Goal: Task Accomplishment & Management: Complete application form

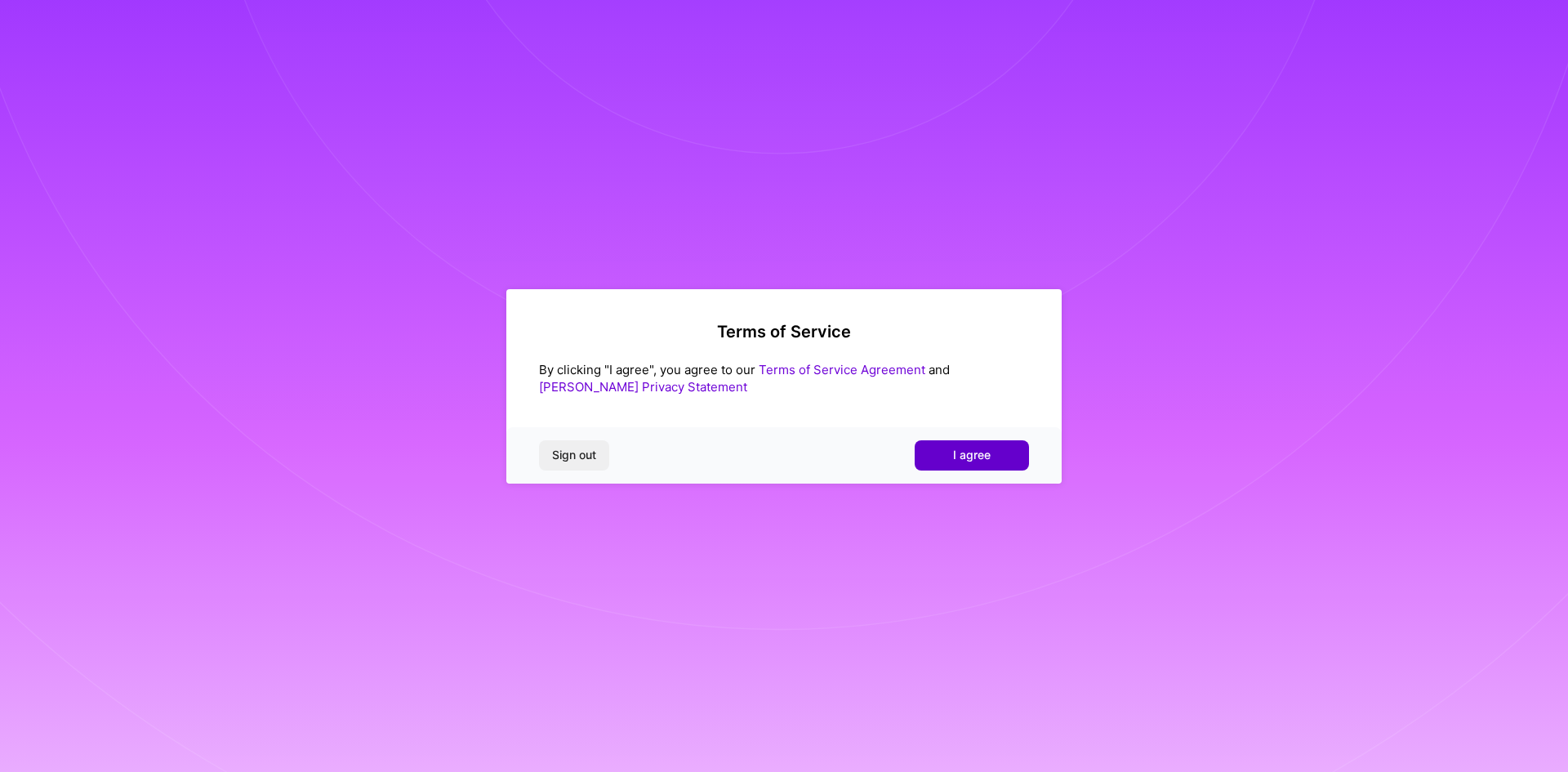
click at [936, 454] on button "I agree" at bounding box center [971, 455] width 115 height 29
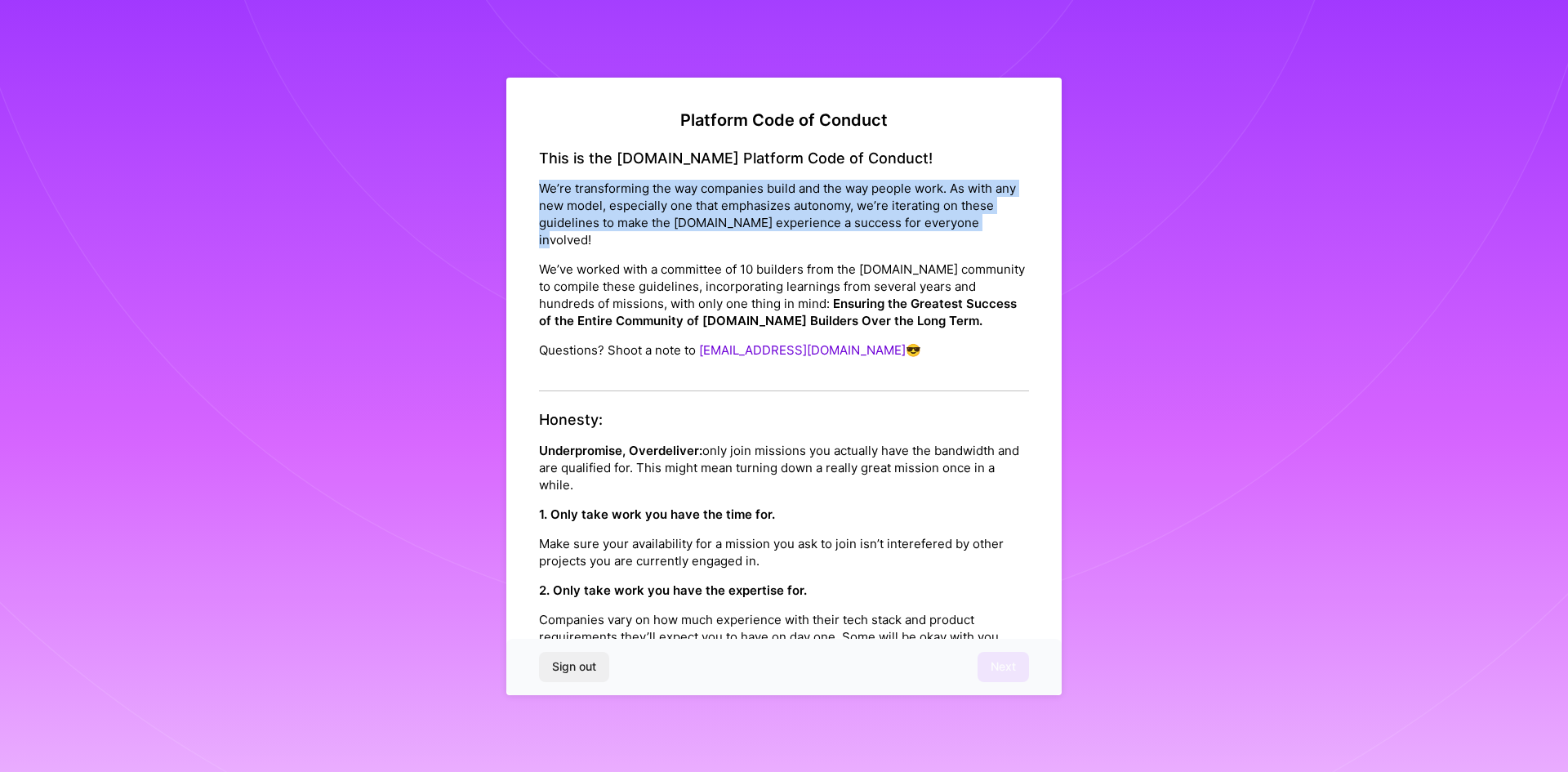
drag, startPoint x: 539, startPoint y: 190, endPoint x: 613, endPoint y: 234, distance: 86.1
click at [613, 234] on p "We’re transforming the way companies build and the way people work. As with any…" at bounding box center [784, 214] width 490 height 69
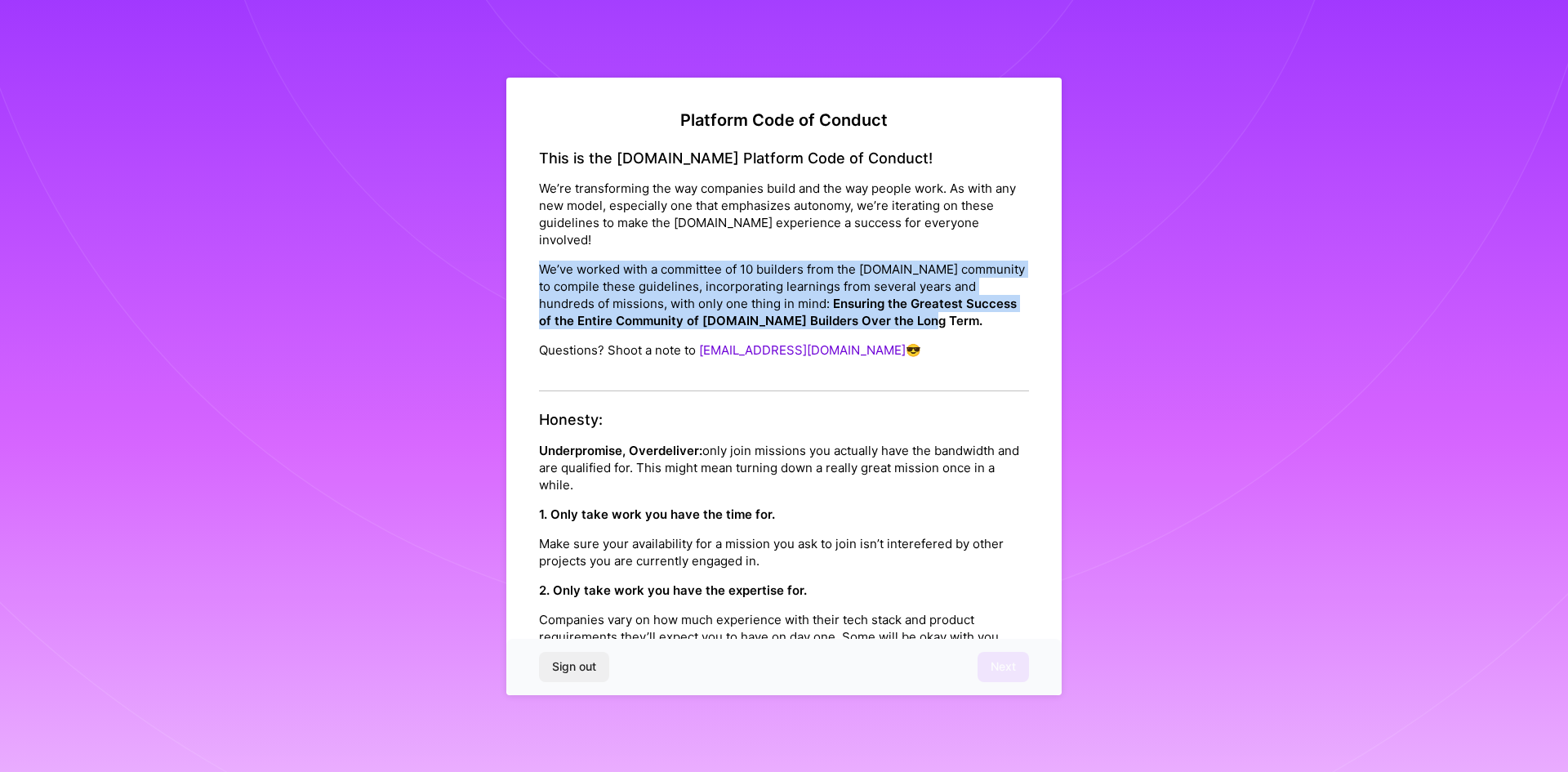
drag, startPoint x: 537, startPoint y: 268, endPoint x: 974, endPoint y: 327, distance: 441.0
click at [974, 327] on div "Platform Code of Conduct This is the A.Team Platform Code of Conduct! We’re tra…" at bounding box center [784, 390] width 555 height 625
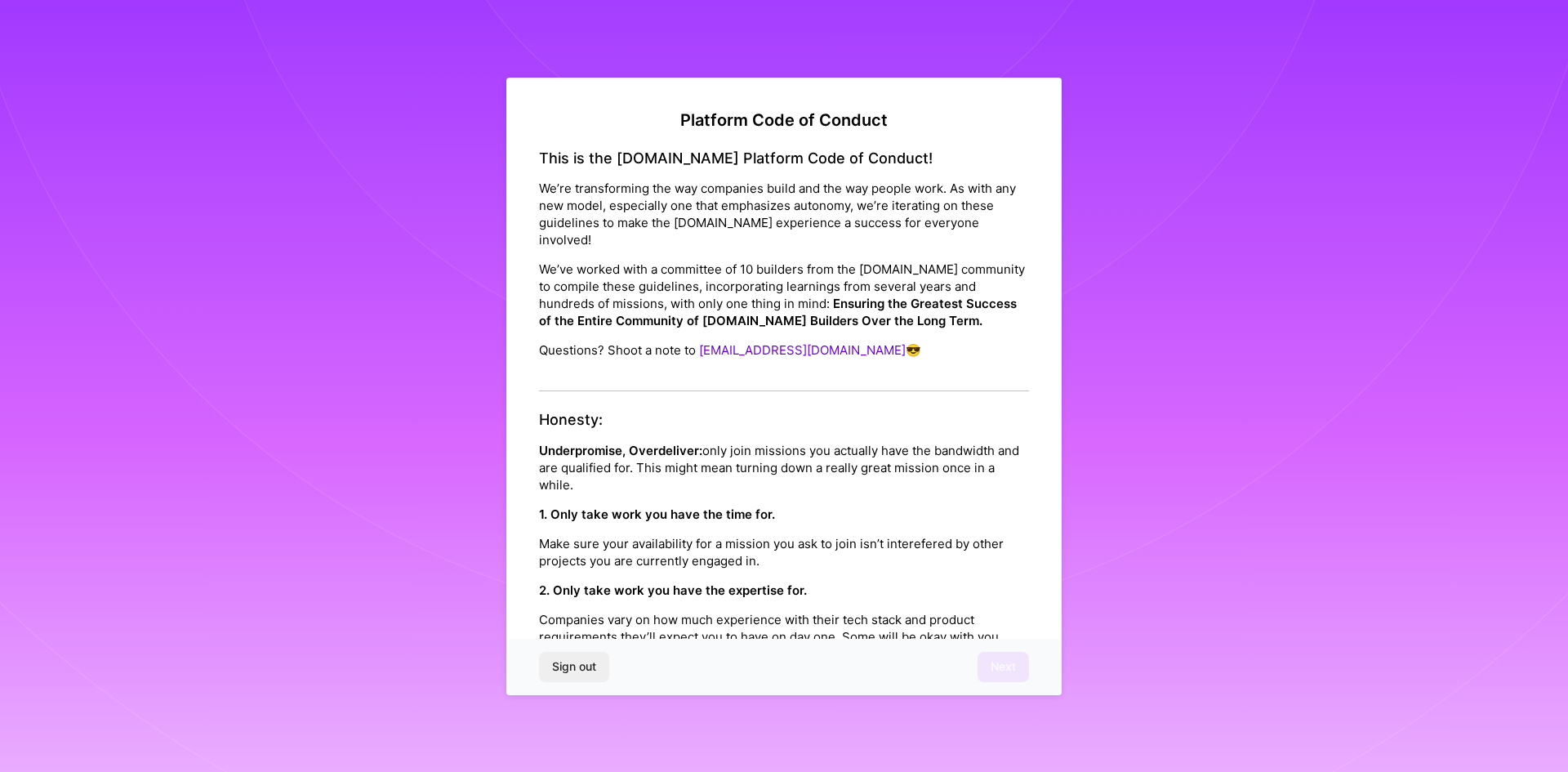
click at [939, 422] on h4 "Honesty:" at bounding box center [784, 419] width 490 height 18
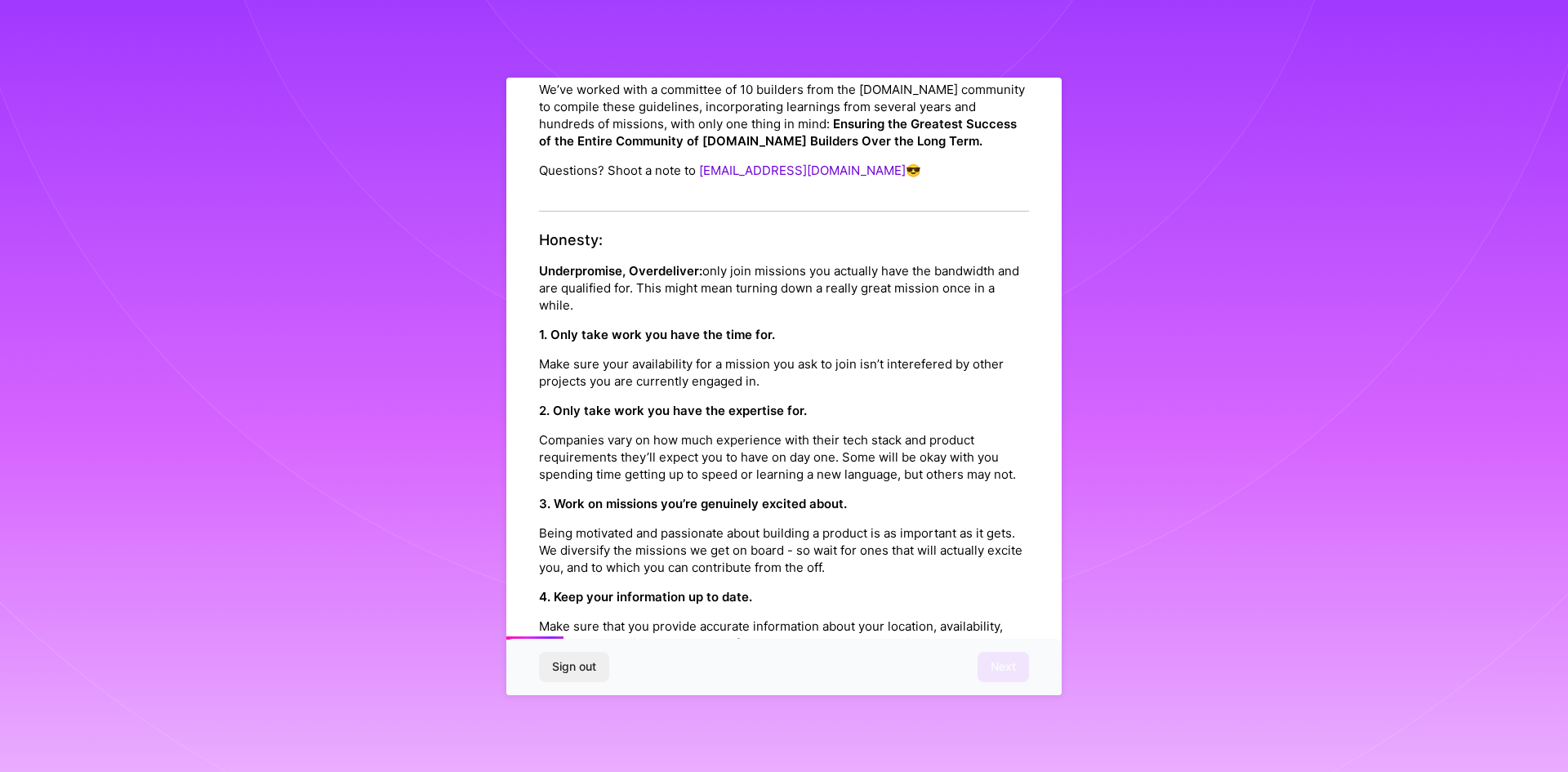
scroll to position [181, 0]
click at [810, 286] on p "Underpromise, Overdeliver: only join missions you actually have the bandwidth a…" at bounding box center [784, 286] width 490 height 51
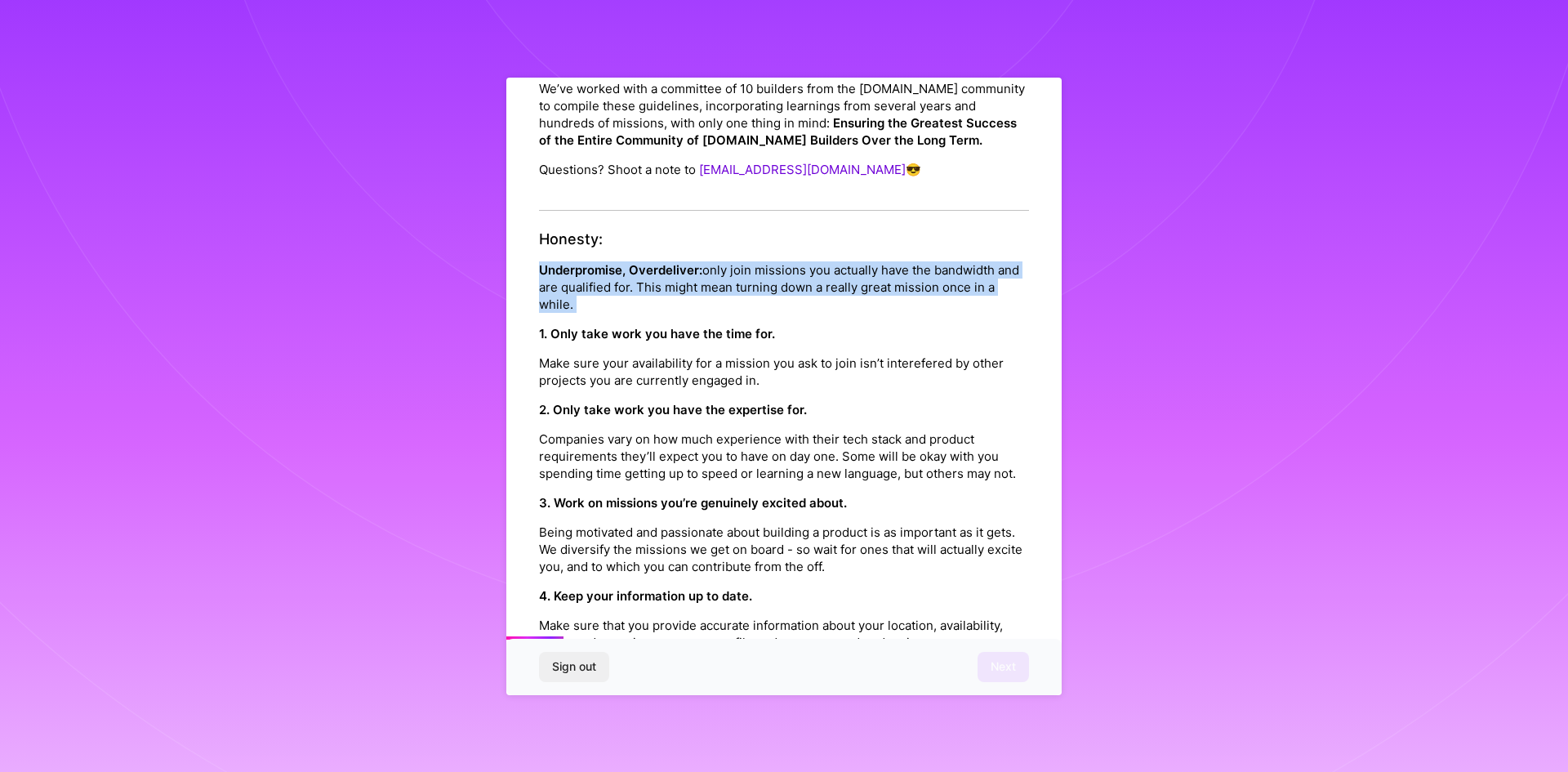
click at [810, 286] on p "Underpromise, Overdeliver: only join missions you actually have the bandwidth a…" at bounding box center [784, 286] width 490 height 51
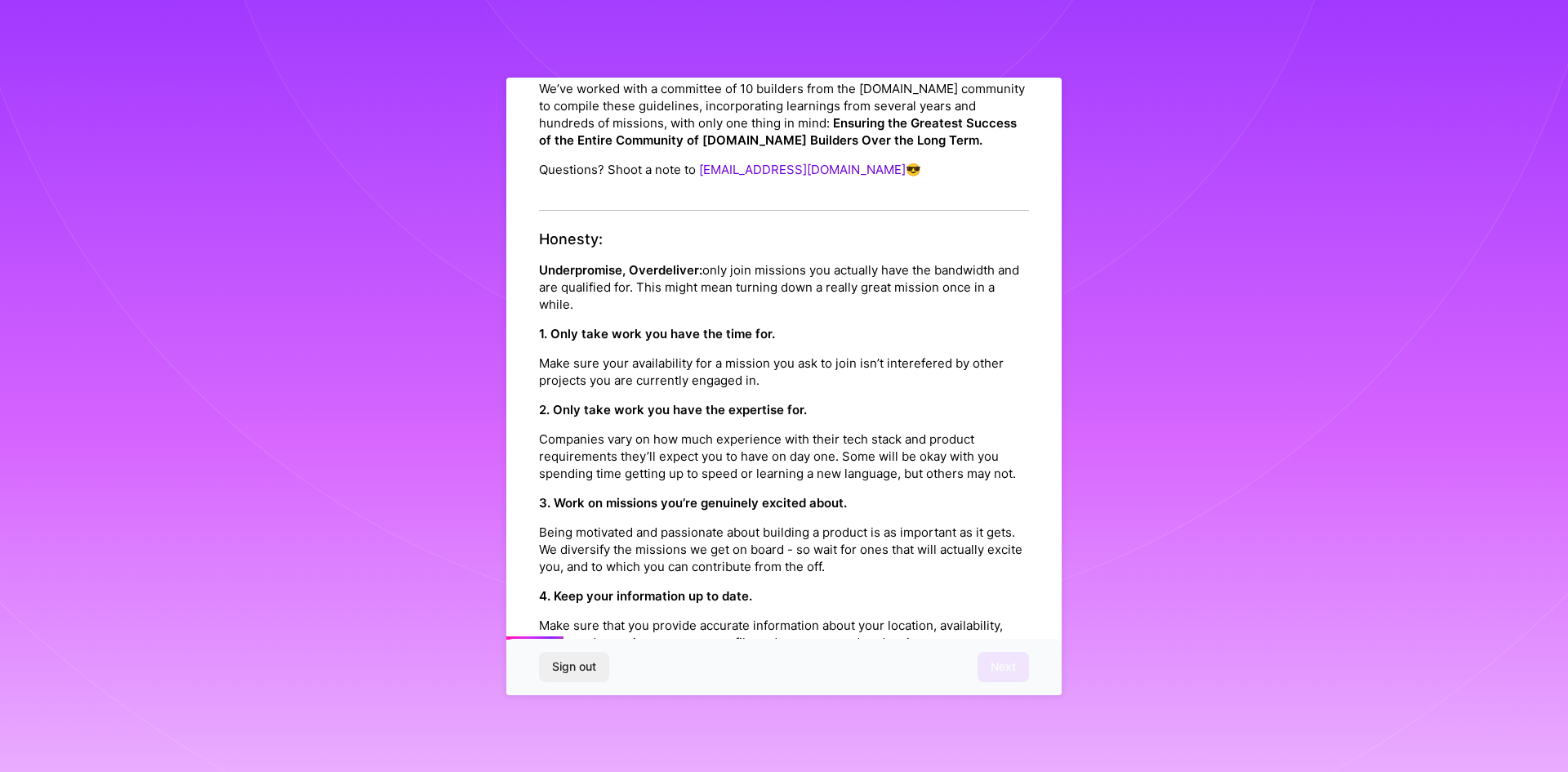
click at [662, 369] on p "Make sure your availability for a mission you ask to join isn’t interefered by …" at bounding box center [784, 371] width 490 height 34
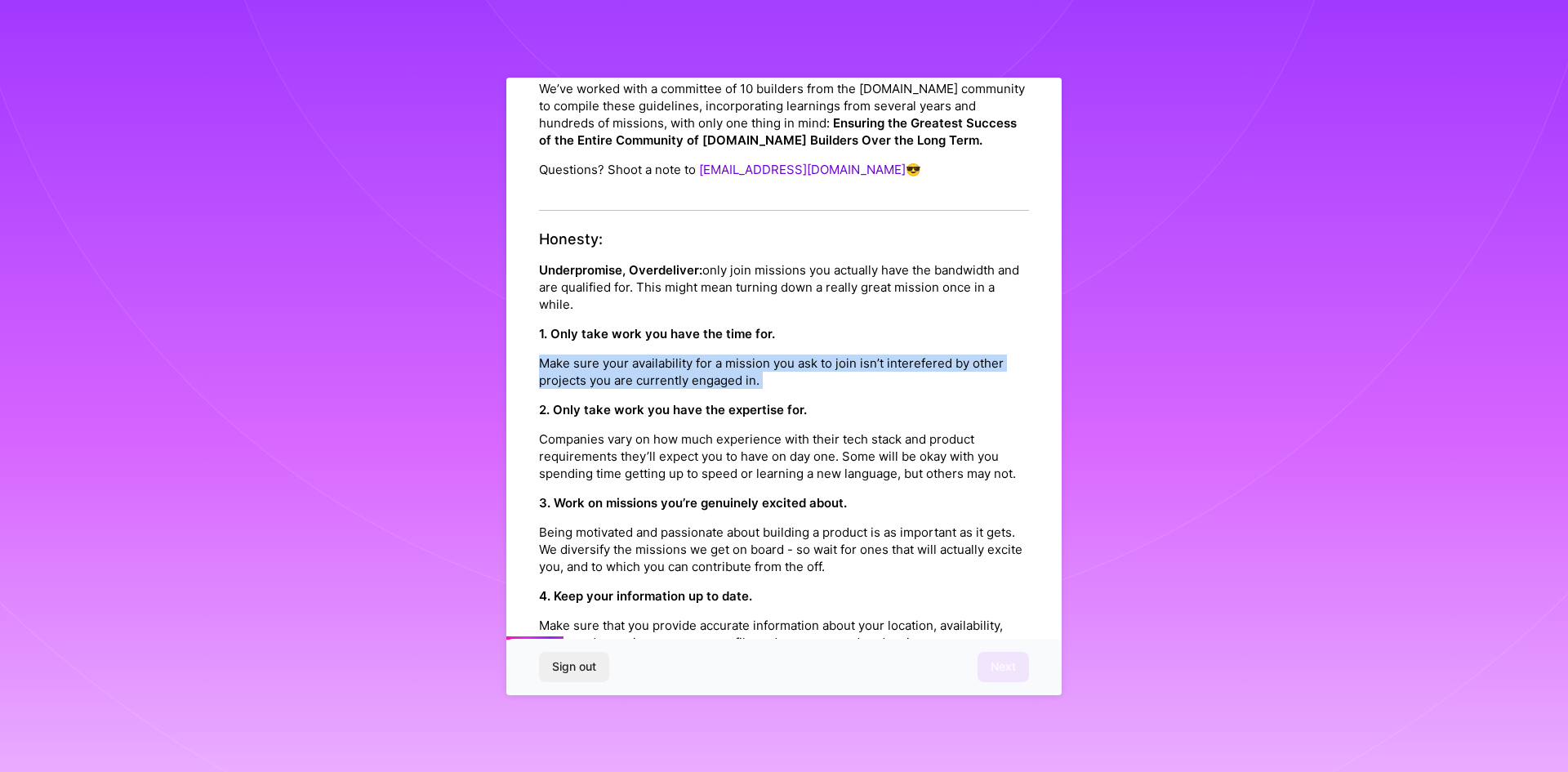
click at [662, 369] on p "Make sure your availability for a mission you ask to join isn’t interefered by …" at bounding box center [784, 371] width 490 height 34
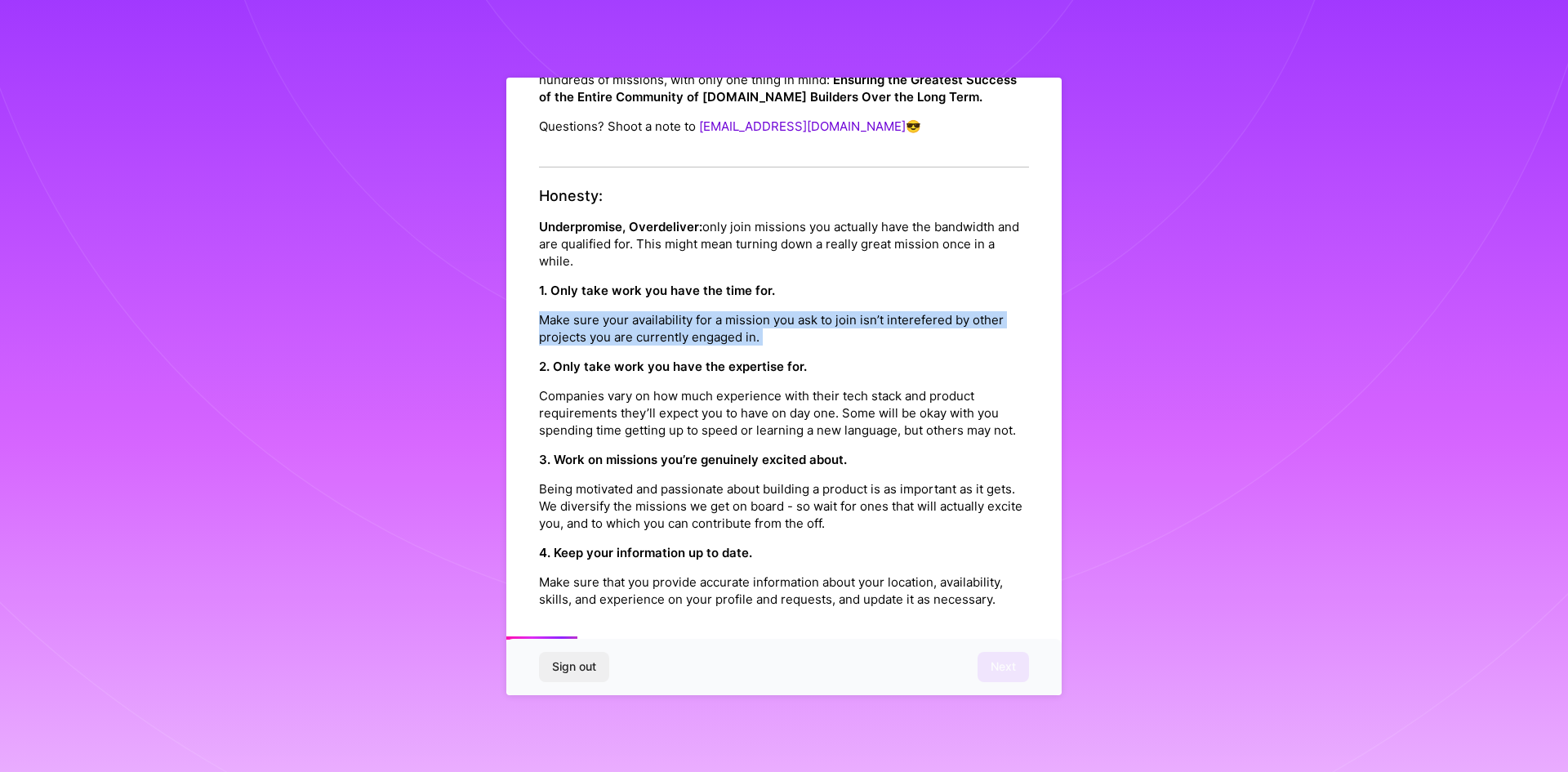
scroll to position [224, 0]
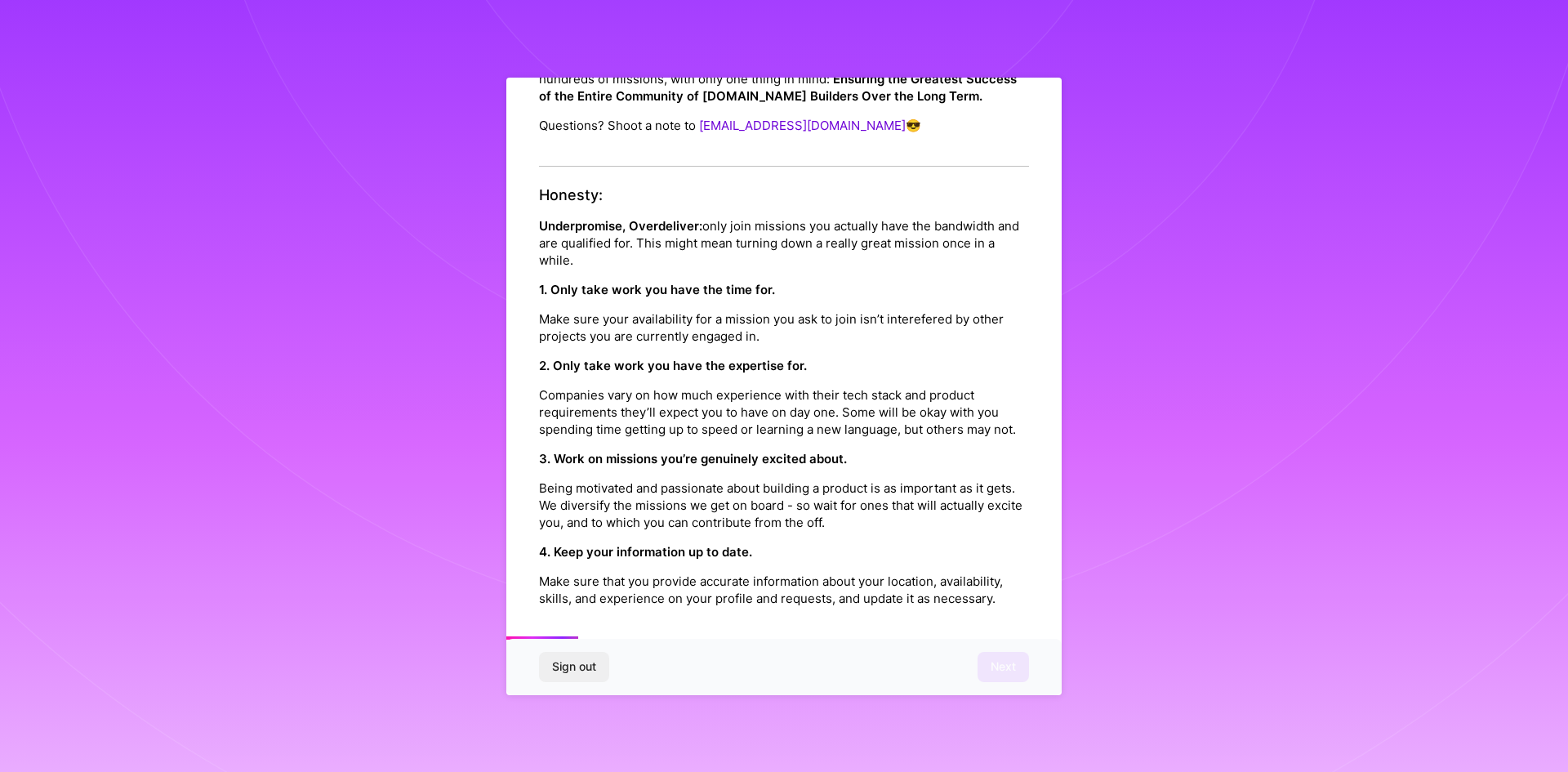
click at [691, 407] on p "Companies vary on how much experience with their tech stack and product require…" at bounding box center [784, 411] width 490 height 51
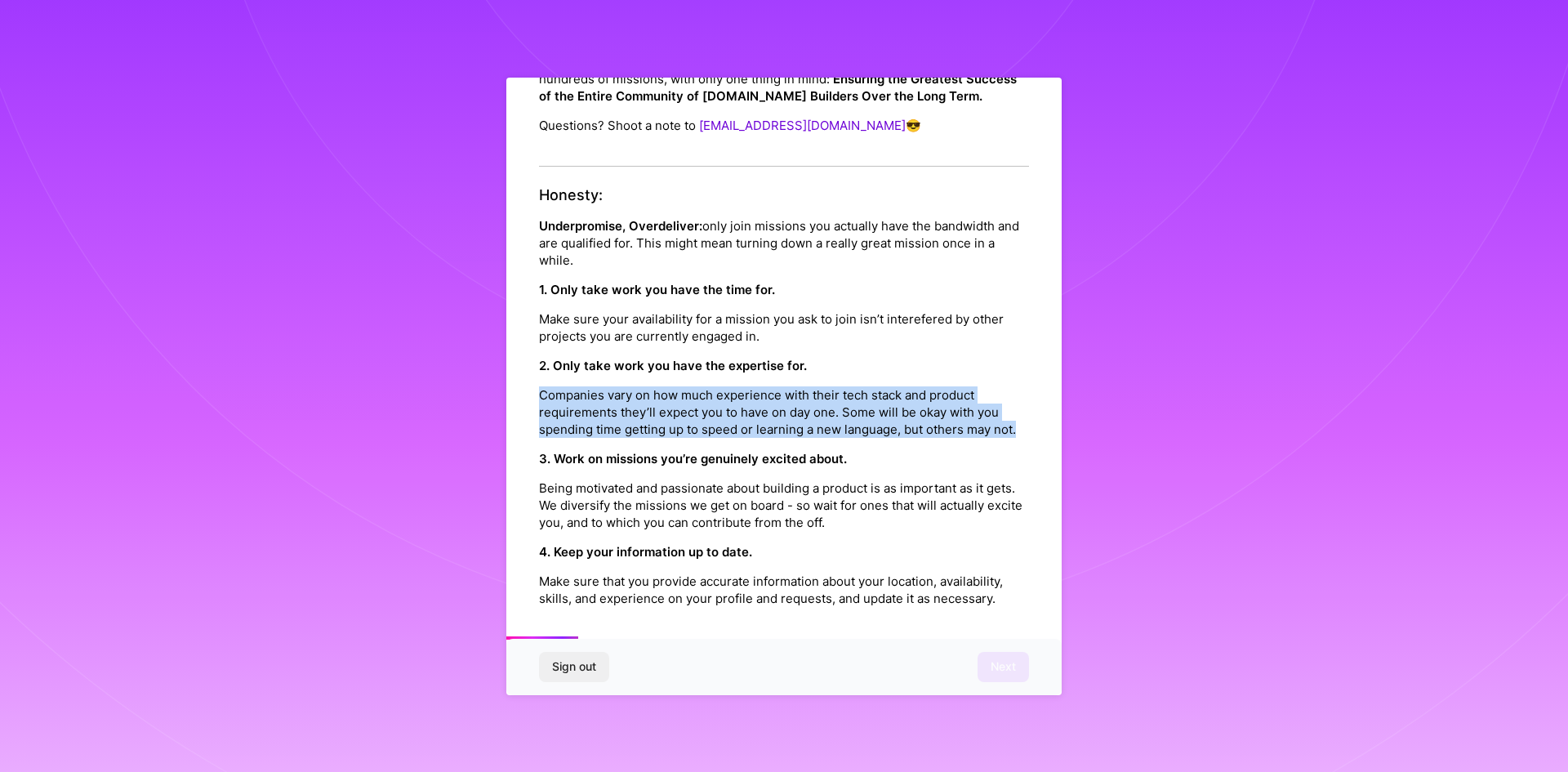
click at [691, 407] on p "Companies vary on how much experience with their tech stack and product require…" at bounding box center [784, 411] width 490 height 51
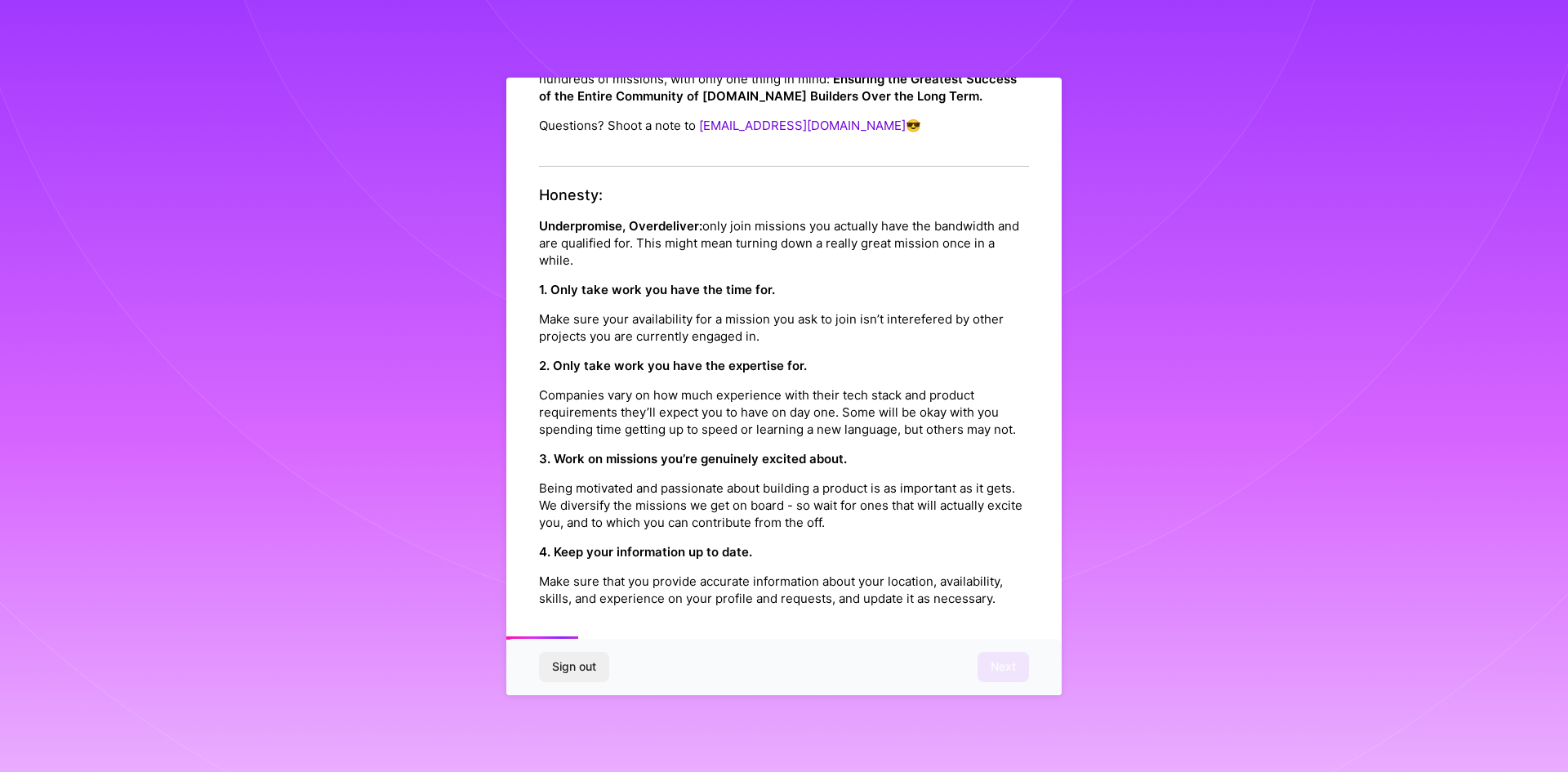
click at [712, 510] on p "Being motivated and passionate about building a product is as important as it g…" at bounding box center [784, 505] width 490 height 51
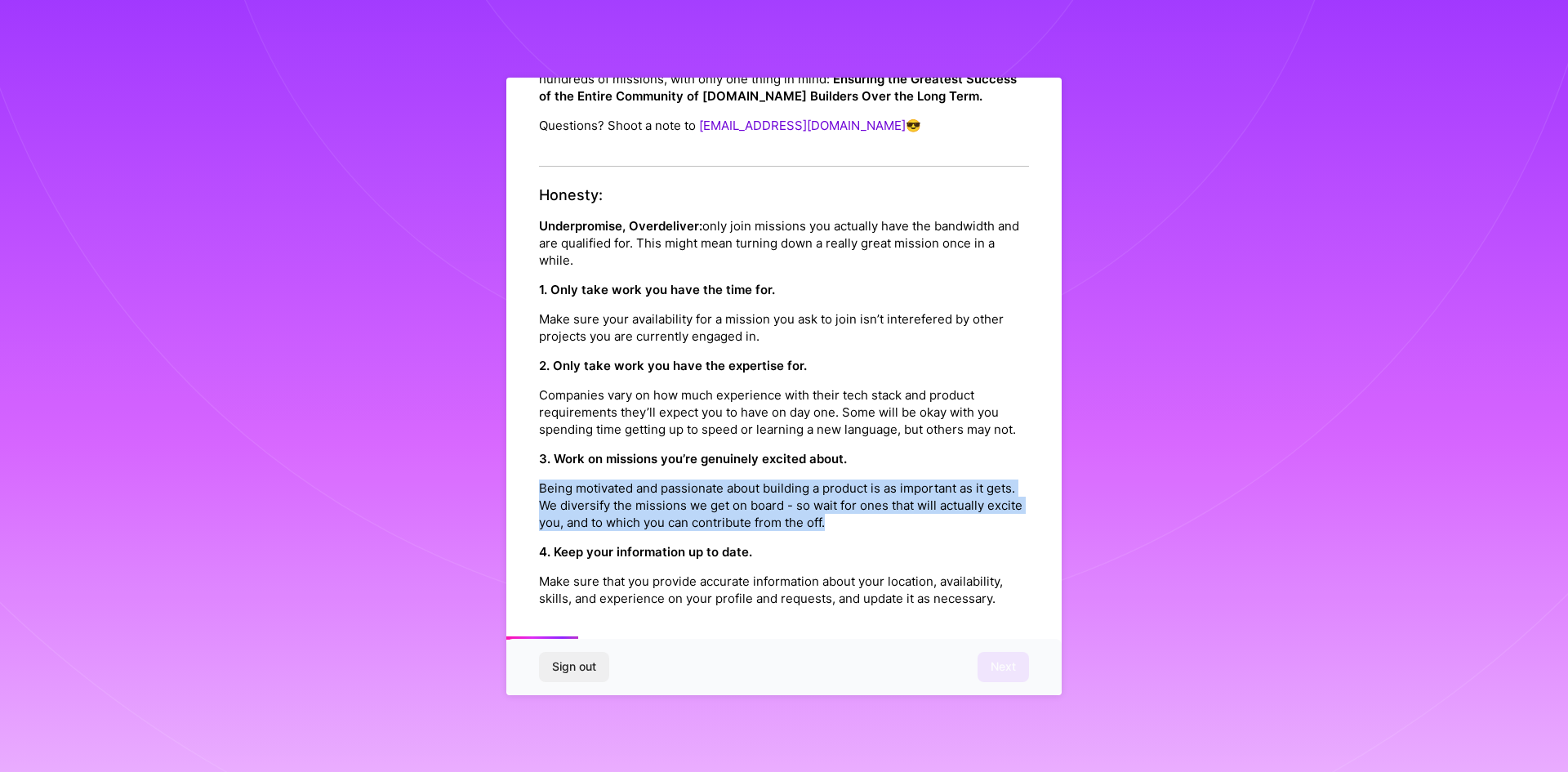
click at [712, 510] on p "Being motivated and passionate about building a product is as important as it g…" at bounding box center [784, 505] width 490 height 51
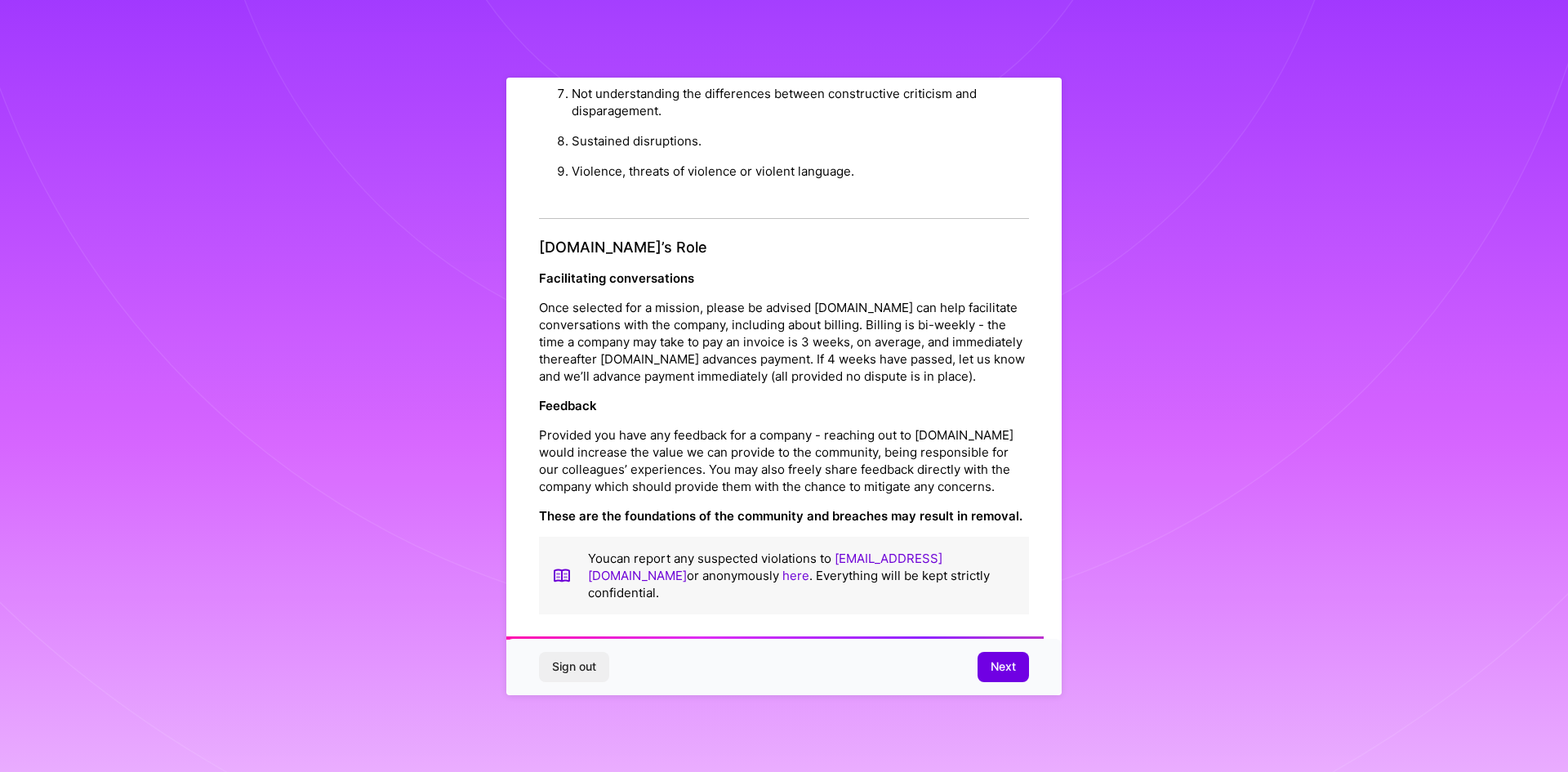
scroll to position [1742, 0]
click at [1005, 668] on span "Next" at bounding box center [1003, 666] width 25 height 17
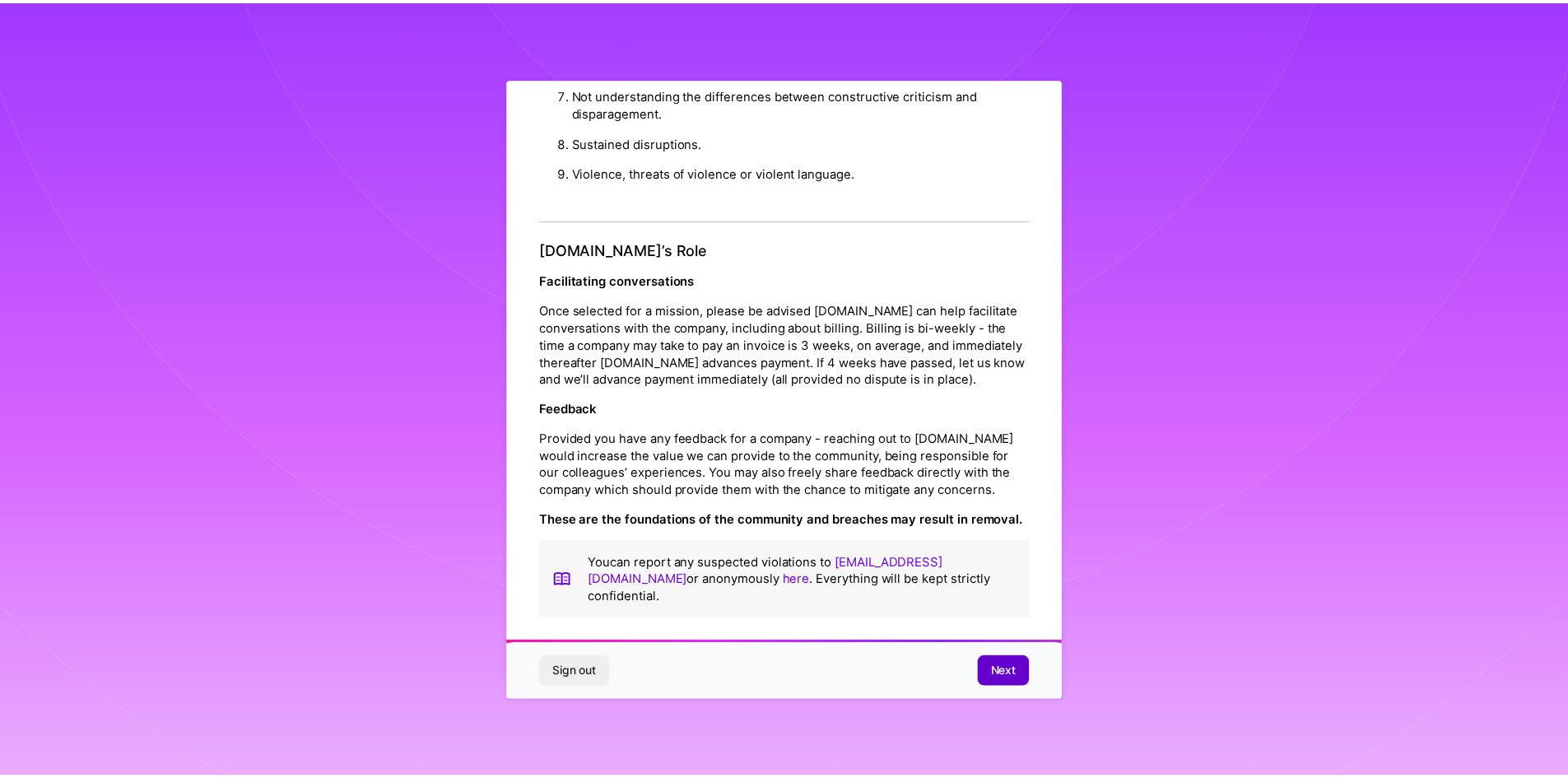
scroll to position [0, 0]
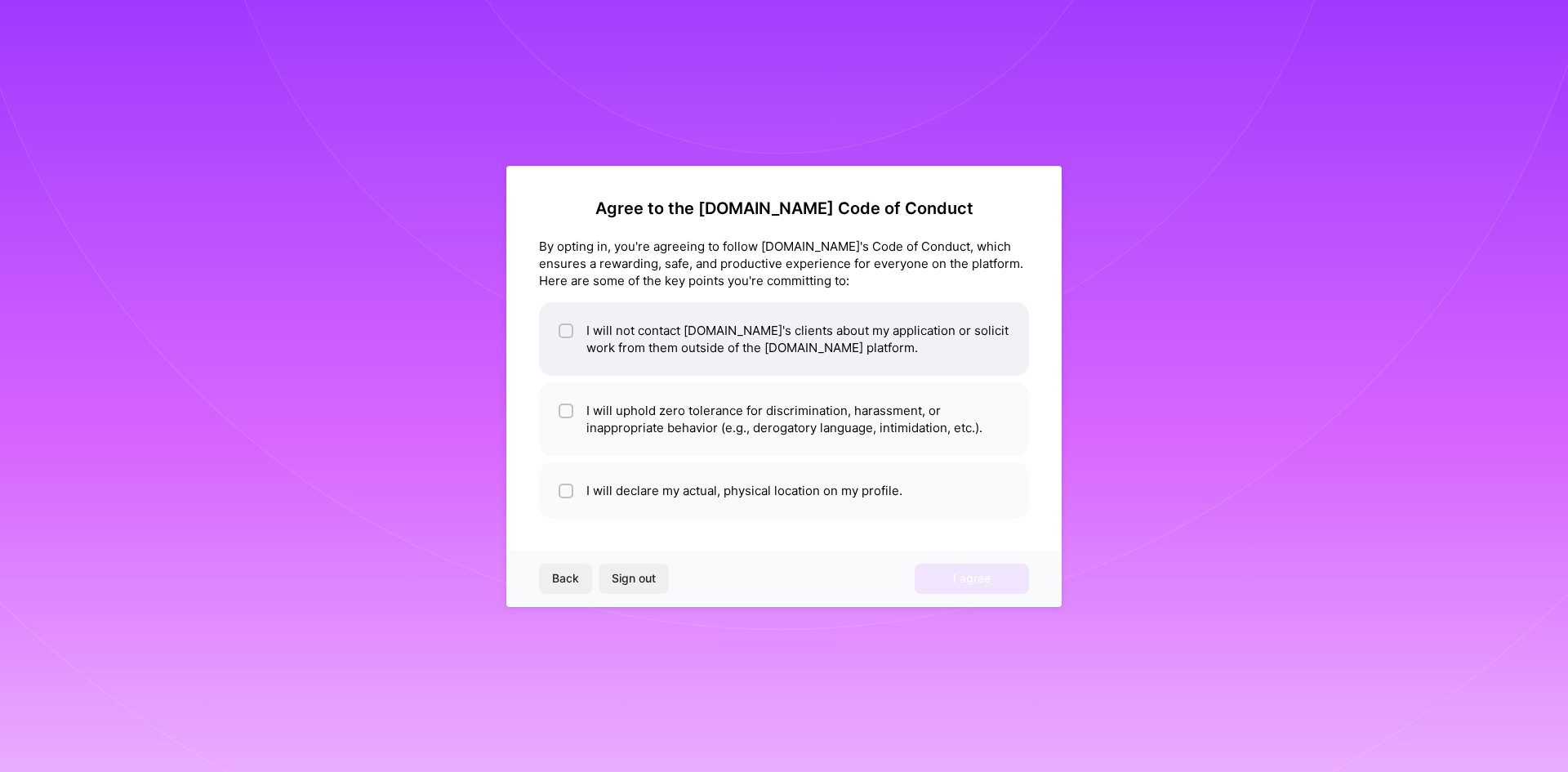
click at [563, 329] on input "checkbox" at bounding box center [568, 332] width 12 height 12
checkbox input "true"
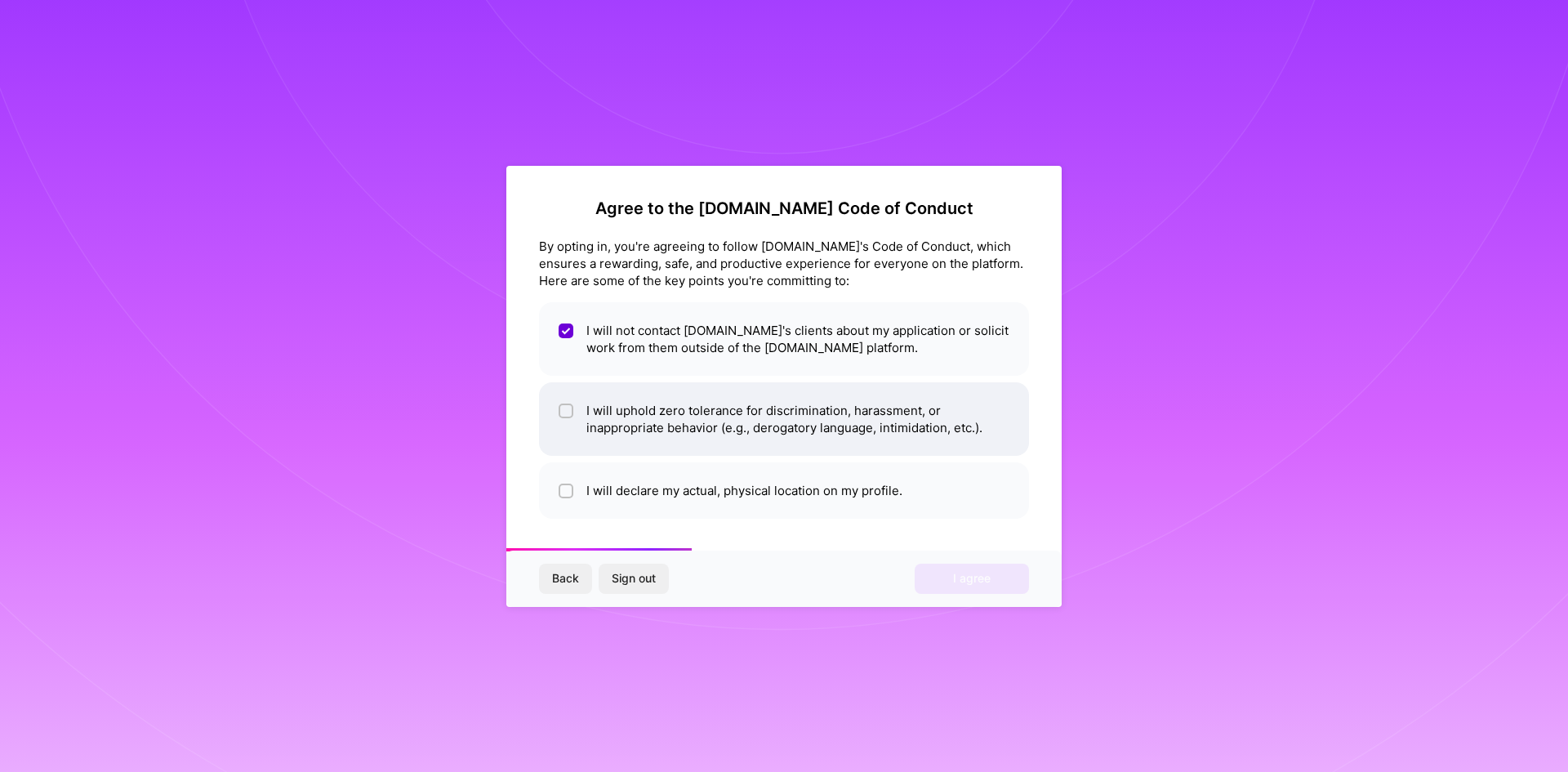
click at [559, 410] on div at bounding box center [566, 411] width 15 height 15
checkbox input "true"
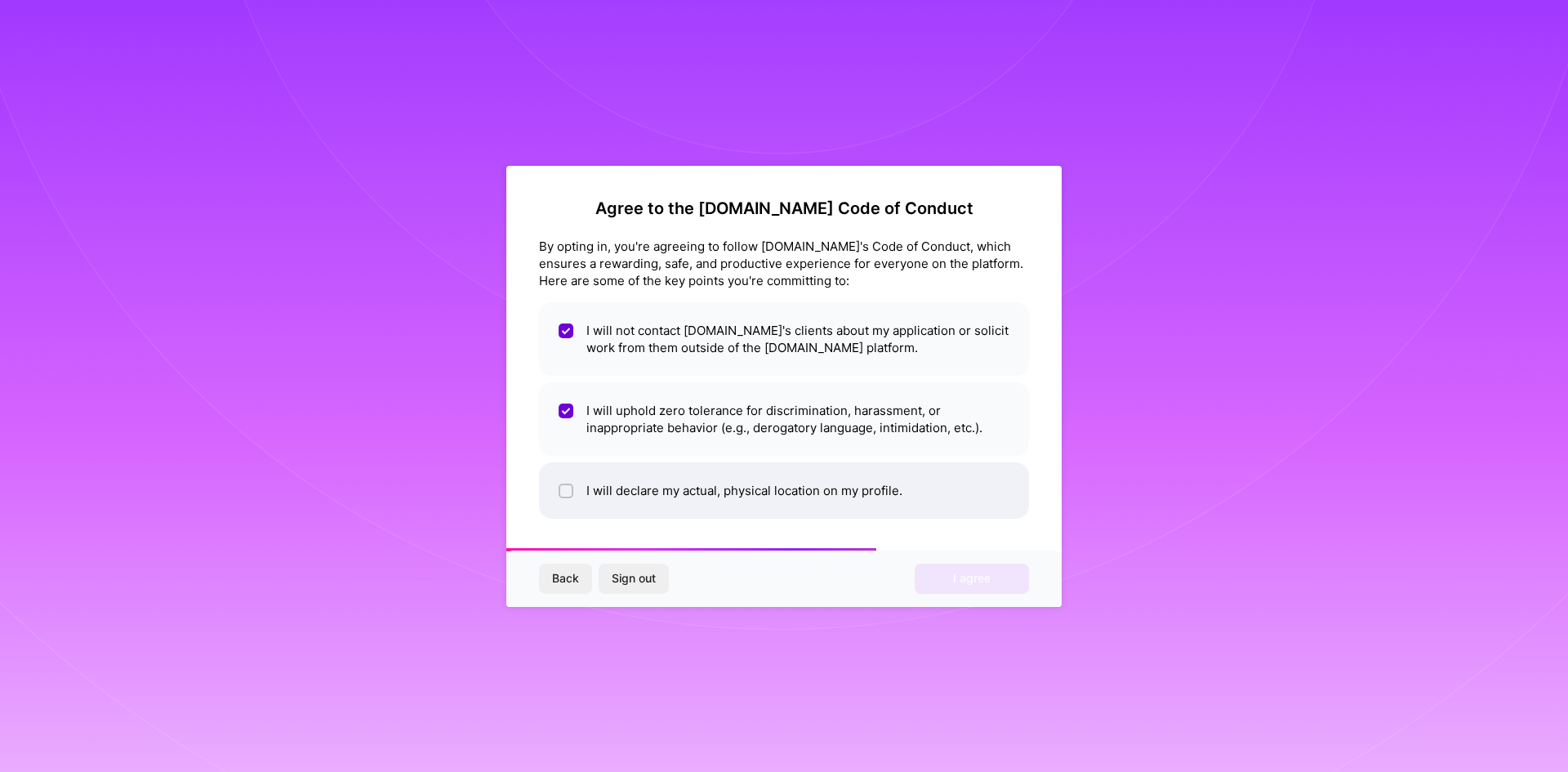
click at [563, 479] on li "I will declare my actual, physical location on my profile." at bounding box center [784, 490] width 490 height 56
checkbox input "true"
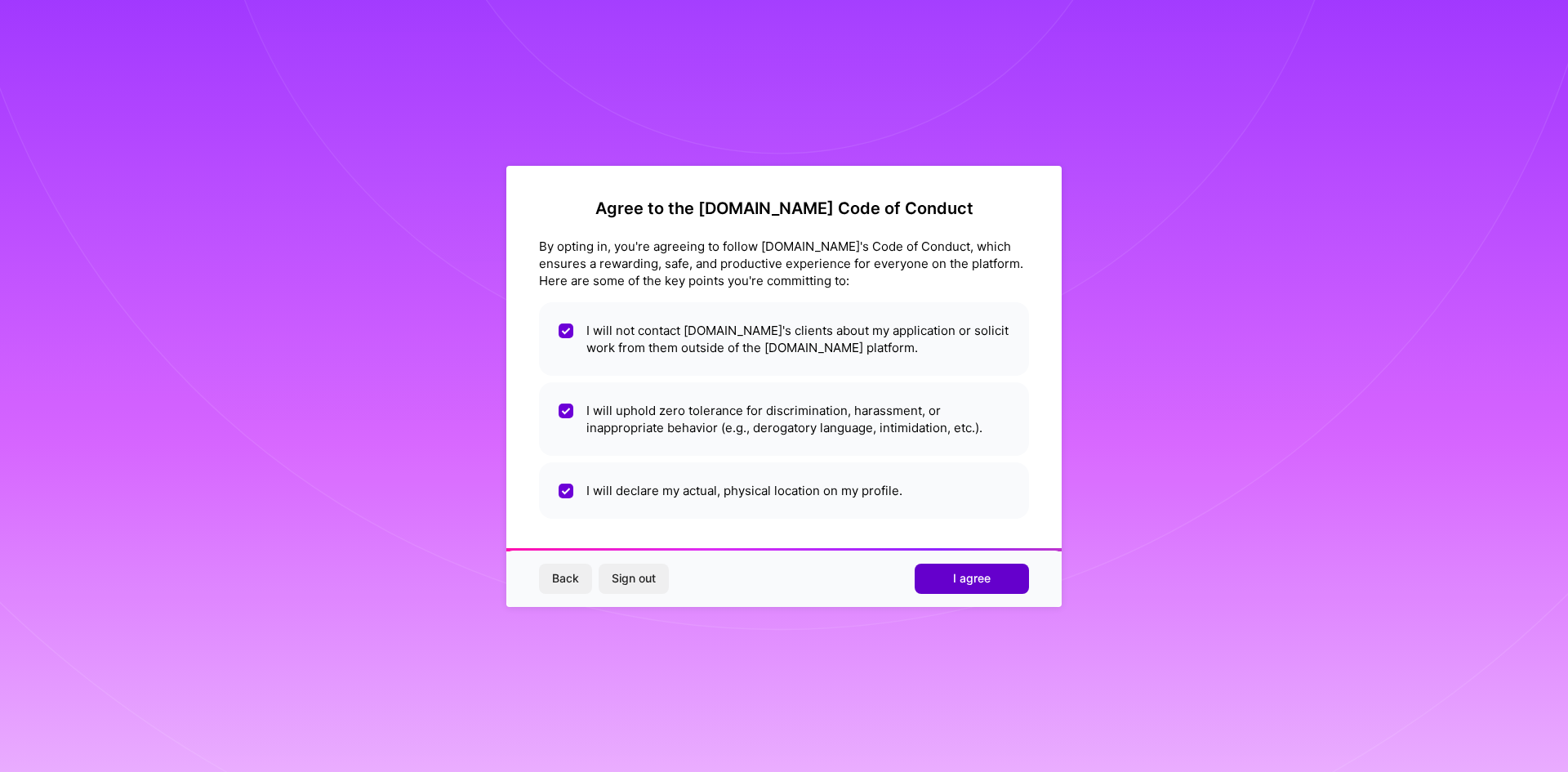
click at [961, 585] on span "I agree" at bounding box center [971, 579] width 38 height 17
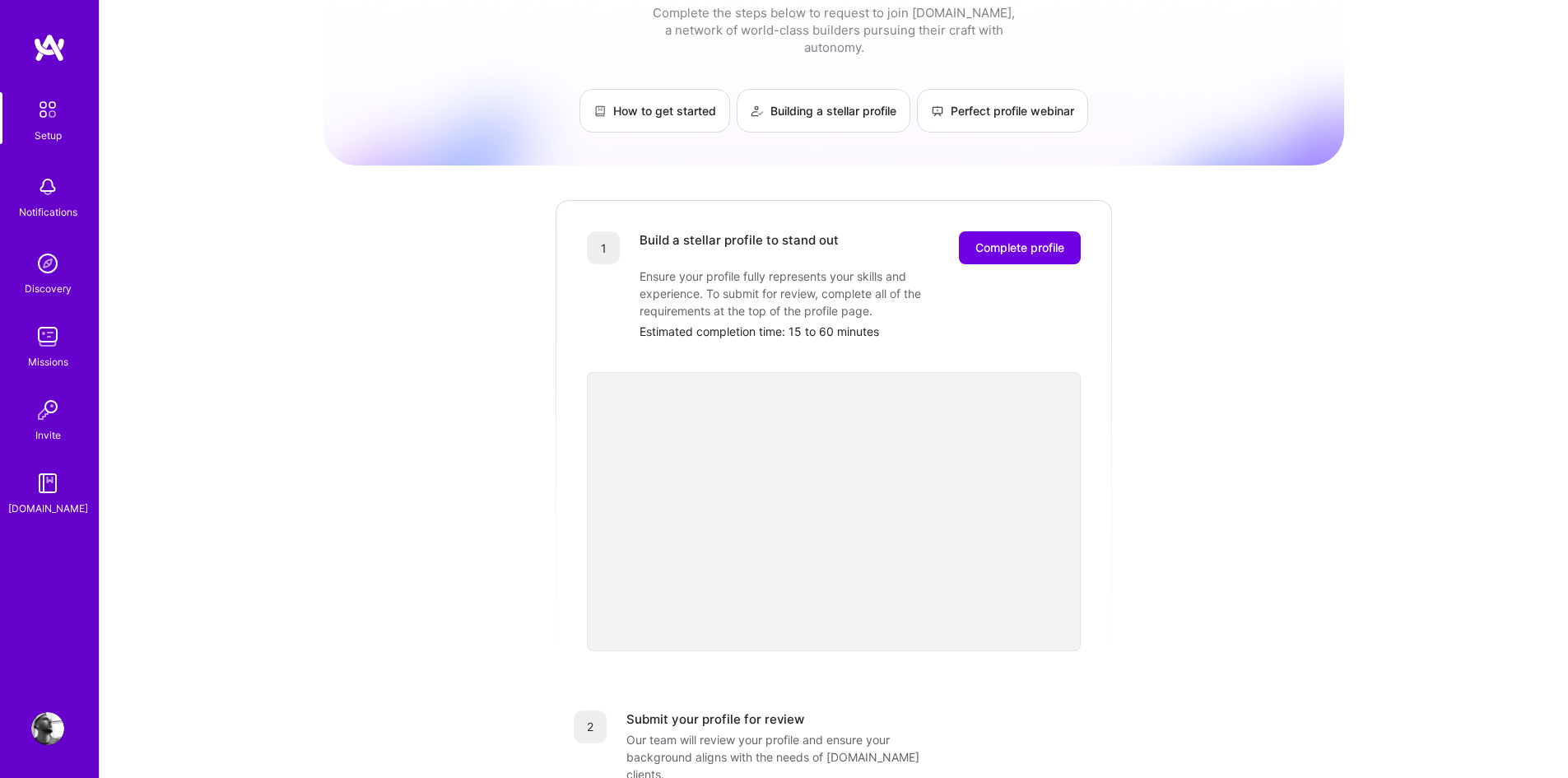
scroll to position [32, 0]
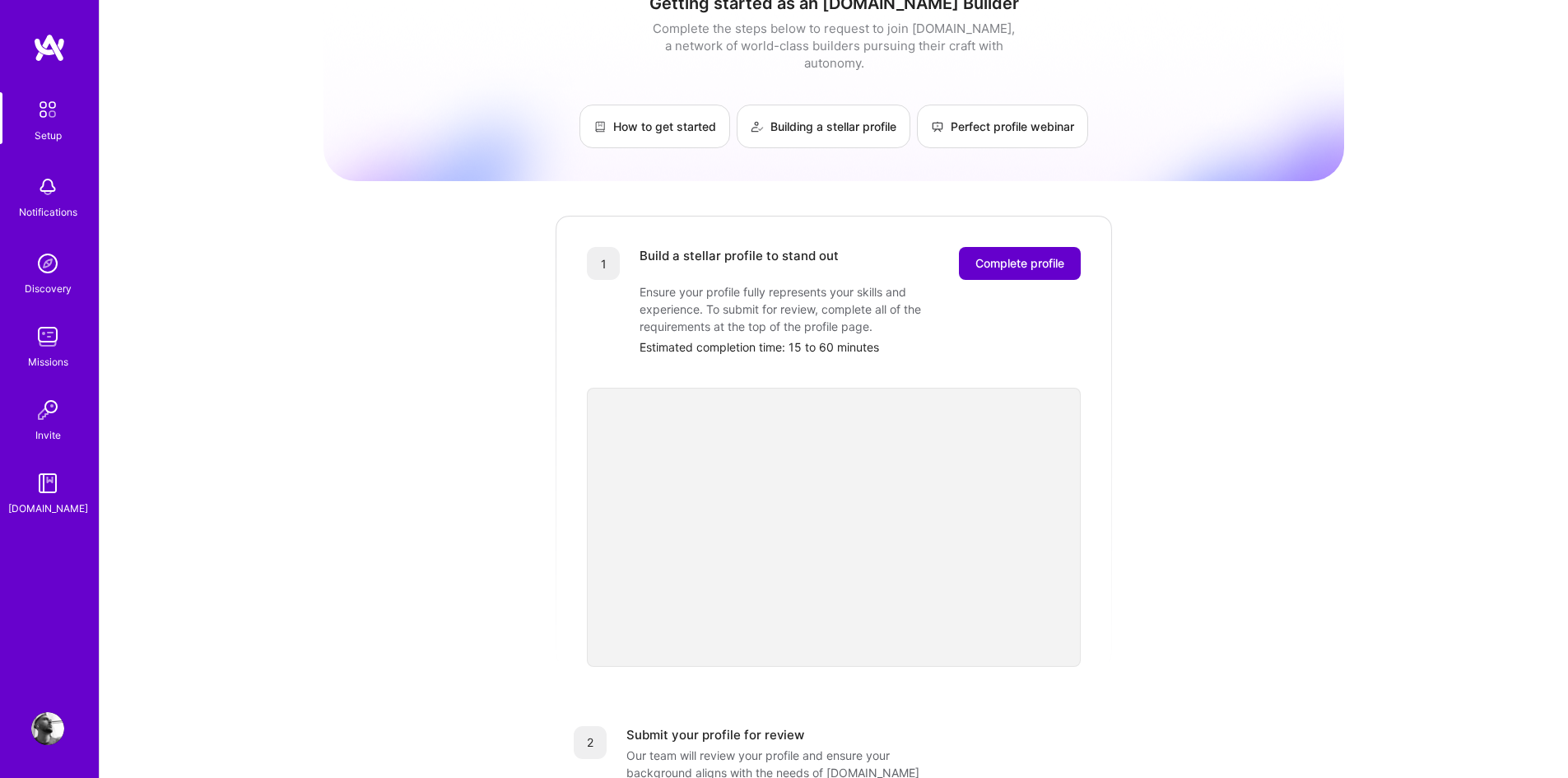
click at [1015, 255] on span "Complete profile" at bounding box center [1019, 263] width 89 height 17
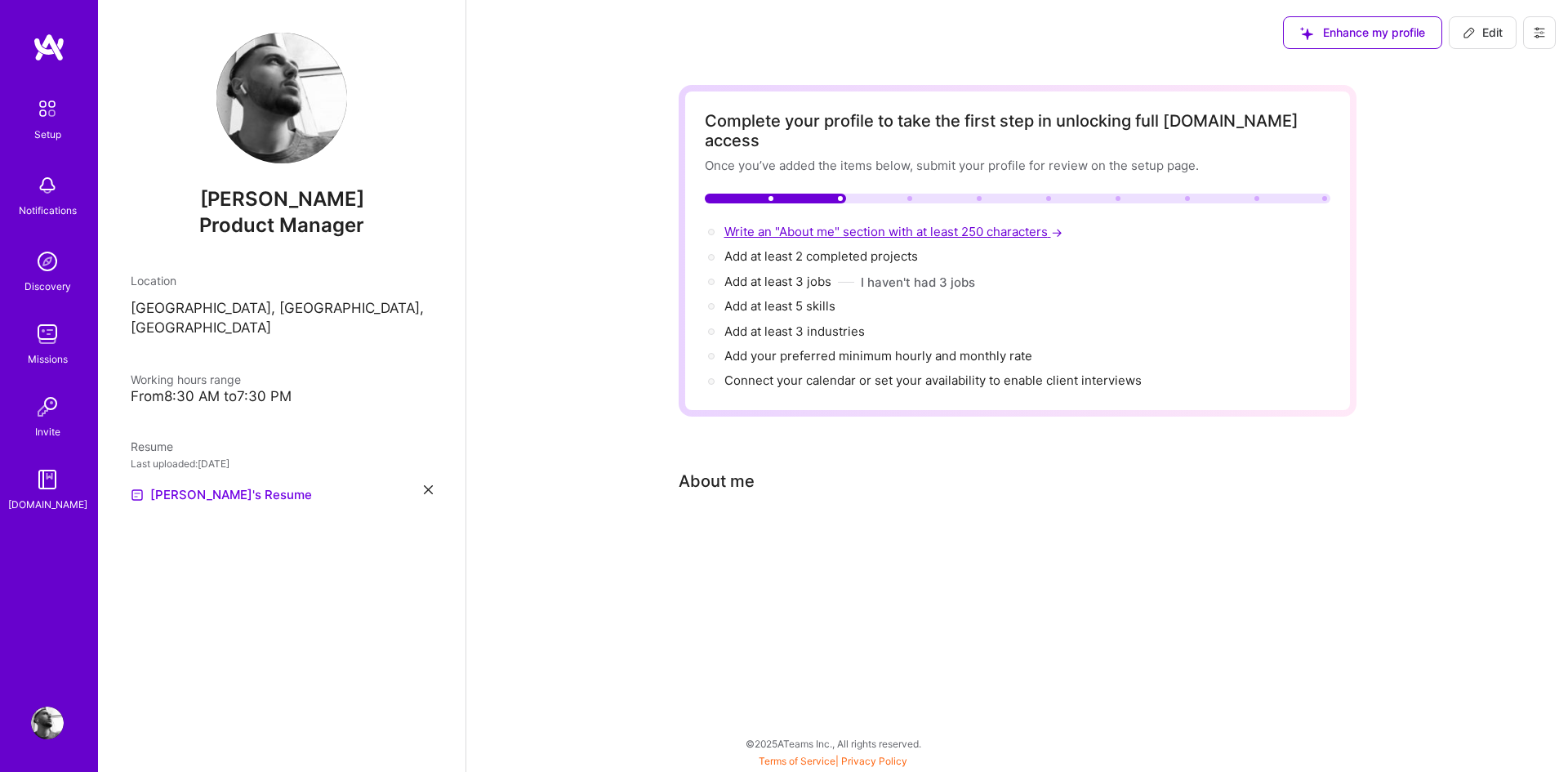
click at [818, 224] on span "Write an "About me" section with at least 250 characters →" at bounding box center [895, 231] width 342 height 16
select select "US"
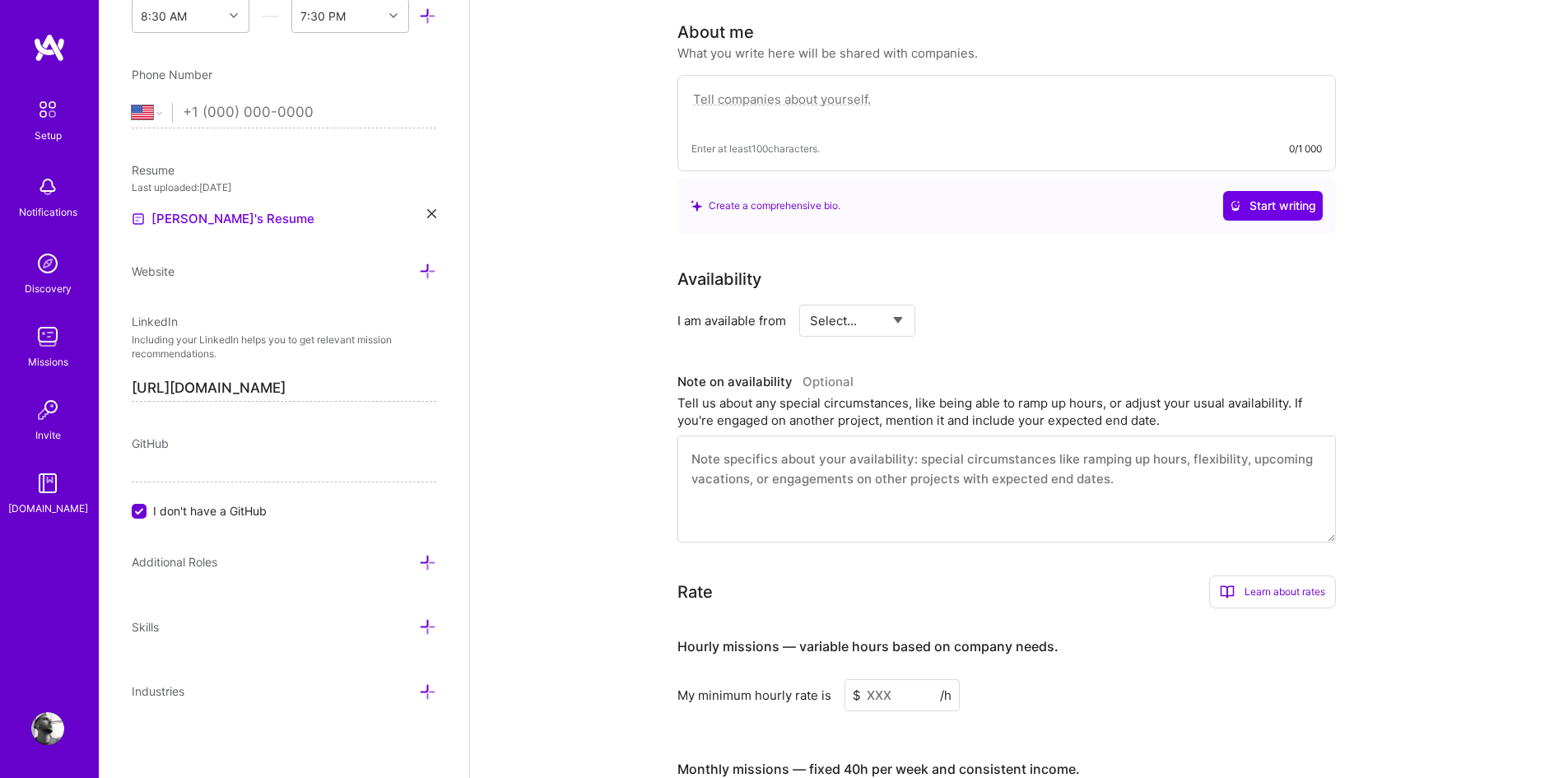
scroll to position [344, 0]
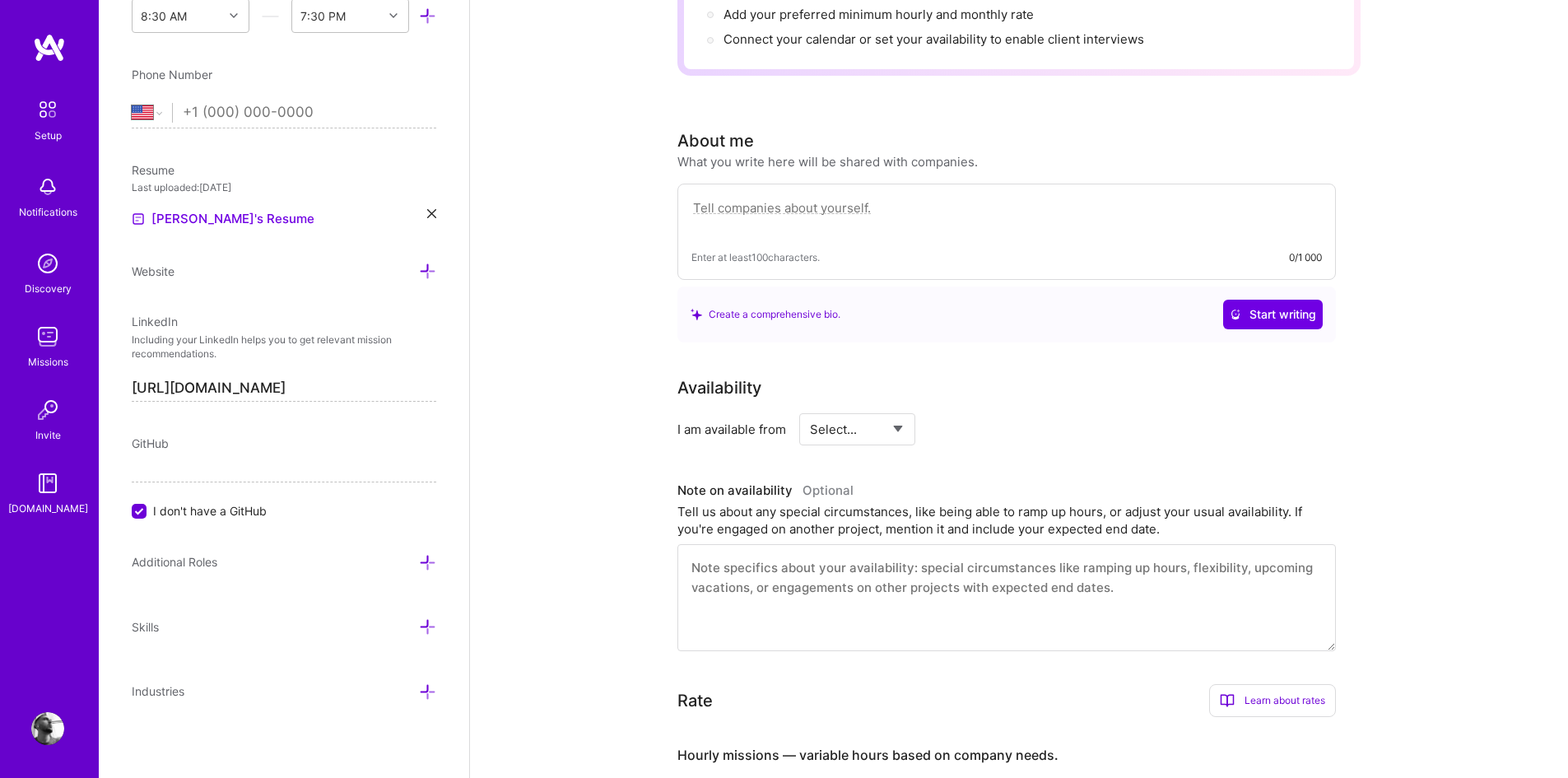
click at [751, 560] on textarea at bounding box center [1007, 597] width 658 height 107
click at [749, 197] on textarea at bounding box center [1006, 216] width 630 height 38
paste textarea "I’m Sofiane Adam Tati, a Senior Product Manager and entrepreneur passionate abo…"
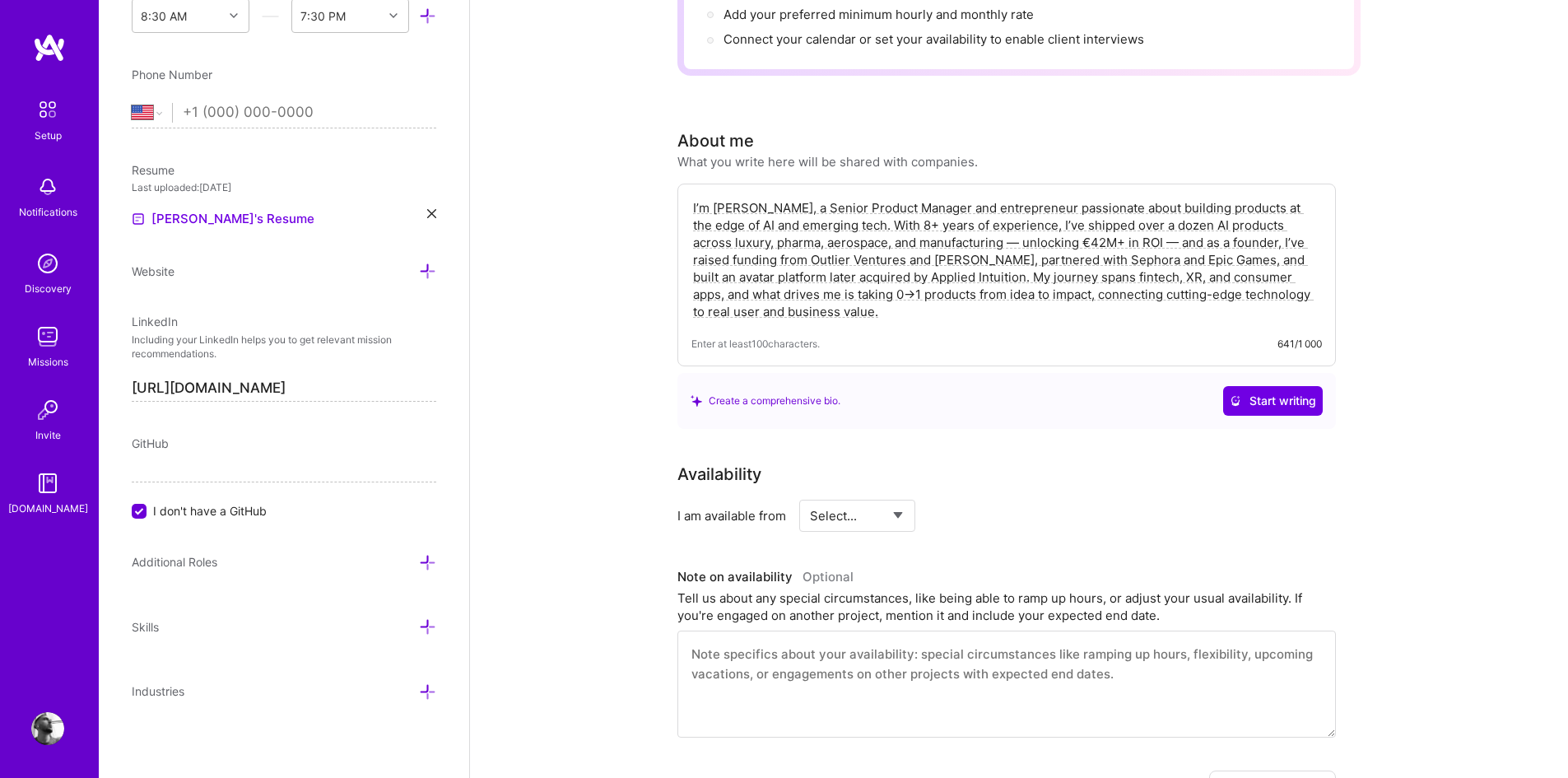
click at [1095, 257] on textarea "I’m Sofiane Adam Tati, a Senior Product Manager and entrepreneur passionate abo…" at bounding box center [1006, 259] width 630 height 124
click at [987, 291] on textarea "I’m Sofiane Adam Tati, a Senior Product Manager and entrepreneur passionate abo…" at bounding box center [1006, 259] width 630 height 124
drag, startPoint x: 960, startPoint y: 273, endPoint x: 984, endPoint y: 273, distance: 24.0
click at [984, 273] on textarea "I’m Sofiane Adam Tati, a Senior Product Manager and entrepreneur passionate abo…" at bounding box center [1006, 259] width 630 height 124
click at [961, 277] on textarea "I’m Sofiane Adam Tati, a Senior Product Manager and entrepreneur passionate abo…" at bounding box center [1006, 259] width 630 height 124
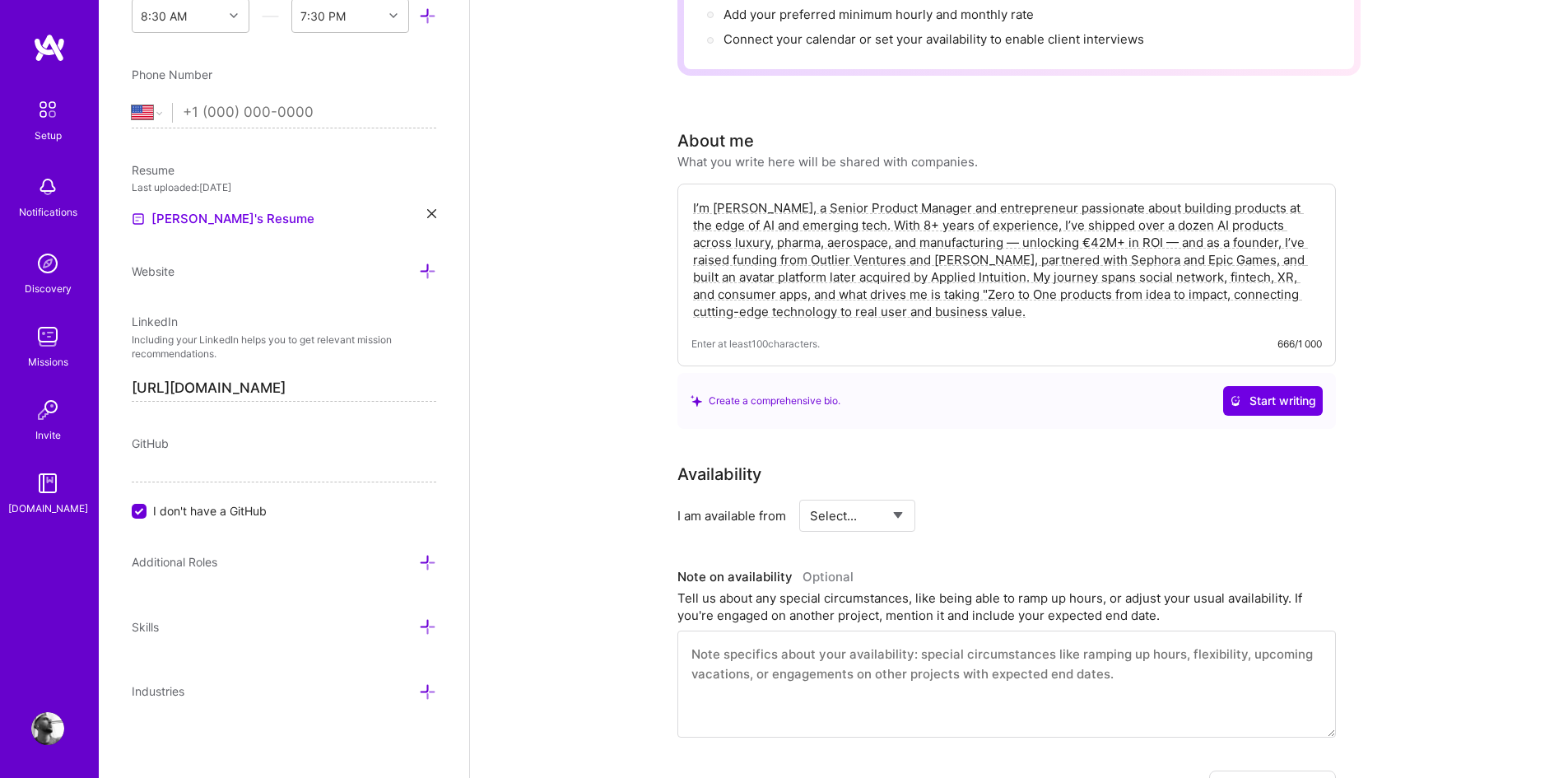
click at [1035, 275] on textarea "I’m Sofiane Adam Tati, a Senior Product Manager and entrepreneur passionate abo…" at bounding box center [1006, 259] width 630 height 124
drag, startPoint x: 691, startPoint y: 289, endPoint x: 838, endPoint y: 290, distance: 147.0
click at [838, 290] on textarea "I’m Sofiane Adam Tati, a Senior Product Manager and entrepreneur passionate abo…" at bounding box center [1006, 259] width 630 height 124
click at [918, 281] on textarea "I’m Sofiane Adam Tati, a Senior Product Manager and entrepreneur passionate abo…" at bounding box center [1006, 259] width 630 height 124
click at [924, 293] on textarea "I’m Sofiane Adam Tati, a Senior Product Manager and entrepreneur passionate abo…" at bounding box center [1006, 259] width 630 height 124
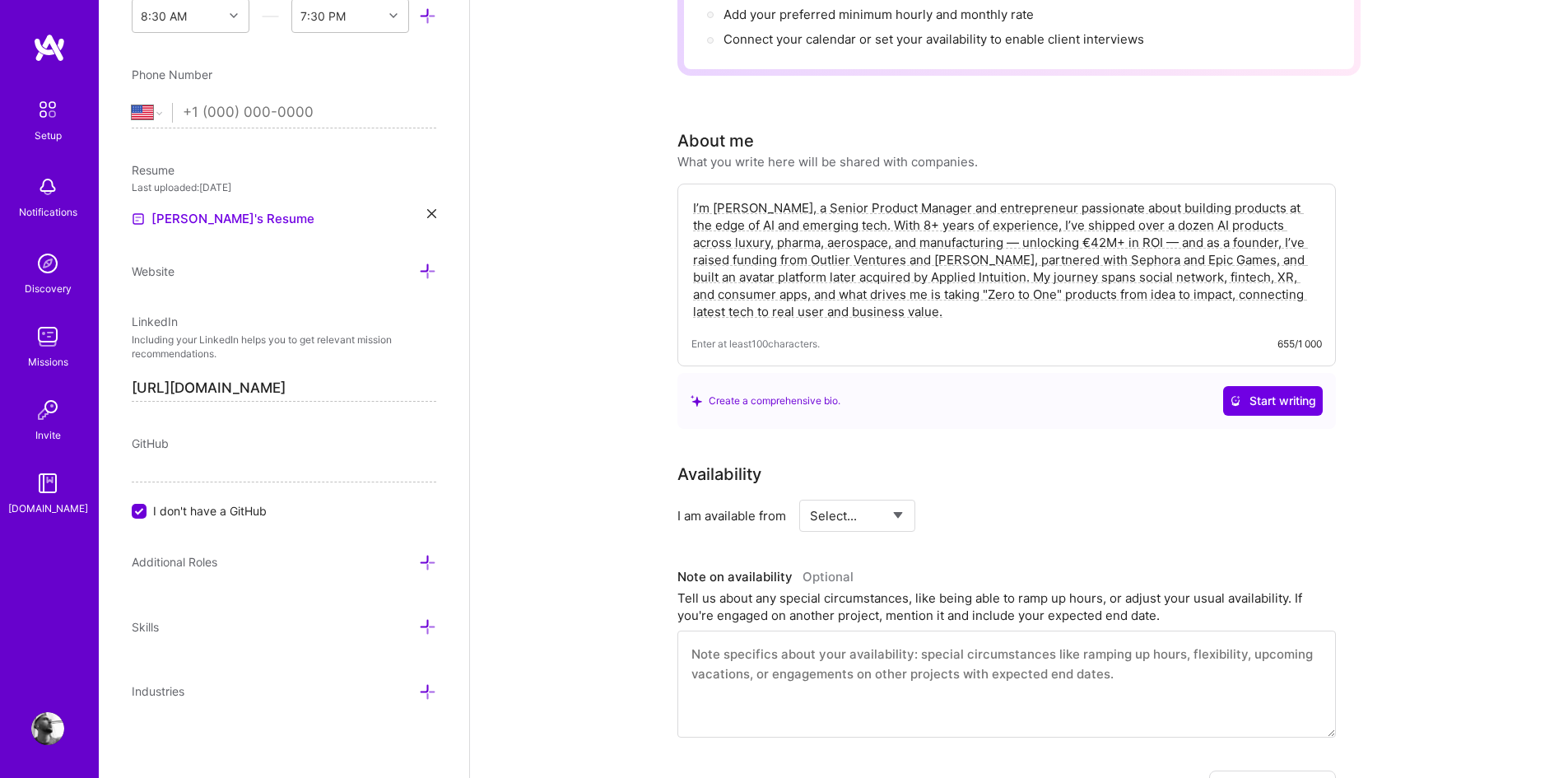
click at [1284, 271] on textarea "I’m Sofiane Adam Tati, a Senior Product Manager and entrepreneur passionate abo…" at bounding box center [1006, 259] width 630 height 124
click at [1025, 285] on textarea "I’m [PERSON_NAME], a Senior Product Manager and entrepreneur passionate about b…" at bounding box center [1006, 259] width 630 height 124
type textarea "I’m [PERSON_NAME], a Senior Product Manager and entrepreneur passionate about b…"
click at [1114, 419] on div "Complete your profile to take the first step in unlocking full A.Team access On…" at bounding box center [1019, 518] width 684 height 1553
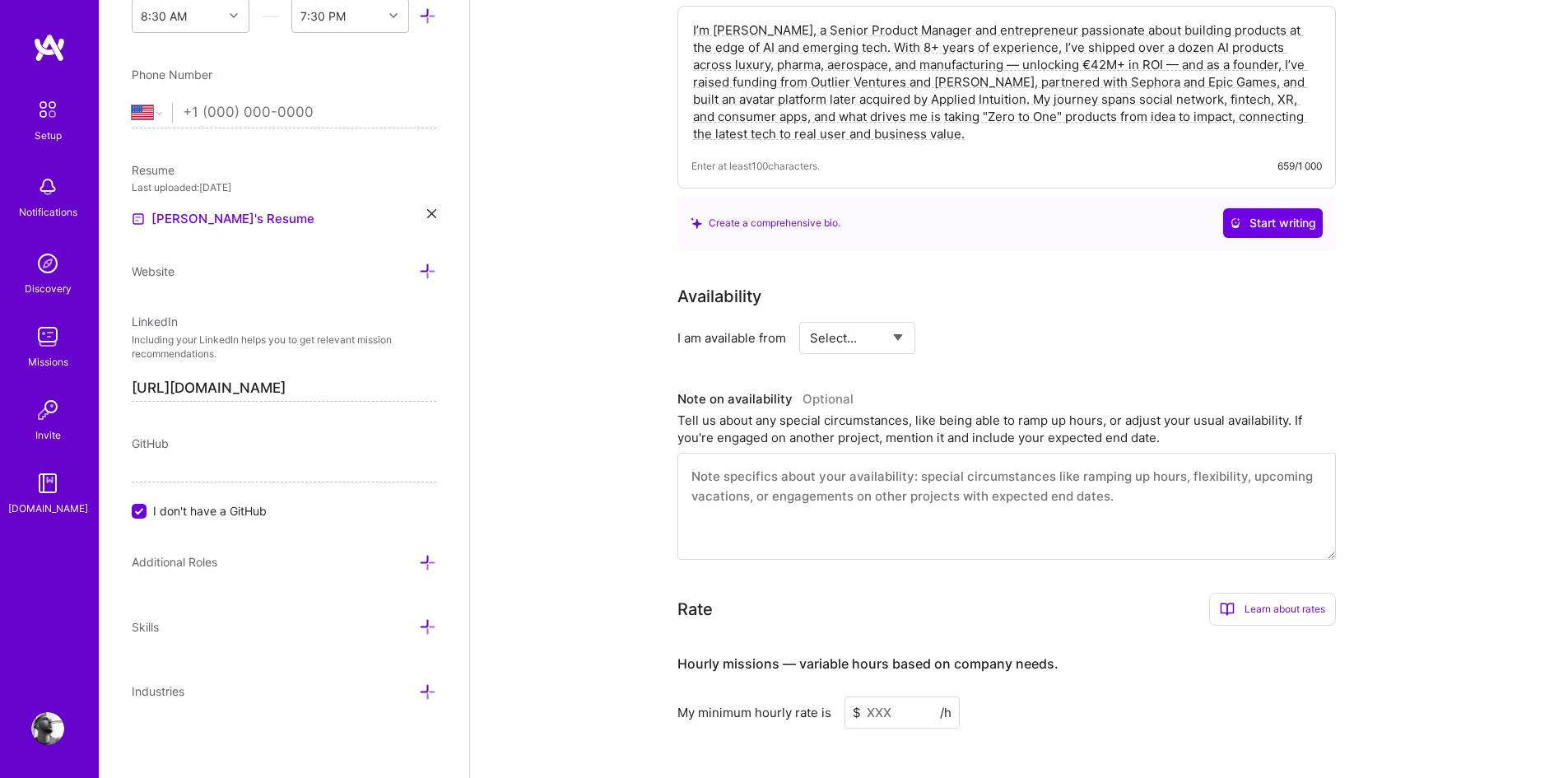
scroll to position [522, 0]
click at [894, 316] on select "Select... Right Now Future Date Not Available" at bounding box center [857, 338] width 95 height 42
select select "Future Date"
click at [810, 316] on select "Select... Right Now Future Date Not Available" at bounding box center [857, 338] width 95 height 42
click at [998, 321] on input "Sep 29" at bounding box center [998, 337] width 82 height 32
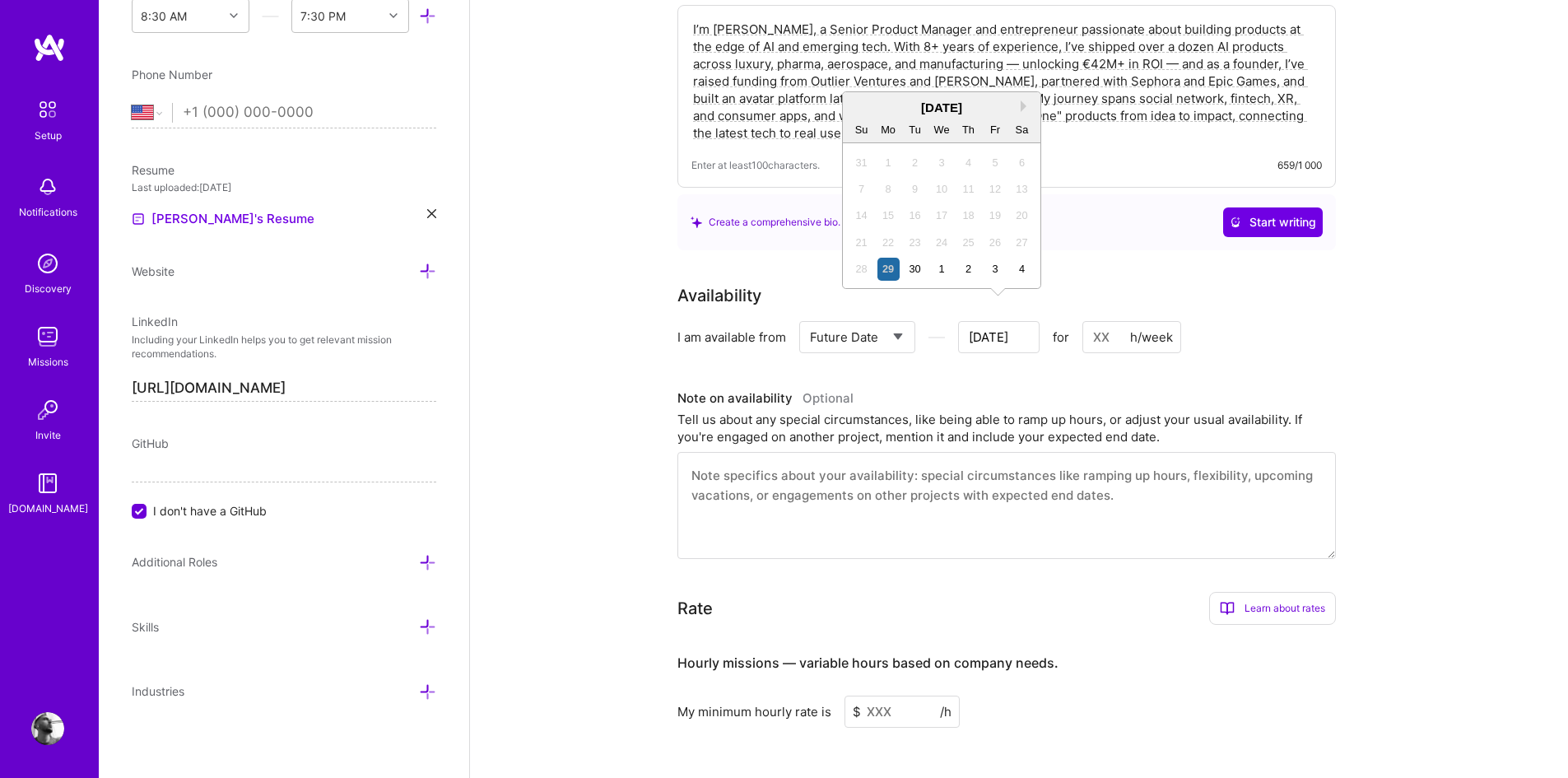
click at [1019, 107] on div "September 2025" at bounding box center [942, 107] width 197 height 17
click at [942, 115] on div "September 2025" at bounding box center [942, 107] width 197 height 17
click at [1024, 104] on button "Next Month" at bounding box center [1026, 106] width 12 height 12
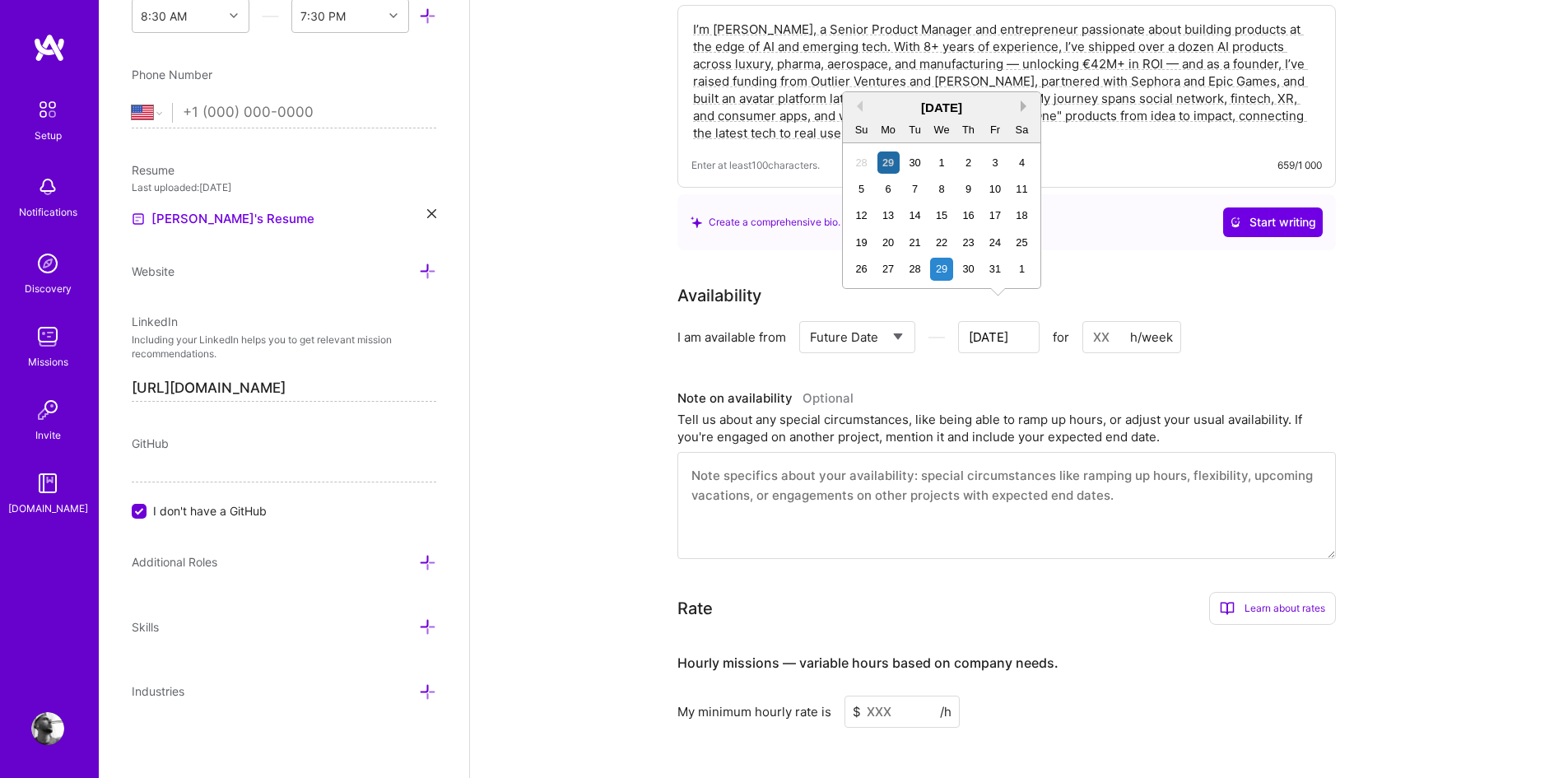
click at [1024, 104] on button "Next Month" at bounding box center [1026, 106] width 12 height 12
click at [884, 184] on div "8" at bounding box center [889, 189] width 22 height 22
click at [984, 321] on input "Dec 7" at bounding box center [998, 337] width 82 height 32
click at [1023, 106] on button "Next Month" at bounding box center [1026, 106] width 12 height 12
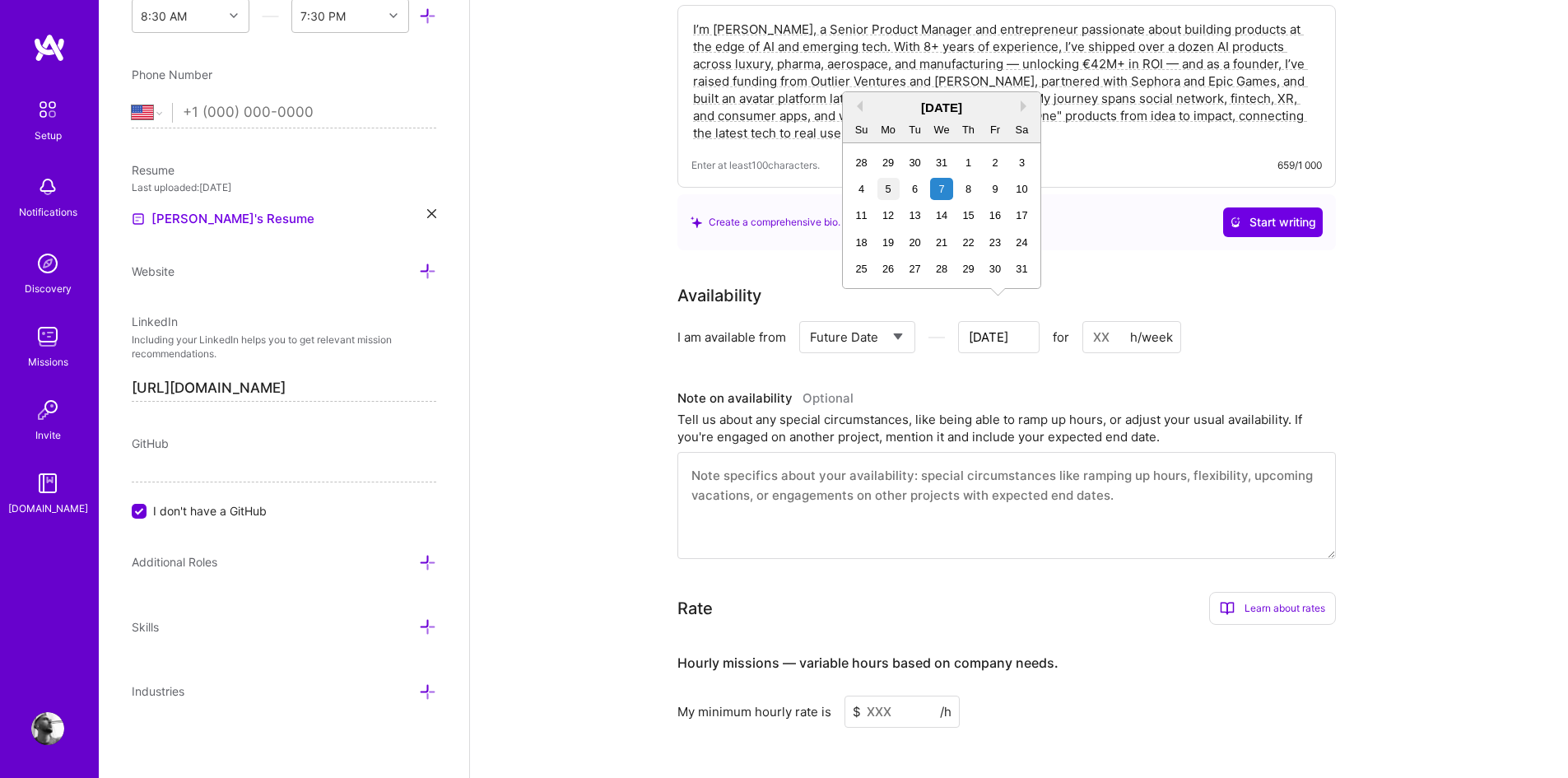
click at [885, 192] on div "5" at bounding box center [889, 189] width 22 height 22
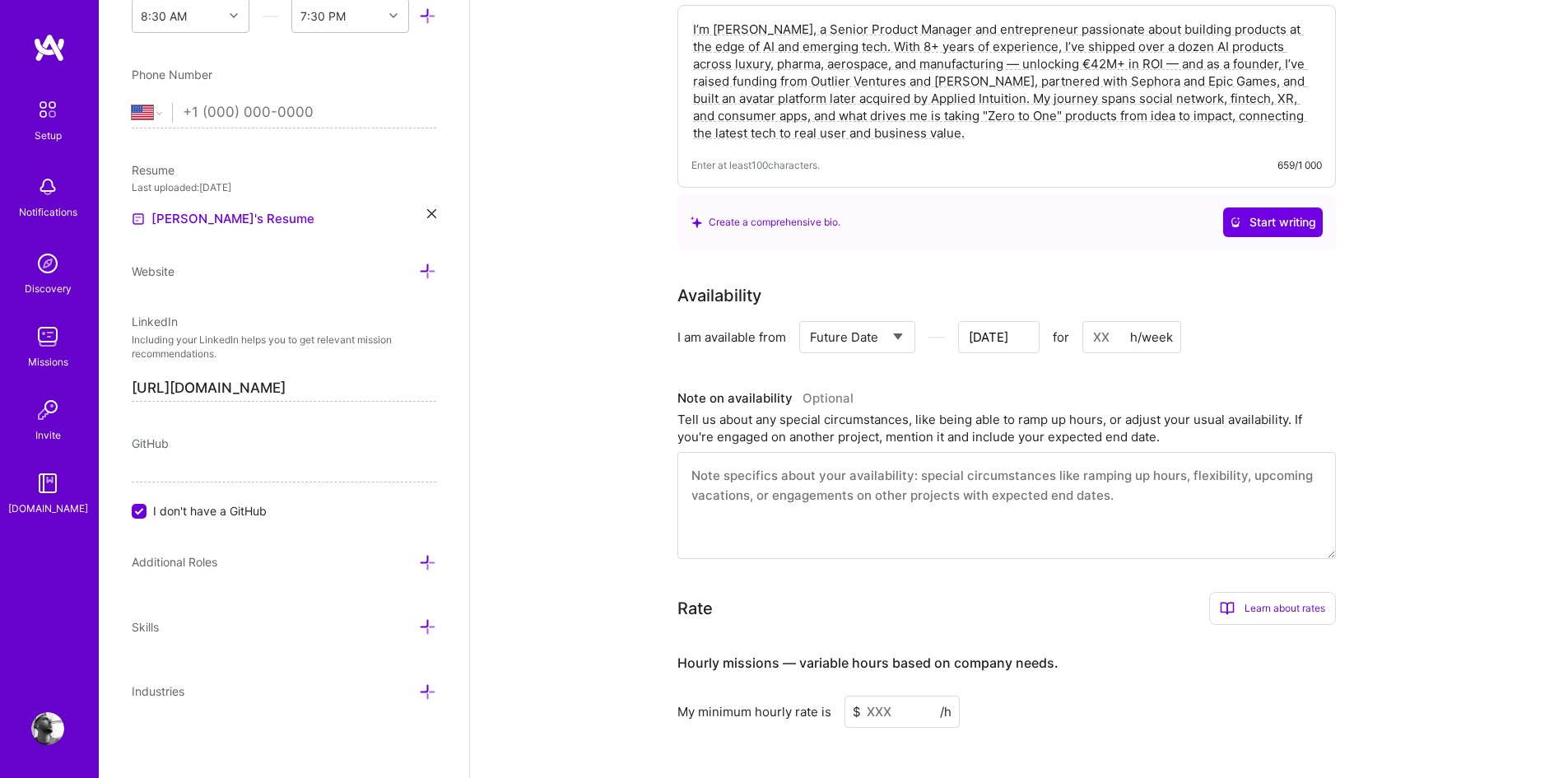
click at [1115, 322] on input at bounding box center [1132, 337] width 99 height 32
type input "Jan 3"
type input "5"
type input "Jan 2"
type input "50"
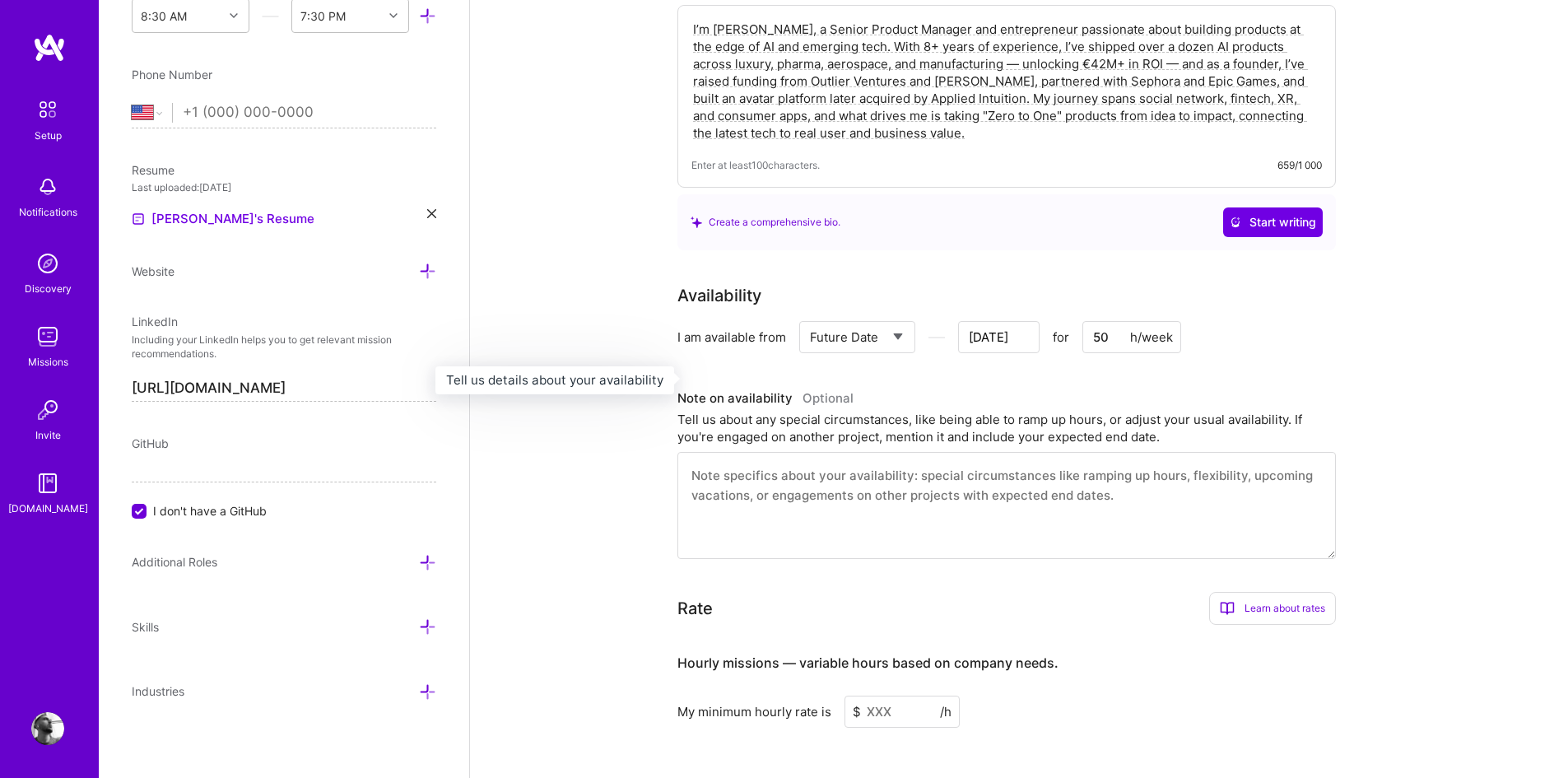
type input "Jan 1"
type input "5"
type input "[DATE]"
type input "Dec 30"
type input "6"
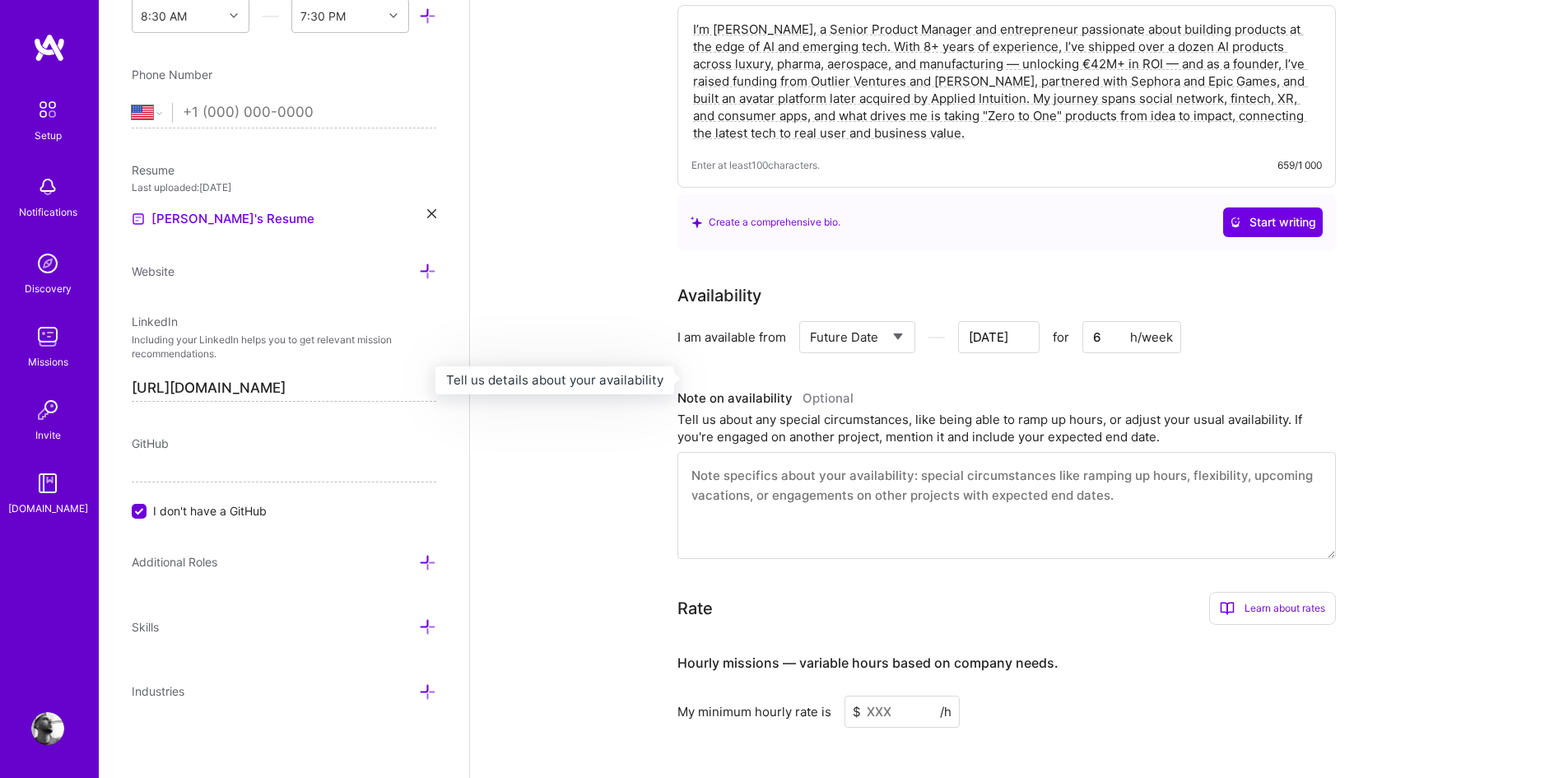
type input "Dec 29"
type input "60"
click at [1228, 343] on div "Availability I am available from Select... Right Now Future Date Not Available …" at bounding box center [1019, 421] width 684 height 276
click at [985, 321] on input "Dec 29" at bounding box center [998, 337] width 82 height 32
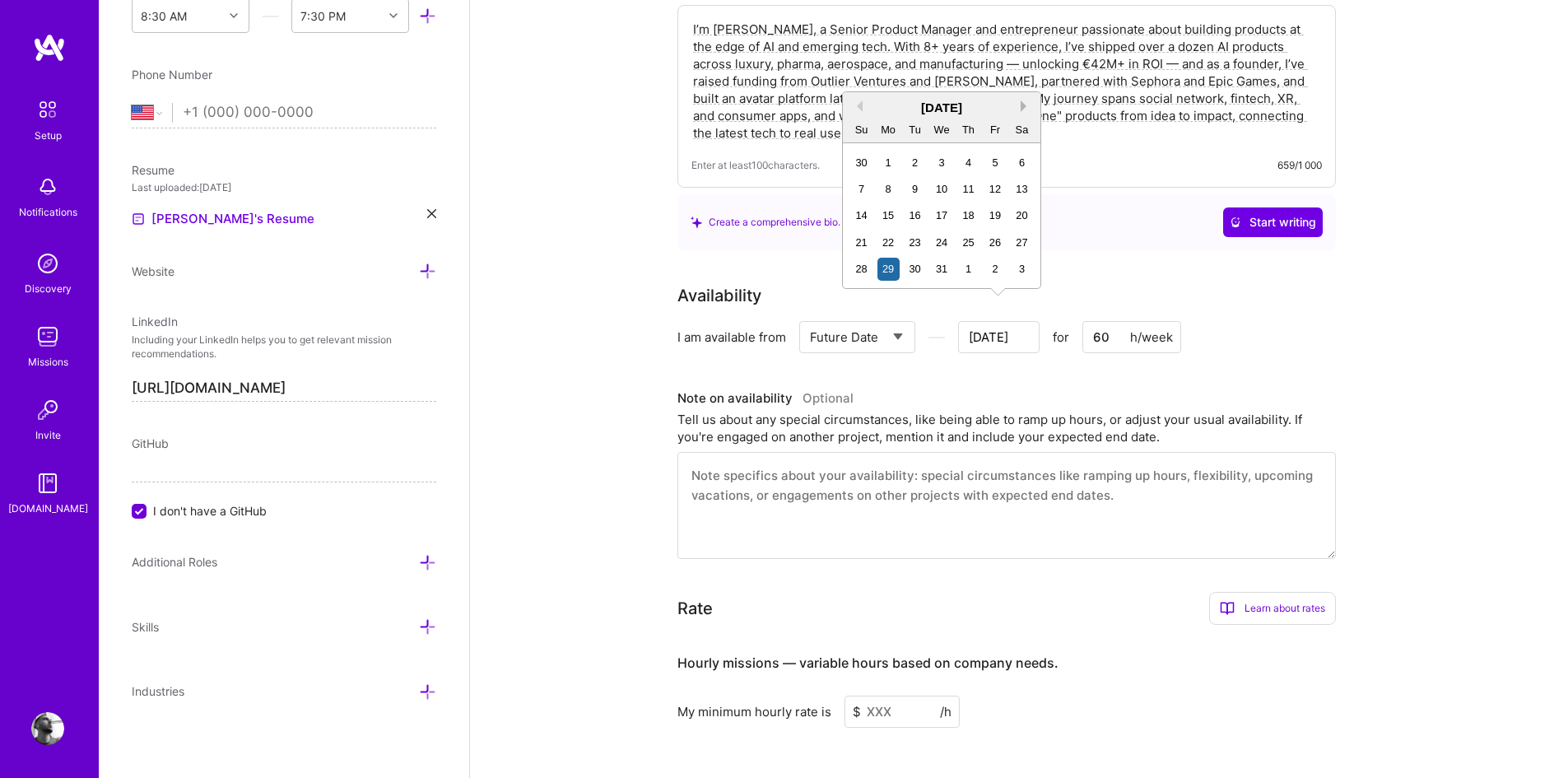
click at [1025, 108] on button "Next Month" at bounding box center [1026, 106] width 12 height 12
click at [889, 187] on div "5" at bounding box center [889, 189] width 22 height 22
type input "Jan 4"
click at [1035, 230] on div "Complete your profile to take the first step in unlocking full A.Team access On…" at bounding box center [1019, 339] width 684 height 1553
click at [1102, 321] on input "60" at bounding box center [1132, 337] width 99 height 32
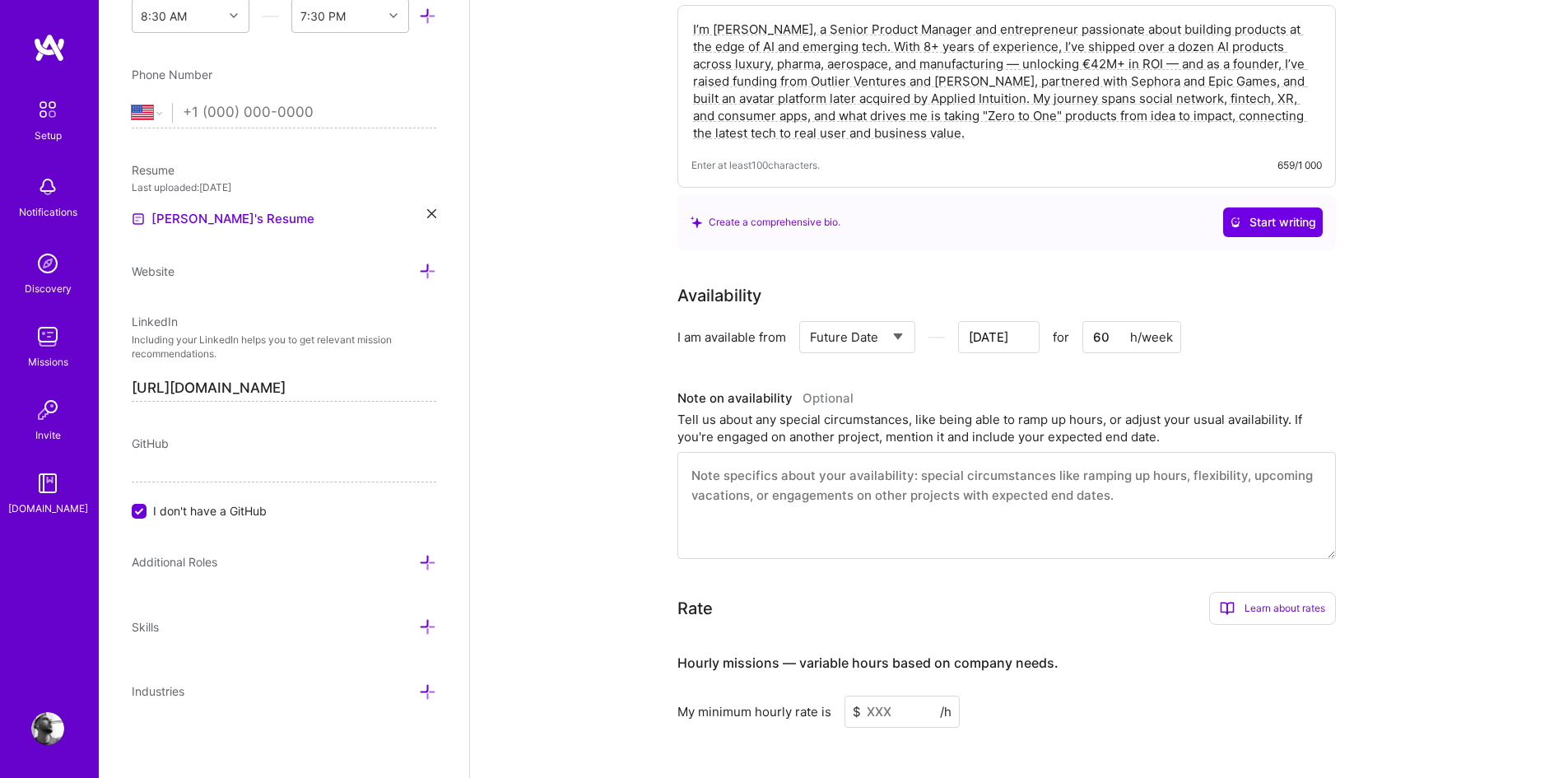
click at [919, 470] on textarea at bounding box center [1007, 505] width 658 height 107
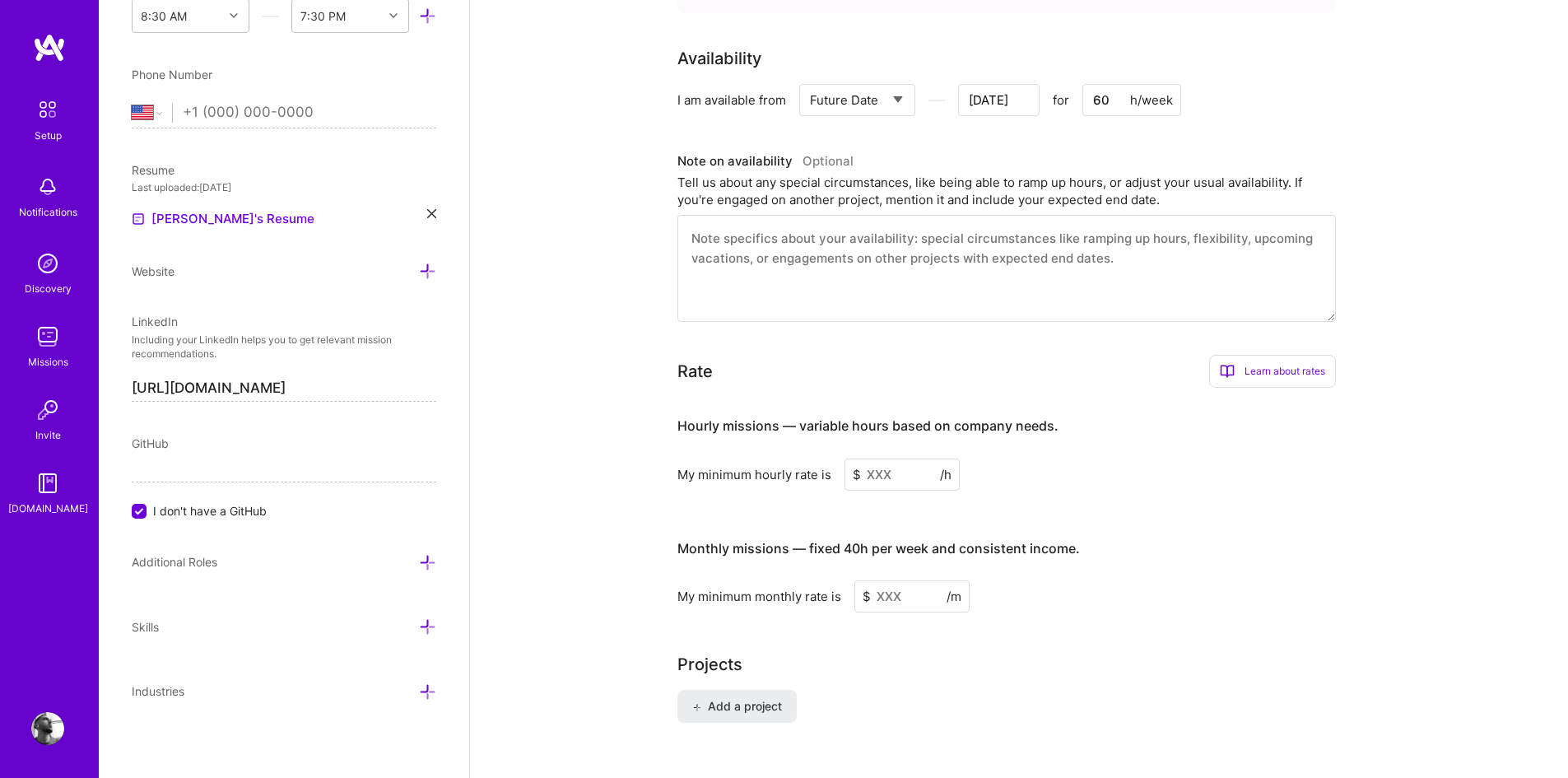
scroll to position [954, 0]
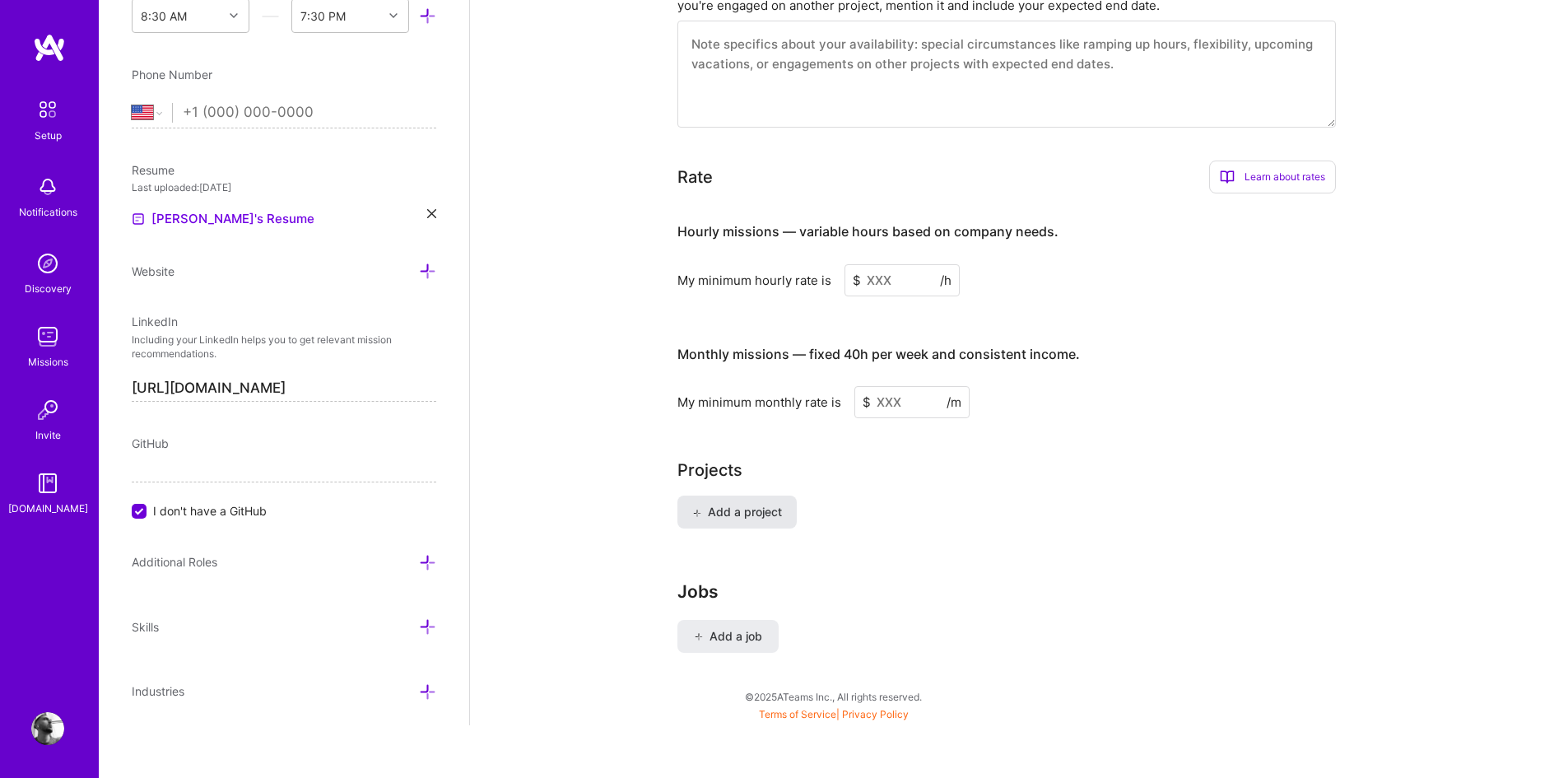
click at [761, 504] on span "Add a project" at bounding box center [737, 512] width 89 height 17
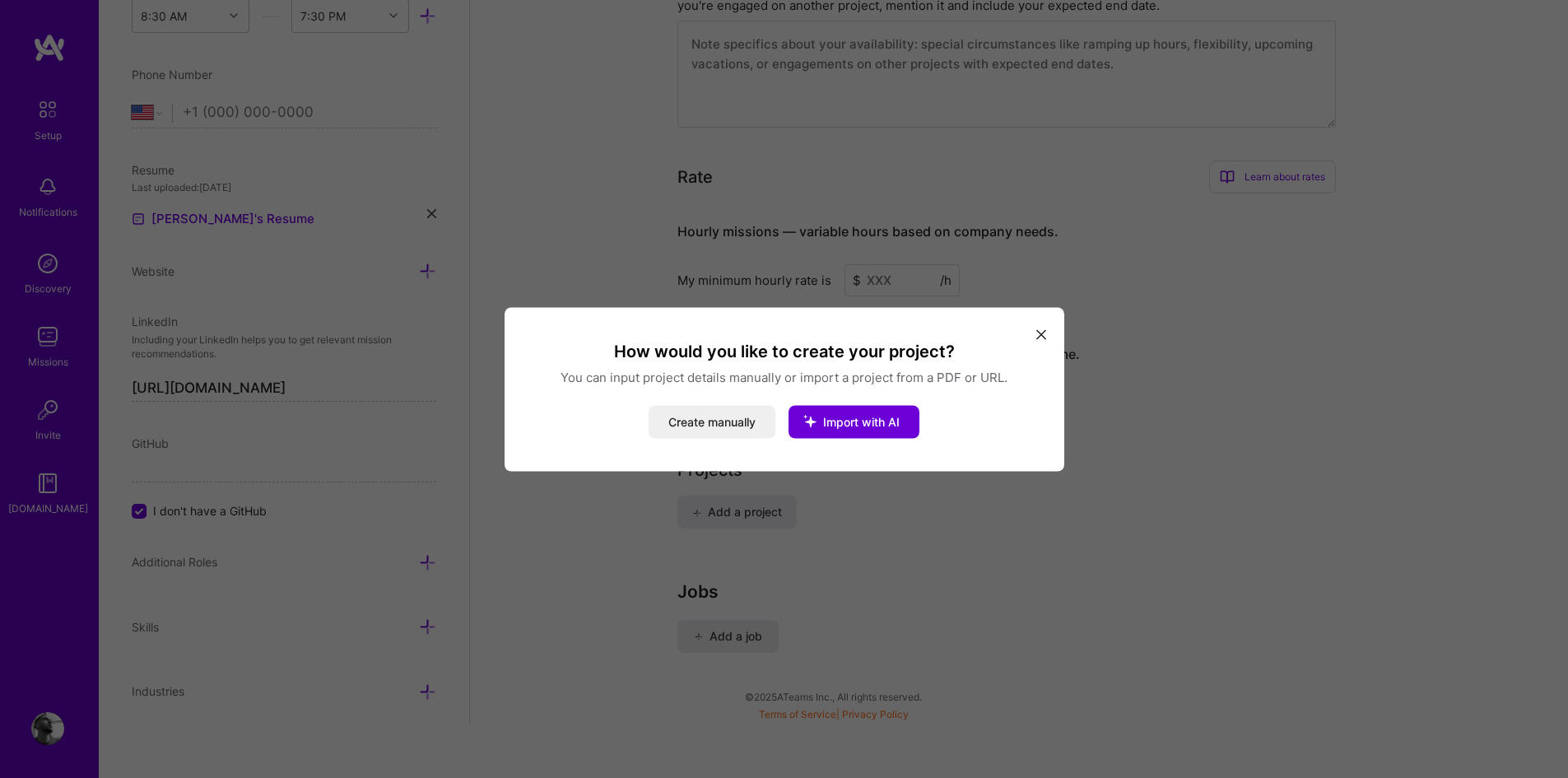
click at [1040, 335] on icon "modal" at bounding box center [1041, 335] width 10 height 10
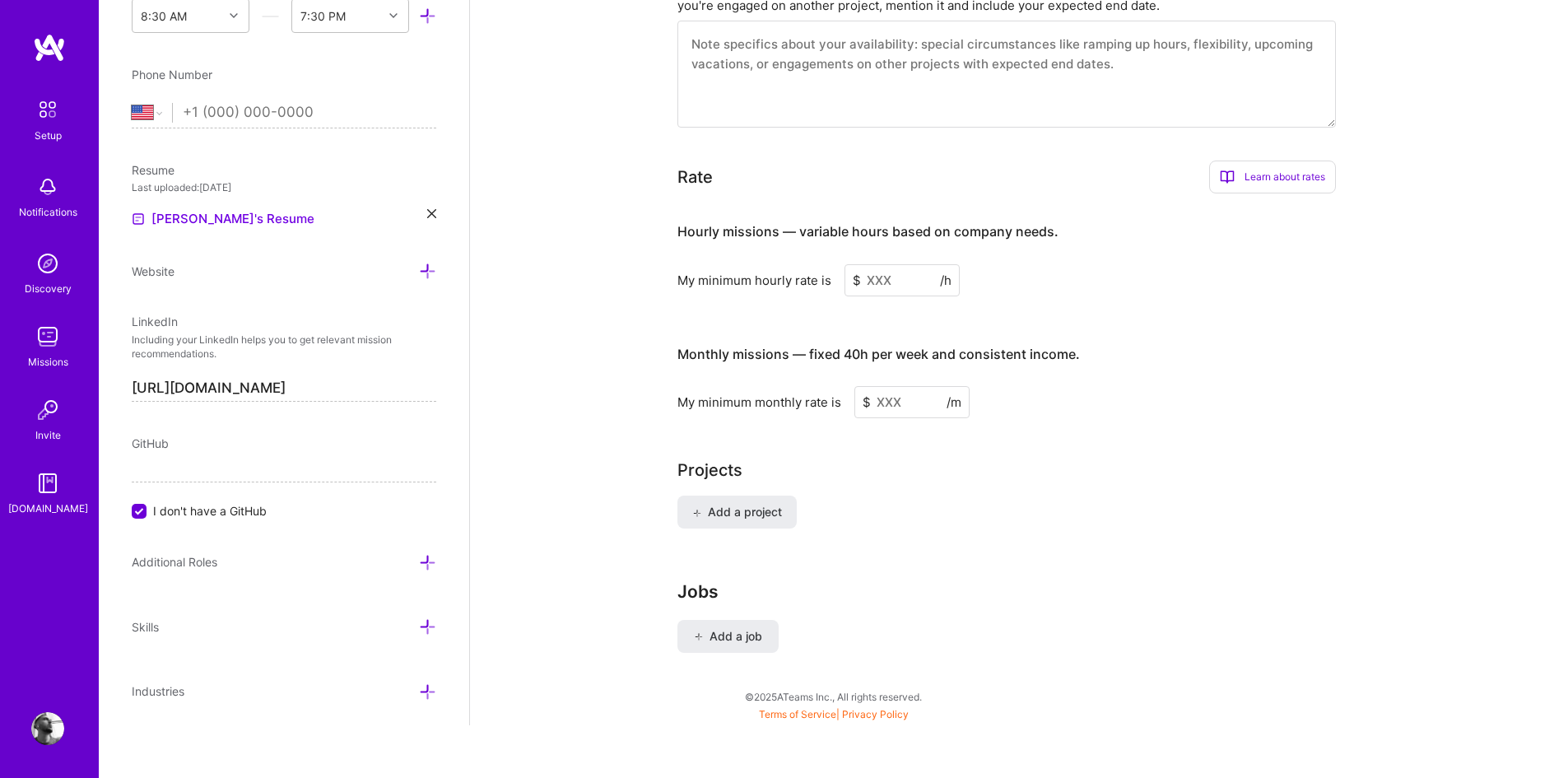
click at [916, 393] on input at bounding box center [911, 402] width 116 height 32
click at [882, 267] on input at bounding box center [902, 280] width 116 height 32
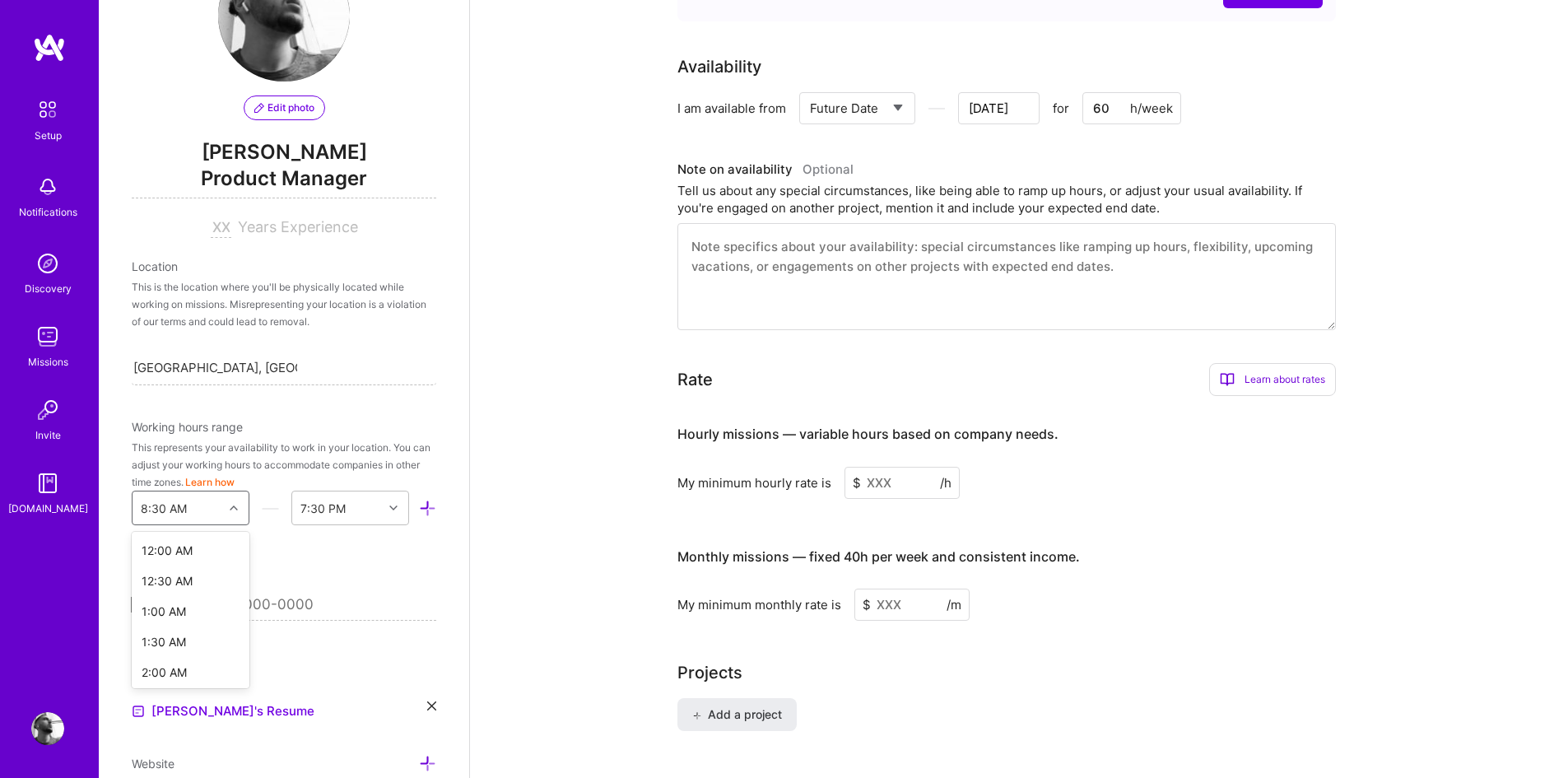
scroll to position [315, 0]
click at [230, 525] on div "option 5:30 AM focused, 12 of 48. 48 results available. Use Up and Down to choo…" at bounding box center [190, 507] width 117 height 35
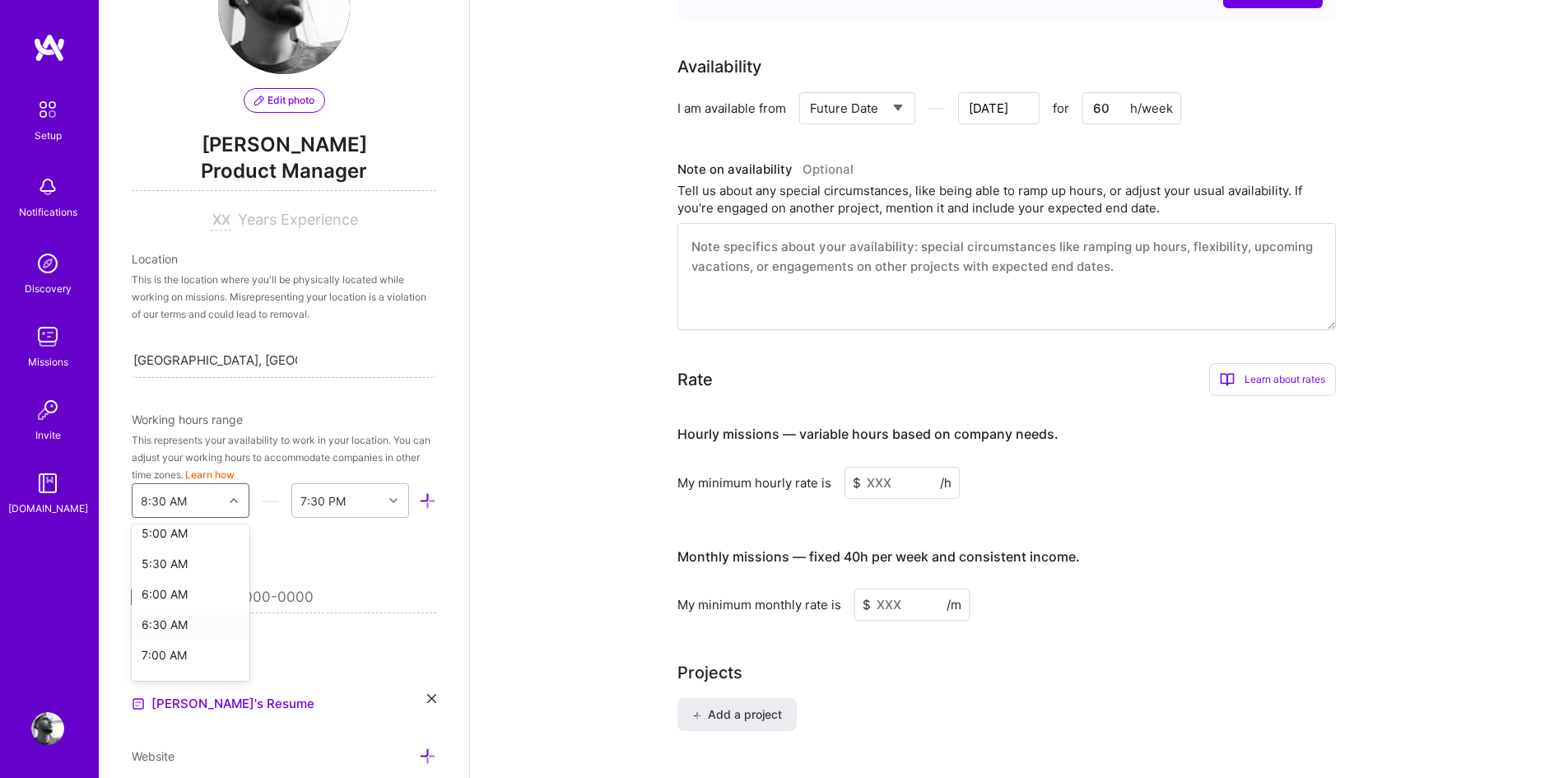
click at [177, 624] on div "6:30 AM" at bounding box center [190, 624] width 117 height 30
click at [232, 504] on div at bounding box center [235, 500] width 25 height 21
click at [168, 732] on div "6:00 AM" at bounding box center [190, 743] width 117 height 30
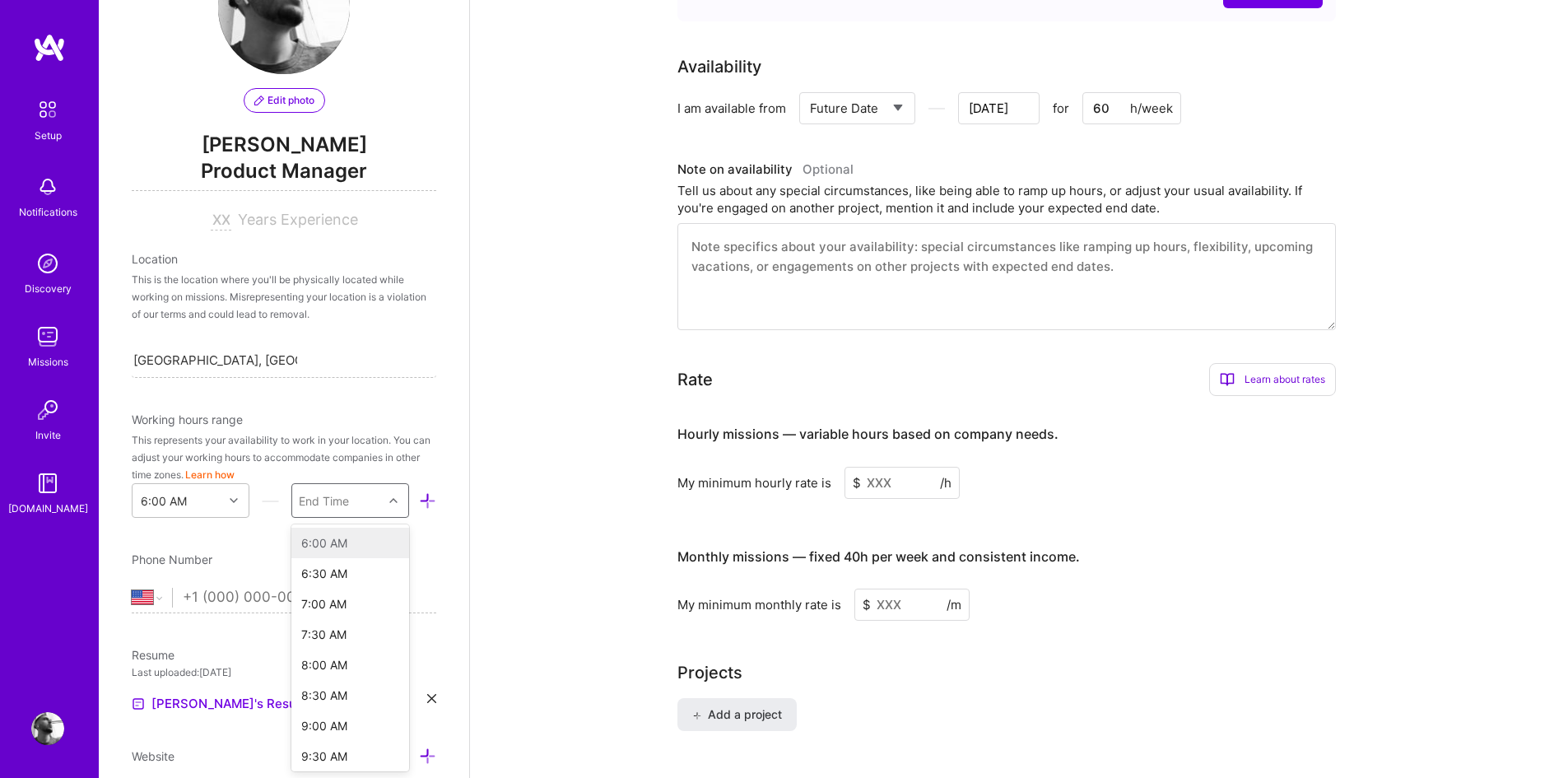
click at [387, 505] on div at bounding box center [396, 500] width 25 height 21
click at [333, 655] on div "8:00 AM" at bounding box center [349, 663] width 117 height 30
click at [334, 545] on div "Edit photo Sofiane Adam Tati Product Manager Years Experience Location This is …" at bounding box center [284, 389] width 370 height 778
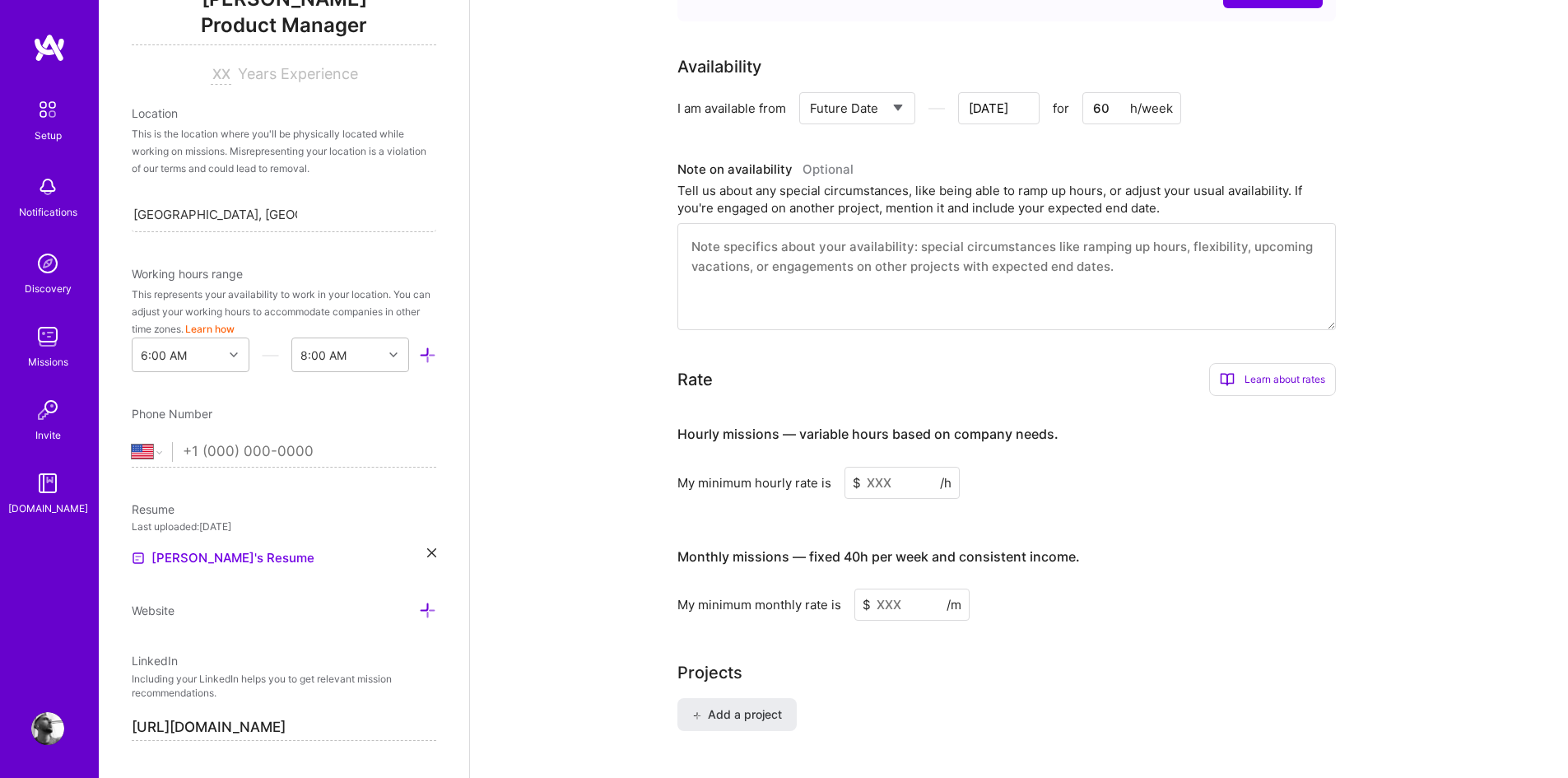
scroll to position [239, 0]
click at [154, 451] on select "Afghanistan Åland Islands Albania Algeria American Samoa Andorra Angola Anguill…" at bounding box center [152, 449] width 41 height 19
select select "FR"
click at [132, 440] on select "Afghanistan Åland Islands Albania Algeria American Samoa Andorra Angola Anguill…" at bounding box center [152, 449] width 41 height 19
type input "+33 6"
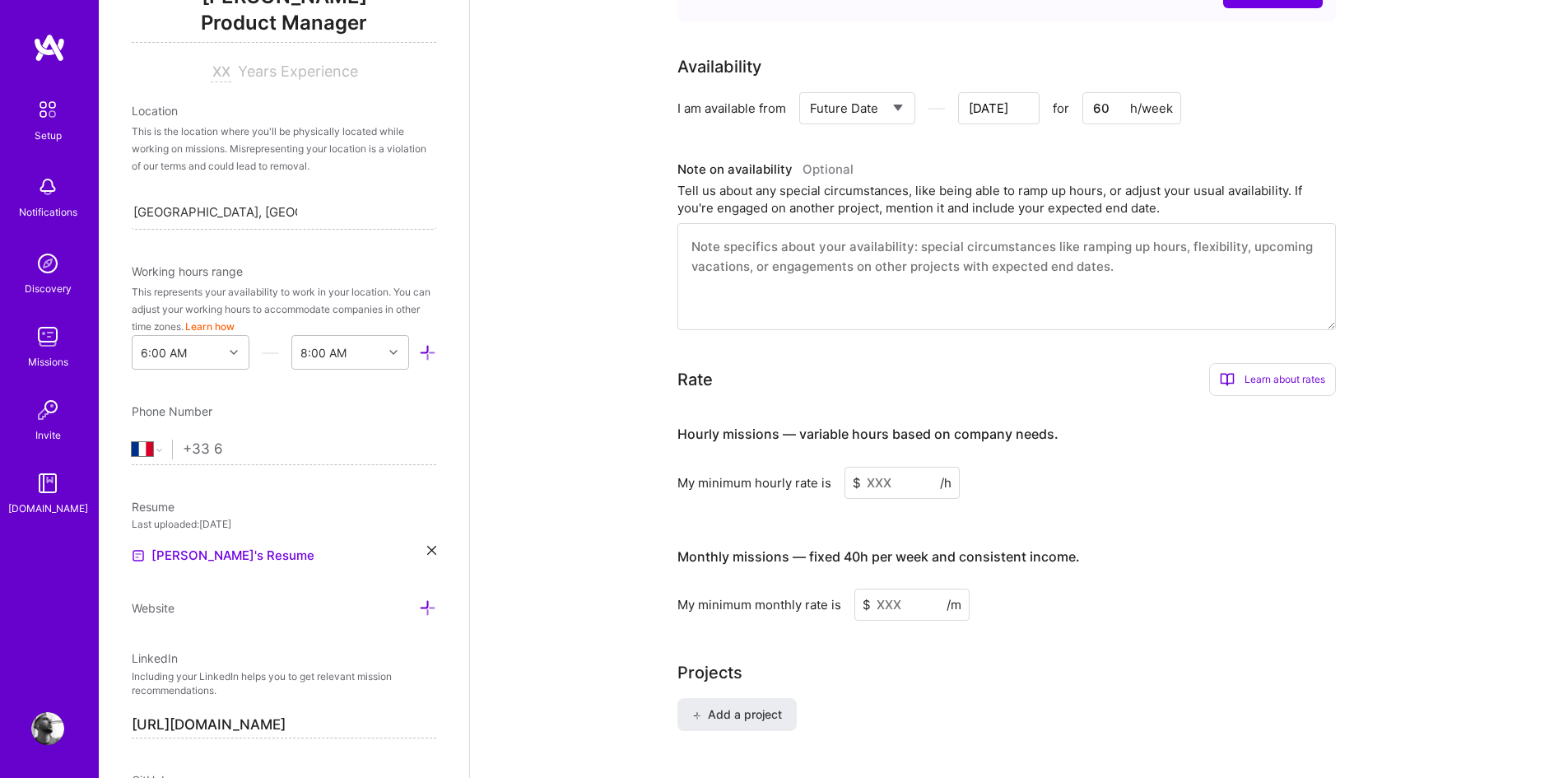
select select "US"
type input "+3"
select select "FR"
type input "+33"
select select "US"
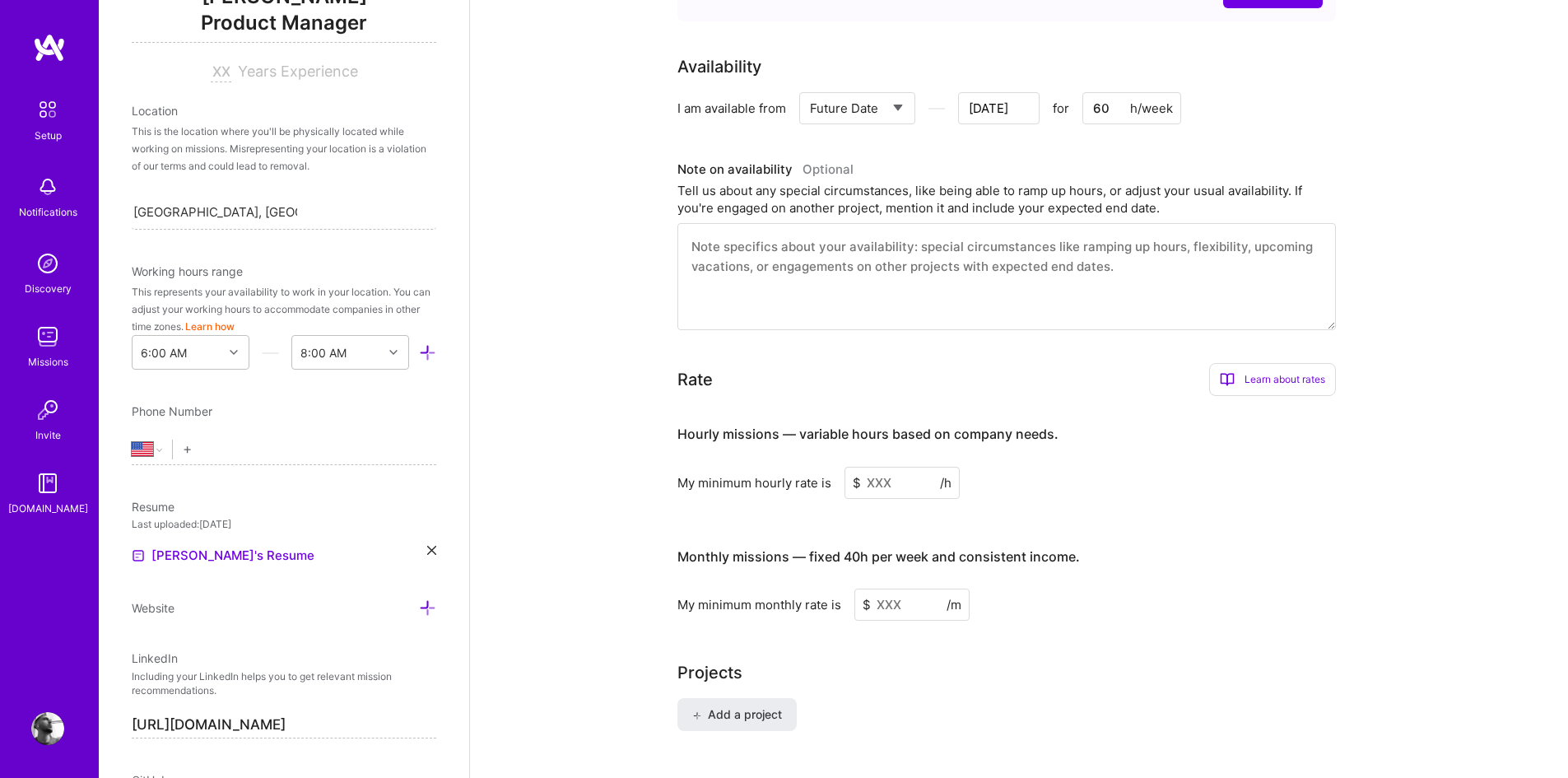
type input "+3"
select select "FR"
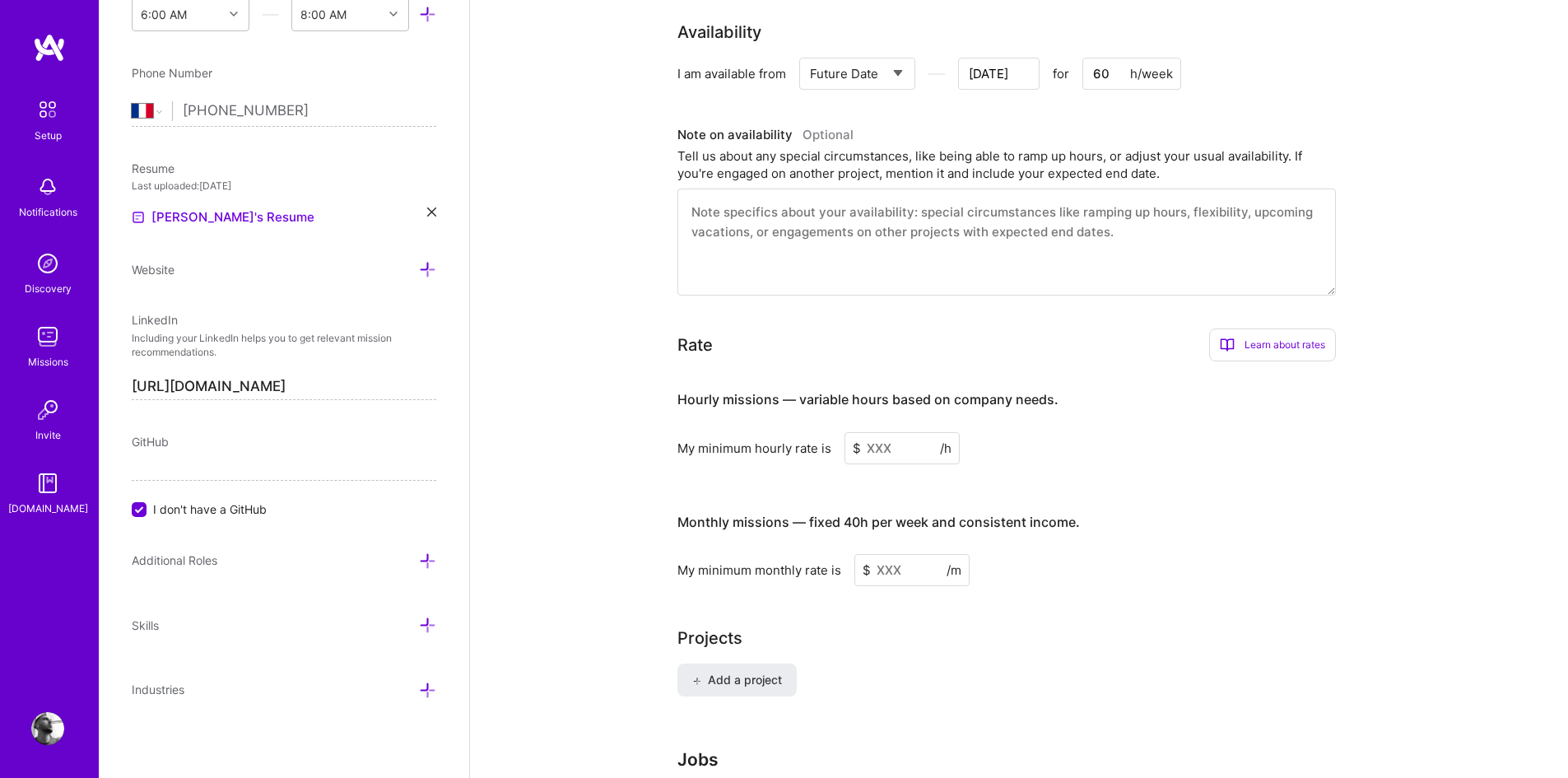
scroll to position [786, 0]
type input "[PHONE_NUMBER]"
click at [231, 562] on div "Additional Roles" at bounding box center [284, 560] width 305 height 19
click at [419, 556] on icon at bounding box center [427, 560] width 17 height 17
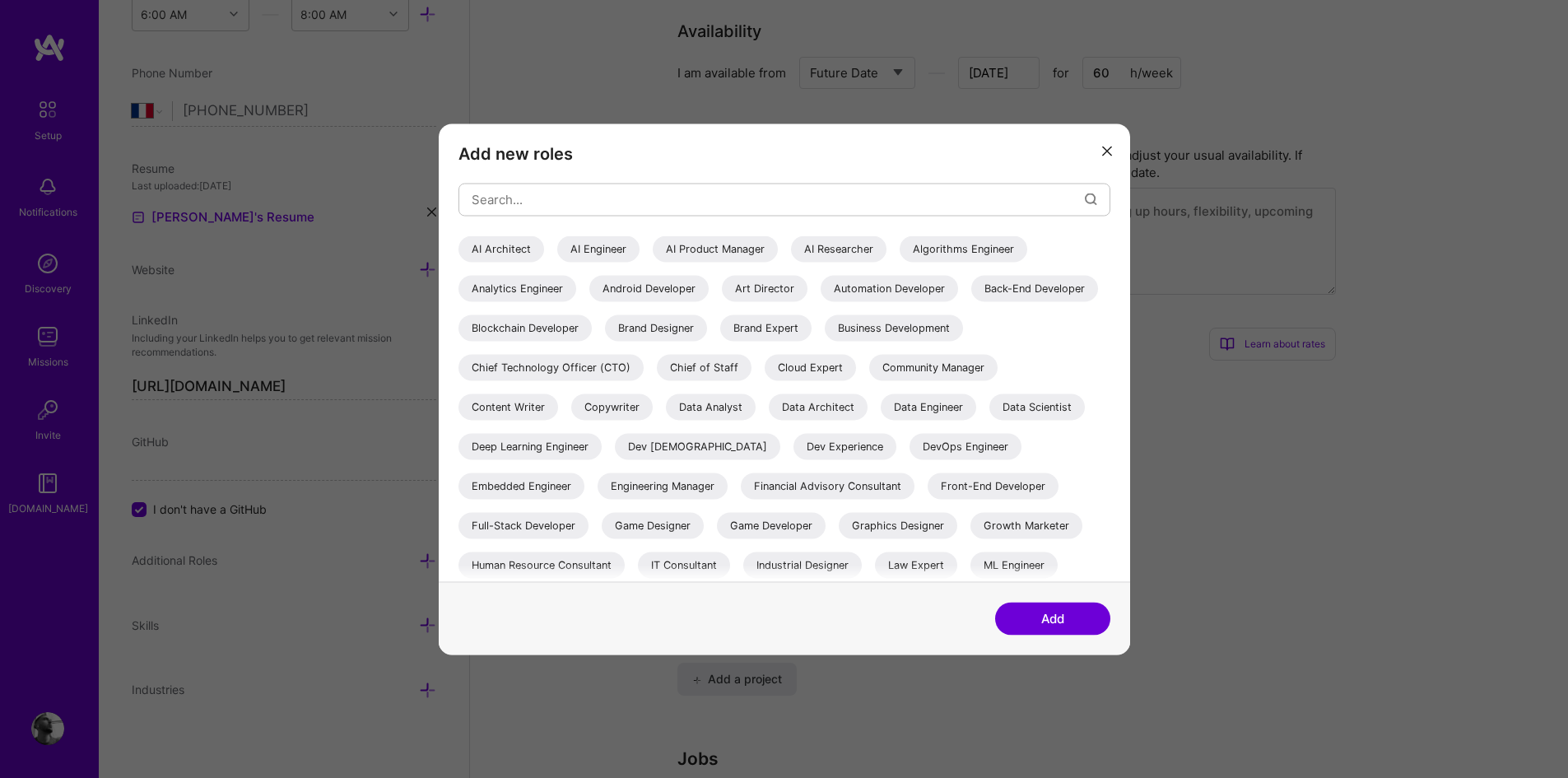
click at [709, 251] on div "AI Product Manager" at bounding box center [715, 248] width 125 height 26
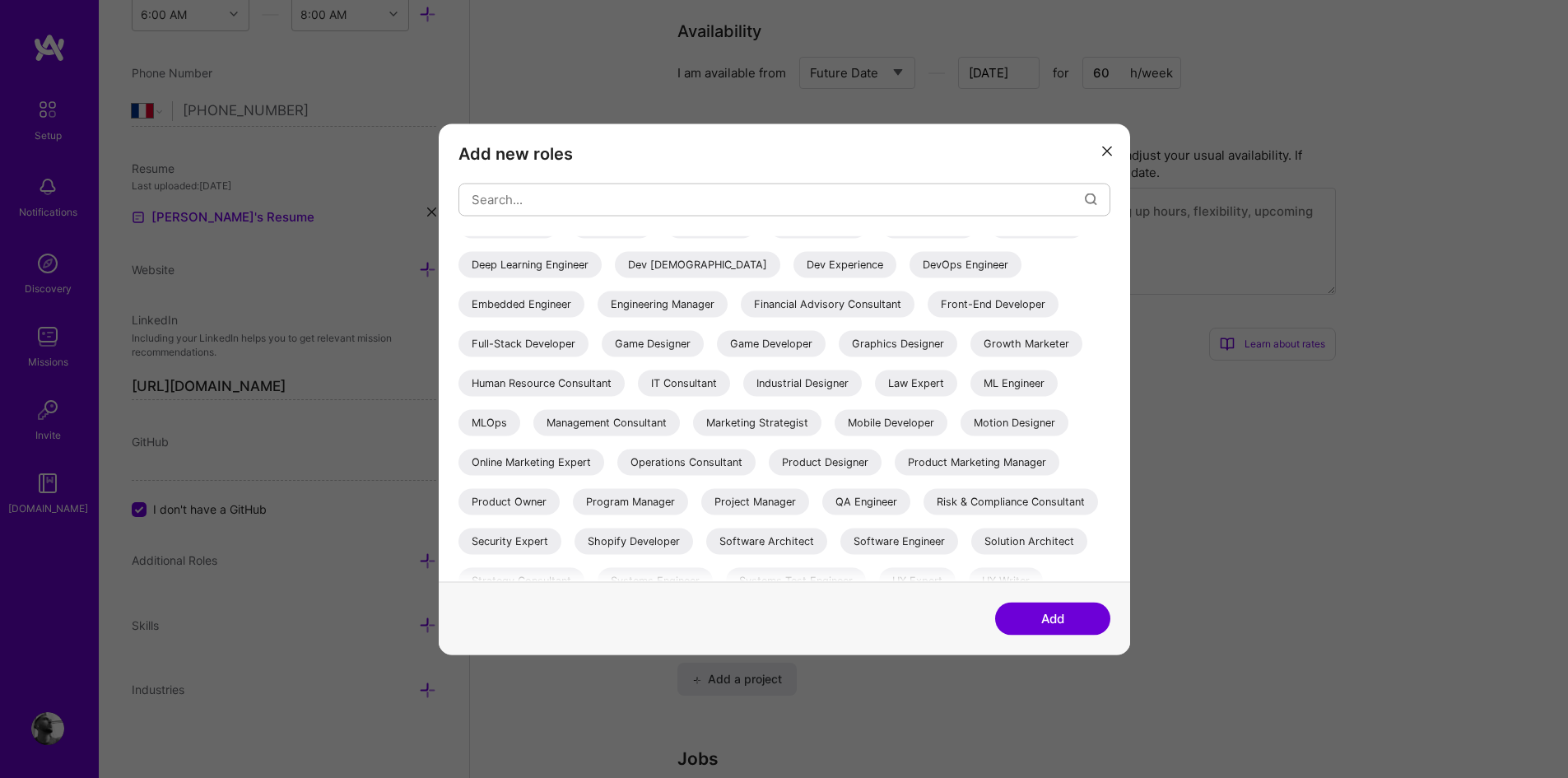
scroll to position [184, 0]
click at [769, 473] on div "Product Designer" at bounding box center [825, 460] width 113 height 26
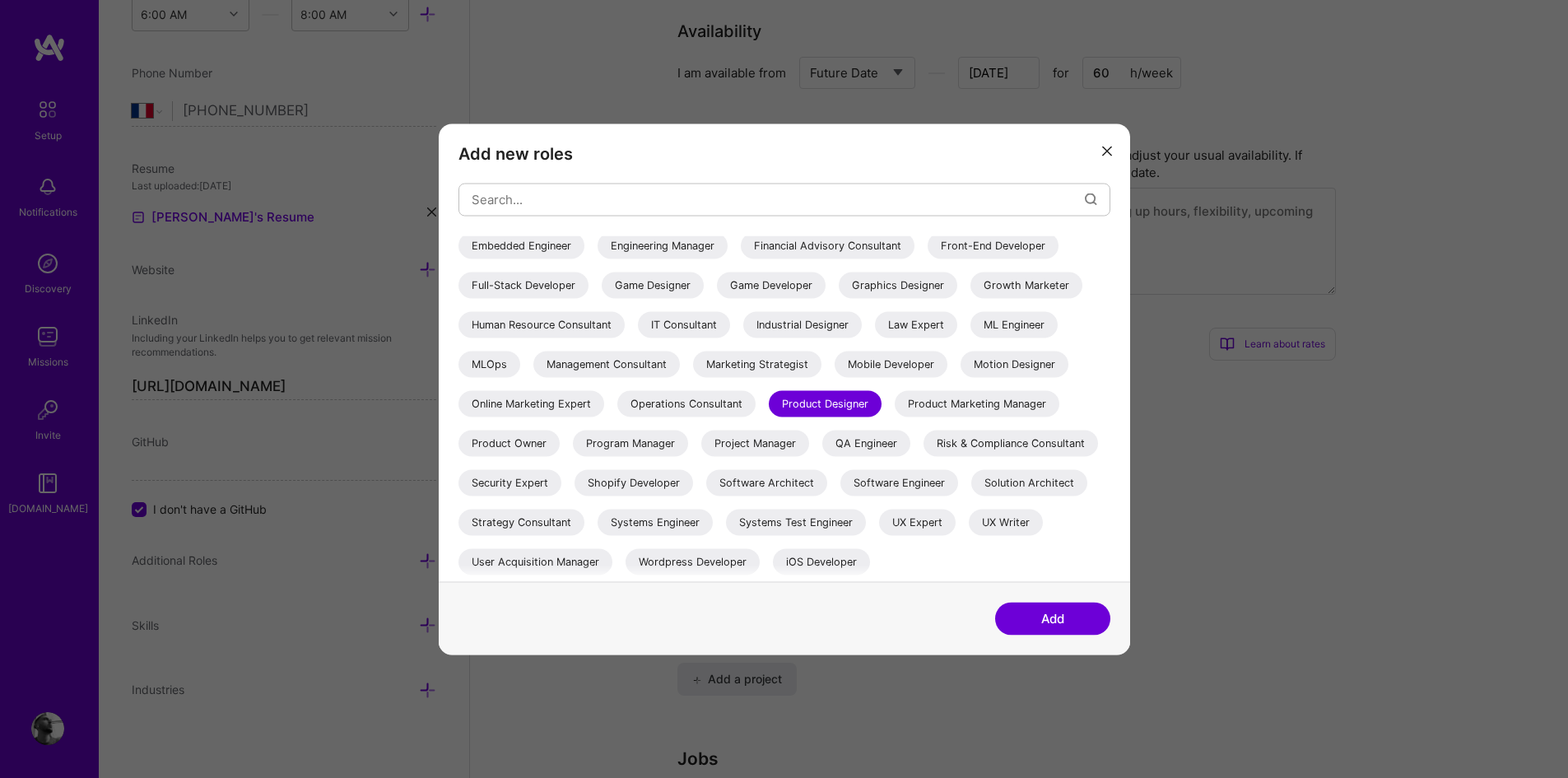
scroll to position [271, 0]
click at [560, 430] on div "Product Owner" at bounding box center [509, 442] width 101 height 26
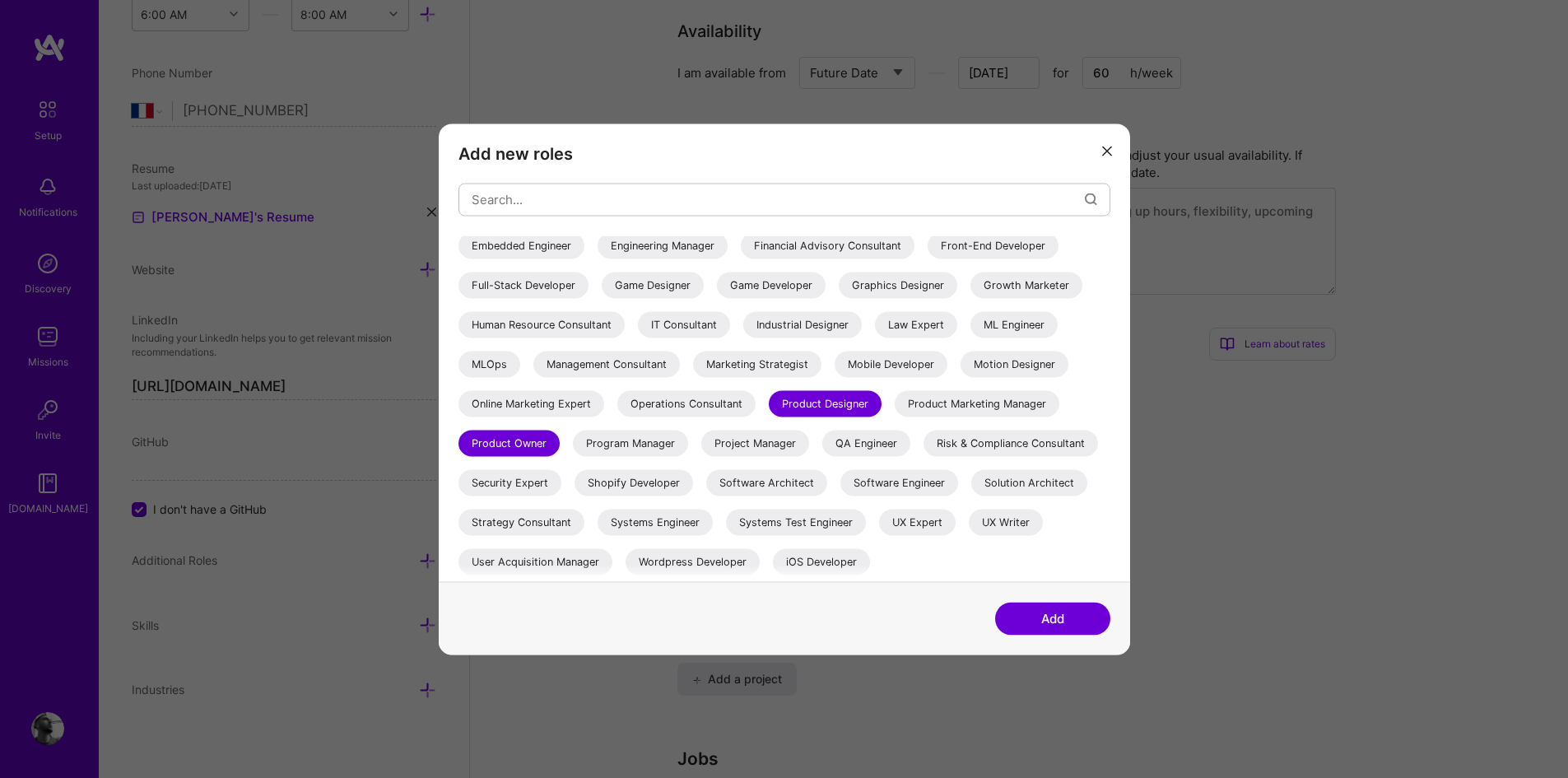
click at [533, 517] on div "Strategy Consultant" at bounding box center [521, 521] width 126 height 26
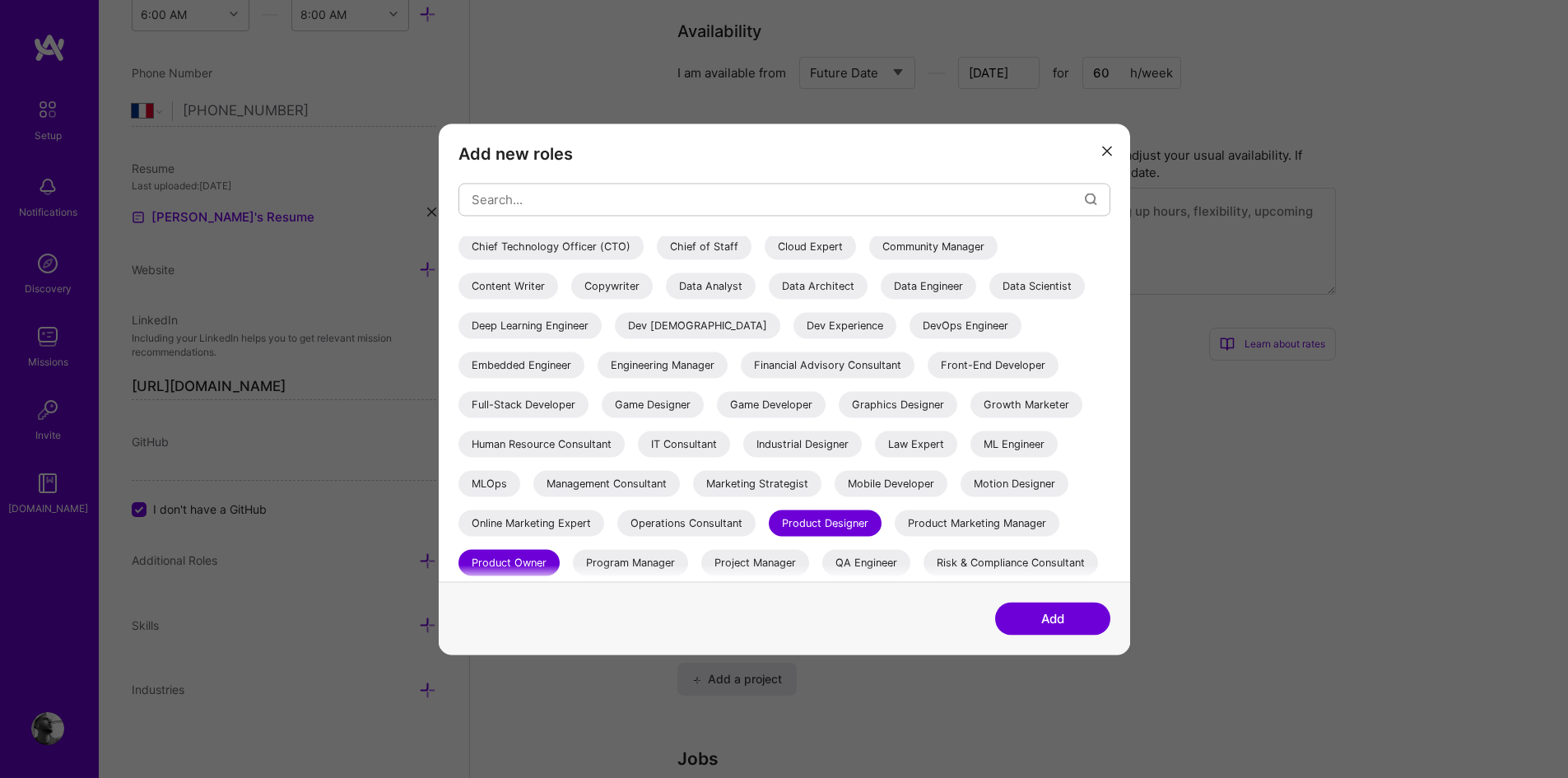
scroll to position [0, 0]
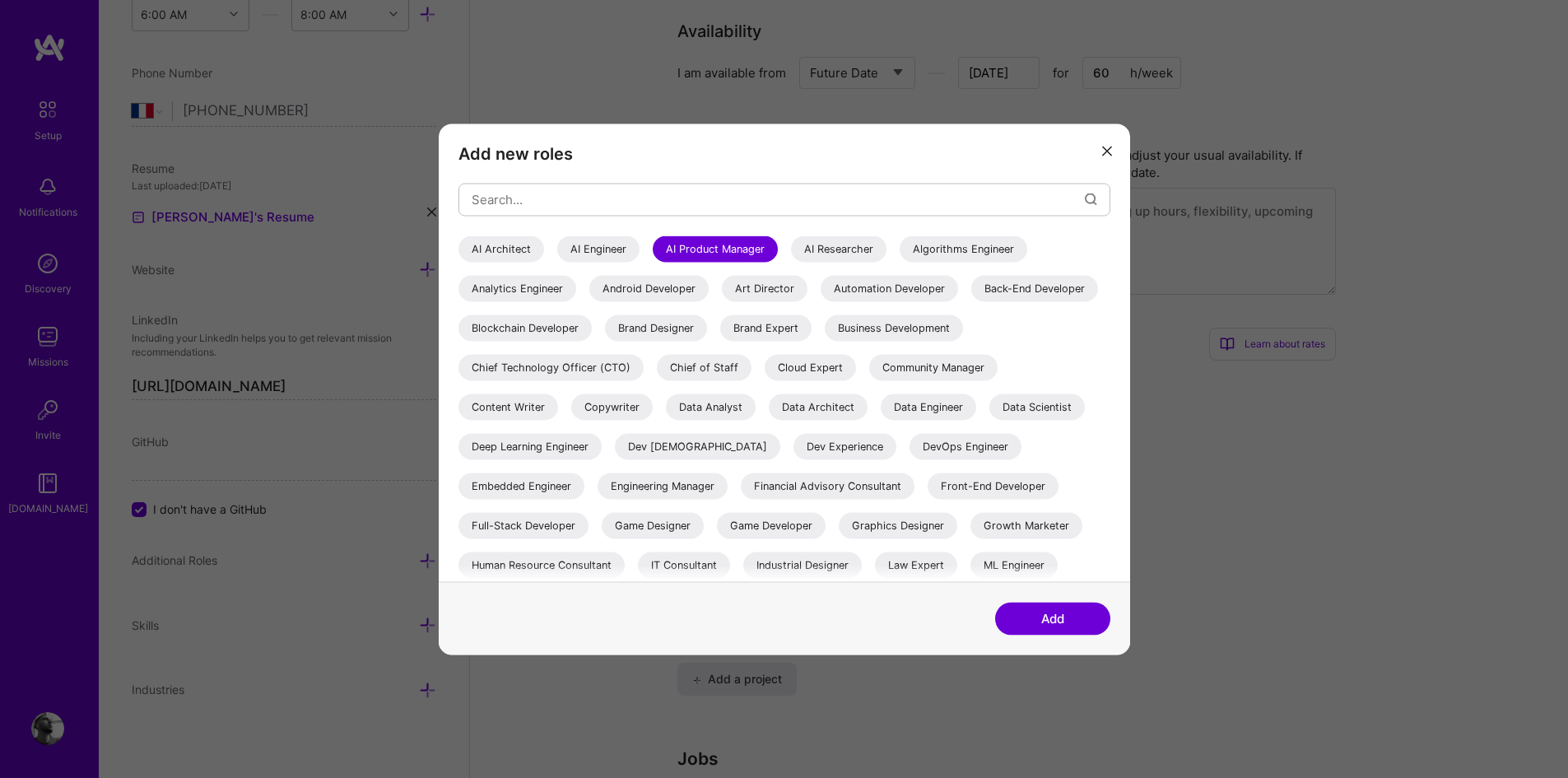
click at [1040, 617] on button "Add" at bounding box center [1052, 618] width 116 height 33
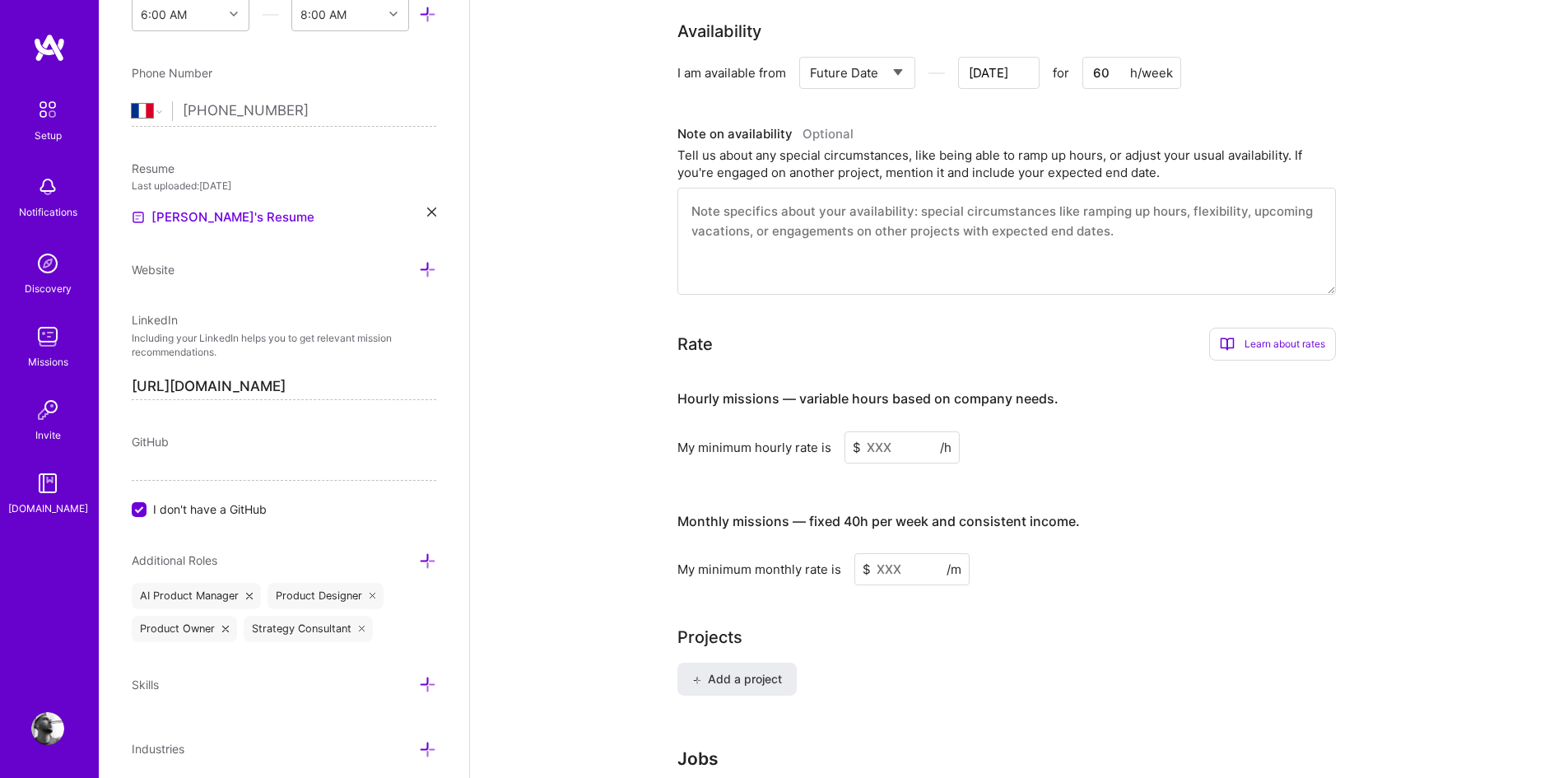
scroll to position [636, 0]
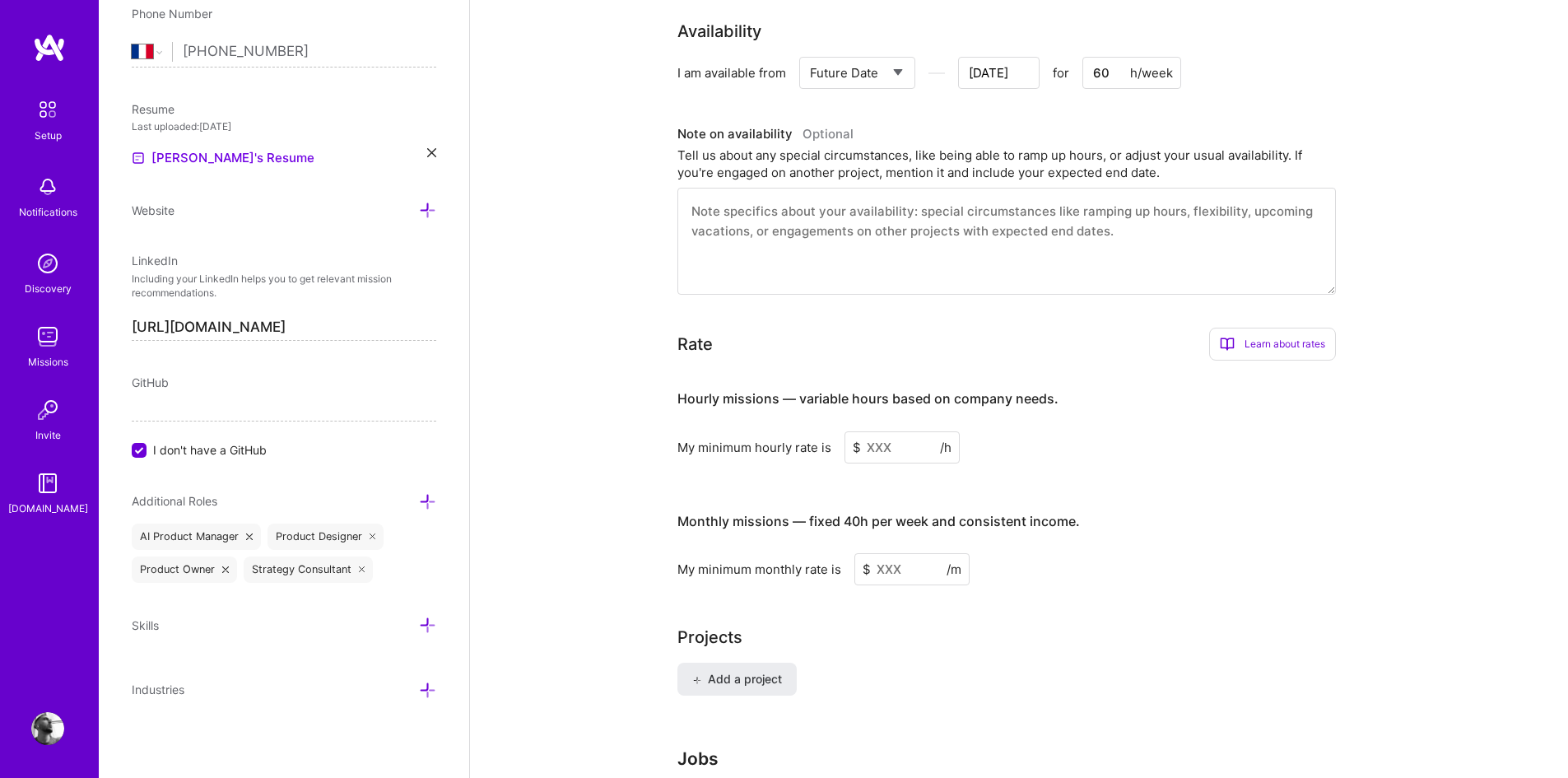
click at [419, 622] on icon at bounding box center [427, 625] width 17 height 17
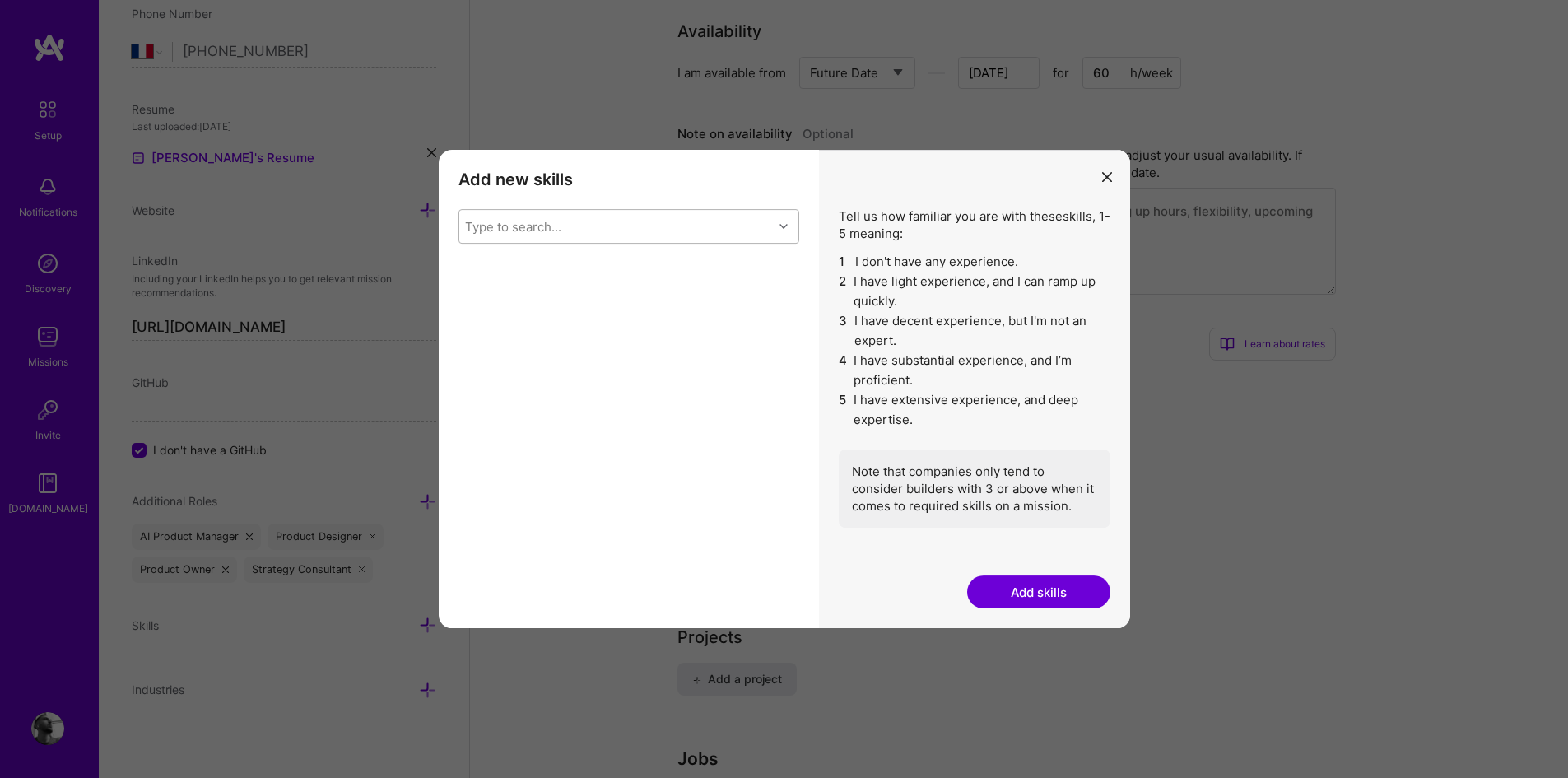
click at [625, 213] on div "Type to search..." at bounding box center [616, 226] width 314 height 33
click at [468, 262] on div "modal" at bounding box center [476, 262] width 15 height 15
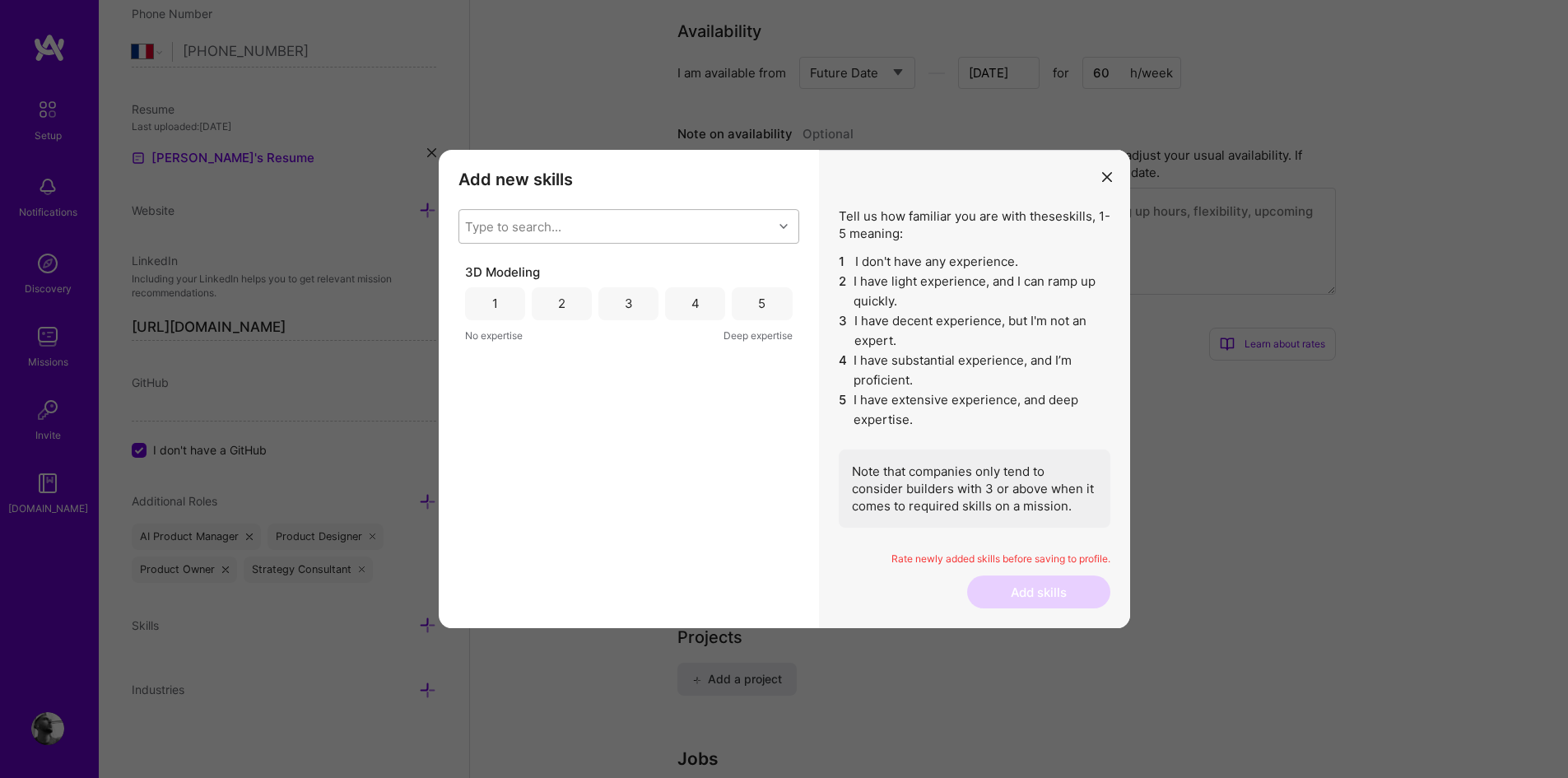
click at [626, 235] on div "Type to search..." at bounding box center [616, 226] width 314 height 33
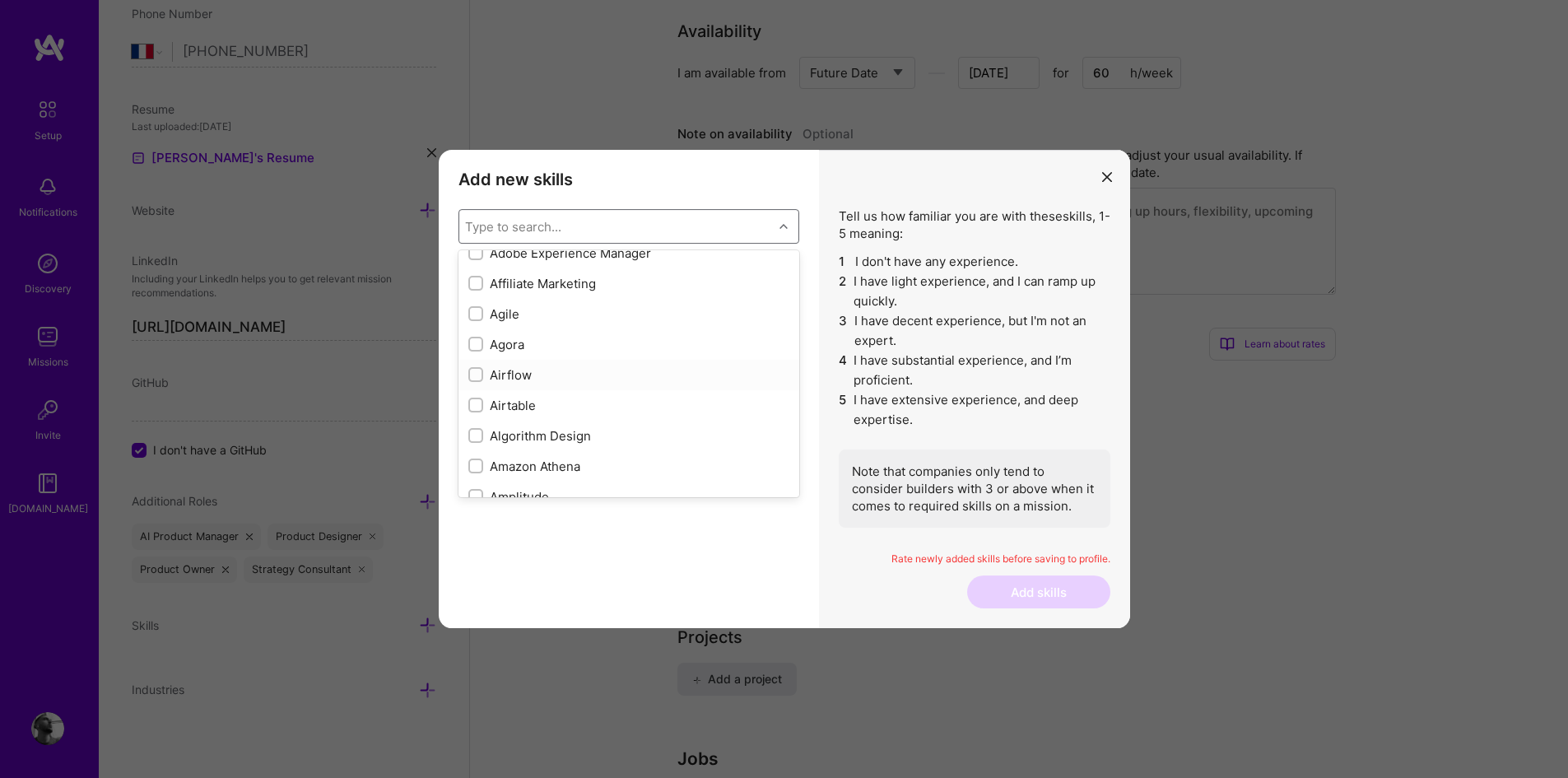
scroll to position [566, 0]
click at [475, 314] on input "modal" at bounding box center [478, 312] width 12 height 12
checkbox input "true"
click at [476, 347] on input "modal" at bounding box center [478, 352] width 12 height 12
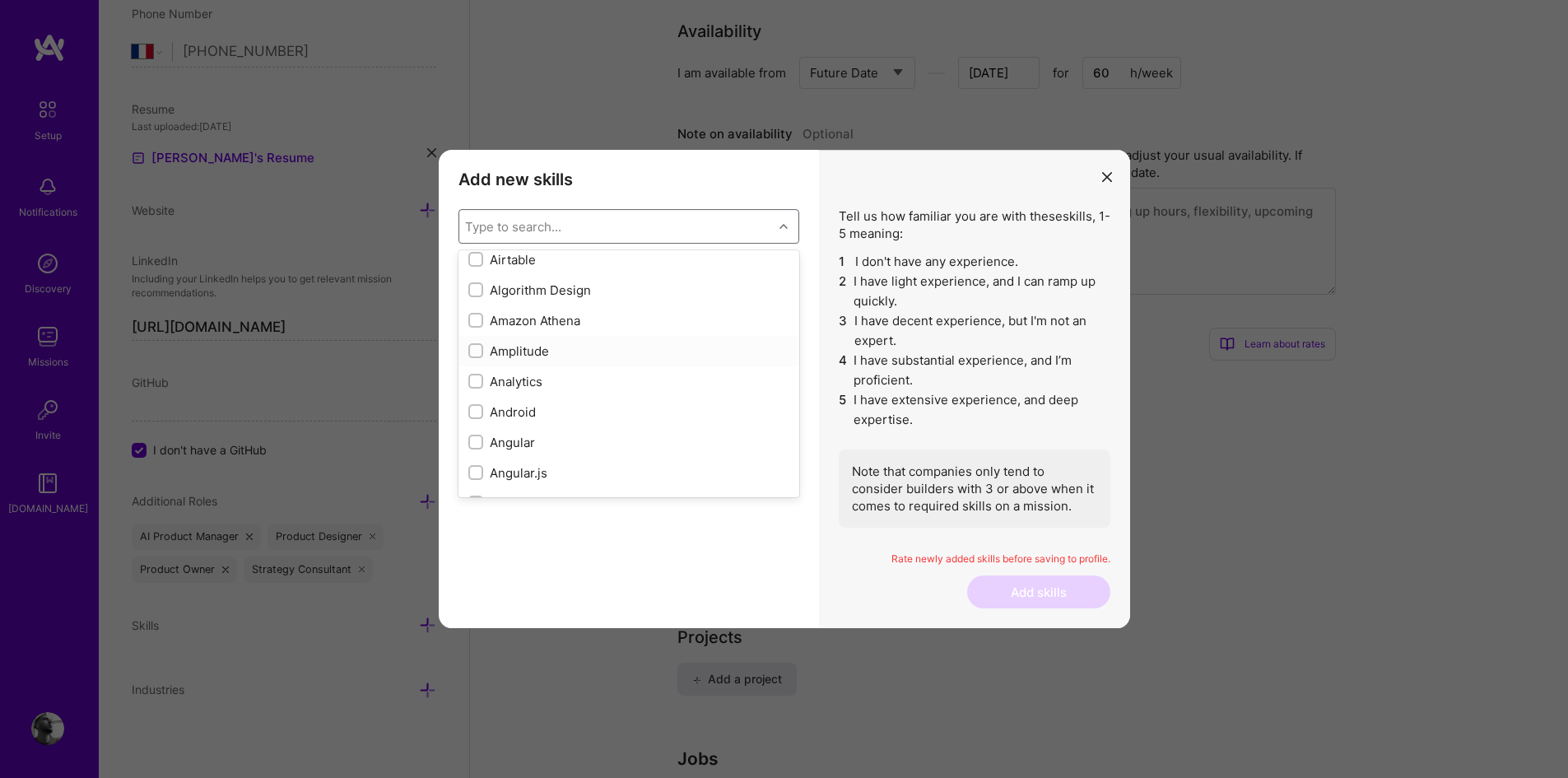
checkbox input "true"
click at [477, 325] on input "modal" at bounding box center [478, 328] width 12 height 12
checkbox input "true"
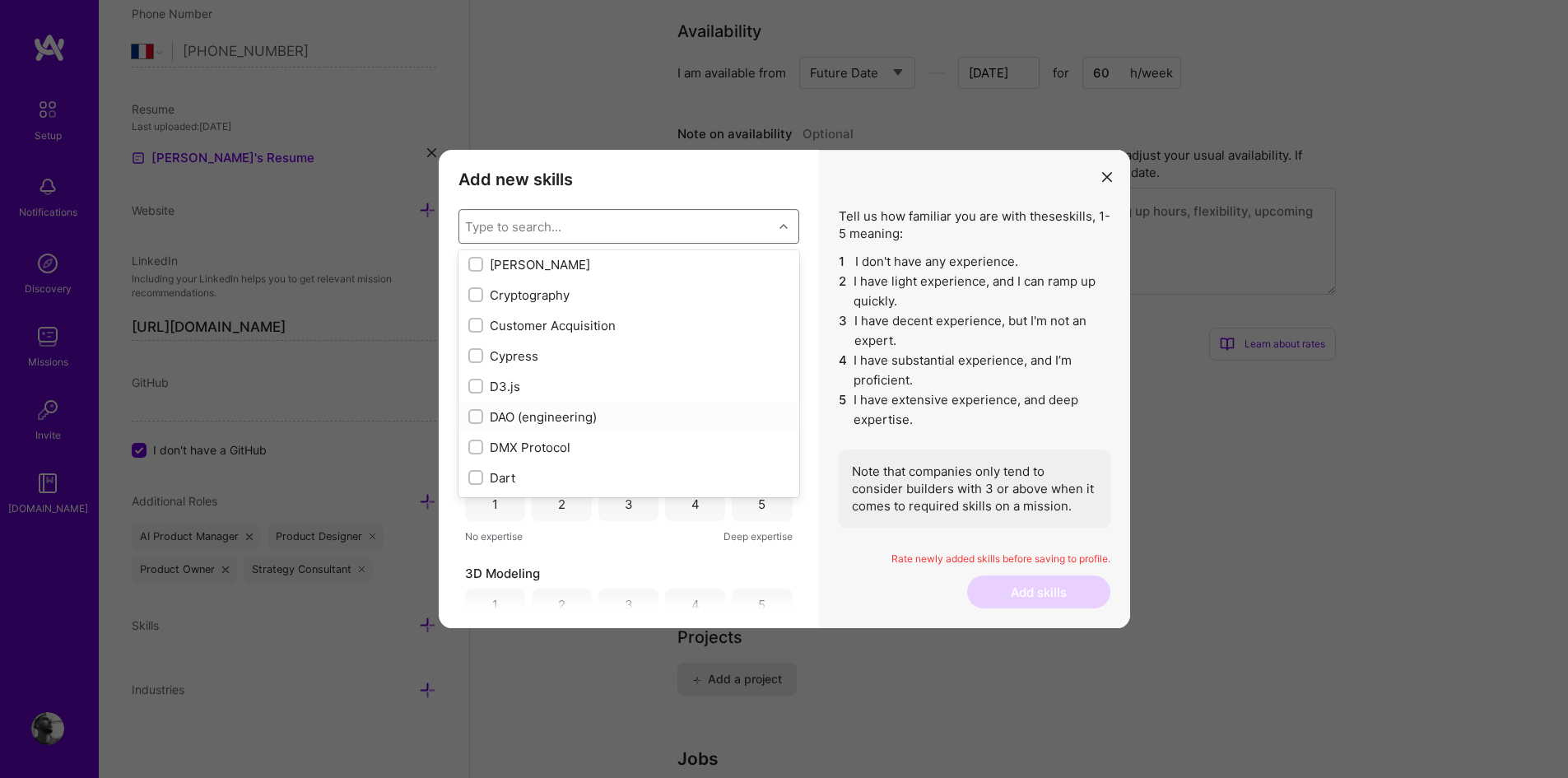
scroll to position [2350, 0]
click at [475, 320] on input "modal" at bounding box center [478, 325] width 12 height 12
checkbox input "true"
click at [476, 381] on input "modal" at bounding box center [478, 379] width 12 height 12
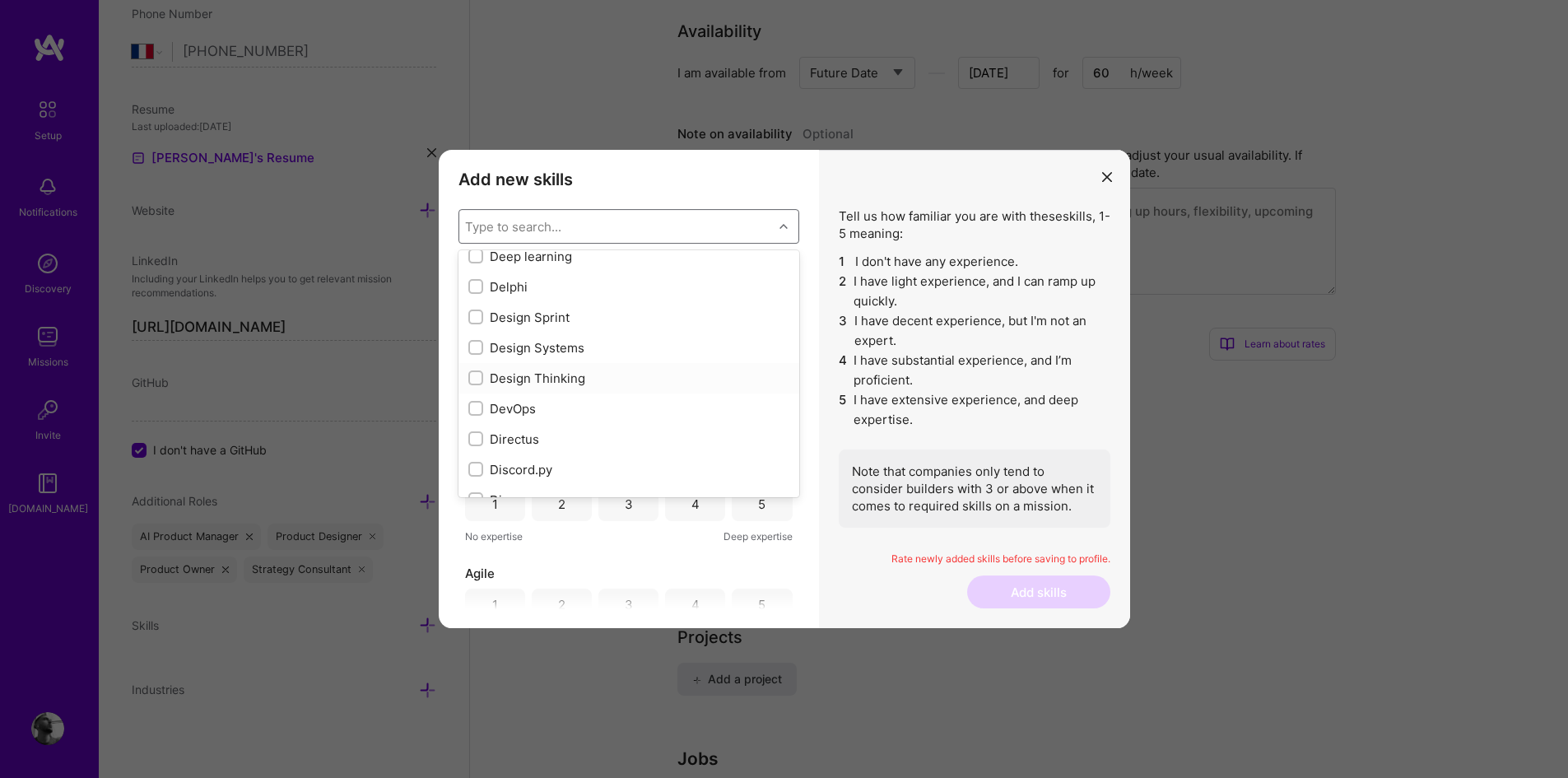
checkbox input "true"
click at [475, 410] on input "modal" at bounding box center [478, 413] width 12 height 12
checkbox input "true"
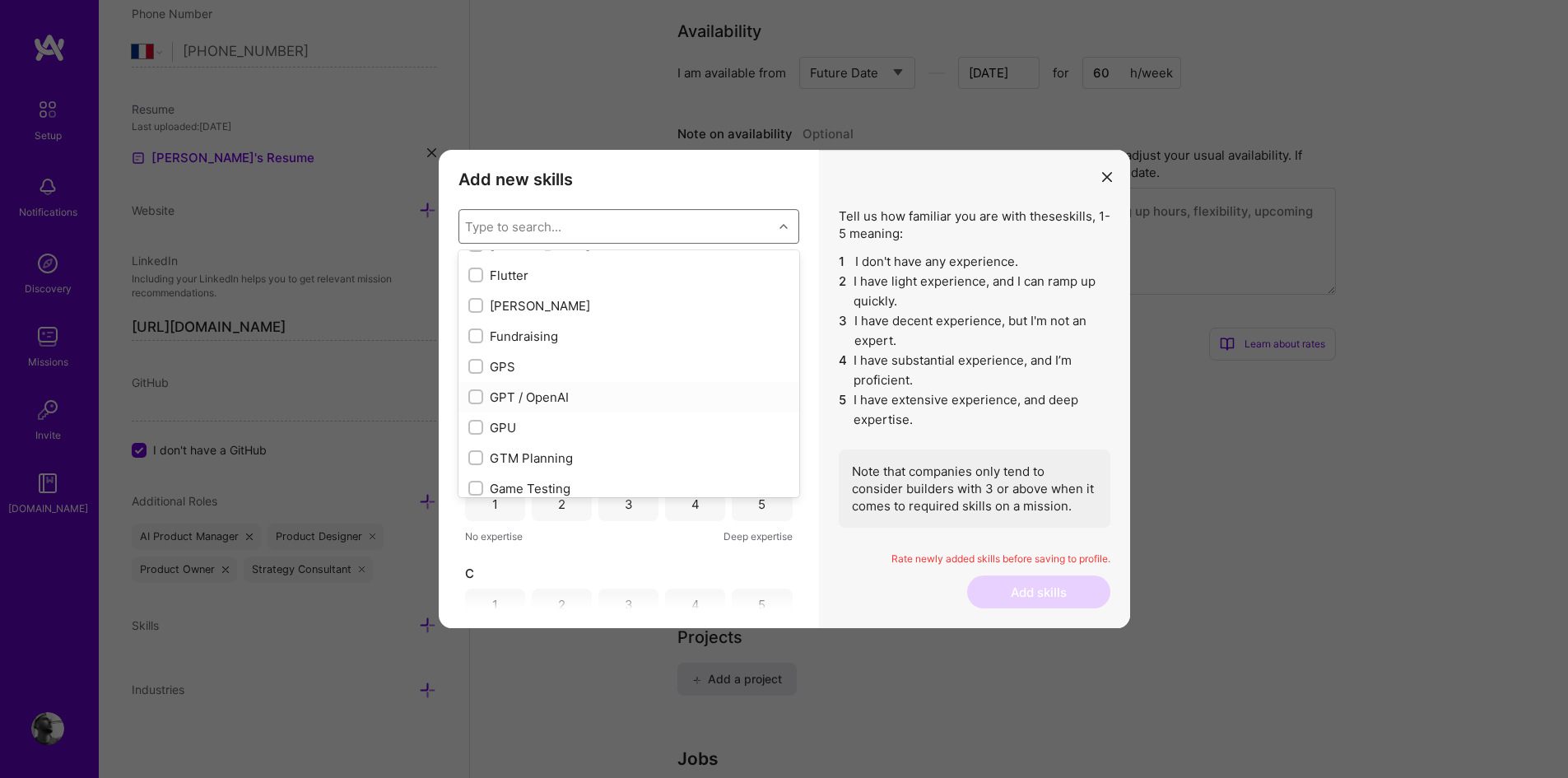
click at [475, 392] on input "modal" at bounding box center [478, 397] width 12 height 12
checkbox input "true"
click at [475, 392] on input "modal" at bounding box center [478, 397] width 12 height 12
checkbox input "true"
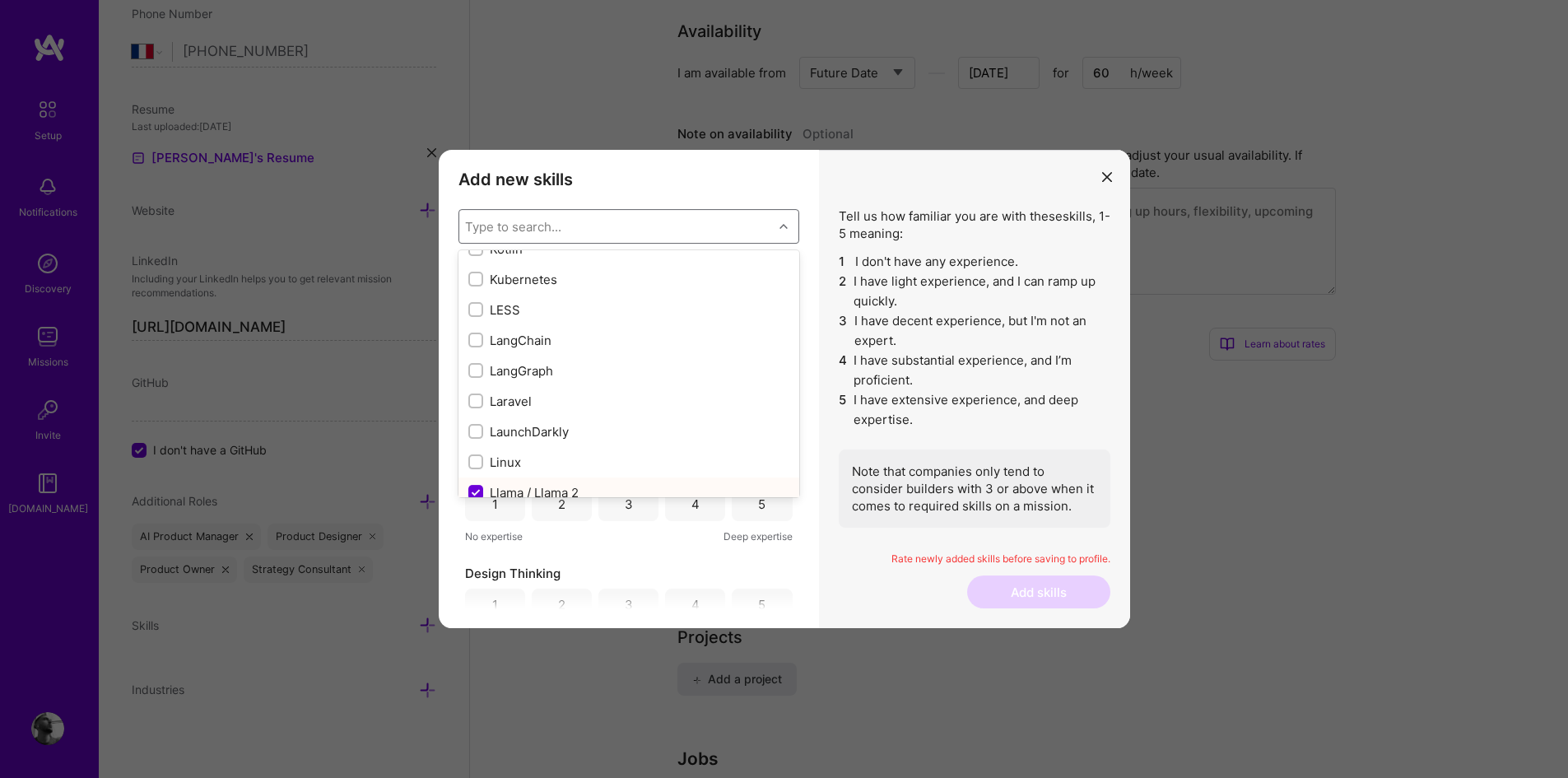
scroll to position [5524, 0]
click at [474, 346] on input "modal" at bounding box center [478, 349] width 12 height 12
checkbox input "true"
click at [477, 378] on input "modal" at bounding box center [478, 380] width 12 height 12
checkbox input "true"
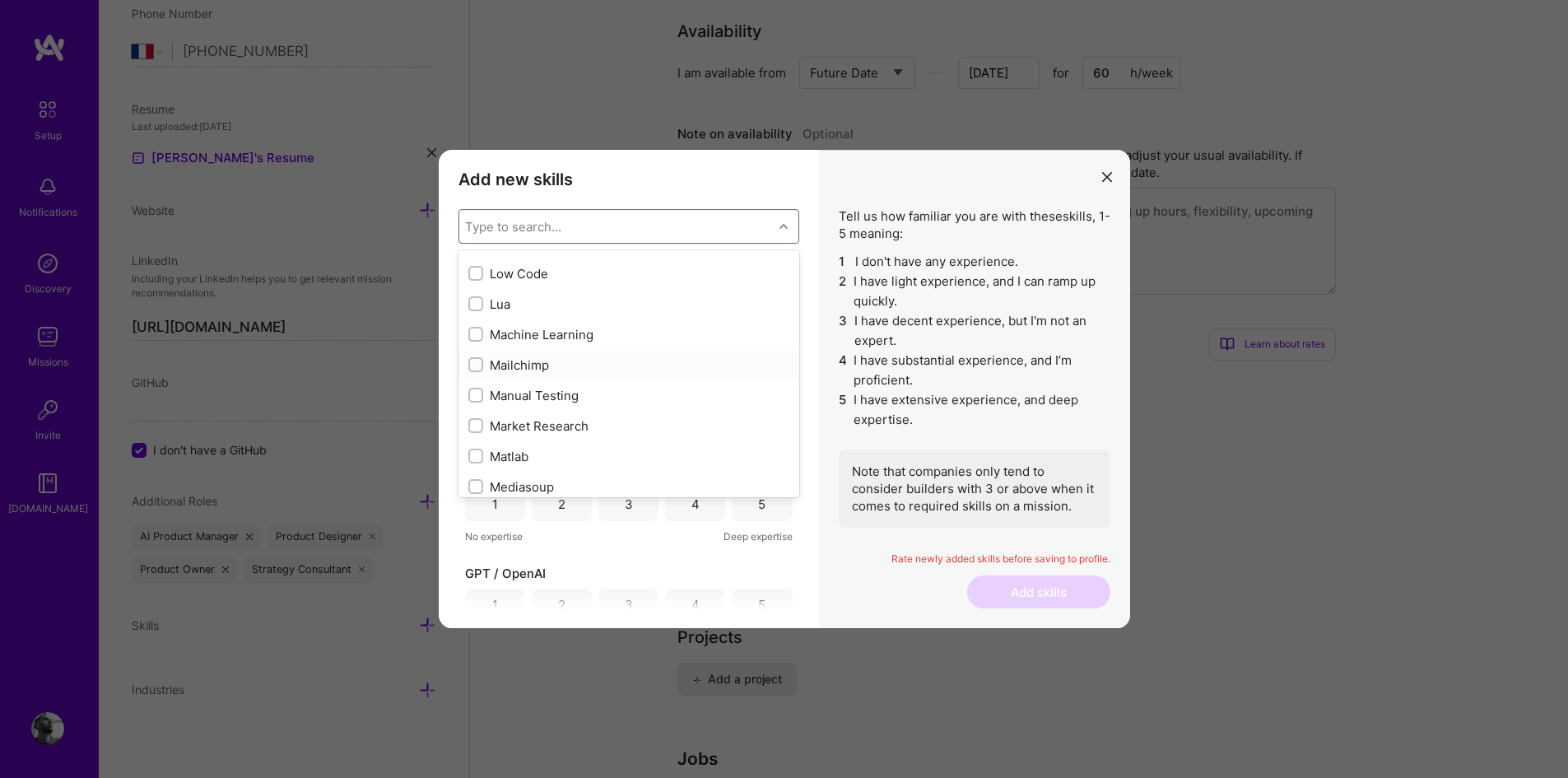
scroll to position [5873, 0]
click at [478, 365] on input "modal" at bounding box center [478, 365] width 12 height 12
checkbox input "true"
click at [477, 349] on input "modal" at bounding box center [478, 352] width 12 height 12
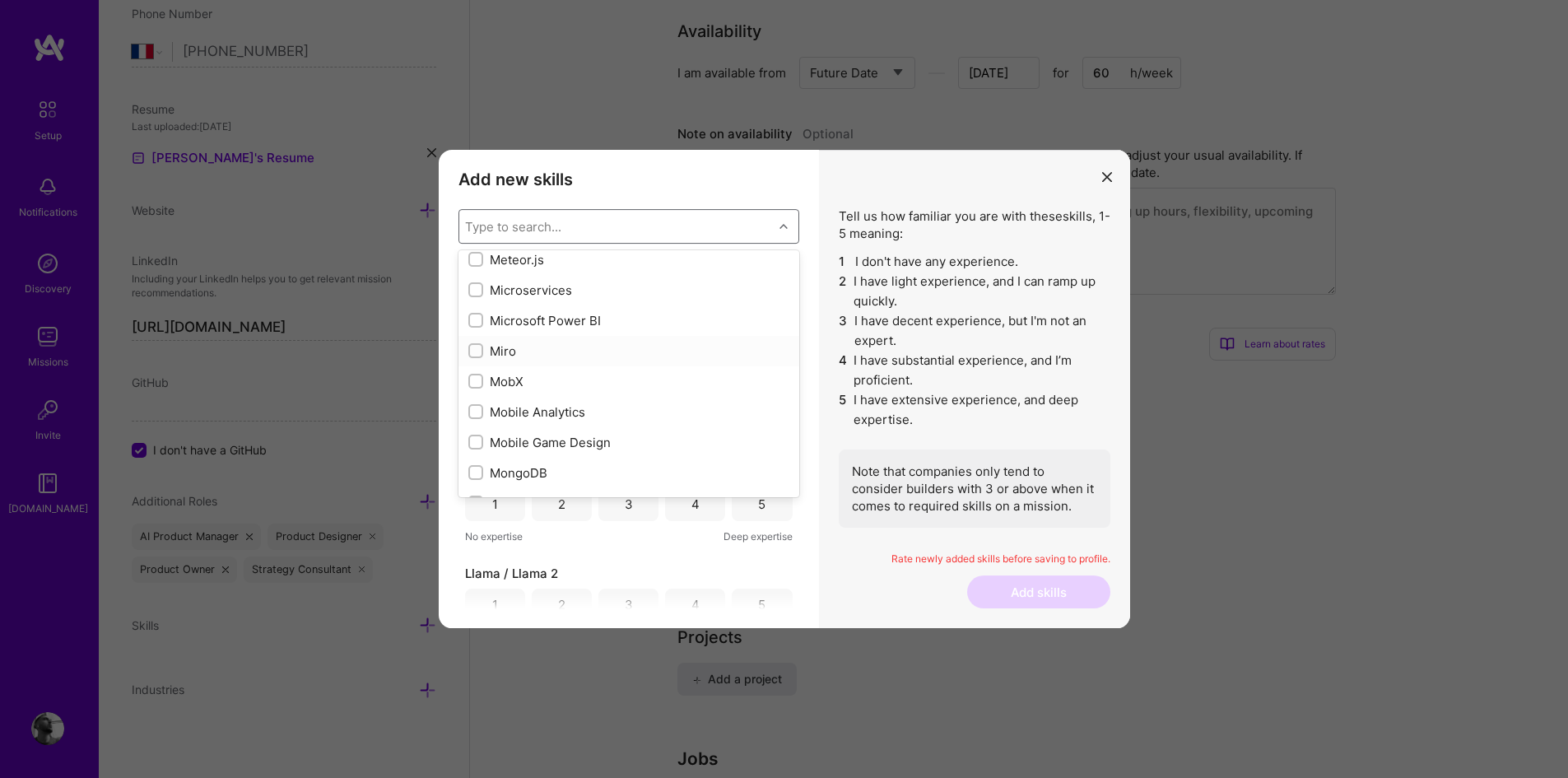
checkbox input "true"
click at [477, 325] on input "modal" at bounding box center [478, 321] width 12 height 12
checkbox input "true"
click at [475, 279] on input "modal" at bounding box center [478, 279] width 12 height 12
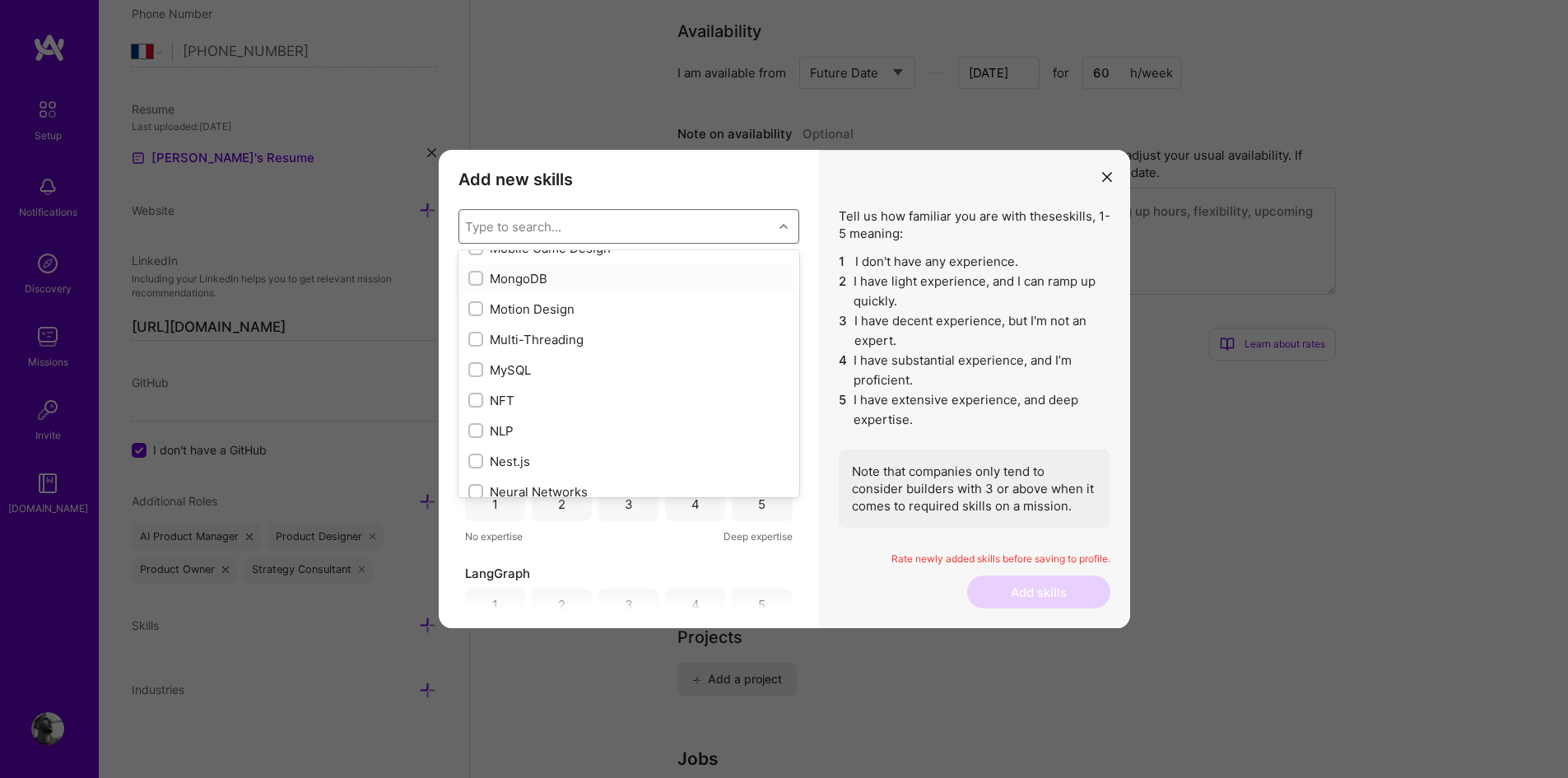
checkbox input "true"
click at [473, 400] on input "modal" at bounding box center [478, 403] width 12 height 12
checkbox input "true"
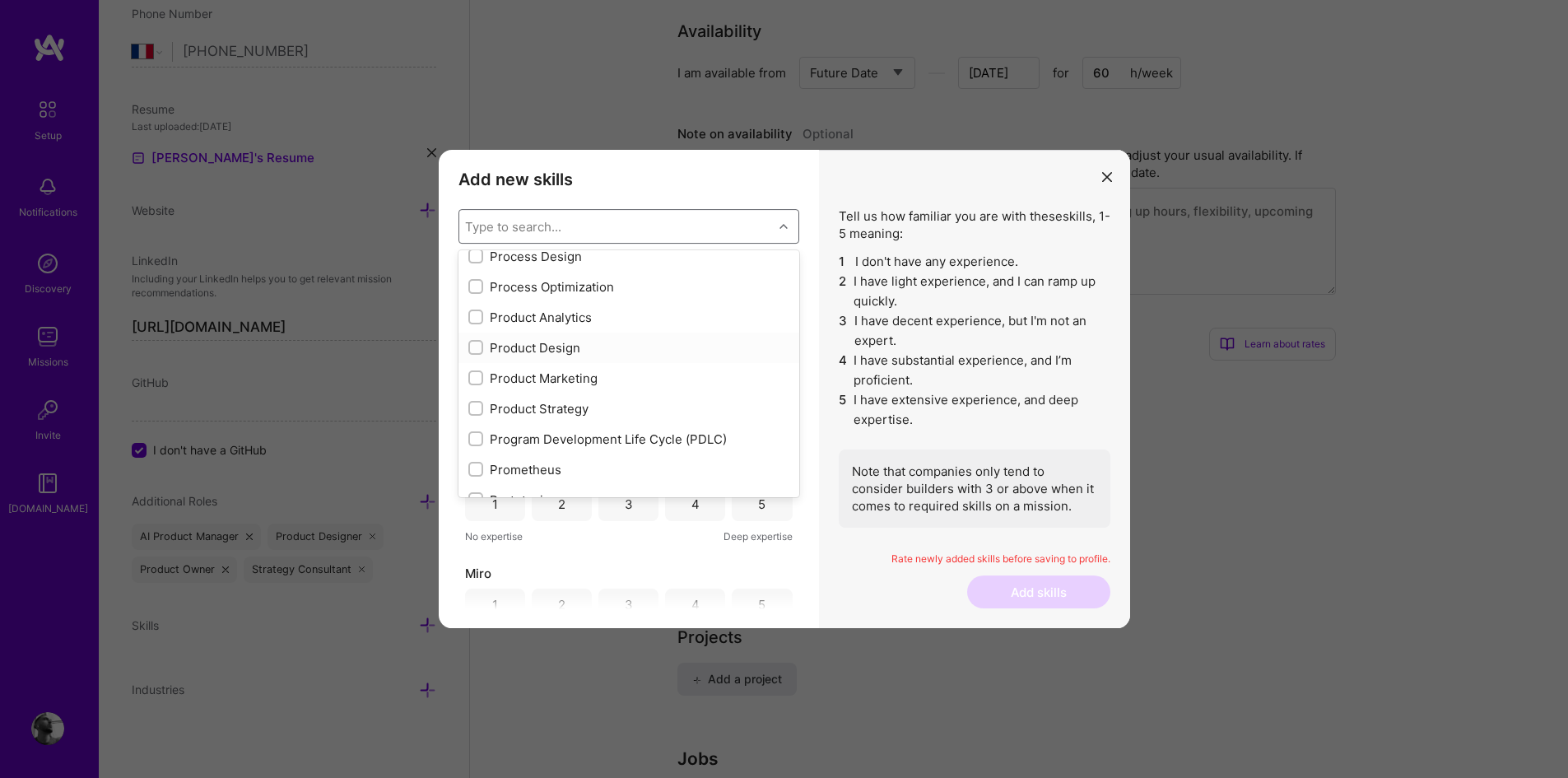
click at [474, 352] on input "modal" at bounding box center [478, 348] width 12 height 12
checkbox input "true"
click at [479, 411] on input "modal" at bounding box center [478, 409] width 12 height 12
checkbox input "true"
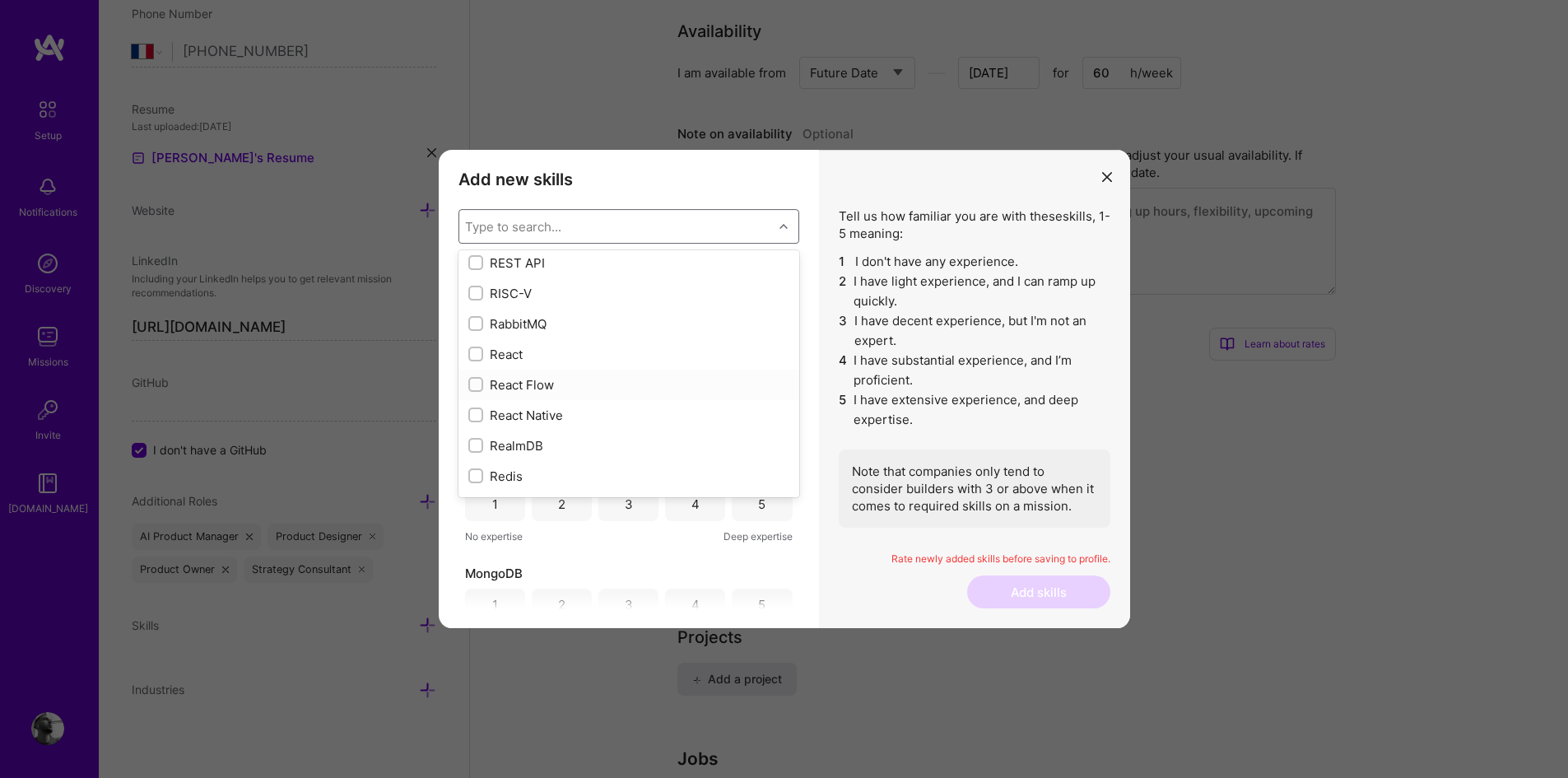
scroll to position [8015, 0]
click at [475, 349] on input "modal" at bounding box center [478, 354] width 12 height 12
checkbox input "true"
click at [475, 281] on div "Roadmapping" at bounding box center [629, 291] width 341 height 30
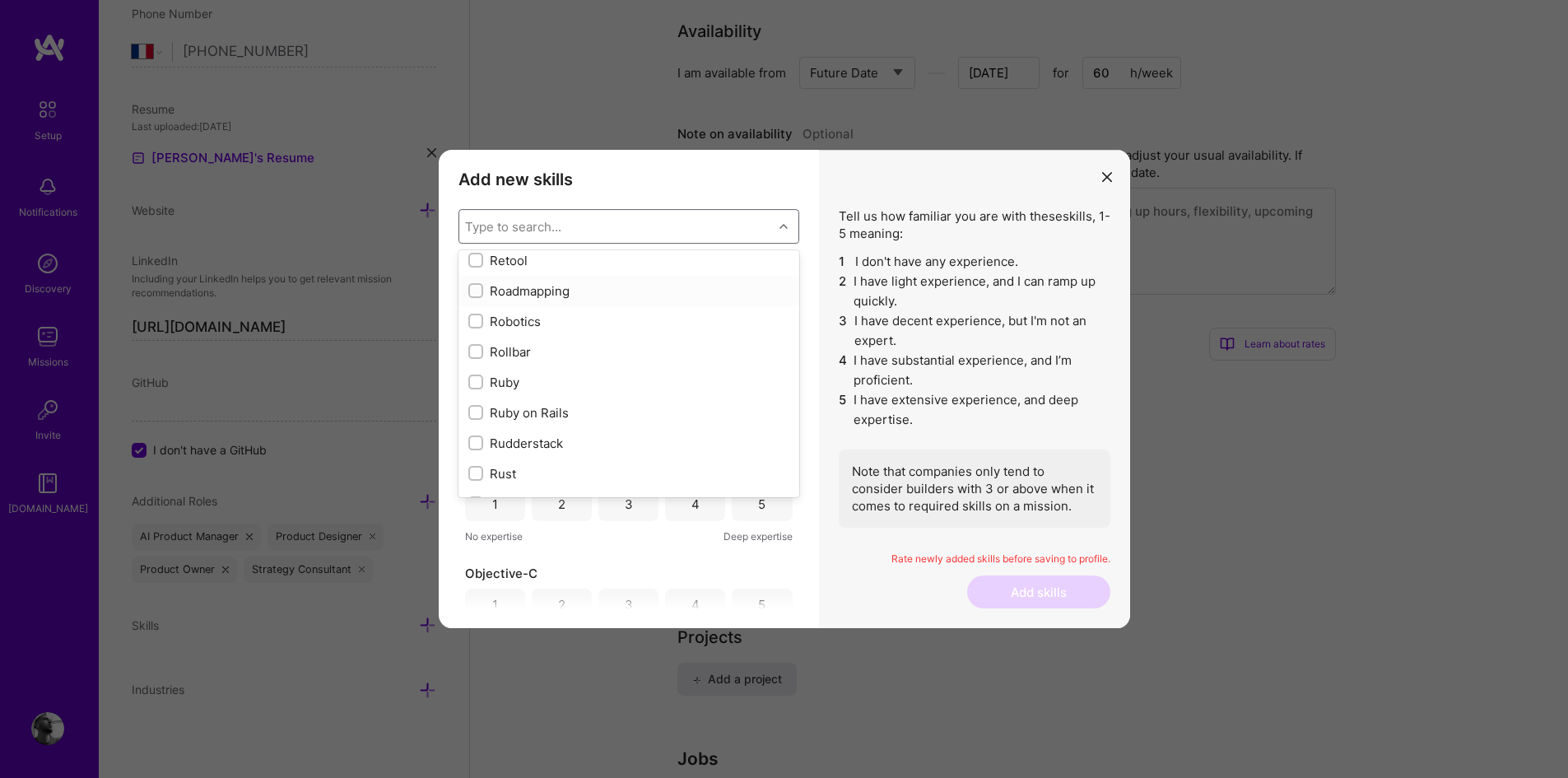
checkbox input "true"
click at [475, 259] on input "modal" at bounding box center [478, 261] width 12 height 12
checkbox input "true"
click at [475, 369] on input "modal" at bounding box center [478, 372] width 12 height 12
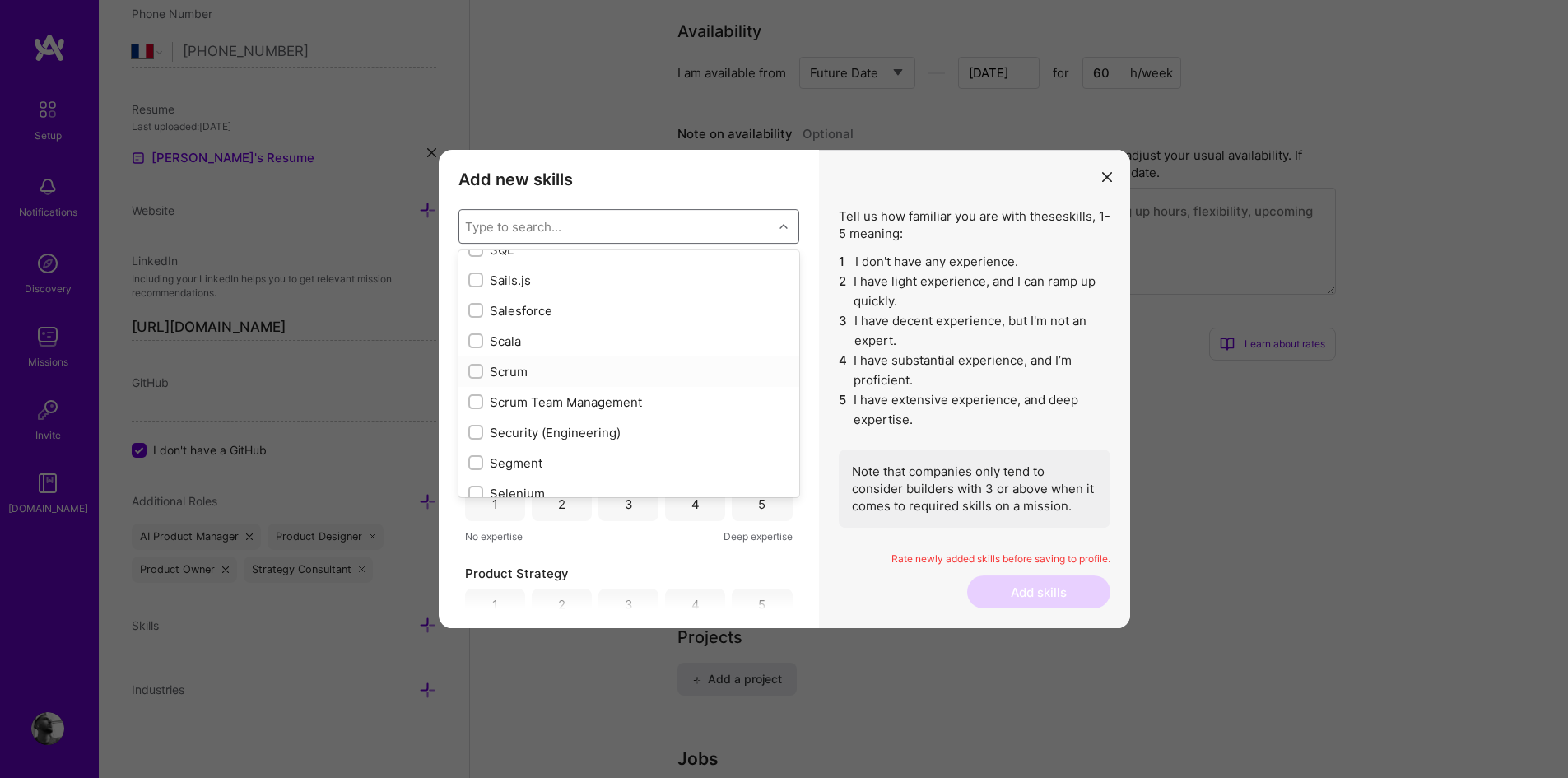
checkbox input "true"
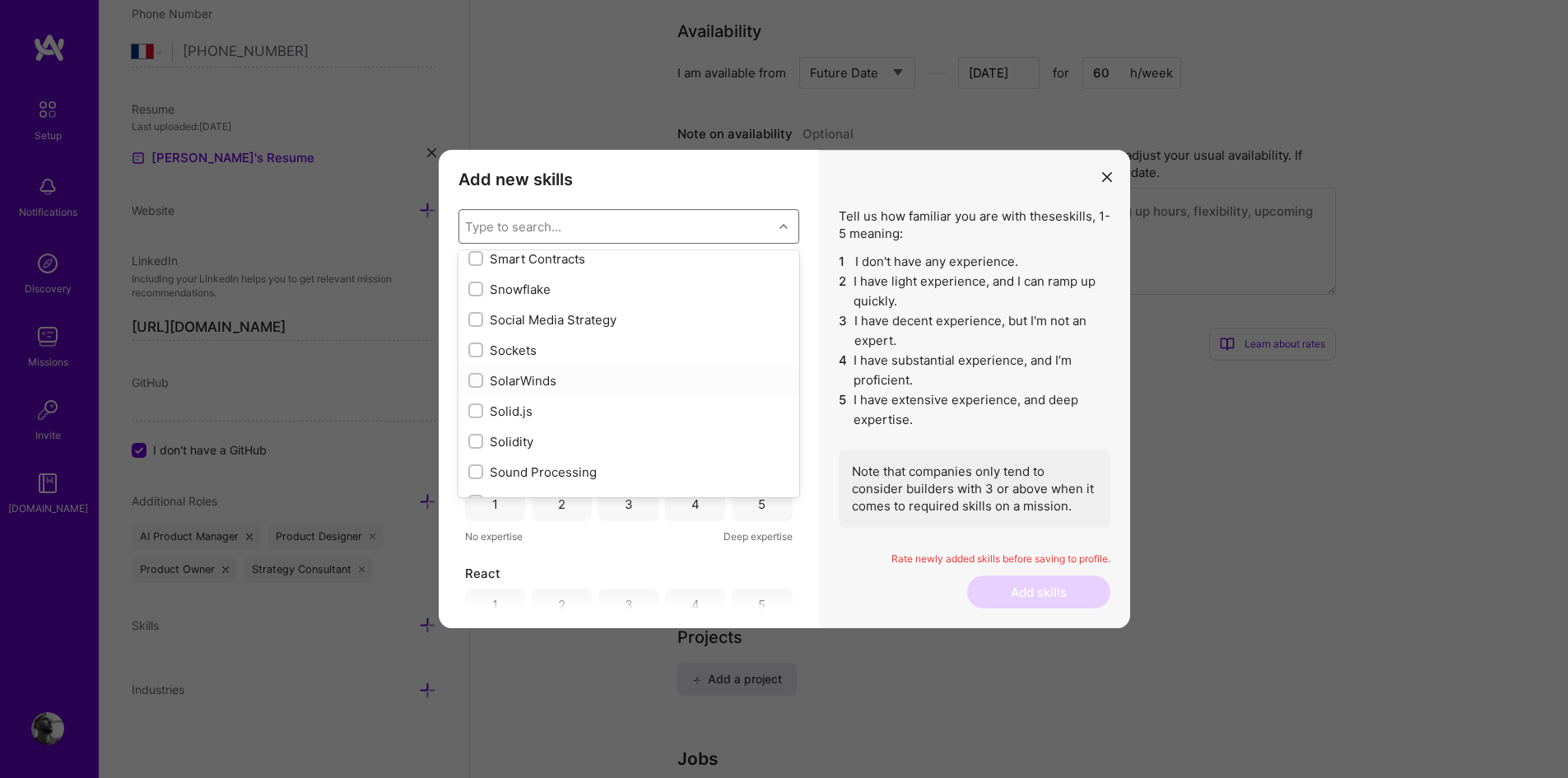
scroll to position [9268, 0]
click at [475, 289] on input "modal" at bounding box center [478, 289] width 12 height 12
checkbox input "true"
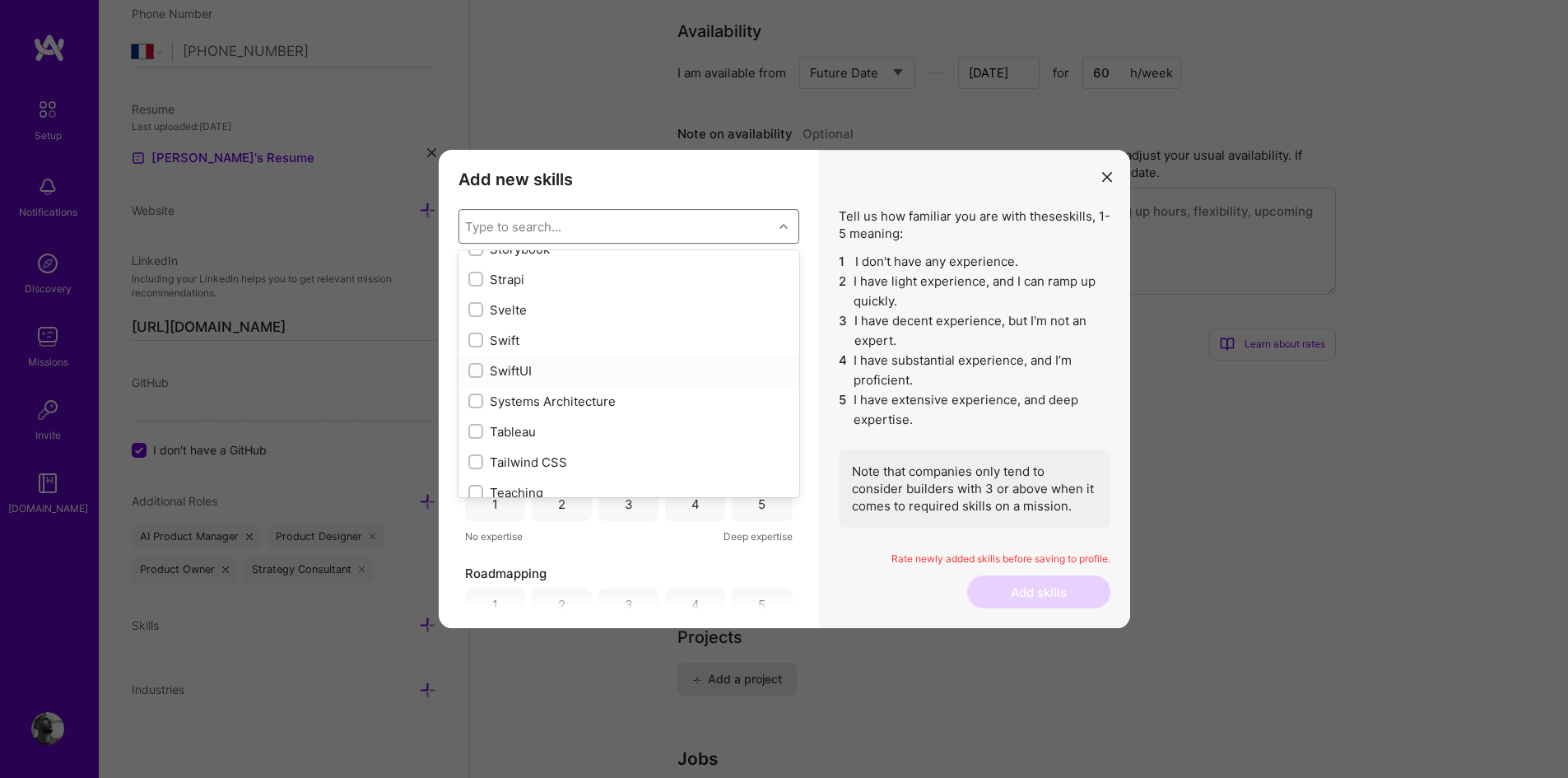
click at [474, 367] on input "modal" at bounding box center [478, 371] width 12 height 12
checkbox input "true"
click at [475, 304] on input "modal" at bounding box center [478, 305] width 12 height 12
checkbox input "true"
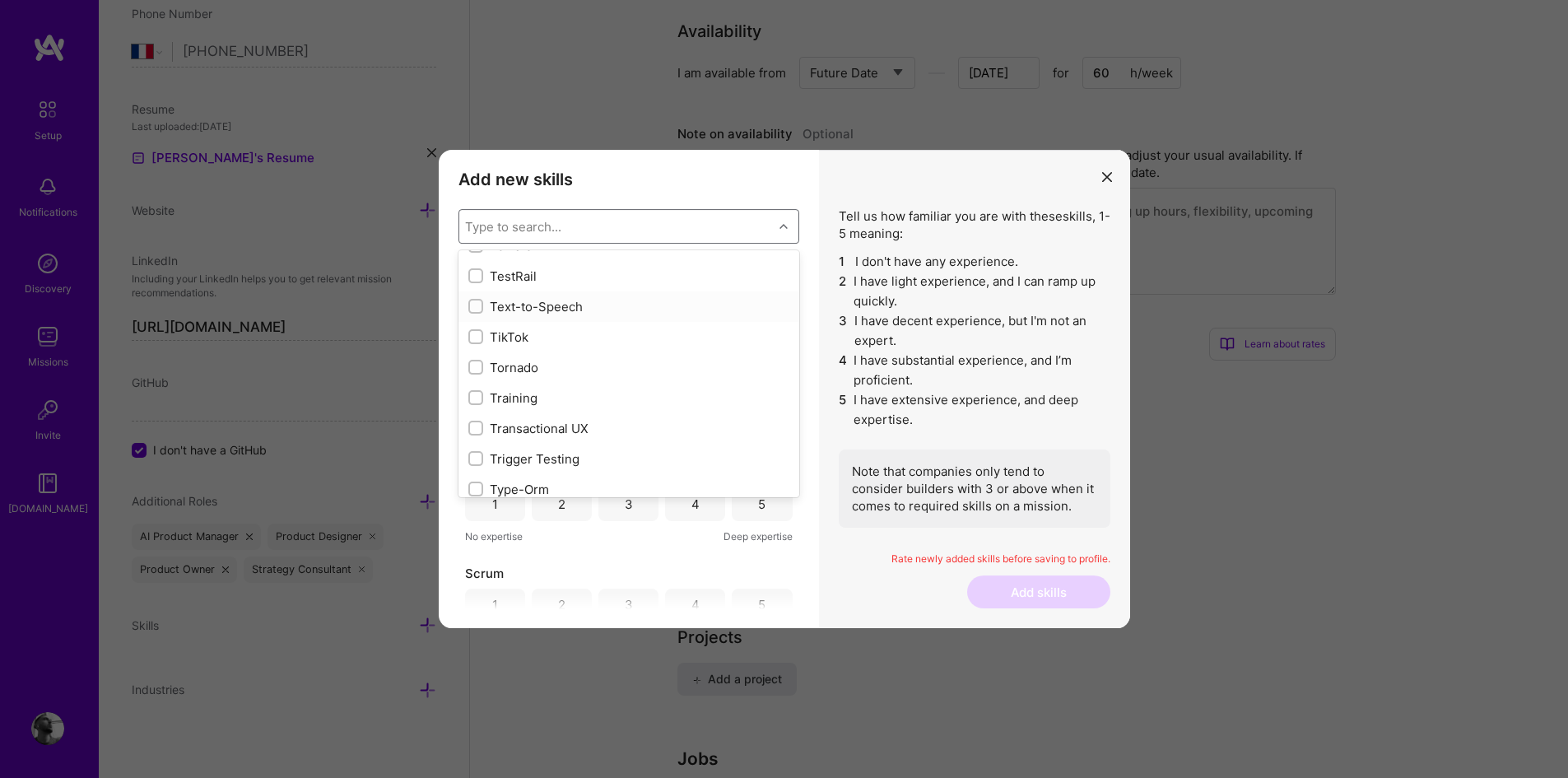
scroll to position [10133, 0]
click at [479, 333] on input "modal" at bounding box center [478, 337] width 12 height 12
checkbox input "true"
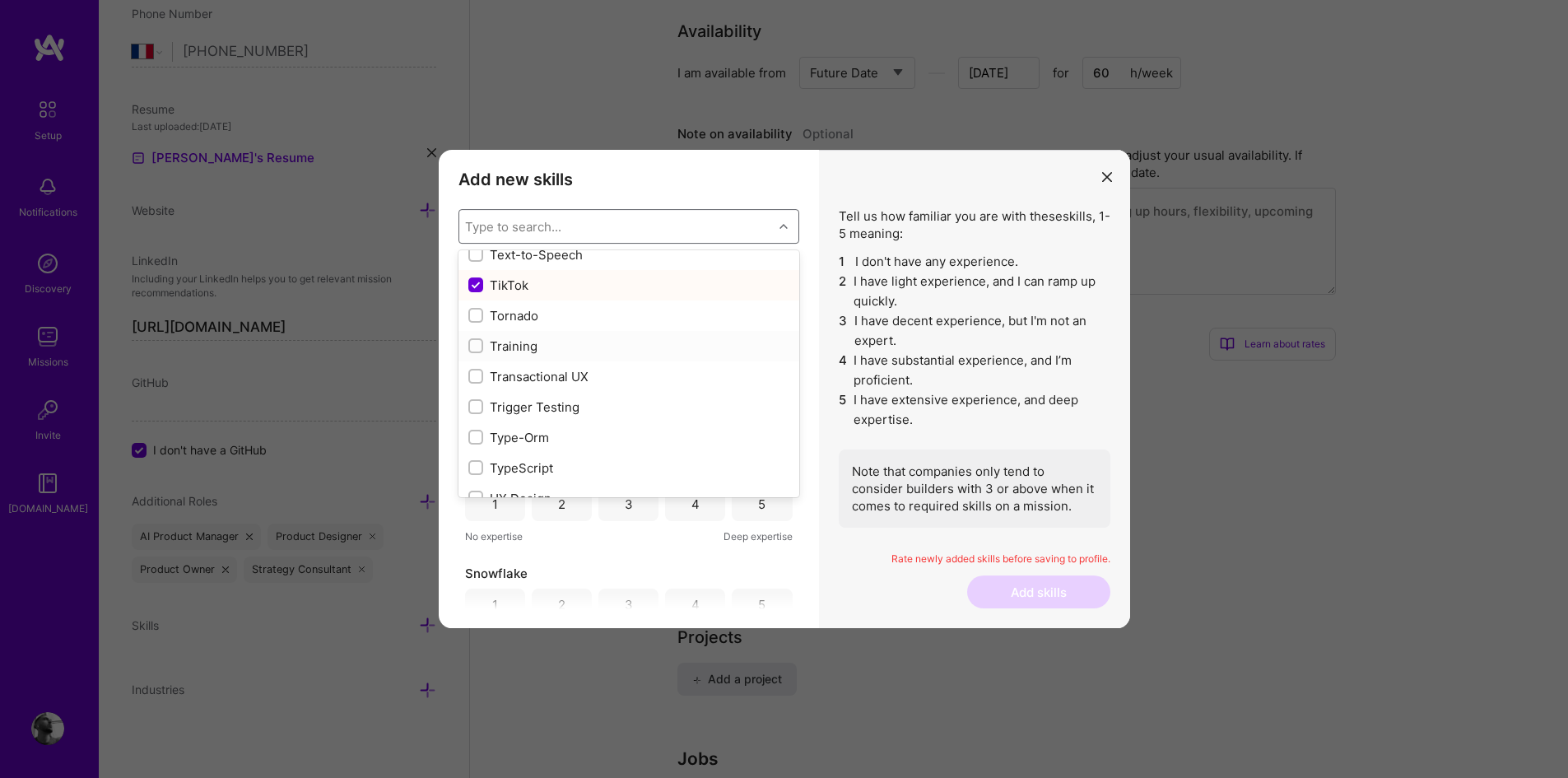
scroll to position [10158, 0]
click at [476, 283] on input "modal" at bounding box center [478, 283] width 12 height 12
checkbox input "true"
click at [624, 563] on div "Text-to-Speech 1 2 3 4 5 No expertise Deep expertise TikTok 1 2 3 4 5 No expert…" at bounding box center [629, 436] width 341 height 346
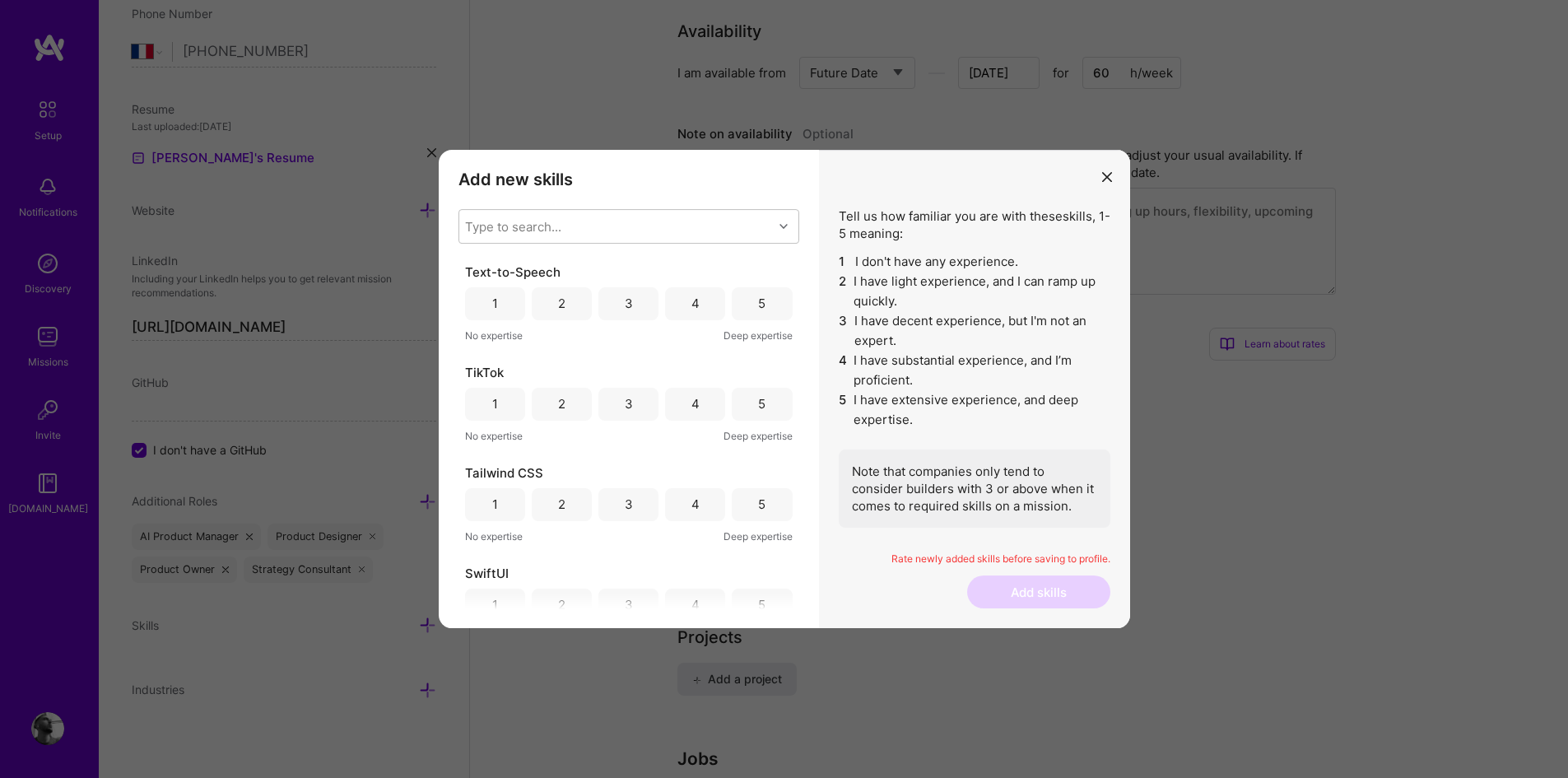
click at [624, 298] on div "3" at bounding box center [629, 303] width 8 height 17
click at [624, 407] on div "3" at bounding box center [629, 403] width 8 height 17
click at [503, 480] on span "Tailwind CSS" at bounding box center [504, 473] width 78 height 17
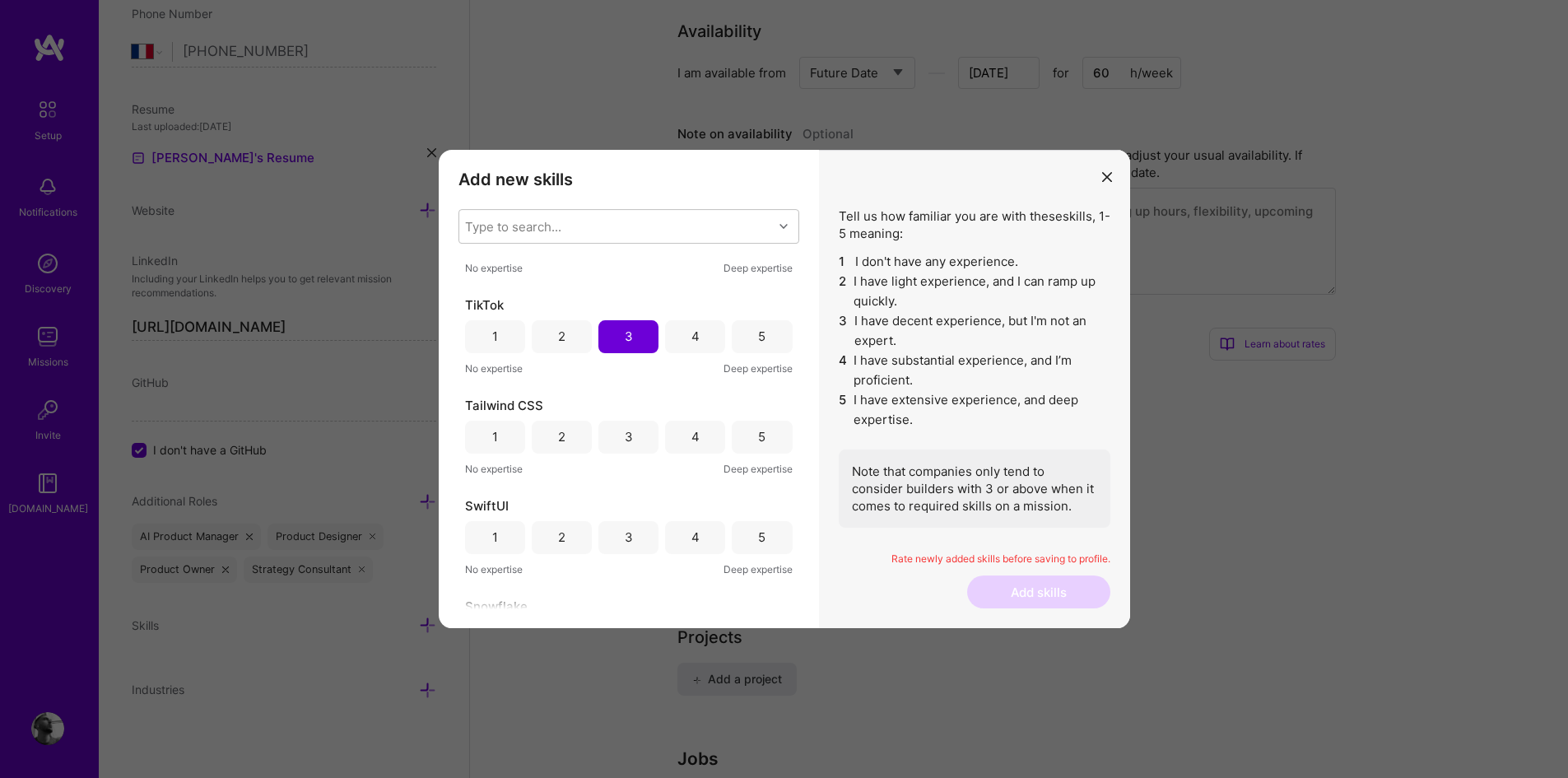
click at [497, 436] on div "1" at bounding box center [495, 436] width 60 height 33
click at [570, 542] on div "2" at bounding box center [561, 537] width 60 height 33
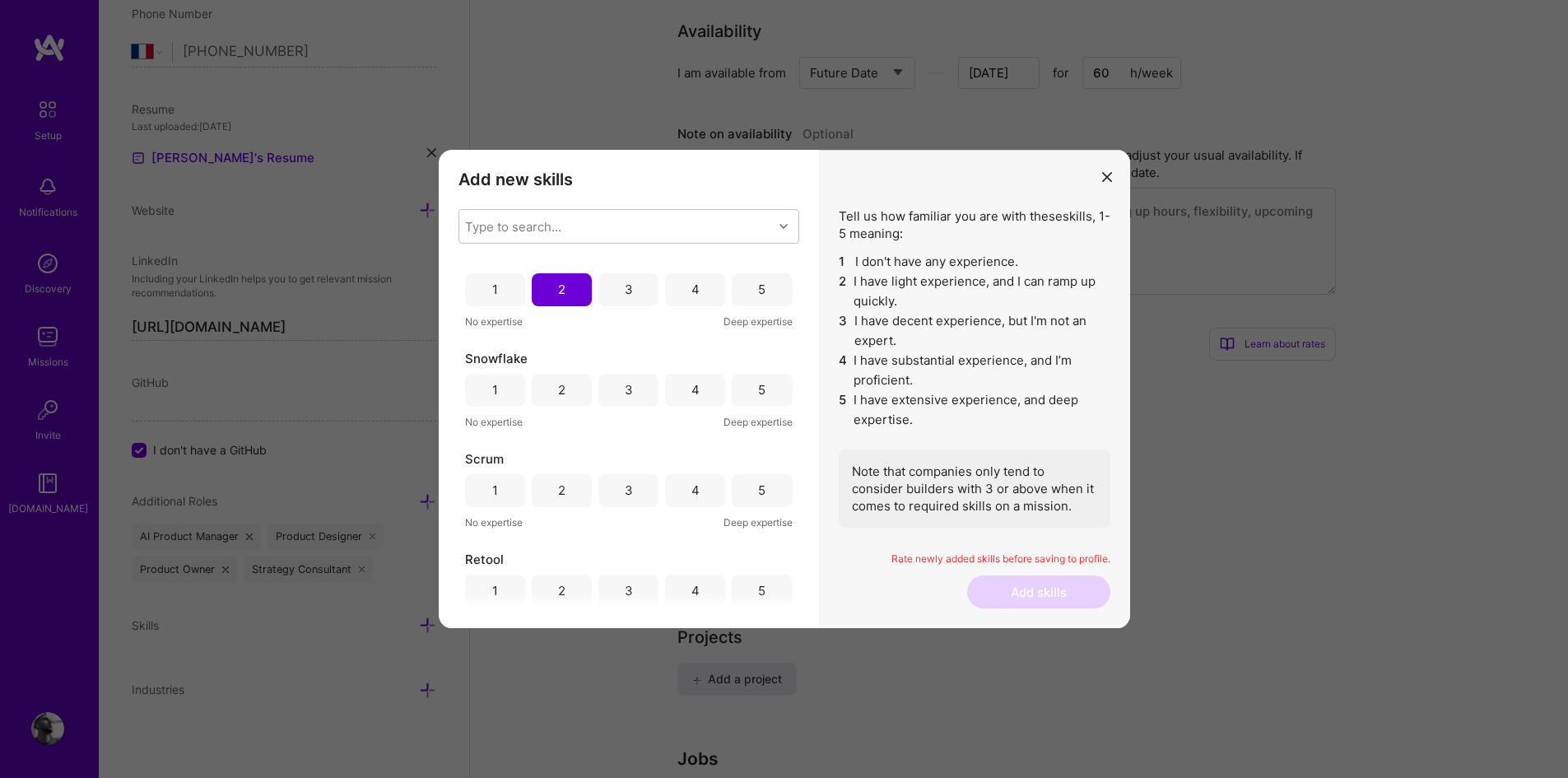
scroll to position [316, 0]
click at [546, 397] on div "2" at bounding box center [561, 389] width 60 height 33
click at [700, 499] on div "4" at bounding box center [695, 489] width 60 height 33
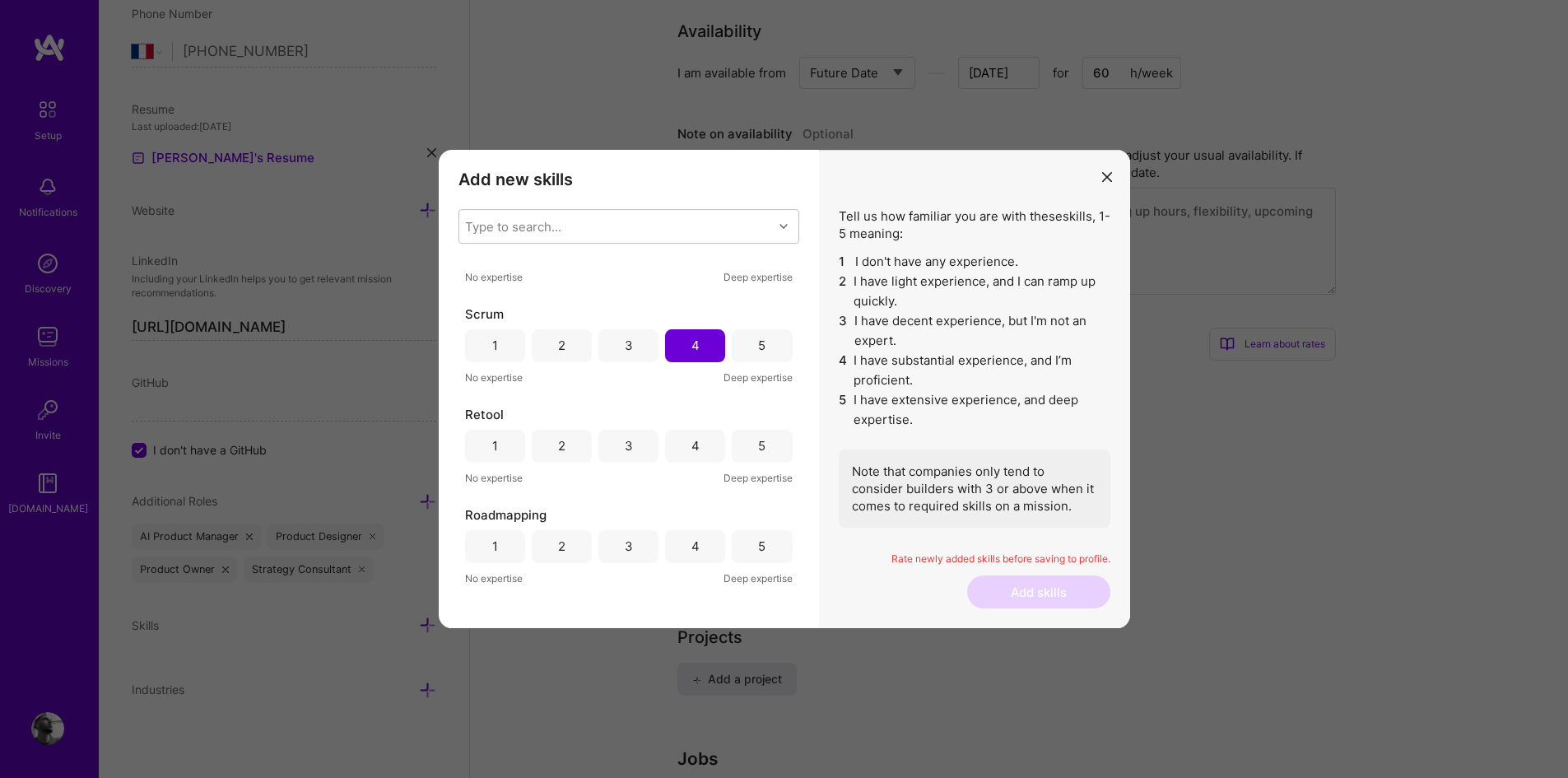
scroll to position [467, 0]
click at [701, 444] on div "4" at bounding box center [695, 439] width 60 height 33
click at [760, 453] on div "5" at bounding box center [761, 447] width 8 height 17
click at [630, 548] on div "3" at bounding box center [628, 548] width 60 height 33
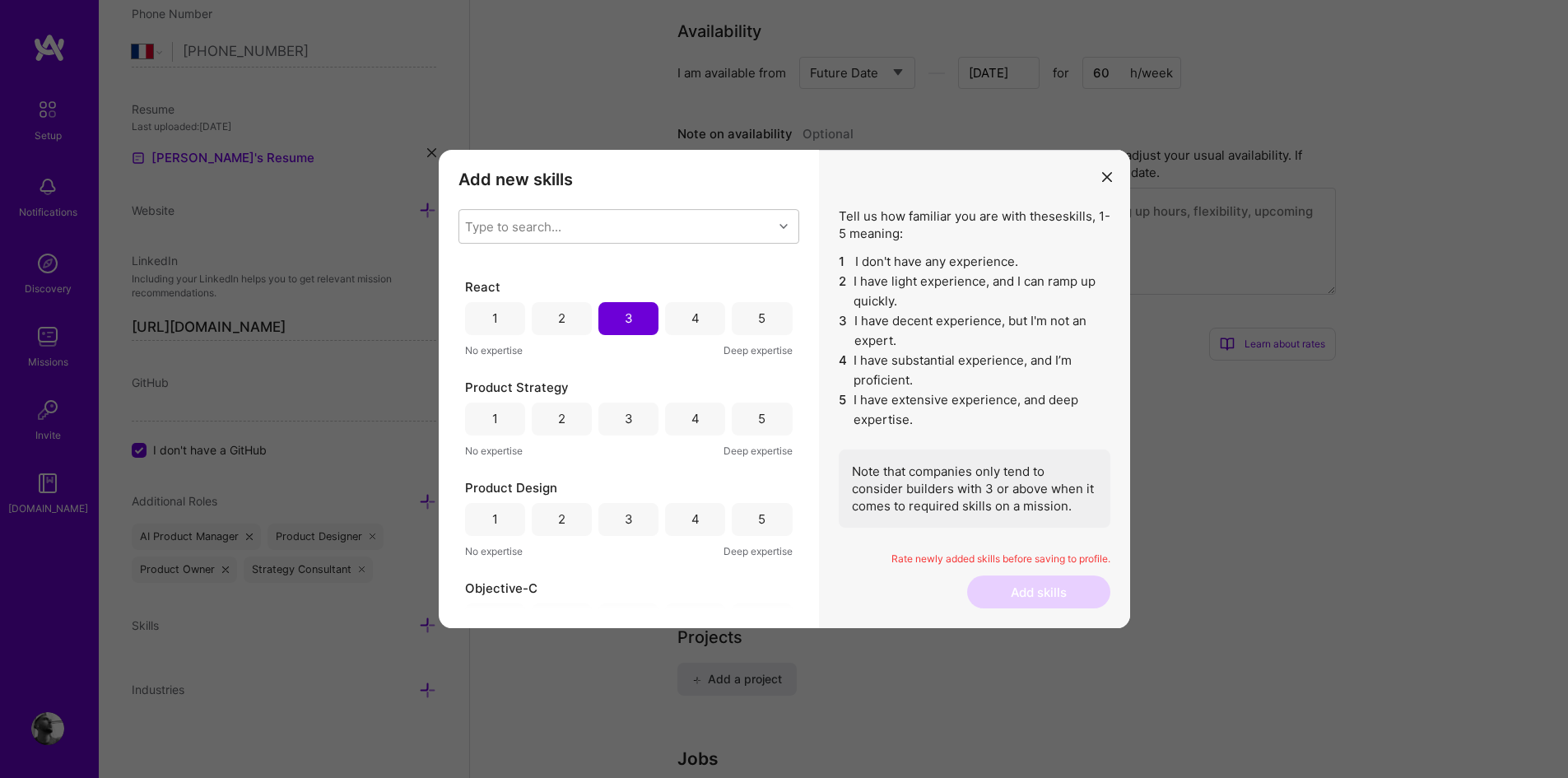
scroll to position [789, 0]
click at [751, 427] on div "5" at bounding box center [761, 418] width 60 height 33
click at [743, 517] on div "5" at bounding box center [761, 518] width 60 height 33
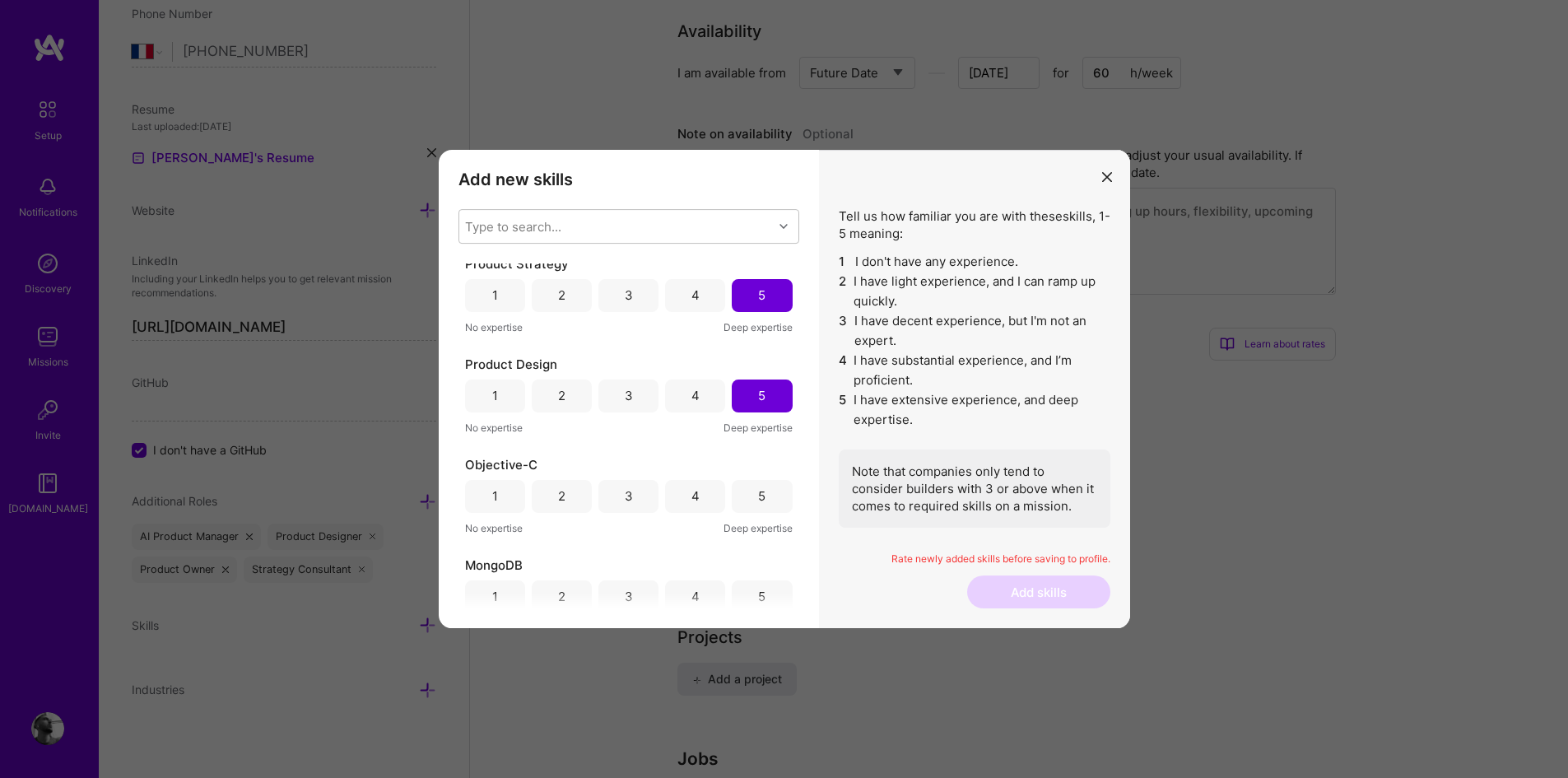
scroll to position [913, 0]
click at [577, 491] on div "2" at bounding box center [561, 495] width 60 height 33
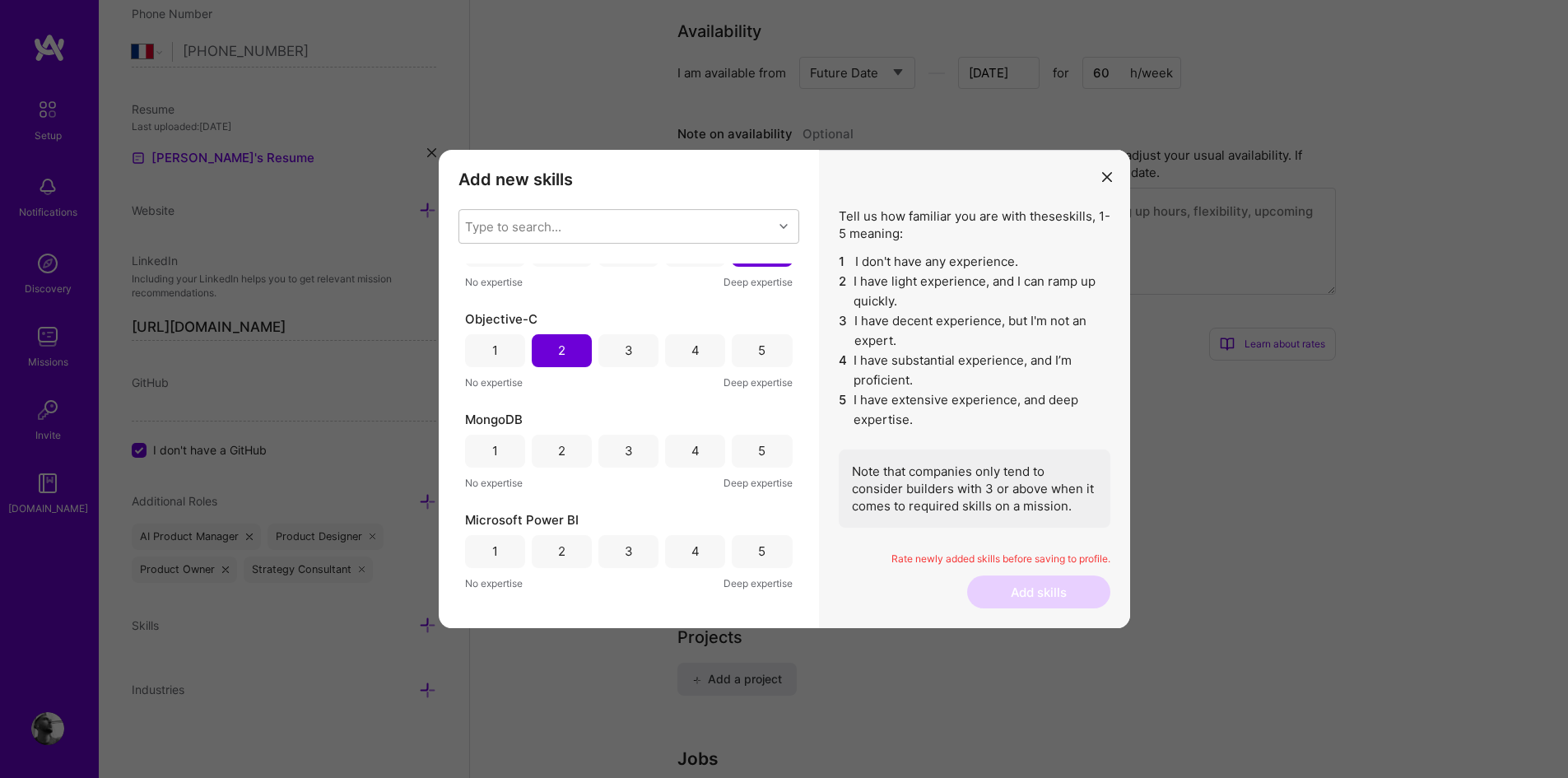
scroll to position [1058, 0]
click at [563, 451] on div "2" at bounding box center [561, 450] width 8 height 17
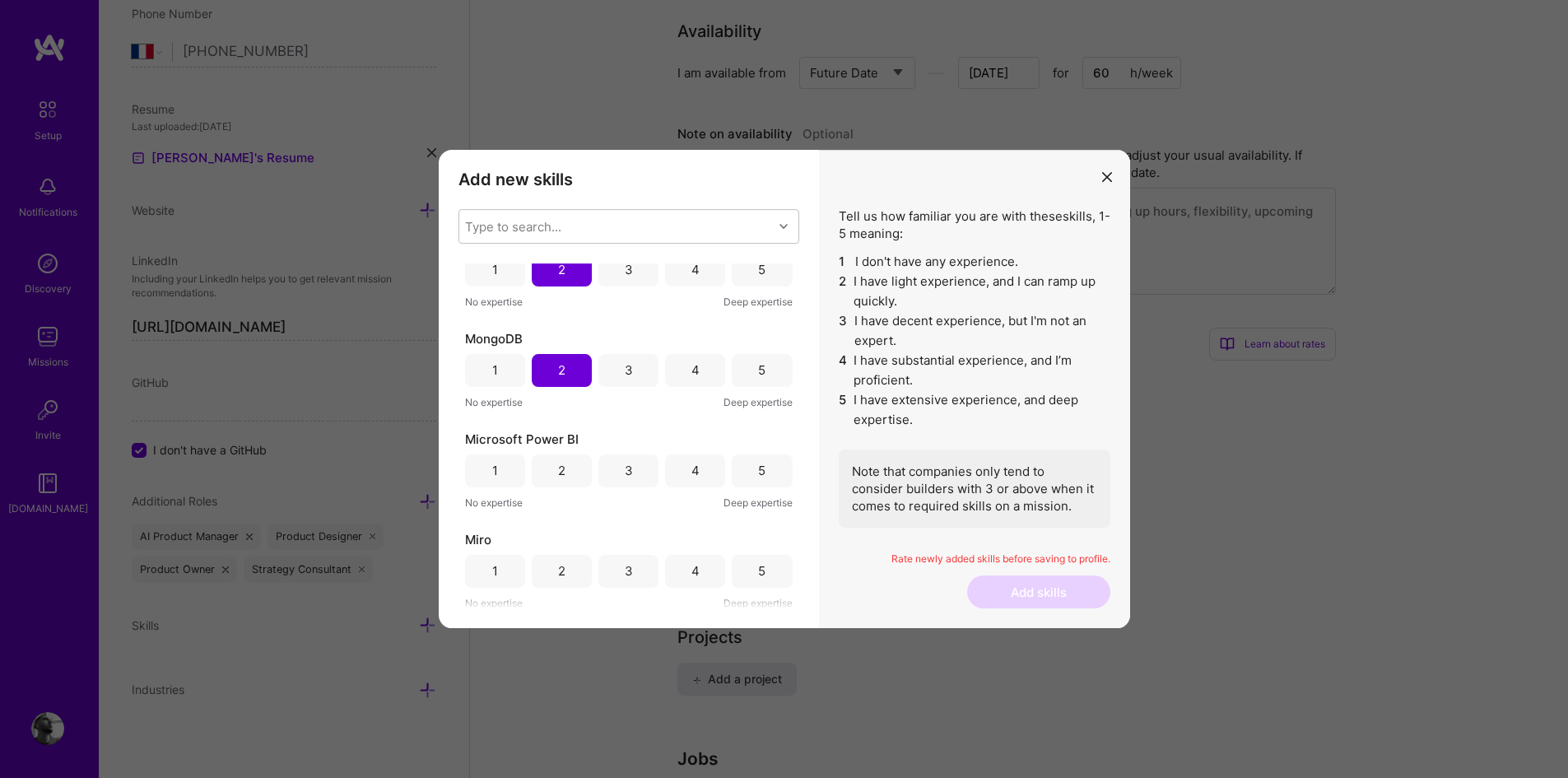
scroll to position [1140, 0]
click at [558, 458] on div "2" at bounding box center [561, 468] width 60 height 33
click at [615, 567] on div "3" at bounding box center [628, 569] width 60 height 33
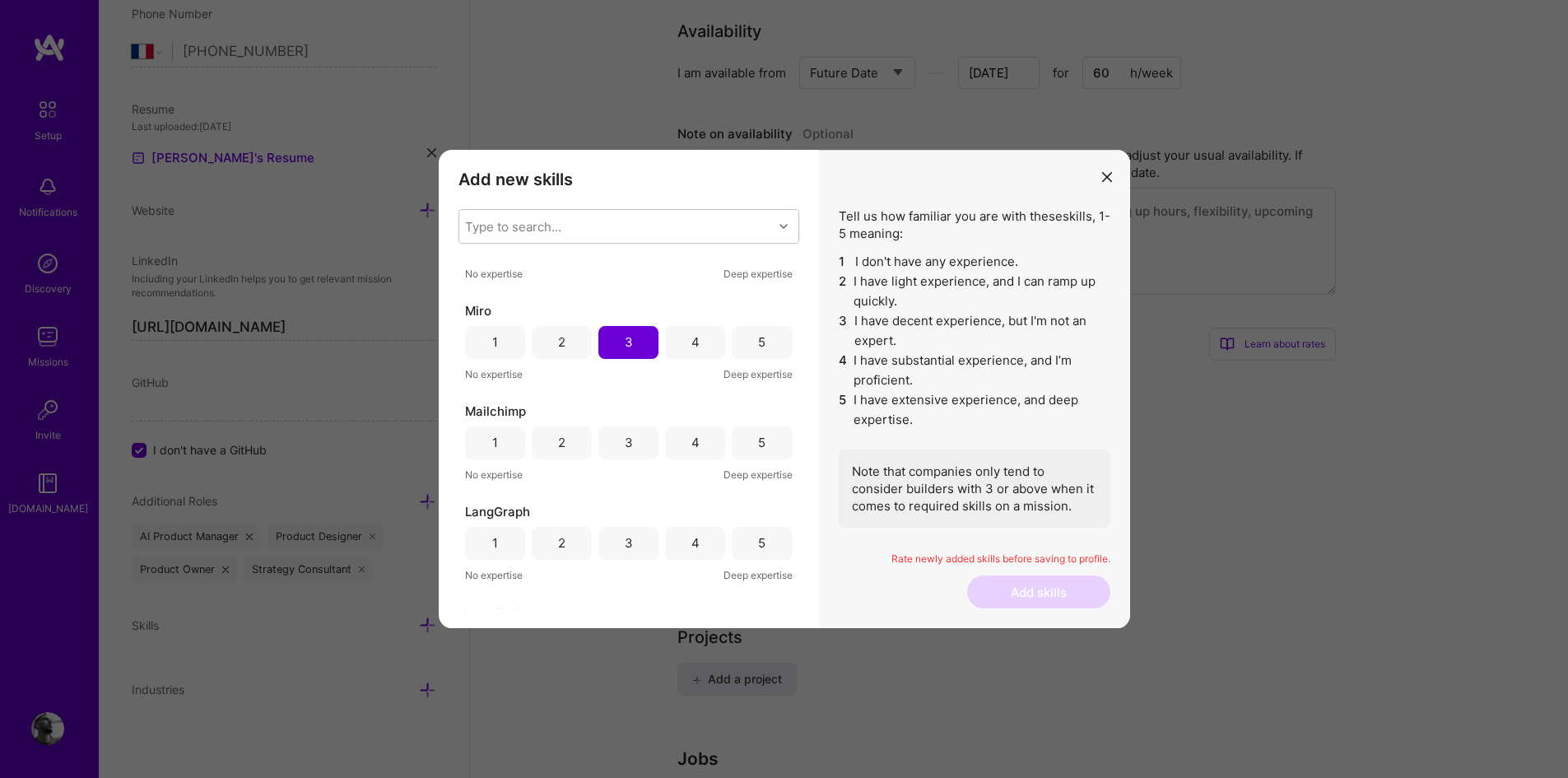
click at [673, 446] on div "4" at bounding box center [695, 442] width 60 height 33
click at [579, 544] on div "2" at bounding box center [561, 543] width 60 height 33
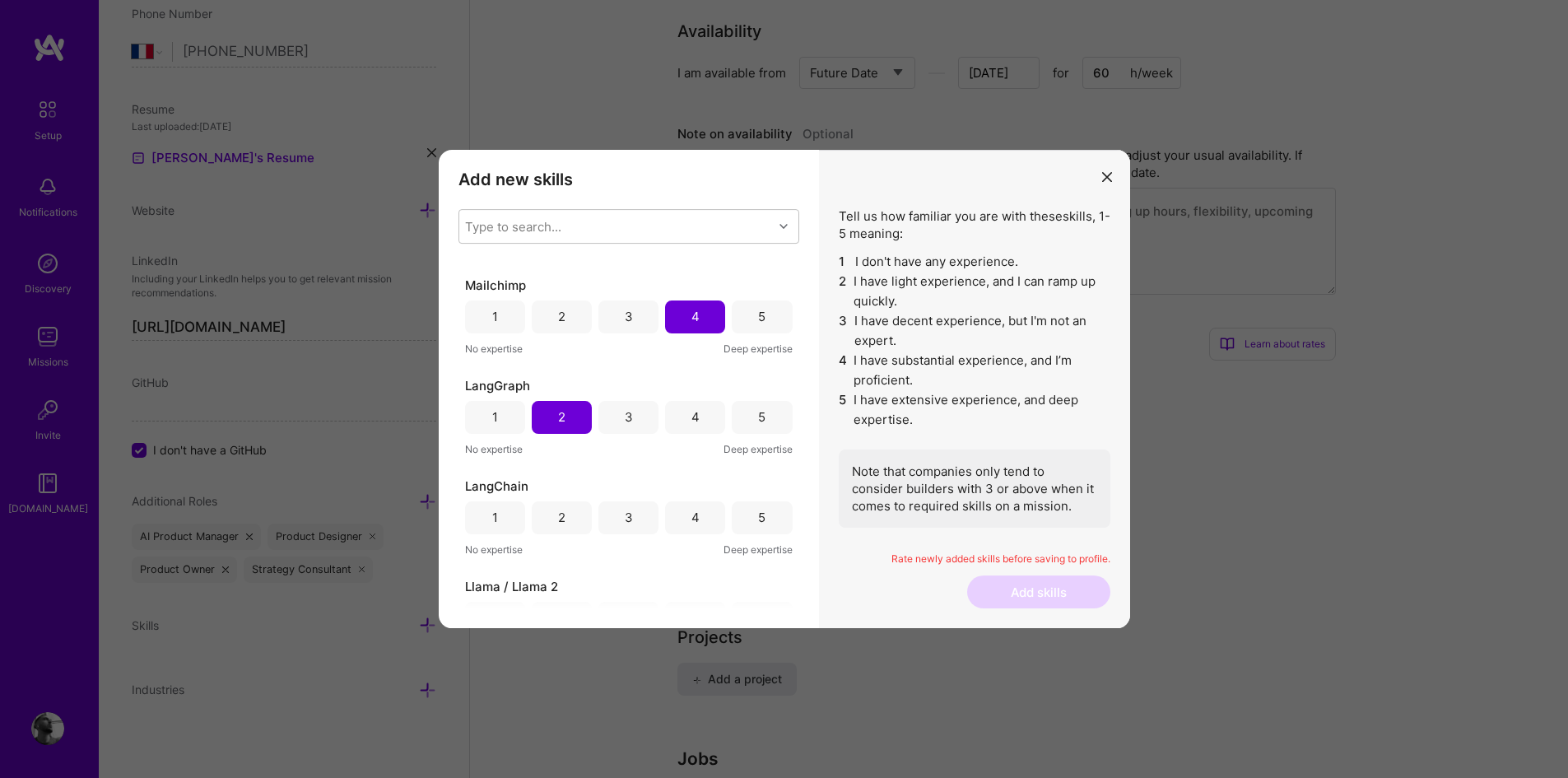
scroll to position [1494, 0]
click at [502, 420] on div "1" at bounding box center [495, 415] width 60 height 33
click at [500, 503] on div "1" at bounding box center [495, 516] width 60 height 33
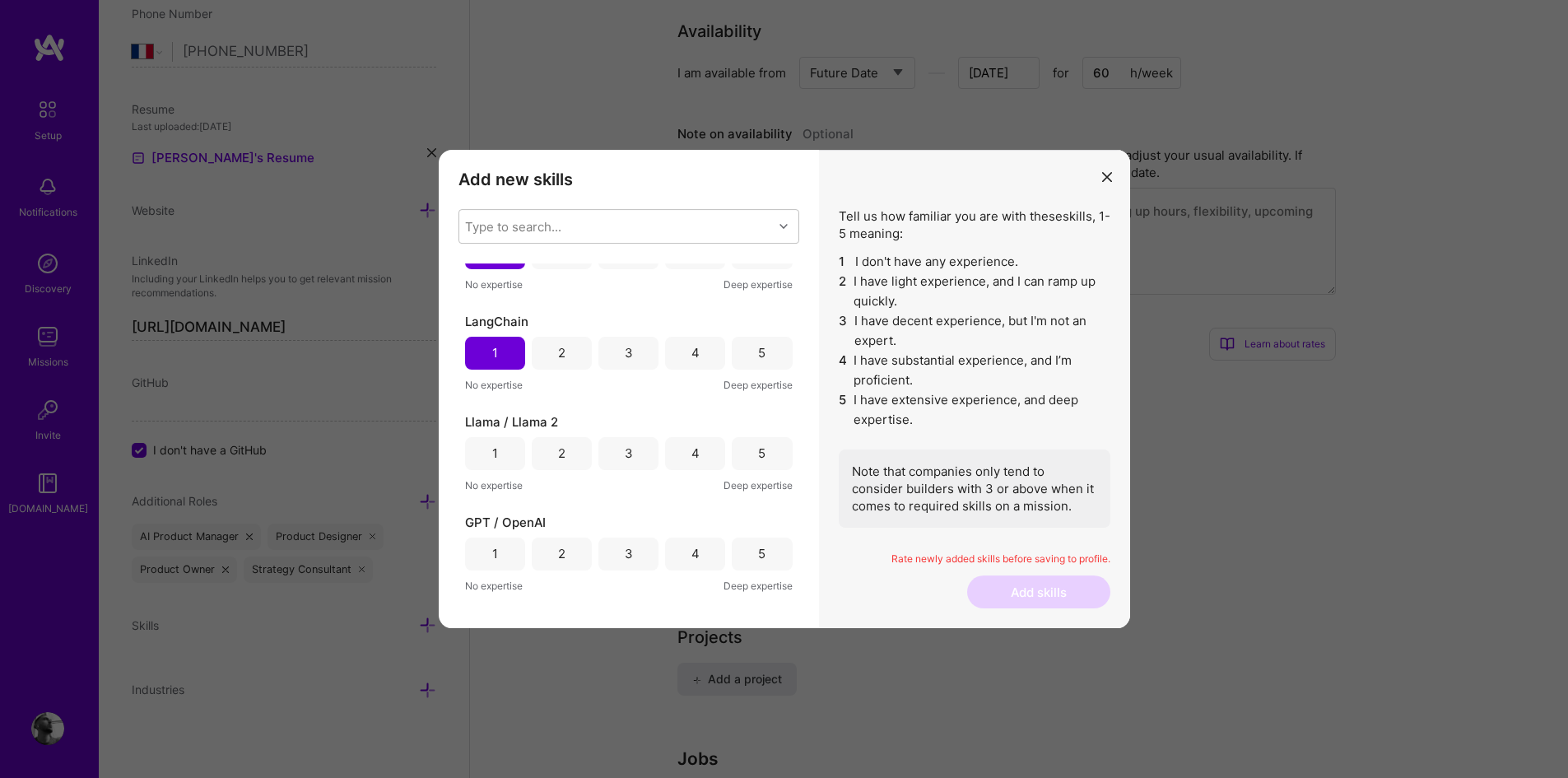
scroll to position [1659, 0]
click at [574, 451] on div "2" at bounding box center [561, 451] width 60 height 33
click at [758, 544] on div "5" at bounding box center [761, 552] width 8 height 17
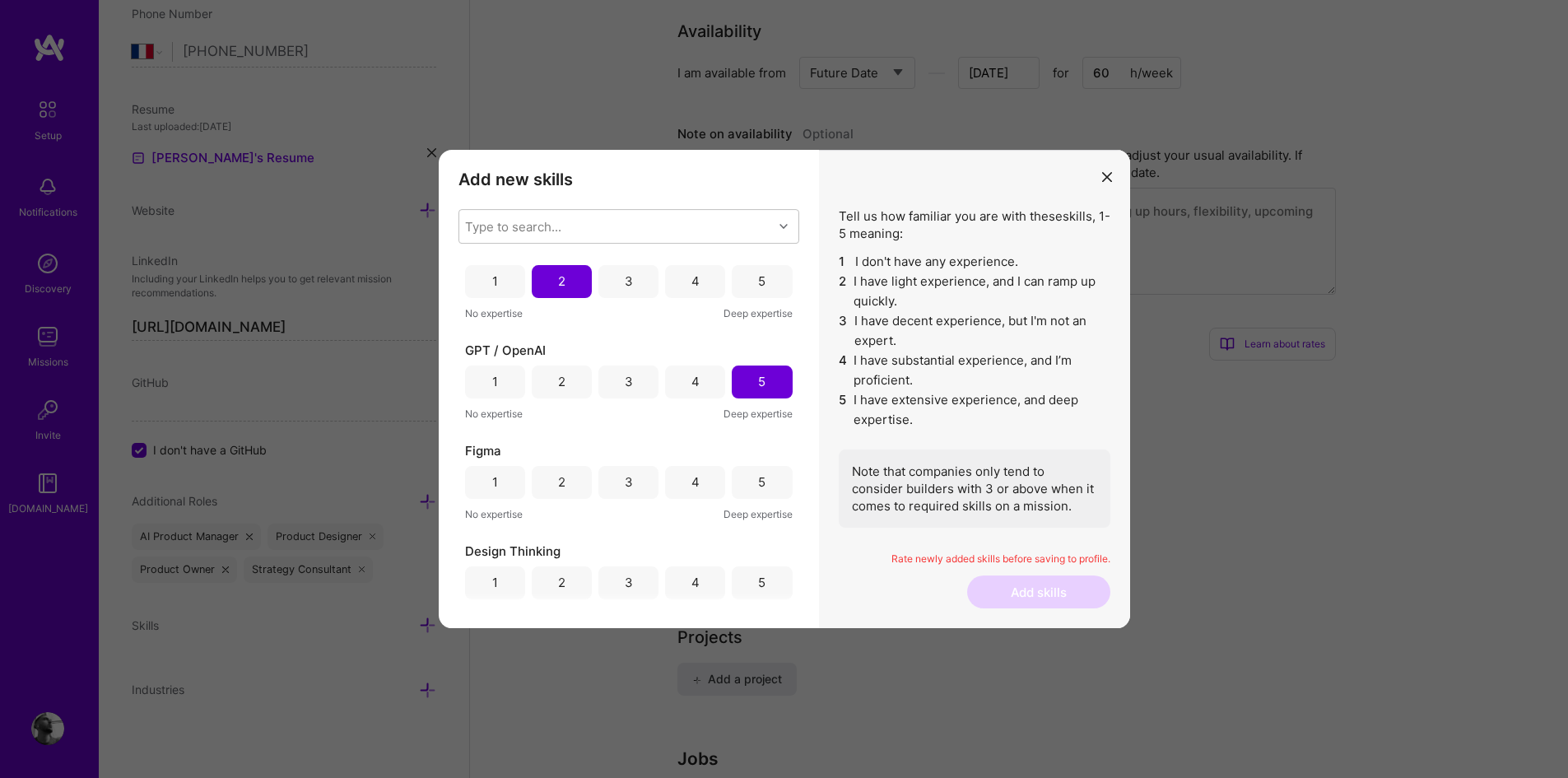
scroll to position [1833, 0]
click at [747, 471] on div "5" at bounding box center [761, 478] width 60 height 33
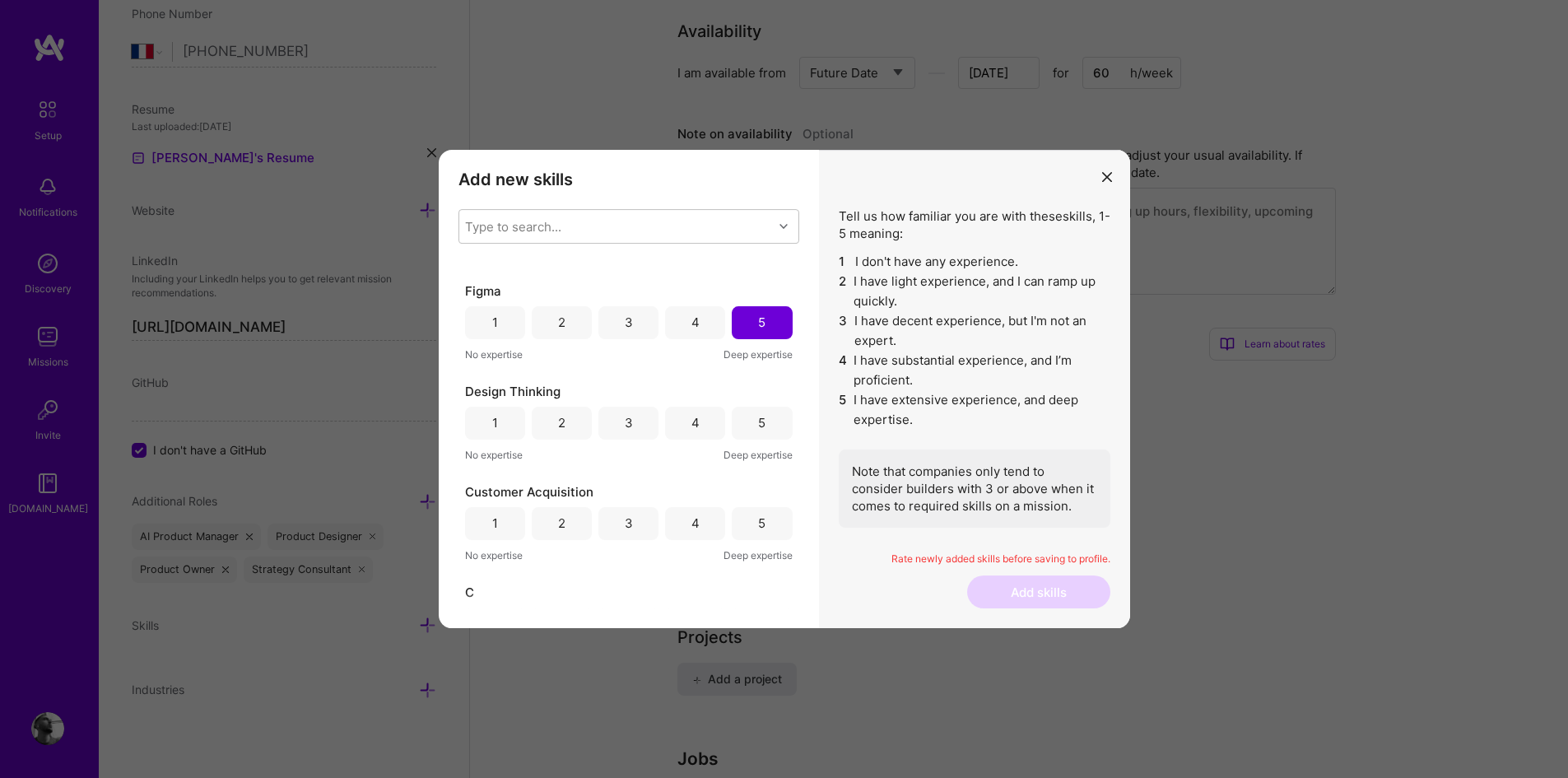
scroll to position [1990, 0]
click at [758, 414] on div "5" at bounding box center [761, 422] width 8 height 17
click at [760, 521] on div "5" at bounding box center [761, 522] width 8 height 17
click at [624, 422] on div "3" at bounding box center [629, 419] width 8 height 17
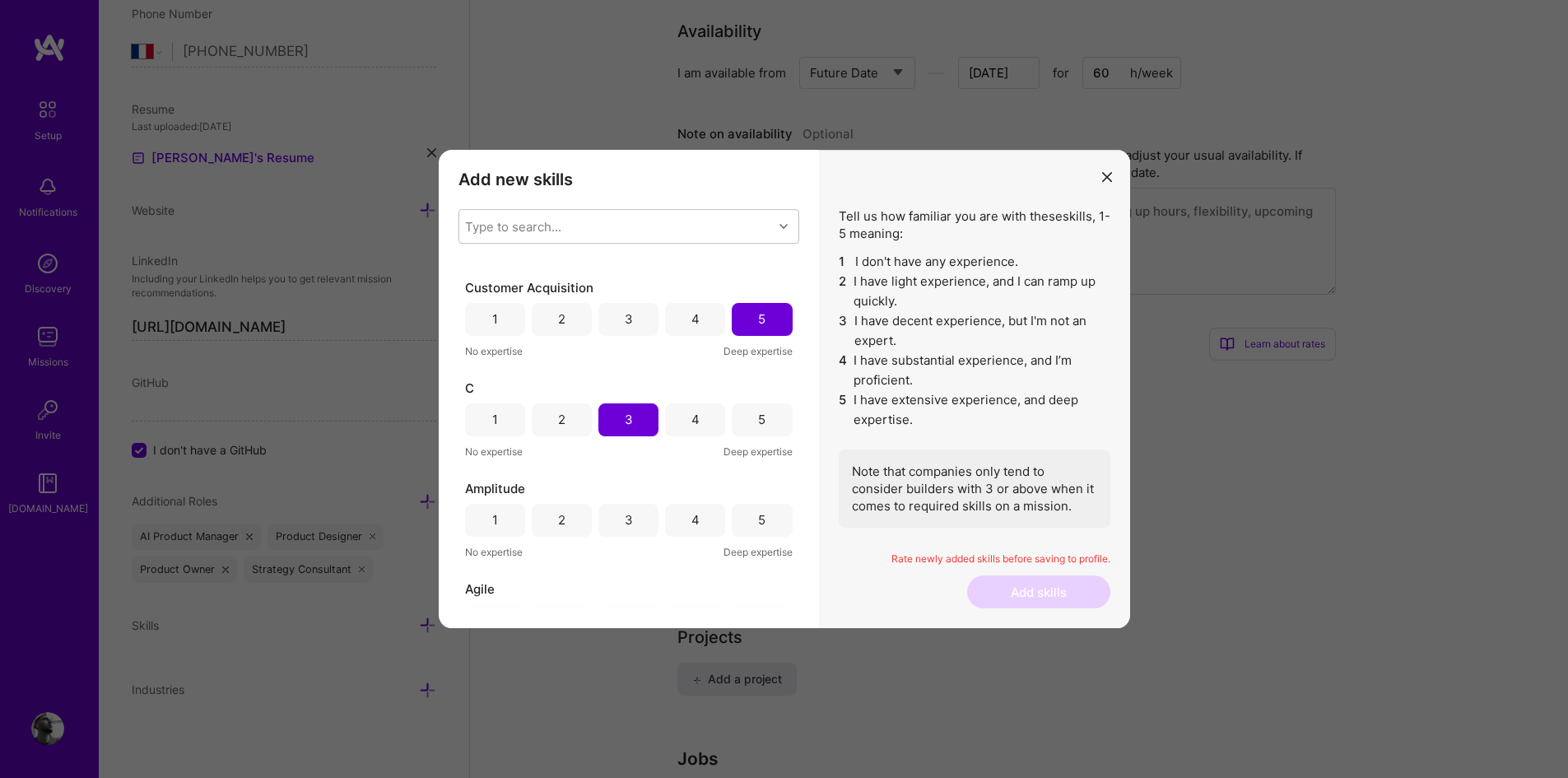
click at [624, 521] on div "3" at bounding box center [629, 520] width 8 height 17
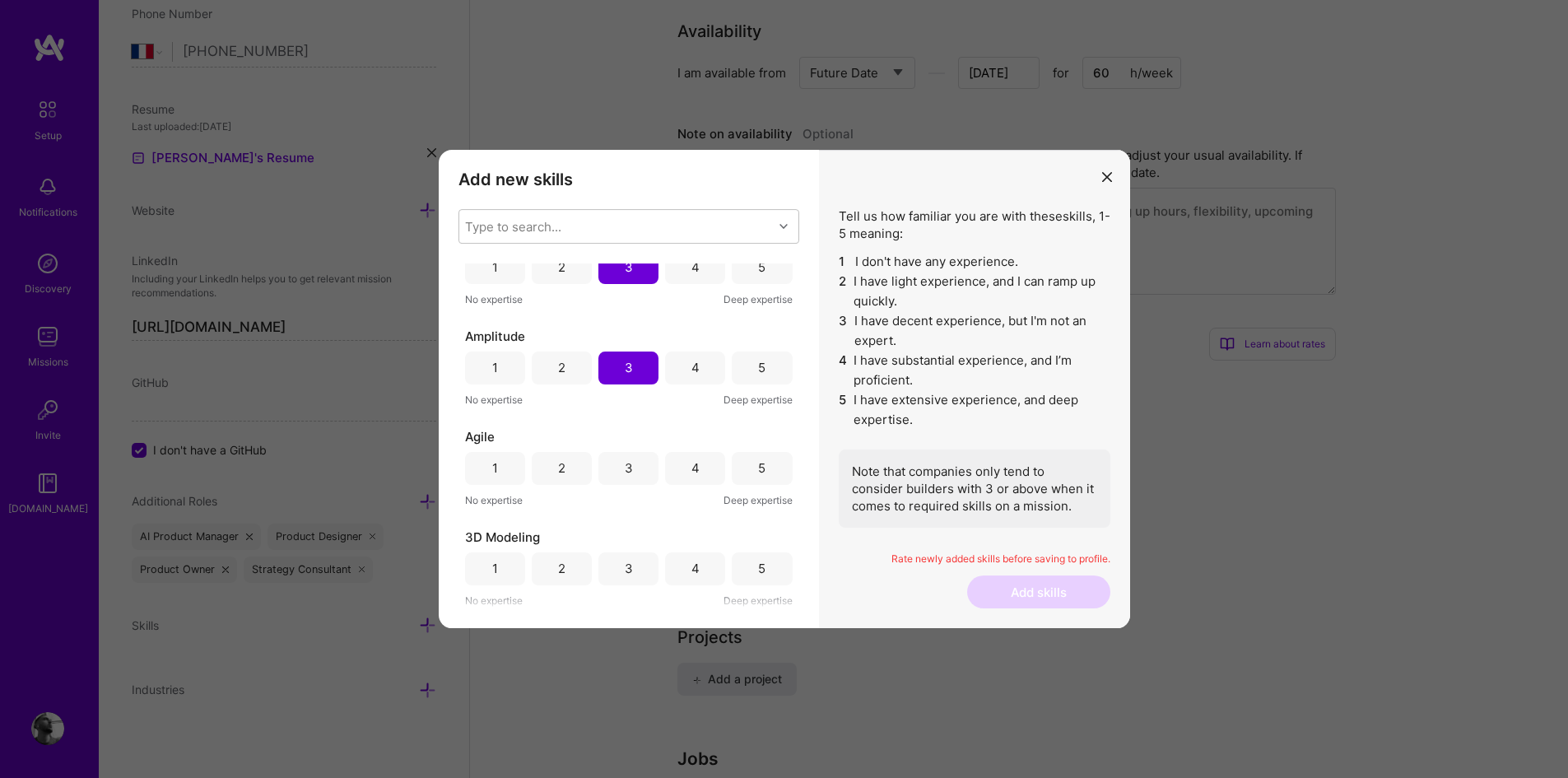
click at [738, 468] on div "5" at bounding box center [761, 467] width 60 height 33
click at [626, 569] on div "3" at bounding box center [629, 568] width 8 height 17
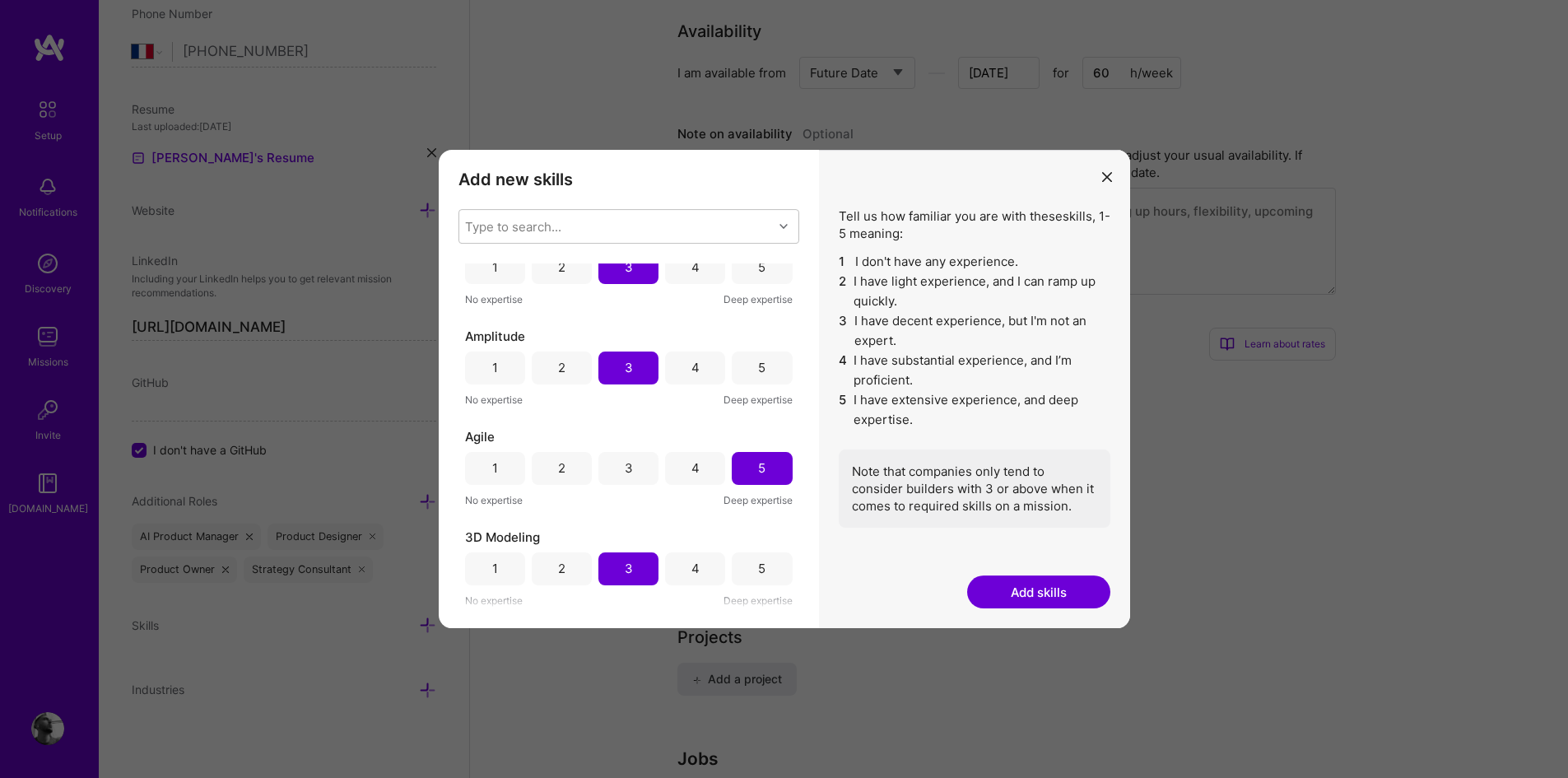
click at [571, 568] on div "2" at bounding box center [561, 568] width 60 height 33
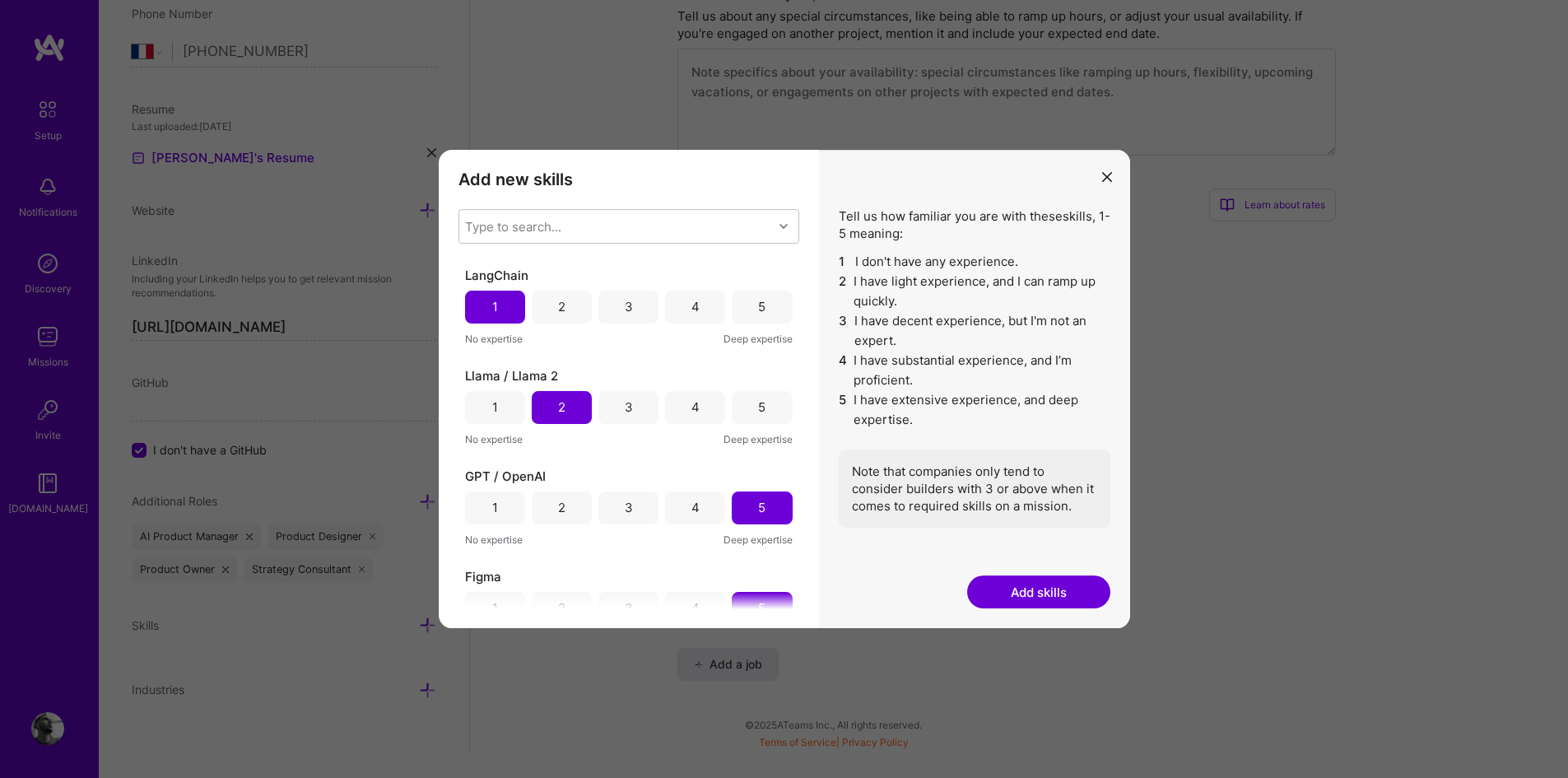
scroll to position [1705, 0]
click at [617, 399] on div "3" at bounding box center [628, 406] width 60 height 33
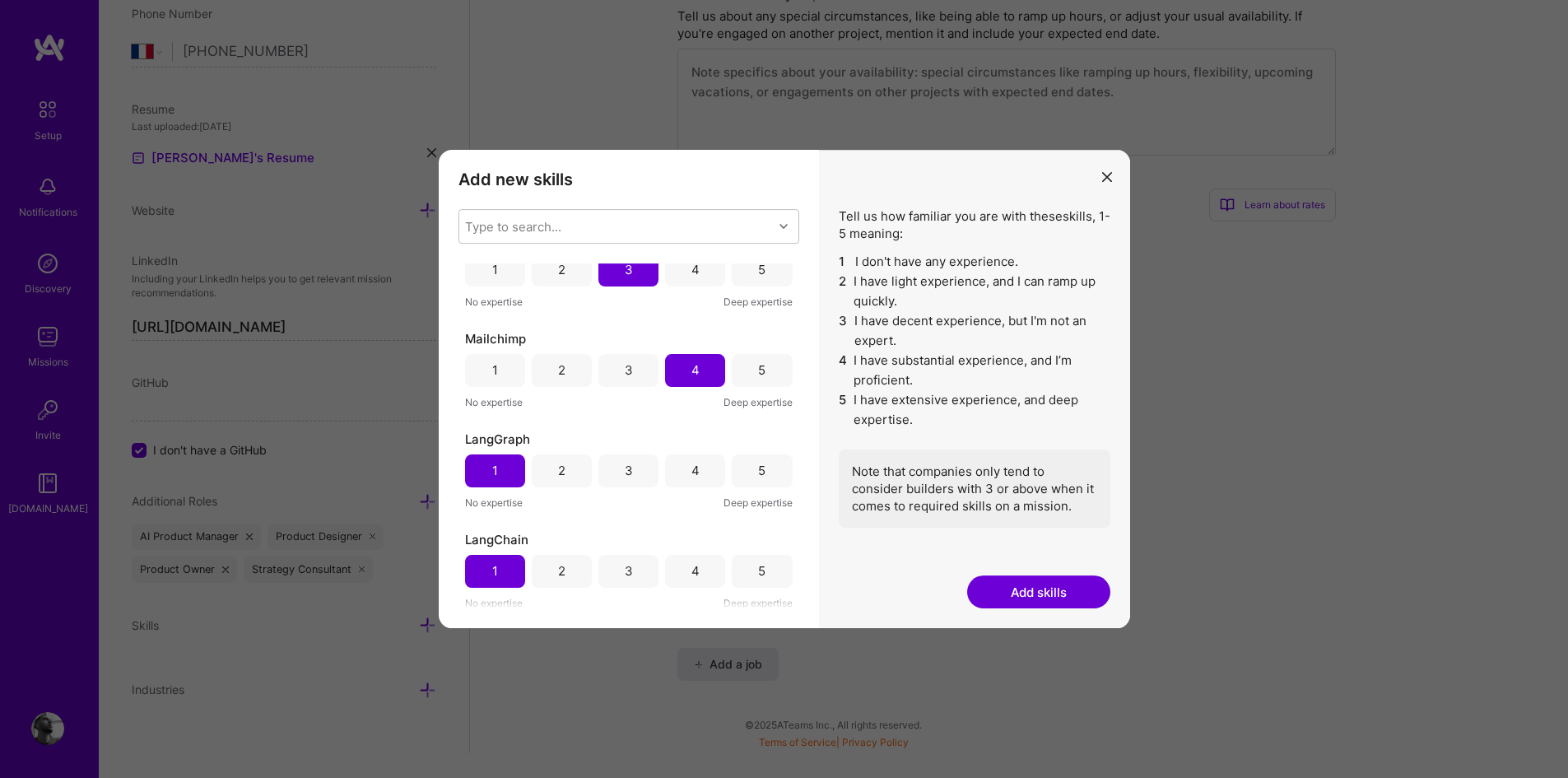
scroll to position [1440, 0]
click at [554, 473] on div "2" at bounding box center [561, 469] width 60 height 33
click at [572, 575] on div "2" at bounding box center [561, 570] width 60 height 33
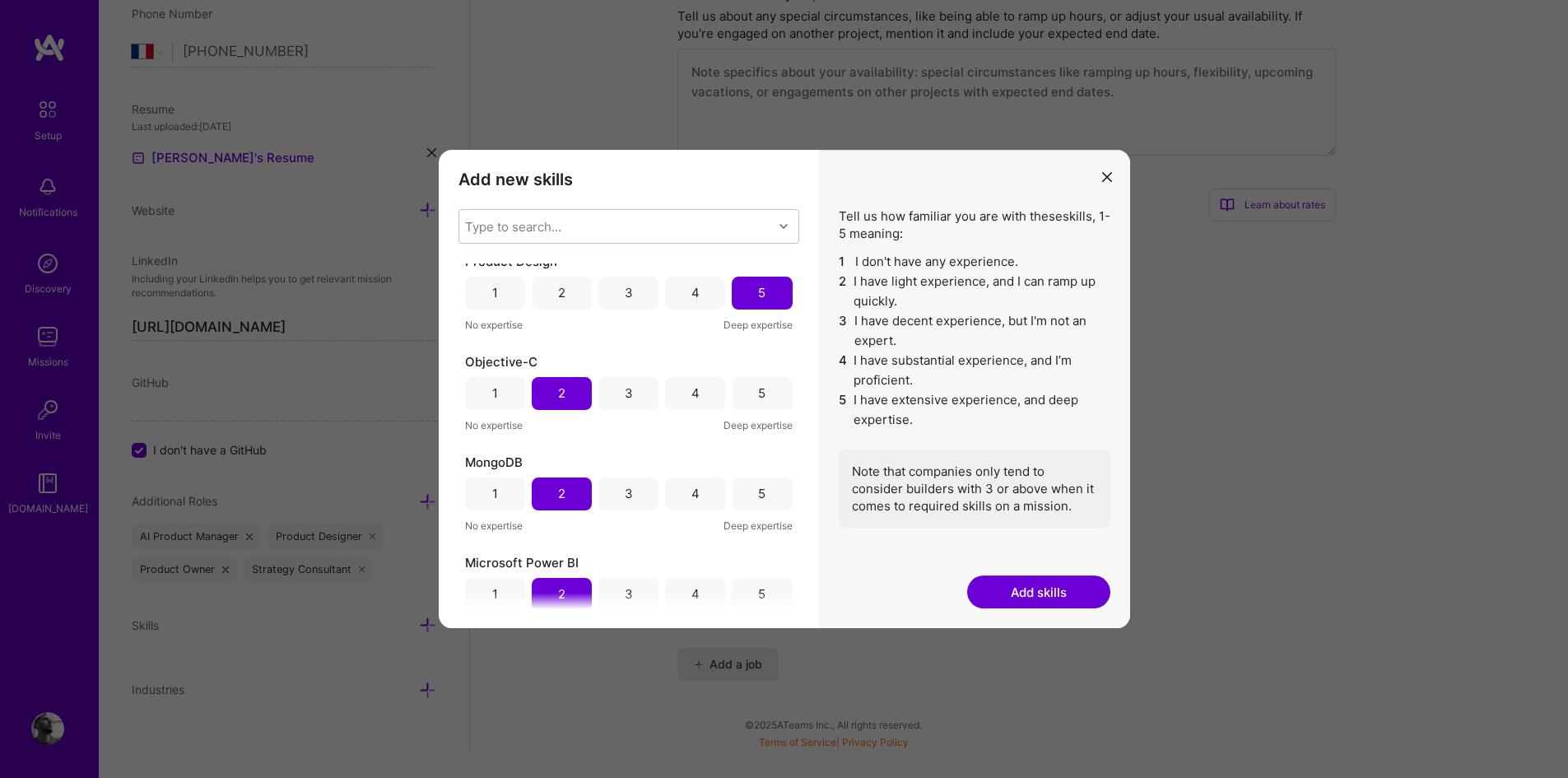
scroll to position [1060, 0]
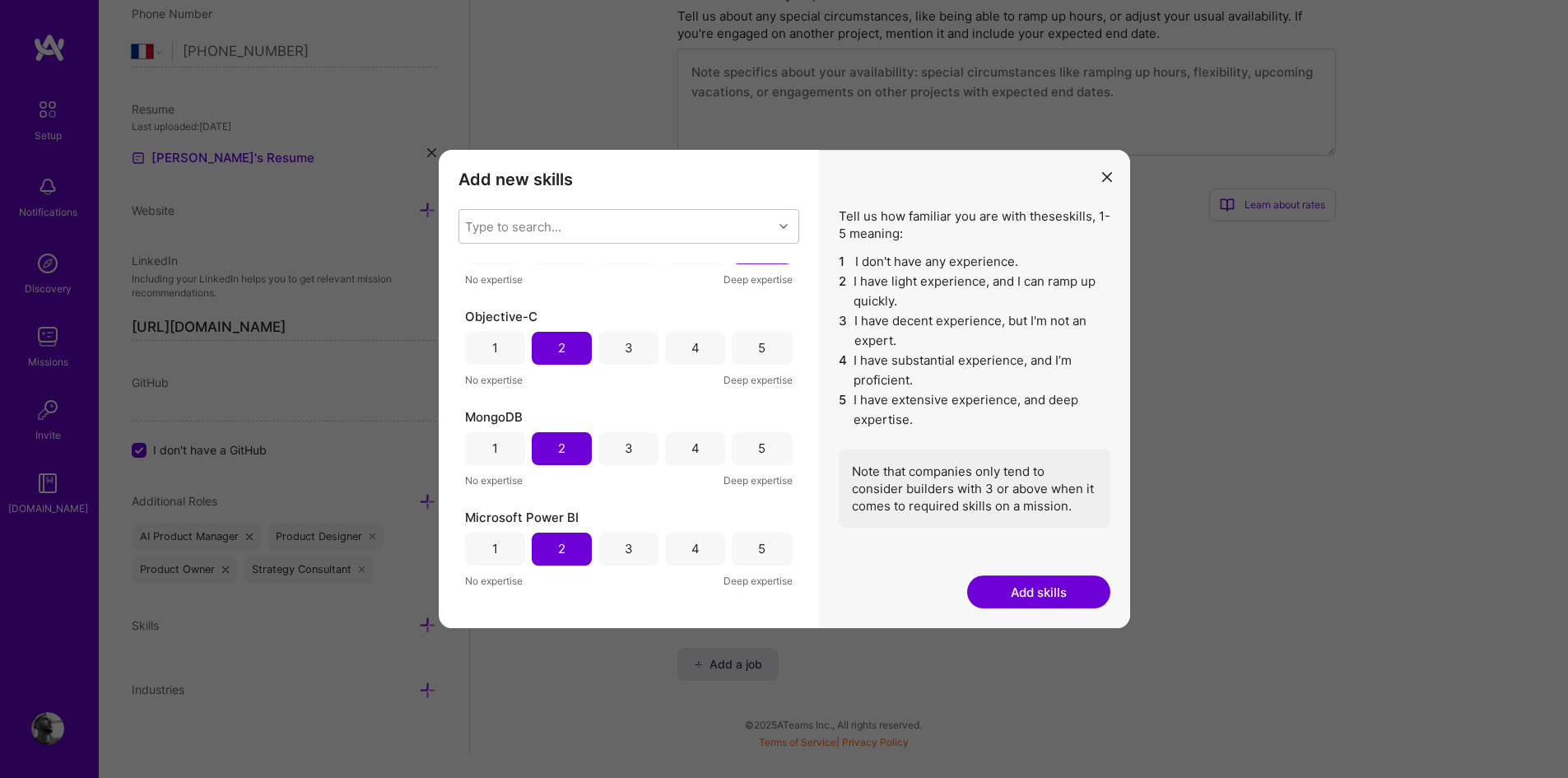
click at [633, 551] on div "3" at bounding box center [628, 548] width 60 height 33
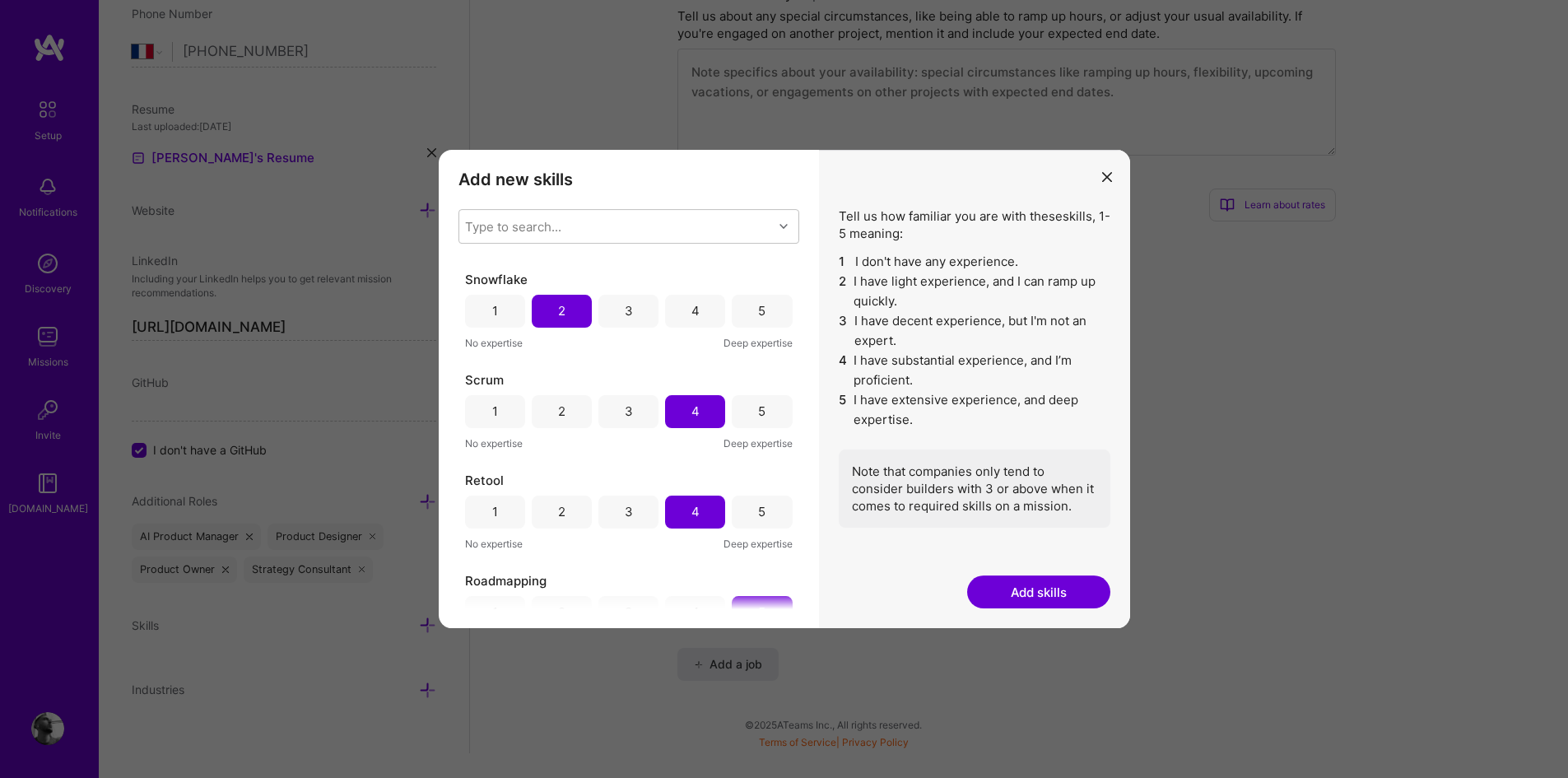
scroll to position [228, 0]
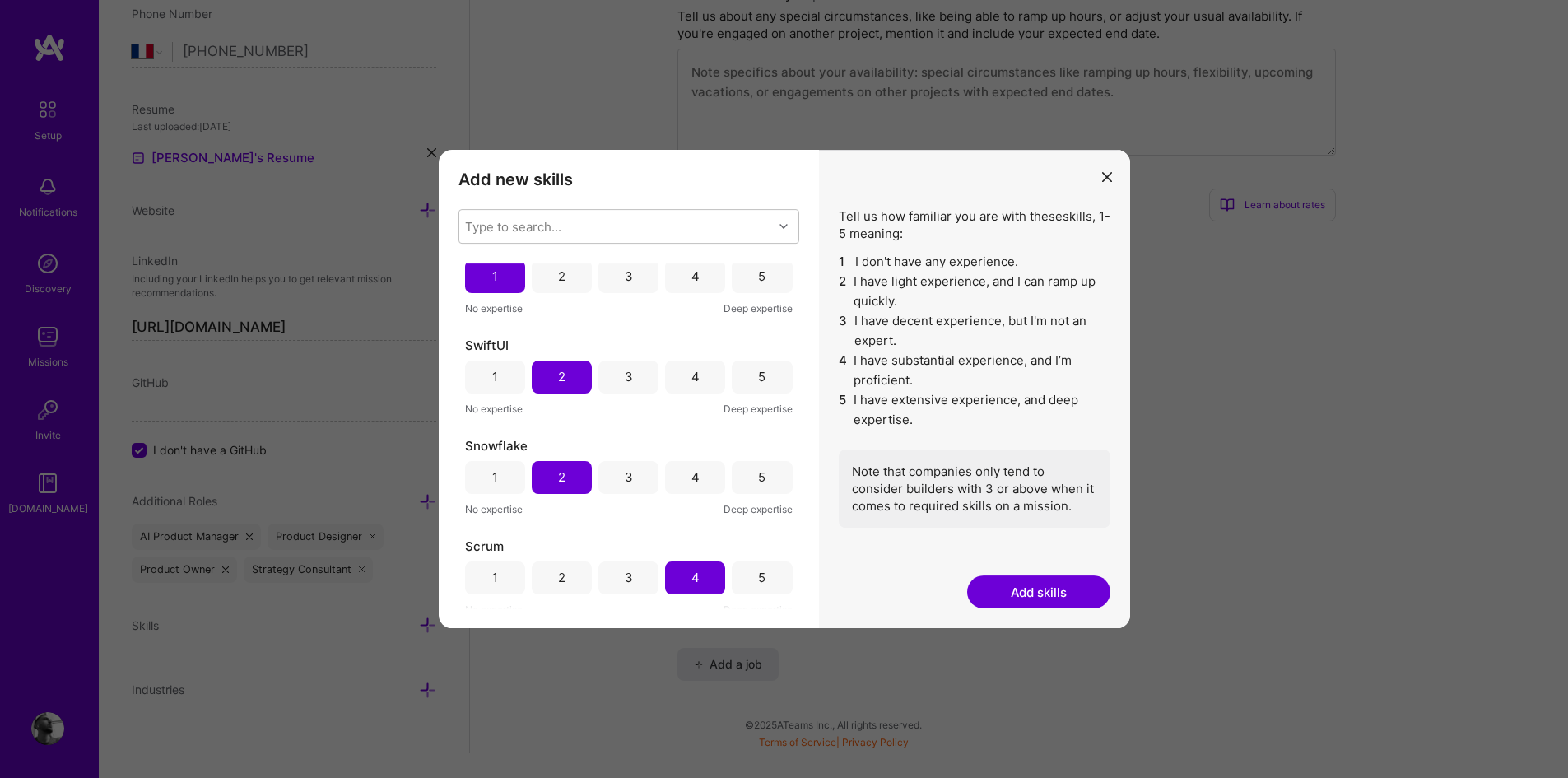
click at [617, 485] on div "3" at bounding box center [628, 477] width 60 height 33
click at [624, 376] on div "3" at bounding box center [629, 376] width 8 height 17
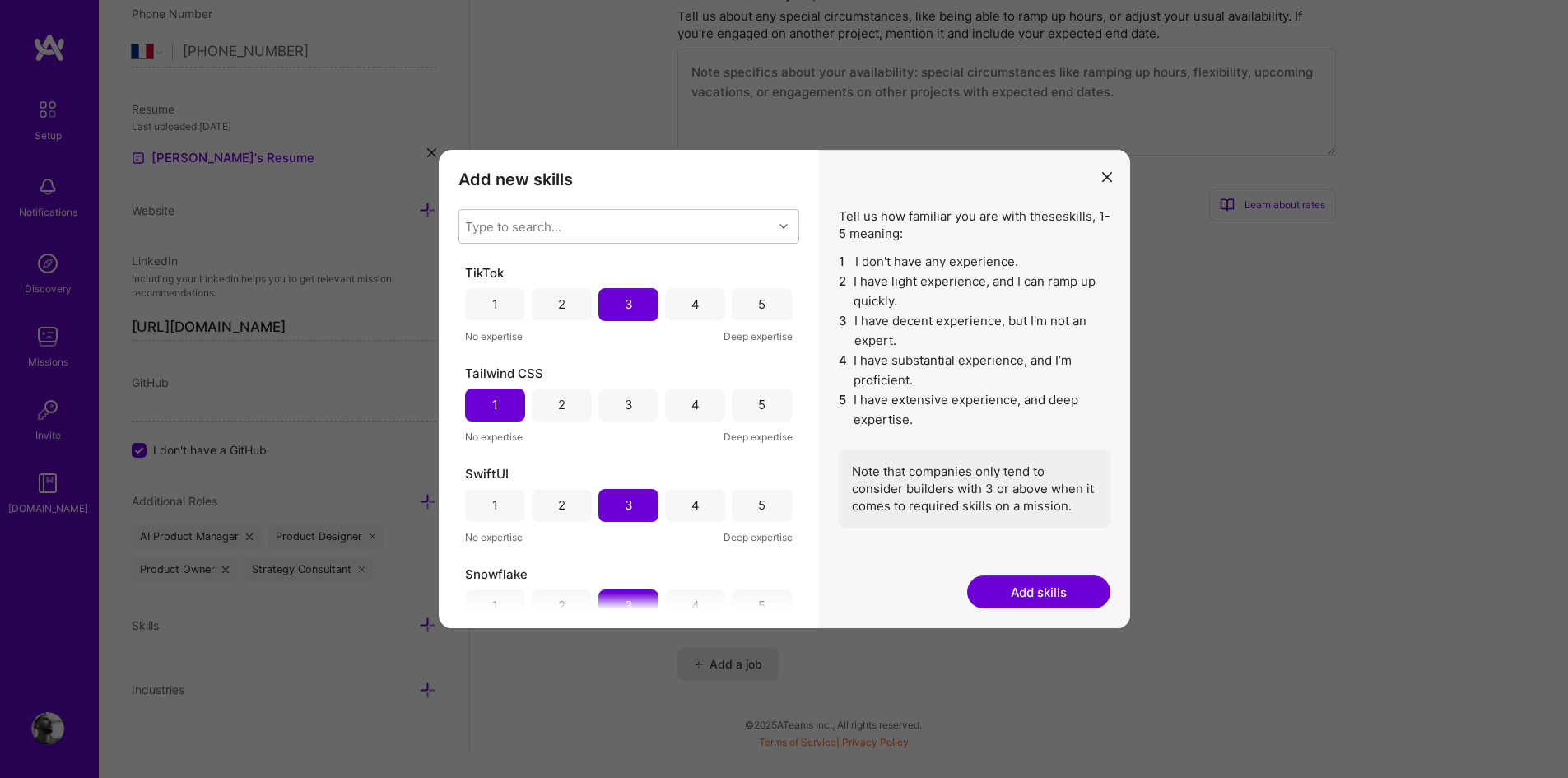
scroll to position [37, 0]
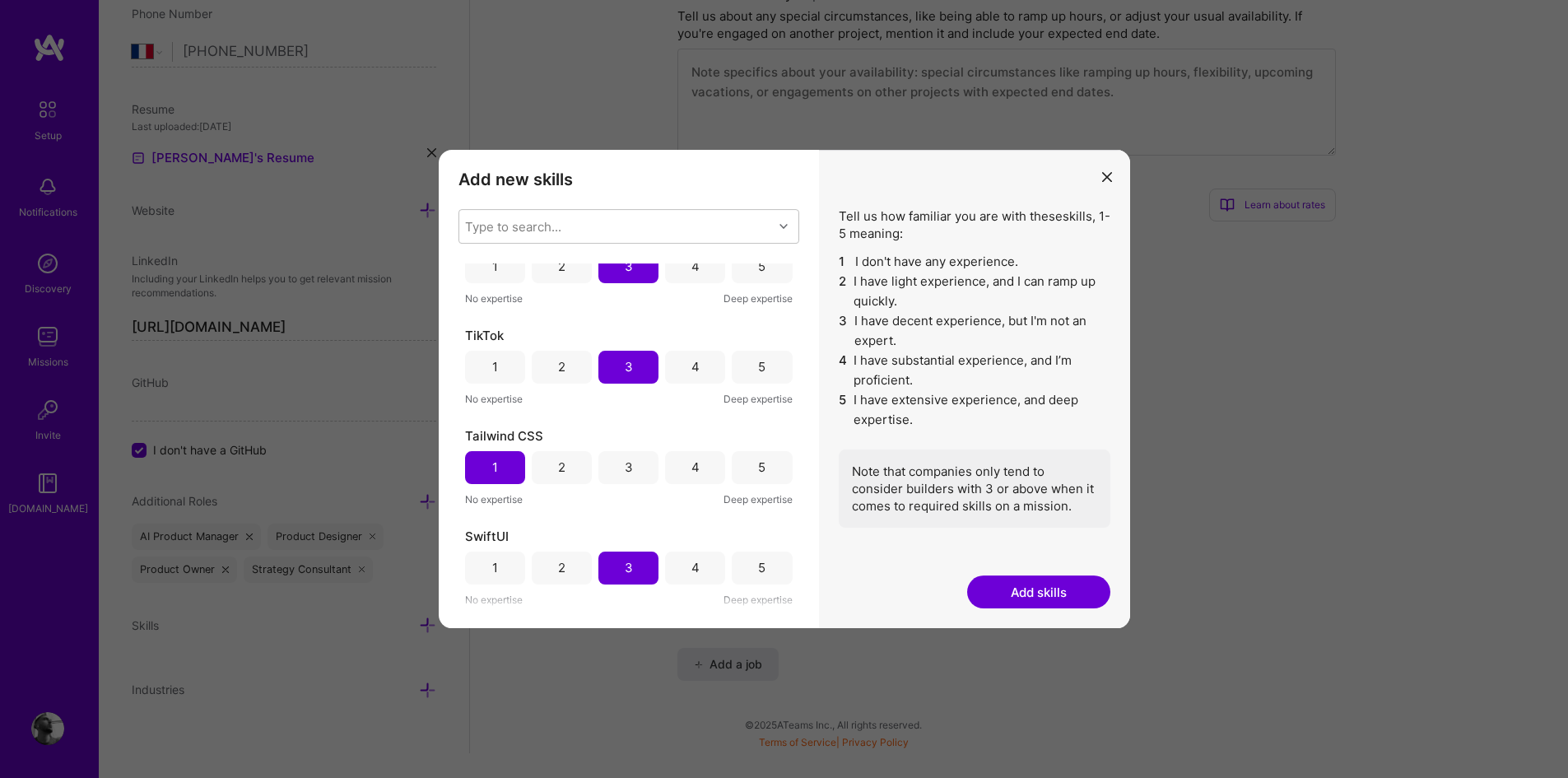
click at [553, 461] on div "2" at bounding box center [561, 467] width 60 height 33
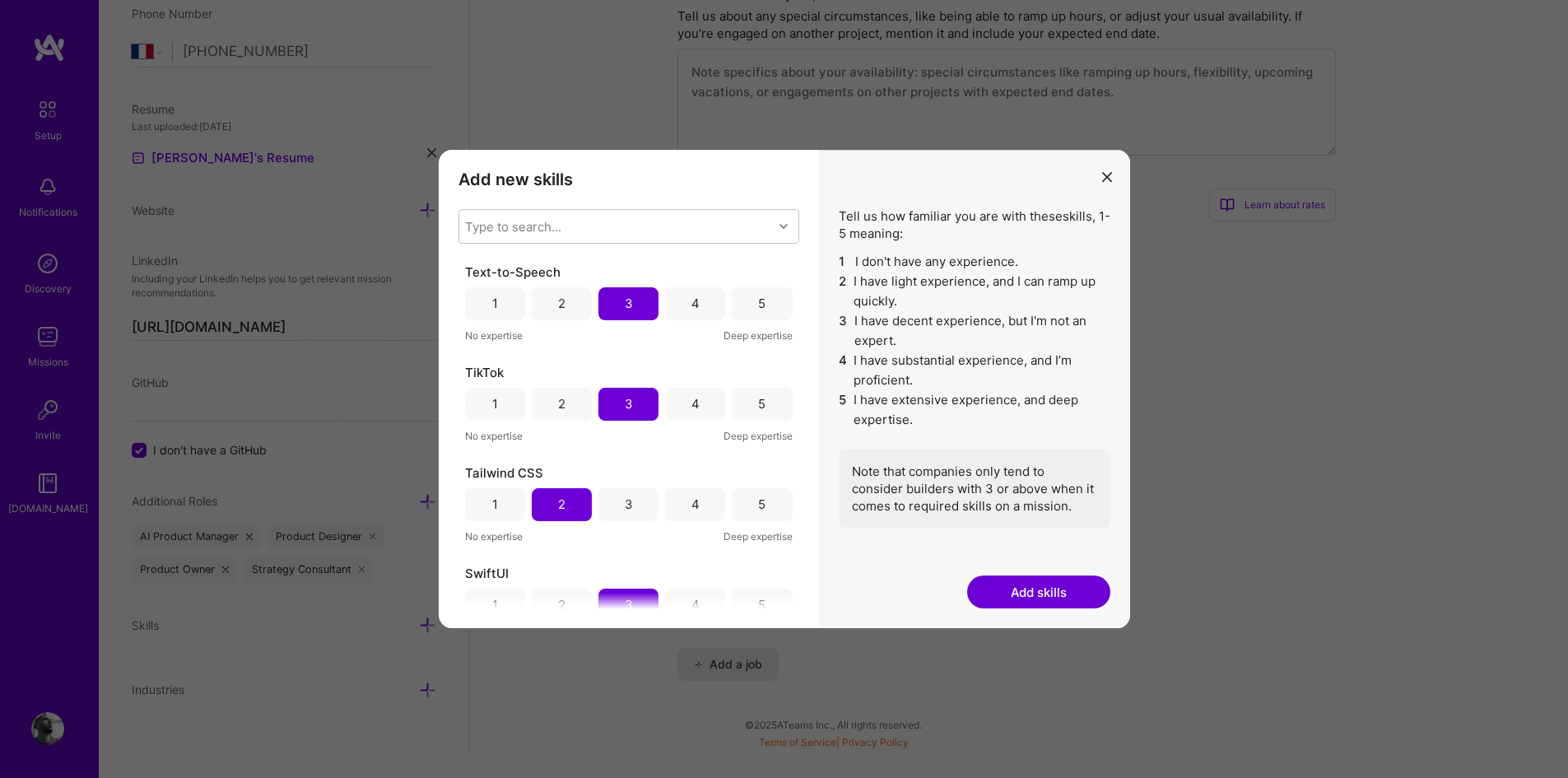
click at [691, 406] on div "4" at bounding box center [695, 403] width 8 height 17
click at [681, 311] on div "4" at bounding box center [695, 303] width 60 height 33
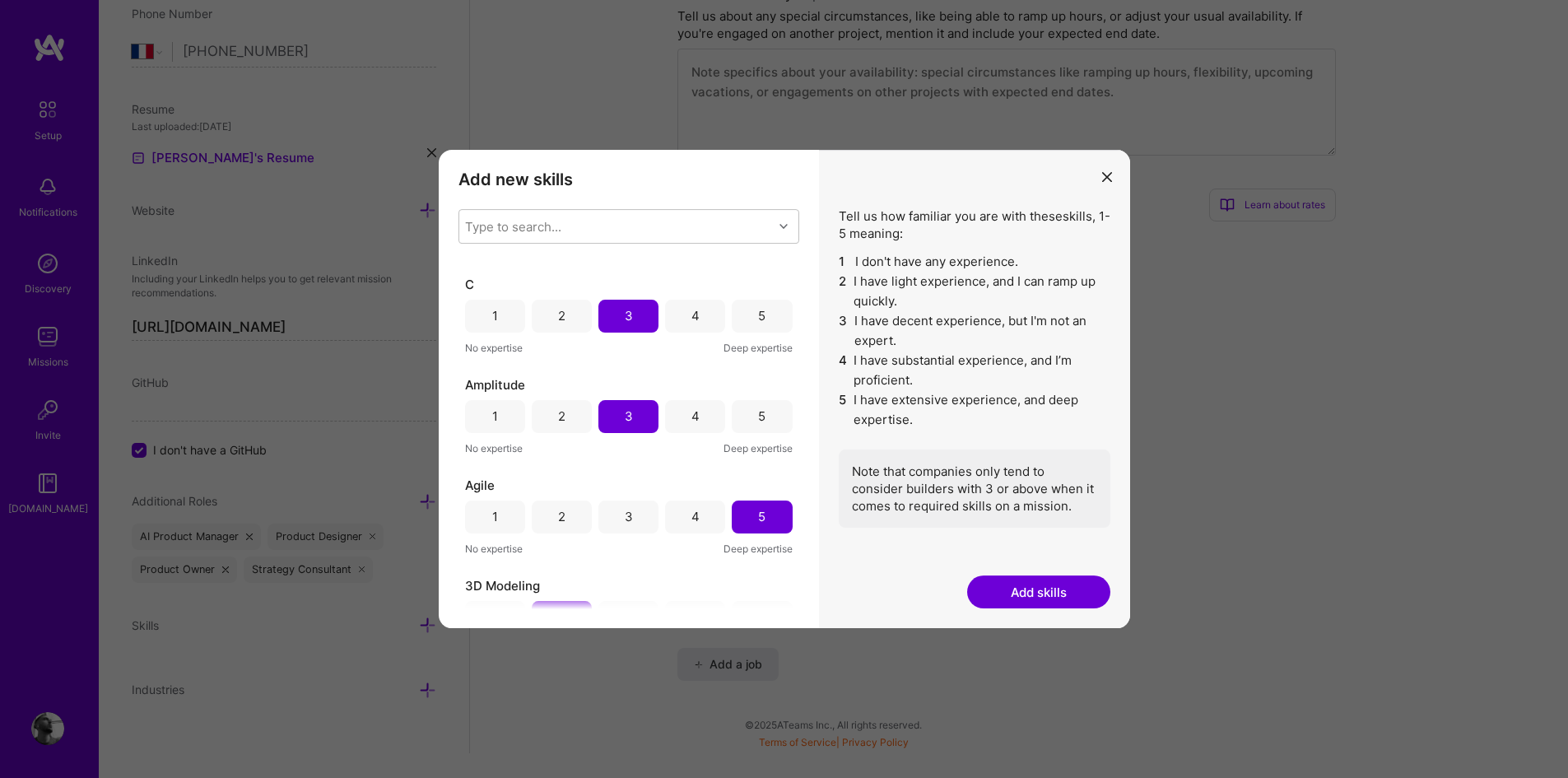
scroll to position [2346, 0]
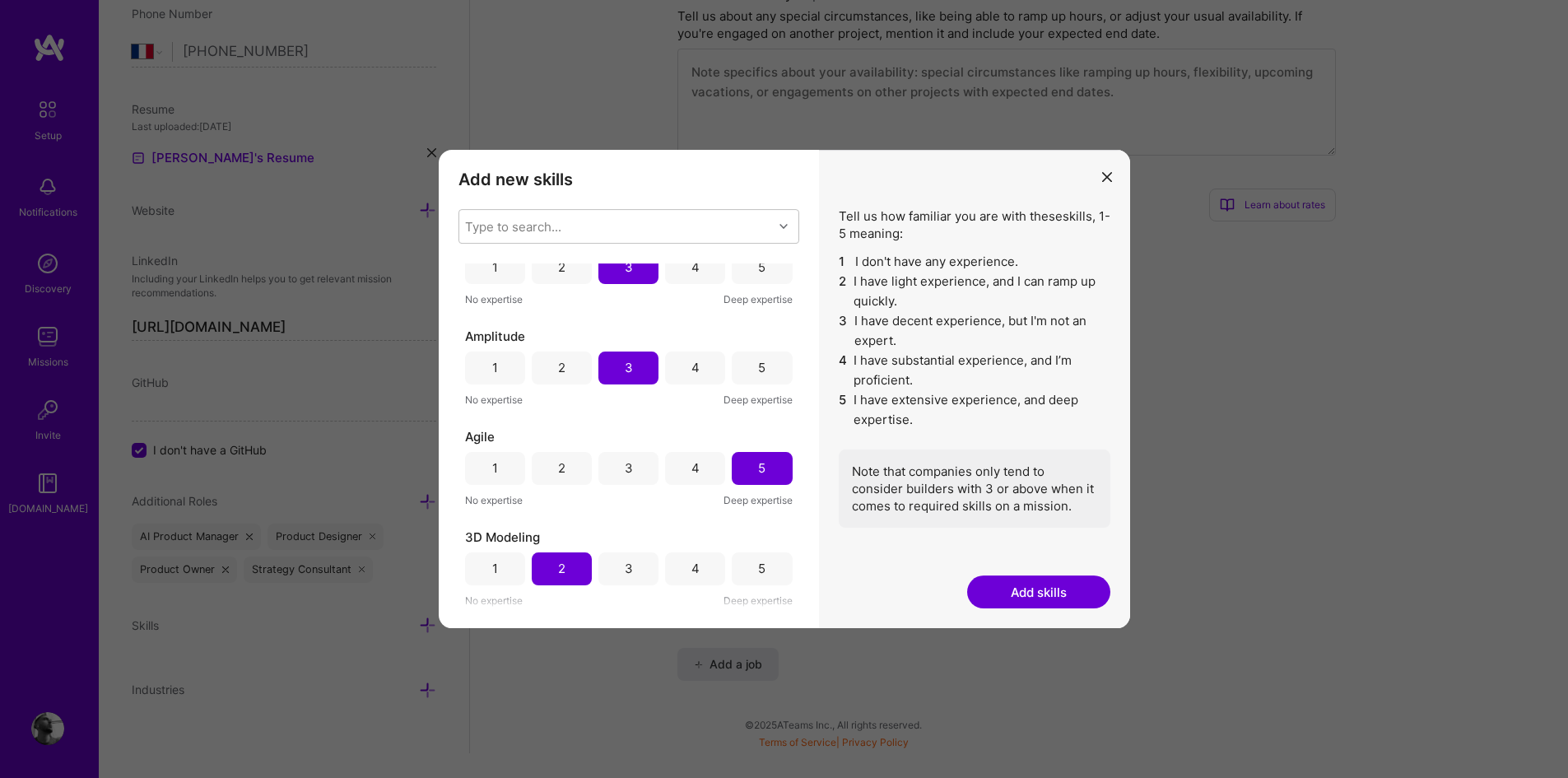
click at [617, 570] on div "3" at bounding box center [628, 568] width 60 height 33
click at [1046, 592] on button "Add skills" at bounding box center [1039, 592] width 143 height 33
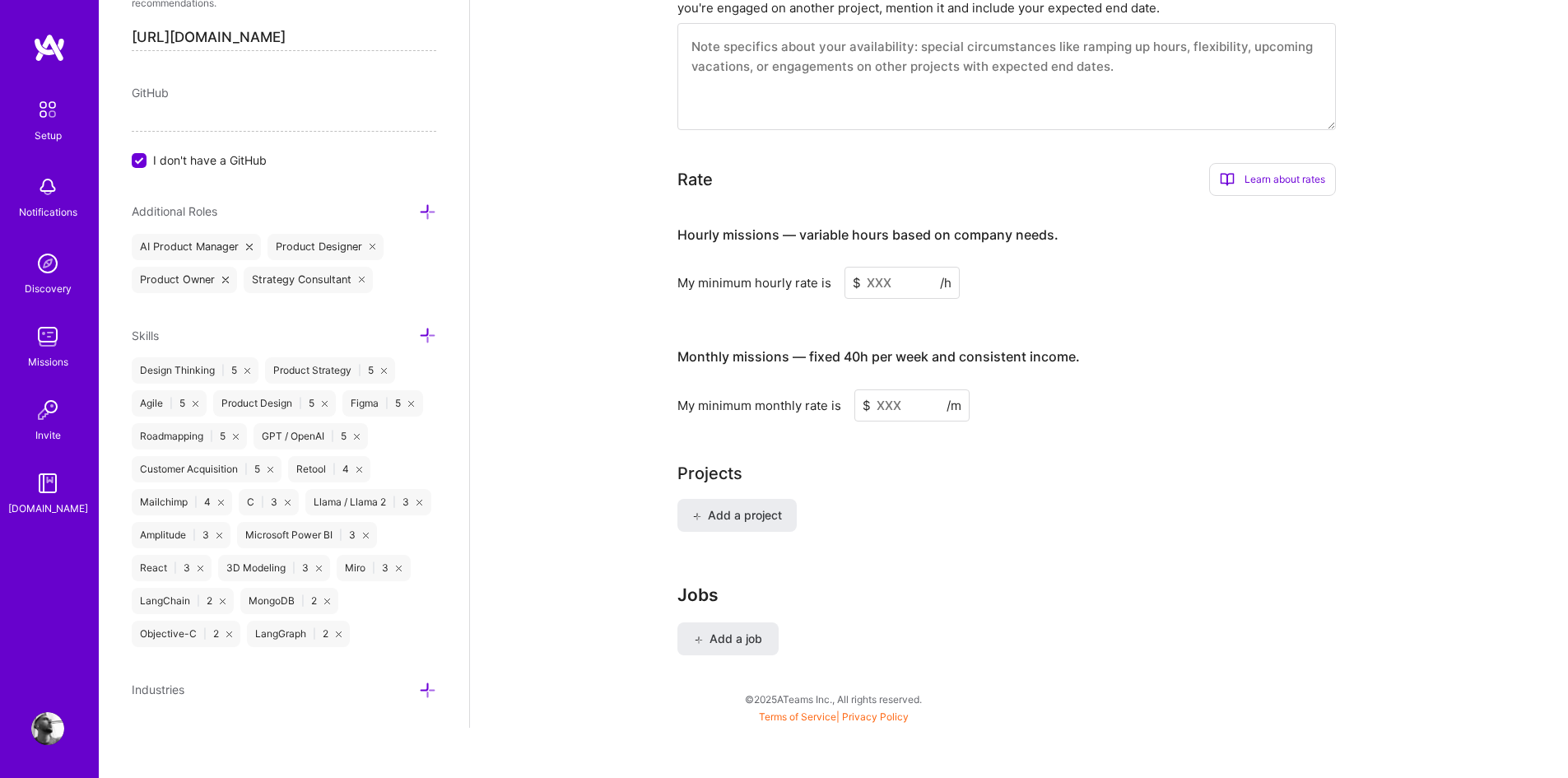
scroll to position [959, 0]
click at [290, 500] on icon at bounding box center [287, 502] width 6 height 6
click at [363, 533] on icon at bounding box center [365, 535] width 6 height 6
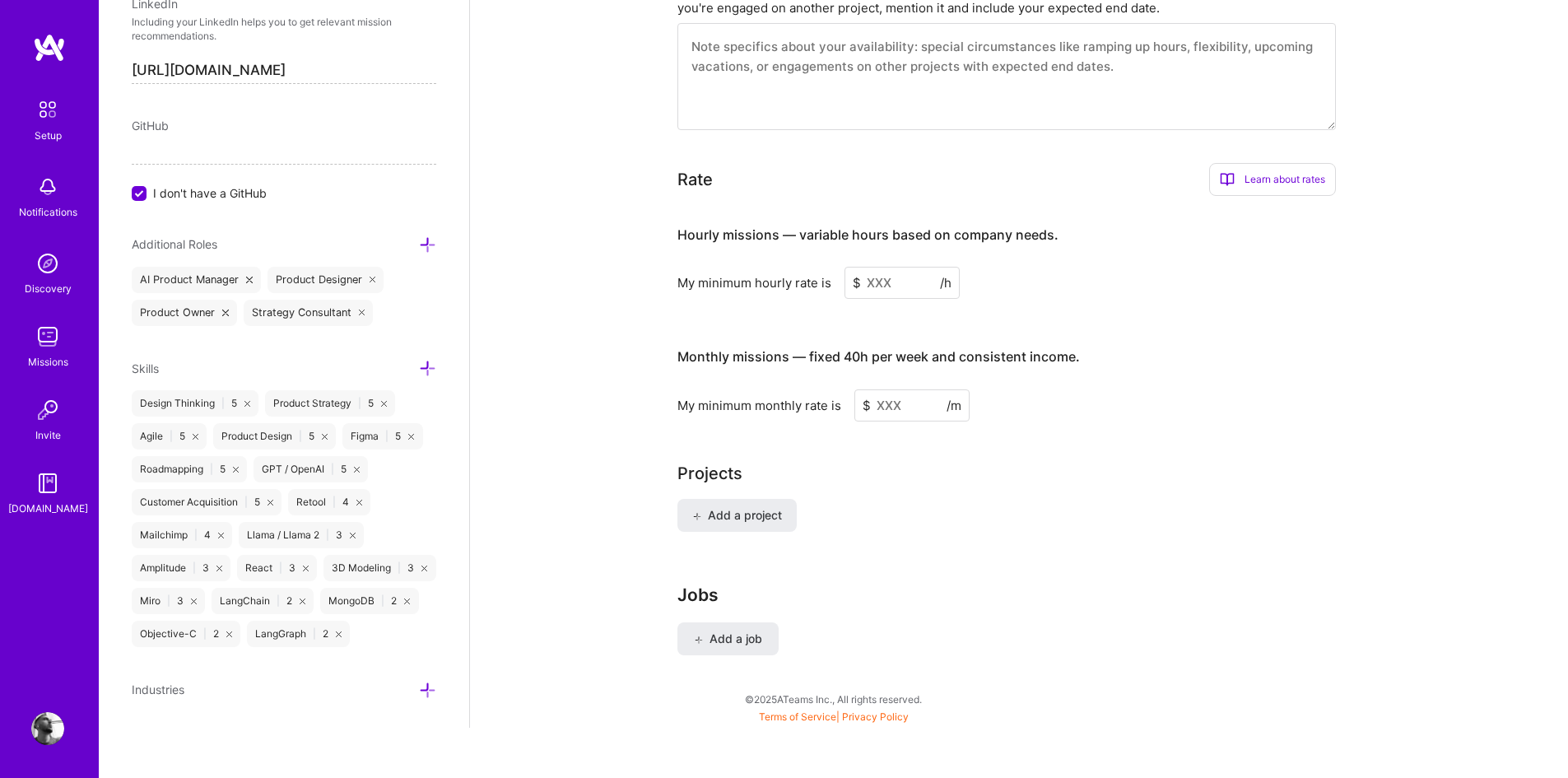
scroll to position [928, 0]
click at [419, 691] on icon at bounding box center [427, 690] width 17 height 17
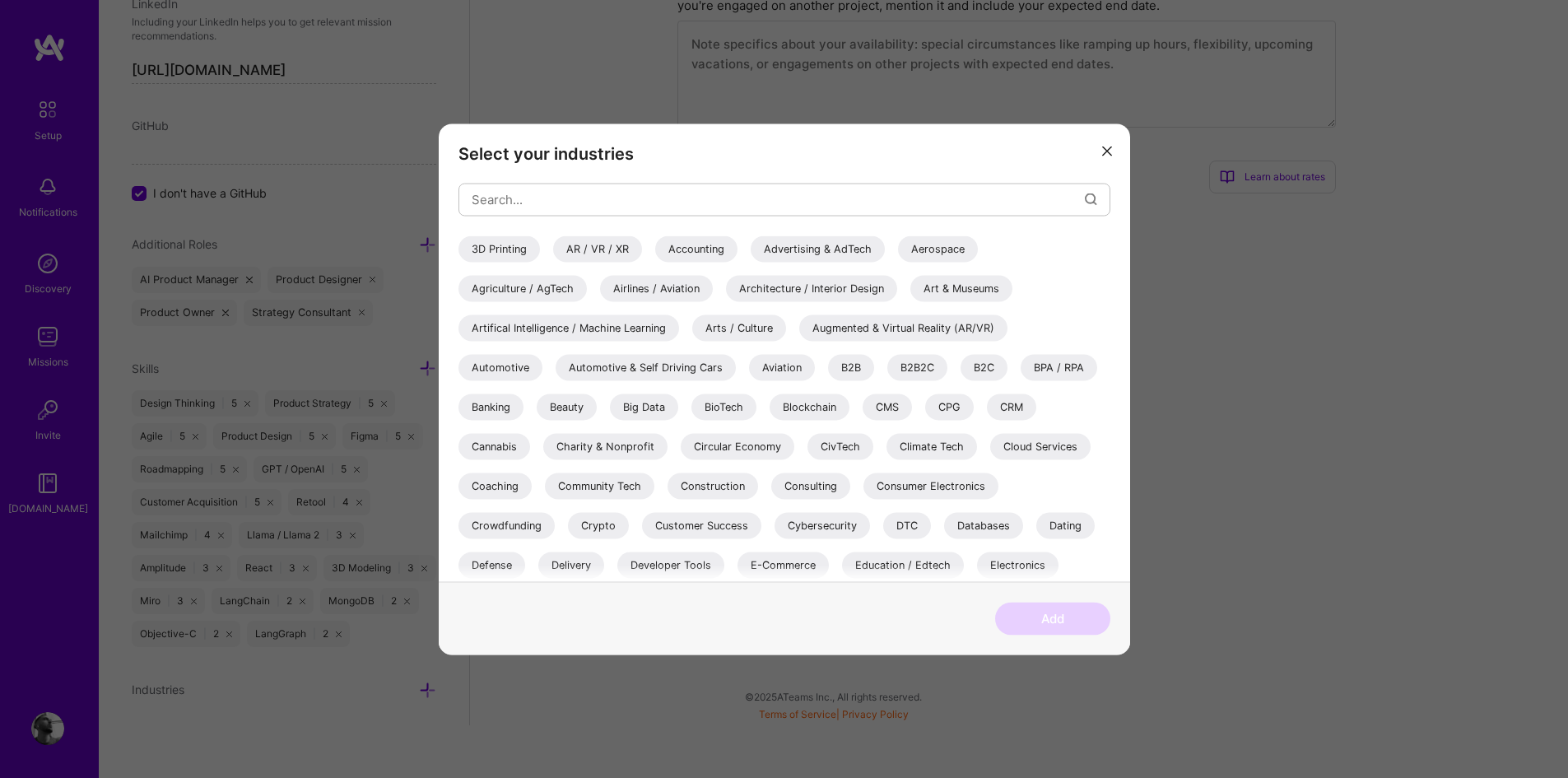
click at [591, 243] on div "AR / VR / XR" at bounding box center [597, 248] width 89 height 26
click at [980, 363] on div "B2C" at bounding box center [984, 366] width 47 height 26
click at [843, 361] on div "B2B" at bounding box center [851, 366] width 46 height 26
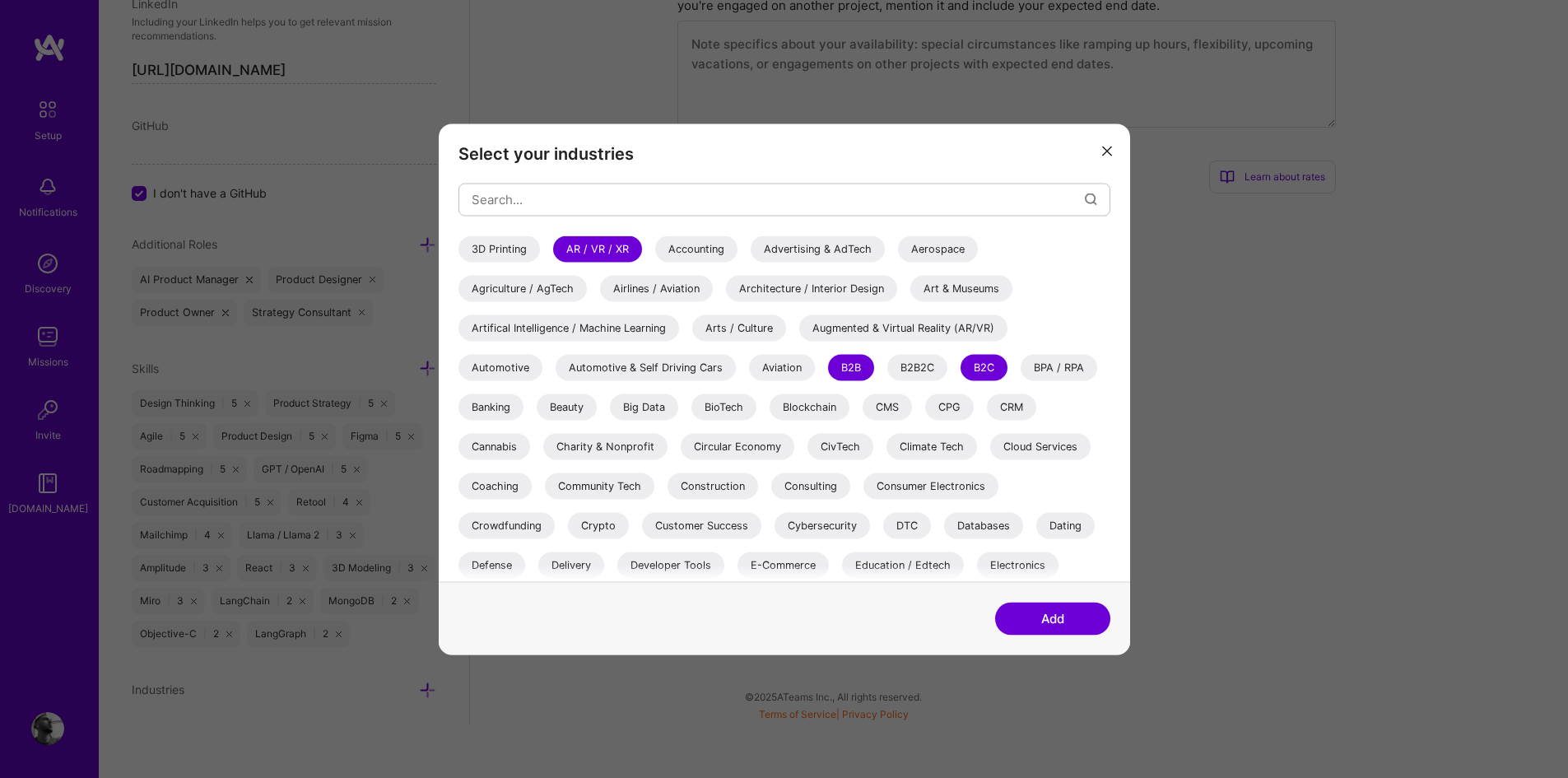
click at [849, 333] on div "Augmented & Virtual Reality (AR/VR)" at bounding box center [903, 327] width 208 height 26
click at [652, 336] on div "Artifical Intelligence / Machine Learning" at bounding box center [568, 327] width 220 height 26
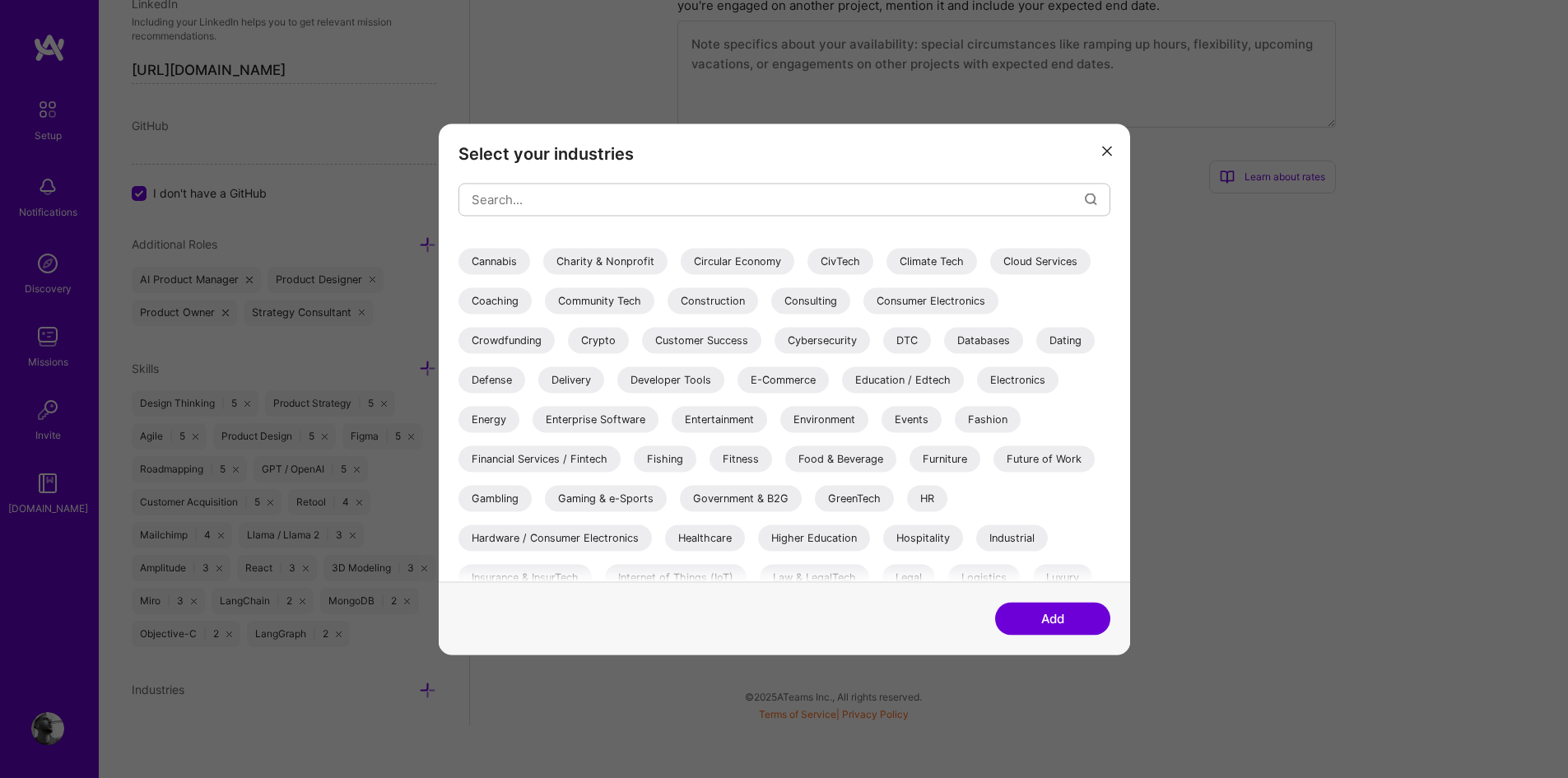
scroll to position [186, 0]
click at [976, 418] on div "Fashion" at bounding box center [987, 418] width 66 height 26
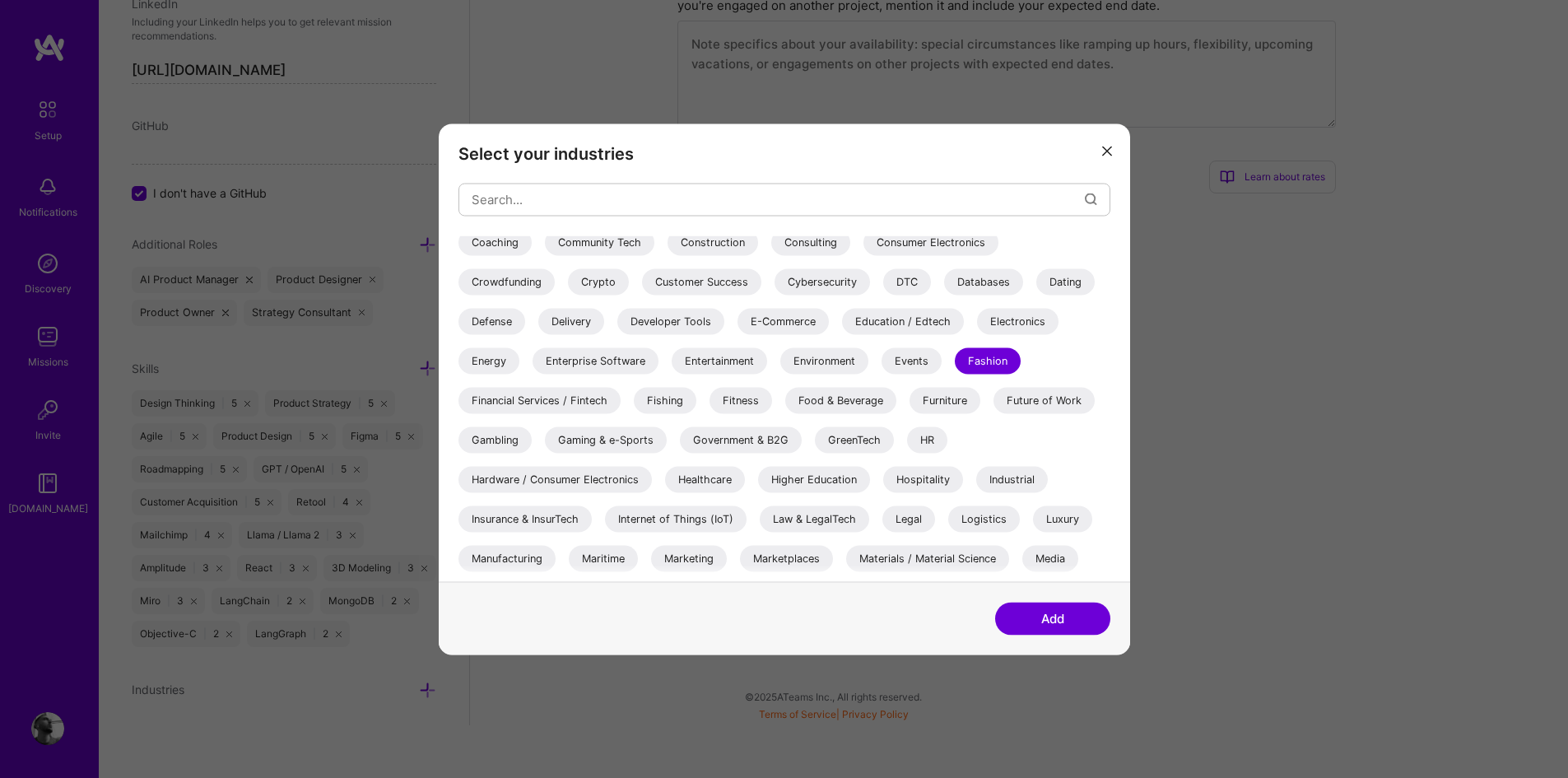
scroll to position [247, 0]
click at [1017, 473] on div "Industrial" at bounding box center [1012, 475] width 72 height 26
click at [1075, 512] on div "Luxury" at bounding box center [1062, 515] width 59 height 26
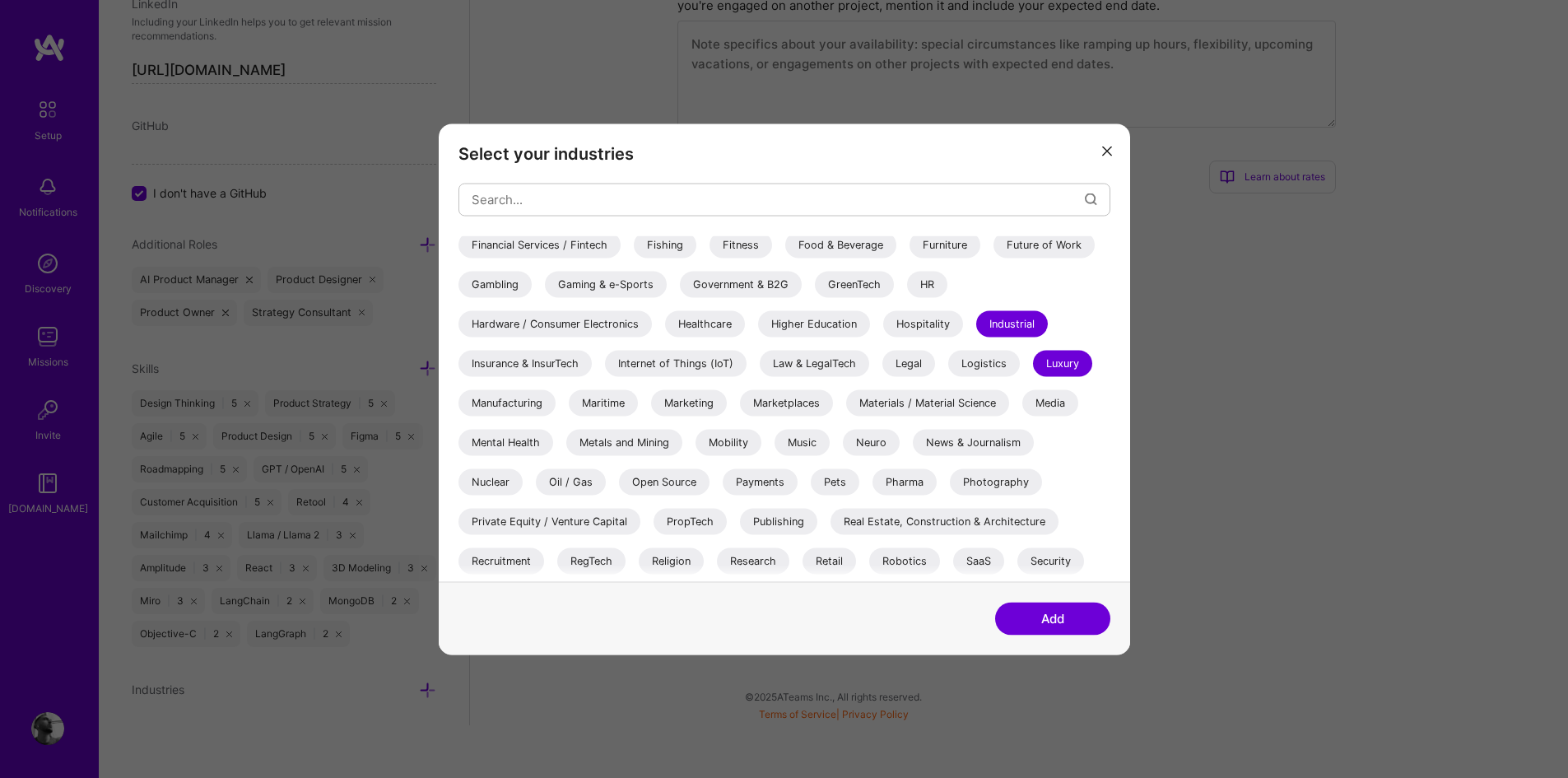
scroll to position [401, 0]
click at [517, 406] on div "Manufacturing" at bounding box center [506, 400] width 97 height 26
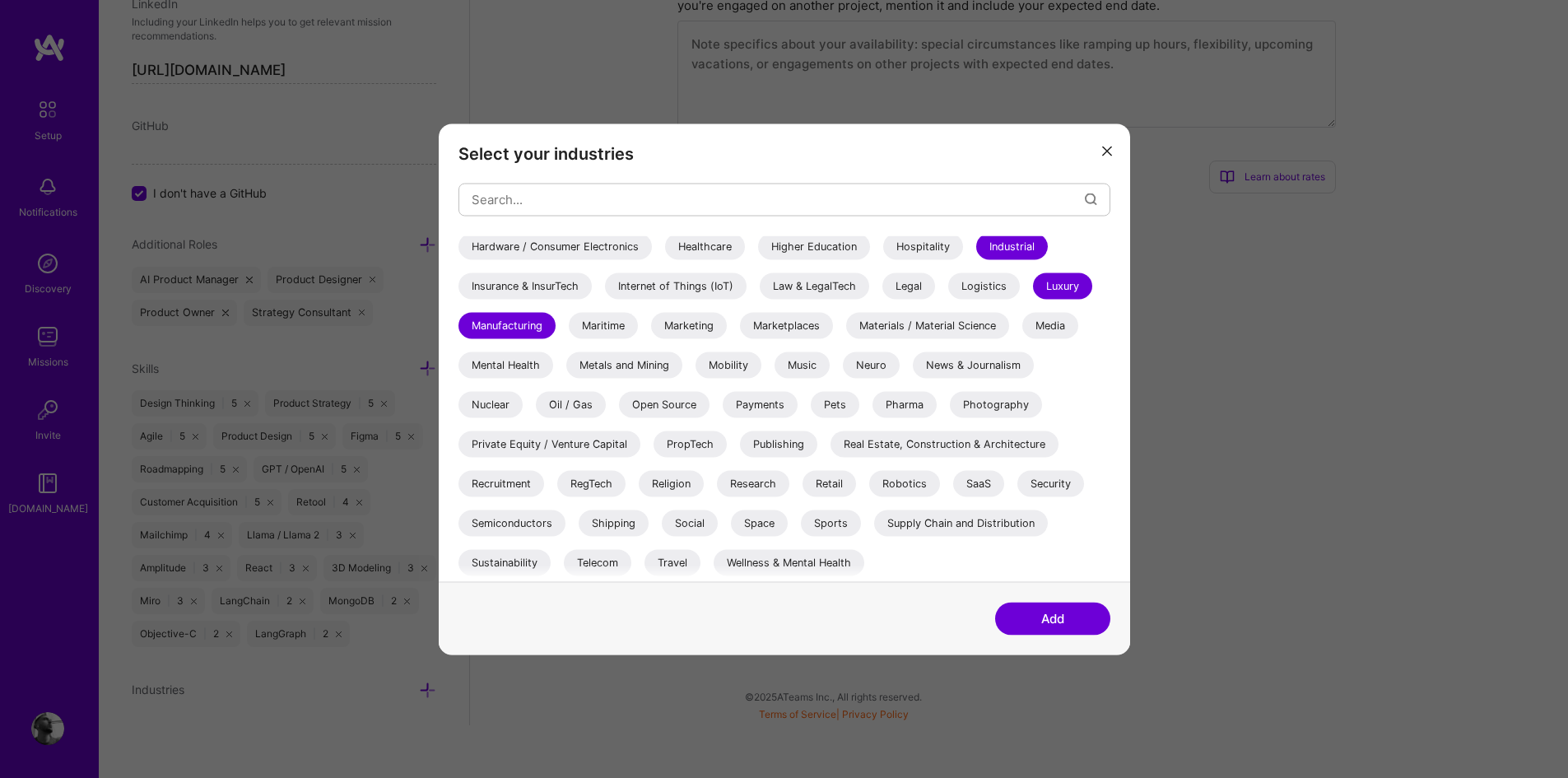
scroll to position [478, 0]
click at [543, 439] on div "Private Equity / Venture Capital" at bounding box center [549, 442] width 182 height 26
click at [977, 481] on div "SaaS" at bounding box center [978, 482] width 51 height 26
click at [826, 484] on div "Retail" at bounding box center [829, 482] width 53 height 26
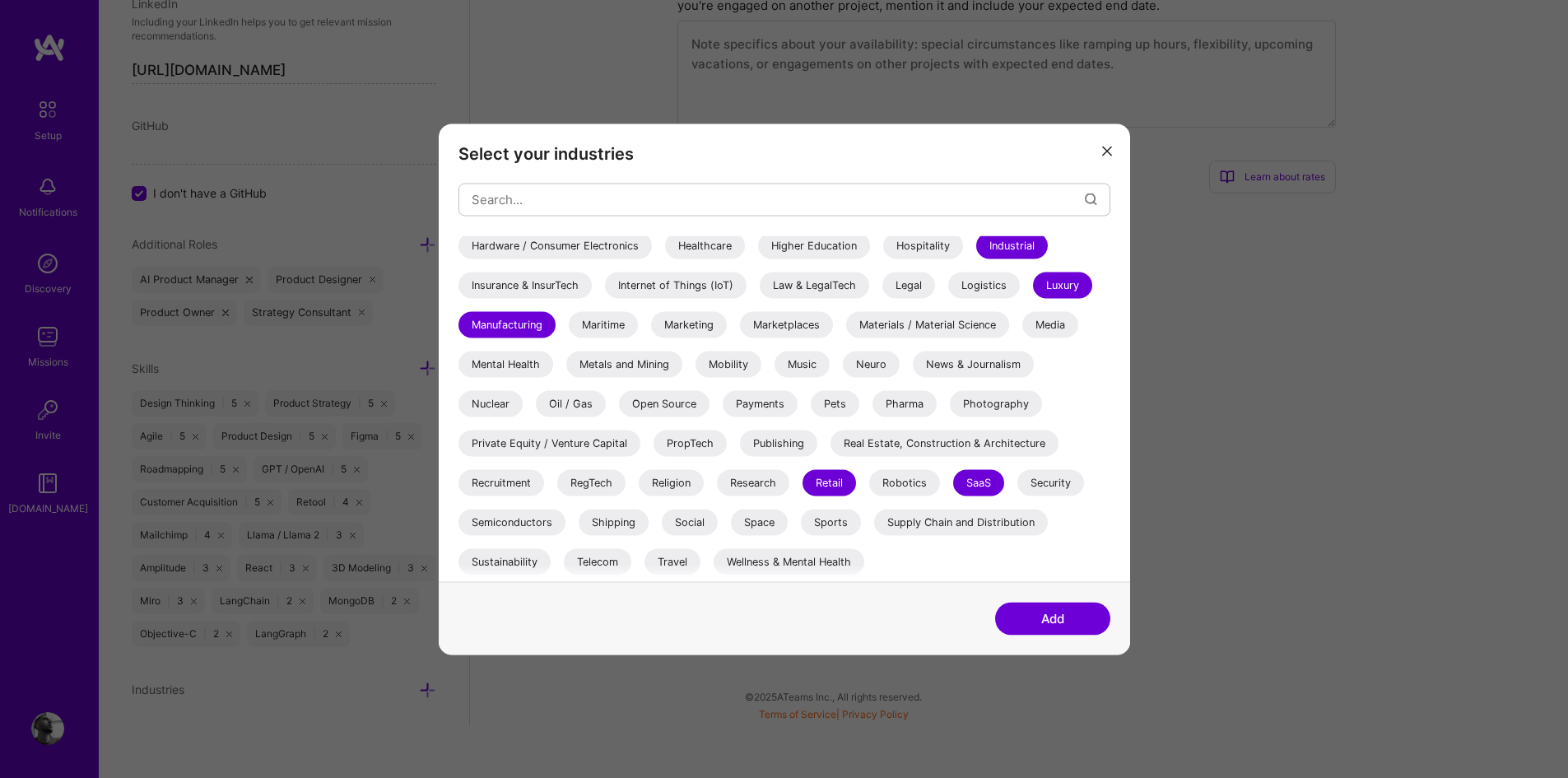
click at [678, 478] on div "Religion" at bounding box center [671, 482] width 65 height 26
click at [688, 511] on div "Social" at bounding box center [689, 521] width 56 height 26
click at [751, 555] on div "Wellness & Mental Health" at bounding box center [789, 561] width 150 height 26
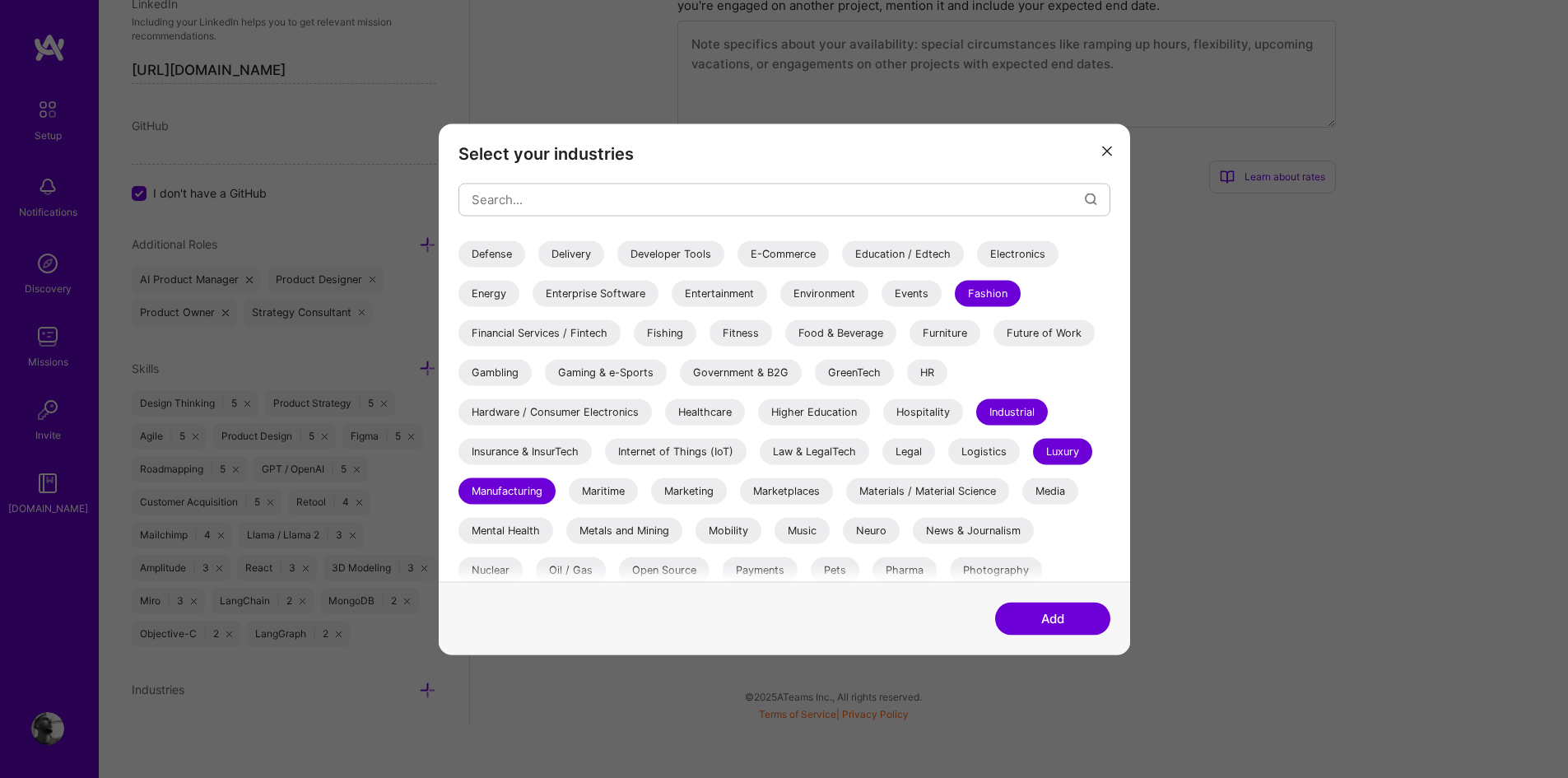
scroll to position [234, 0]
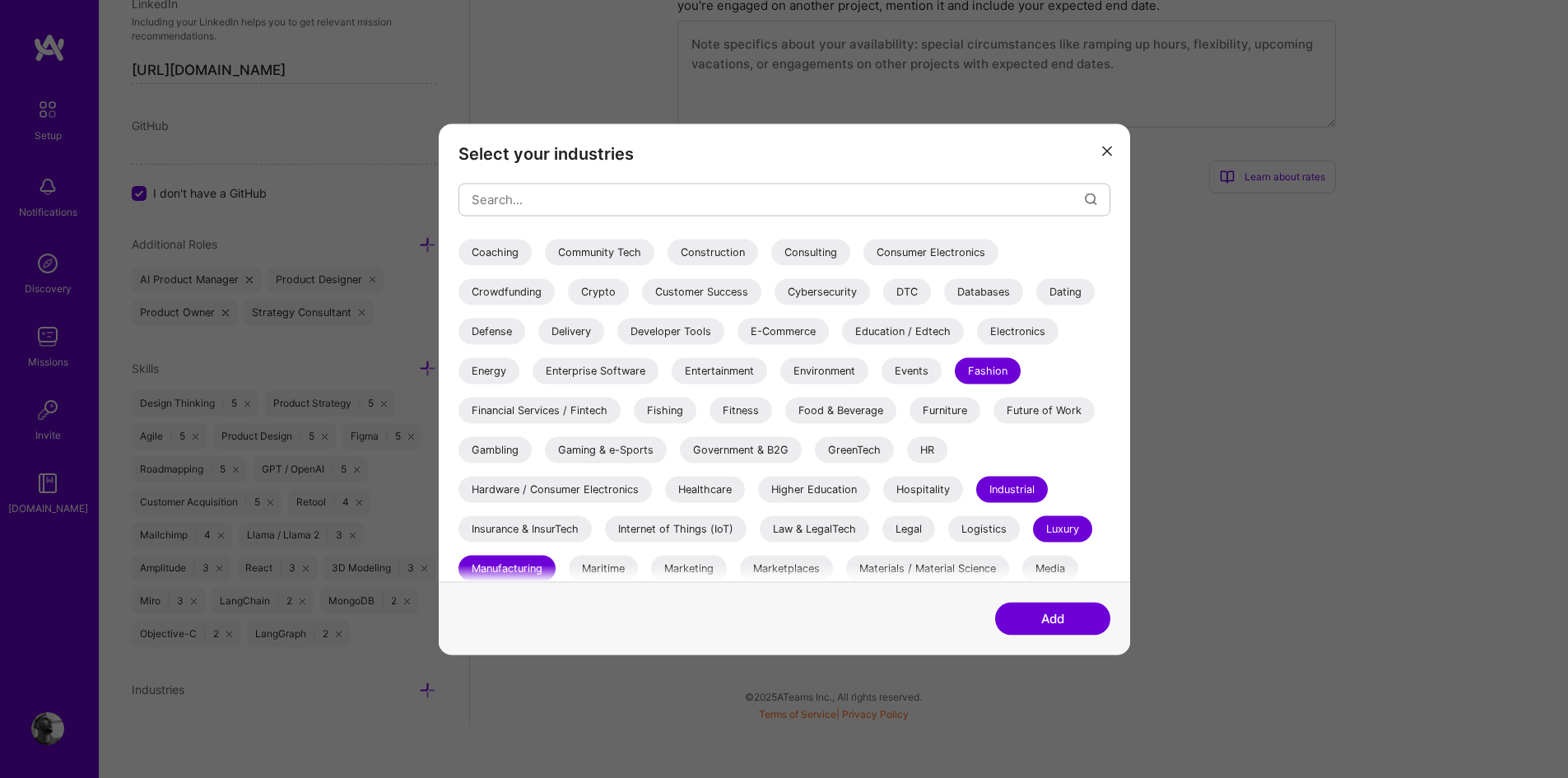
click at [1046, 620] on button "Add" at bounding box center [1052, 618] width 116 height 33
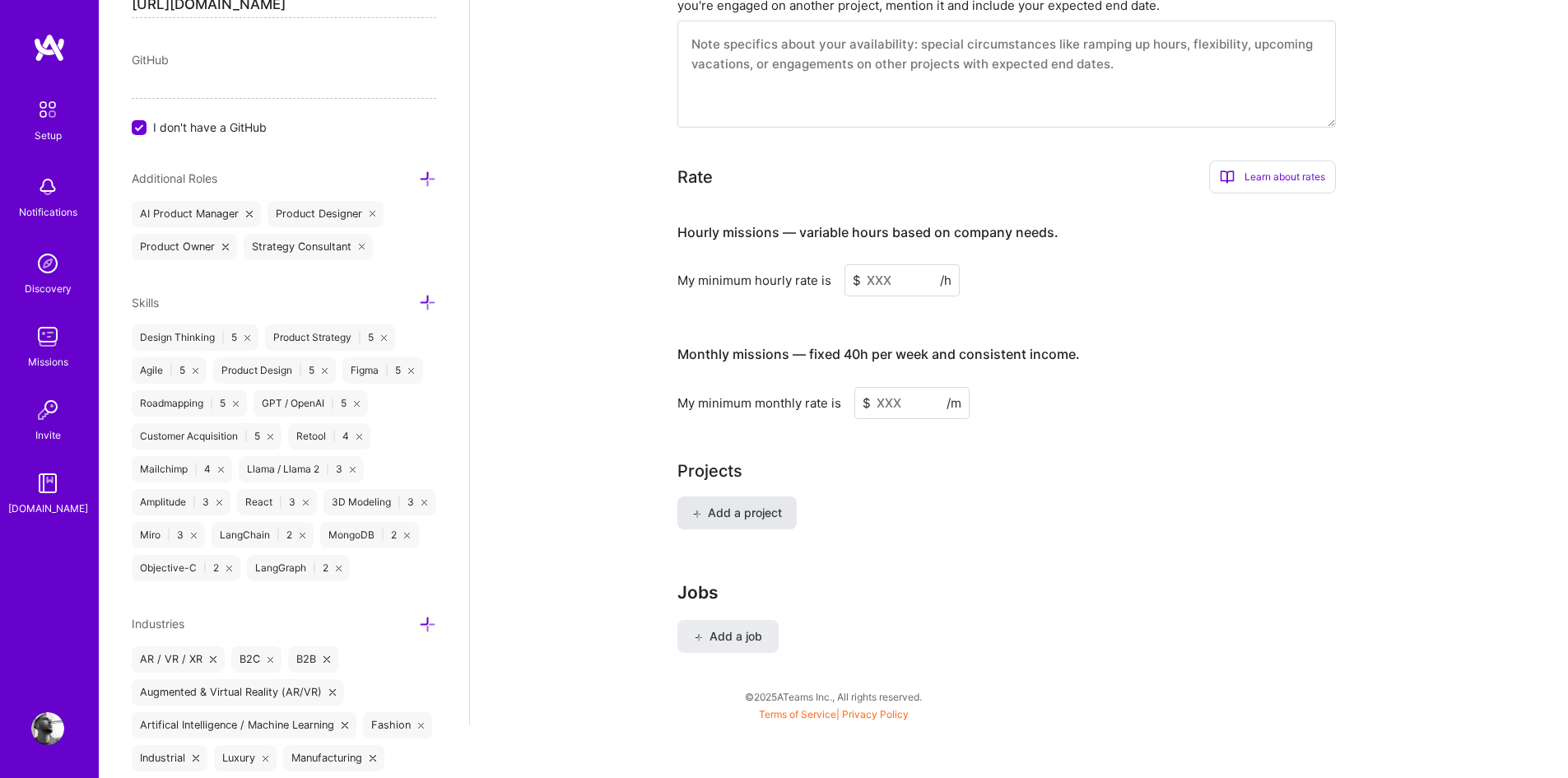
scroll to position [904, 0]
click at [753, 496] on button "Add a project" at bounding box center [737, 512] width 119 height 33
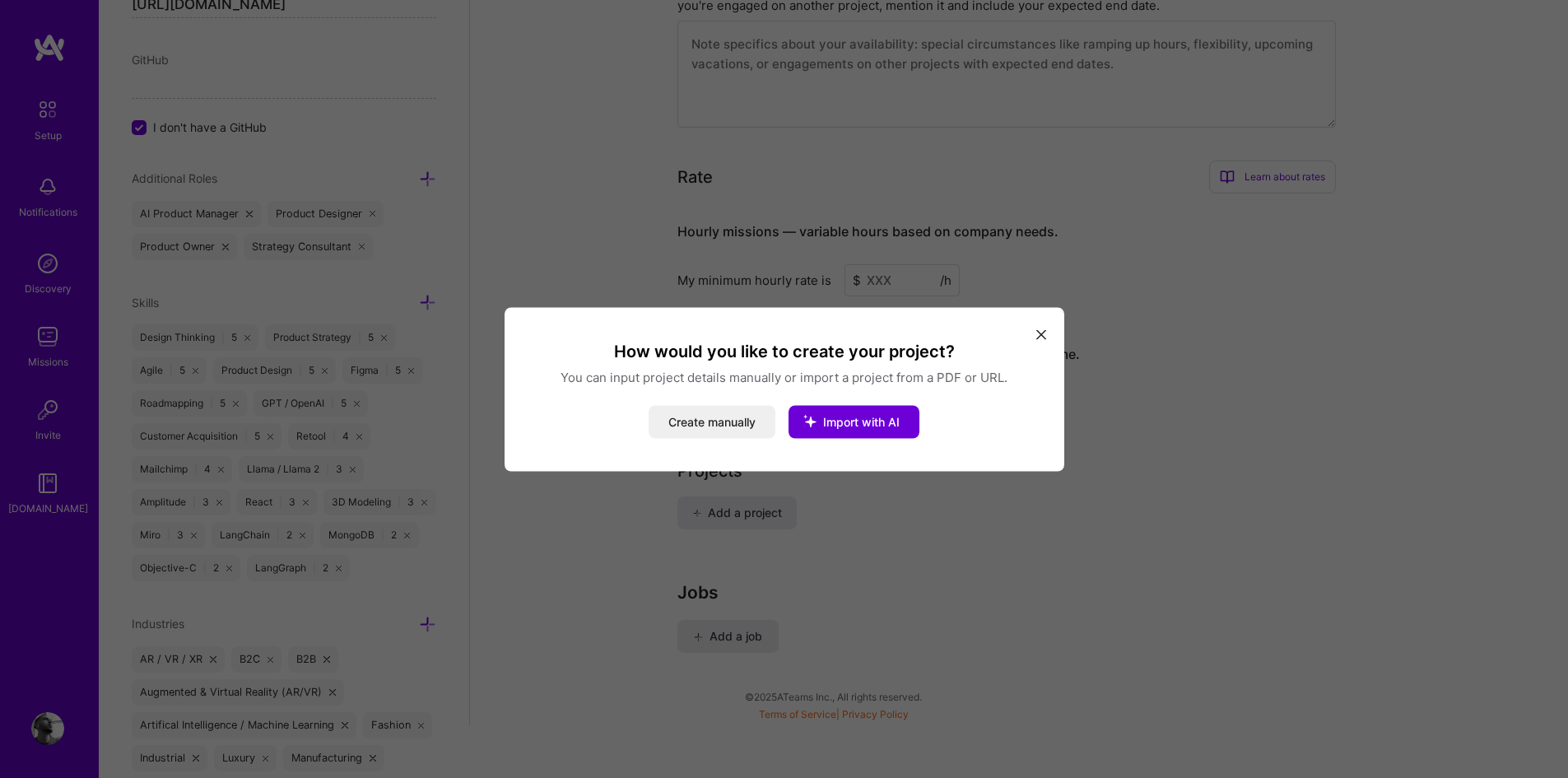
click at [1046, 330] on icon "modal" at bounding box center [1041, 335] width 10 height 10
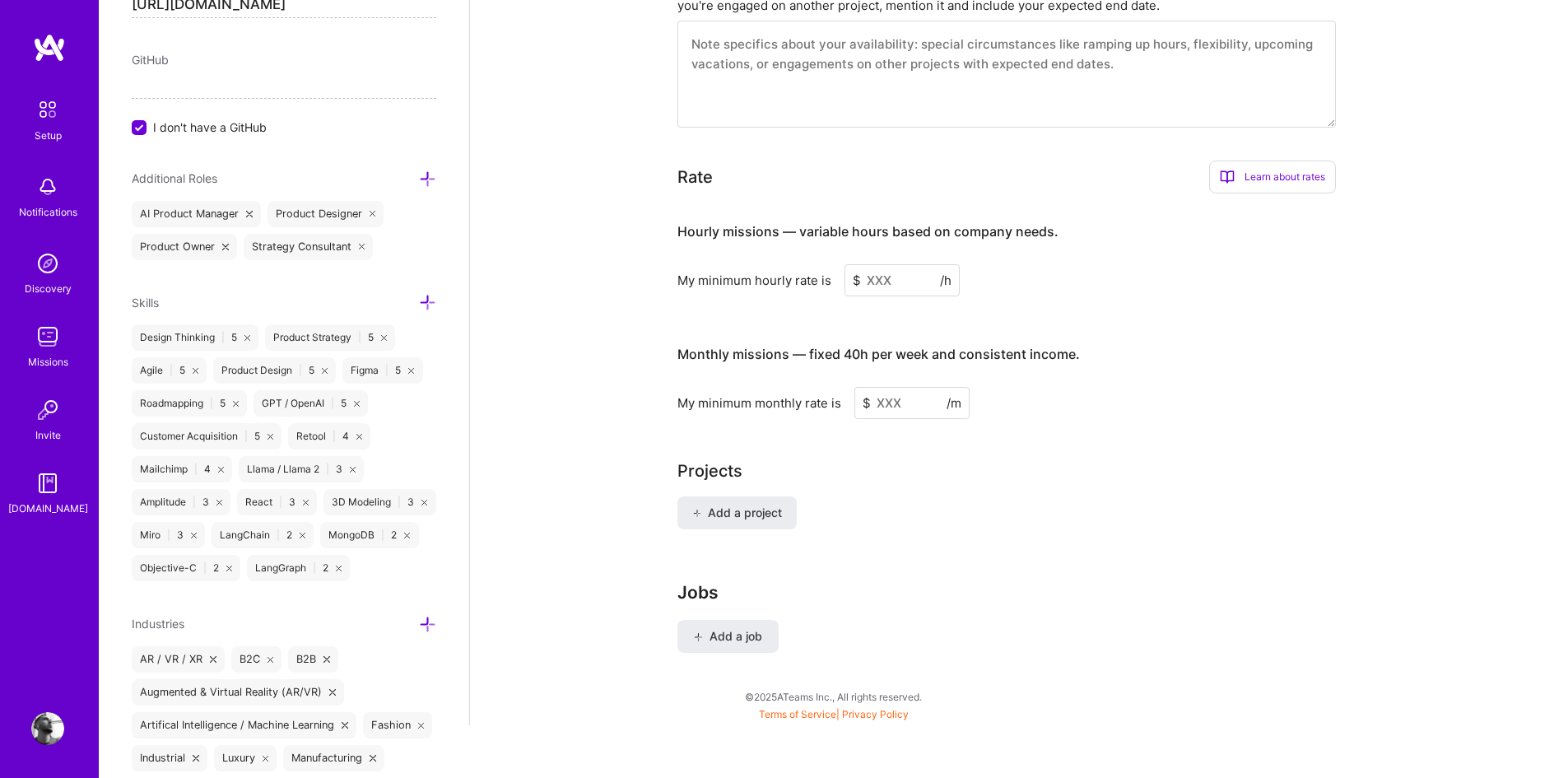
click at [777, 347] on h4 "Monthly missions — fixed 40h per week and consistent income." at bounding box center [879, 354] width 403 height 16
copy h4 "Monthly missions — fixed 40h per week and consistent income."
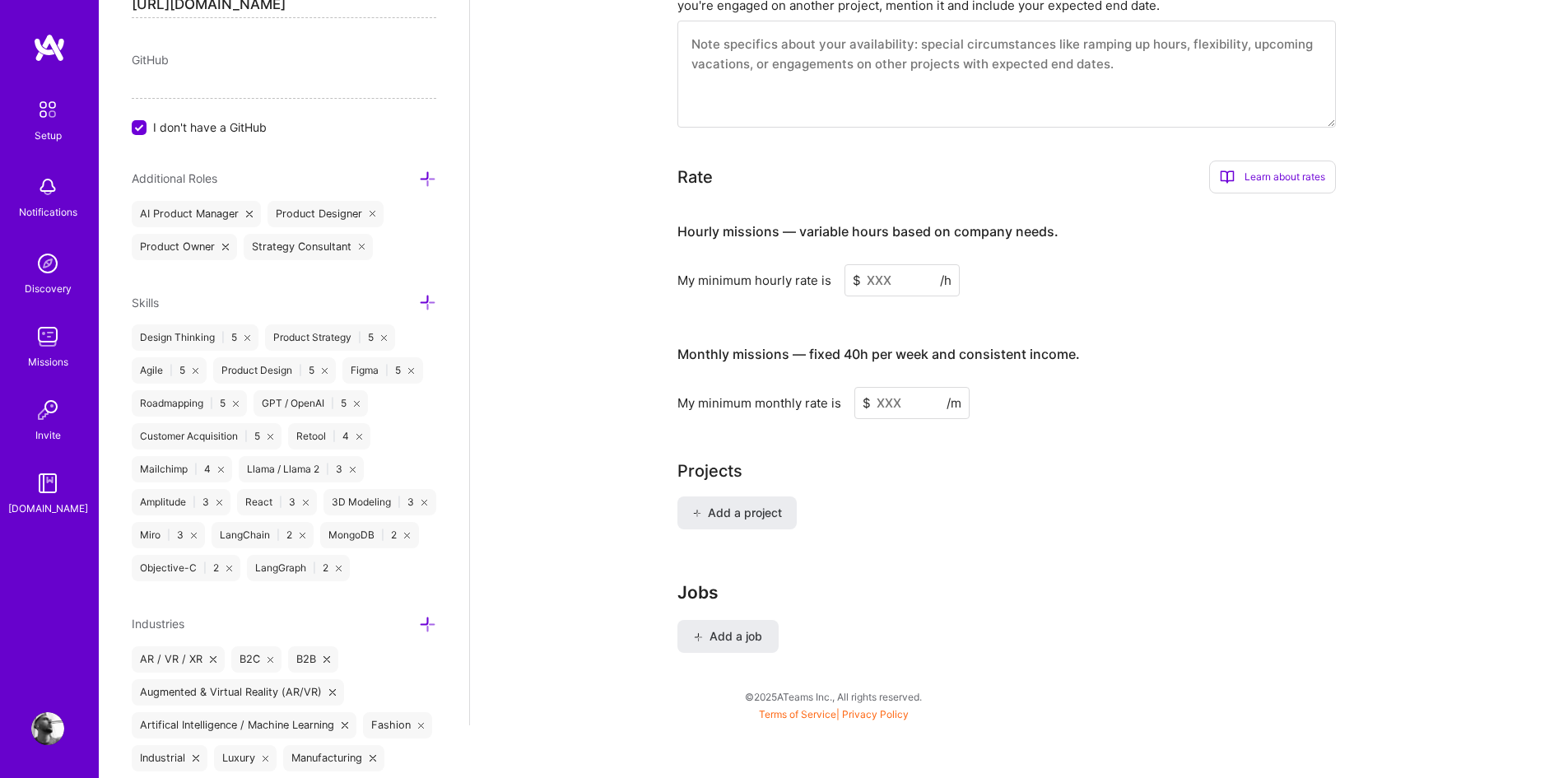
click at [889, 386] on input at bounding box center [911, 403] width 116 height 32
type input "13000"
click at [882, 264] on input at bounding box center [902, 280] width 116 height 32
drag, startPoint x: 1163, startPoint y: 328, endPoint x: 1123, endPoint y: 305, distance: 46.1
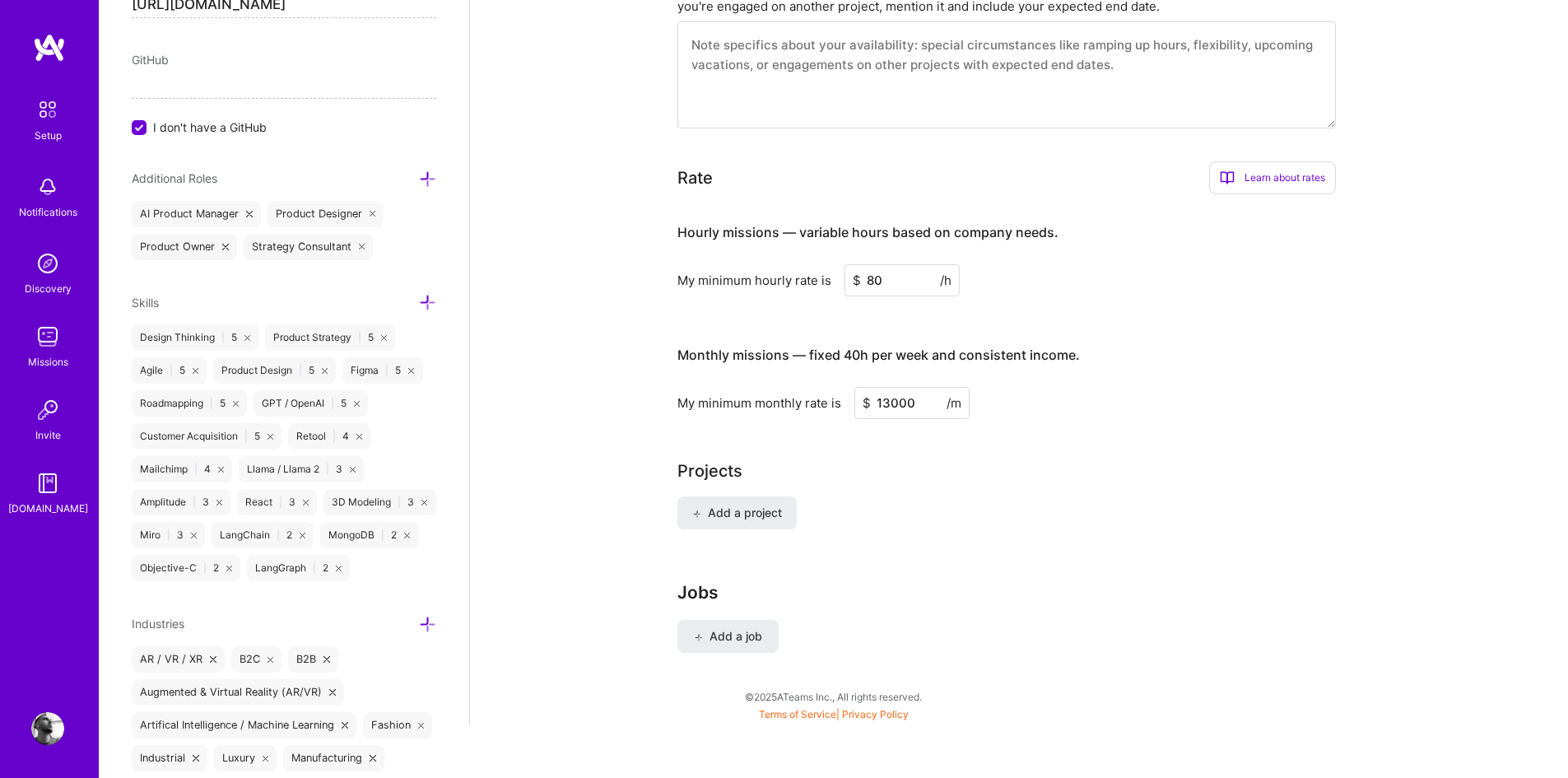
click at [1123, 305] on div "Hourly missions — variable hours based on company needs. My minimum hourly rate…" at bounding box center [1007, 313] width 658 height 212
click at [873, 264] on input "80" at bounding box center [902, 280] width 116 height 32
click at [1089, 386] on div "My minimum monthly rate is $ 13000 /m" at bounding box center [1007, 403] width 658 height 32
click at [732, 224] on h4 "Hourly missions — variable hours based on company needs." at bounding box center [868, 232] width 381 height 16
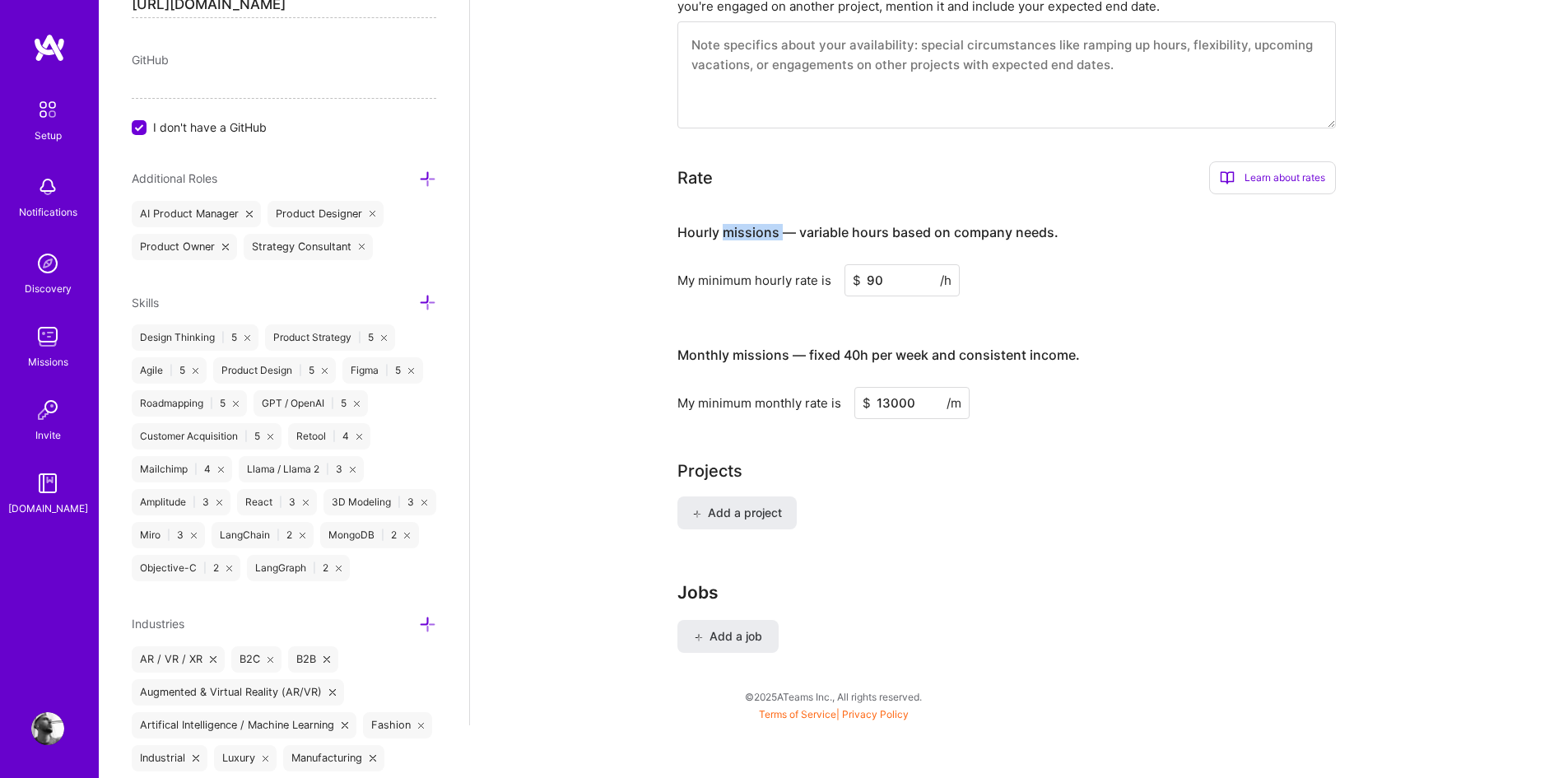
click at [732, 224] on h4 "Hourly missions — variable hours based on company needs." at bounding box center [868, 232] width 381 height 16
copy h4 "Hourly missions — variable hours based on company needs."
click at [877, 264] on input "90" at bounding box center [902, 280] width 116 height 32
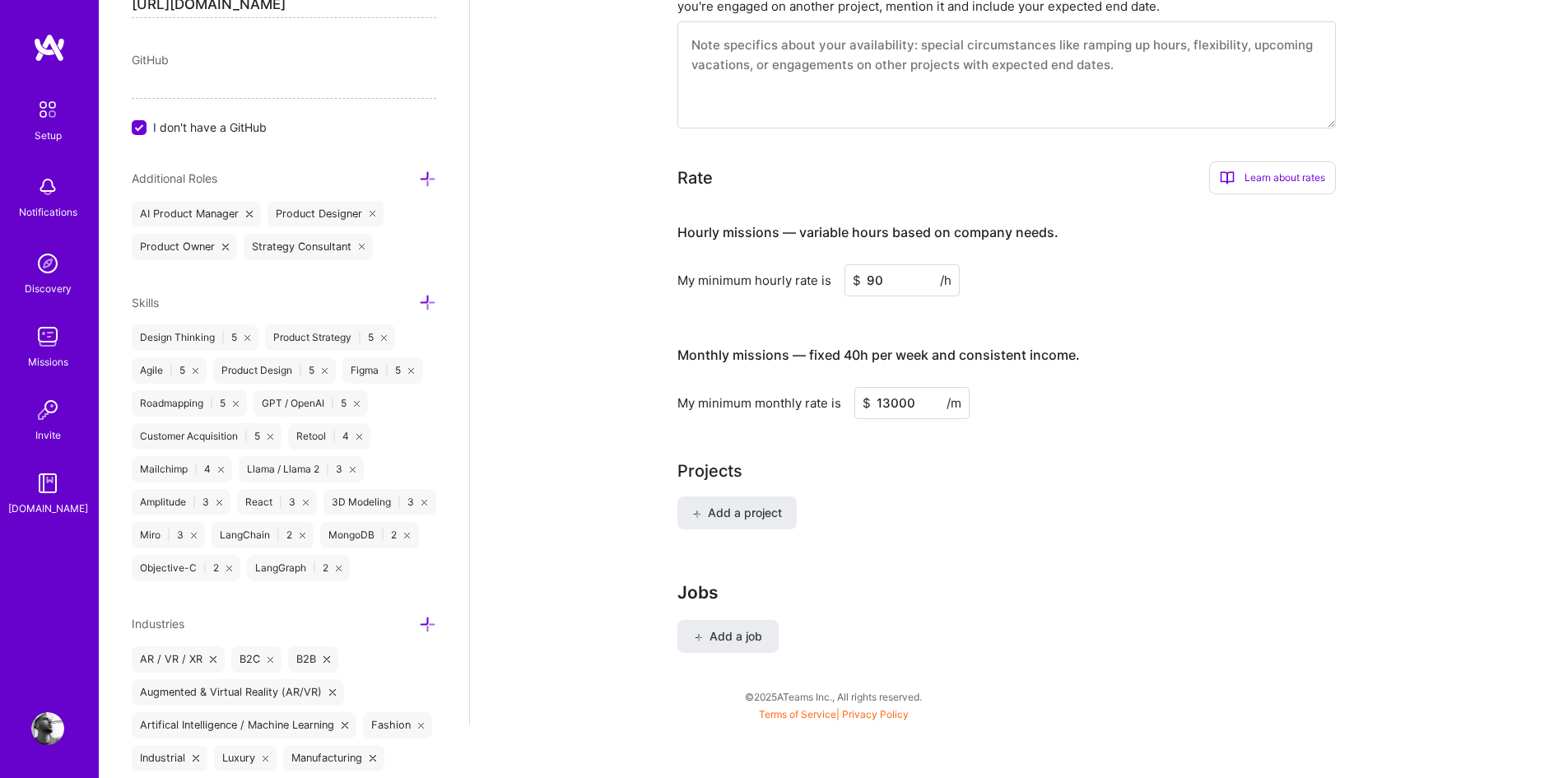
click at [877, 264] on input "90" at bounding box center [902, 280] width 116 height 32
type input "100"
click at [1103, 365] on div "Monthly missions — fixed 40h per week and consistent income. My minimum monthly…" at bounding box center [1007, 374] width 658 height 89
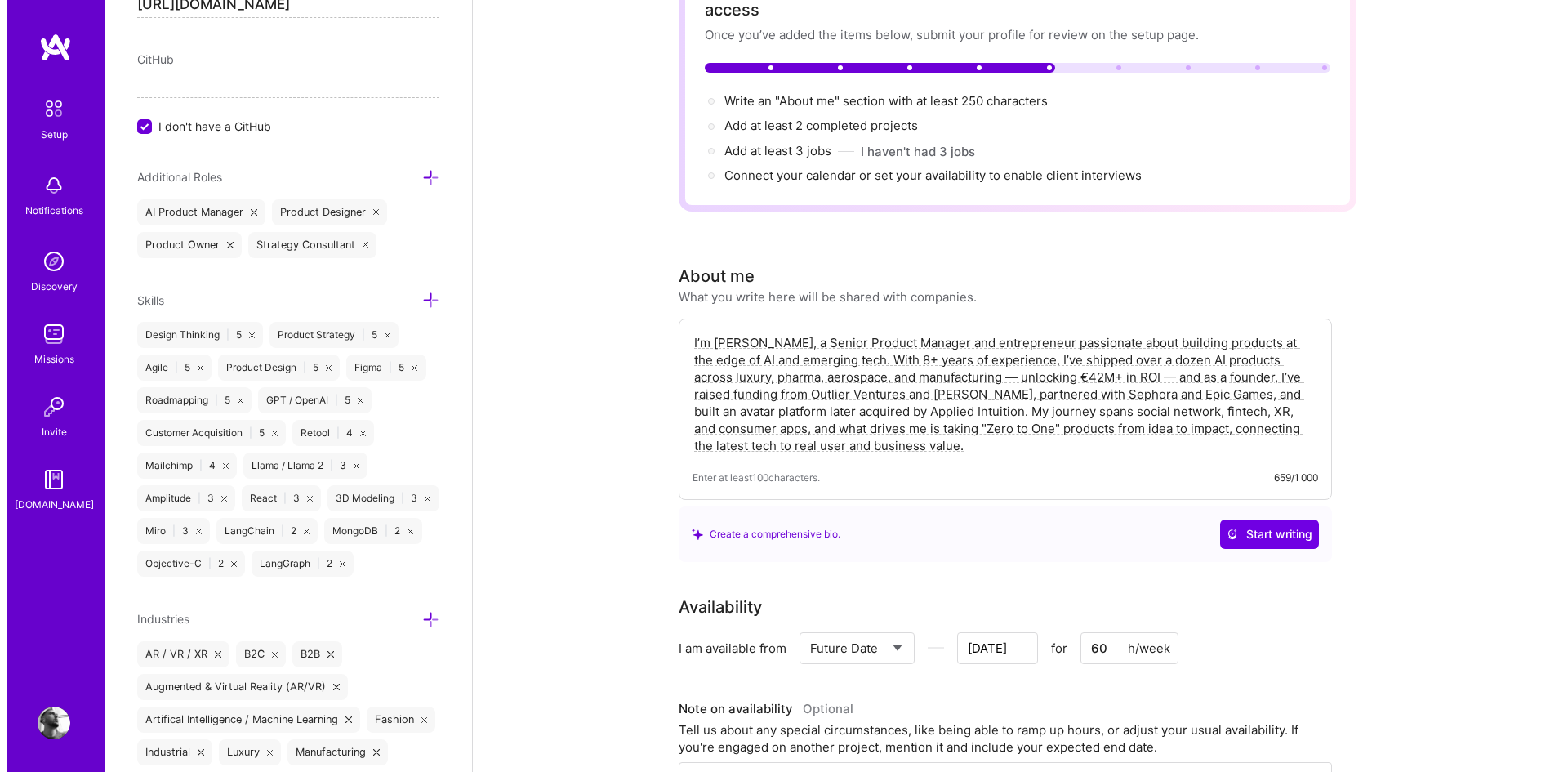
scroll to position [0, 0]
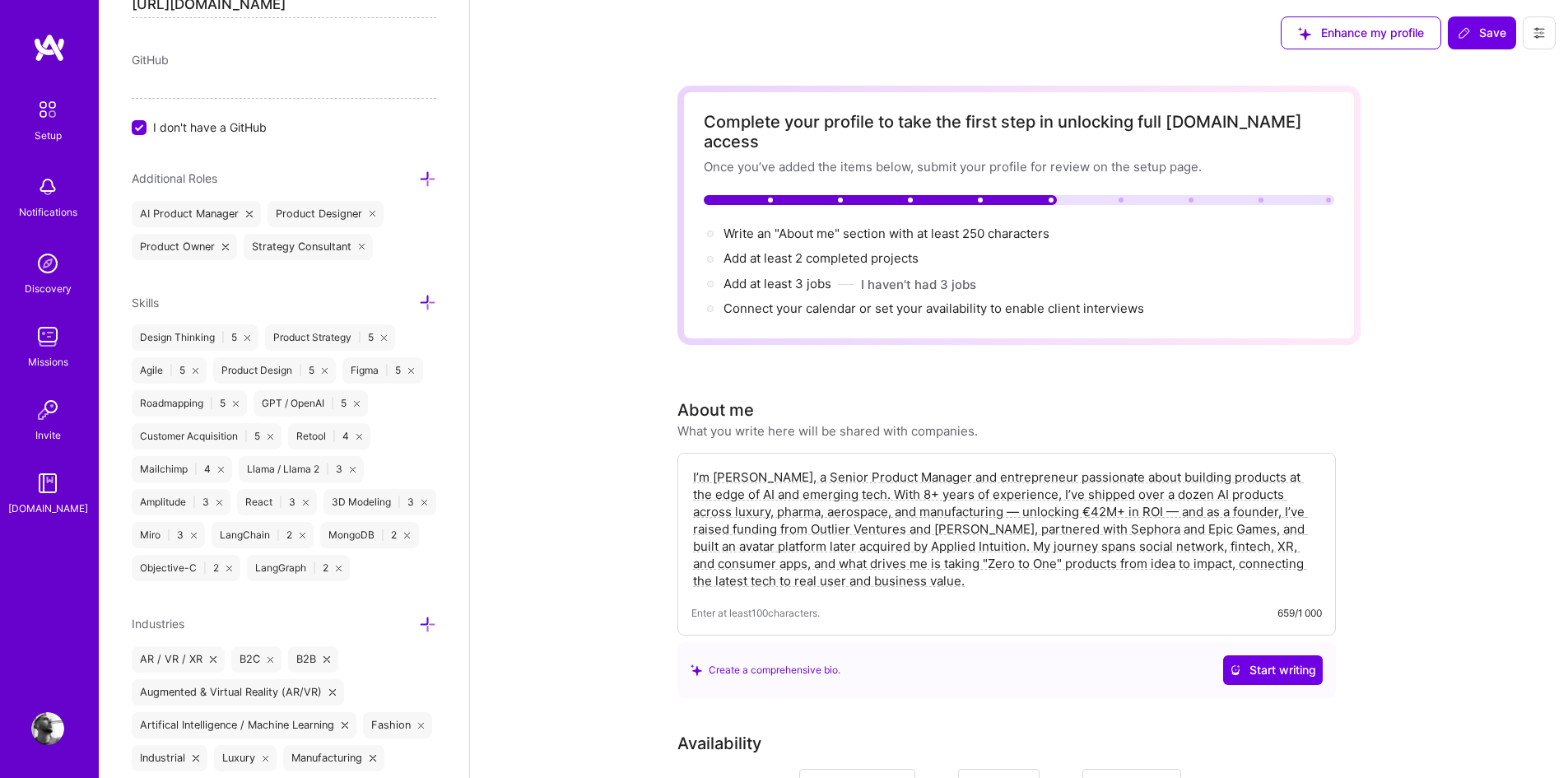
click at [999, 579] on div "I’m Sofiane Adam Tati, a Senior Product Manager and entrepreneur passionate abo…" at bounding box center [1007, 543] width 658 height 183
click at [999, 565] on textarea "I’m [PERSON_NAME], a Senior Product Manager and entrepreneur passionate about b…" at bounding box center [1006, 528] width 630 height 124
drag, startPoint x: 999, startPoint y: 565, endPoint x: 646, endPoint y: 447, distance: 372.2
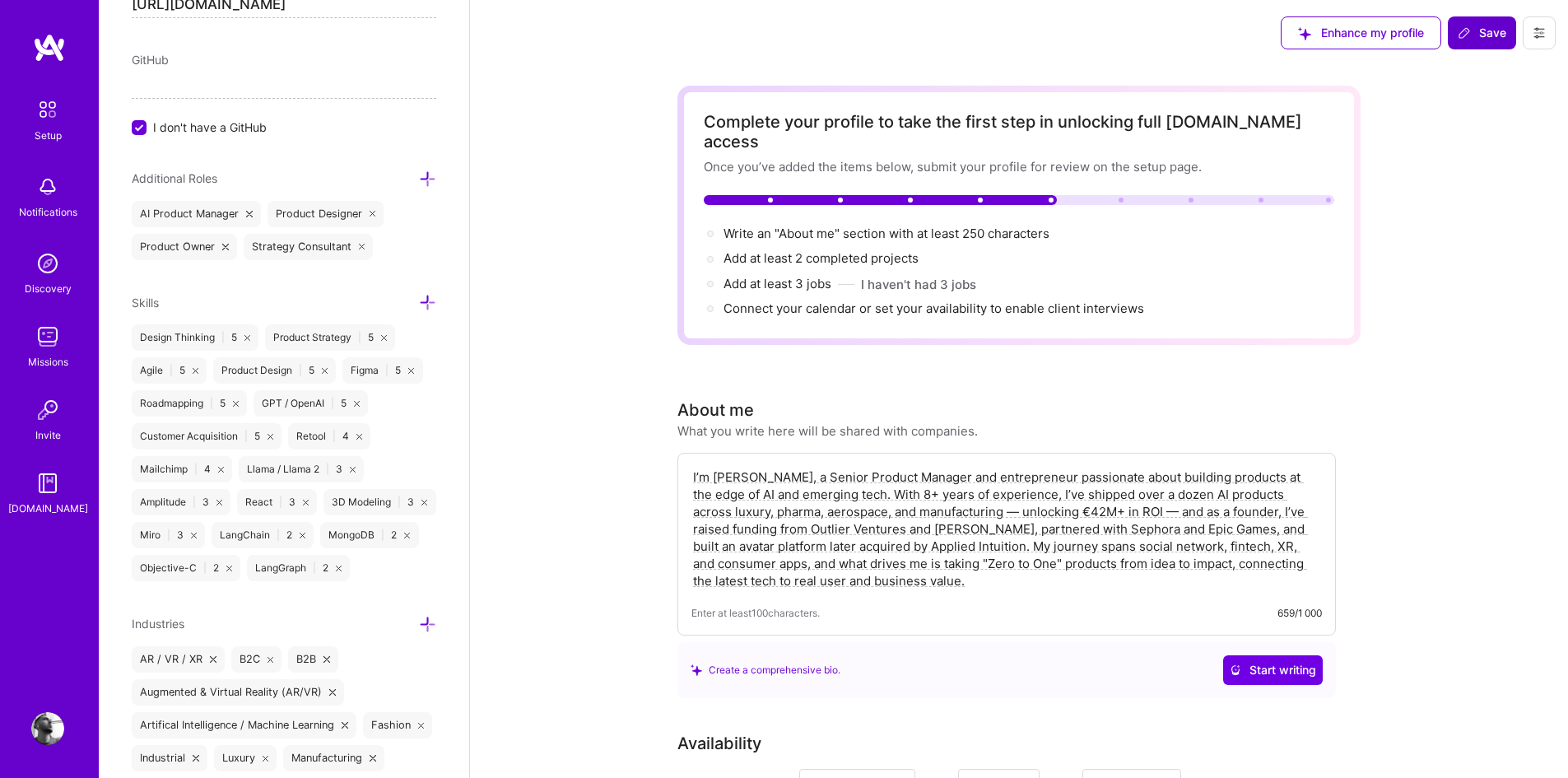
click at [1468, 33] on icon at bounding box center [1464, 33] width 10 height 10
type input "Jan 3"
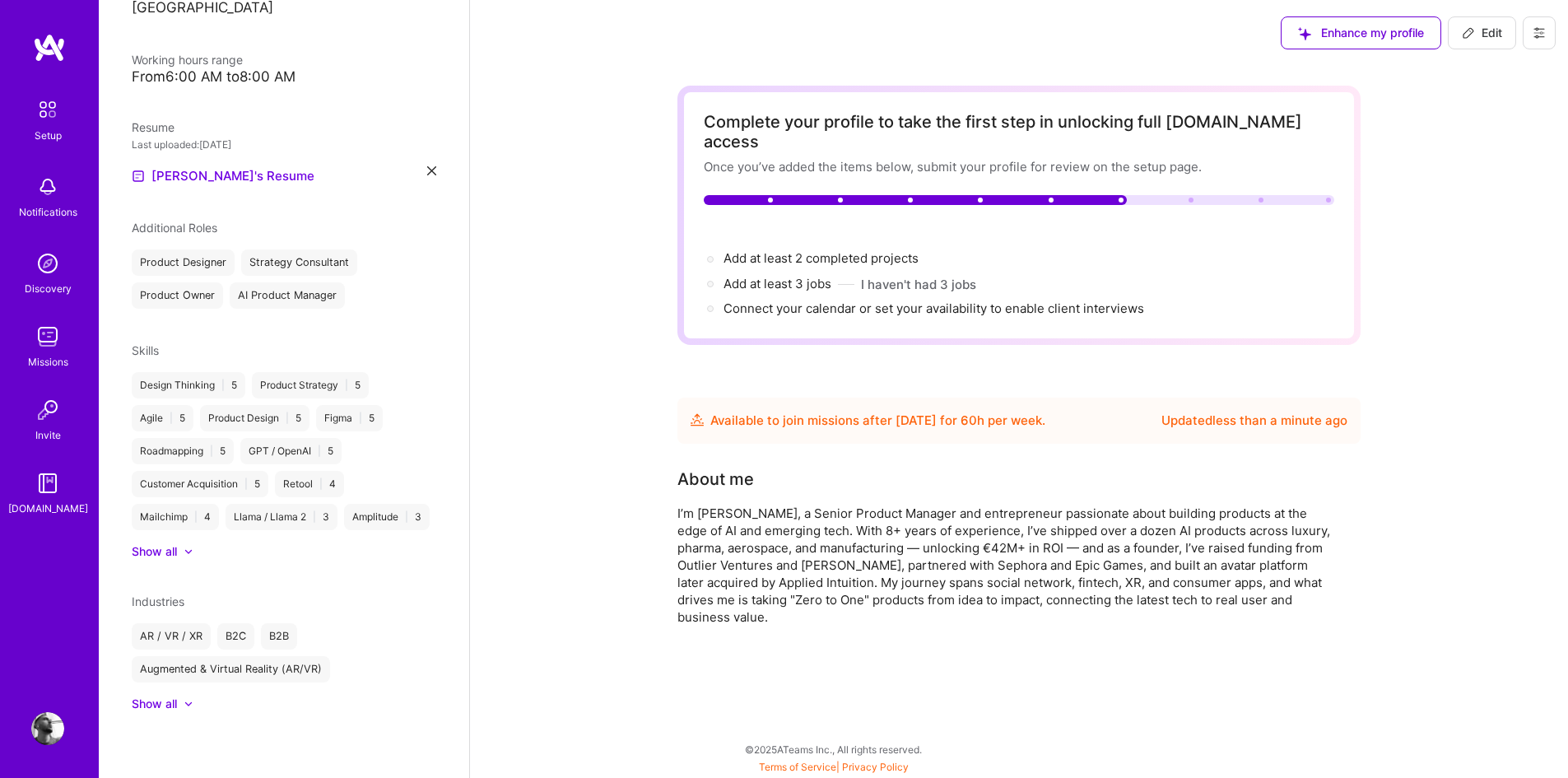
scroll to position [336, 0]
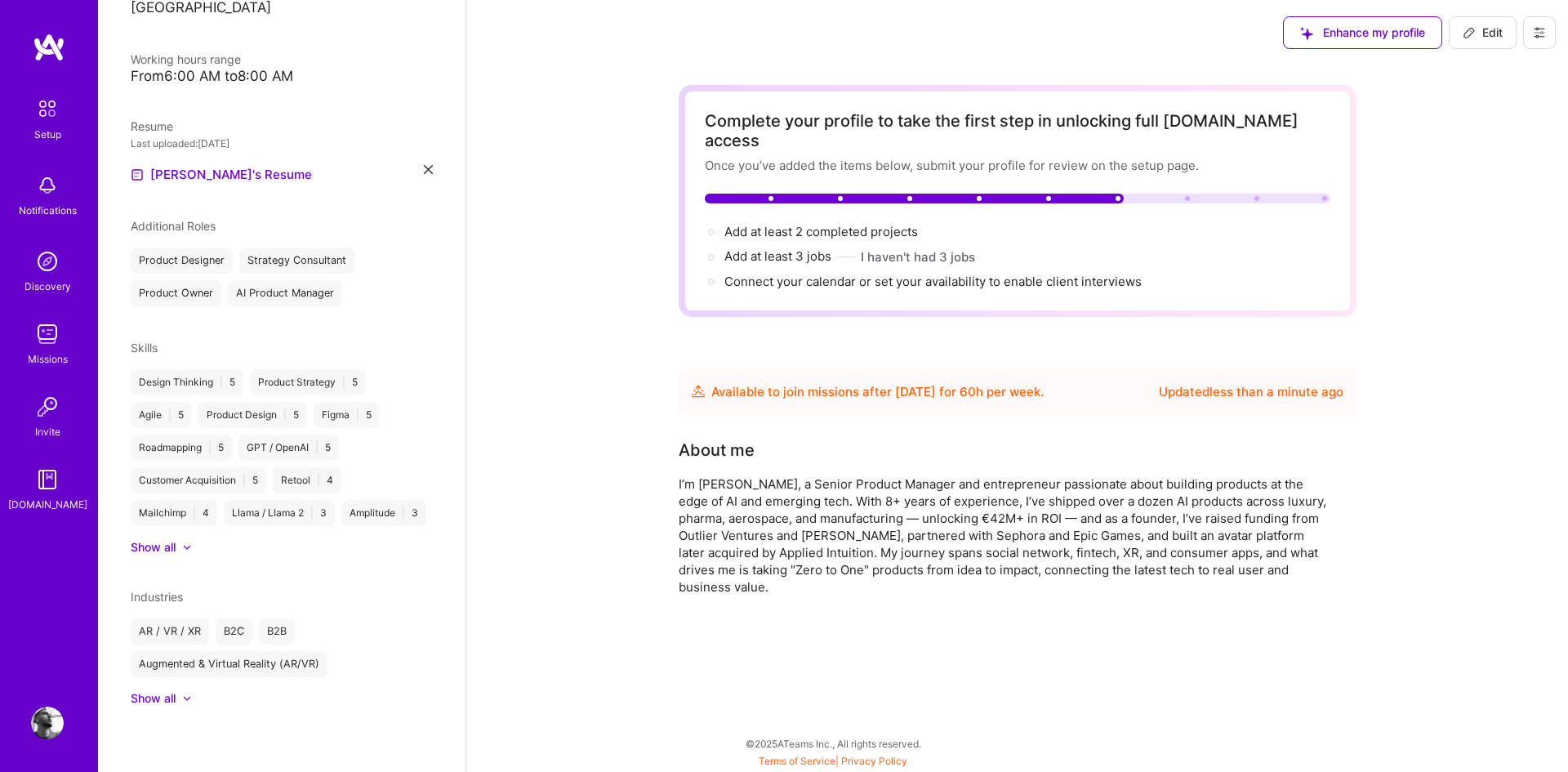
click at [1474, 36] on icon at bounding box center [1469, 33] width 13 height 13
select select "US"
select select "Future Date"
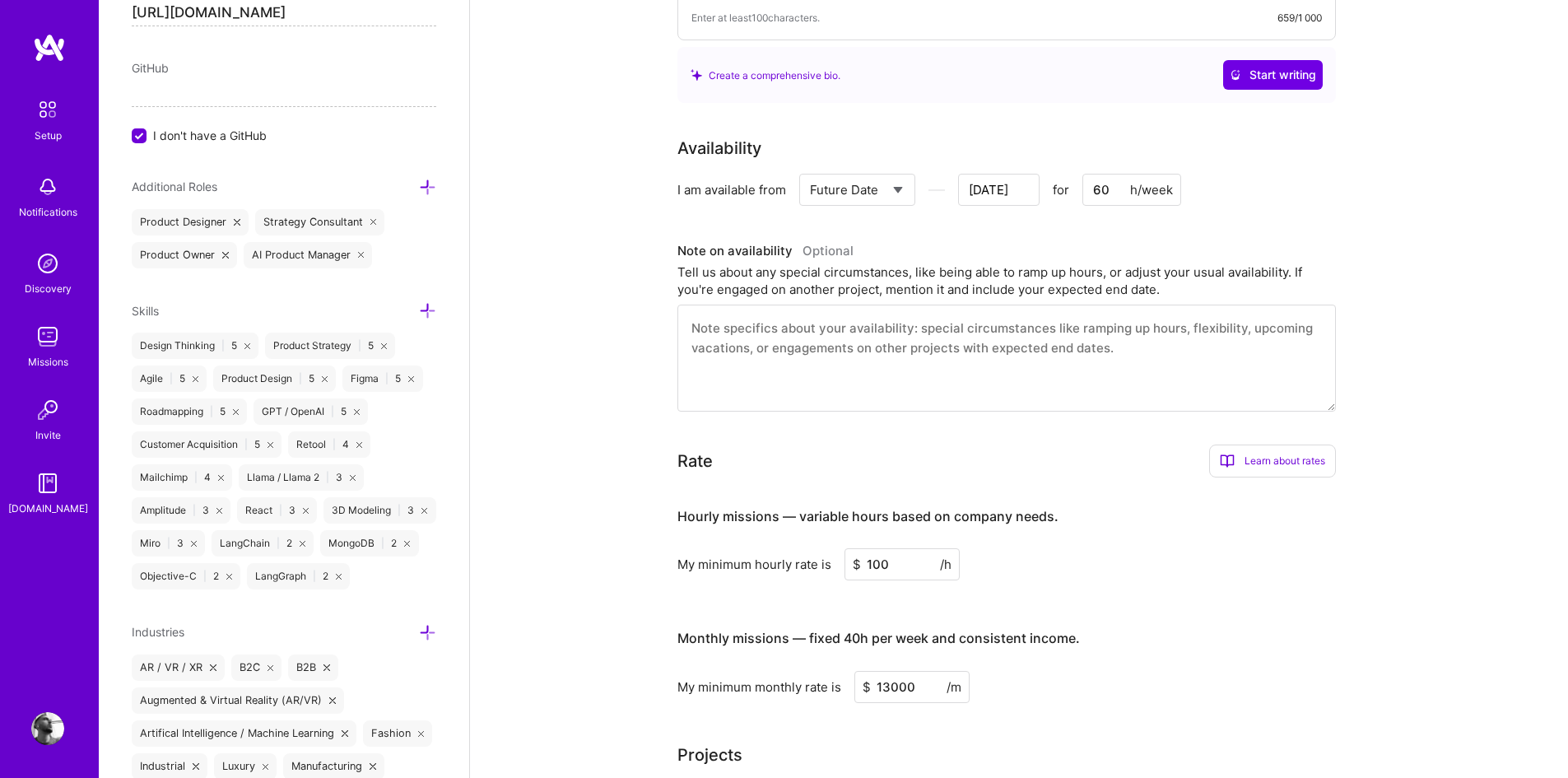
scroll to position [559, 0]
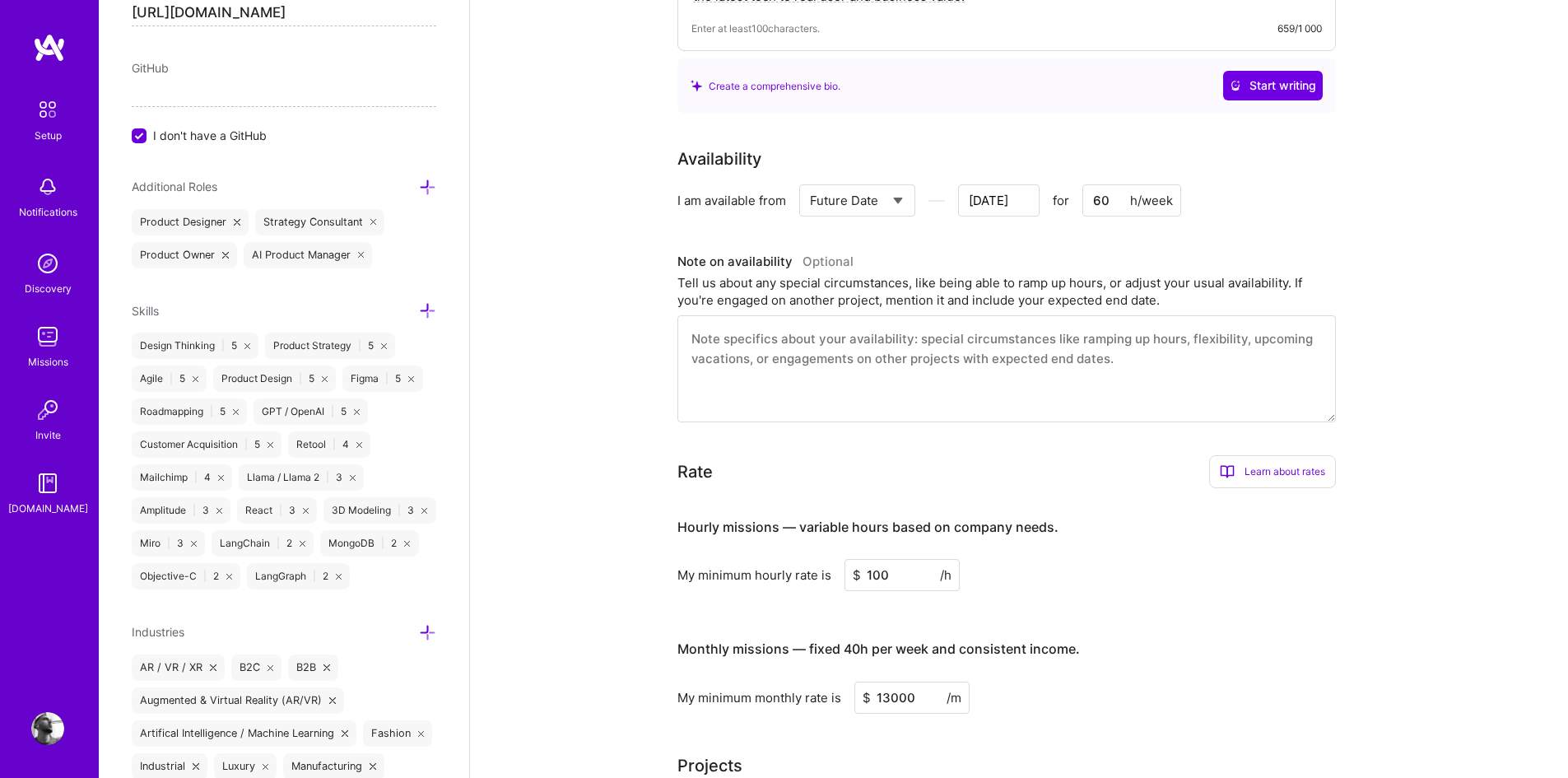
click at [1101, 184] on input "60" at bounding box center [1132, 200] width 99 height 32
type input "Jan 2"
type input "Jan 1"
type input "5"
type input "[DATE]"
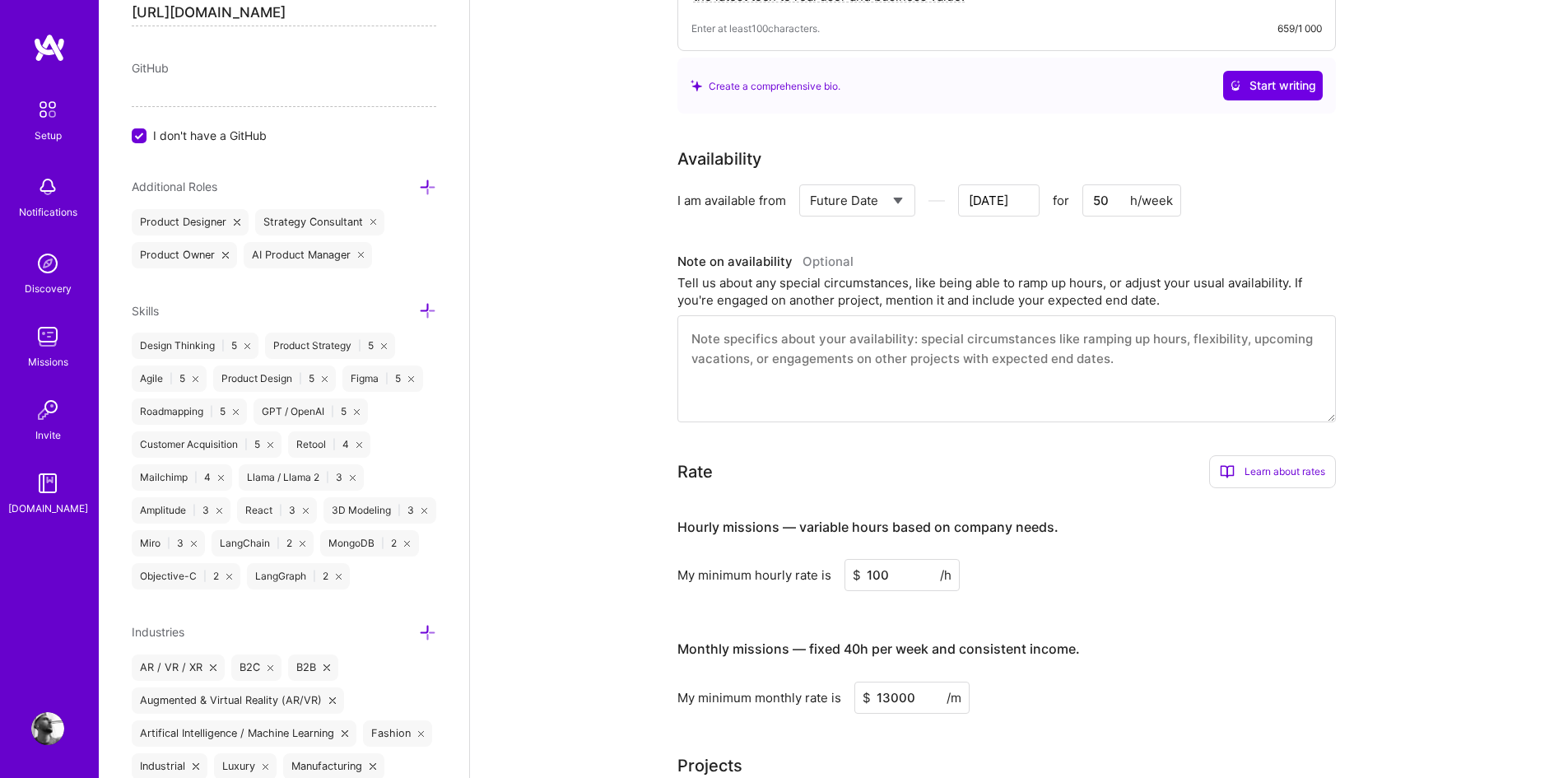
type input "50"
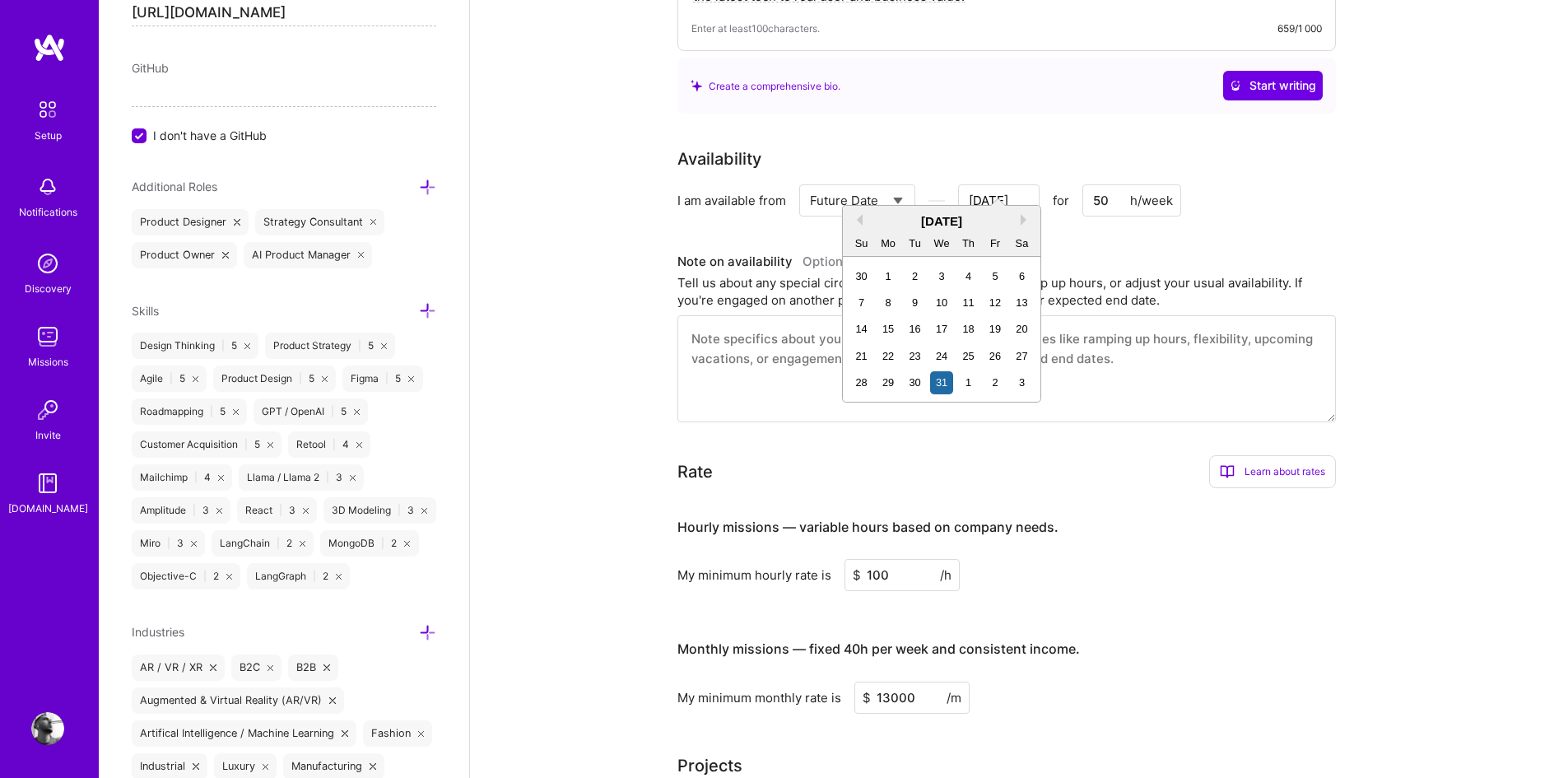
click at [995, 184] on input "[DATE]" at bounding box center [998, 200] width 82 height 32
click at [1023, 219] on button "Next Month" at bounding box center [1026, 220] width 12 height 12
click at [973, 278] on div "1" at bounding box center [968, 276] width 22 height 22
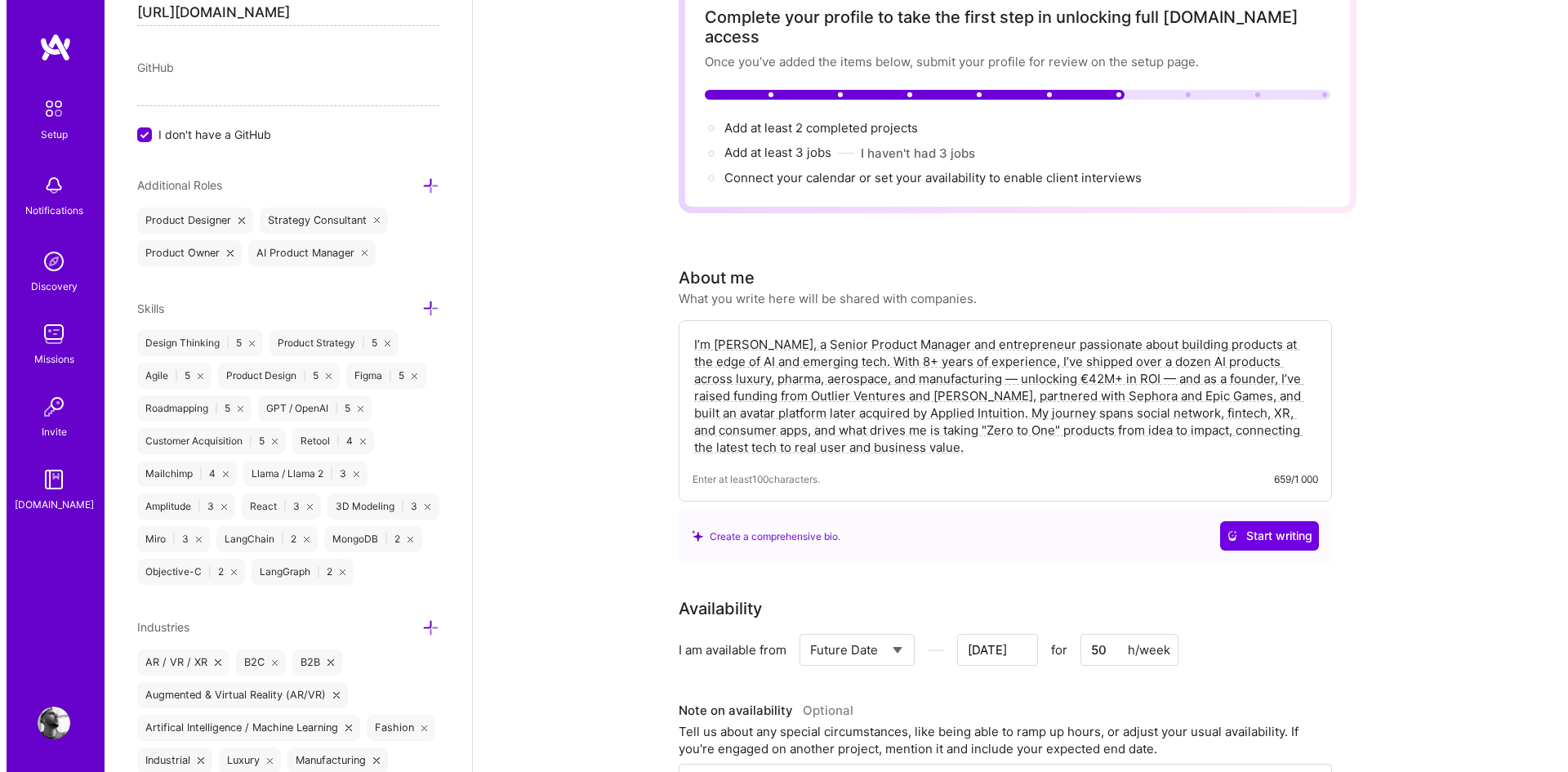
scroll to position [0, 0]
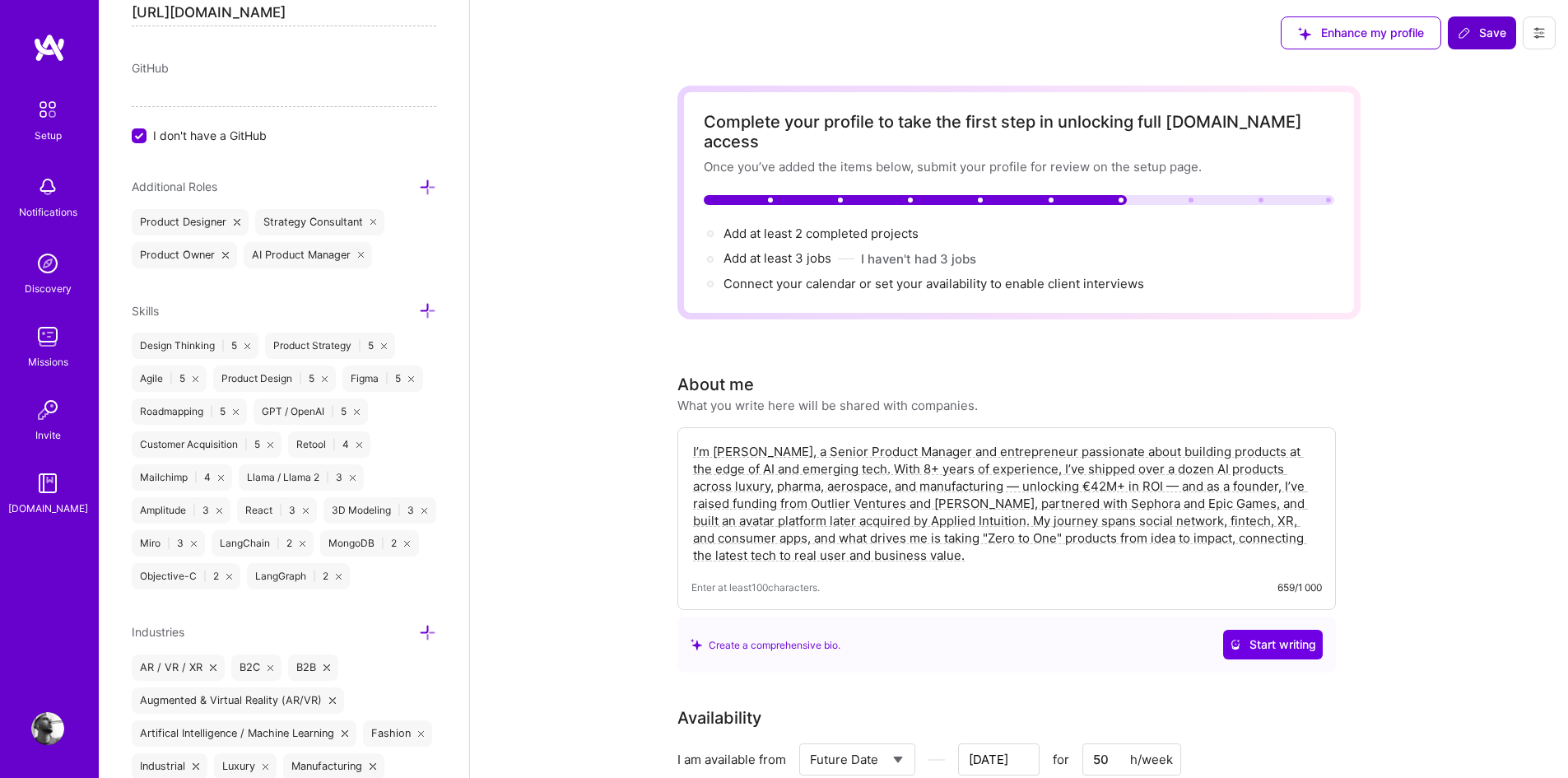
click at [1476, 28] on span "Save" at bounding box center [1482, 33] width 49 height 17
type input "Dec 30"
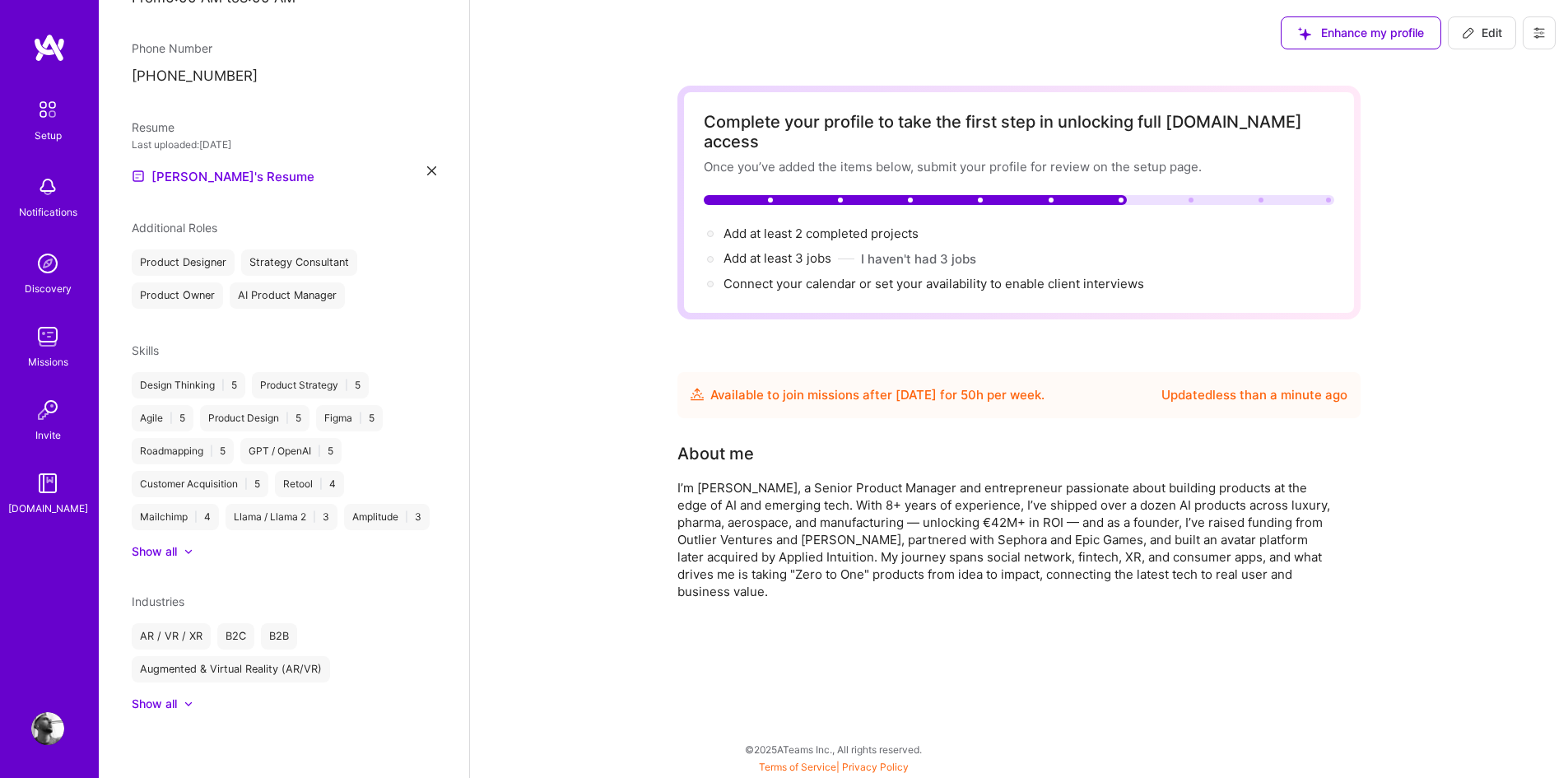
scroll to position [416, 0]
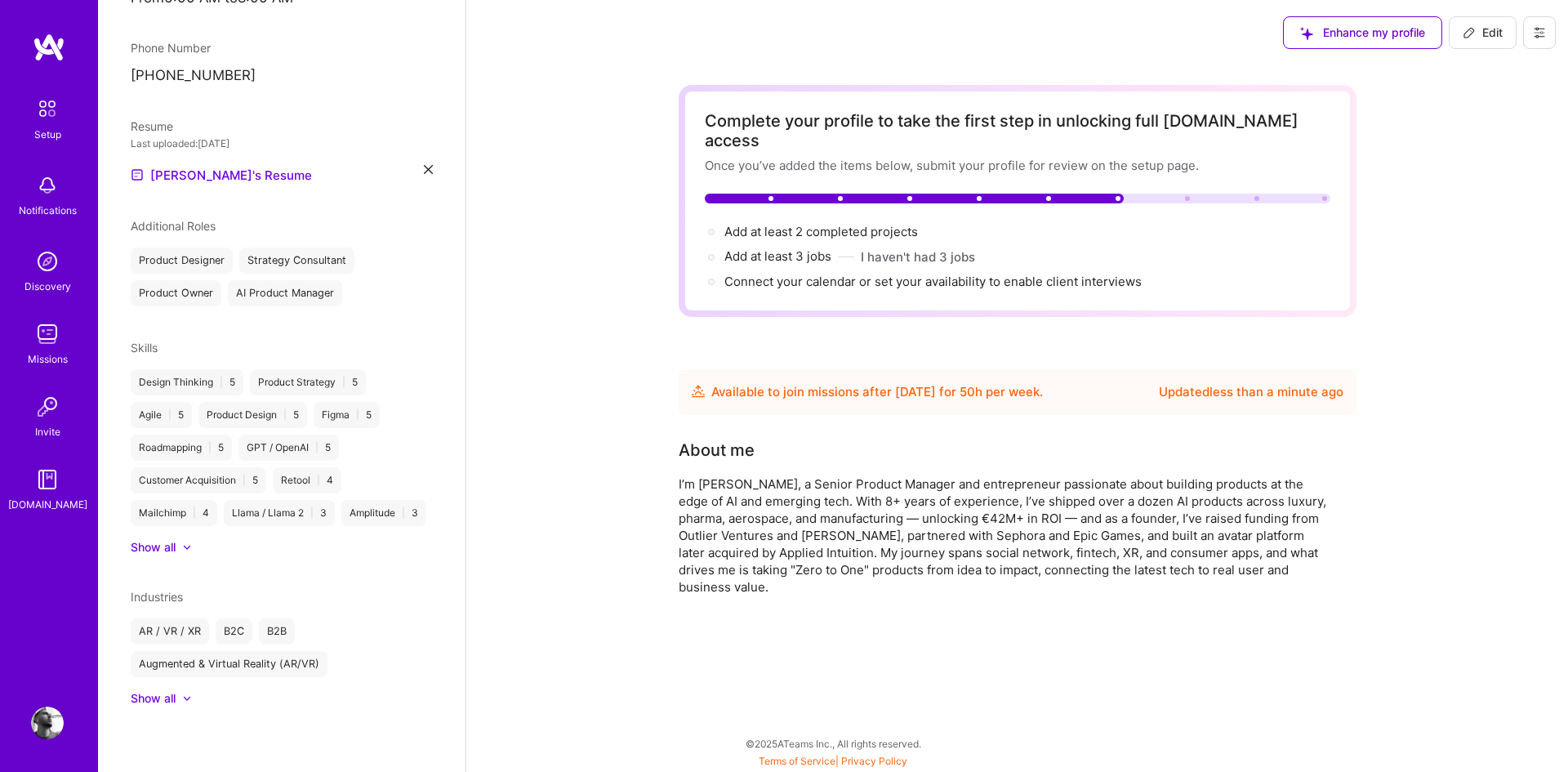
click at [1485, 23] on button "Edit" at bounding box center [1482, 33] width 68 height 33
select select "Future Date"
select select "FR"
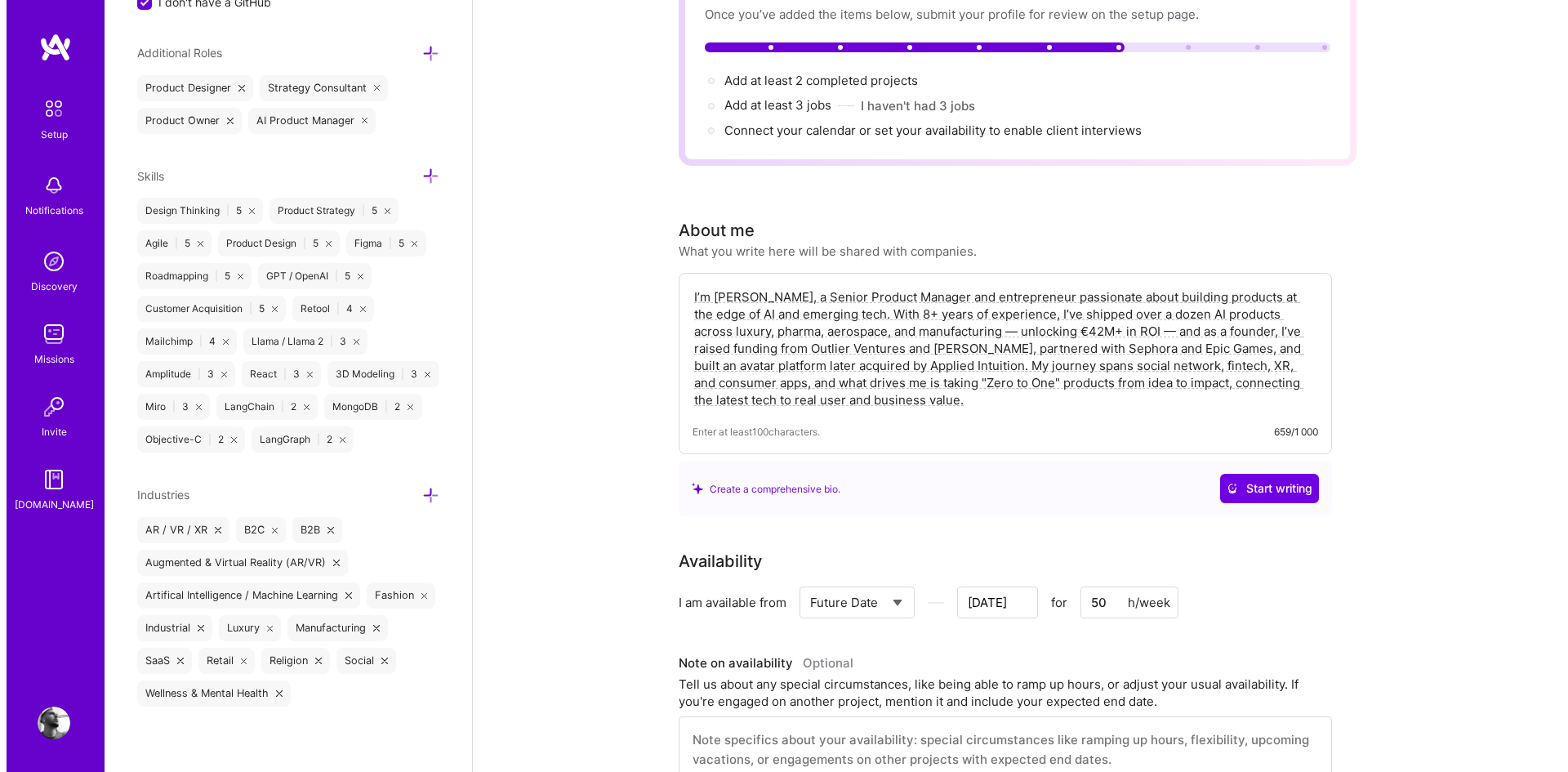
scroll to position [0, 0]
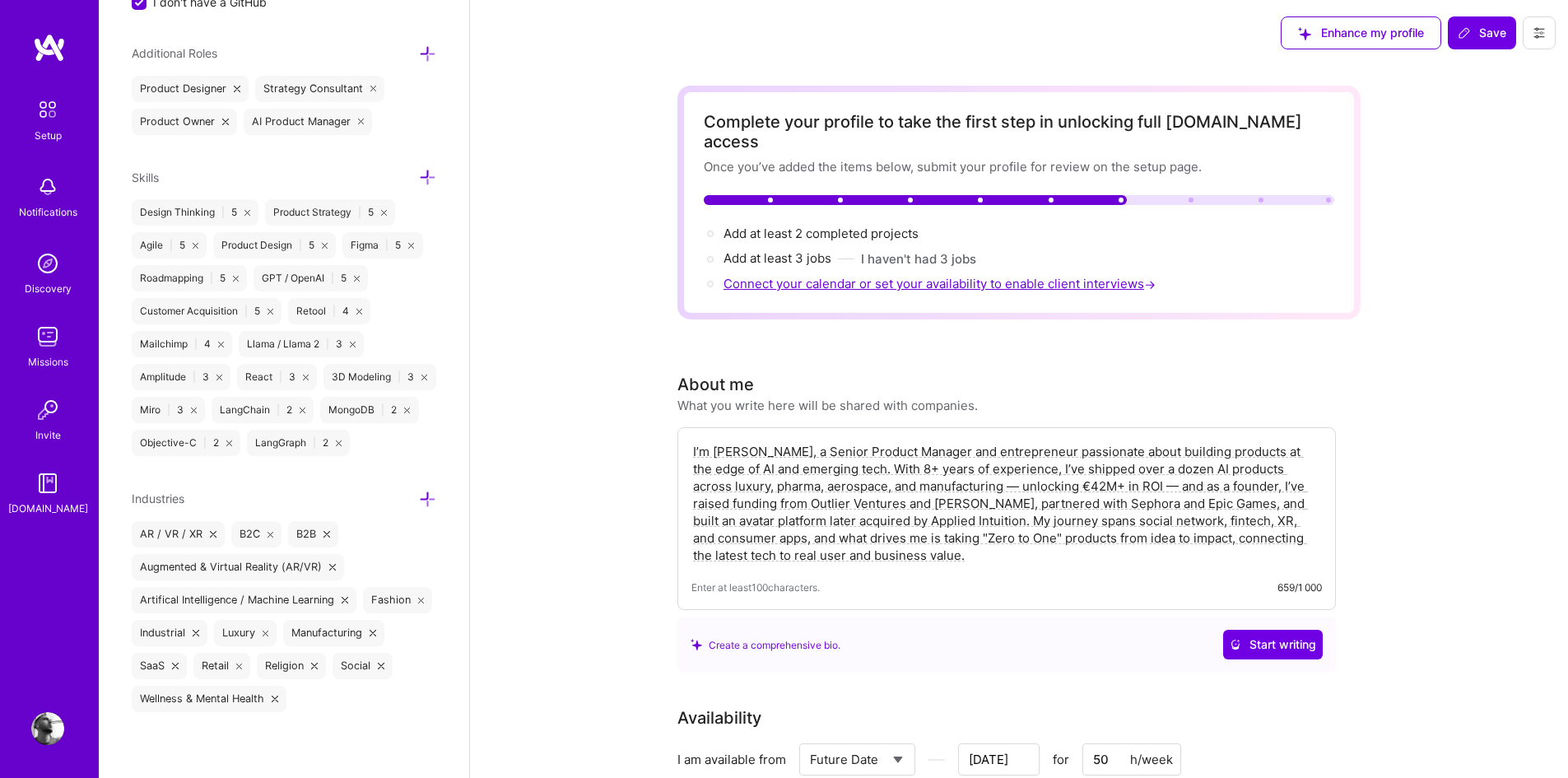
click at [893, 276] on span "Connect your calendar or set your availability to enable client interviews →" at bounding box center [941, 284] width 435 height 16
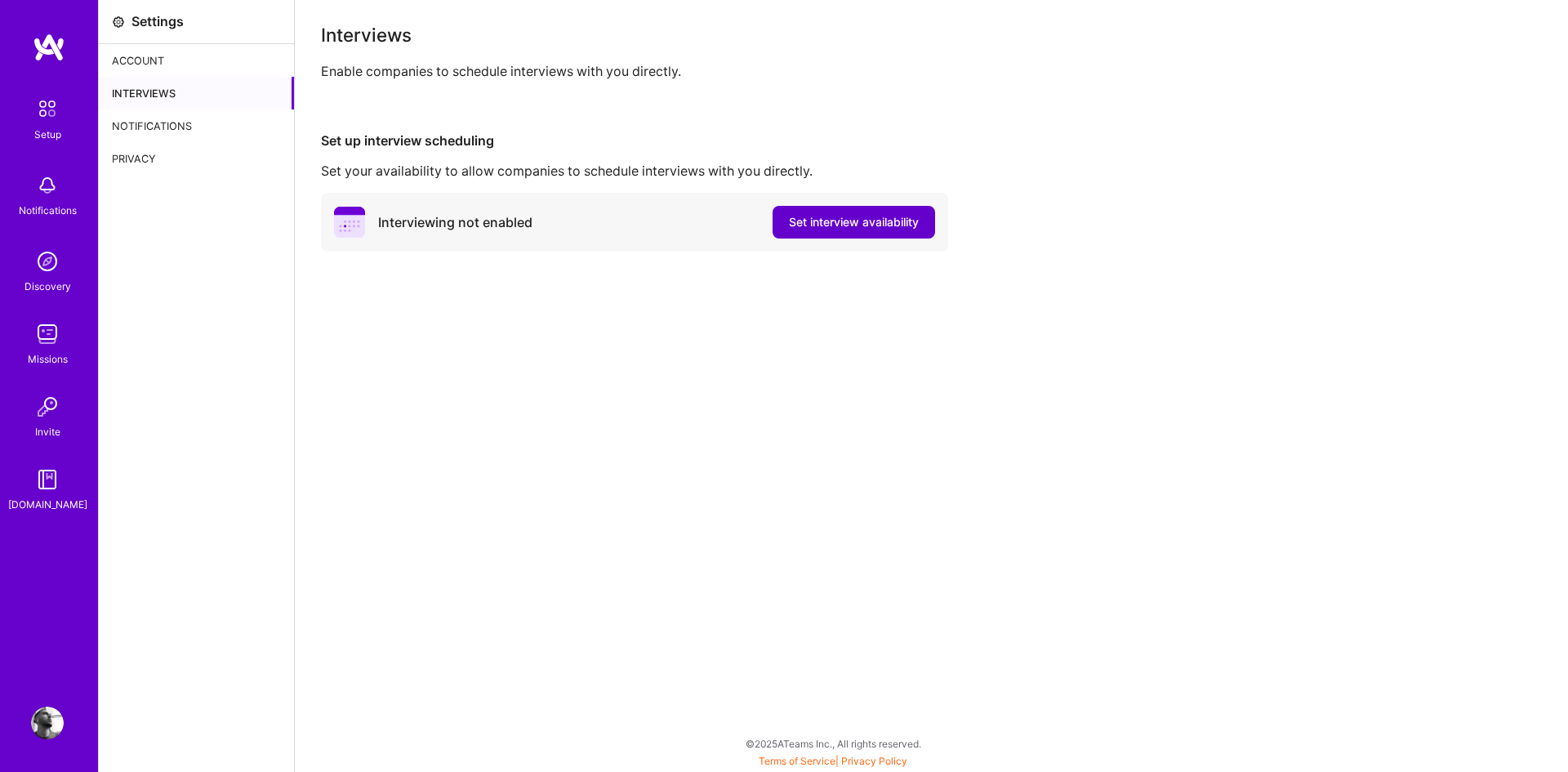
click at [826, 224] on span "Set interview availability" at bounding box center [853, 223] width 130 height 17
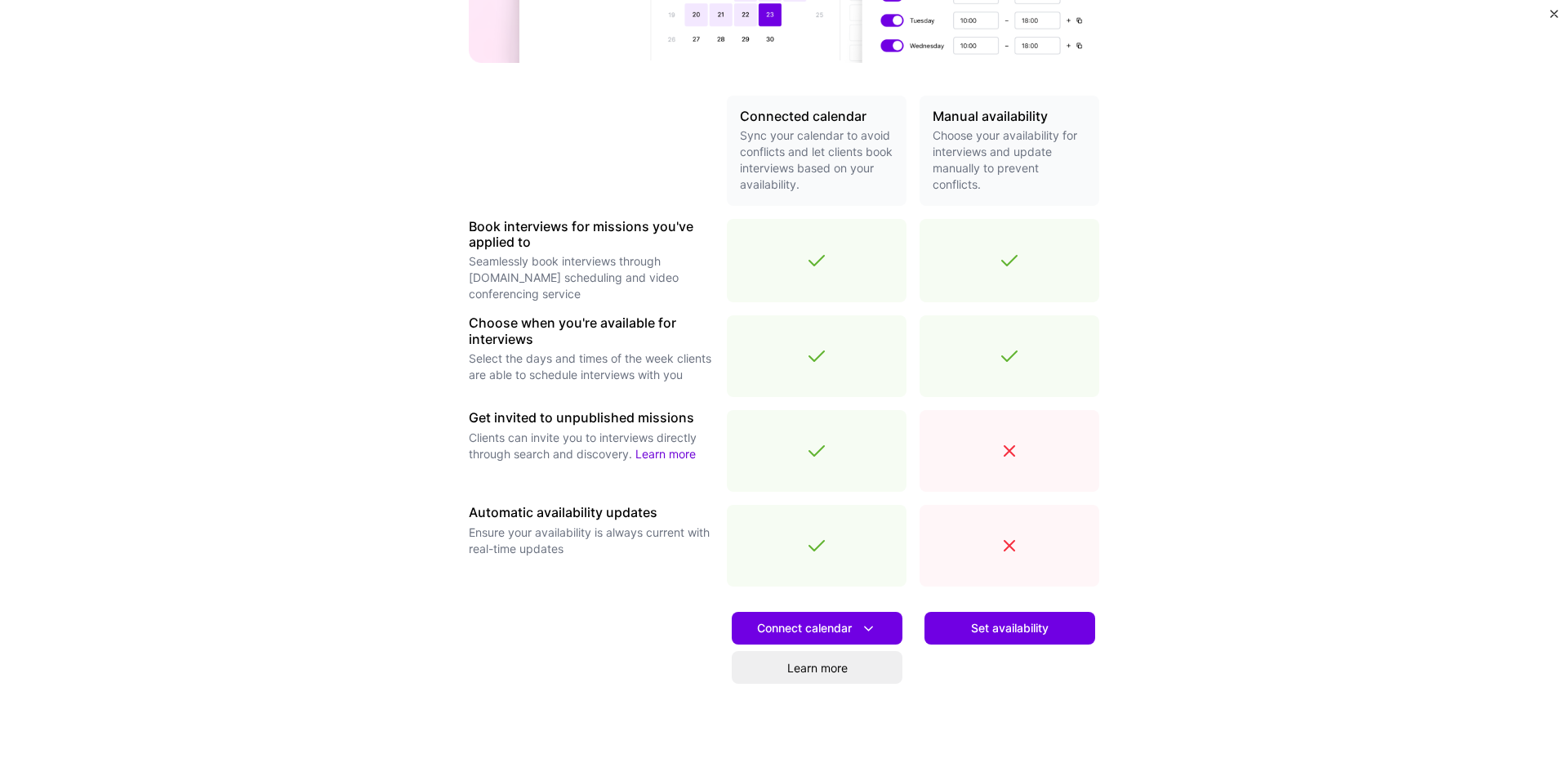
scroll to position [323, 0]
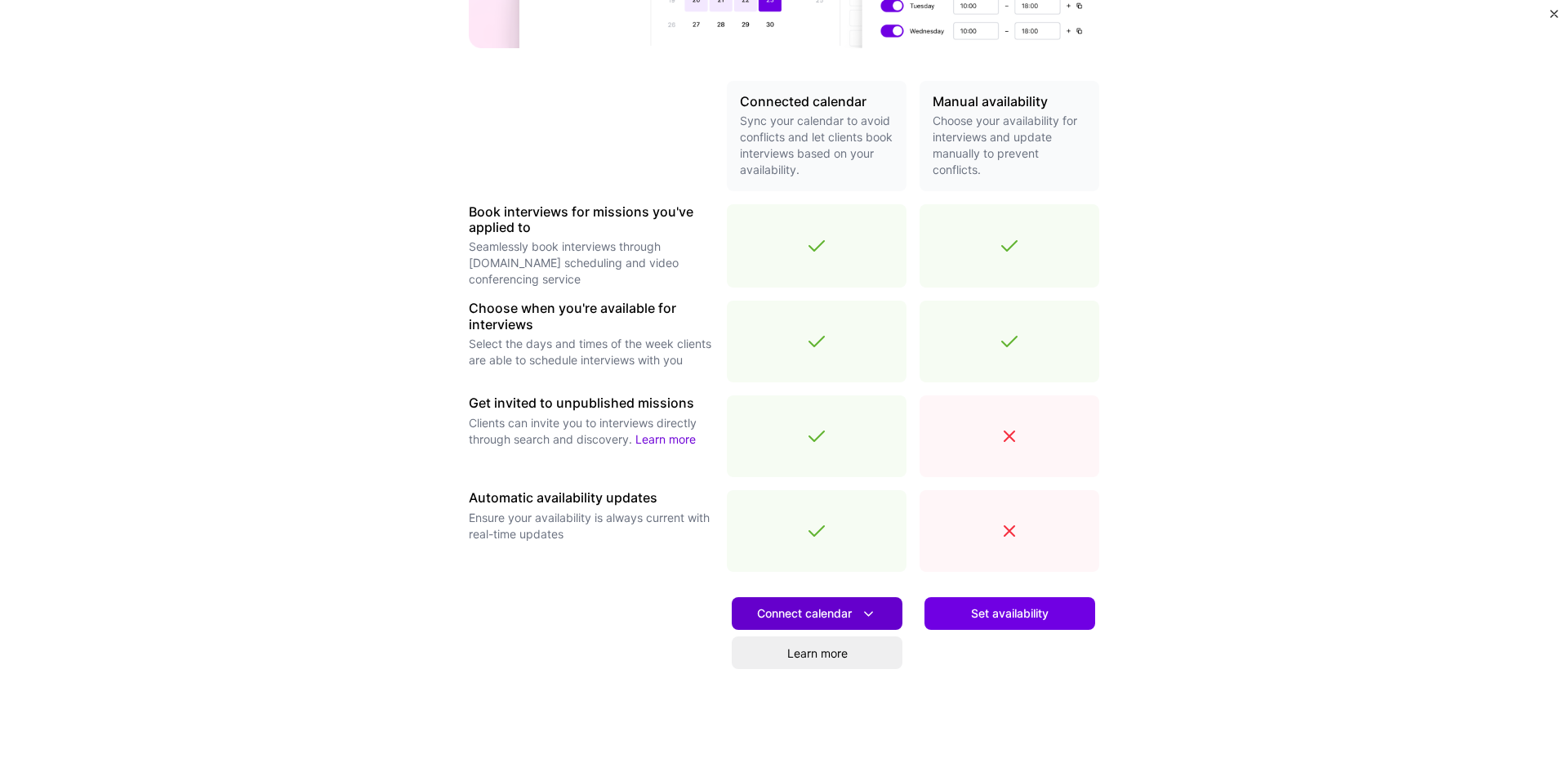
click at [874, 613] on button "Connect calendar" at bounding box center [817, 613] width 171 height 33
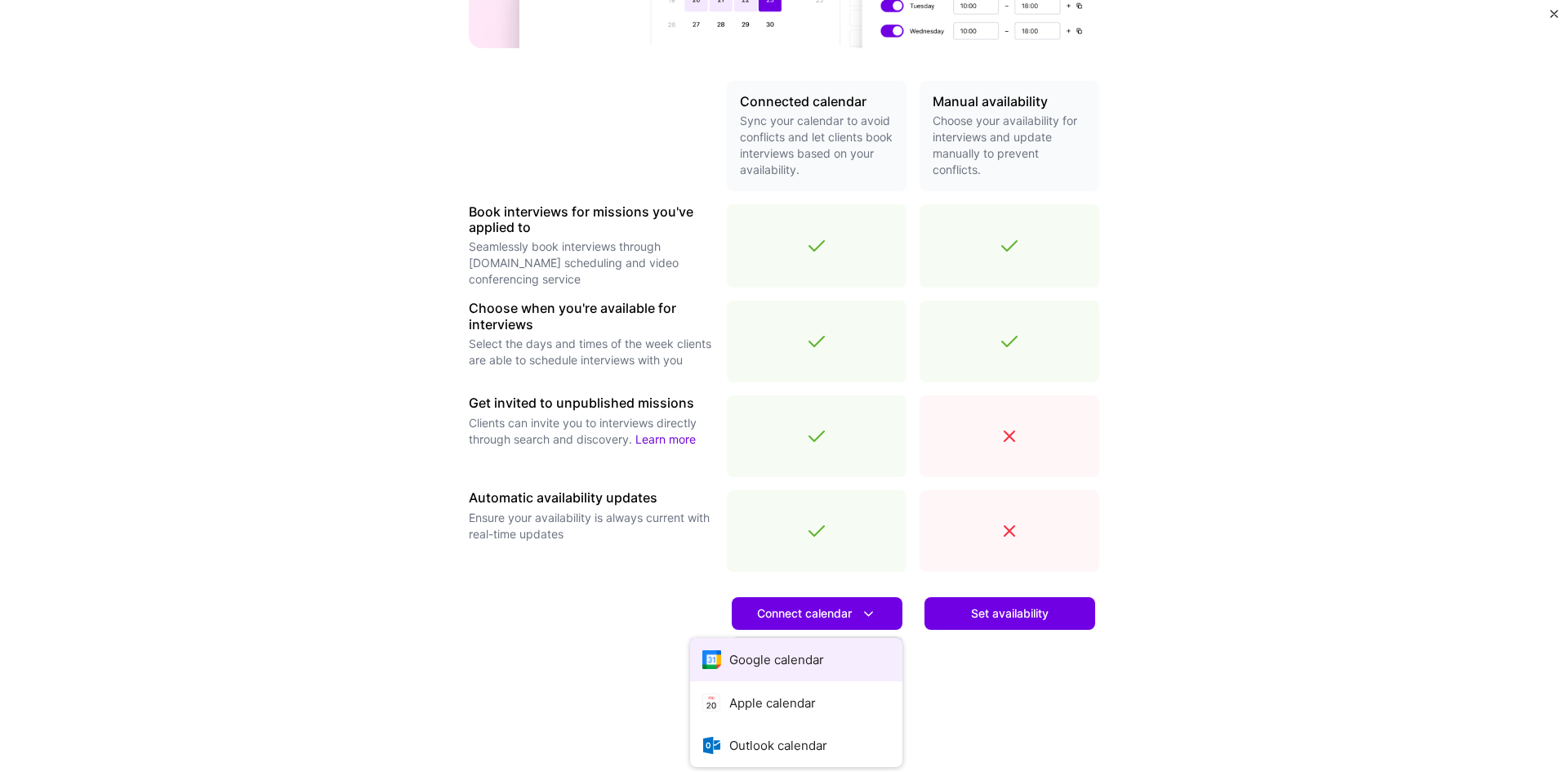
click at [823, 662] on button "Google calendar" at bounding box center [796, 660] width 213 height 44
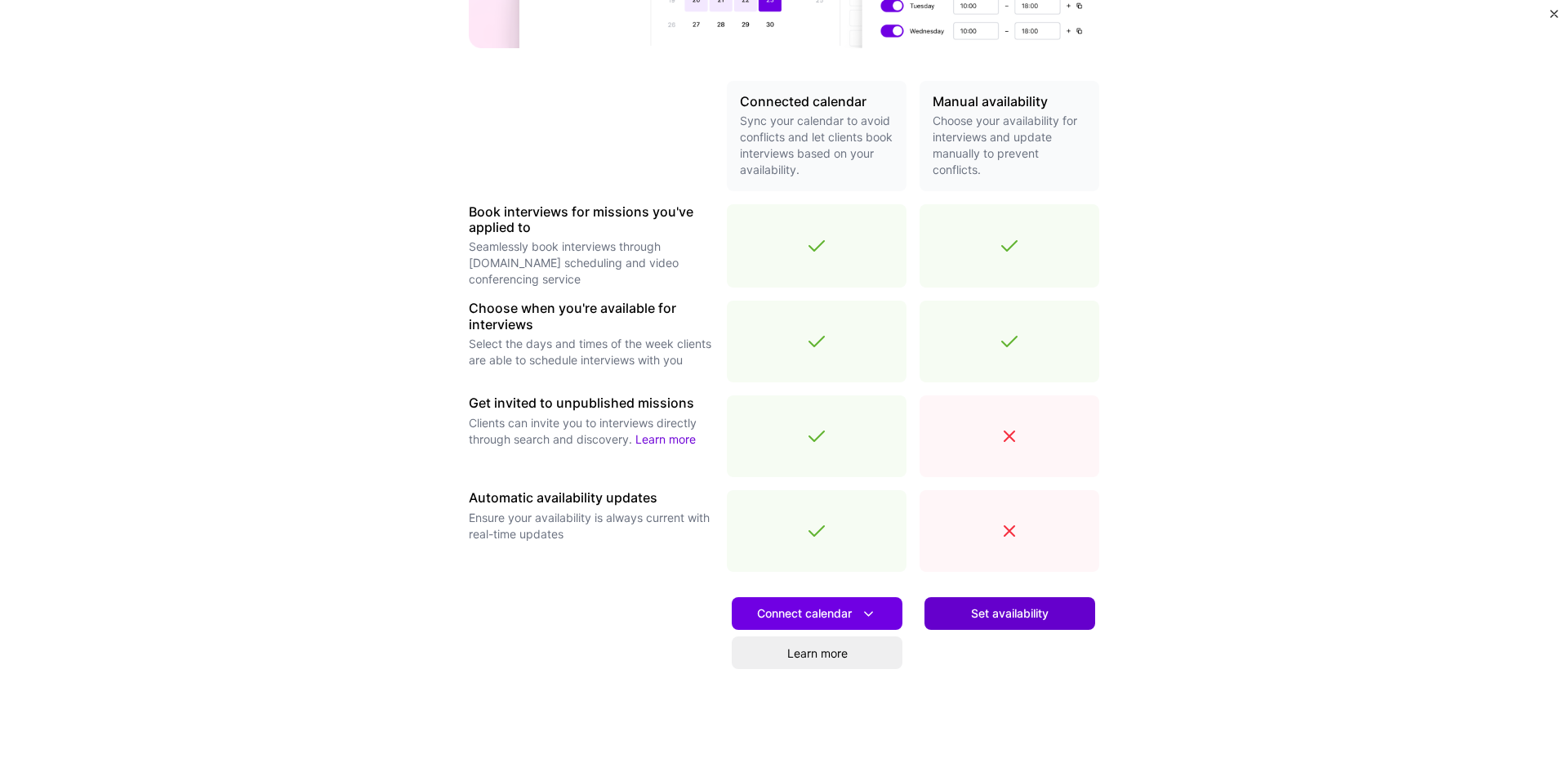
click at [1040, 616] on span "Set availability" at bounding box center [1010, 614] width 78 height 17
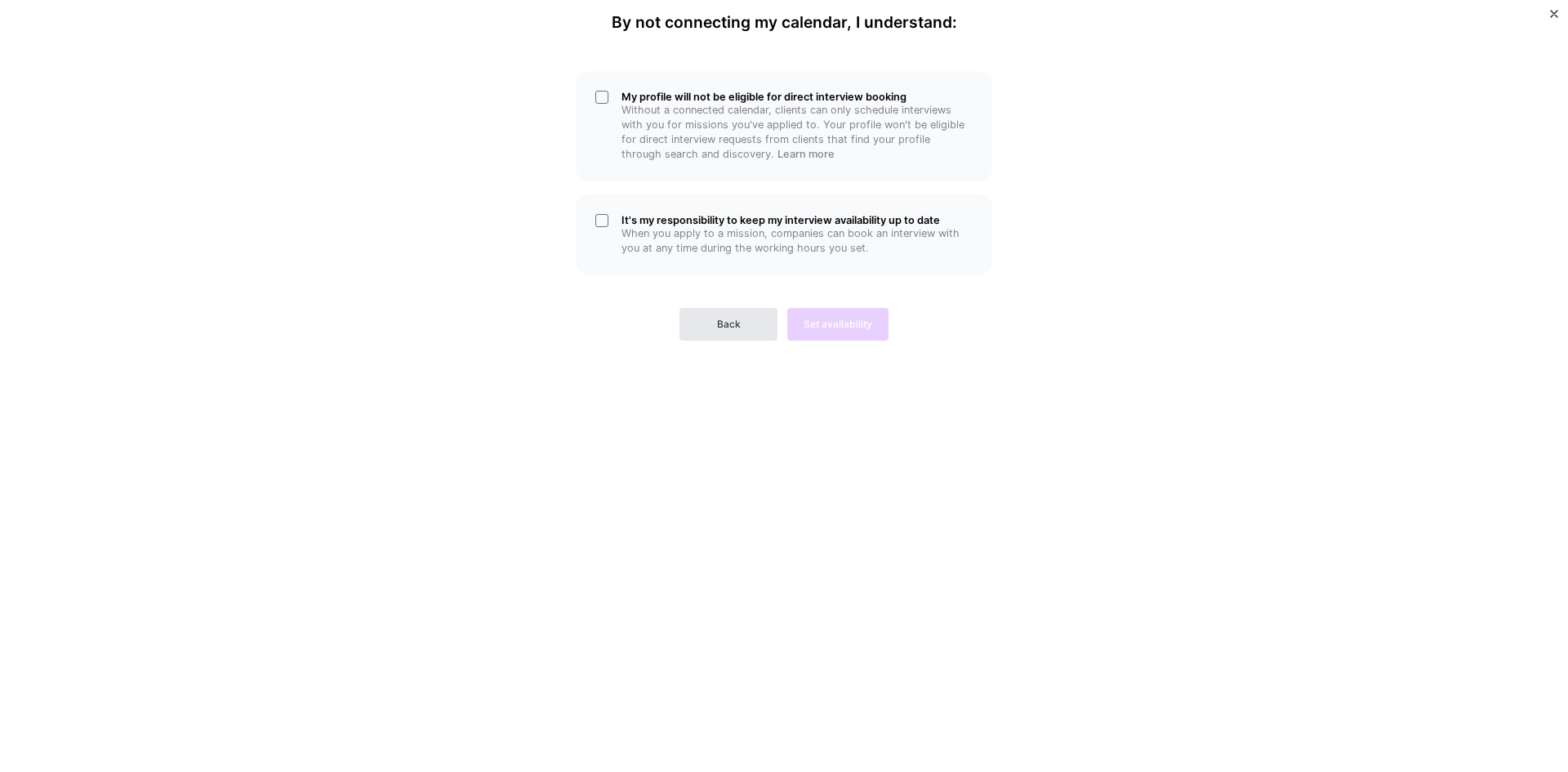
click at [741, 331] on button "Back" at bounding box center [727, 324] width 98 height 33
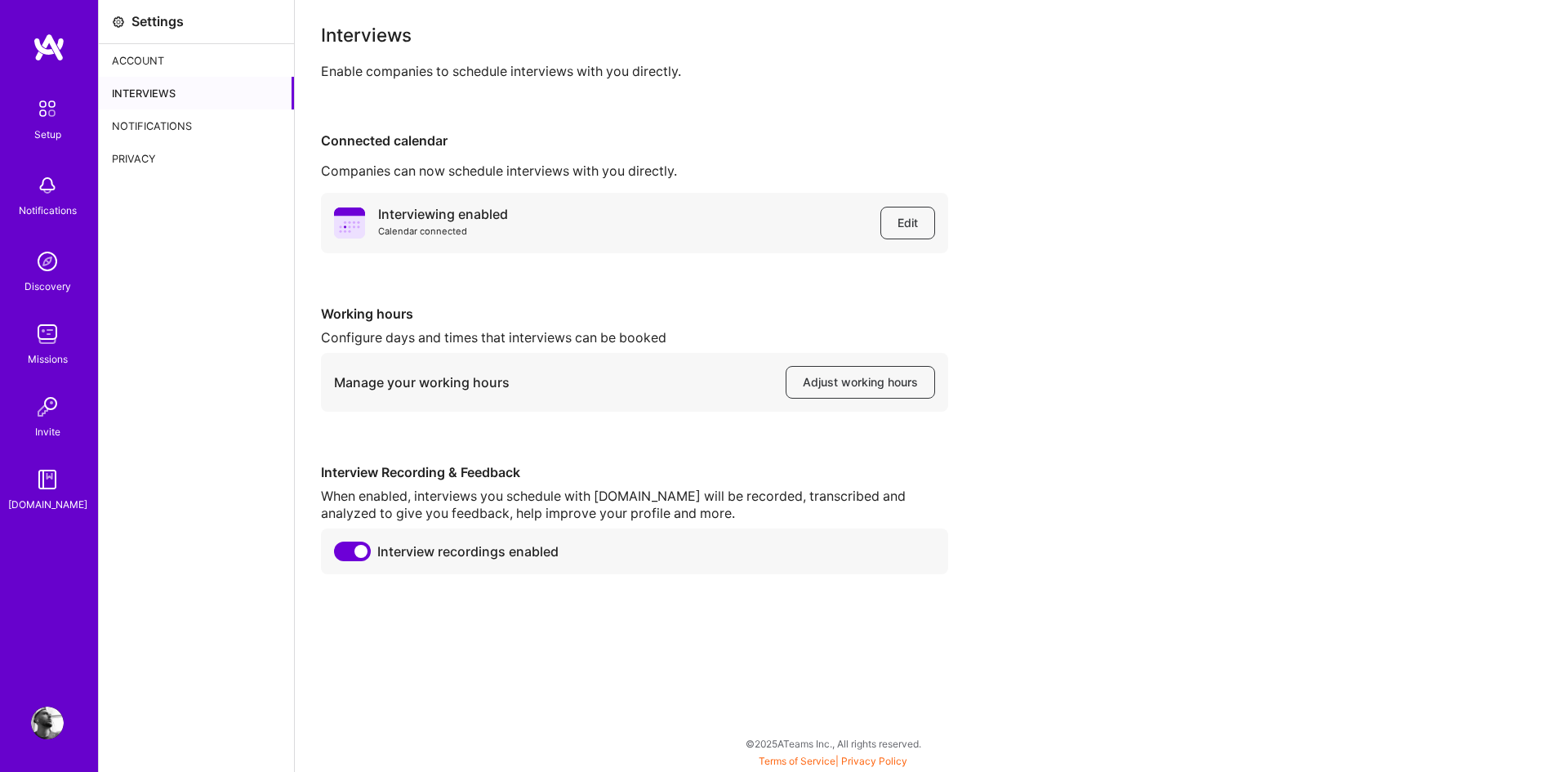
click at [50, 130] on div "Setup" at bounding box center [48, 134] width 27 height 17
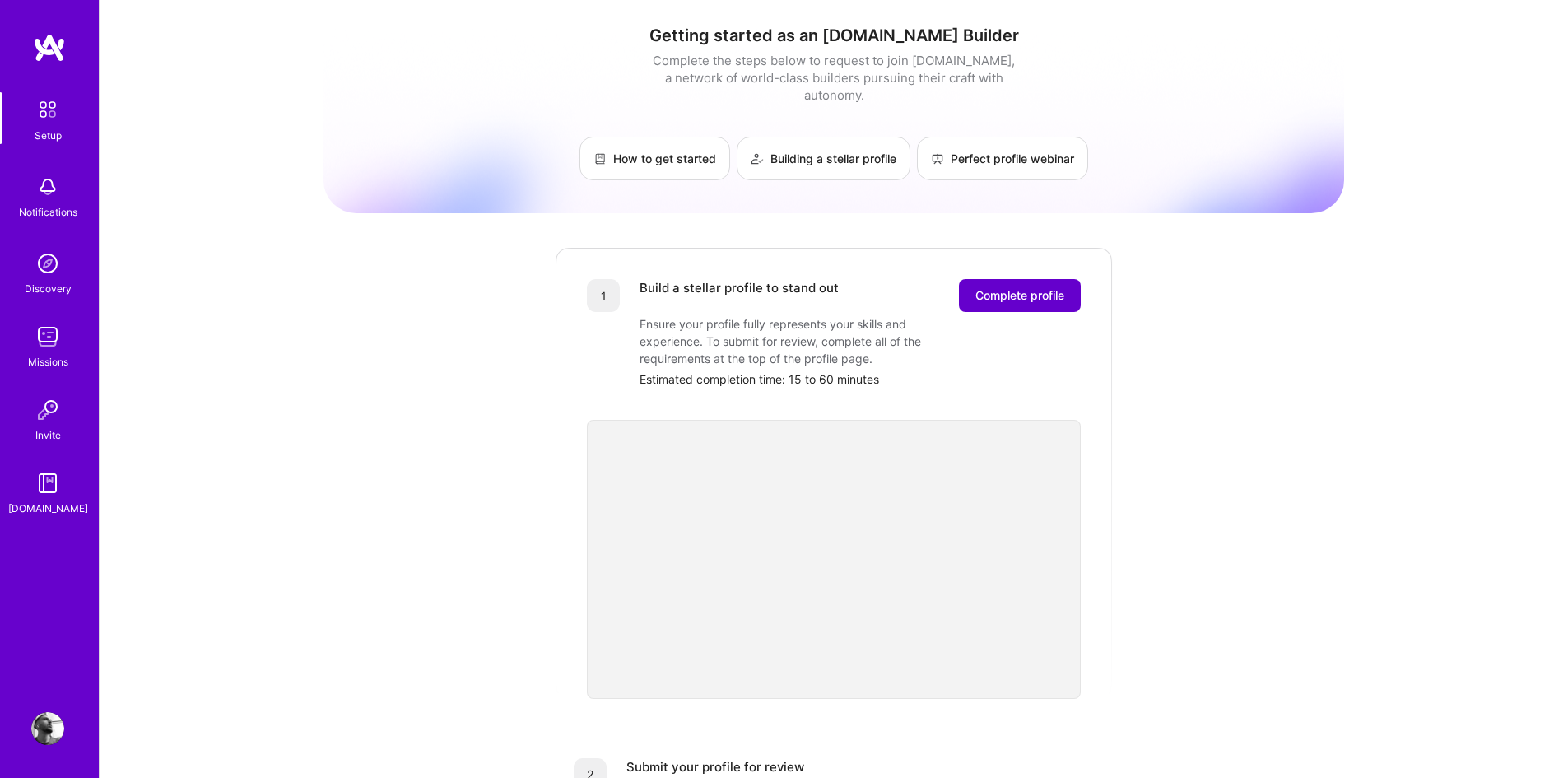
click at [1052, 287] on span "Complete profile" at bounding box center [1019, 295] width 89 height 17
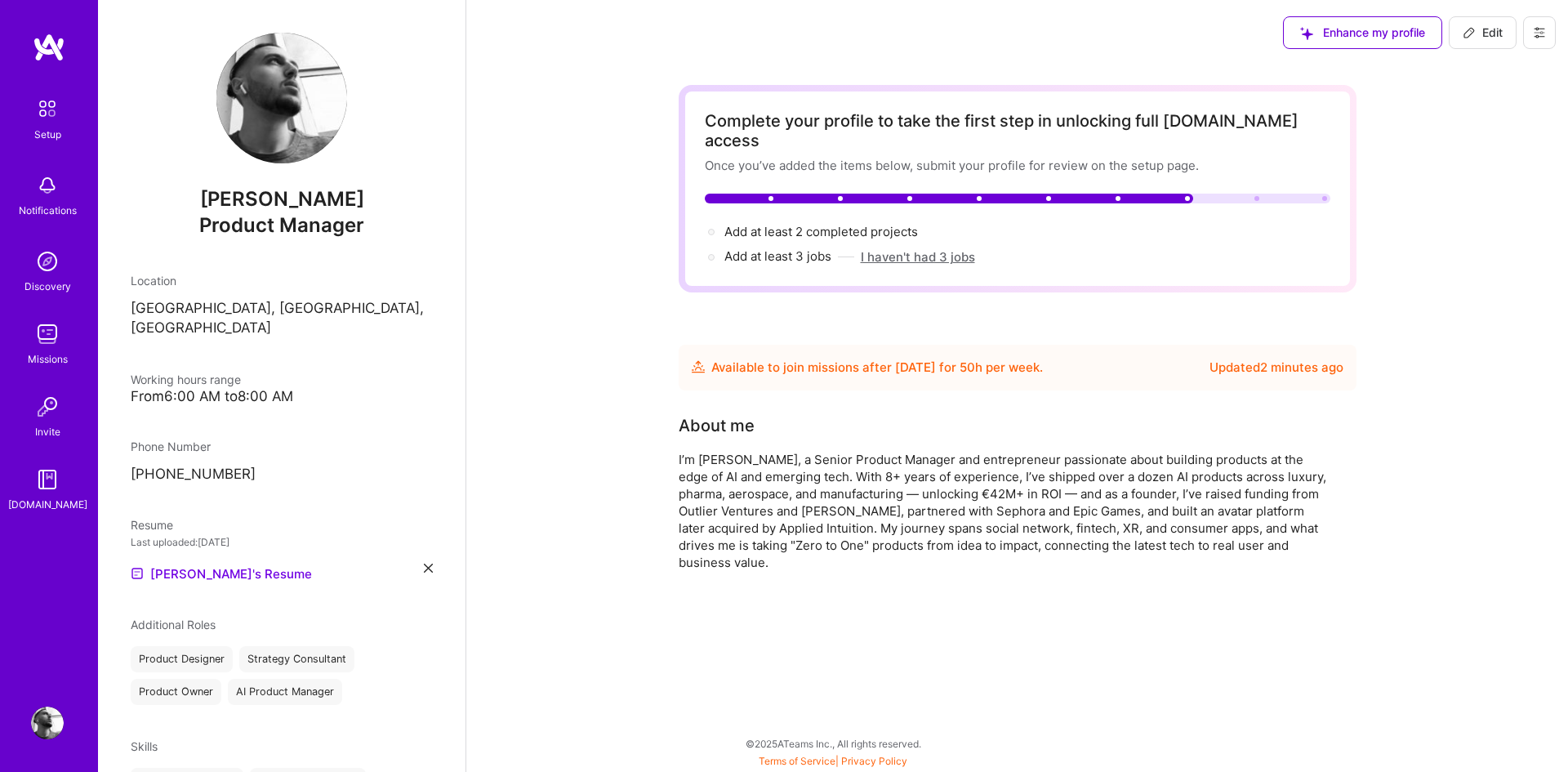
click at [899, 249] on button "I haven't had 3 jobs" at bounding box center [918, 257] width 115 height 17
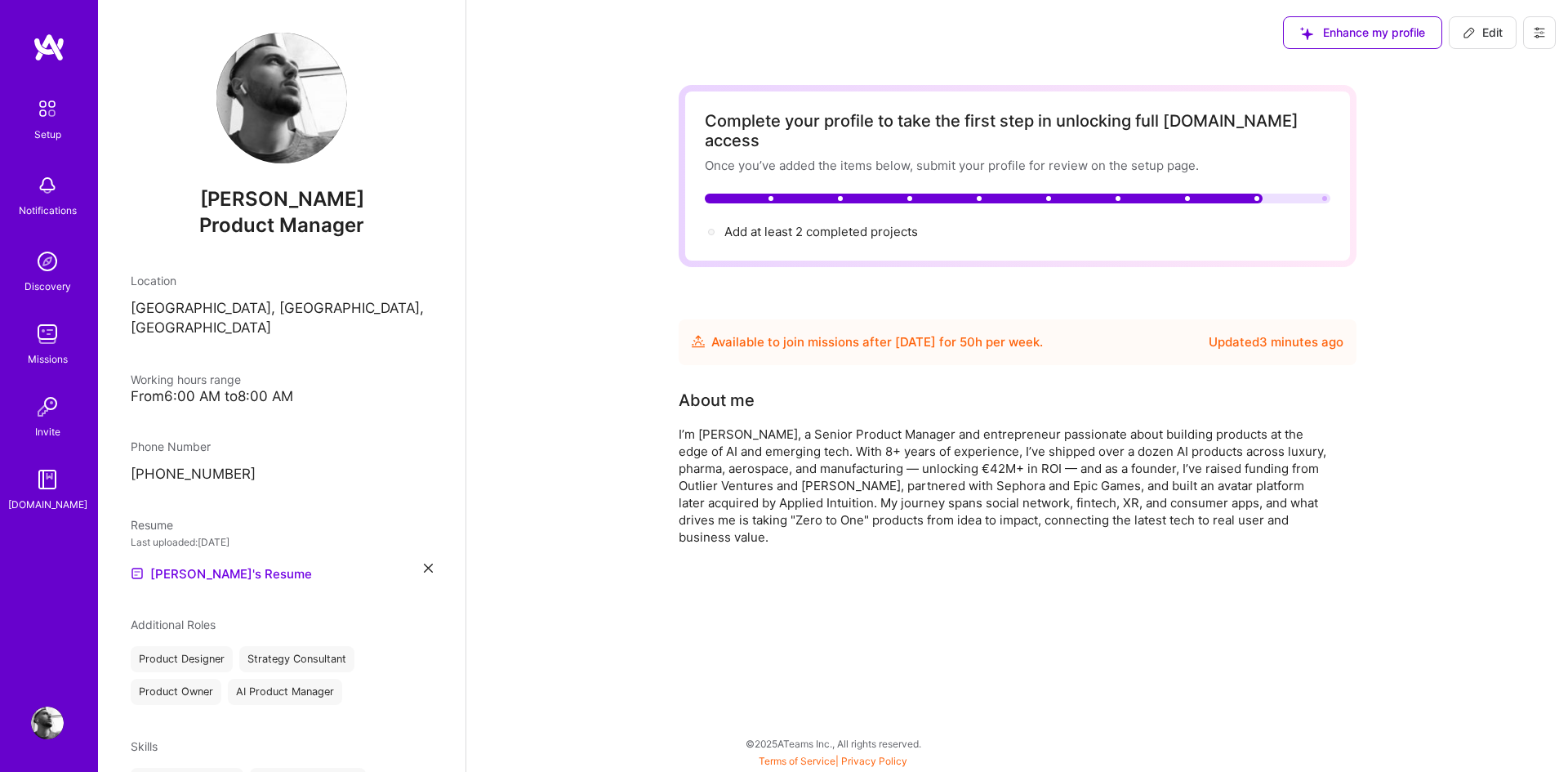
click at [1493, 41] on button "Edit" at bounding box center [1482, 33] width 68 height 33
select select "FR"
select select "Future Date"
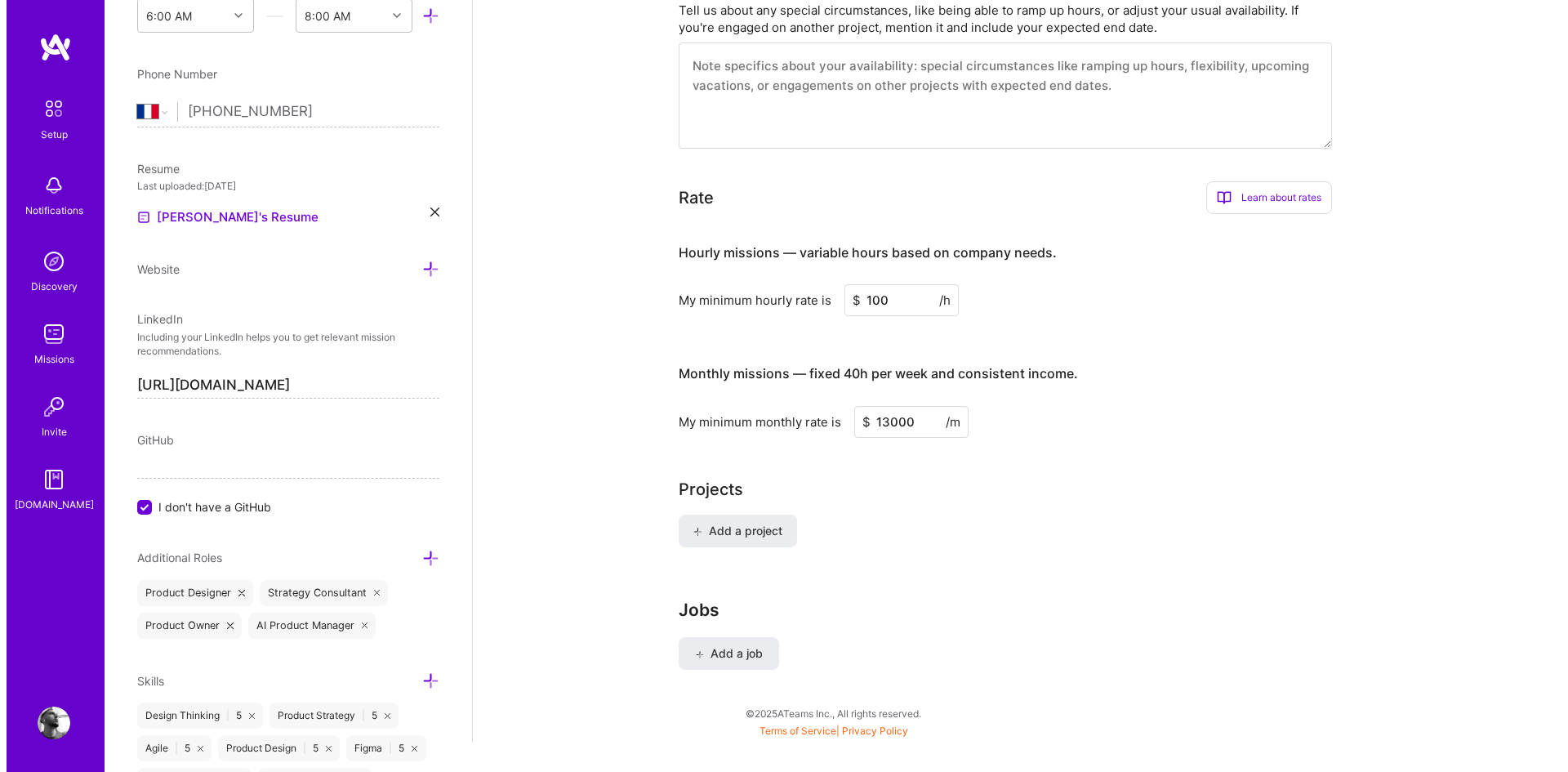
scroll to position [797, 0]
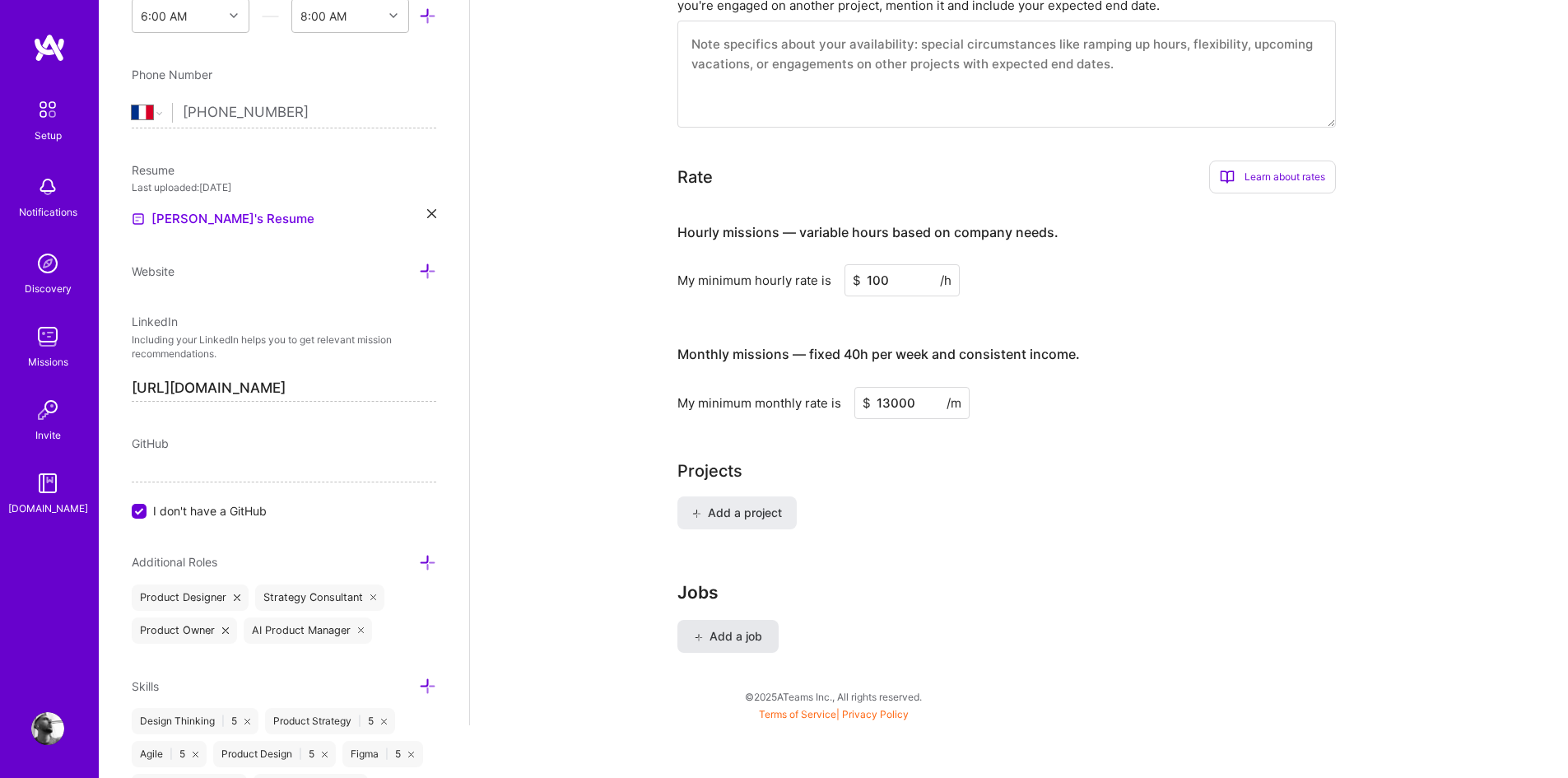
click at [715, 628] on span "Add a job" at bounding box center [727, 636] width 68 height 17
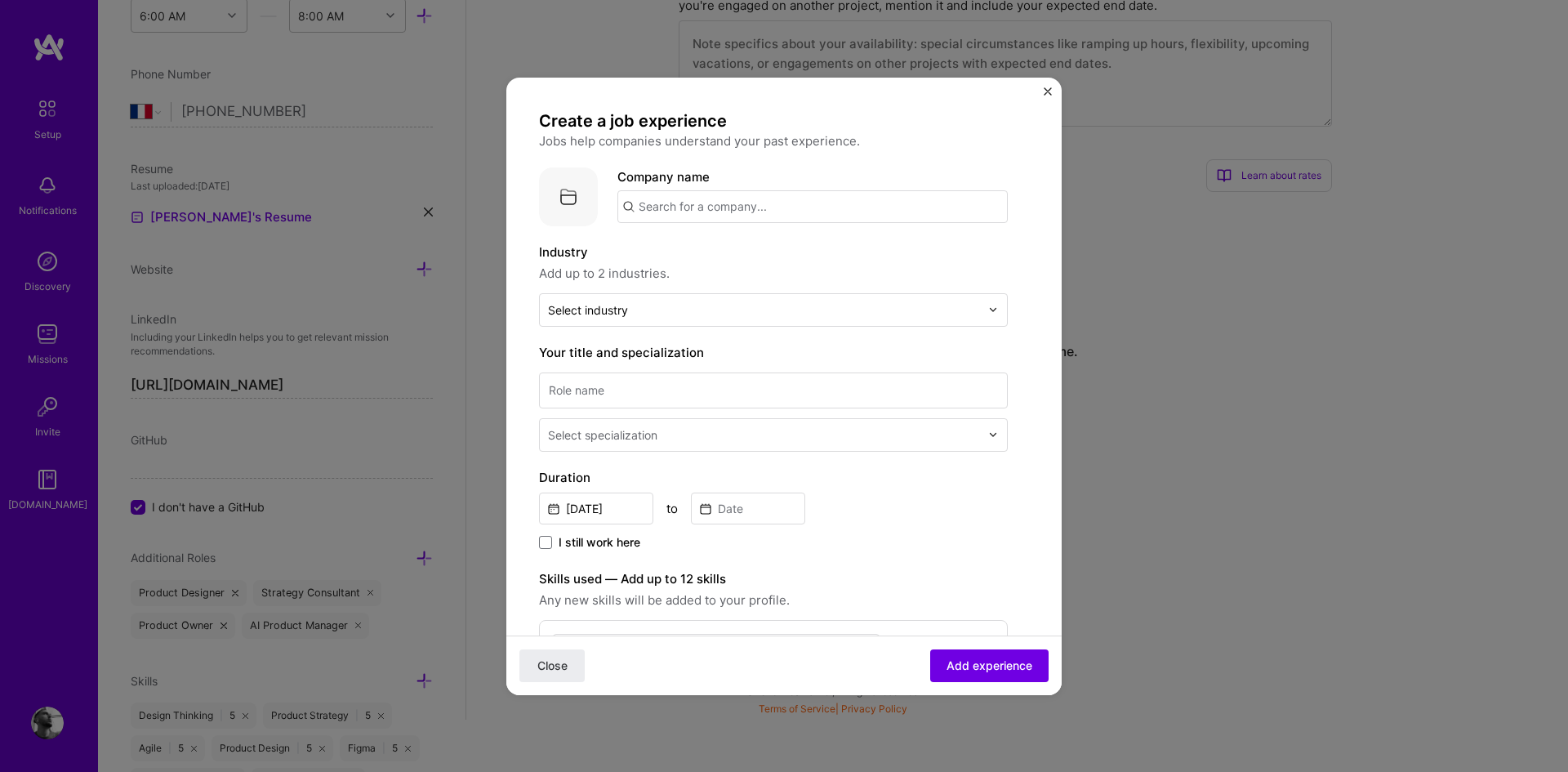
click at [705, 212] on input "text" at bounding box center [812, 206] width 390 height 33
type input "OPEO"
click at [731, 297] on div "OPEO" at bounding box center [733, 297] width 49 height 28
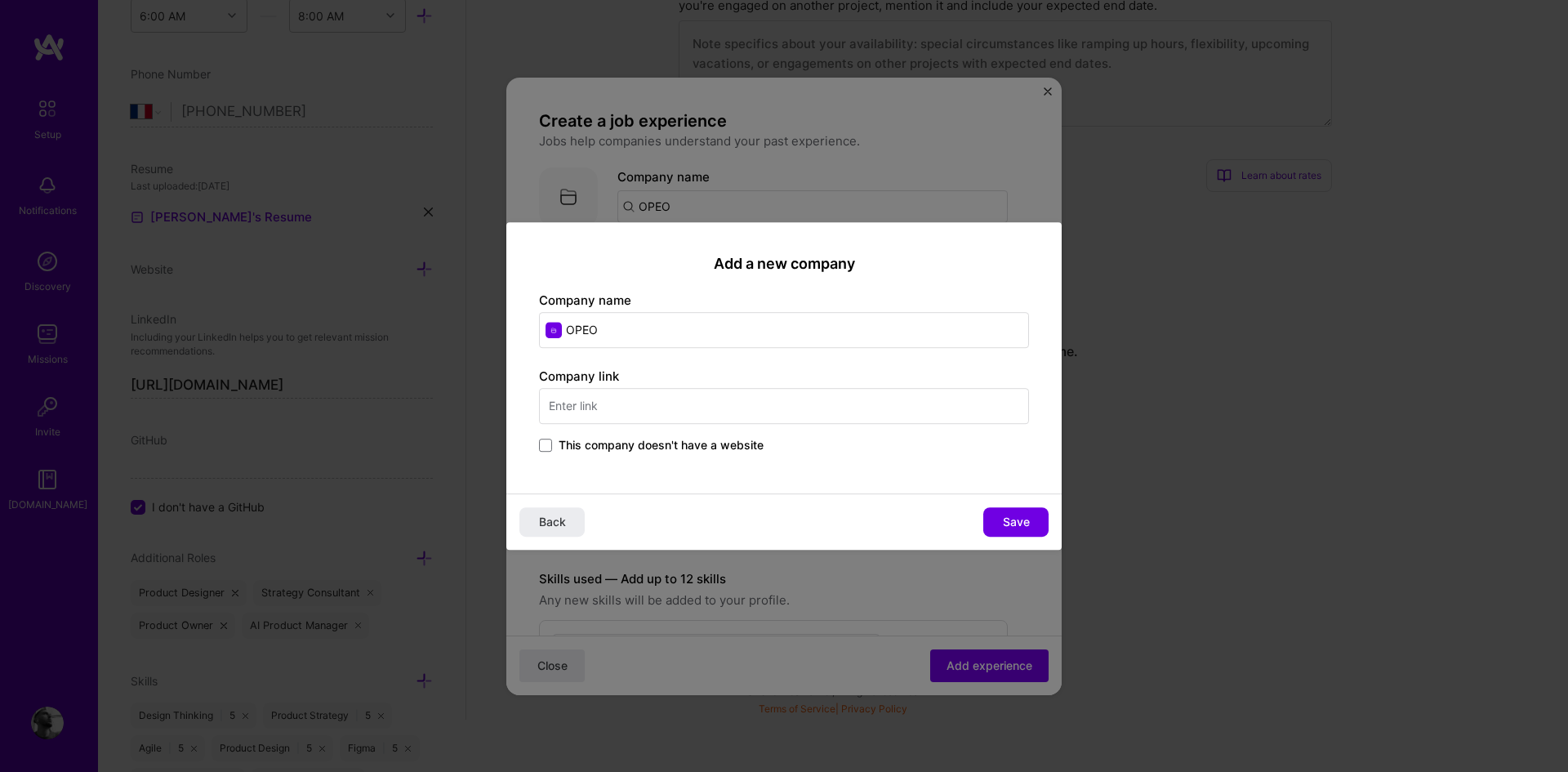
click at [676, 405] on input "text" at bounding box center [784, 405] width 490 height 36
type input "[DOMAIN_NAME]"
click at [1015, 517] on span "Save" at bounding box center [1016, 522] width 27 height 17
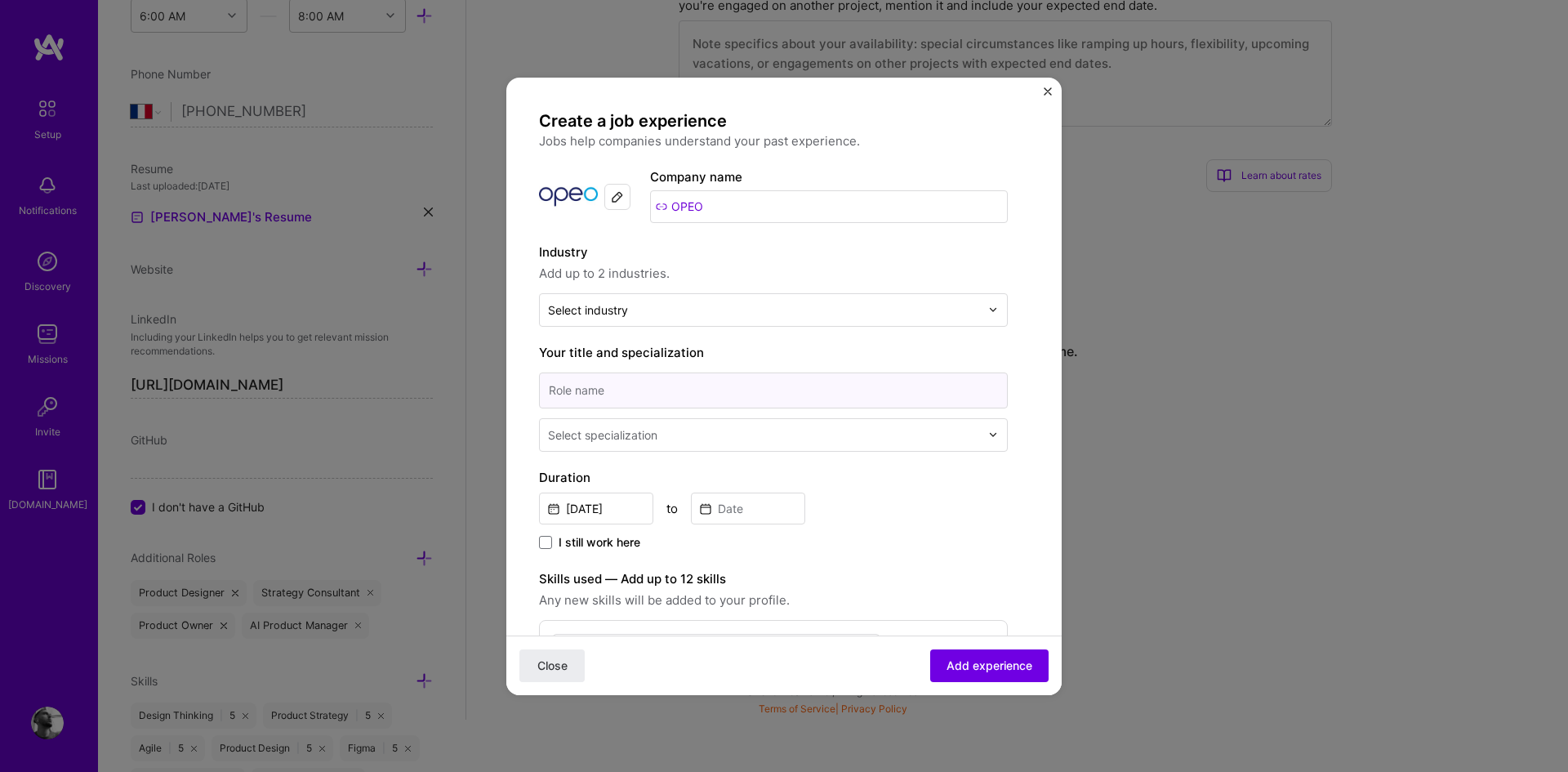
click at [639, 381] on input at bounding box center [774, 390] width 469 height 36
type input "Senior Product Manager"
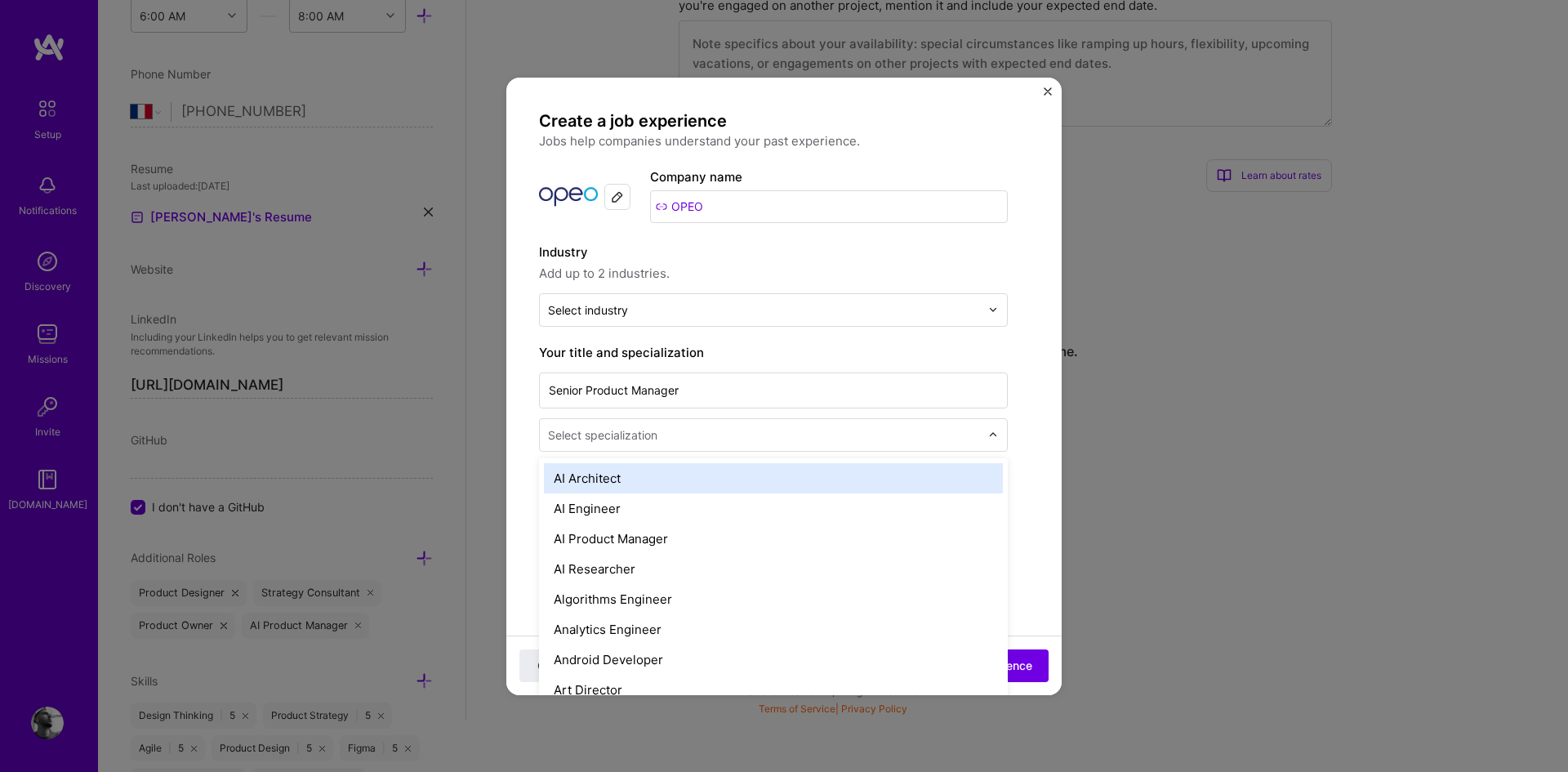
click at [592, 434] on div "Select specialization" at bounding box center [602, 435] width 110 height 17
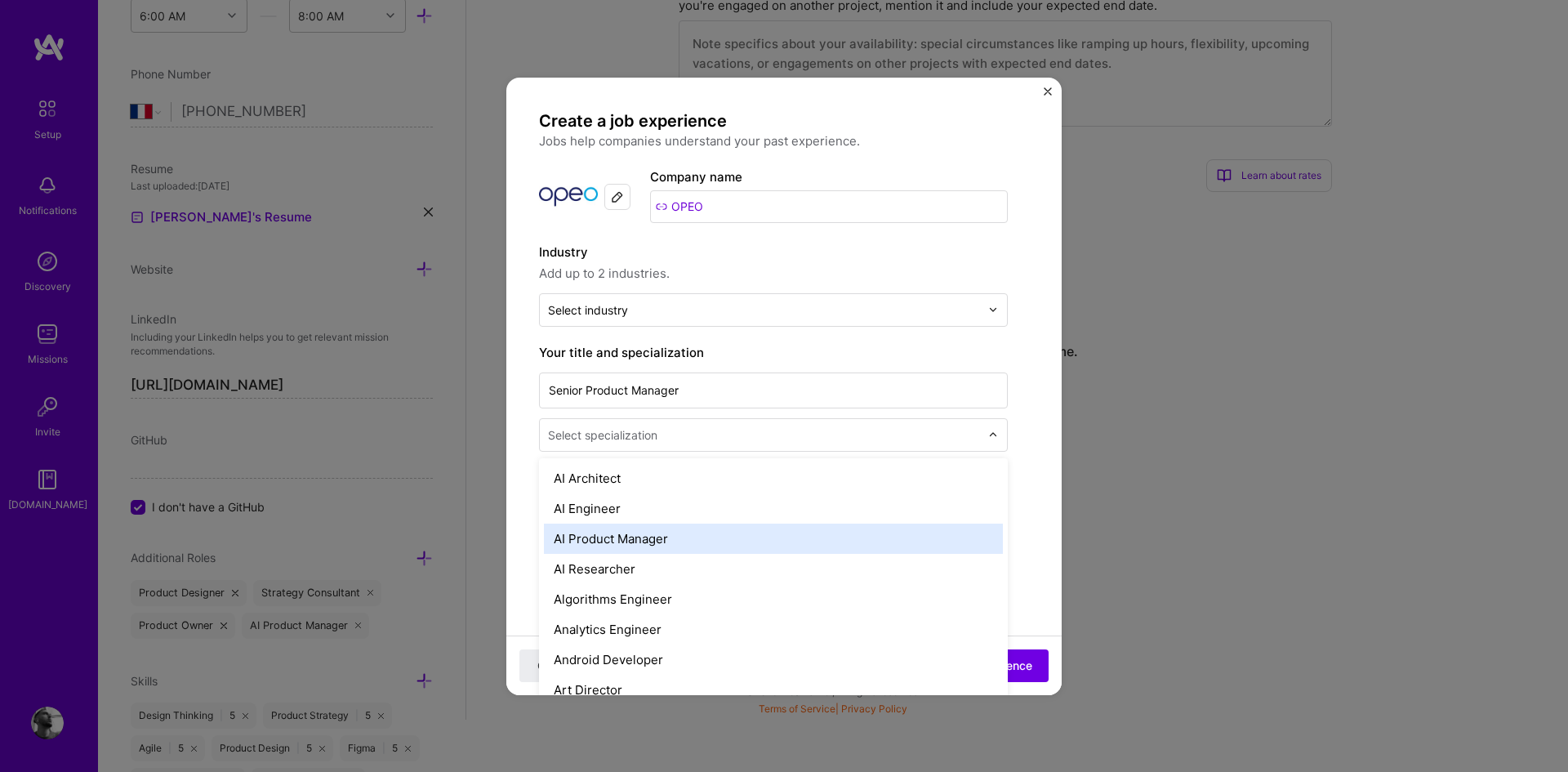
click at [615, 537] on div "AI Product Manager" at bounding box center [774, 538] width 459 height 30
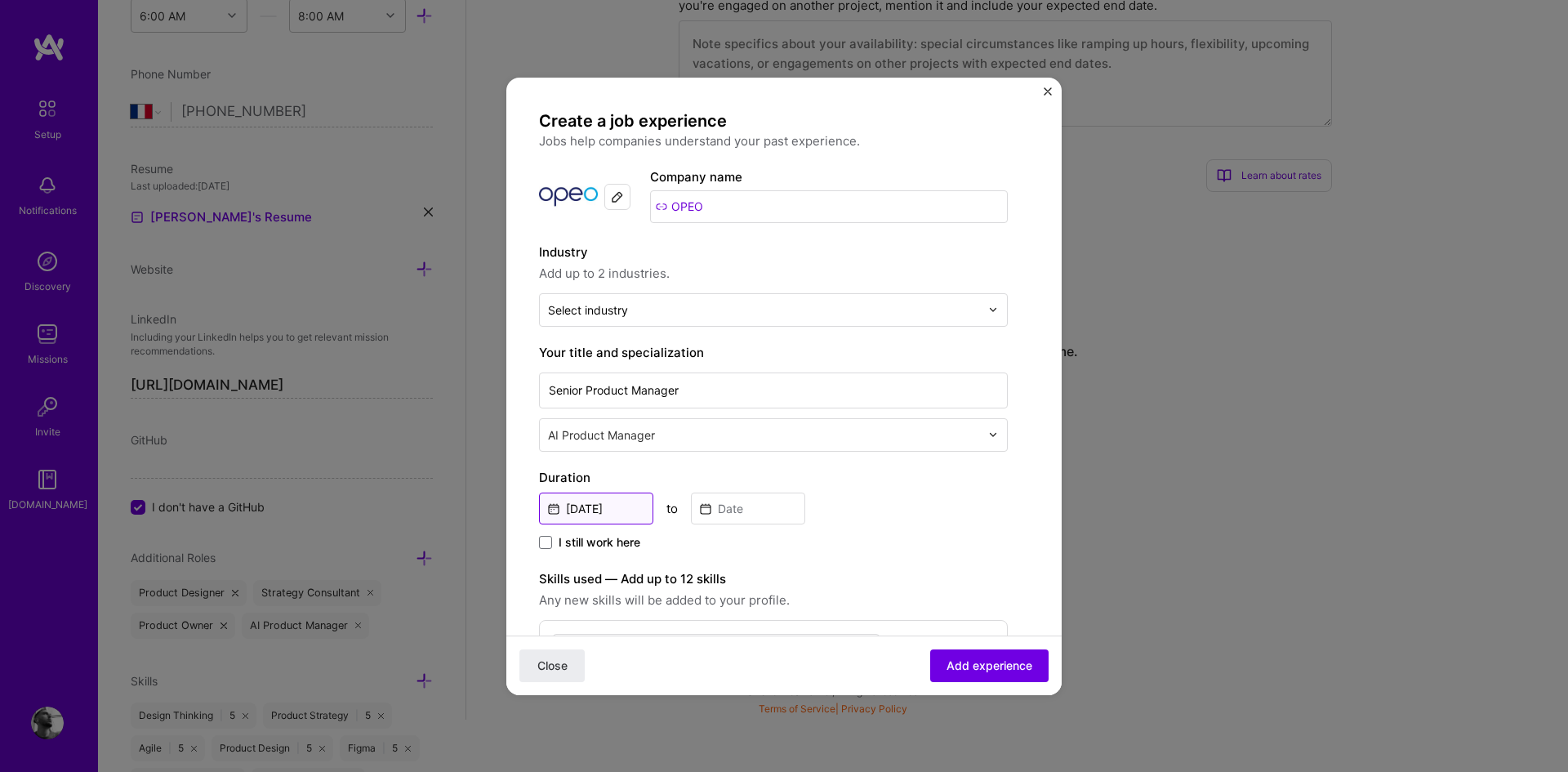
click at [610, 505] on input "[DATE]" at bounding box center [596, 508] width 115 height 32
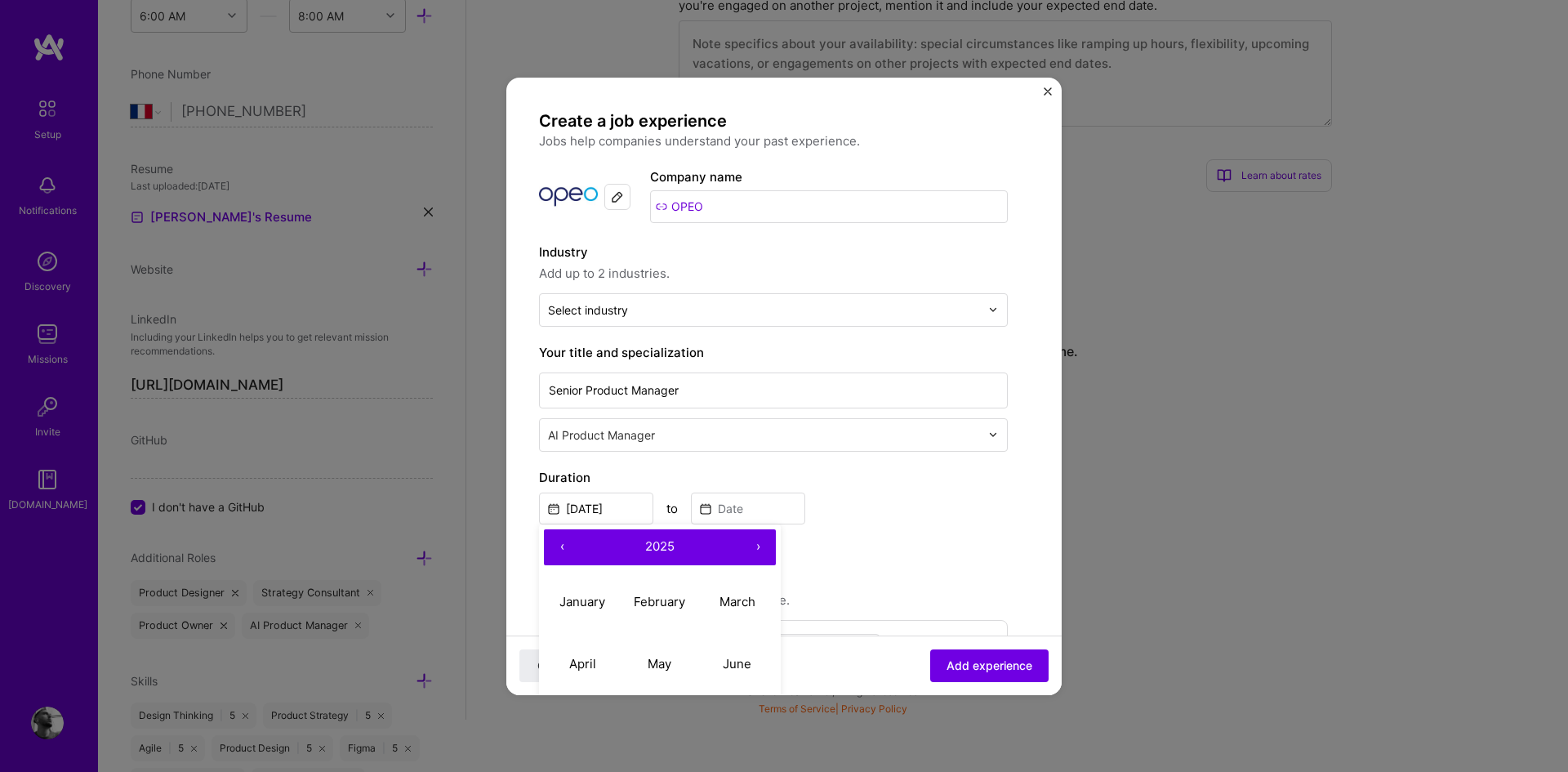
click at [560, 546] on button "‹" at bounding box center [562, 547] width 36 height 36
click at [578, 602] on abbr "January" at bounding box center [582, 601] width 46 height 16
type input "[DATE]"
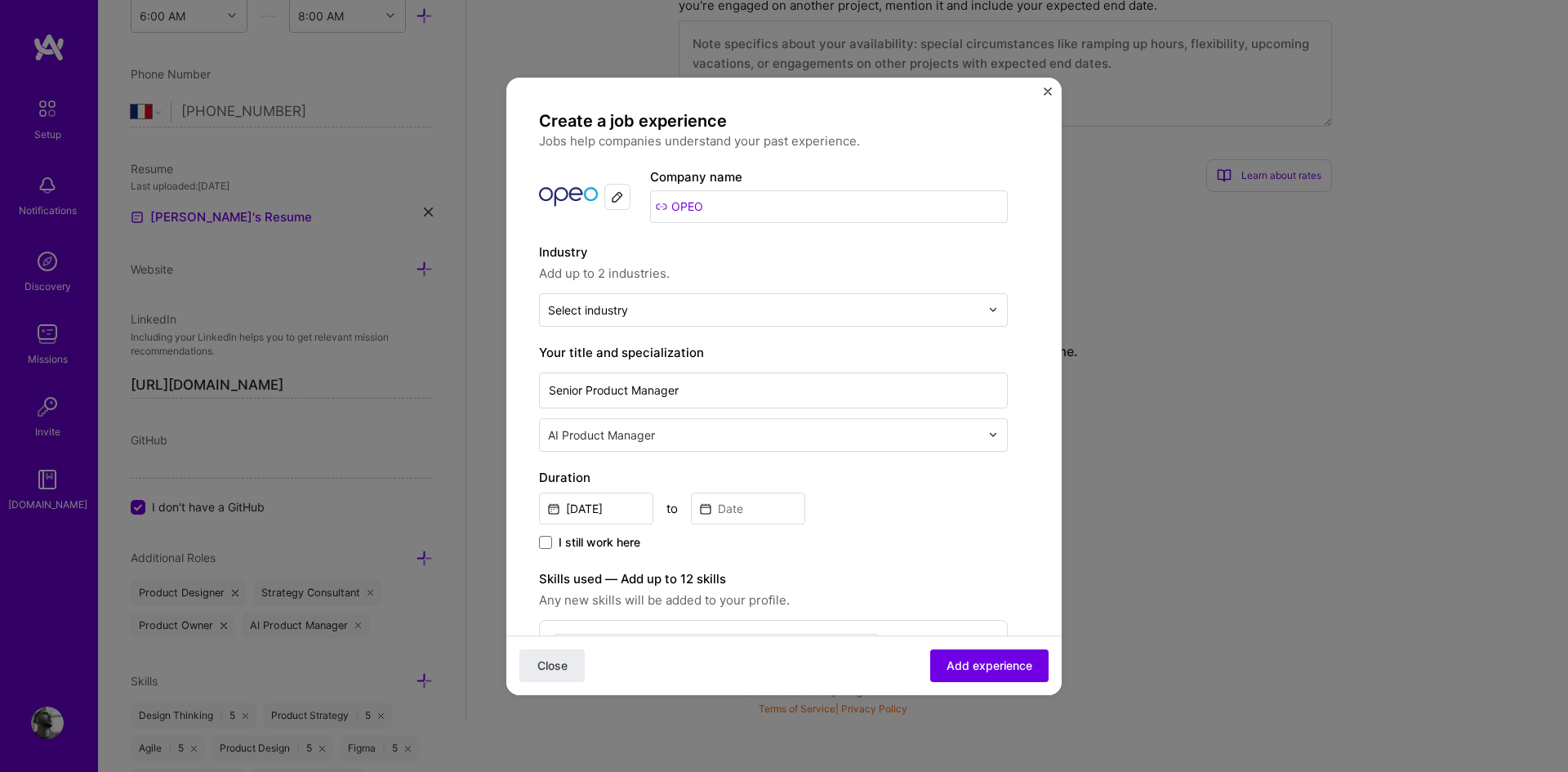
click at [546, 534] on label "I still work here" at bounding box center [589, 543] width 101 height 17
click at [0, 0] on input "I still work here" at bounding box center [0, 0] width 0 height 0
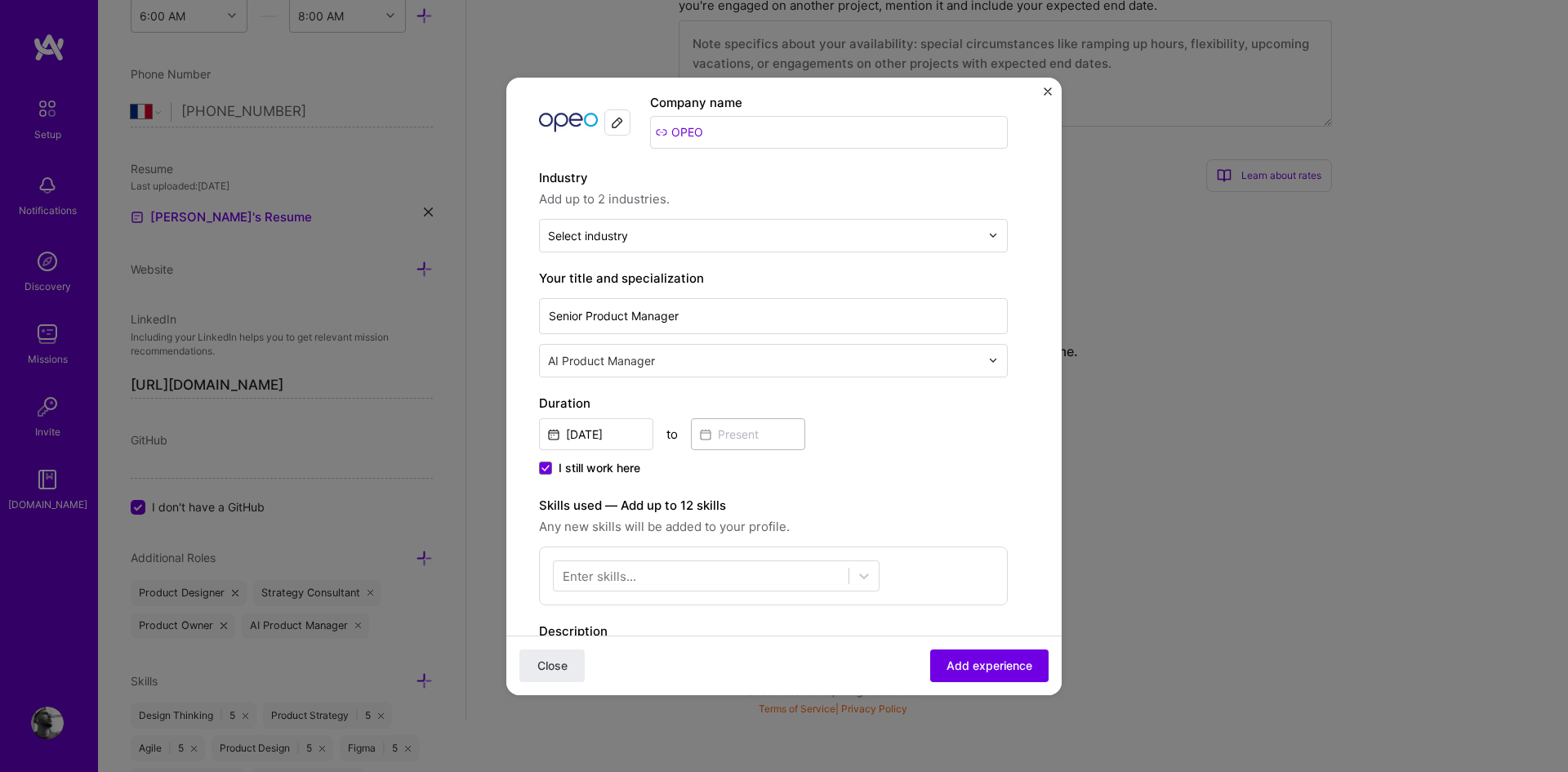
scroll to position [213, 0]
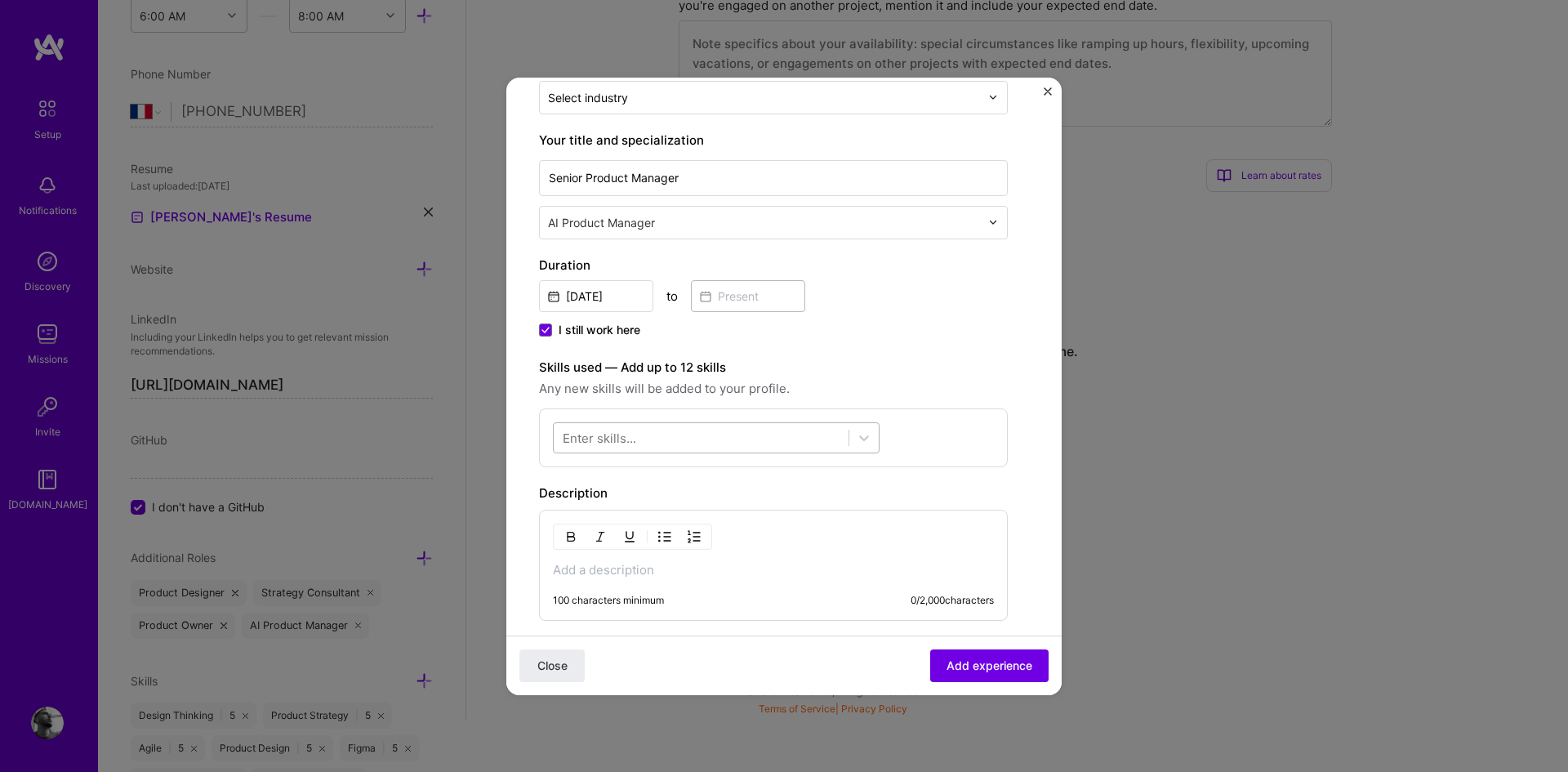
click at [655, 440] on div at bounding box center [701, 437] width 295 height 27
click at [907, 356] on div "Create a job experience Jobs help companies understand your past experience. Co…" at bounding box center [774, 389] width 469 height 984
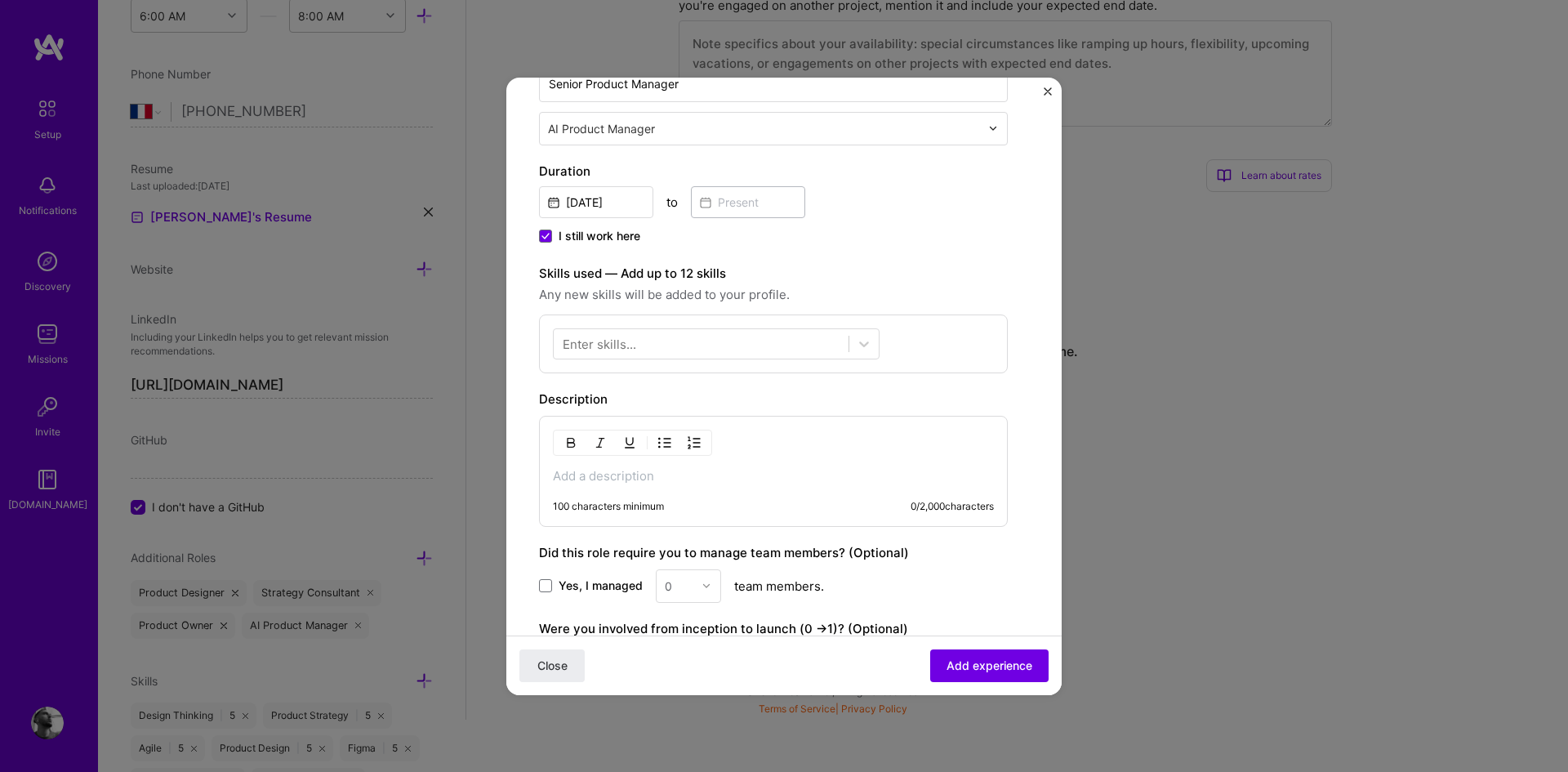
scroll to position [307, 0]
click at [637, 481] on p at bounding box center [773, 476] width 441 height 17
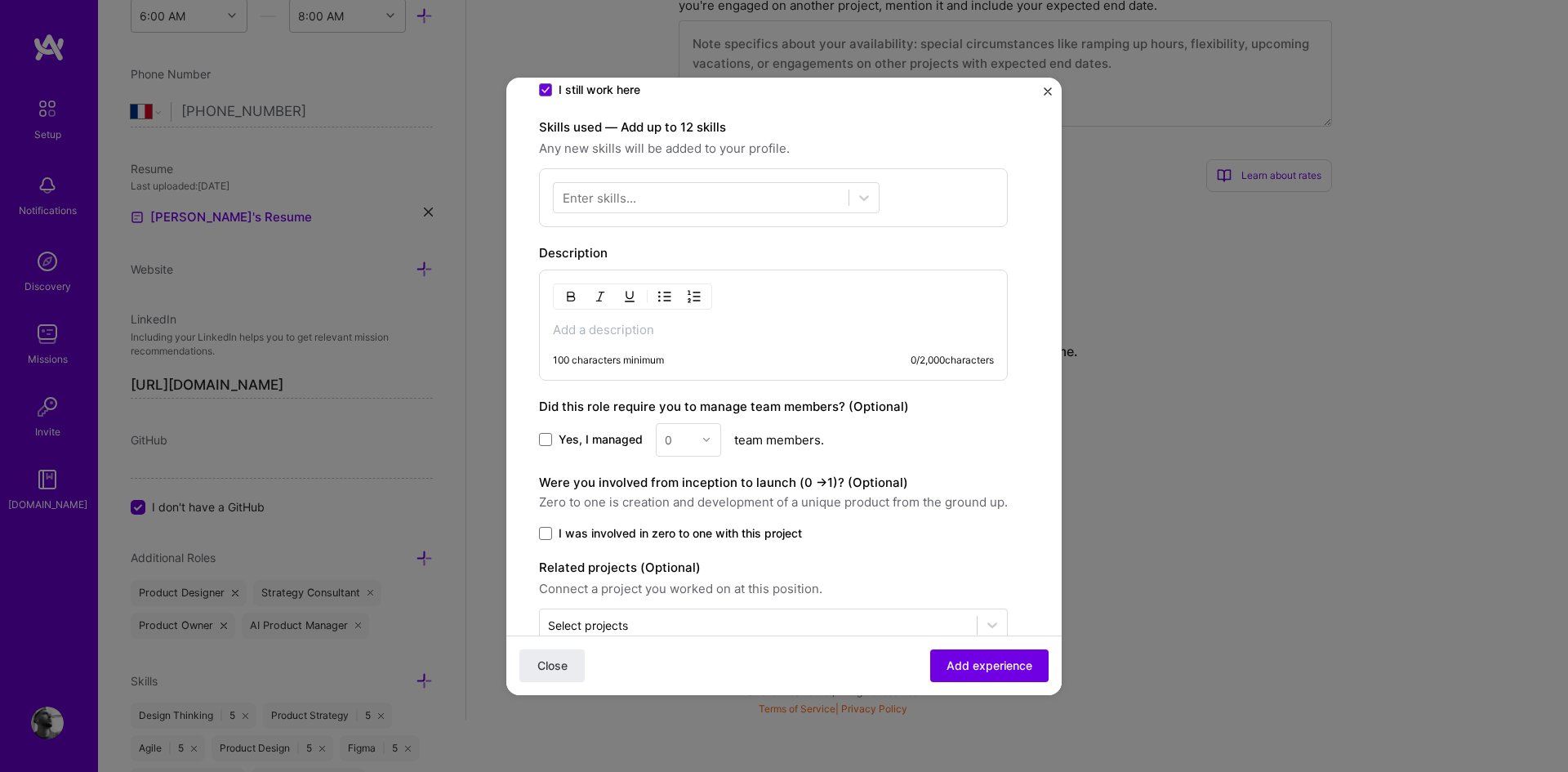
scroll to position [453, 0]
click at [547, 440] on span at bounding box center [546, 439] width 13 height 13
click at [0, 0] on input "Yes, I managed" at bounding box center [0, 0] width 0 height 0
click at [687, 445] on input "text" at bounding box center [679, 439] width 28 height 17
click at [682, 531] on div "3" at bounding box center [688, 543] width 55 height 30
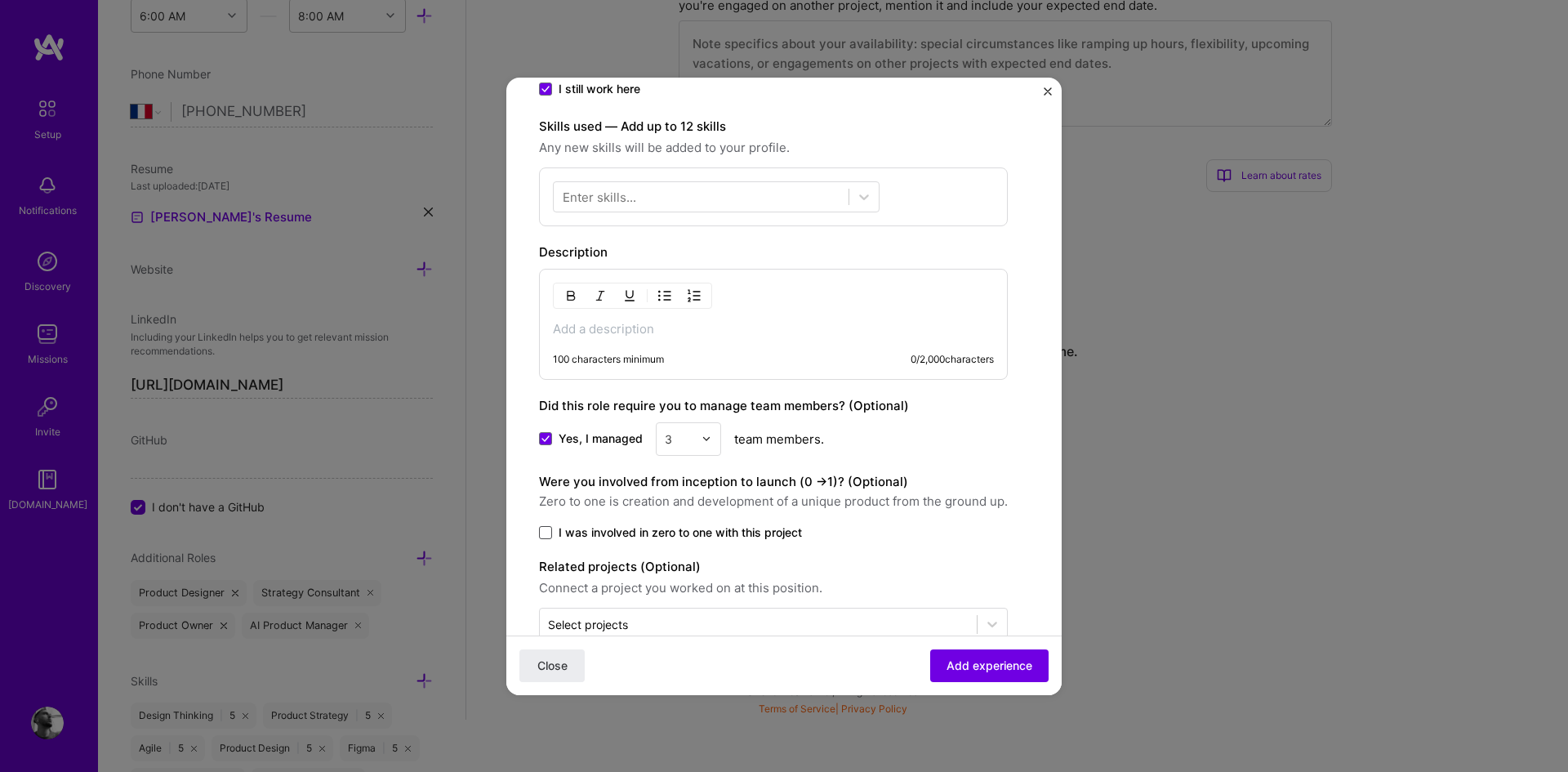
click at [545, 533] on span at bounding box center [546, 533] width 13 height 13
click at [0, 0] on input "I was involved in zero to one with this project" at bounding box center [0, 0] width 0 height 0
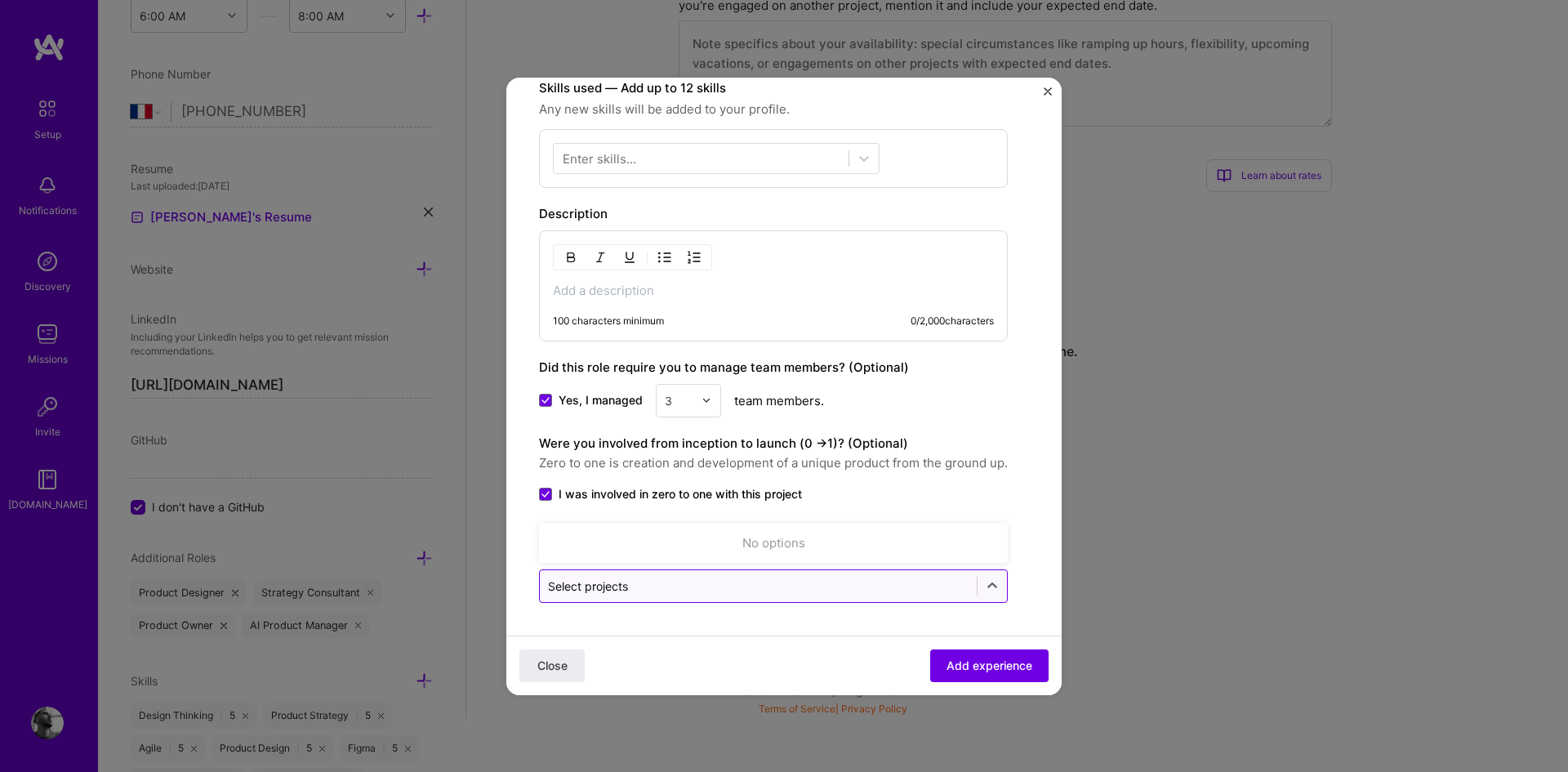
click at [637, 594] on input "text" at bounding box center [758, 586] width 420 height 17
click at [996, 592] on icon at bounding box center [992, 586] width 17 height 17
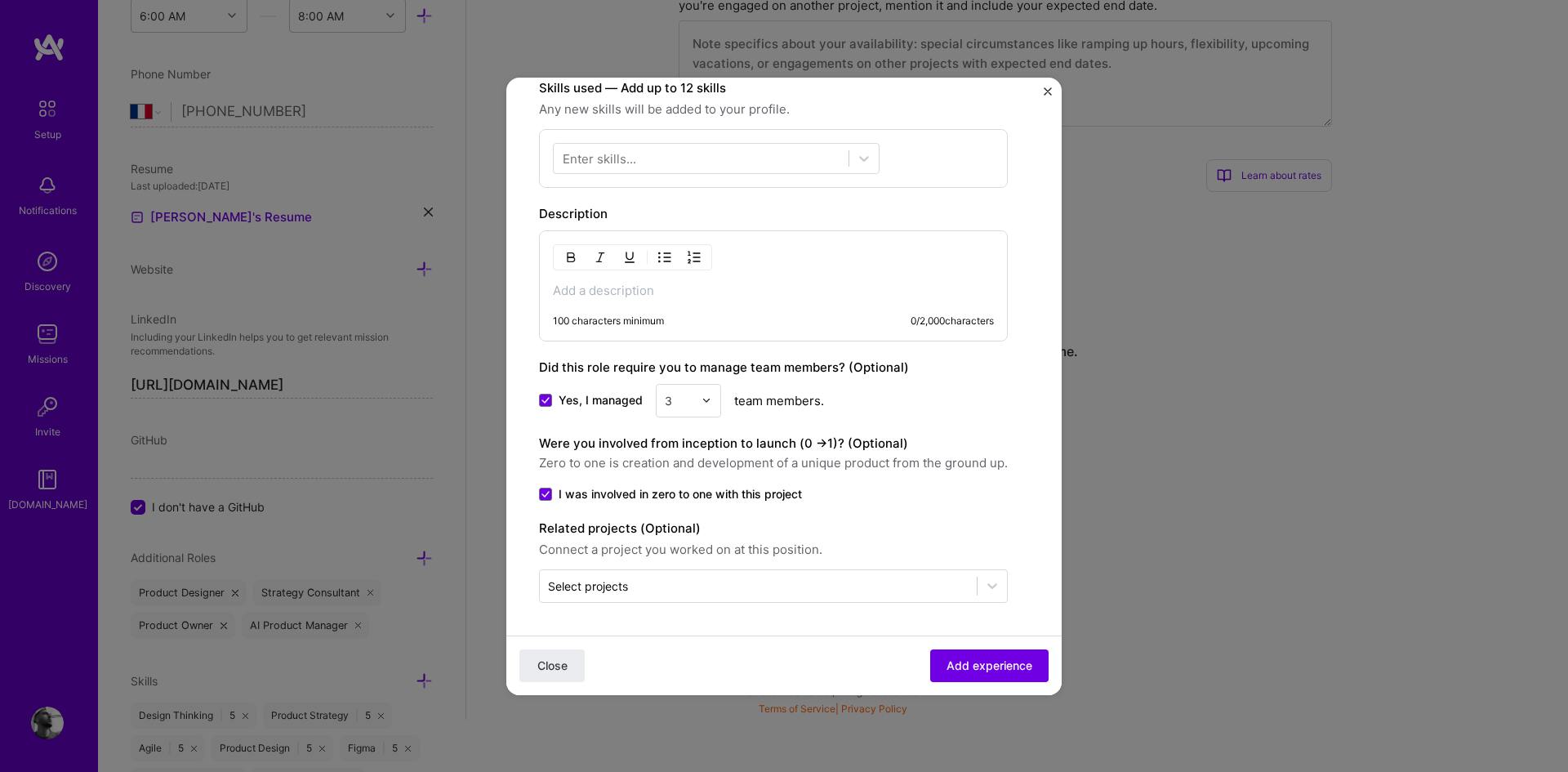
click at [988, 404] on div "Yes, I managed 3 team members." at bounding box center [774, 400] width 469 height 33
click at [649, 291] on p at bounding box center [773, 291] width 441 height 17
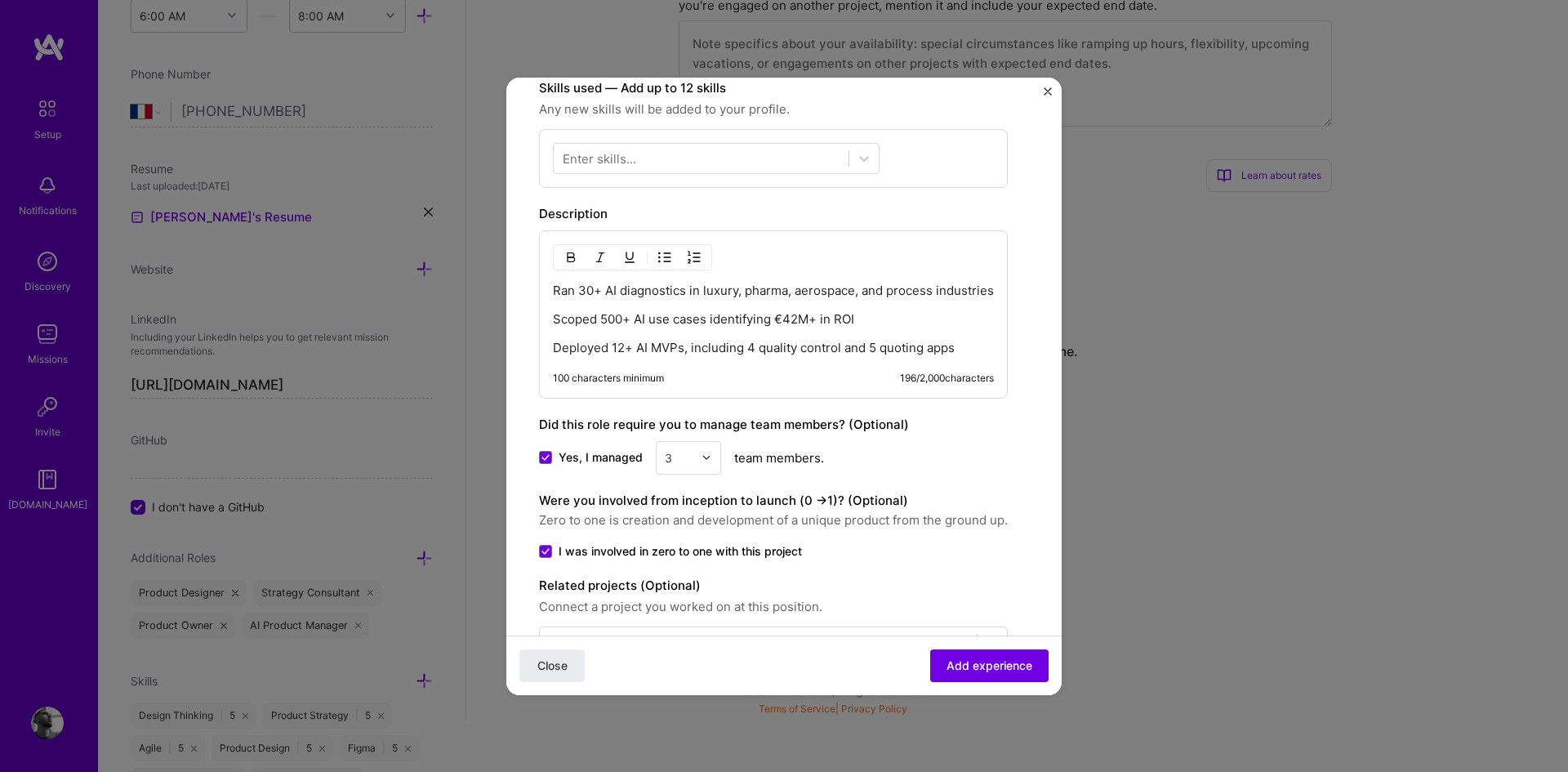
click at [633, 330] on div "Ran 30+ AI diagnostics in luxury, pharma, aerospace, and process industries Sco…" at bounding box center [773, 319] width 441 height 74
click at [584, 333] on div "Ran 30+ AI diagnostics in luxury, pharma, aerospace, and process industries Sco…" at bounding box center [773, 319] width 441 height 74
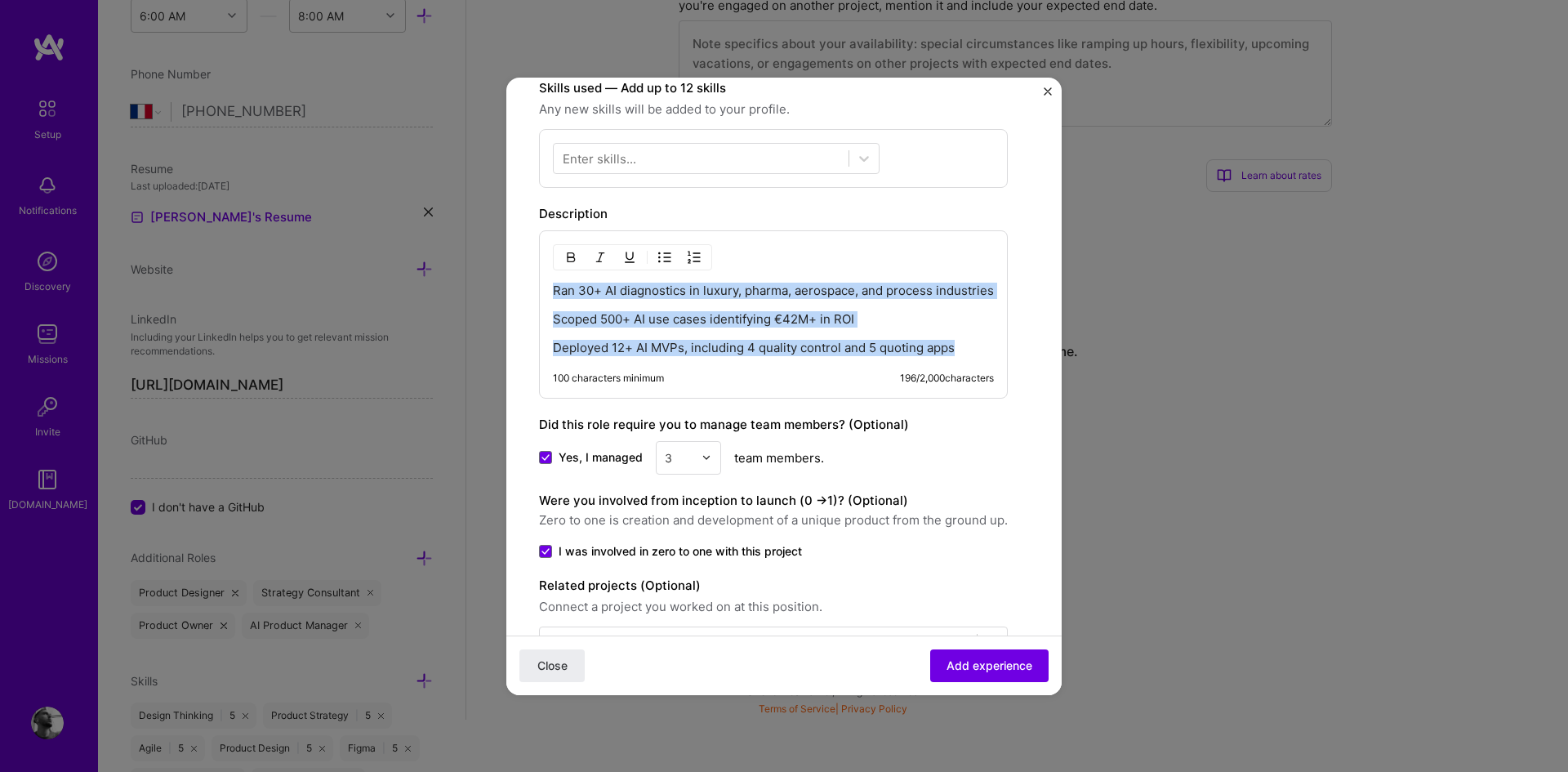
click at [662, 260] on img "button" at bounding box center [665, 257] width 13 height 13
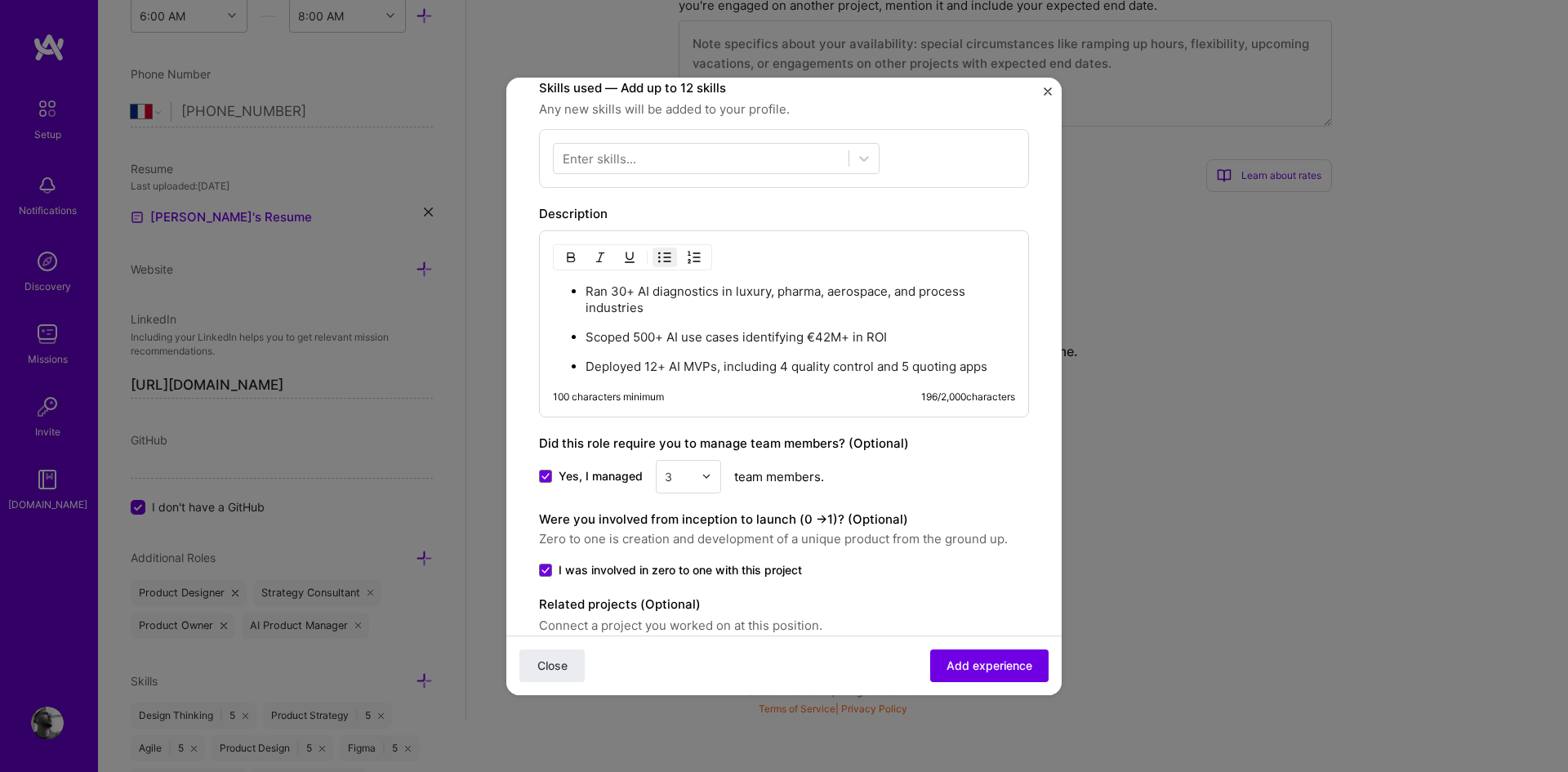
click at [625, 325] on ul "Ran 30+ AI diagnostics in luxury, pharma, aerospace, and process industries Sco…" at bounding box center [784, 328] width 462 height 92
click at [619, 314] on p "Ran 30+ AI diagnostics in luxury, pharma, aerospace, and process industries" at bounding box center [799, 299] width 429 height 33
click at [584, 337] on ul "Ran 30+ AI diagnostics in luxury, pharma, aerospace, and process industries Sco…" at bounding box center [784, 328] width 462 height 92
click at [634, 337] on p "Scoped 500+ AI use cases identifying €42M+ in ROI" at bounding box center [799, 337] width 429 height 17
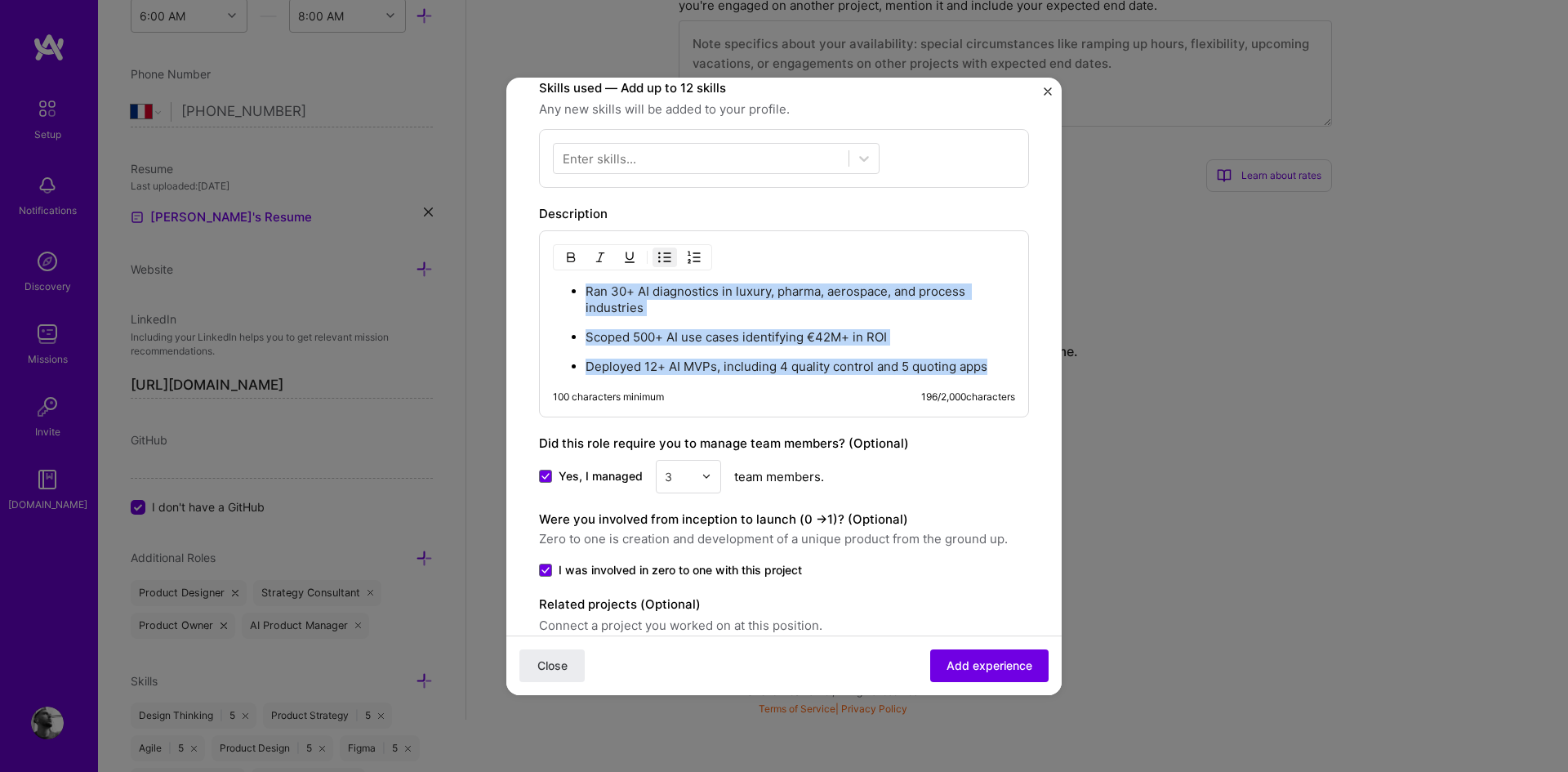
click at [662, 255] on img "button" at bounding box center [665, 257] width 13 height 13
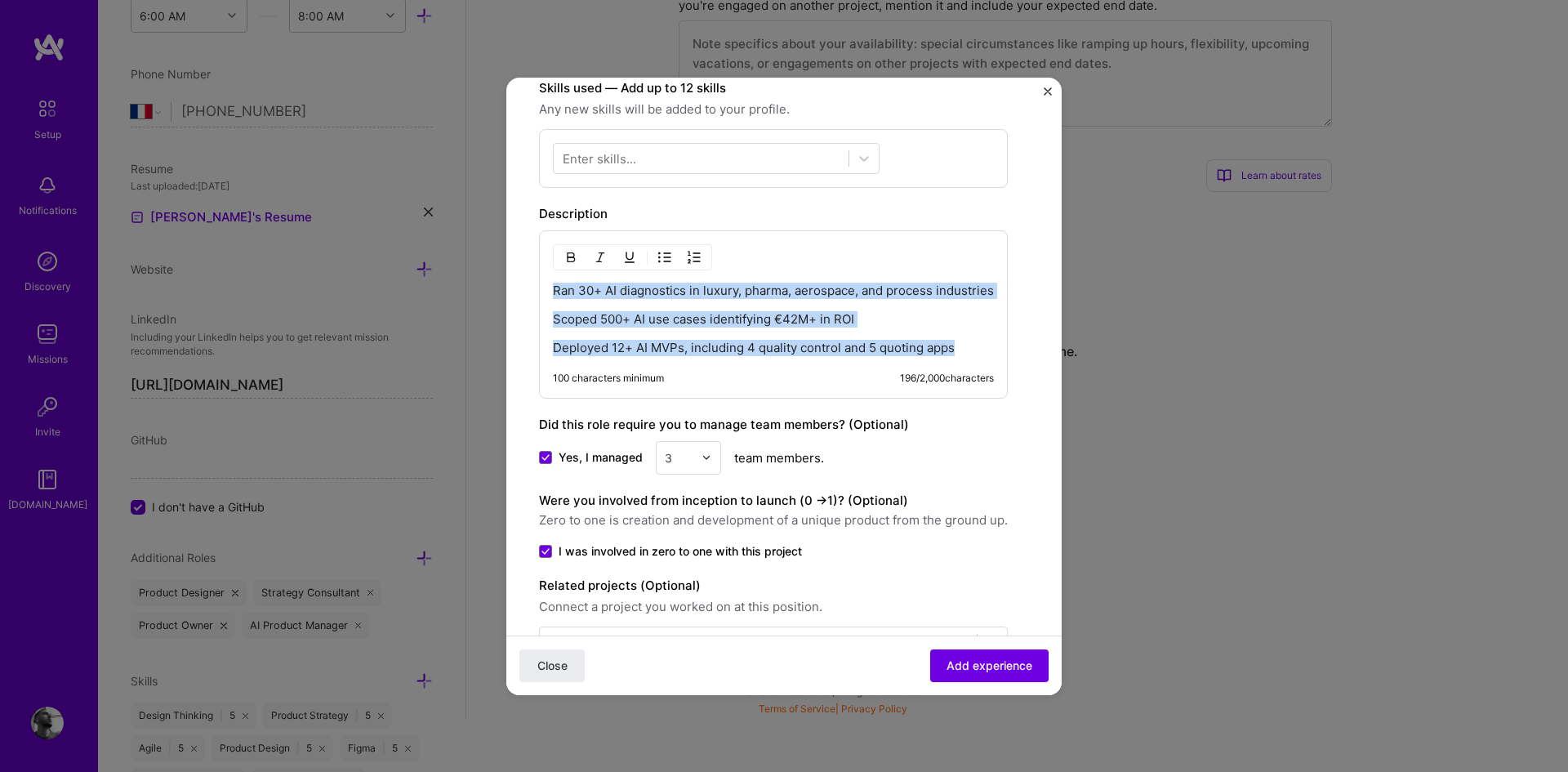
click at [554, 316] on p "Scoped 500+ AI use cases identifying €42M+ in ROI" at bounding box center [773, 320] width 441 height 17
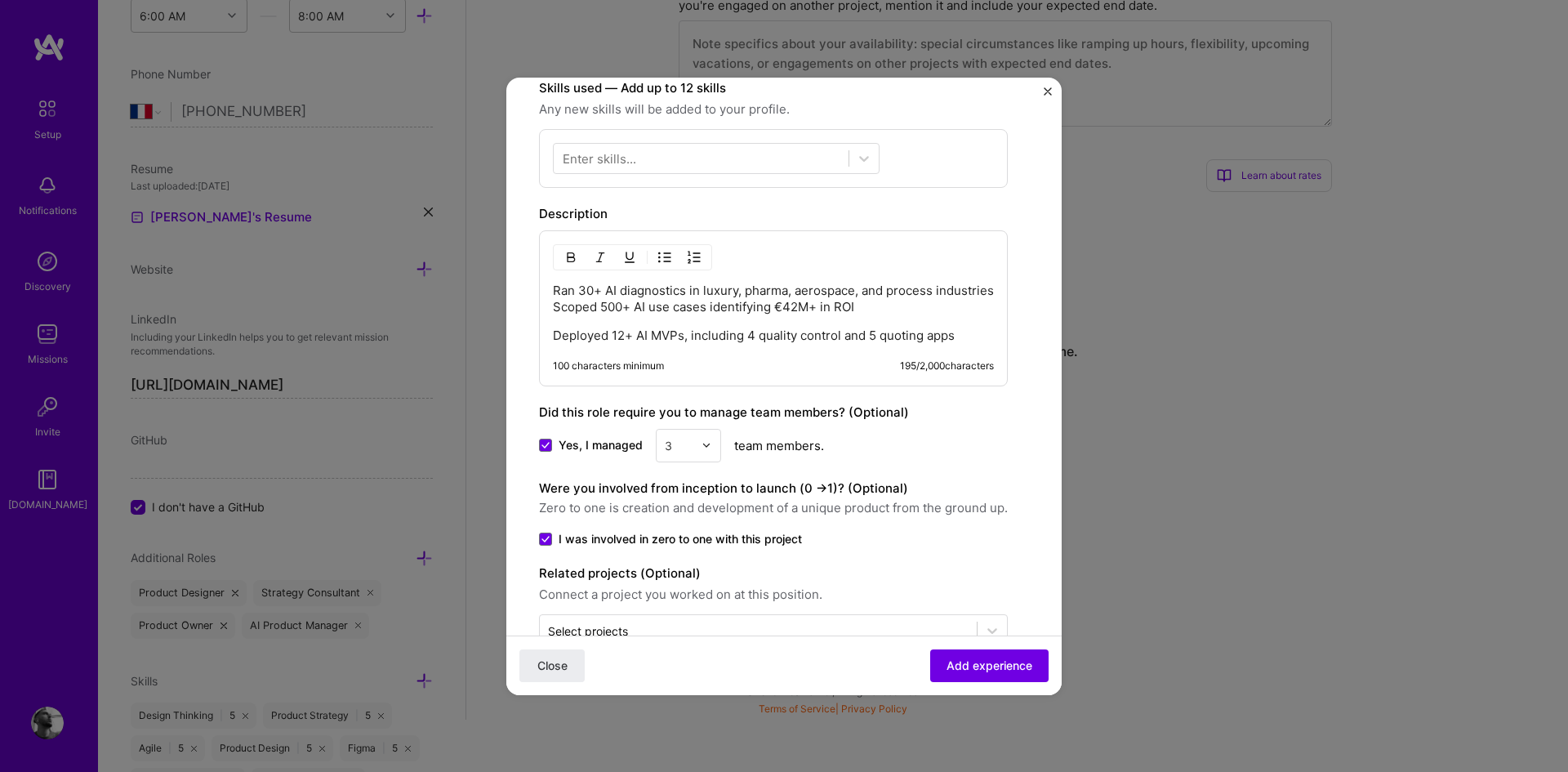
click at [556, 333] on p "Deployed 12+ AI MVPs, including 4 quality control and 5 quoting apps" at bounding box center [773, 336] width 441 height 17
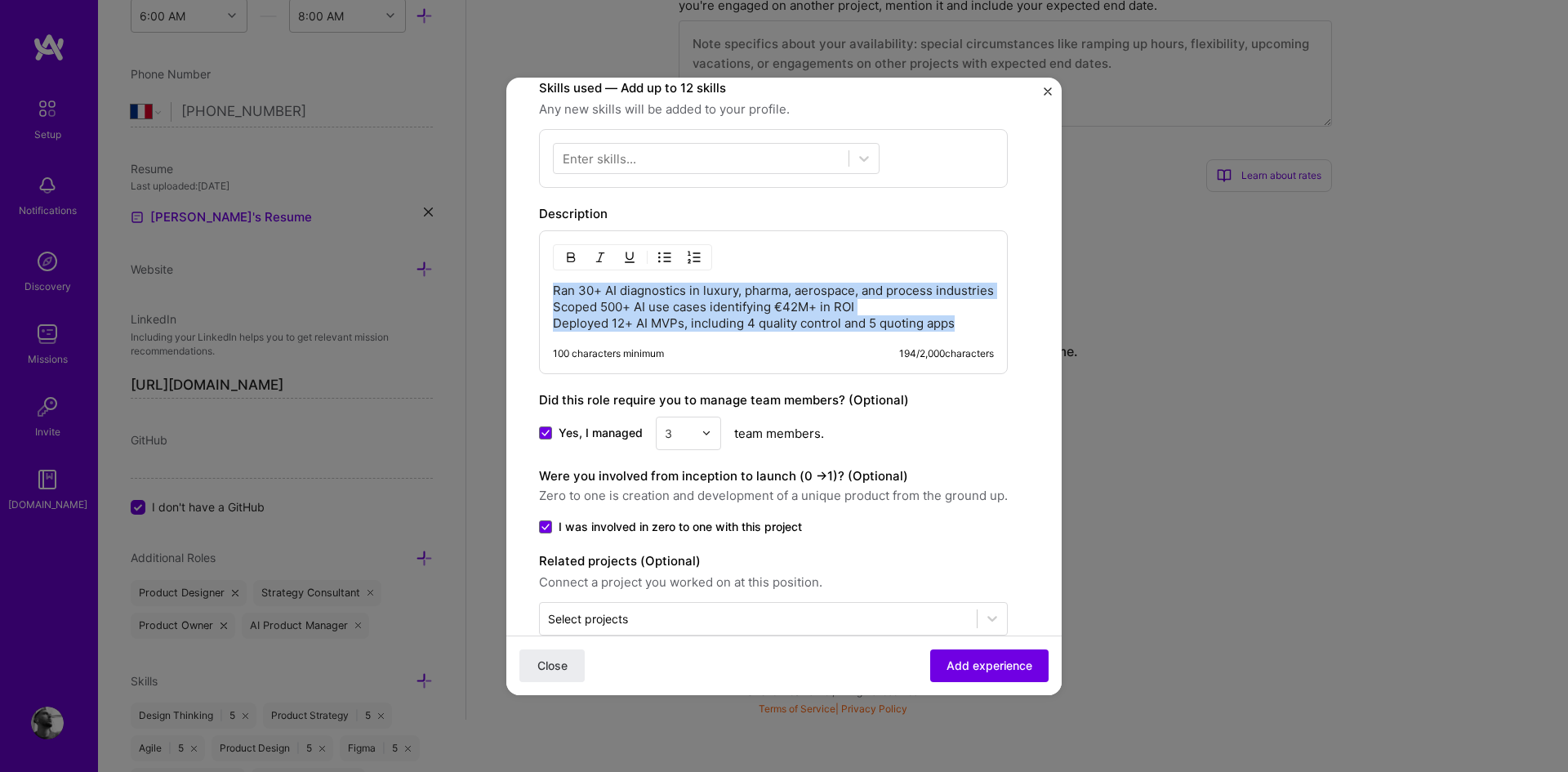
click at [665, 254] on img "button" at bounding box center [665, 257] width 13 height 13
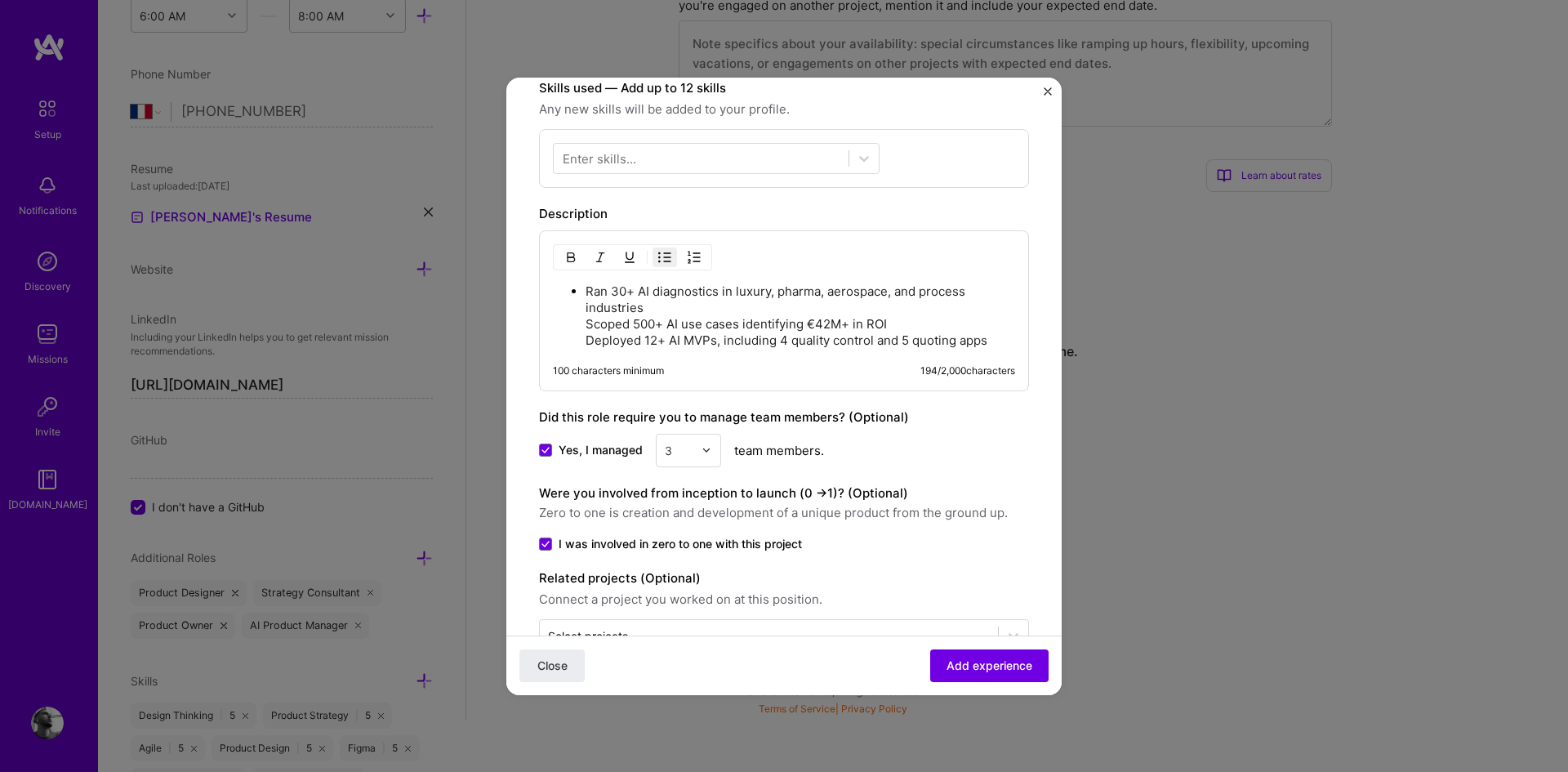
click at [720, 333] on p "Ran 30+ AI diagnostics in luxury, pharma, aerospace, and process industries Sco…" at bounding box center [799, 316] width 429 height 65
click at [584, 290] on ul "Ran 30+ AI diagnostics in luxury, pharma, aerospace, and process industries Sco…" at bounding box center [784, 315] width 462 height 66
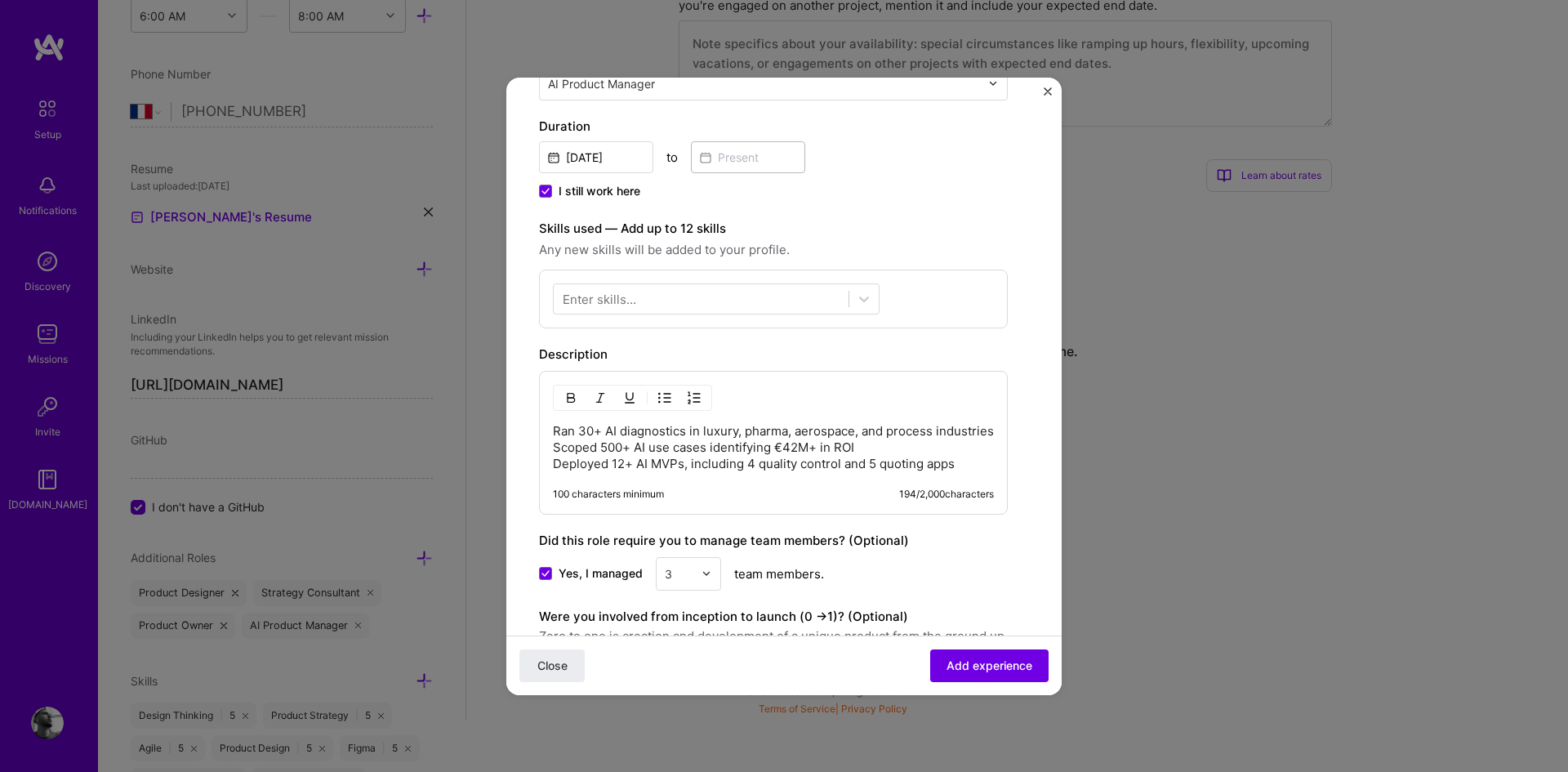
scroll to position [524, 0]
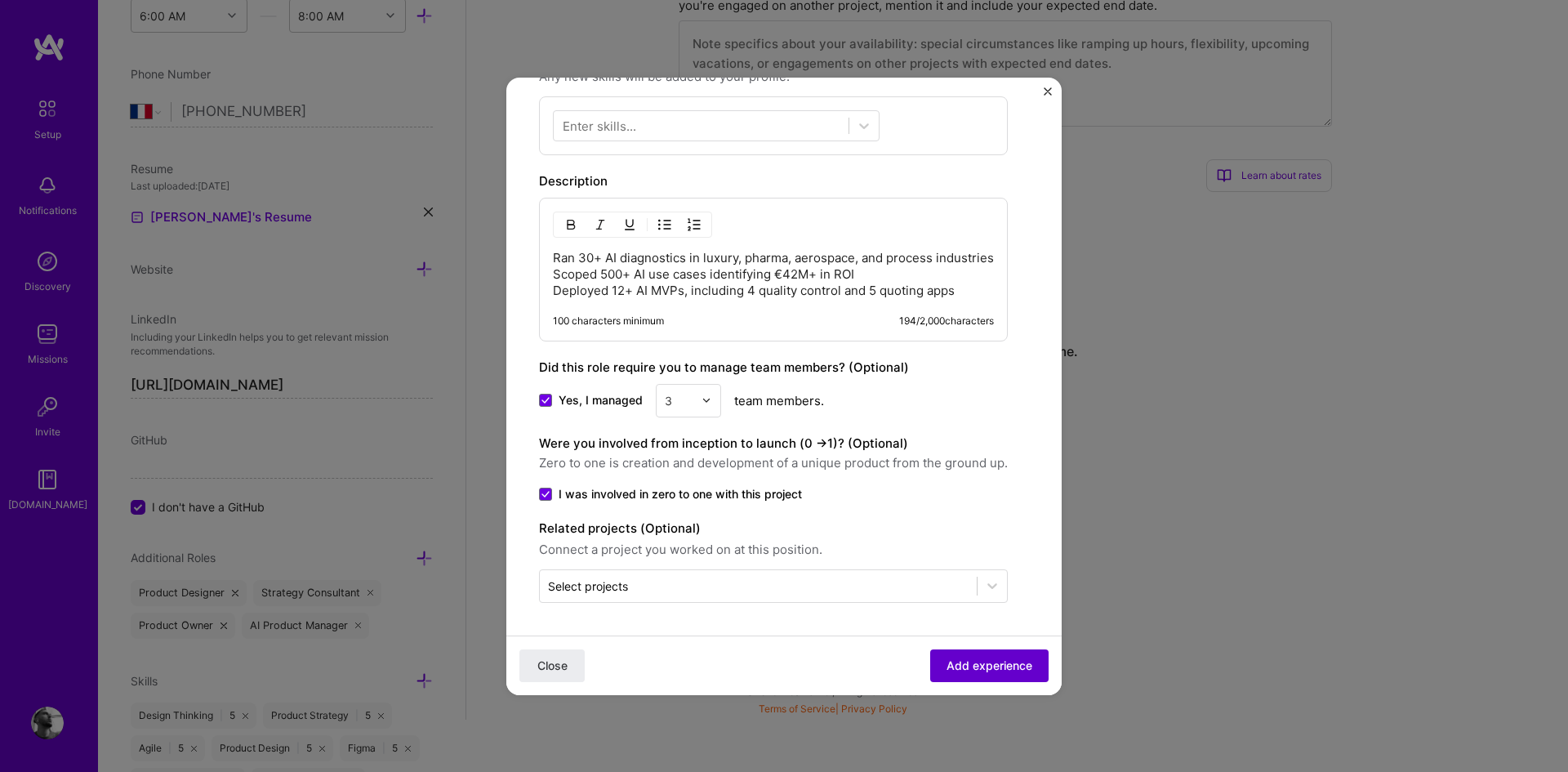
click at [973, 666] on span "Add experience" at bounding box center [989, 665] width 85 height 17
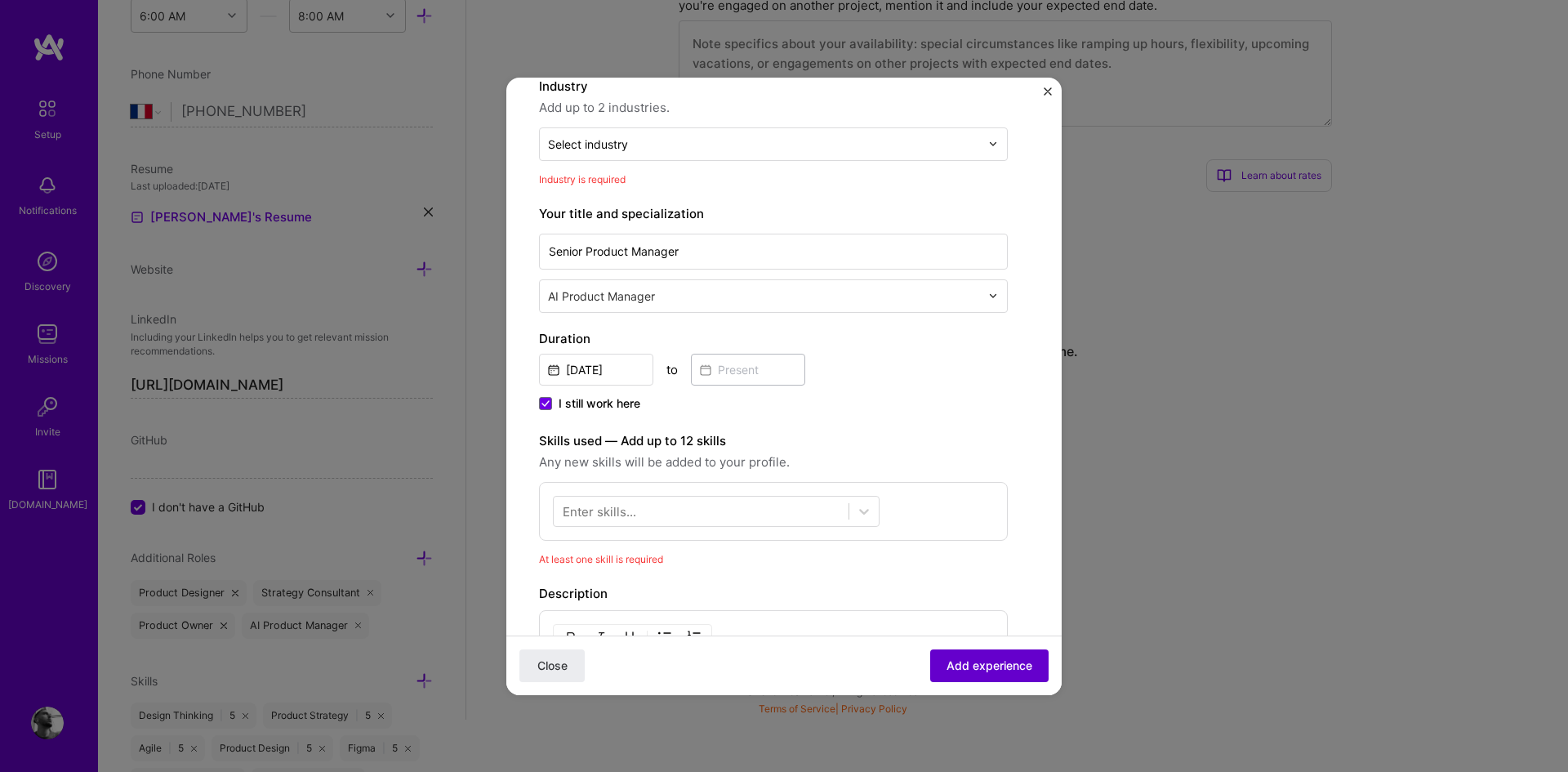
scroll to position [165, 0]
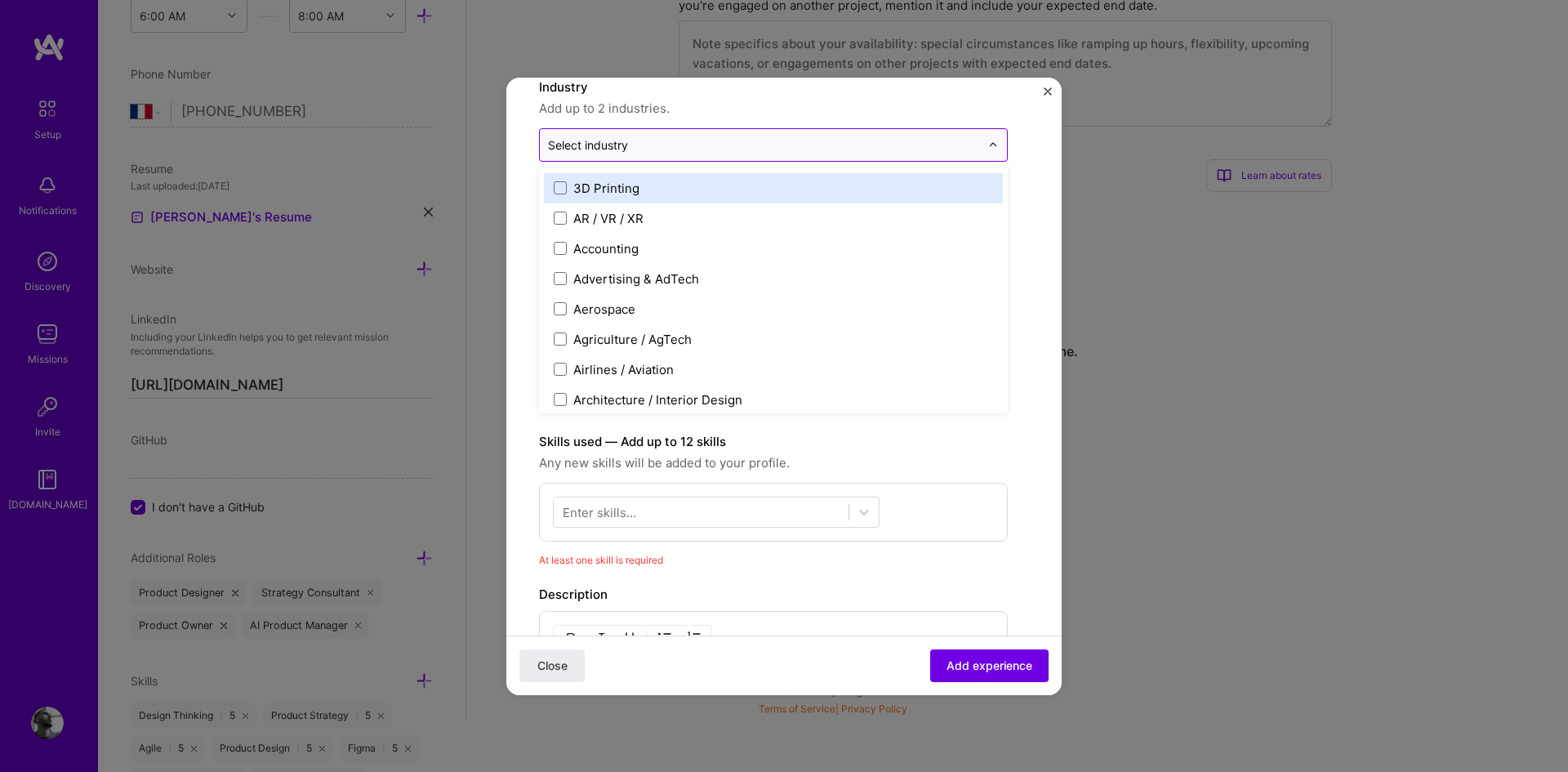
click at [712, 147] on input "text" at bounding box center [763, 145] width 432 height 17
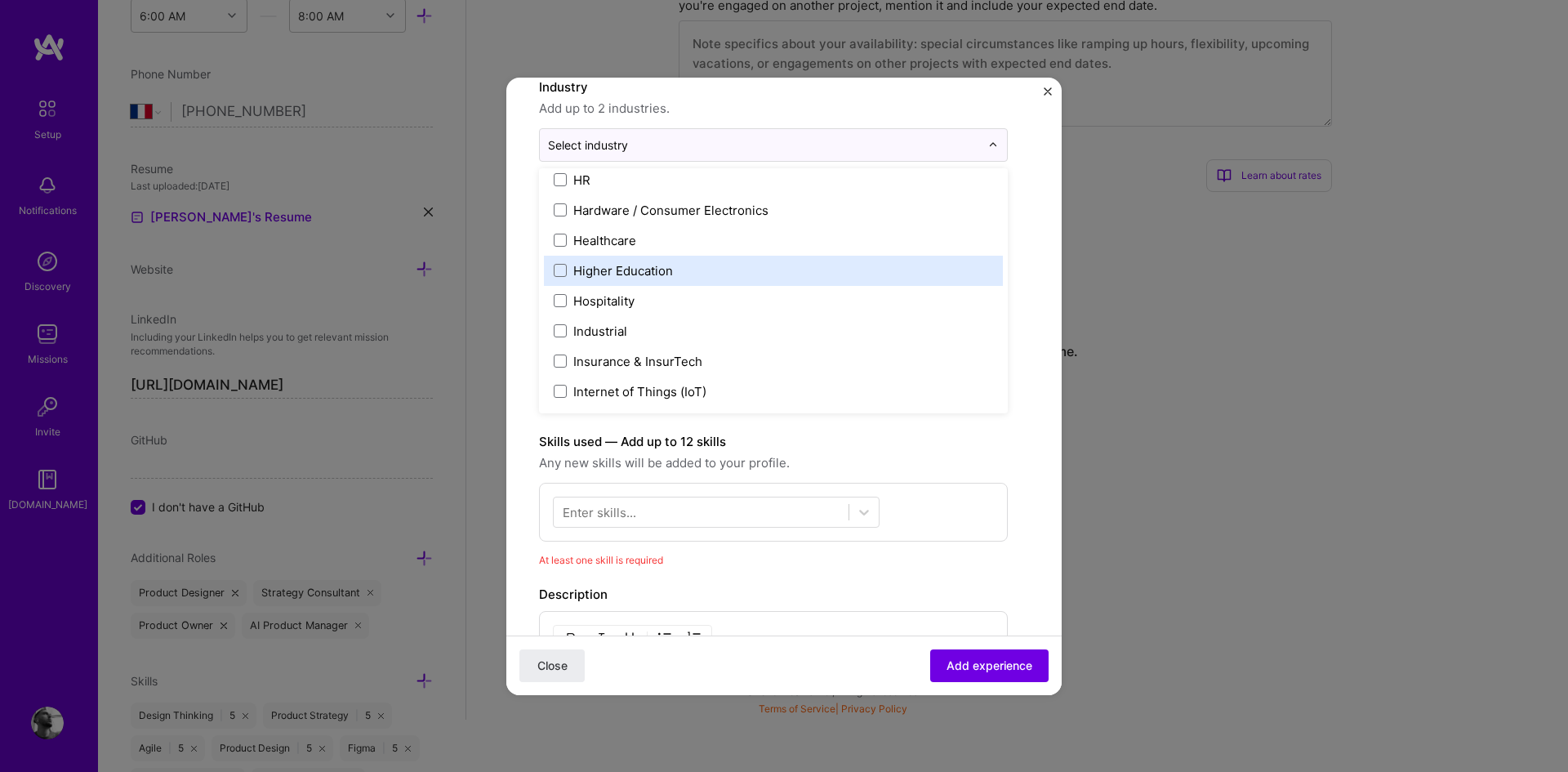
scroll to position [2039, 0]
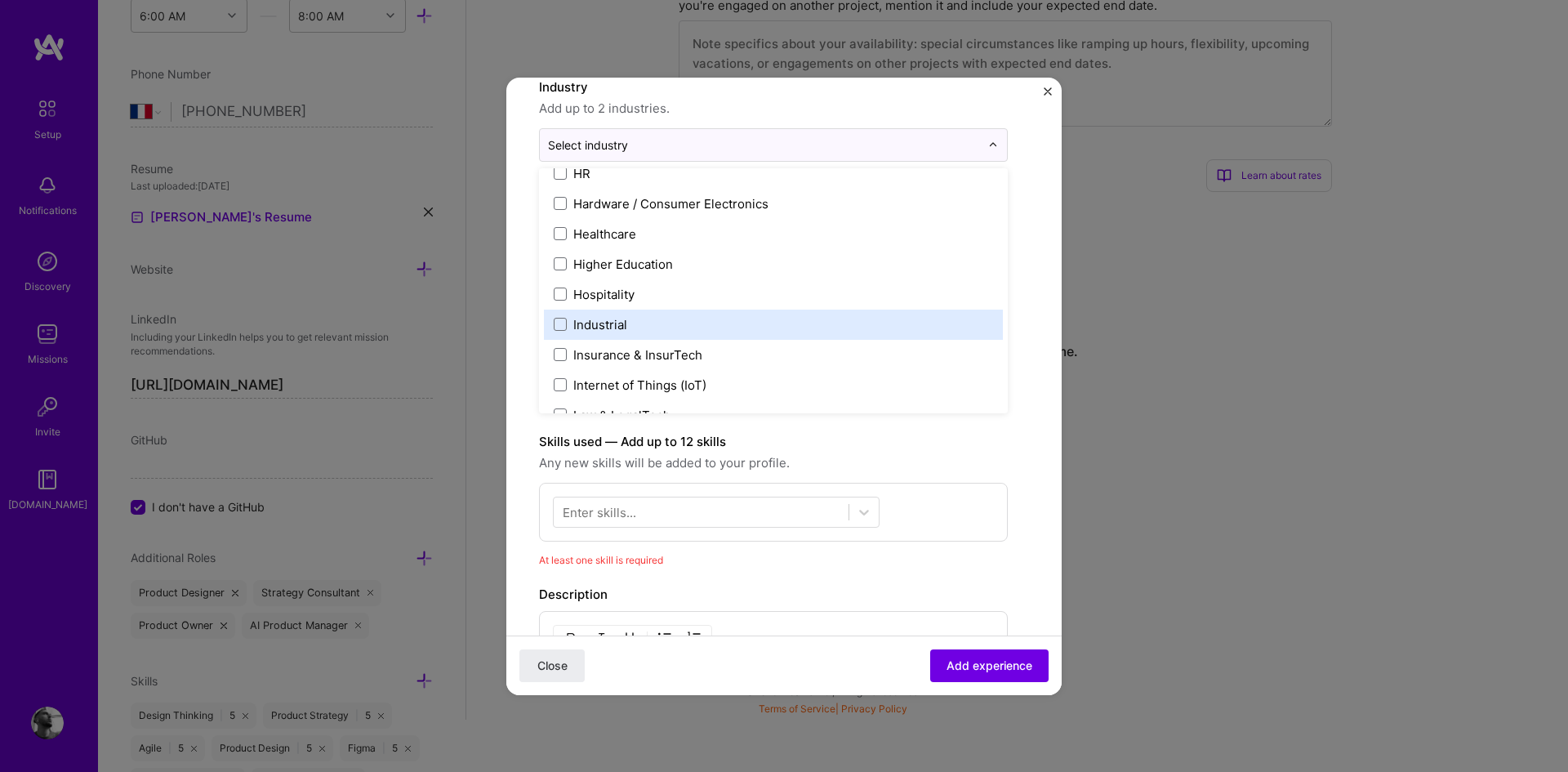
click at [680, 318] on label "Industrial" at bounding box center [773, 324] width 440 height 17
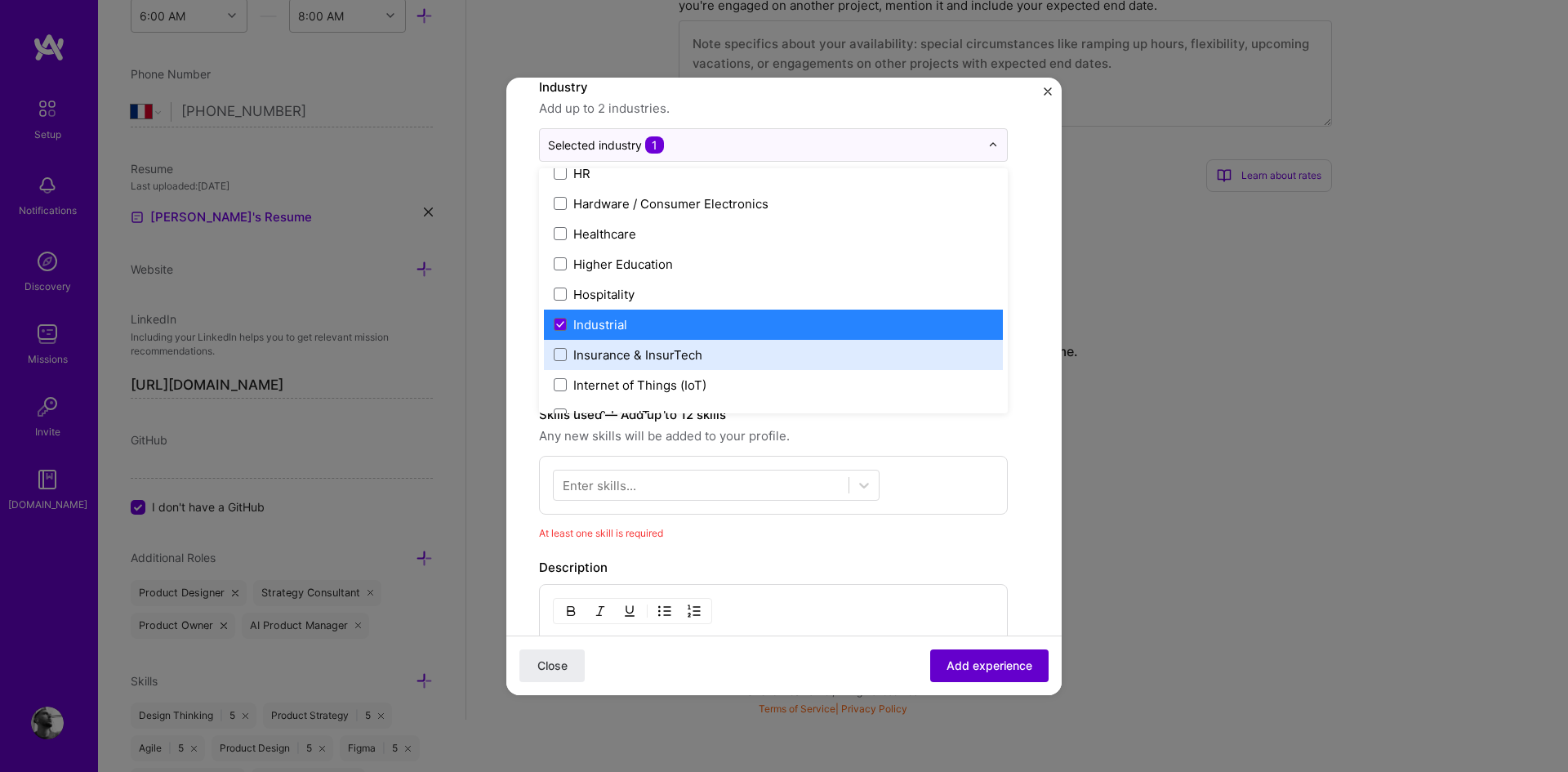
click at [969, 663] on span "Add experience" at bounding box center [989, 665] width 85 height 17
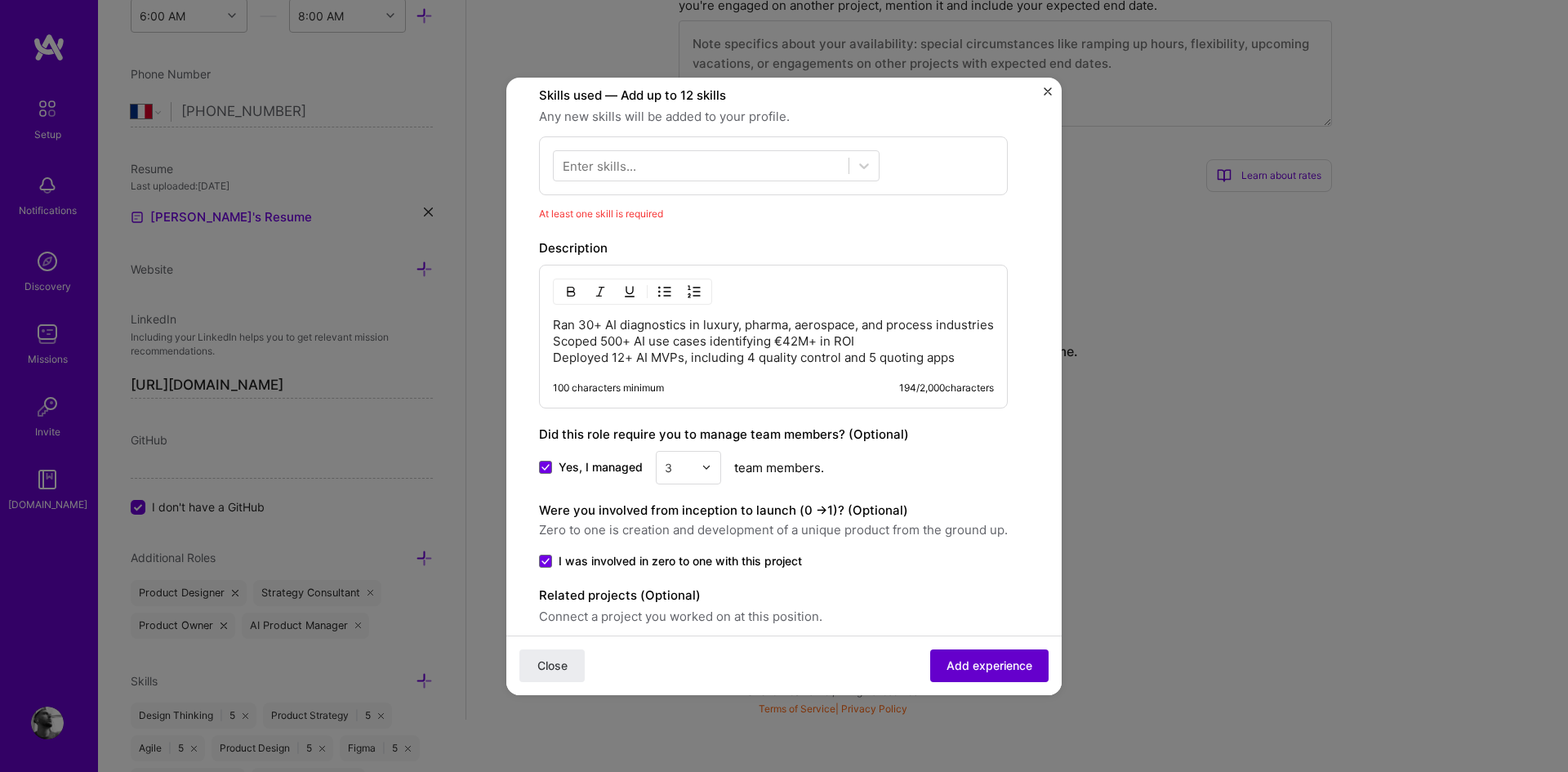
scroll to position [492, 0]
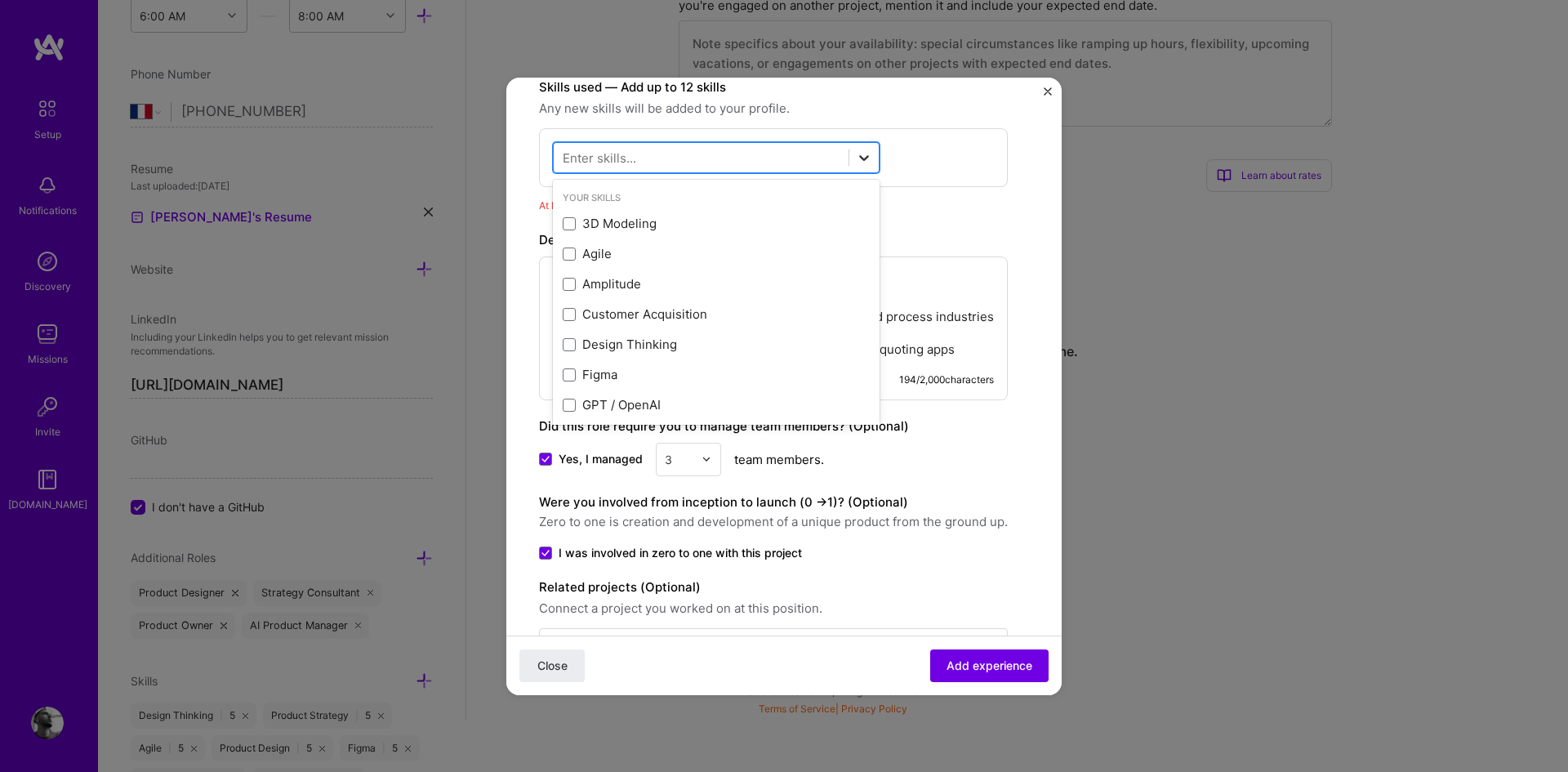
click at [867, 162] on icon at bounding box center [864, 157] width 17 height 17
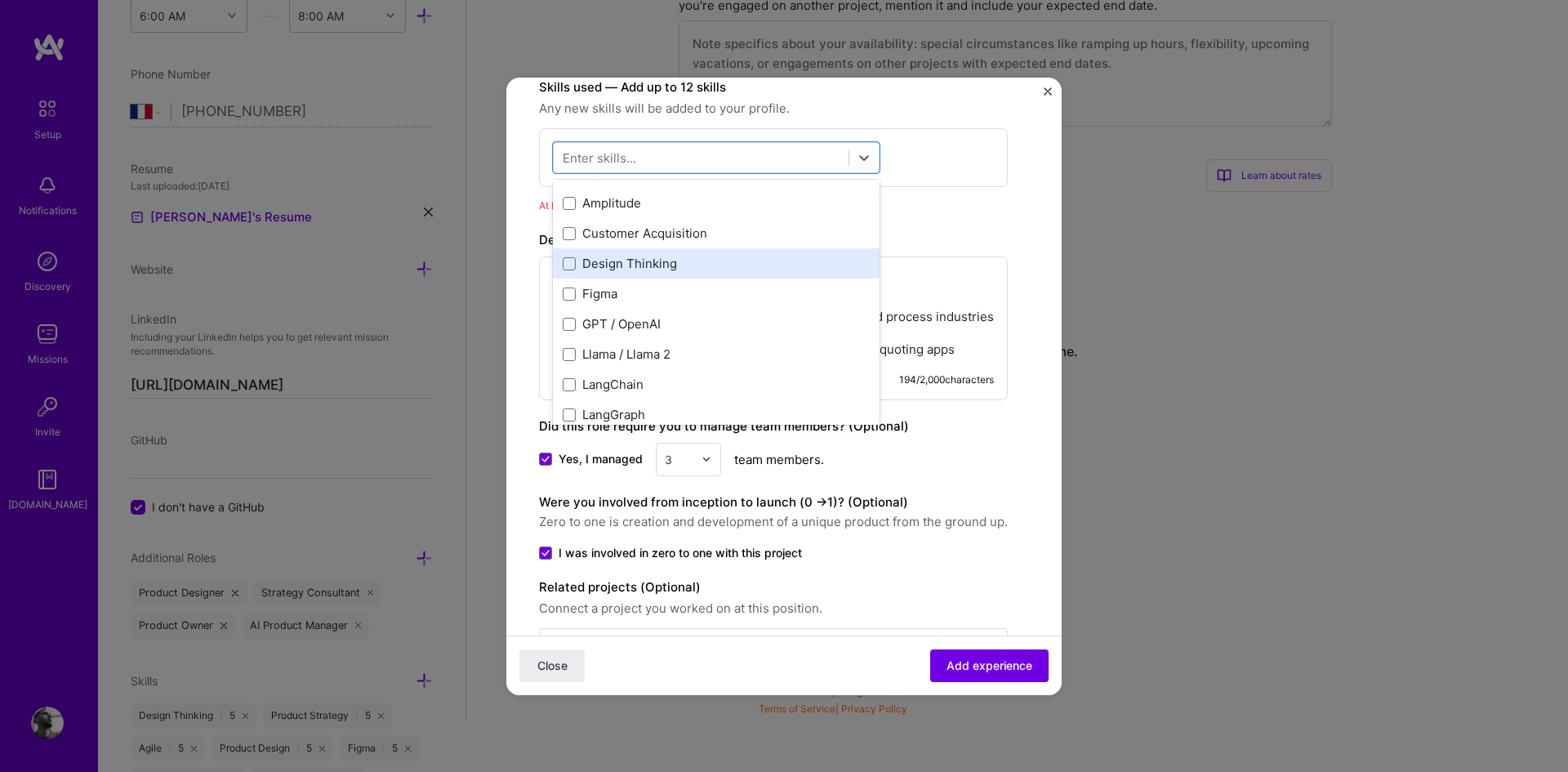
scroll to position [98, 0]
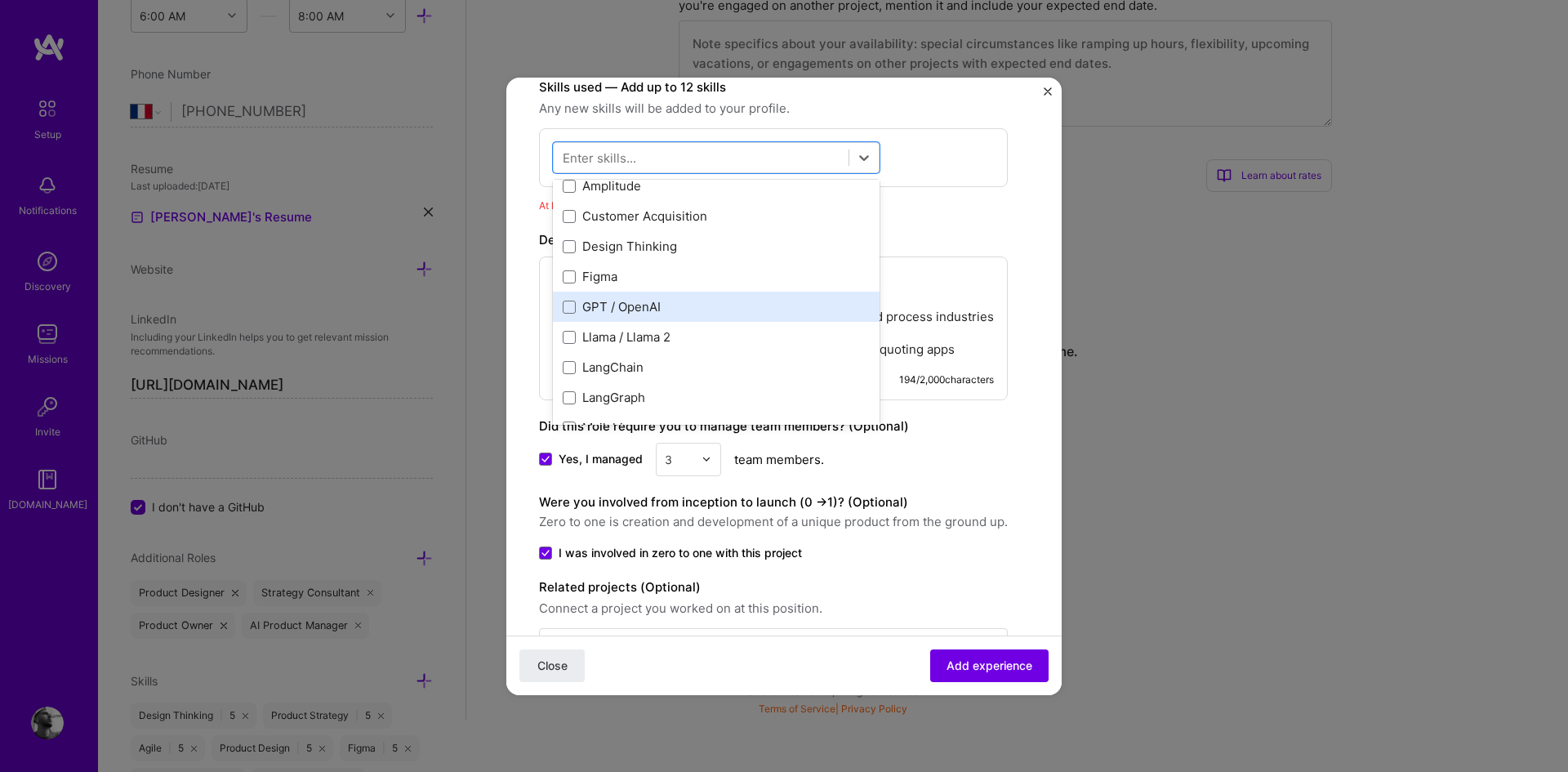
click at [630, 311] on div "GPT / OpenAI" at bounding box center [716, 306] width 307 height 17
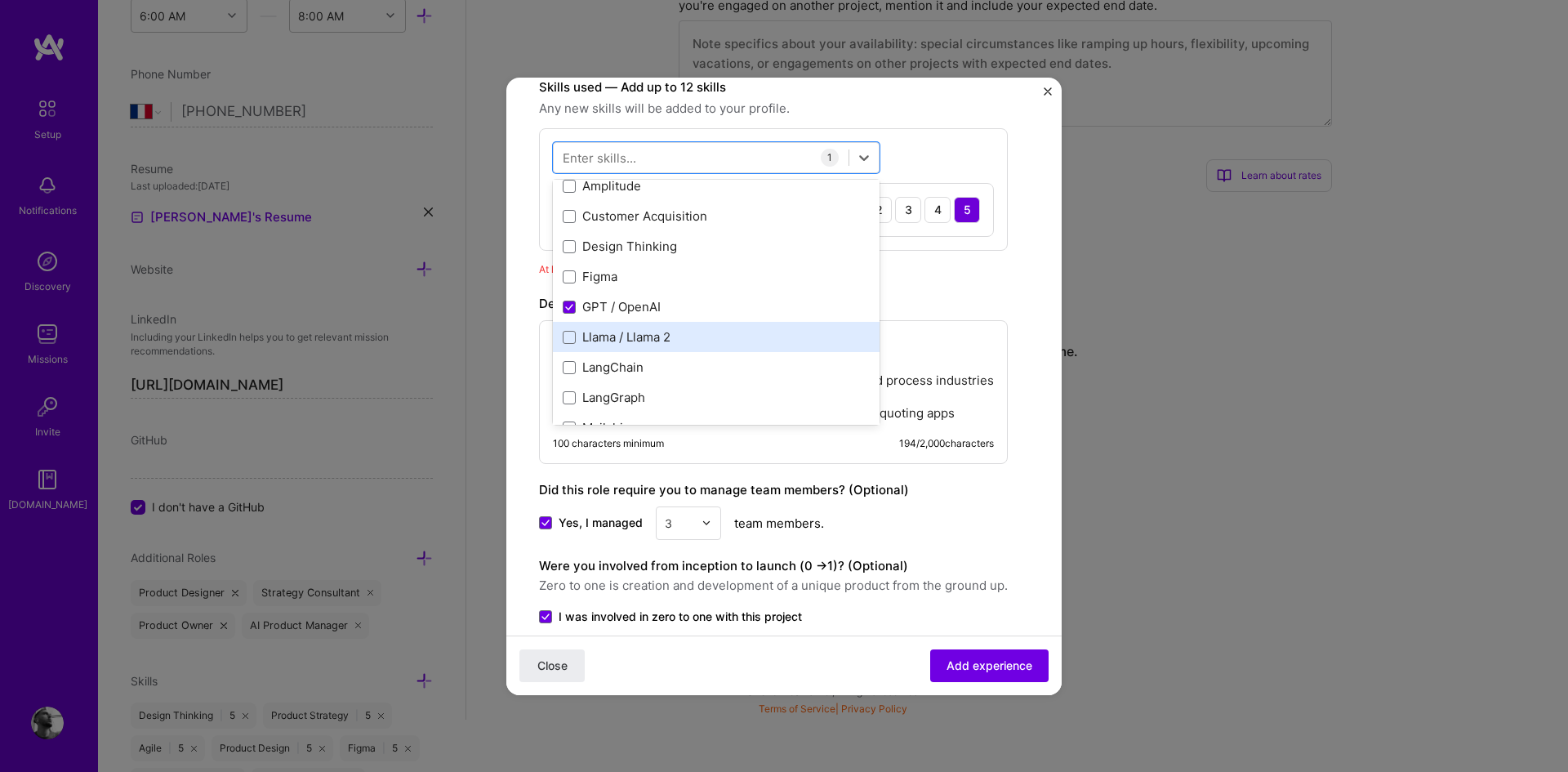
click at [614, 333] on div "Llama / Llama 2" at bounding box center [716, 337] width 307 height 17
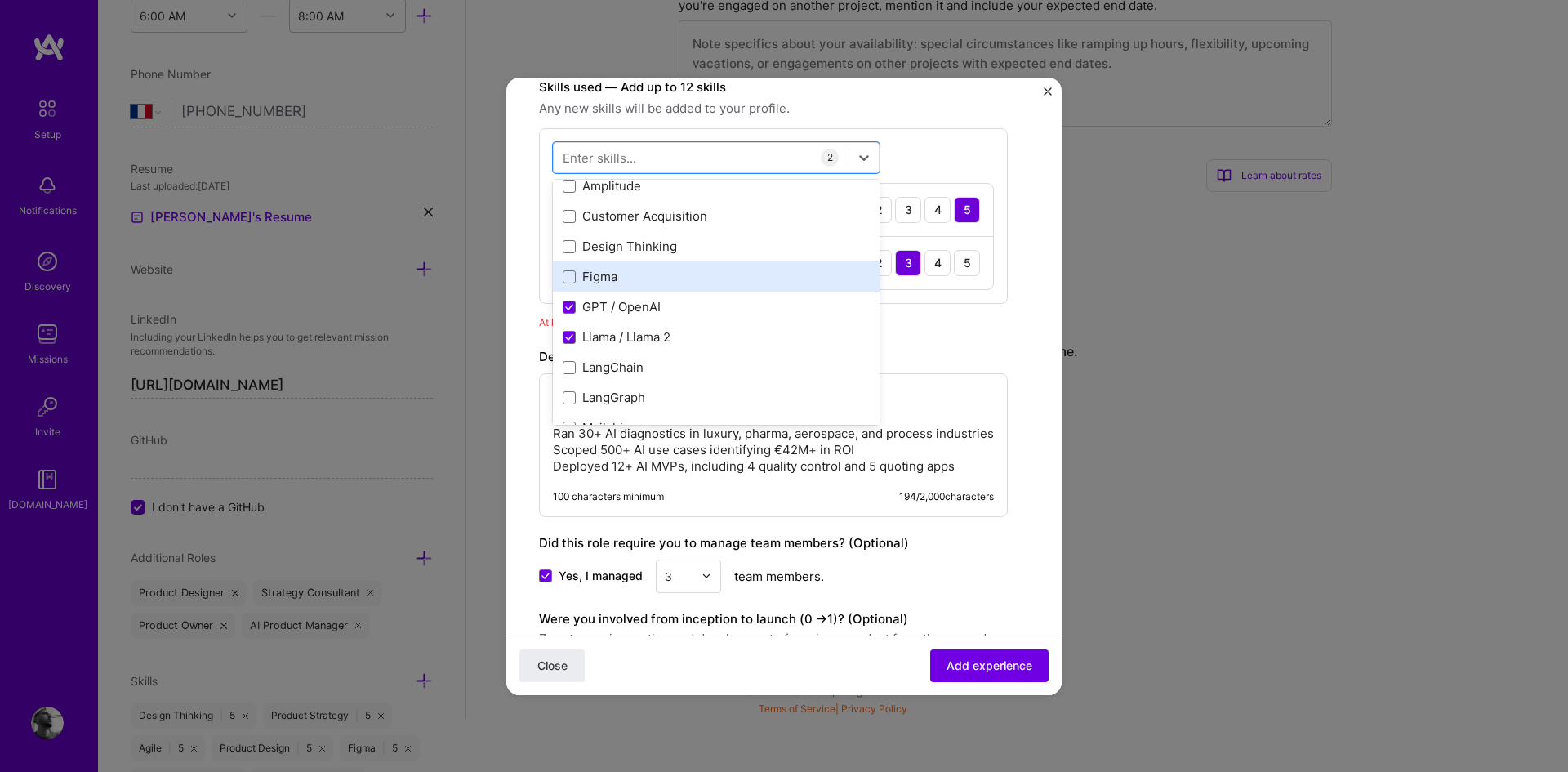
click at [605, 277] on div "Figma" at bounding box center [716, 276] width 307 height 17
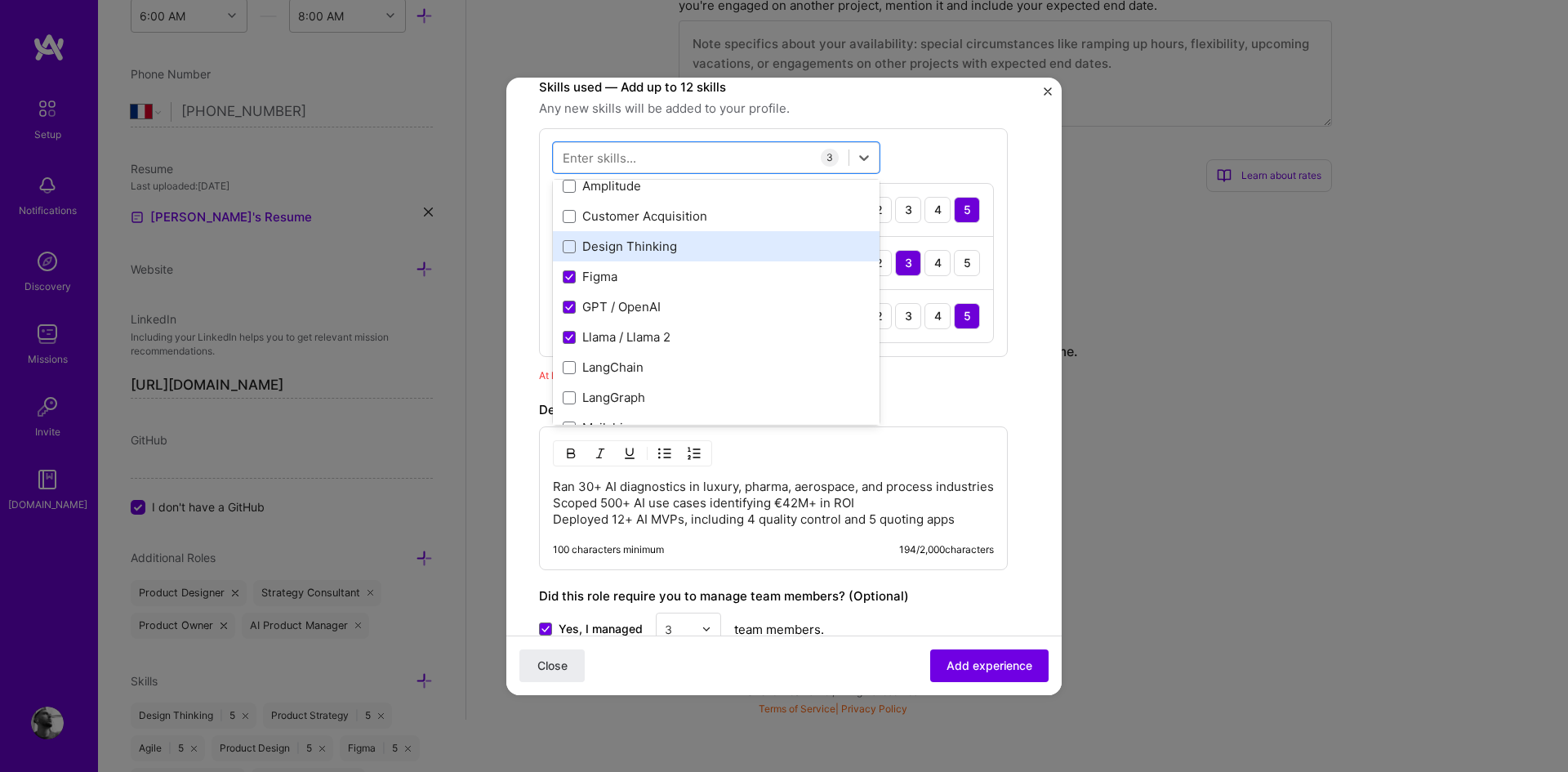
click at [608, 244] on div "Design Thinking" at bounding box center [716, 246] width 307 height 17
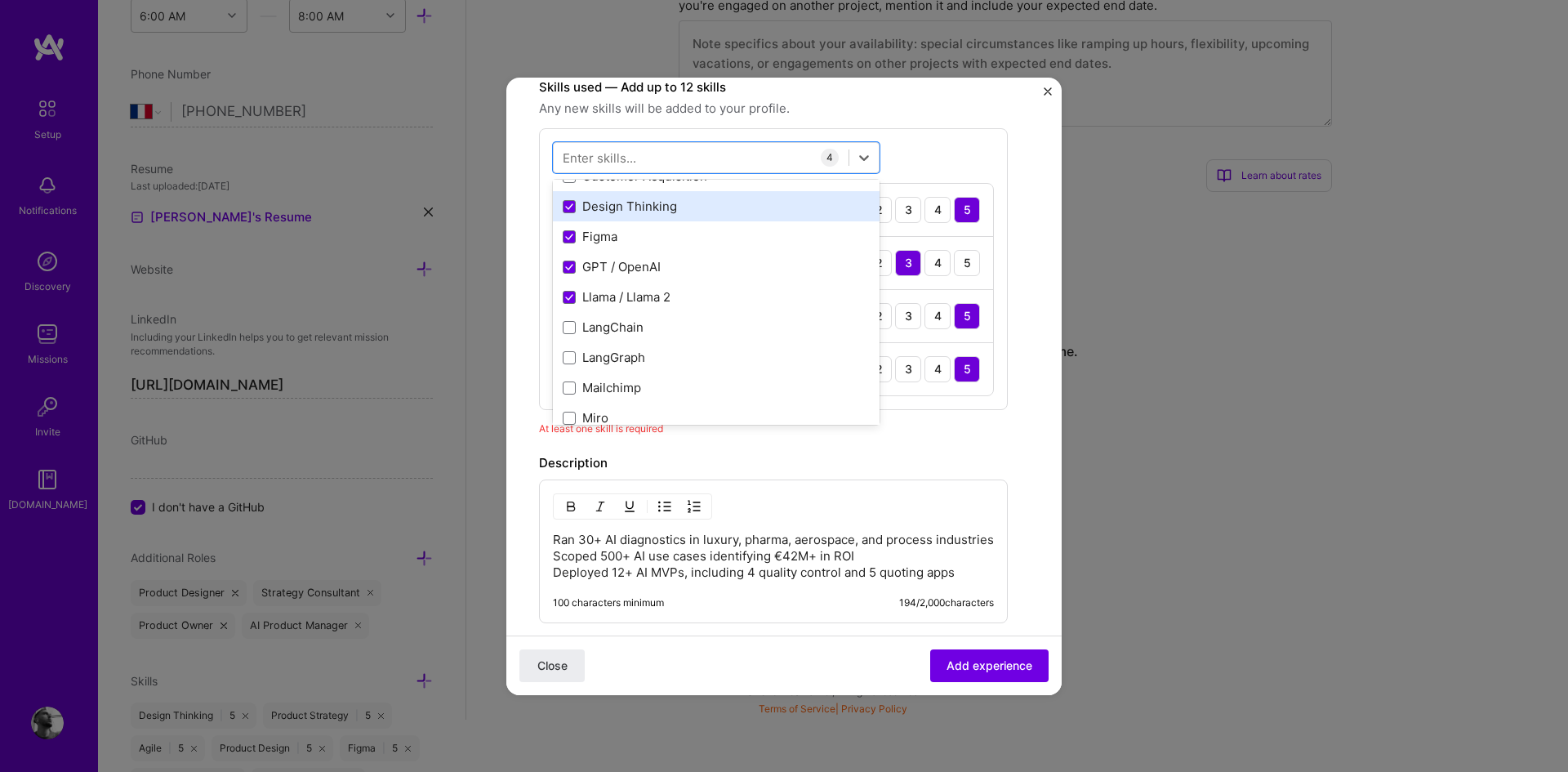
scroll to position [139, 0]
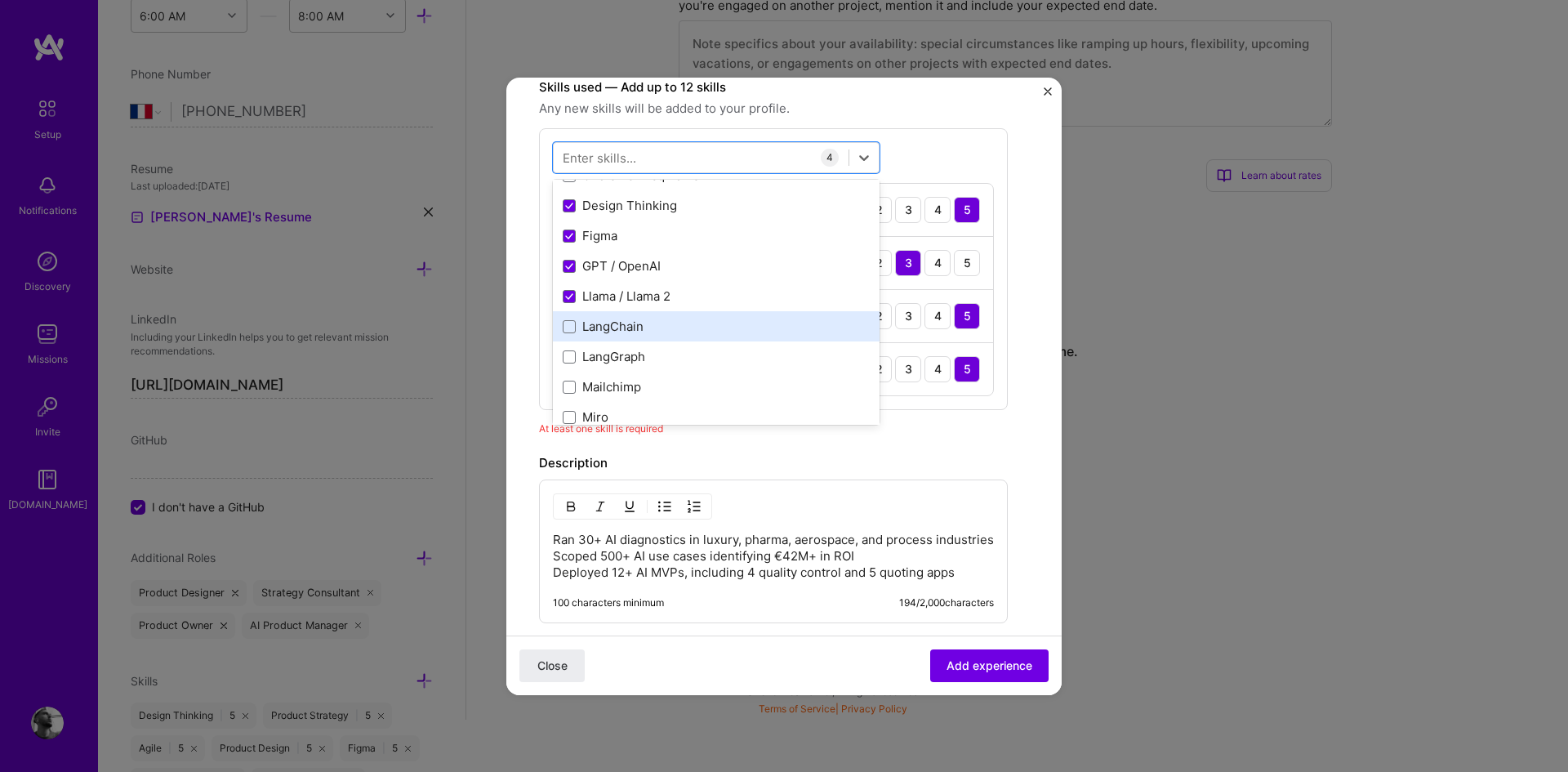
click at [666, 334] on div "LangChain" at bounding box center [716, 326] width 307 height 17
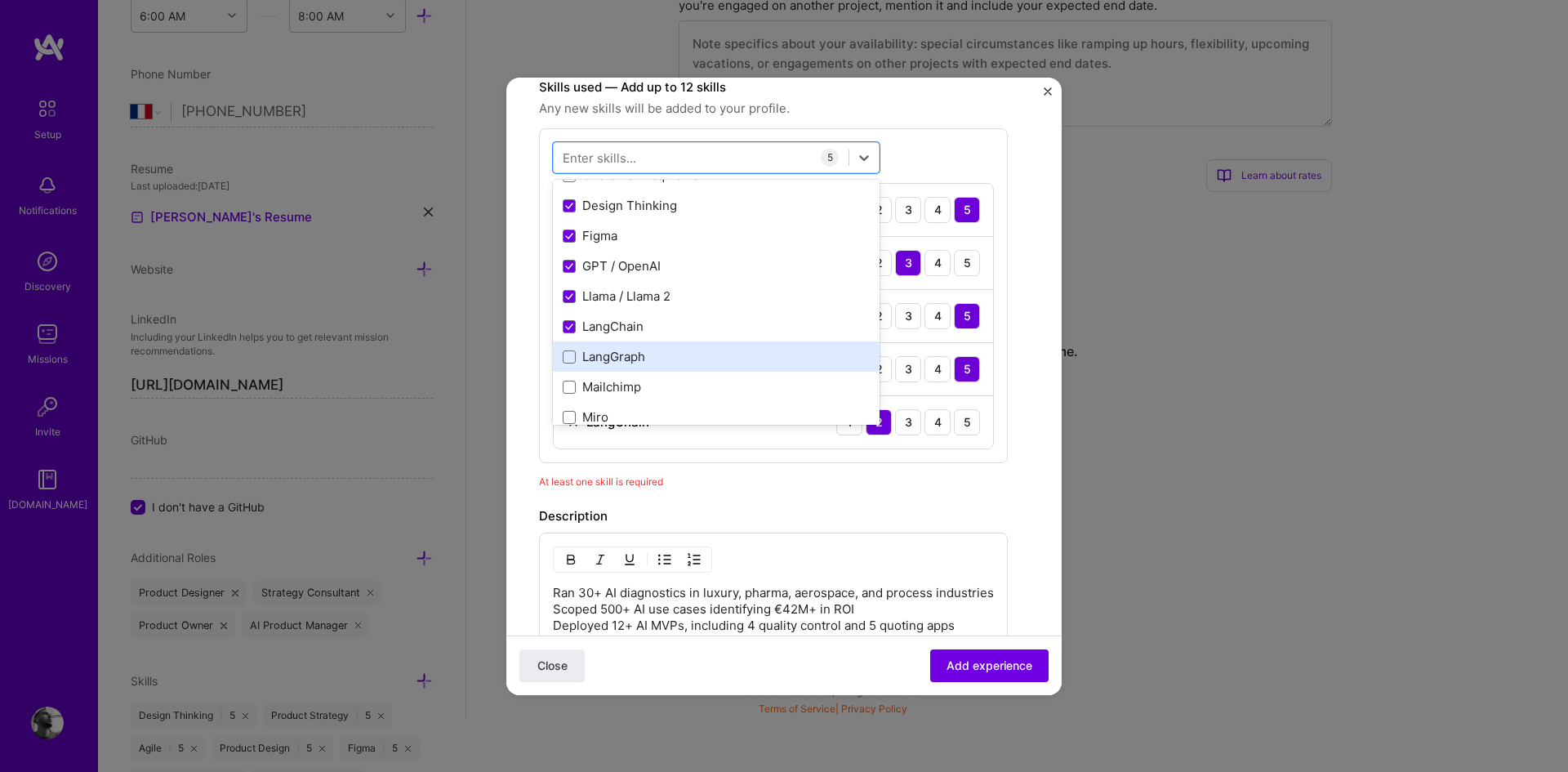
click at [644, 368] on div "LangGraph" at bounding box center [716, 357] width 326 height 30
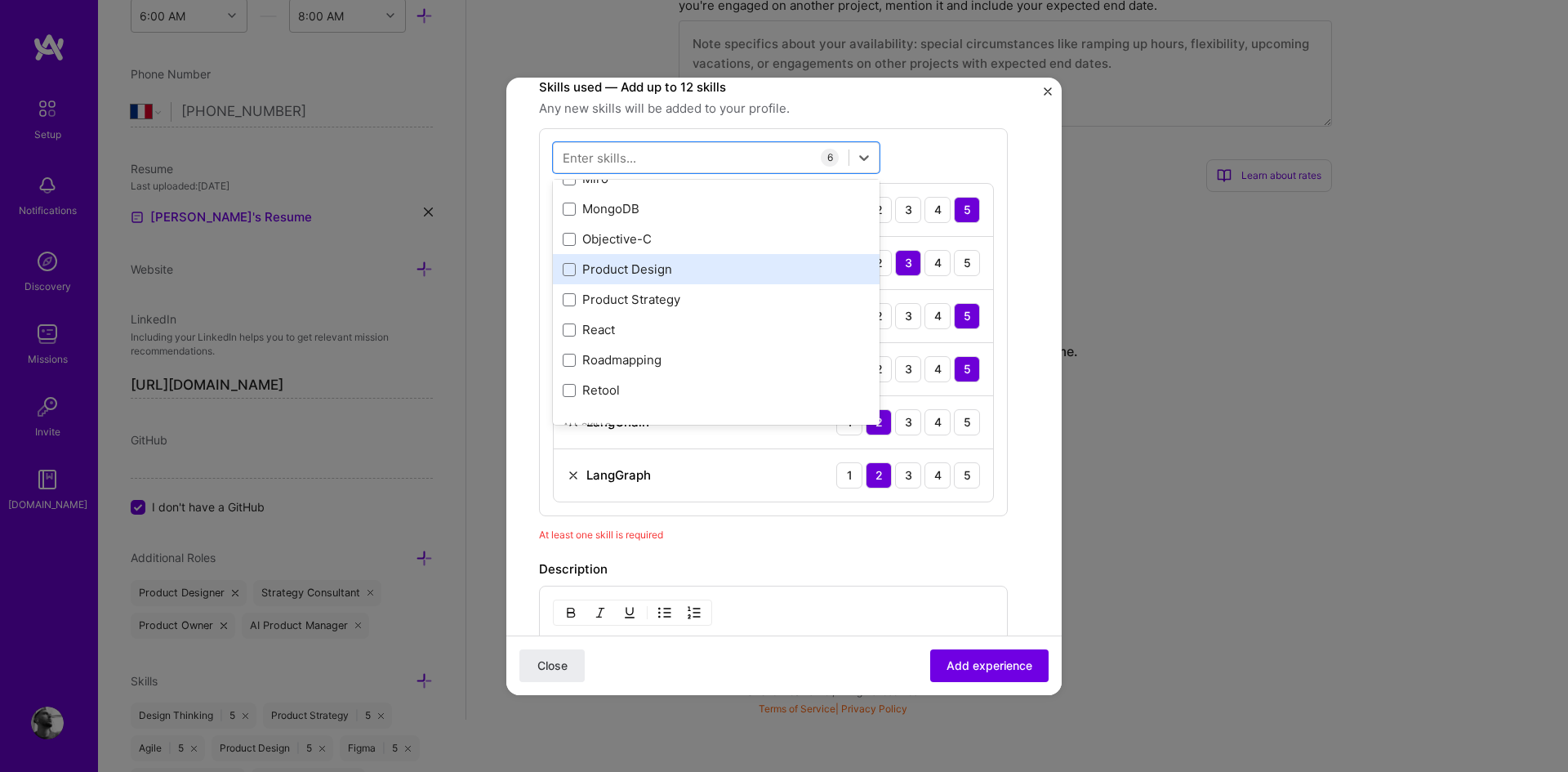
scroll to position [378, 0]
click at [652, 276] on div "Product Design" at bounding box center [716, 268] width 307 height 17
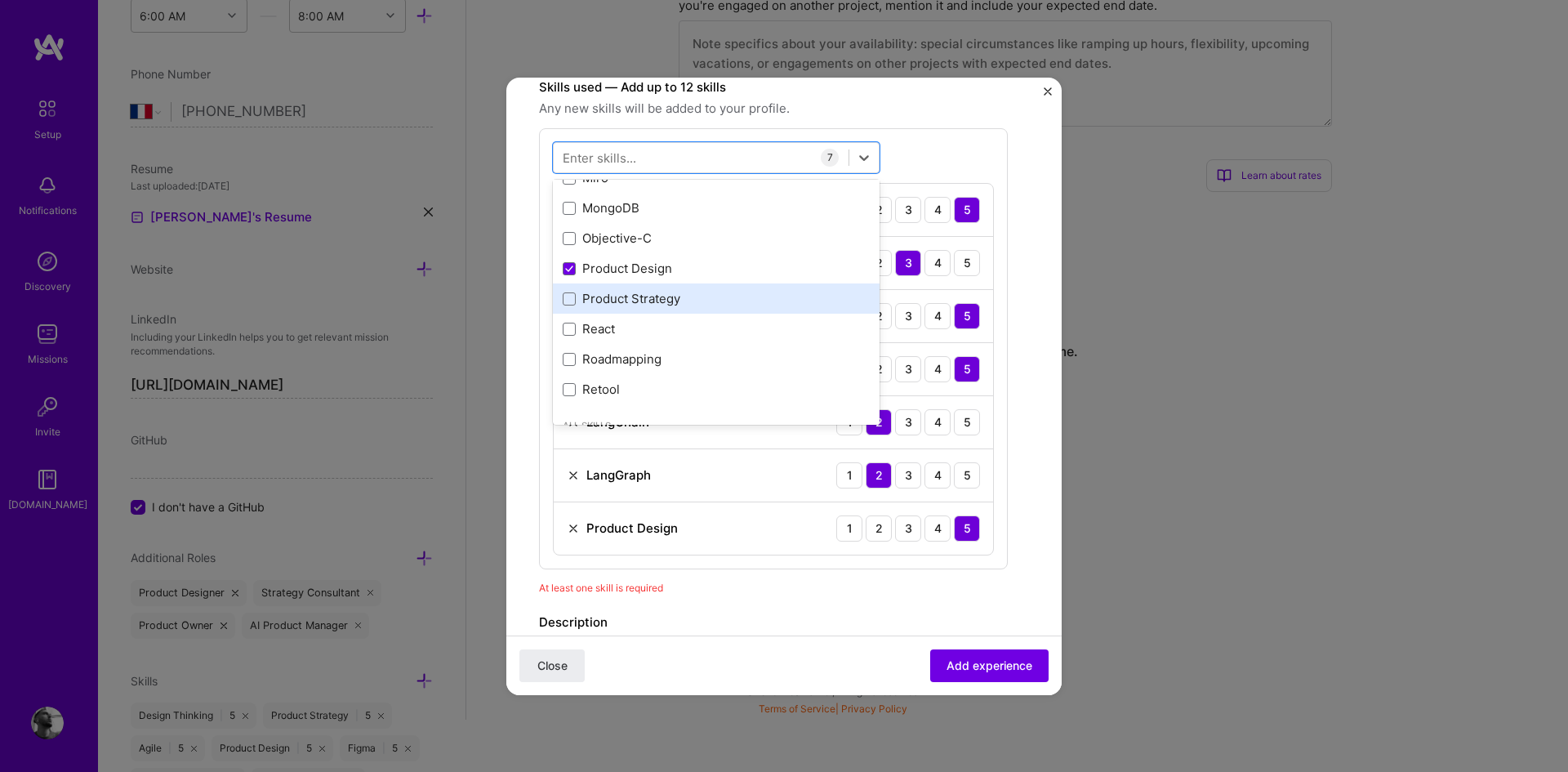
click at [640, 305] on div "Product Strategy" at bounding box center [716, 298] width 307 height 17
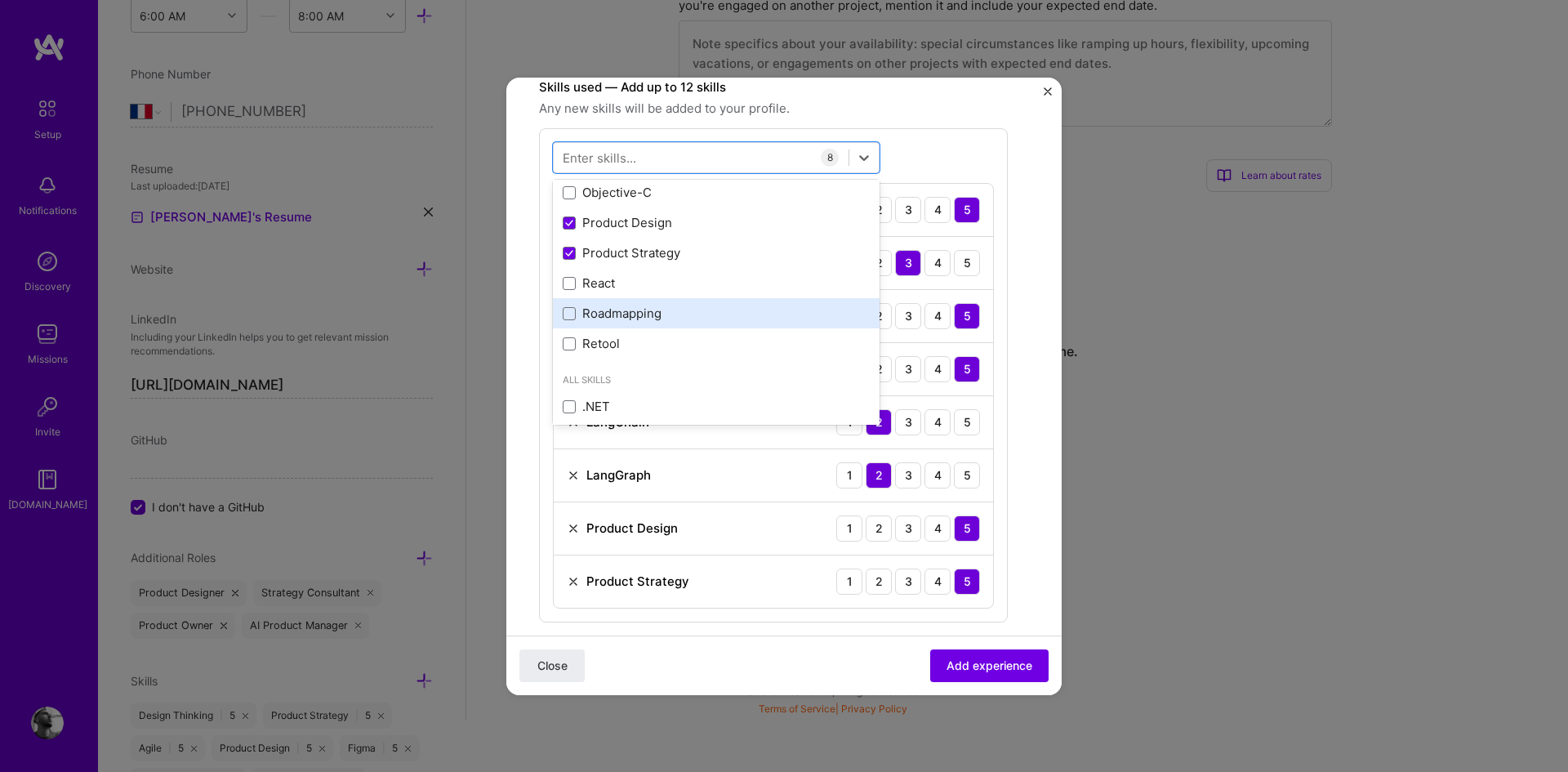
scroll to position [425, 0]
click at [641, 316] on div "Roadmapping" at bounding box center [716, 312] width 307 height 17
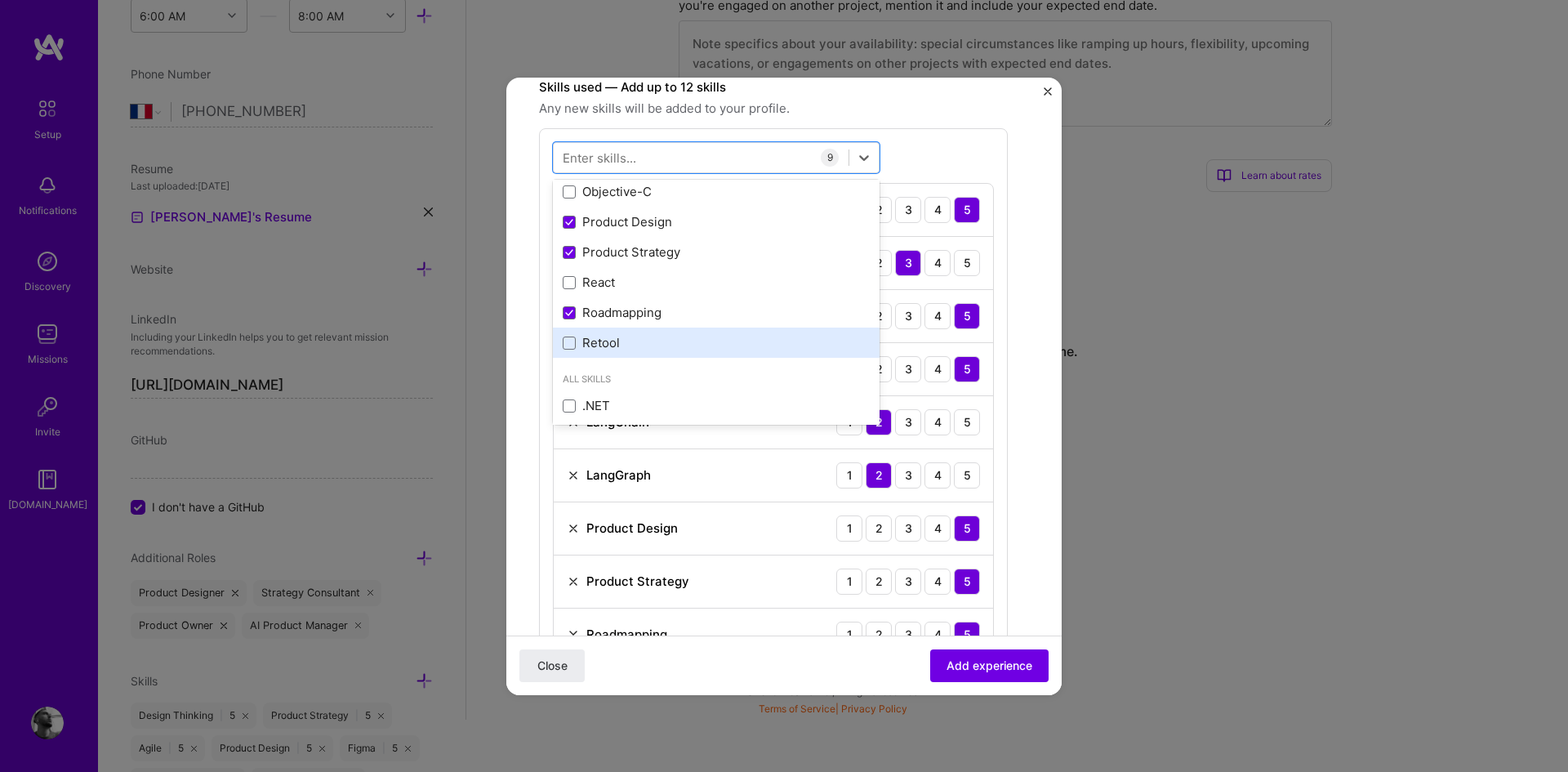
click at [635, 332] on div "Retool" at bounding box center [716, 342] width 326 height 30
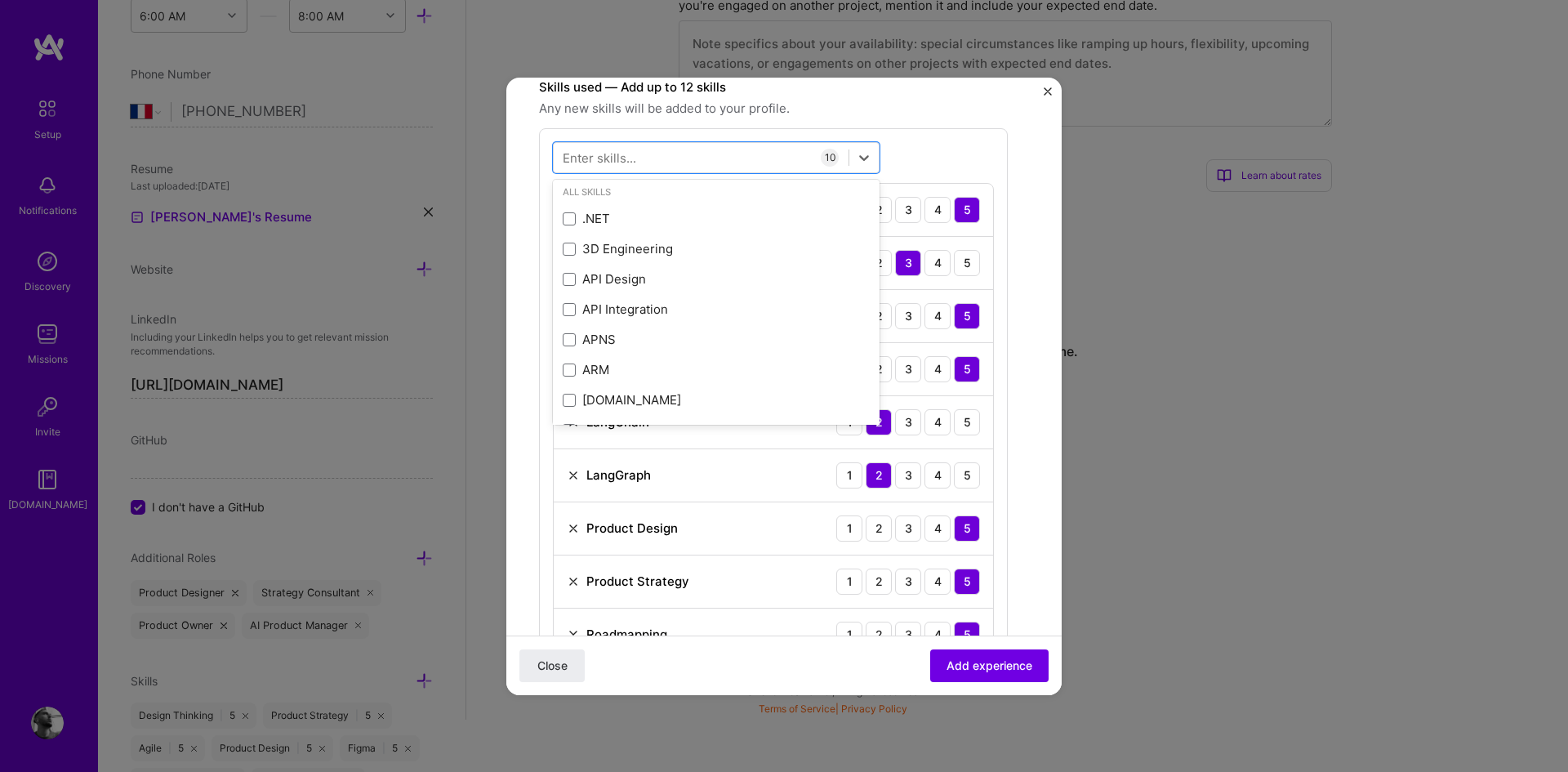
scroll to position [615, 0]
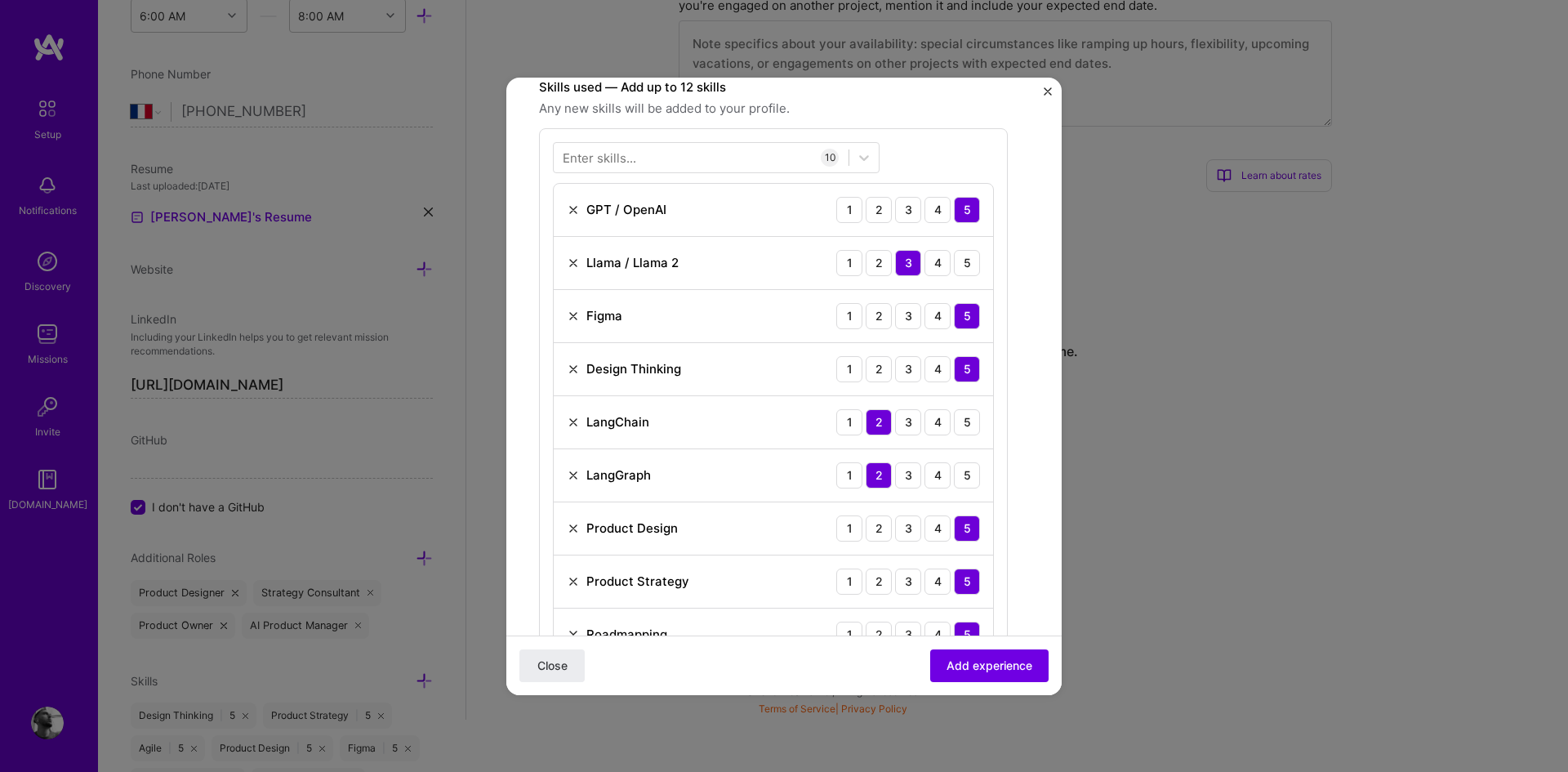
click at [927, 151] on div "Enter skills... 10 GPT / OpenAI 1 2 3 4 5 Llama / Llama 2 1 2 3 4 5 Figma 1 2 3…" at bounding box center [774, 428] width 469 height 600
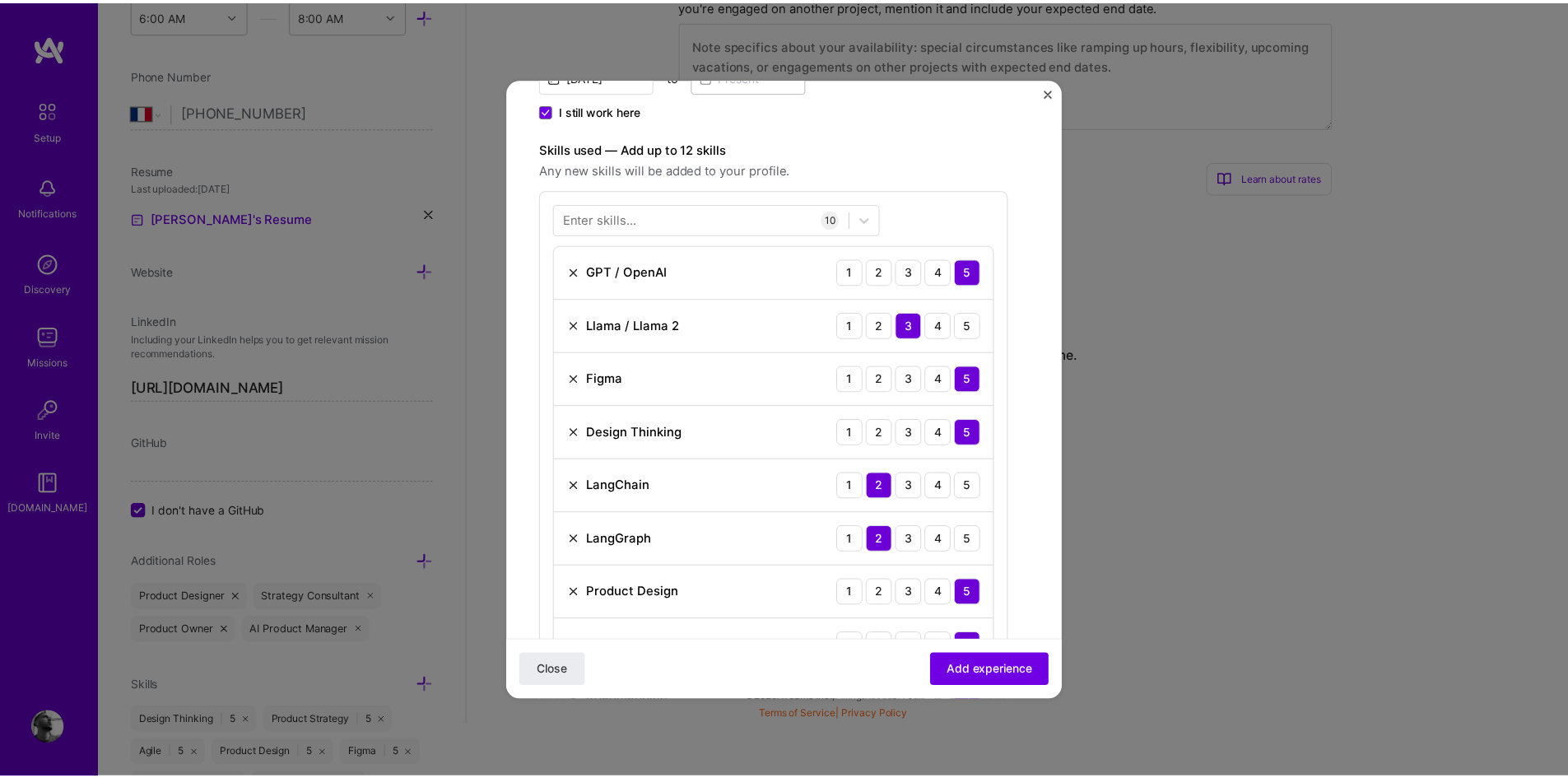
scroll to position [435, 0]
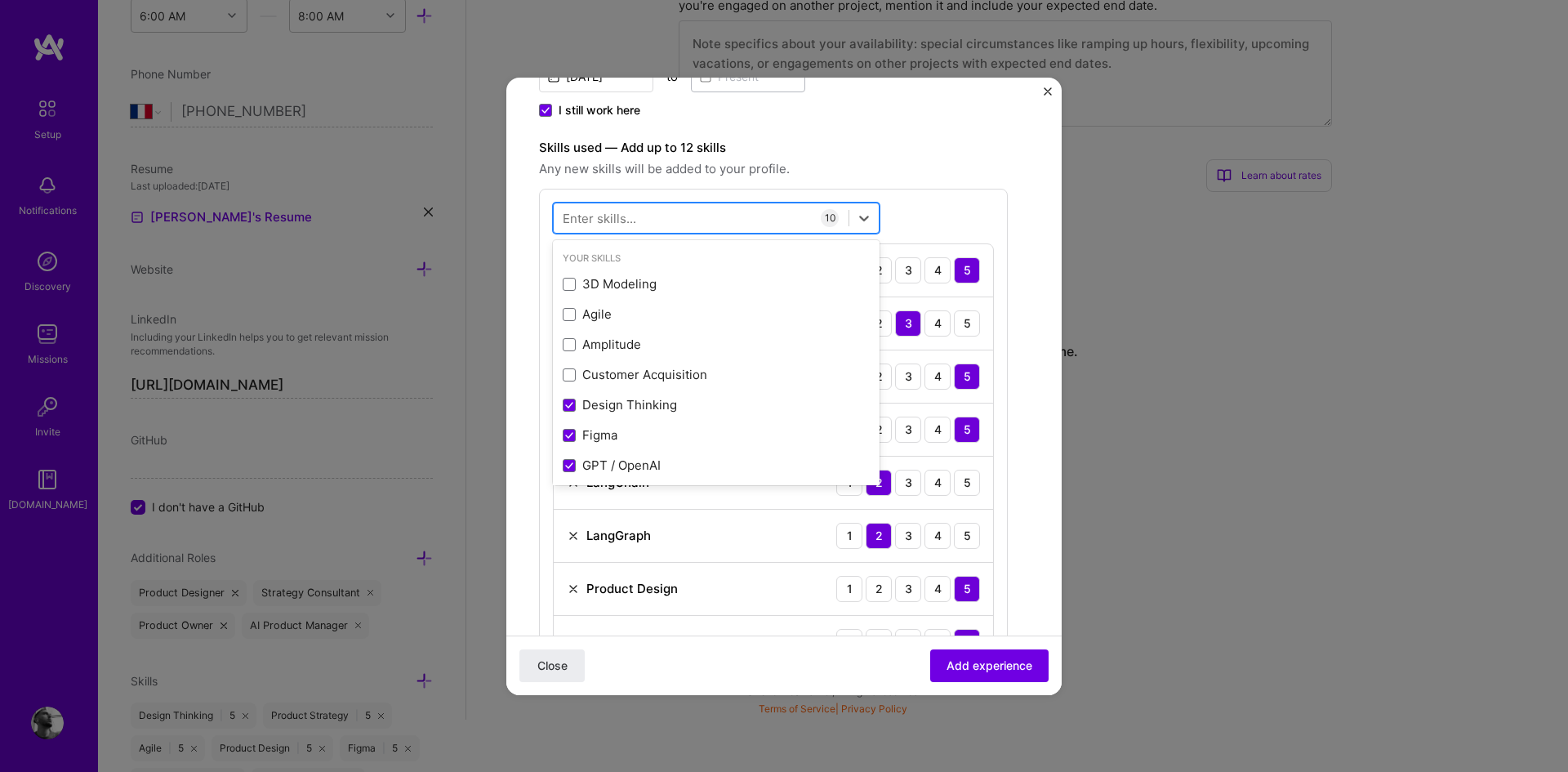
click at [679, 208] on div at bounding box center [701, 218] width 295 height 27
click at [997, 666] on span "Add experience" at bounding box center [989, 665] width 85 height 17
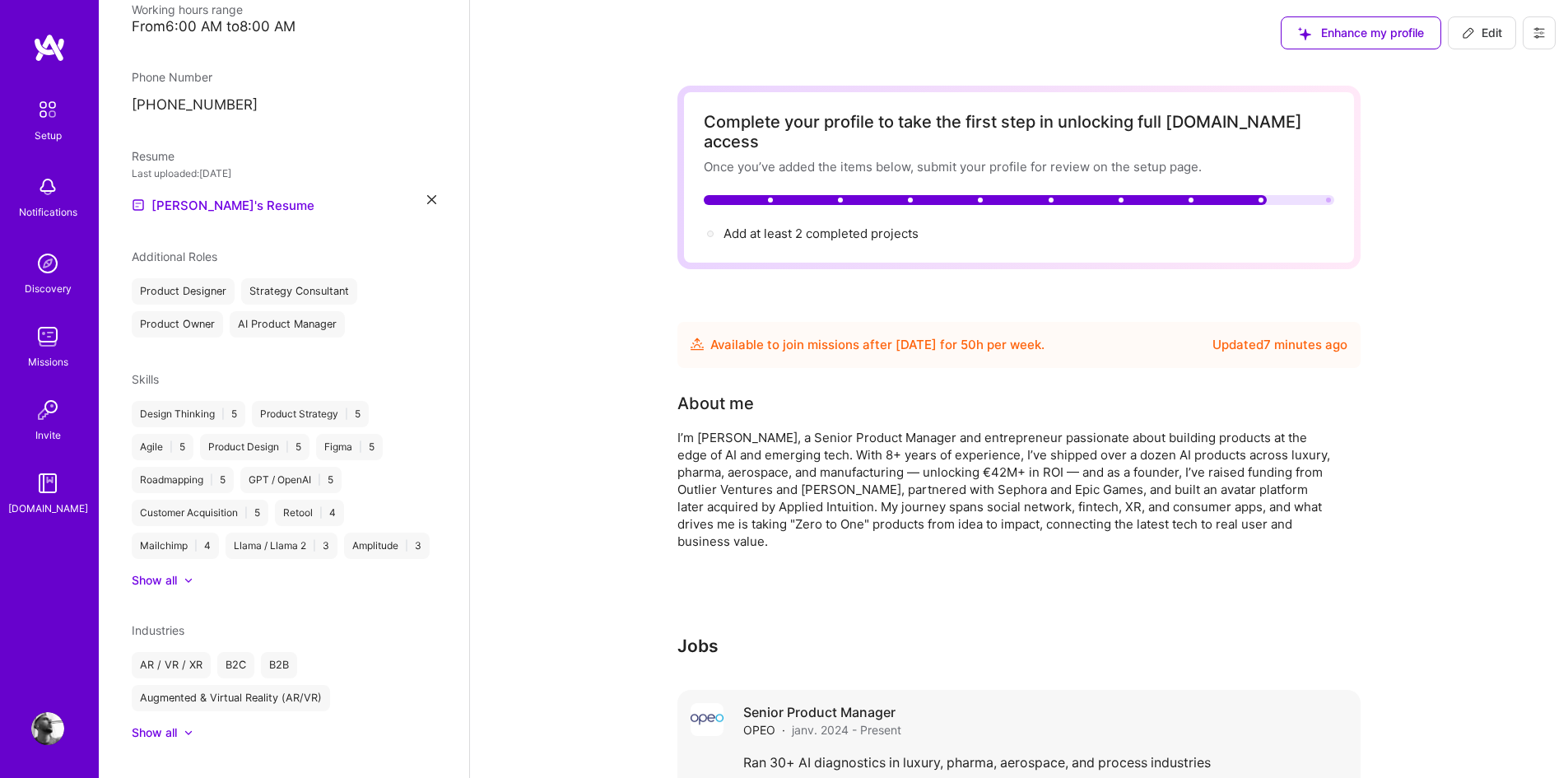
scroll to position [135, 0]
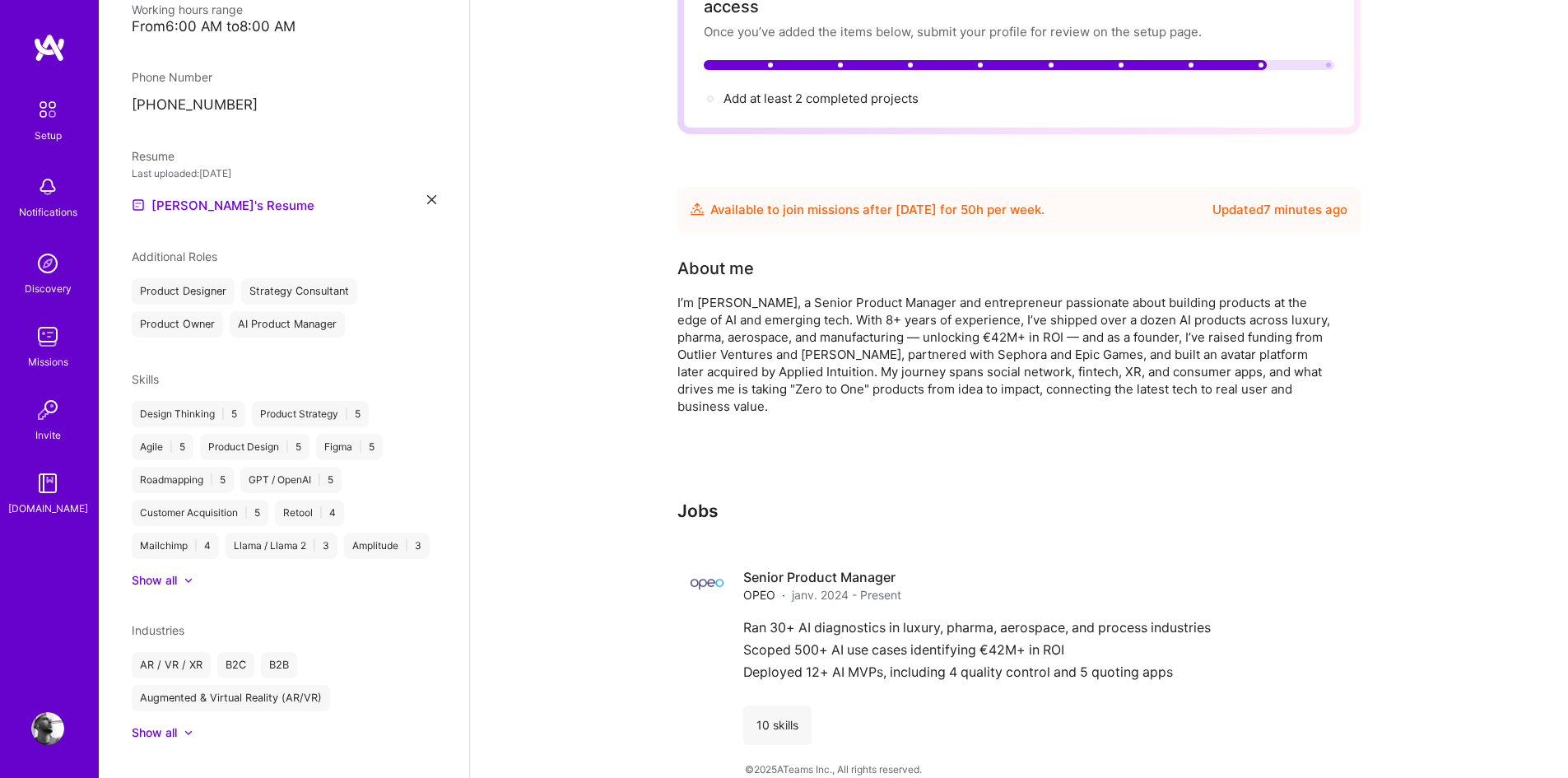
click at [711, 461] on div "Complete your profile to take the first step in unlocking full [DOMAIN_NAME] ac…" at bounding box center [1019, 354] width 684 height 808
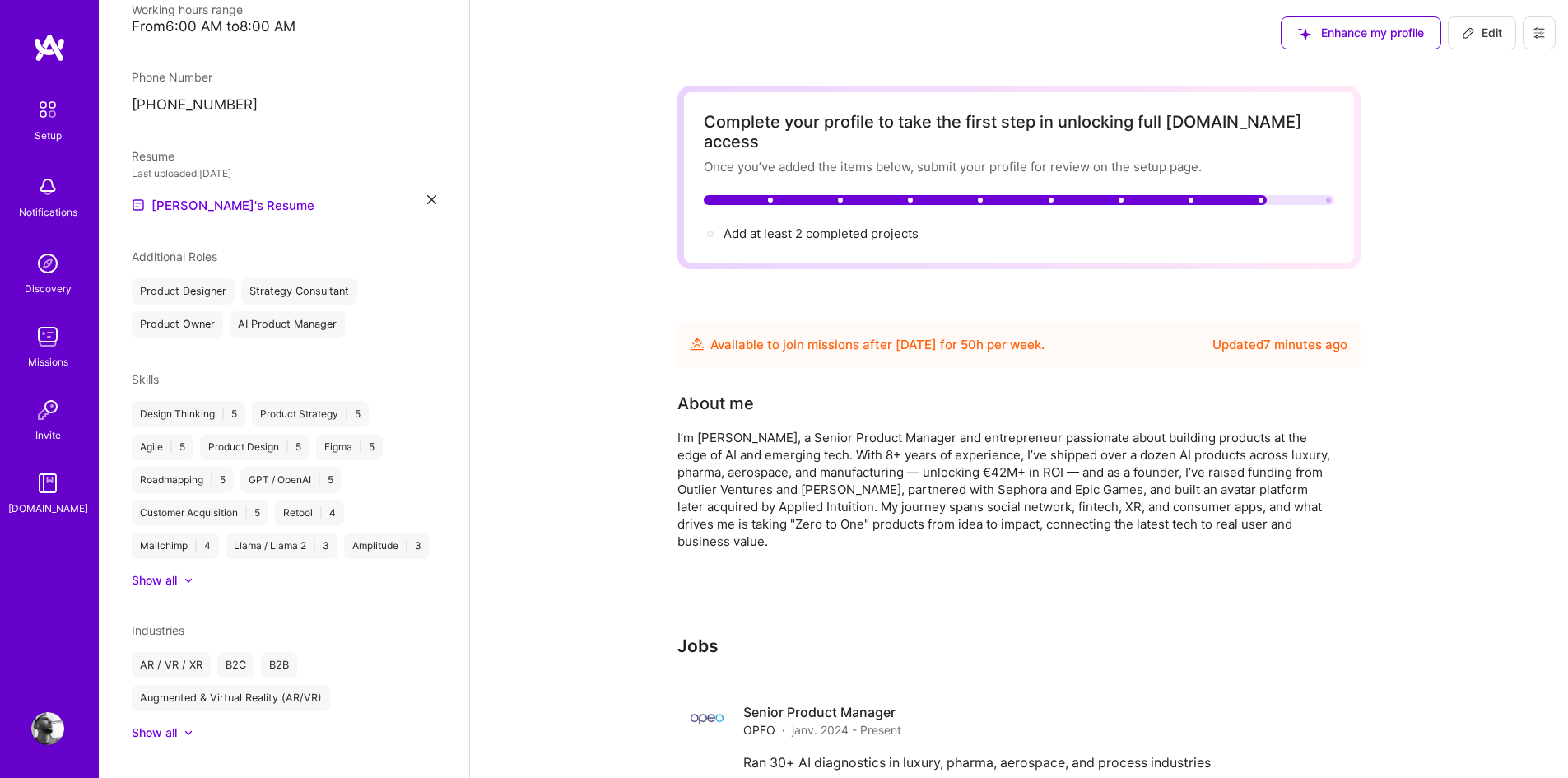
click at [1500, 35] on span "Edit" at bounding box center [1482, 33] width 41 height 17
select select "FR"
select select "Future Date"
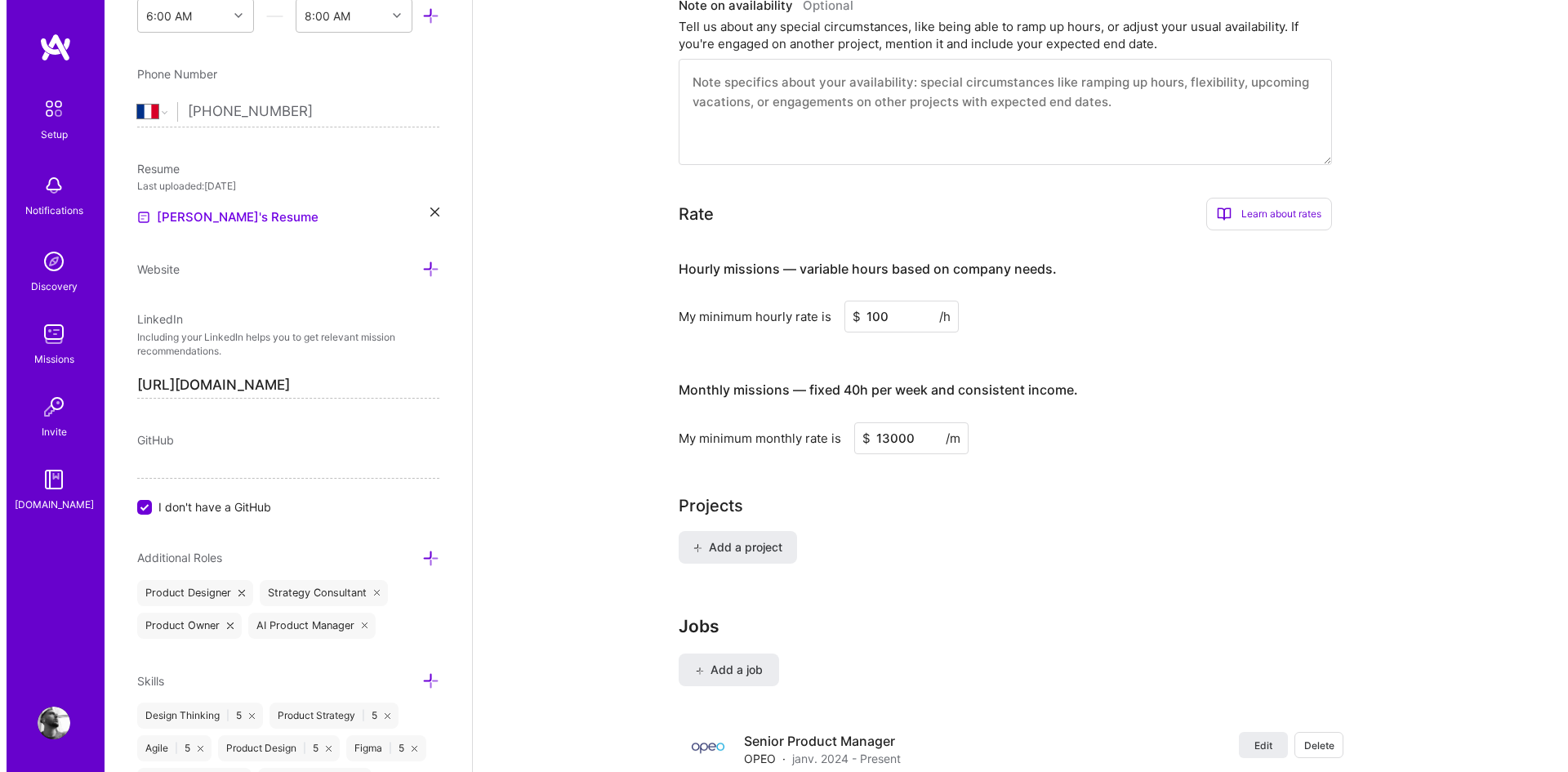
scroll to position [927, 0]
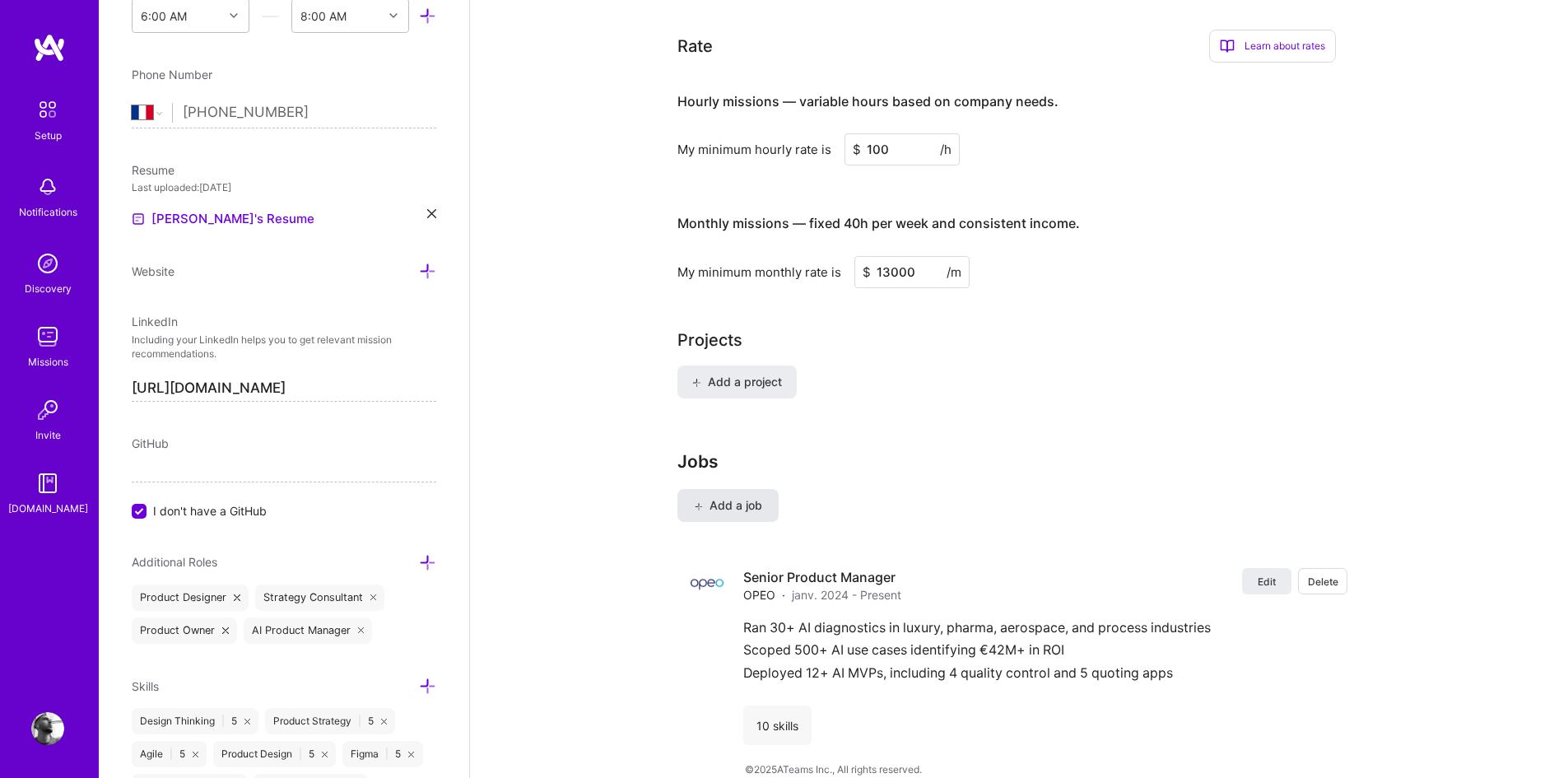
click at [736, 497] on span "Add a job" at bounding box center [727, 505] width 68 height 17
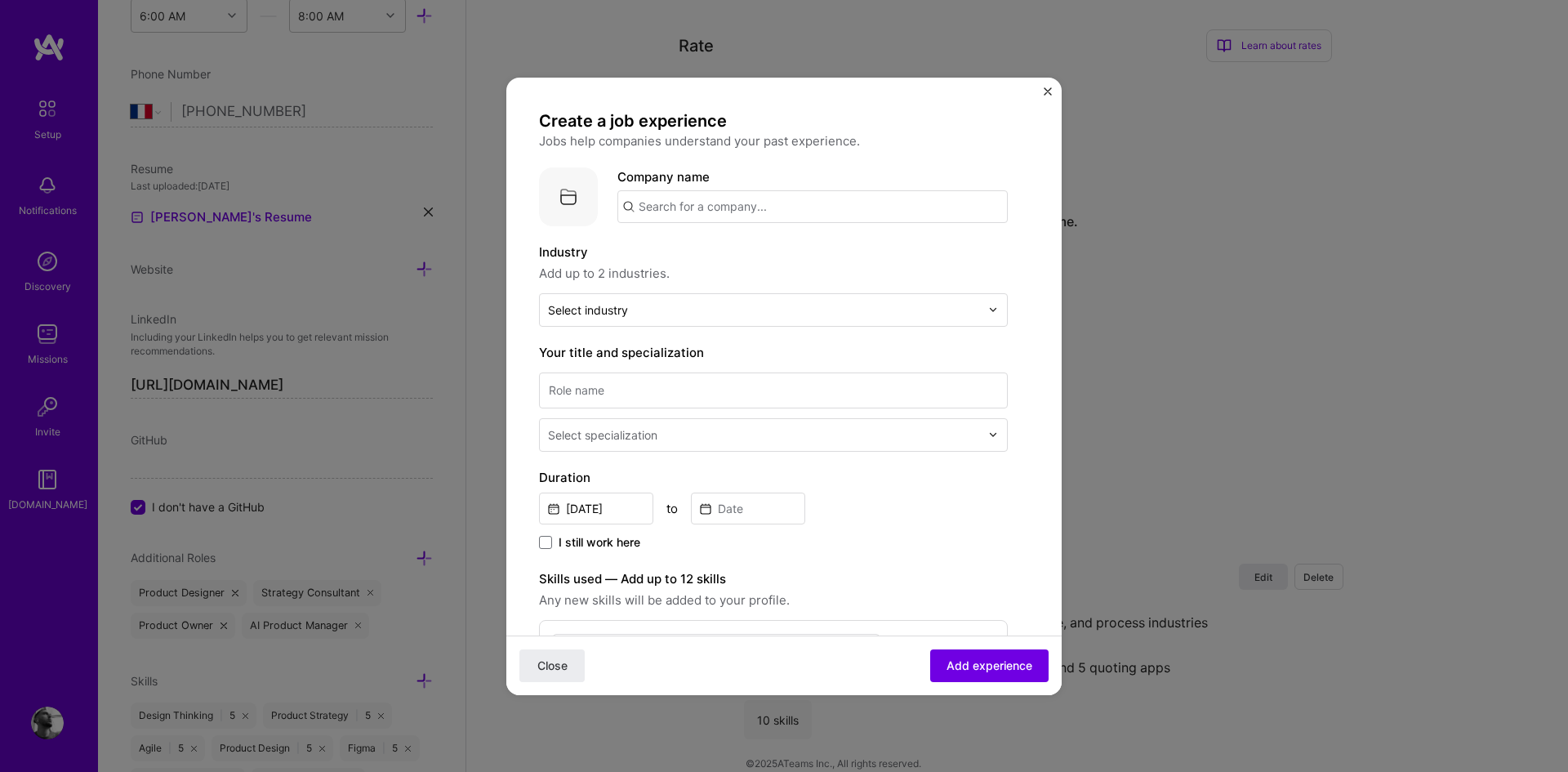
click at [672, 205] on input "text" at bounding box center [812, 206] width 390 height 33
paste input "Senior Product Manager, Strategy"
click at [777, 208] on input "Senior Product Manager, Strategy" at bounding box center [812, 206] width 390 height 33
click at [827, 212] on input "Senior Product Manager (Strategy" at bounding box center [812, 206] width 390 height 33
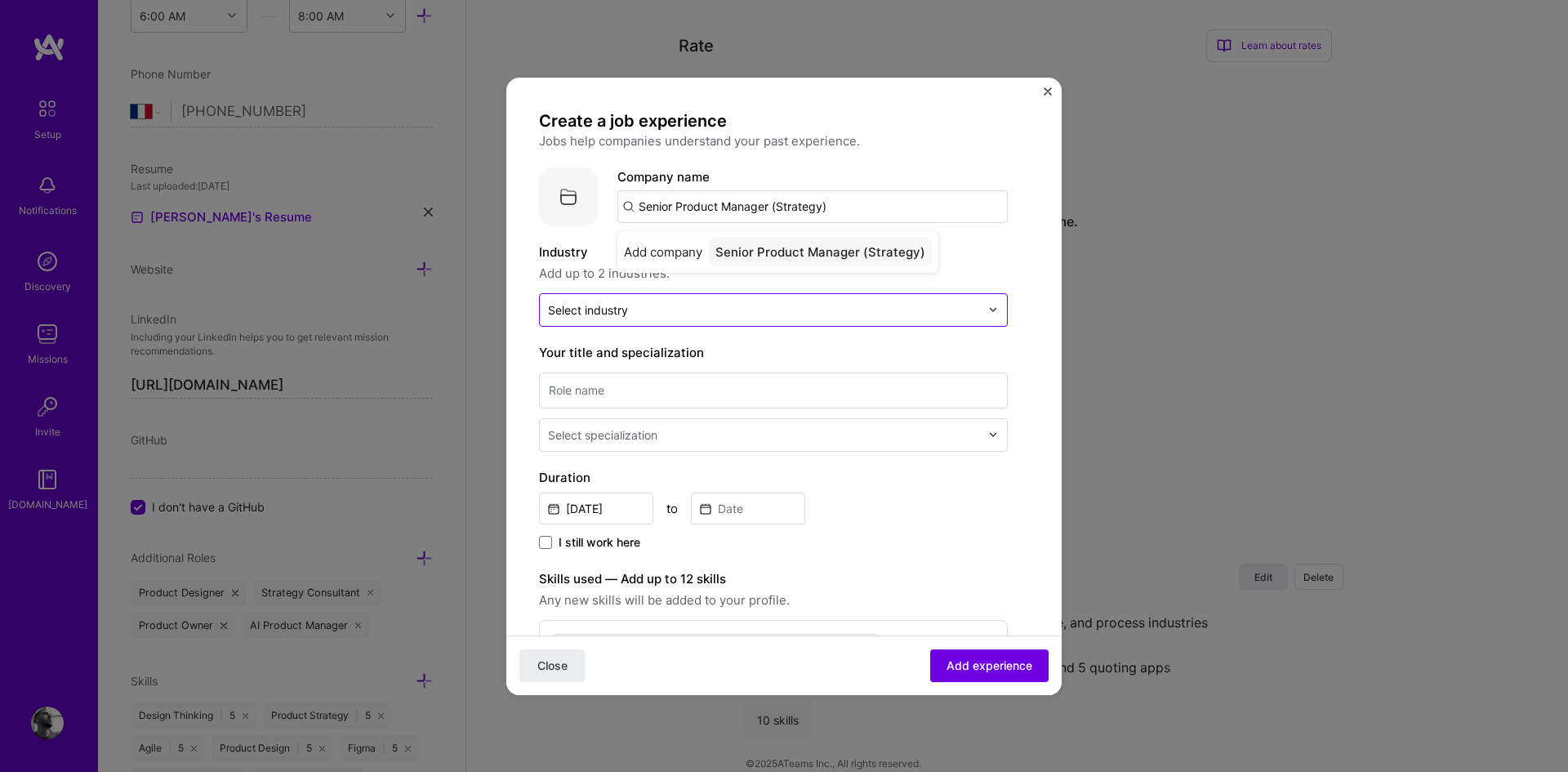
type input "Senior Product Manager (Strategy)"
click at [678, 312] on input "text" at bounding box center [763, 310] width 432 height 17
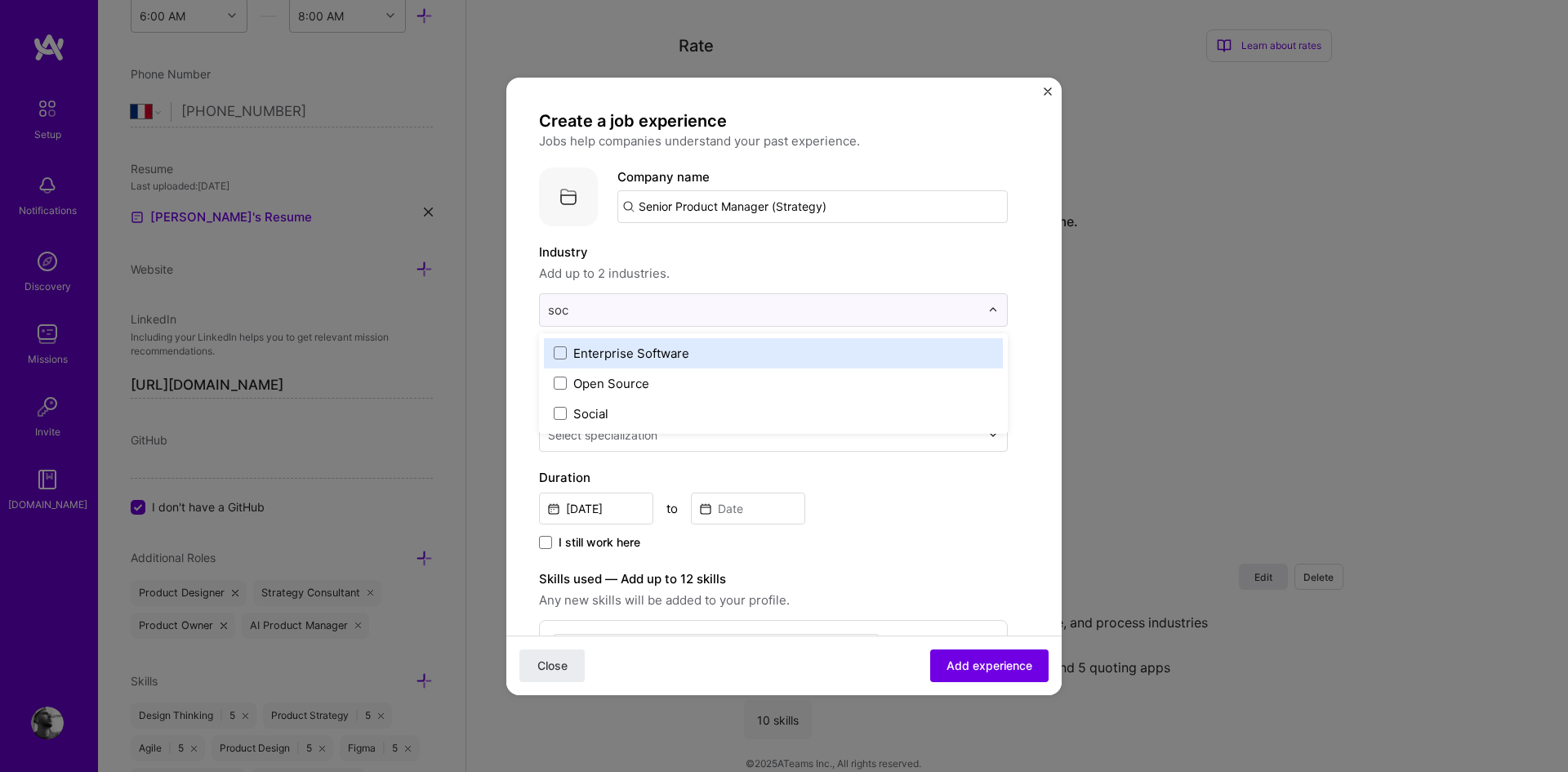
type input "soci"
click at [653, 360] on label "Social" at bounding box center [773, 353] width 440 height 17
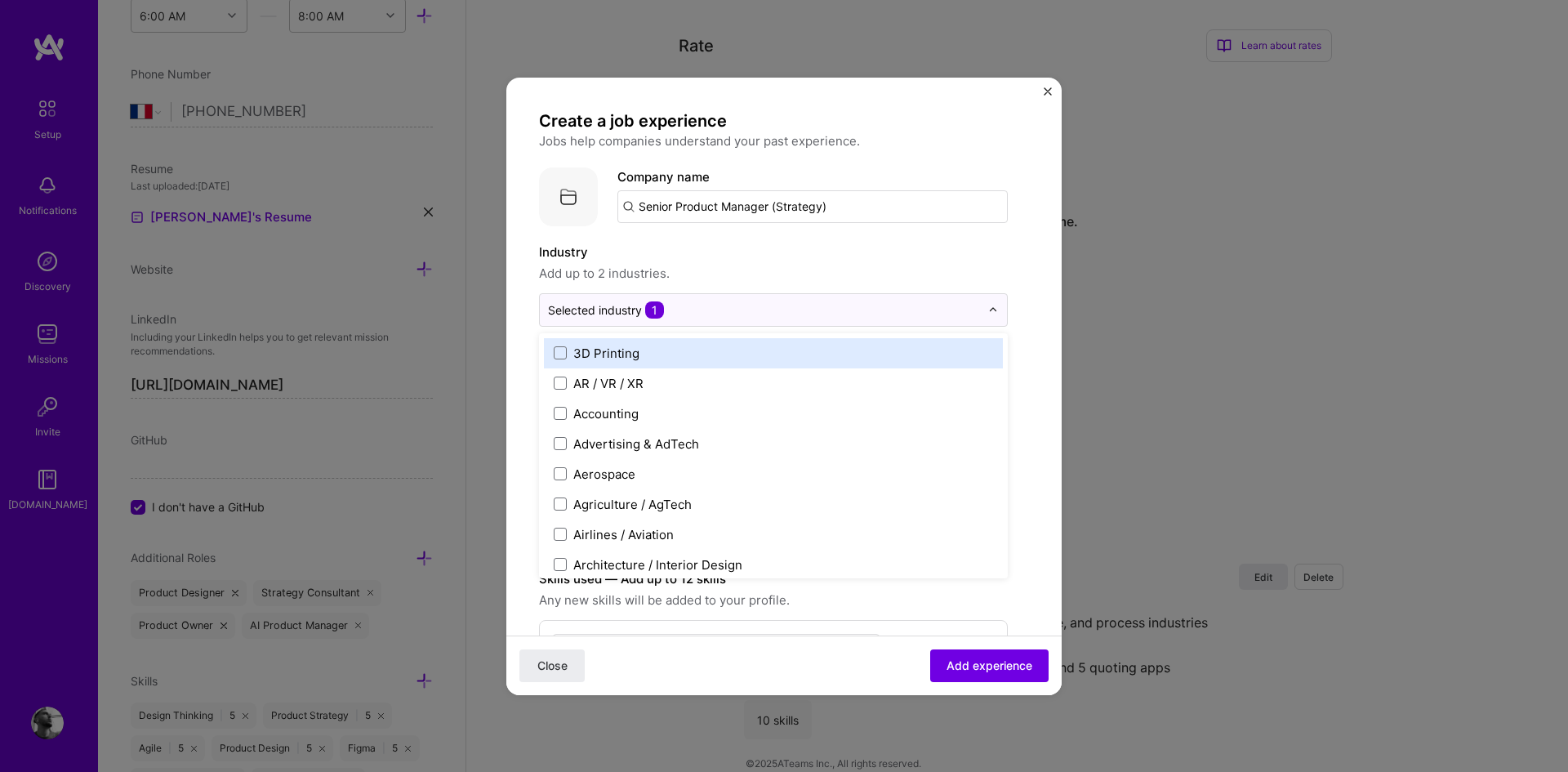
click at [781, 277] on span "Add up to 2 industries." at bounding box center [774, 273] width 469 height 19
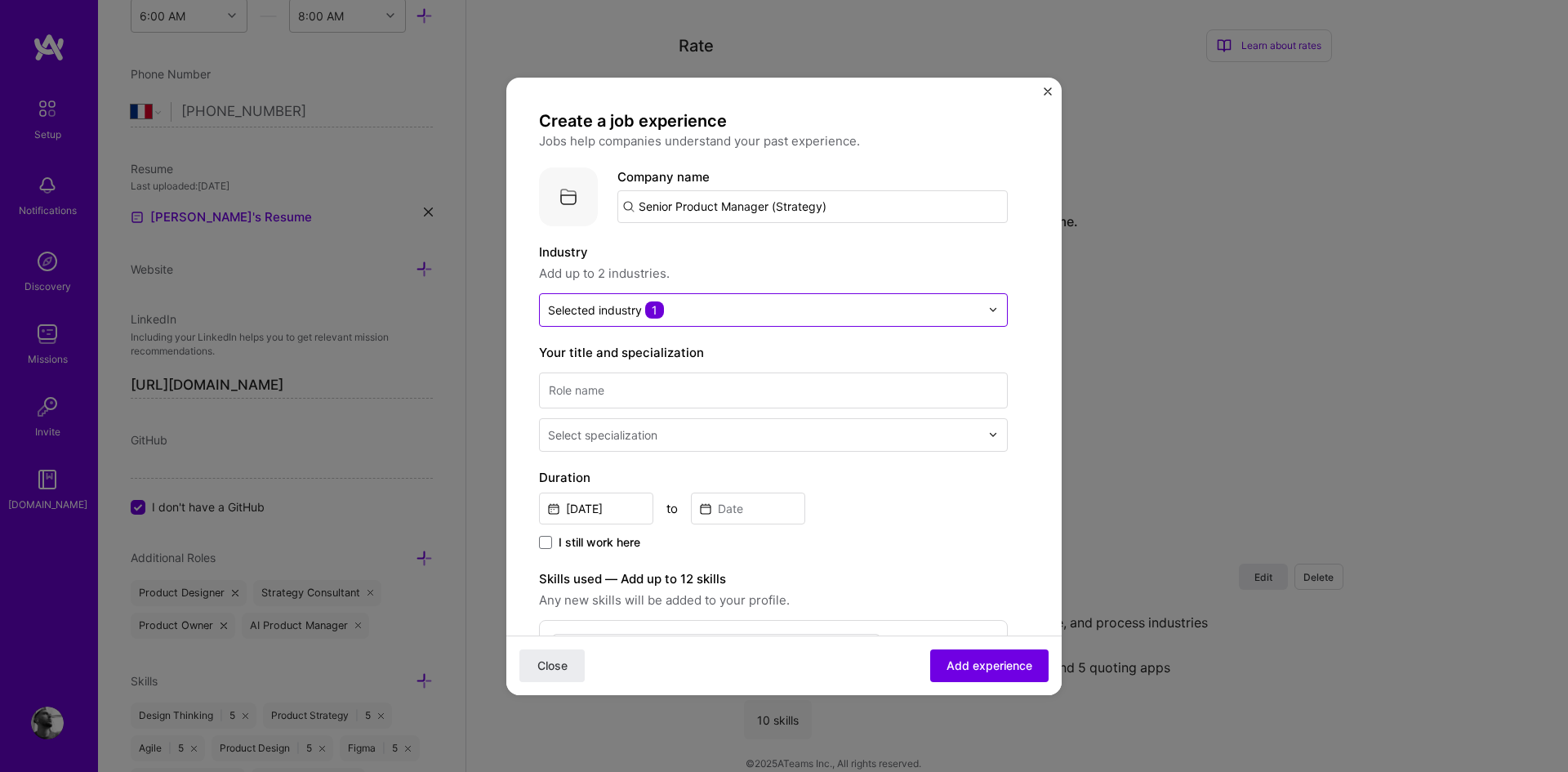
click at [735, 314] on input "text" at bounding box center [763, 310] width 432 height 17
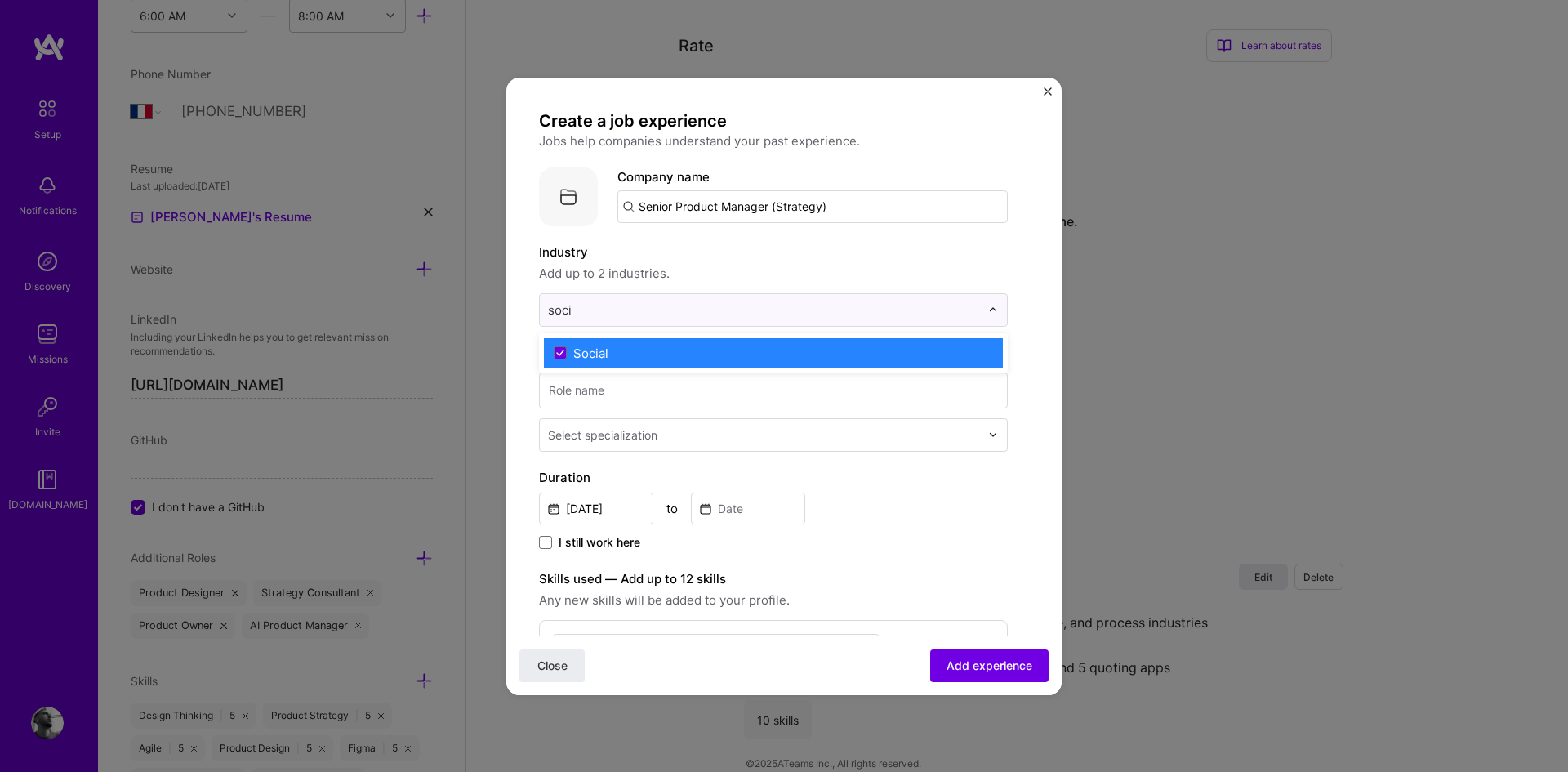
type input "soci"
click at [687, 261] on label "Industry" at bounding box center [774, 252] width 469 height 19
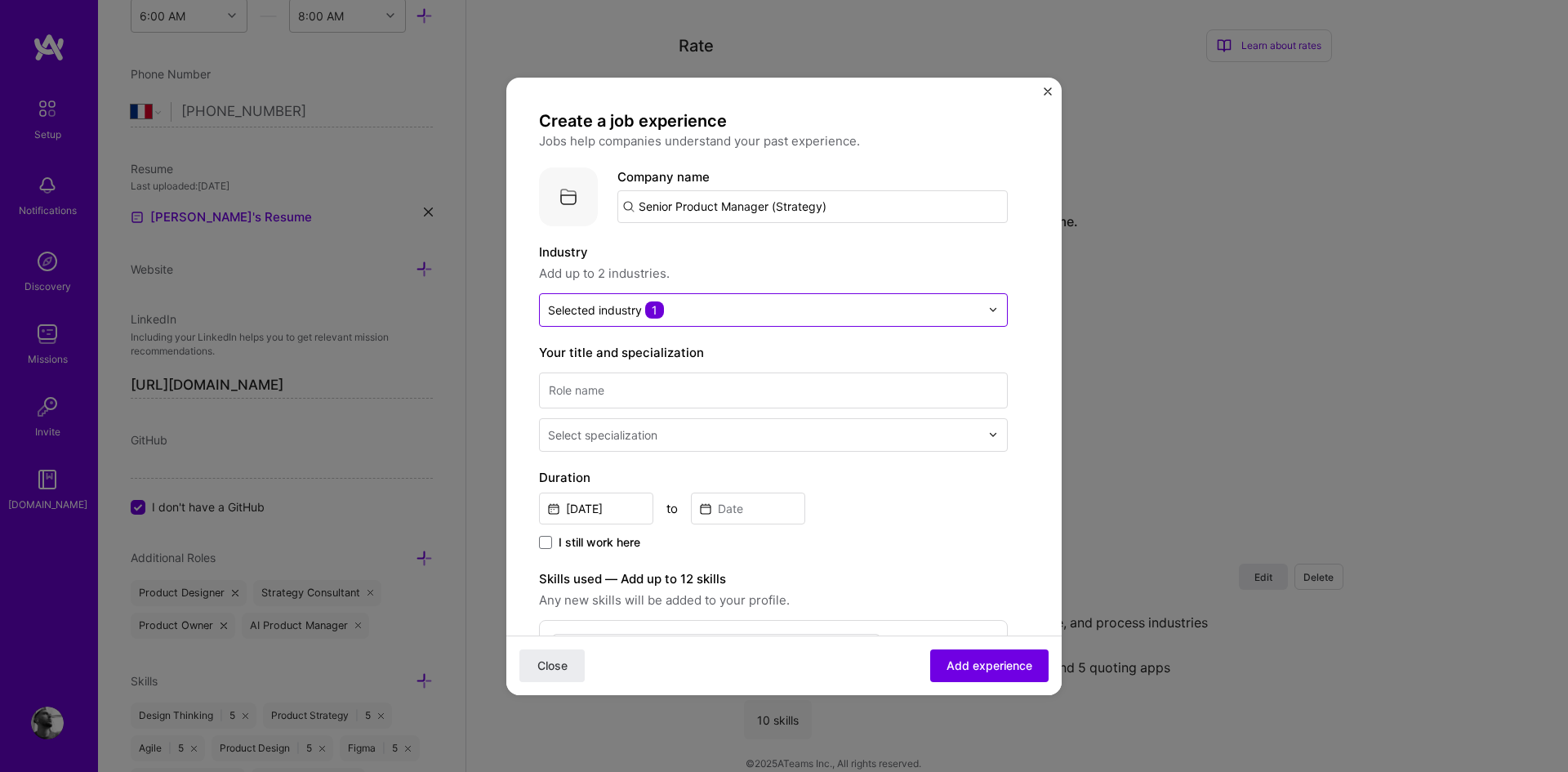
click at [775, 319] on div at bounding box center [763, 310] width 432 height 20
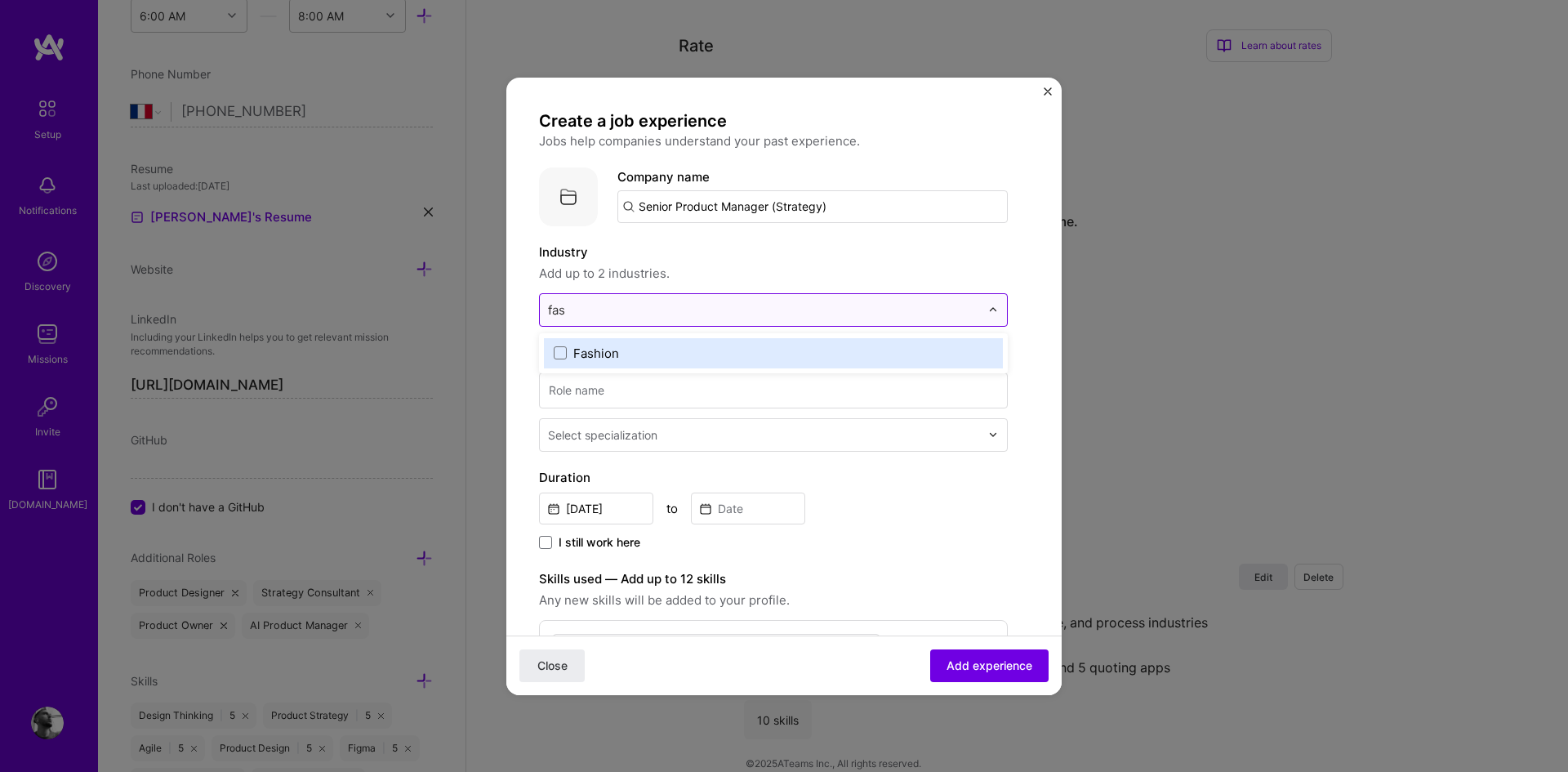
type input "fash"
click at [735, 359] on label "Fashion" at bounding box center [773, 353] width 440 height 17
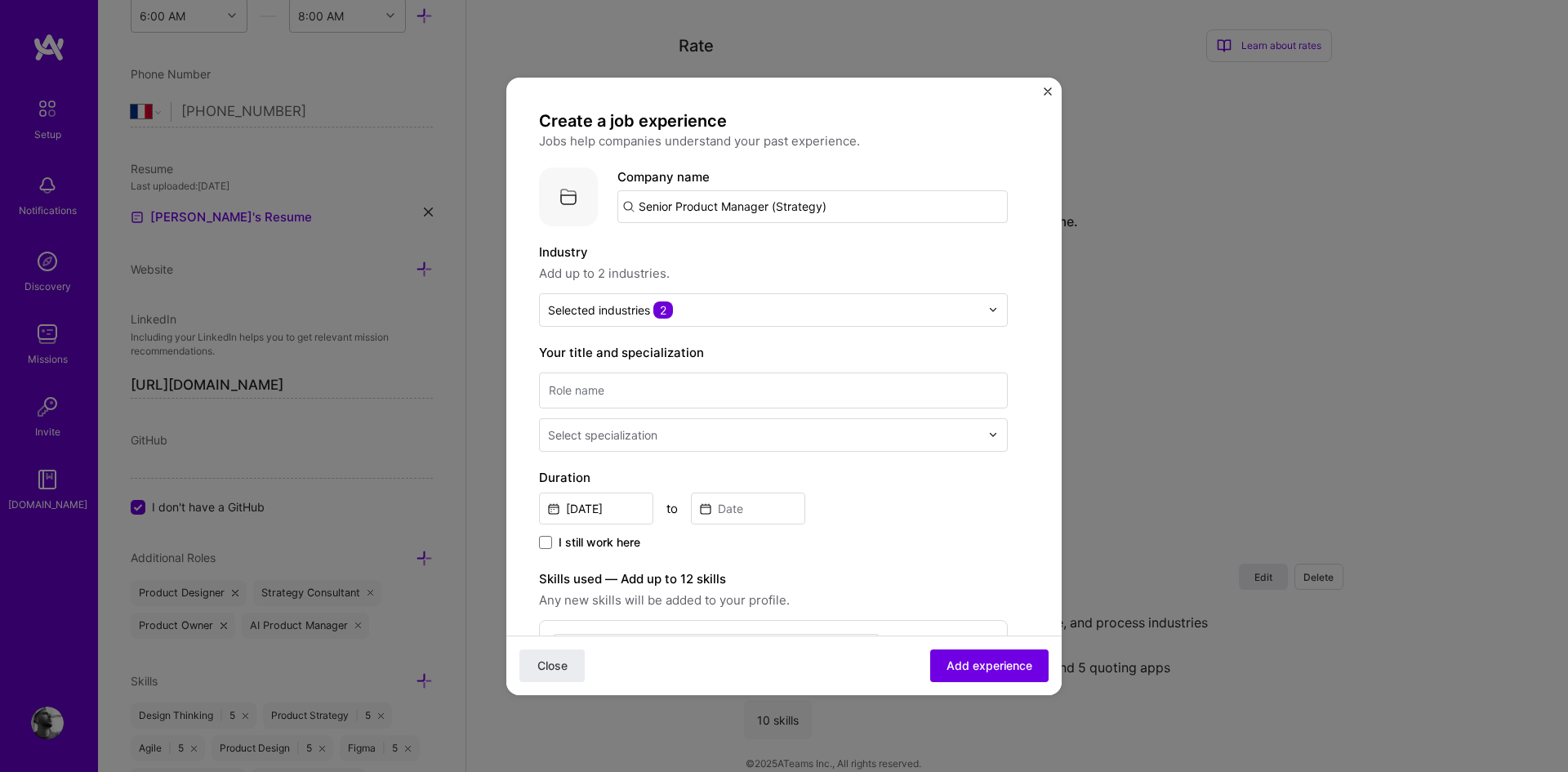
click at [786, 273] on span "Add up to 2 industries." at bounding box center [774, 273] width 469 height 19
click at [689, 385] on input at bounding box center [774, 390] width 469 height 36
click at [753, 304] on input "text" at bounding box center [763, 310] width 432 height 17
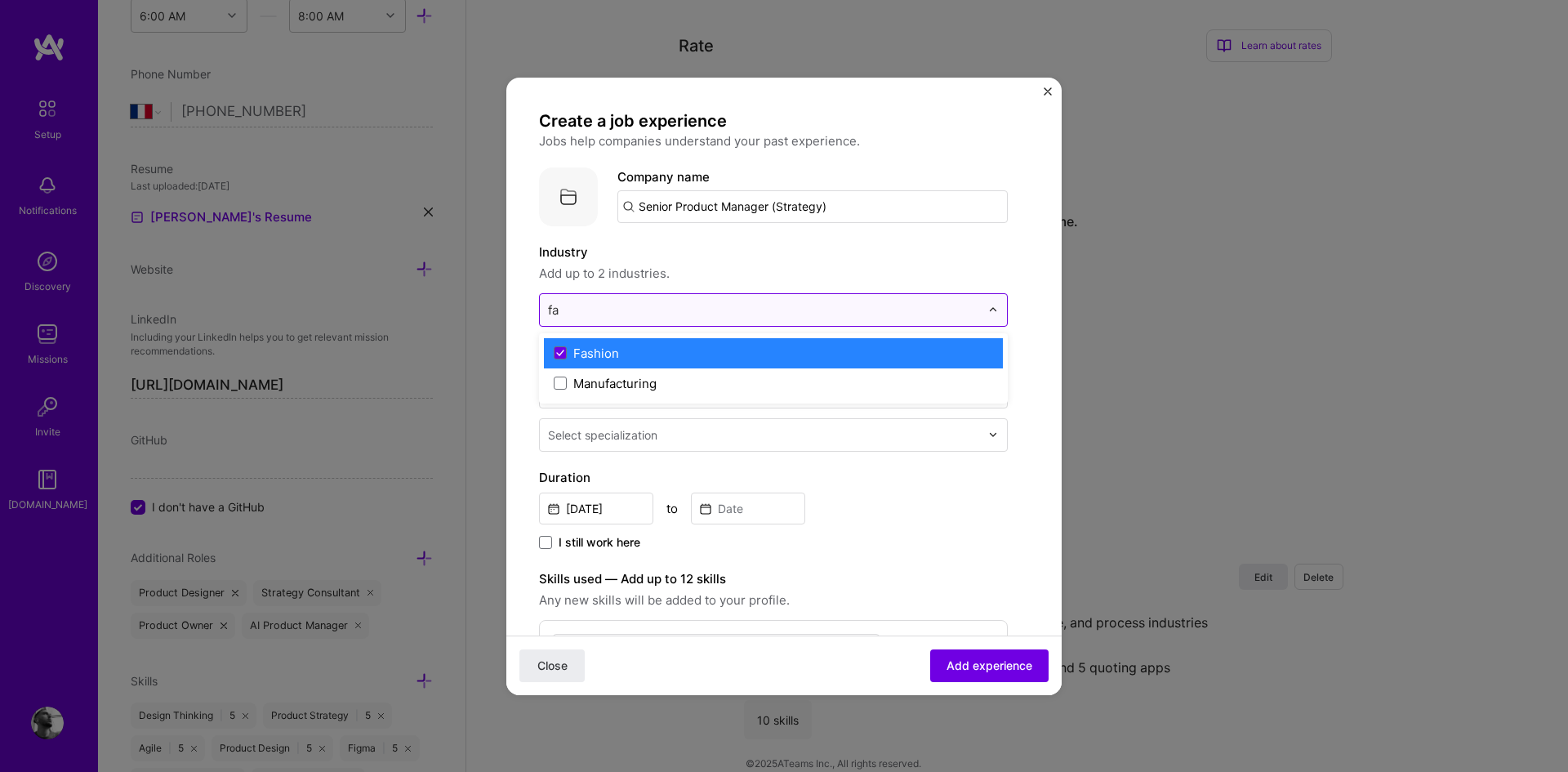
type input "fas"
click at [558, 358] on span at bounding box center [560, 353] width 13 height 13
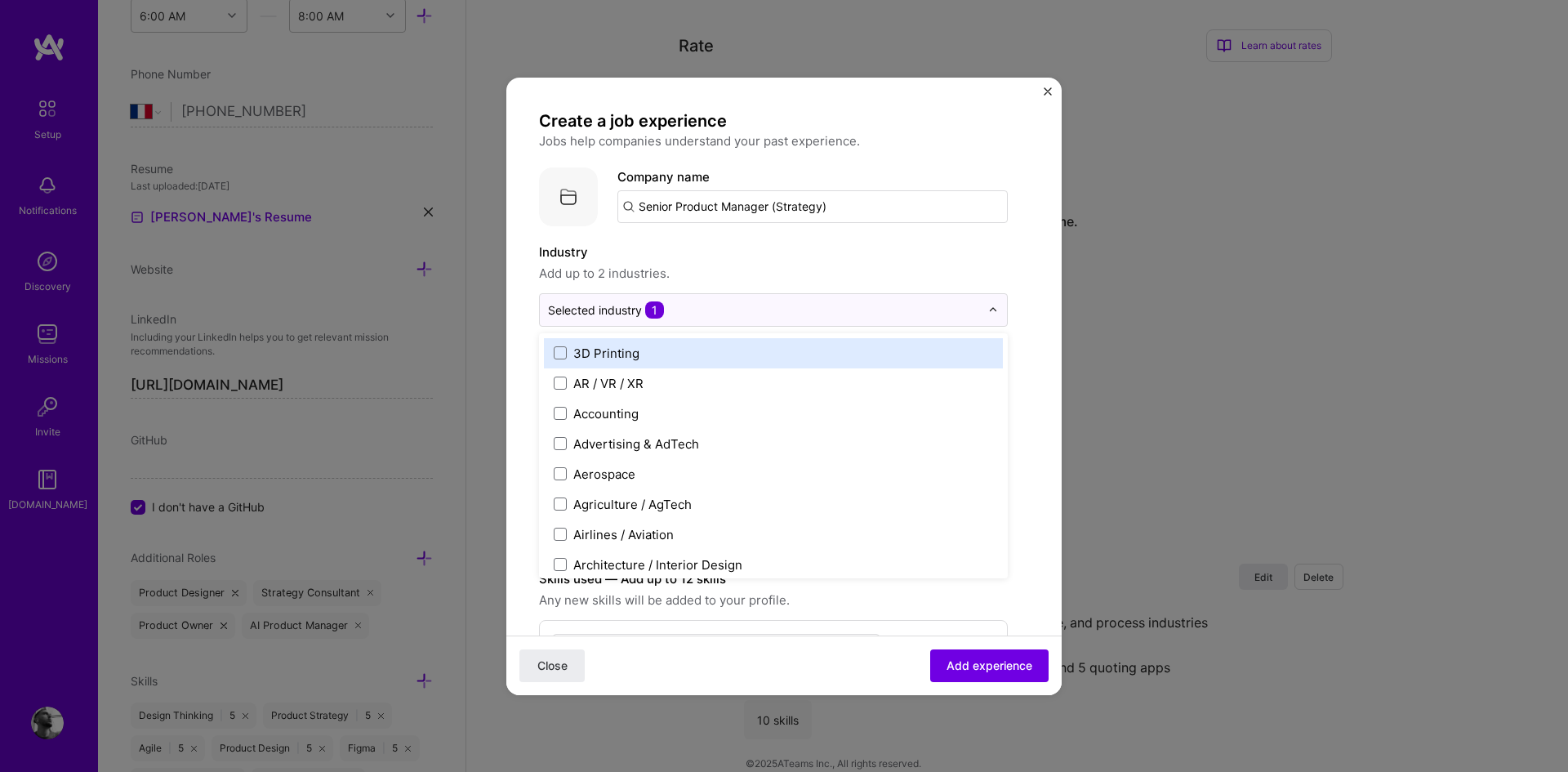
click at [745, 266] on span "Add up to 2 industries." at bounding box center [774, 273] width 469 height 19
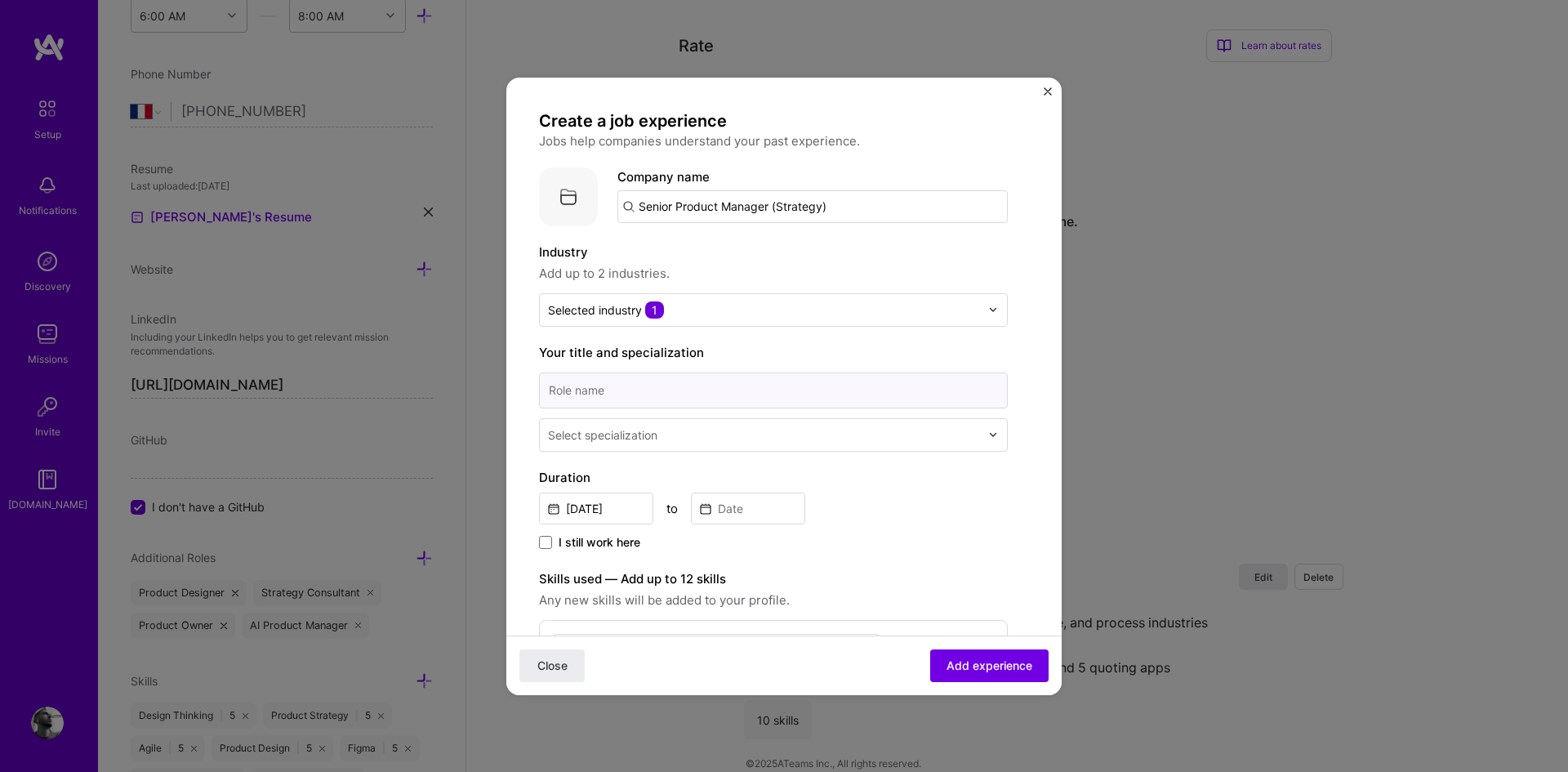
click at [649, 389] on input at bounding box center [774, 390] width 469 height 36
click at [748, 208] on input "Senior Product Manager (Strategy)" at bounding box center [812, 206] width 390 height 33
click at [729, 208] on input "Zepeto" at bounding box center [812, 206] width 390 height 33
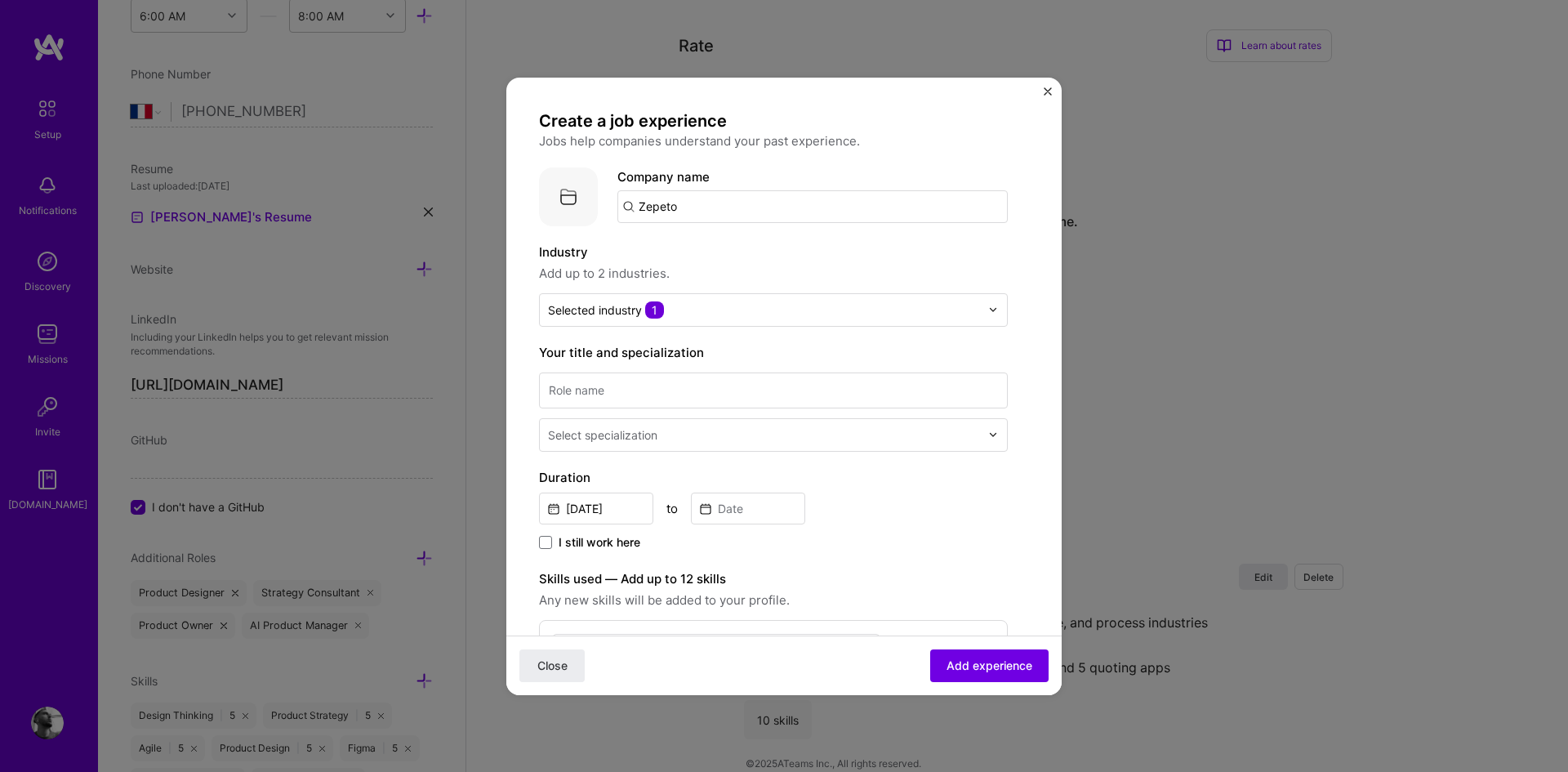
click at [729, 208] on input "Zepeto" at bounding box center [812, 206] width 390 height 33
click at [773, 302] on div "NAVER Corp [DOMAIN_NAME]" at bounding box center [739, 300] width 245 height 46
click at [765, 207] on input "NAVER Corp" at bounding box center [828, 206] width 357 height 33
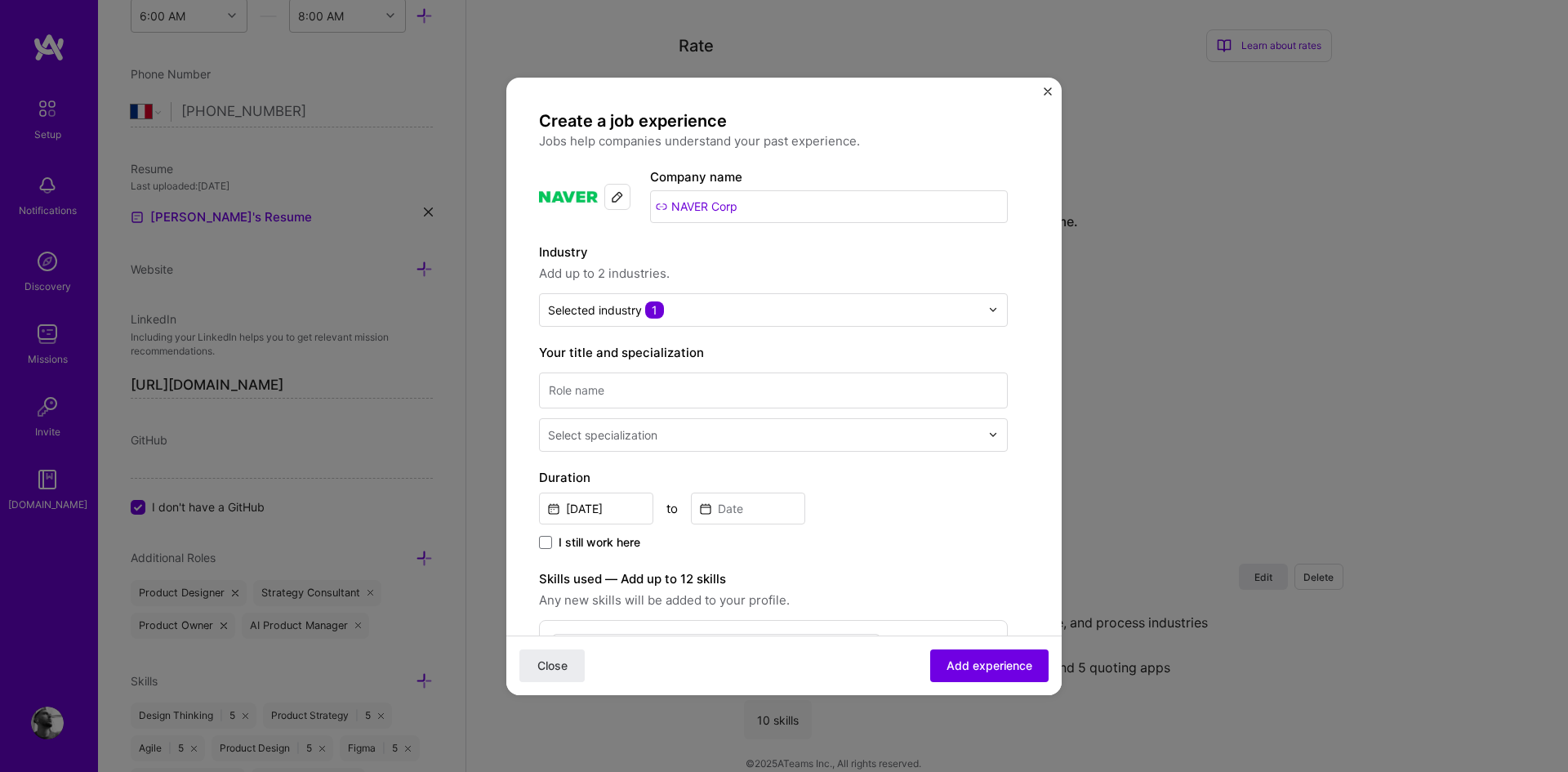
drag, startPoint x: 765, startPoint y: 207, endPoint x: 650, endPoint y: 196, distance: 115.5
click at [650, 196] on input "NAVER Corp" at bounding box center [828, 206] width 357 height 33
type input "N"
type input "Z"
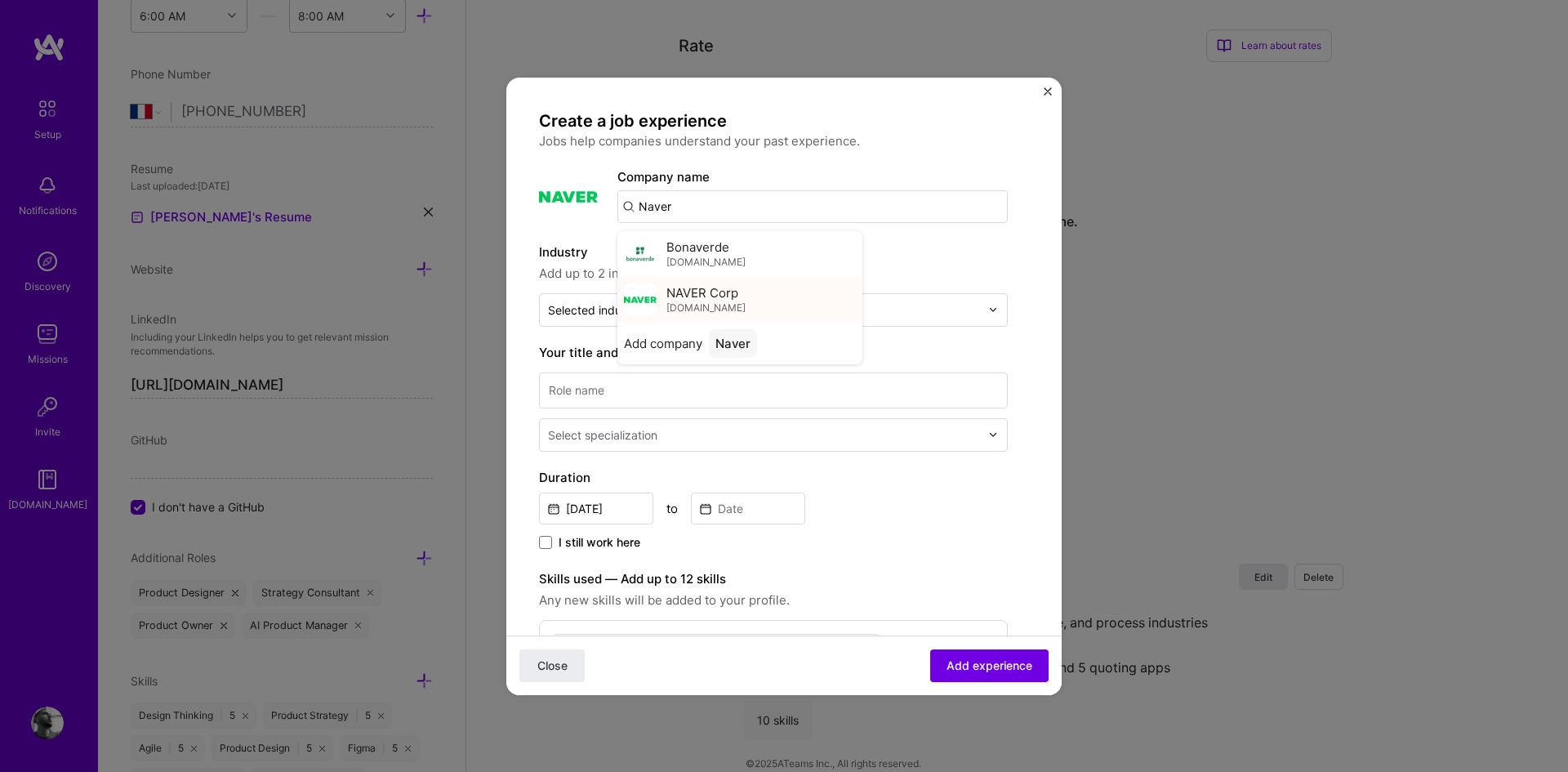
click at [712, 310] on span "[DOMAIN_NAME]" at bounding box center [706, 308] width 80 height 13
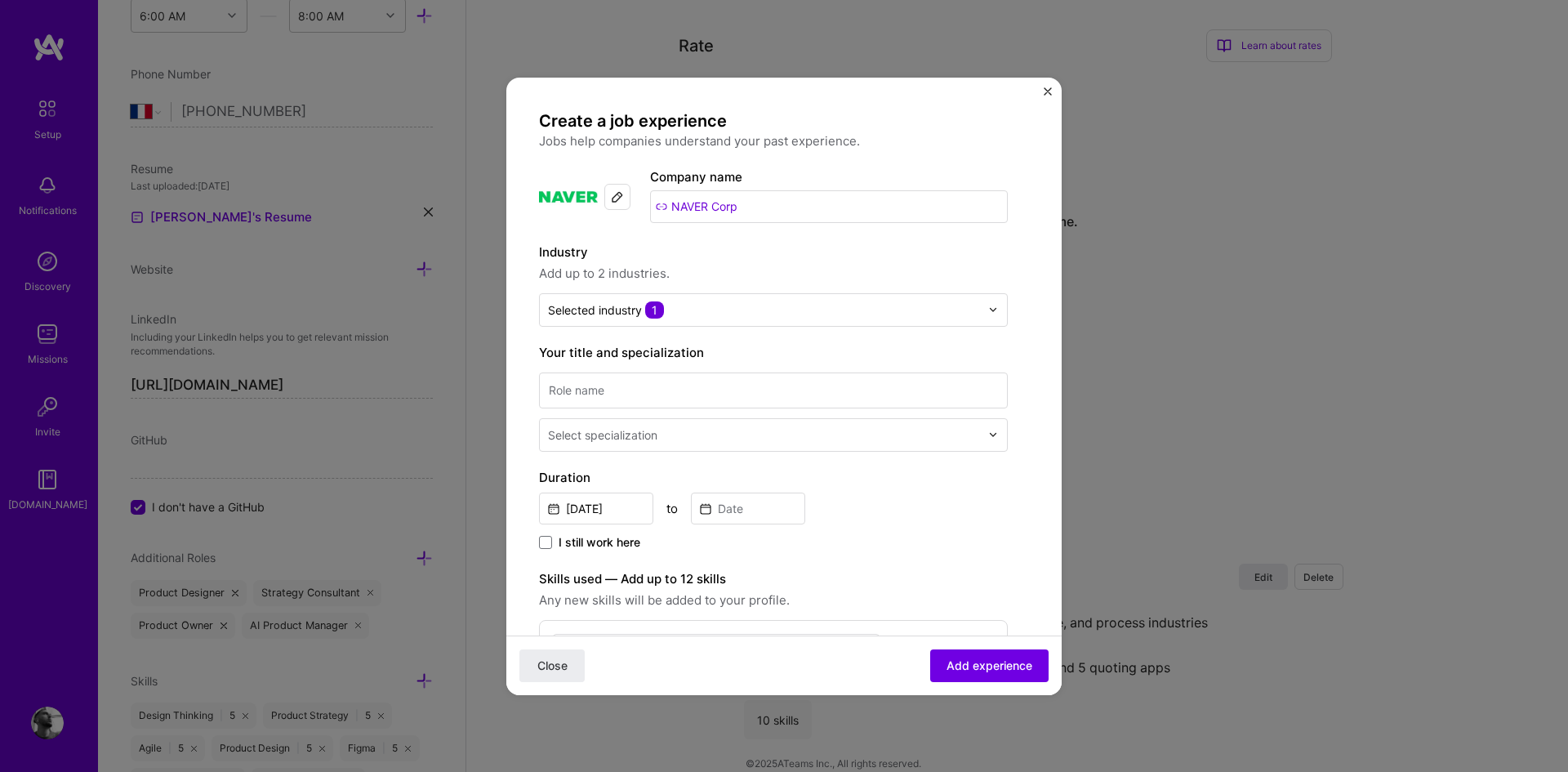
click at [712, 310] on input "text" at bounding box center [763, 310] width 432 height 17
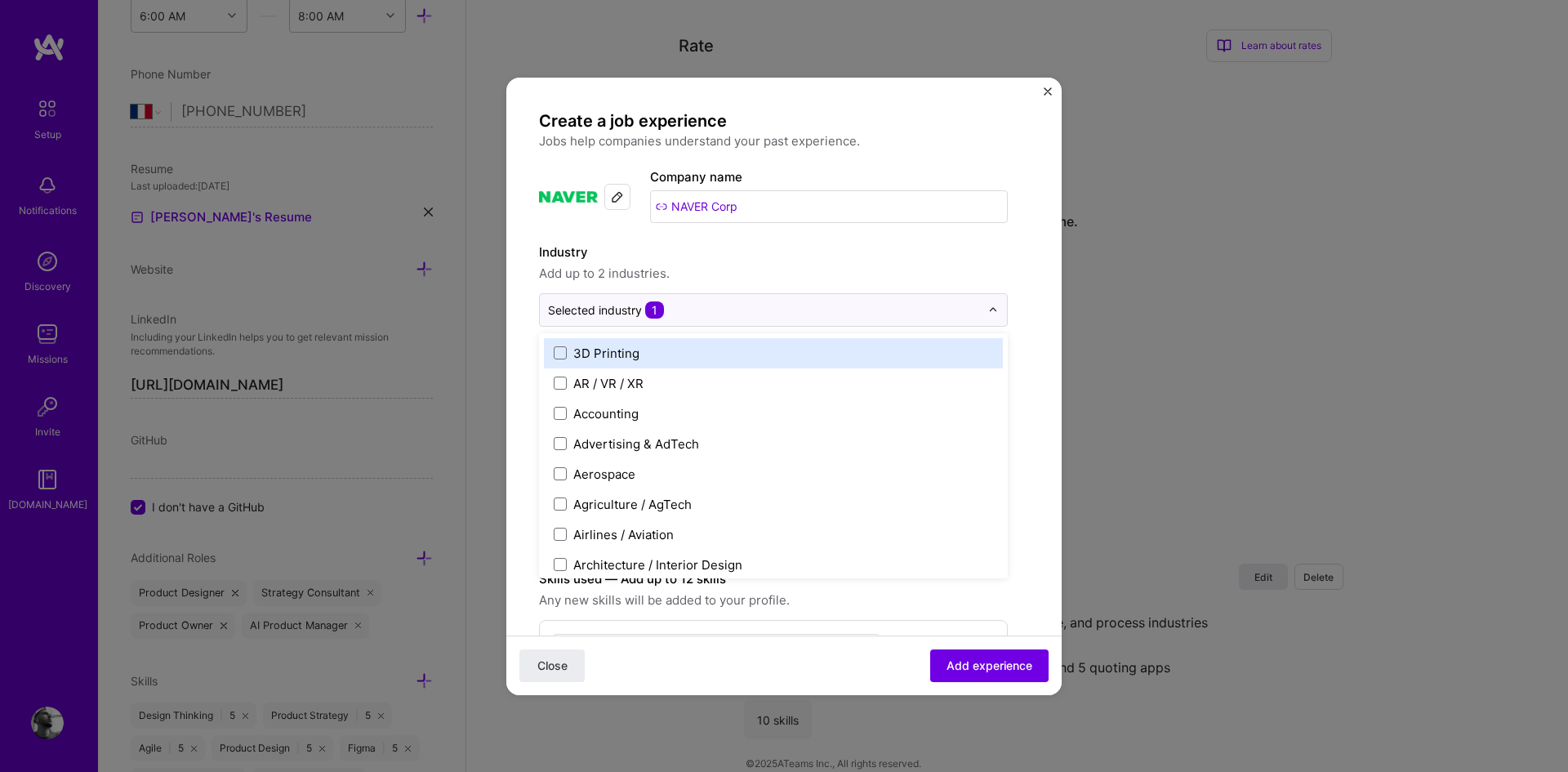
click at [730, 265] on span "Add up to 2 industries." at bounding box center [774, 273] width 469 height 19
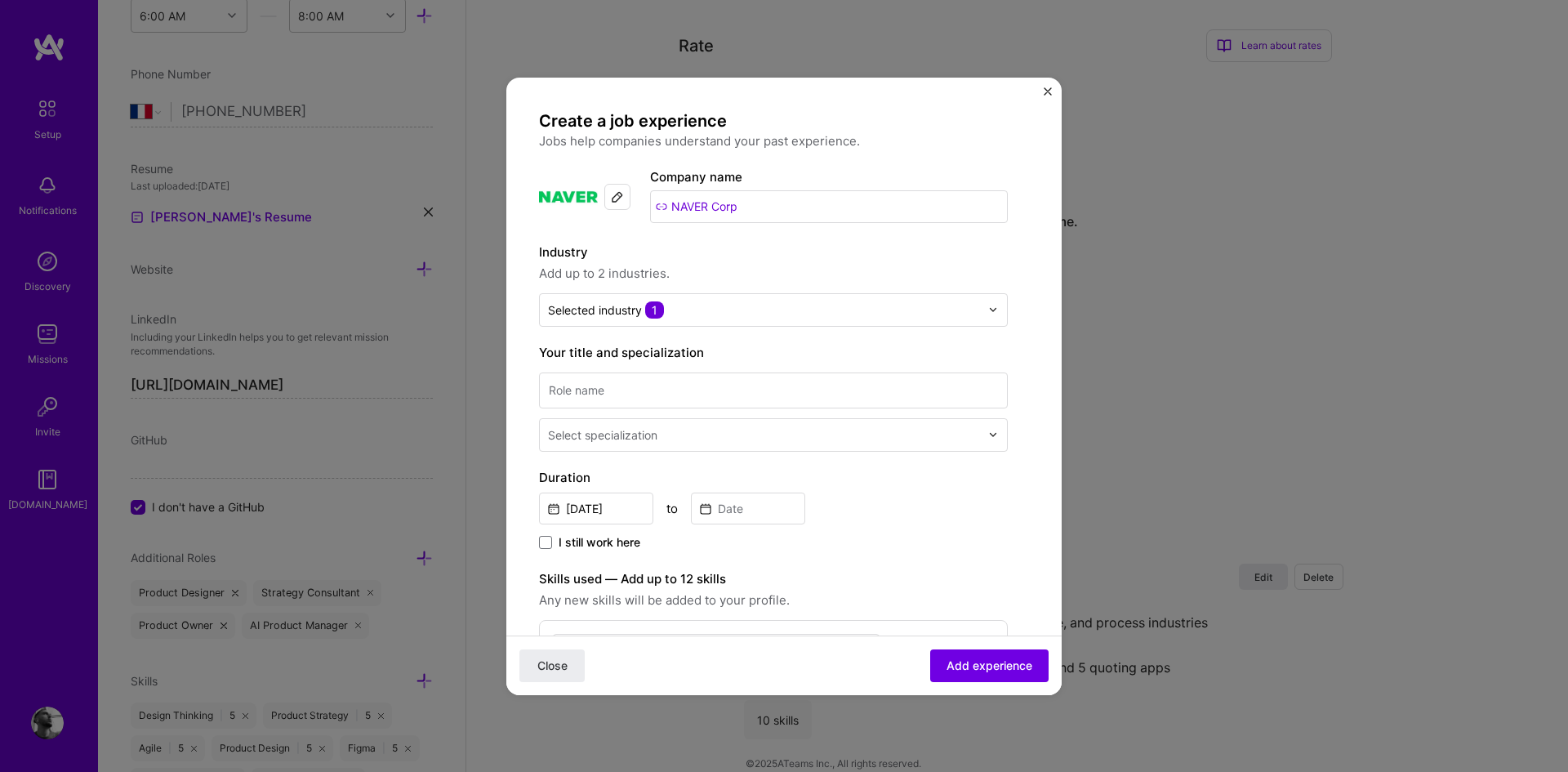
click at [723, 201] on input "NAVER Corp" at bounding box center [828, 206] width 357 height 33
type input ")"
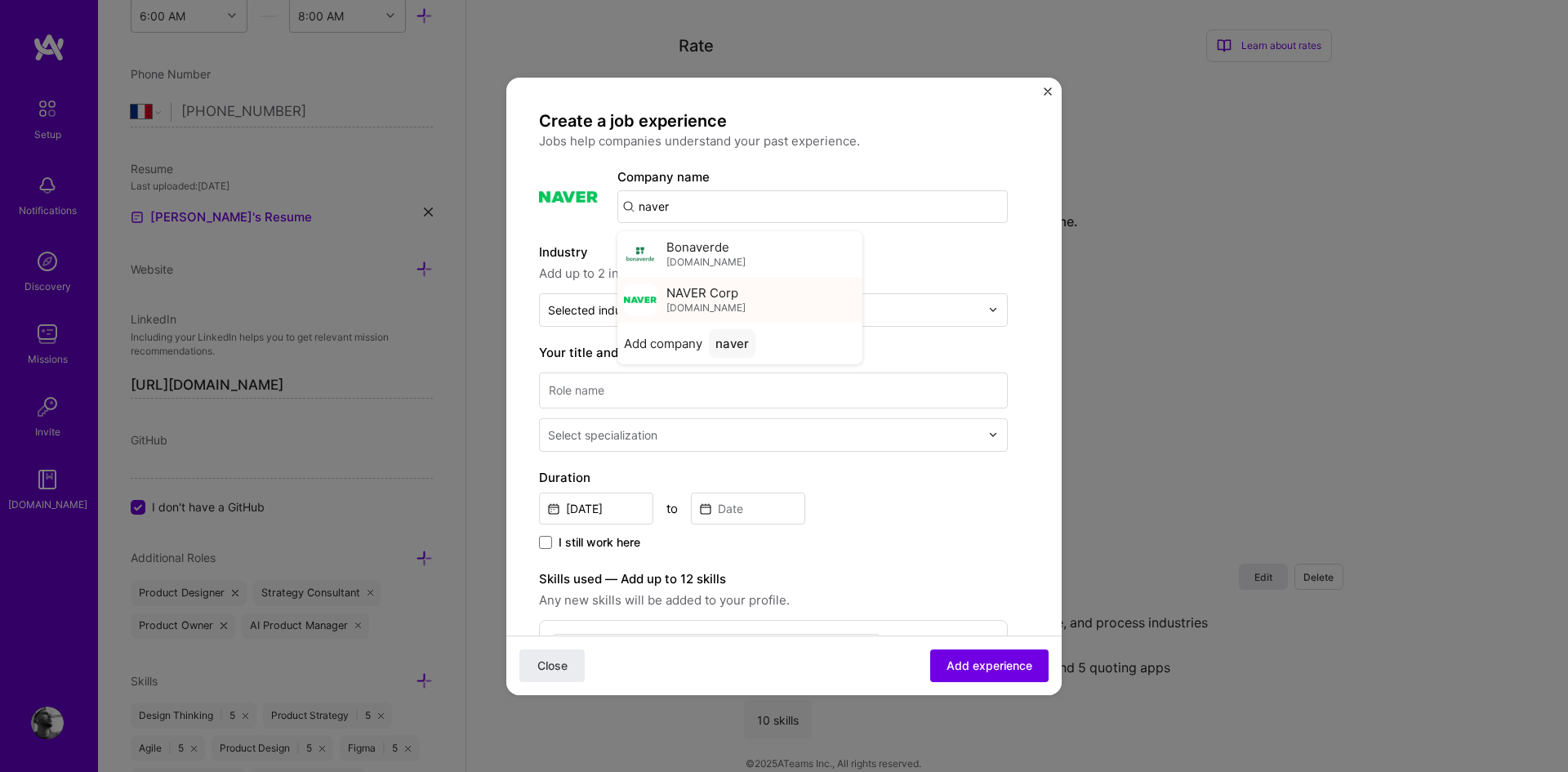
click at [693, 296] on span "NAVER Corp" at bounding box center [702, 292] width 72 height 17
type input "NAVER Corp"
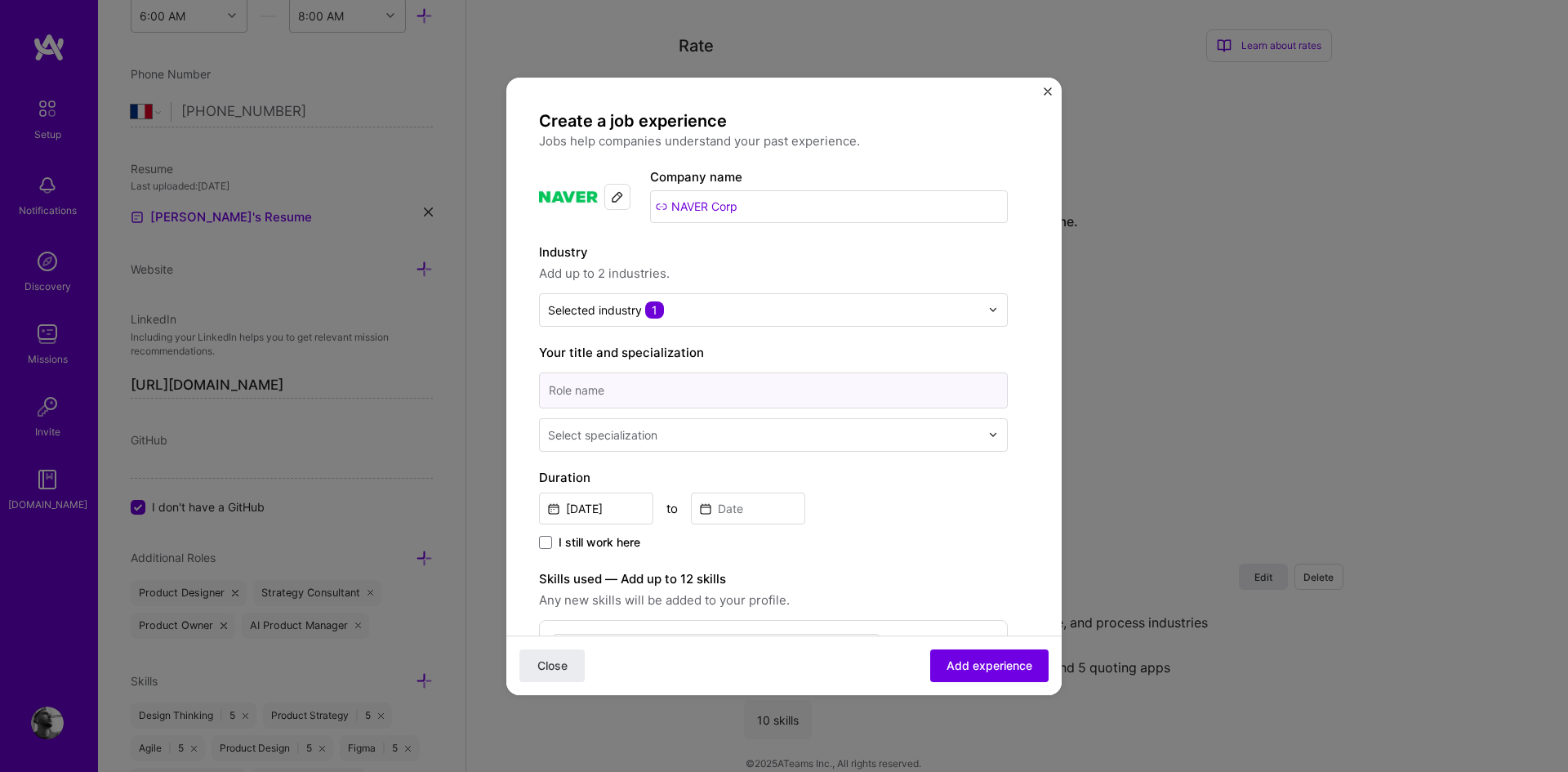
click at [629, 385] on input at bounding box center [774, 390] width 469 height 36
click at [584, 385] on input "SENIOR PRODUCT MANAGER" at bounding box center [774, 390] width 469 height 36
type input "Senior Product Manager"
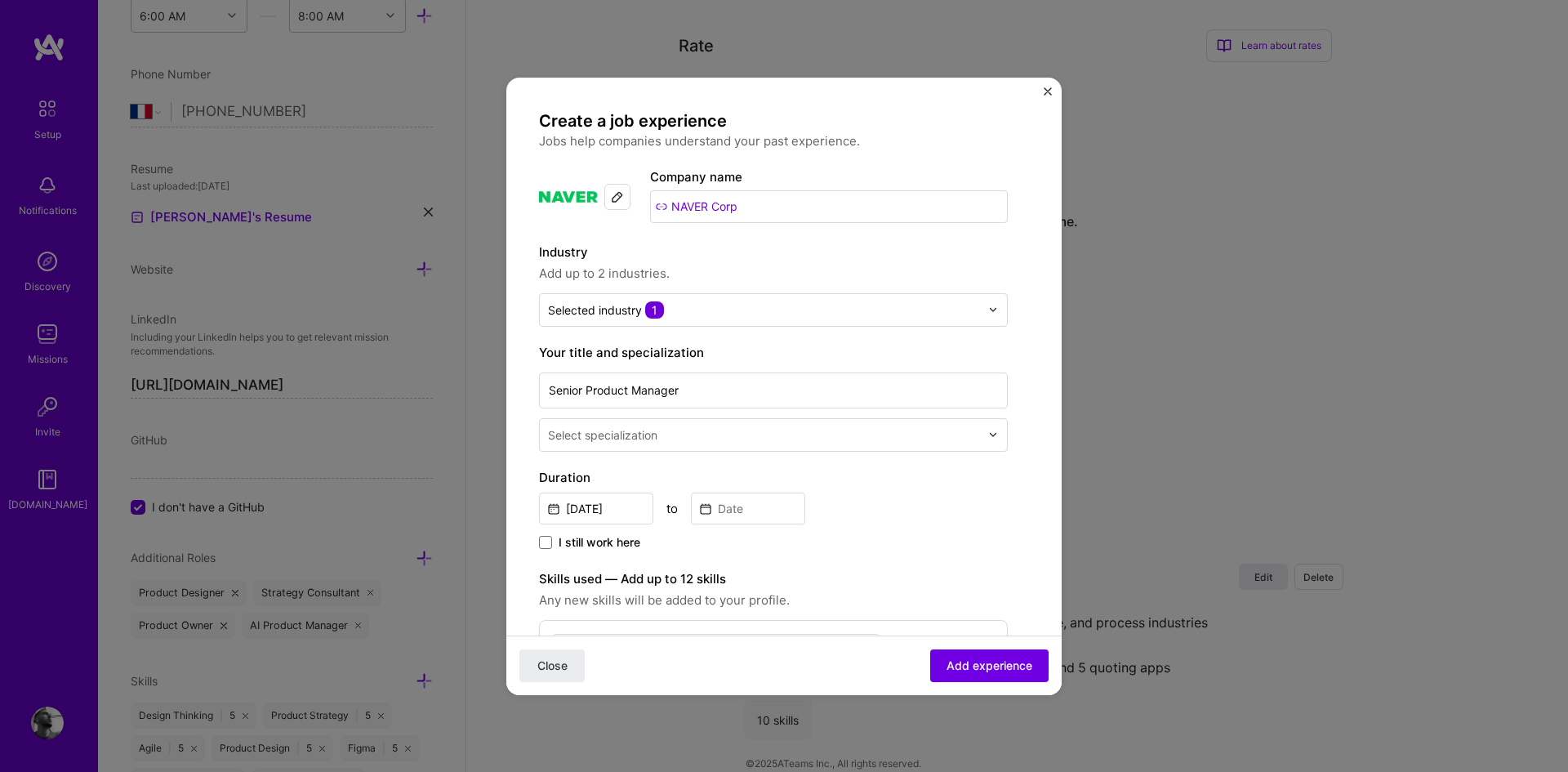
click at [615, 431] on div "Select specialization" at bounding box center [602, 435] width 110 height 17
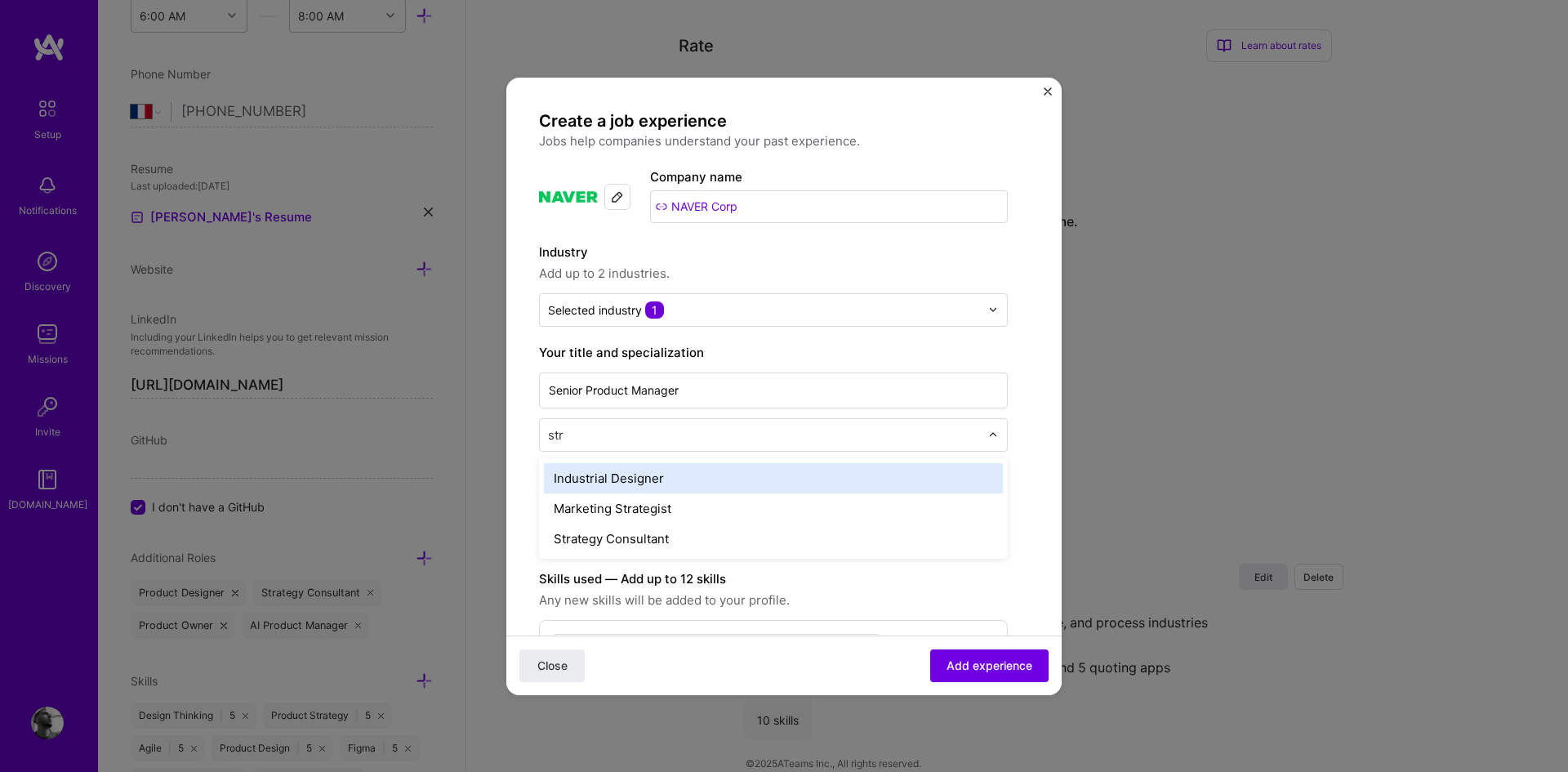
click at [589, 440] on input "str" at bounding box center [765, 435] width 435 height 17
type input "product"
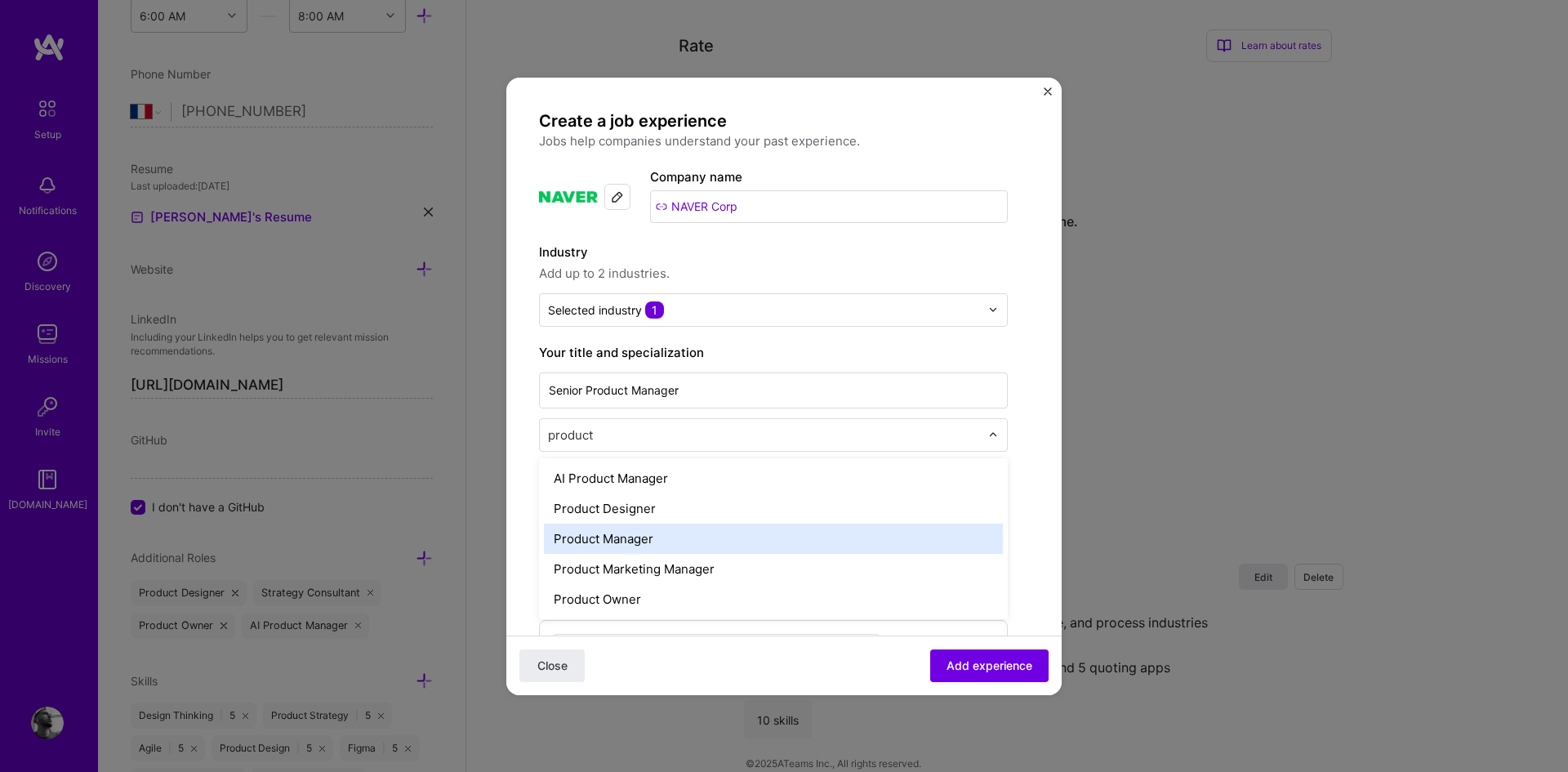
click at [647, 547] on div "Product Manager" at bounding box center [774, 538] width 459 height 30
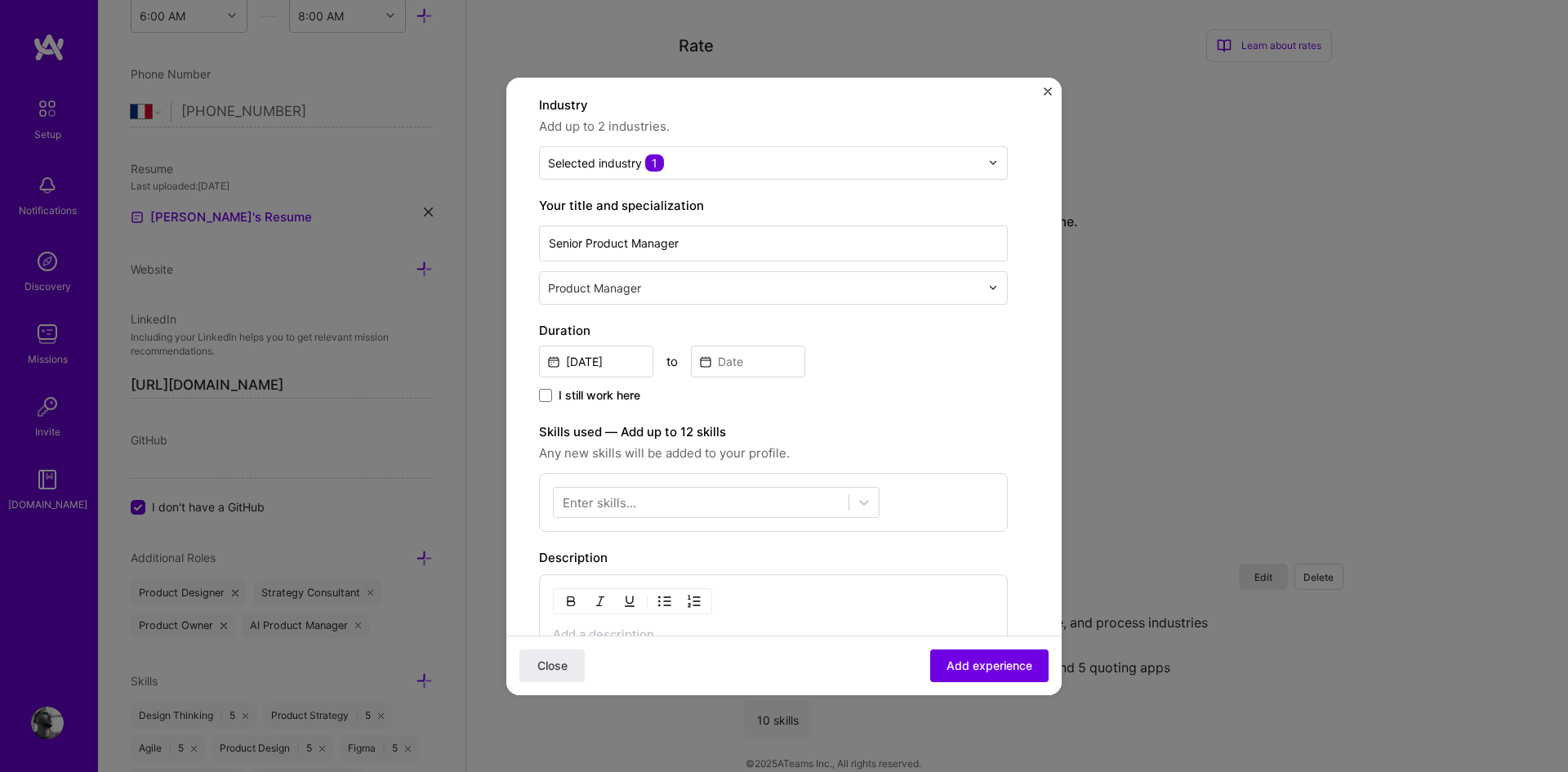
scroll to position [148, 0]
click at [613, 363] on input "[DATE]" at bounding box center [596, 361] width 115 height 32
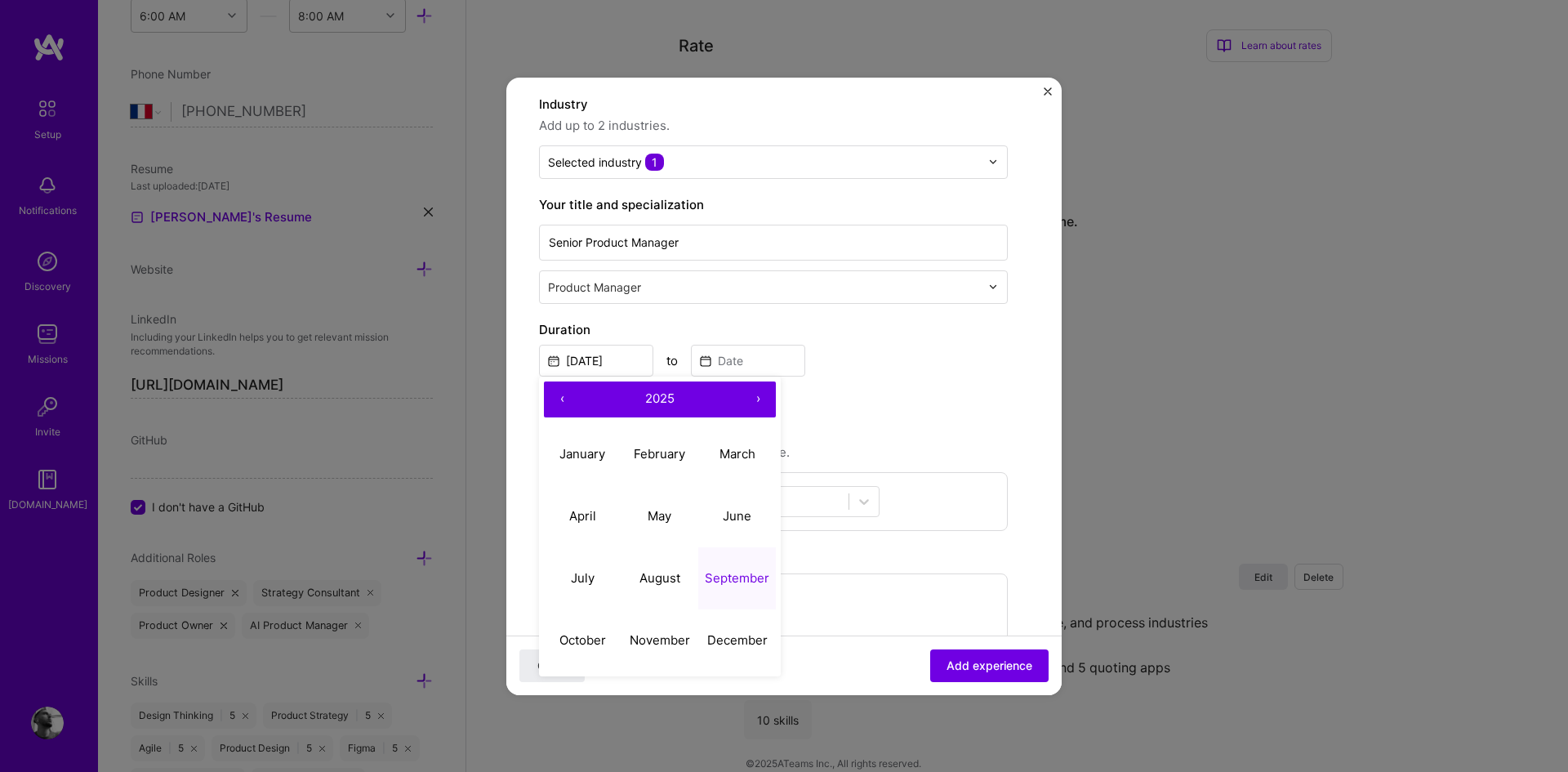
click at [559, 399] on button "‹" at bounding box center [562, 399] width 36 height 36
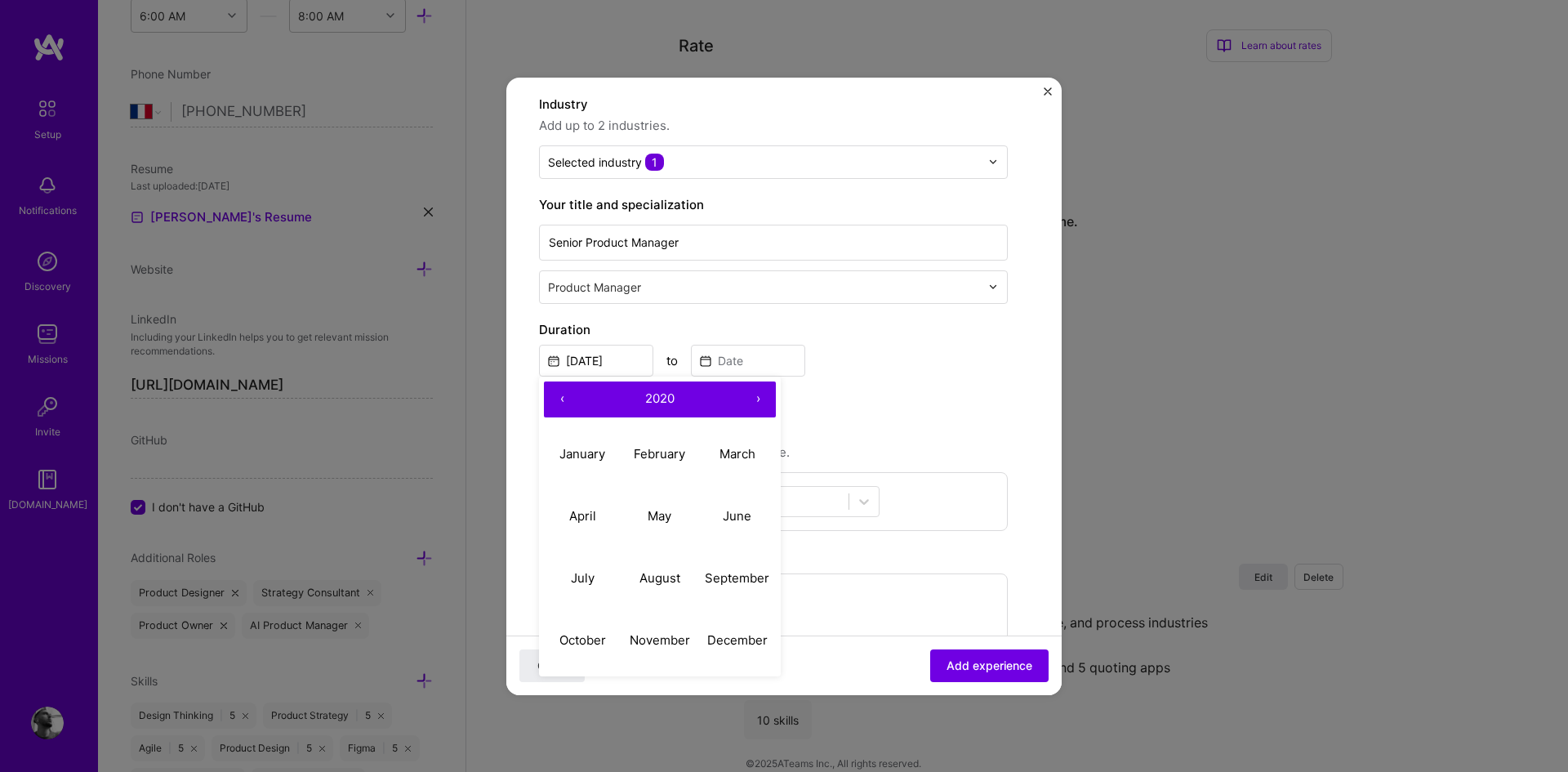
click at [753, 403] on button "›" at bounding box center [758, 399] width 36 height 36
click at [578, 450] on abbr "January" at bounding box center [582, 454] width 46 height 16
type input "[DATE]"
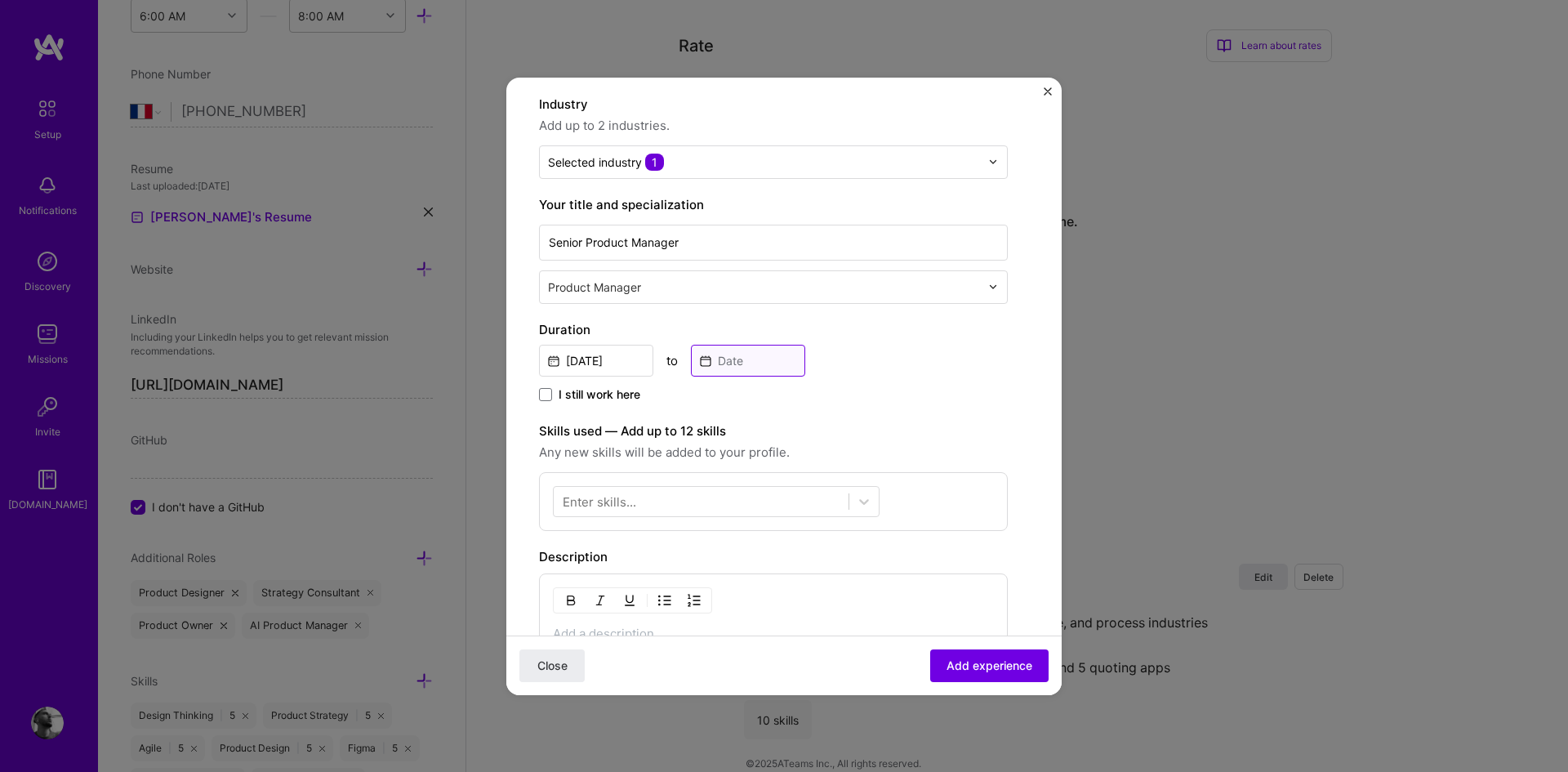
click at [712, 358] on input at bounding box center [748, 361] width 115 height 32
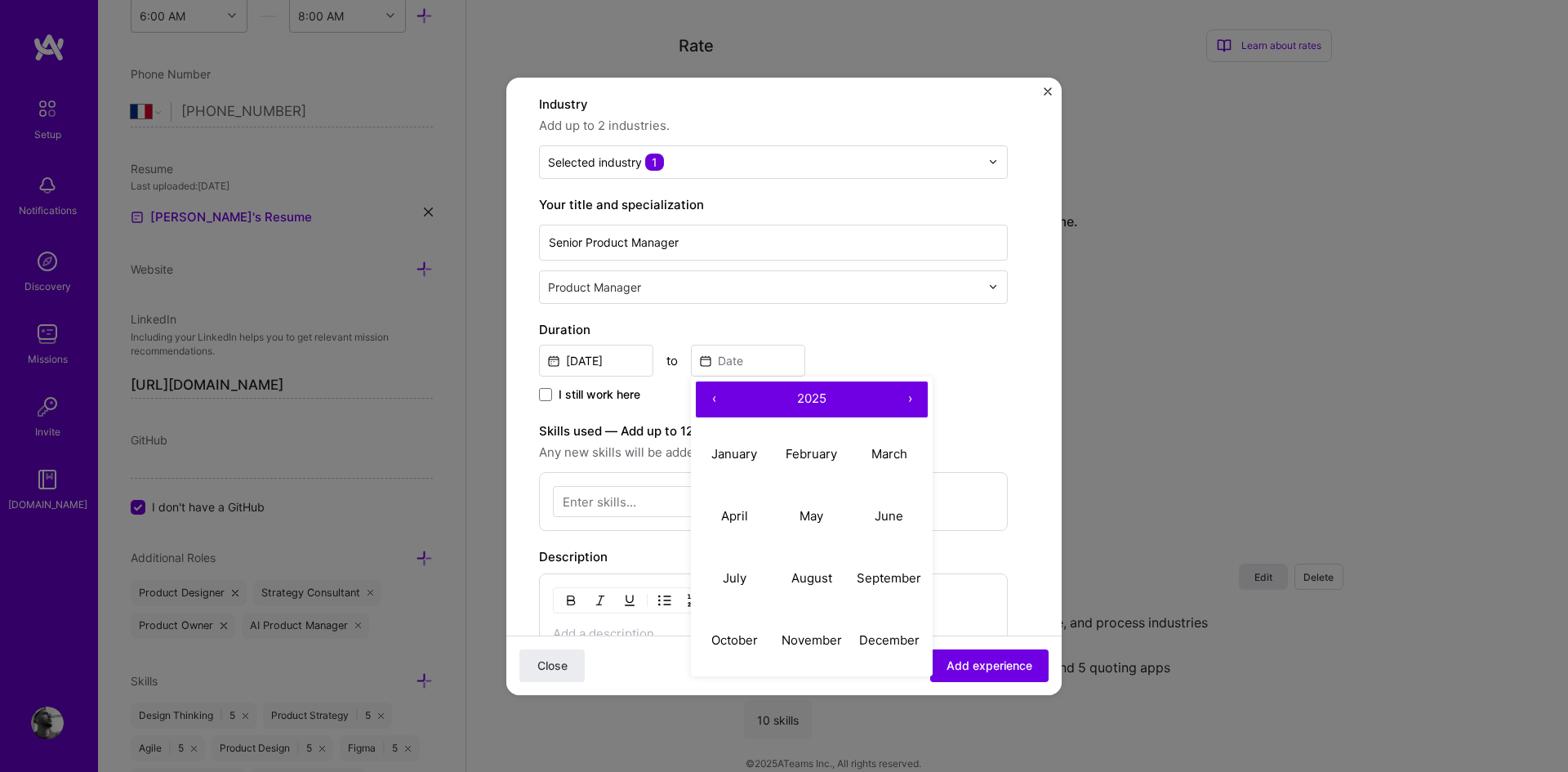
click at [713, 400] on button "‹" at bounding box center [713, 399] width 36 height 36
click at [910, 406] on button "›" at bounding box center [909, 399] width 36 height 36
click at [745, 453] on abbr "January" at bounding box center [734, 454] width 46 height 16
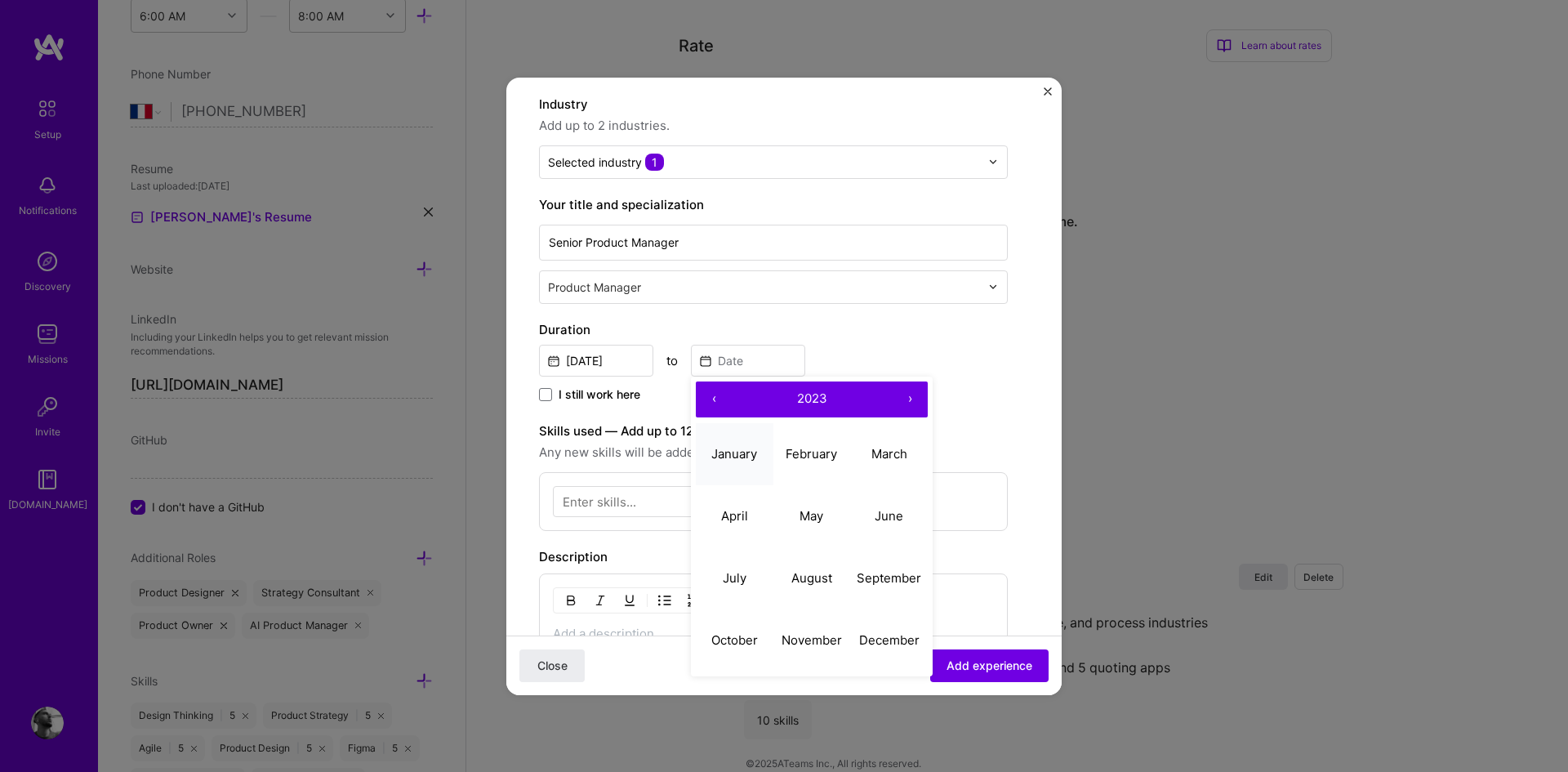
type input "[DATE]"
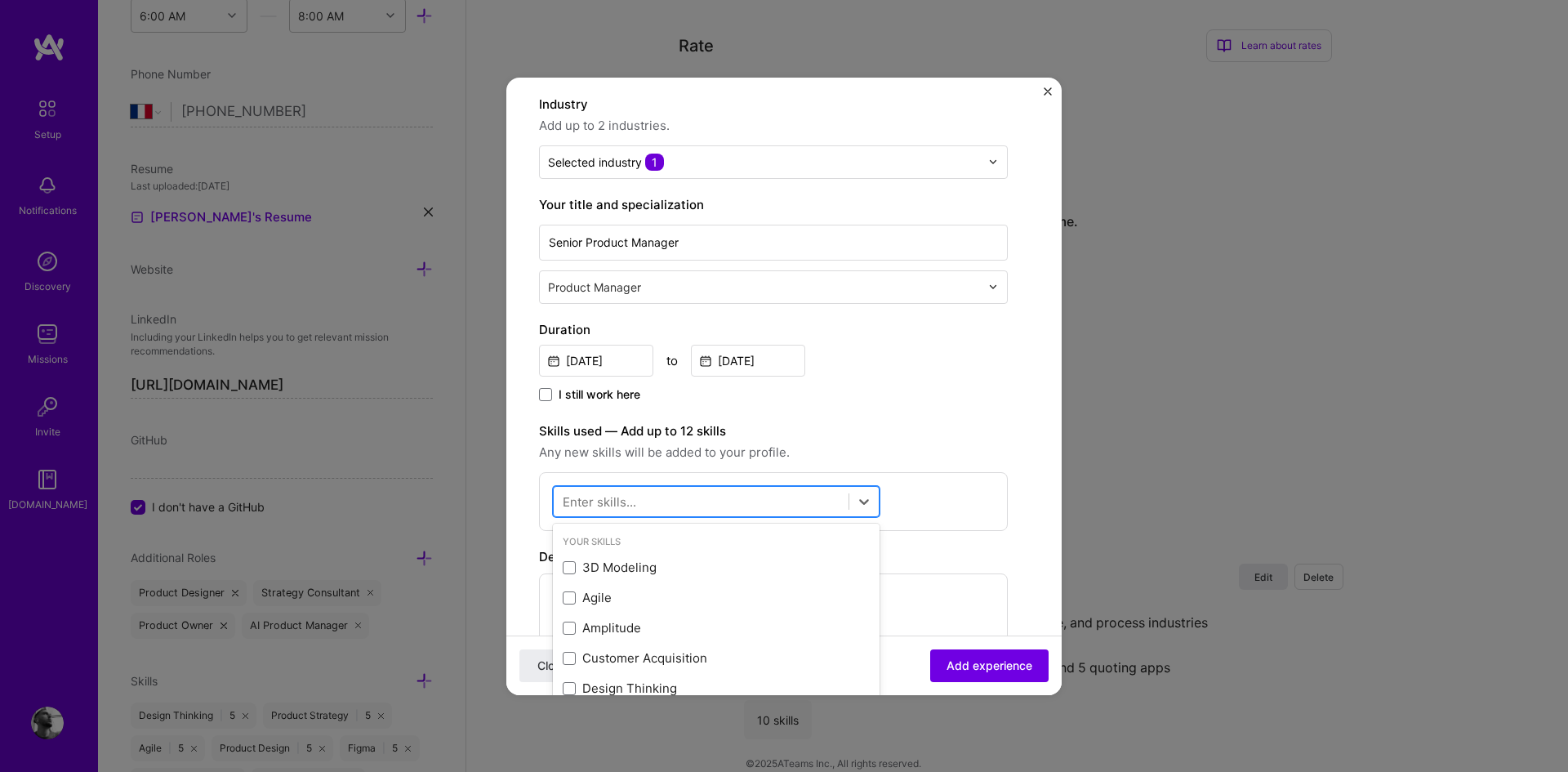
click at [645, 513] on div at bounding box center [701, 501] width 295 height 27
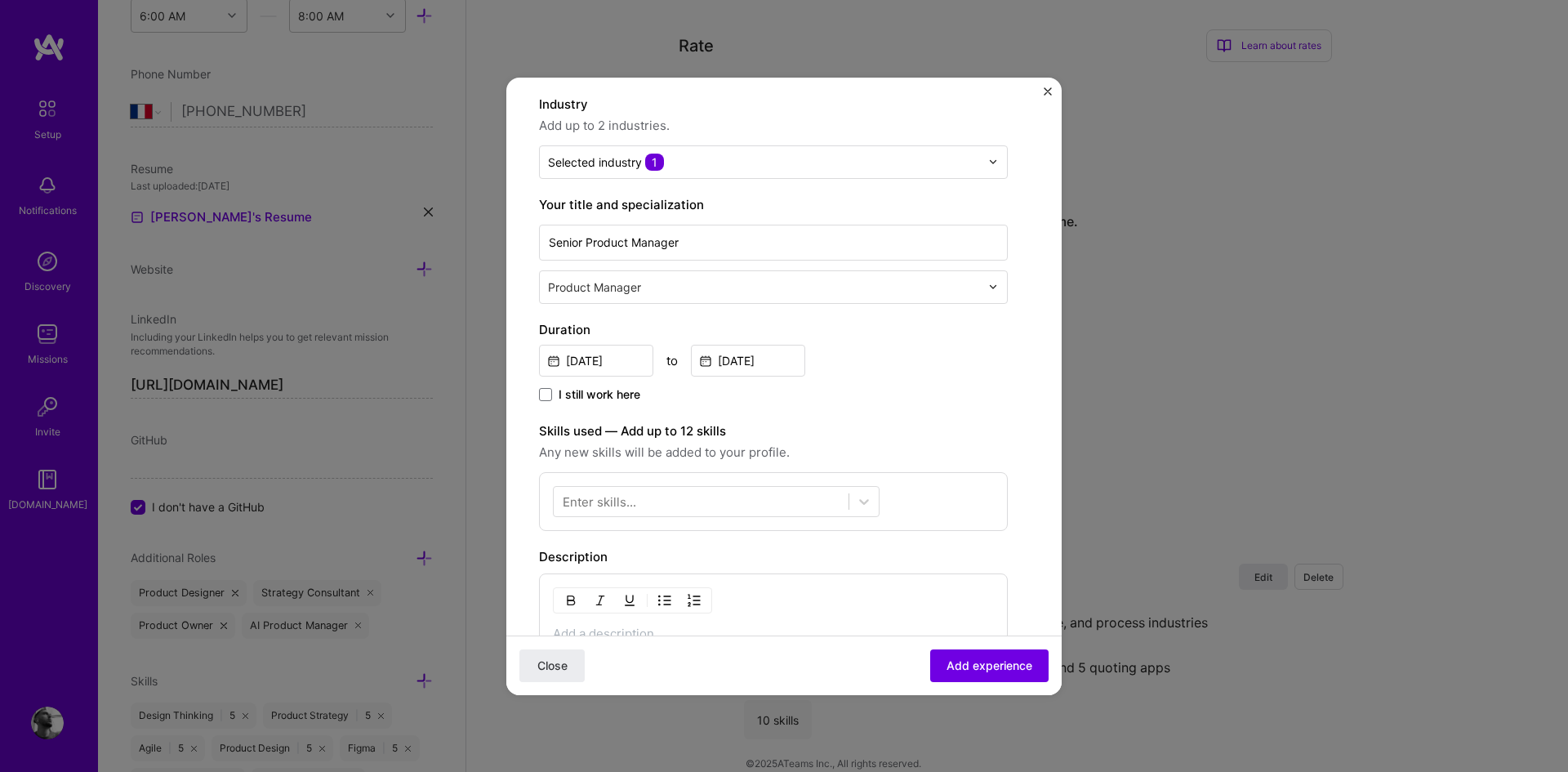
click at [633, 494] on div "Enter skills..." at bounding box center [599, 501] width 74 height 17
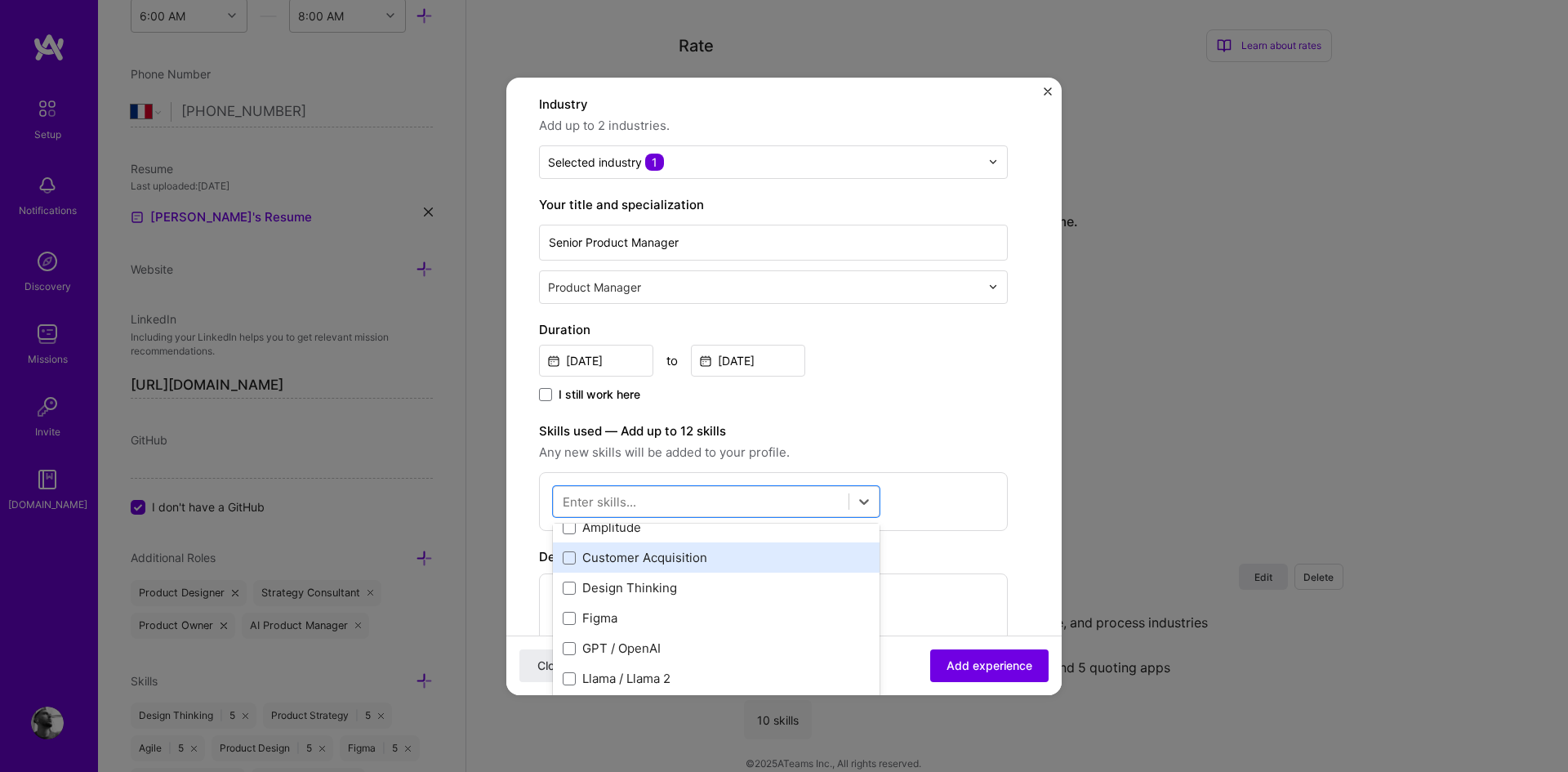
scroll to position [19, 0]
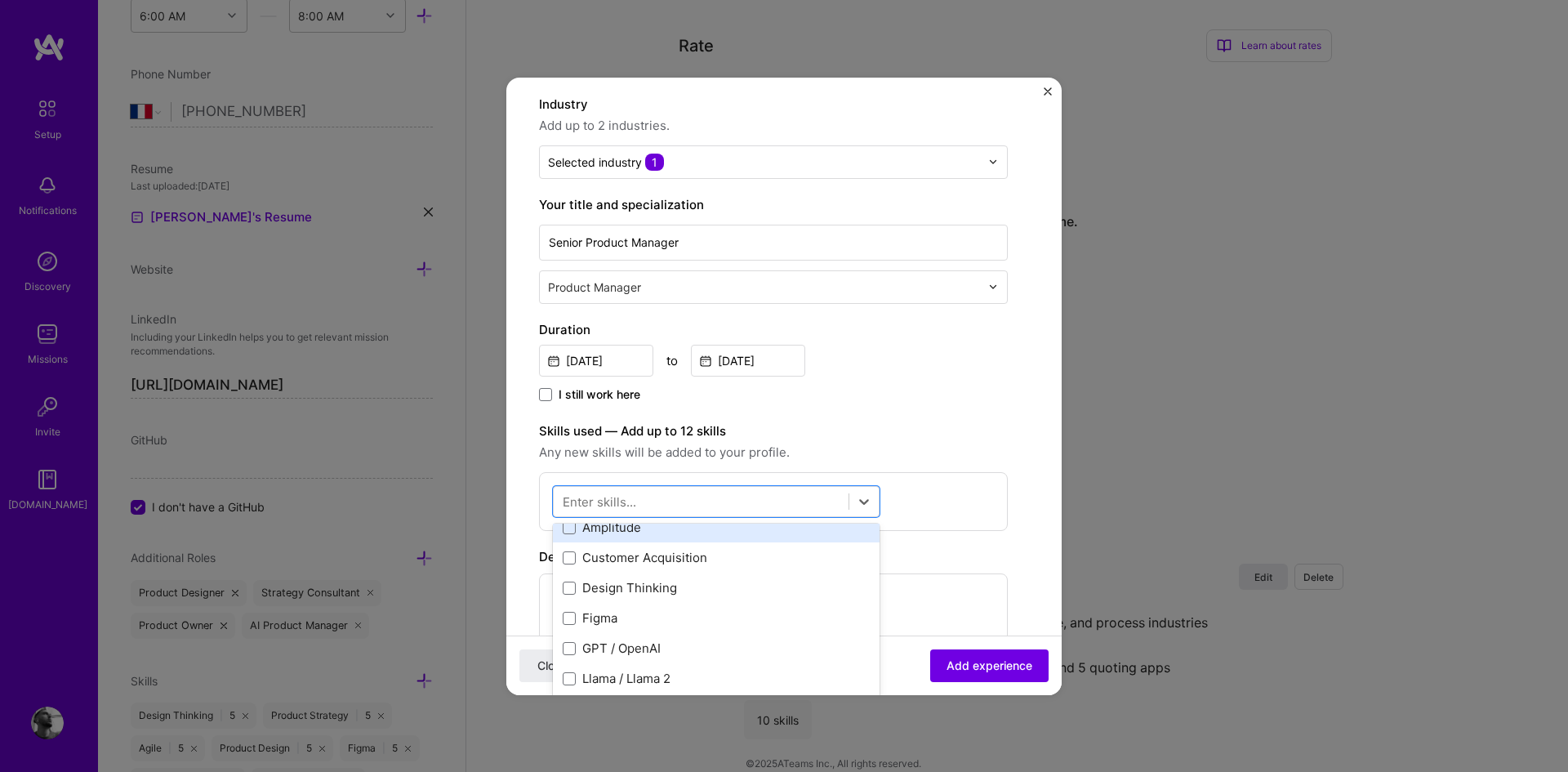
scroll to position [102, 0]
click at [566, 550] on span at bounding box center [569, 556] width 13 height 13
click at [0, 0] on input "checkbox" at bounding box center [0, 0] width 0 height 0
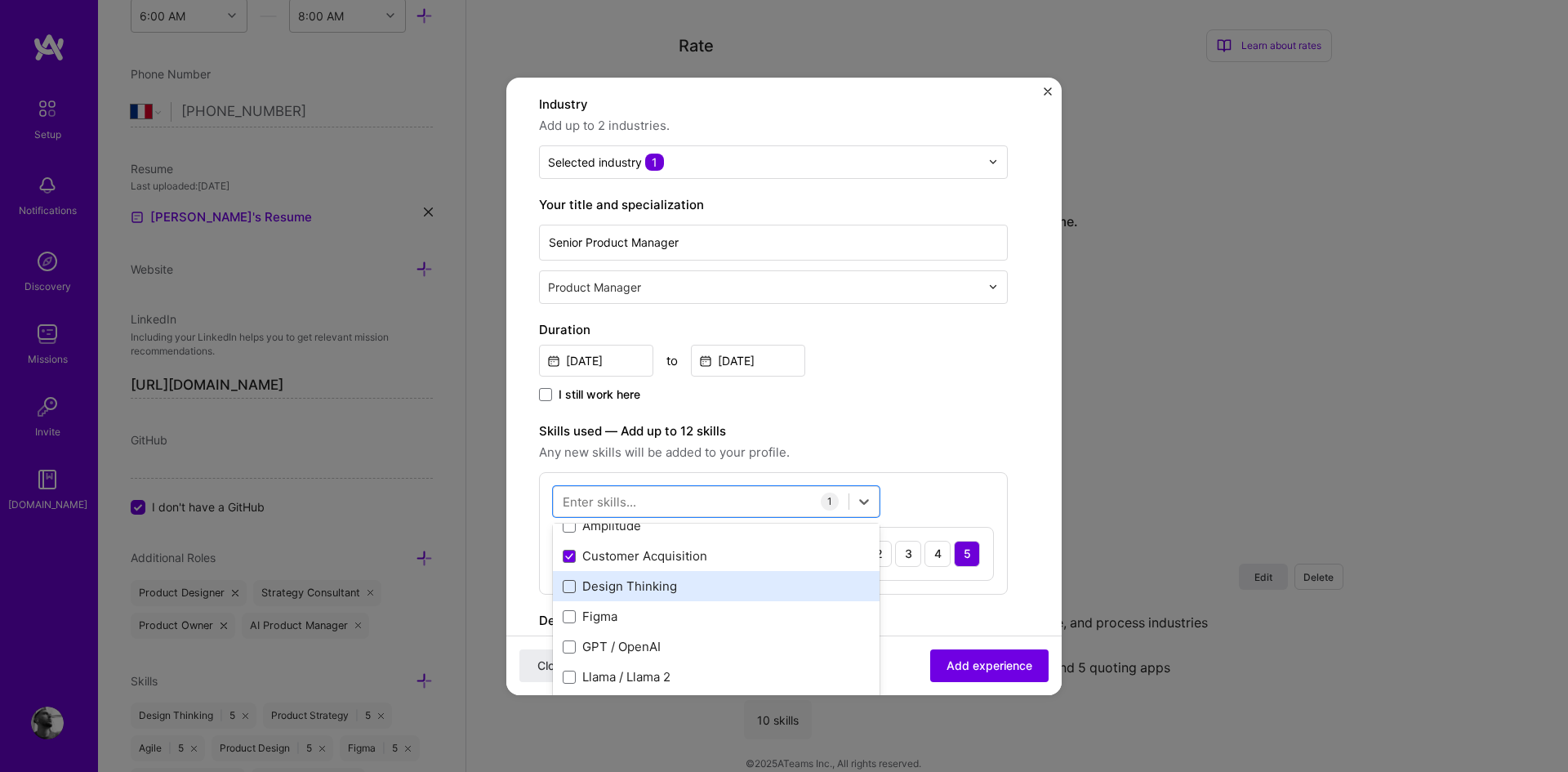
click at [570, 582] on span at bounding box center [569, 586] width 13 height 13
click at [0, 0] on input "checkbox" at bounding box center [0, 0] width 0 height 0
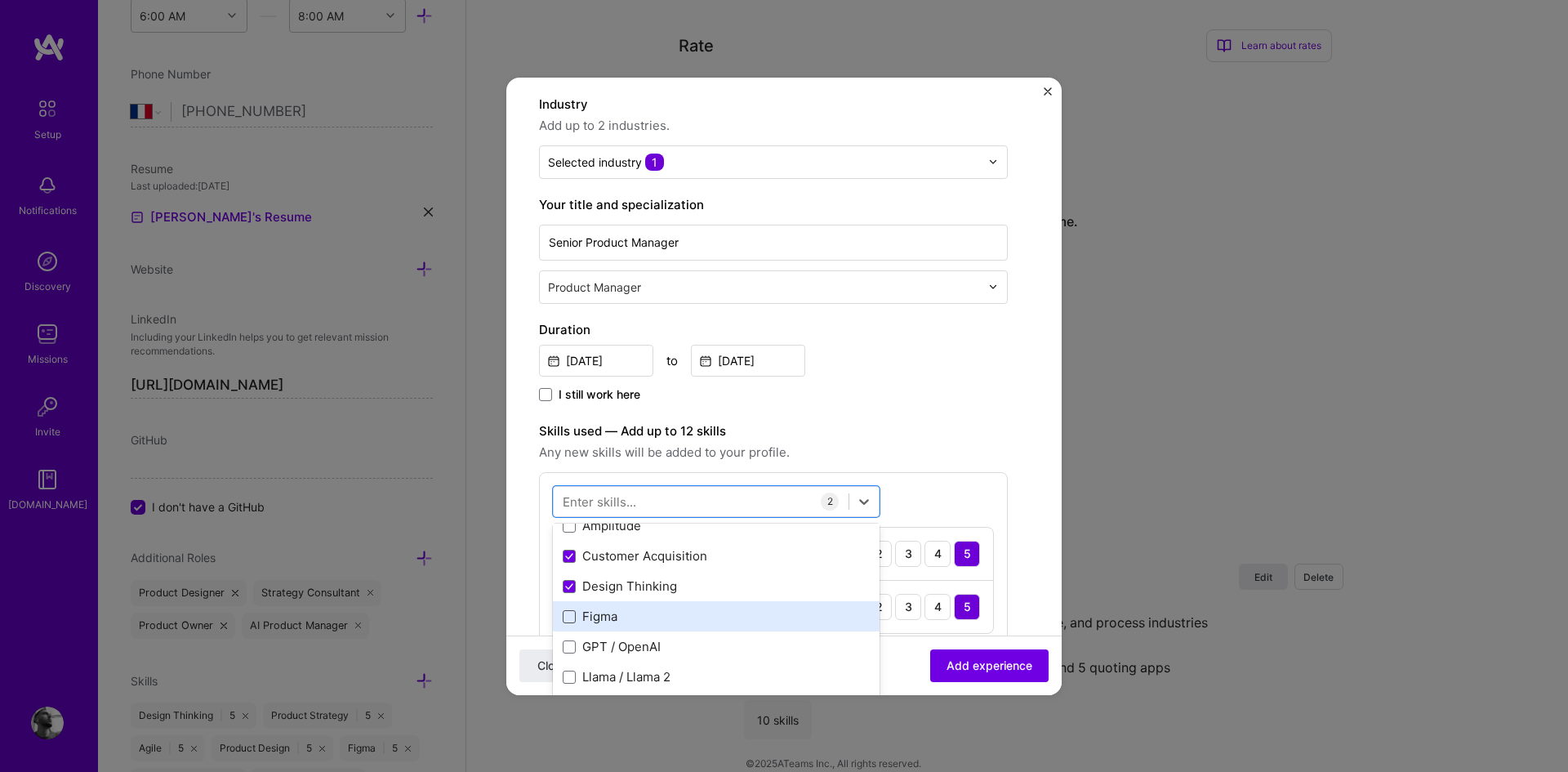
click at [563, 616] on span at bounding box center [569, 617] width 13 height 13
click at [0, 0] on input "checkbox" at bounding box center [0, 0] width 0 height 0
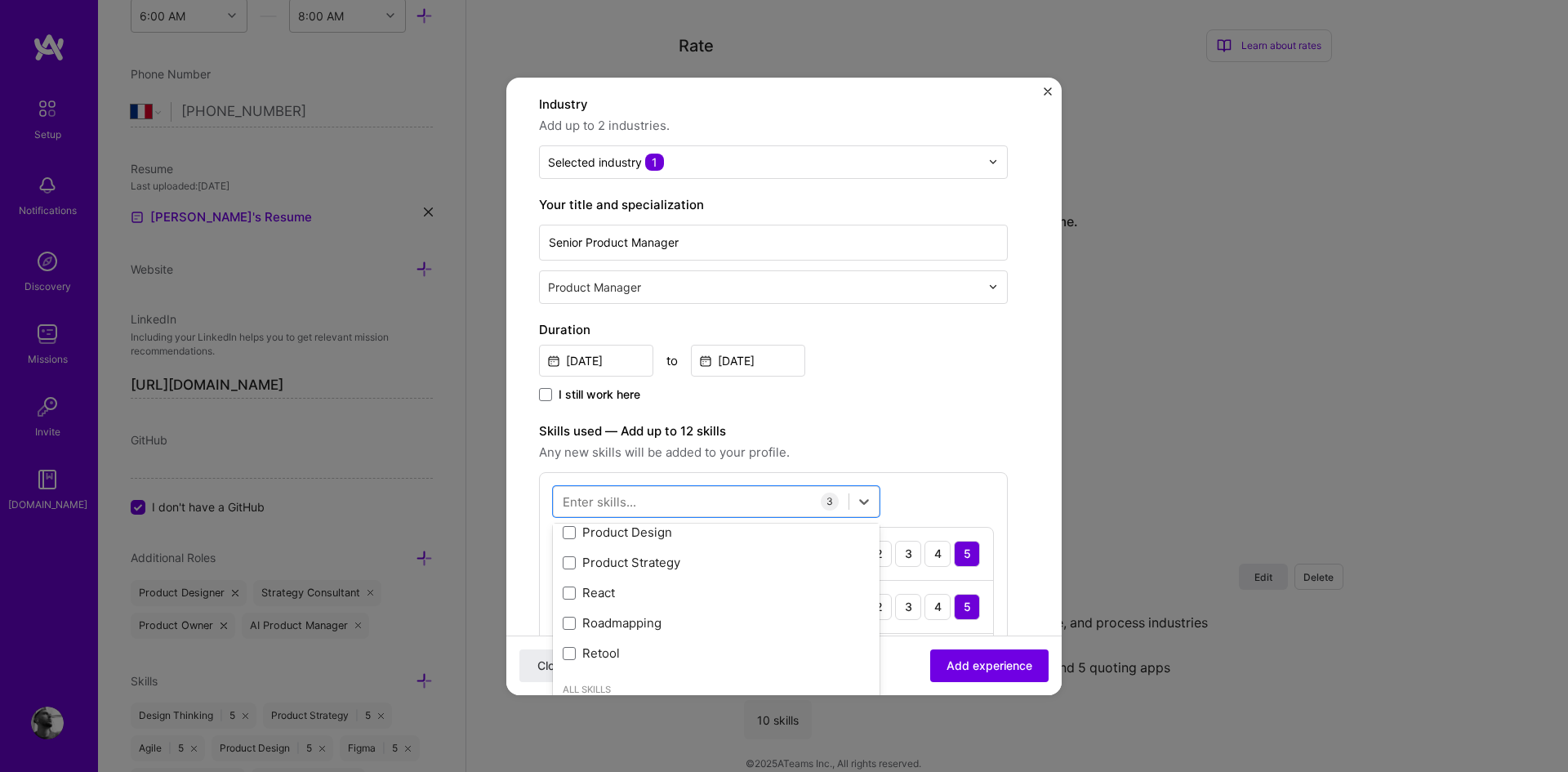
scroll to position [455, 0]
click at [565, 563] on span at bounding box center [569, 565] width 13 height 13
click at [0, 0] on input "checkbox" at bounding box center [0, 0] width 0 height 0
click at [960, 416] on div "Create a job experience Jobs help companies understand your past experience. Co…" at bounding box center [774, 565] width 469 height 1207
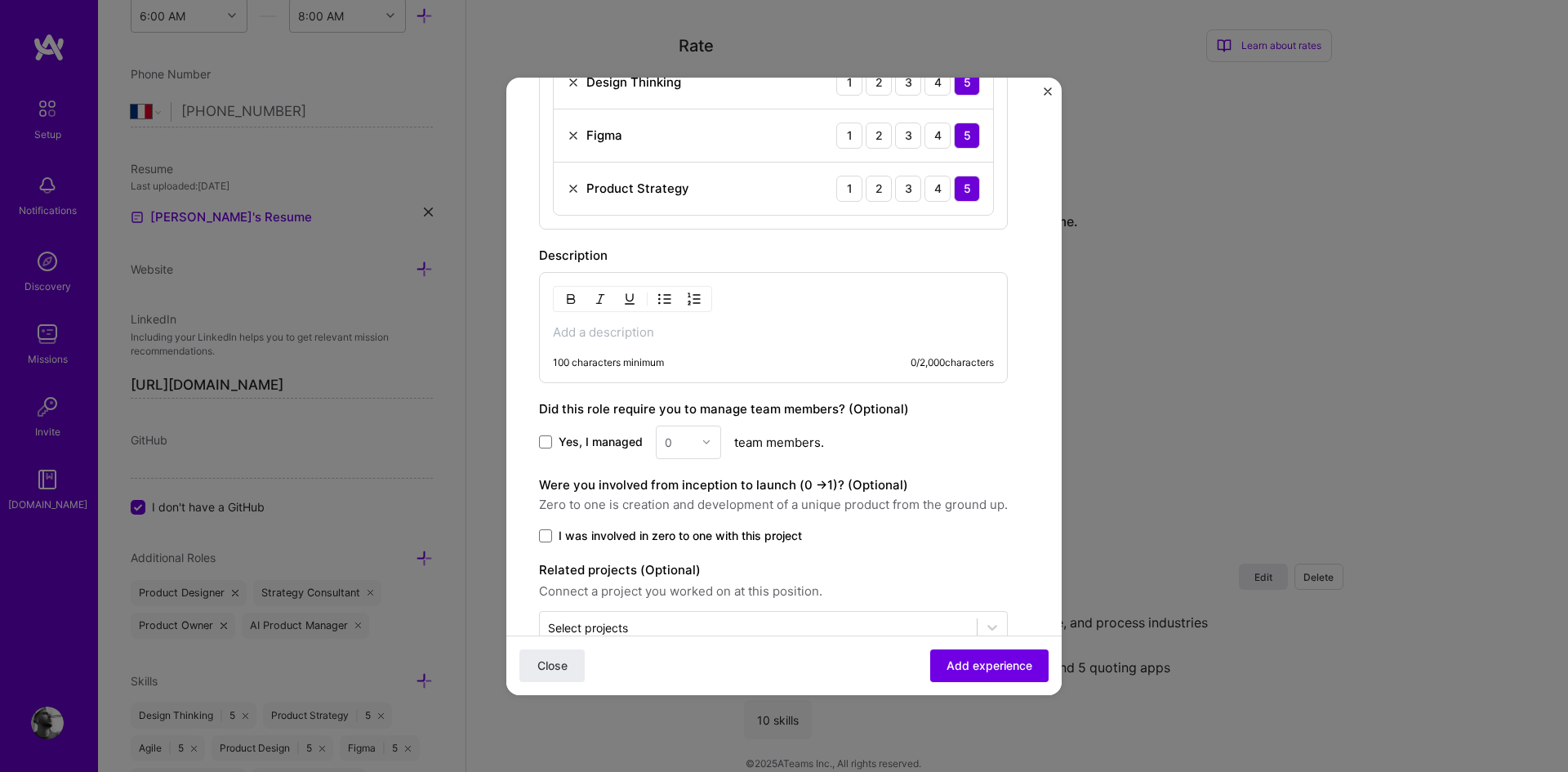
scroll to position [673, 0]
click at [674, 333] on p at bounding box center [773, 332] width 441 height 17
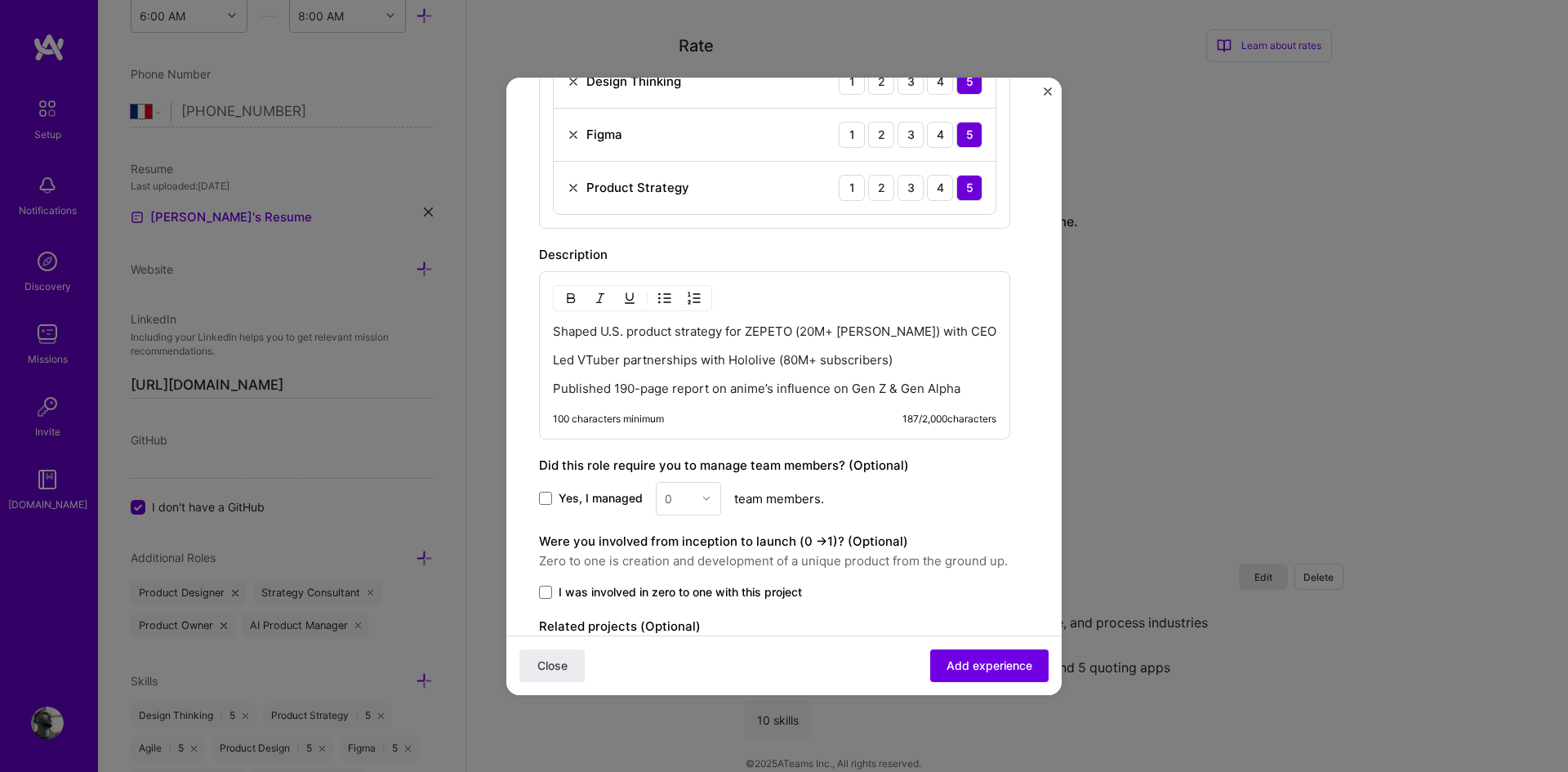
click at [744, 368] on div "Shaped U.S. product strategy for ZEPETO (20M+ [PERSON_NAME]) with CEO Led VTube…" at bounding box center [774, 360] width 444 height 74
click at [552, 385] on div "Shaped U.S. product strategy for ZEPETO (20M+ [PERSON_NAME]) with CEO Led VTube…" at bounding box center [774, 355] width 471 height 168
click at [557, 391] on p "Published 190-page report on anime’s influence on Gen Z & Gen Alpha" at bounding box center [774, 389] width 444 height 17
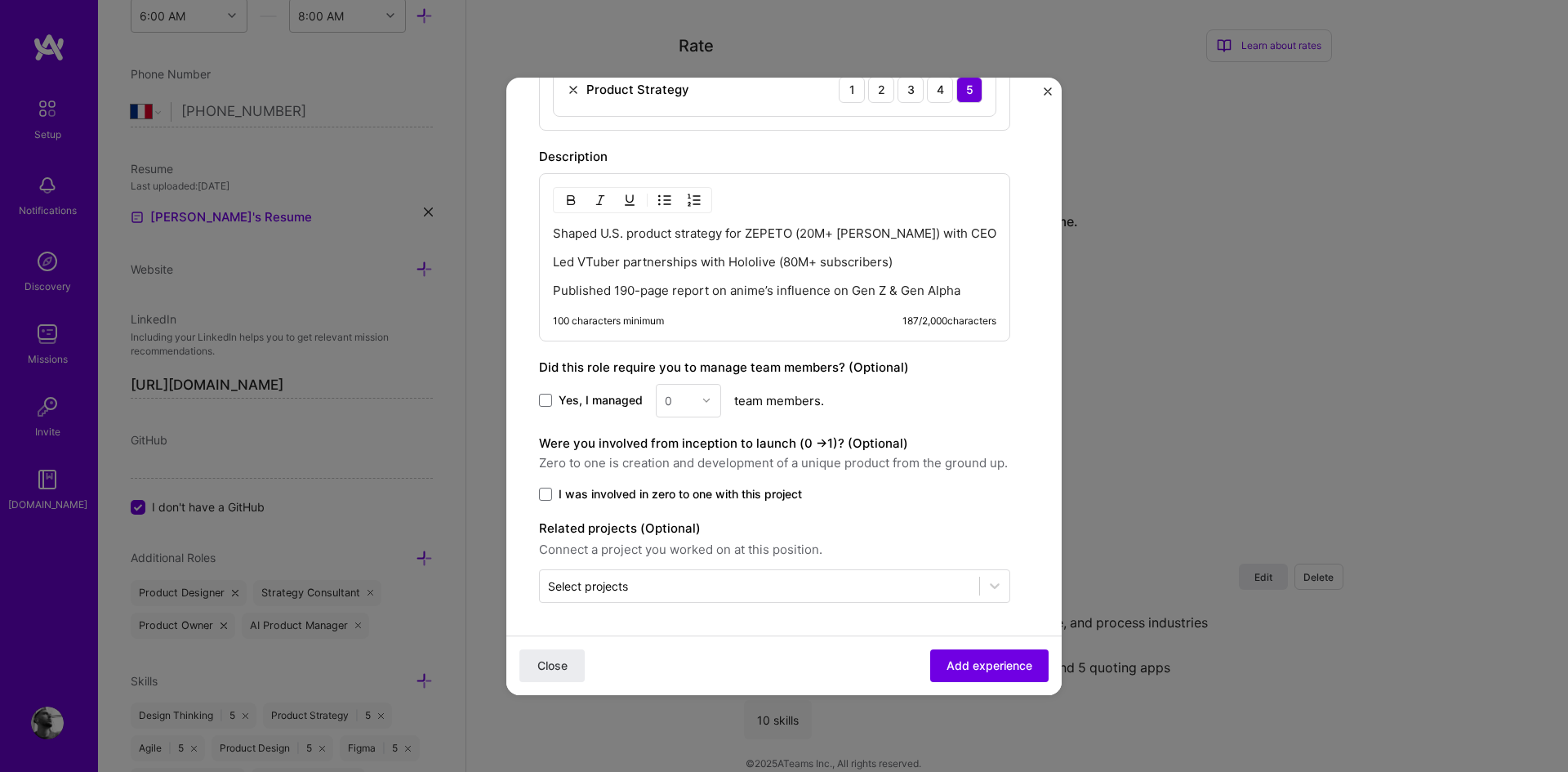
click at [707, 401] on div "0" at bounding box center [688, 400] width 65 height 33
click at [1005, 659] on span "Add experience" at bounding box center [989, 665] width 85 height 17
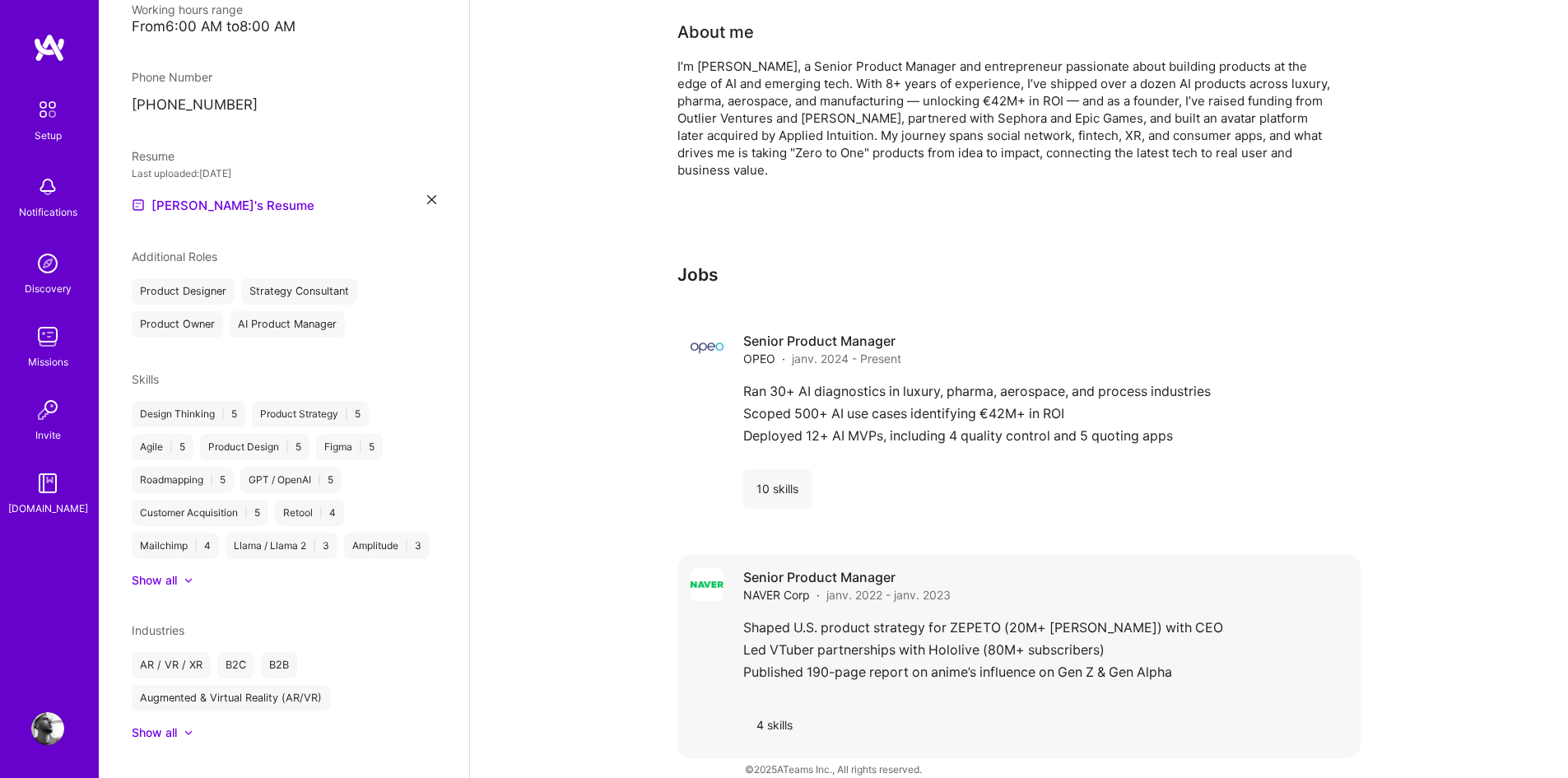
scroll to position [0, 0]
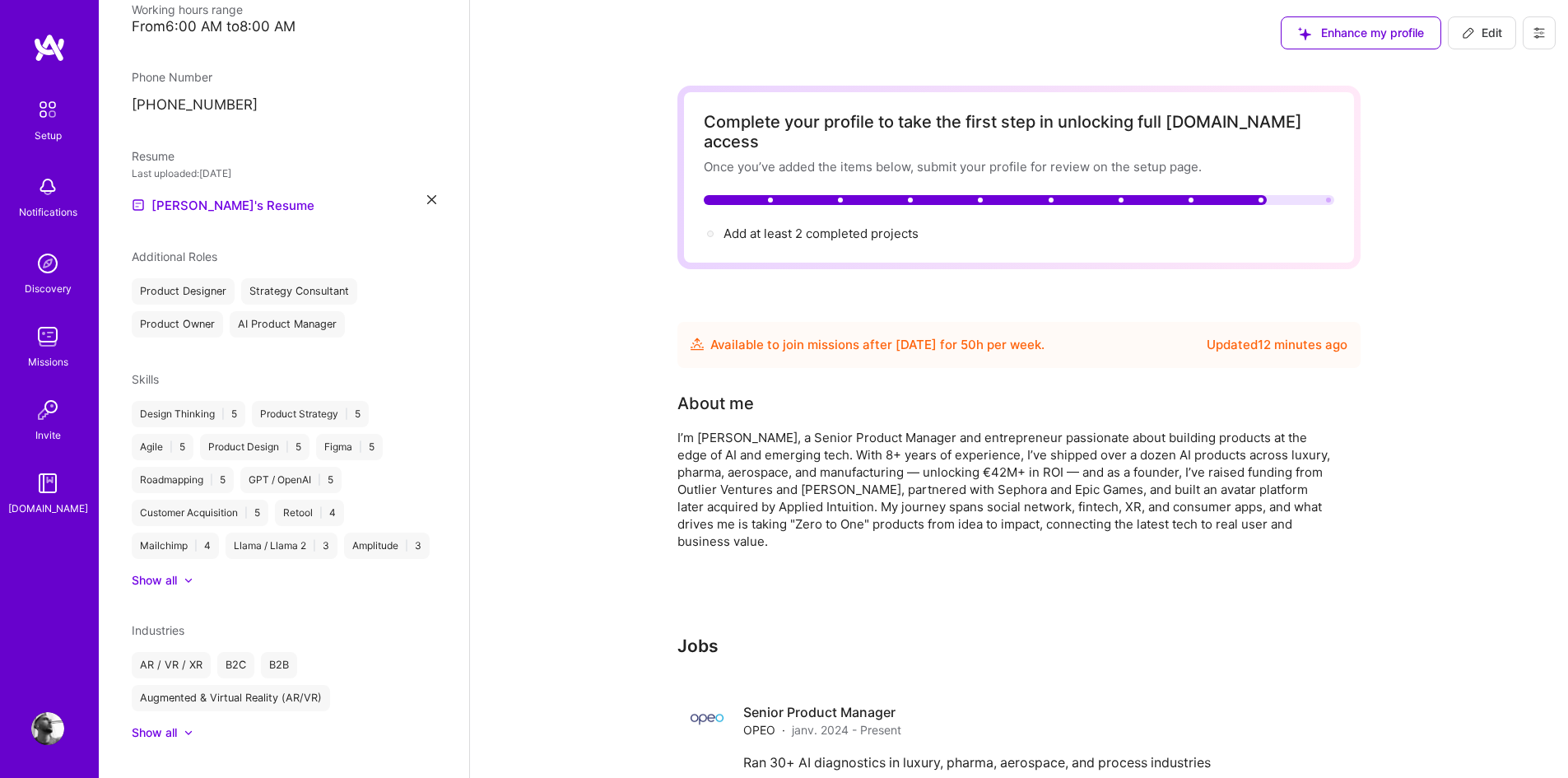
click at [1485, 41] on span "Edit" at bounding box center [1482, 33] width 41 height 17
select select "FR"
select select "Future Date"
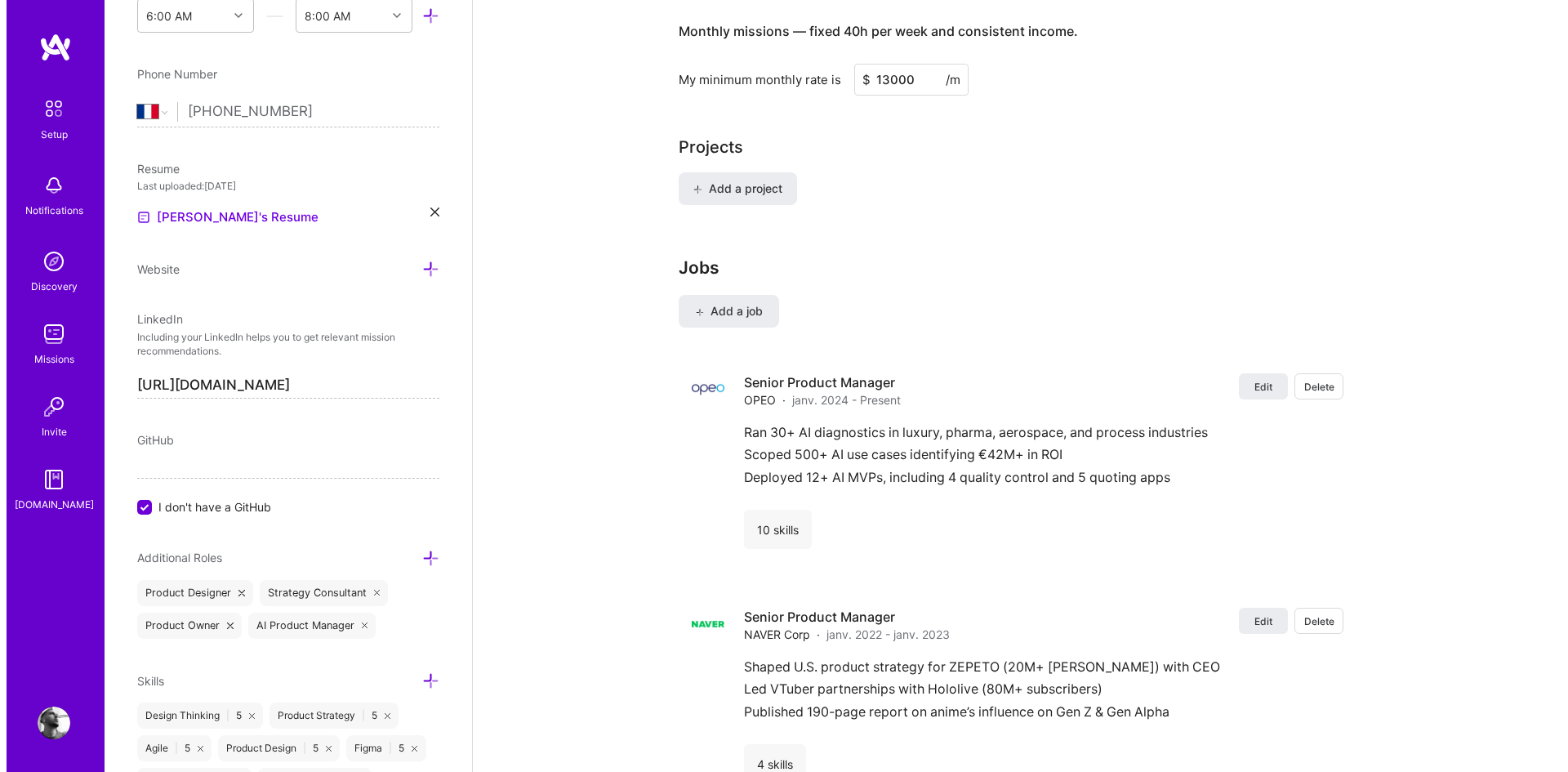
scroll to position [1109, 0]
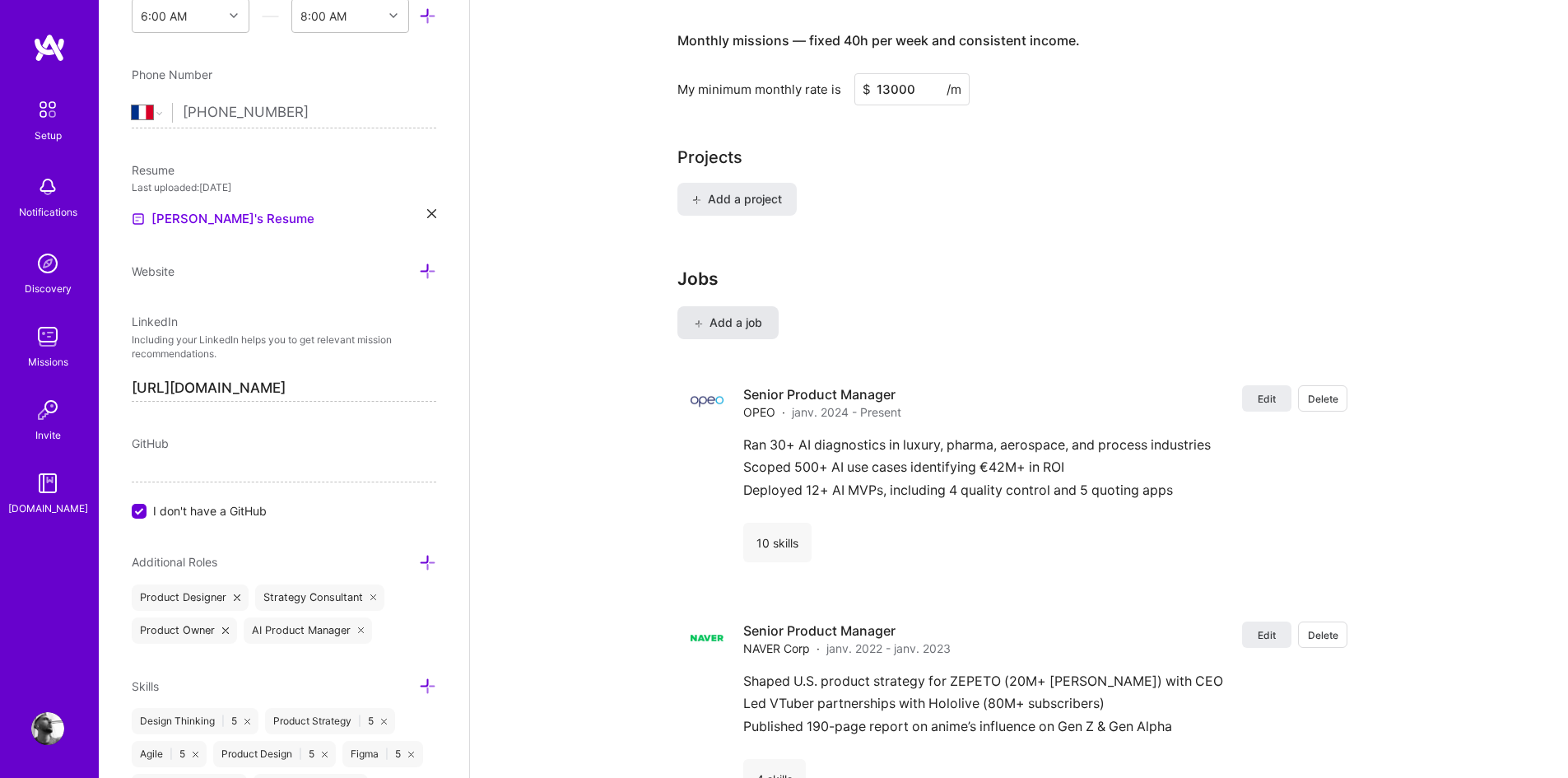
click at [761, 315] on span "Add a job" at bounding box center [727, 323] width 68 height 17
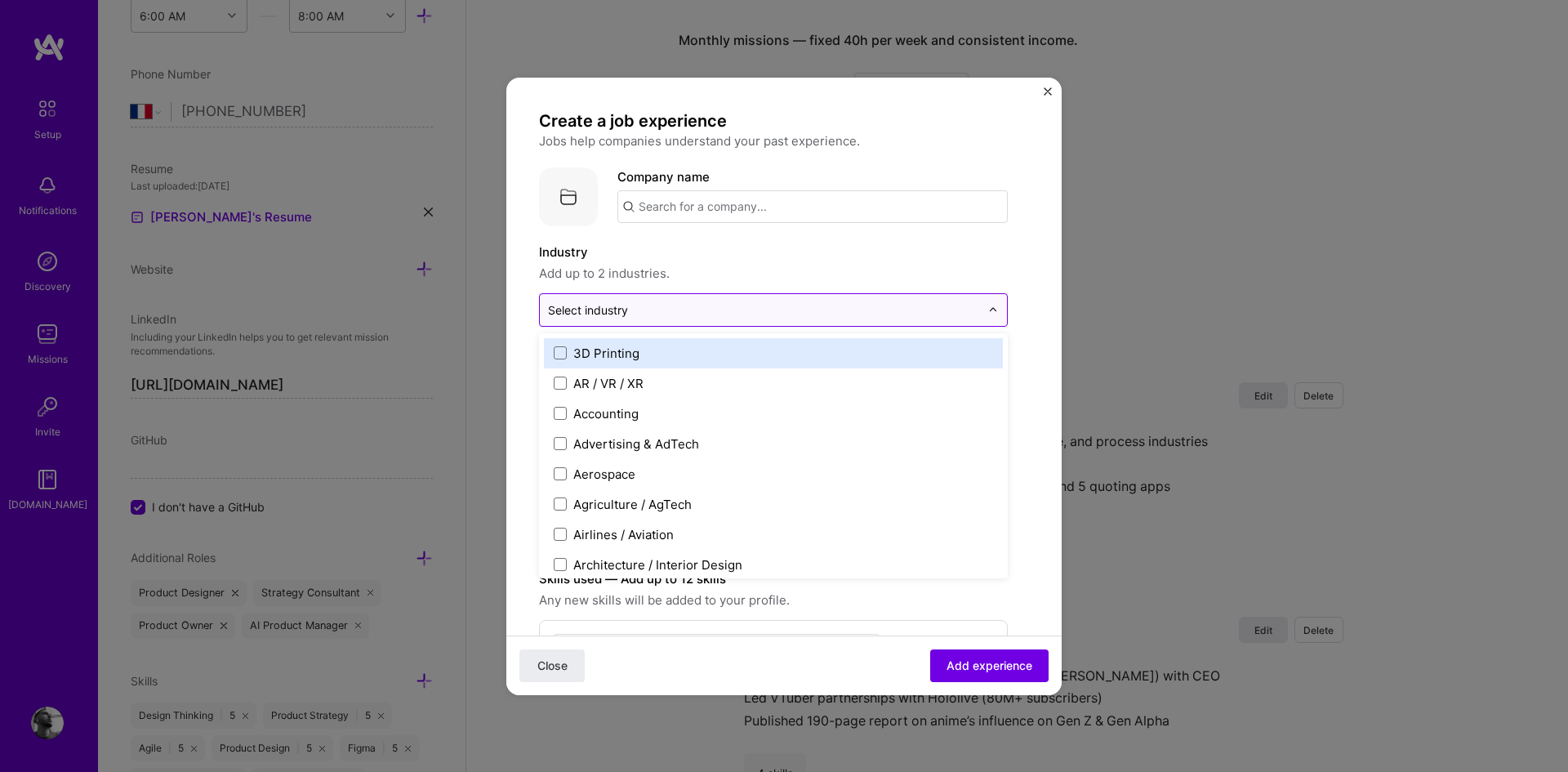
click at [685, 315] on input "text" at bounding box center [763, 310] width 432 height 17
click at [756, 211] on input "text" at bounding box center [812, 206] width 390 height 33
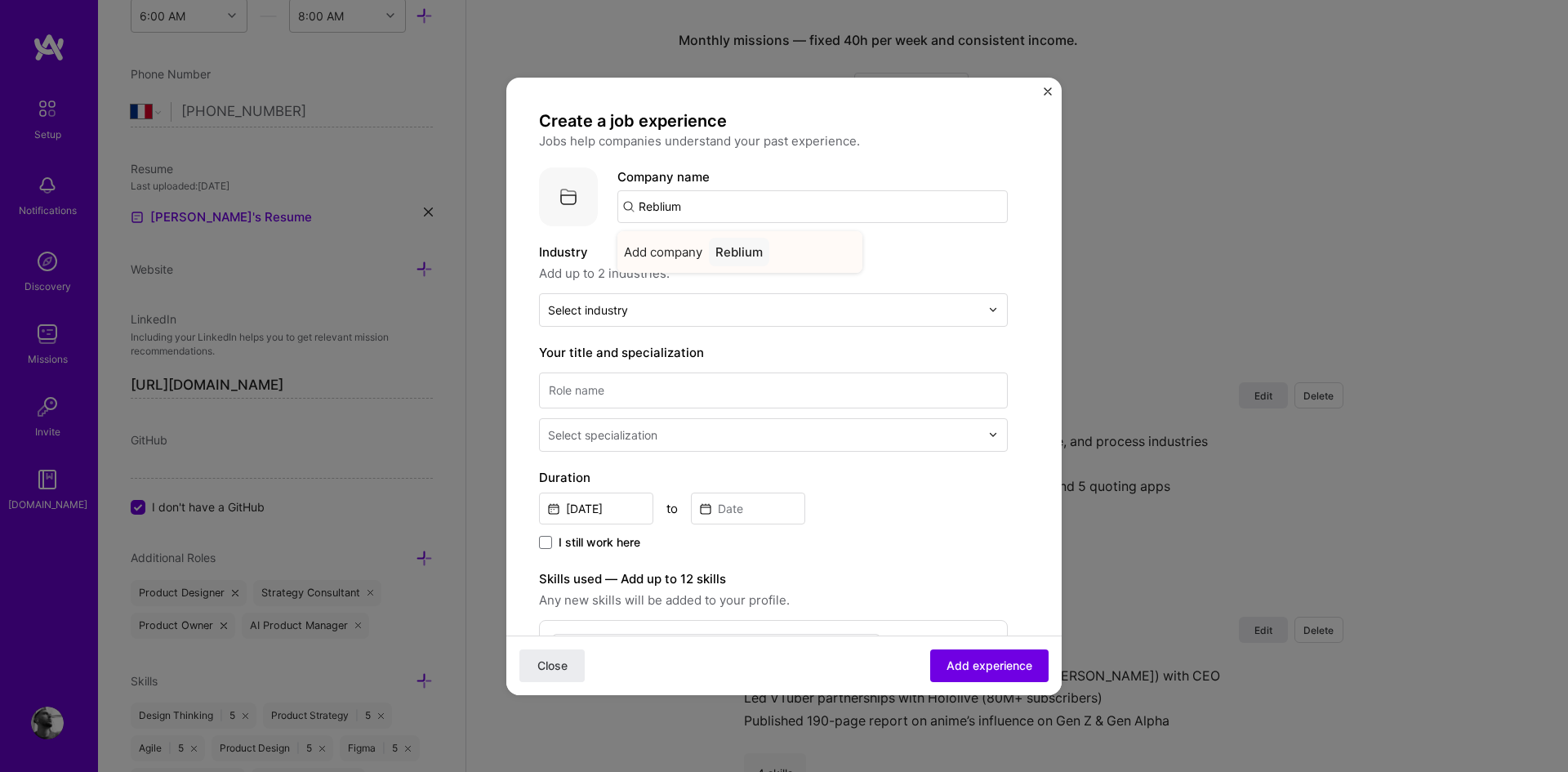
type input "Reblium"
click at [737, 251] on div "Reblium" at bounding box center [739, 252] width 60 height 28
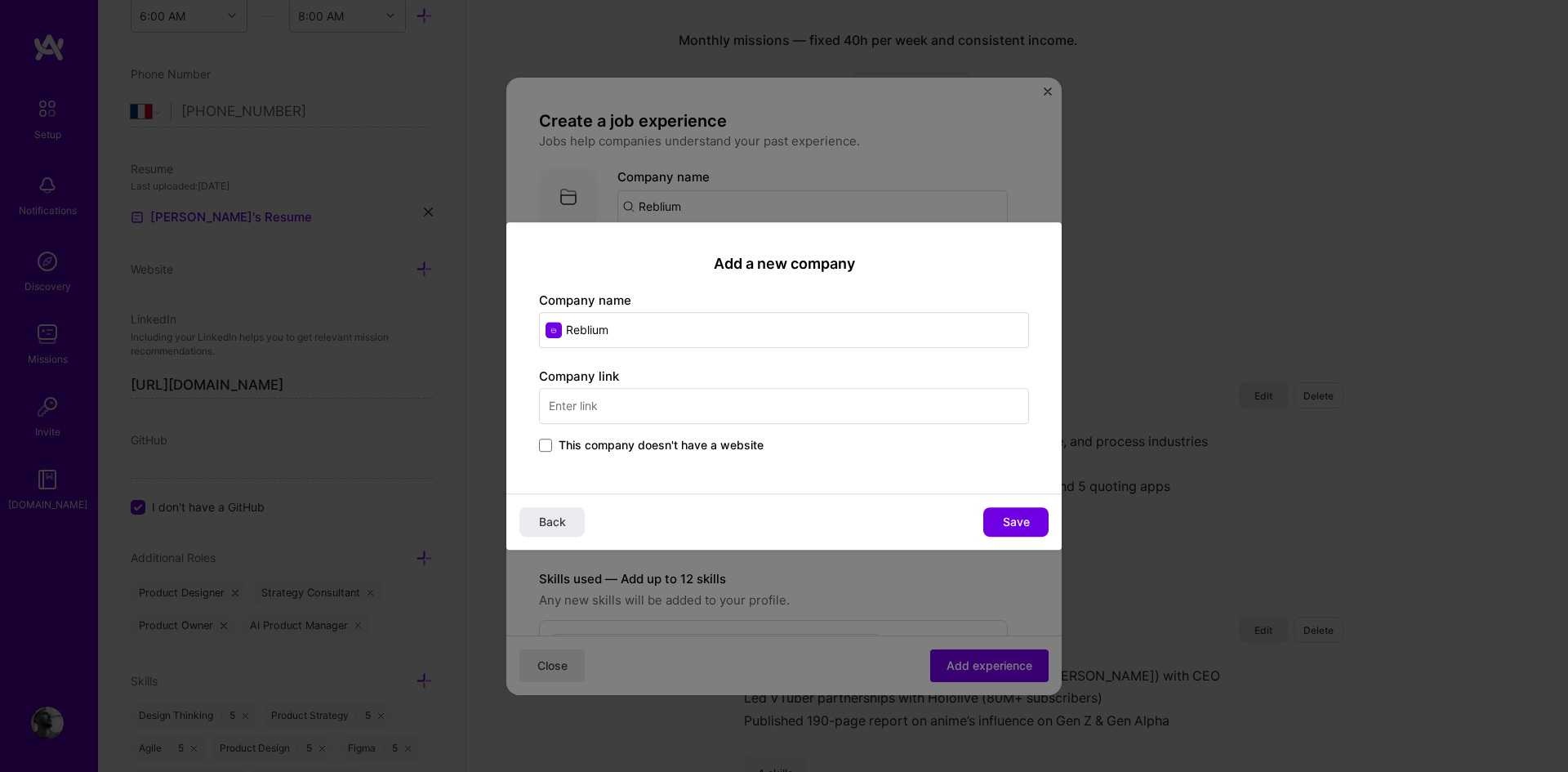
click at [817, 406] on input "text" at bounding box center [784, 405] width 490 height 36
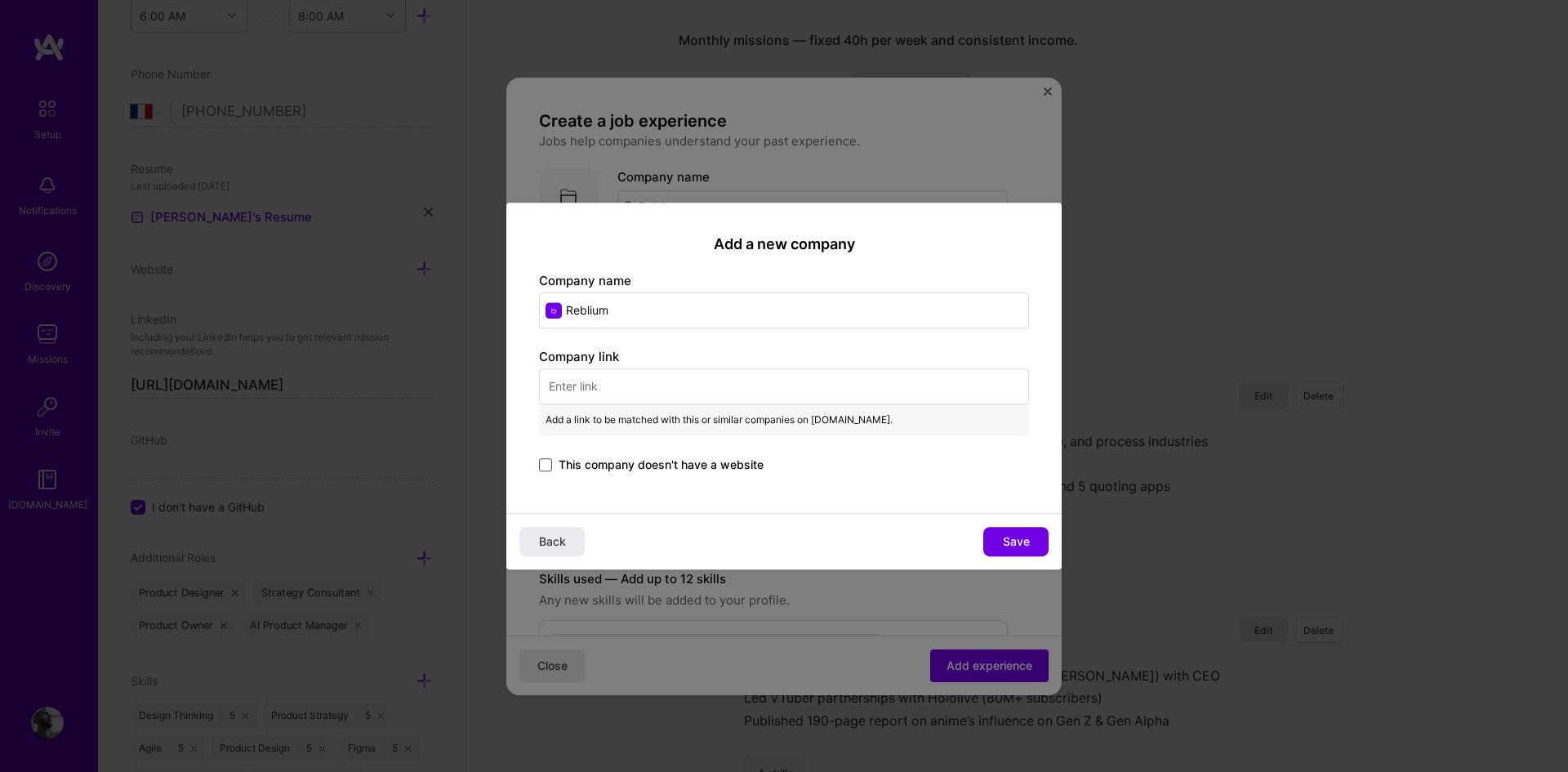
click at [541, 465] on span at bounding box center [546, 465] width 13 height 13
click at [0, 0] on input "This company doesn't have a website" at bounding box center [0, 0] width 0 height 0
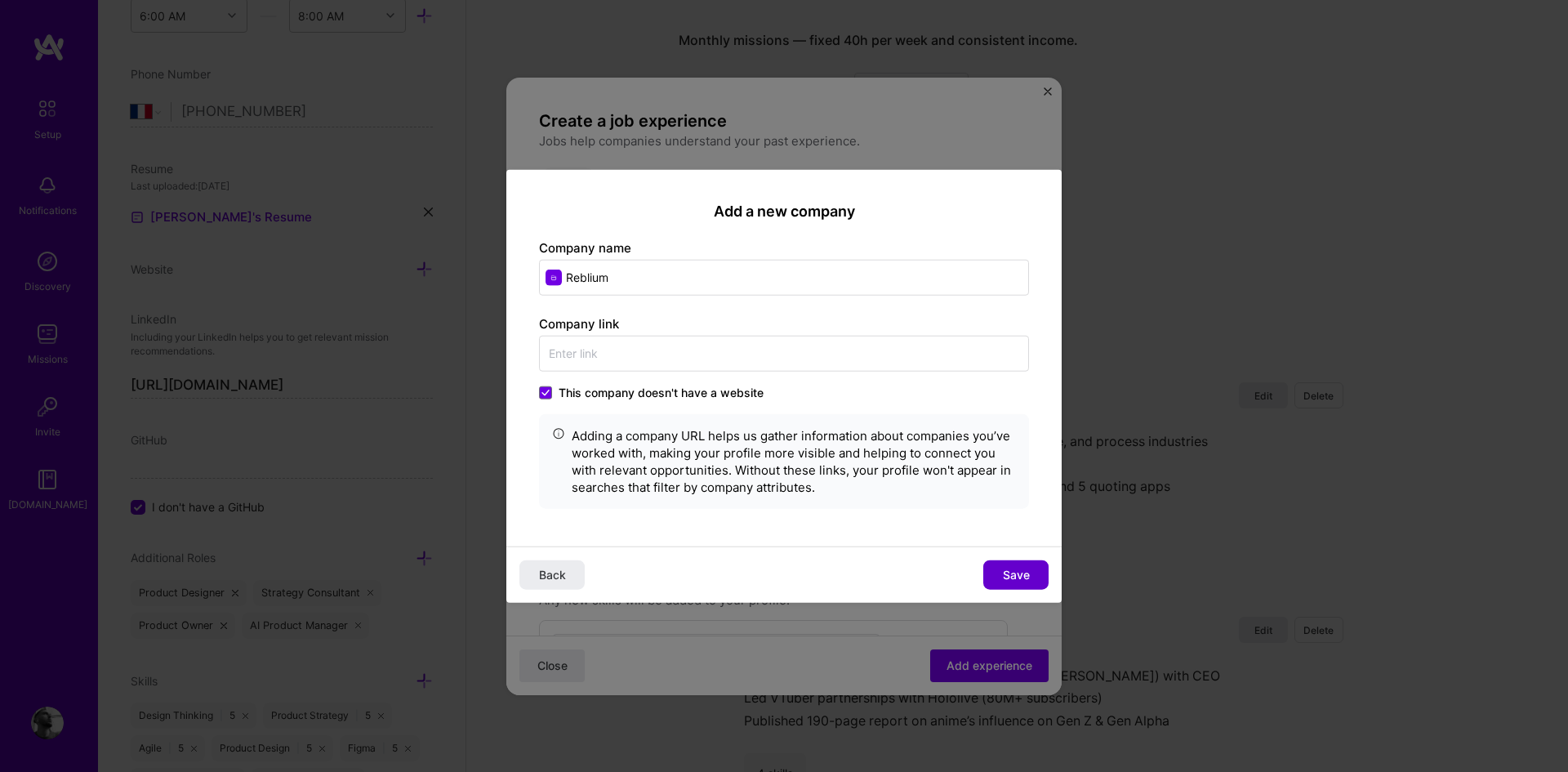
click at [1013, 574] on span "Save" at bounding box center [1016, 575] width 27 height 17
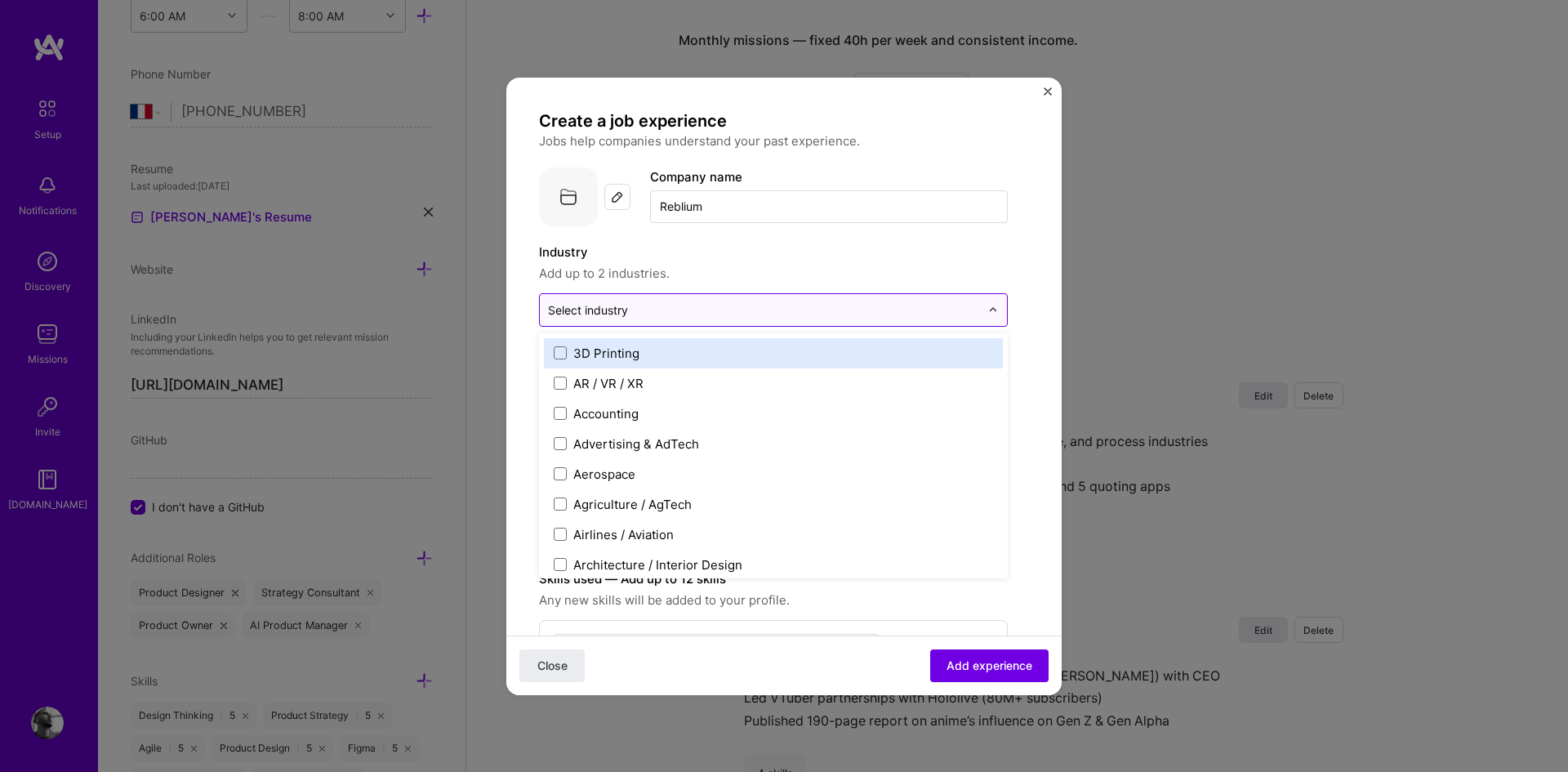
click at [732, 302] on input "text" at bounding box center [763, 310] width 432 height 17
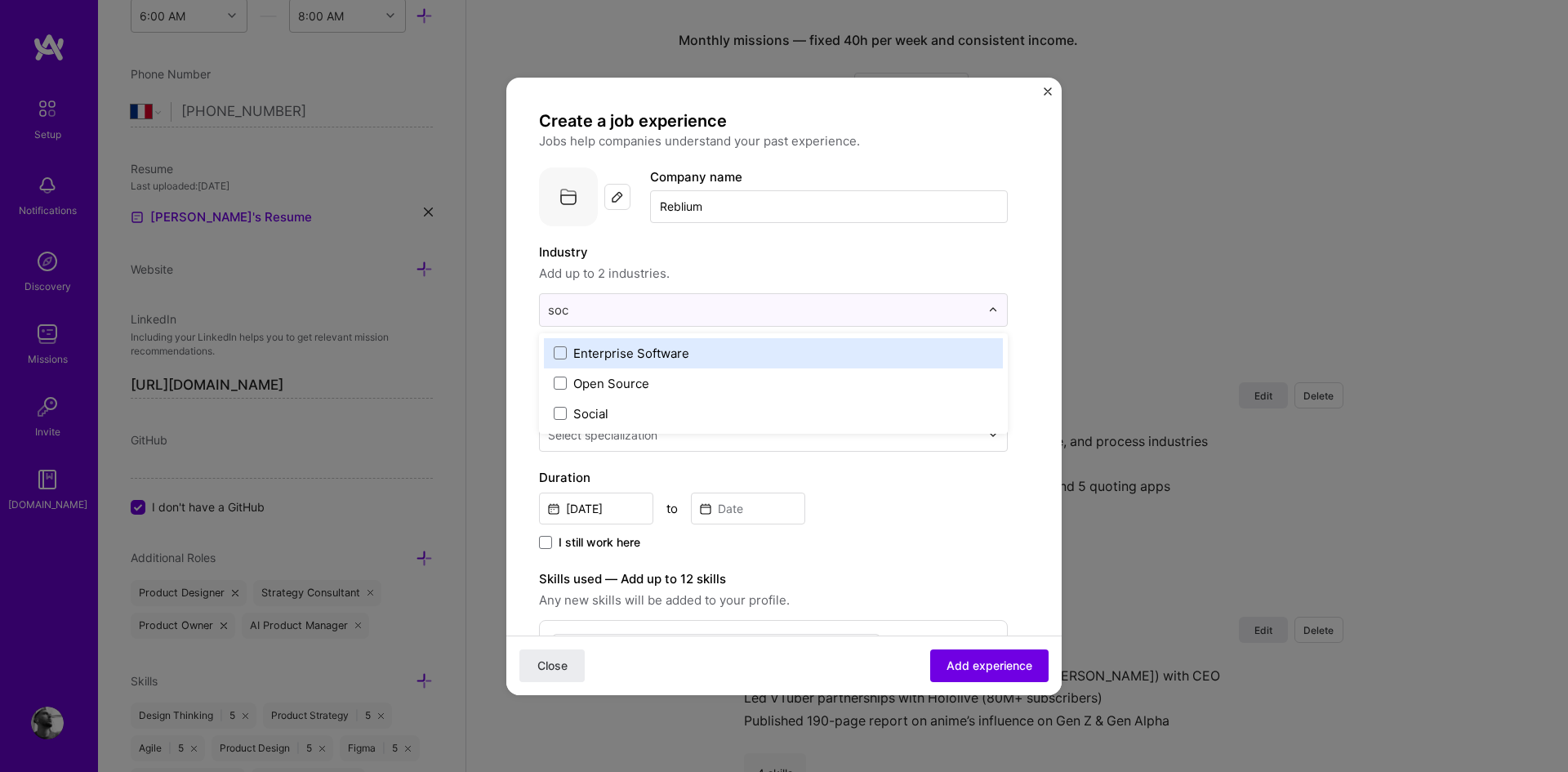
type input "soci"
click at [664, 362] on div "Social" at bounding box center [774, 353] width 459 height 30
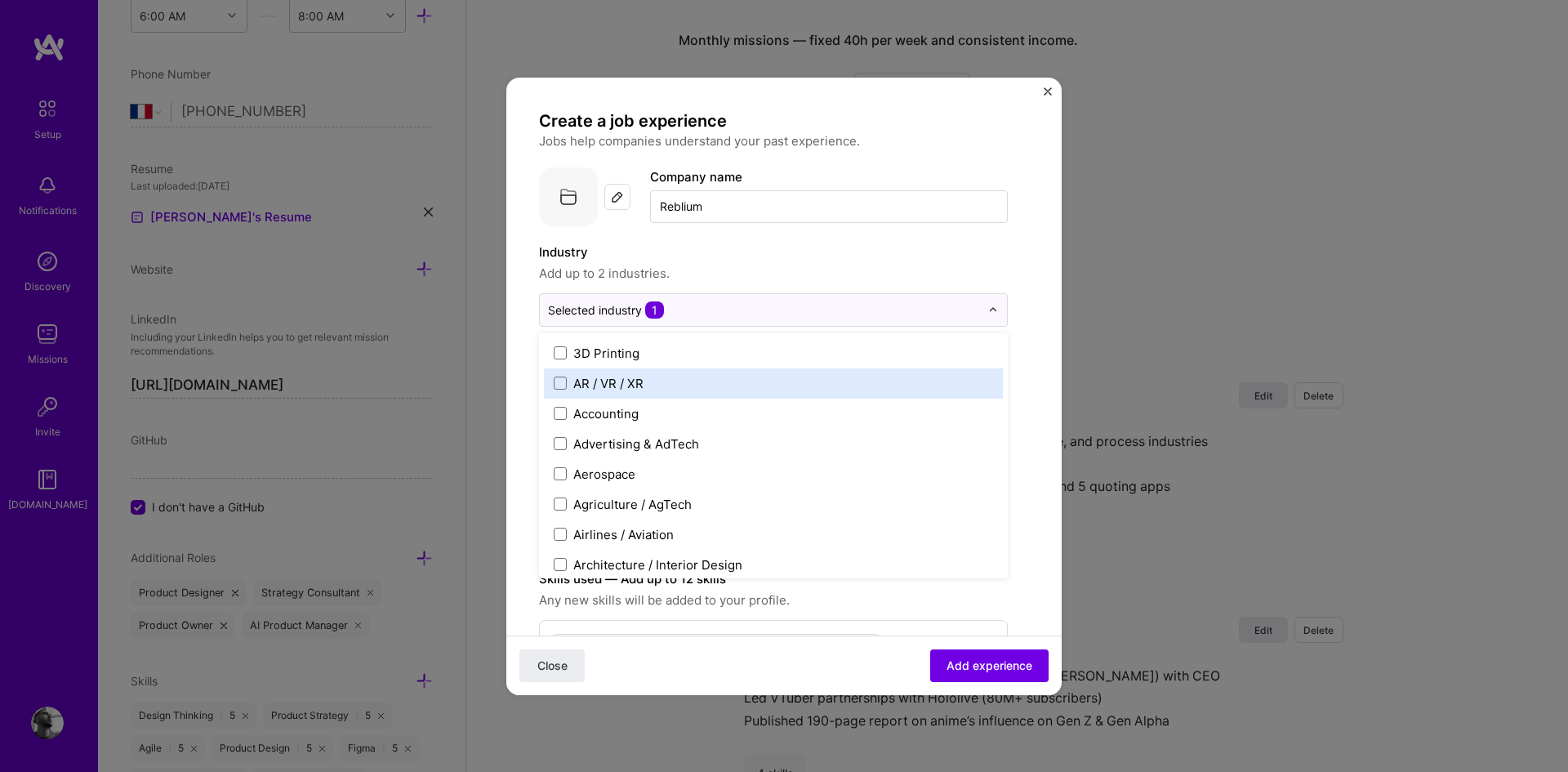
click at [666, 385] on label "AR / VR / XR" at bounding box center [773, 383] width 440 height 17
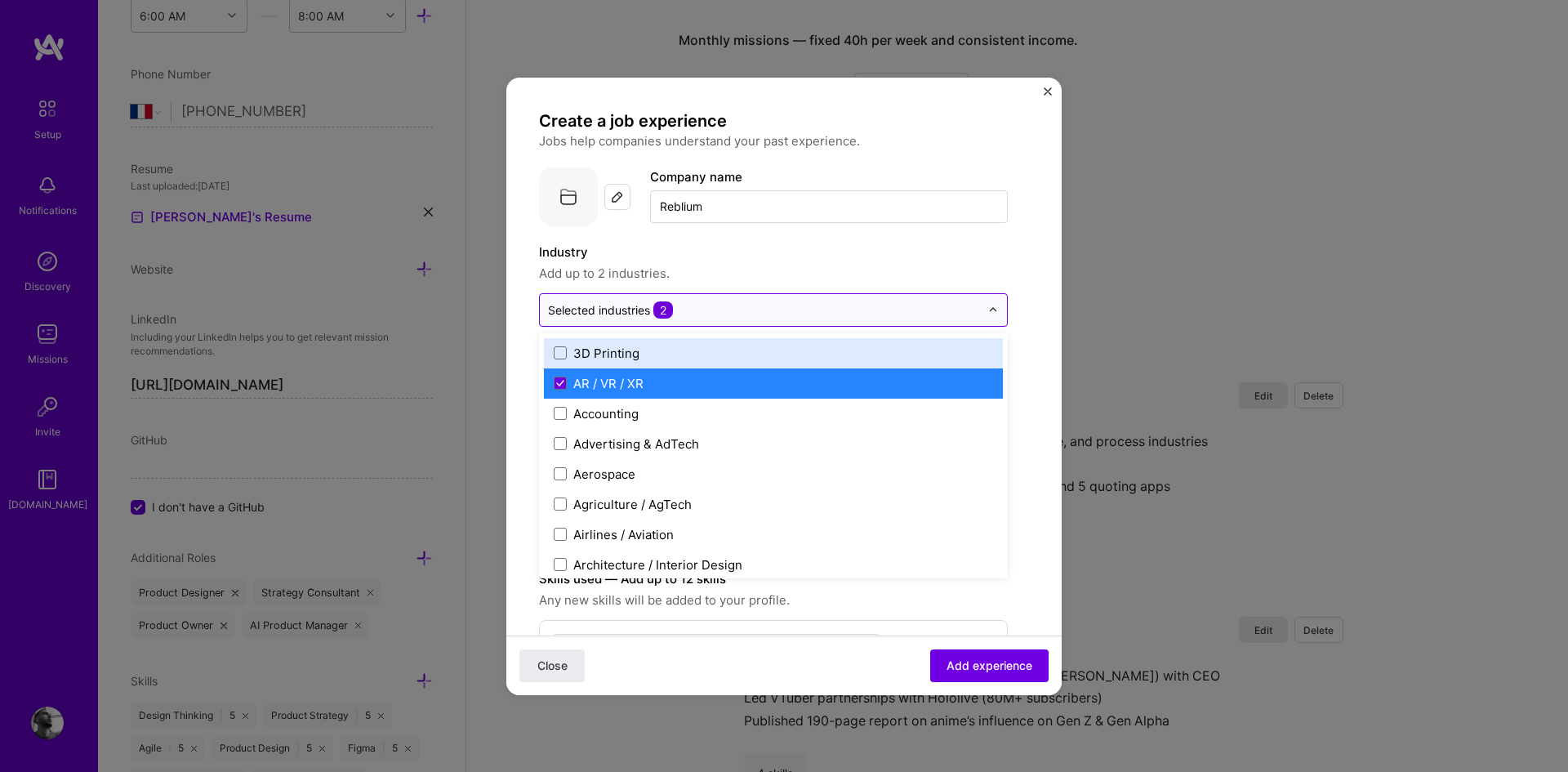
click at [730, 306] on input "text" at bounding box center [763, 310] width 432 height 17
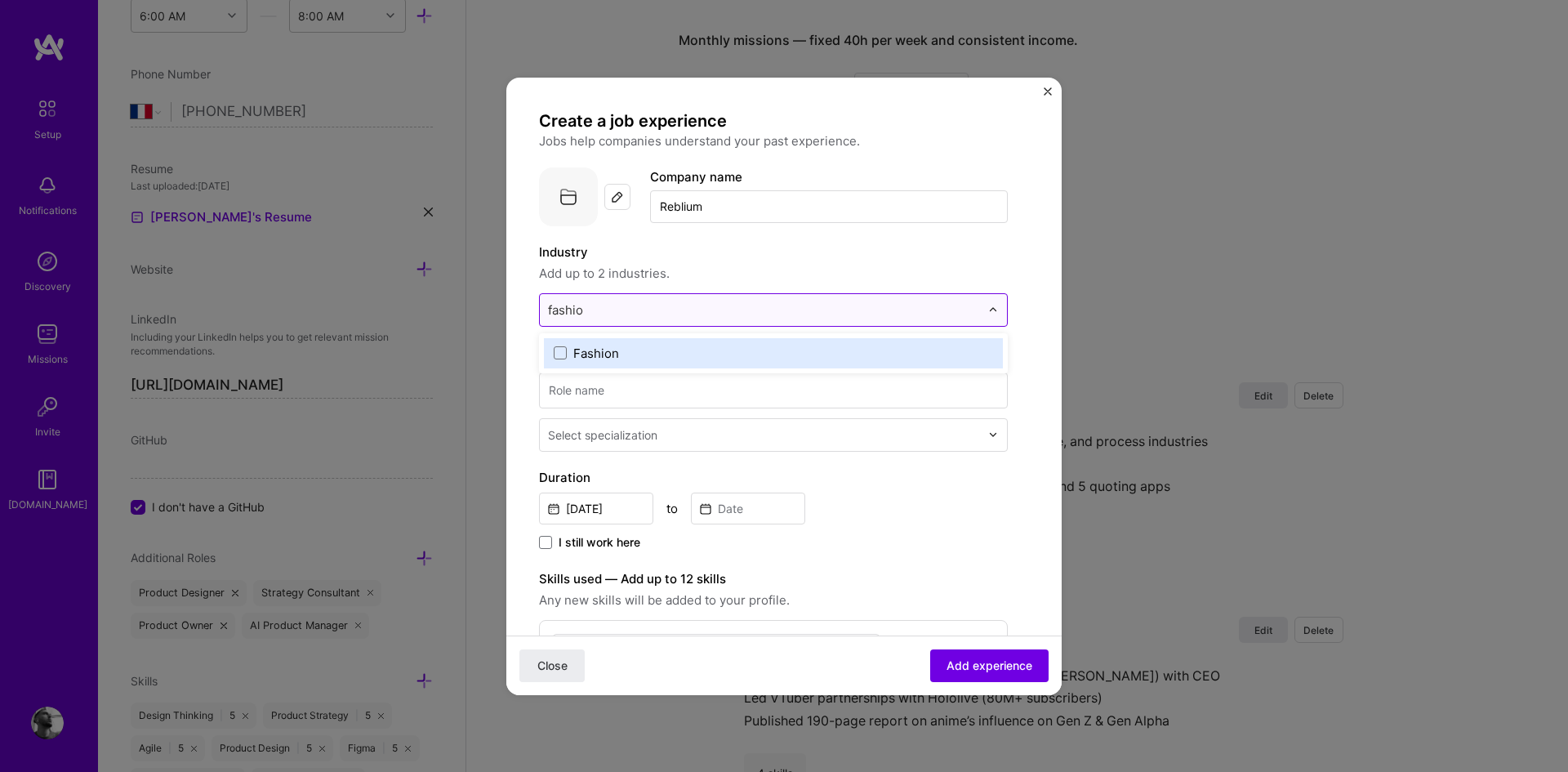
type input "fashion"
click at [683, 342] on div "Fashion" at bounding box center [774, 353] width 459 height 30
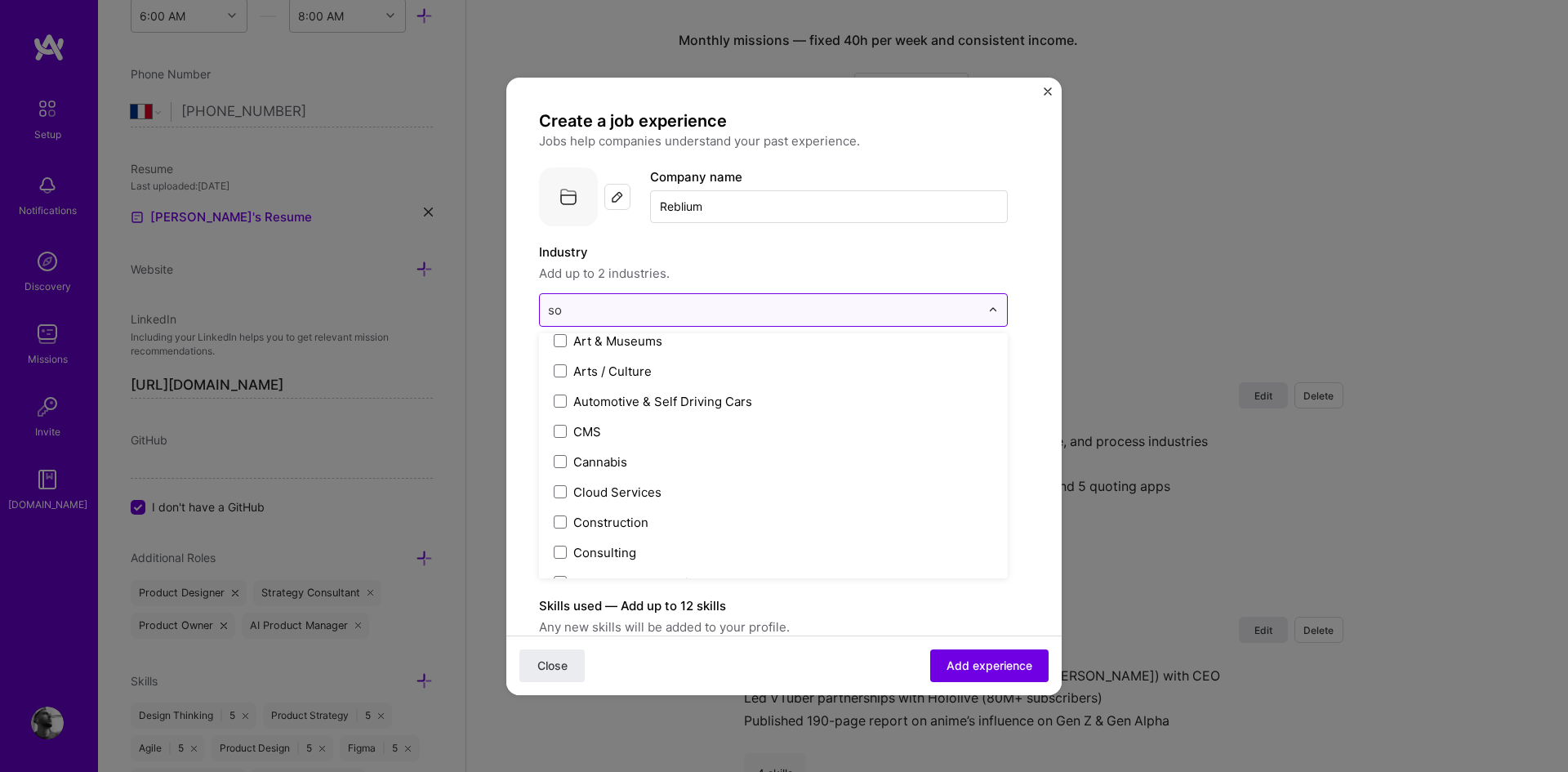
scroll to position [0, 0]
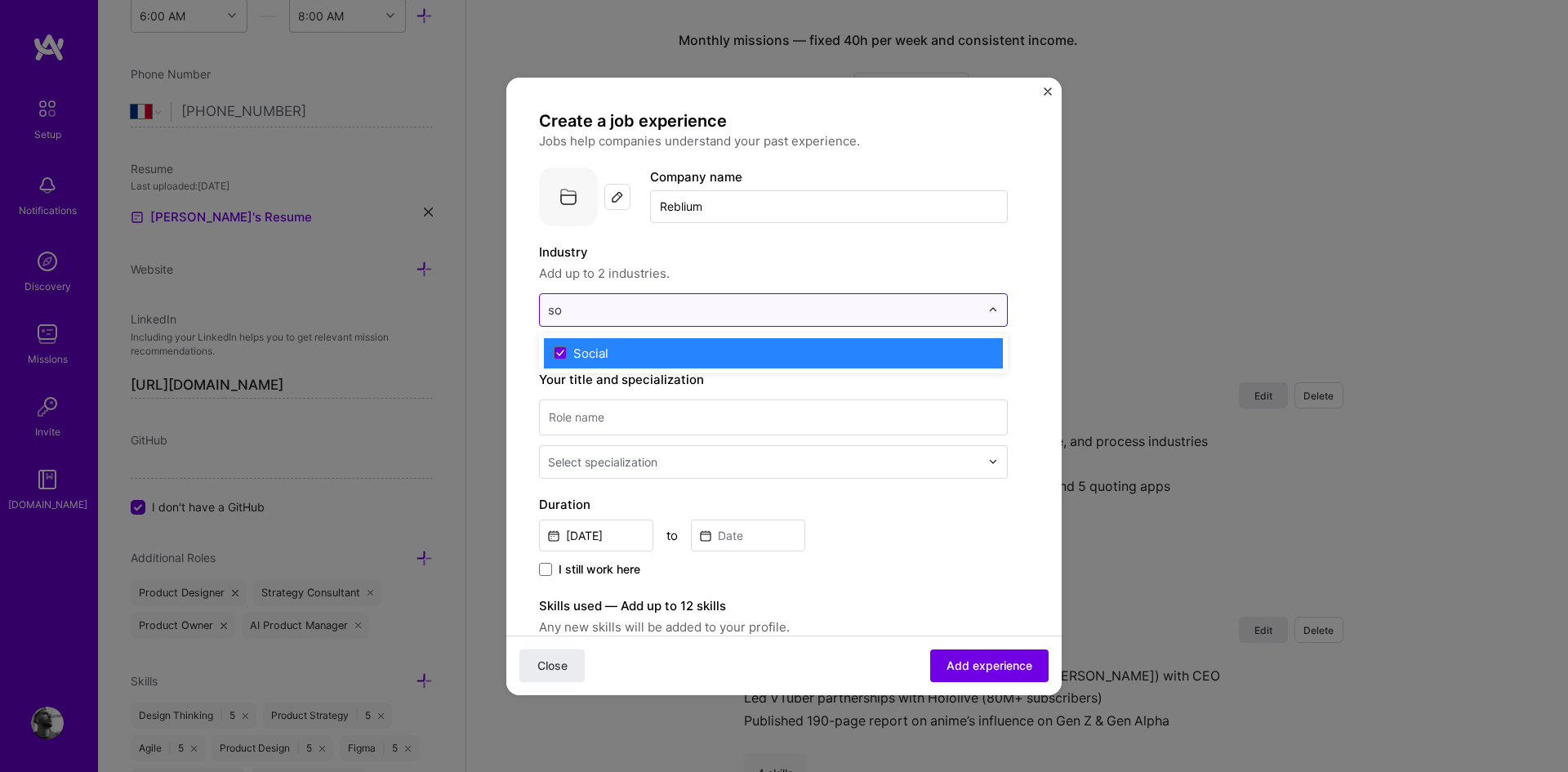
type input "s"
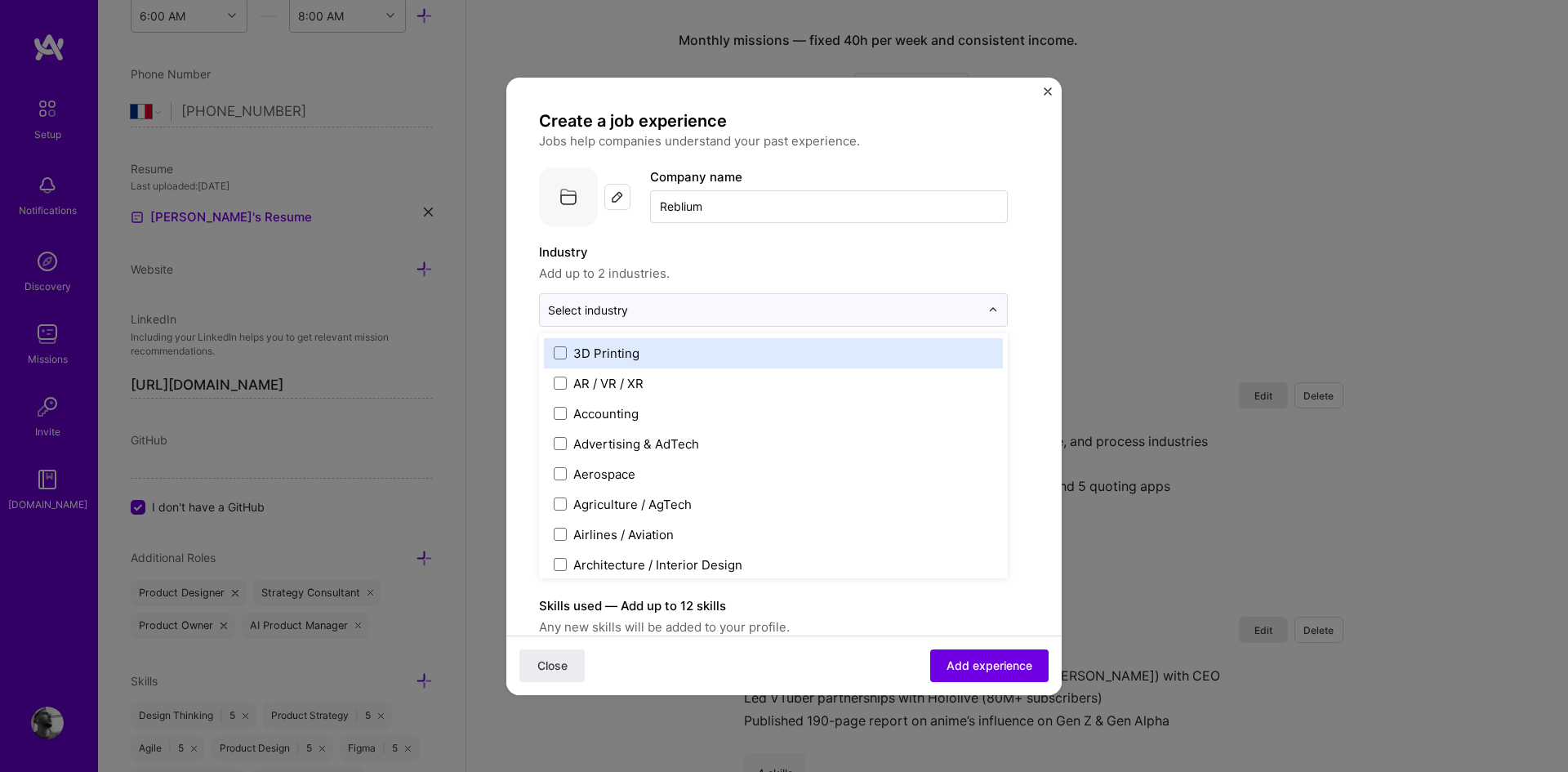
click at [752, 251] on label "Industry" at bounding box center [774, 252] width 469 height 19
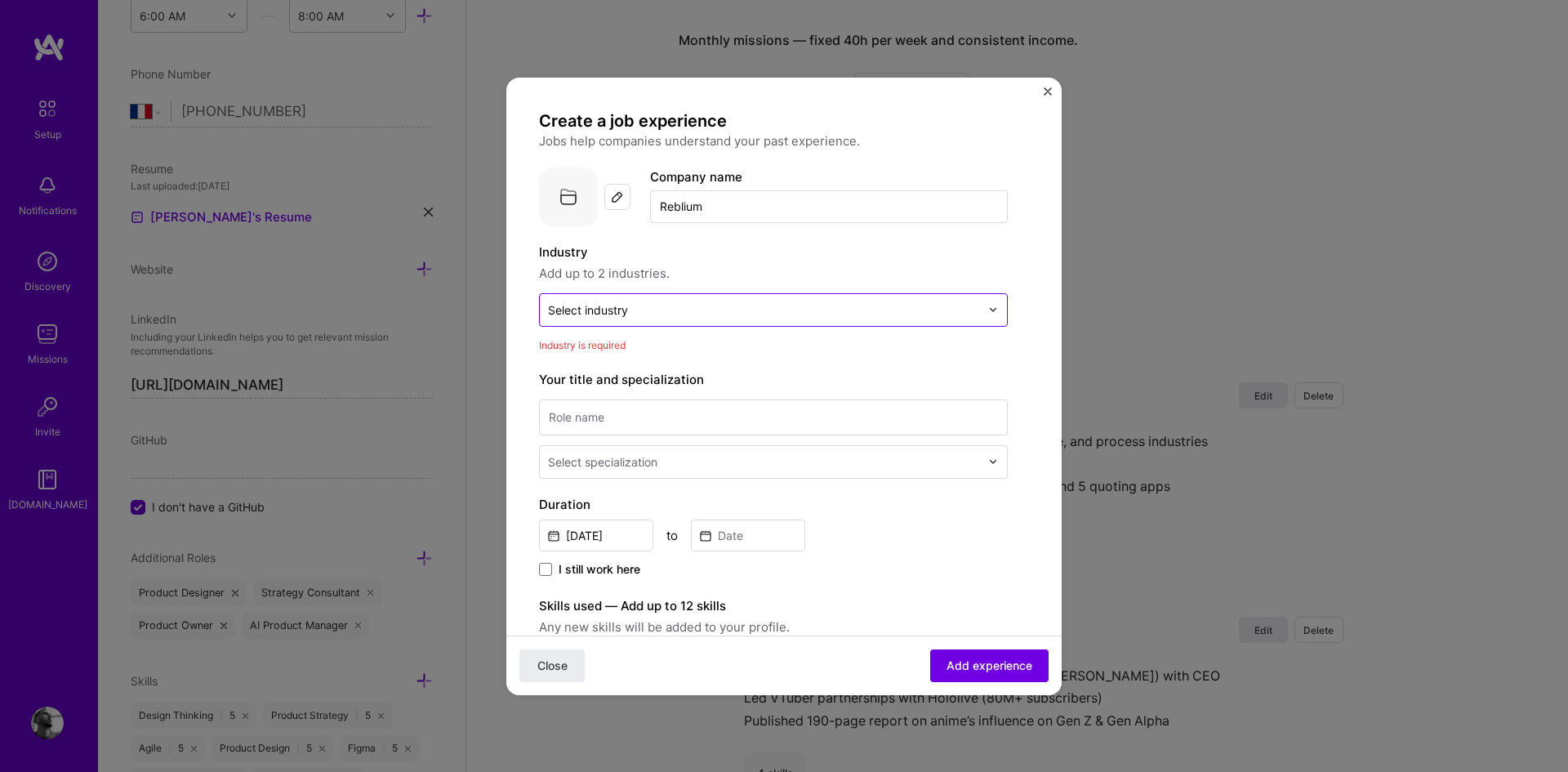
click at [704, 301] on input "text" at bounding box center [763, 310] width 432 height 17
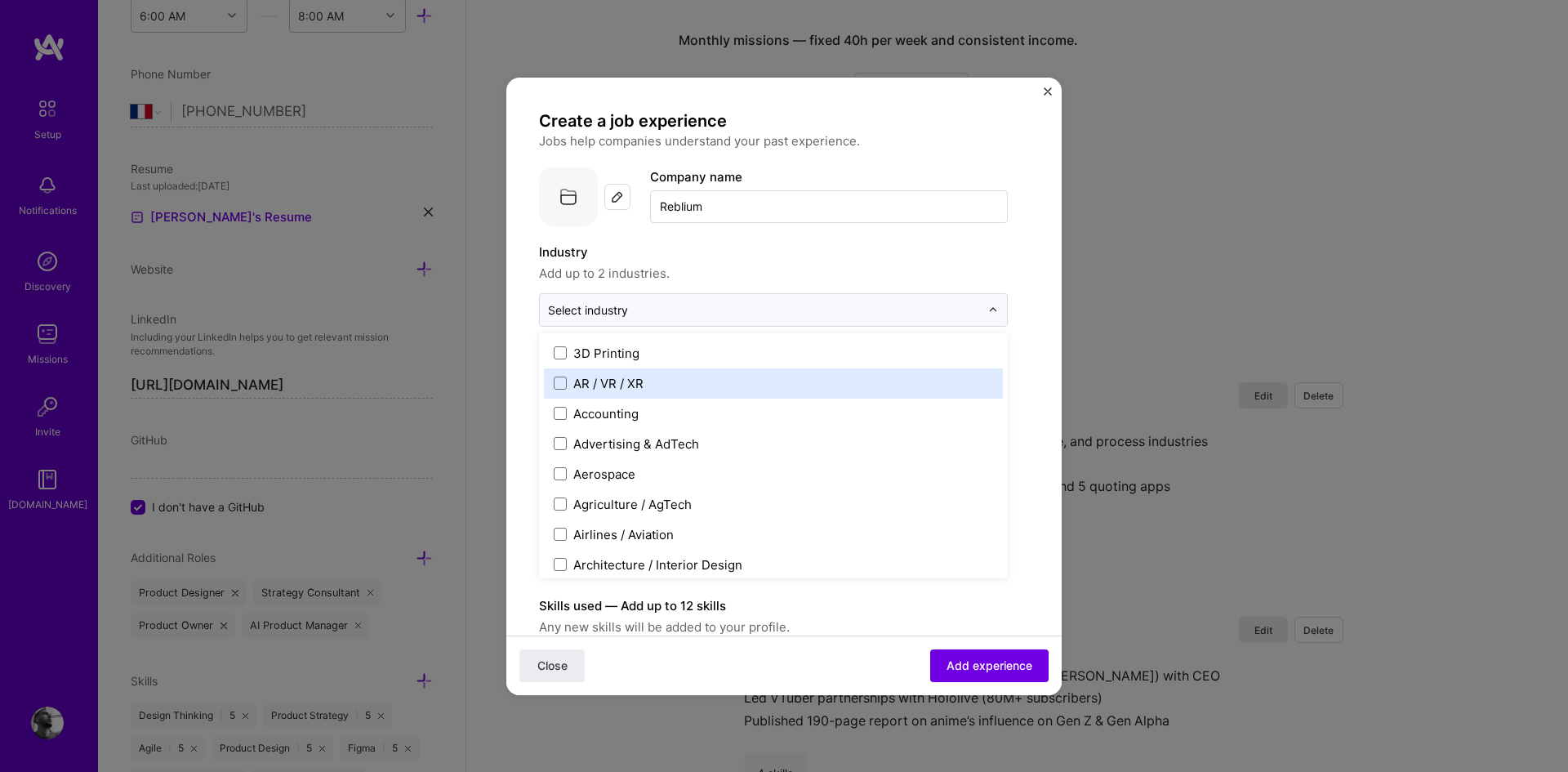
click at [655, 385] on label "AR / VR / XR" at bounding box center [773, 383] width 440 height 17
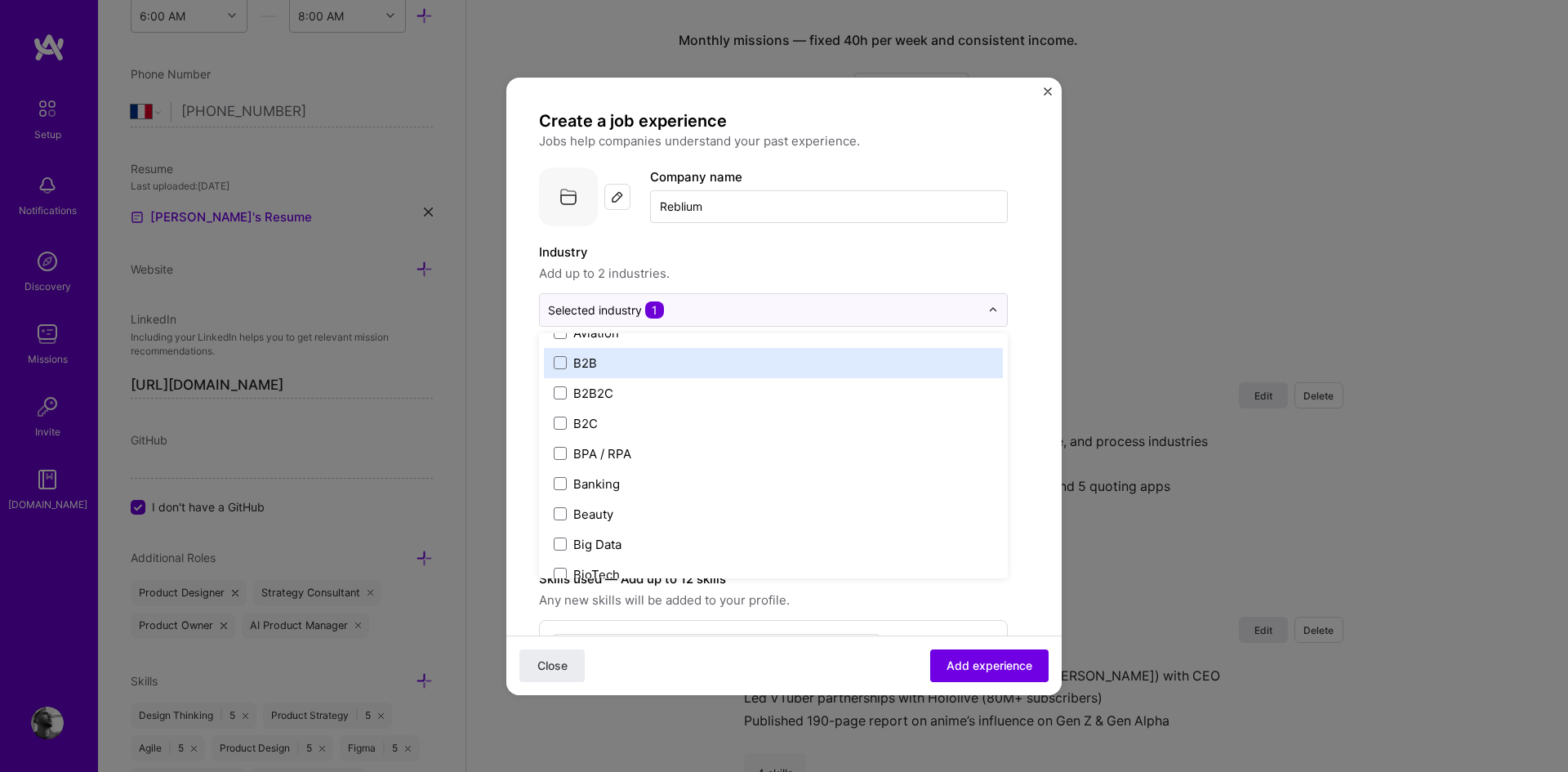
scroll to position [445, 0]
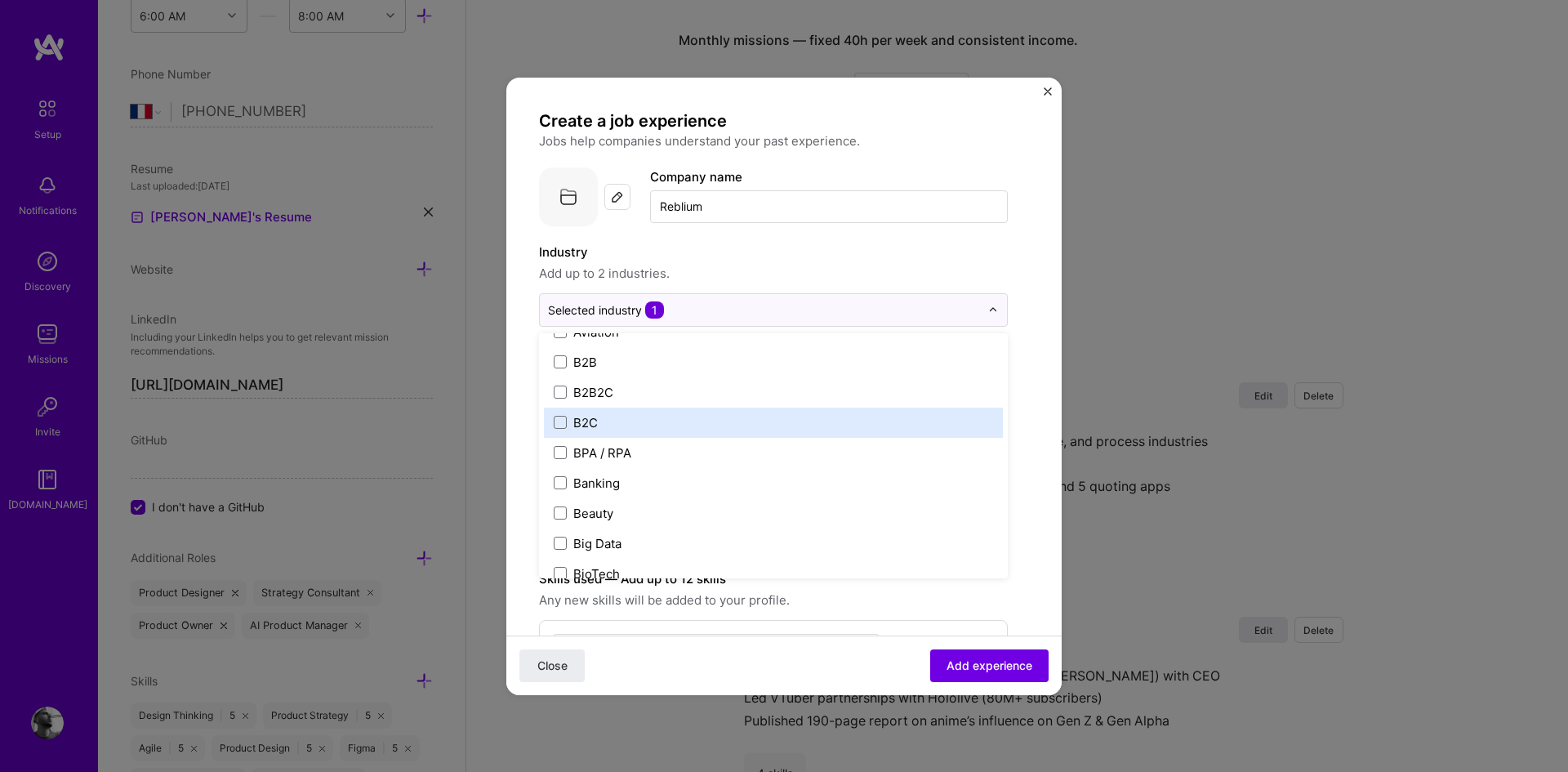
click at [693, 416] on label "B2C" at bounding box center [773, 422] width 440 height 17
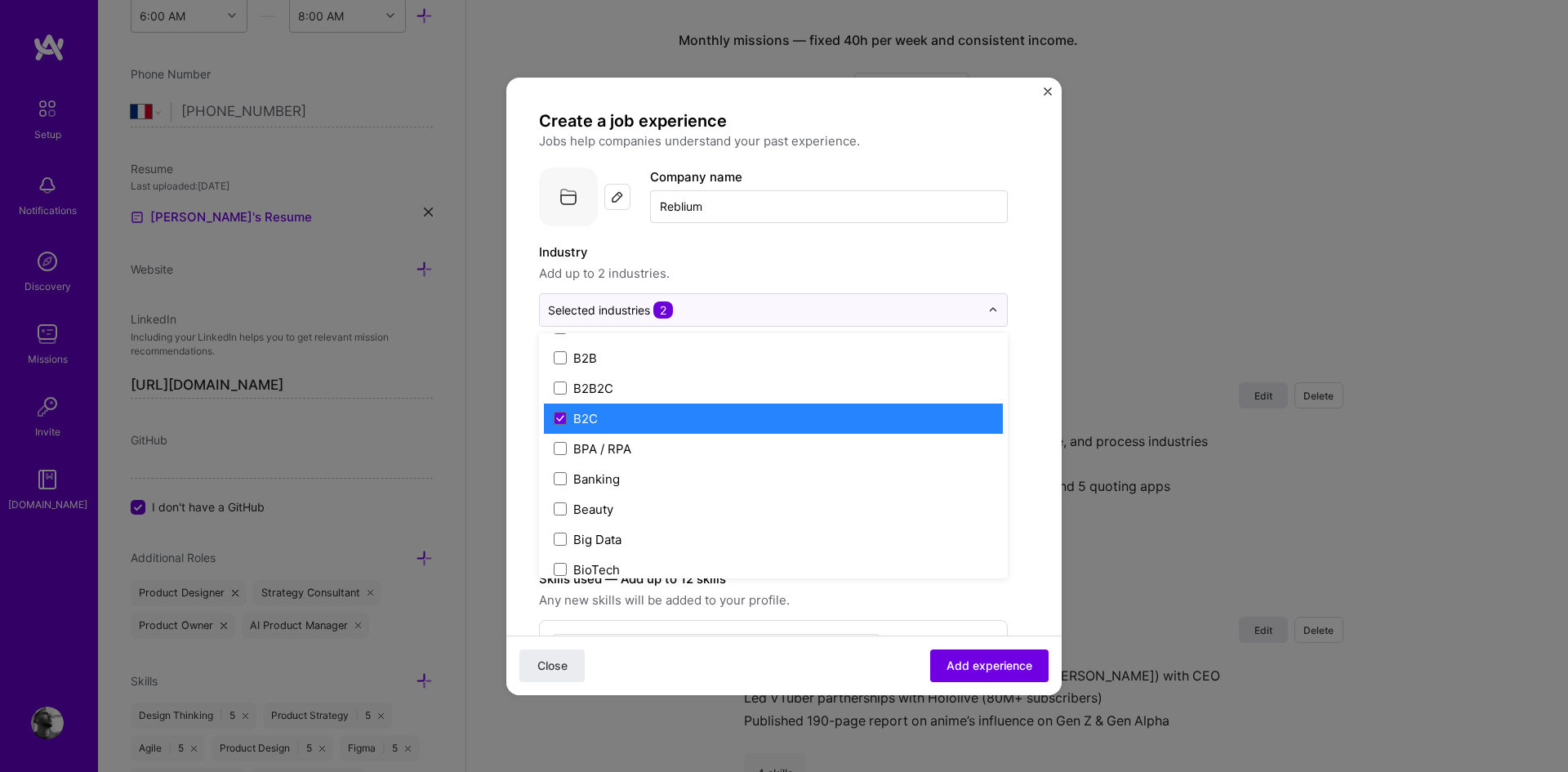
scroll to position [447, 0]
click at [679, 421] on label "B2C" at bounding box center [773, 419] width 440 height 17
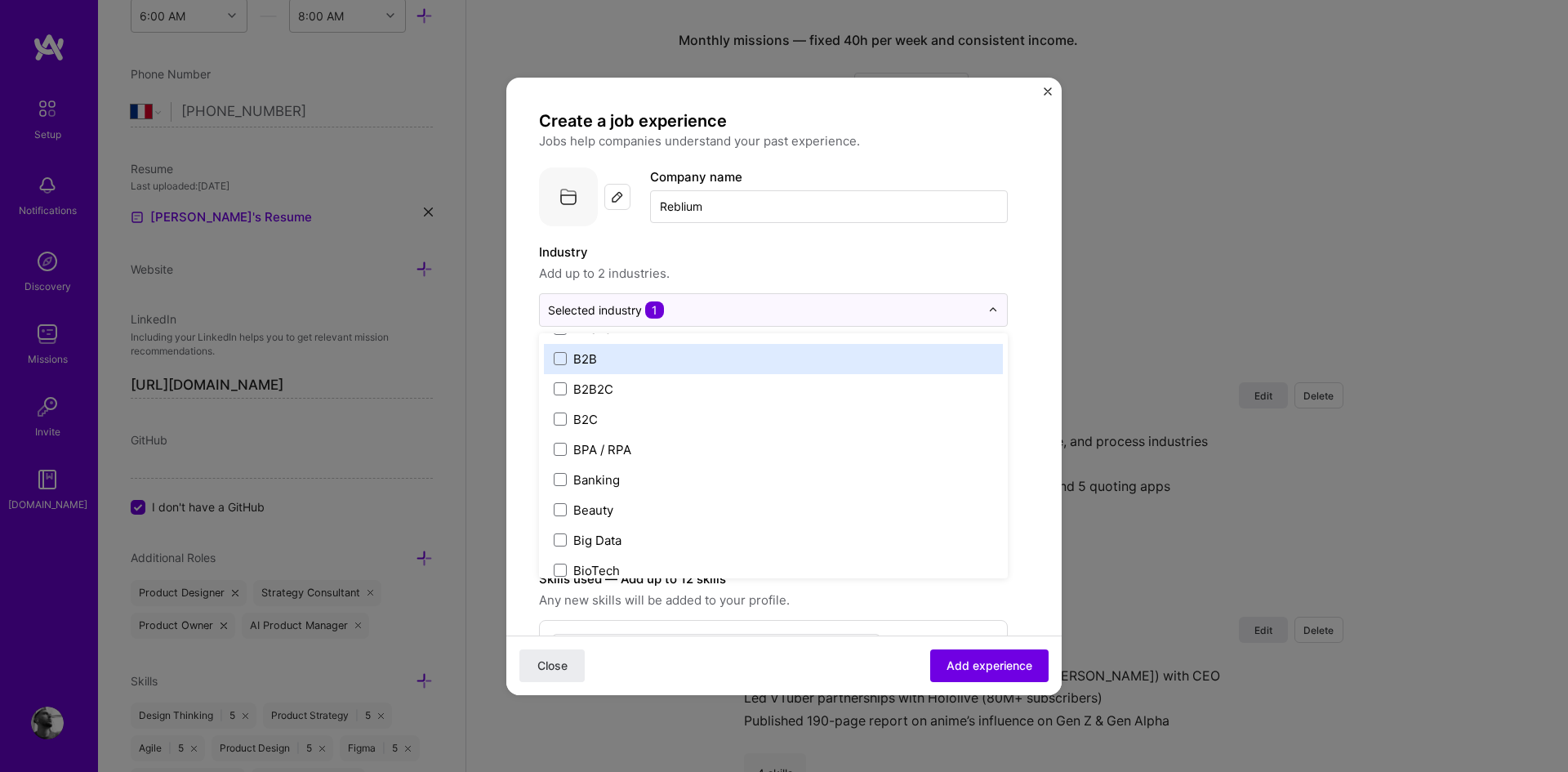
click at [645, 363] on label "B2B" at bounding box center [773, 358] width 440 height 17
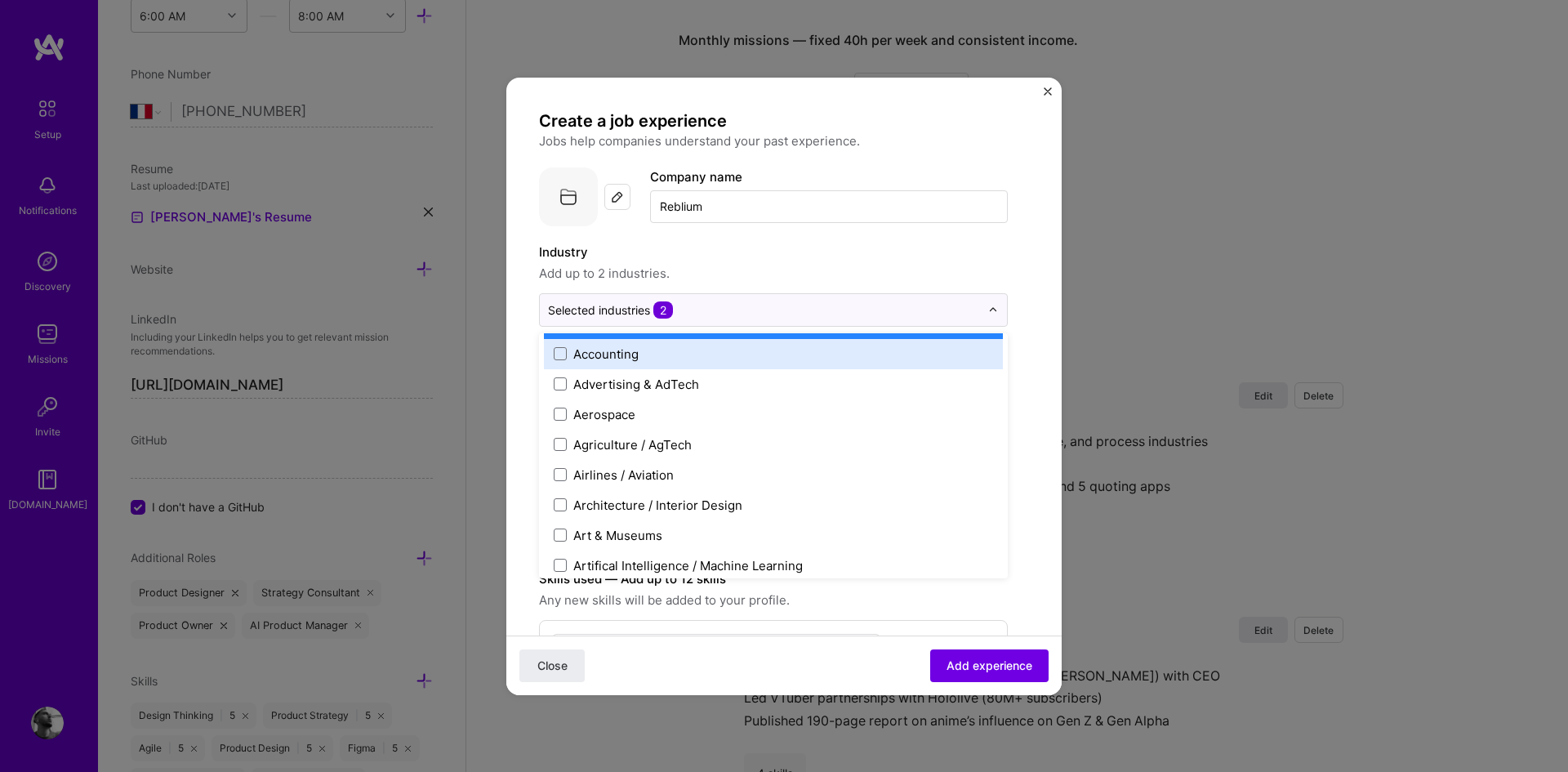
scroll to position [47, 0]
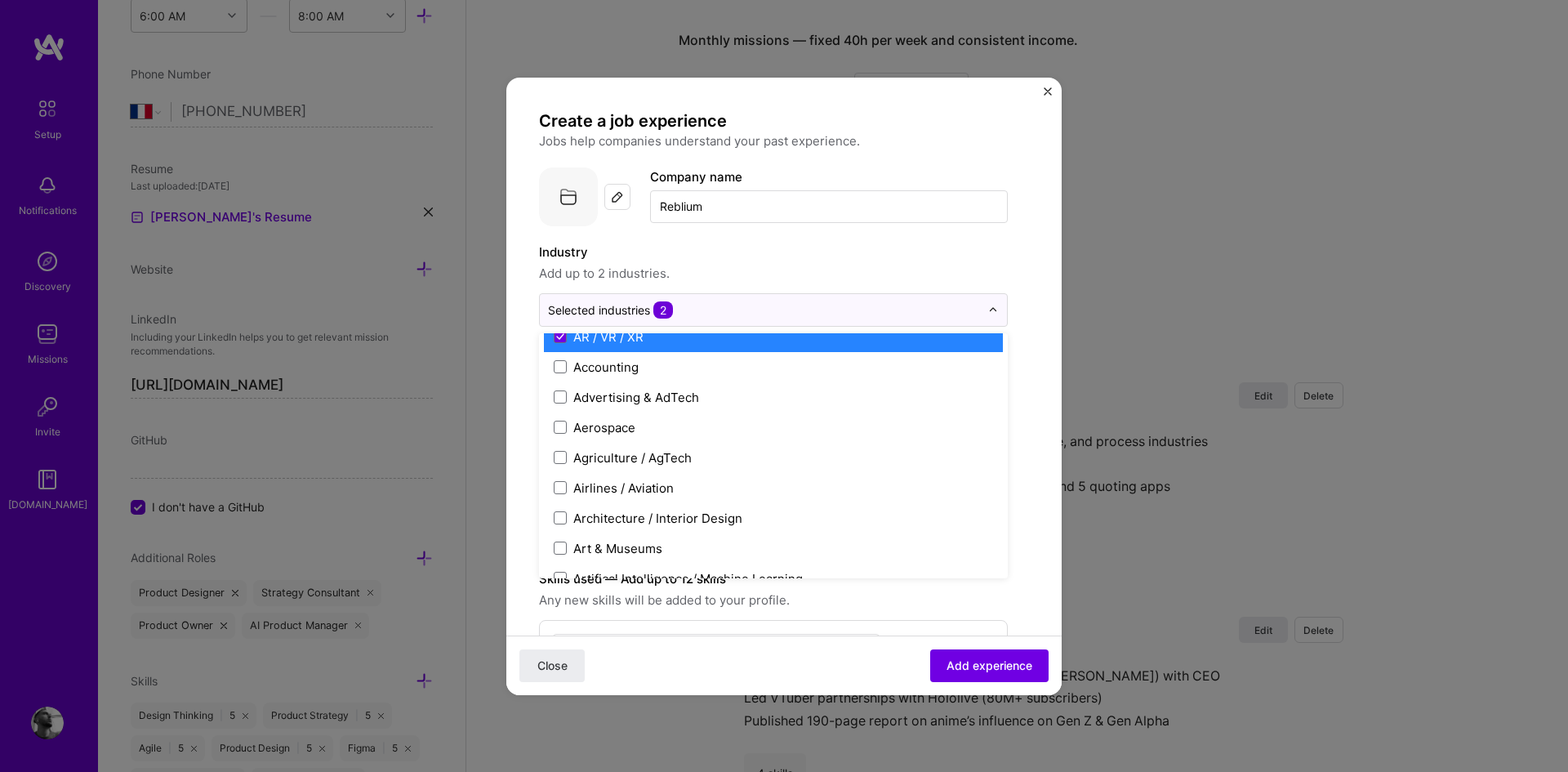
click at [638, 343] on div "AR / VR / XR" at bounding box center [609, 337] width 70 height 17
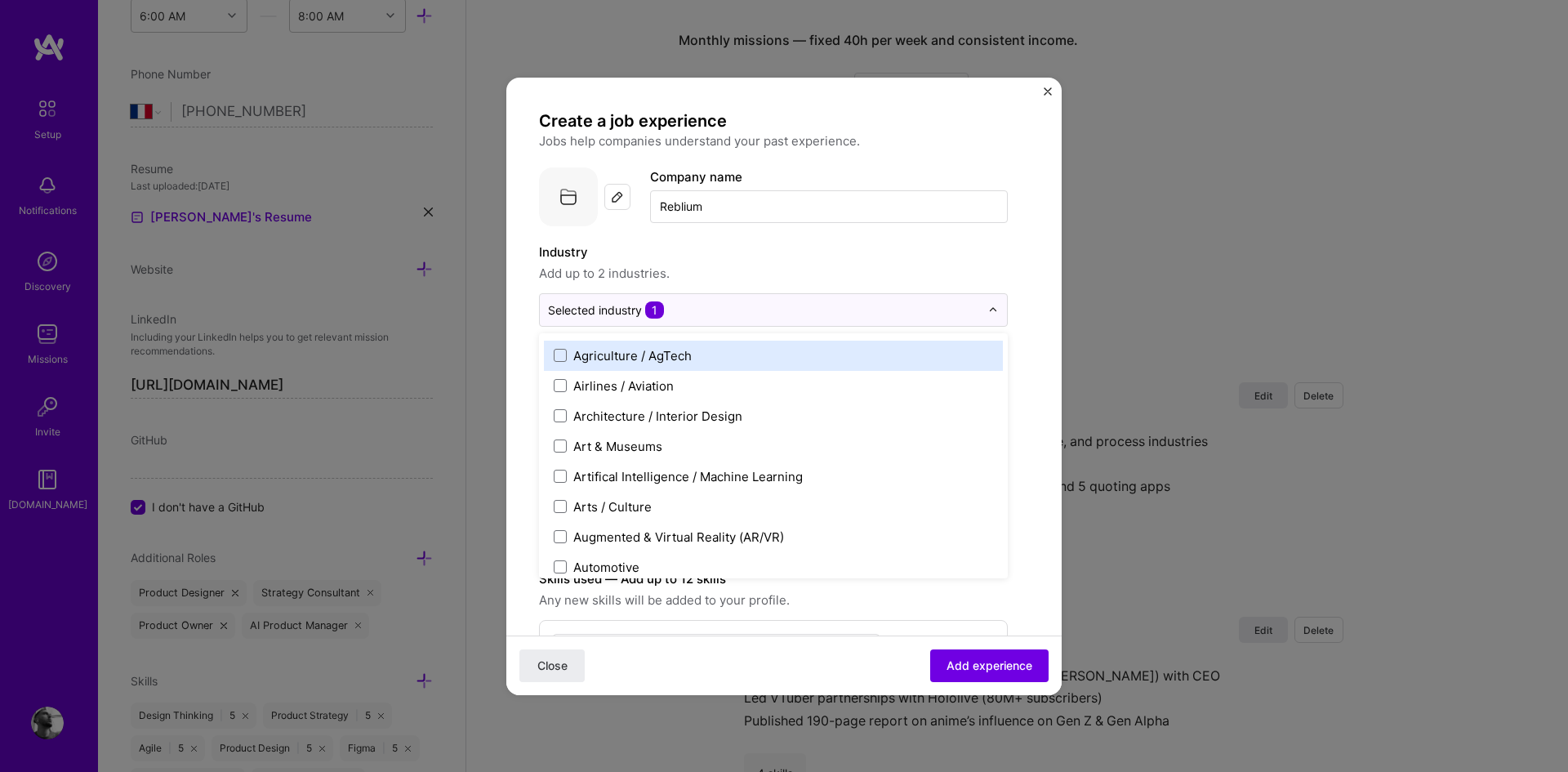
scroll to position [151, 0]
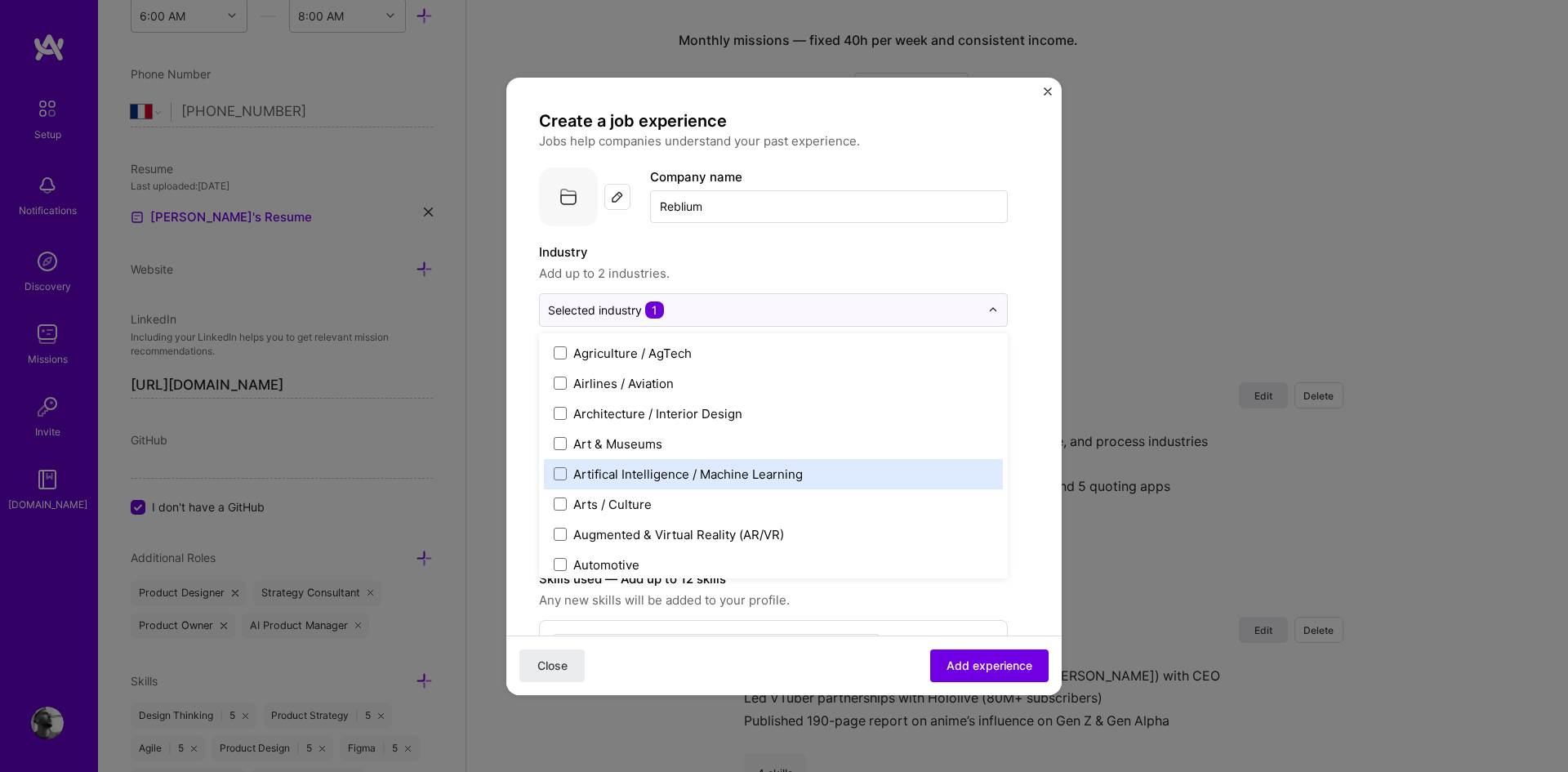
click at [689, 466] on div "Artifical Intelligence / Machine Learning" at bounding box center [688, 474] width 229 height 17
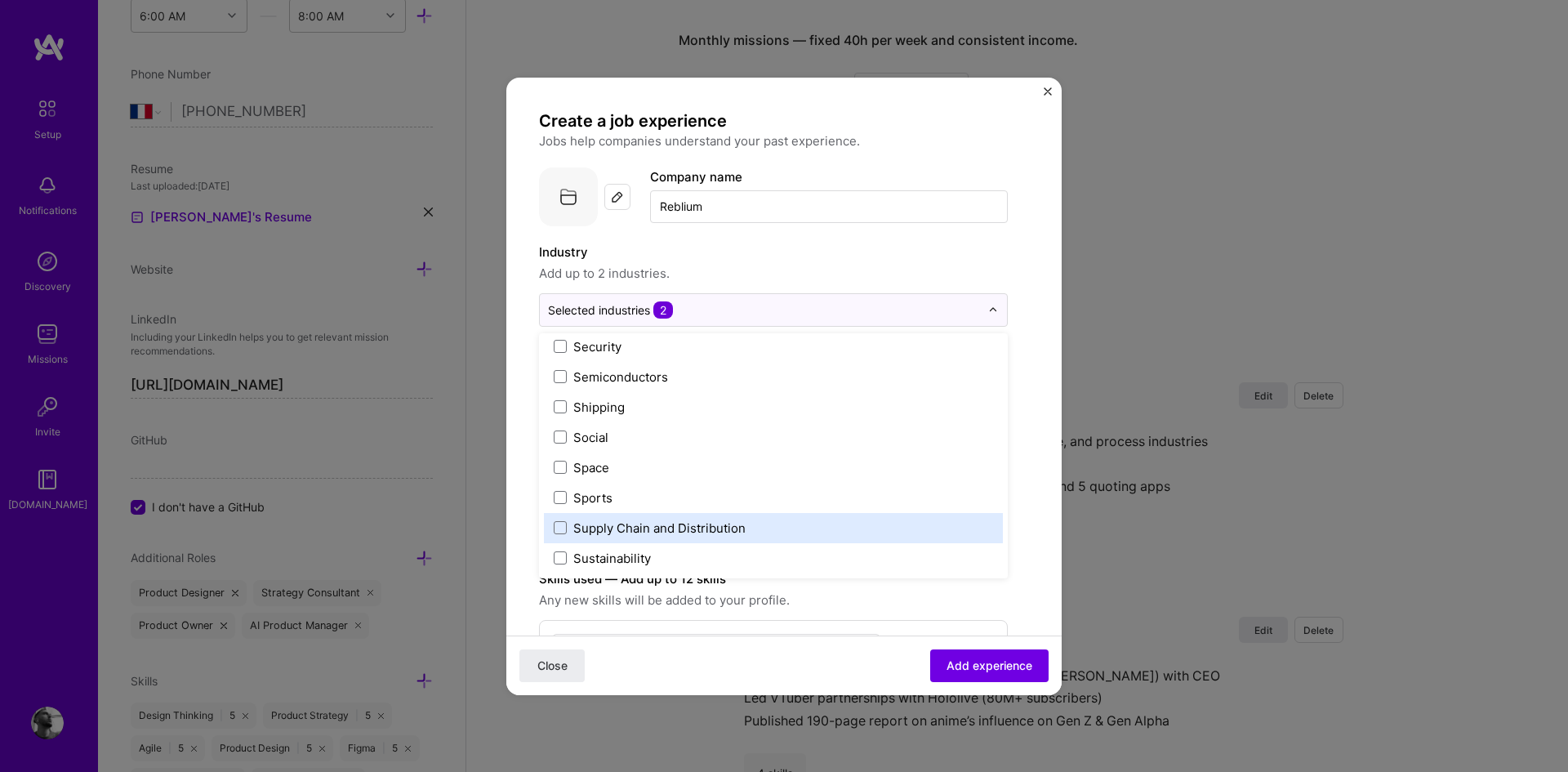
scroll to position [3391, 0]
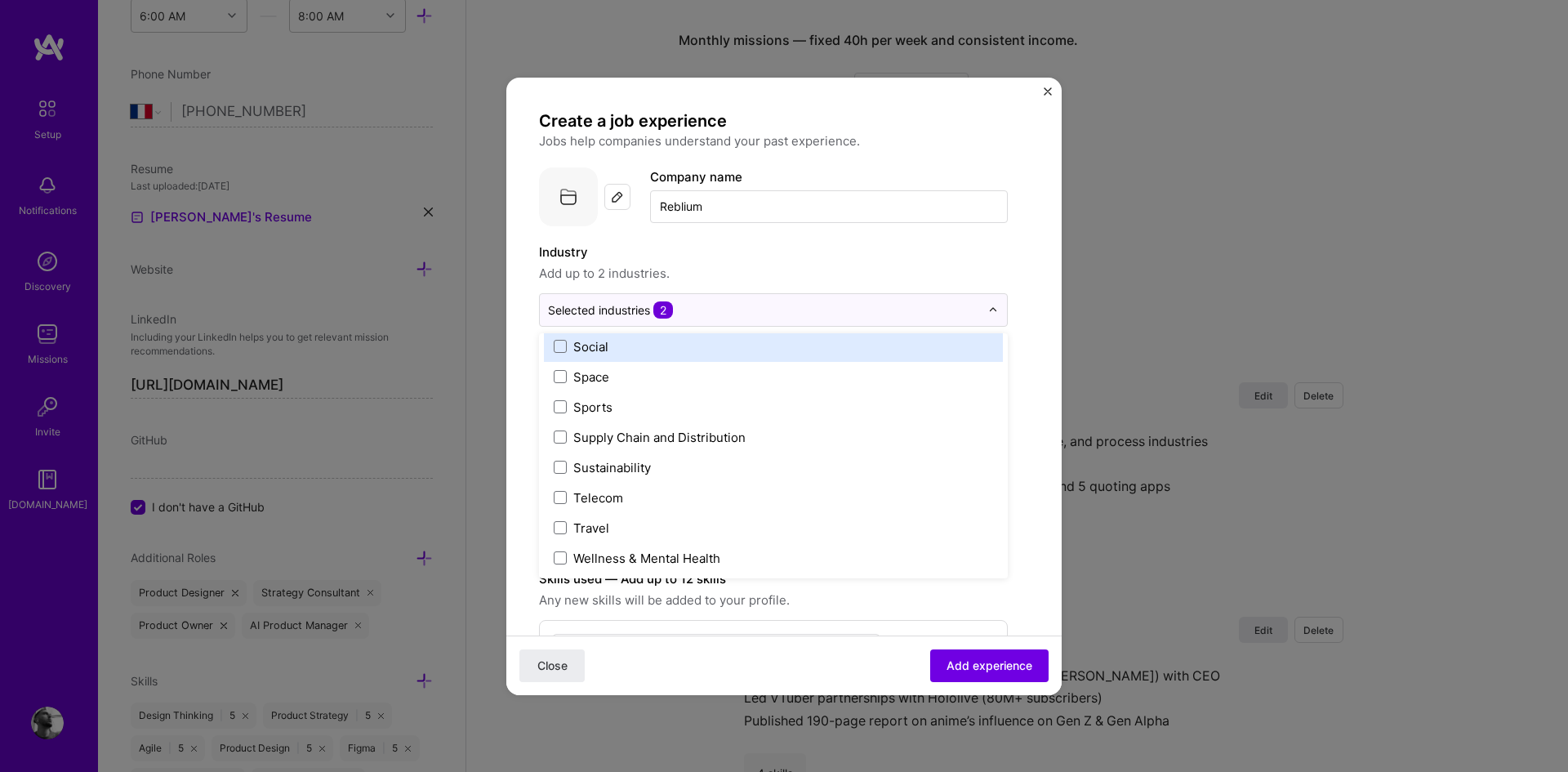
click at [798, 265] on span "Add up to 2 industries." at bounding box center [774, 273] width 469 height 19
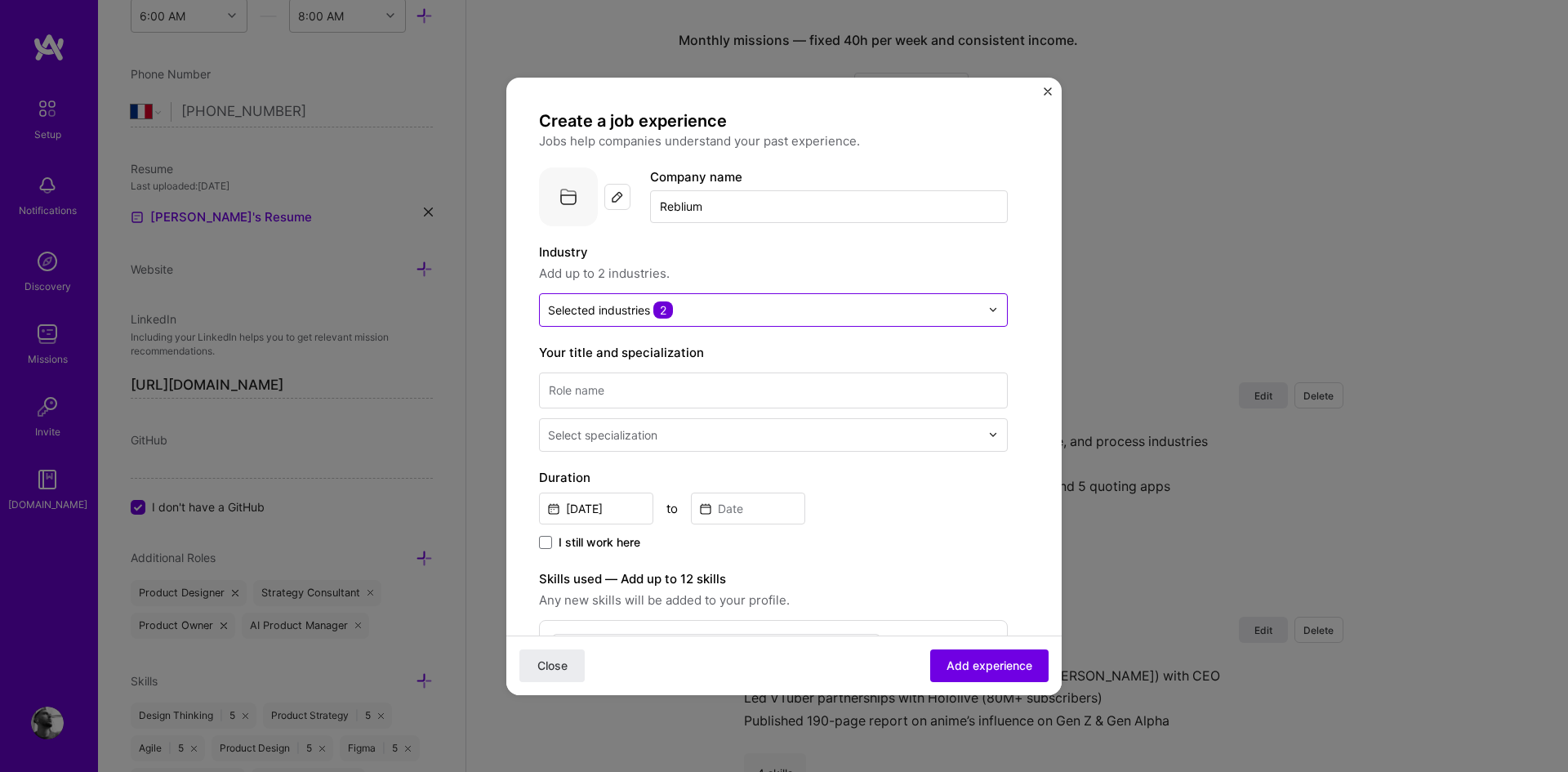
click at [822, 311] on input "text" at bounding box center [763, 310] width 432 height 17
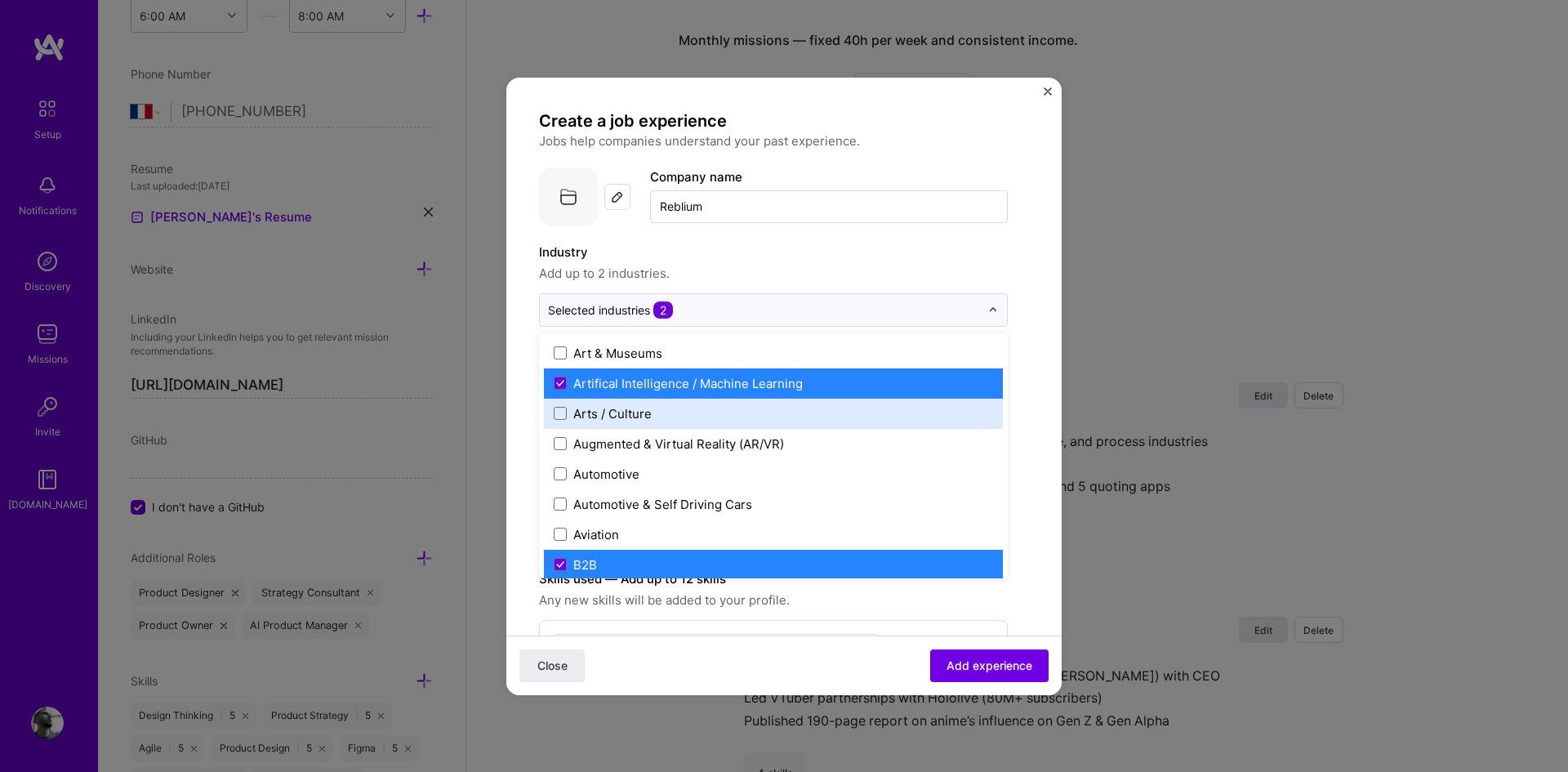
scroll to position [270, 0]
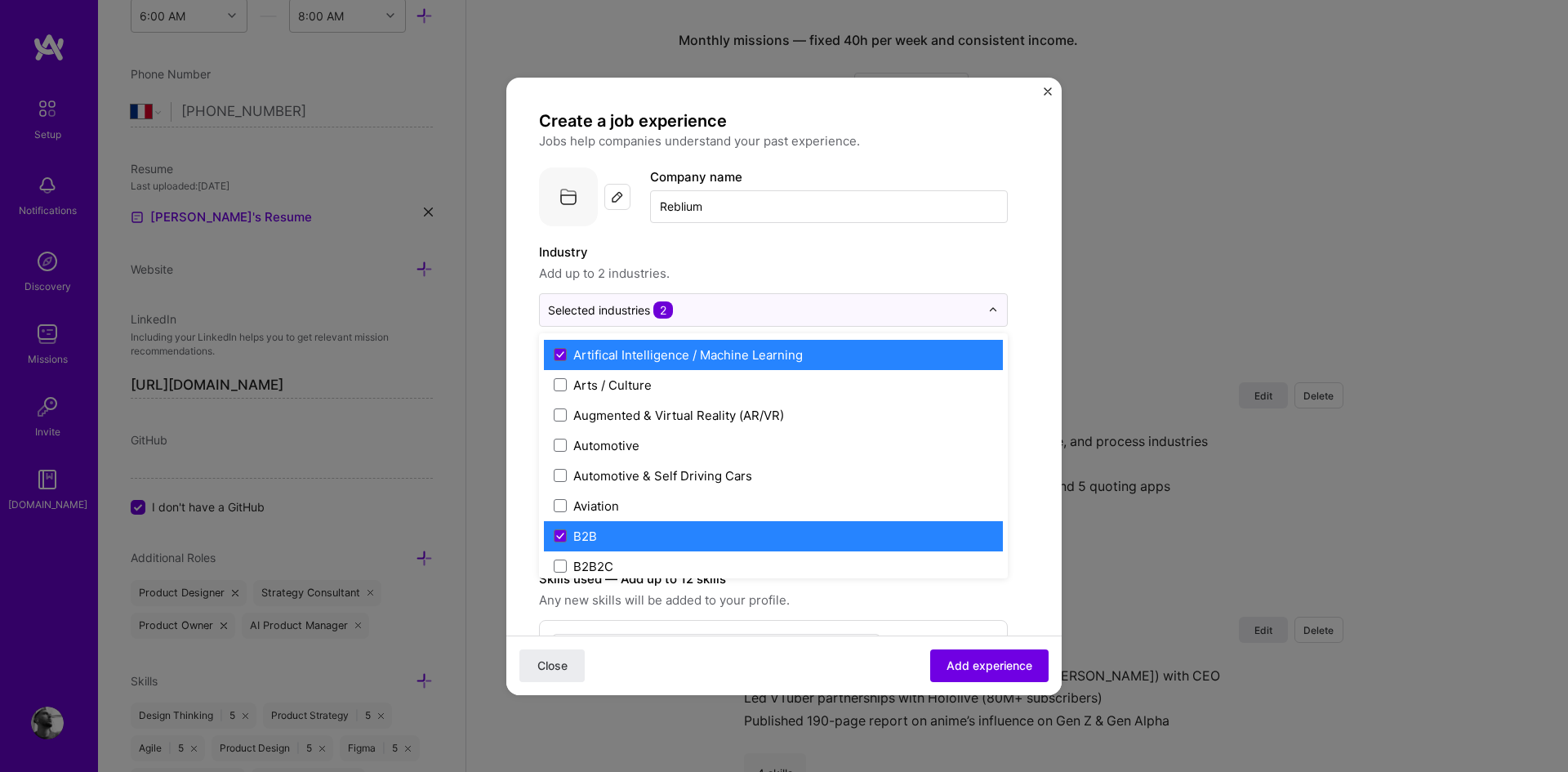
click at [639, 530] on label "B2B" at bounding box center [773, 536] width 440 height 17
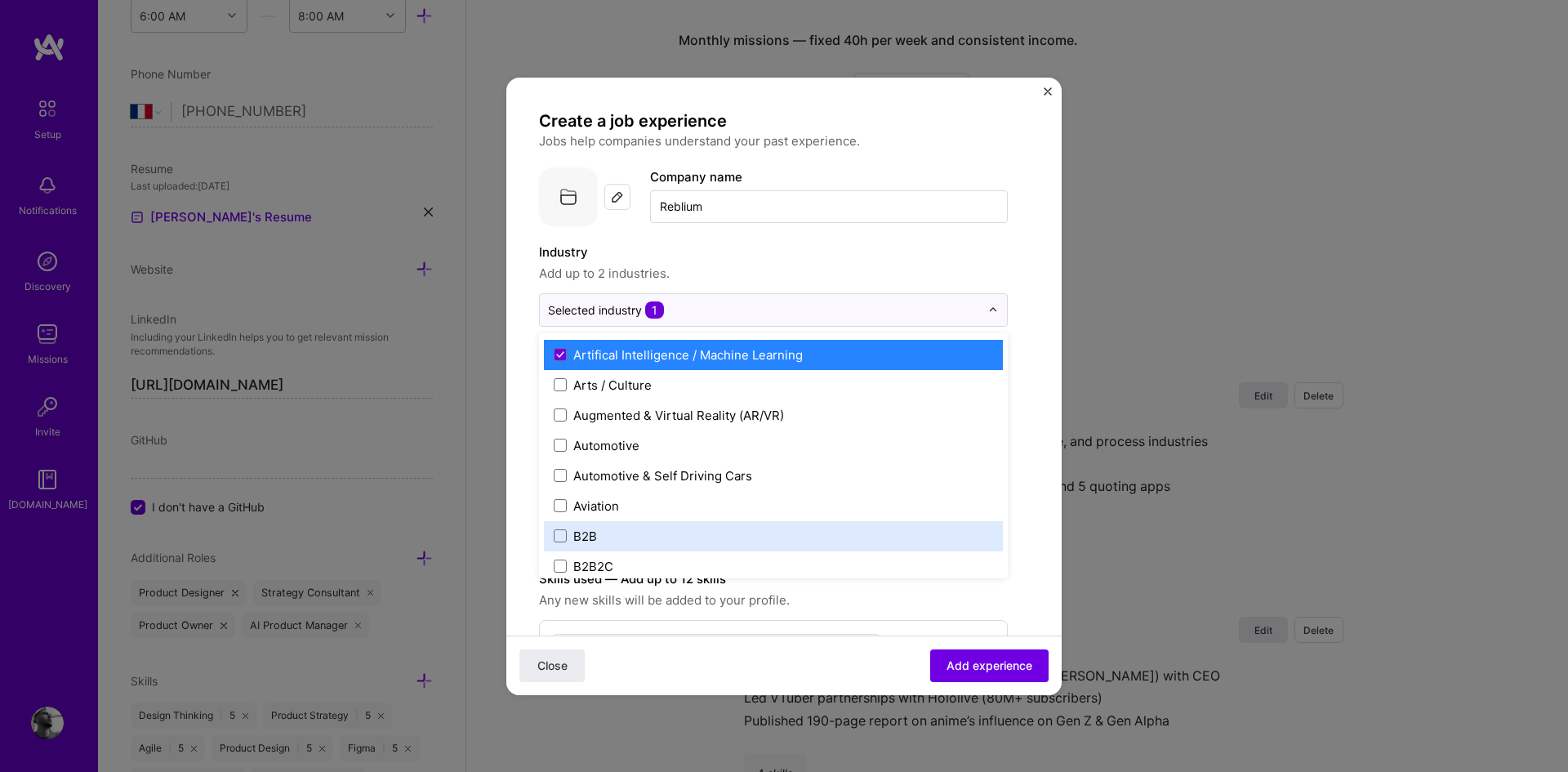
click at [639, 530] on label "B2B" at bounding box center [773, 536] width 440 height 17
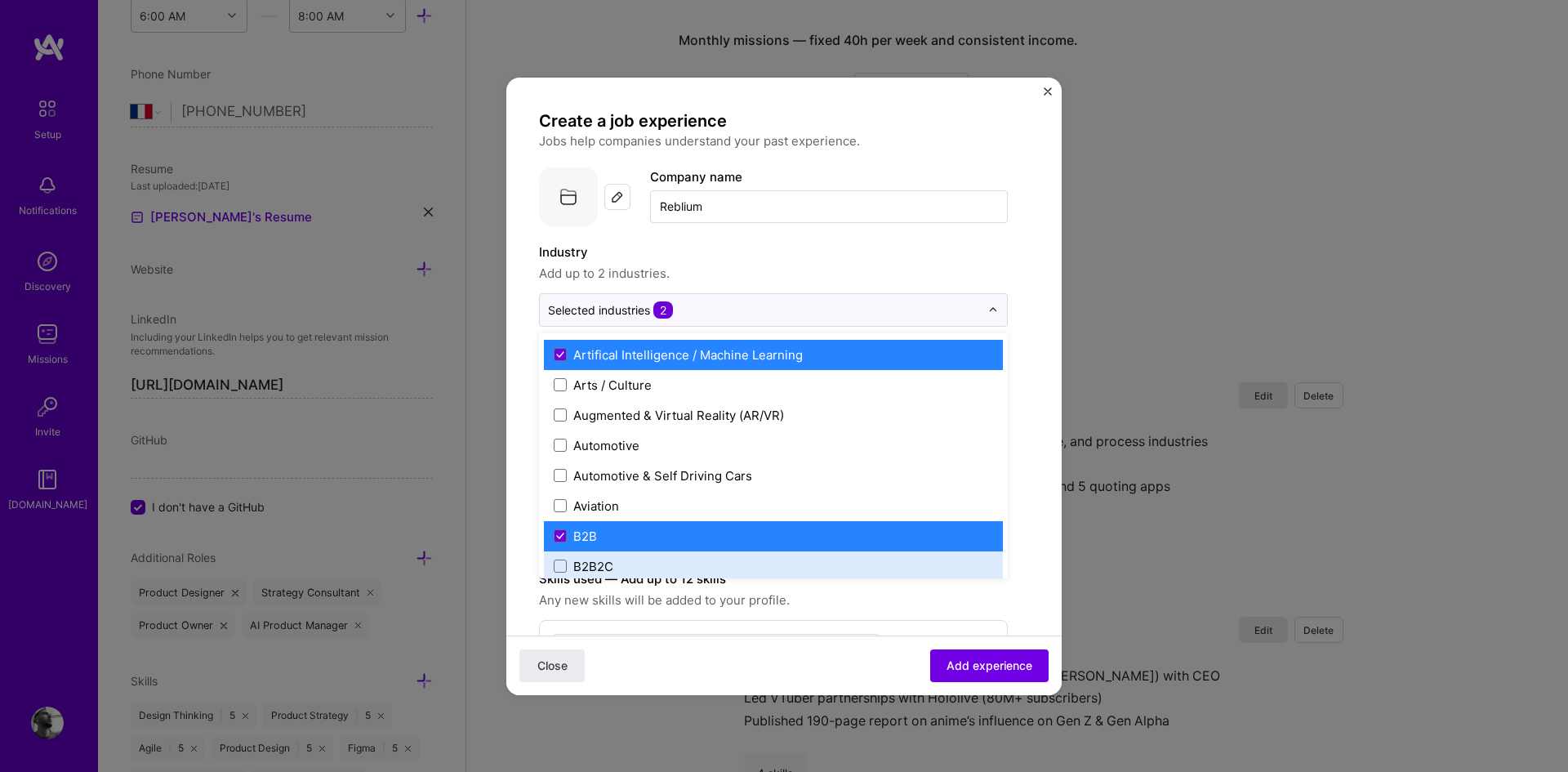
click at [1037, 496] on form "Create a job experience Jobs help companies understand your past experience. Co…" at bounding box center [784, 648] width 555 height 1076
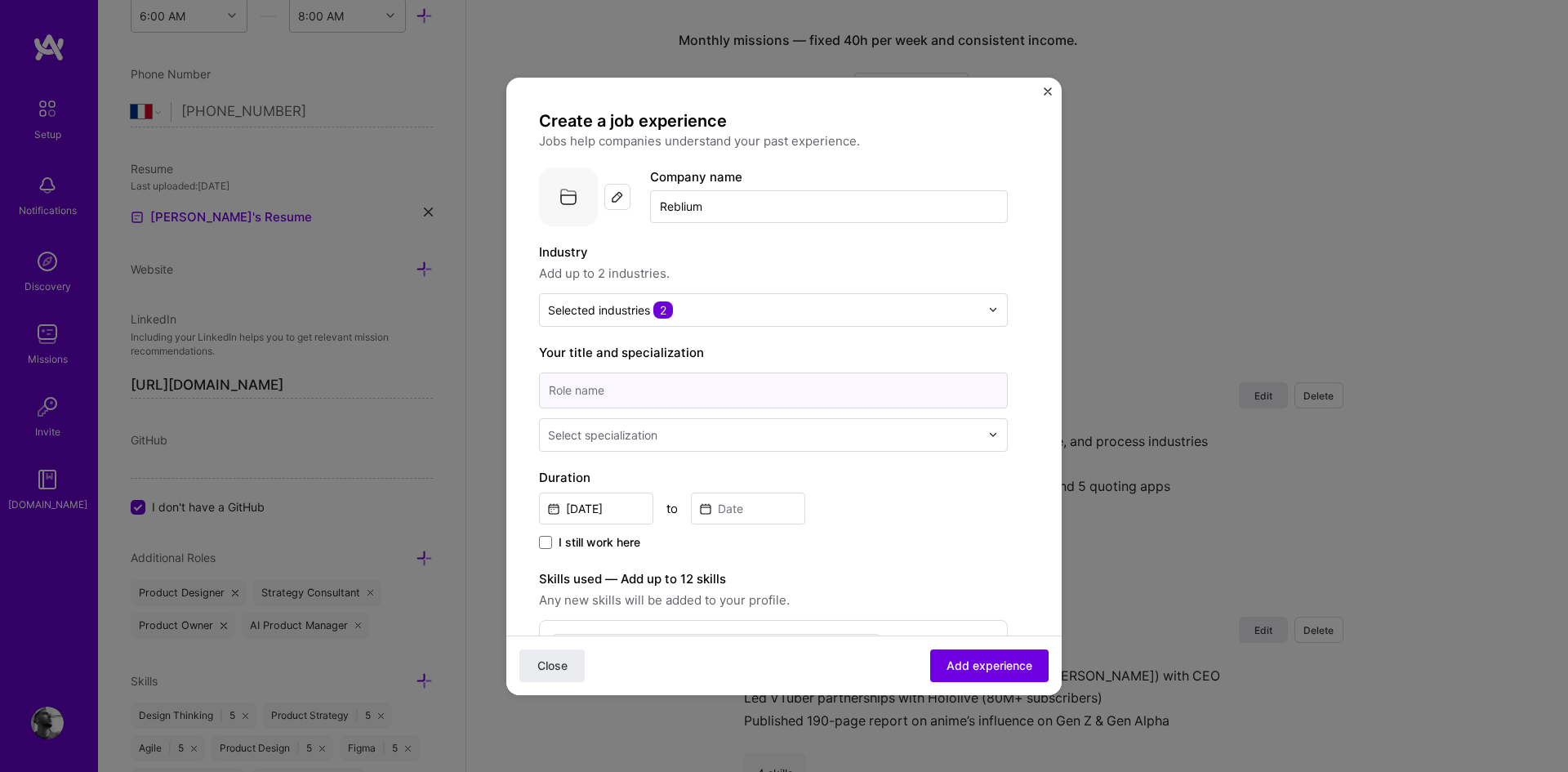
click at [701, 383] on input at bounding box center [774, 390] width 469 height 36
type input "Co-Founder & CPO"
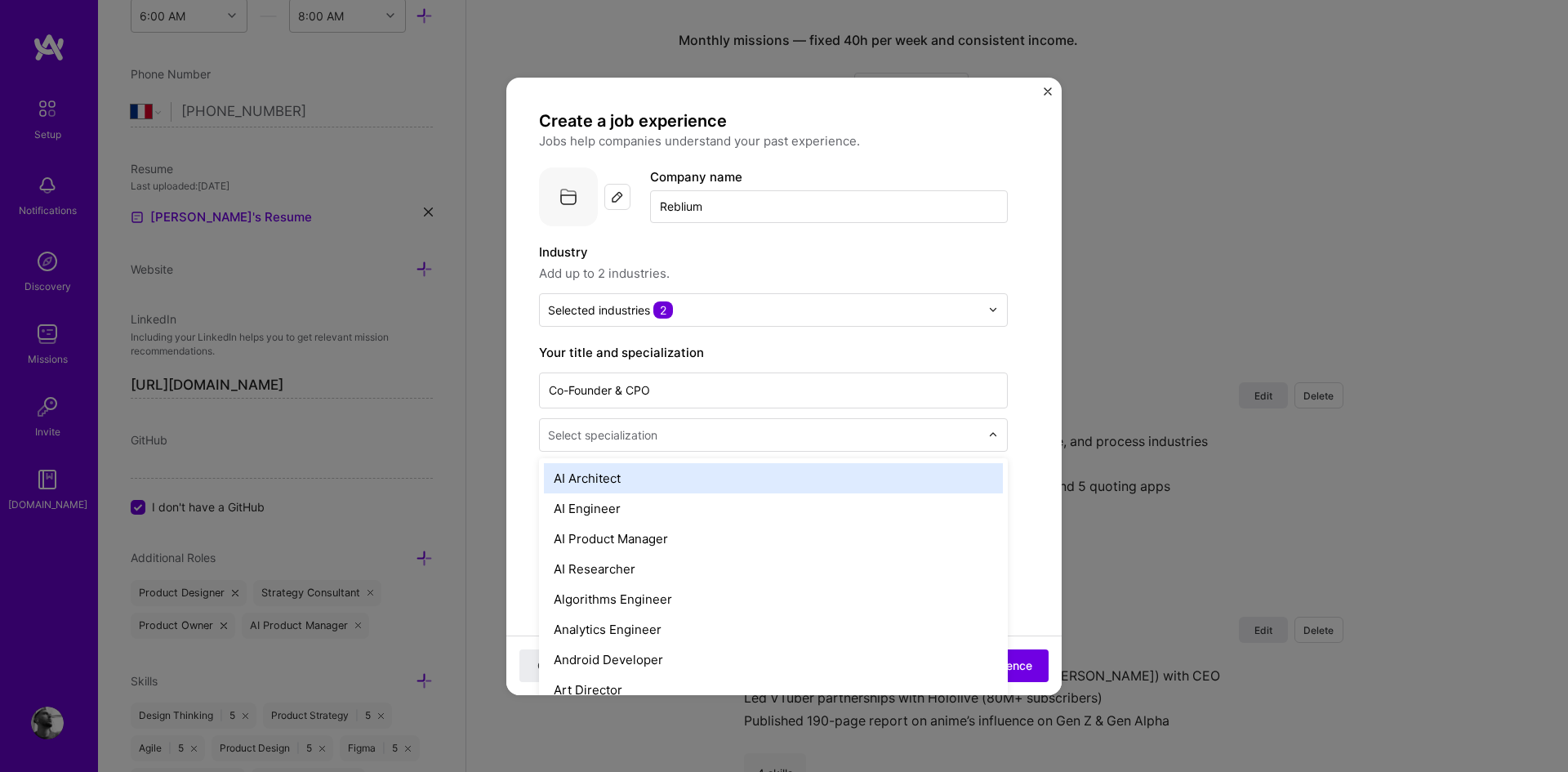
click at [619, 442] on div "Select specialization" at bounding box center [602, 435] width 110 height 17
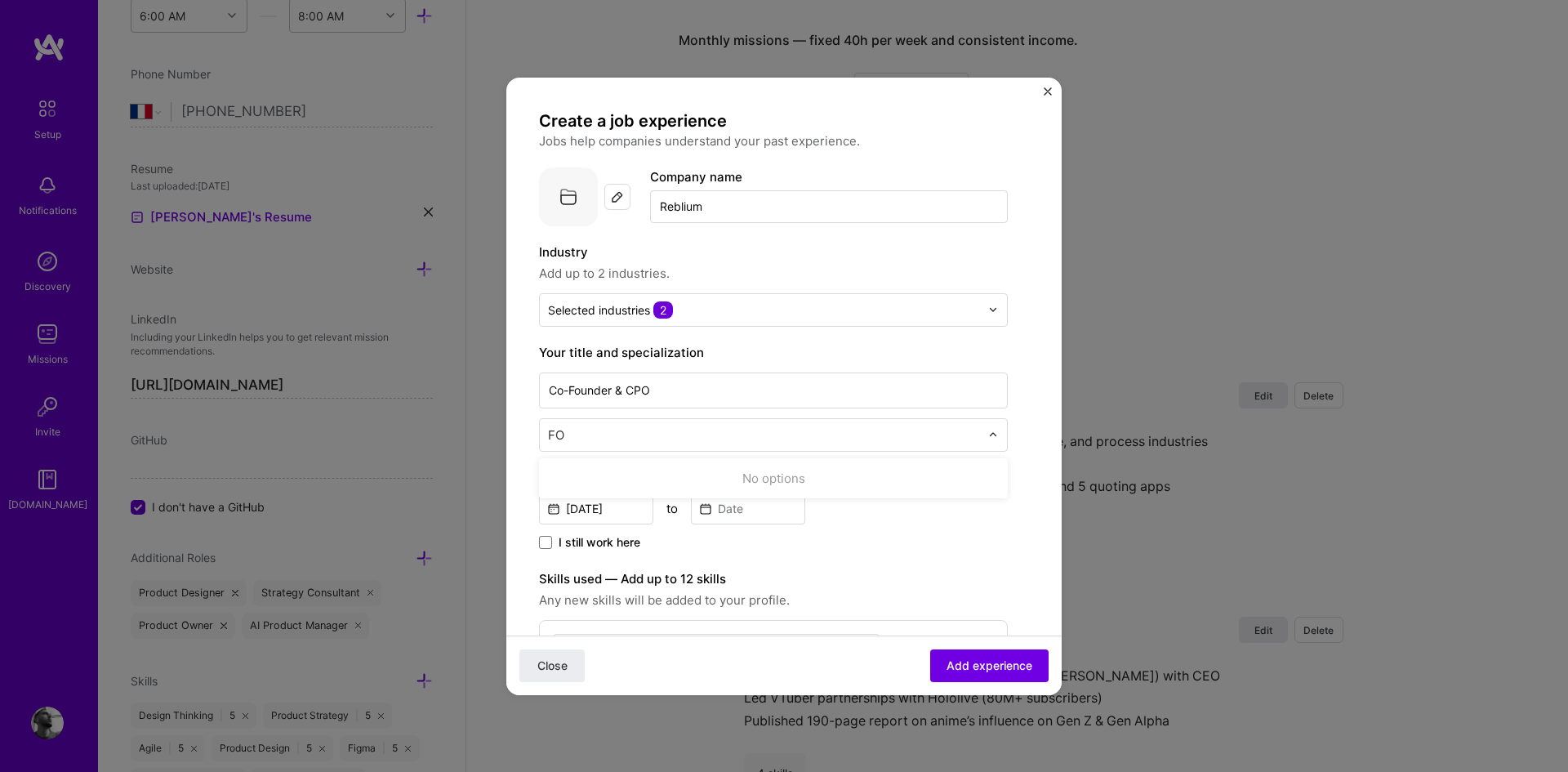
scroll to position [0, 0]
type input "F"
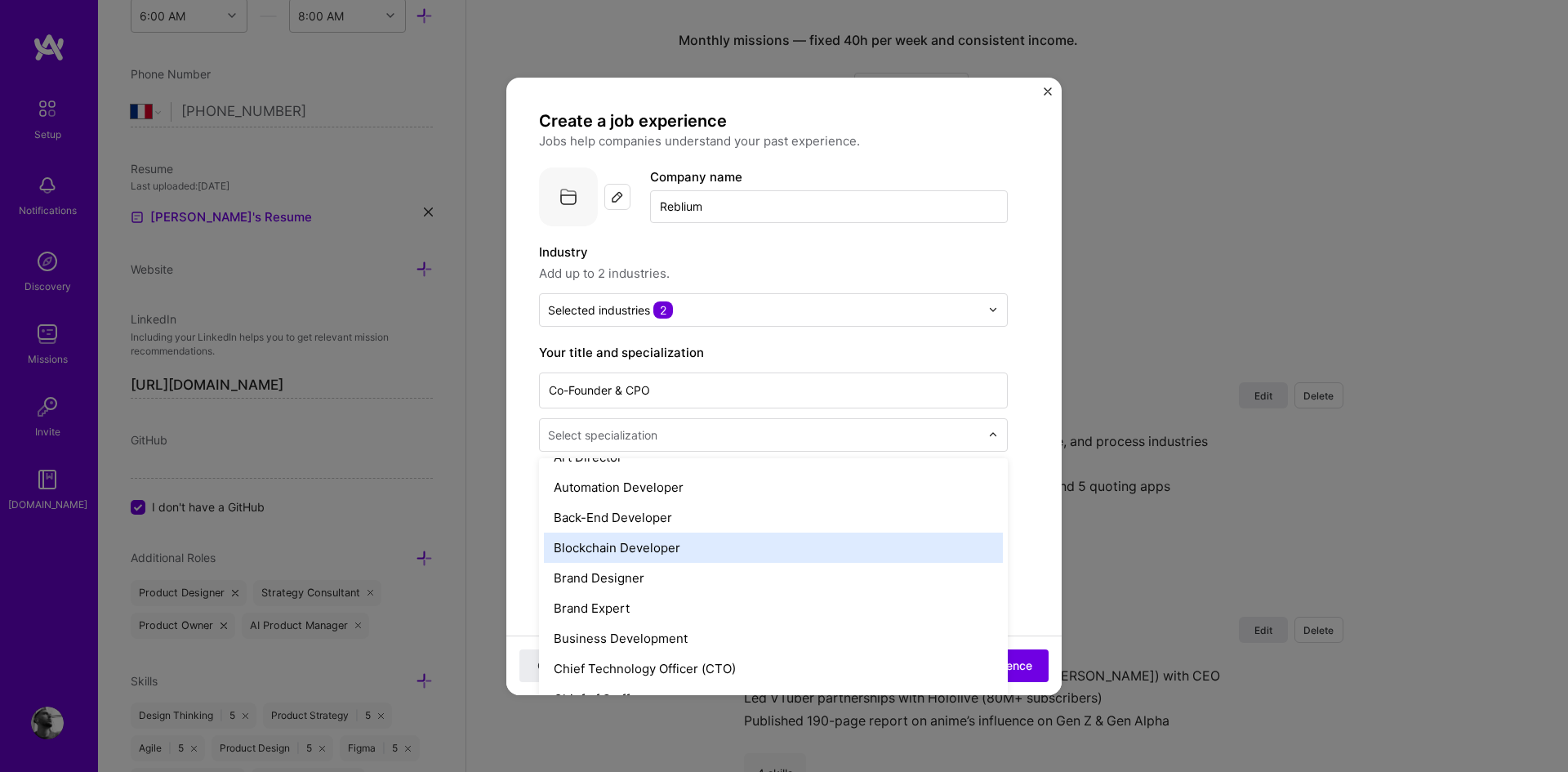
scroll to position [412, 0]
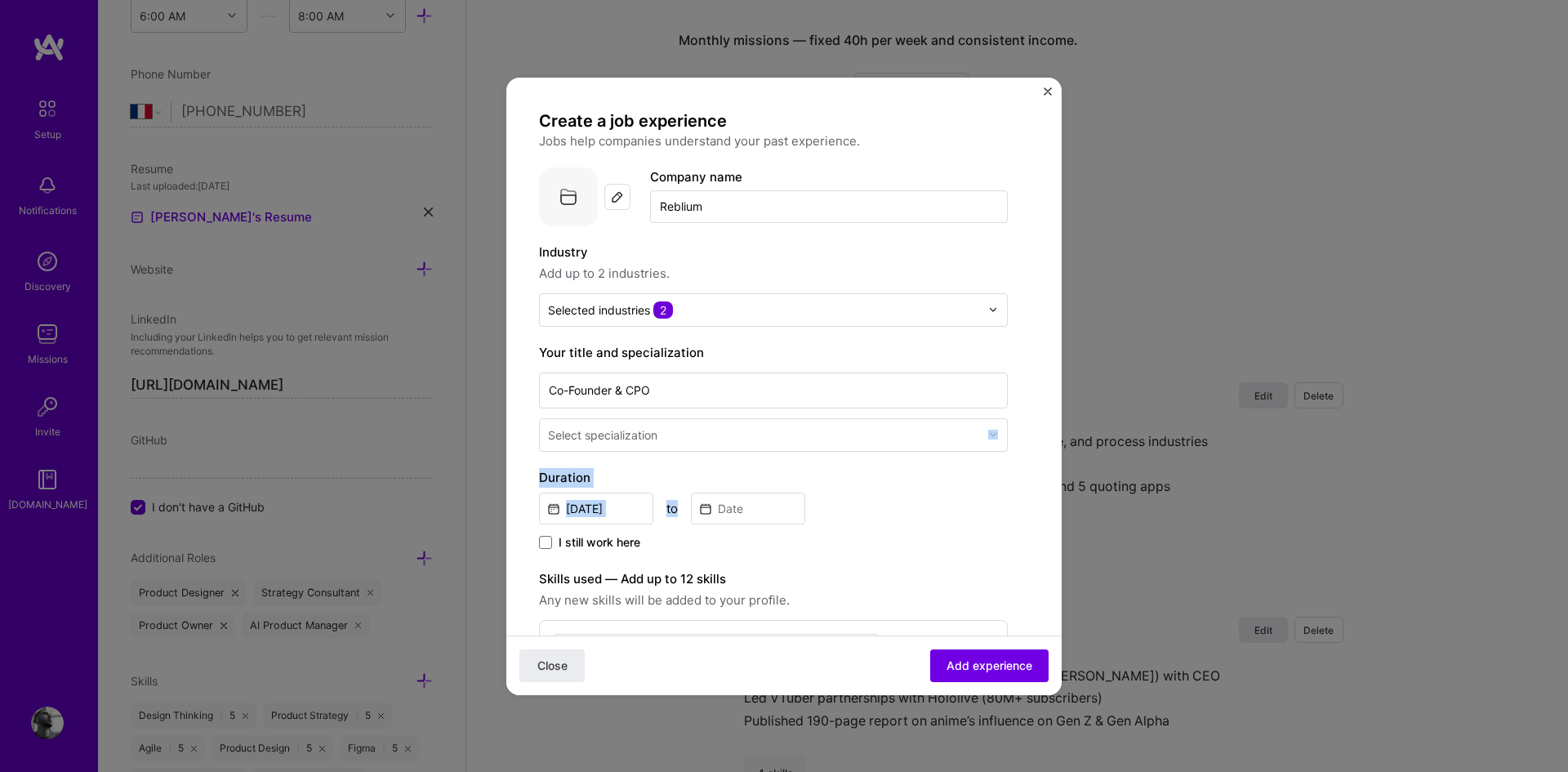
drag, startPoint x: 1009, startPoint y: 520, endPoint x: 995, endPoint y: 440, distance: 81.2
click at [995, 440] on div "Create a job experience Jobs help companies understand your past experience. Co…" at bounding box center [784, 602] width 490 height 983
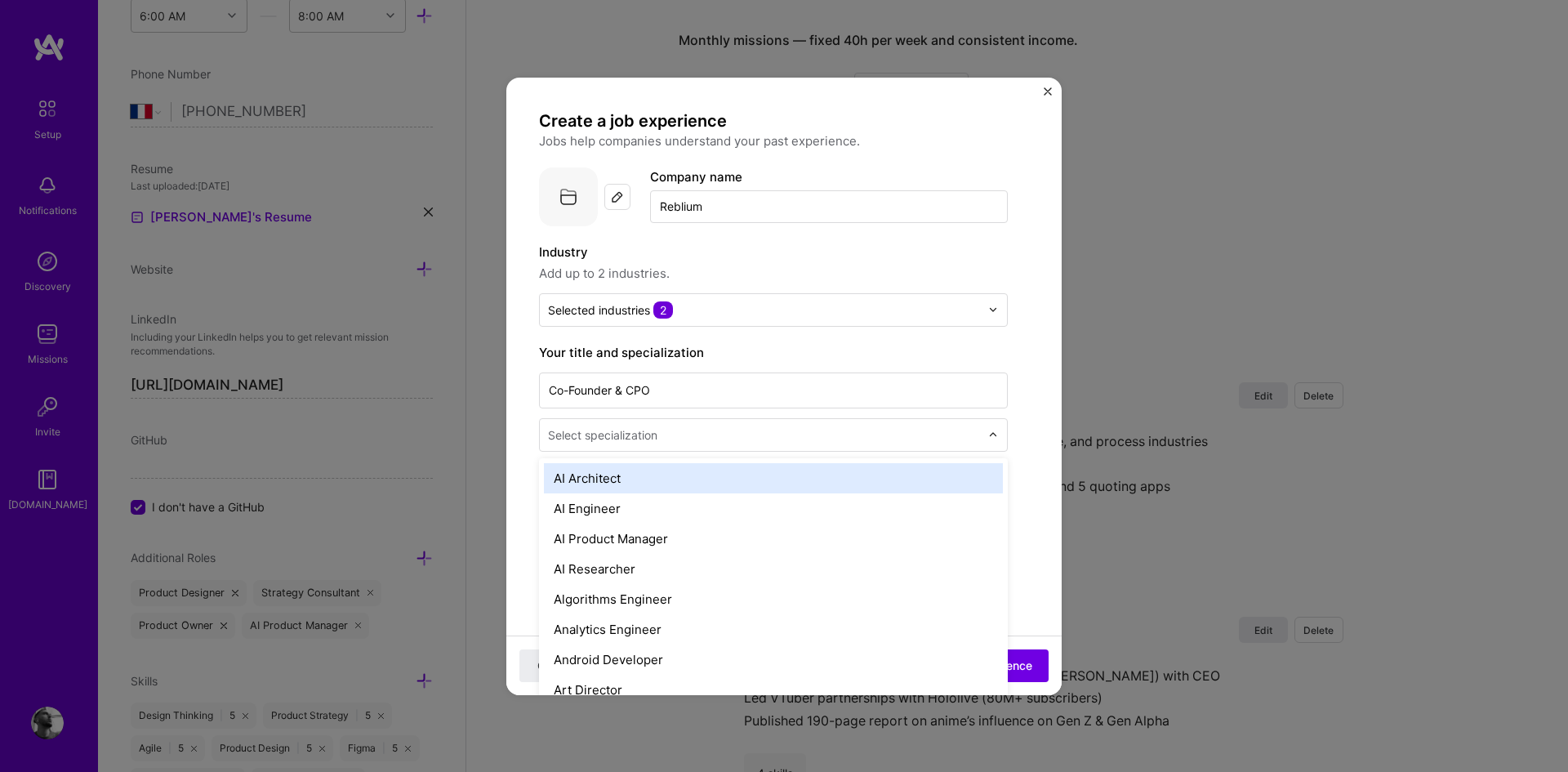
click at [995, 440] on div at bounding box center [997, 435] width 18 height 32
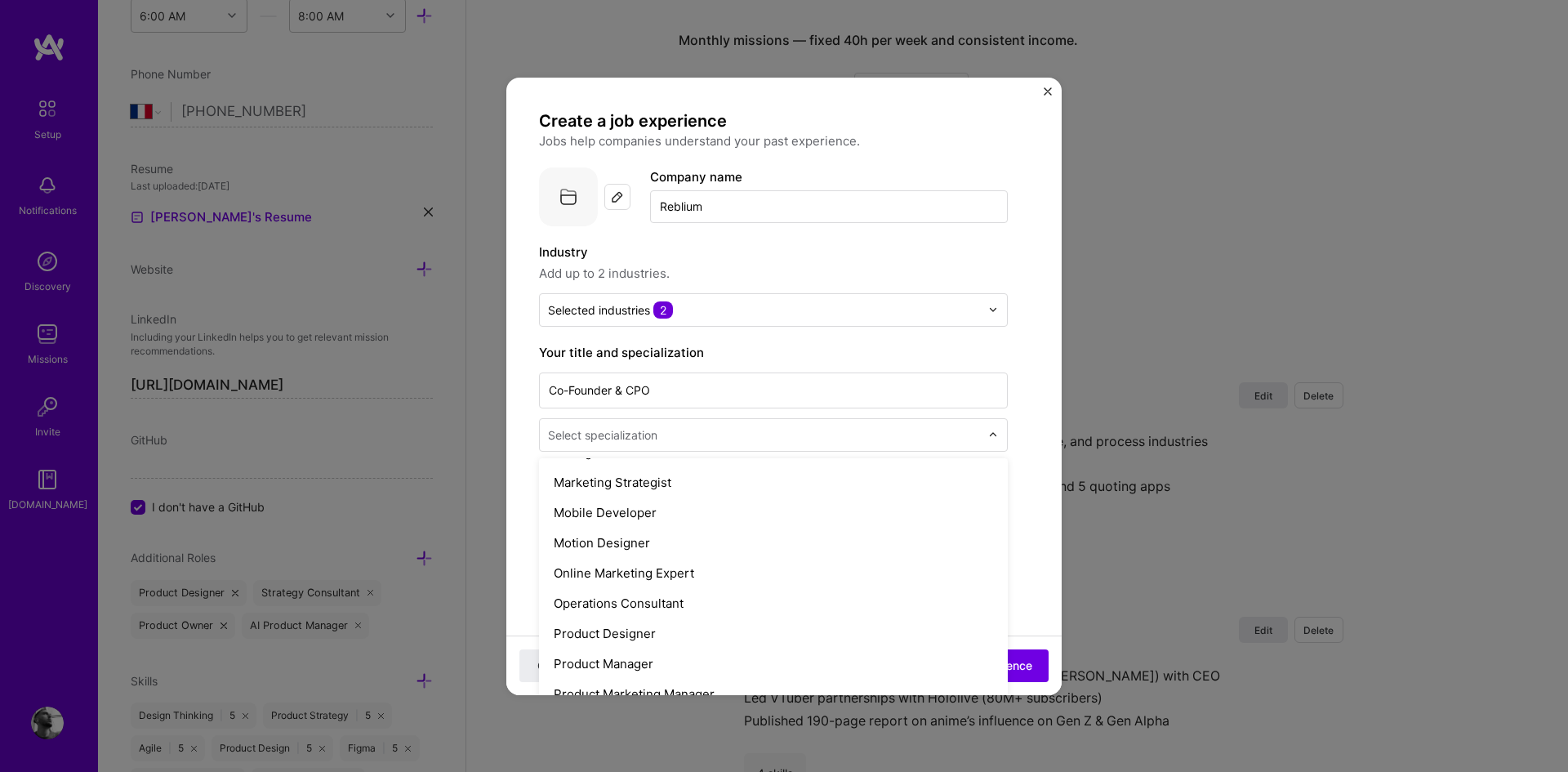
scroll to position [1350, 0]
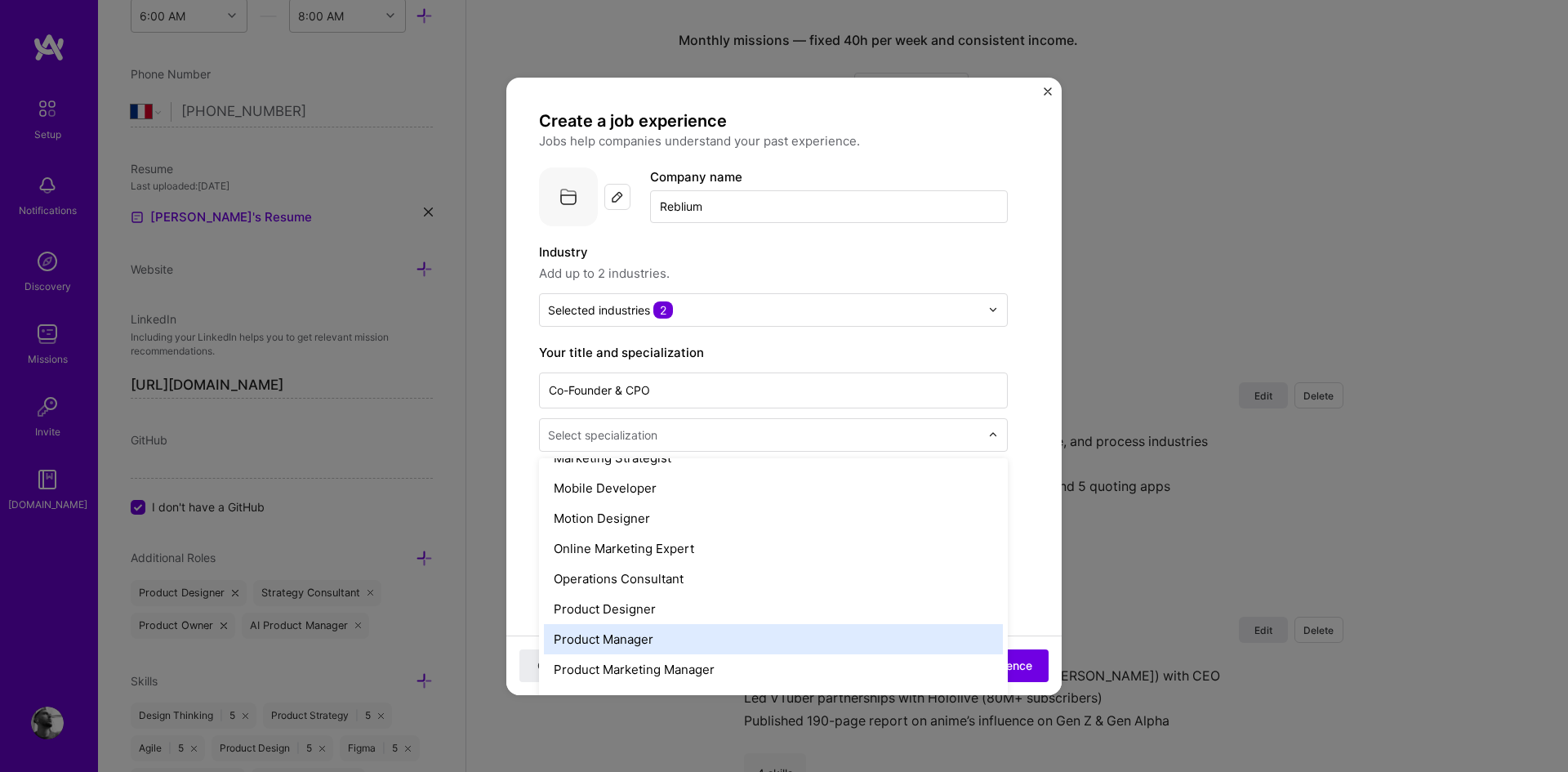
click at [679, 638] on div "Product Manager" at bounding box center [774, 639] width 459 height 30
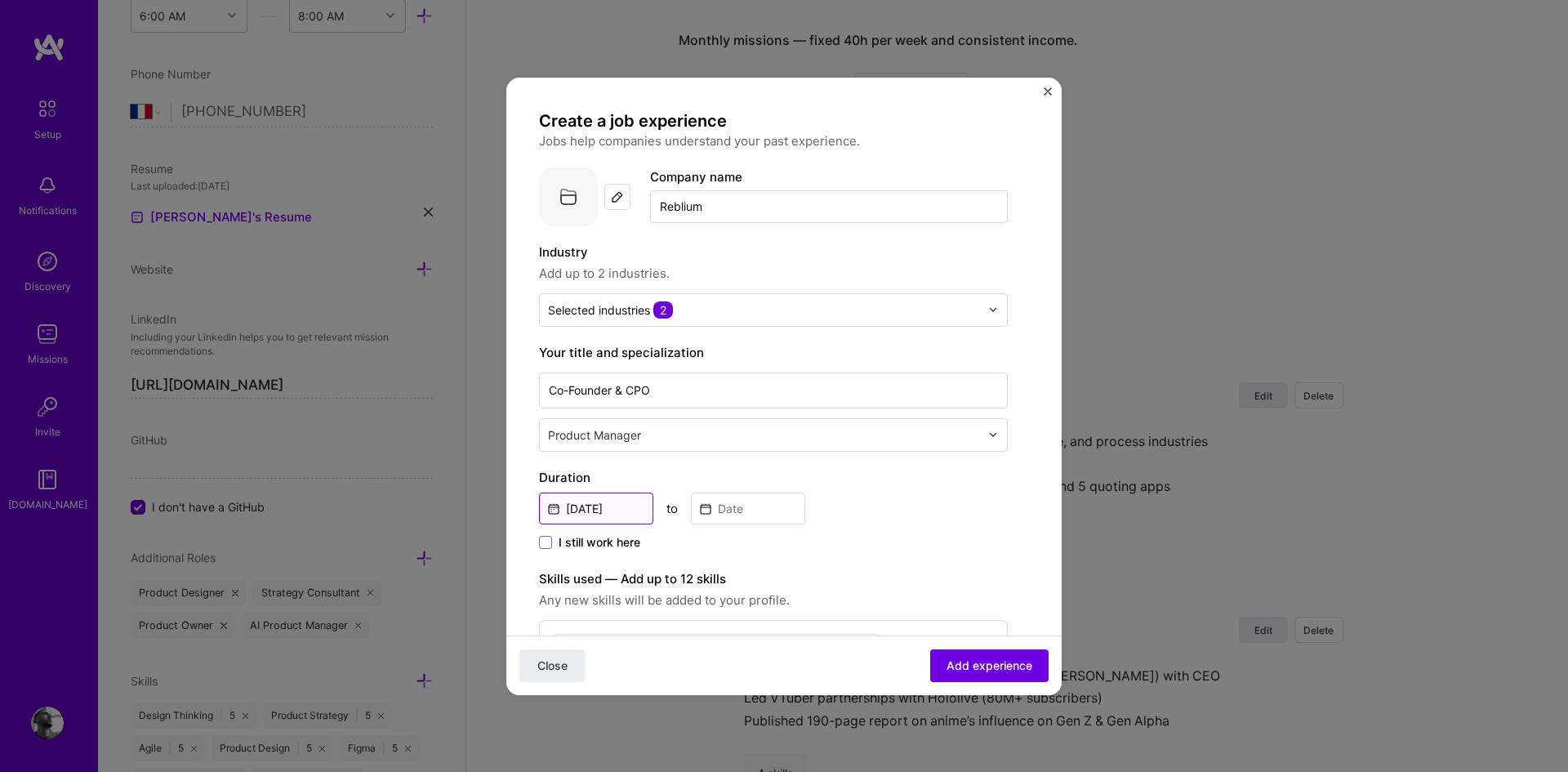
click at [632, 518] on input "[DATE]" at bounding box center [596, 508] width 115 height 32
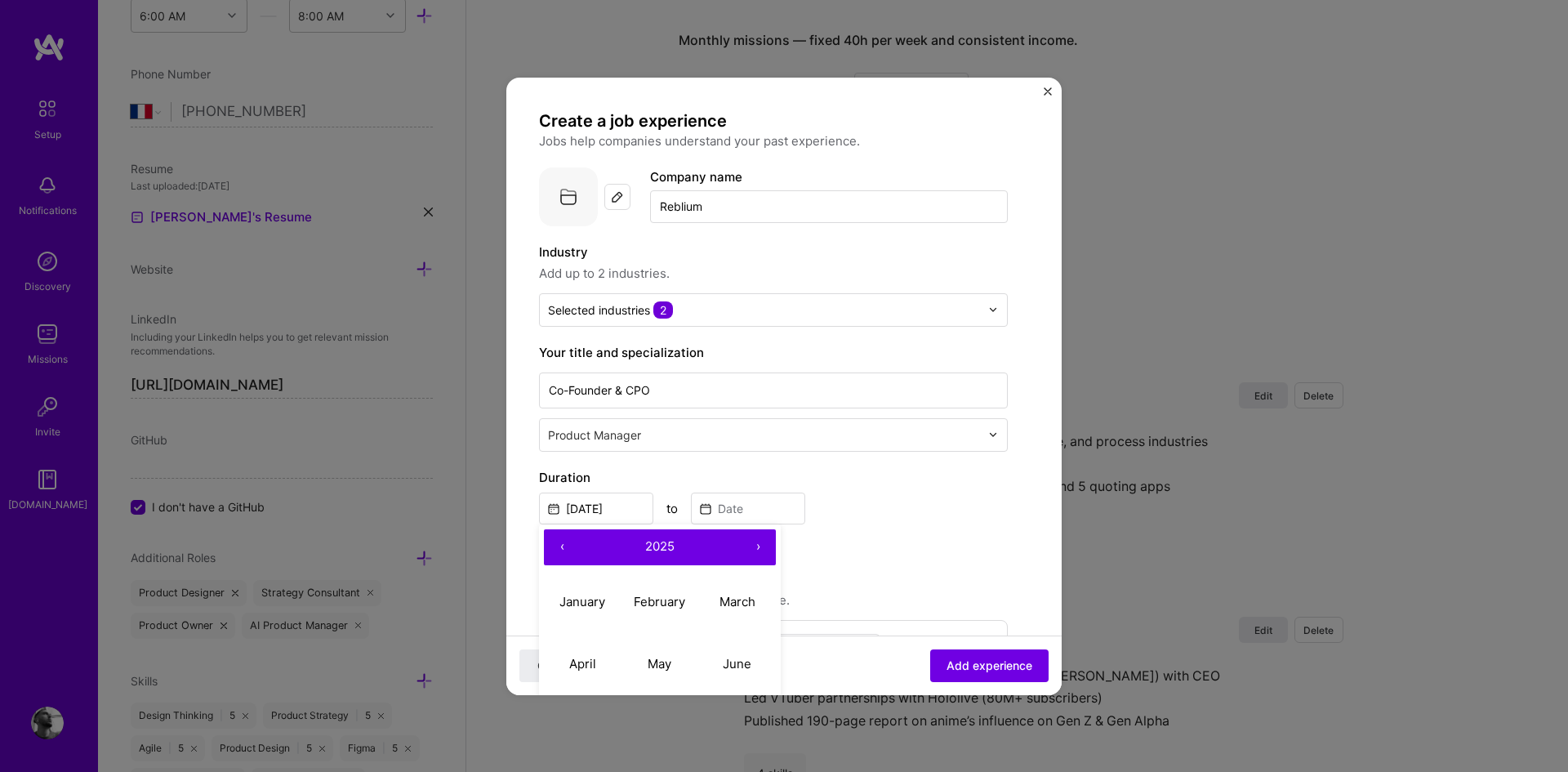
click at [559, 548] on button "‹" at bounding box center [562, 547] width 36 height 36
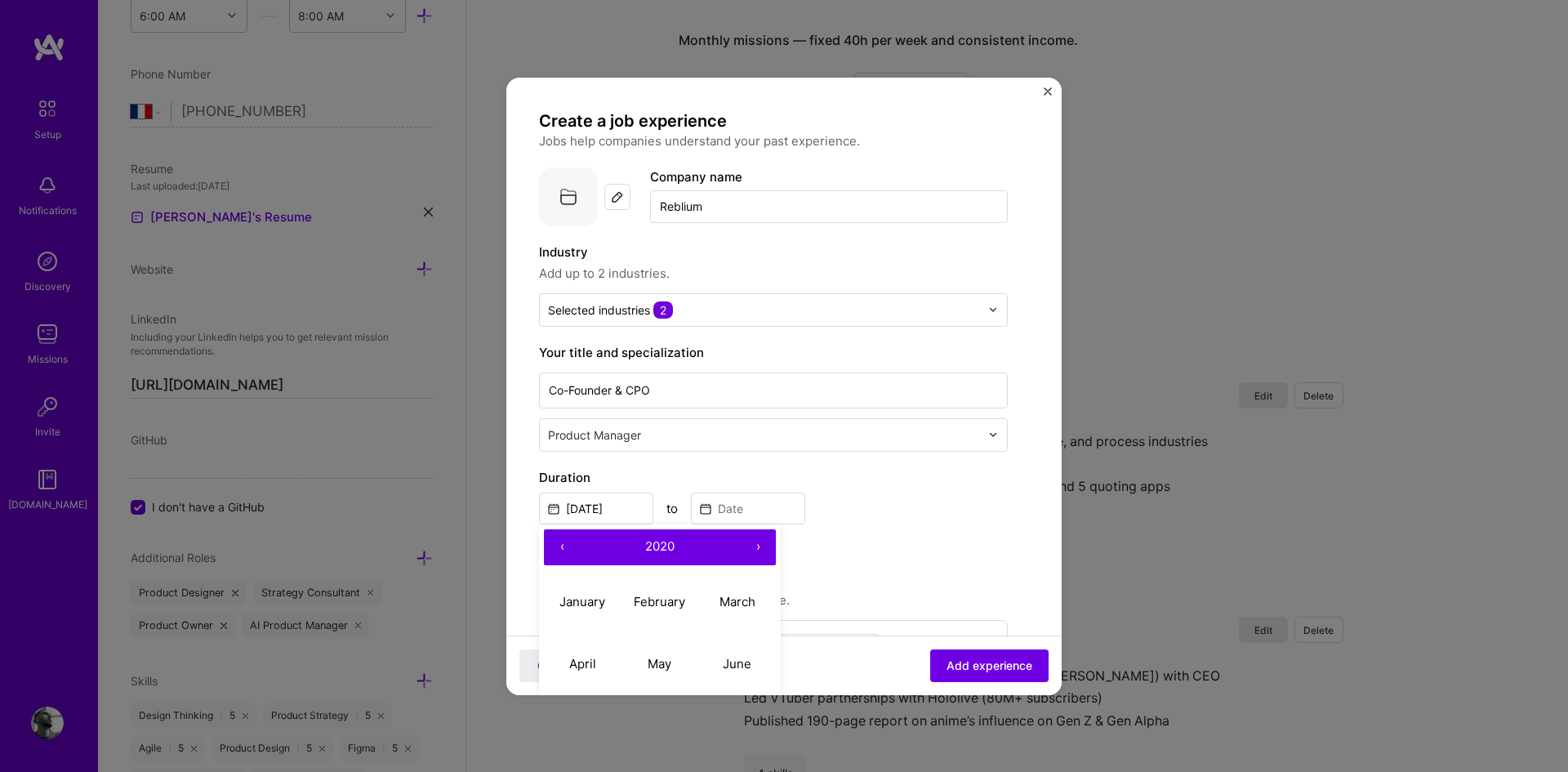
click at [763, 553] on button "›" at bounding box center [758, 547] width 36 height 36
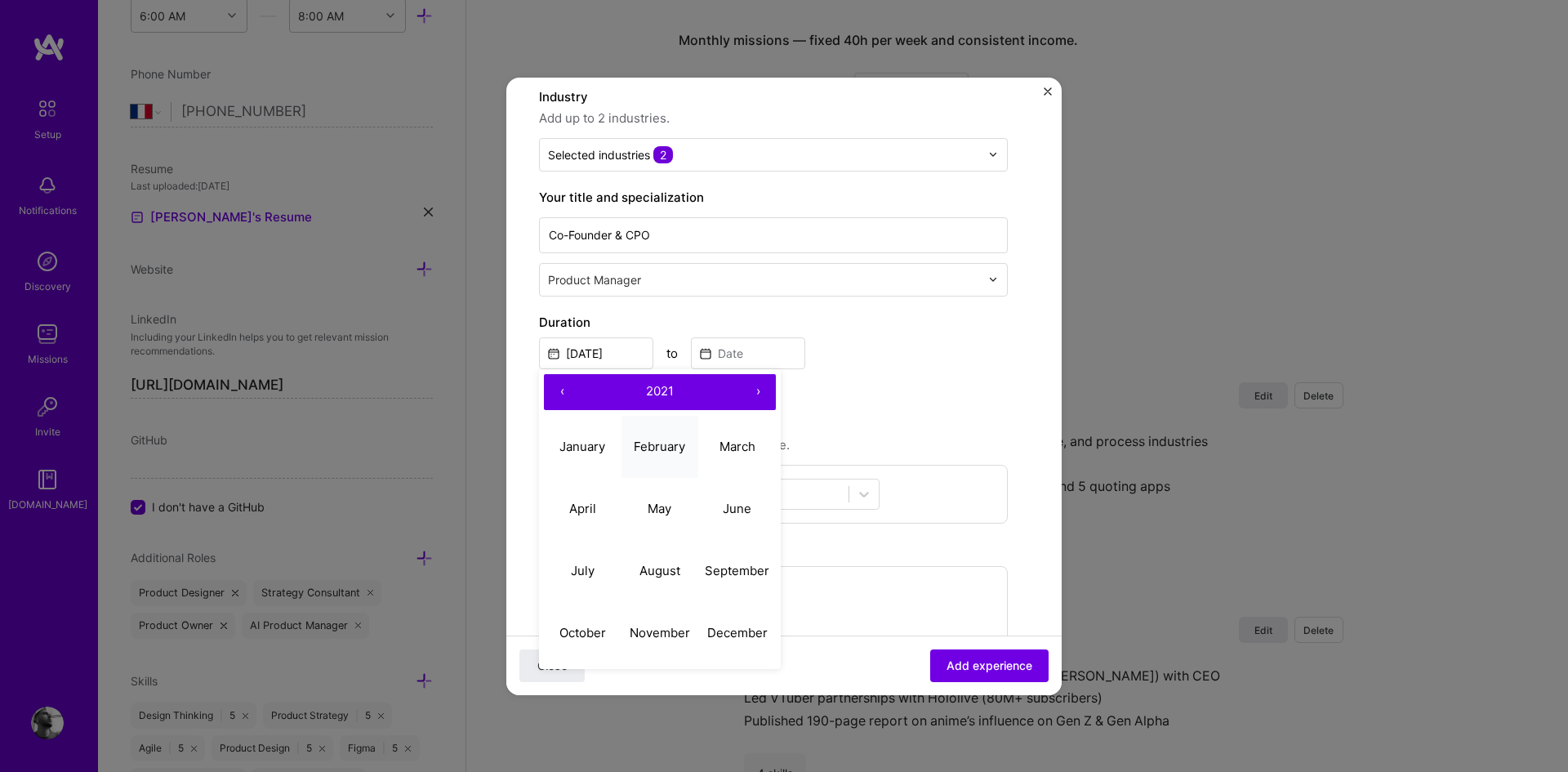
scroll to position [156, 0]
click at [589, 565] on abbr "July" at bounding box center [583, 569] width 23 height 16
type input "[DATE]"
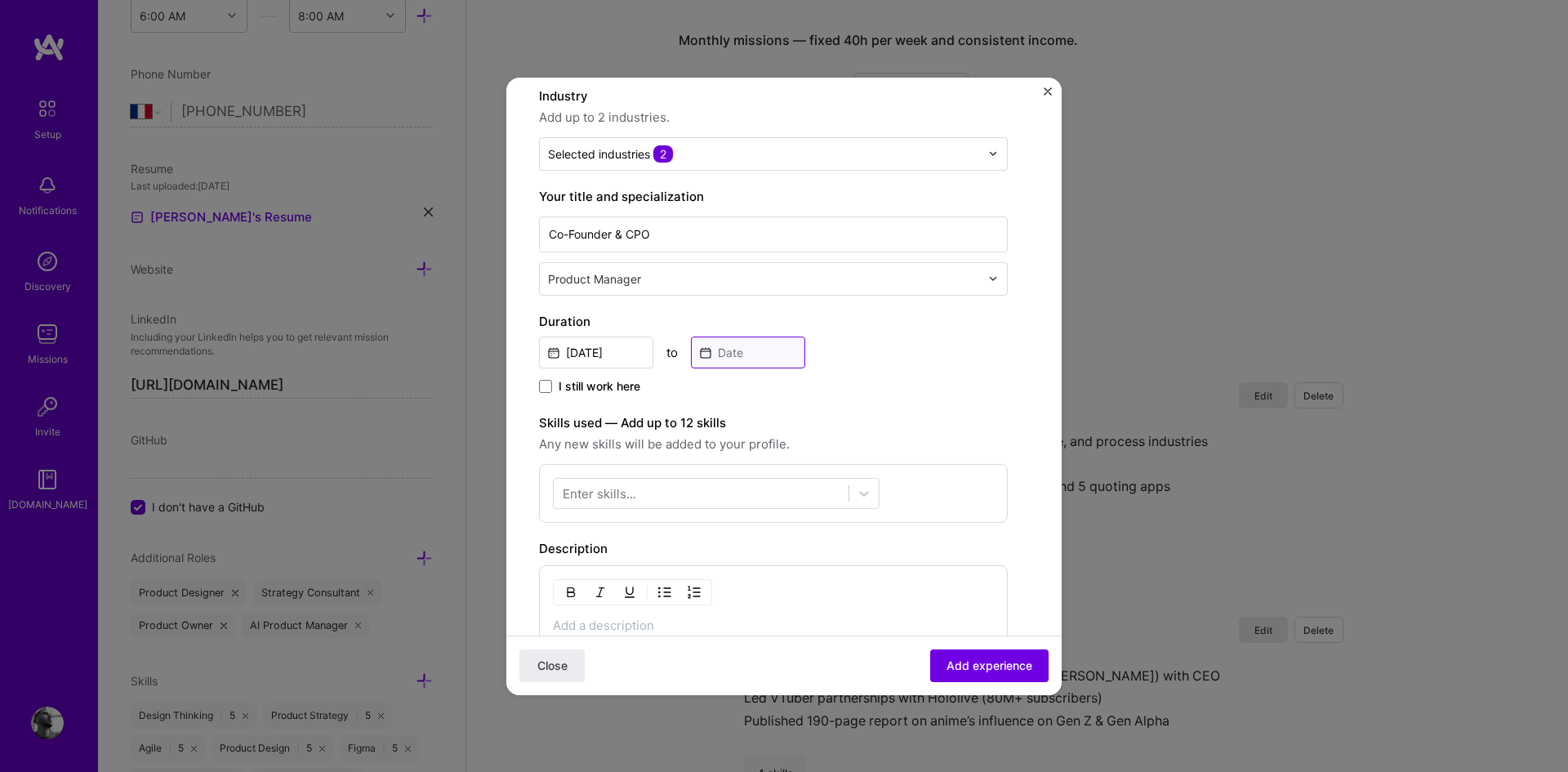
click at [756, 342] on input at bounding box center [748, 353] width 115 height 32
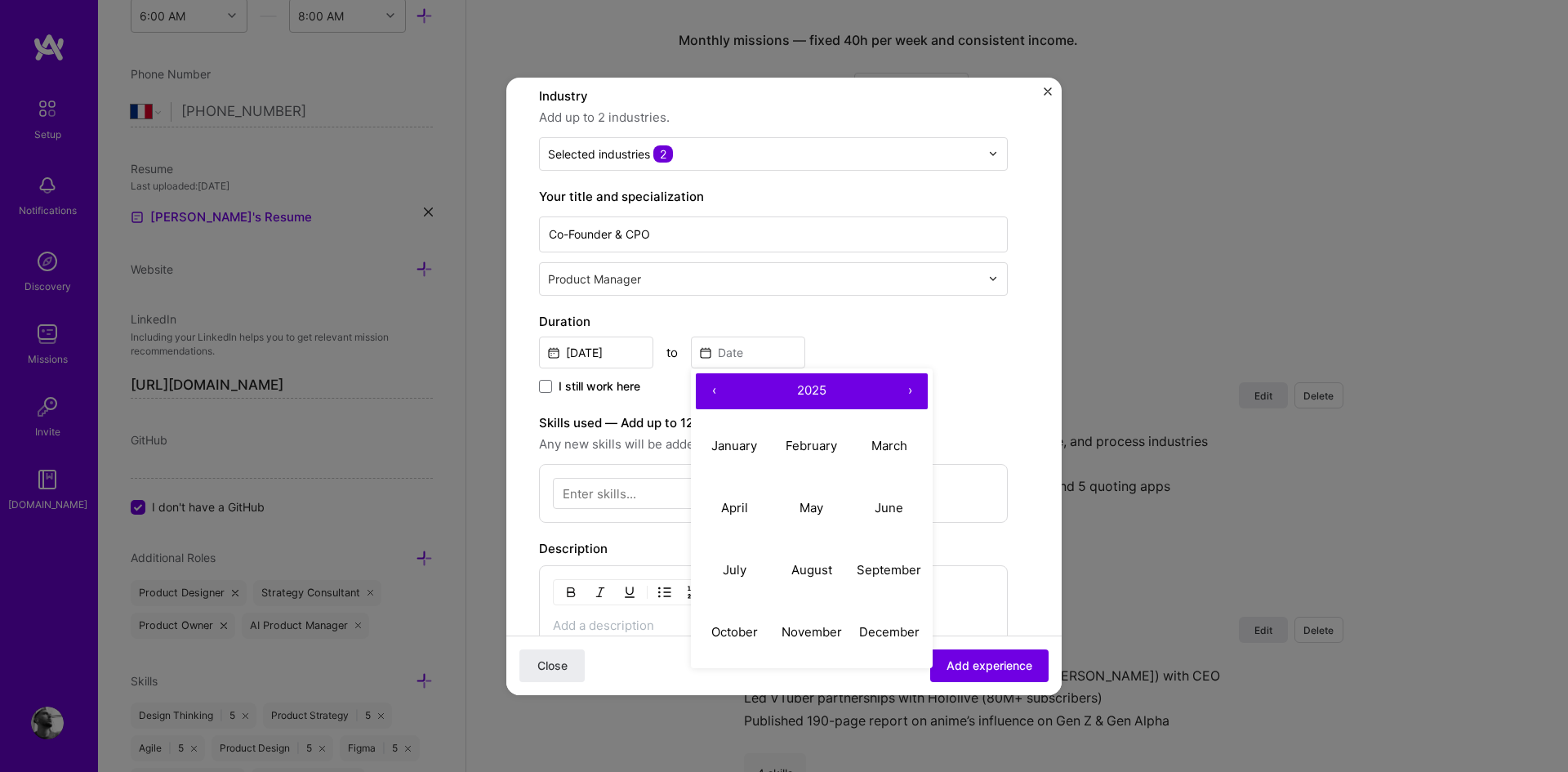
click at [710, 383] on button "‹" at bounding box center [713, 391] width 36 height 36
click at [904, 388] on button "›" at bounding box center [909, 391] width 36 height 36
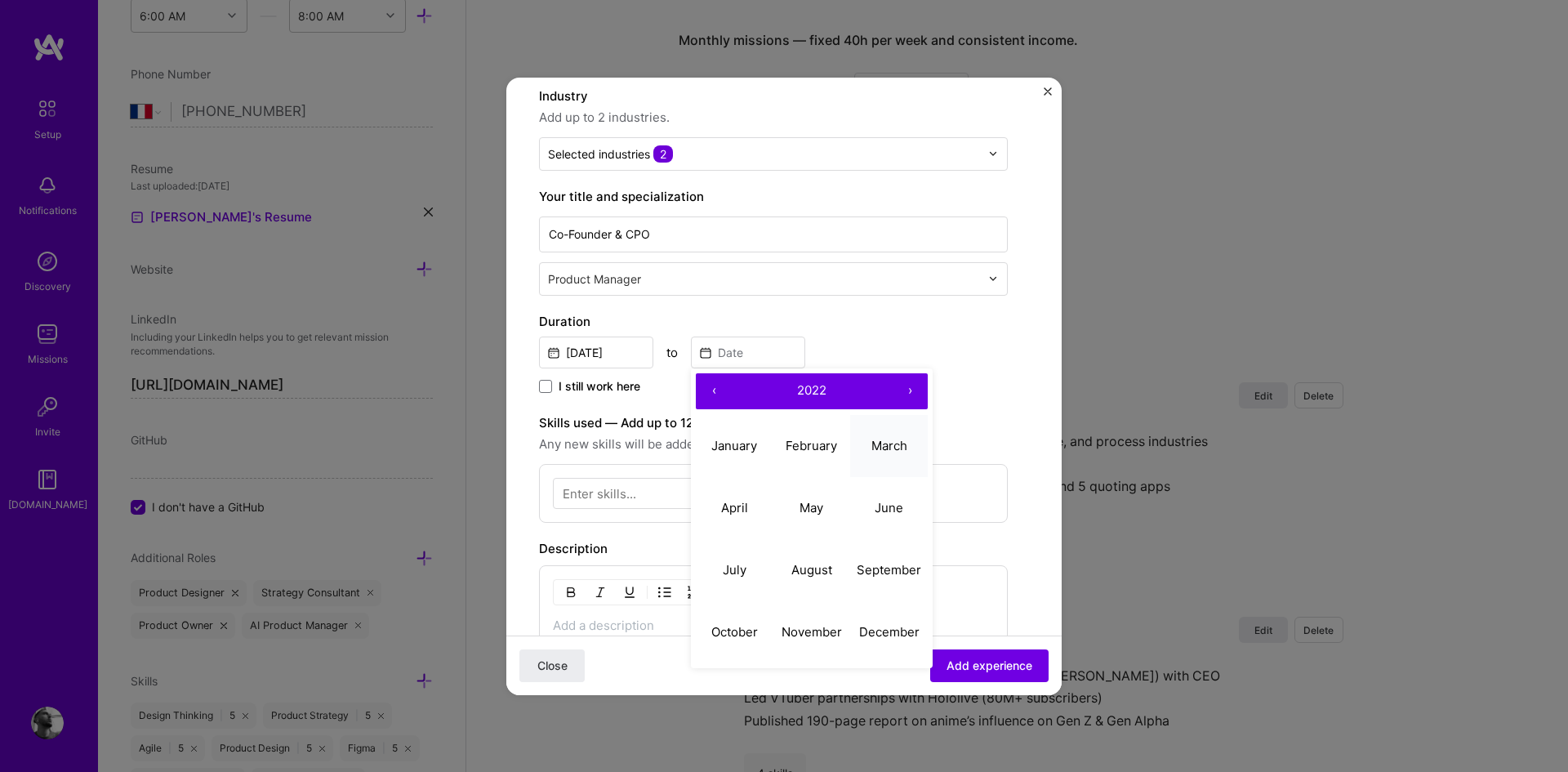
click at [897, 454] on button "March" at bounding box center [888, 445] width 78 height 62
type input "[DATE]"
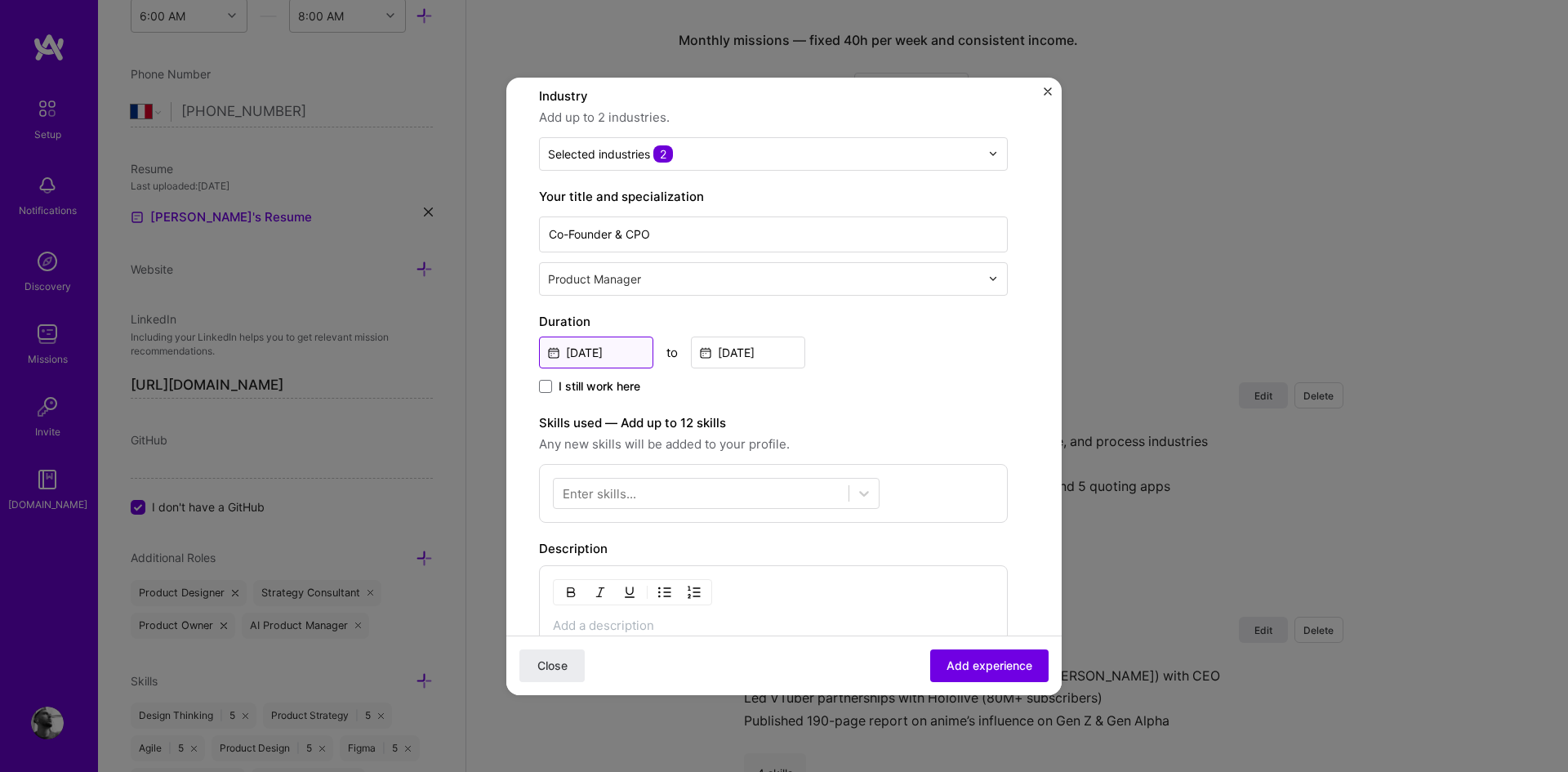
click at [597, 347] on input "[DATE]" at bounding box center [596, 353] width 115 height 32
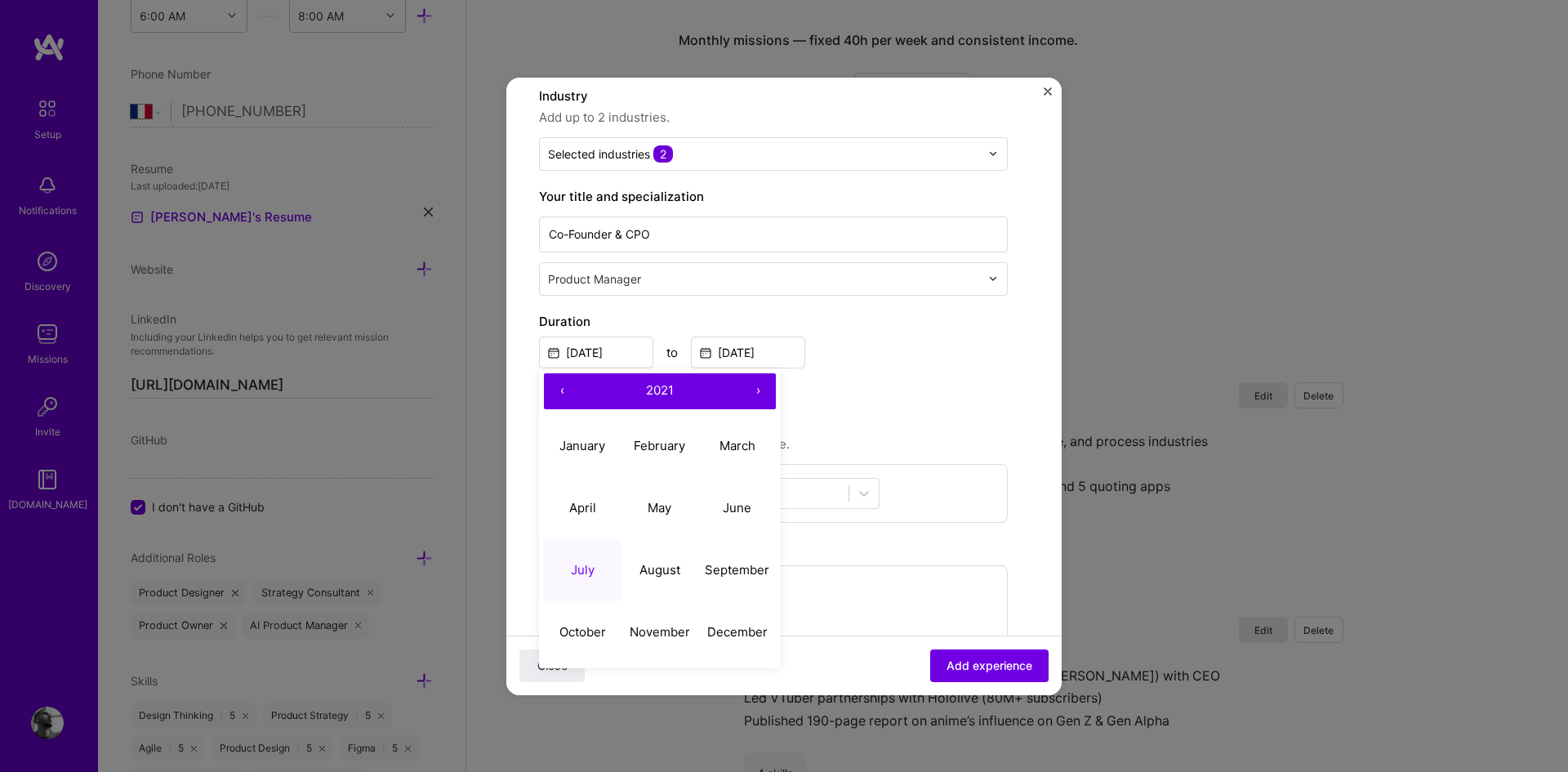
click at [912, 393] on div "I still work here" at bounding box center [774, 388] width 469 height 18
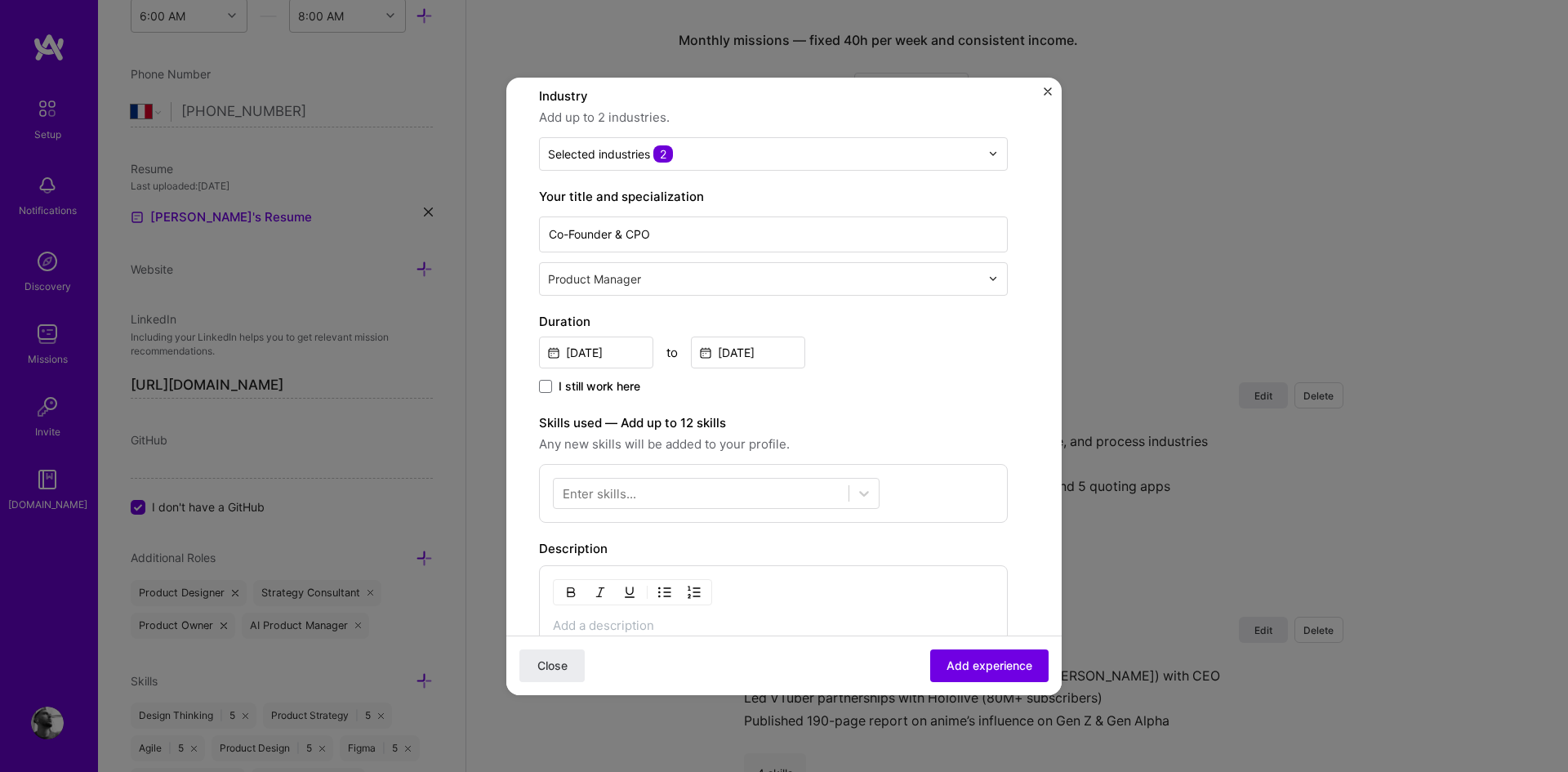
scroll to position [275, 0]
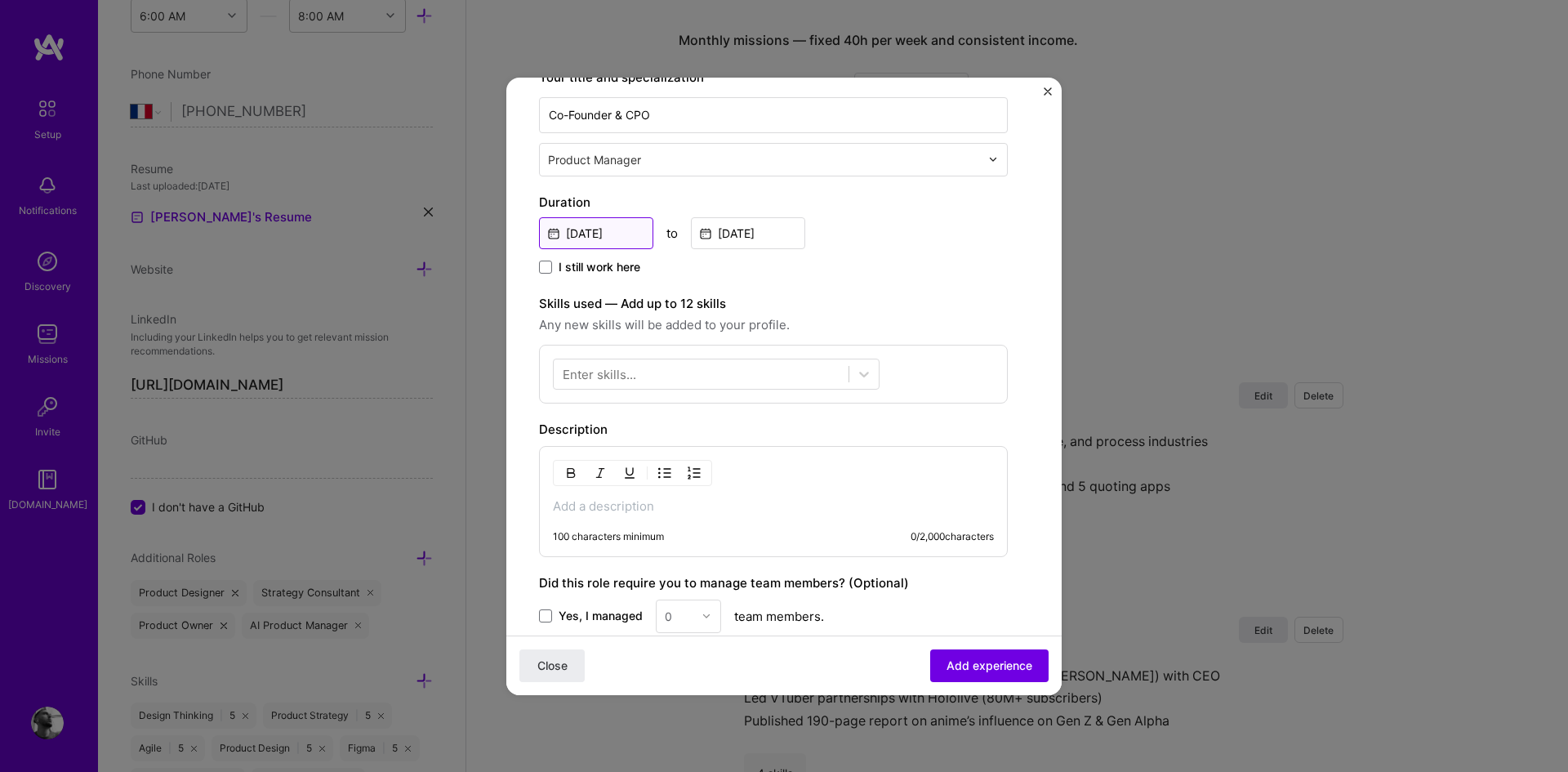
click at [599, 237] on input "[DATE]" at bounding box center [596, 233] width 115 height 32
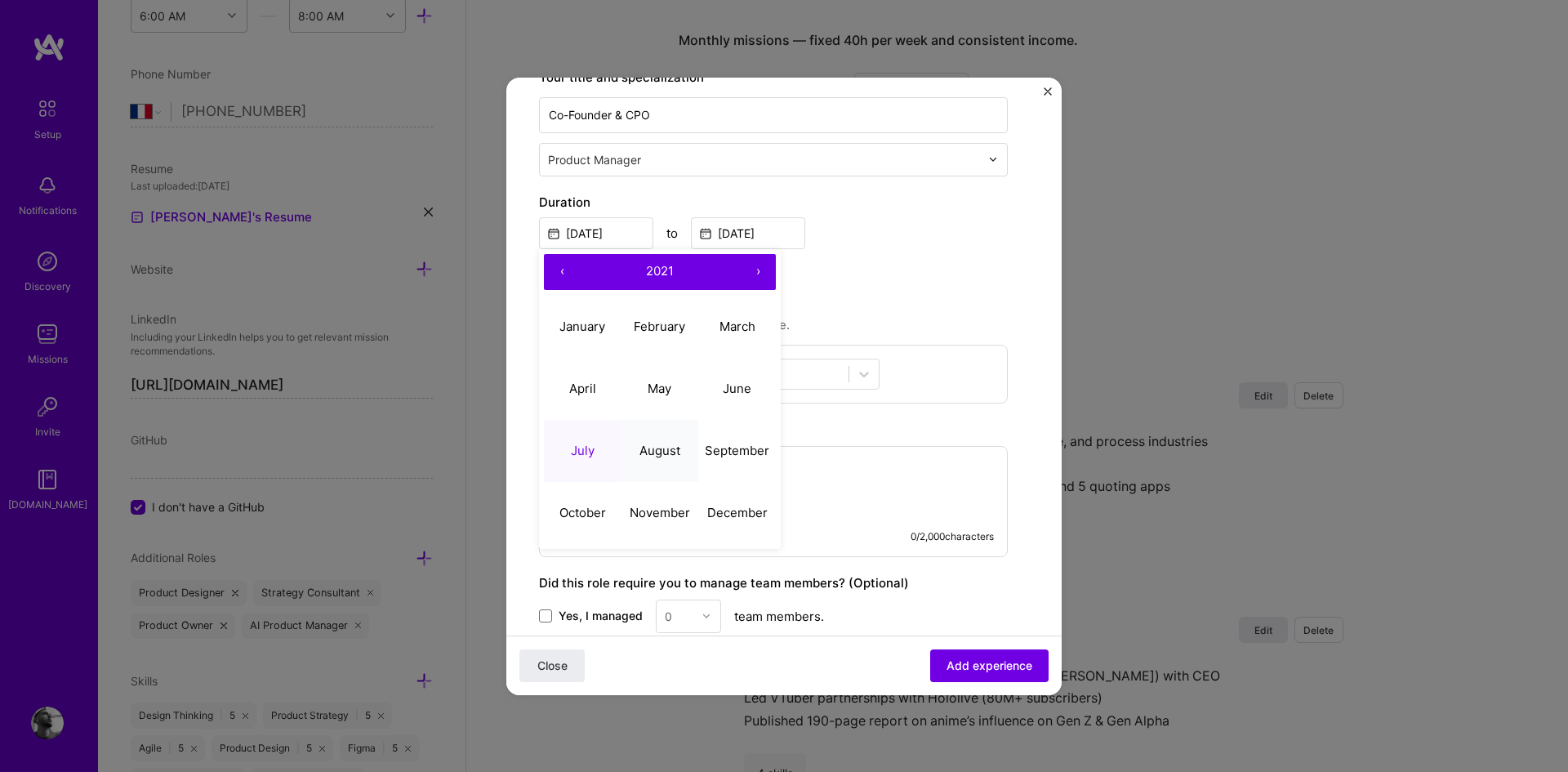
click at [663, 447] on abbr "August" at bounding box center [660, 450] width 41 height 16
type input "[DATE]"
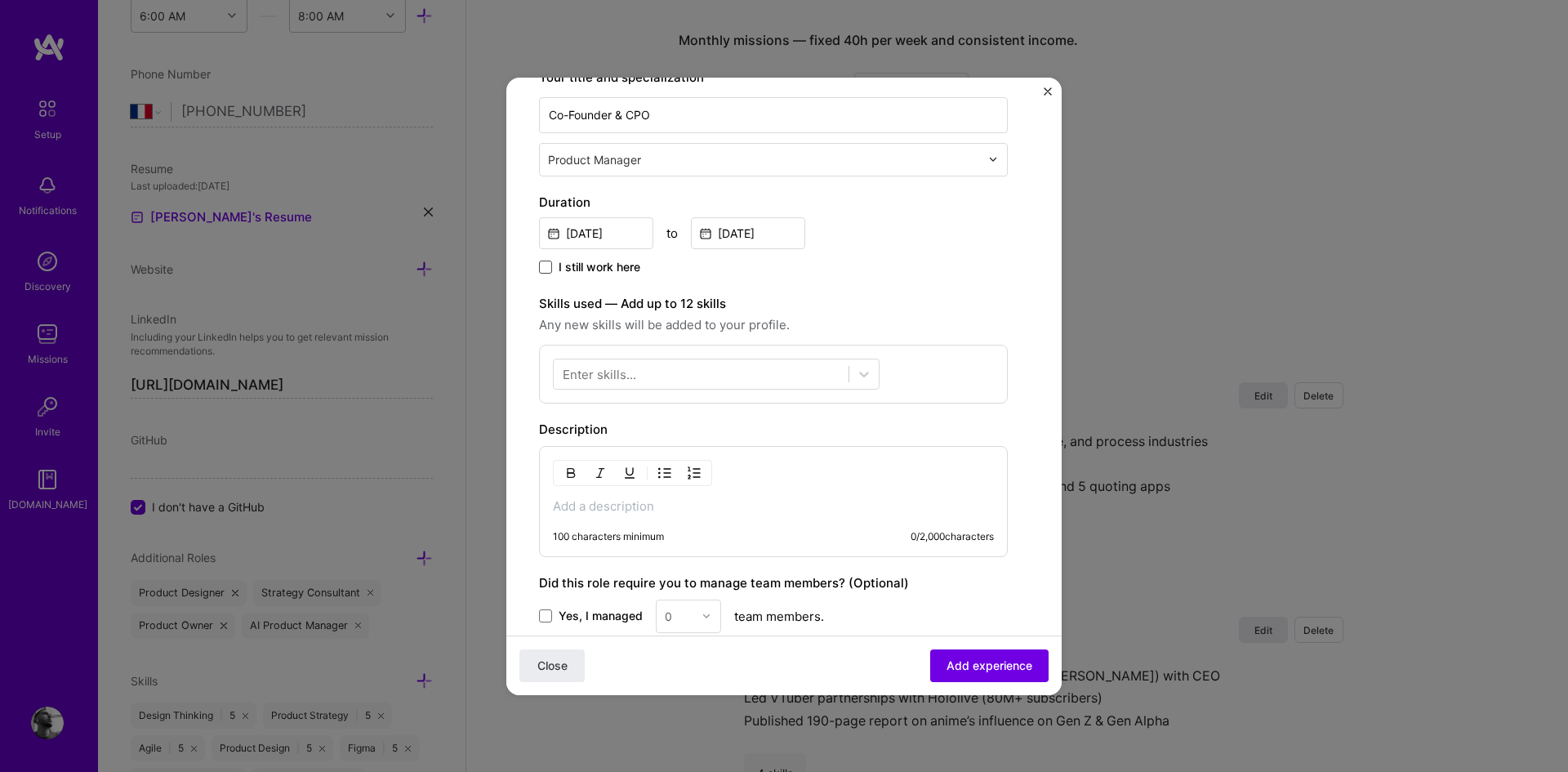
click at [547, 265] on span at bounding box center [546, 267] width 13 height 13
click at [0, 0] on input "I still work here" at bounding box center [0, 0] width 0 height 0
click at [549, 265] on span at bounding box center [546, 267] width 13 height 13
click at [0, 0] on input "I still work here" at bounding box center [0, 0] width 0 height 0
click at [739, 236] on input at bounding box center [748, 233] width 115 height 32
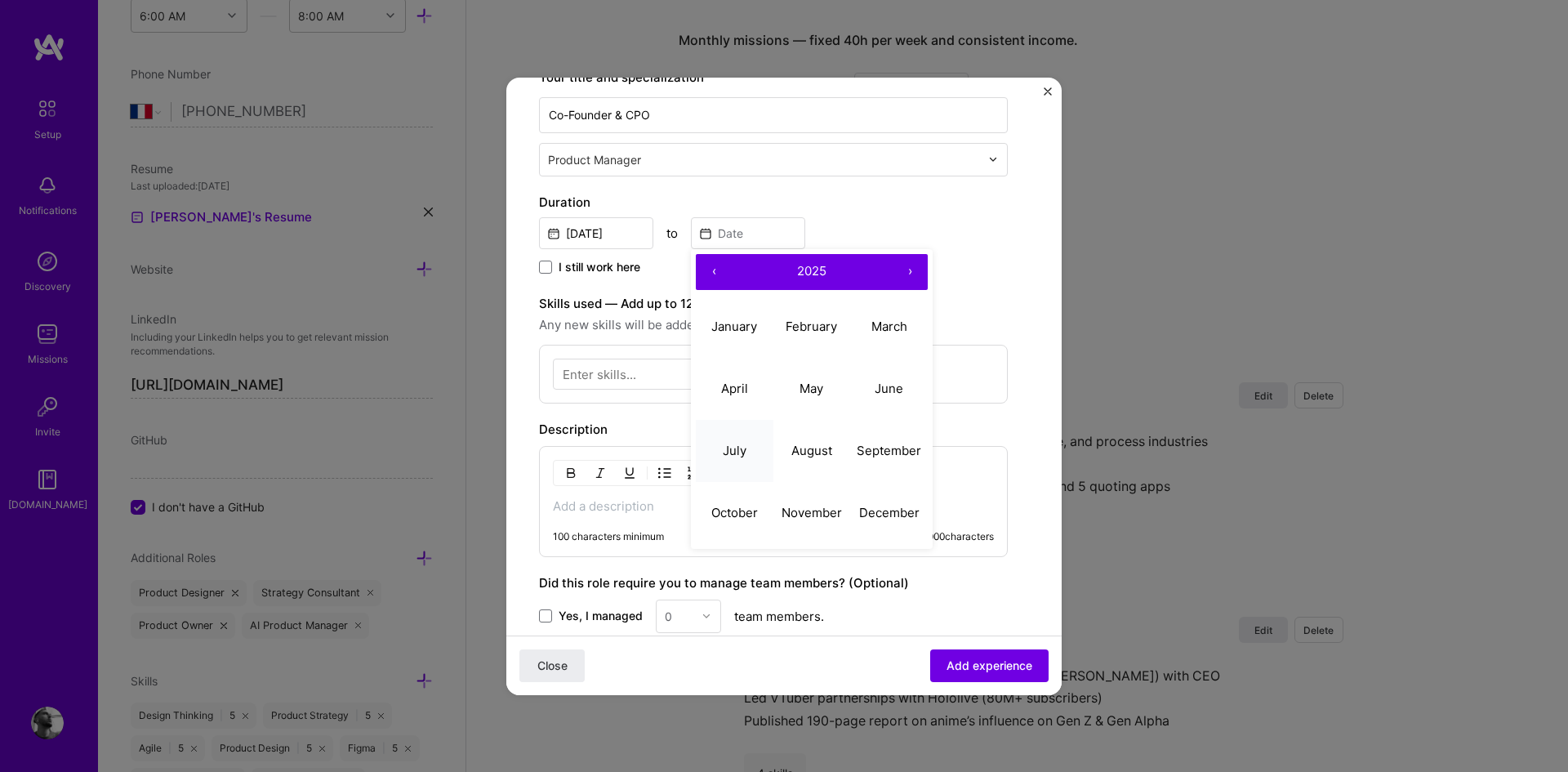
click at [743, 445] on abbr "July" at bounding box center [734, 450] width 23 height 16
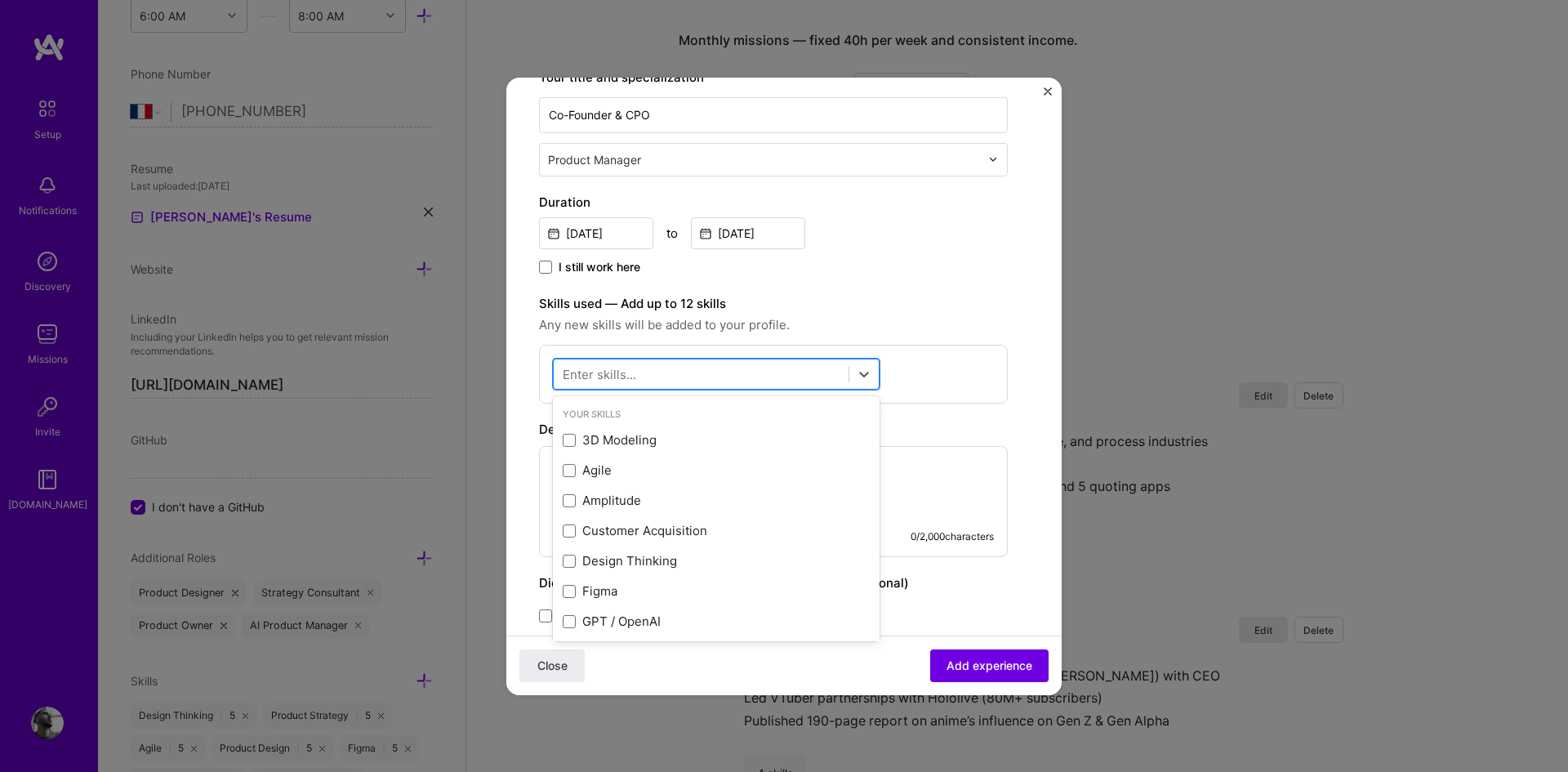
click at [697, 383] on div at bounding box center [701, 373] width 295 height 27
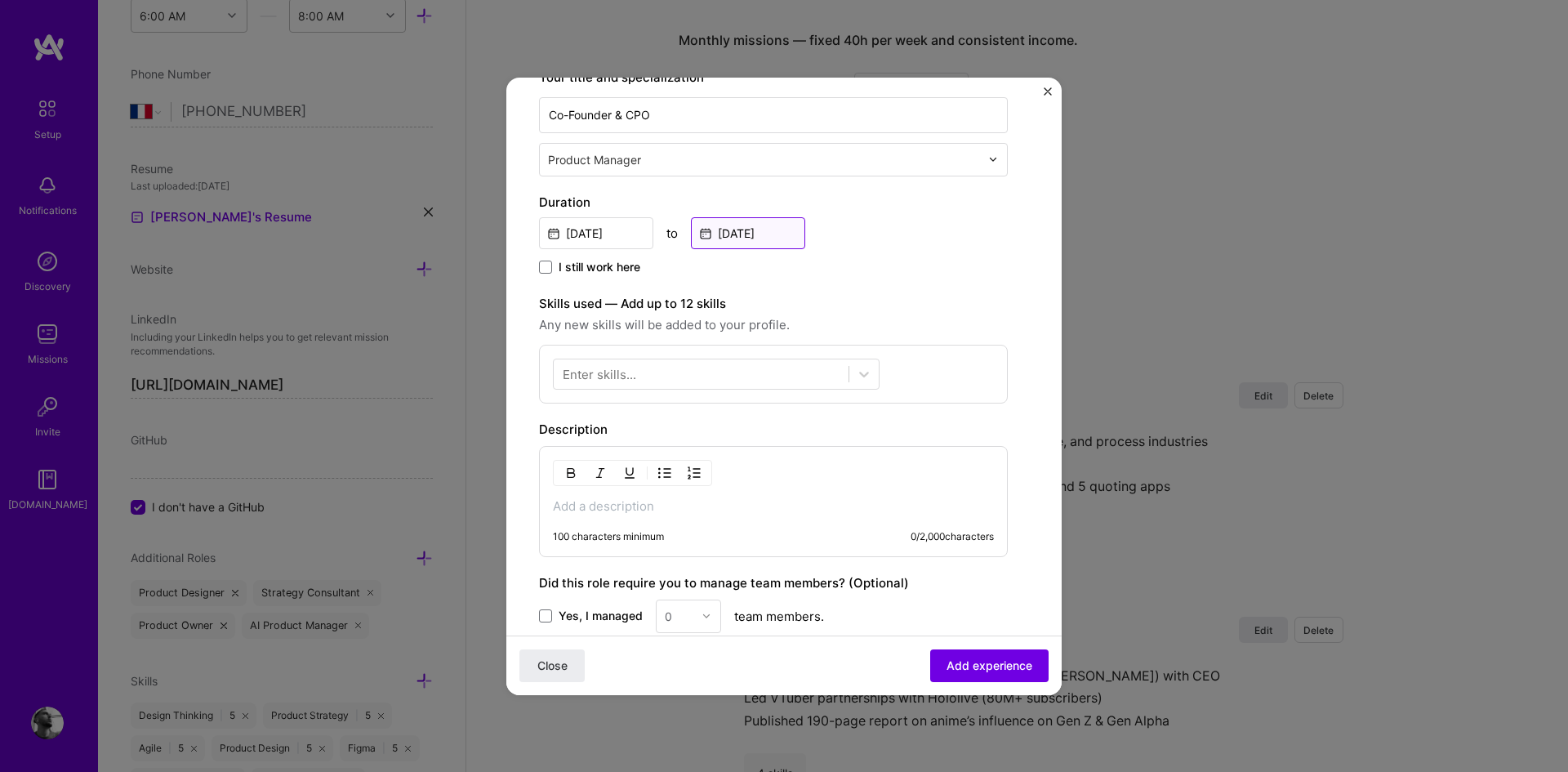
click at [723, 234] on input "[DATE]" at bounding box center [748, 233] width 115 height 32
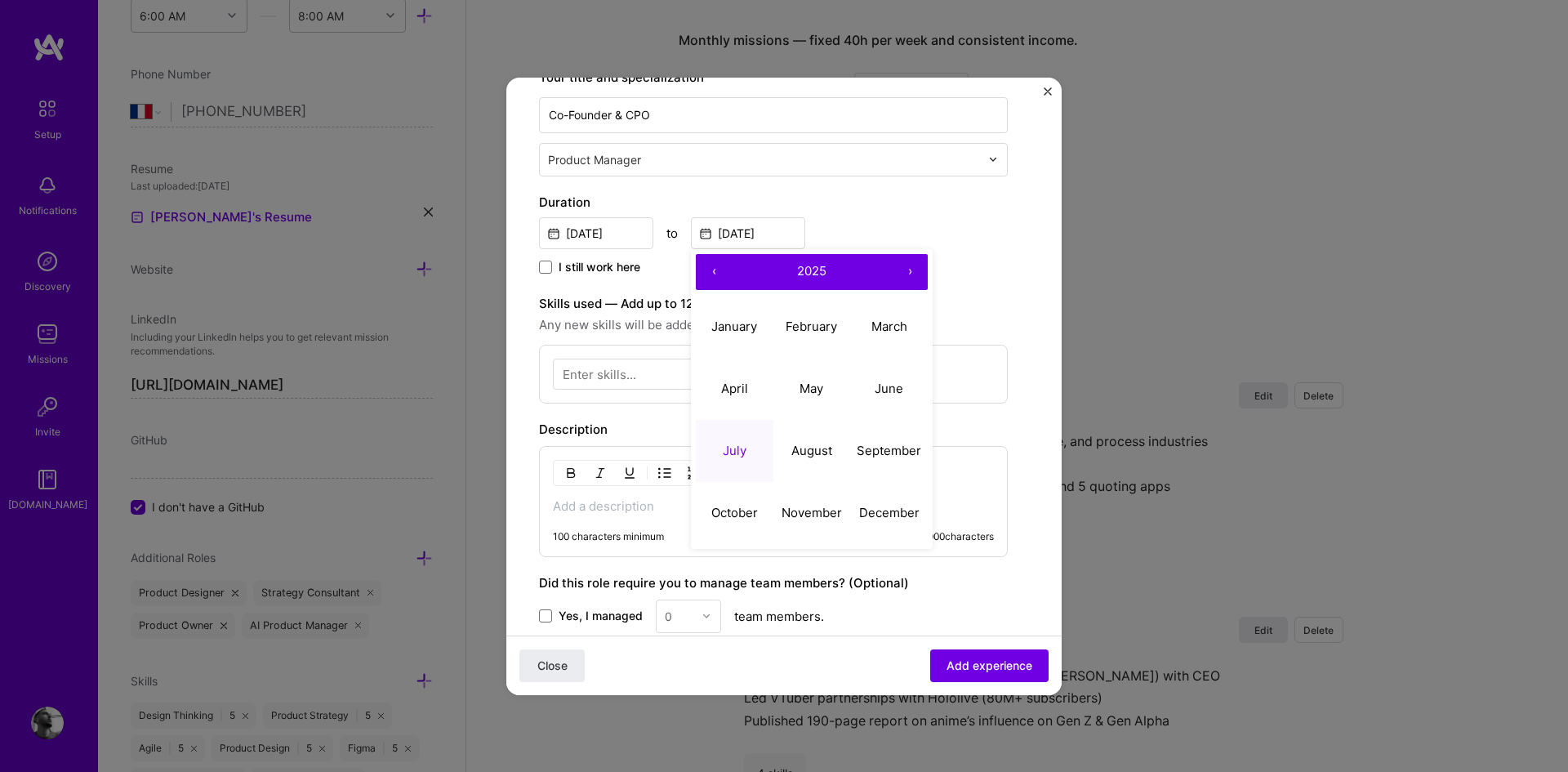
click at [712, 271] on button "‹" at bounding box center [713, 271] width 36 height 36
click at [908, 268] on button "›" at bounding box center [909, 271] width 36 height 36
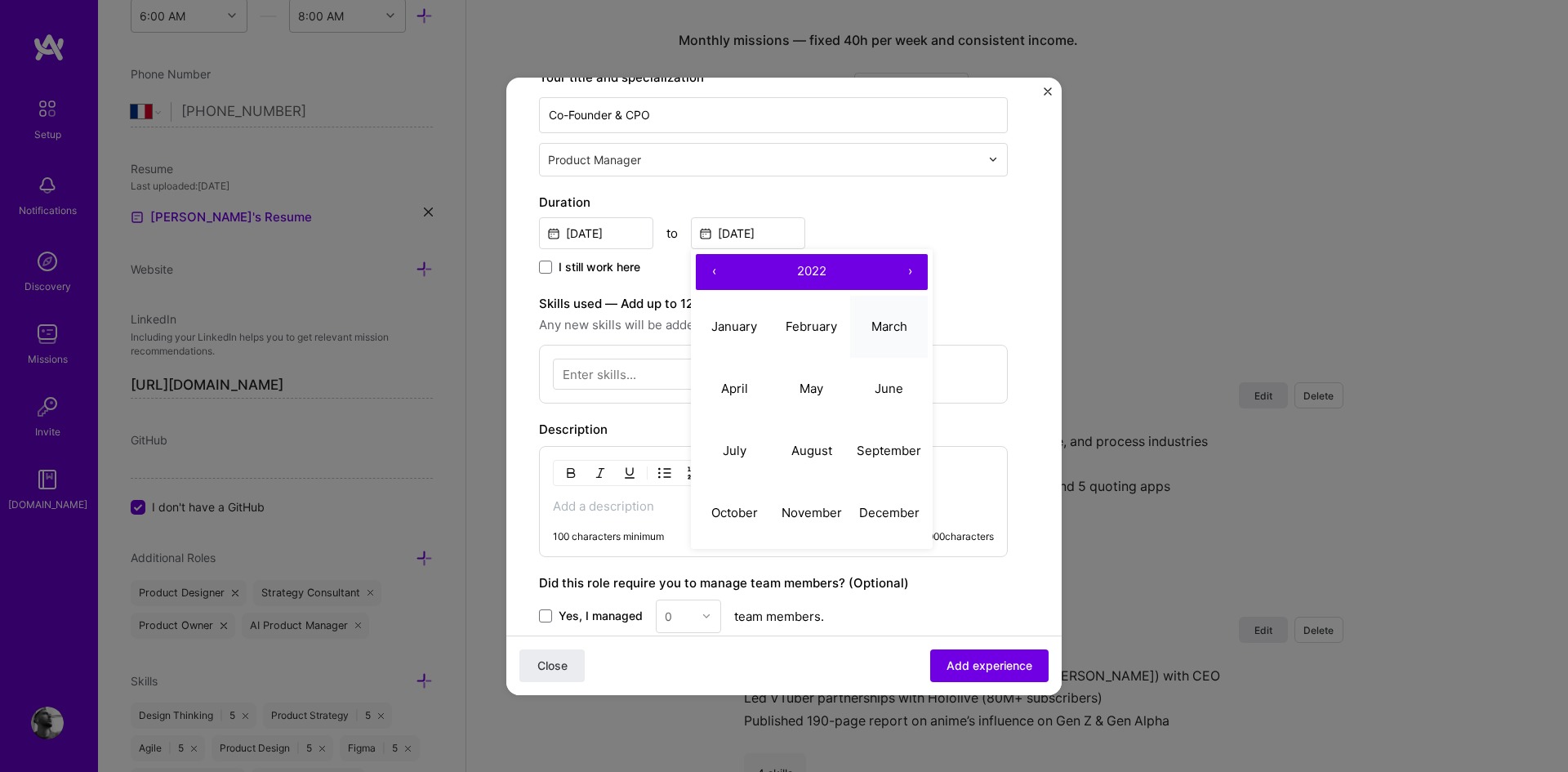
click at [883, 332] on abbr "March" at bounding box center [889, 326] width 36 height 16
type input "[DATE]"
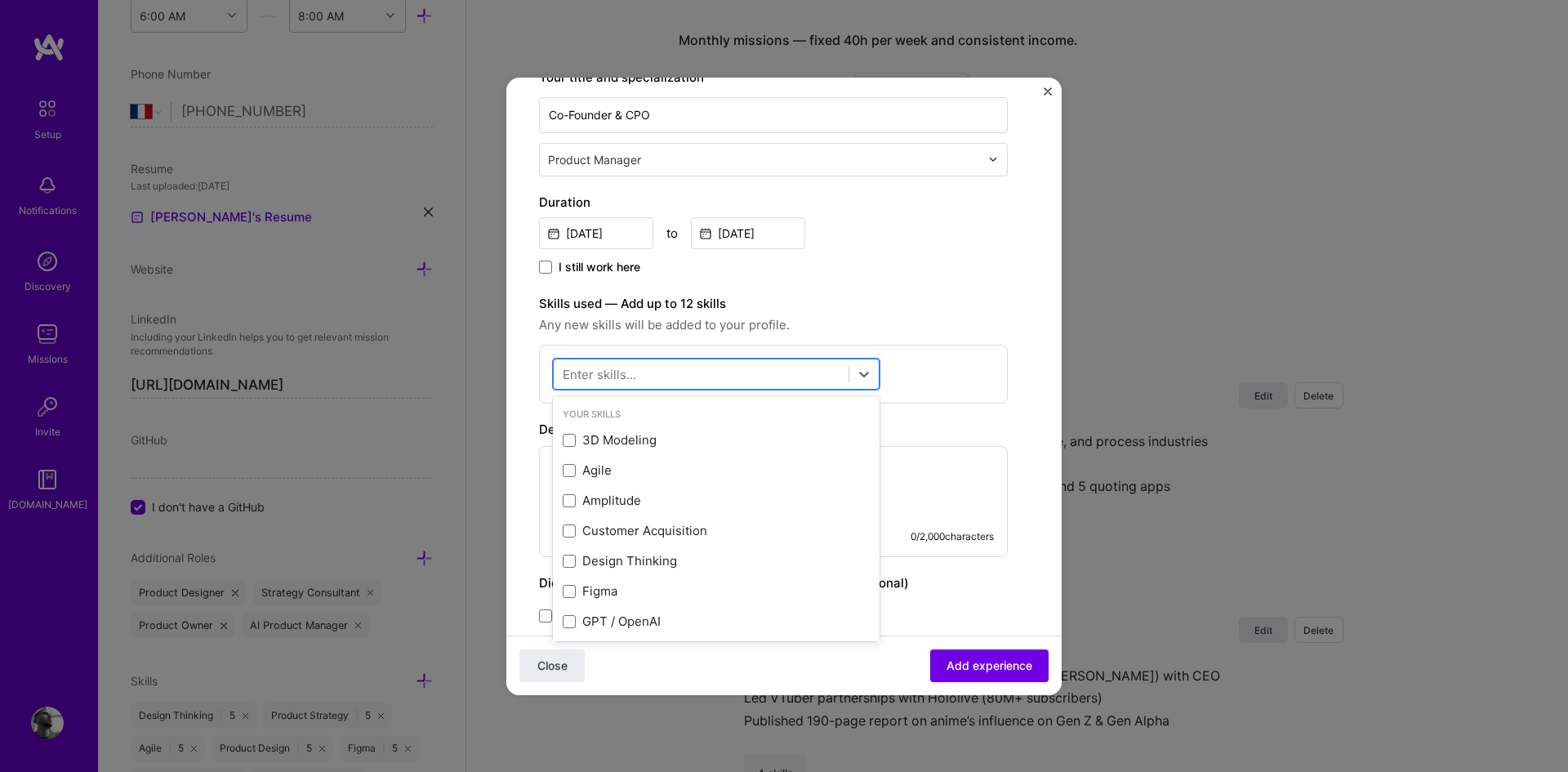
click at [691, 374] on div at bounding box center [701, 373] width 295 height 27
click at [614, 440] on div "3D Modeling" at bounding box center [716, 440] width 307 height 17
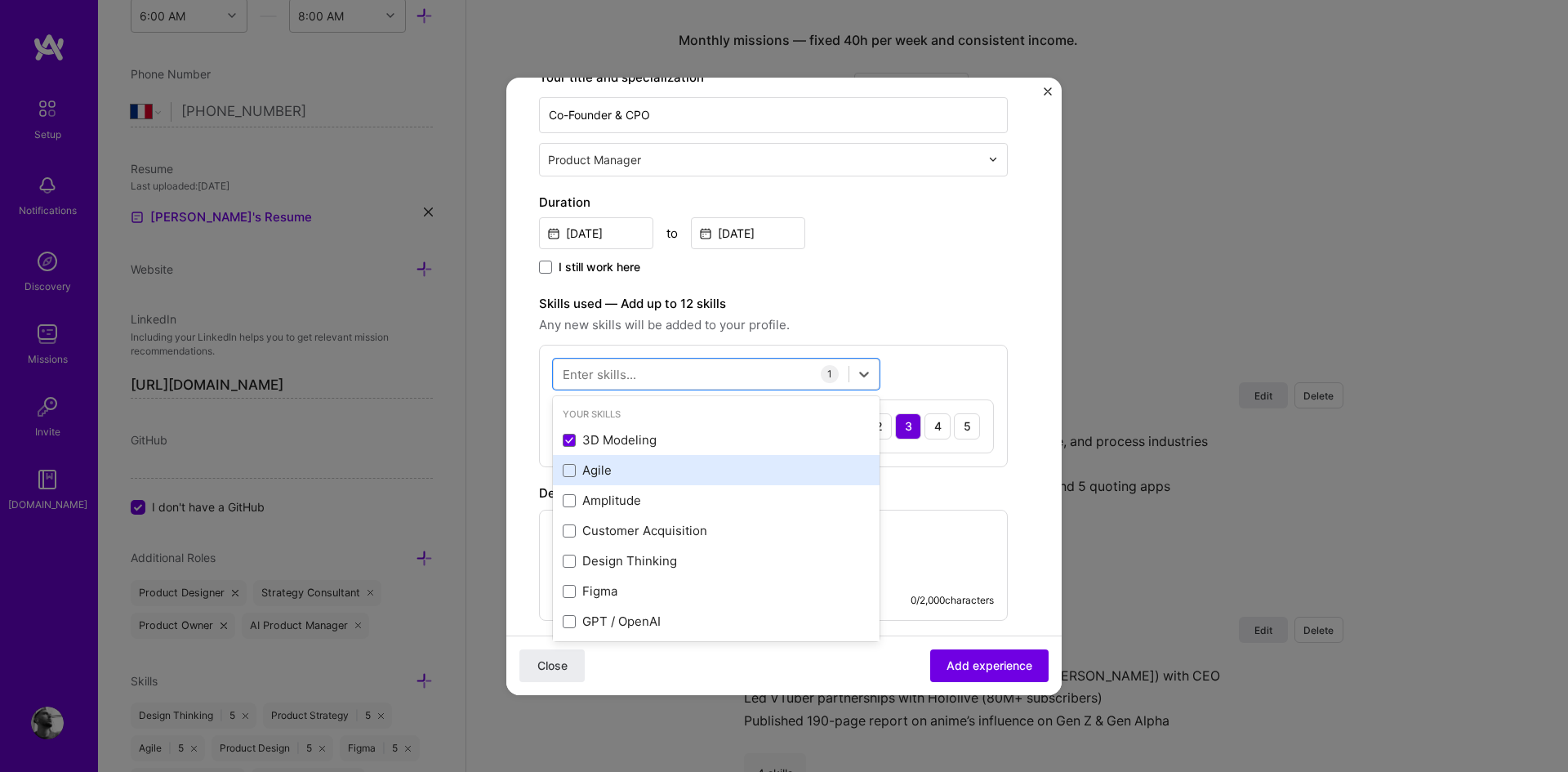
click at [608, 467] on div "Agile" at bounding box center [716, 470] width 307 height 17
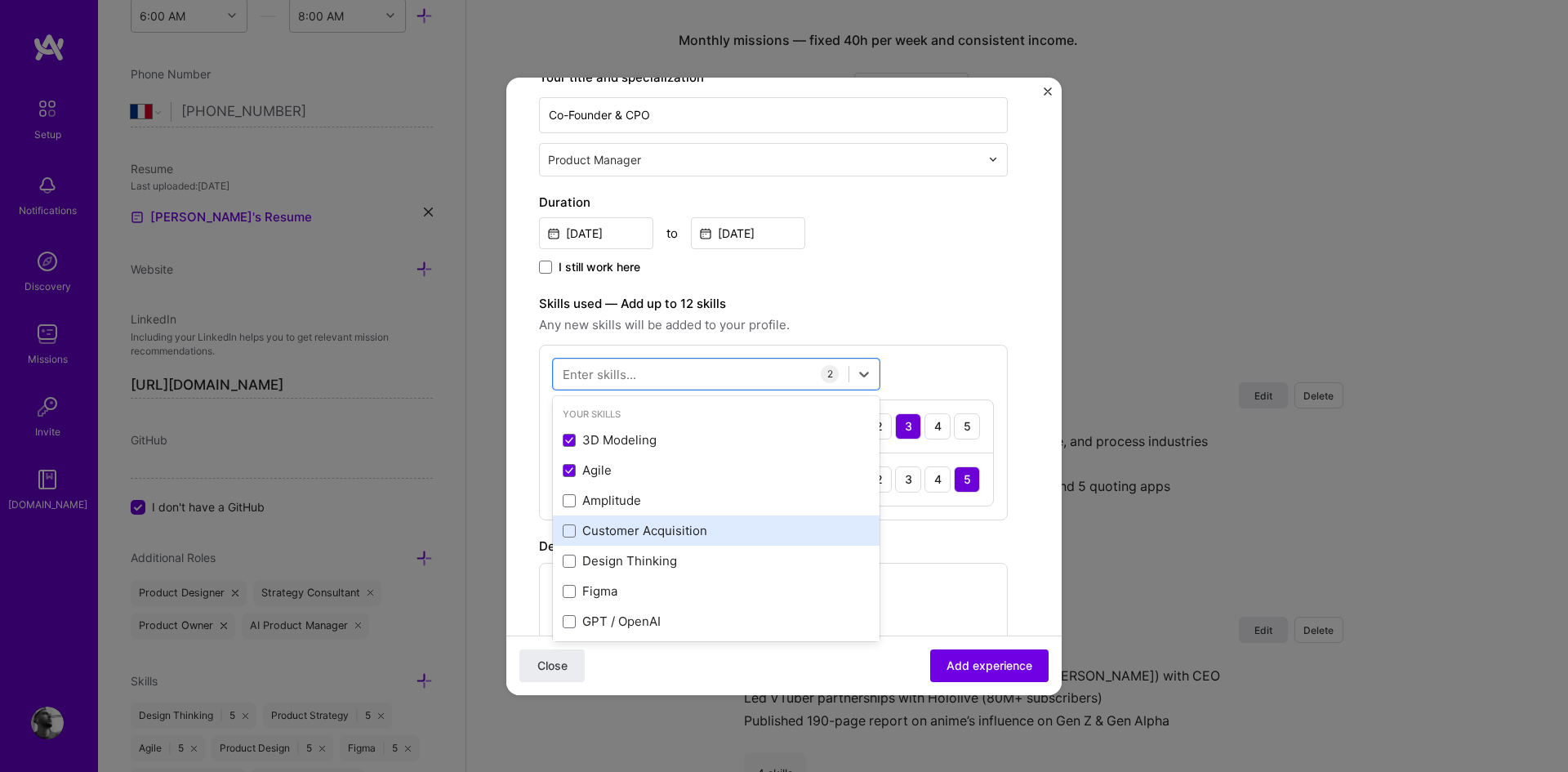
click at [635, 528] on div "Customer Acquisition" at bounding box center [716, 530] width 307 height 17
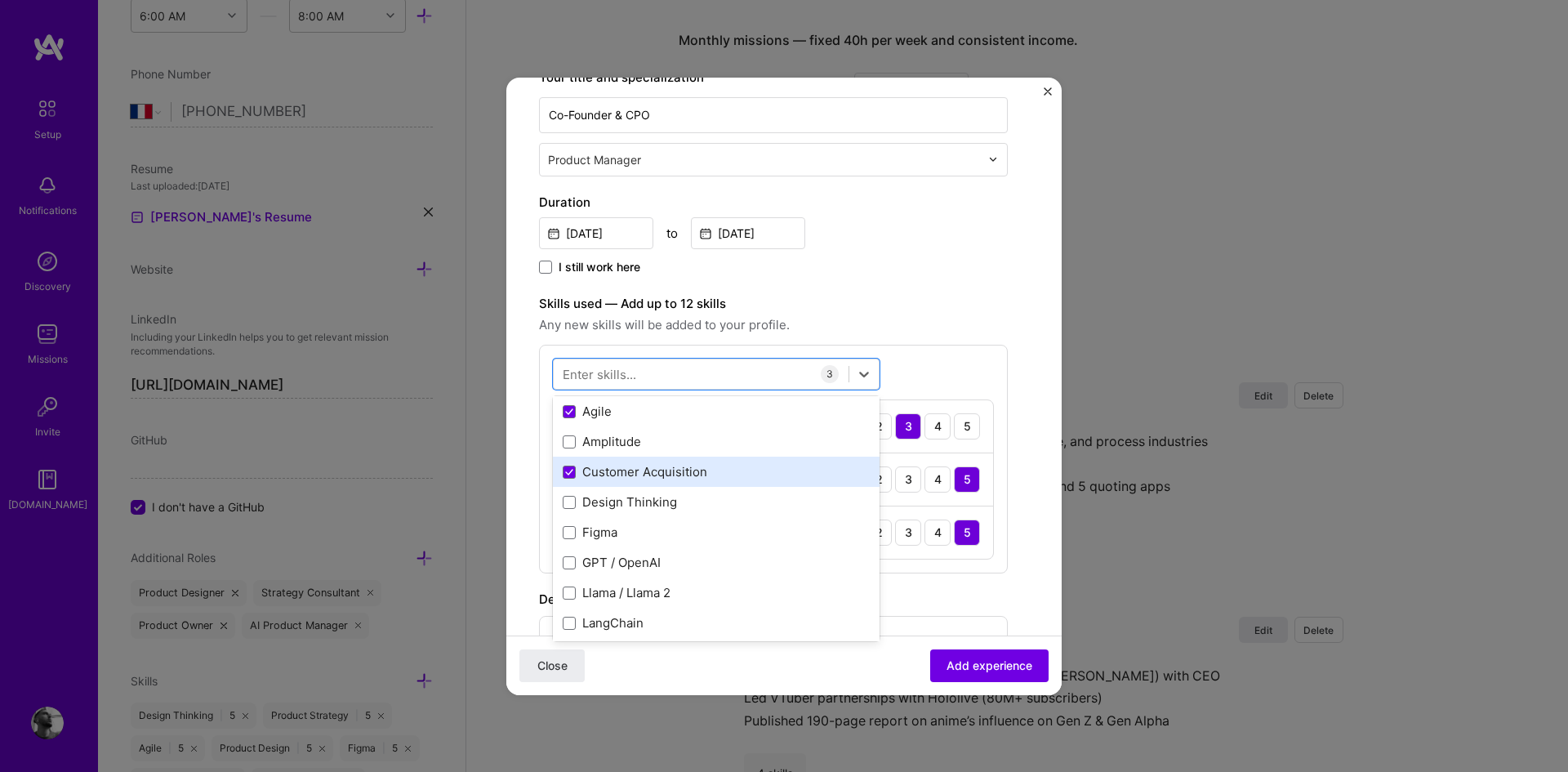
scroll to position [65, 0]
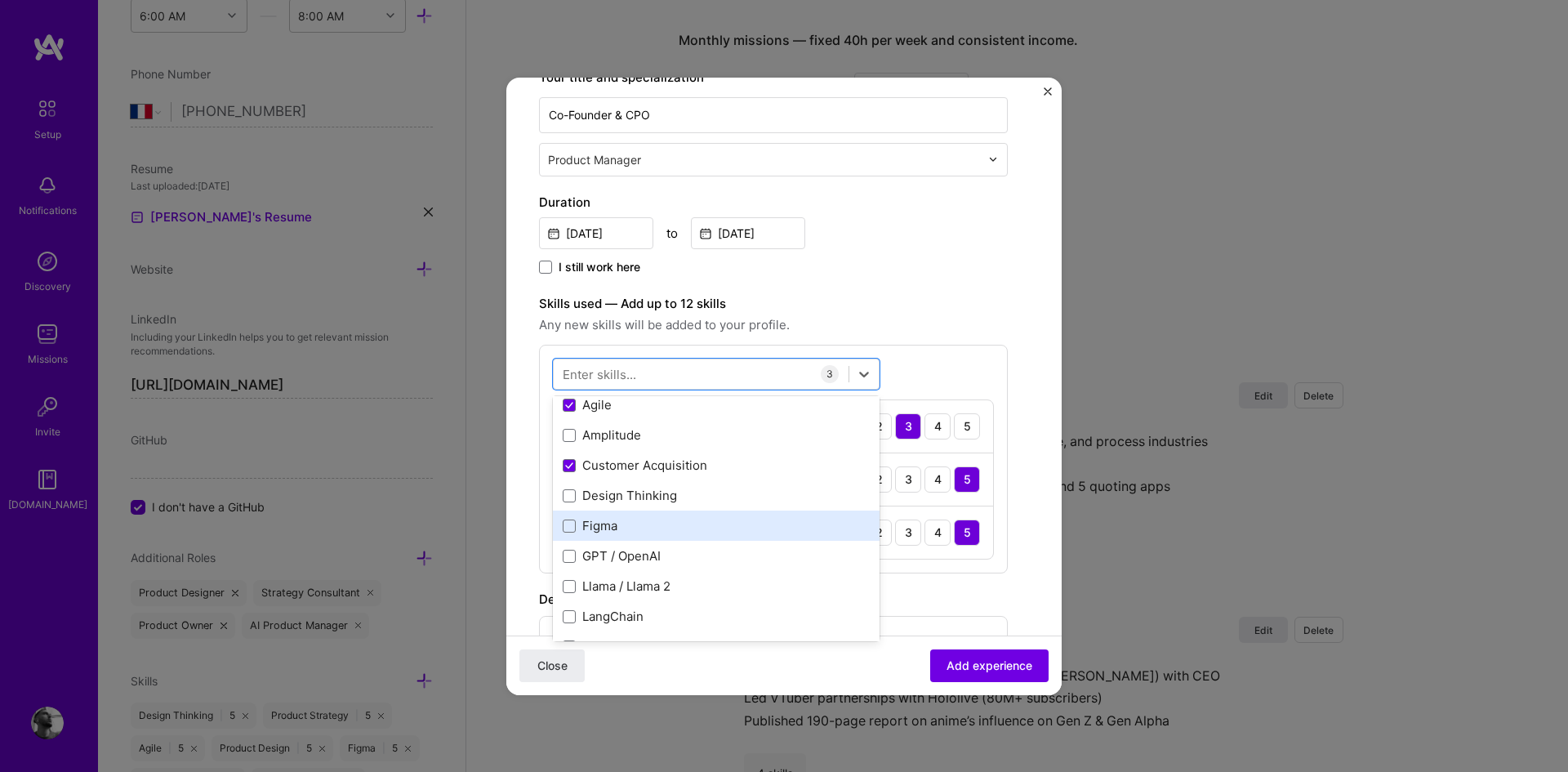
drag, startPoint x: 643, startPoint y: 499, endPoint x: 631, endPoint y: 525, distance: 28.6
click at [631, 525] on div "3D Modeling Agile Amplitude Customer Acquisition Design Thinking Figma GPT / Op…" at bounding box center [716, 646] width 326 height 574
click at [631, 525] on div "Figma" at bounding box center [716, 525] width 307 height 17
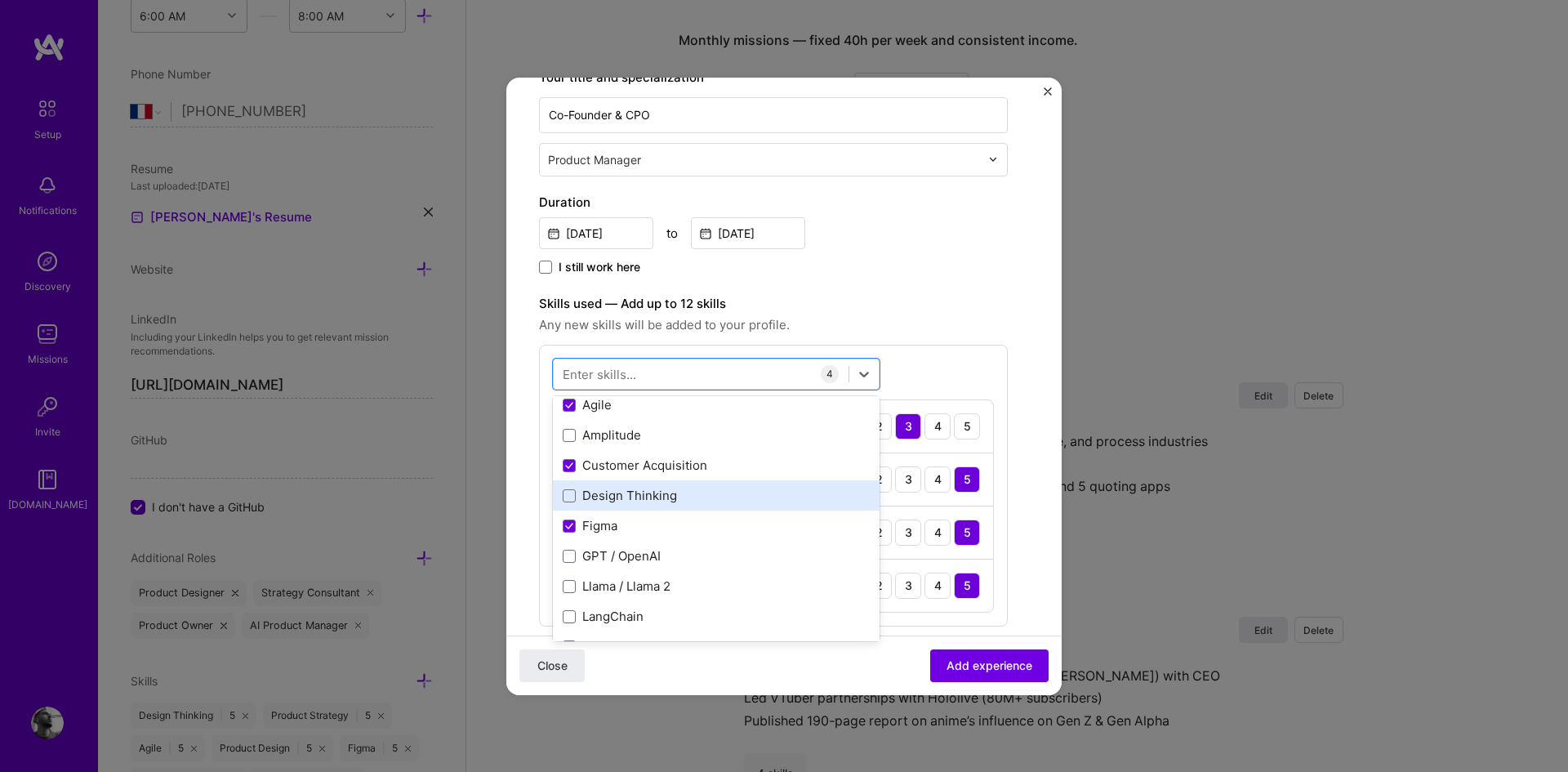
click at [635, 500] on div "Design Thinking" at bounding box center [716, 495] width 307 height 17
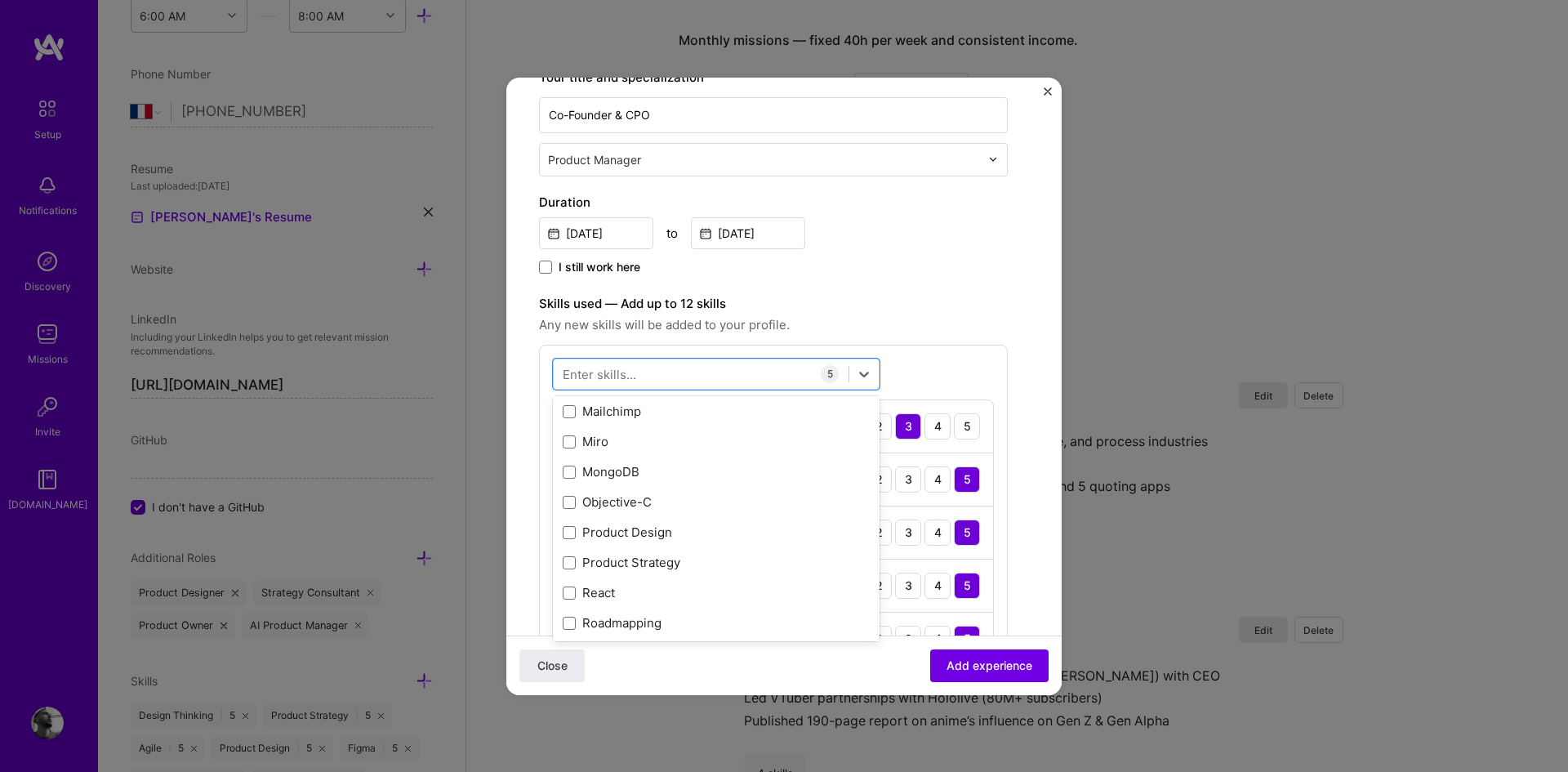
scroll to position [356, 0]
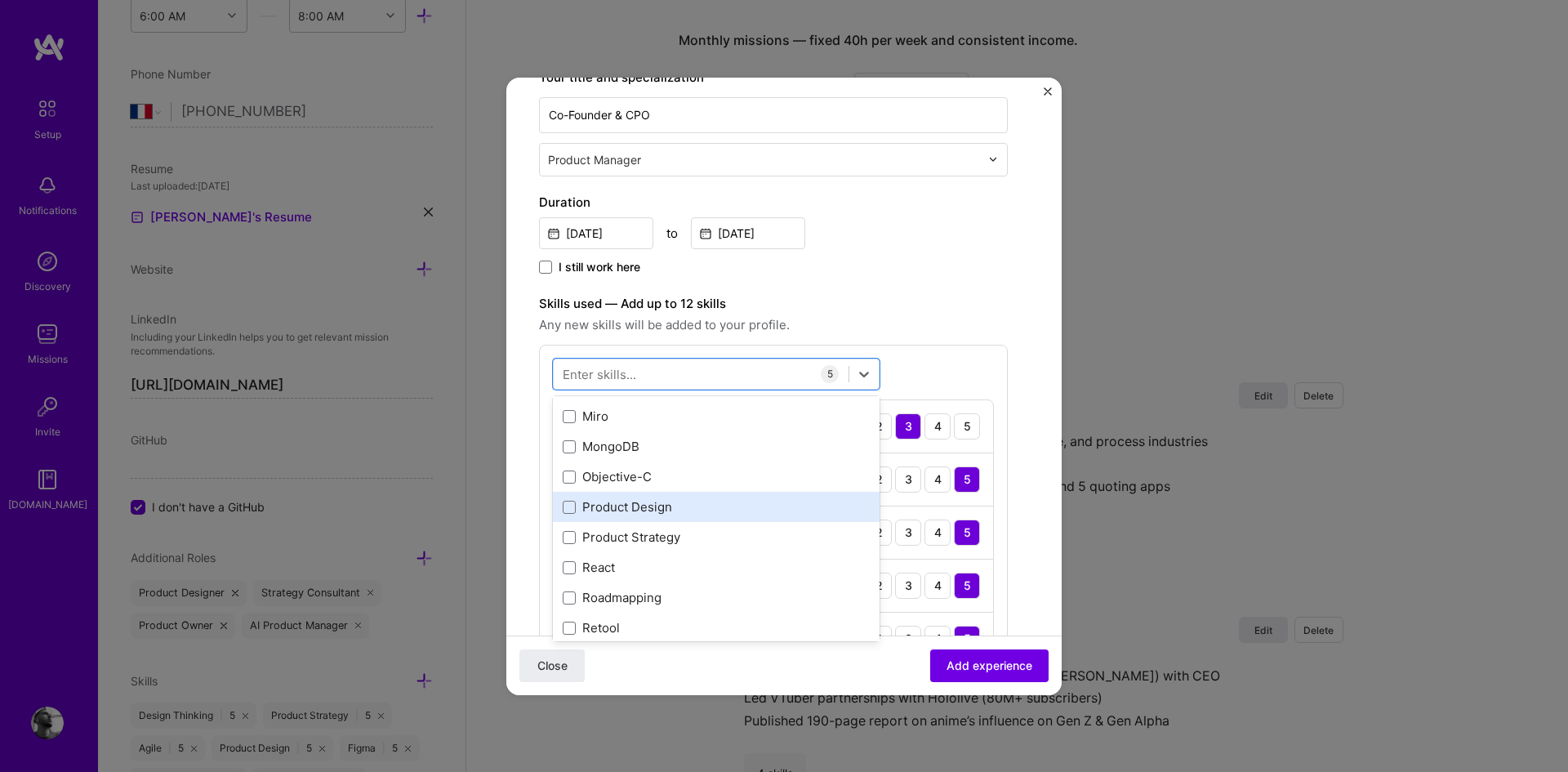
click at [646, 517] on div "Product Design" at bounding box center [716, 507] width 326 height 30
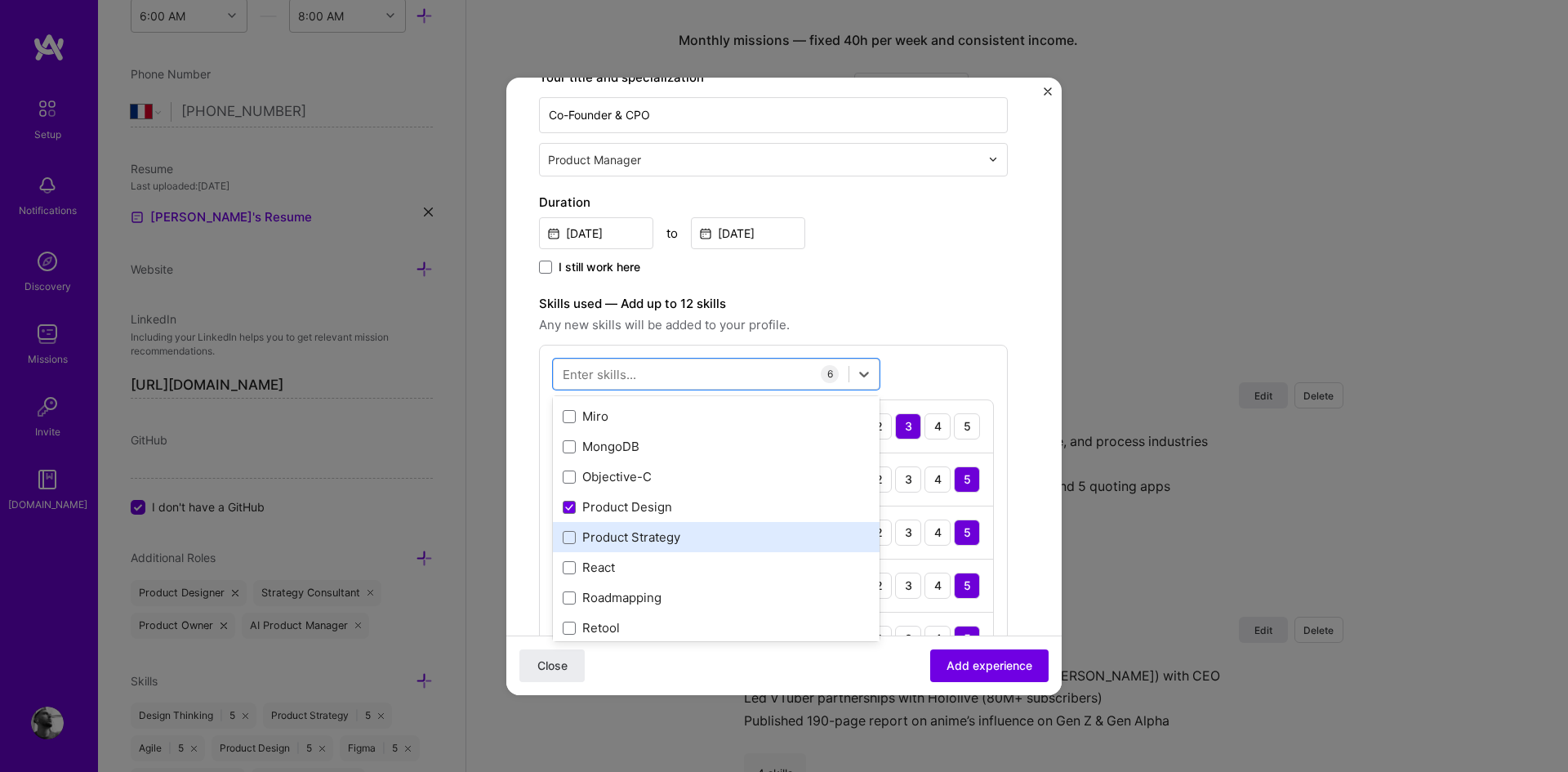
click at [640, 536] on div "Product Strategy" at bounding box center [716, 537] width 307 height 17
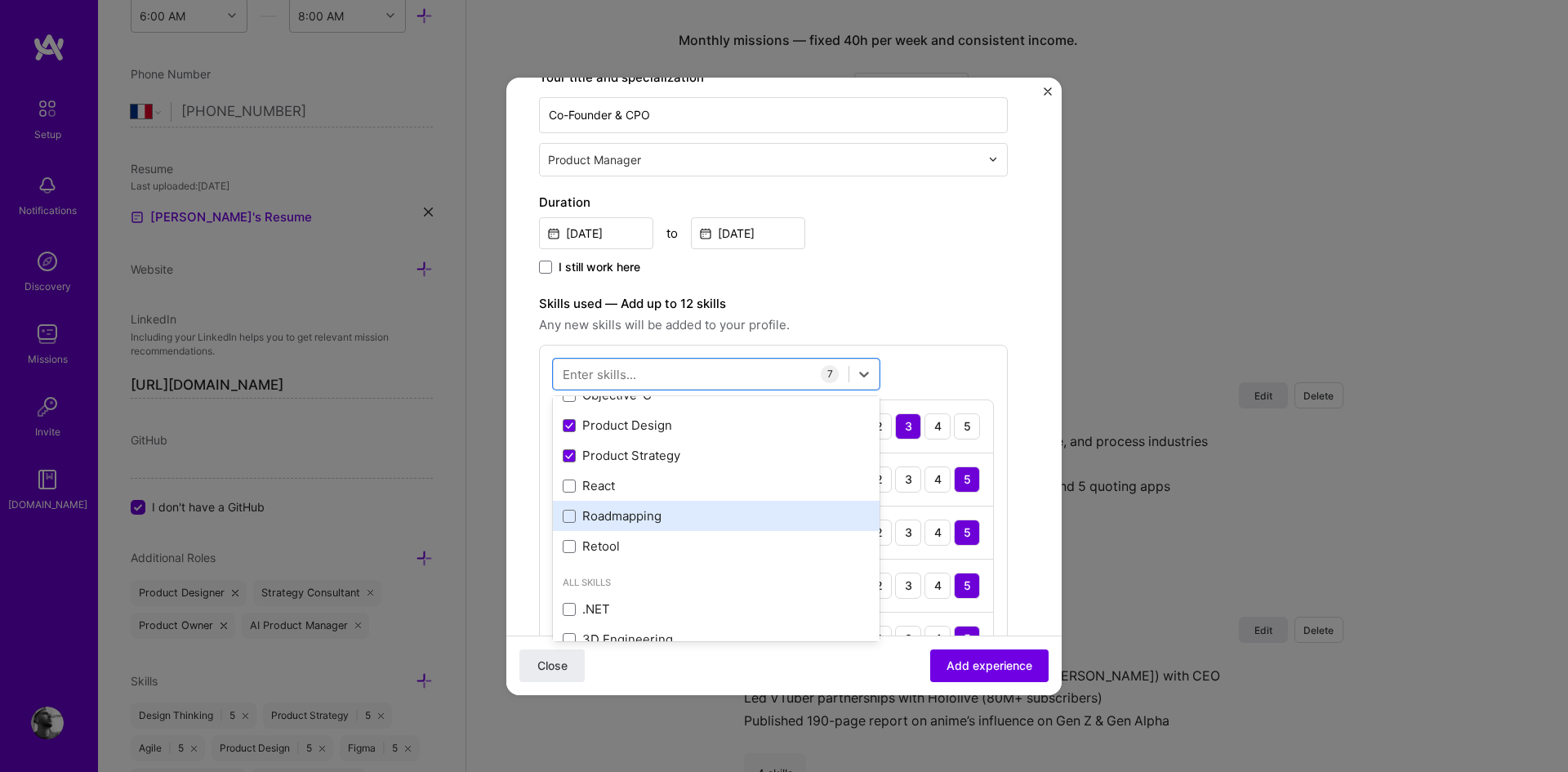
click at [636, 521] on div "Roadmapping" at bounding box center [716, 516] width 307 height 17
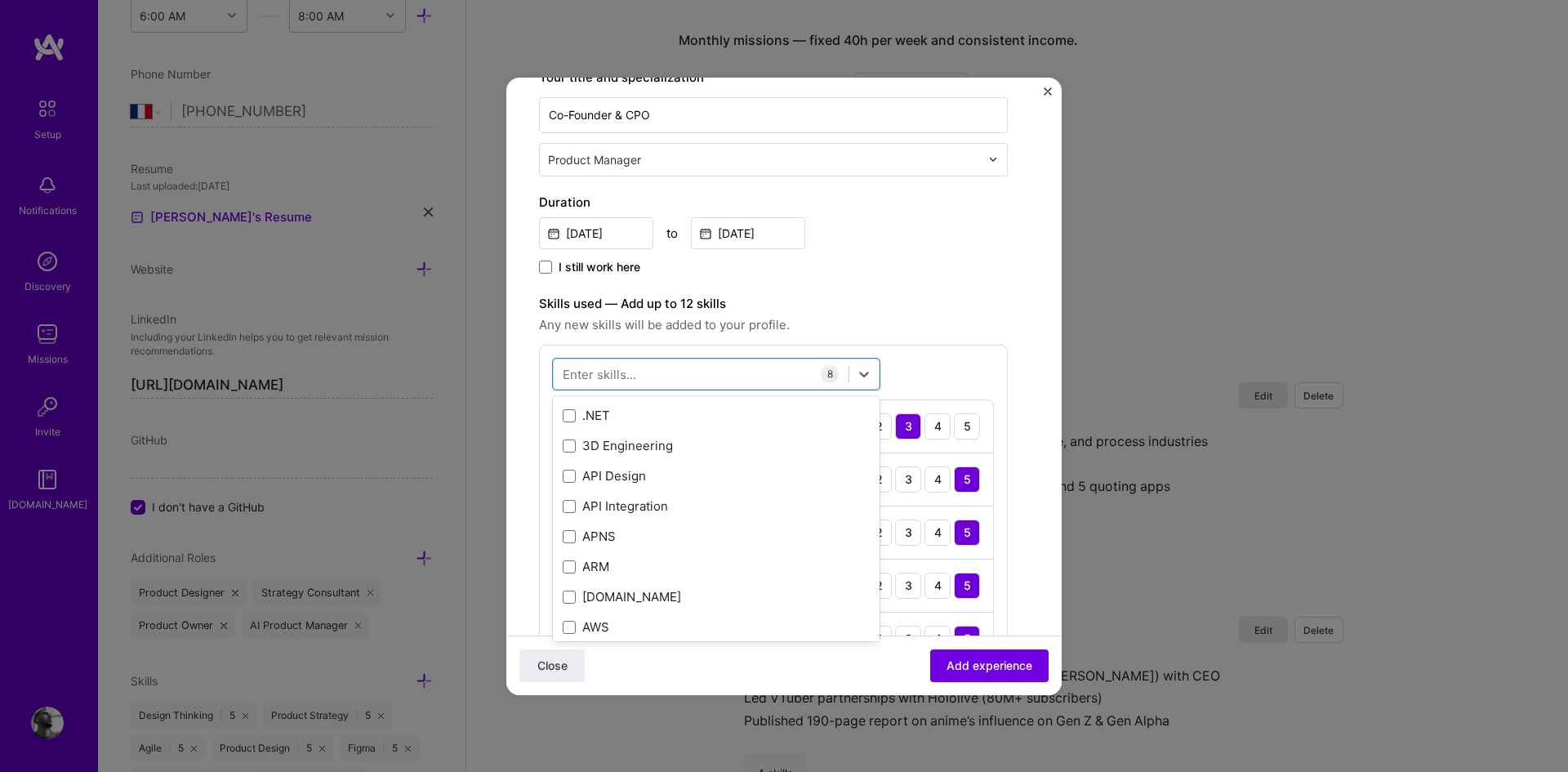
scroll to position [632, 0]
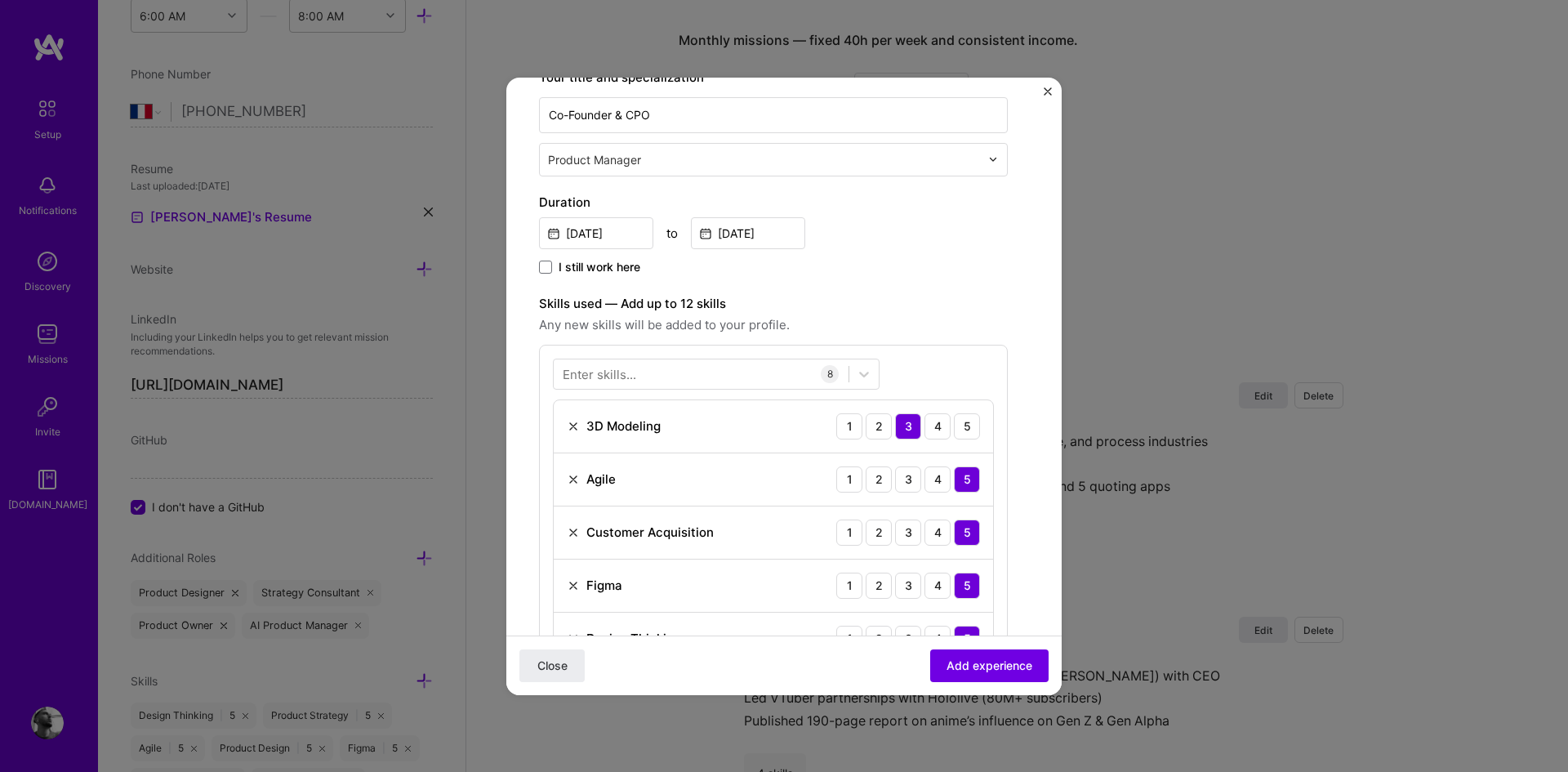
click at [945, 281] on div "Create a job experience Jobs help companies understand your past experience. Co…" at bounding box center [774, 544] width 469 height 1418
click at [572, 423] on img at bounding box center [573, 426] width 13 height 13
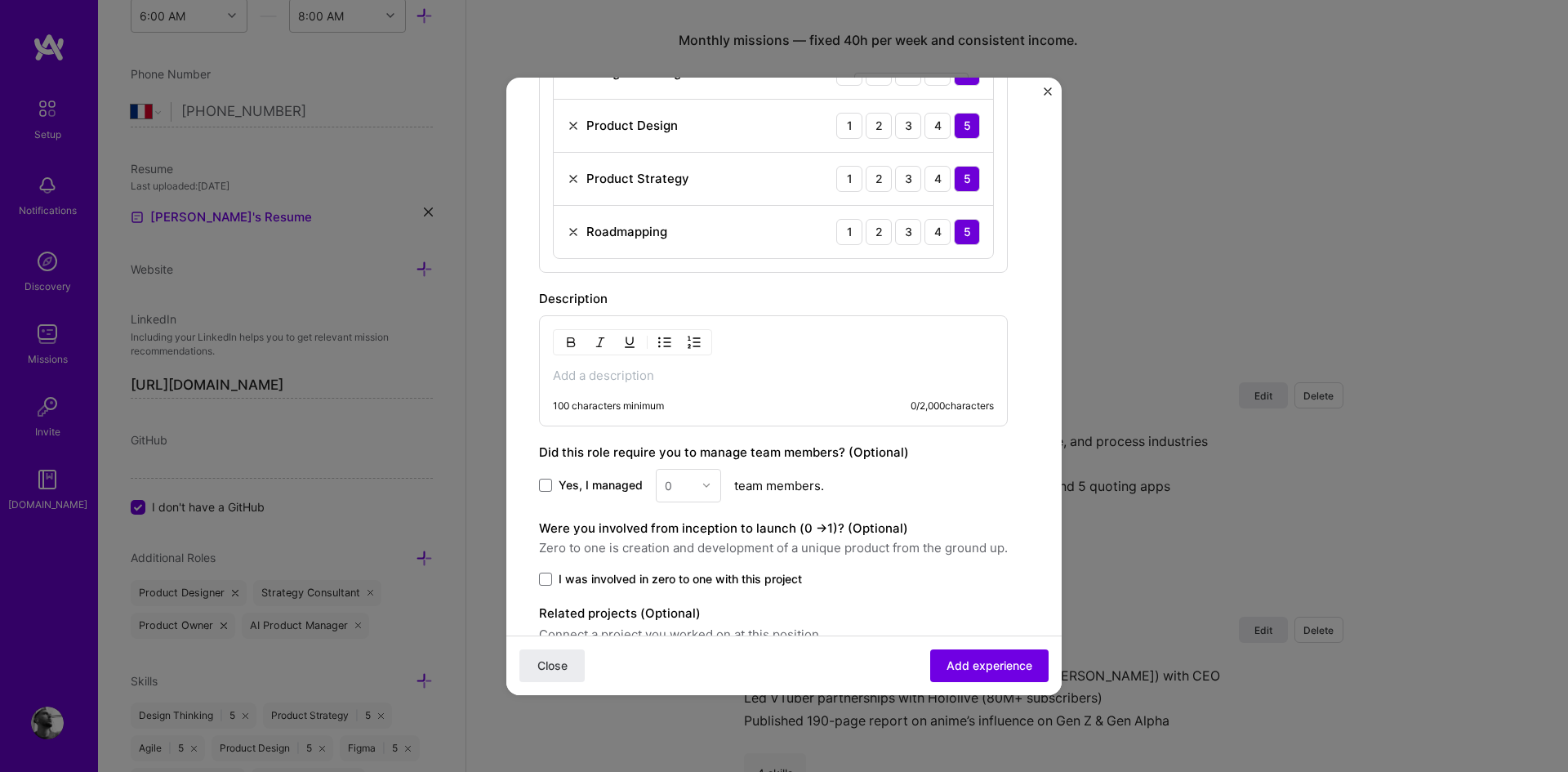
scroll to position [873, 0]
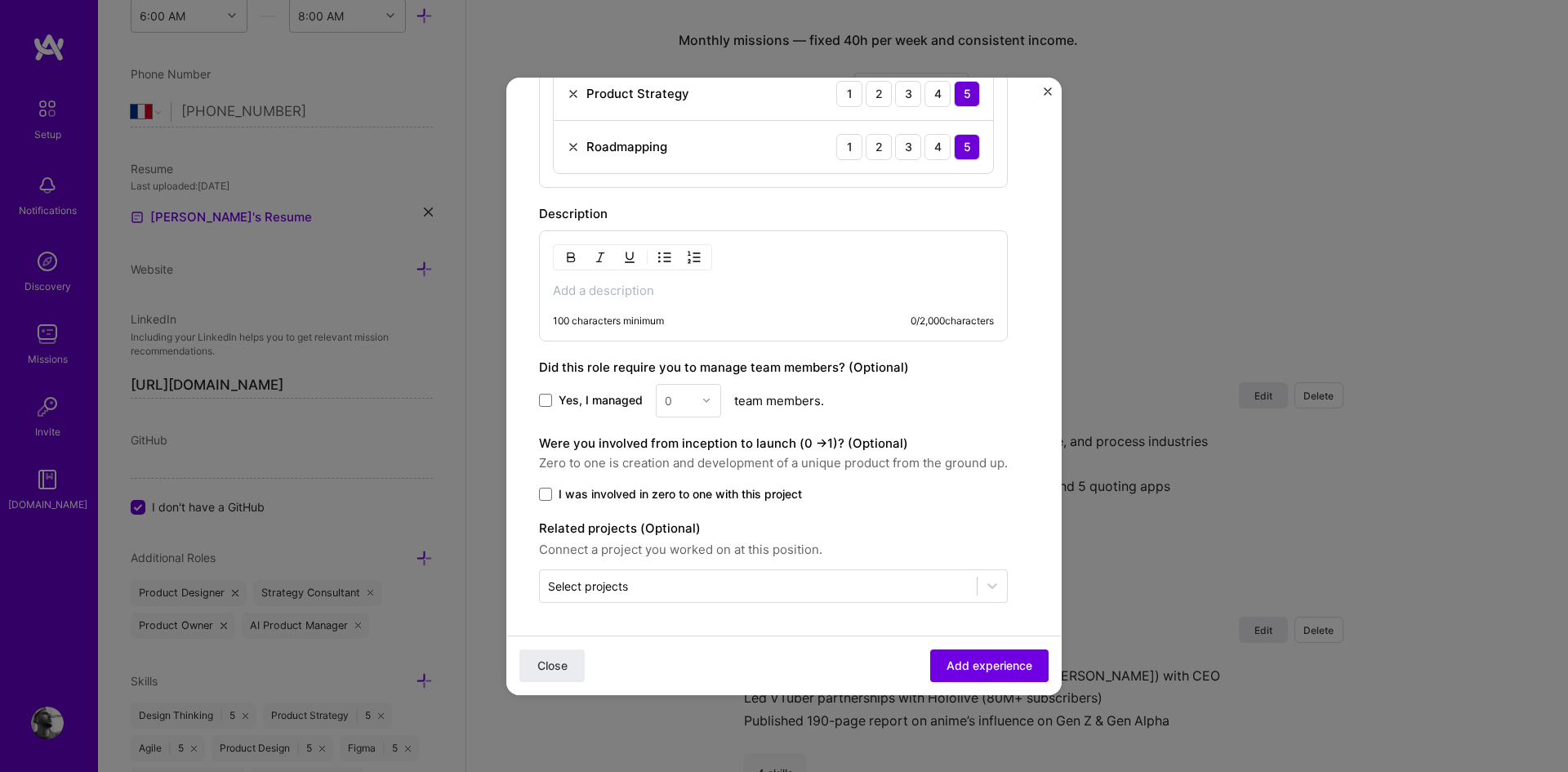
click at [708, 405] on div "0" at bounding box center [688, 400] width 65 height 33
click at [707, 402] on div "0" at bounding box center [688, 400] width 65 height 33
click at [547, 403] on span at bounding box center [546, 400] width 13 height 13
click at [0, 0] on input "Yes, I managed" at bounding box center [0, 0] width 0 height 0
click at [702, 406] on div at bounding box center [711, 400] width 18 height 32
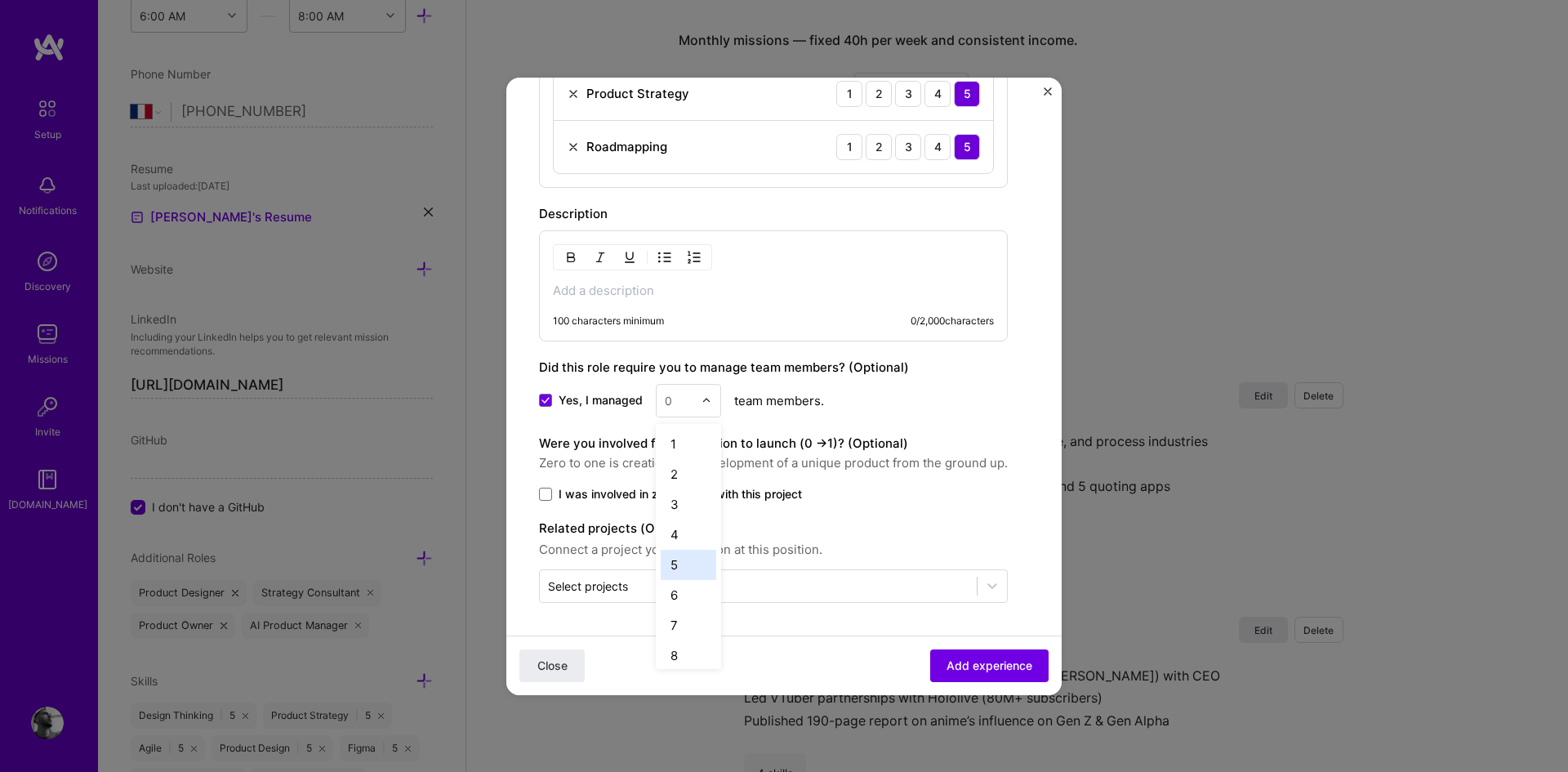
click at [681, 566] on div "5" at bounding box center [688, 564] width 55 height 30
click at [544, 488] on span at bounding box center [546, 494] width 13 height 13
click at [0, 0] on input "I was involved in zero to one with this project" at bounding box center [0, 0] width 0 height 0
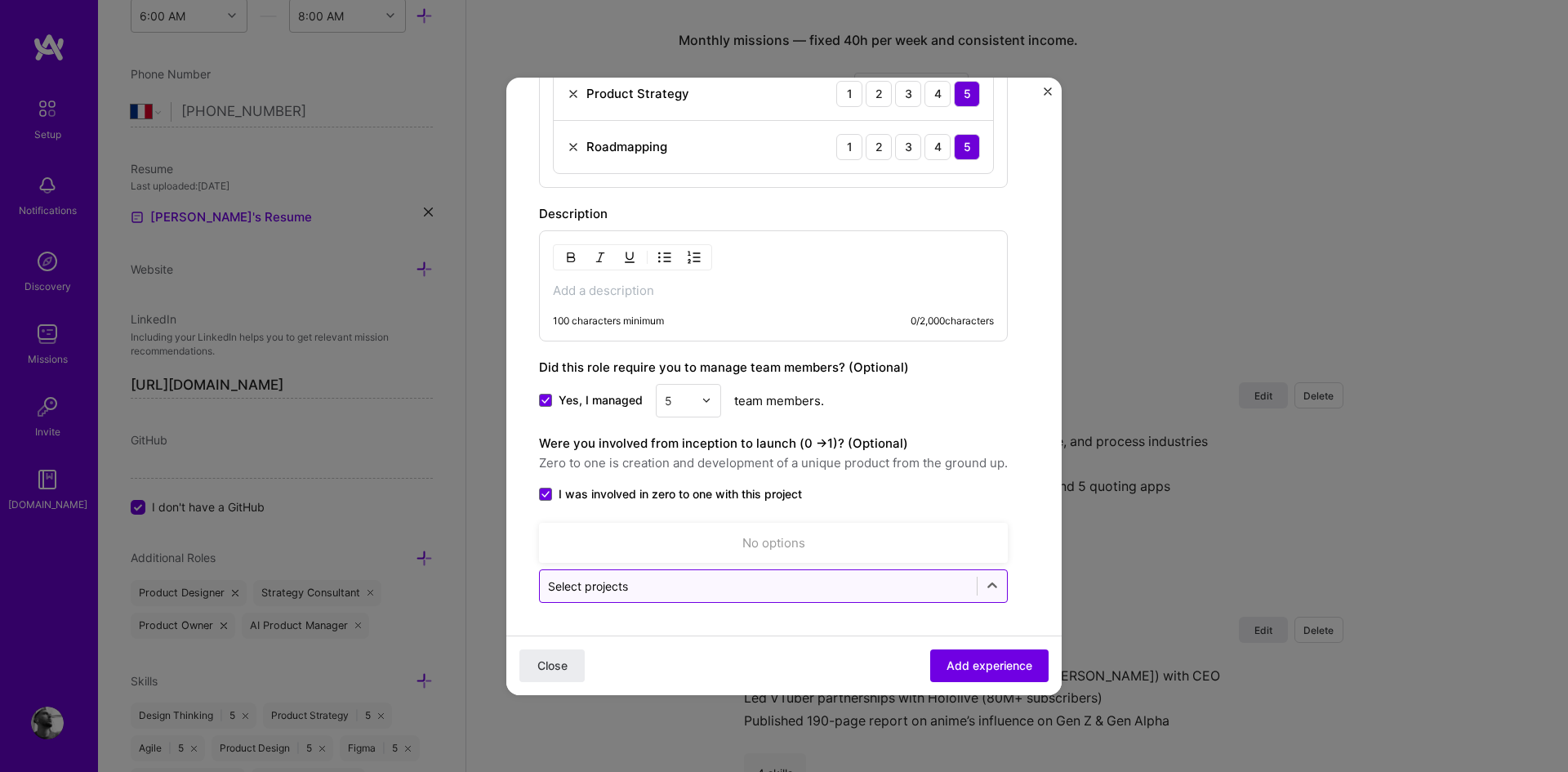
click at [837, 576] on div at bounding box center [758, 586] width 420 height 20
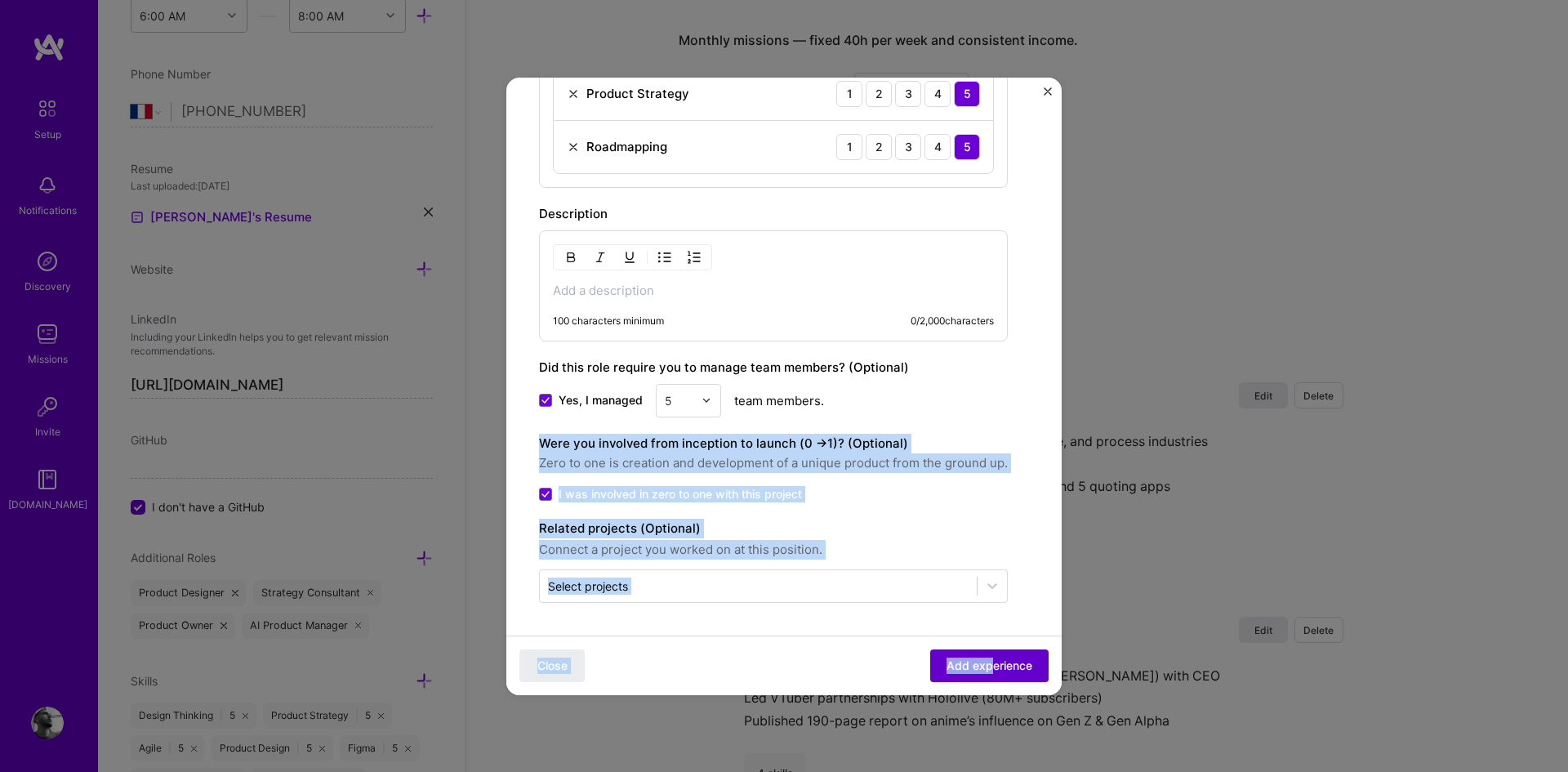
drag, startPoint x: 991, startPoint y: 423, endPoint x: 979, endPoint y: 661, distance: 238.3
click at [1005, 414] on div "Yes, I managed 5 team members." at bounding box center [774, 400] width 469 height 33
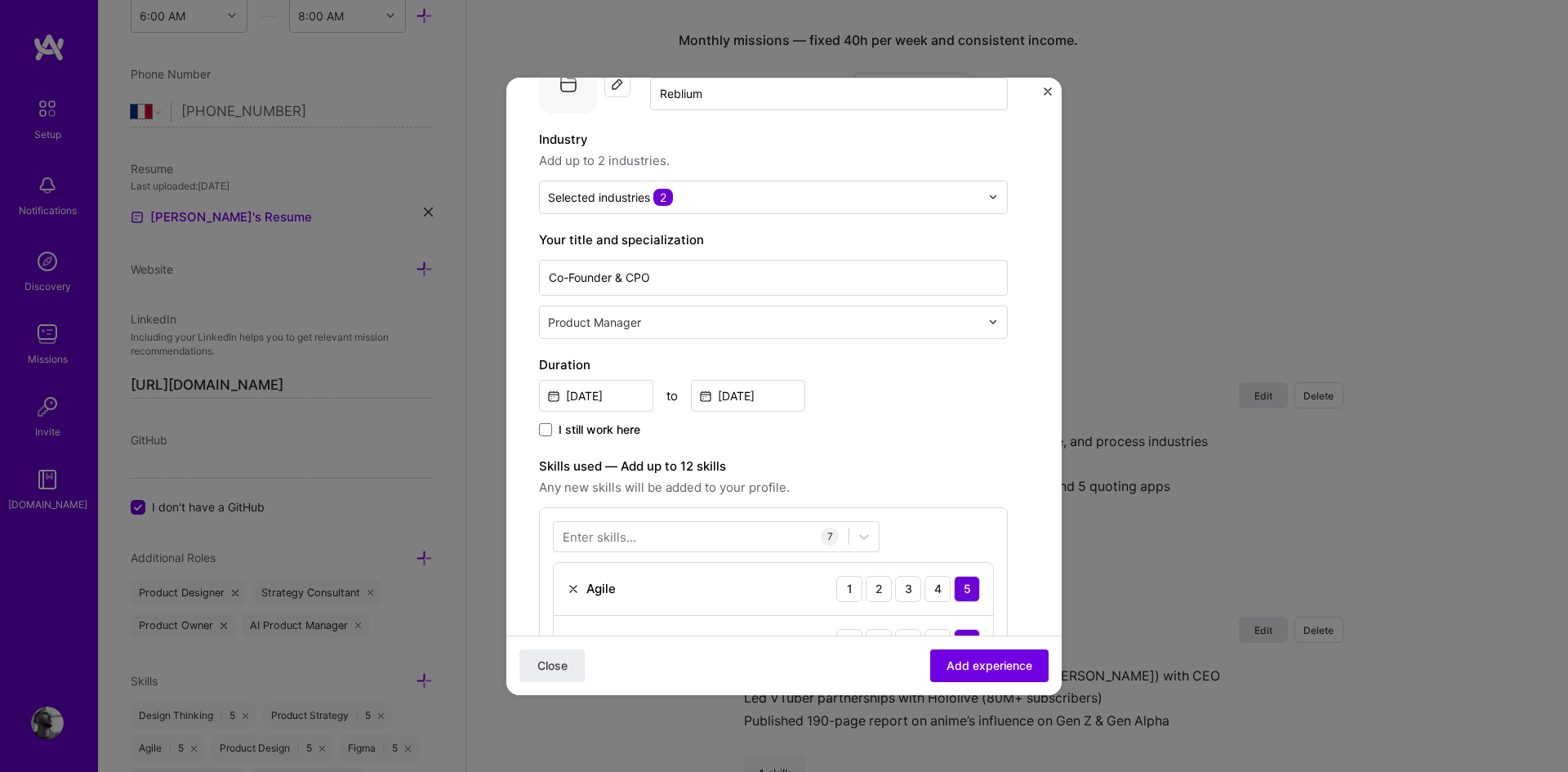
scroll to position [0, 0]
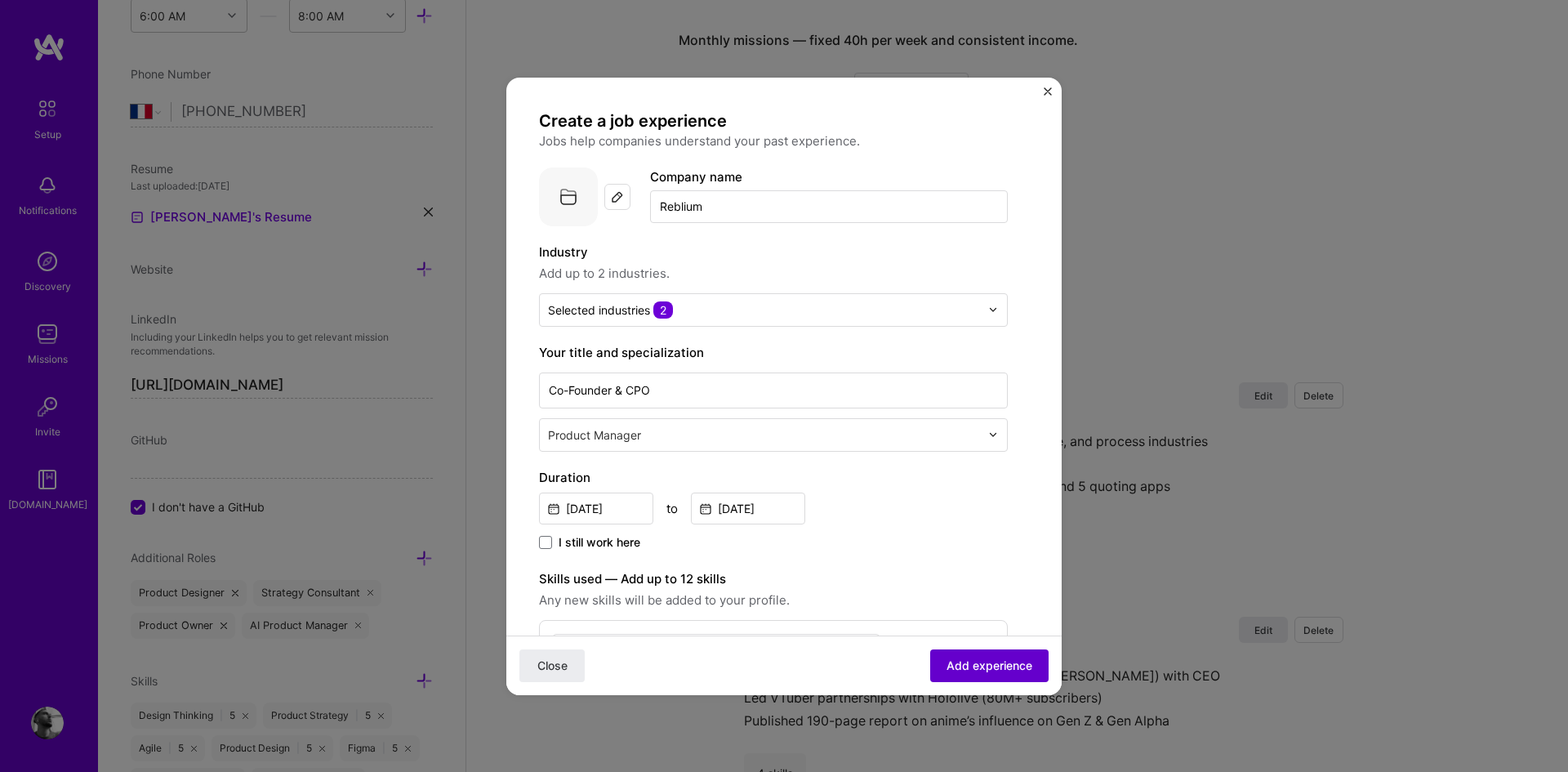
click at [952, 659] on span "Add experience" at bounding box center [989, 665] width 85 height 17
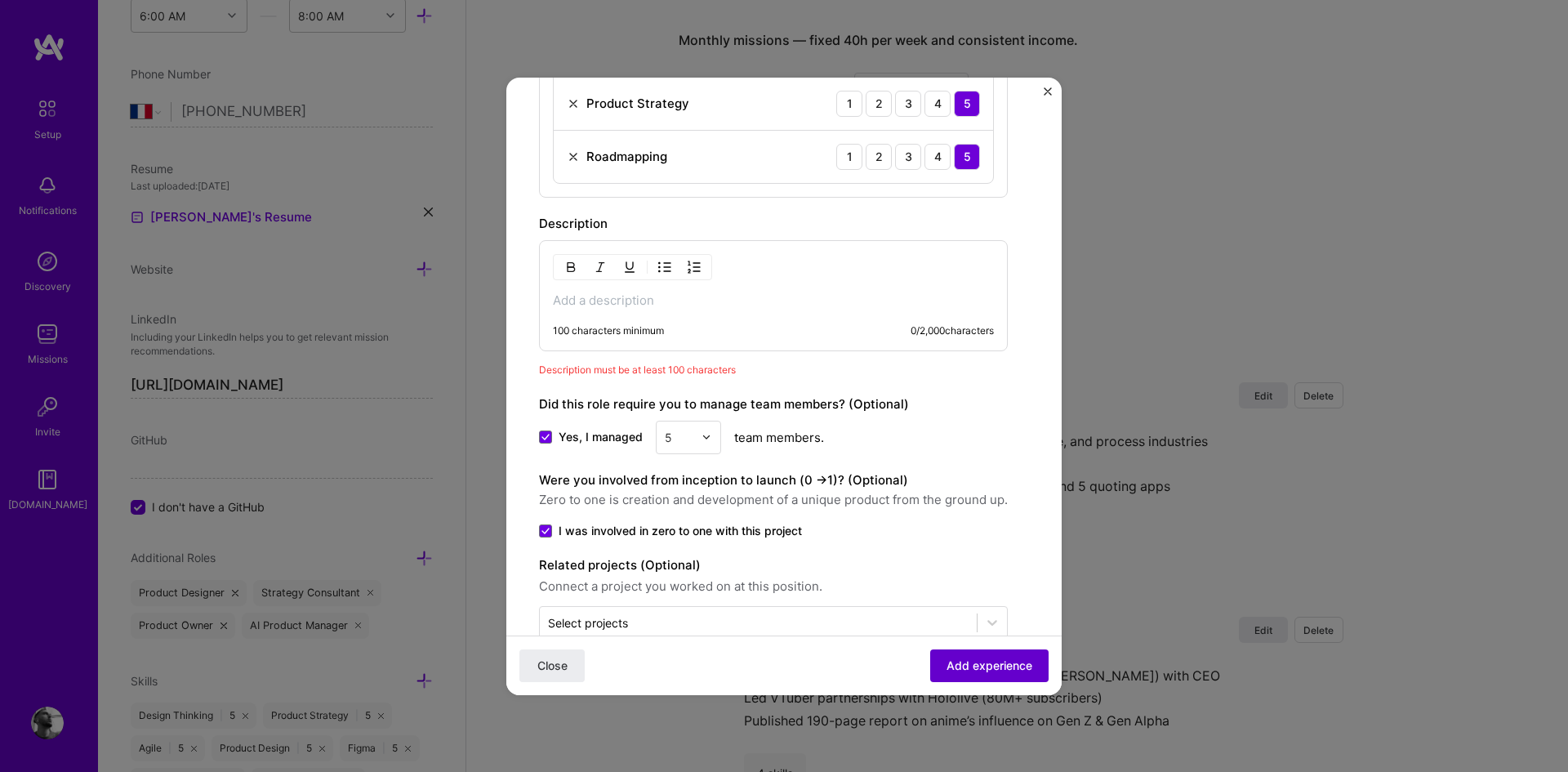
scroll to position [873, 0]
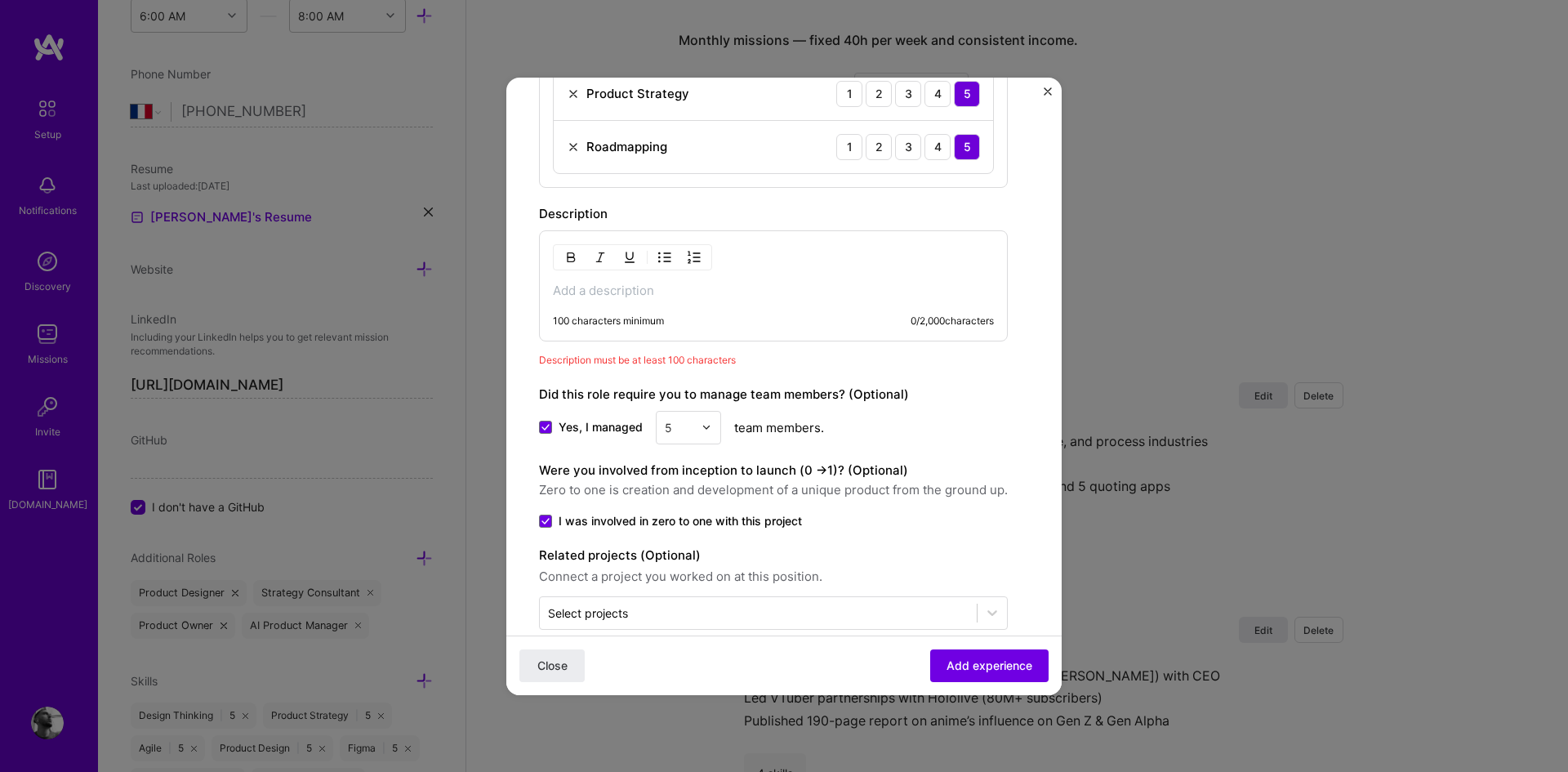
click at [599, 286] on p at bounding box center [773, 291] width 441 height 17
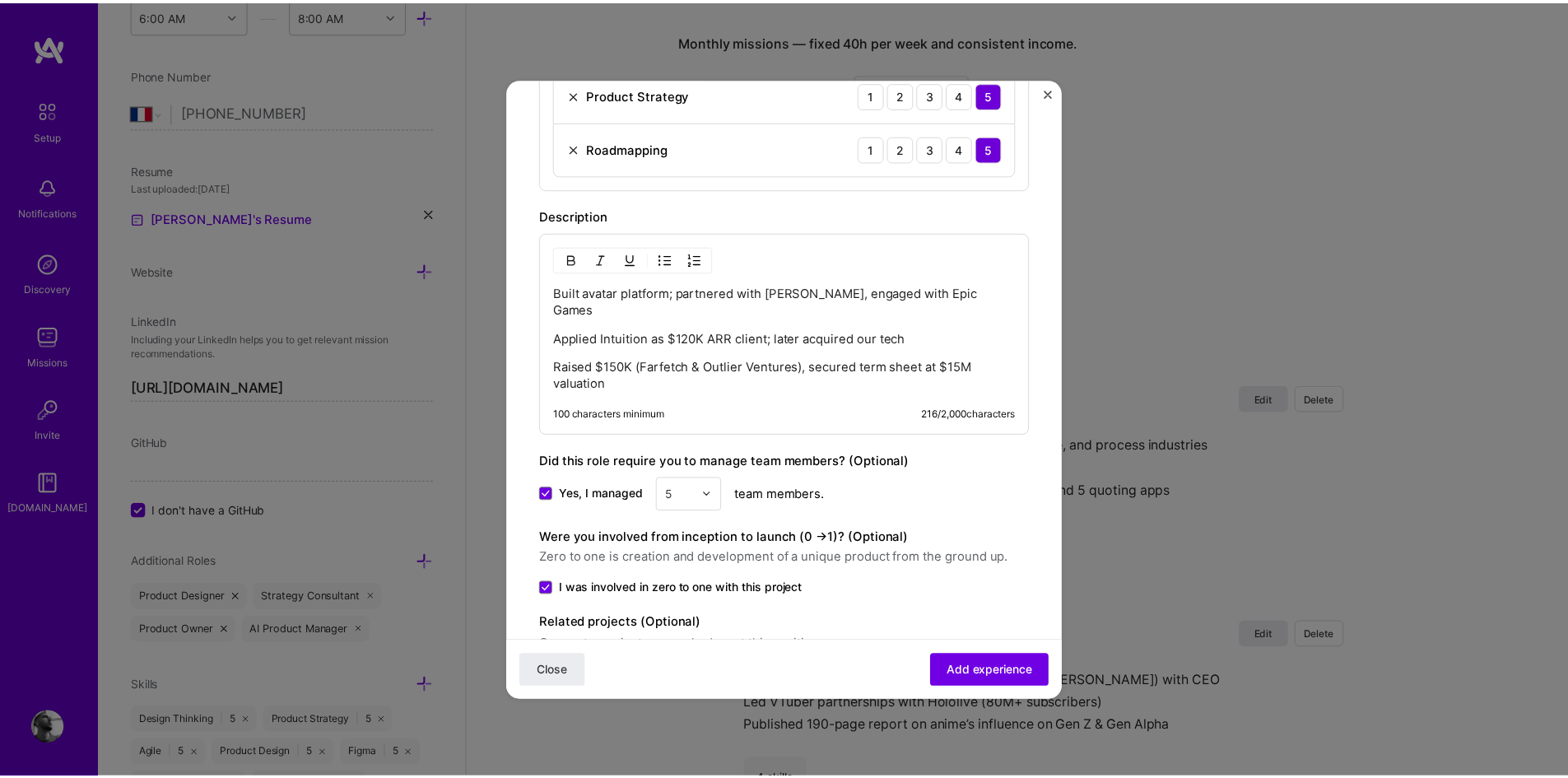
scroll to position [954, 0]
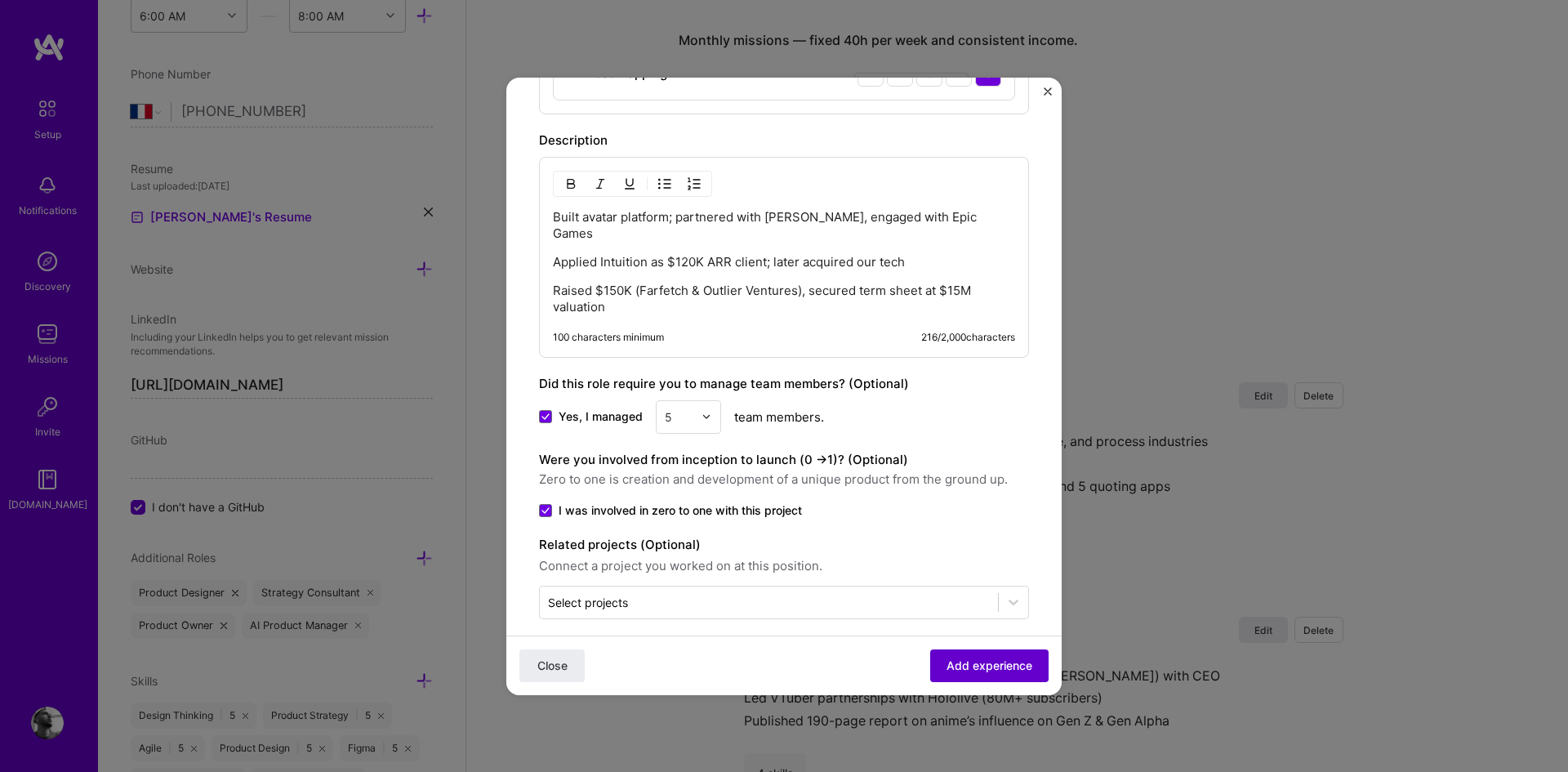
click at [955, 668] on span "Add experience" at bounding box center [989, 665] width 85 height 17
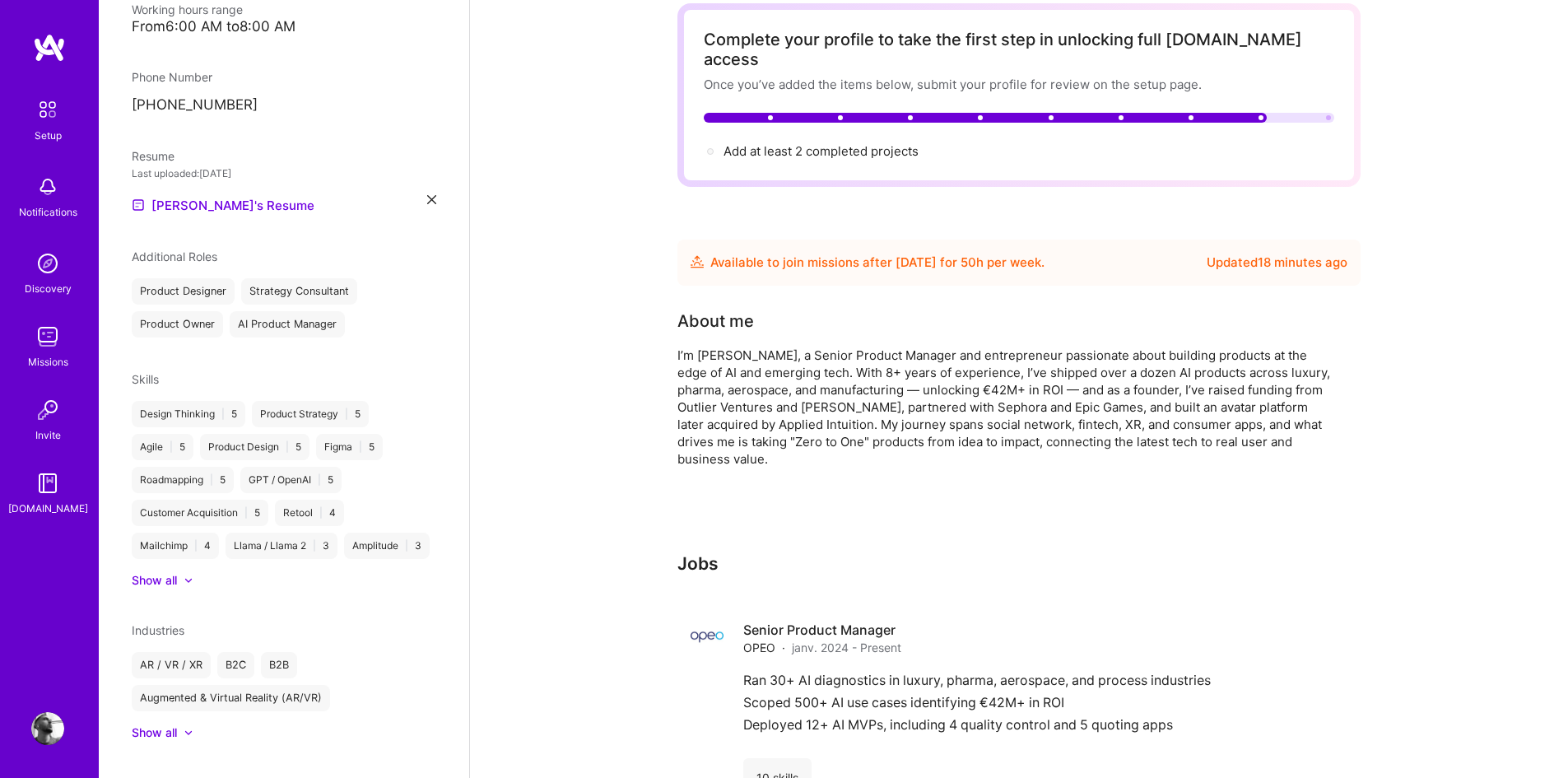
scroll to position [34, 0]
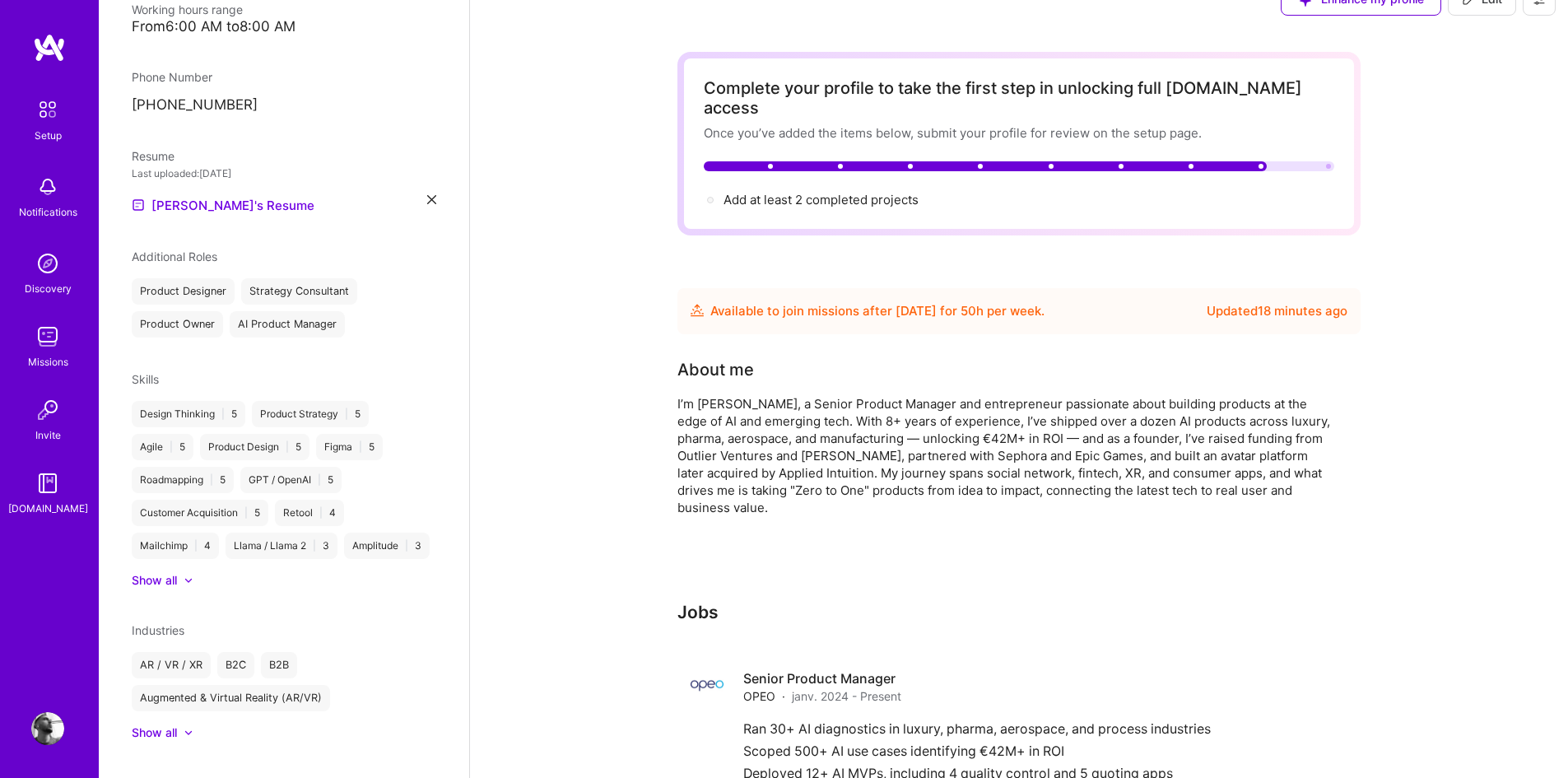
select select "FR"
select select "Future Date"
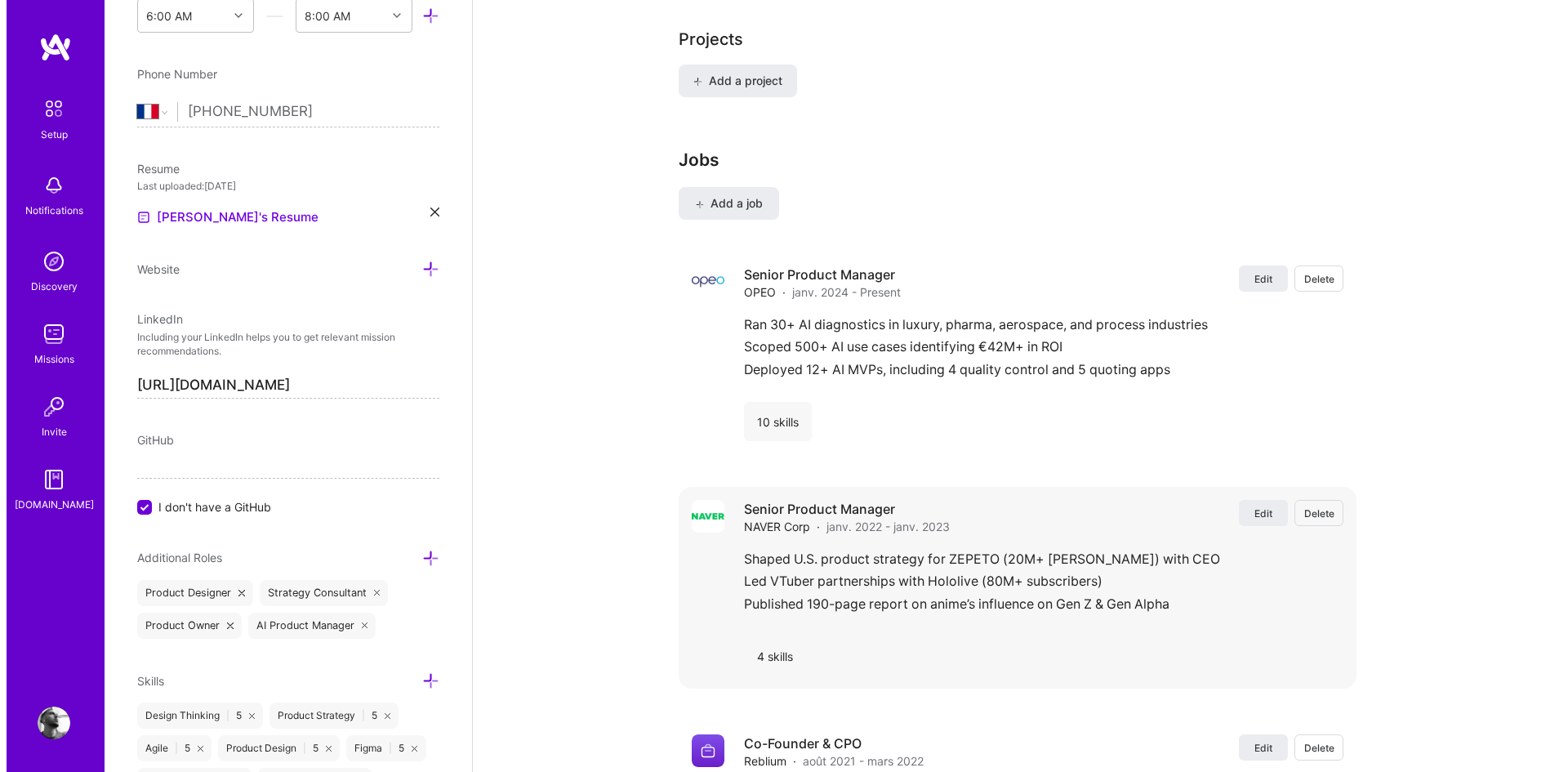
scroll to position [1220, 0]
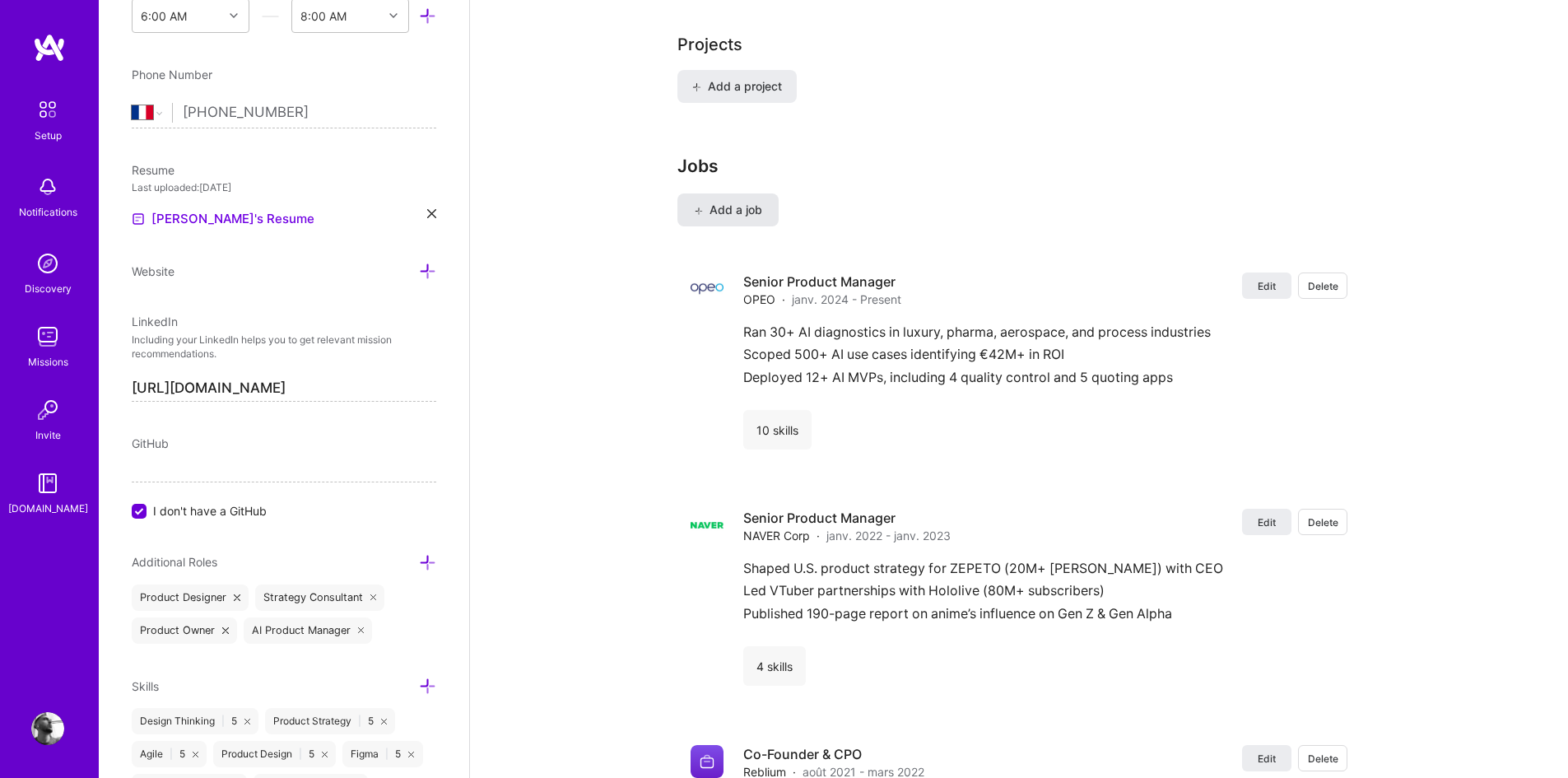
click at [758, 202] on span "Add a job" at bounding box center [727, 210] width 68 height 17
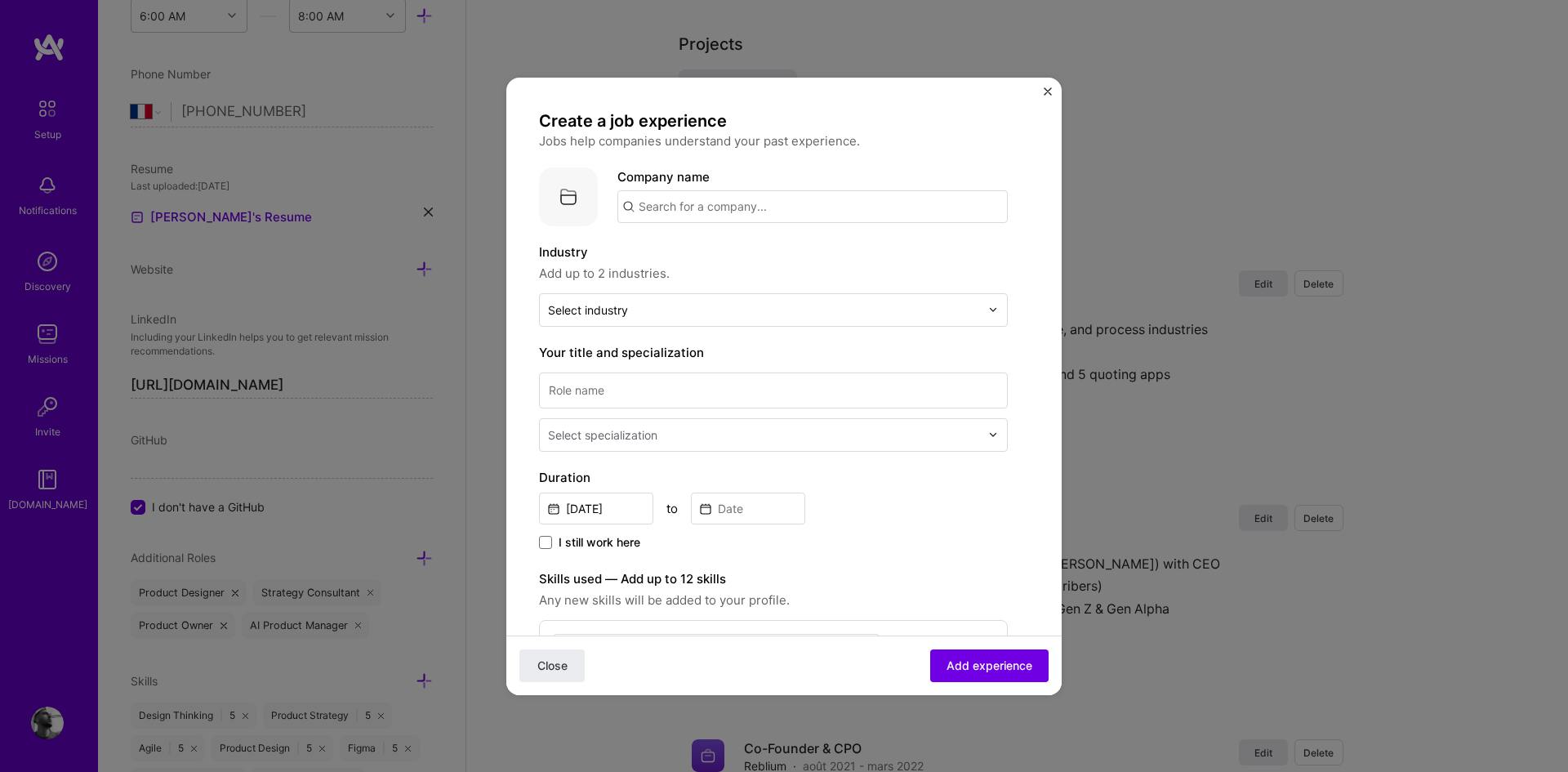
click at [745, 211] on input "text" at bounding box center [812, 206] width 390 height 33
type input "m"
type input "Marine Serre"
click at [743, 249] on div "Marine Serre" at bounding box center [753, 252] width 90 height 28
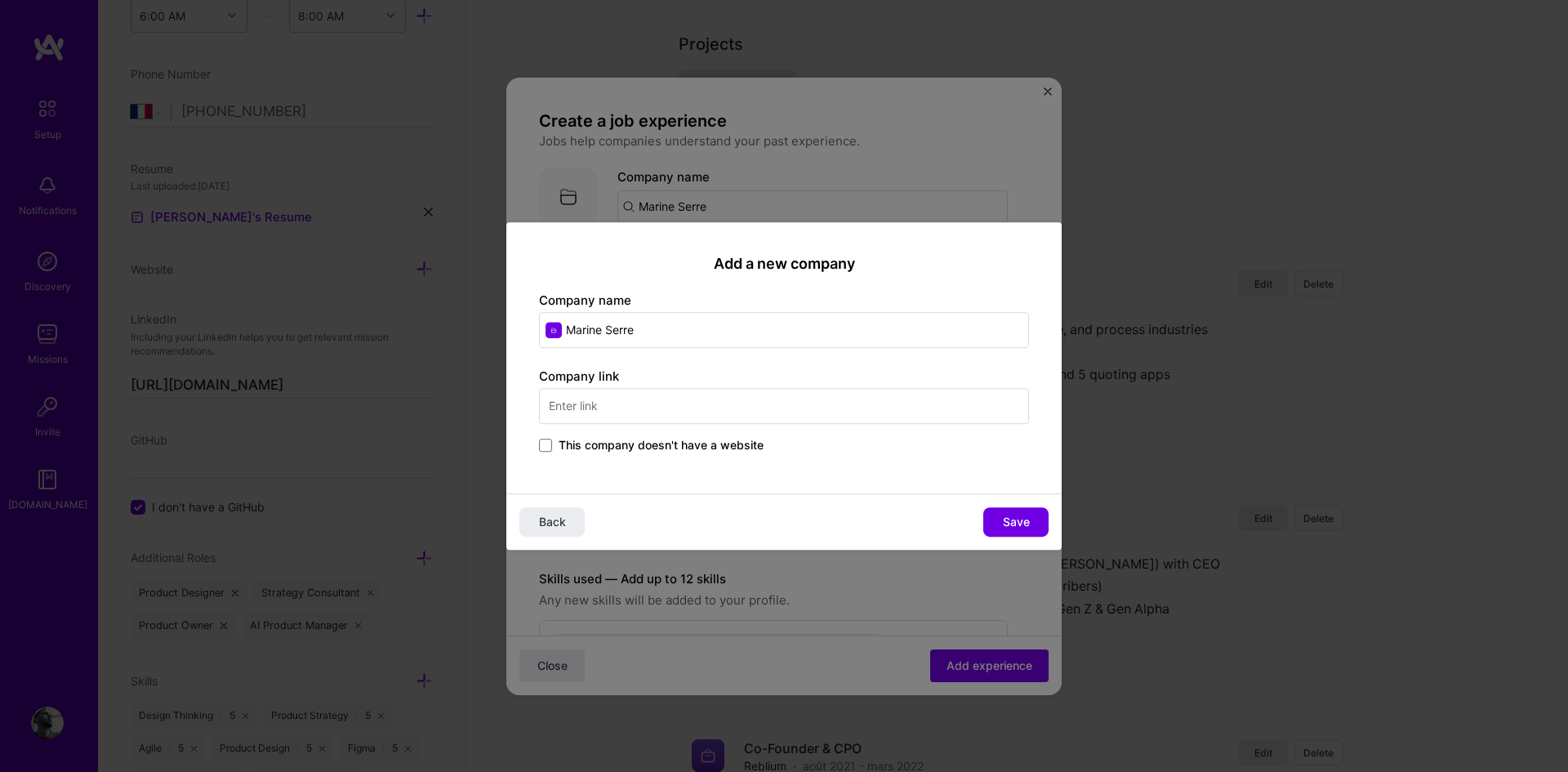
click at [696, 407] on input "text" at bounding box center [784, 405] width 490 height 36
type input "[DOMAIN_NAME]"
click at [1020, 512] on button "Save" at bounding box center [1015, 522] width 65 height 29
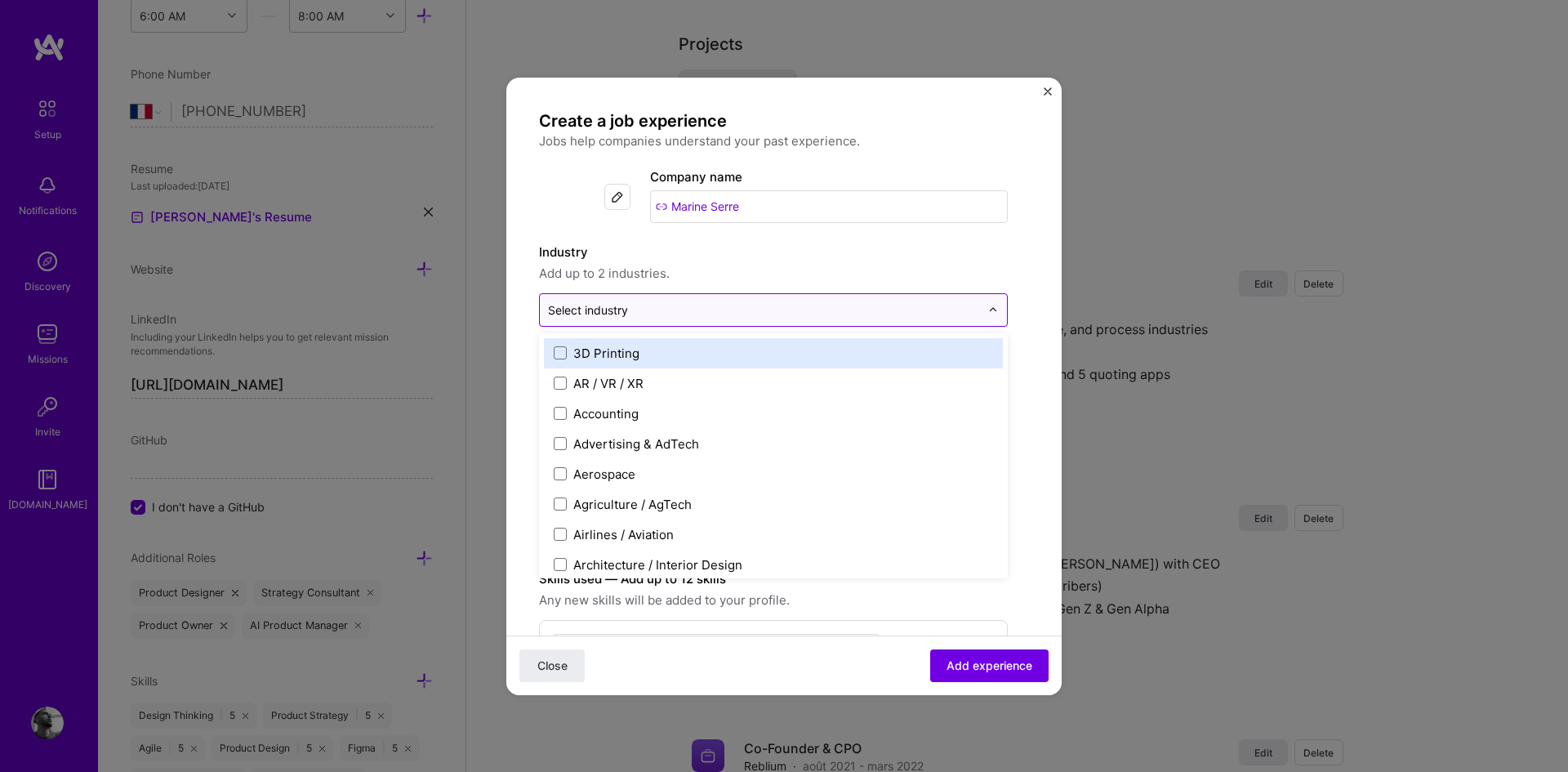
click at [630, 309] on input "text" at bounding box center [763, 310] width 432 height 17
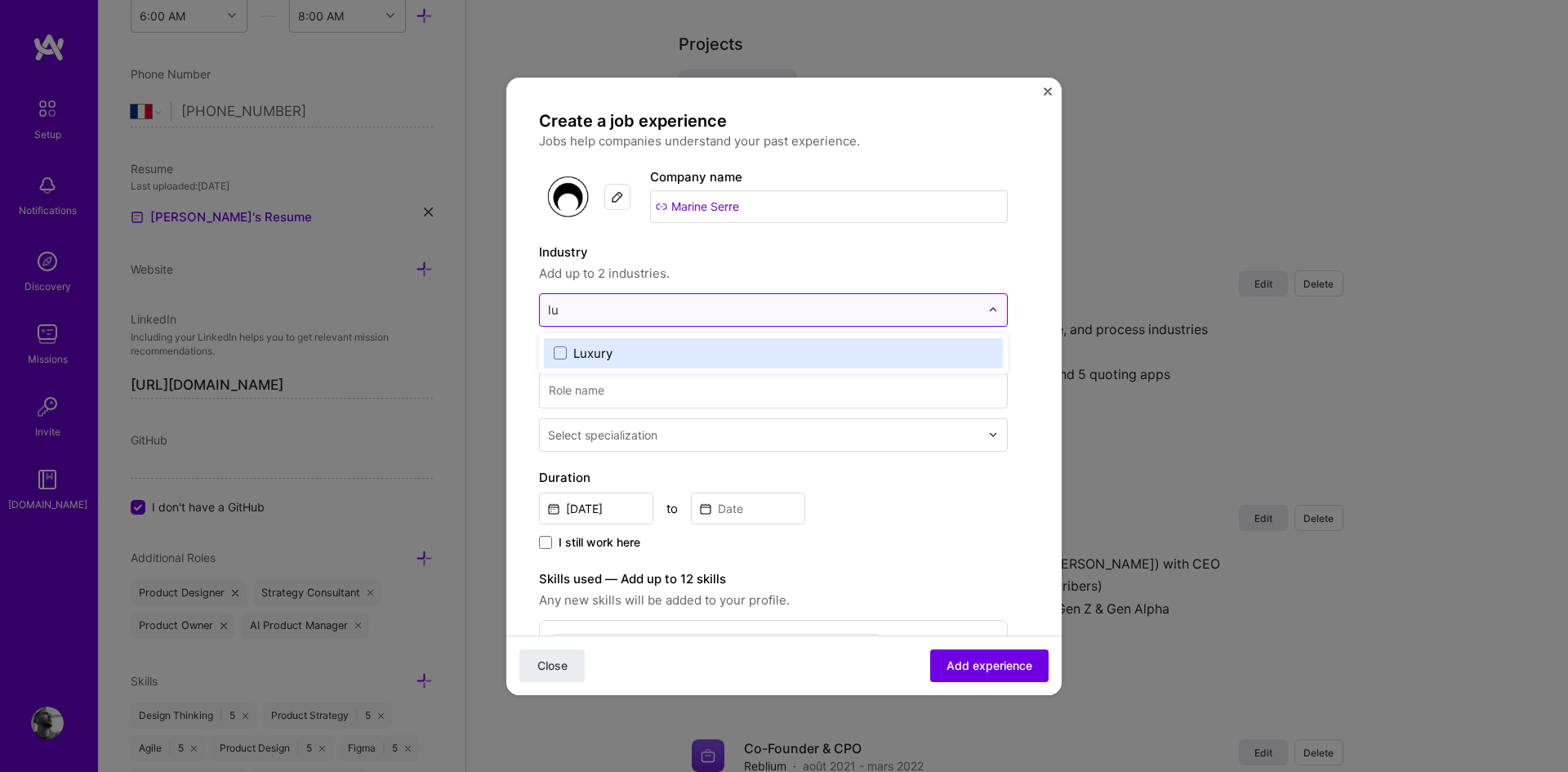
type input "lux"
click at [588, 347] on div "Luxury" at bounding box center [593, 353] width 39 height 17
type input "fash"
click at [588, 347] on div "Fashion" at bounding box center [596, 353] width 46 height 17
type input "[PERSON_NAME]"
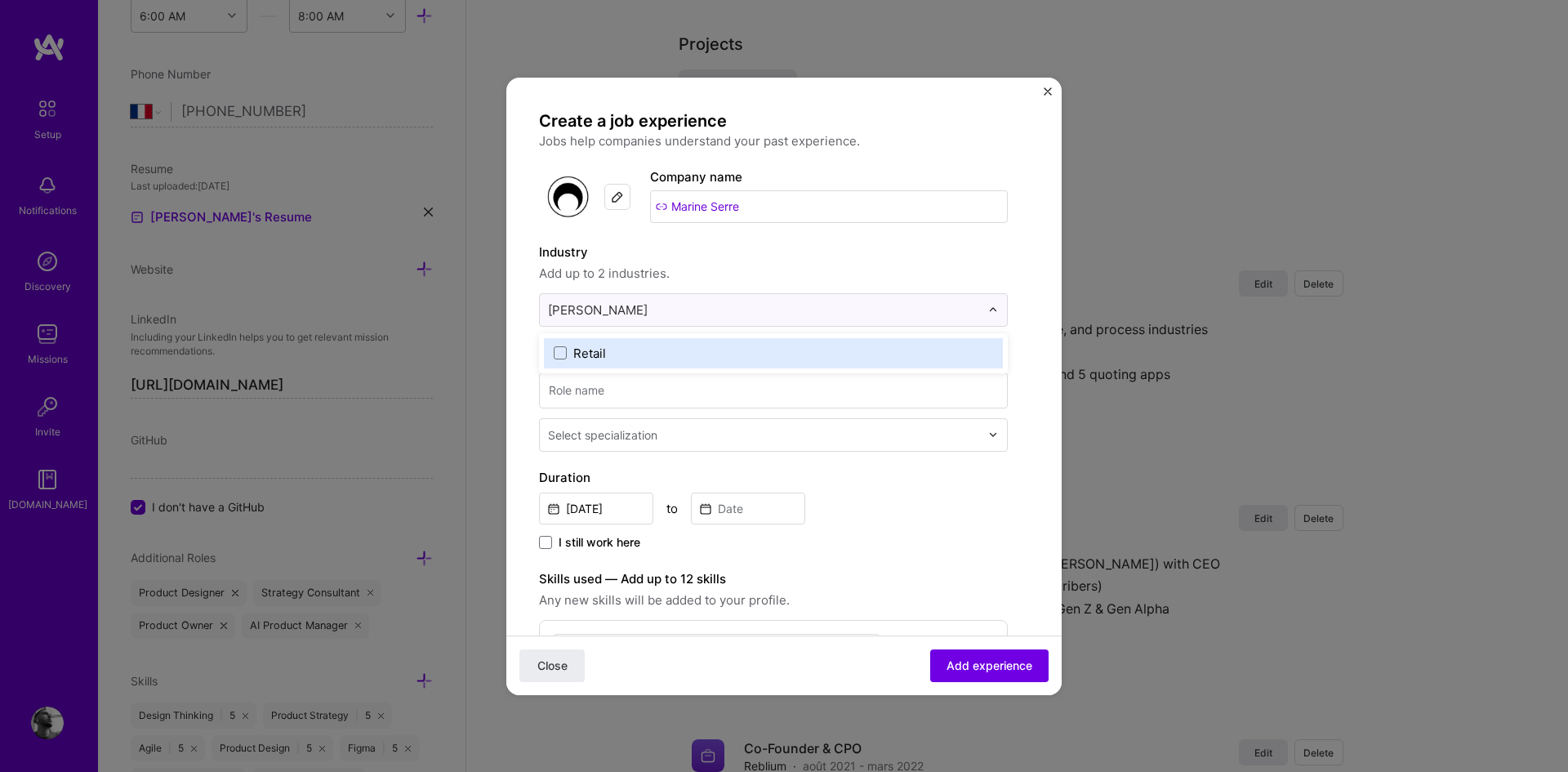
click at [650, 345] on label "Retail" at bounding box center [773, 353] width 440 height 17
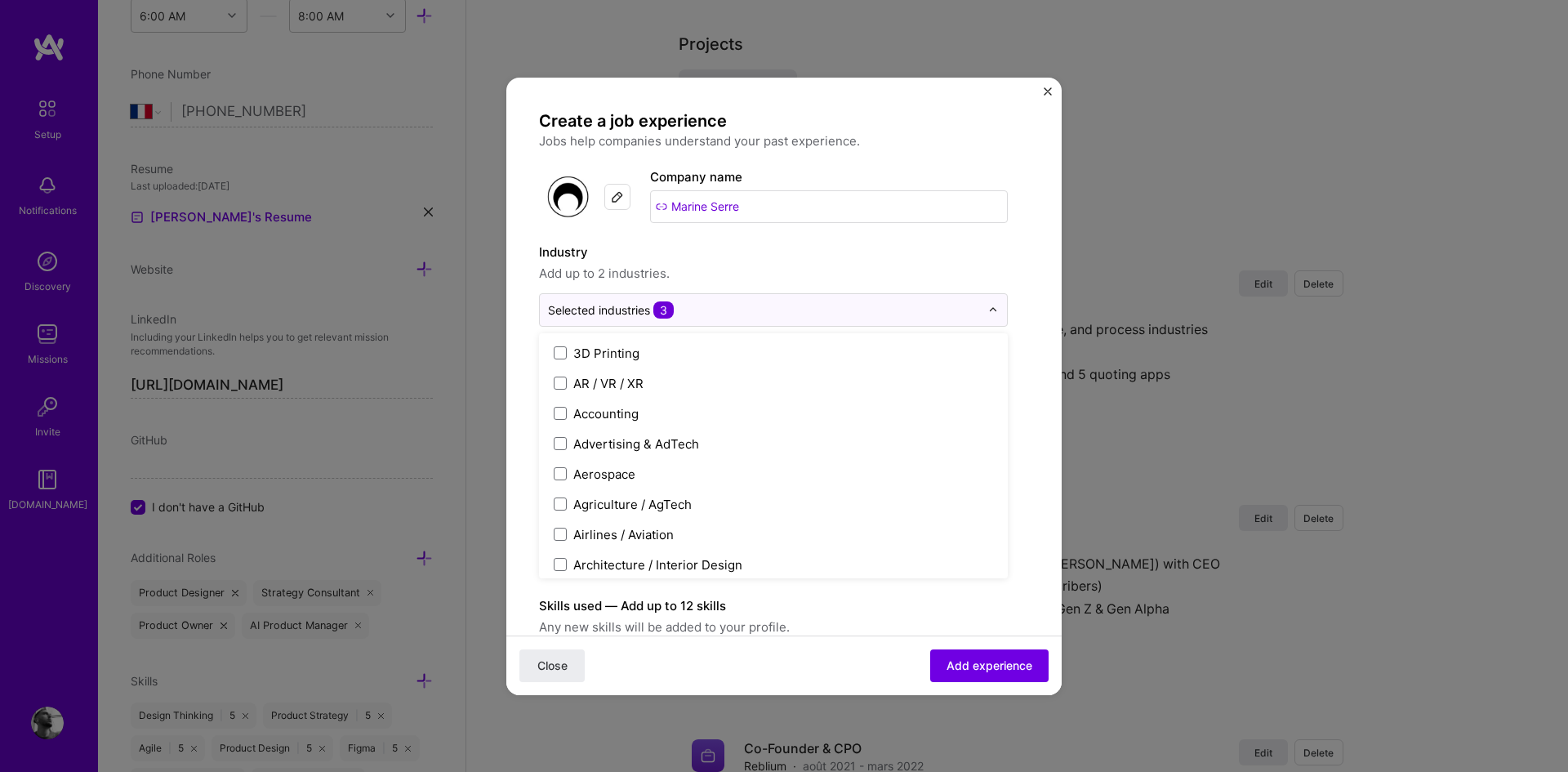
click at [717, 276] on span "Add up to 2 industries." at bounding box center [774, 273] width 469 height 19
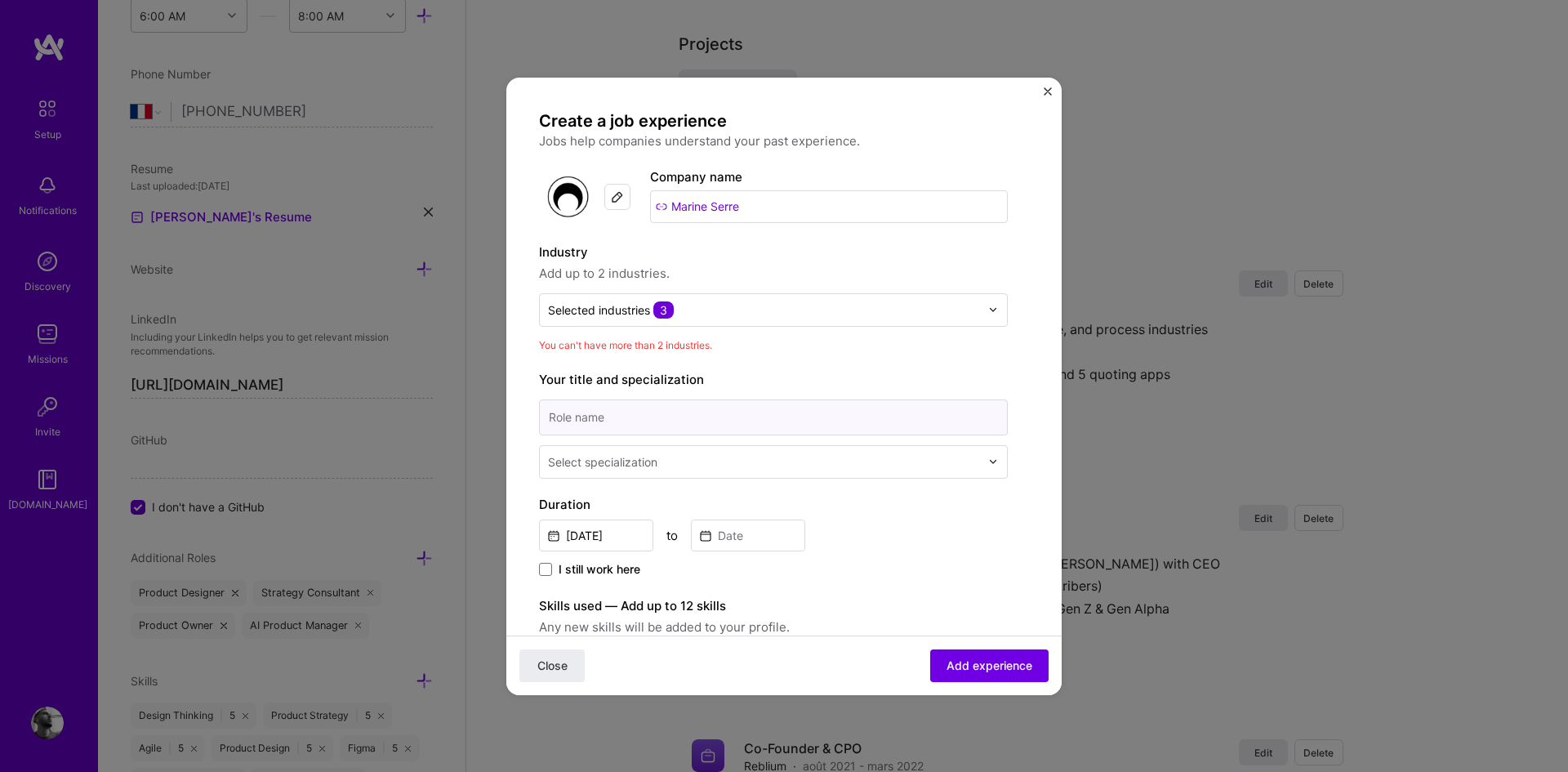
click at [645, 414] on input at bounding box center [774, 417] width 469 height 36
paste input "Led e-commerce revamp driving sales across [GEOGRAPHIC_DATA], [GEOGRAPHIC_DATA]…"
click at [645, 414] on input "Led e-commerce revamp driving sales across [GEOGRAPHIC_DATA], [GEOGRAPHIC_DATA]…" at bounding box center [774, 417] width 469 height 36
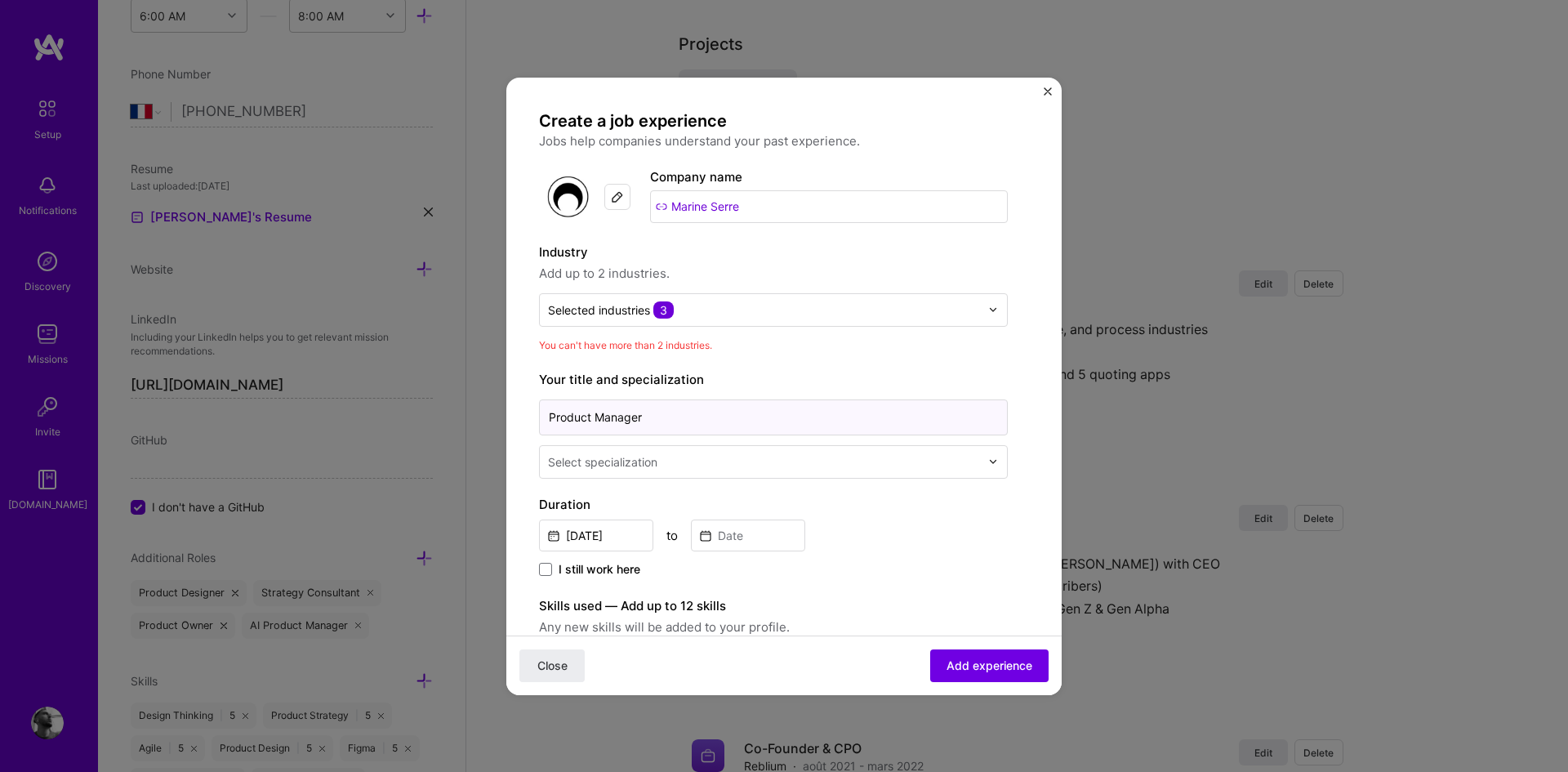
type input "Product Manager"
click at [634, 472] on div "Select specialization" at bounding box center [763, 462] width 448 height 32
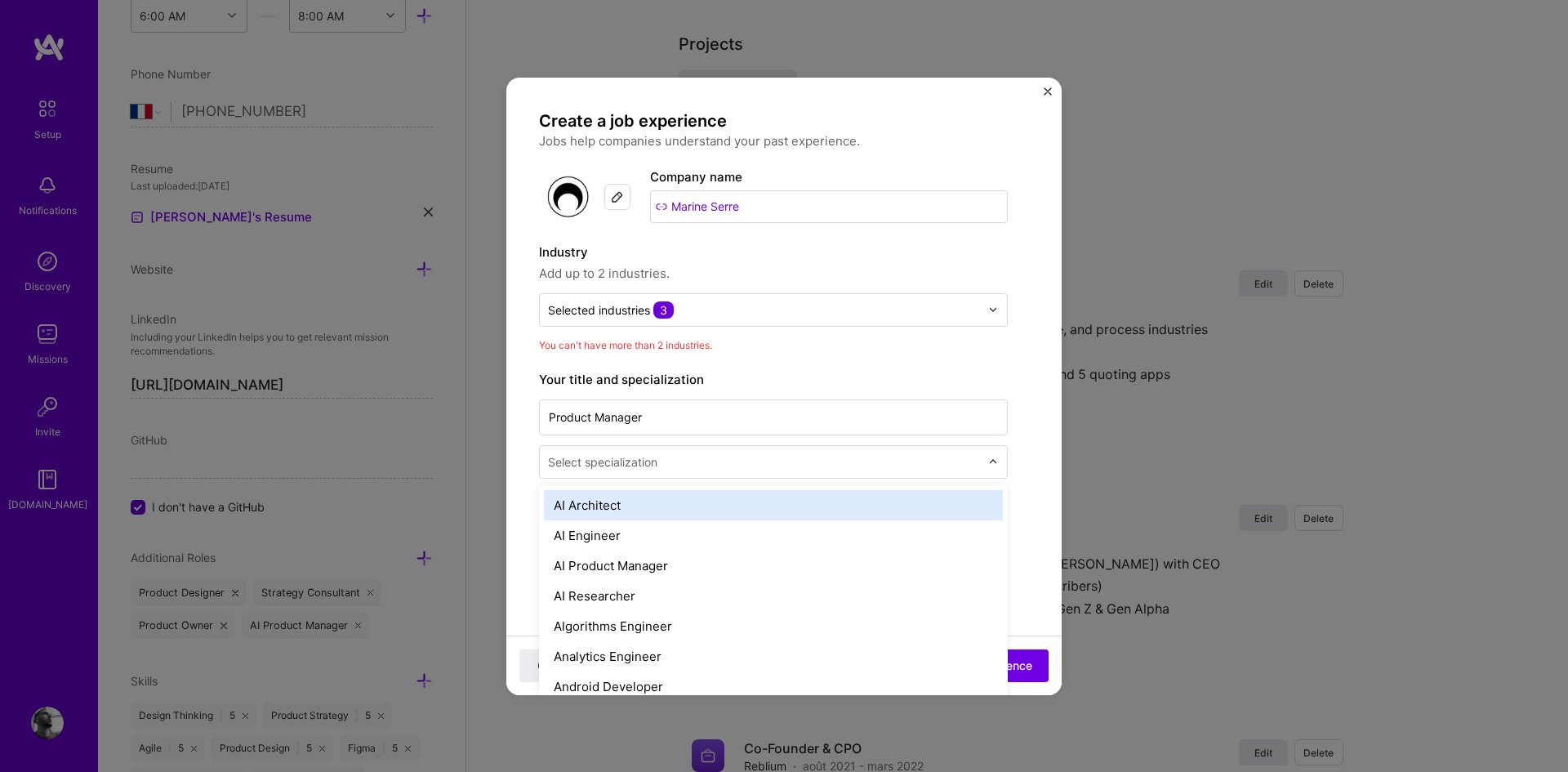
type input "e"
type input "prod"
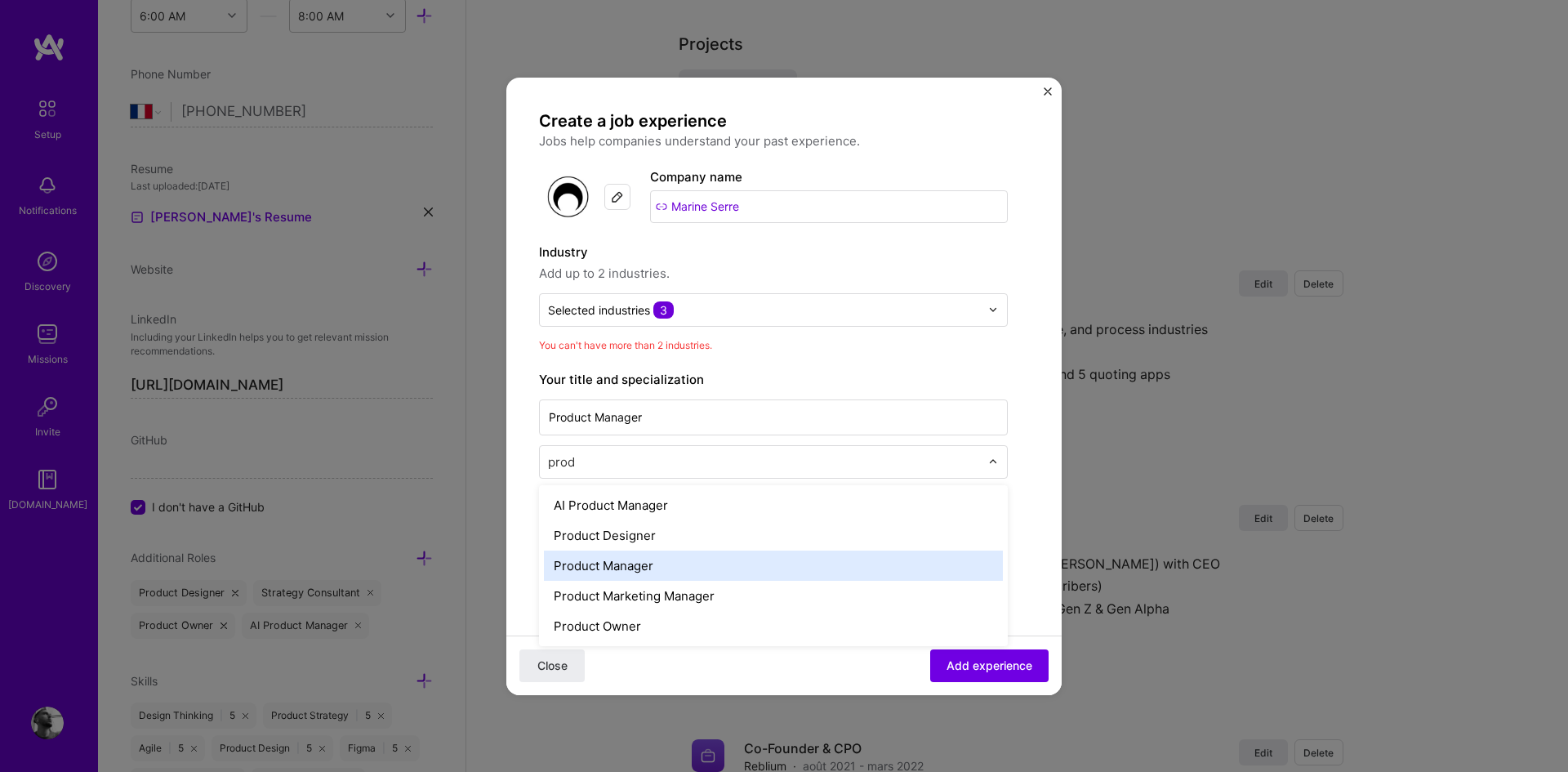
click at [622, 566] on div "Product Manager" at bounding box center [774, 565] width 459 height 30
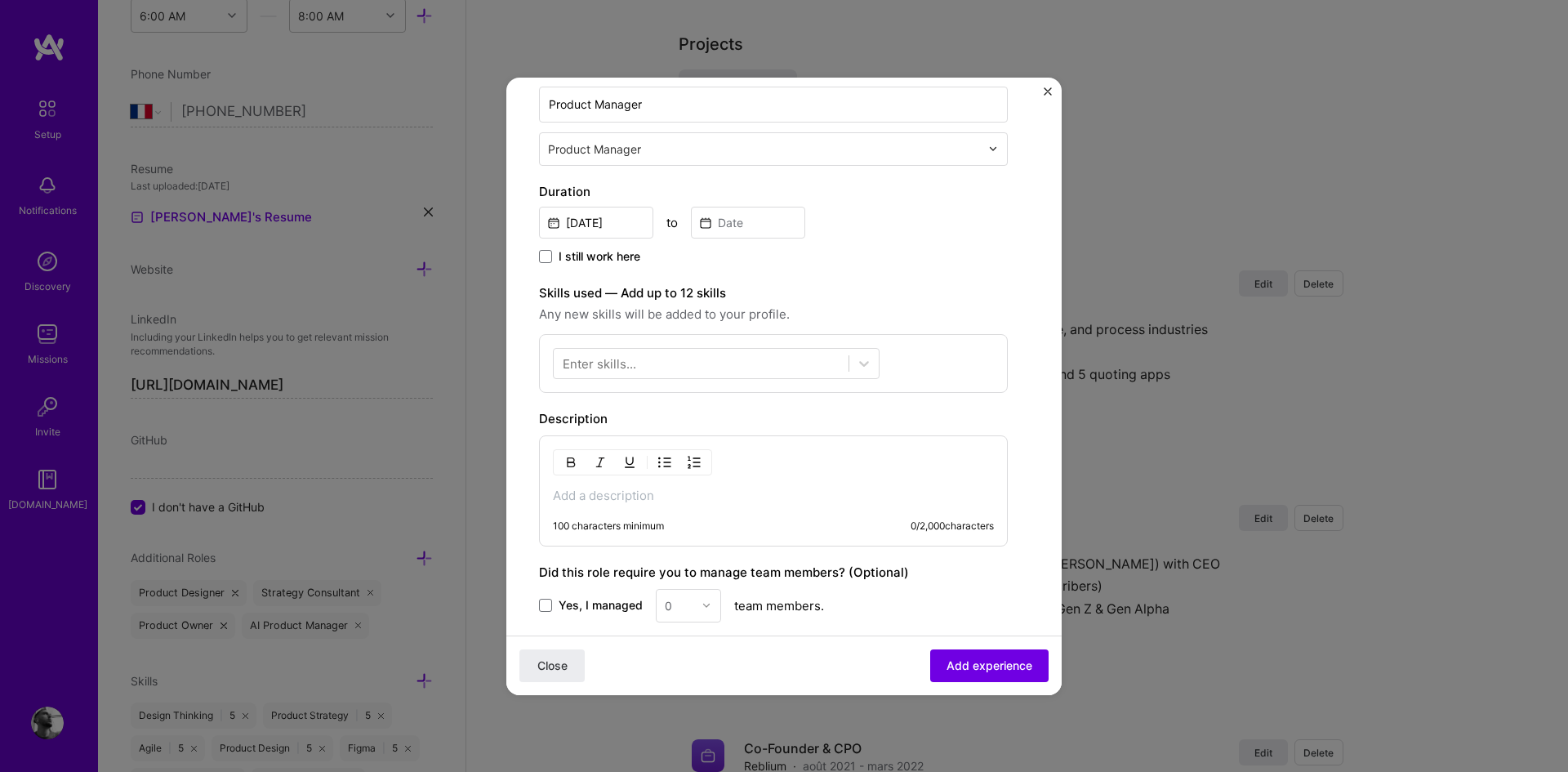
scroll to position [322, 0]
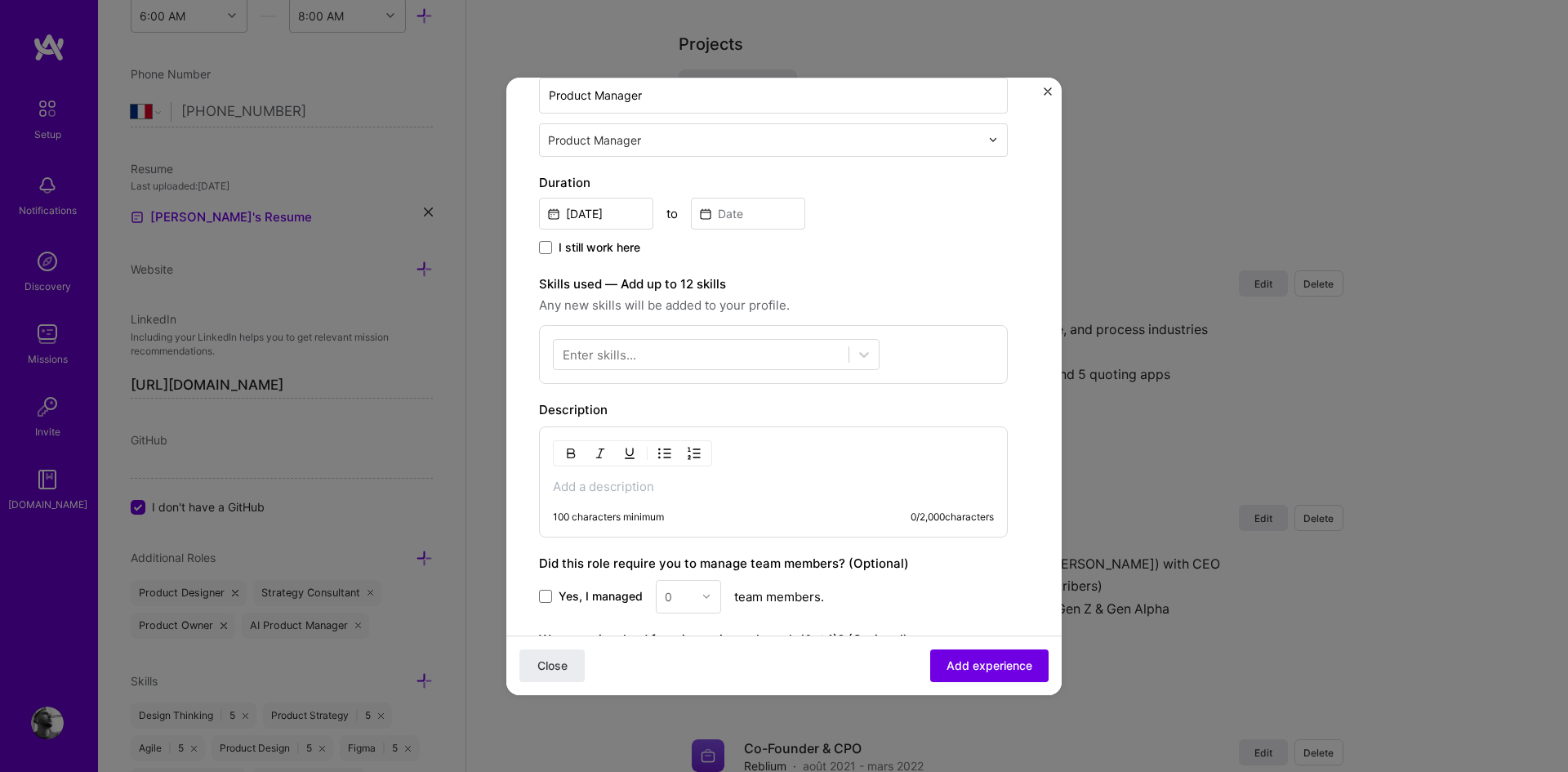
click at [621, 488] on p at bounding box center [773, 487] width 441 height 17
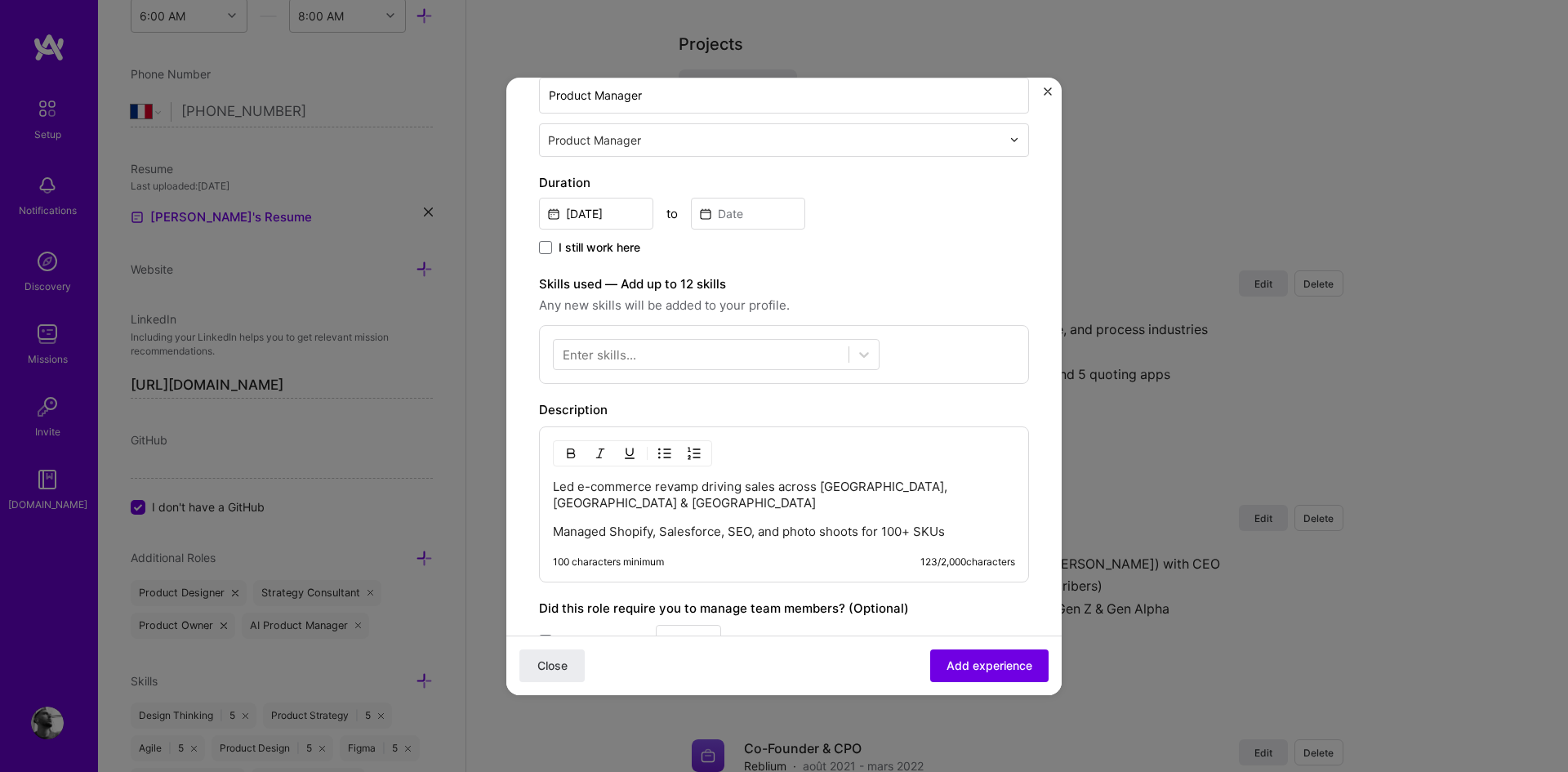
scroll to position [326, 0]
click at [626, 353] on div "Enter skills..." at bounding box center [599, 350] width 74 height 17
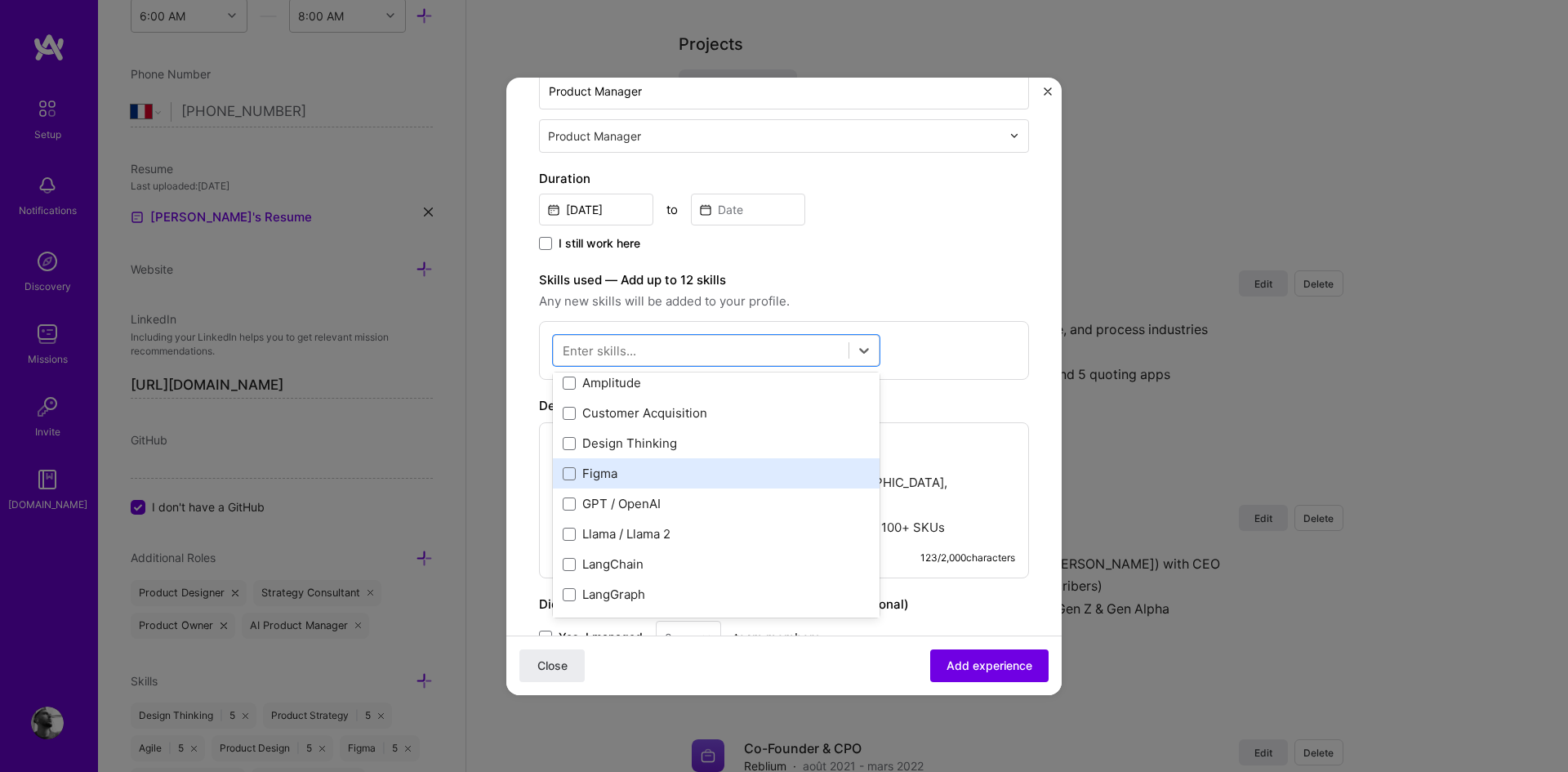
click at [622, 472] on div "3D Modeling Agile Amplitude Customer Acquisition Design Thinking Figma GPT / Op…" at bounding box center [716, 594] width 326 height 574
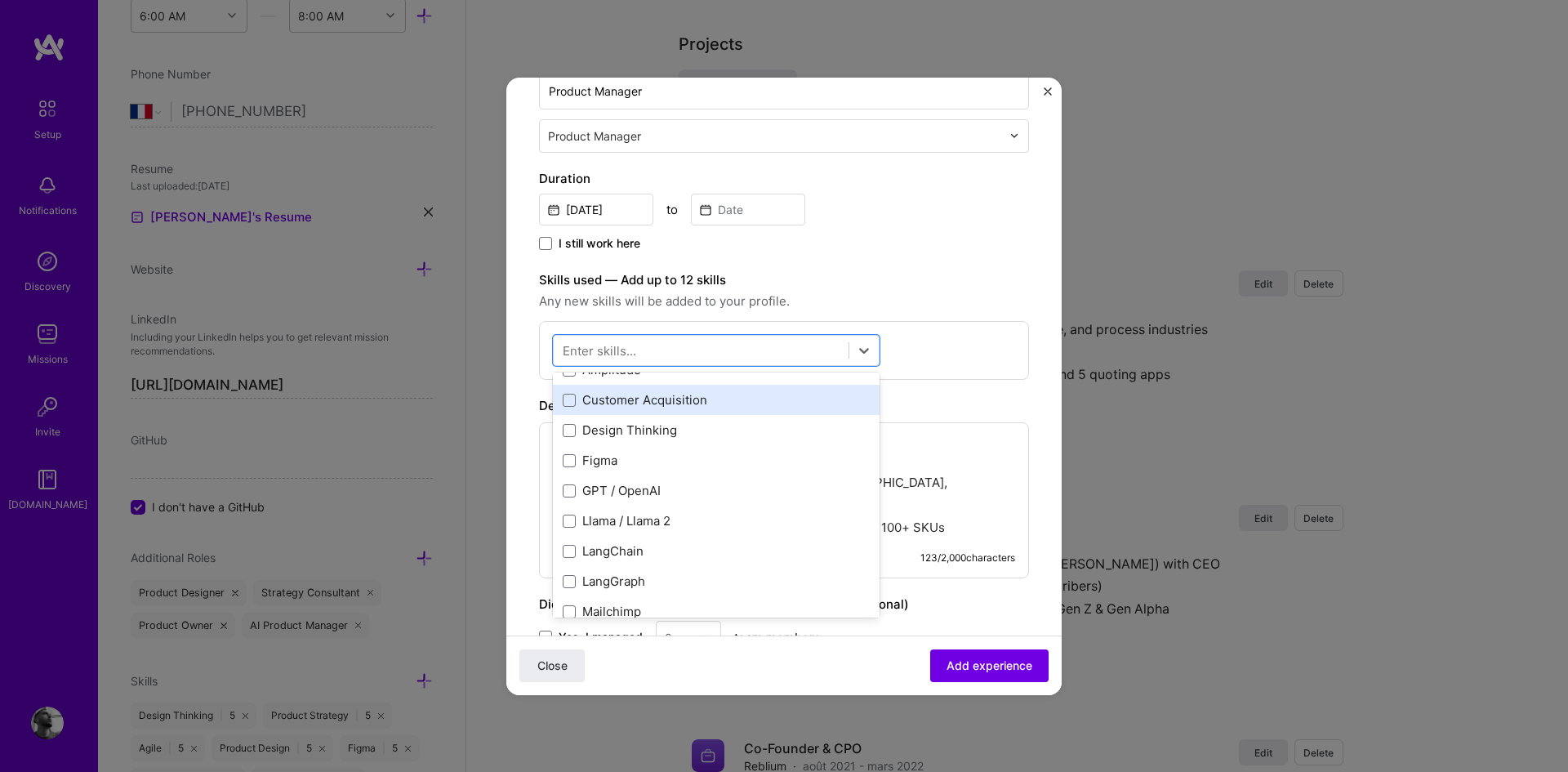
scroll to position [108, 0]
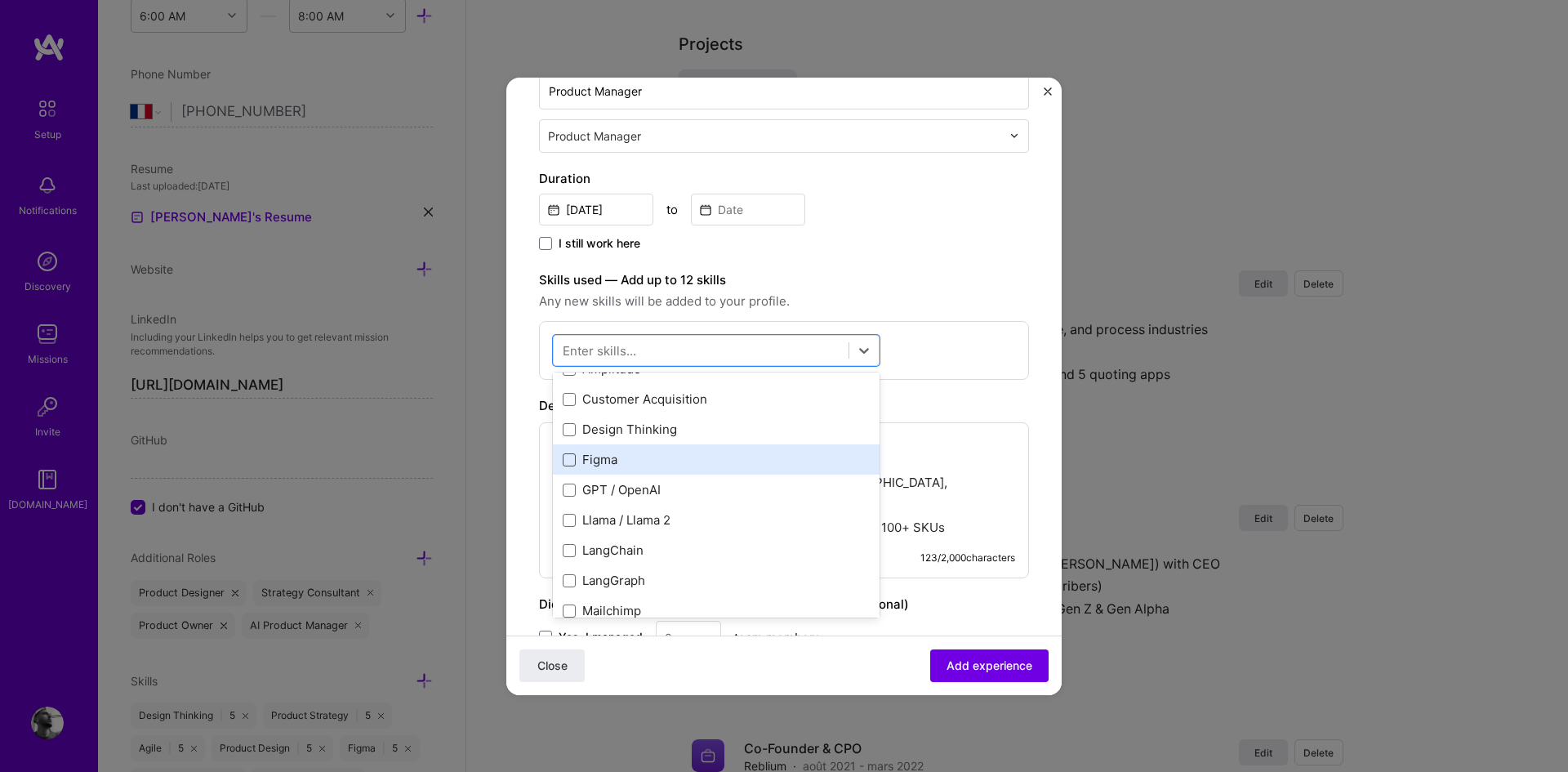
click at [572, 455] on span at bounding box center [569, 460] width 13 height 13
click at [0, 0] on input "checkbox" at bounding box center [0, 0] width 0 height 0
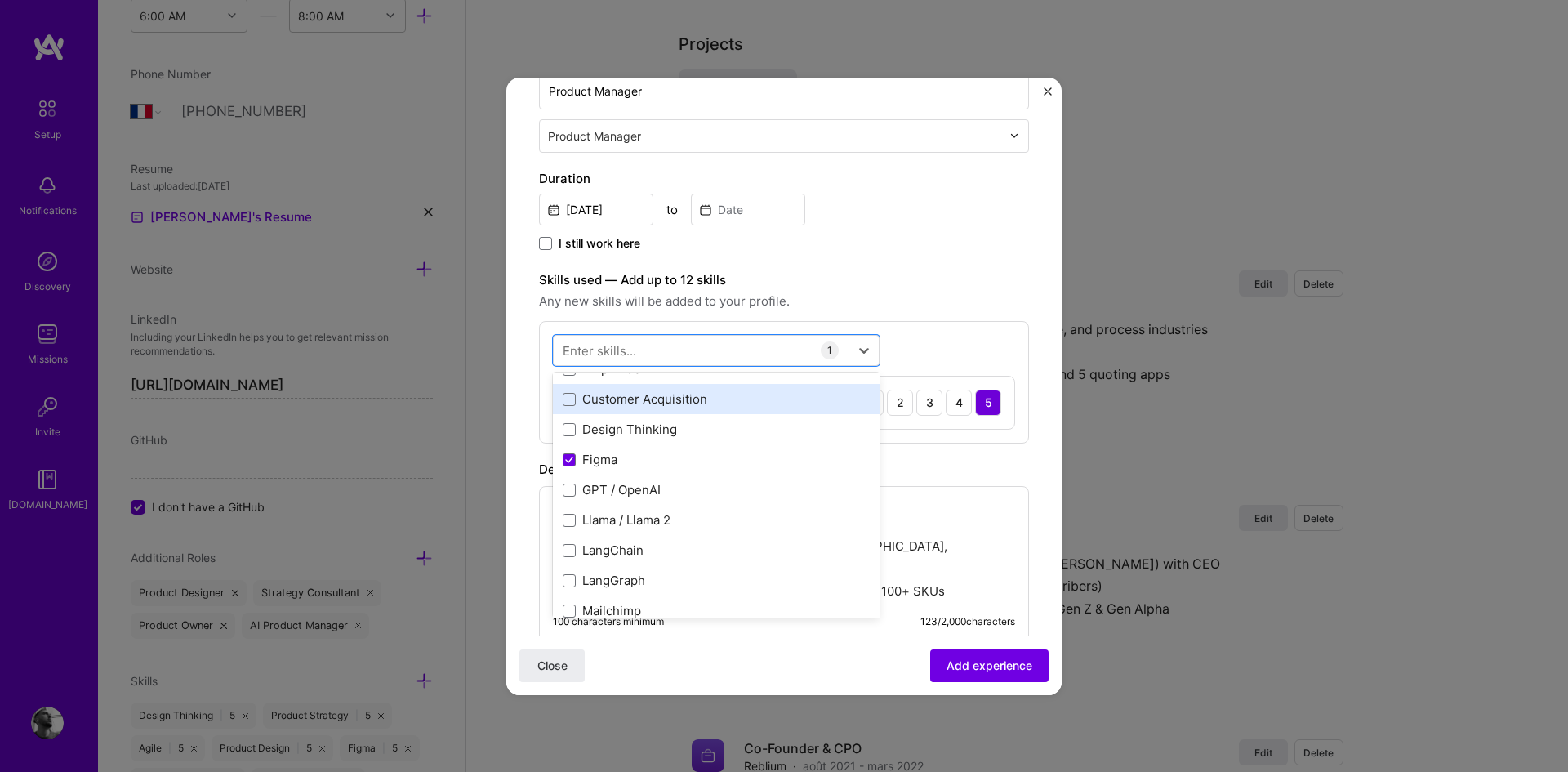
click at [574, 407] on div "Customer Acquisition" at bounding box center [716, 399] width 307 height 17
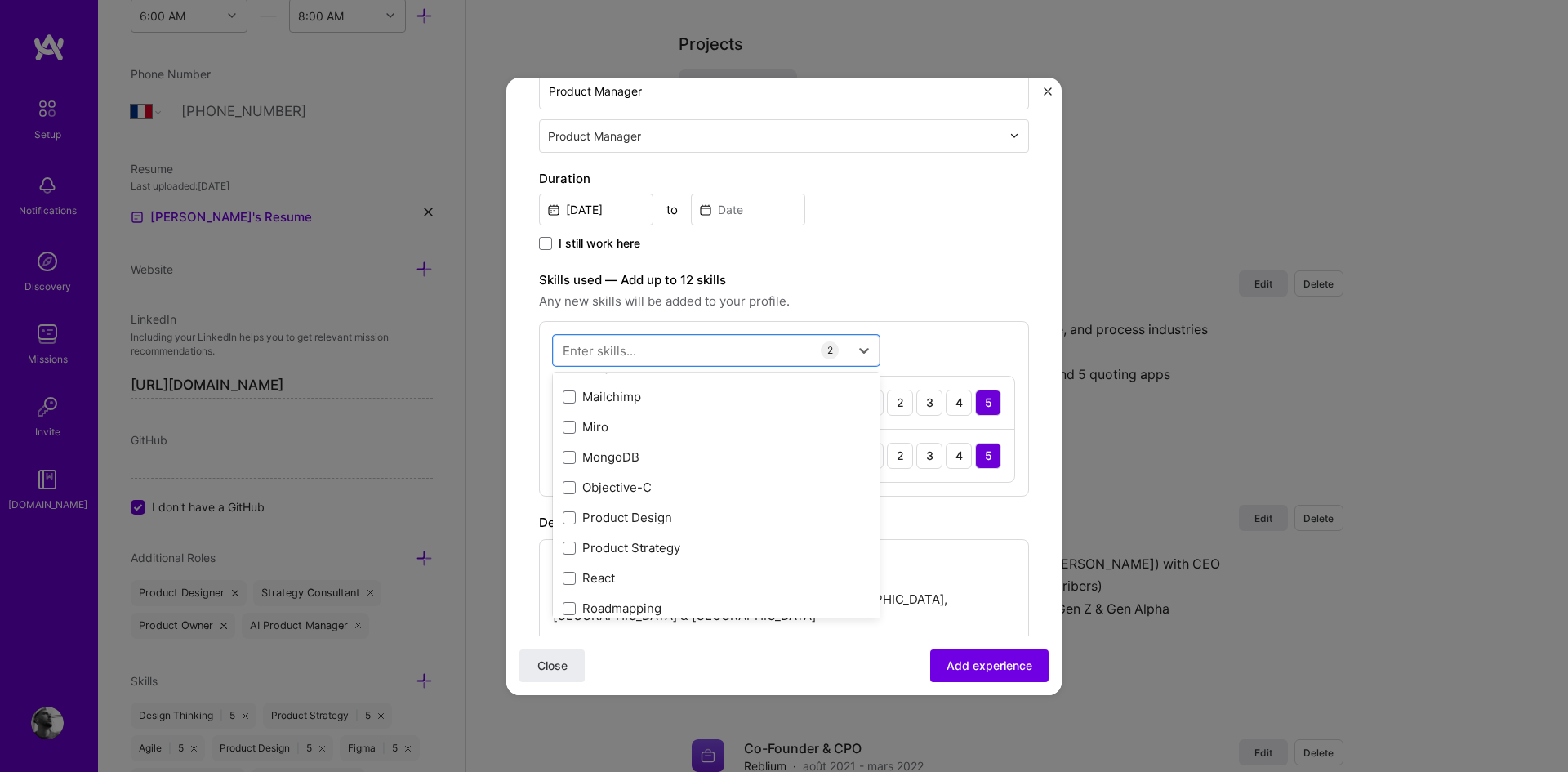
scroll to position [322, 0]
click at [567, 513] on span at bounding box center [569, 517] width 13 height 13
click at [0, 0] on input "checkbox" at bounding box center [0, 0] width 0 height 0
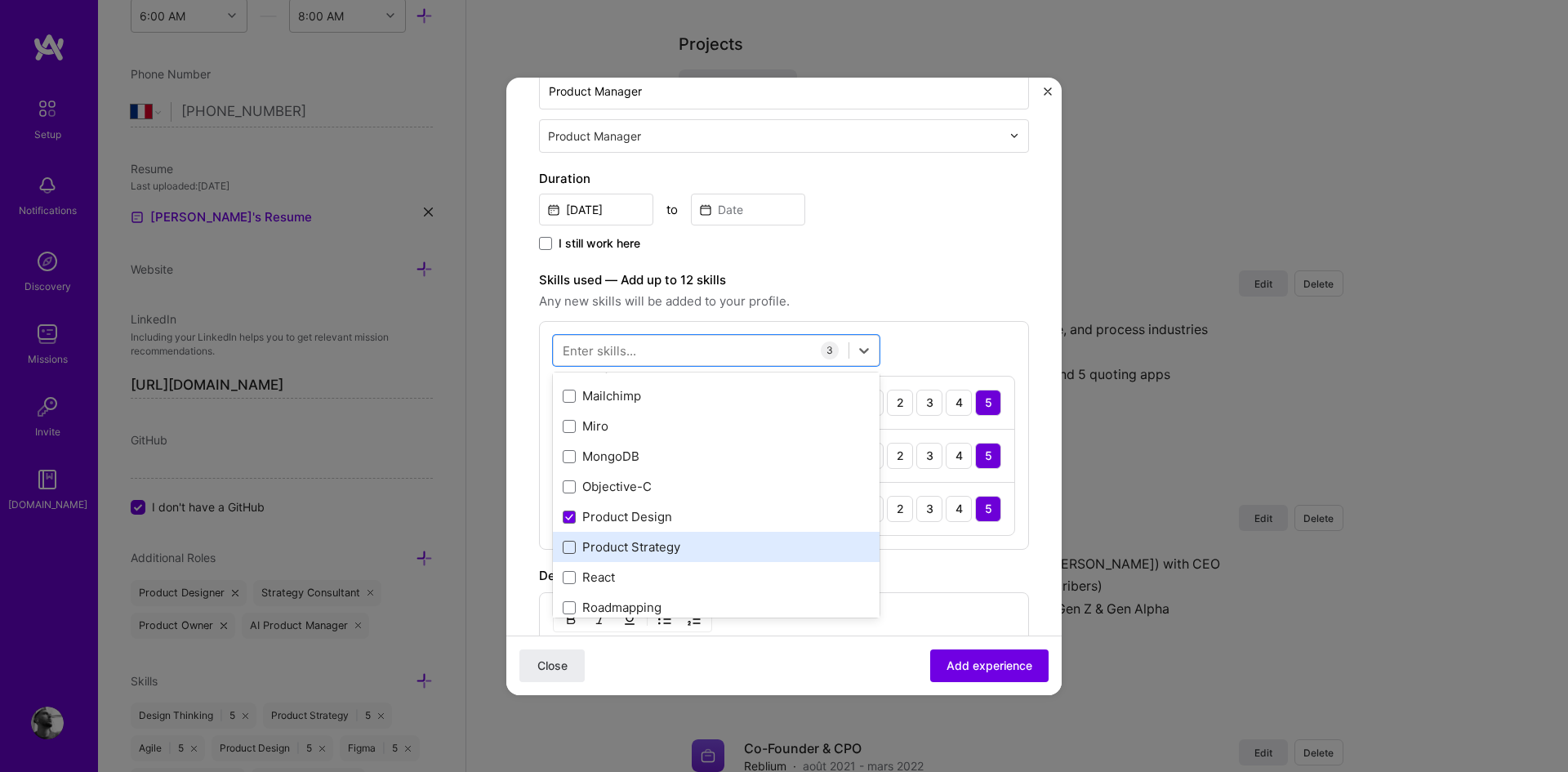
click at [573, 546] on span at bounding box center [569, 548] width 13 height 13
click at [0, 0] on input "checkbox" at bounding box center [0, 0] width 0 height 0
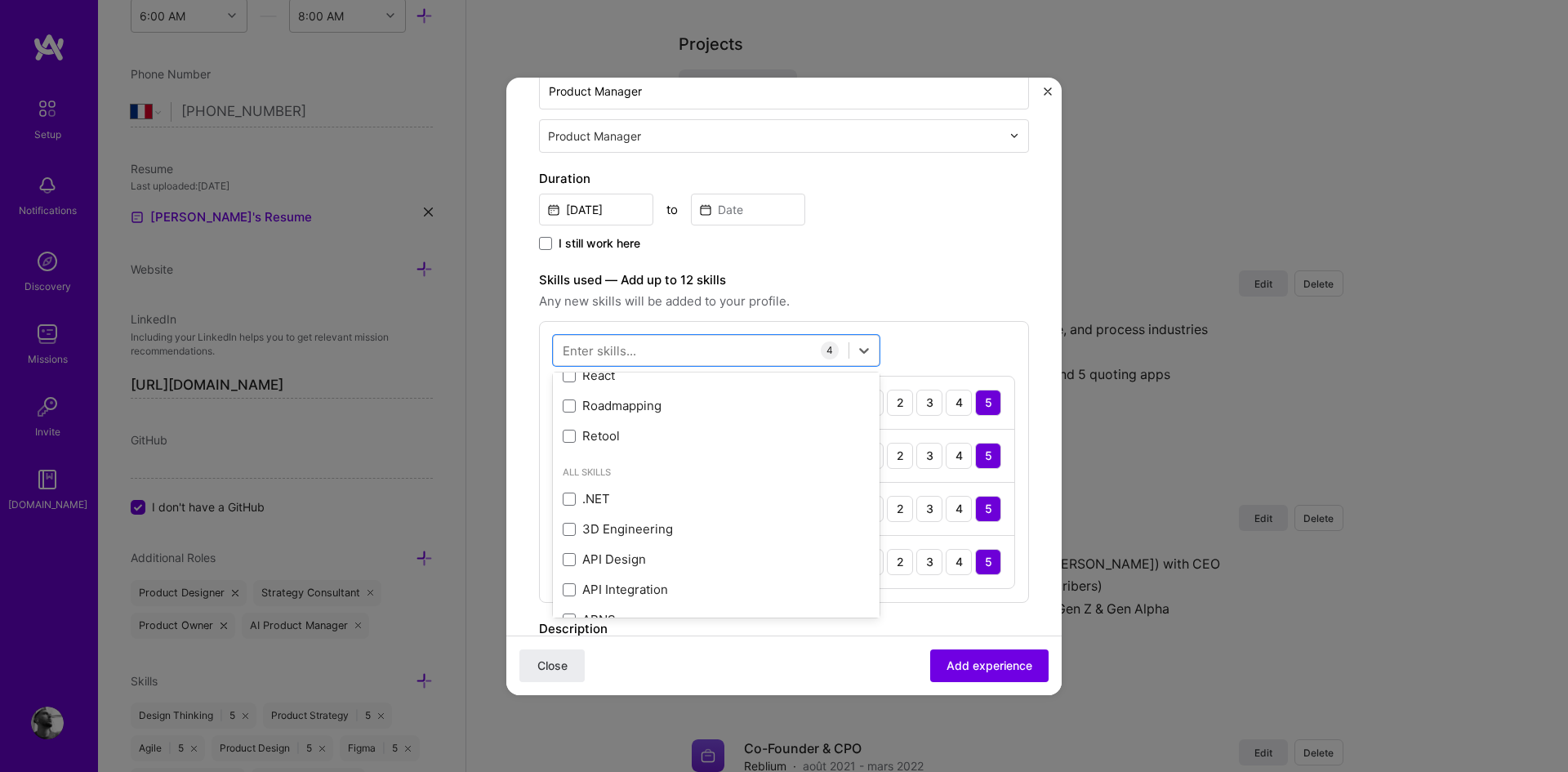
scroll to position [525, 0]
click at [910, 294] on span "Any new skills will be added to your profile." at bounding box center [784, 301] width 490 height 19
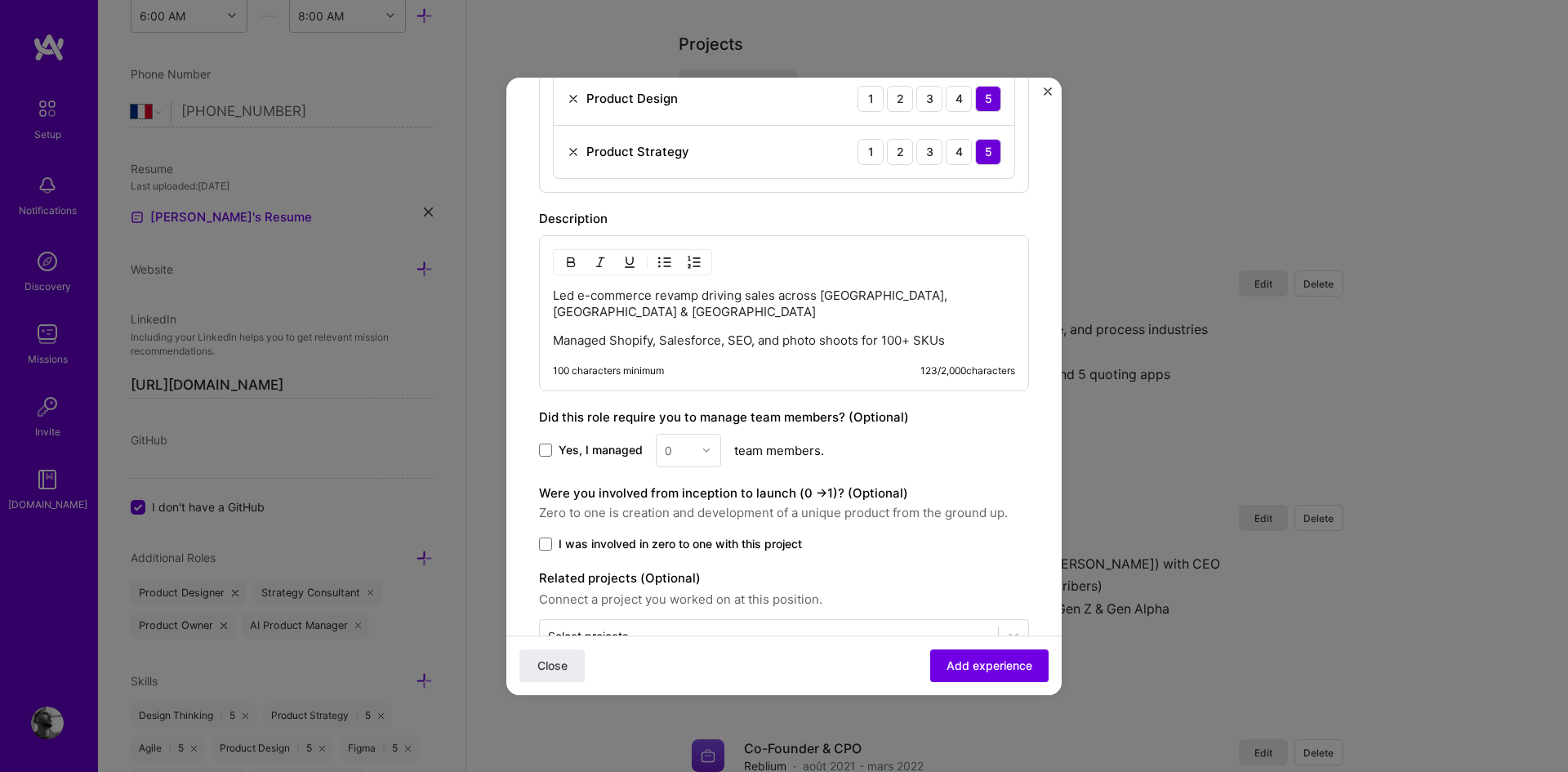
scroll to position [737, 0]
click at [707, 436] on div "0" at bounding box center [688, 450] width 65 height 33
click at [547, 443] on span at bounding box center [546, 450] width 13 height 13
click at [0, 0] on input "Yes, I managed" at bounding box center [0, 0] width 0 height 0
click at [682, 441] on input "text" at bounding box center [679, 450] width 28 height 17
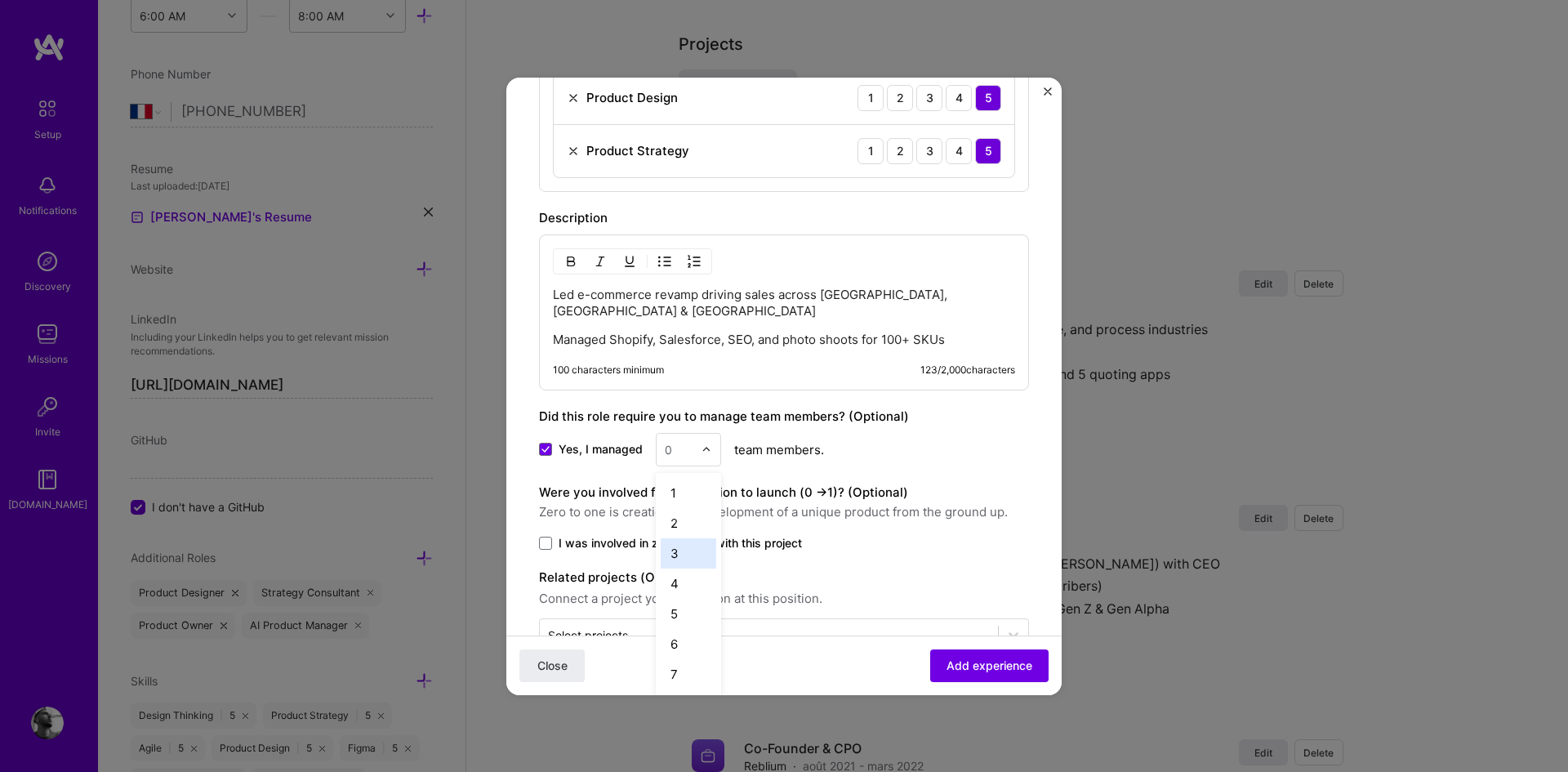
click at [687, 538] on div "3" at bounding box center [688, 553] width 55 height 30
click at [547, 537] on span at bounding box center [546, 543] width 13 height 13
click at [0, 0] on input "I was involved in zero to one with this project" at bounding box center [0, 0] width 0 height 0
click at [547, 541] on icon at bounding box center [546, 543] width 7 height 5
click at [0, 0] on input "I was involved in zero to one with this project" at bounding box center [0, 0] width 0 height 0
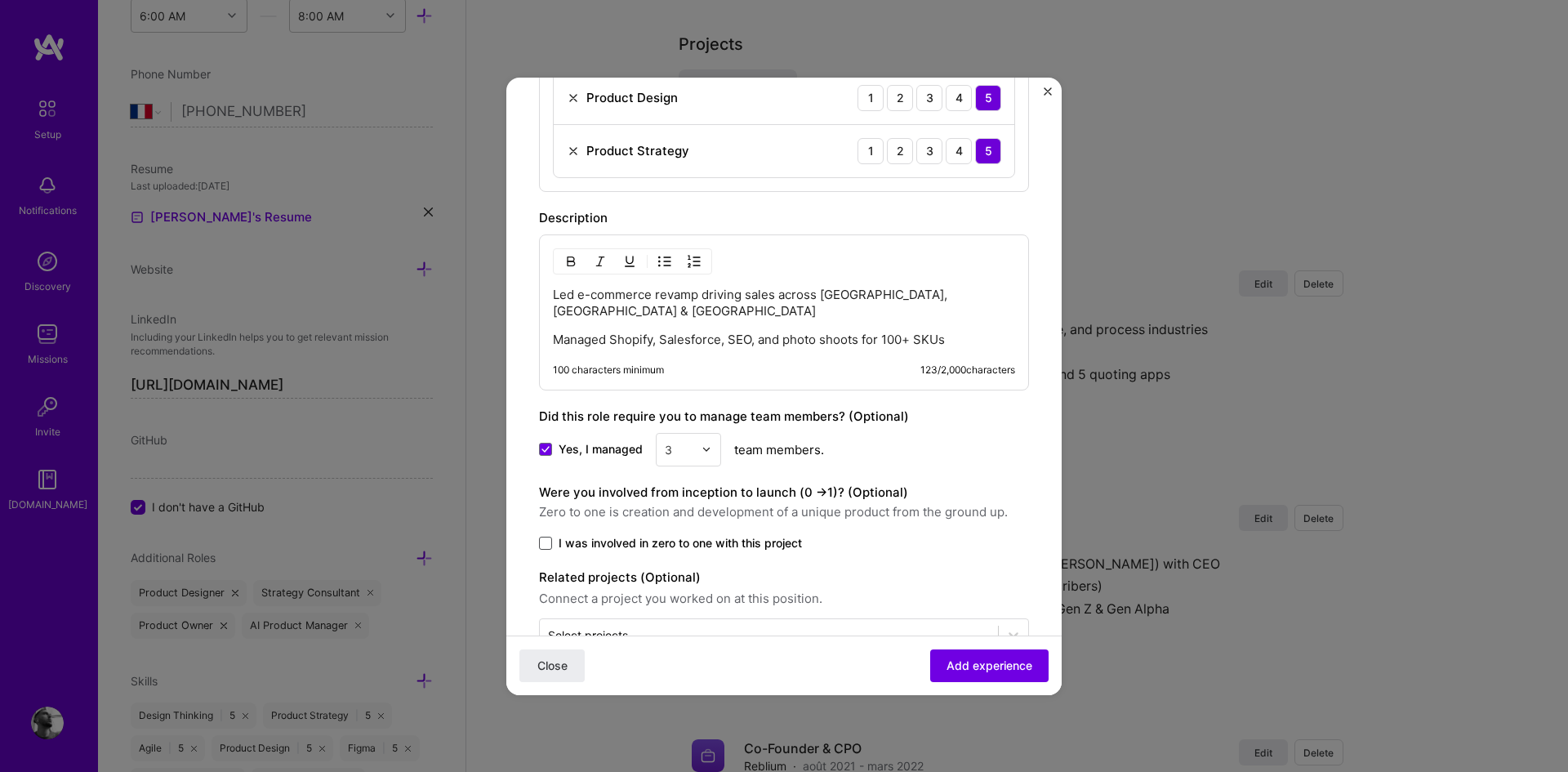
click at [547, 537] on span at bounding box center [546, 543] width 13 height 13
click at [0, 0] on input "I was involved in zero to one with this project" at bounding box center [0, 0] width 0 height 0
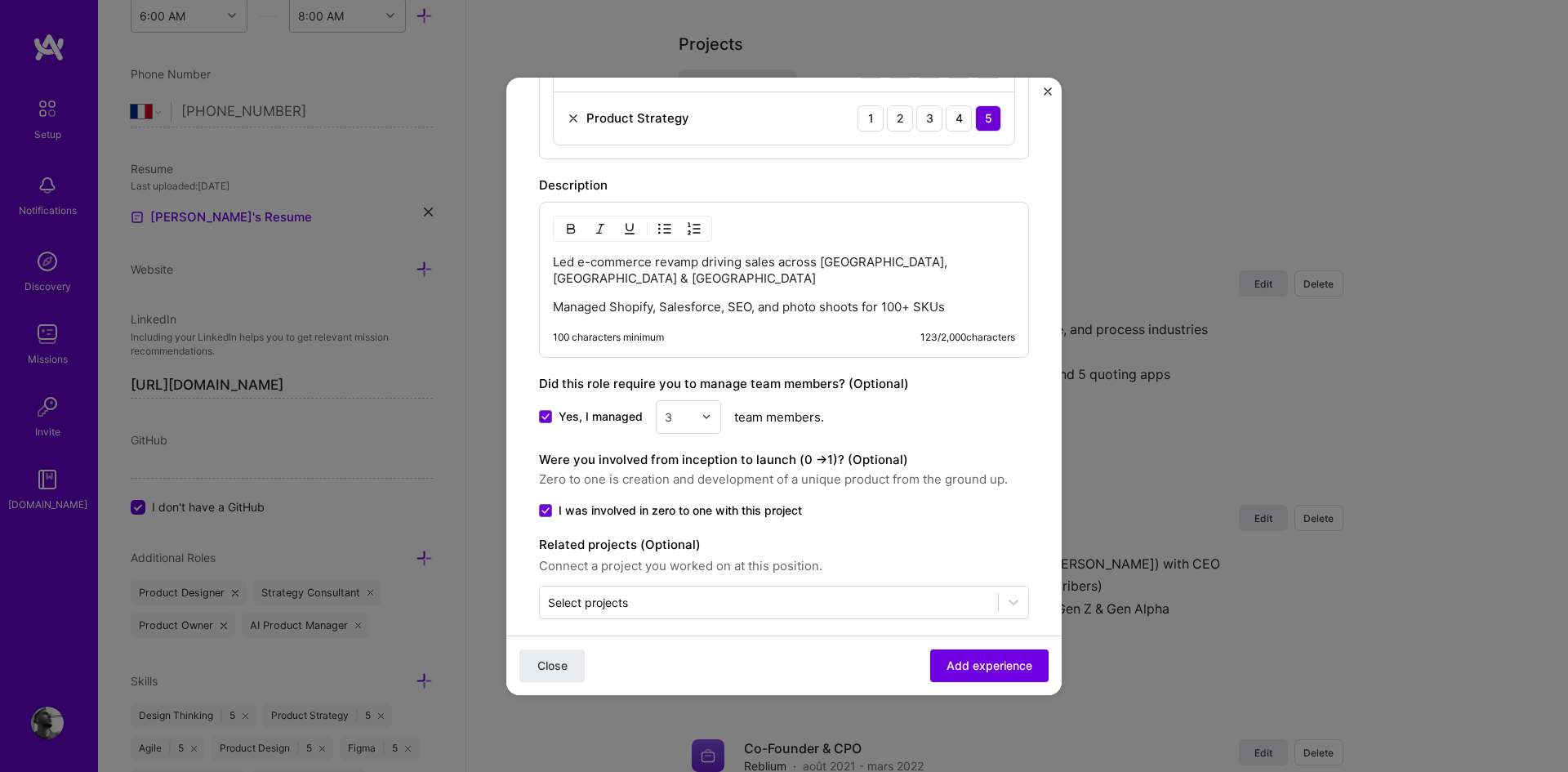
drag, startPoint x: 950, startPoint y: 661, endPoint x: 928, endPoint y: 527, distance: 135.8
click at [928, 527] on form "Create a job experience Jobs help companies understand your past experience. Co…" at bounding box center [784, 26] width 555 height 1371
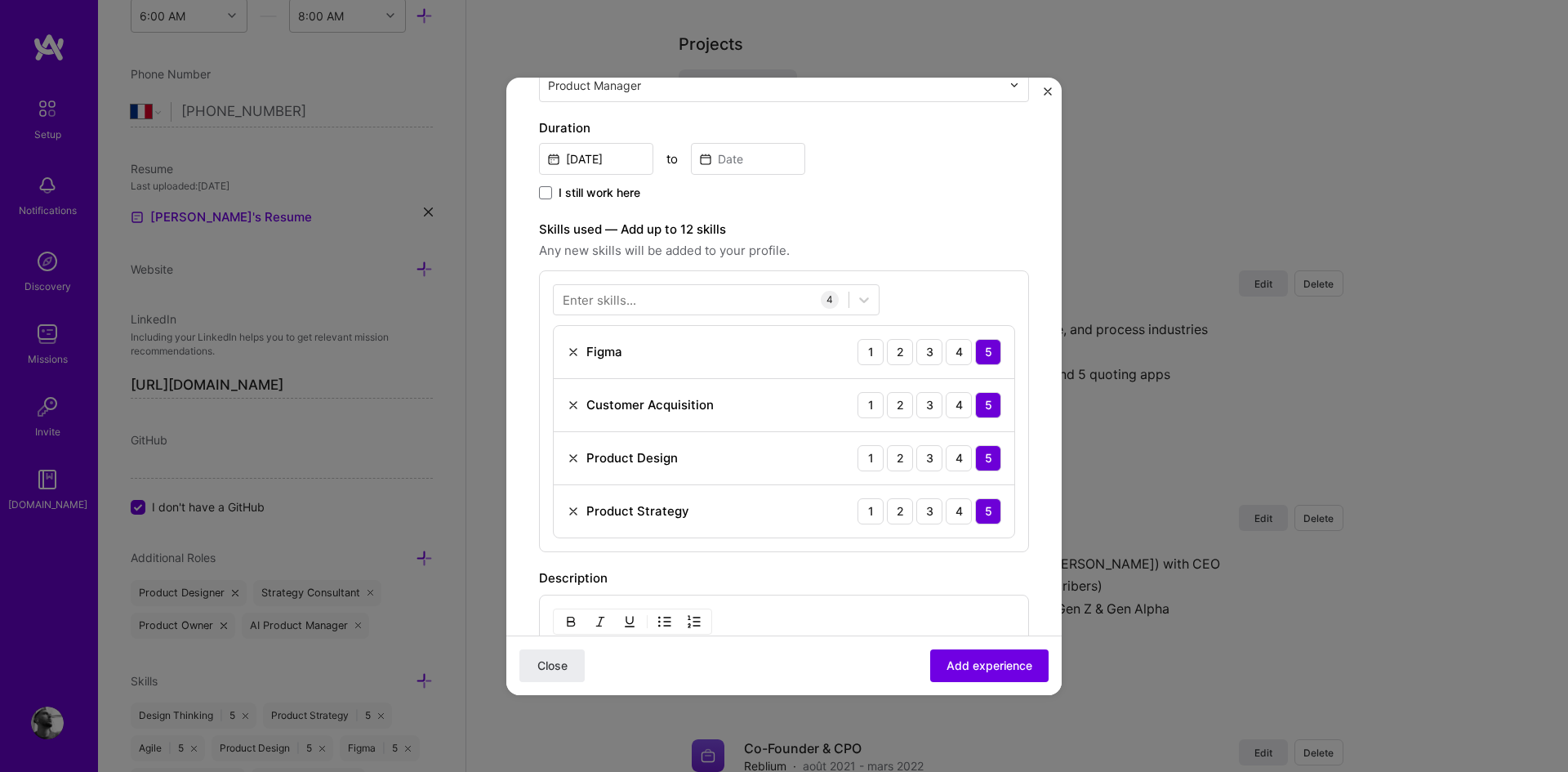
scroll to position [0, 0]
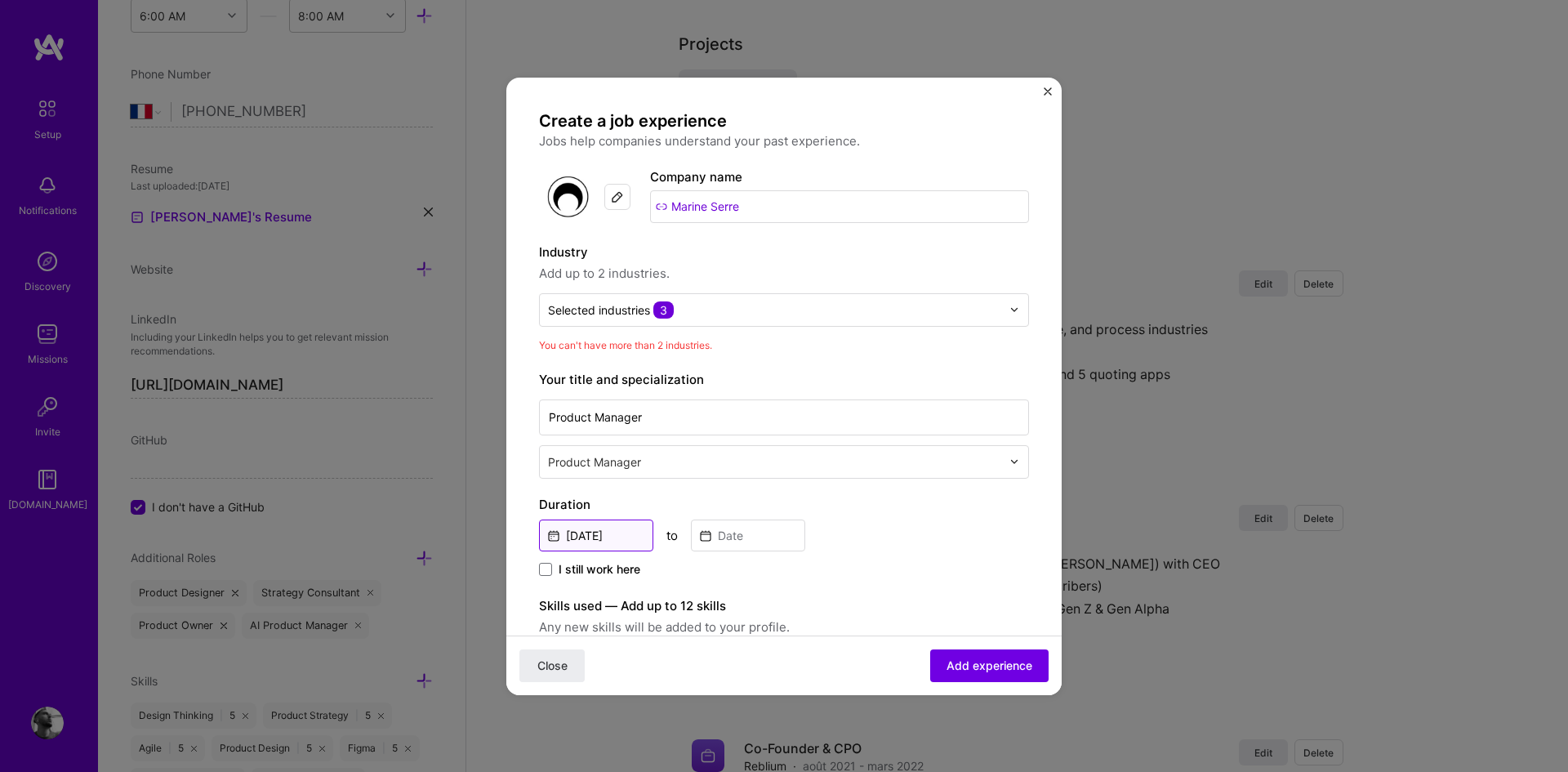
click at [606, 535] on input "[DATE]" at bounding box center [596, 535] width 115 height 32
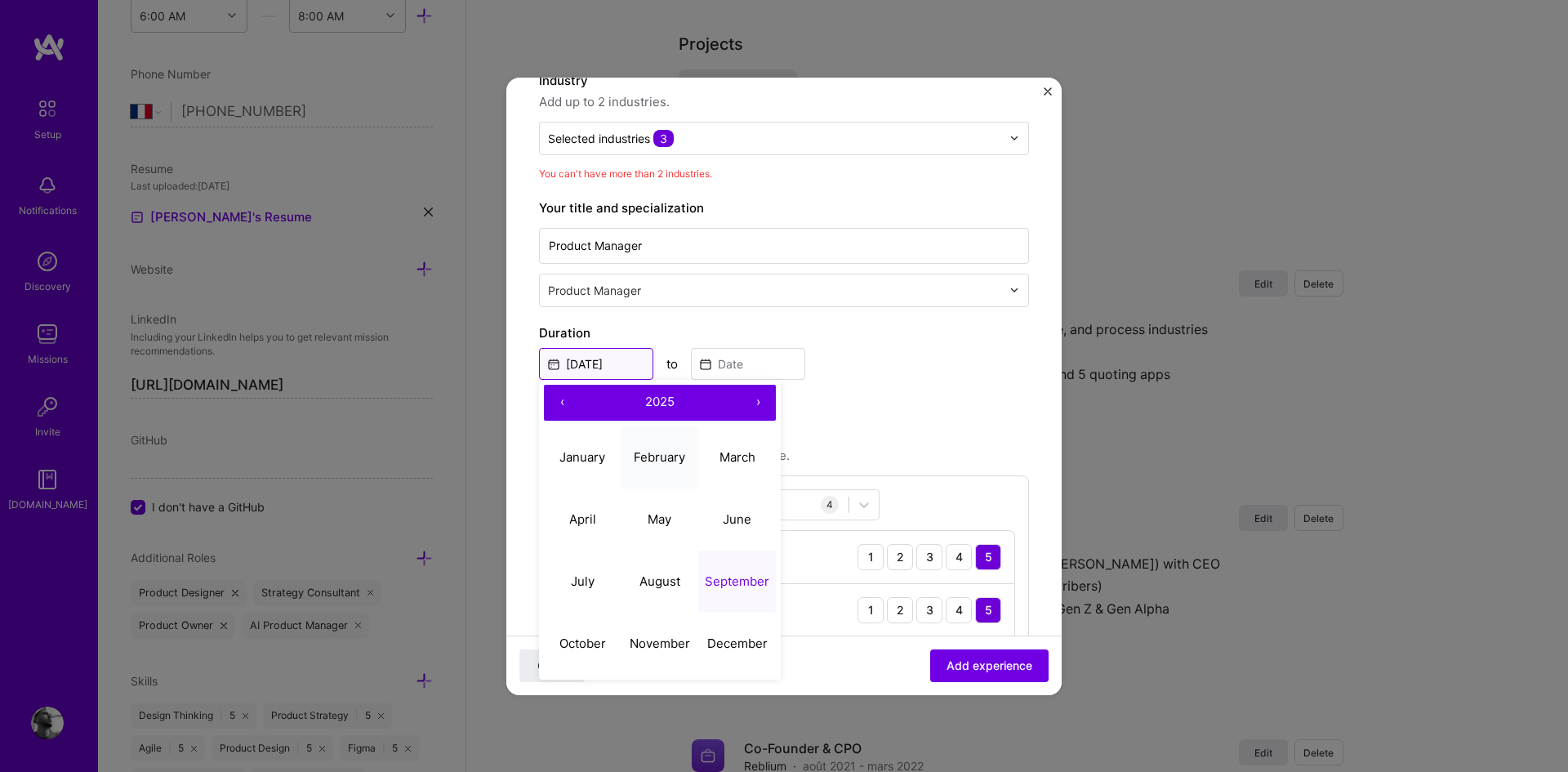
scroll to position [172, 0]
click at [601, 580] on button "July" at bounding box center [583, 580] width 78 height 62
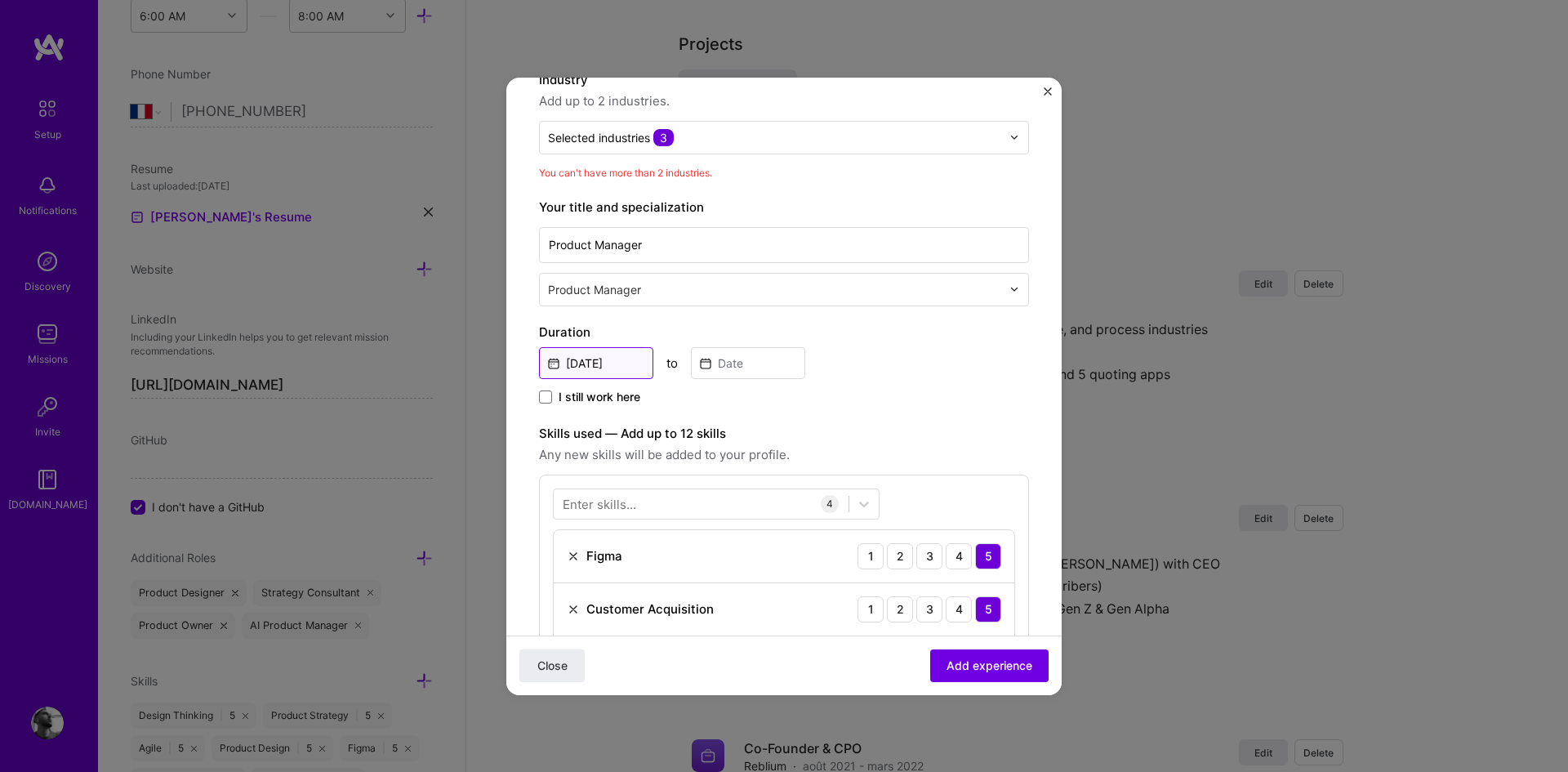
click at [615, 353] on input "[DATE]" at bounding box center [596, 363] width 115 height 32
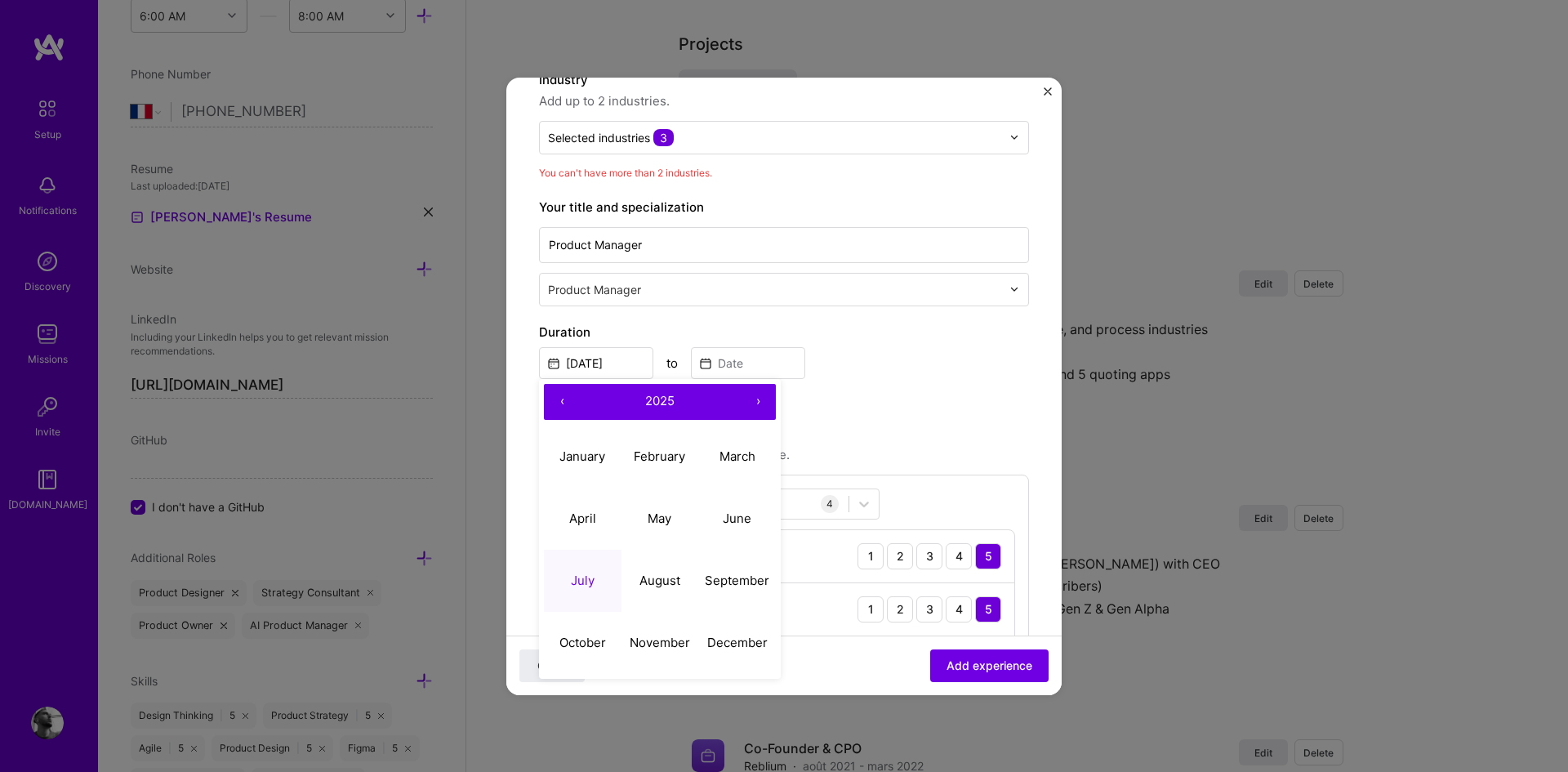
click at [558, 396] on button "‹" at bounding box center [562, 401] width 36 height 36
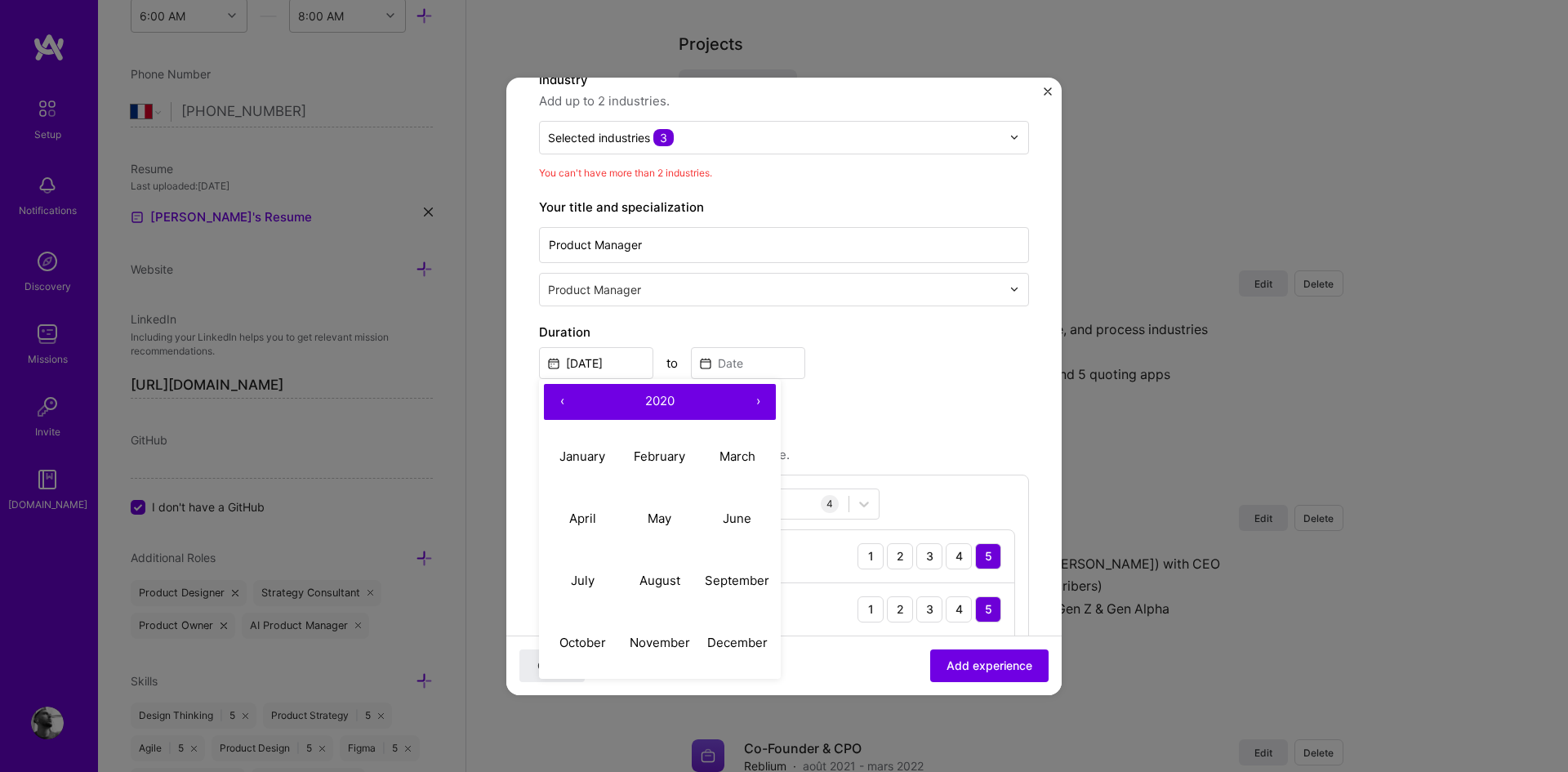
click at [558, 396] on button "‹" at bounding box center [562, 401] width 36 height 36
click at [580, 572] on button "July" at bounding box center [583, 580] width 78 height 62
type input "[DATE]"
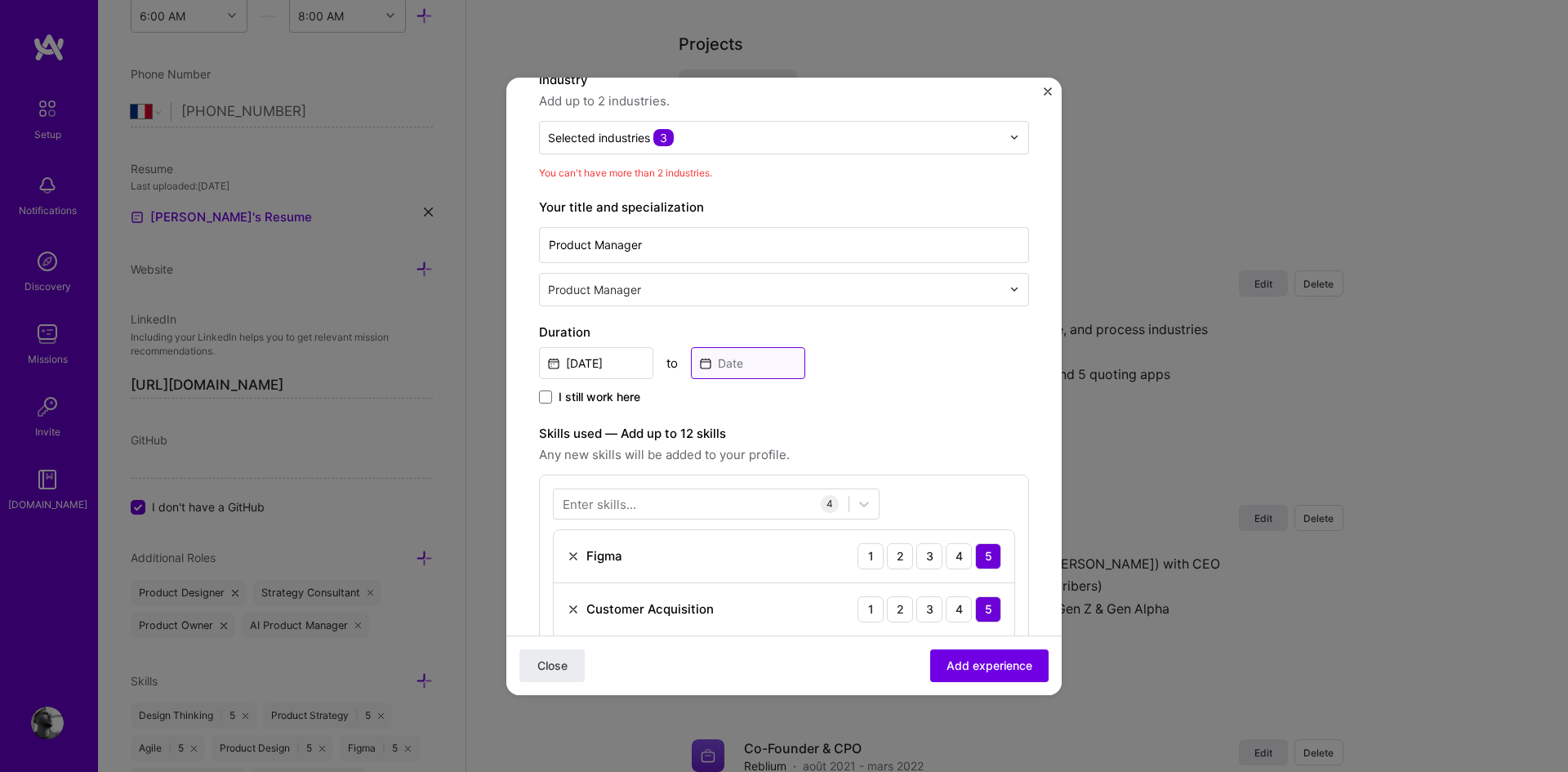
click at [751, 361] on input at bounding box center [748, 363] width 115 height 32
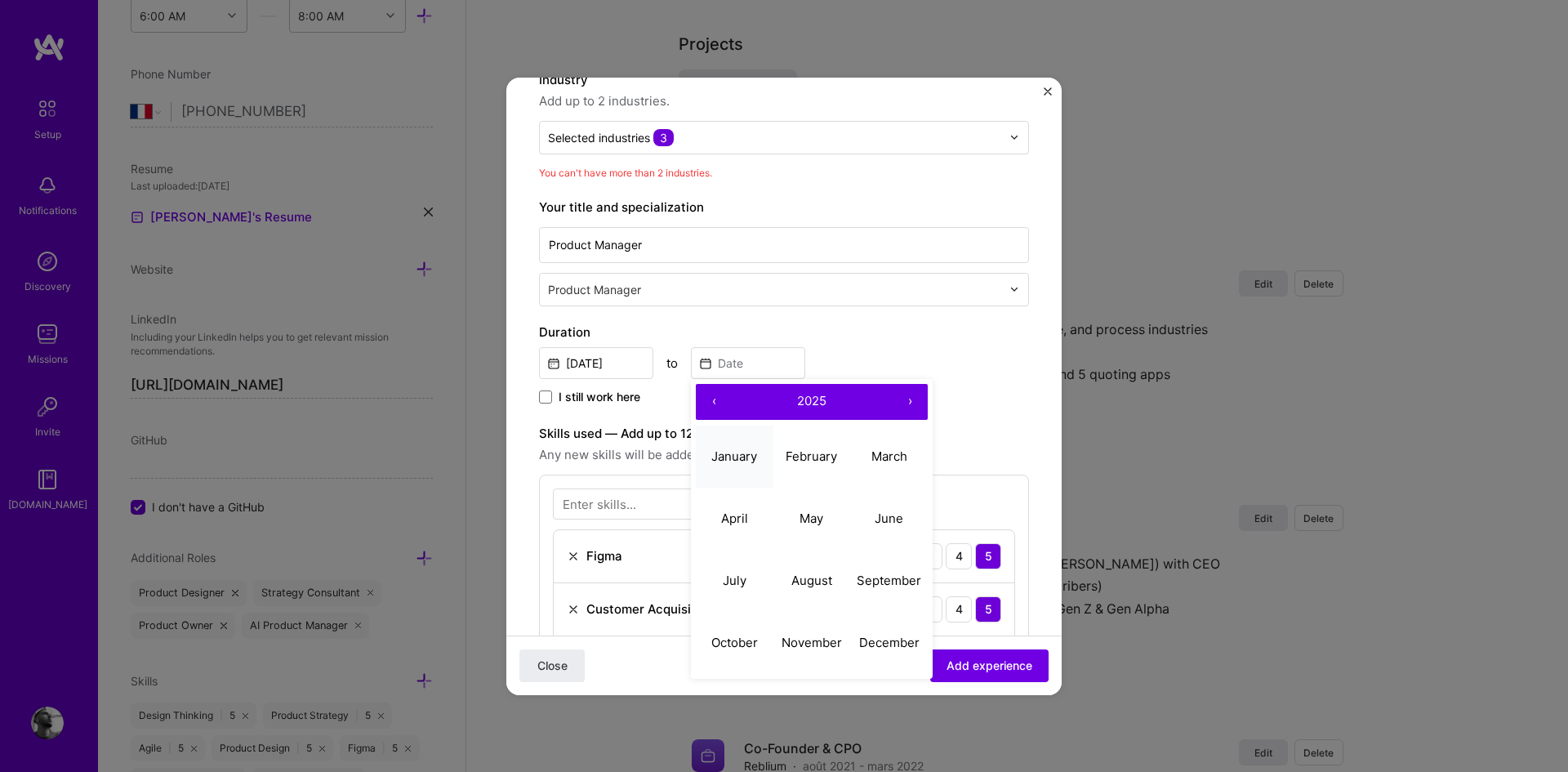
click at [722, 469] on button "January" at bounding box center [734, 456] width 78 height 62
type input "[DATE]"
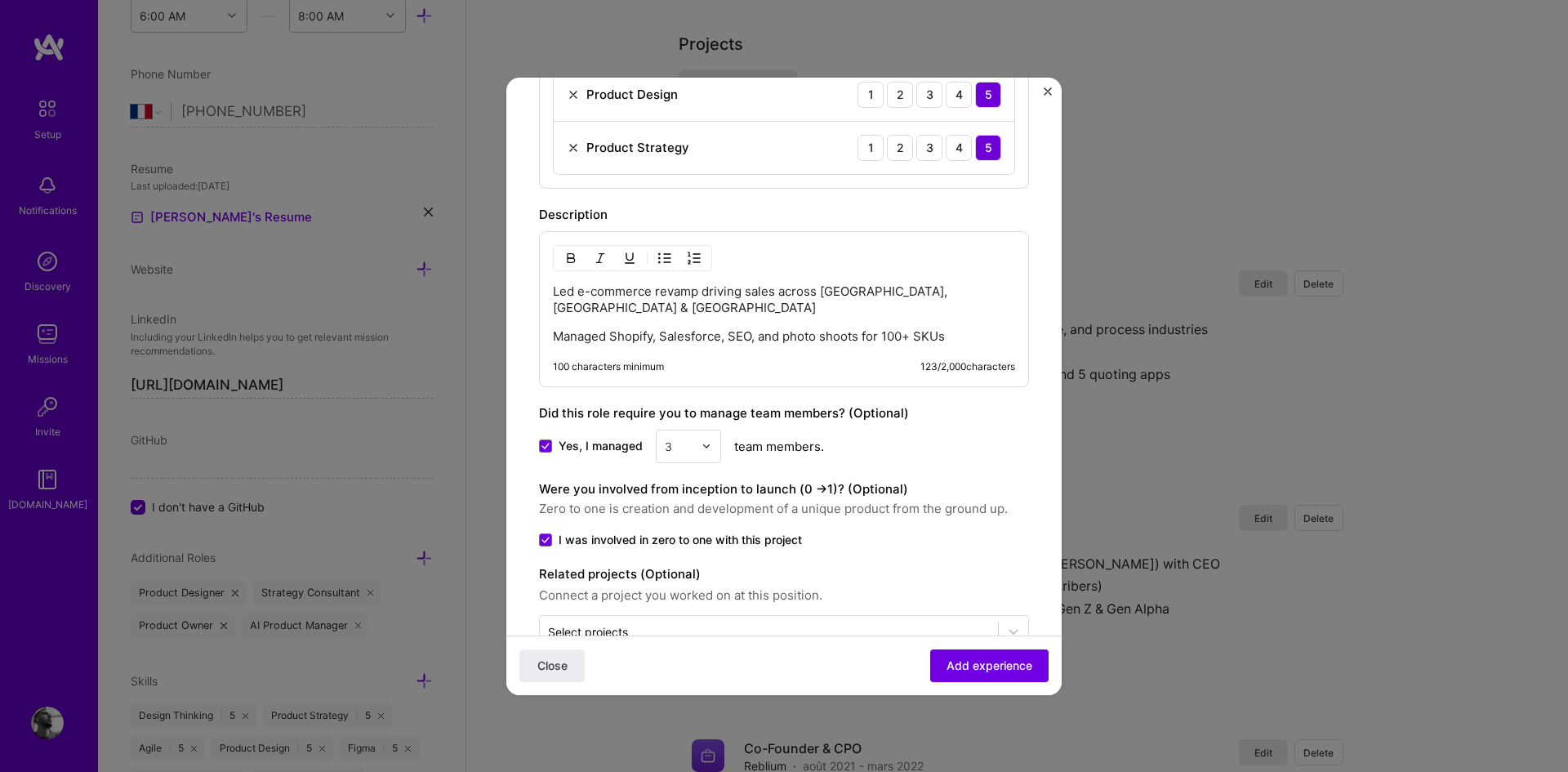
scroll to position [769, 0]
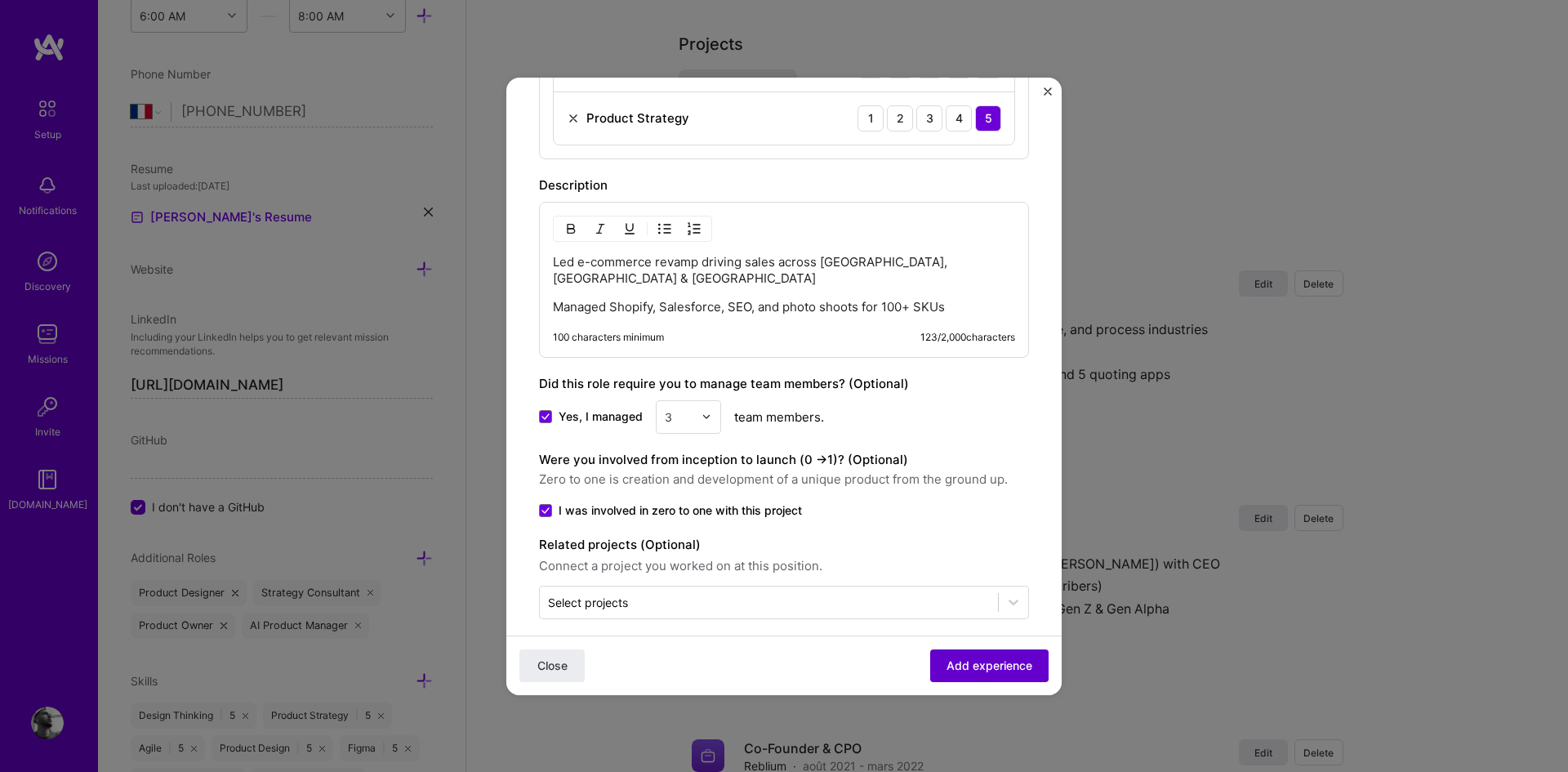
click at [998, 663] on span "Add experience" at bounding box center [989, 665] width 85 height 17
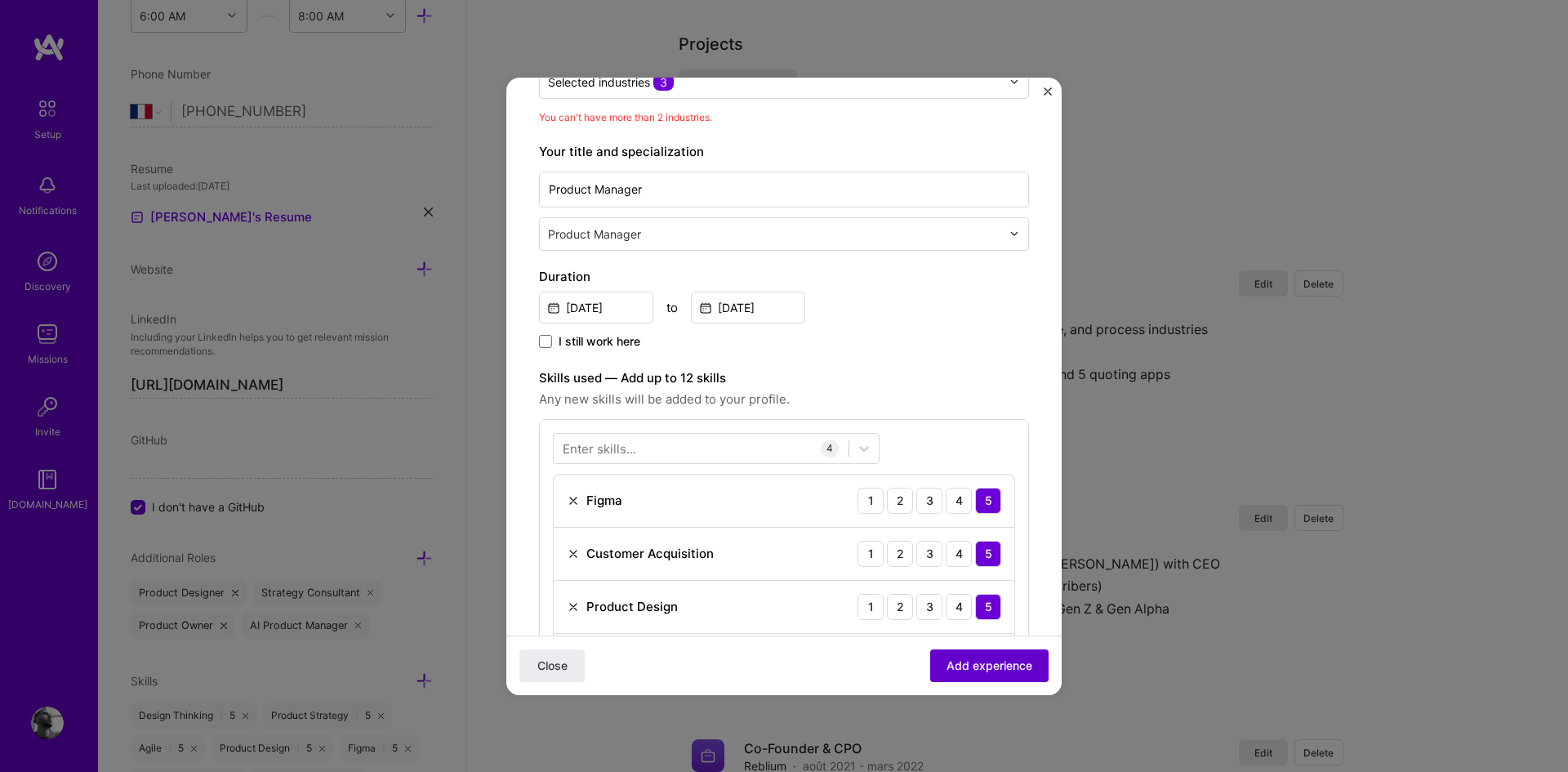
scroll to position [165, 0]
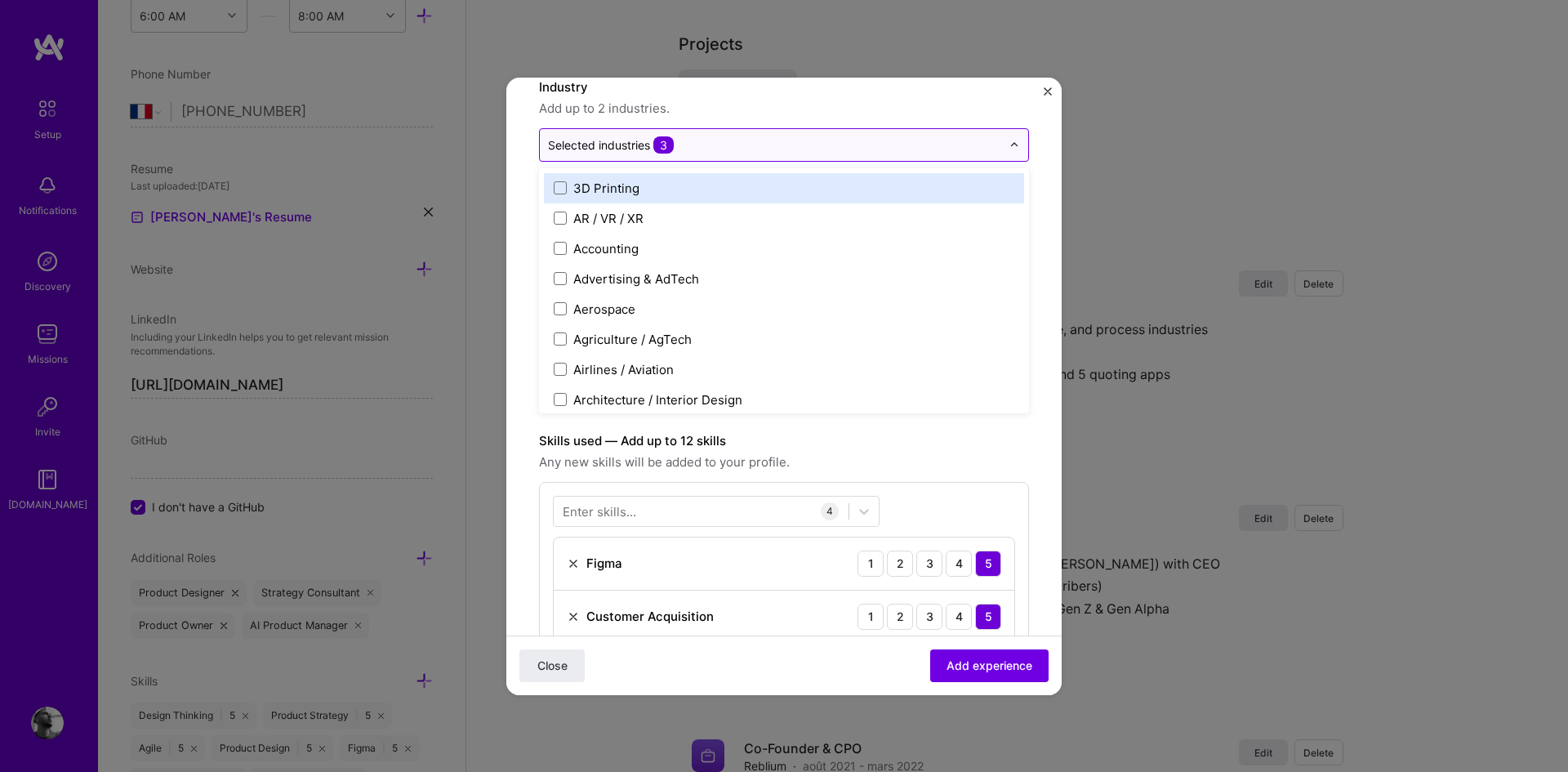
click at [740, 149] on input "text" at bounding box center [774, 145] width 453 height 17
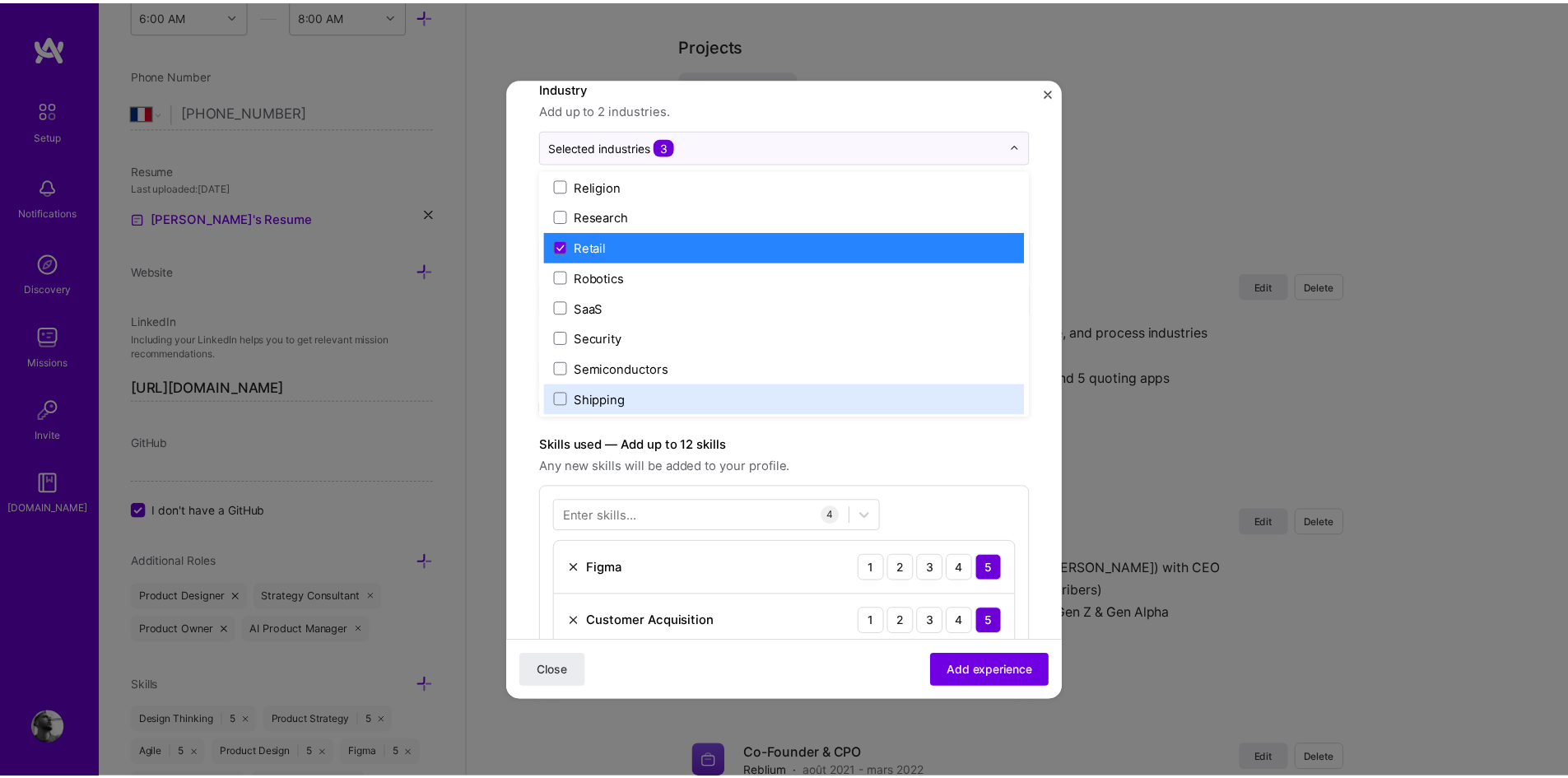
scroll to position [3170, 0]
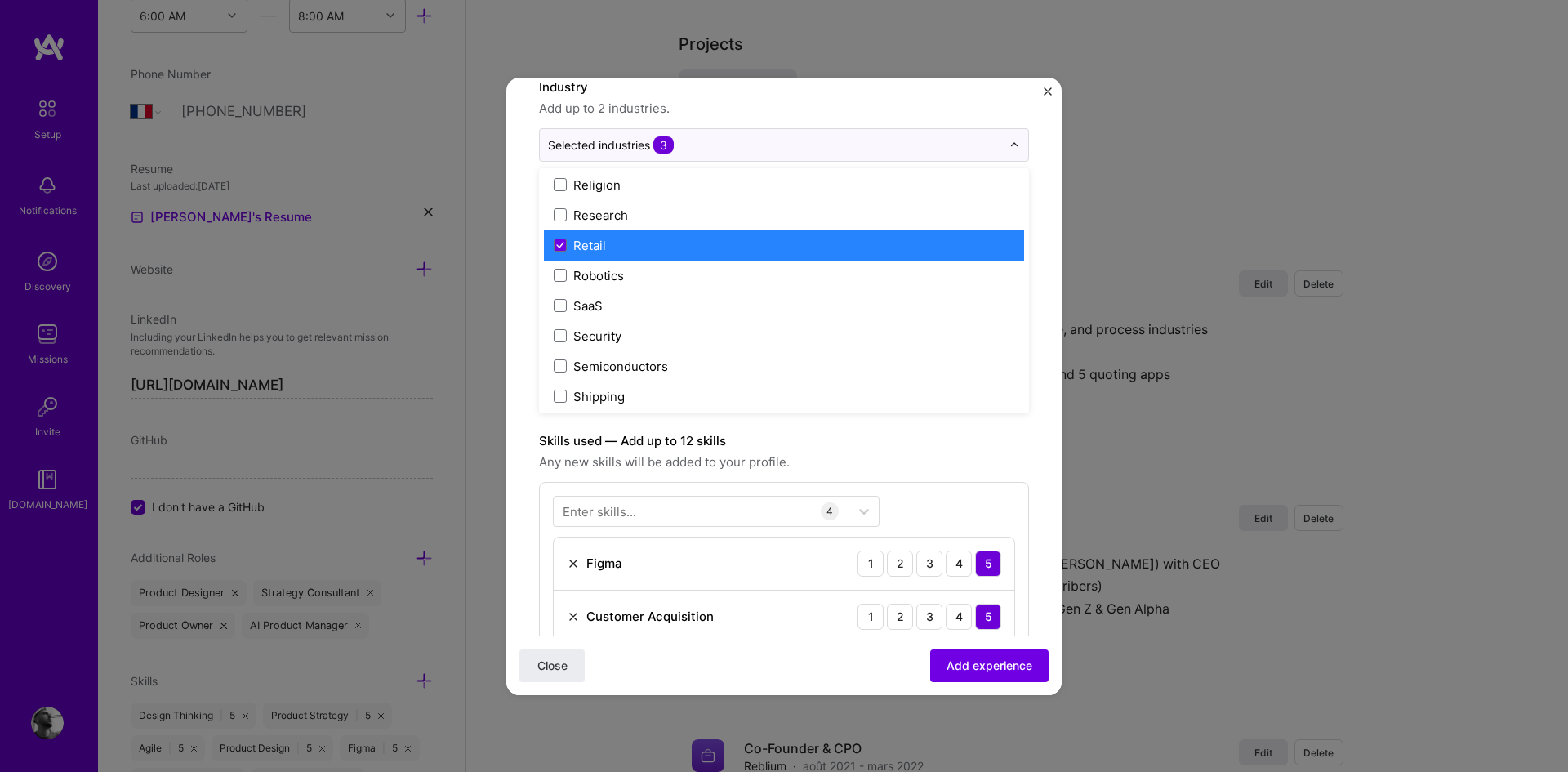
click at [697, 239] on label "Retail" at bounding box center [784, 245] width 460 height 17
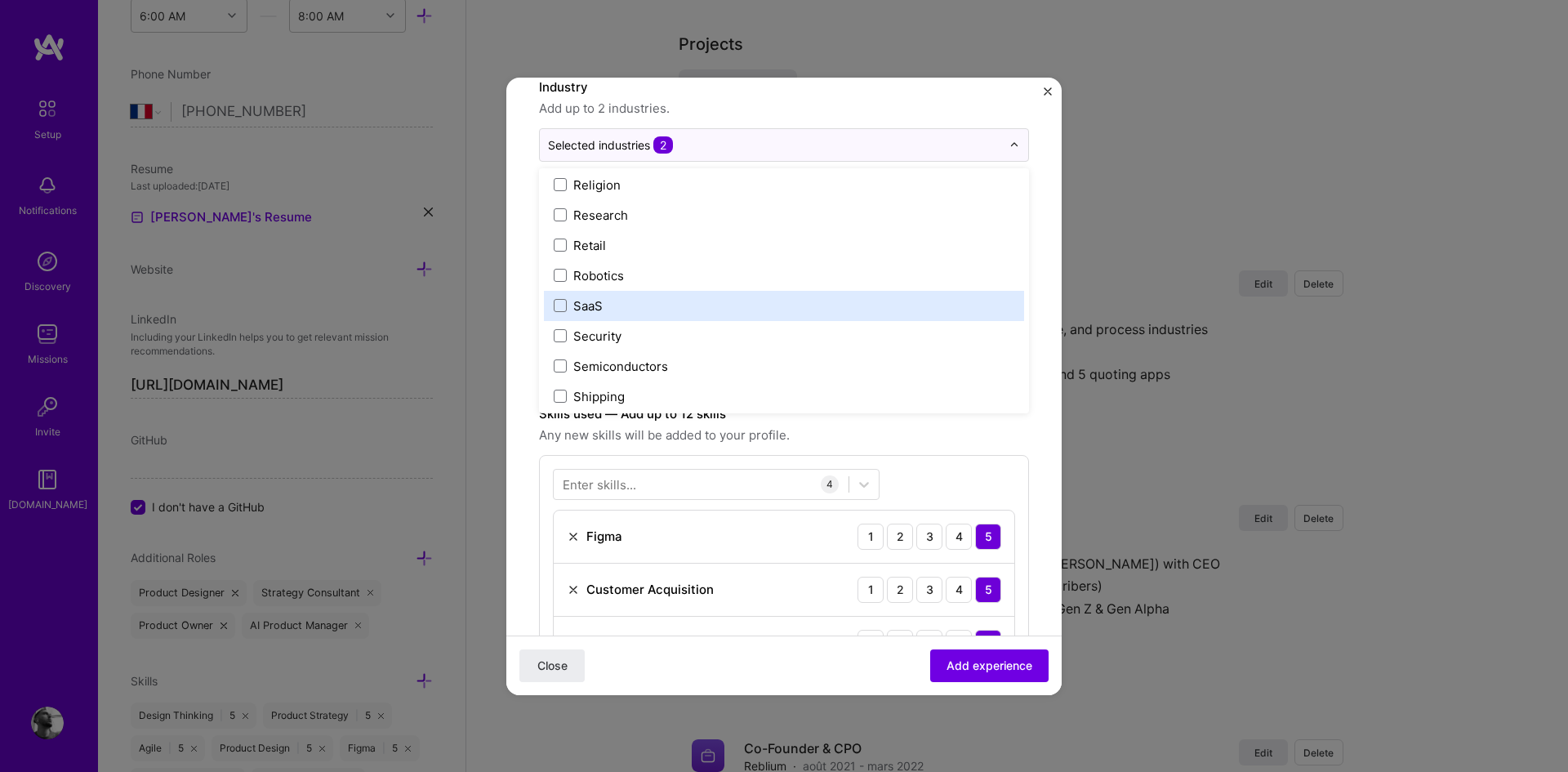
click at [1026, 273] on form "Create a job experience Jobs help companies understand your past experience. Co…" at bounding box center [784, 617] width 555 height 1343
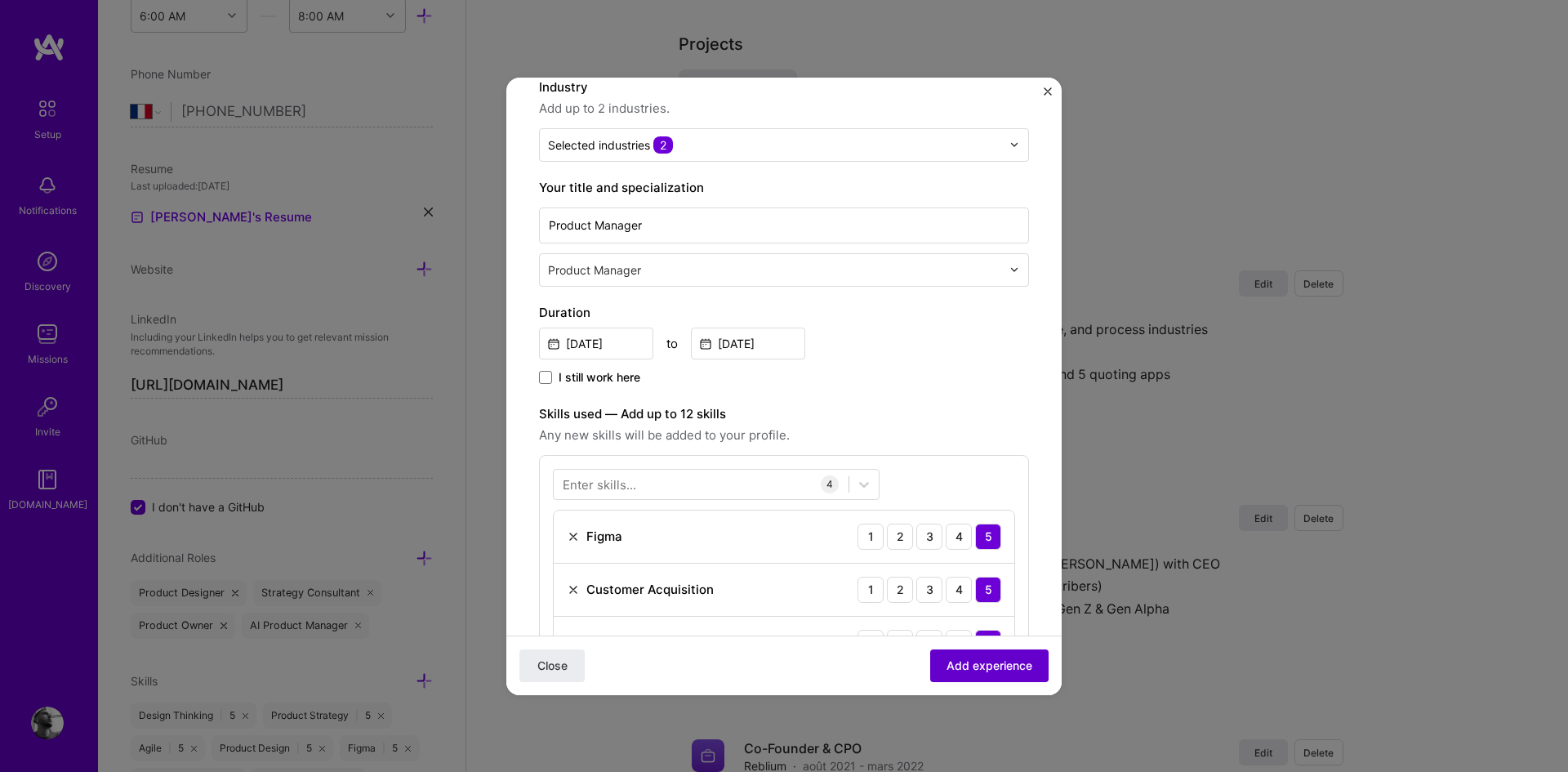
click at [1005, 668] on span "Add experience" at bounding box center [989, 665] width 85 height 17
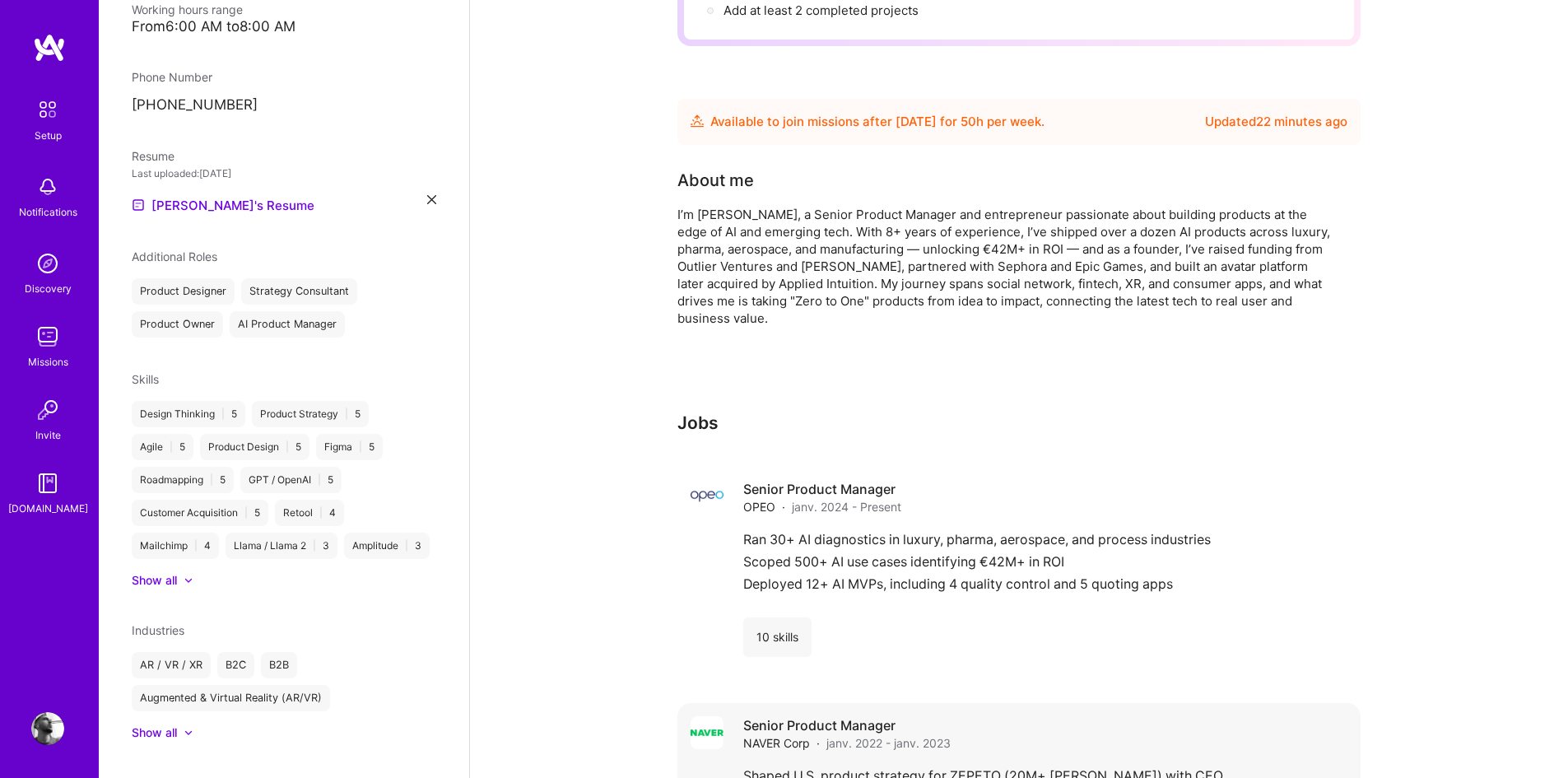
scroll to position [0, 0]
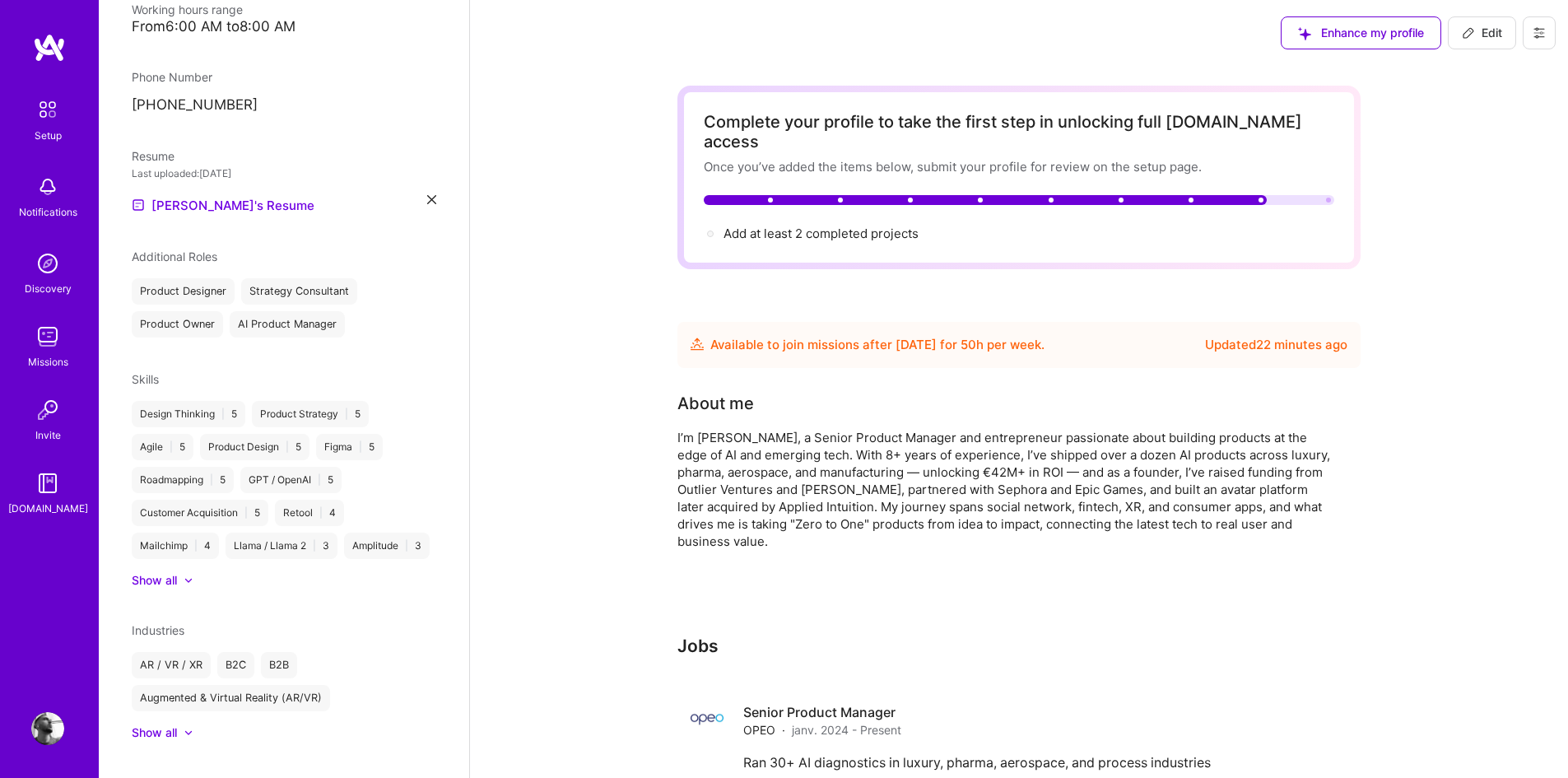
click at [1487, 28] on span "Edit" at bounding box center [1482, 33] width 41 height 17
select select "FR"
select select "Future Date"
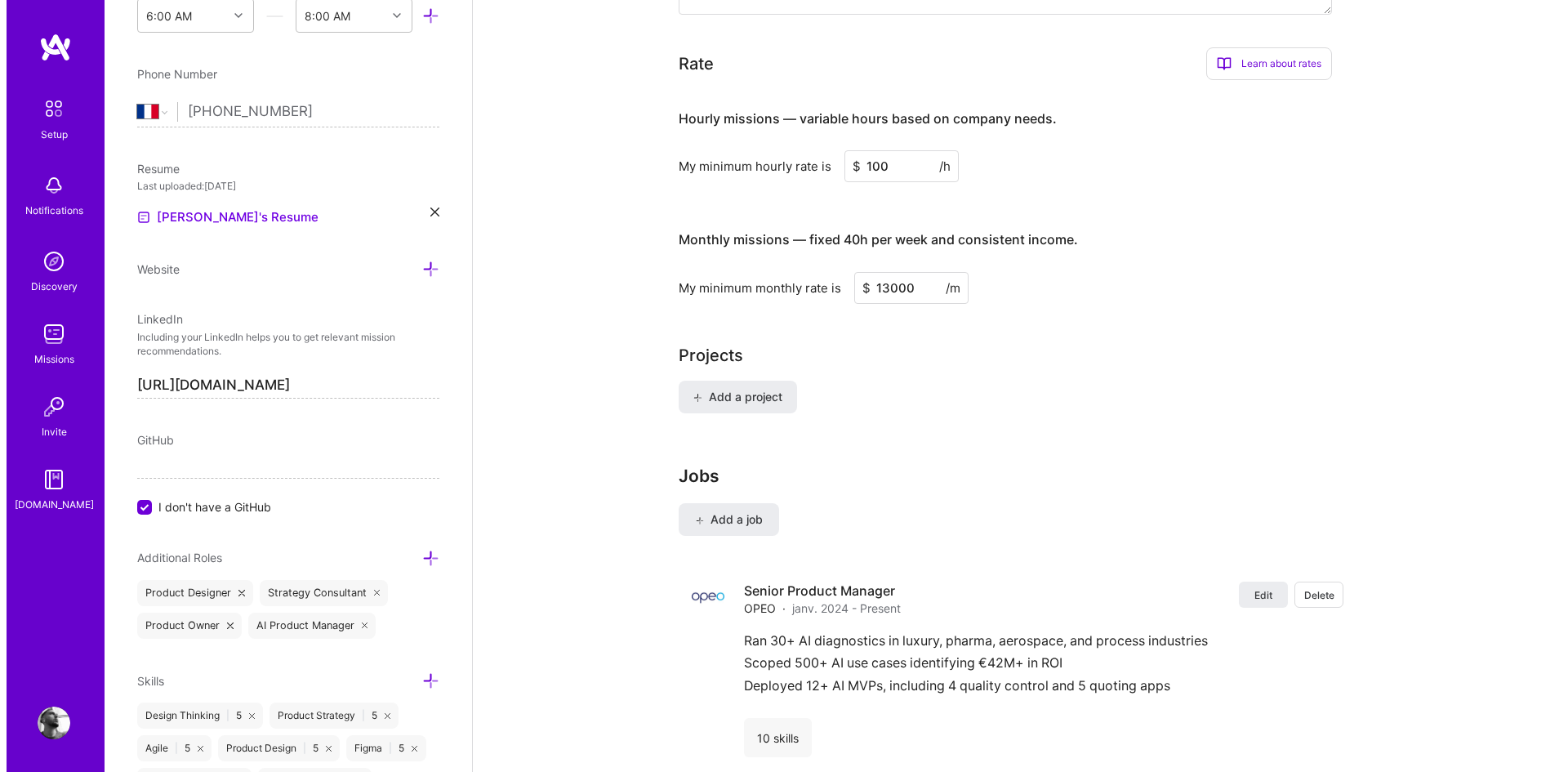
scroll to position [911, 0]
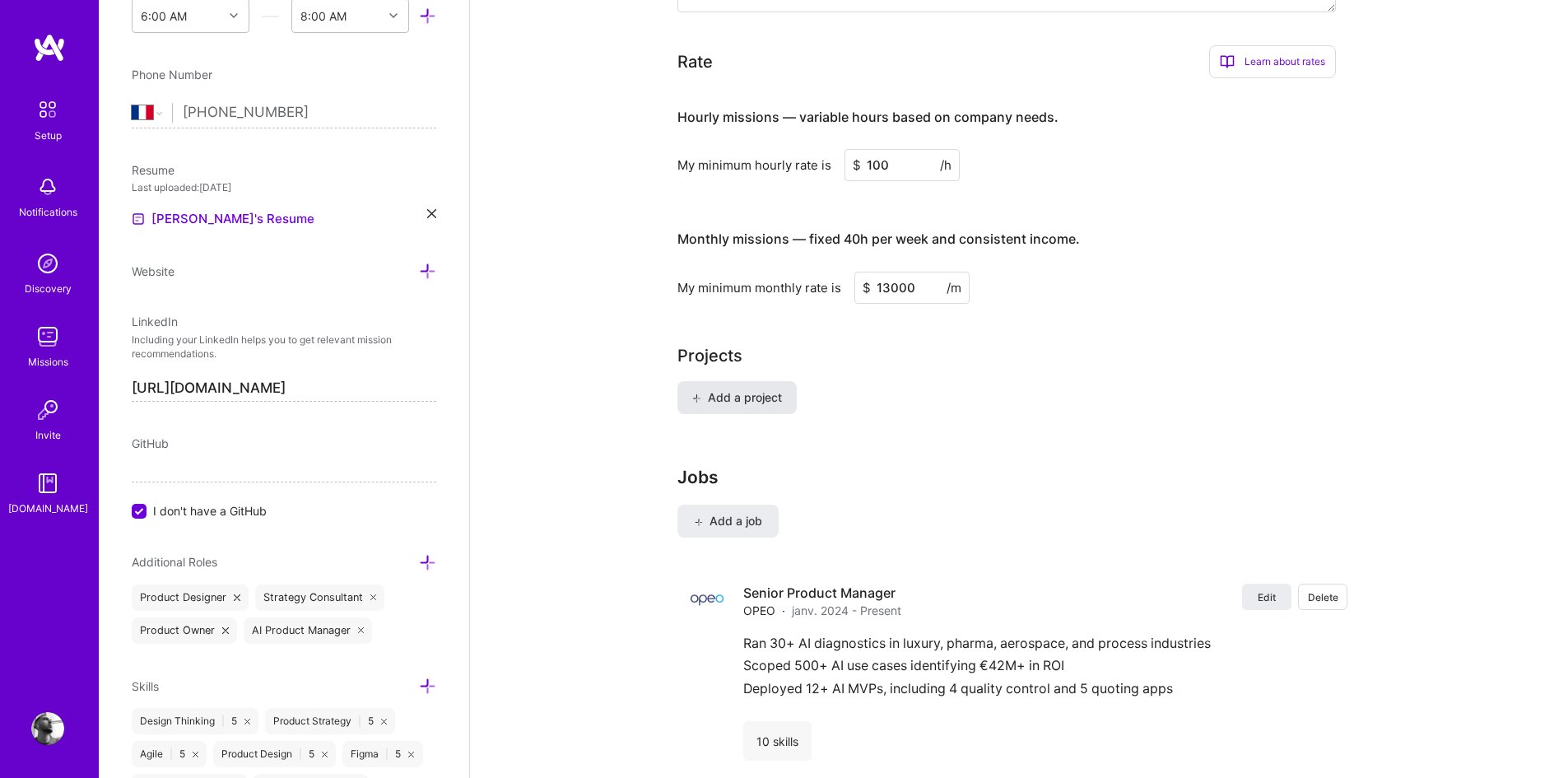
click at [737, 389] on span "Add a project" at bounding box center [737, 397] width 89 height 17
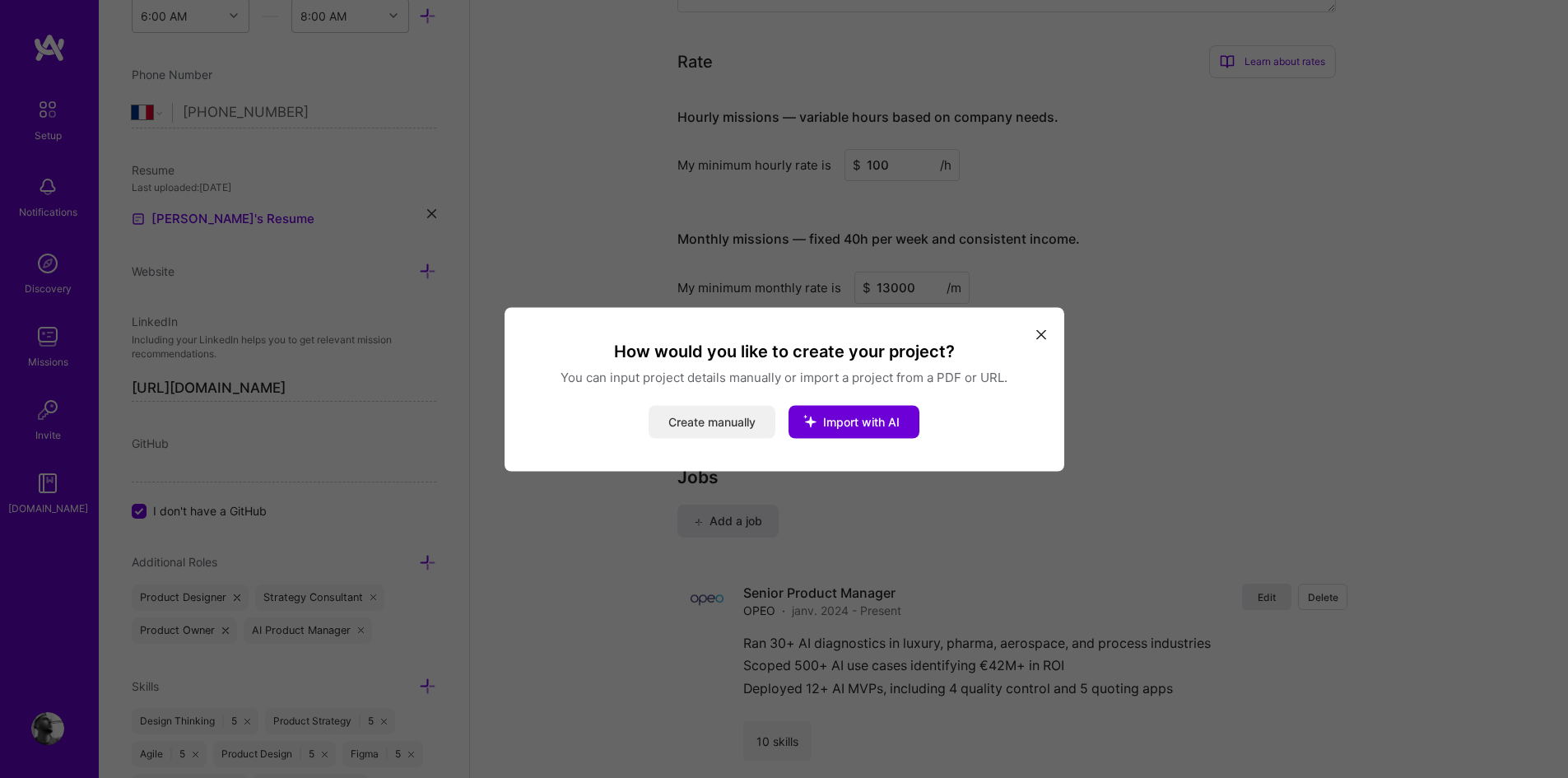
click at [727, 420] on button "Create manually" at bounding box center [712, 421] width 127 height 33
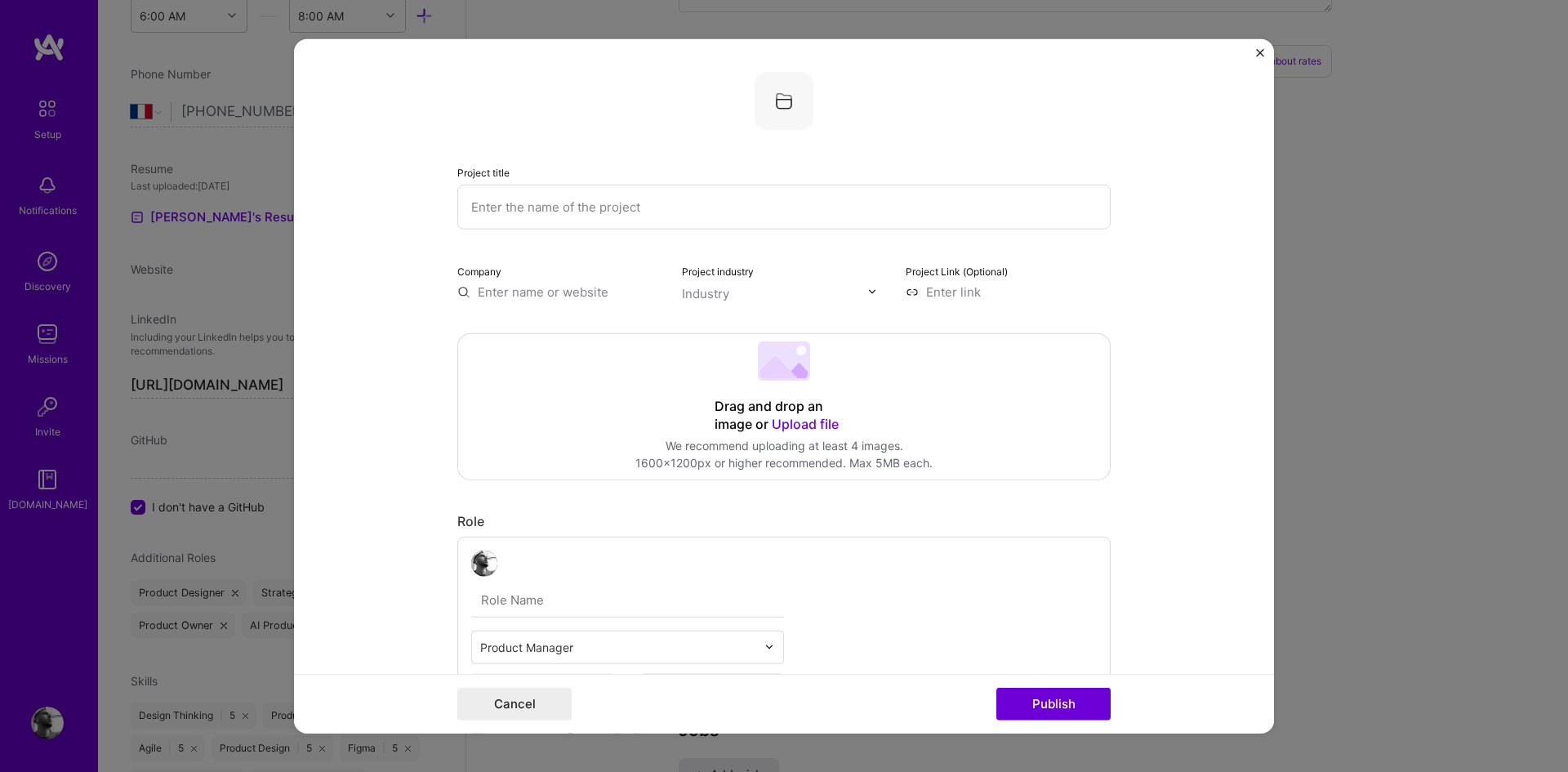
click at [590, 208] on input "text" at bounding box center [784, 206] width 653 height 45
type input "Hologram"
click at [573, 292] on input "text" at bounding box center [559, 291] width 205 height 17
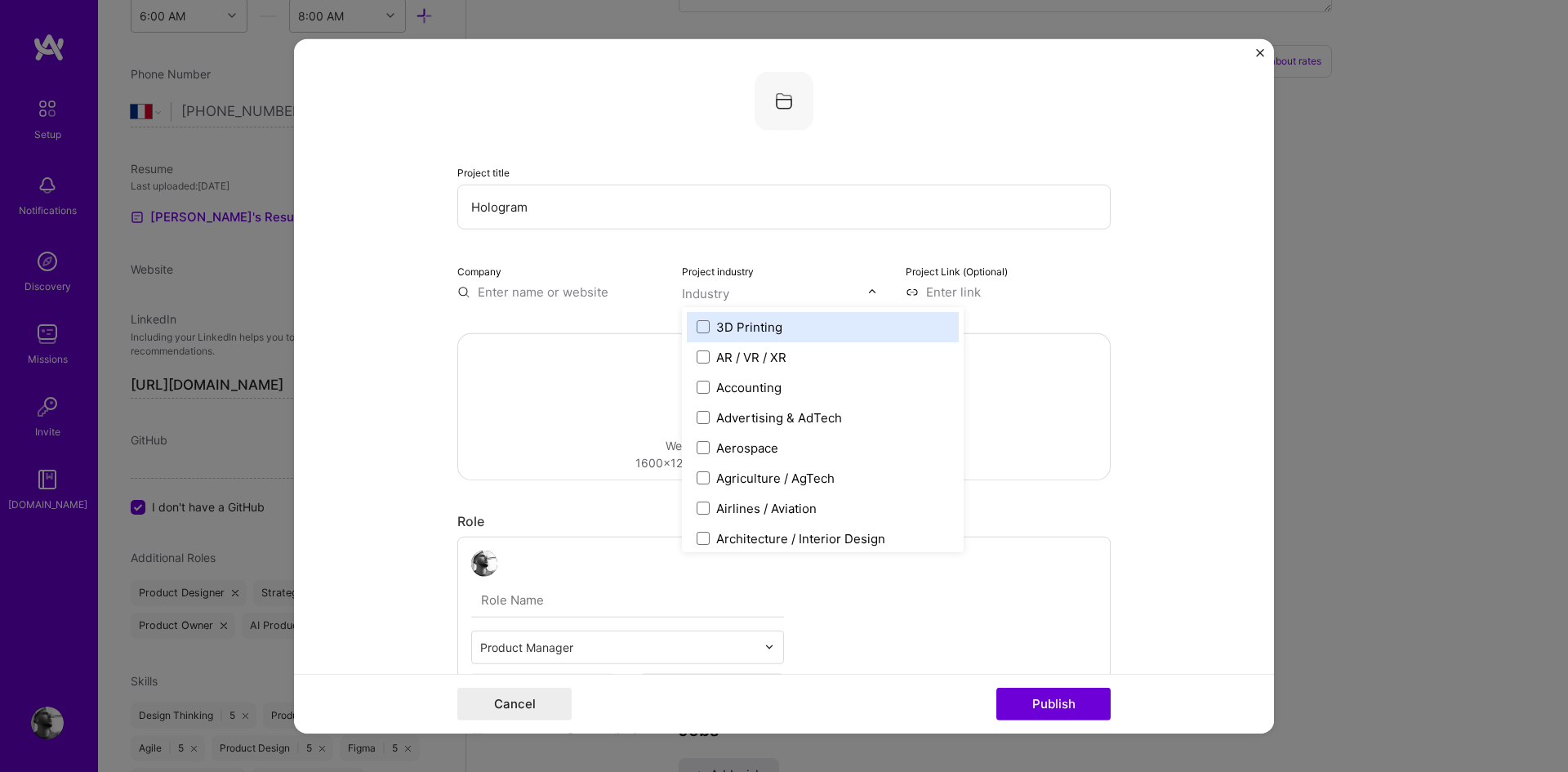
click at [745, 296] on input "text" at bounding box center [774, 292] width 186 height 17
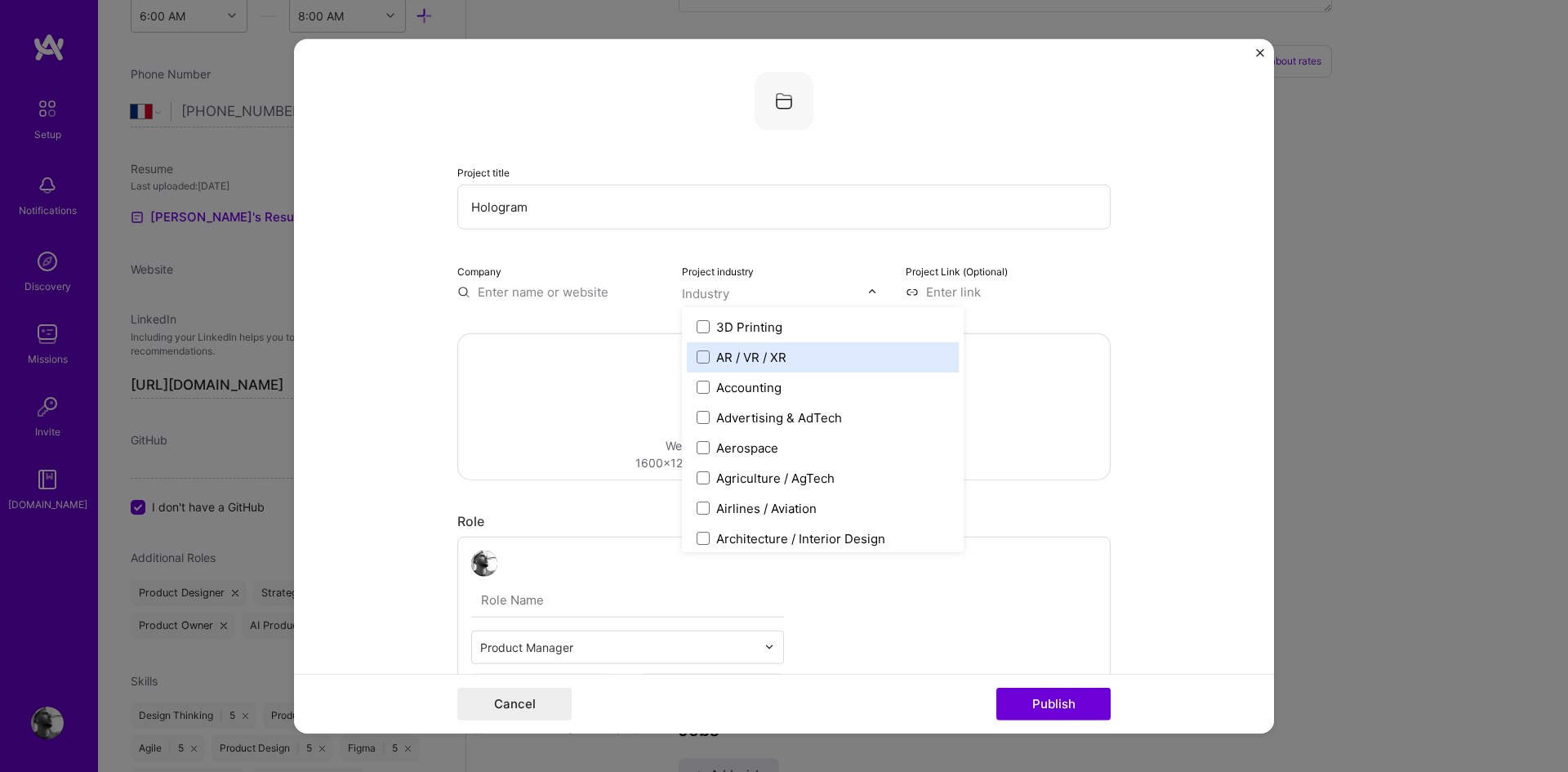
click at [748, 353] on div "AR / VR / XR" at bounding box center [751, 356] width 70 height 17
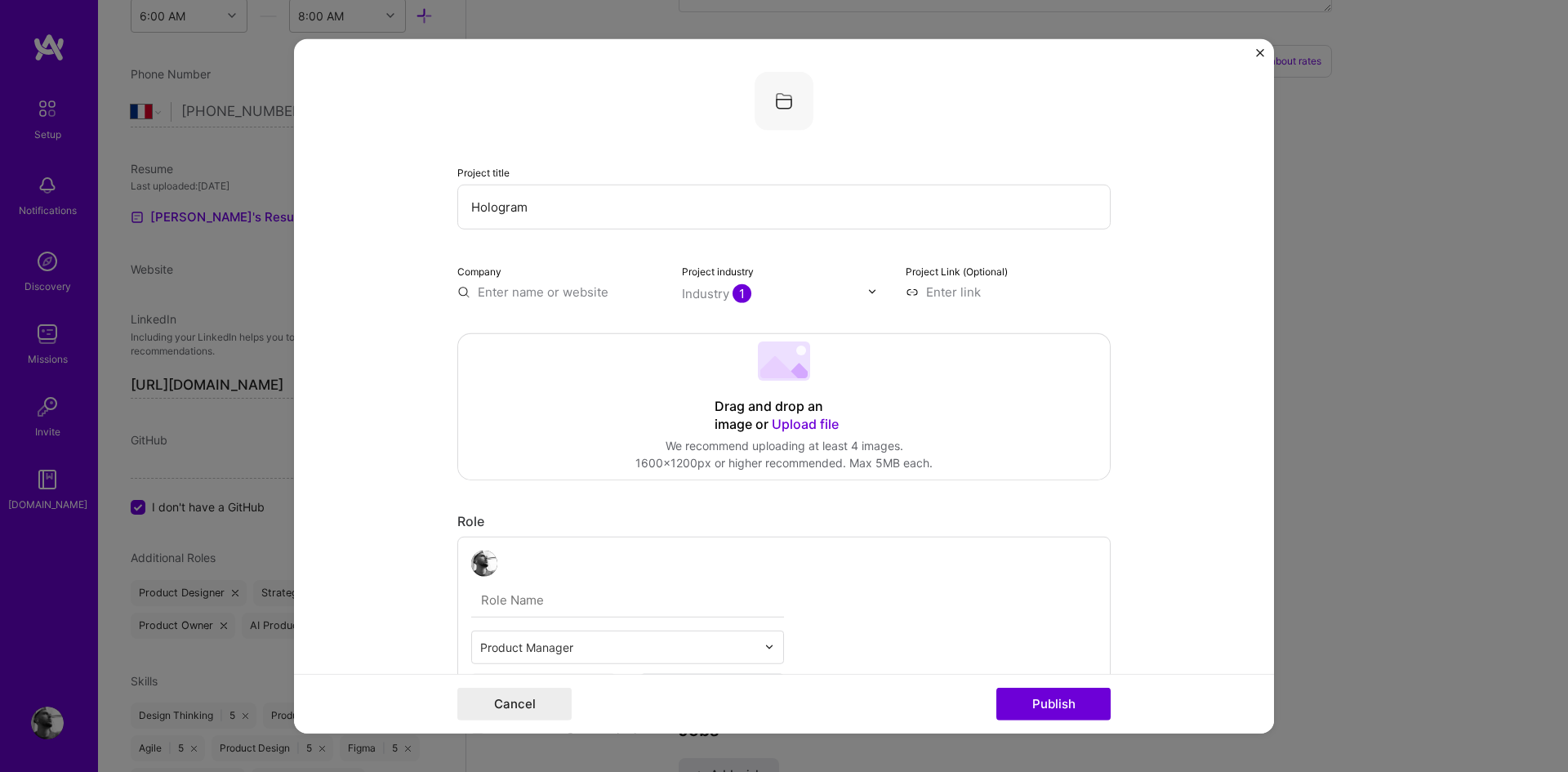
click at [1168, 283] on form "Project title Hologram Company Project industry Industry 1 Project Link (Option…" at bounding box center [784, 386] width 979 height 695
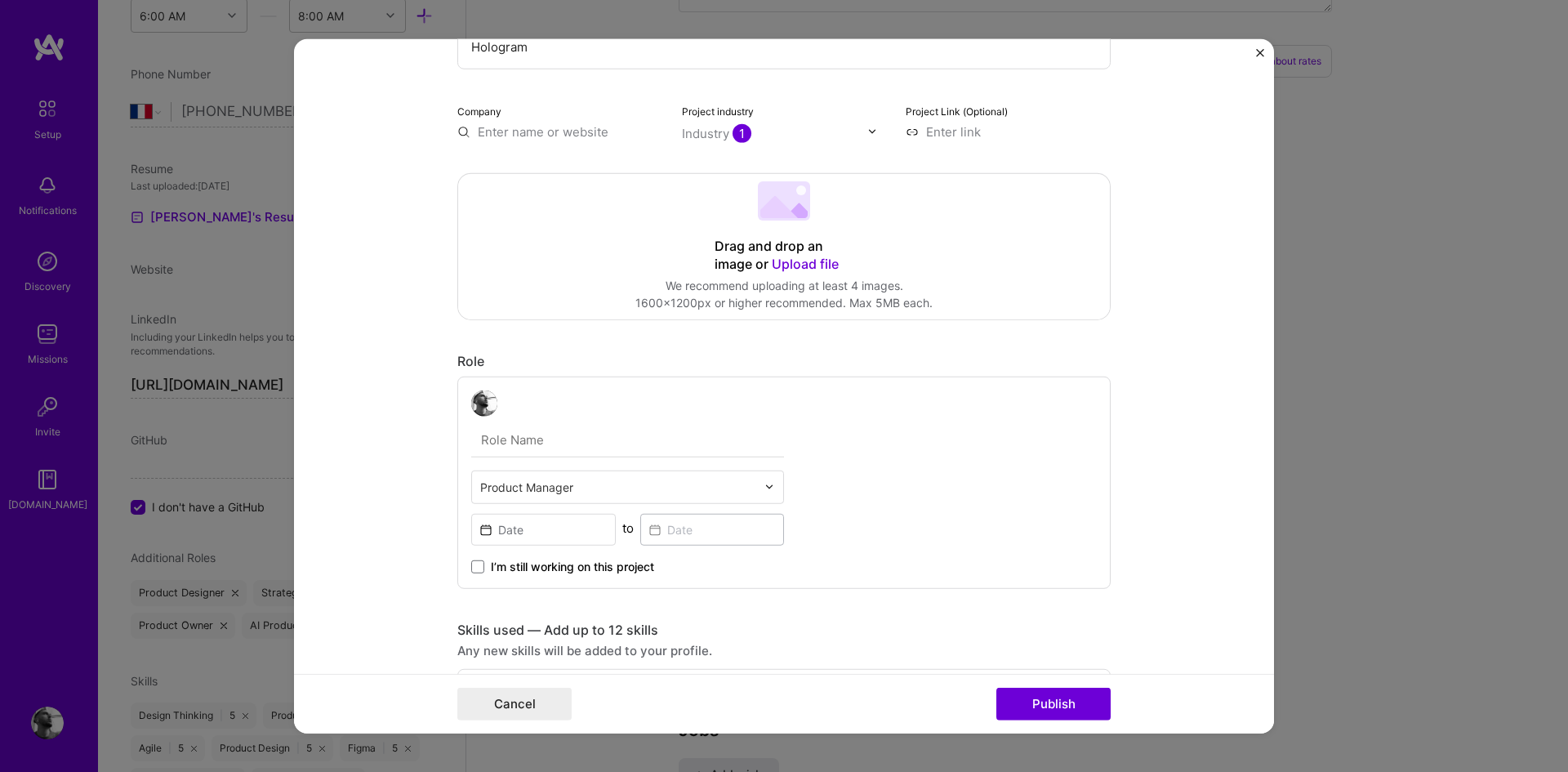
scroll to position [244, 0]
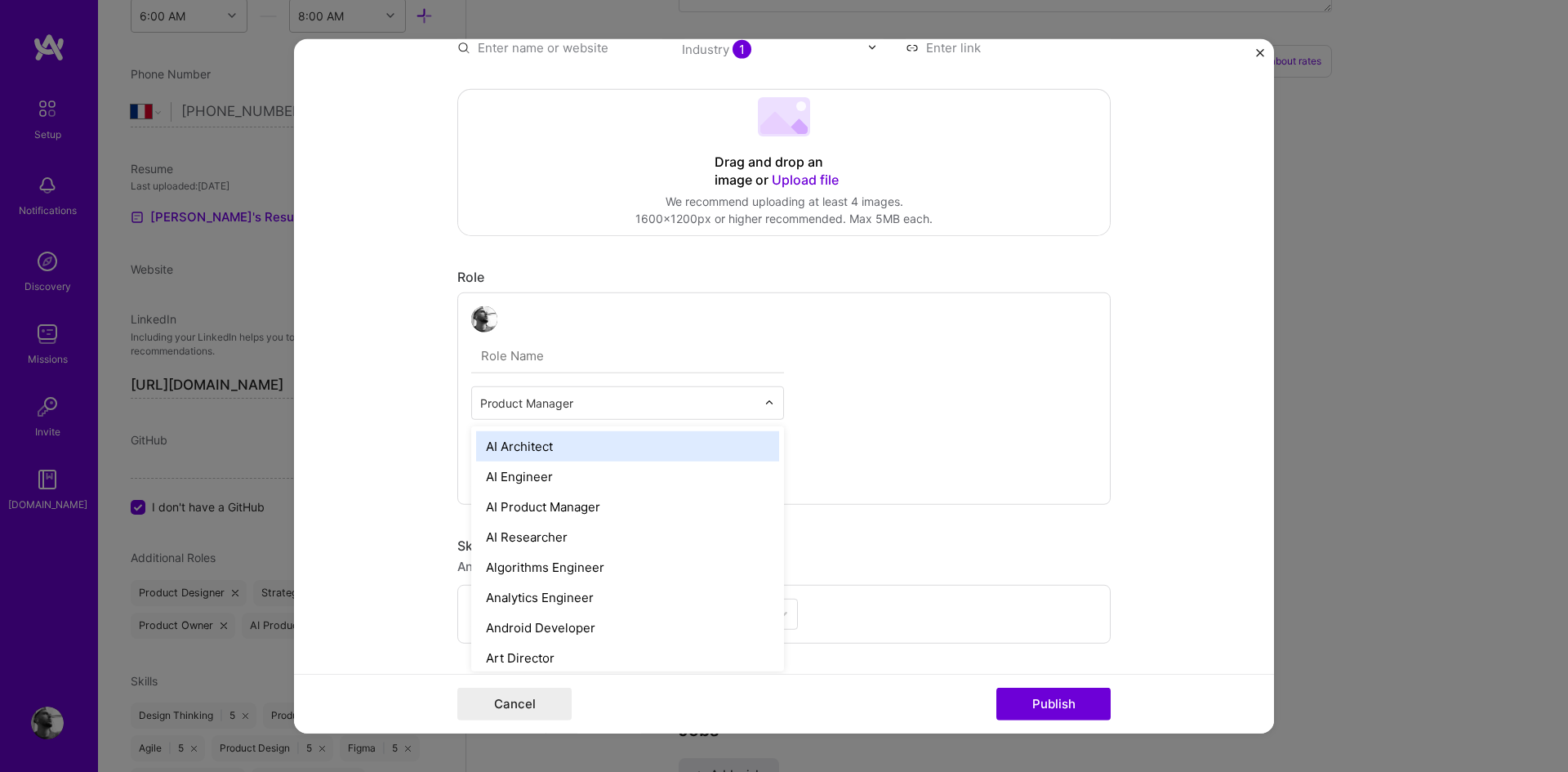
click at [513, 405] on input "text" at bounding box center [619, 402] width 276 height 17
type input "c"
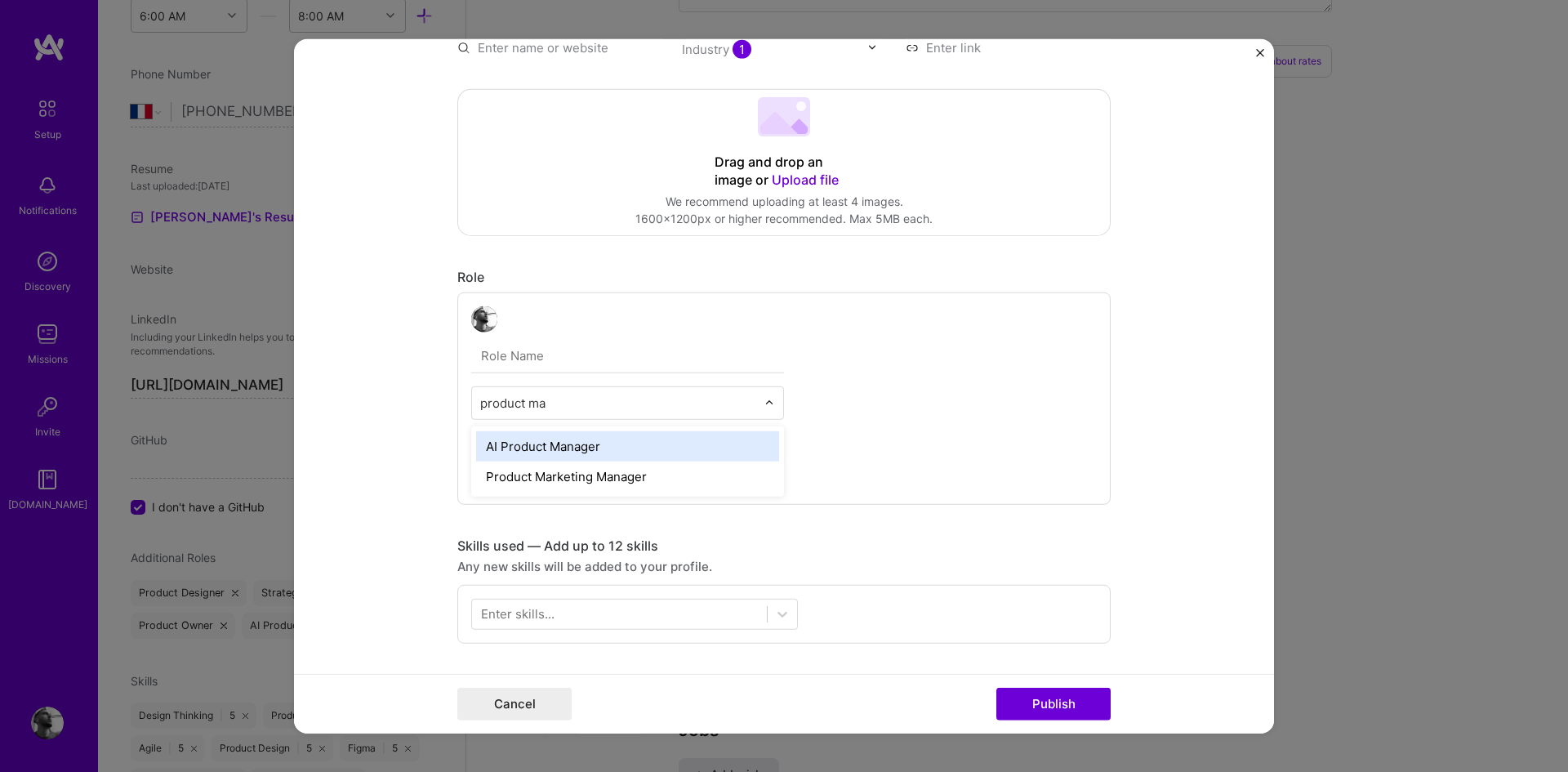
type input "product man"
click at [540, 443] on div "AI Product Manager" at bounding box center [628, 445] width 303 height 30
click at [587, 409] on input "text" at bounding box center [619, 402] width 276 height 17
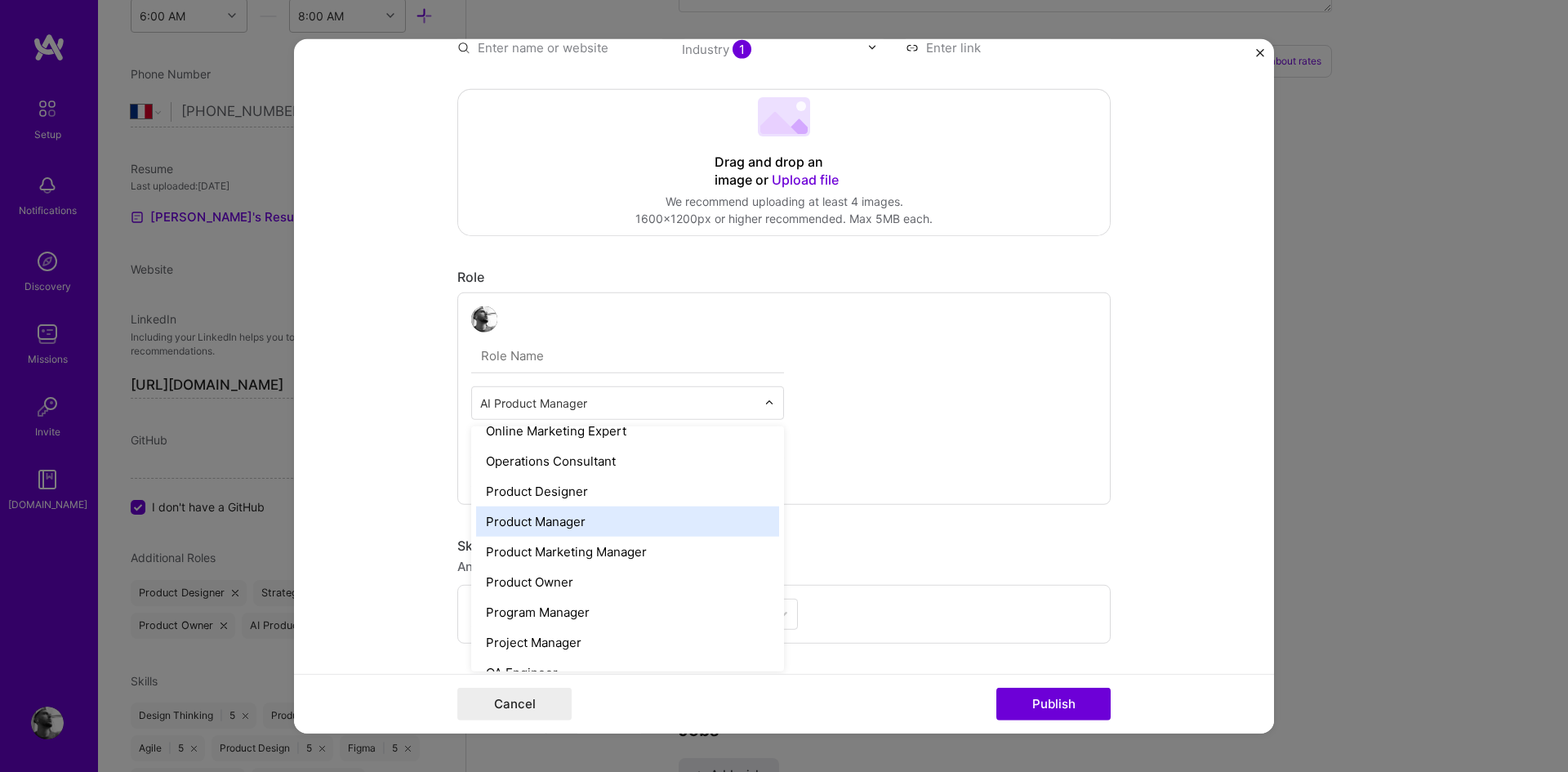
scroll to position [1403, 0]
click at [602, 530] on div "Product Manager" at bounding box center [628, 523] width 303 height 30
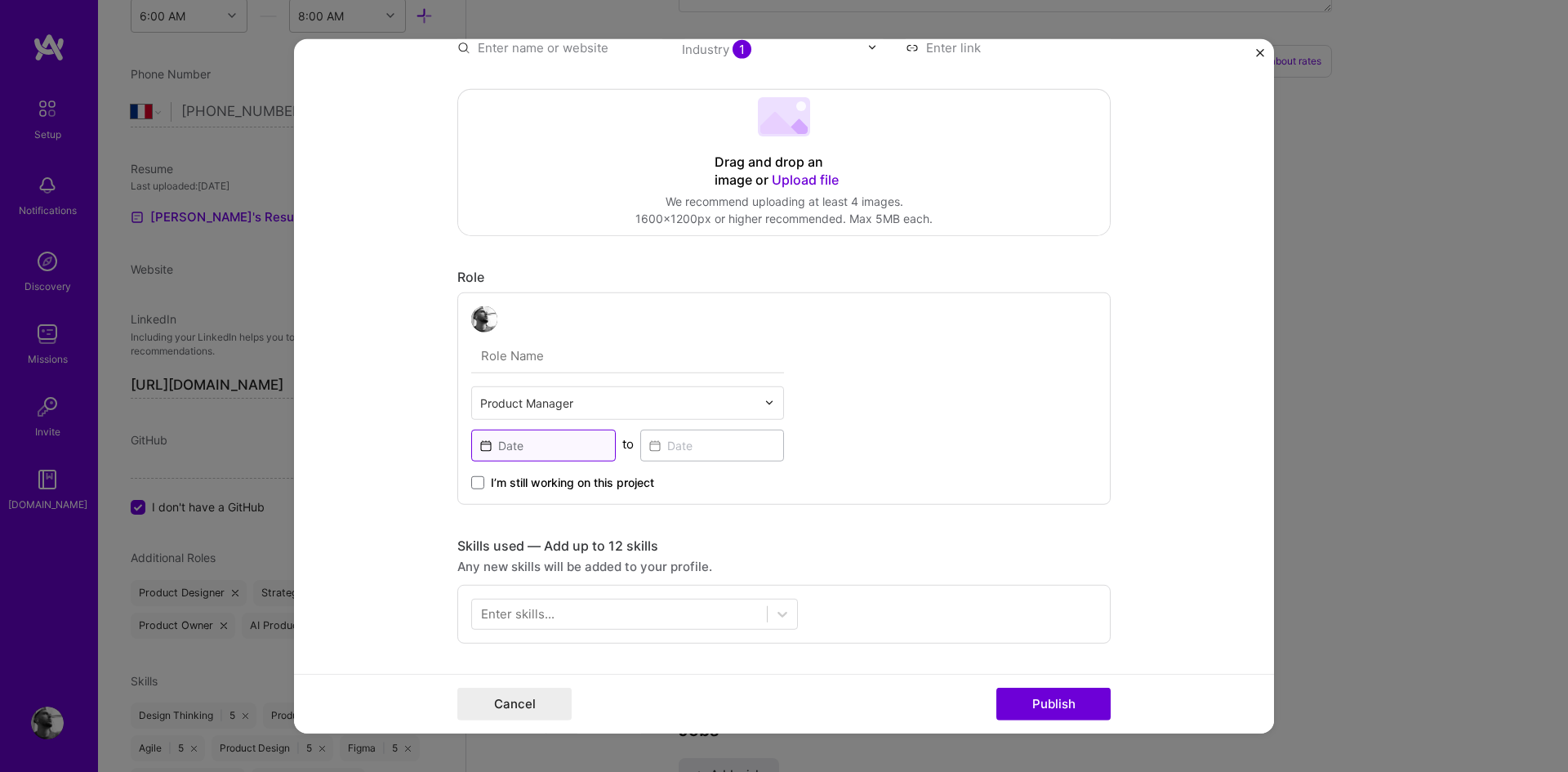
click at [546, 439] on input at bounding box center [543, 445] width 145 height 32
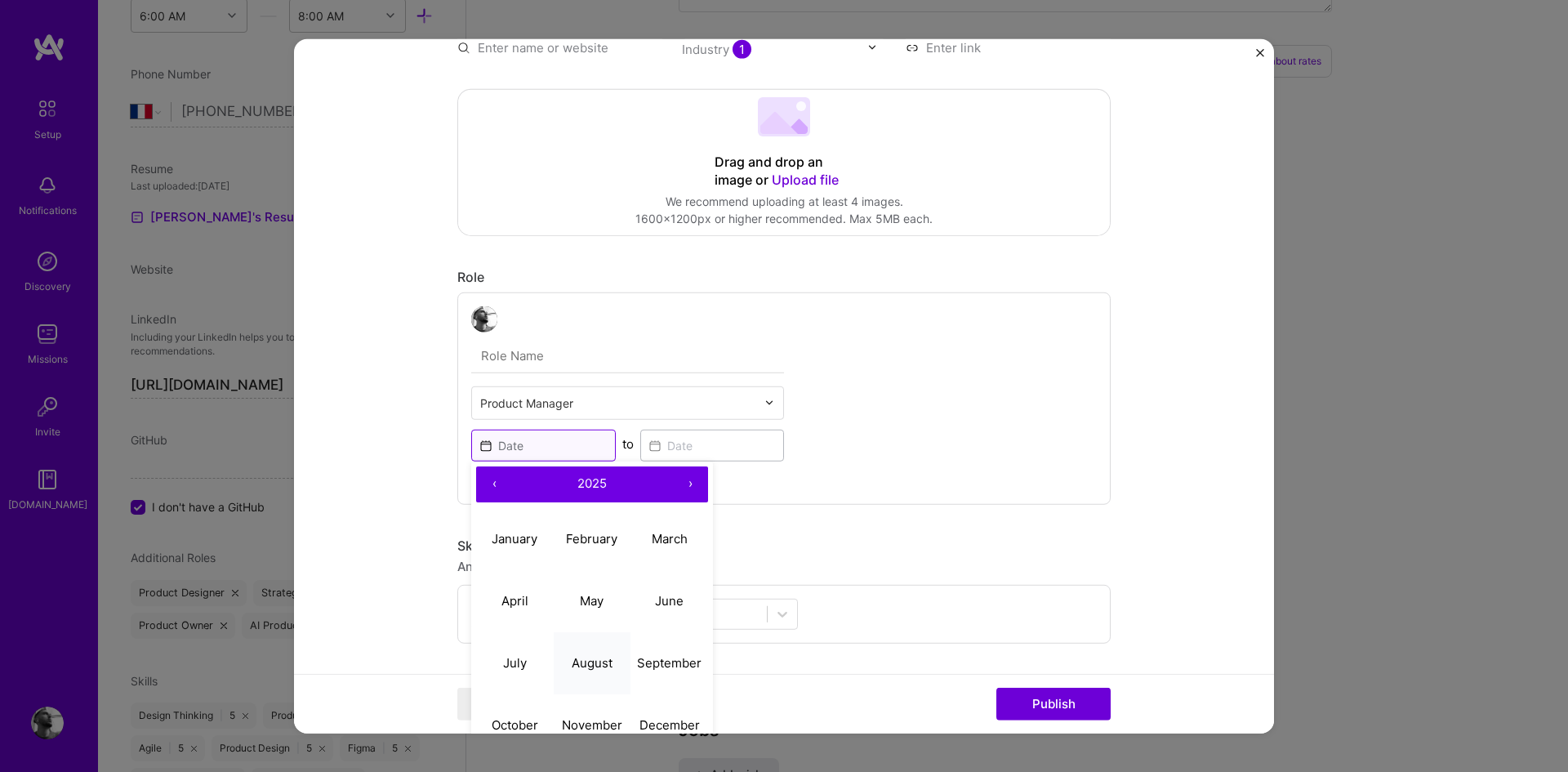
scroll to position [291, 0]
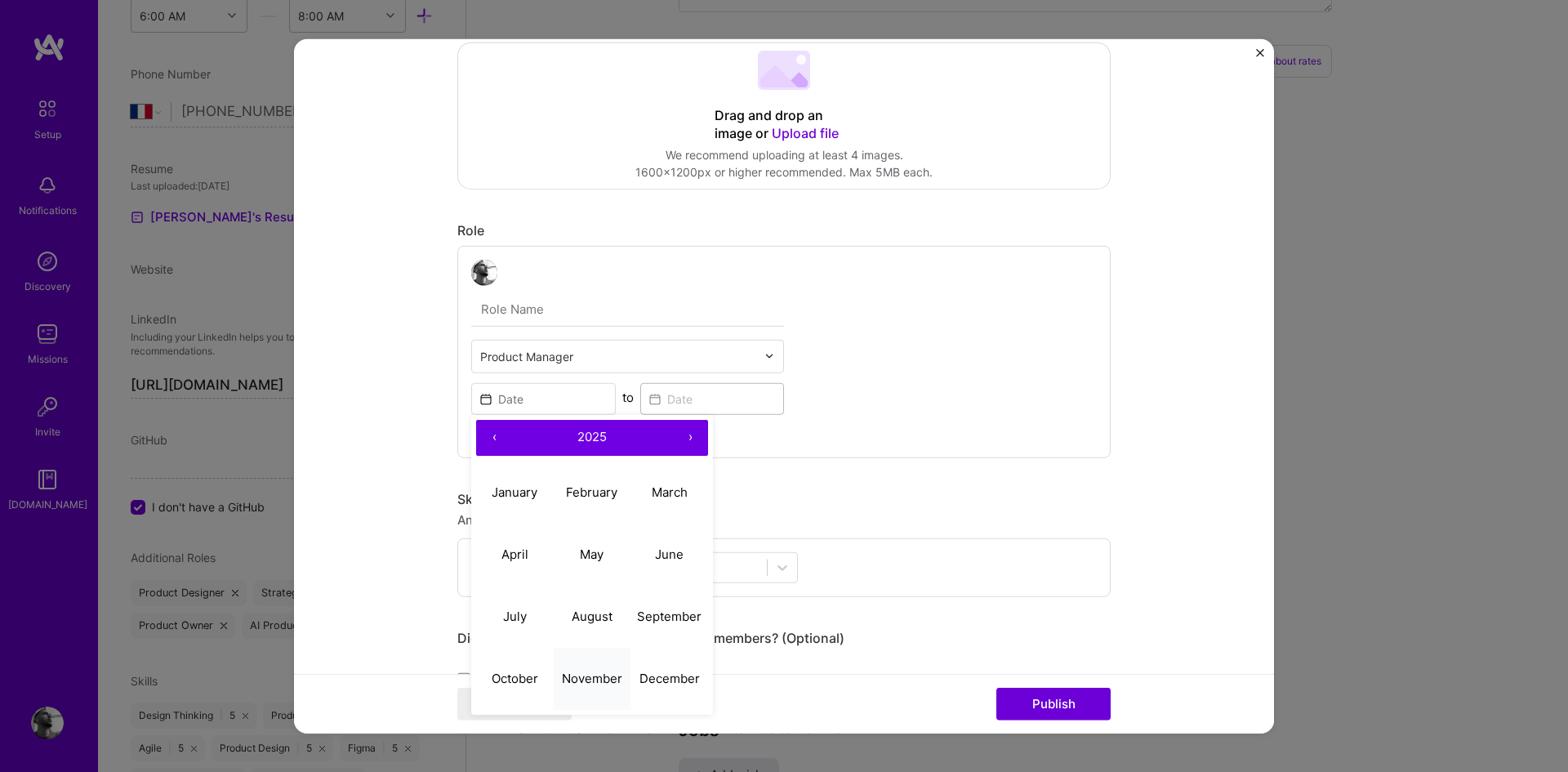
click at [577, 668] on button "November" at bounding box center [592, 678] width 78 height 62
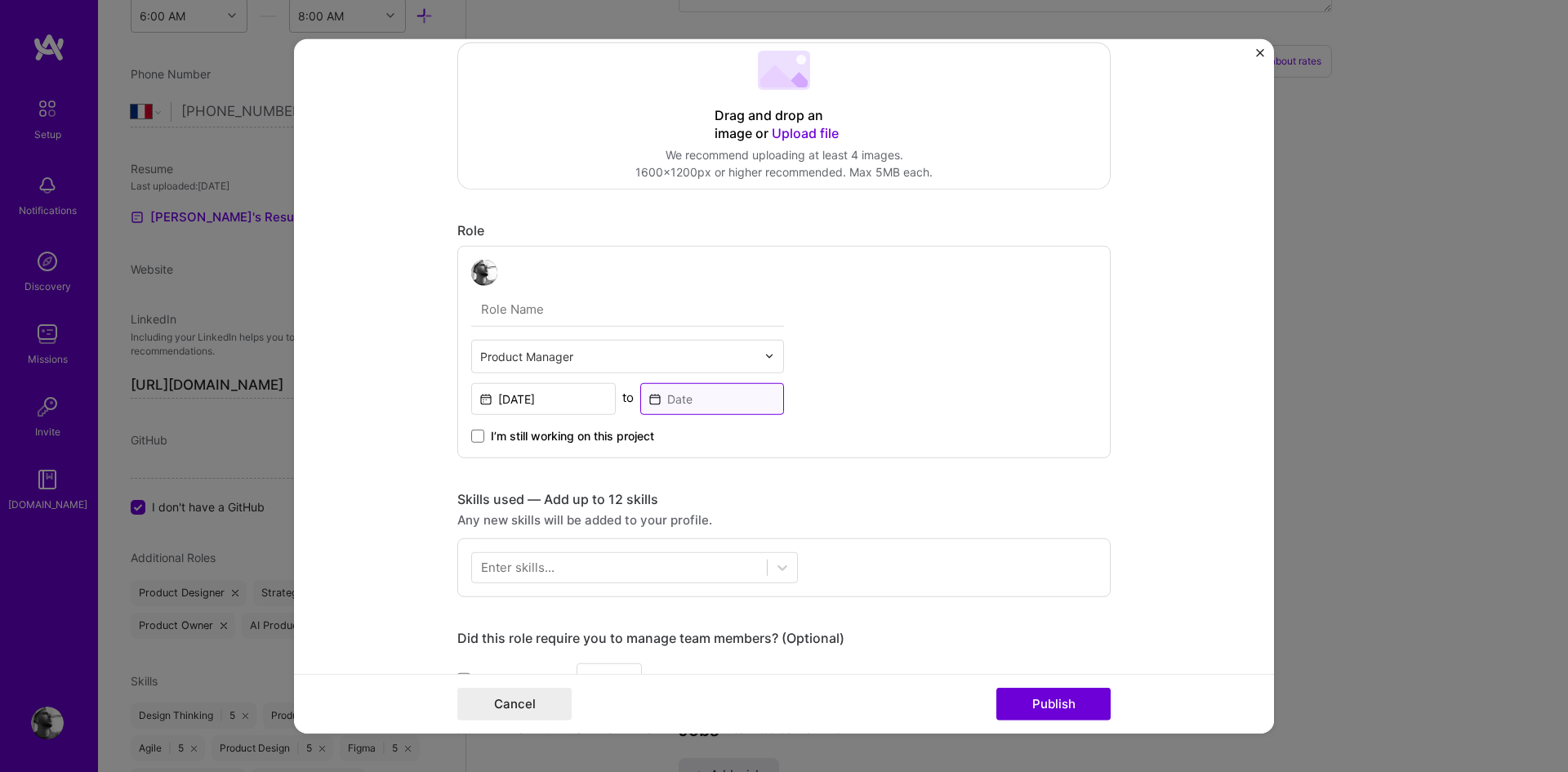
click at [704, 396] on input at bounding box center [712, 398] width 145 height 32
click at [579, 392] on input "[DATE]" at bounding box center [543, 398] width 145 height 32
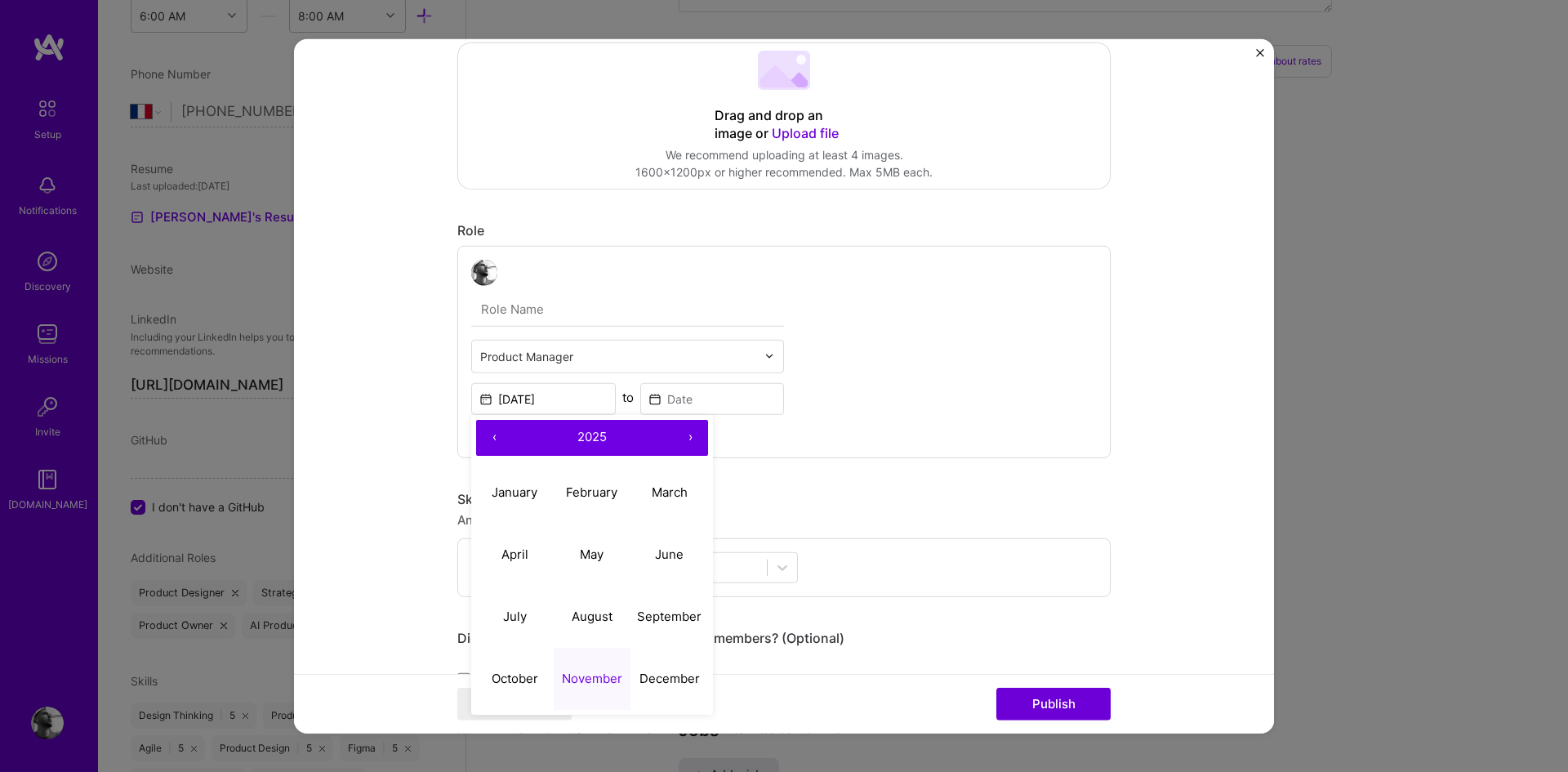
click at [479, 439] on button "‹" at bounding box center [494, 436] width 36 height 36
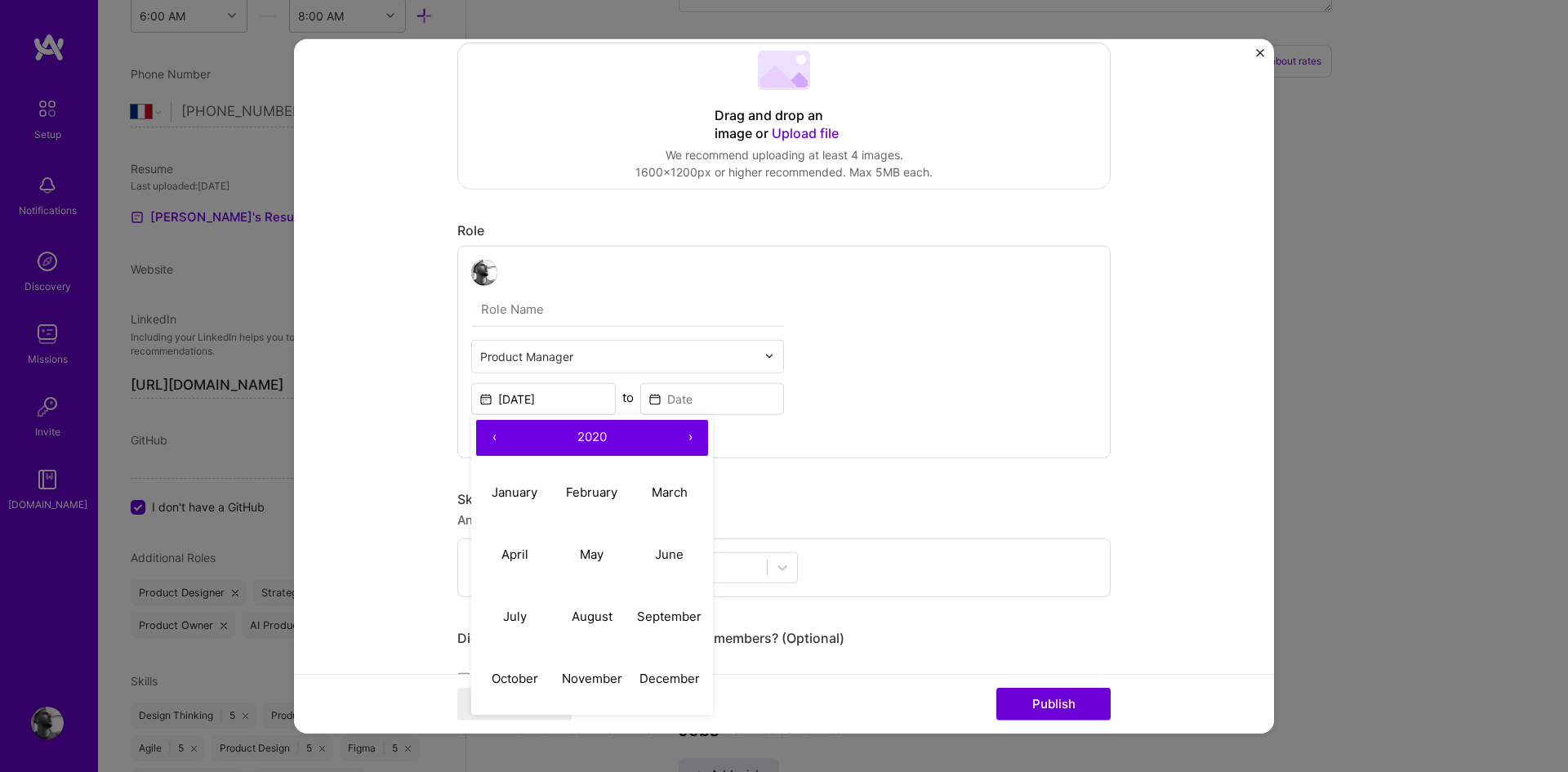
click at [479, 439] on button "‹" at bounding box center [494, 436] width 36 height 36
click at [590, 680] on abbr "November" at bounding box center [592, 678] width 60 height 16
type input "[DATE]"
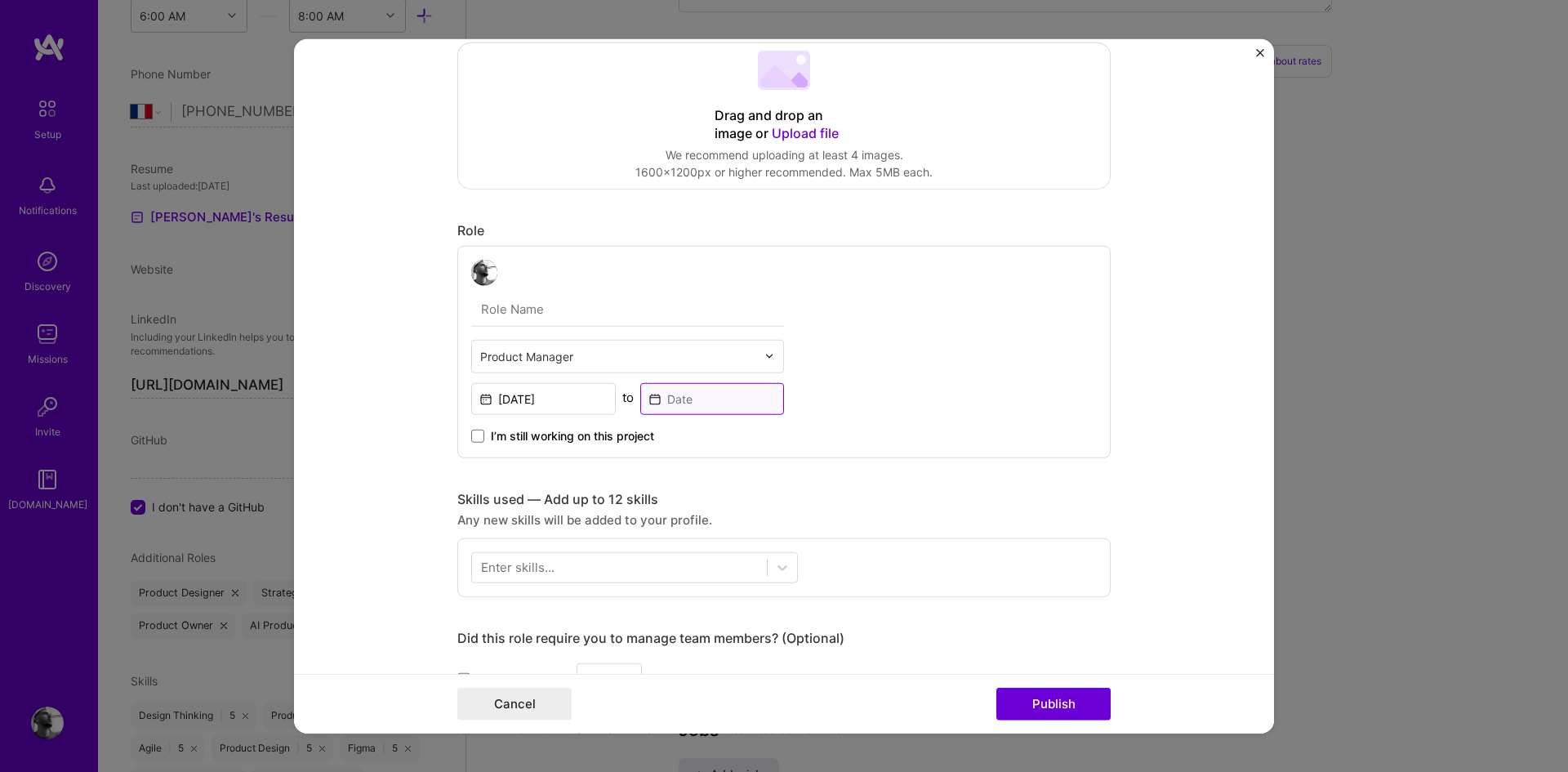
click at [705, 394] on input at bounding box center [712, 398] width 145 height 32
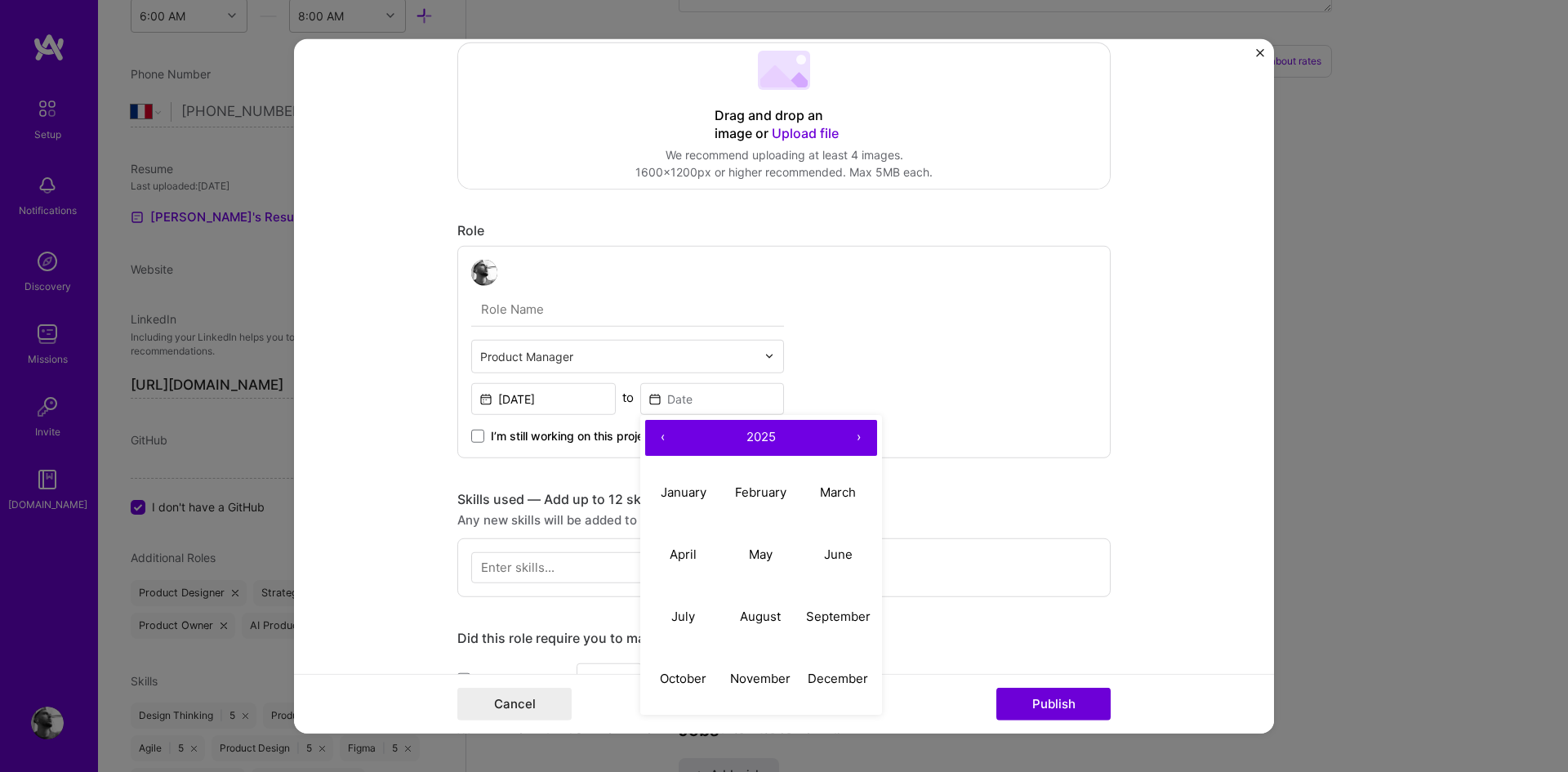
click at [858, 435] on button "›" at bounding box center [859, 436] width 36 height 36
click at [656, 433] on button "‹" at bounding box center [663, 436] width 36 height 36
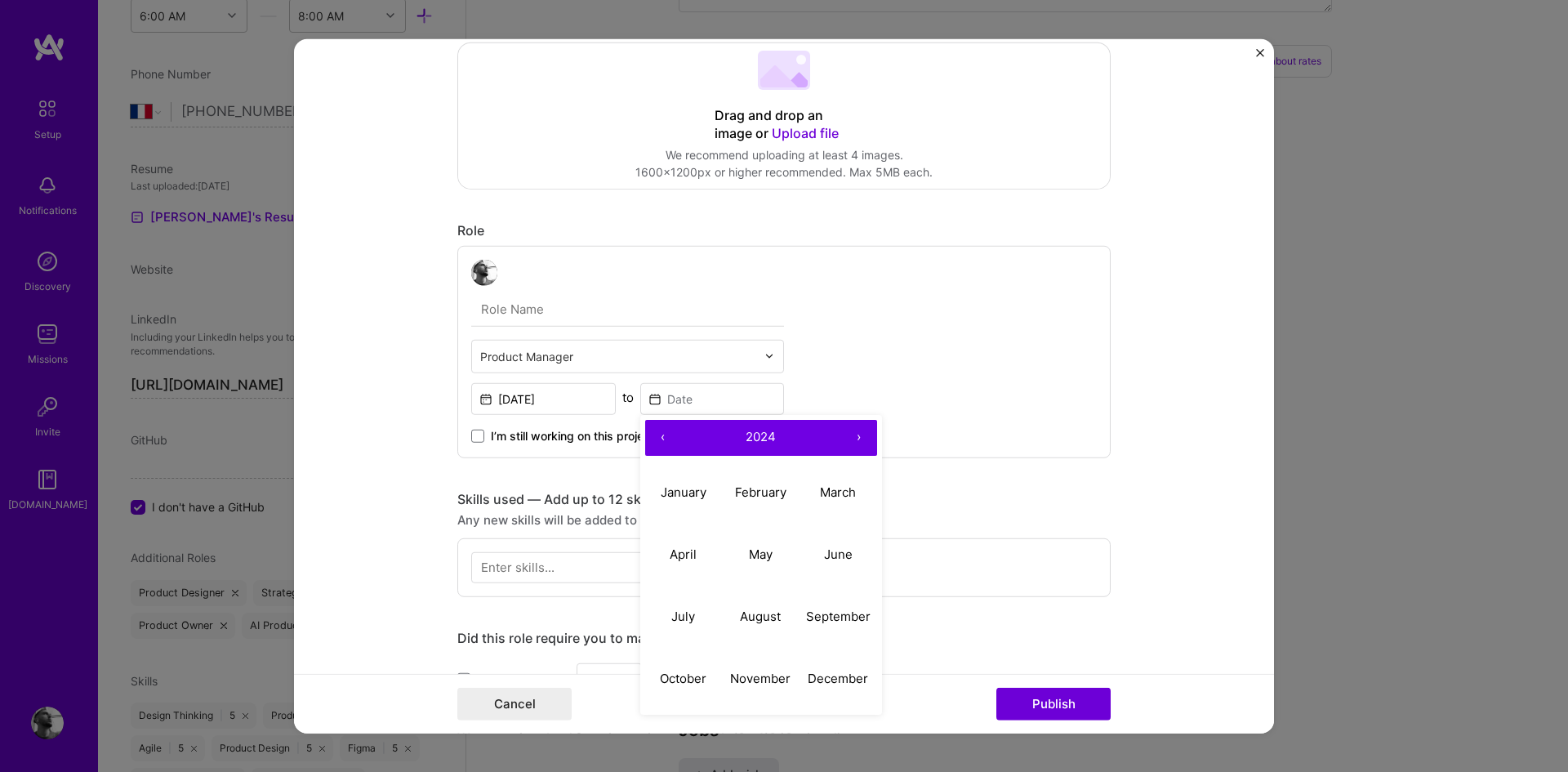
click at [656, 433] on button "‹" at bounding box center [663, 436] width 36 height 36
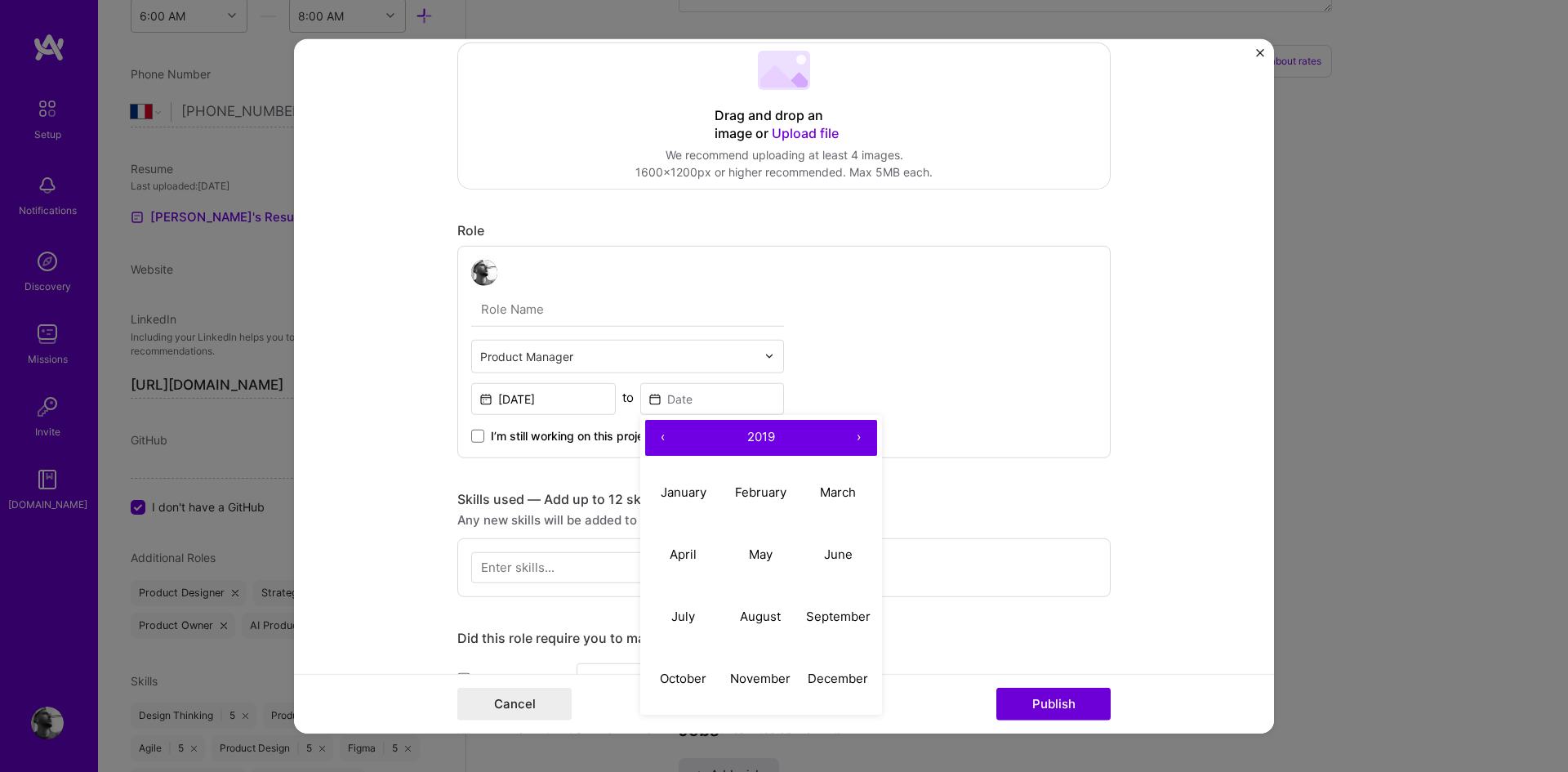
click at [656, 433] on button "‹" at bounding box center [663, 436] width 36 height 36
click at [857, 435] on button "›" at bounding box center [859, 436] width 36 height 36
click at [758, 491] on abbr "February" at bounding box center [760, 492] width 51 height 16
type input "[DATE]"
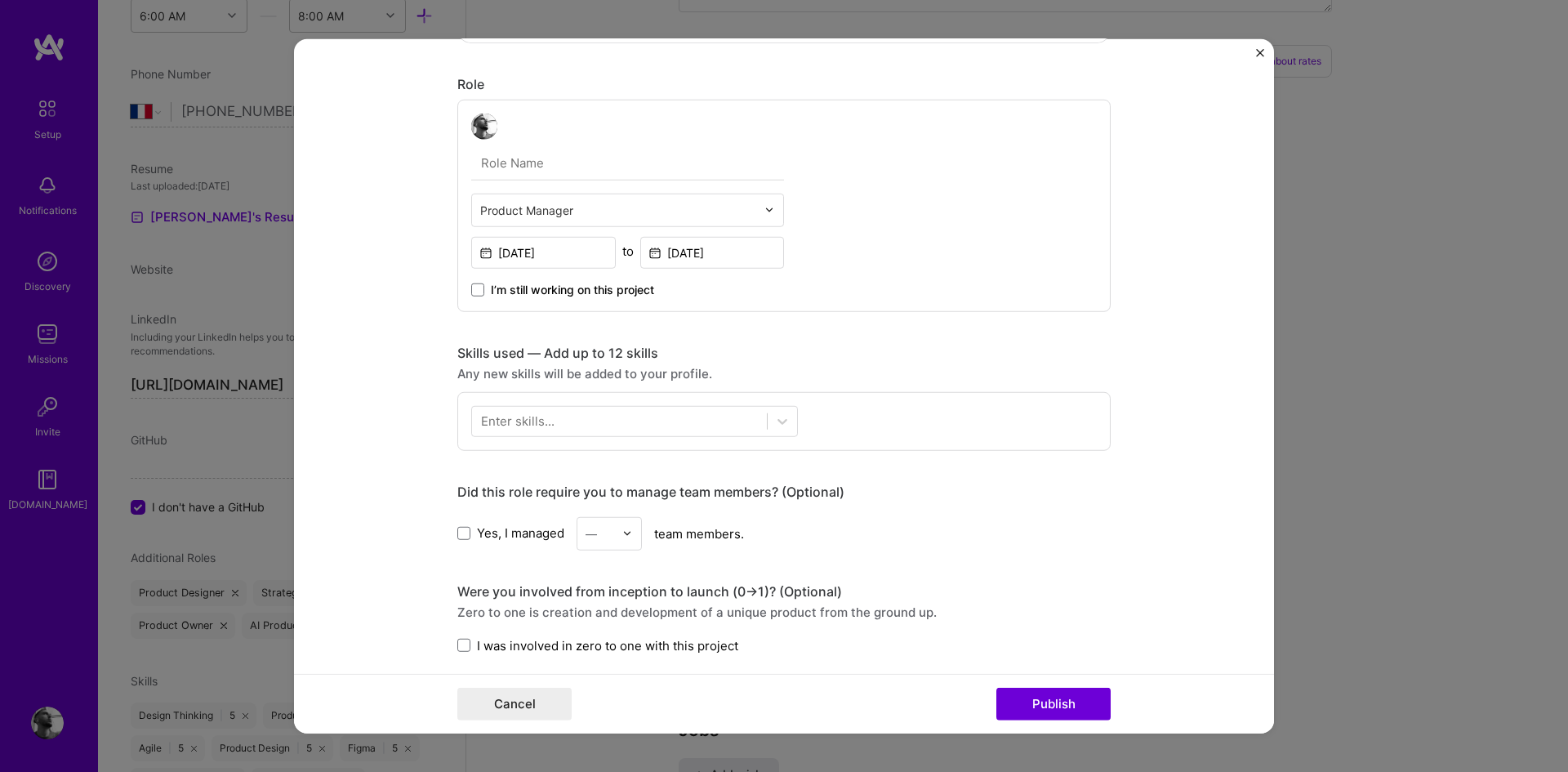
scroll to position [442, 0]
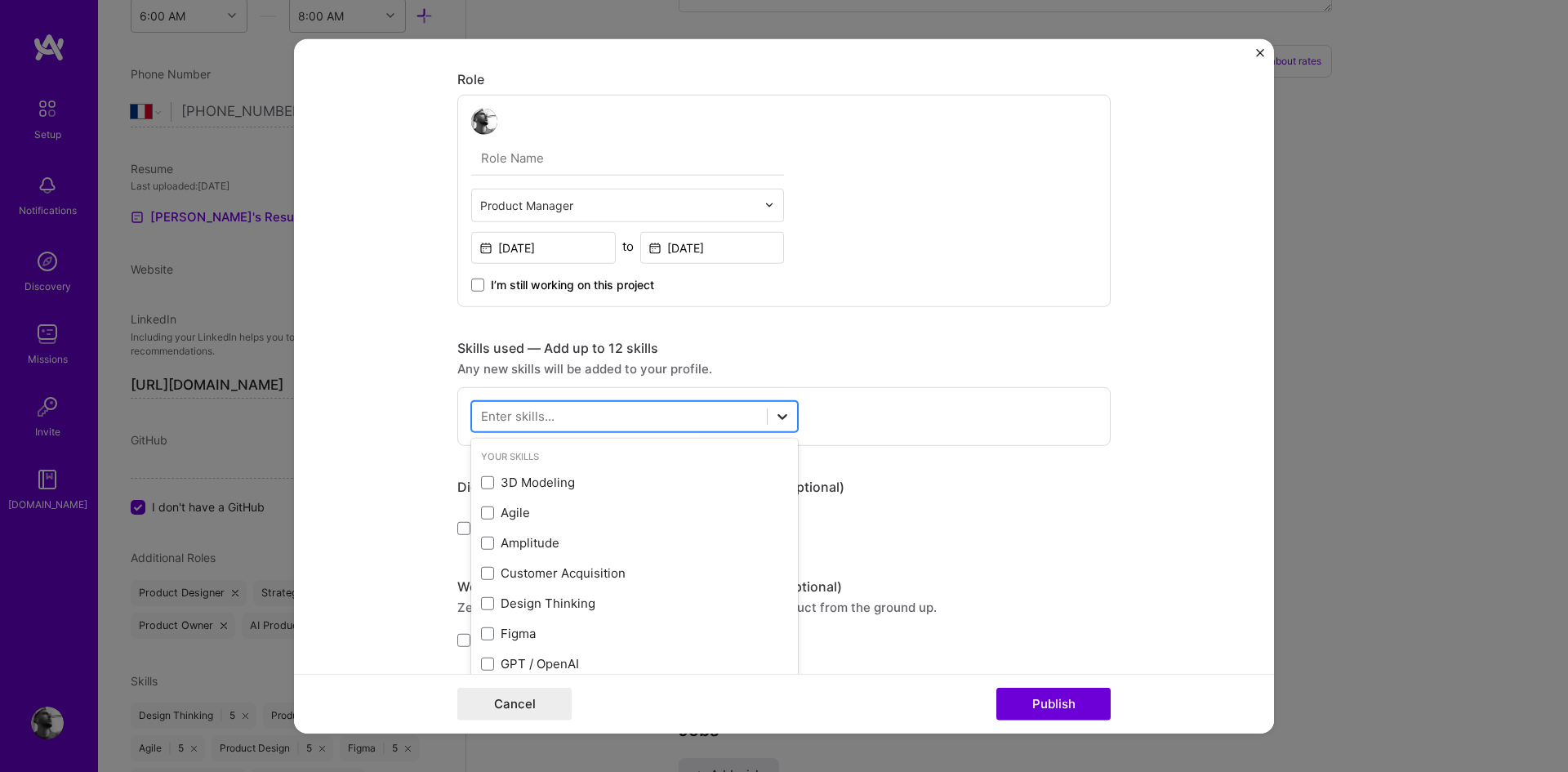
click at [770, 426] on div at bounding box center [782, 415] width 29 height 29
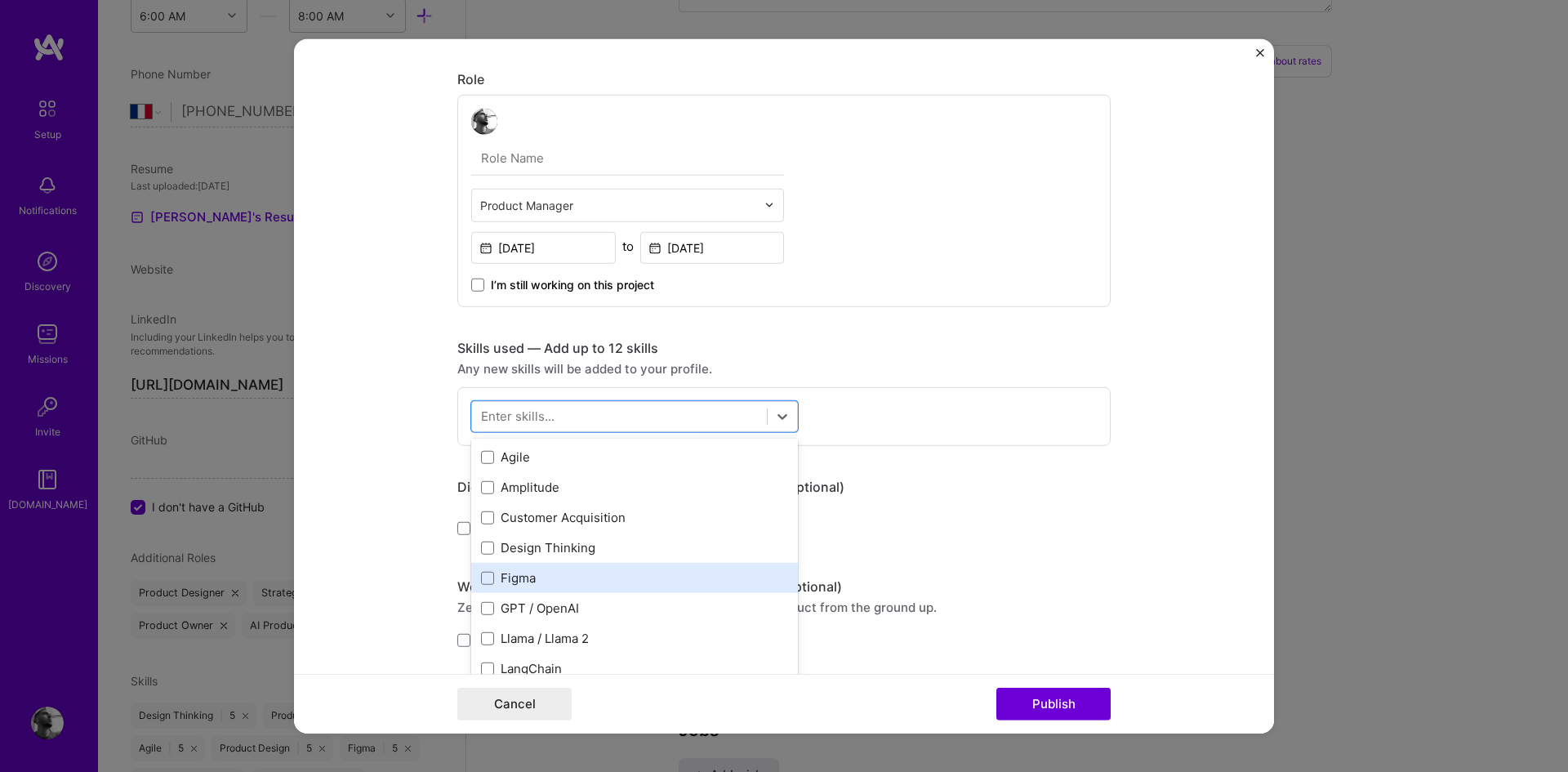
click at [594, 578] on div "Figma" at bounding box center [634, 578] width 307 height 17
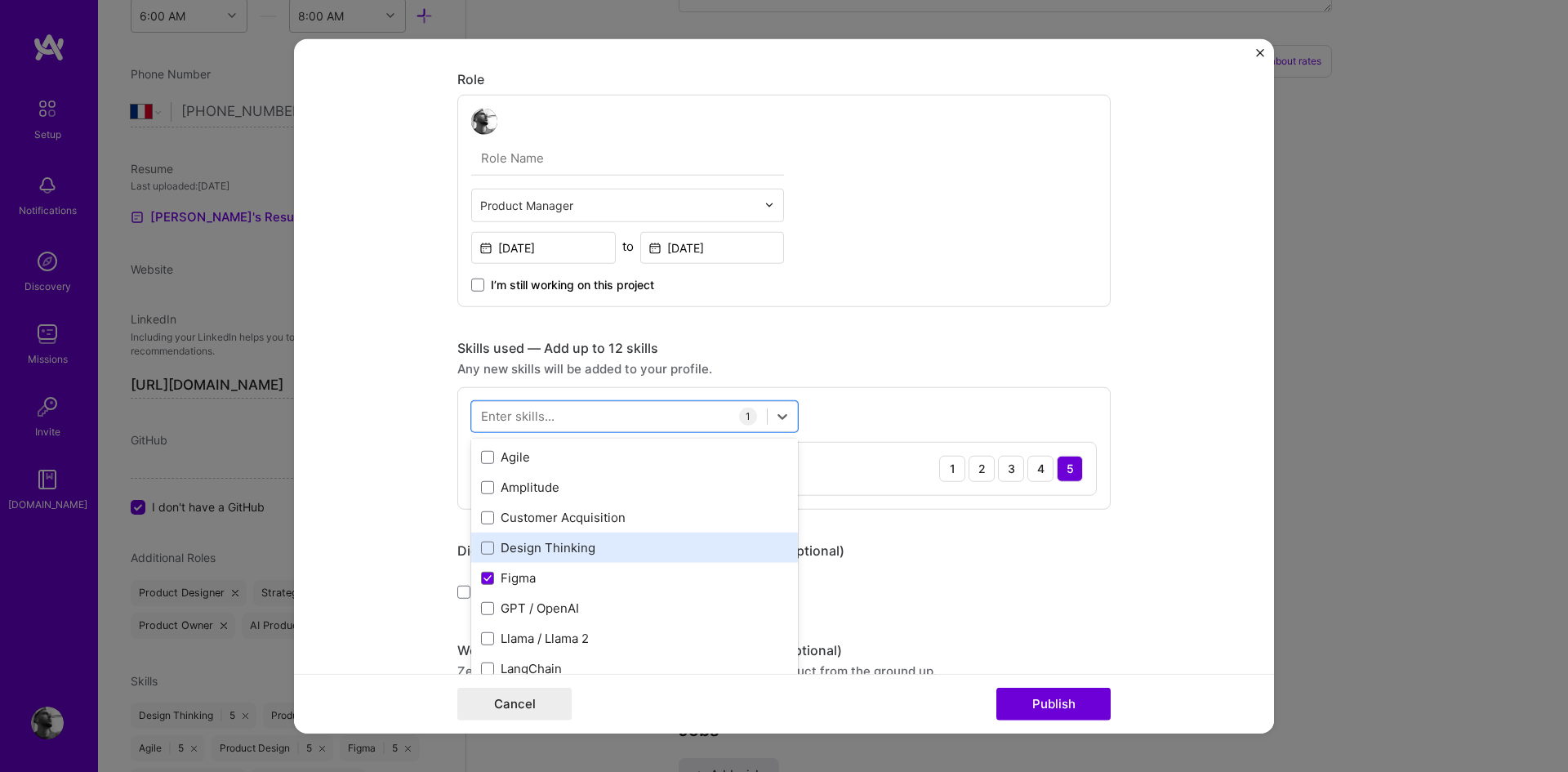
click at [589, 539] on div "Design Thinking" at bounding box center [634, 548] width 307 height 17
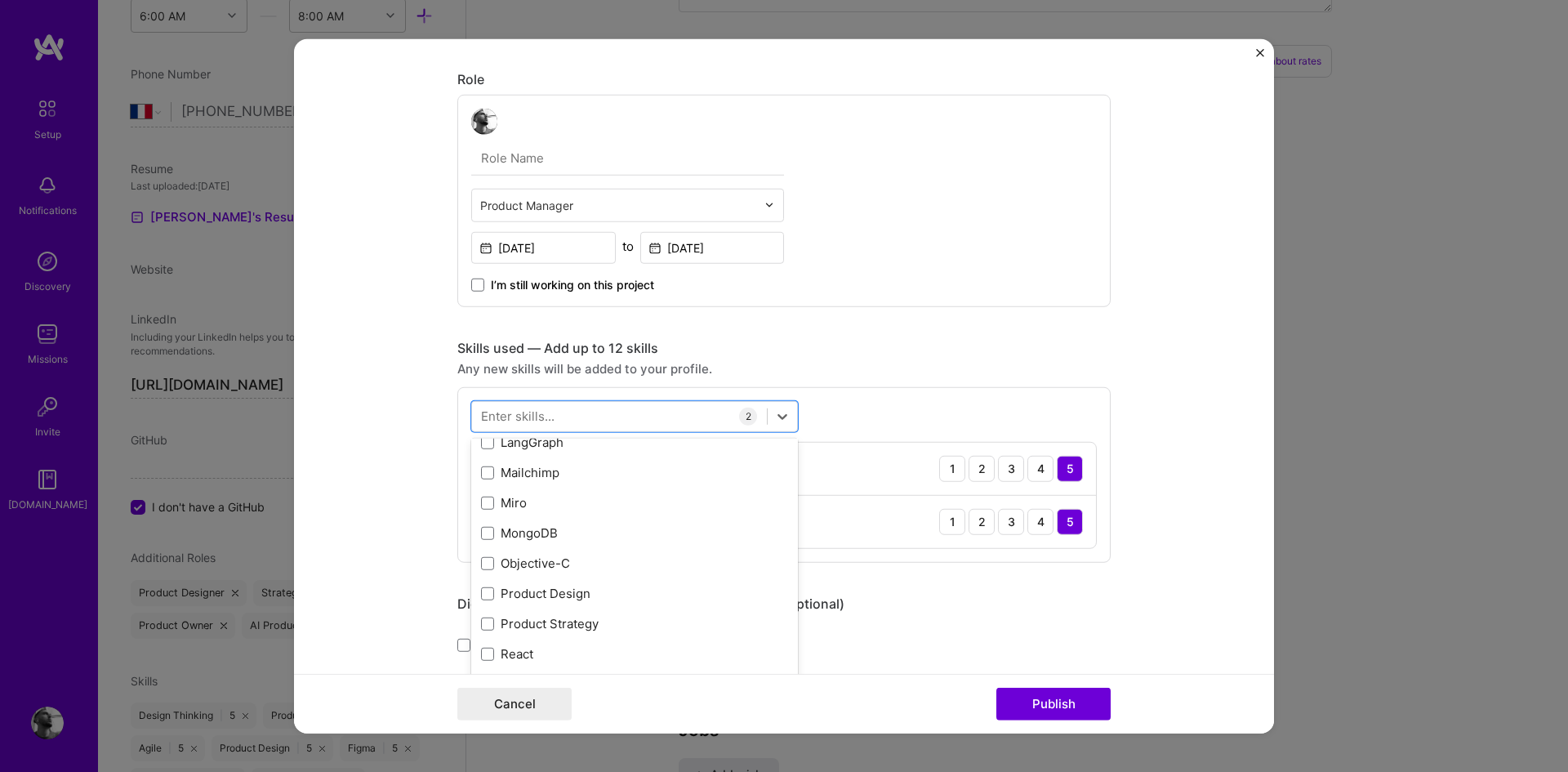
scroll to position [313, 0]
click at [589, 530] on div "MongoDB" at bounding box center [634, 532] width 307 height 17
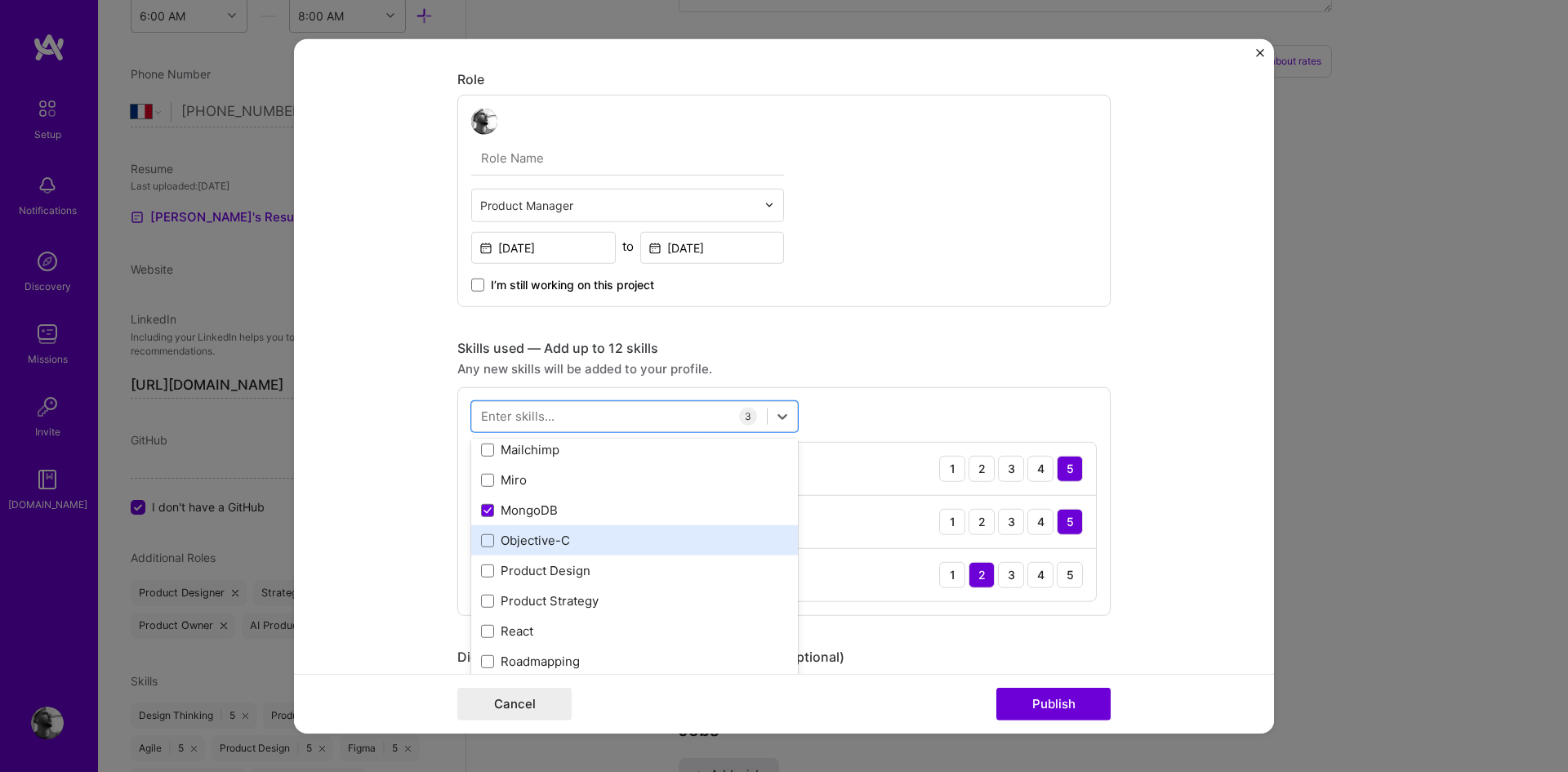
scroll to position [336, 0]
click at [575, 540] on div "Objective-C" at bounding box center [634, 539] width 307 height 17
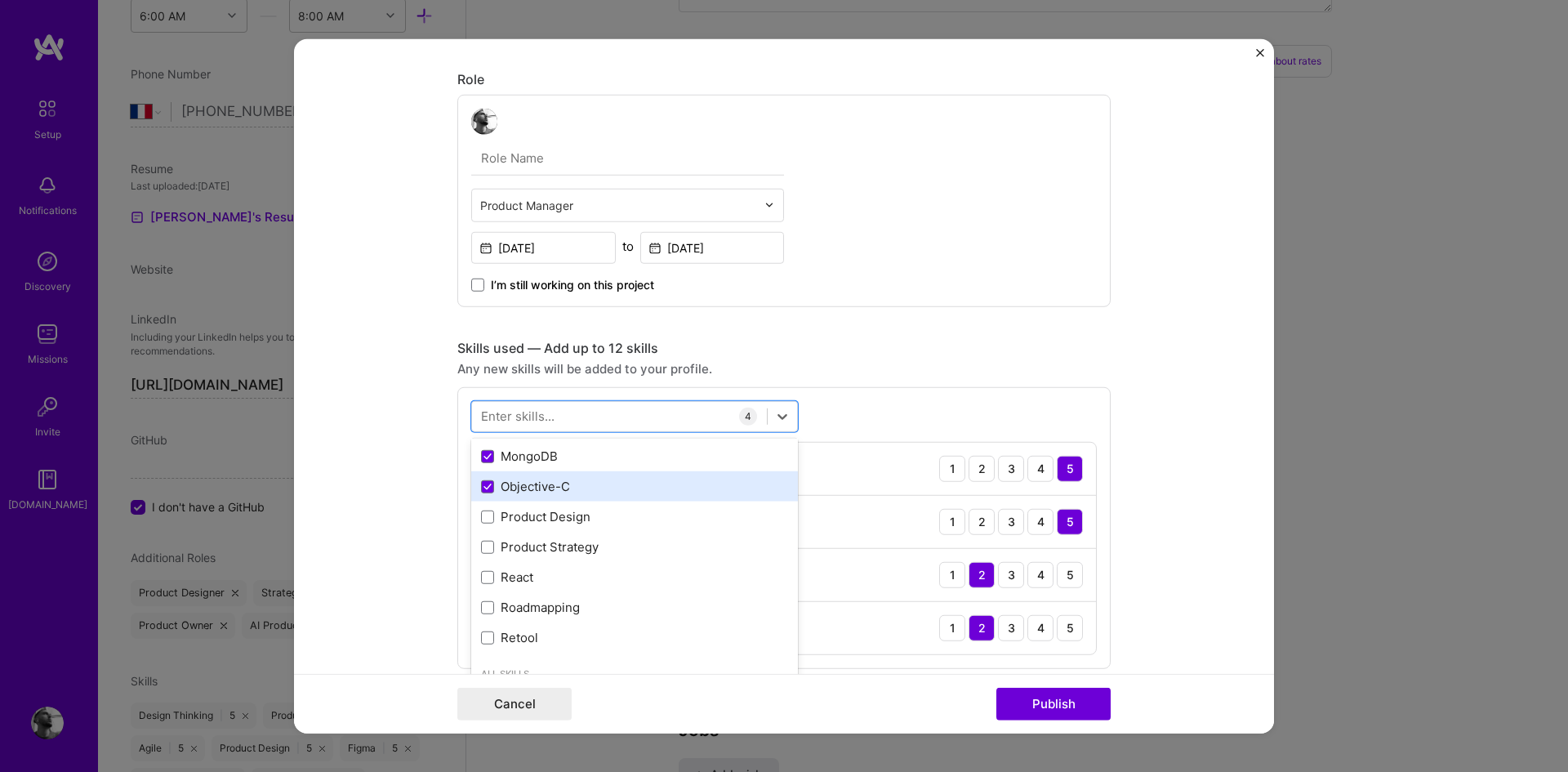
scroll to position [389, 0]
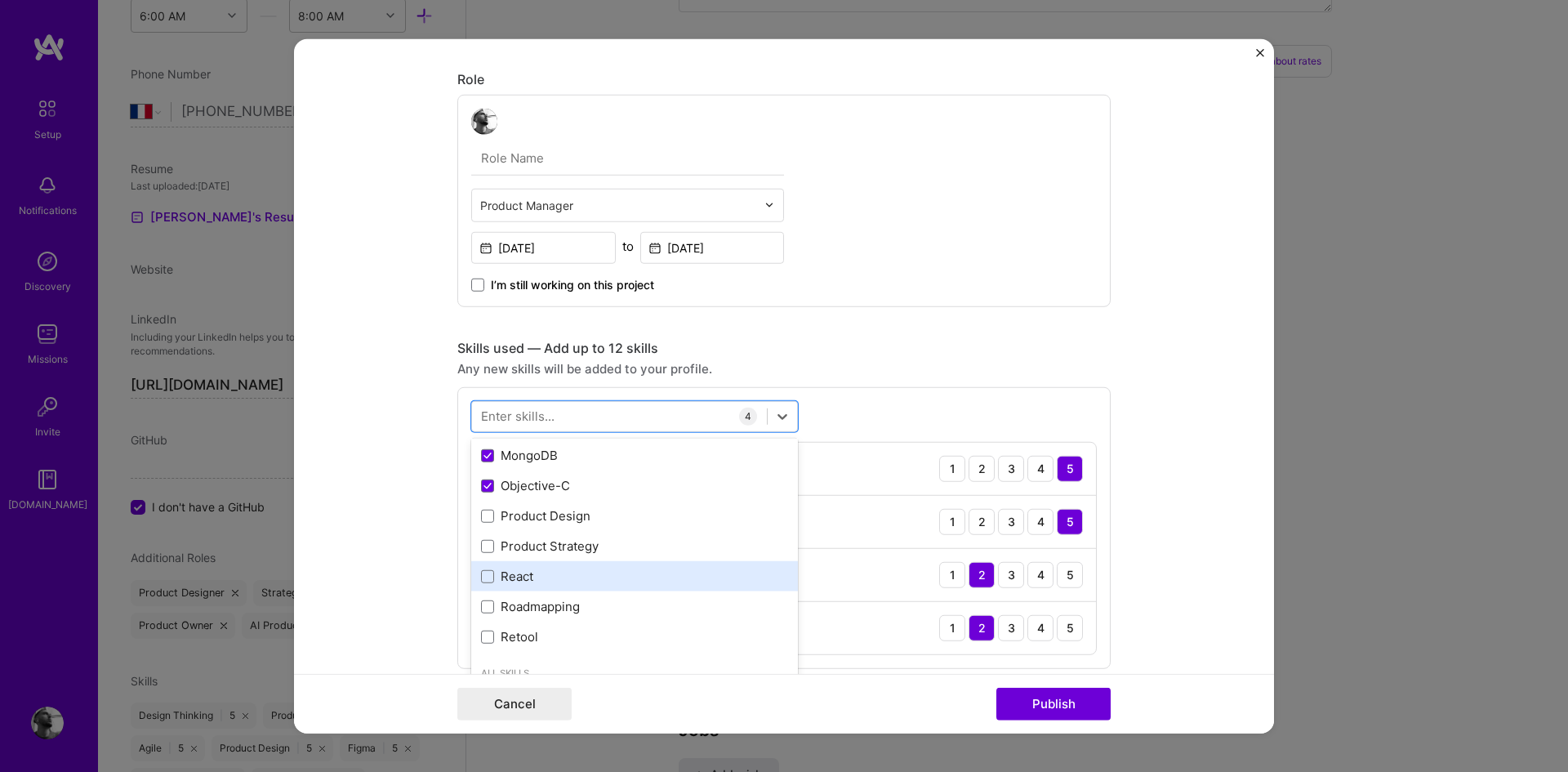
click at [553, 581] on div "React" at bounding box center [634, 576] width 307 height 17
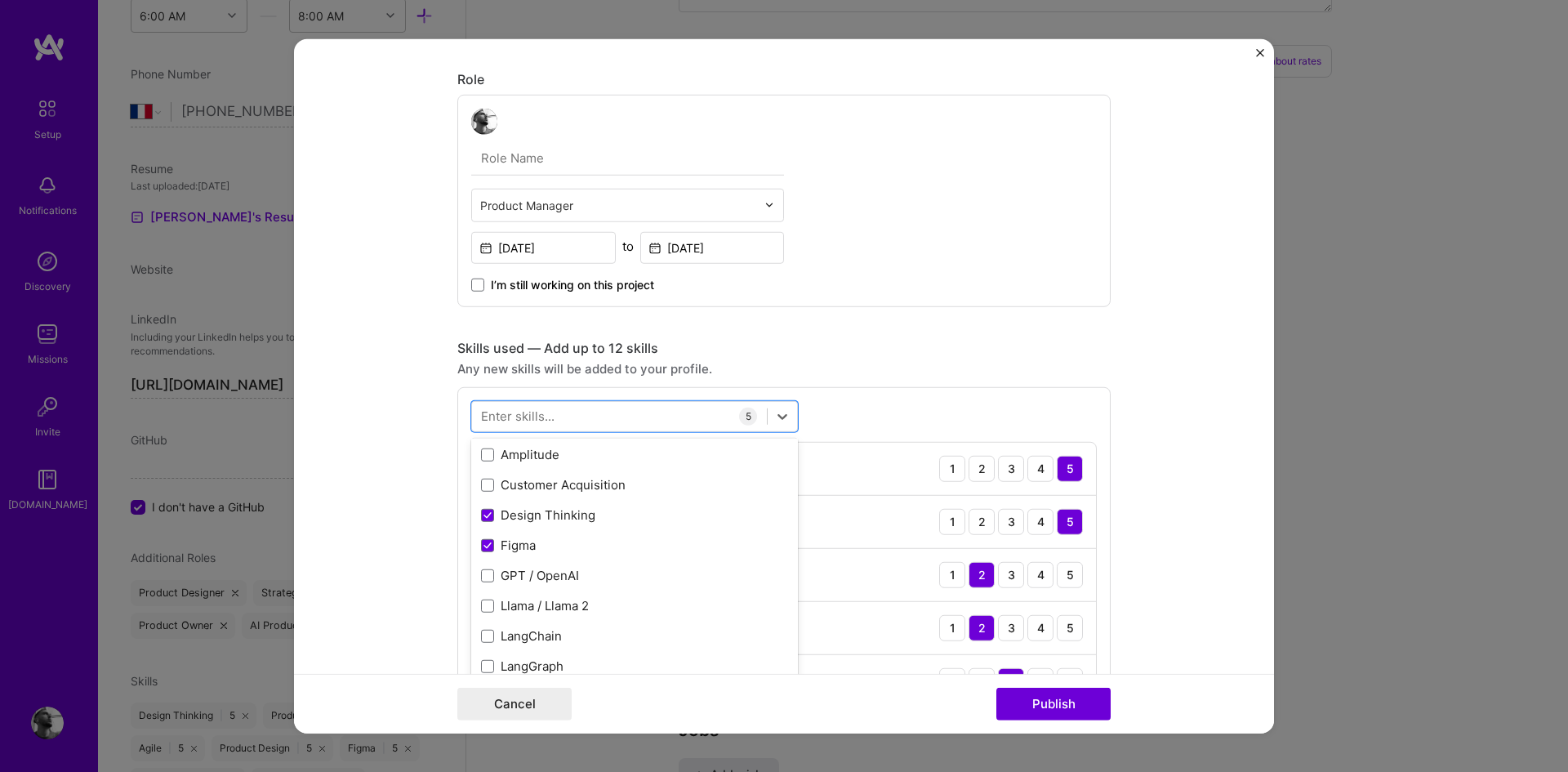
scroll to position [86, 0]
click at [576, 476] on div "Customer Acquisition" at bounding box center [635, 486] width 326 height 30
click at [560, 459] on div "Amplitude" at bounding box center [634, 455] width 307 height 17
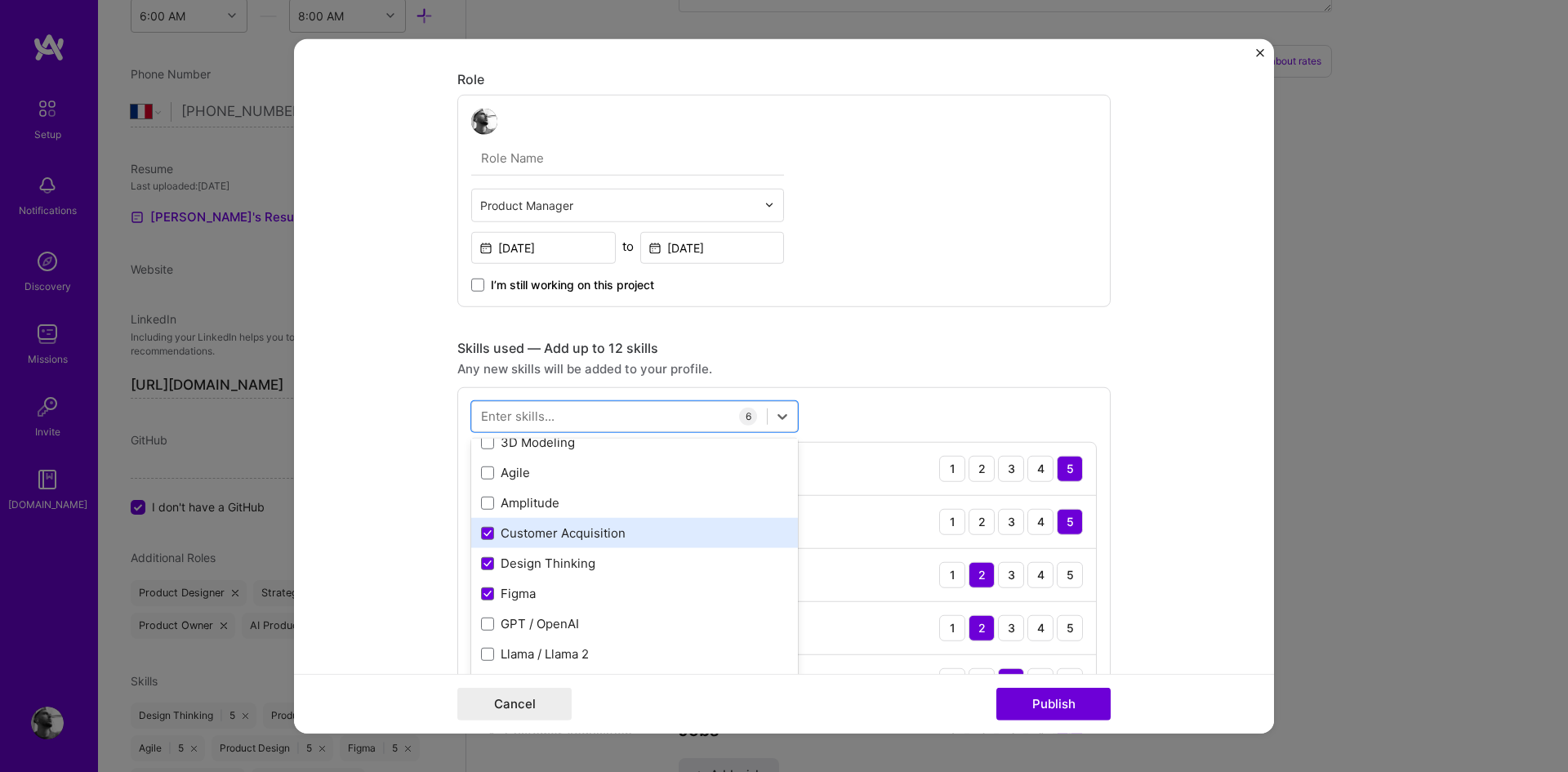
scroll to position [0, 0]
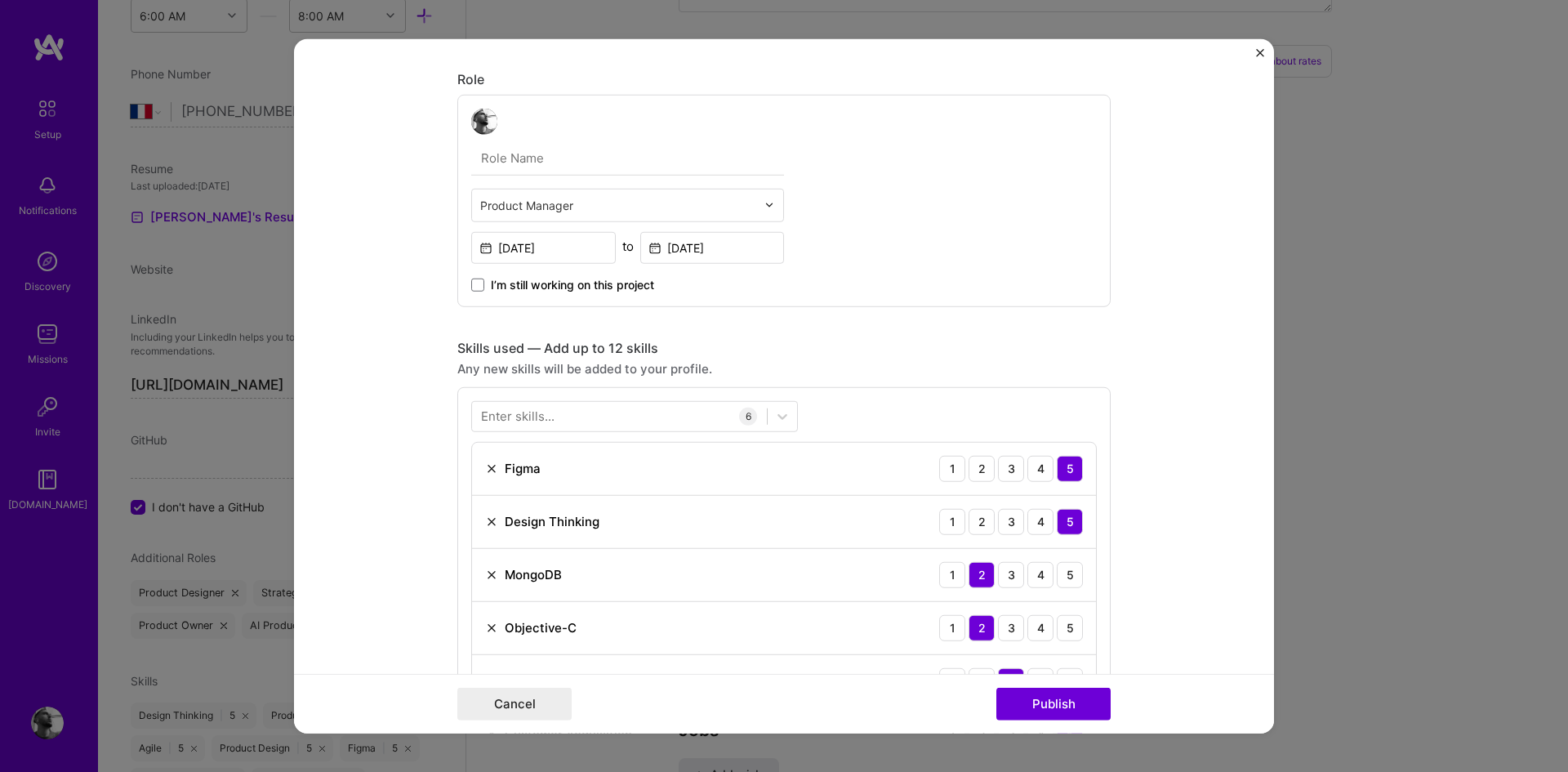
click at [866, 410] on div "Enter skills... 6 Figma 1 2 3 4 5 Design Thinking 1 2 3 4 5 MongoDB 1 2 3 4 5 O…" at bounding box center [784, 579] width 653 height 388
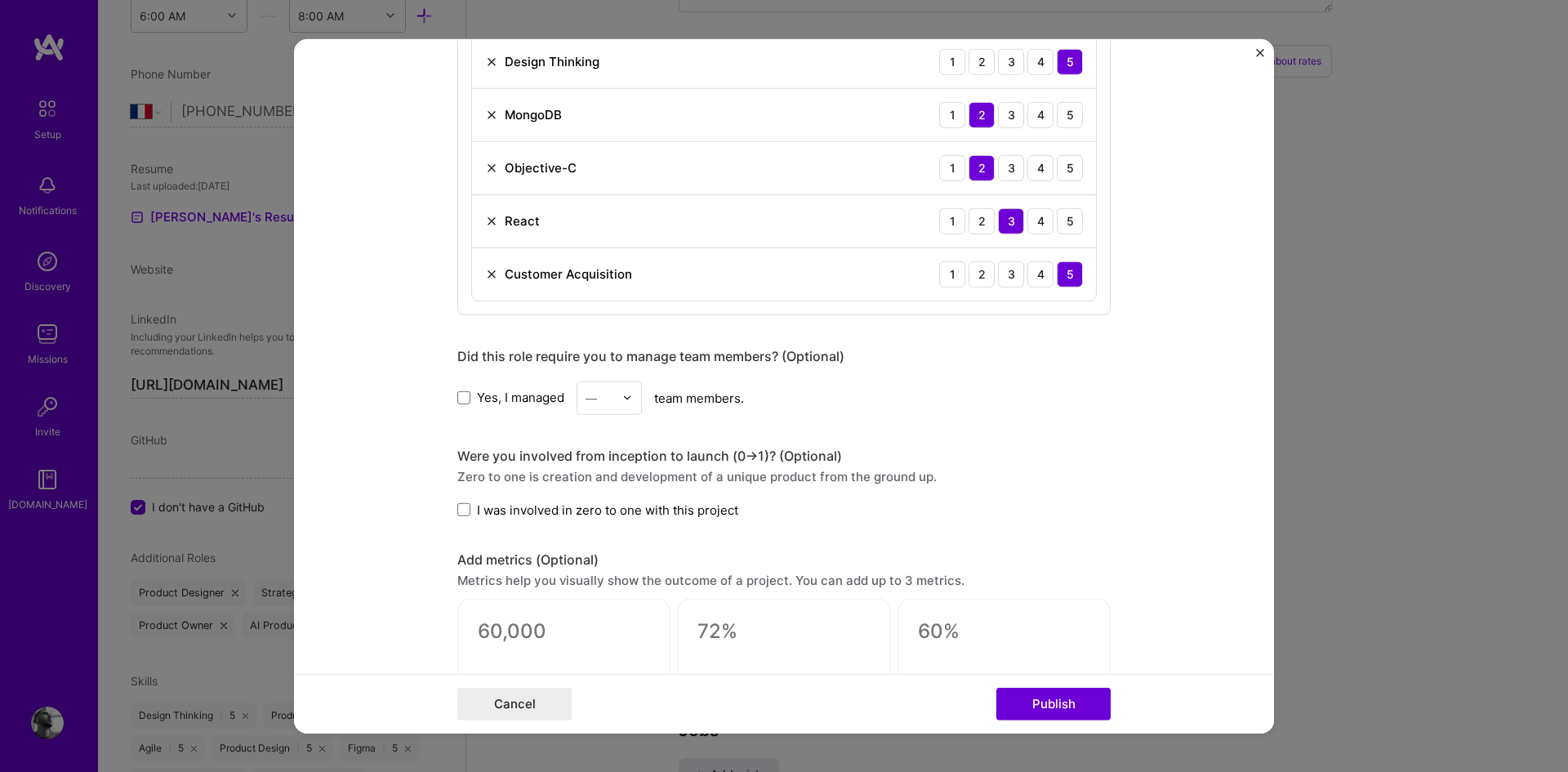
scroll to position [903, 0]
click at [457, 512] on span at bounding box center [464, 509] width 13 height 13
click at [0, 0] on input "I was involved in zero to one with this project" at bounding box center [0, 0] width 0 height 0
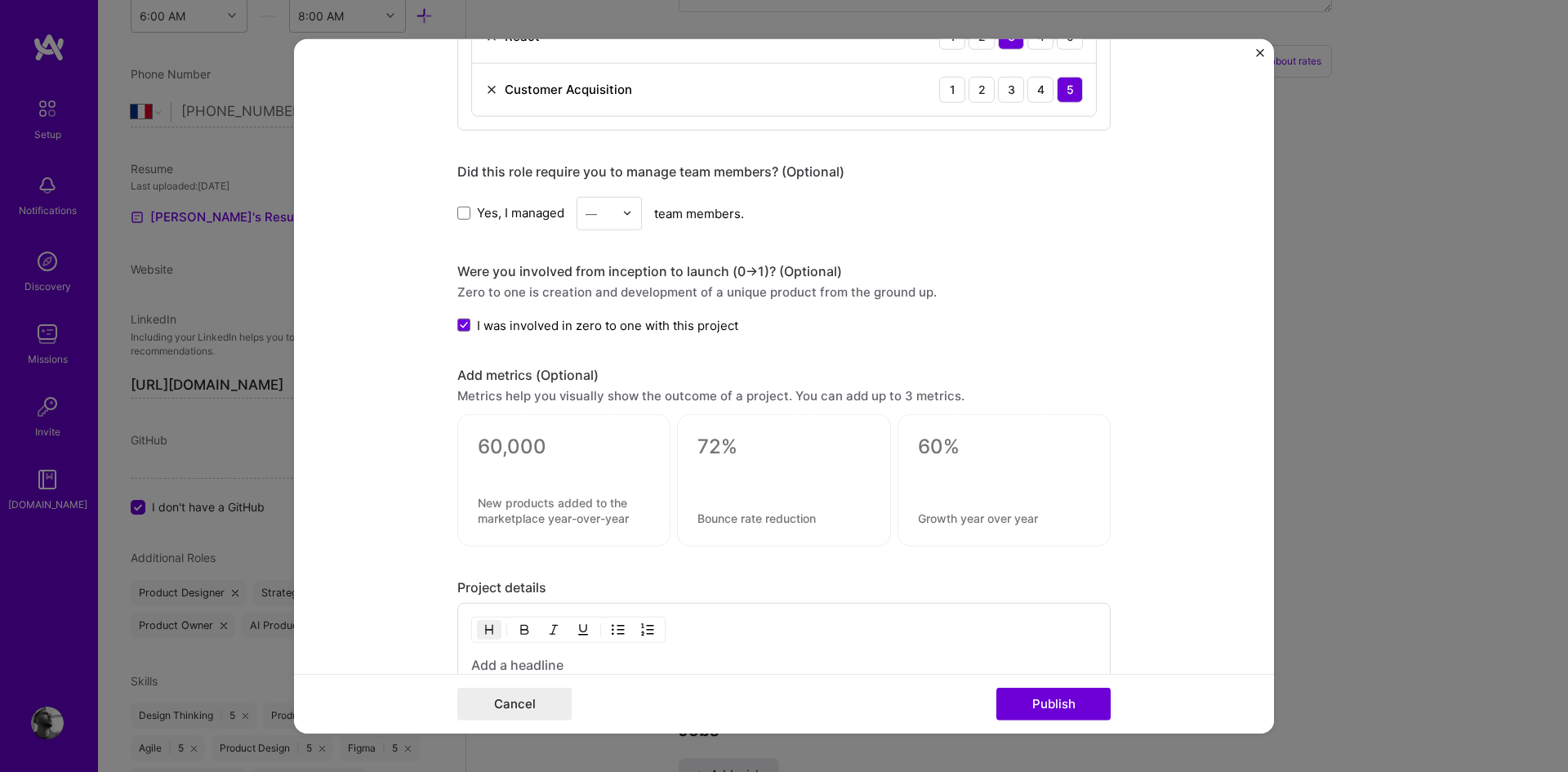
scroll to position [1088, 0]
click at [551, 449] on textarea at bounding box center [564, 445] width 172 height 24
click at [367, 445] on form "Project title Hologram Company Project industry Industry 1 Project Link (Option…" at bounding box center [784, 386] width 979 height 695
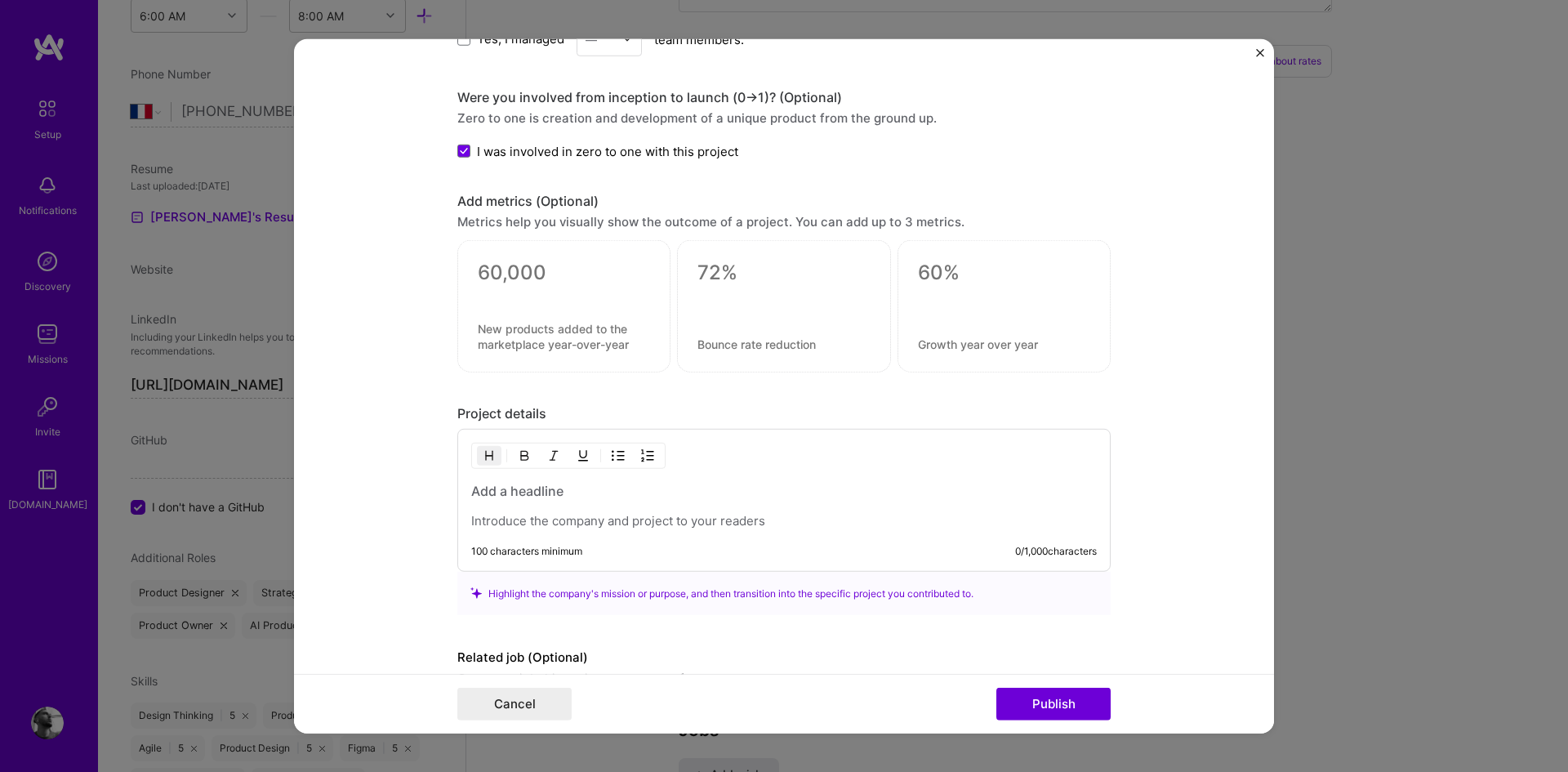
scroll to position [1347, 0]
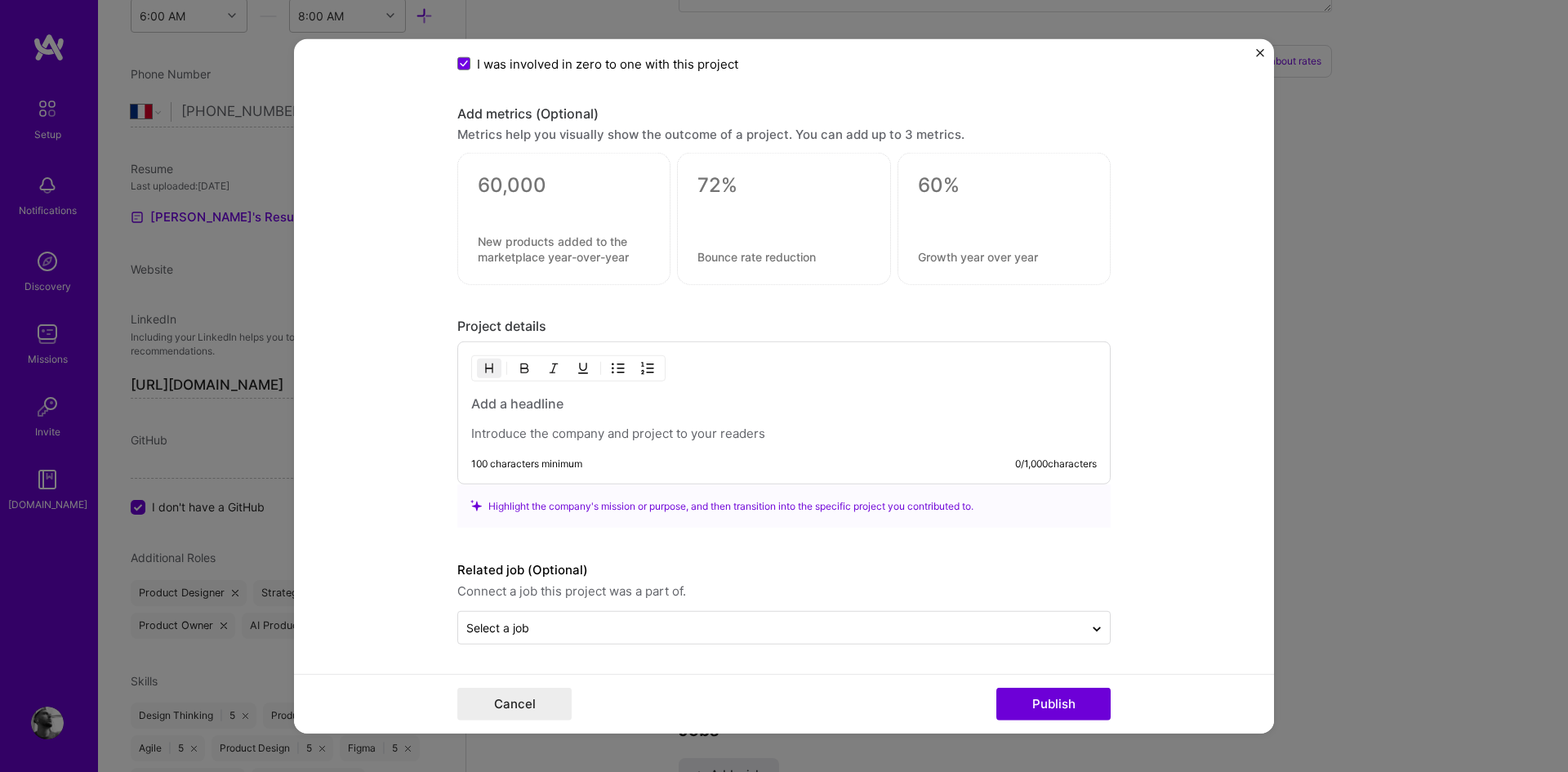
click at [532, 417] on div at bounding box center [784, 418] width 625 height 48
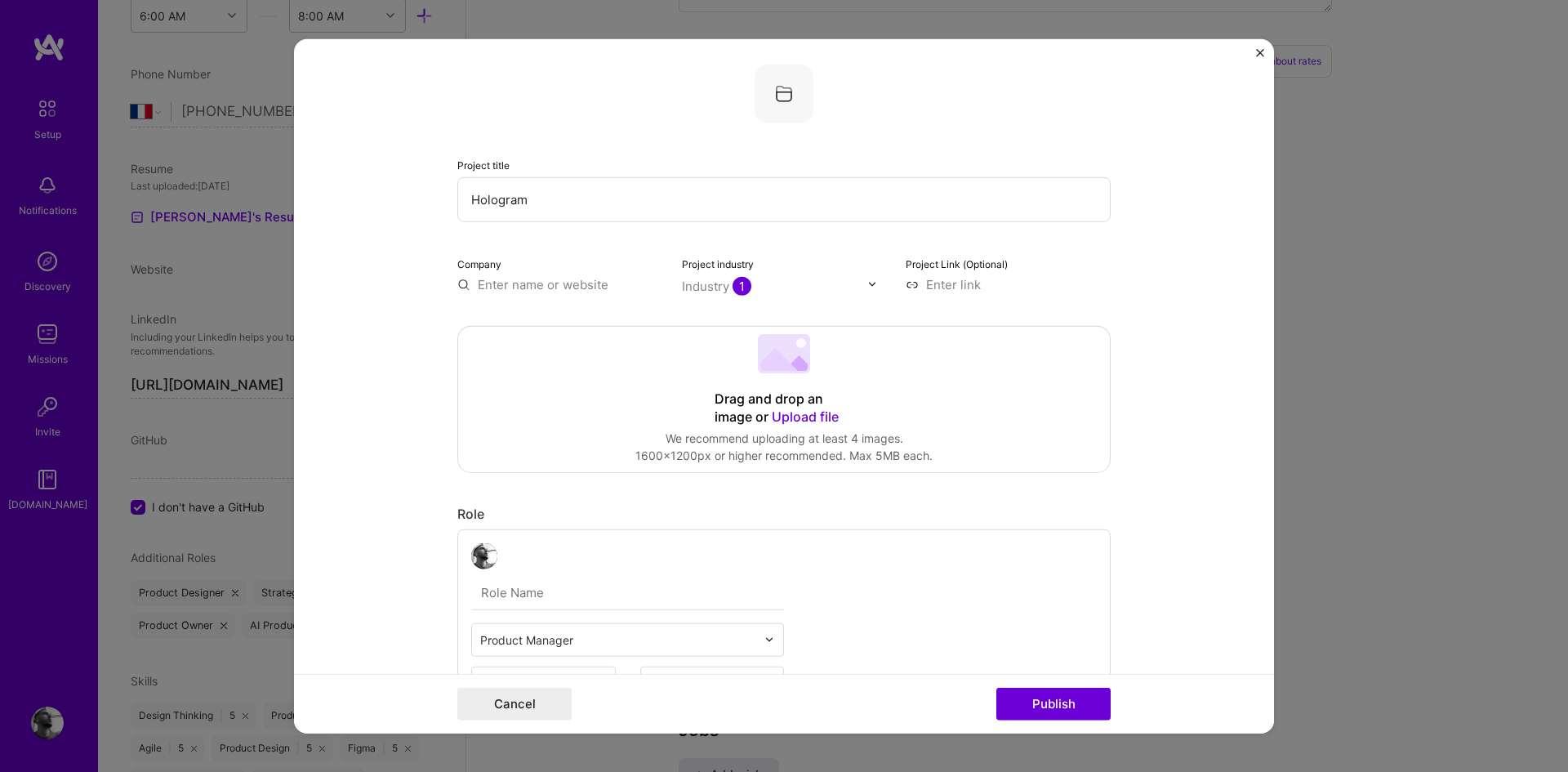
scroll to position [0, 0]
click at [785, 379] on 202 at bounding box center [784, 360] width 52 height 39
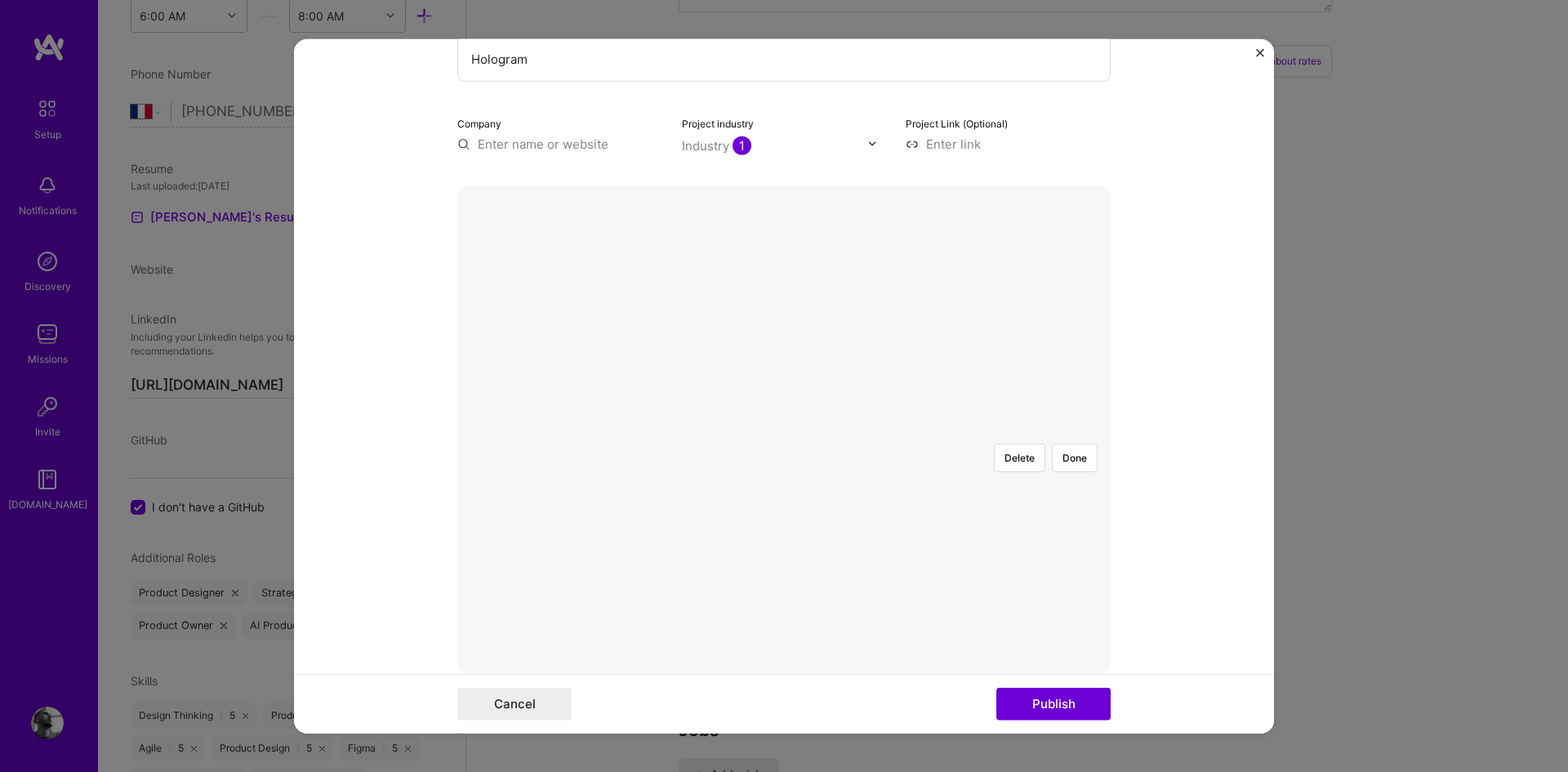
scroll to position [149, 0]
click at [891, 456] on div at bounding box center [1028, 612] width 489 height 368
click at [984, 466] on div at bounding box center [1075, 612] width 489 height 368
click at [938, 240] on div "Delete Done" at bounding box center [784, 428] width 653 height 490
click at [810, 465] on div at bounding box center [1005, 630] width 442 height 332
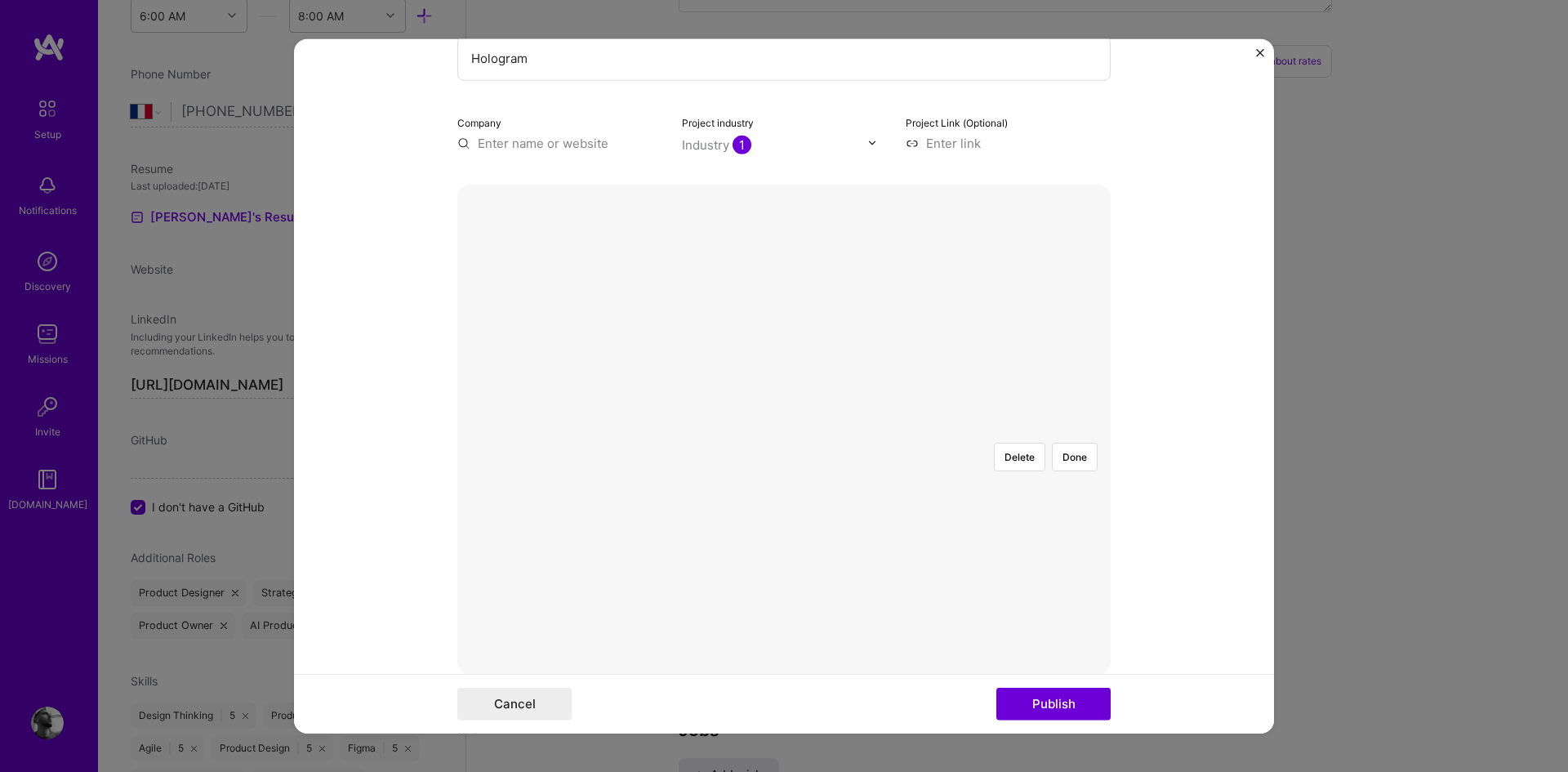
click at [993, 232] on div "Delete Done" at bounding box center [784, 428] width 653 height 490
click at [1074, 442] on button "Done" at bounding box center [1074, 456] width 46 height 28
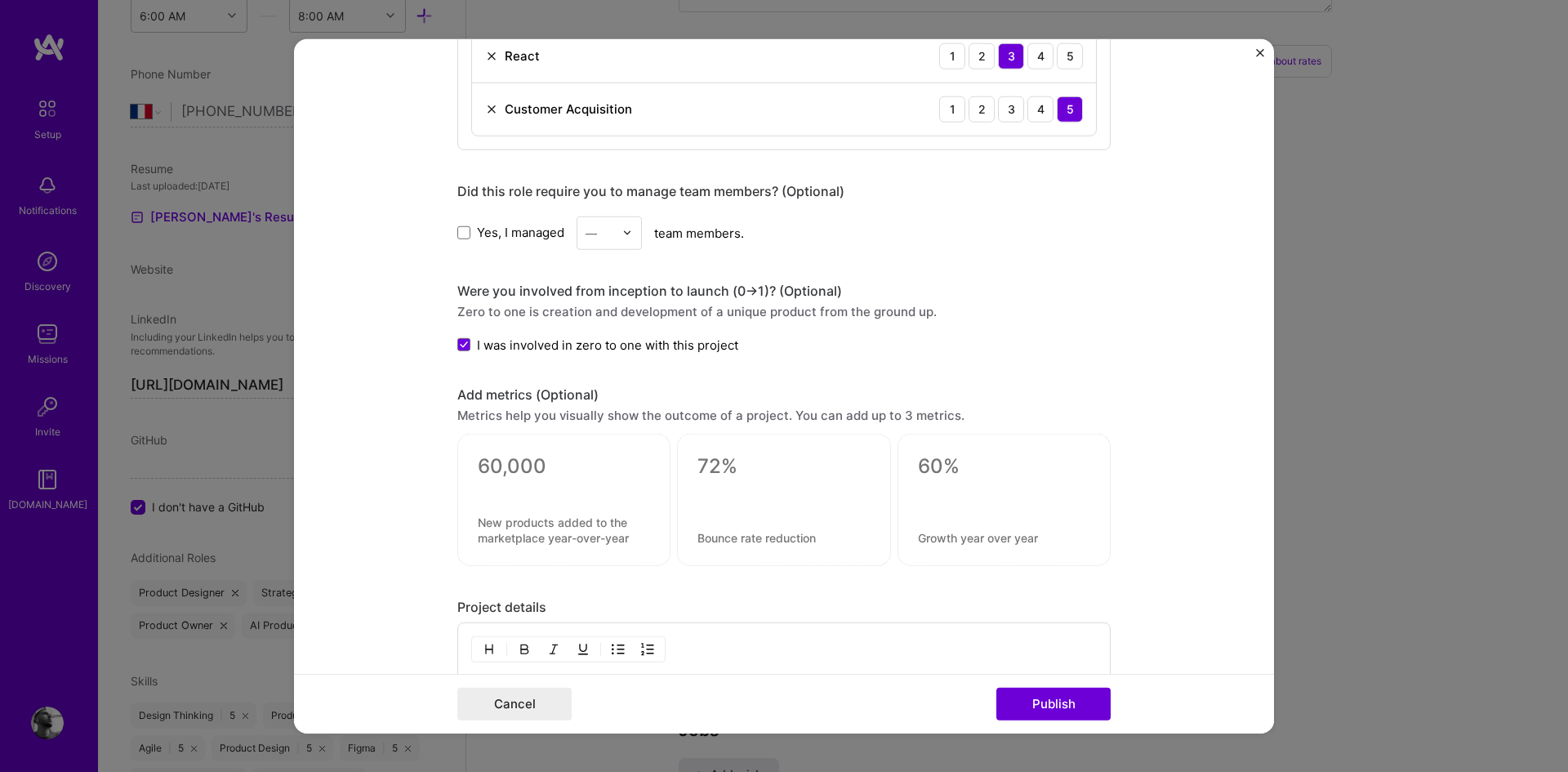
scroll to position [1801, 0]
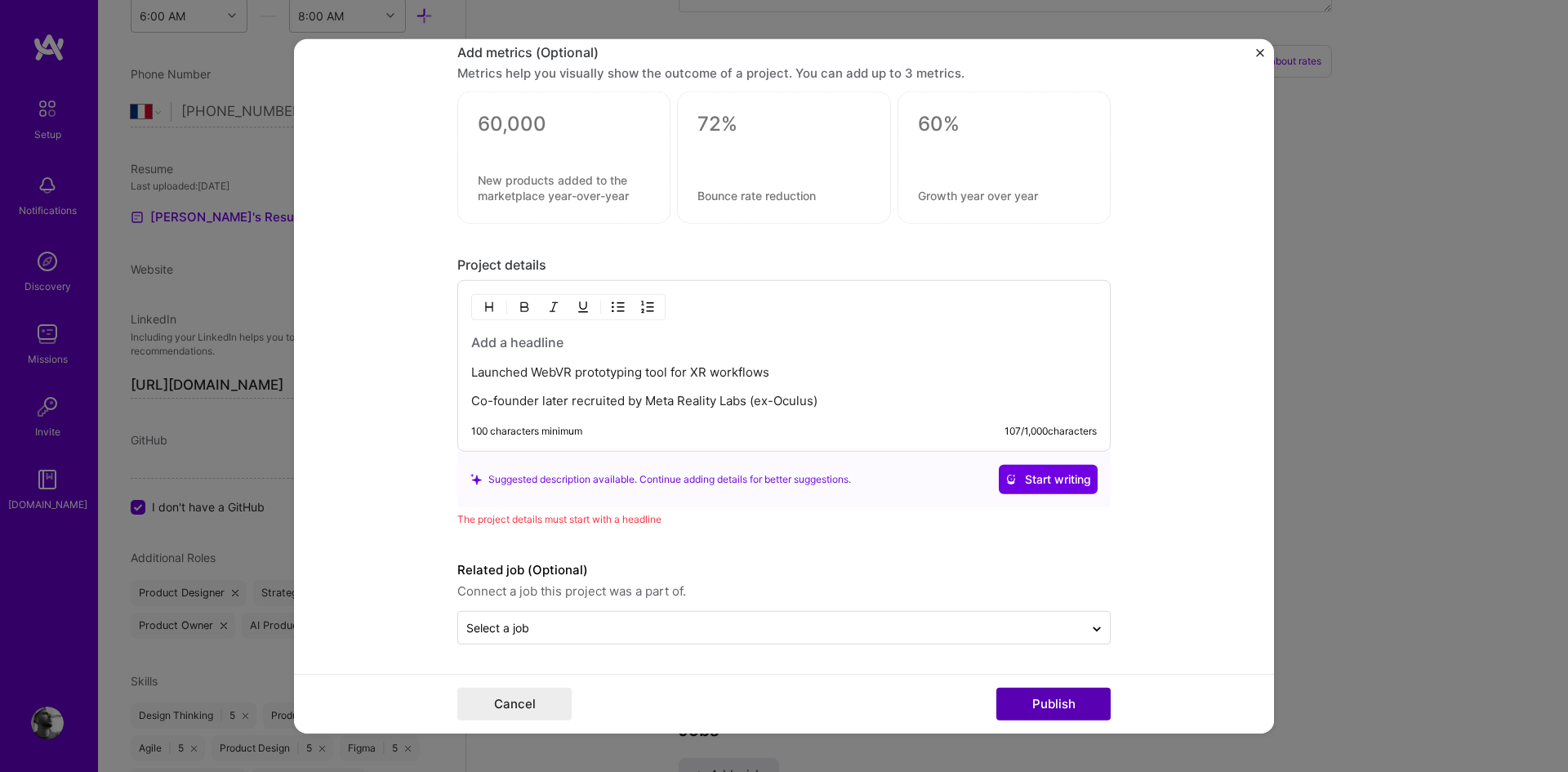
click at [1063, 705] on button "Publish" at bounding box center [1053, 703] width 115 height 33
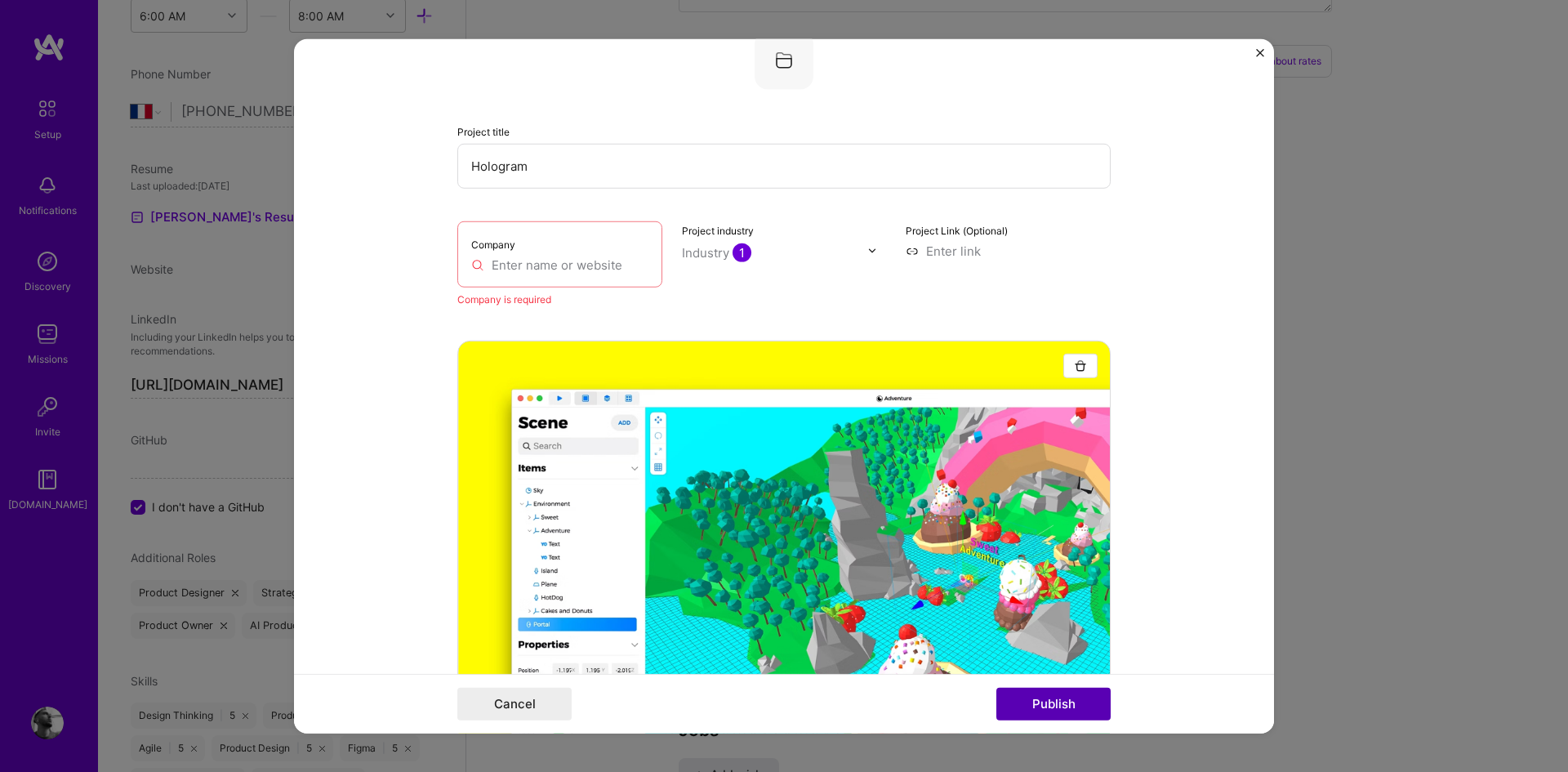
scroll to position [33, 0]
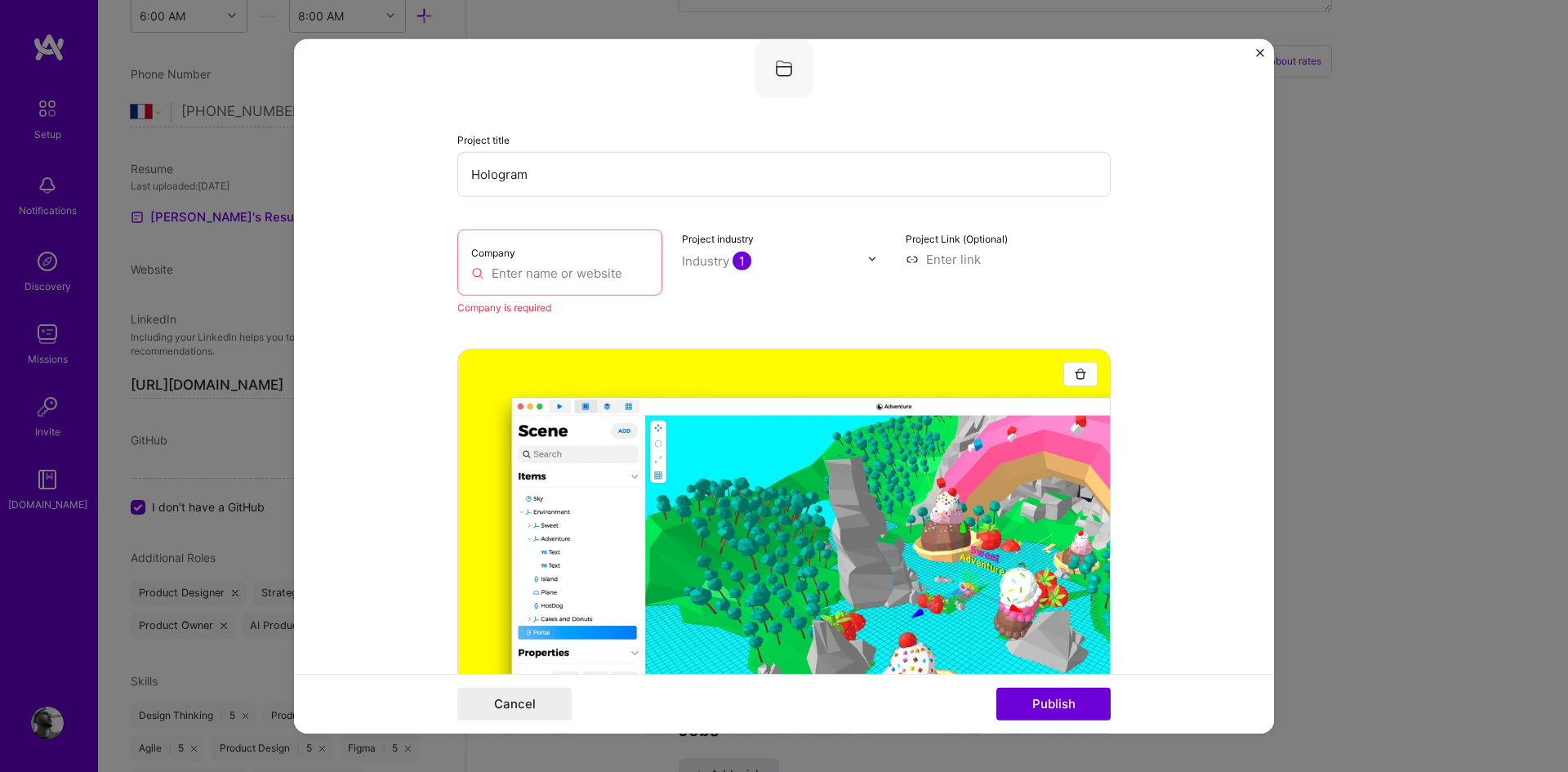
click at [606, 275] on input "text" at bounding box center [560, 272] width 177 height 17
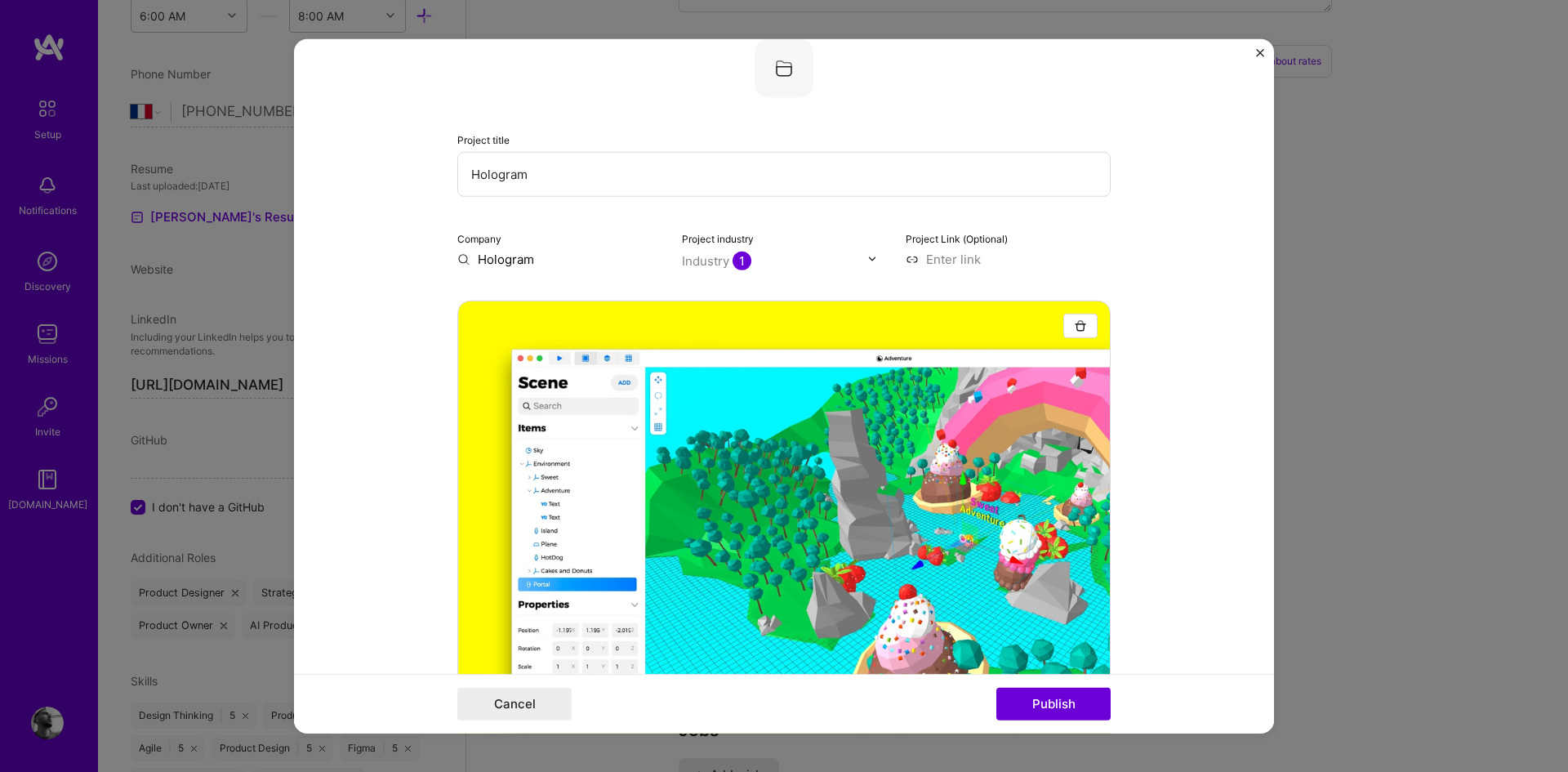
click at [1177, 281] on form "Project title Hologram Company Hologram Project industry Industry 1 Project Lin…" at bounding box center [784, 386] width 979 height 695
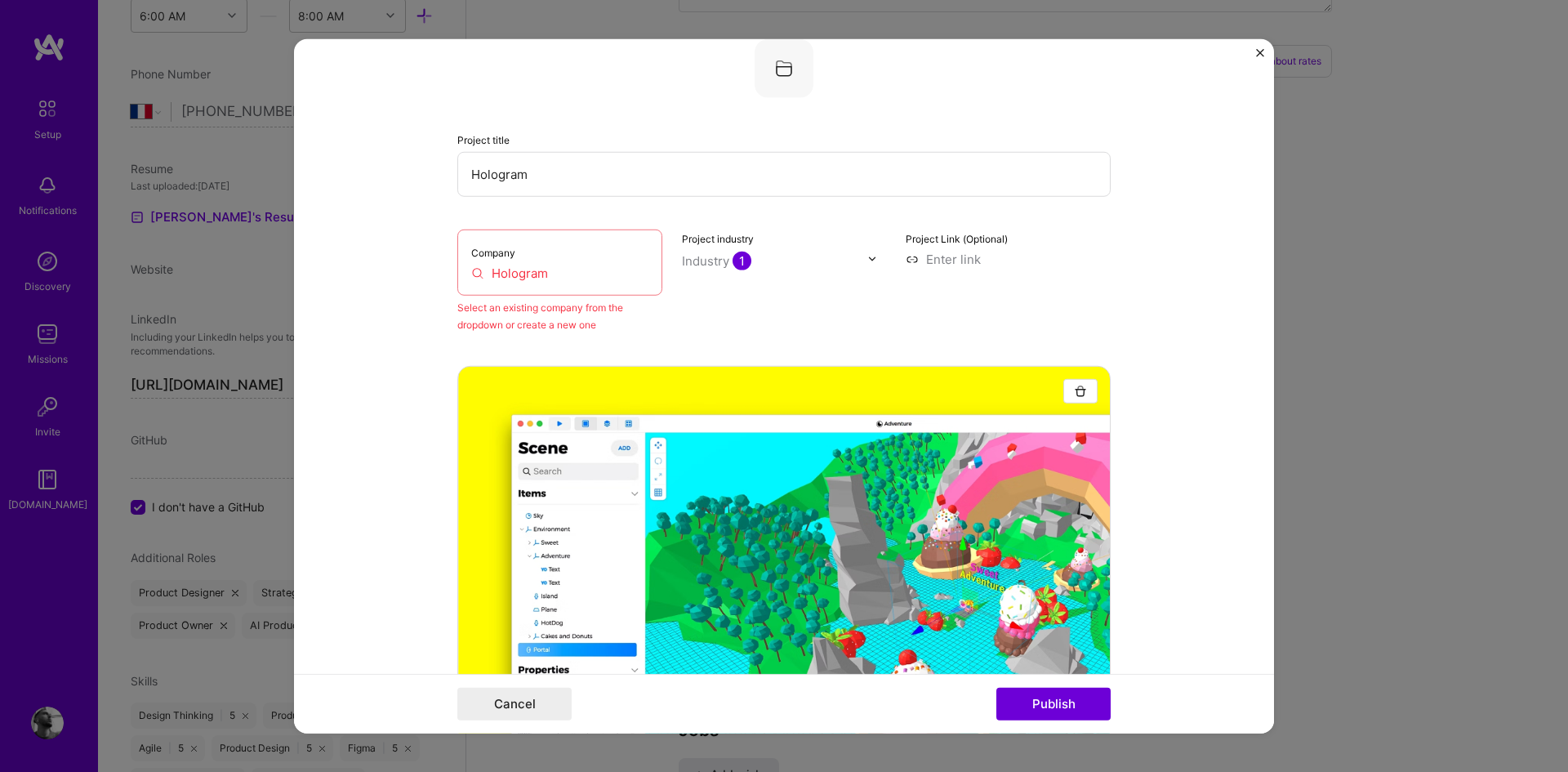
click at [613, 265] on input "Hologram" at bounding box center [560, 272] width 177 height 17
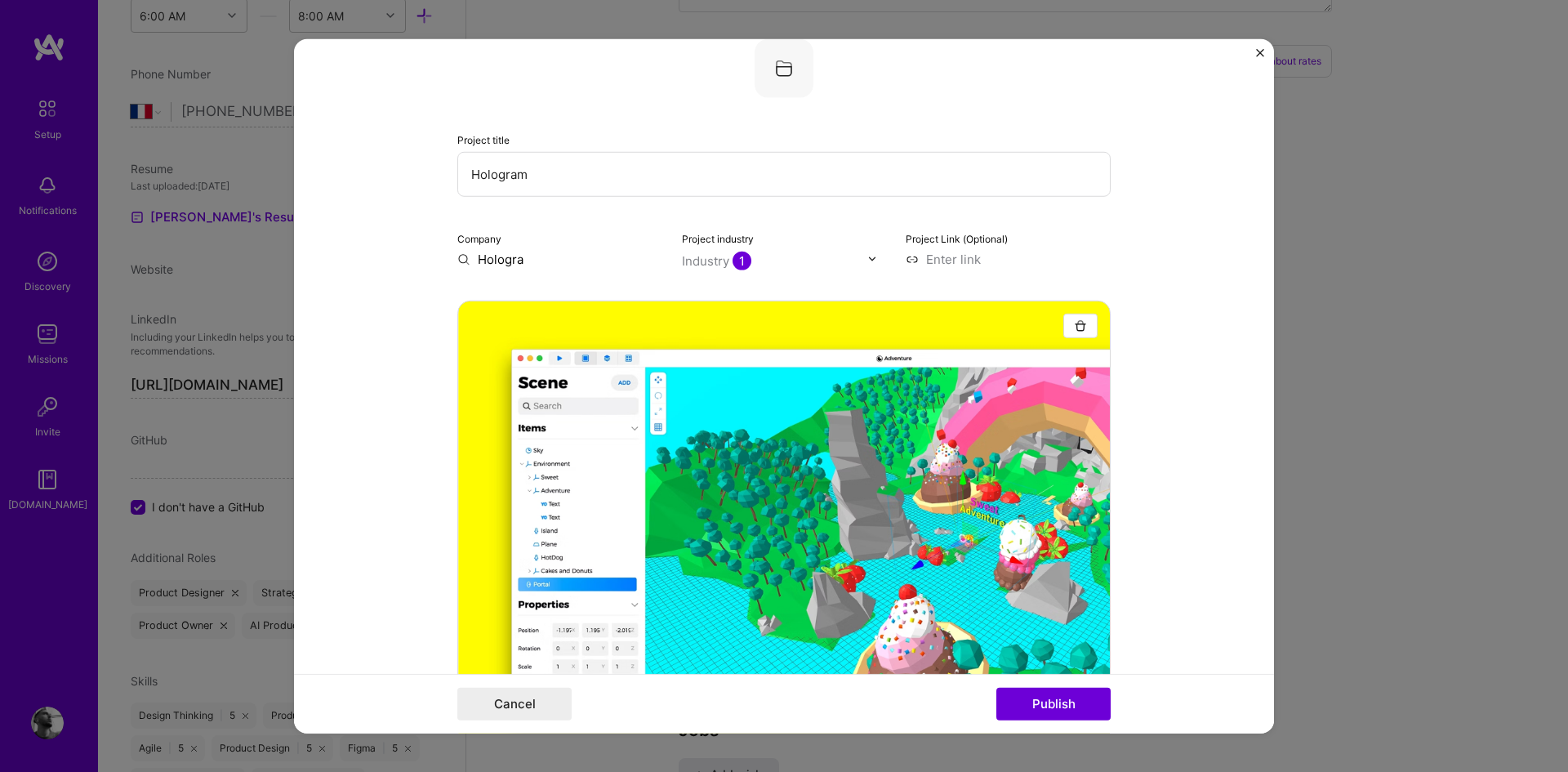
type input "Hologram"
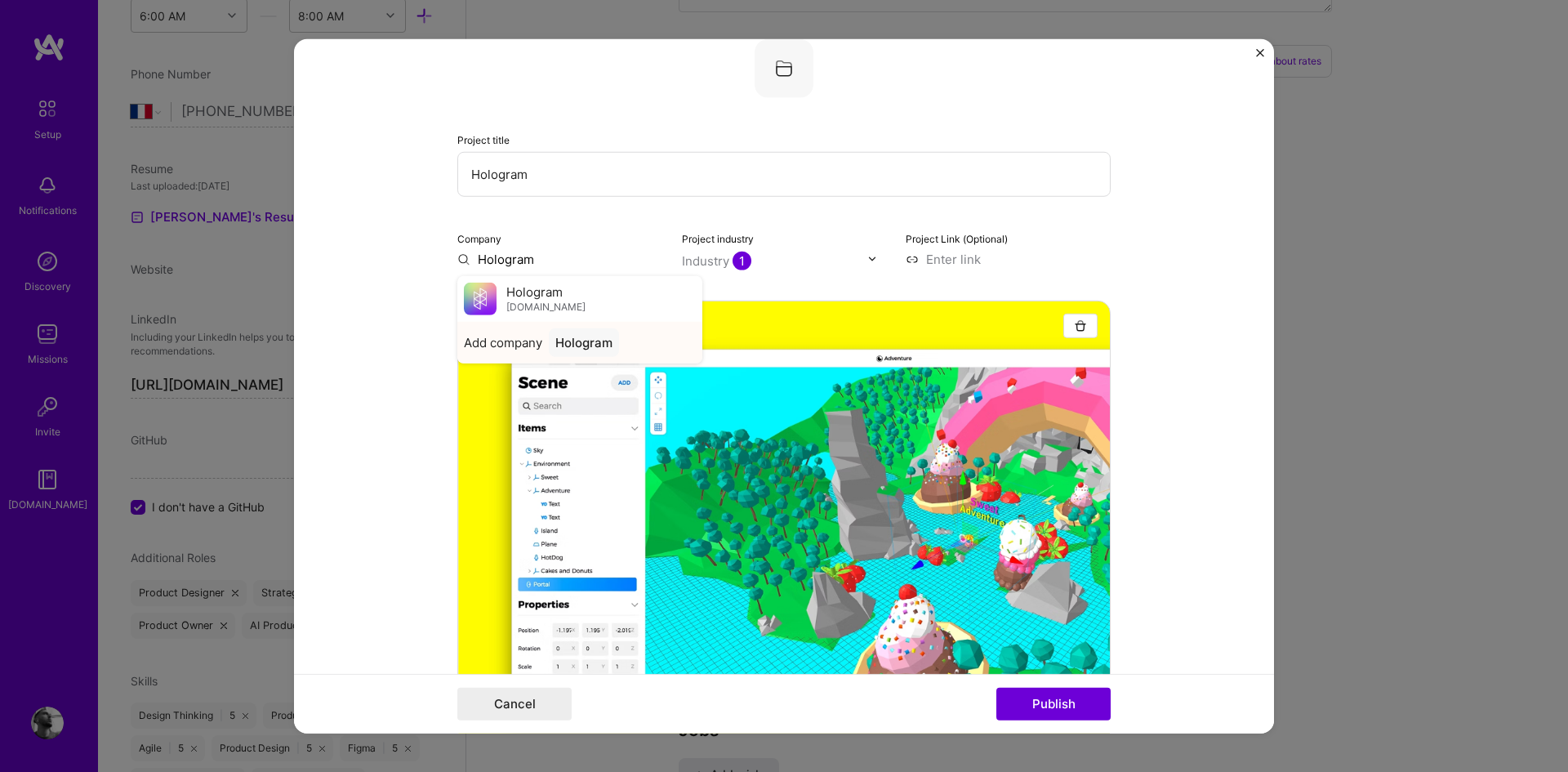
click at [505, 346] on span "Add company" at bounding box center [503, 342] width 79 height 17
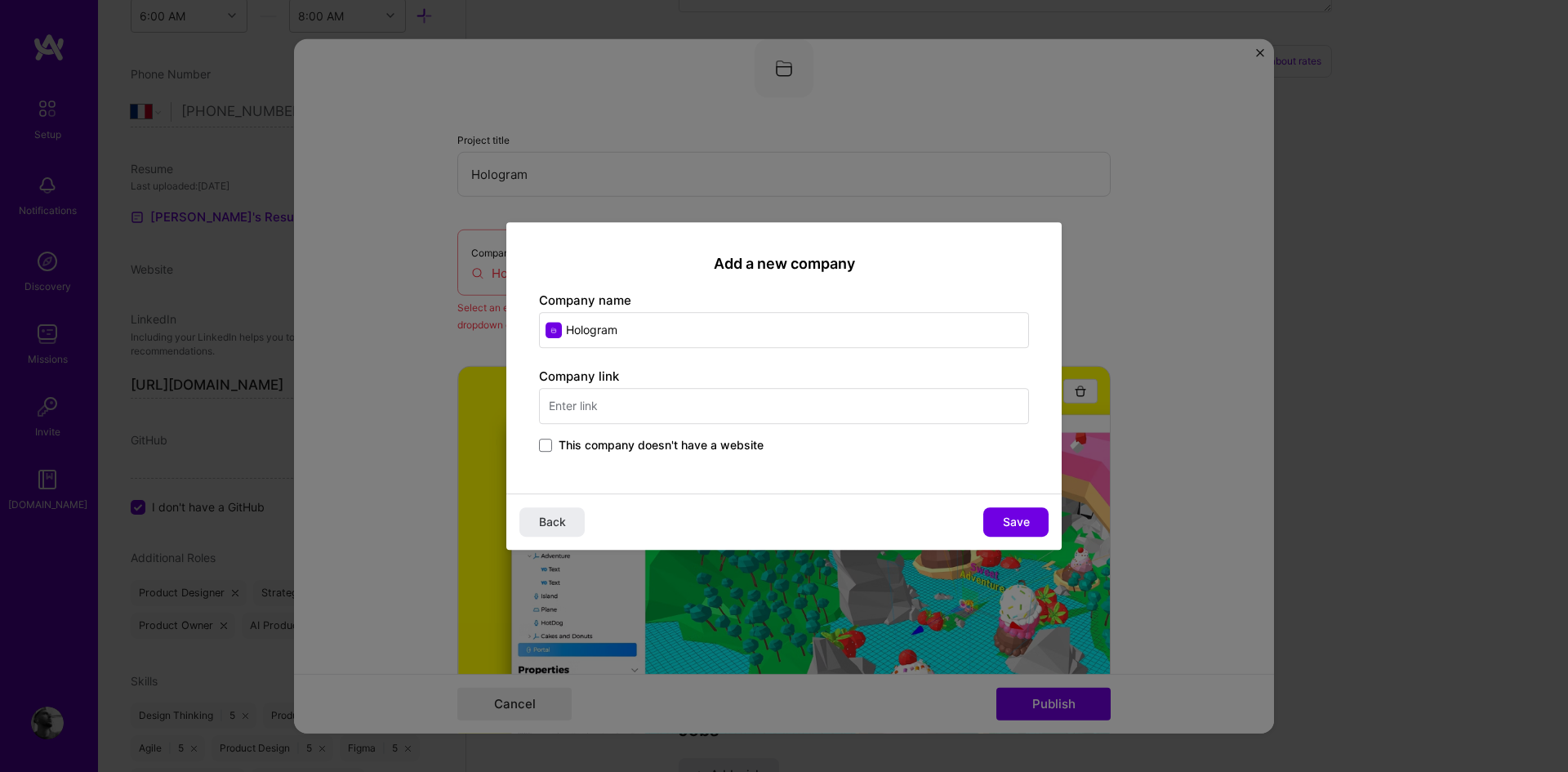
click at [635, 447] on span "This company doesn't have a website" at bounding box center [661, 445] width 205 height 17
click at [0, 0] on input "This company doesn't have a website" at bounding box center [0, 0] width 0 height 0
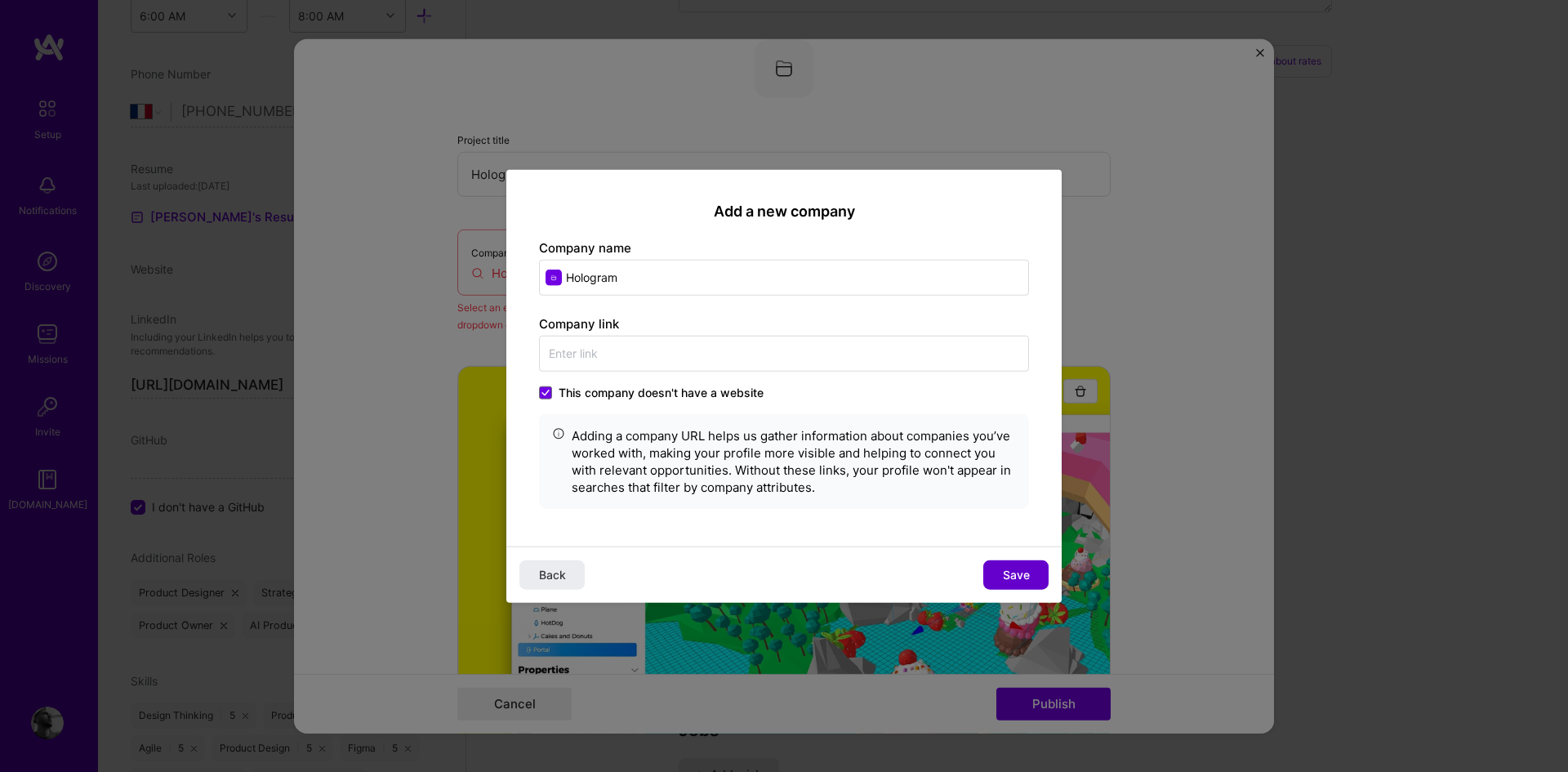
click at [1015, 569] on span "Save" at bounding box center [1016, 575] width 27 height 17
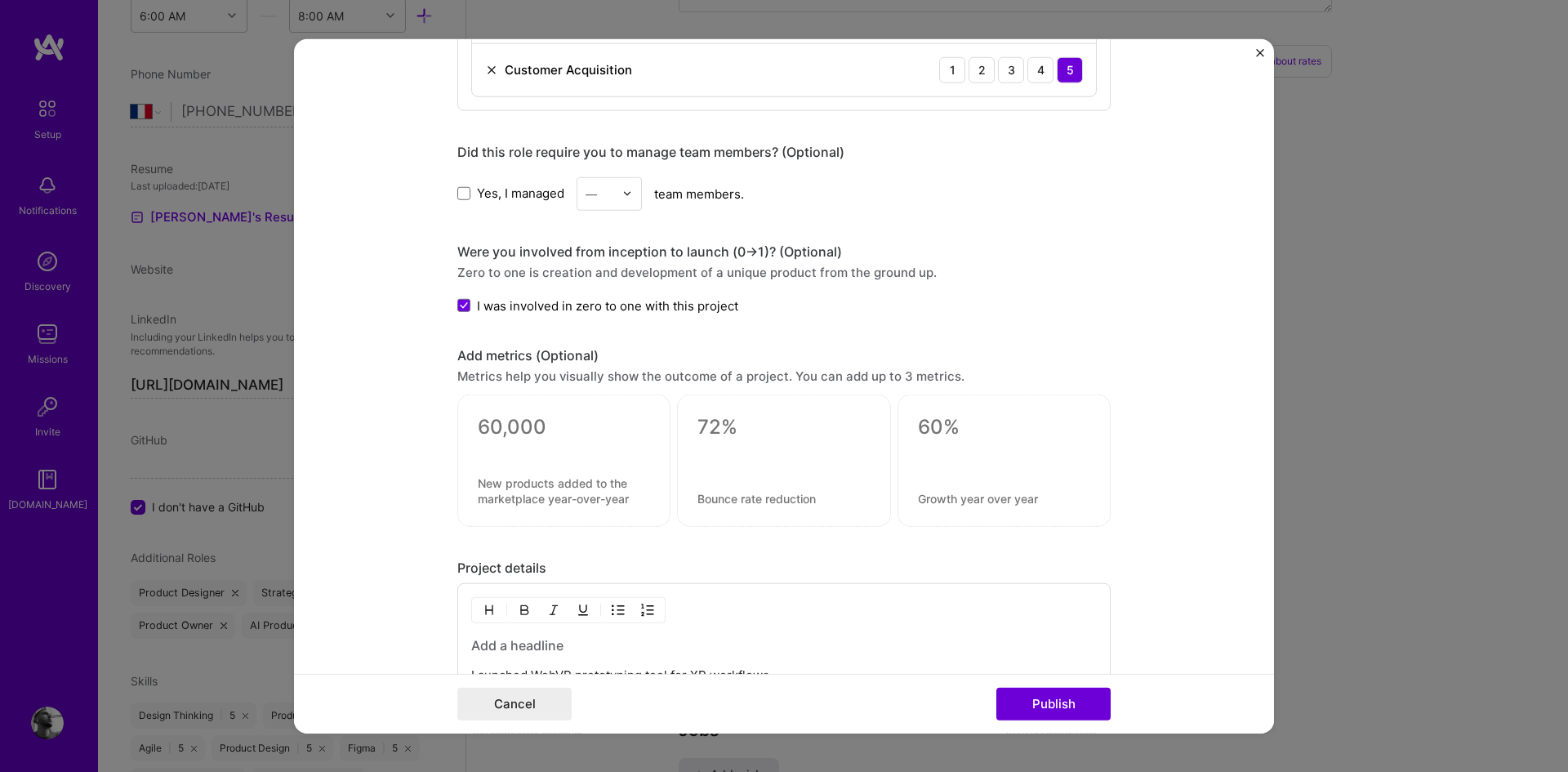
scroll to position [1801, 0]
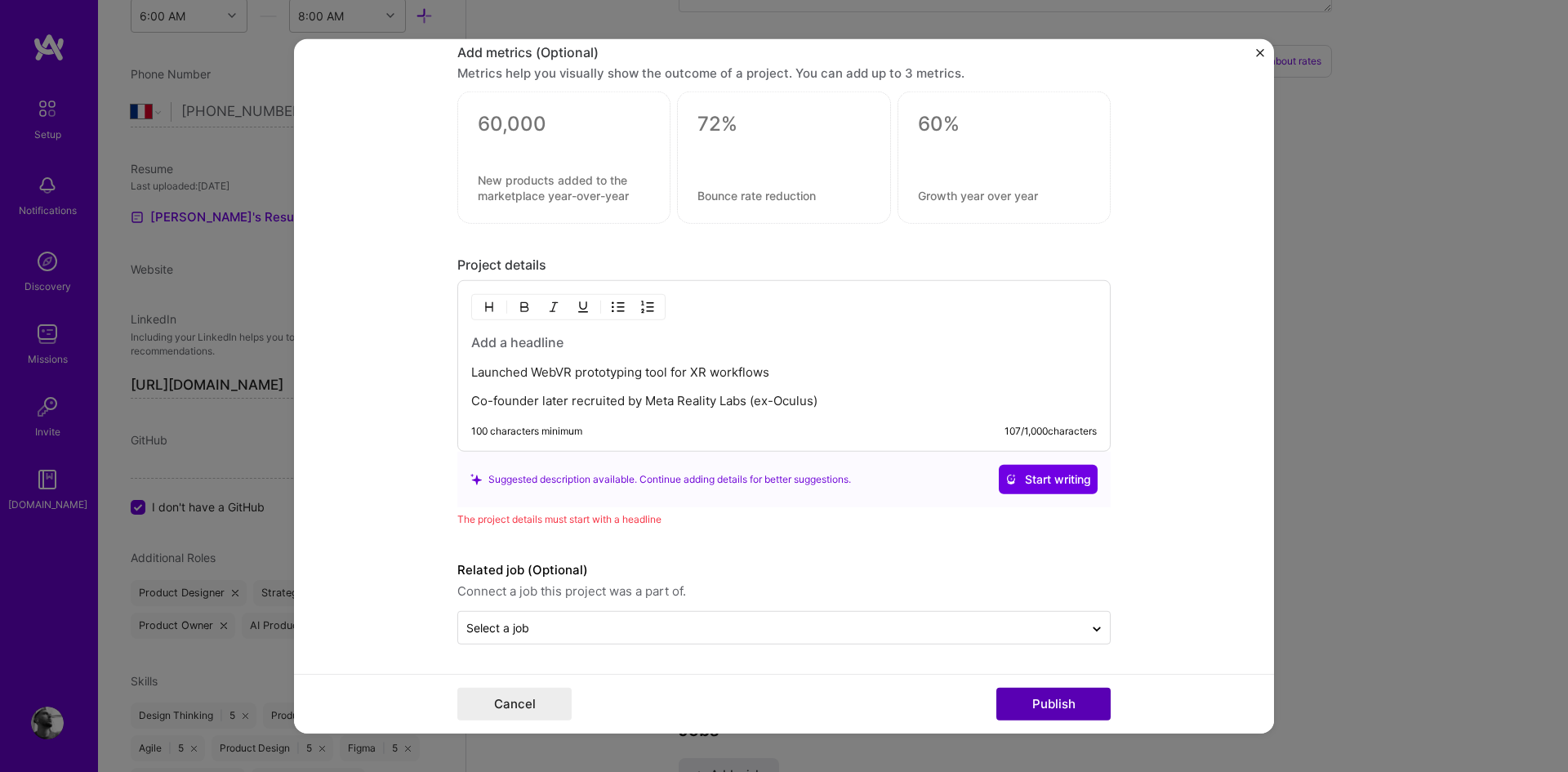
click at [1051, 708] on button "Publish" at bounding box center [1053, 703] width 115 height 33
click at [1081, 706] on button "Publish" at bounding box center [1053, 703] width 115 height 33
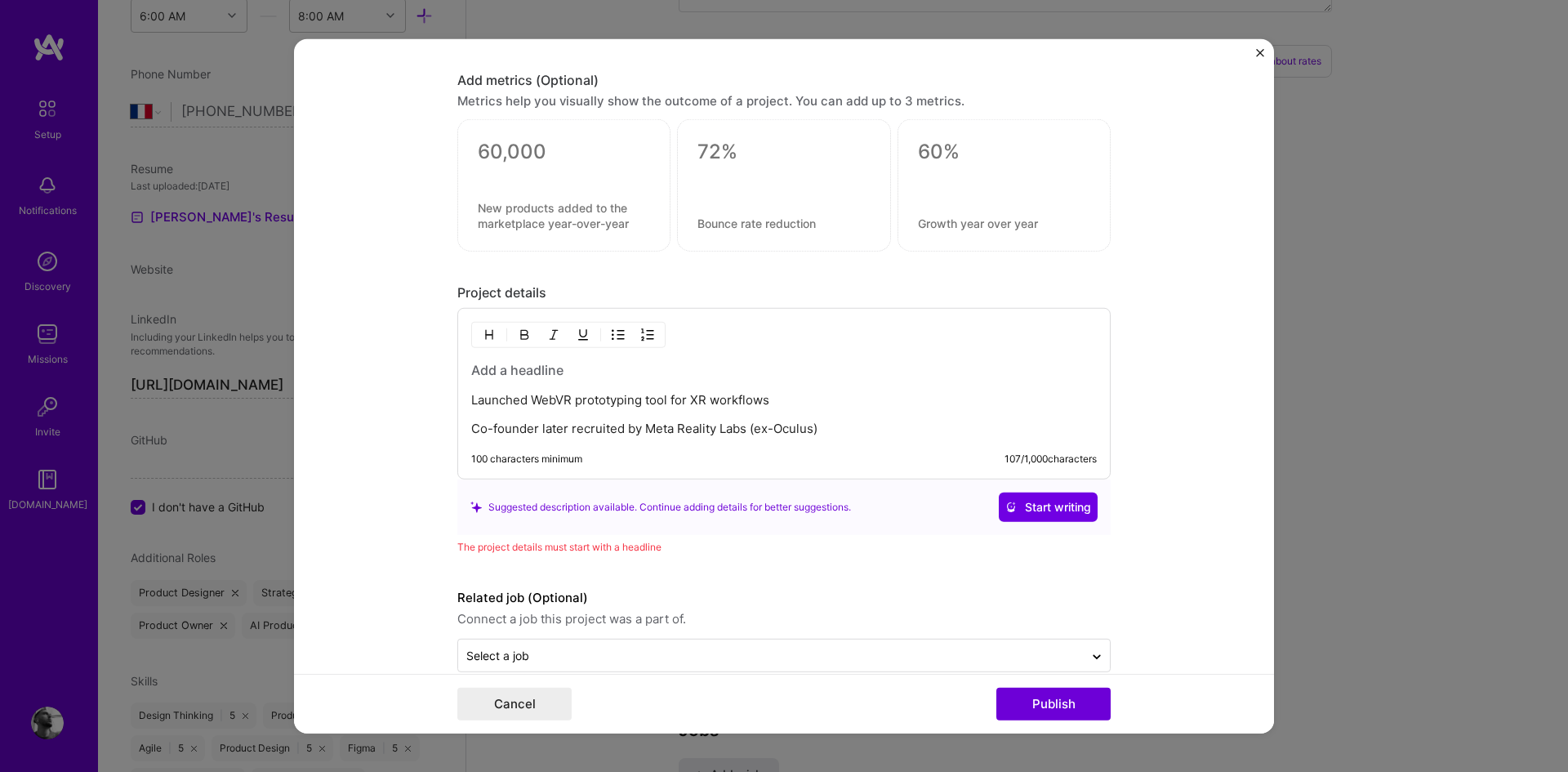
scroll to position [1788, 0]
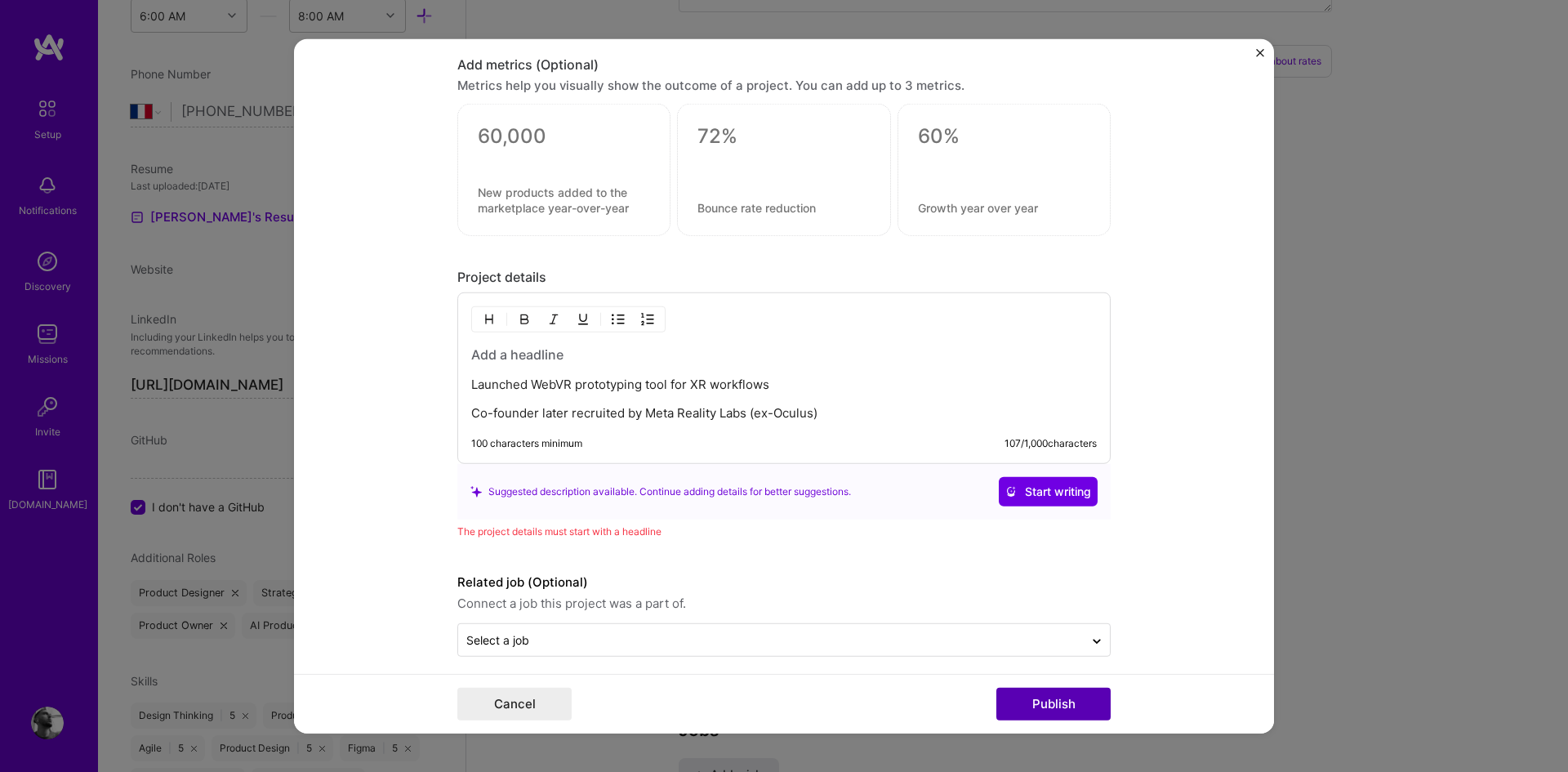
click at [1046, 700] on button "Publish" at bounding box center [1053, 703] width 115 height 33
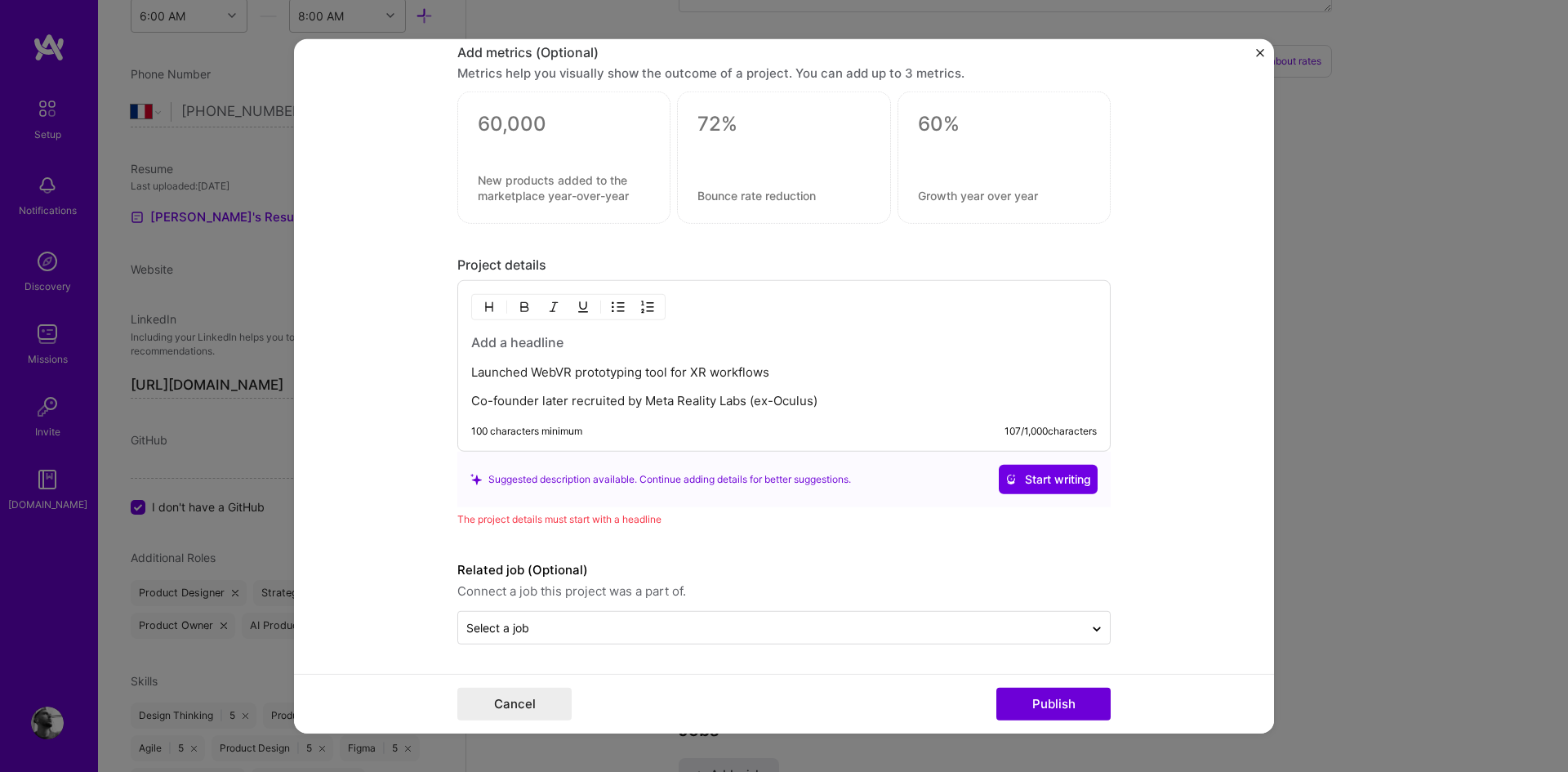
click at [520, 340] on h3 at bounding box center [784, 342] width 625 height 18
click at [520, 339] on h3 at bounding box center [784, 342] width 625 height 18
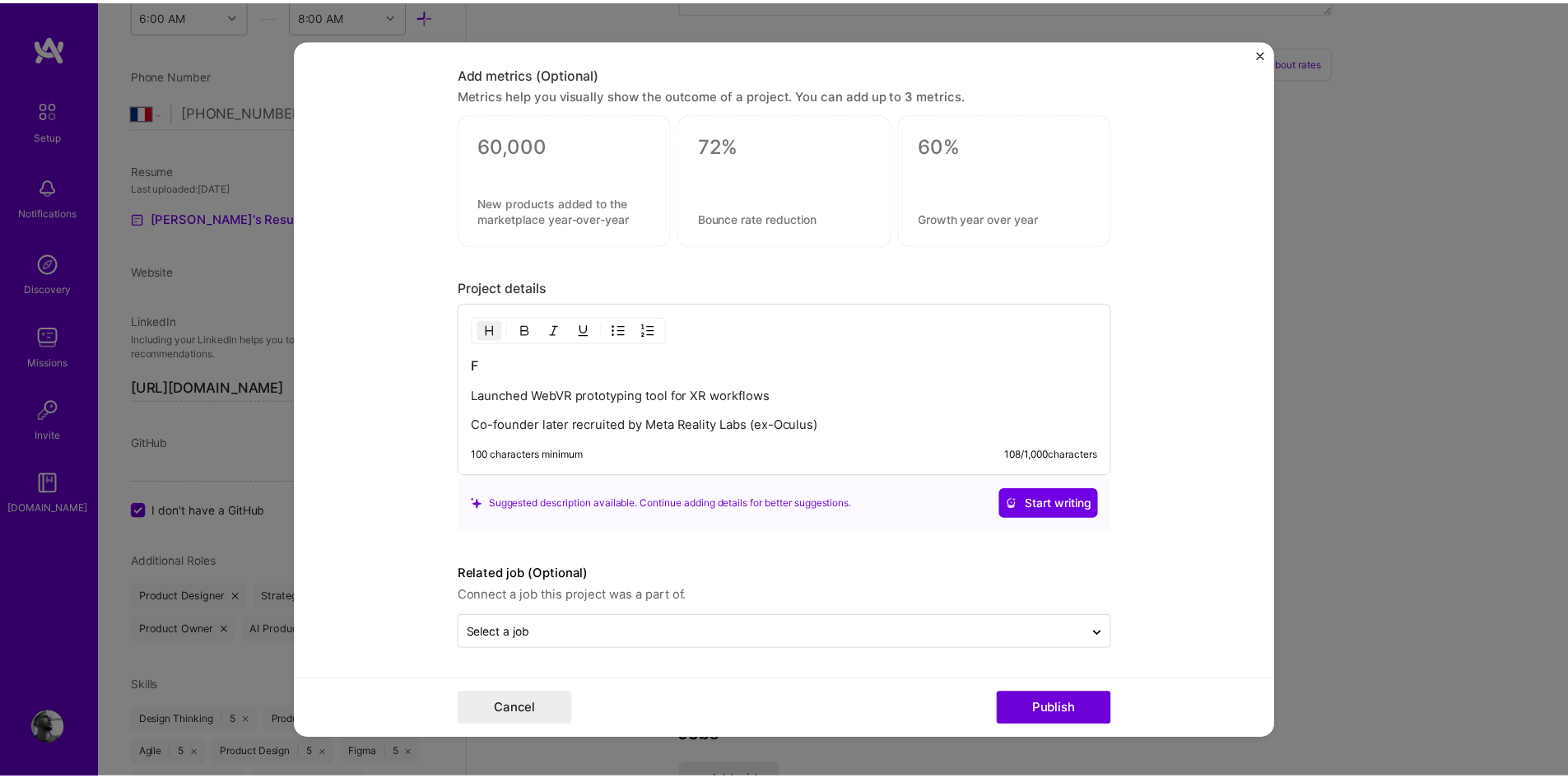
scroll to position [1794, 0]
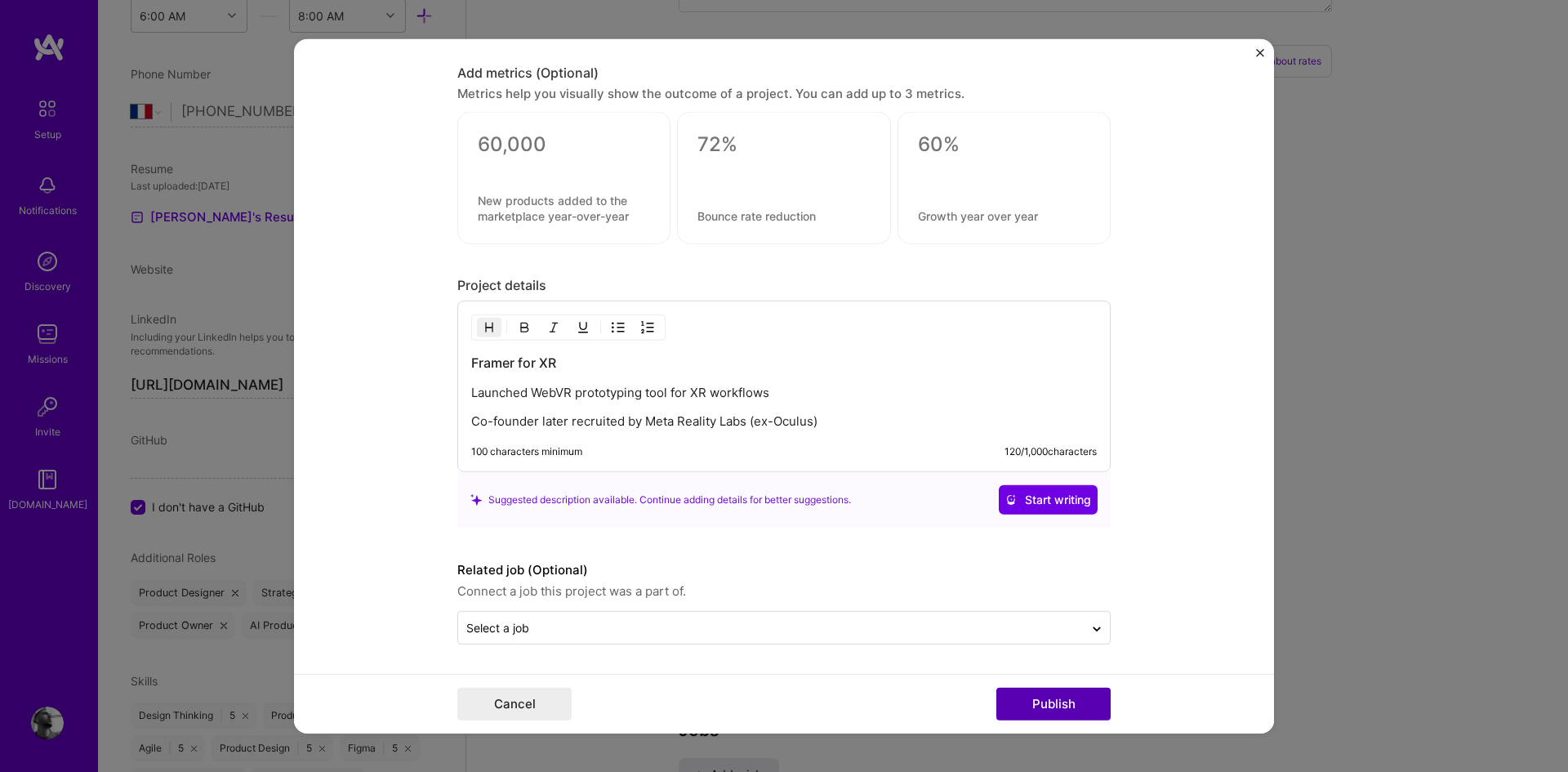
click at [1051, 708] on button "Publish" at bounding box center [1053, 703] width 115 height 33
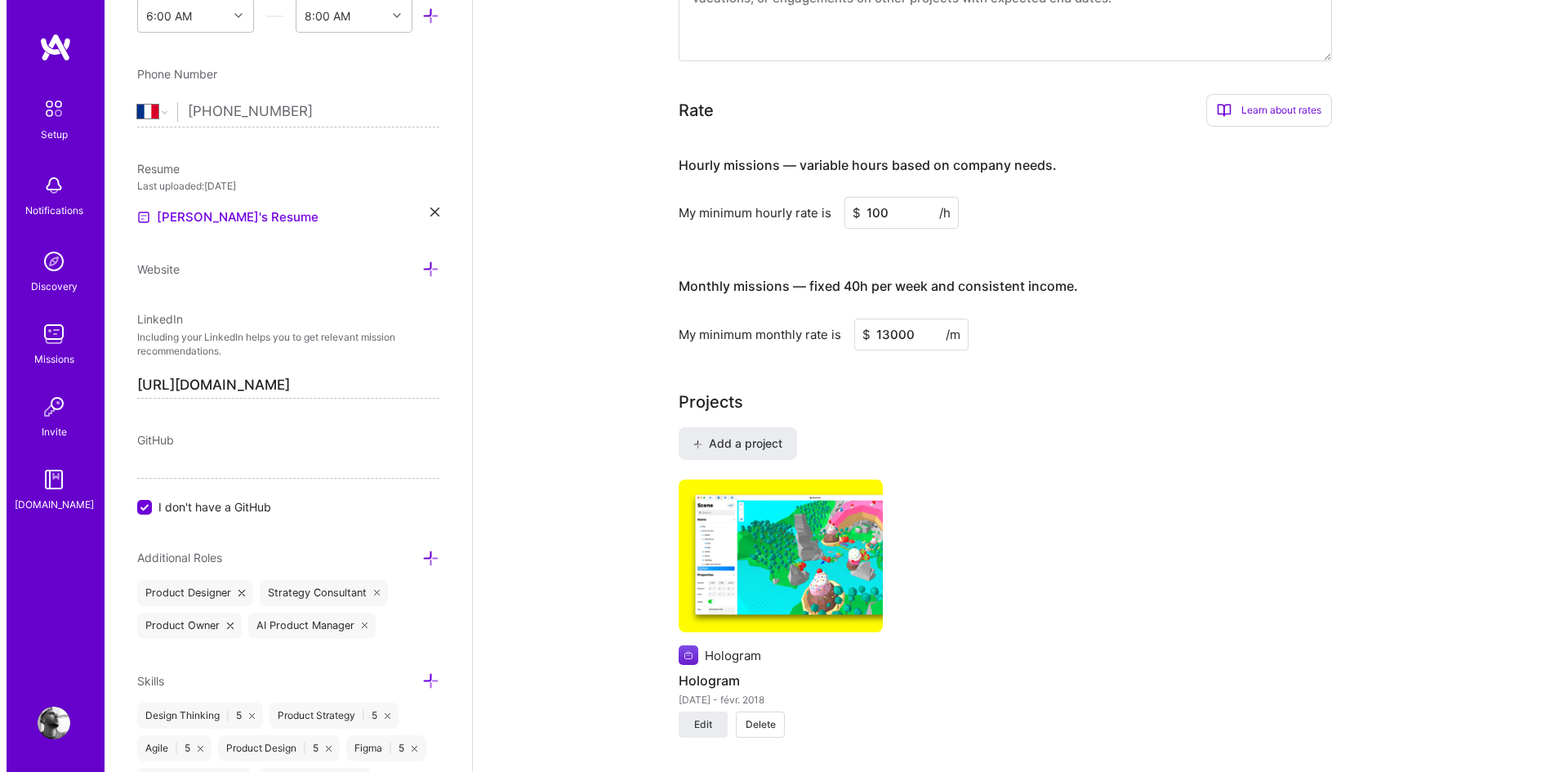
scroll to position [959, 0]
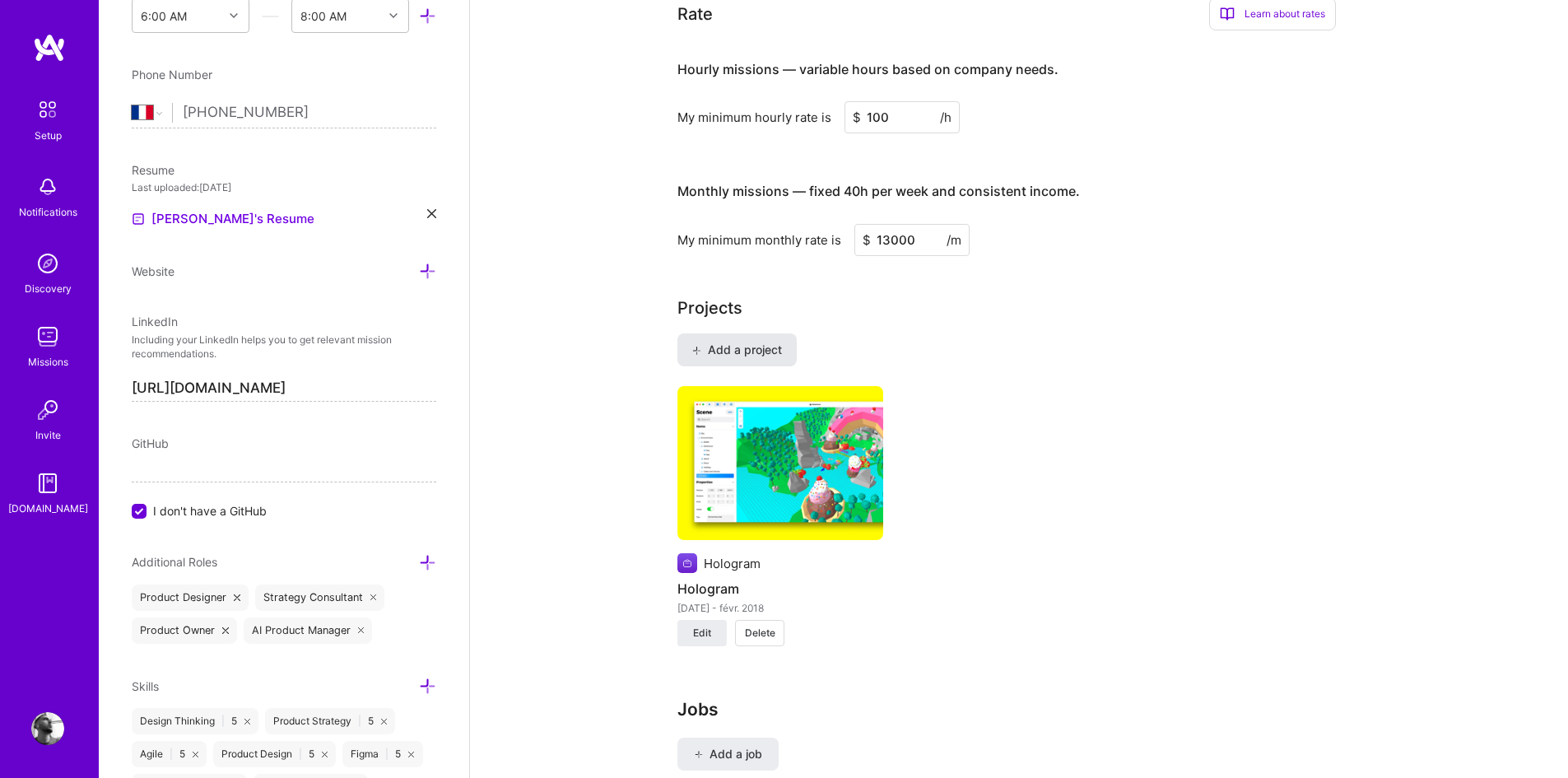
click at [766, 342] on span "Add a project" at bounding box center [737, 350] width 89 height 17
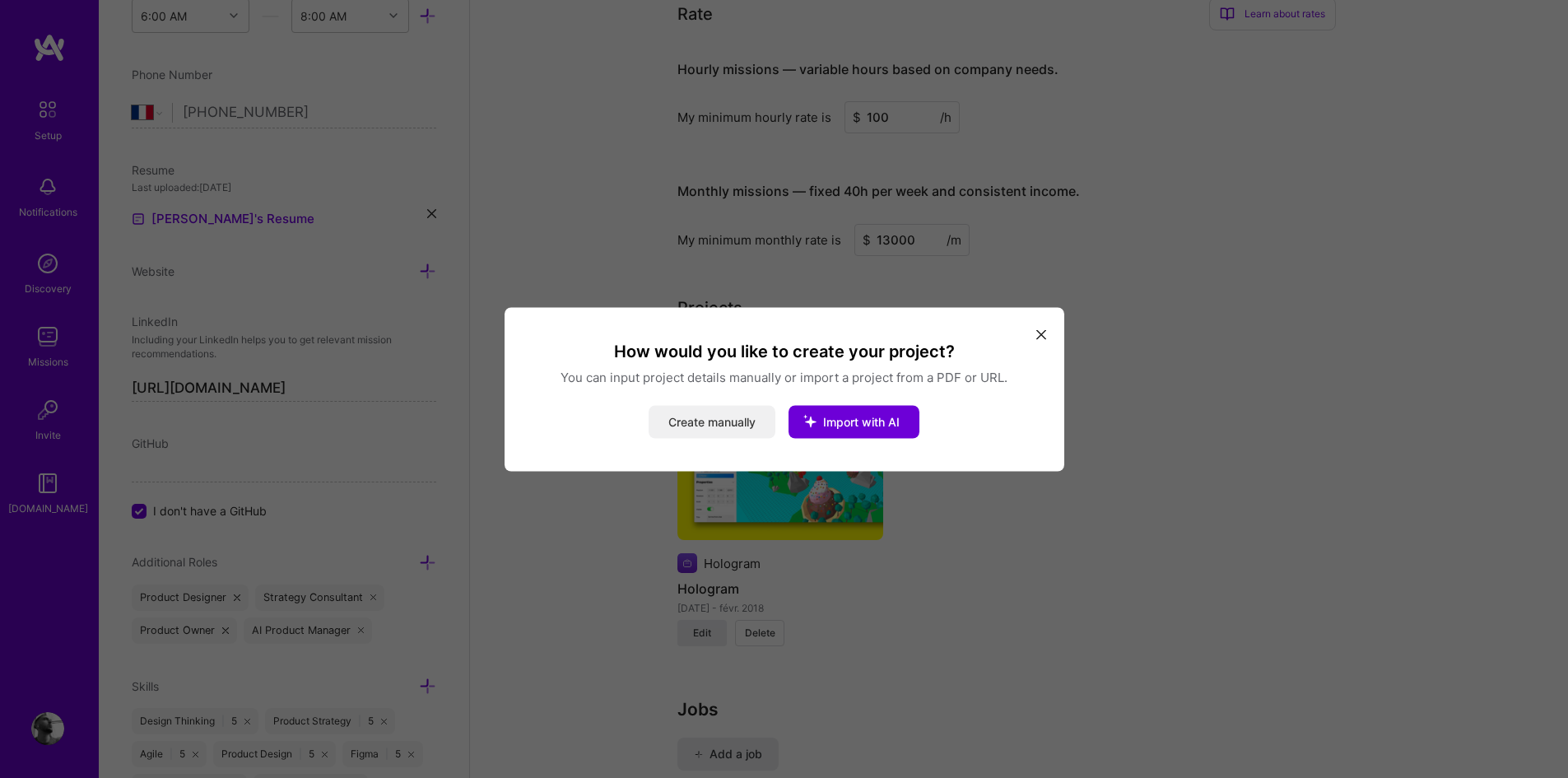
click at [733, 419] on button "Create manually" at bounding box center [712, 421] width 127 height 33
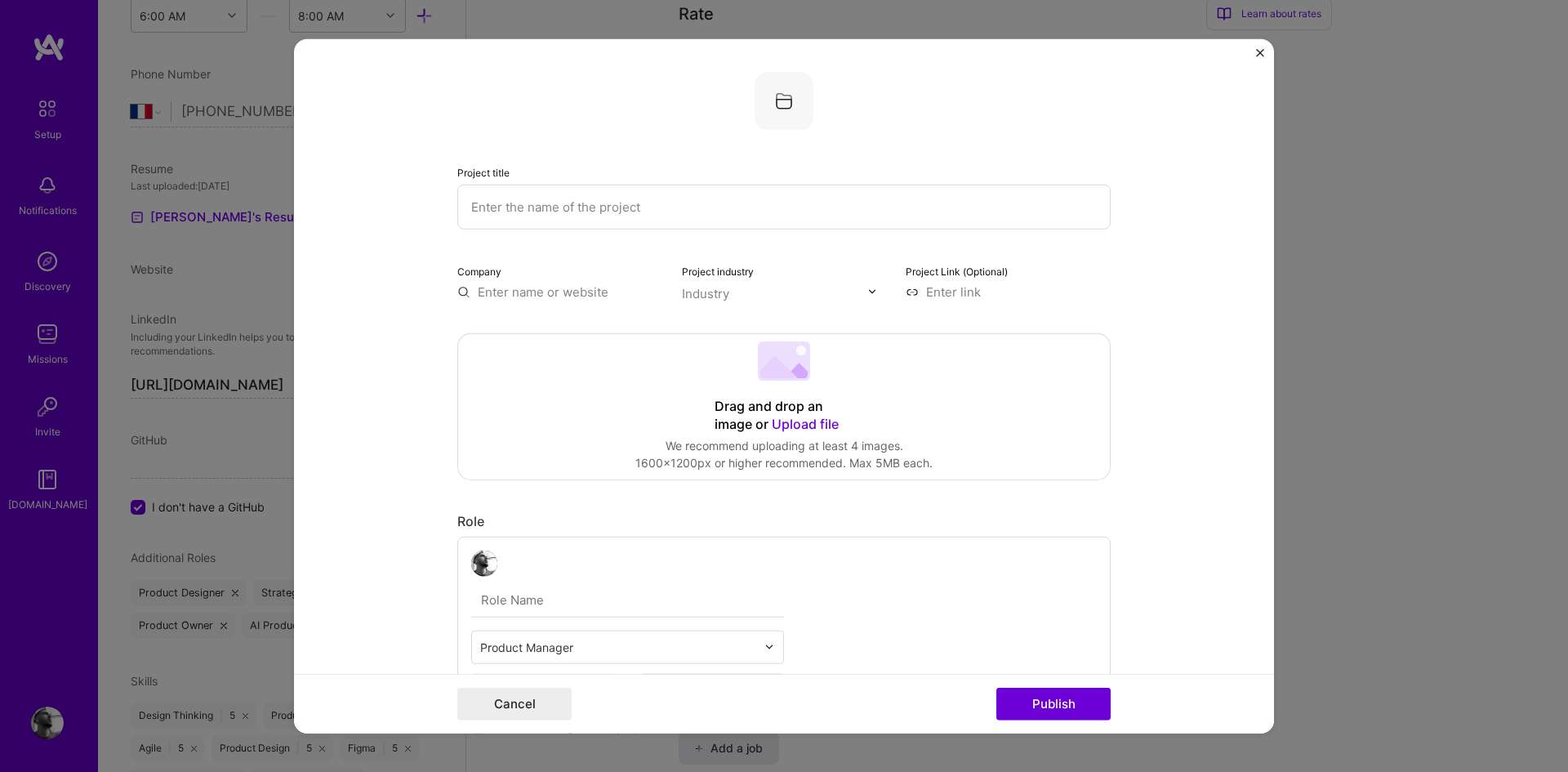
click at [753, 394] on div "Drag and drop an image or Upload file Upload file We recommend uploading at lea…" at bounding box center [784, 406] width 651 height 146
click at [568, 206] on input "text" at bounding box center [784, 206] width 653 height 45
type input "Palp"
click at [556, 283] on input "text" at bounding box center [559, 291] width 205 height 17
type input "Palp"
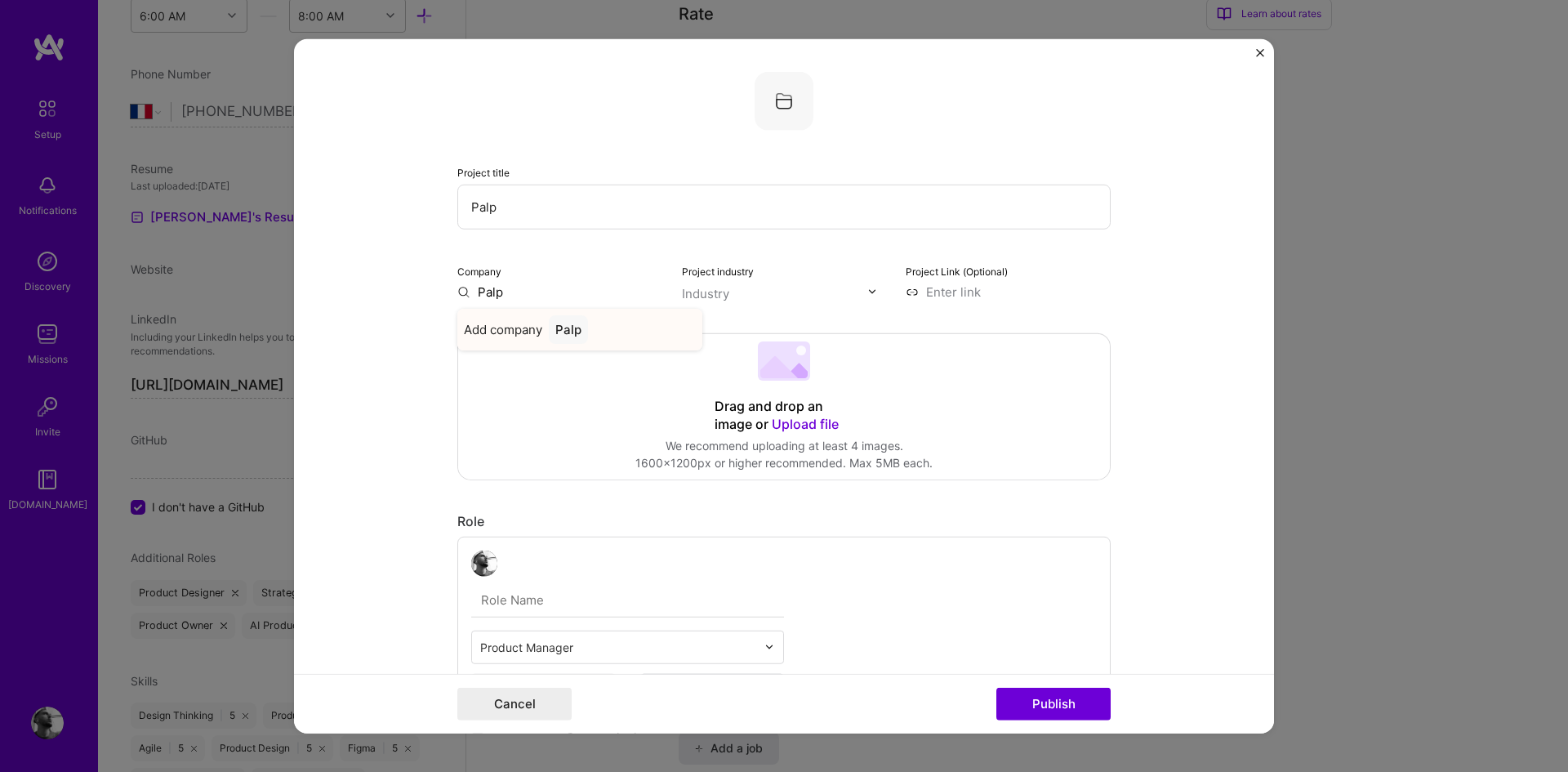
click at [573, 330] on div "Palp" at bounding box center [568, 329] width 39 height 28
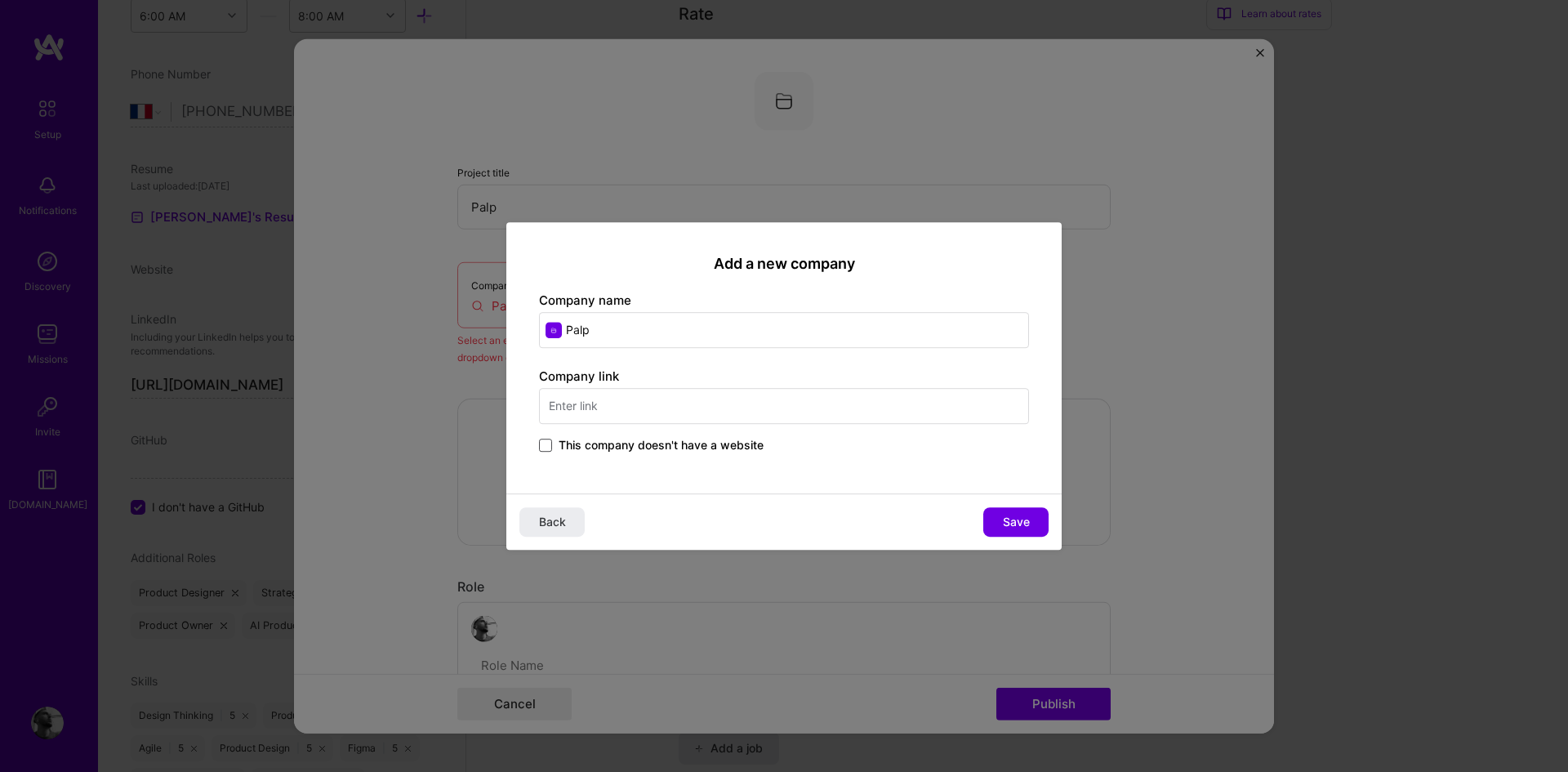
click at [548, 446] on span at bounding box center [546, 445] width 13 height 13
click at [0, 0] on input "This company doesn't have a website" at bounding box center [0, 0] width 0 height 0
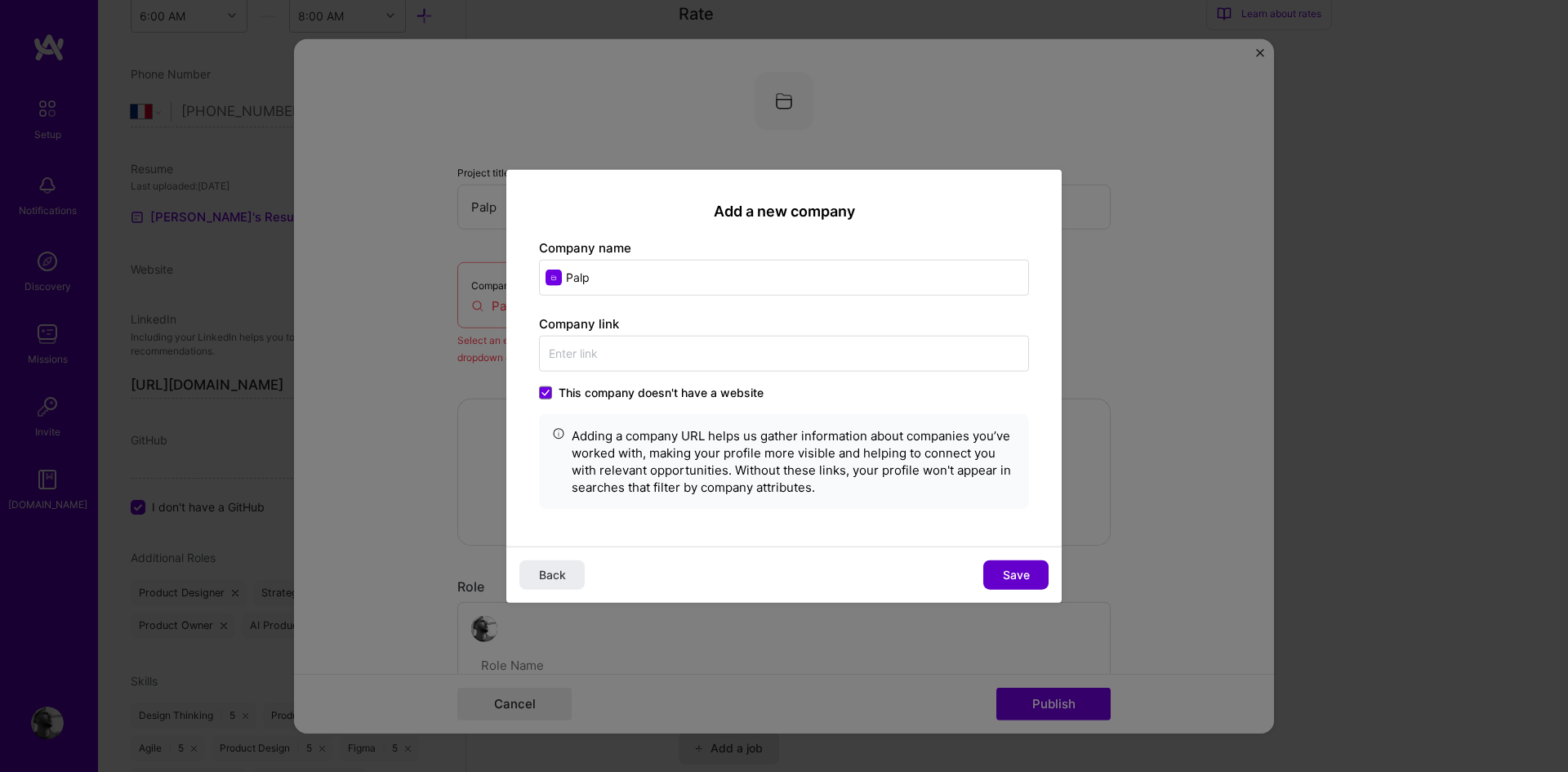
click at [1004, 564] on button "Save" at bounding box center [1015, 574] width 65 height 29
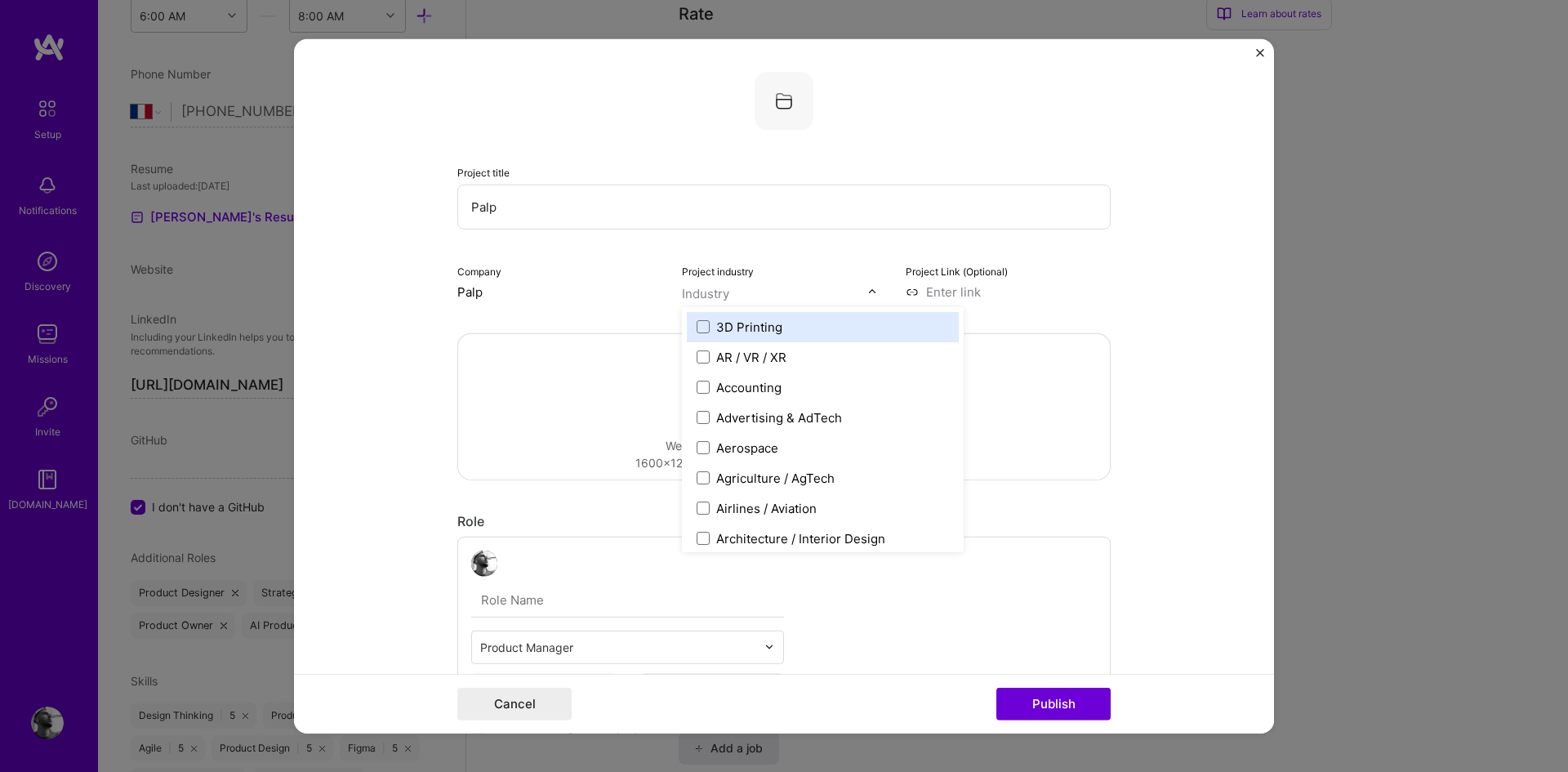
click at [851, 292] on input "text" at bounding box center [774, 292] width 186 height 17
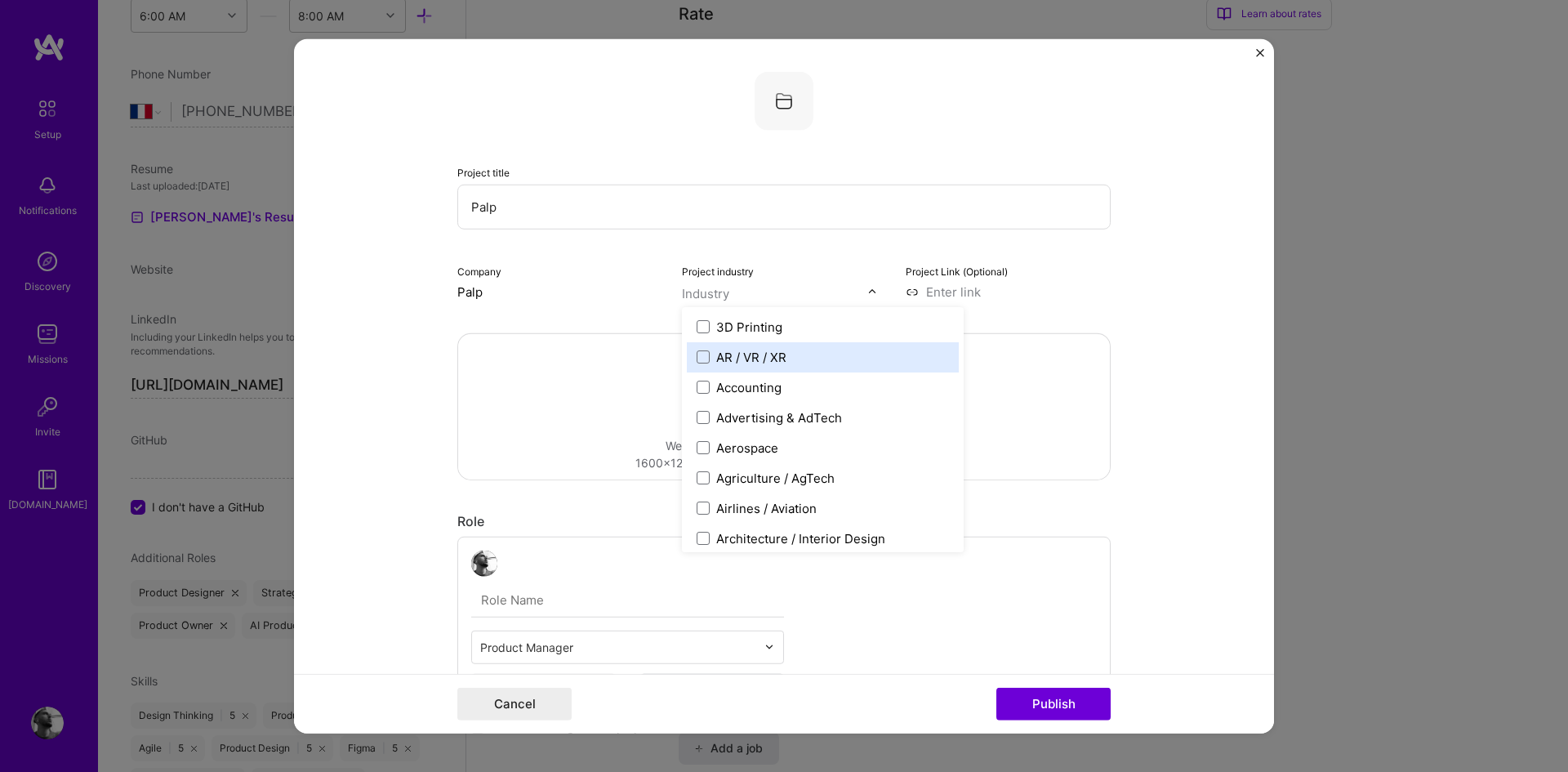
click at [822, 358] on label "AR / VR / XR" at bounding box center [822, 356] width 252 height 17
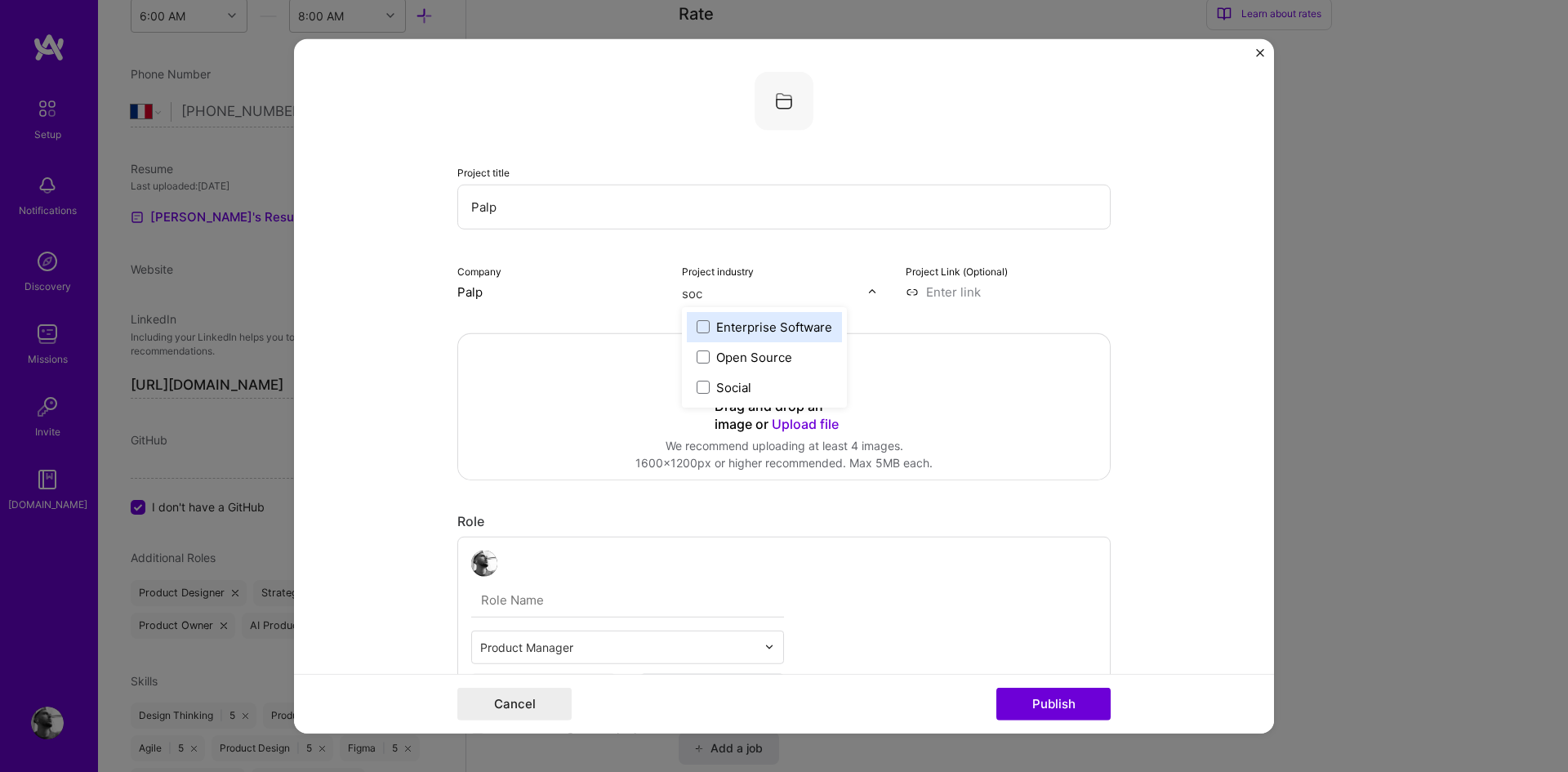
type input "soci"
click at [722, 328] on div "Social" at bounding box center [733, 326] width 35 height 17
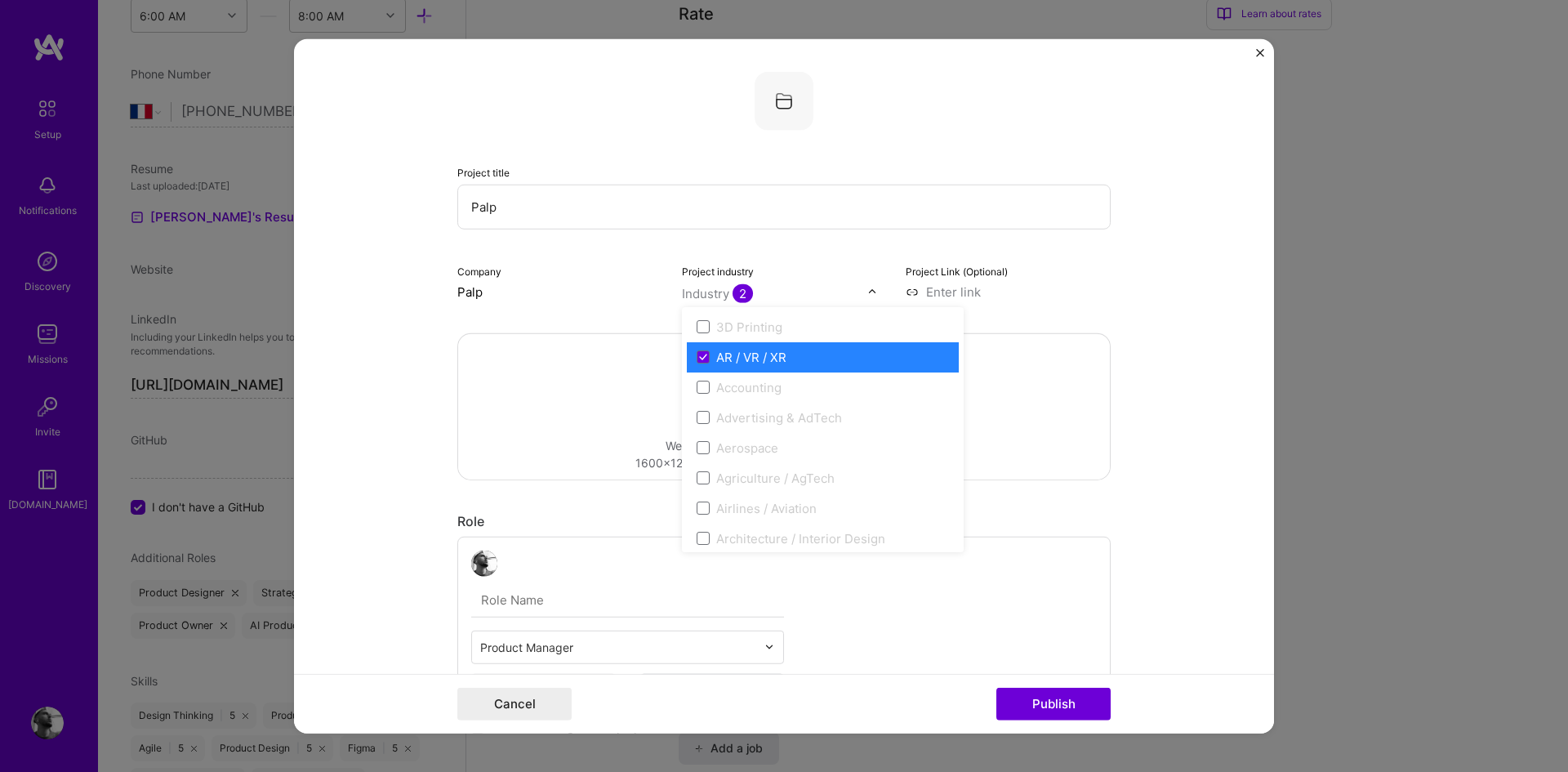
click at [1117, 342] on form "Project title Palp Company Palp Project industry option Social, selected. optio…" at bounding box center [784, 386] width 979 height 695
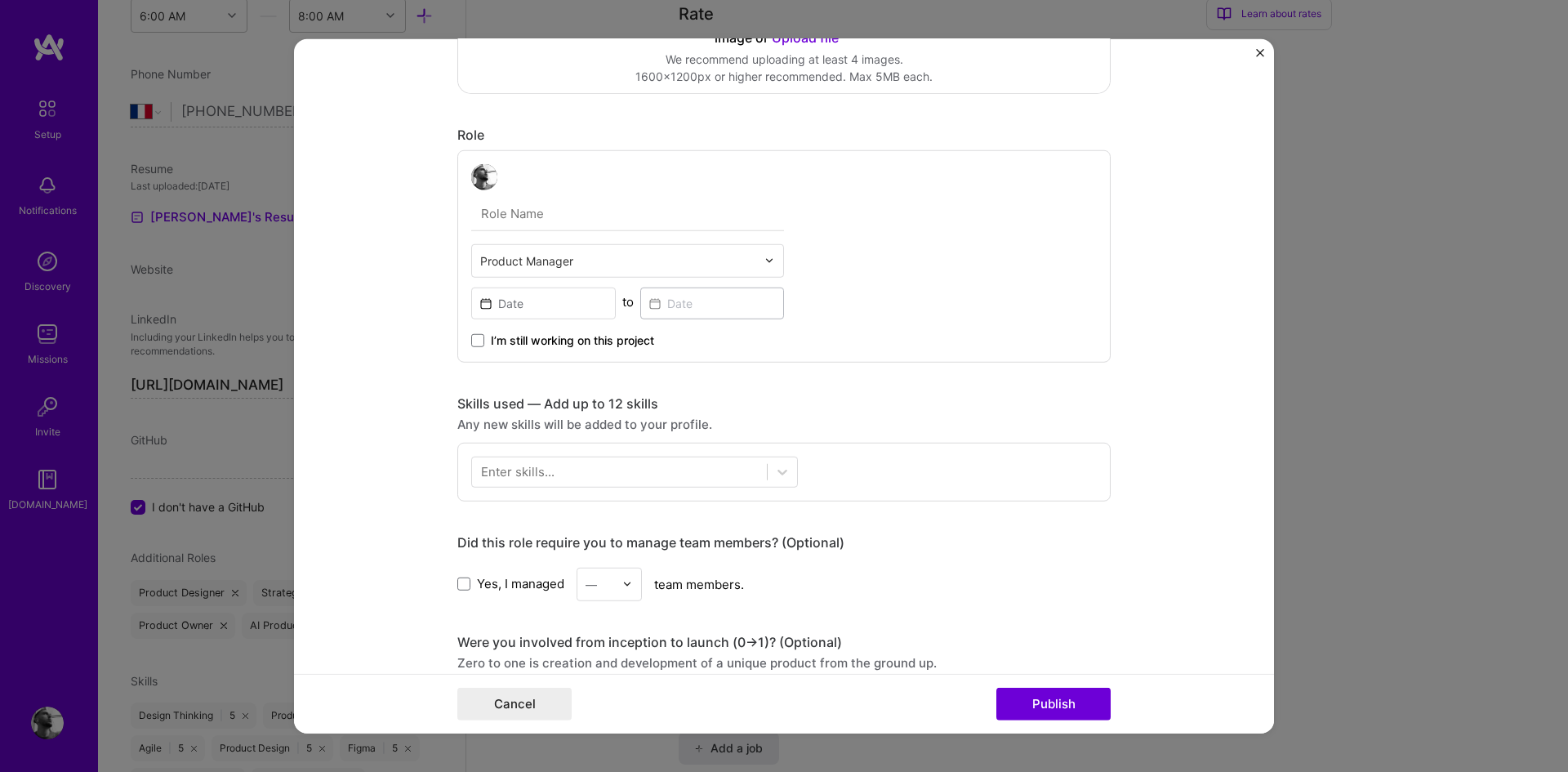
scroll to position [387, 0]
click at [529, 208] on input "text" at bounding box center [628, 212] width 313 height 34
type input "Co-Founder"
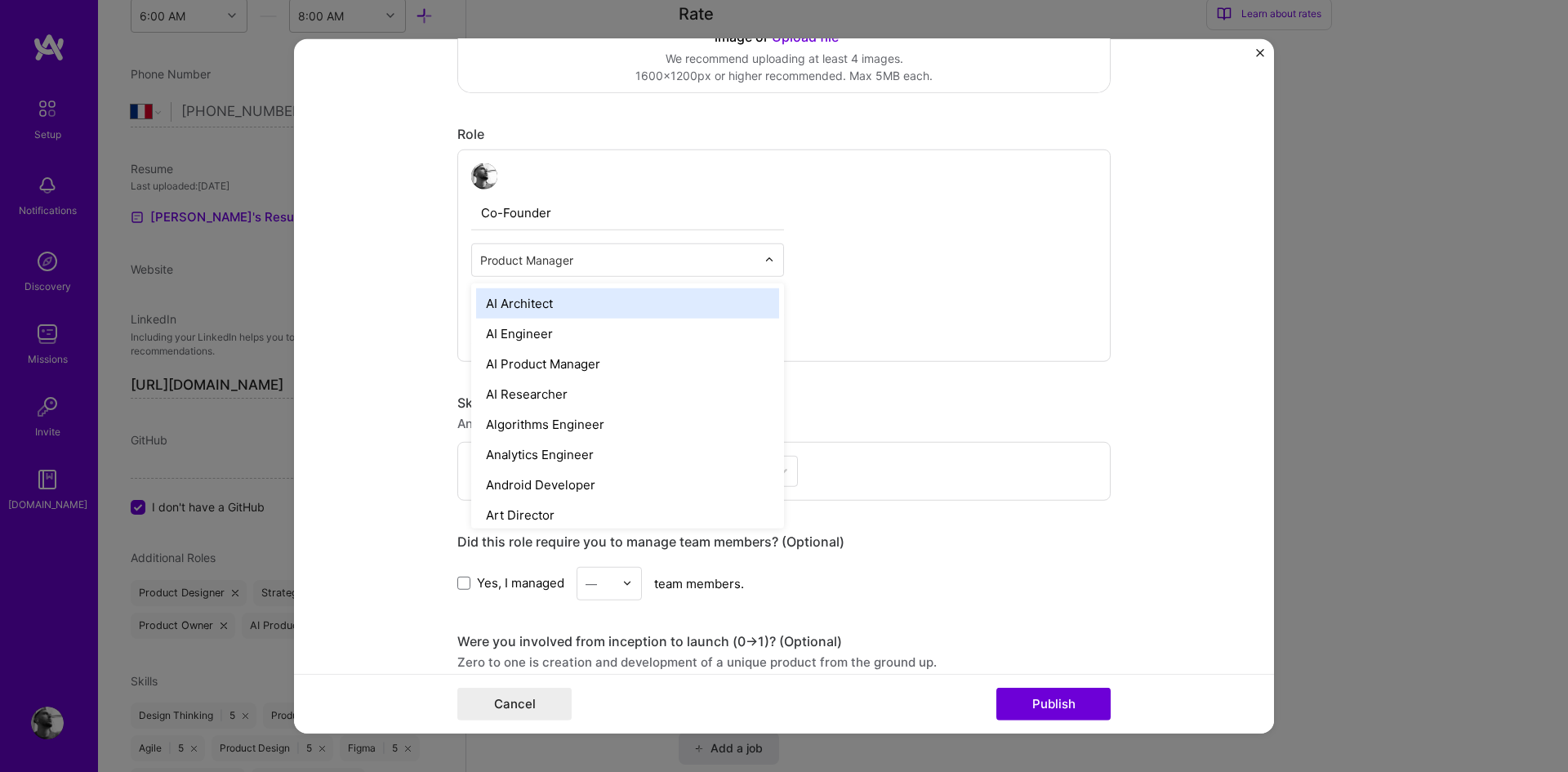
click at [548, 268] on input "text" at bounding box center [619, 259] width 276 height 17
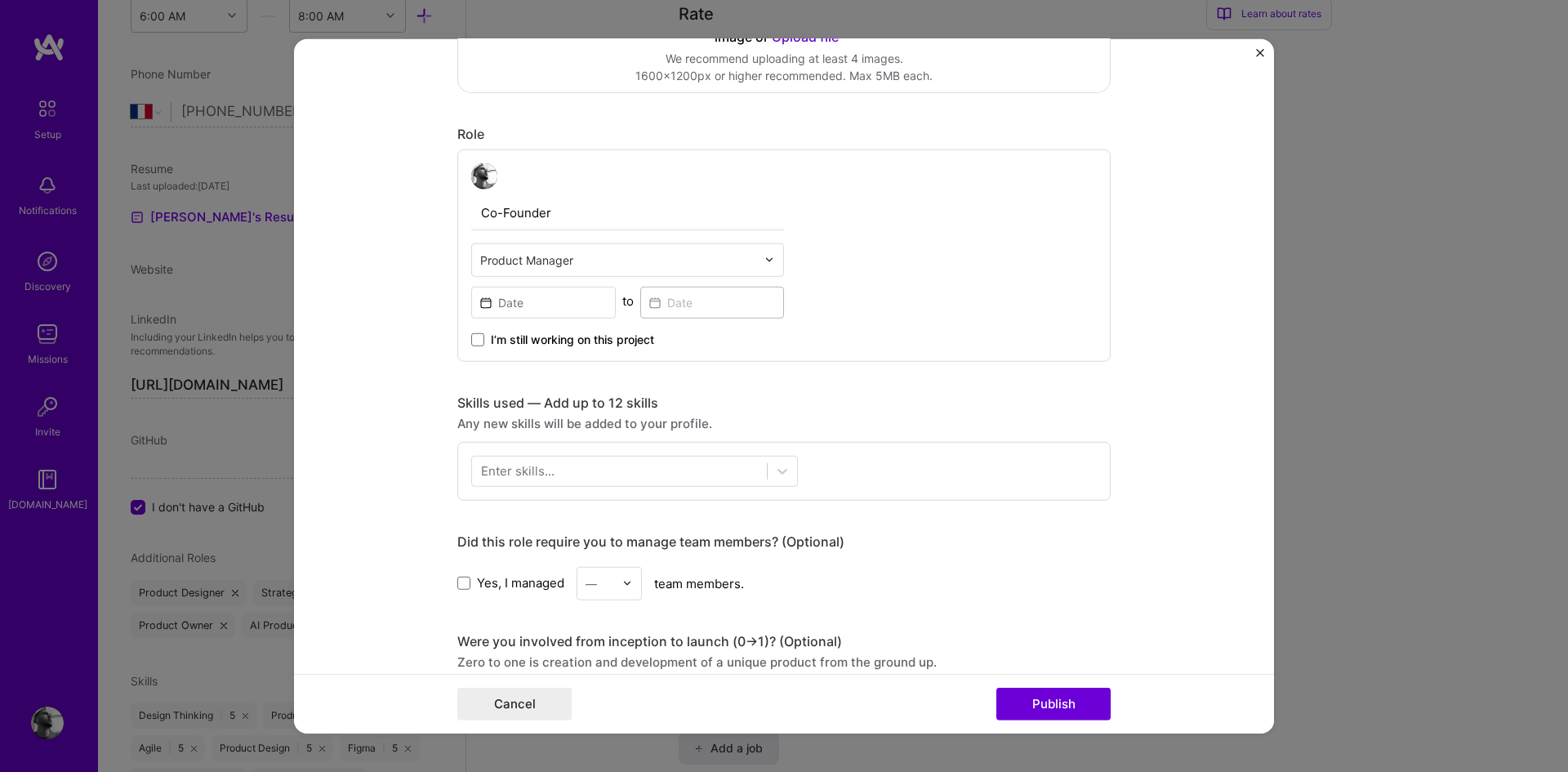
click at [901, 239] on div "Co-Founder Product Manager to I’m still working on this project" at bounding box center [784, 255] width 653 height 213
click at [565, 309] on input at bounding box center [543, 301] width 145 height 32
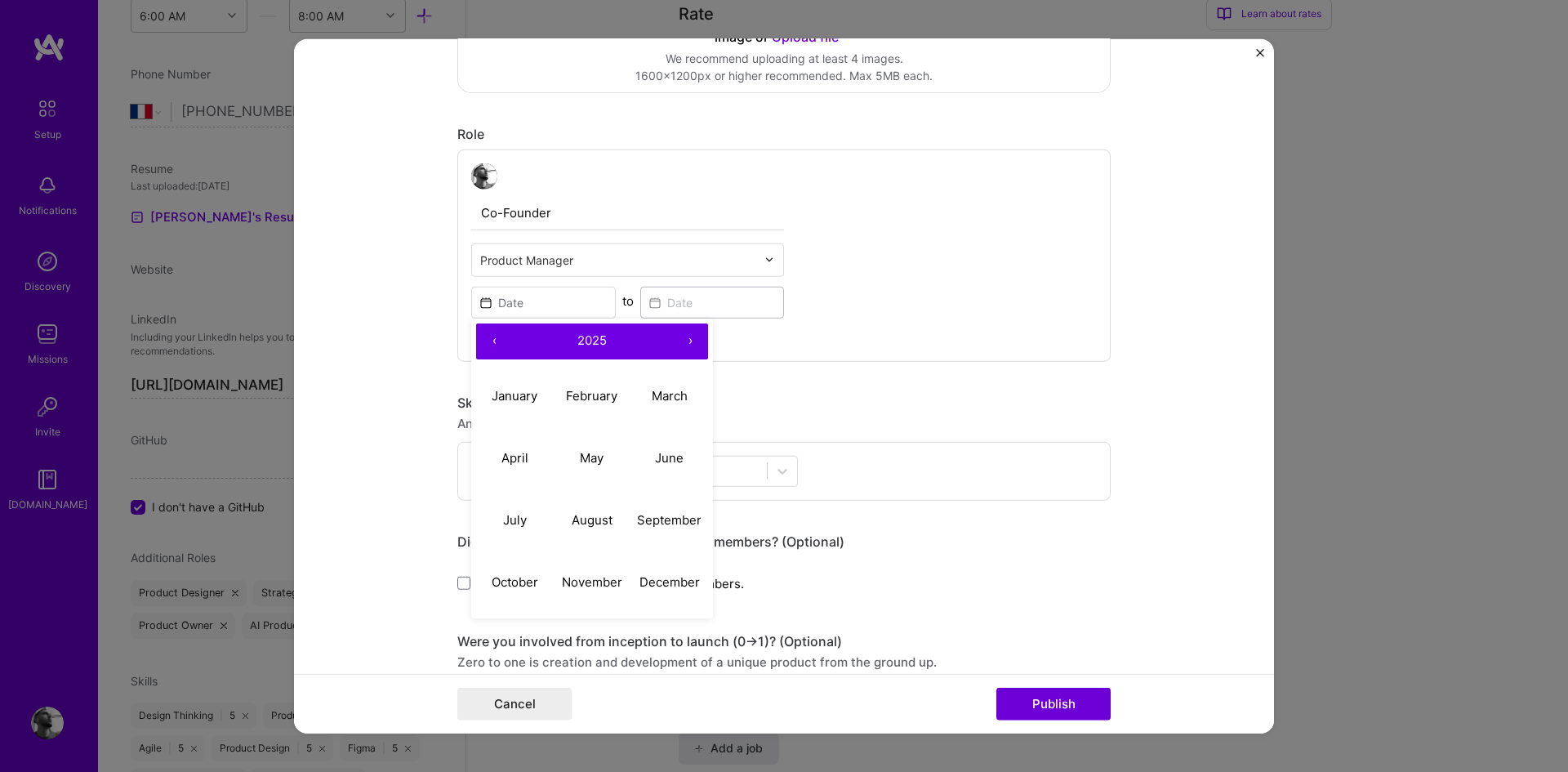
click at [481, 347] on button "‹" at bounding box center [494, 340] width 36 height 36
click at [512, 461] on abbr "April" at bounding box center [515, 457] width 27 height 16
type input "[DATE]"
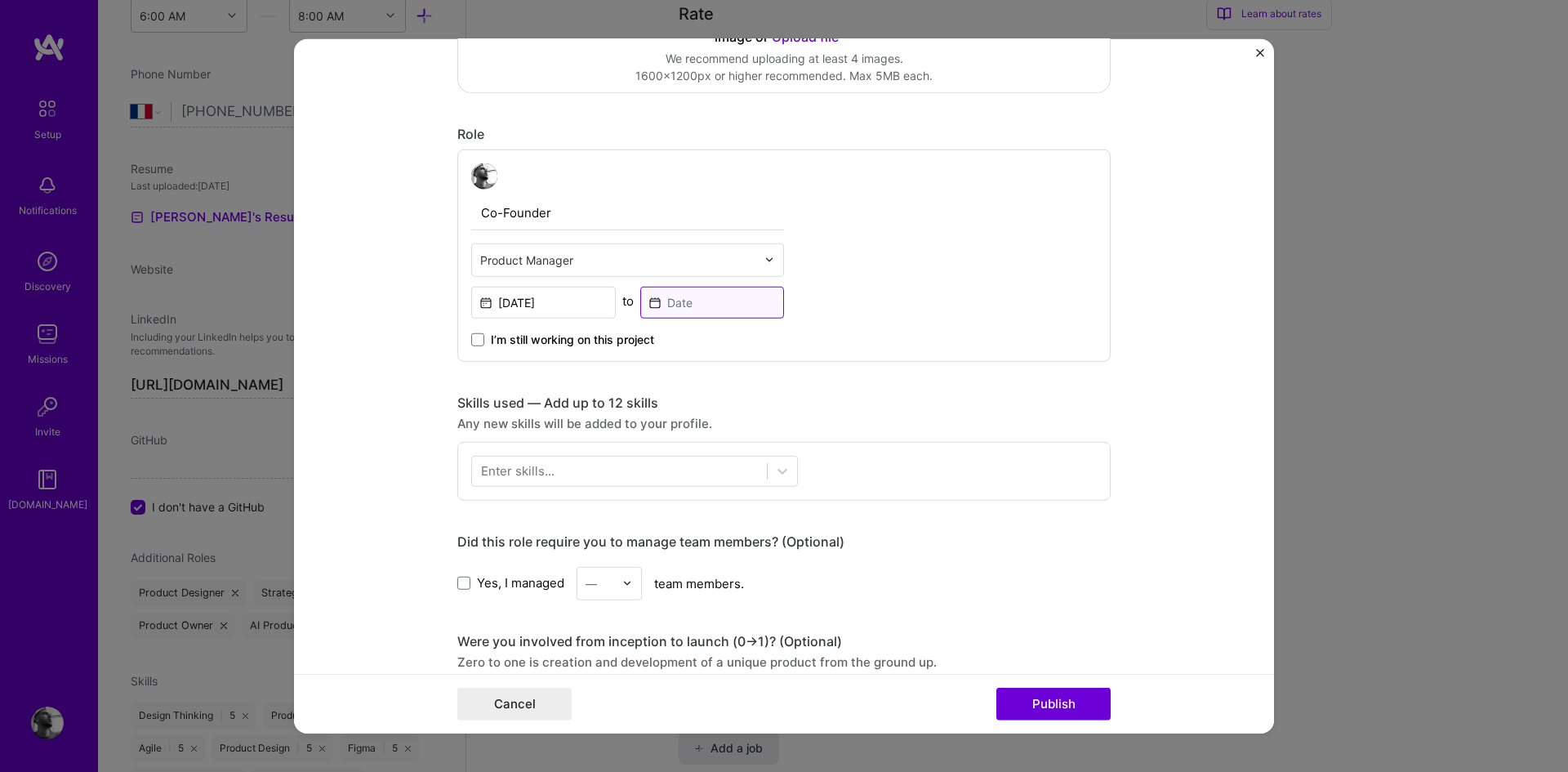
click at [725, 300] on input at bounding box center [712, 301] width 145 height 32
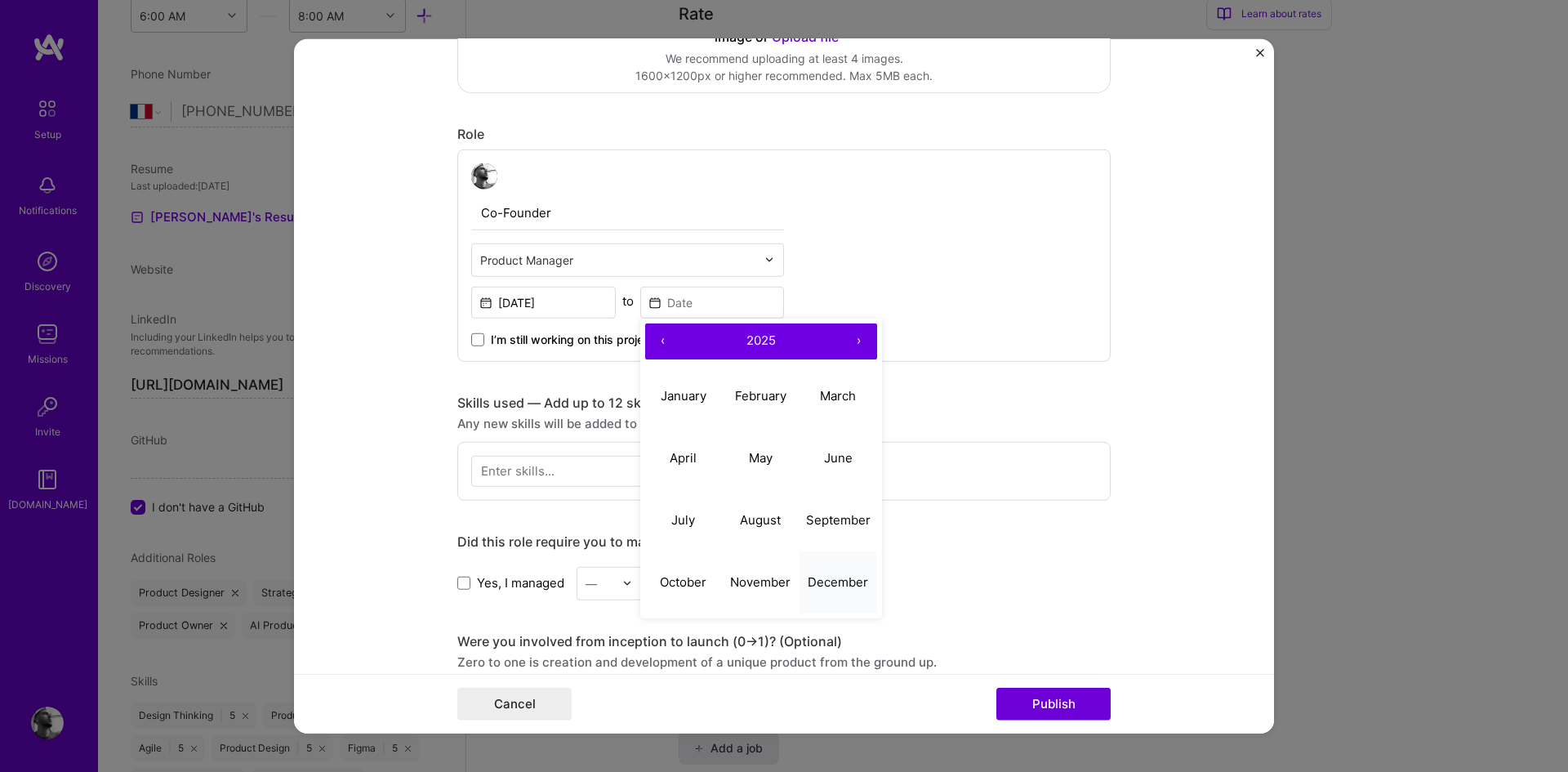
click at [832, 580] on abbr "December" at bounding box center [838, 582] width 60 height 16
type input "[DATE]"
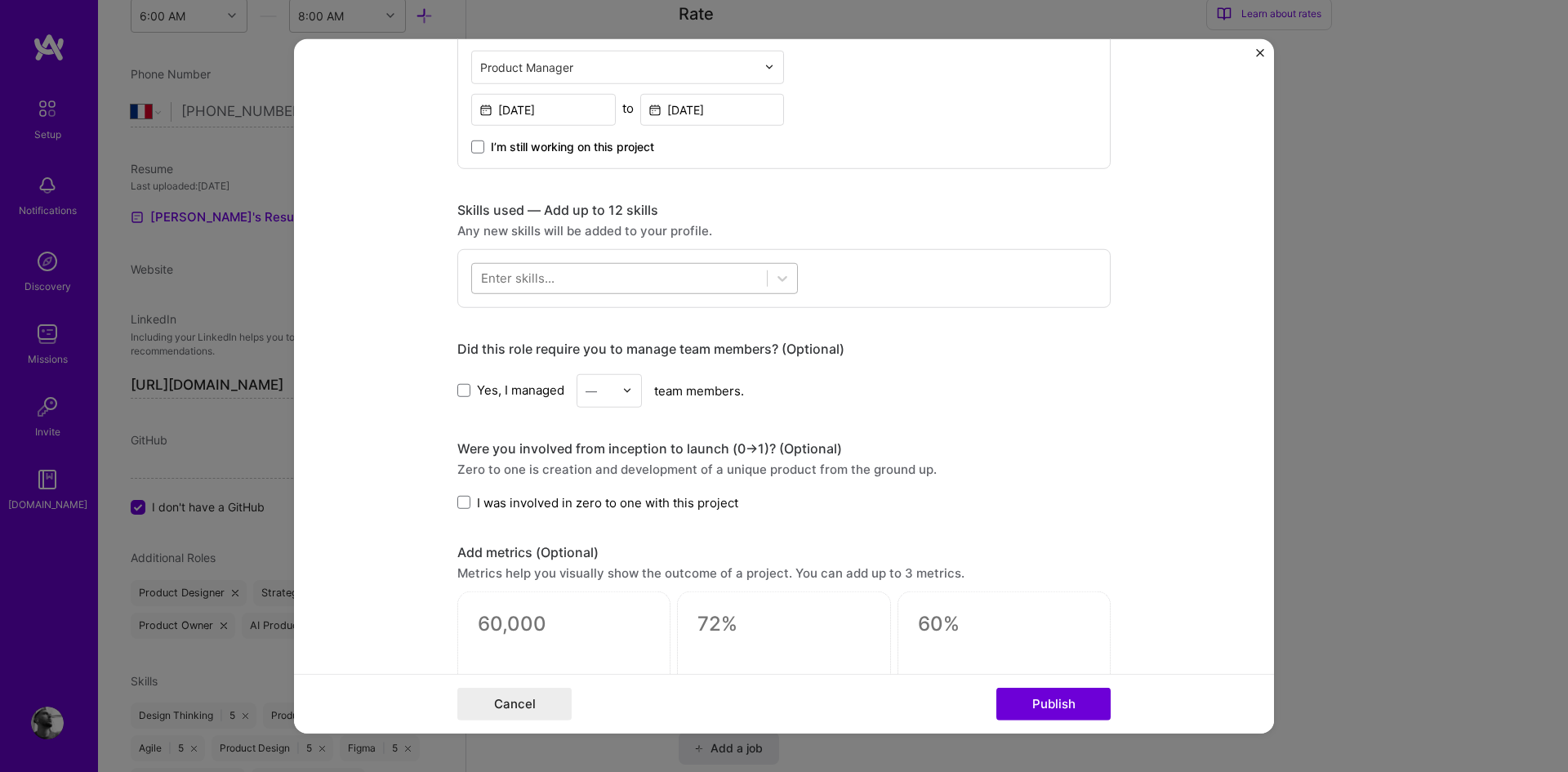
scroll to position [580, 0]
click at [529, 270] on div "Enter skills..." at bounding box center [517, 277] width 74 height 17
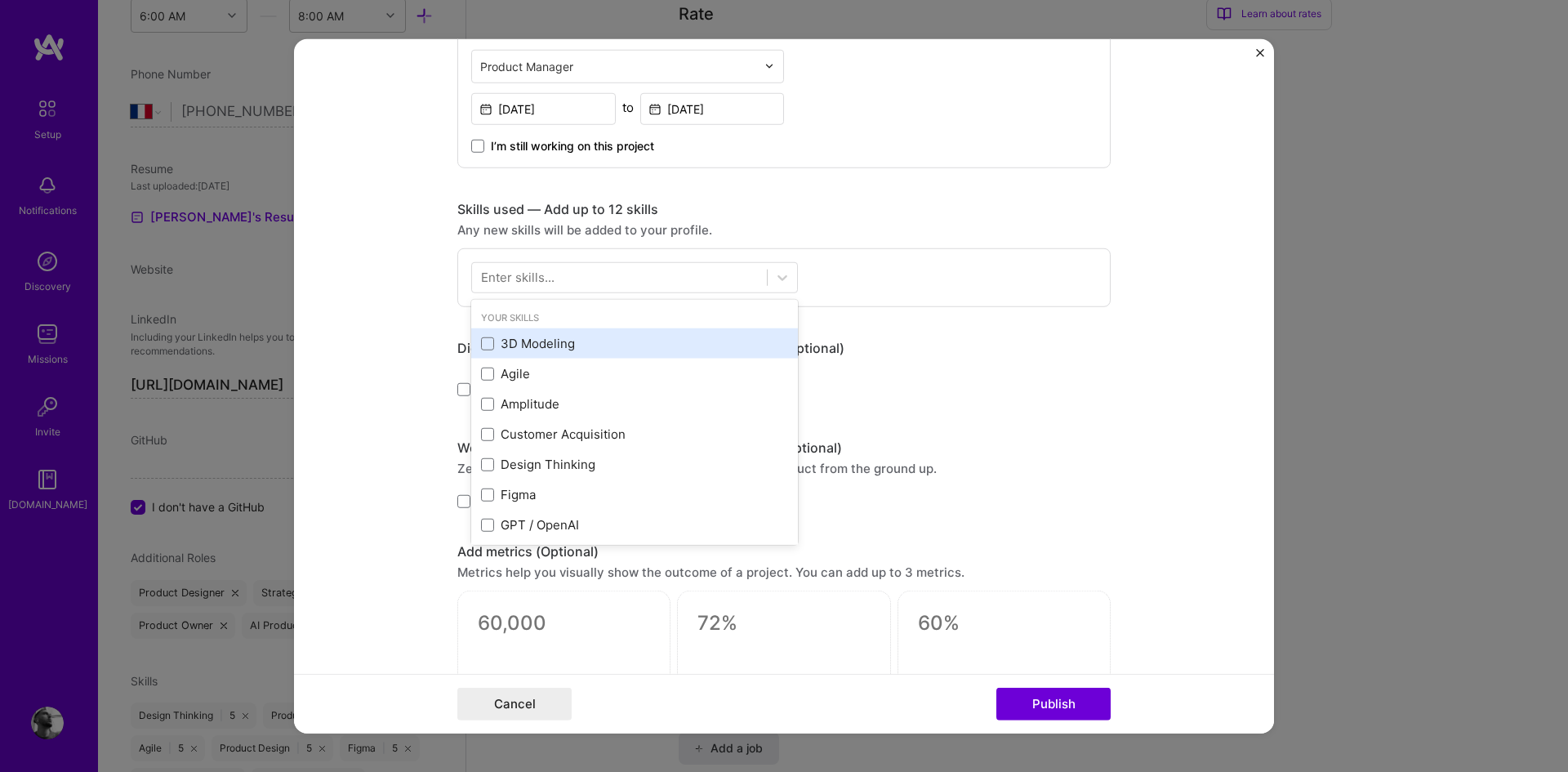
click at [546, 343] on div "3D Modeling" at bounding box center [634, 343] width 307 height 17
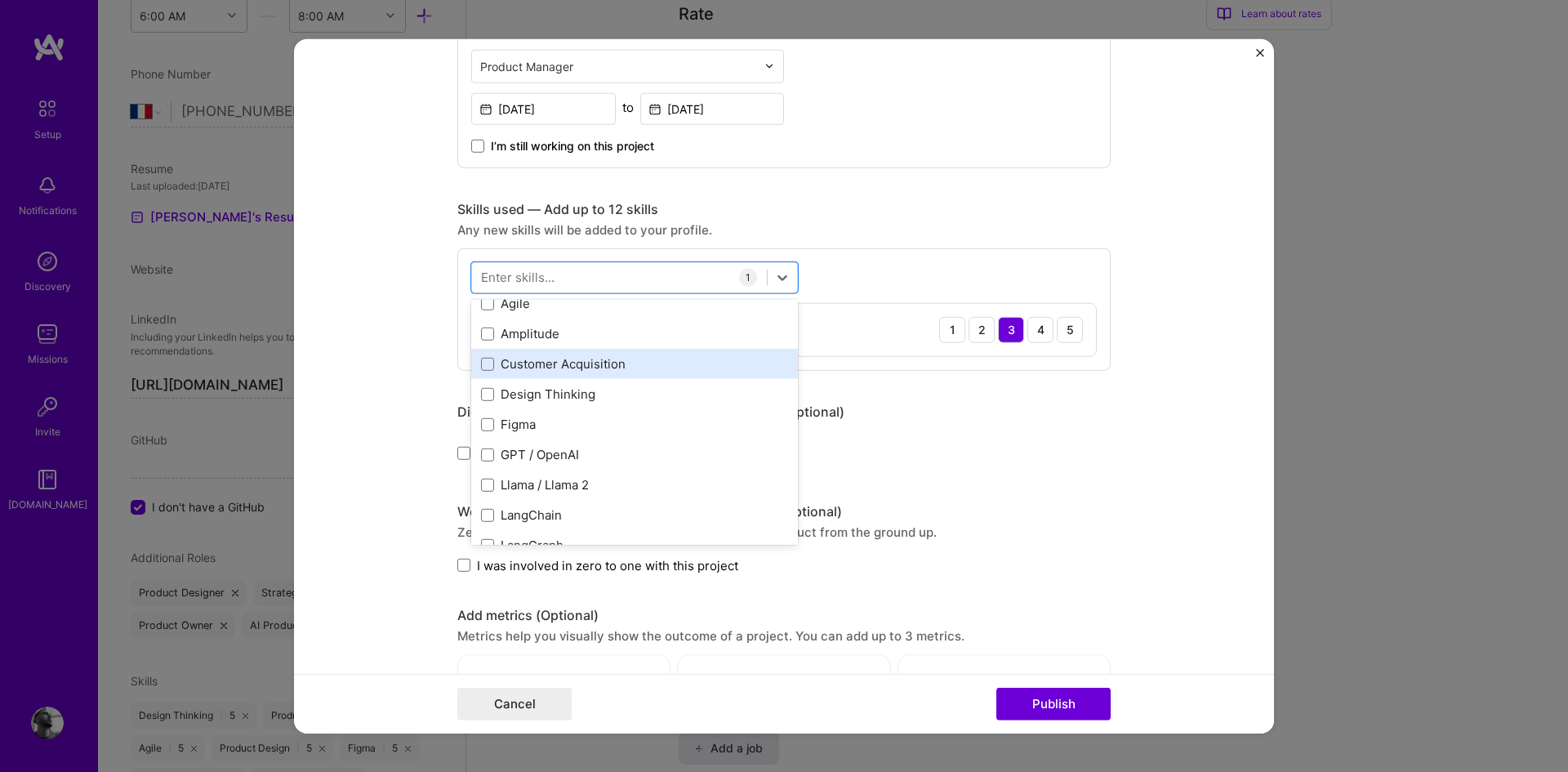
scroll to position [71, 0]
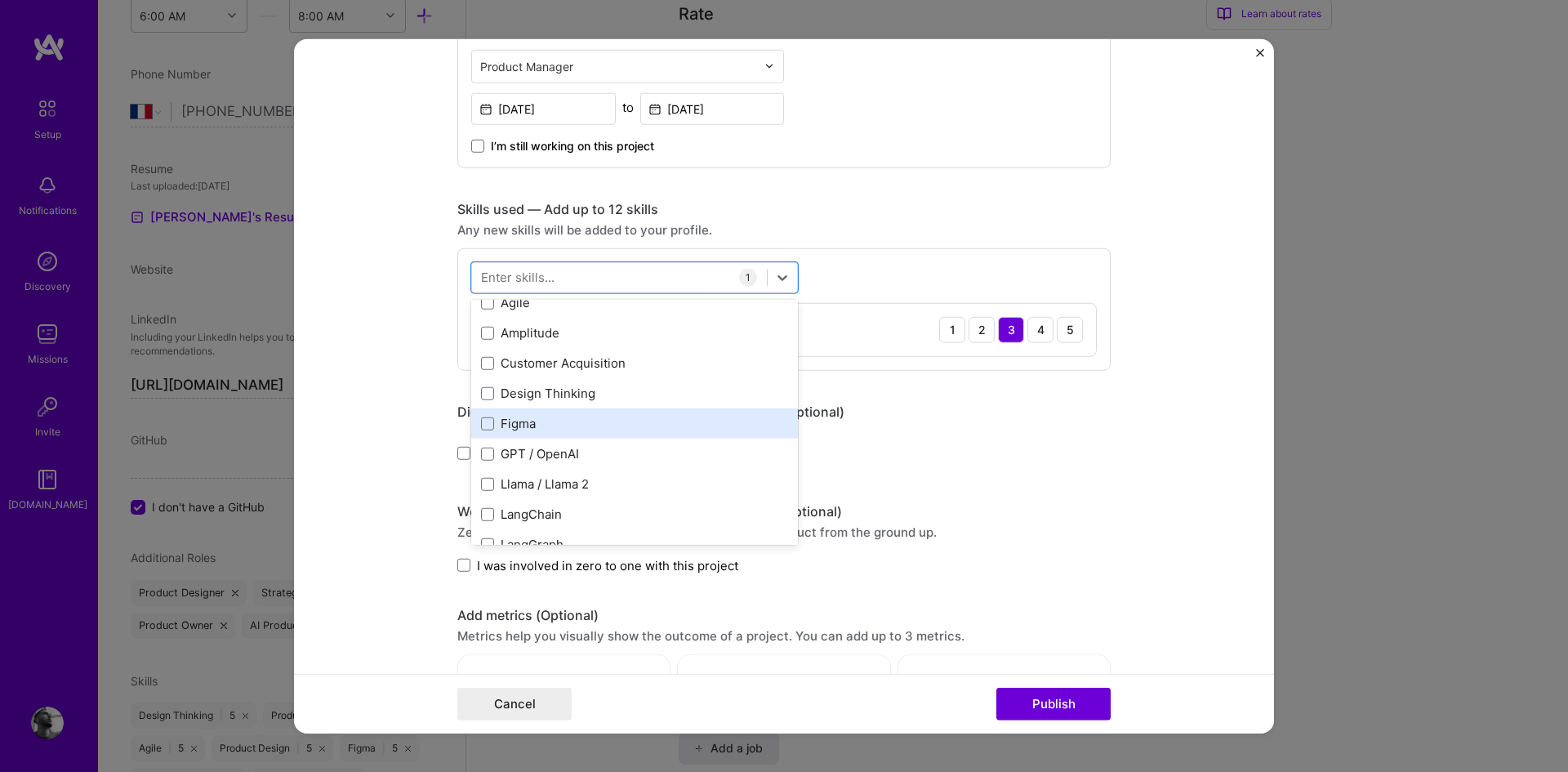
click at [558, 433] on div "Figma" at bounding box center [635, 424] width 326 height 30
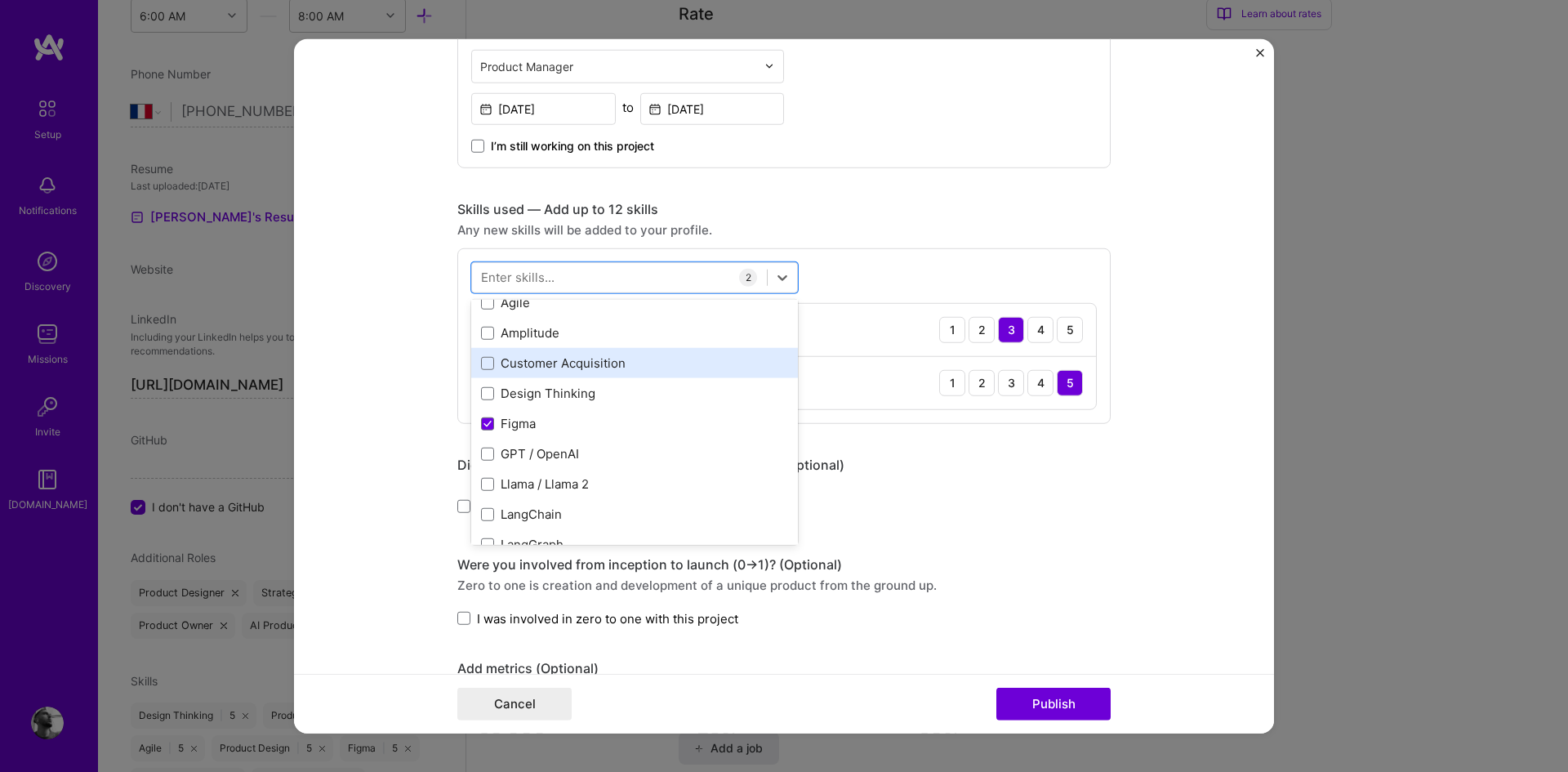
click at [537, 366] on div "Customer Acquisition" at bounding box center [634, 363] width 307 height 17
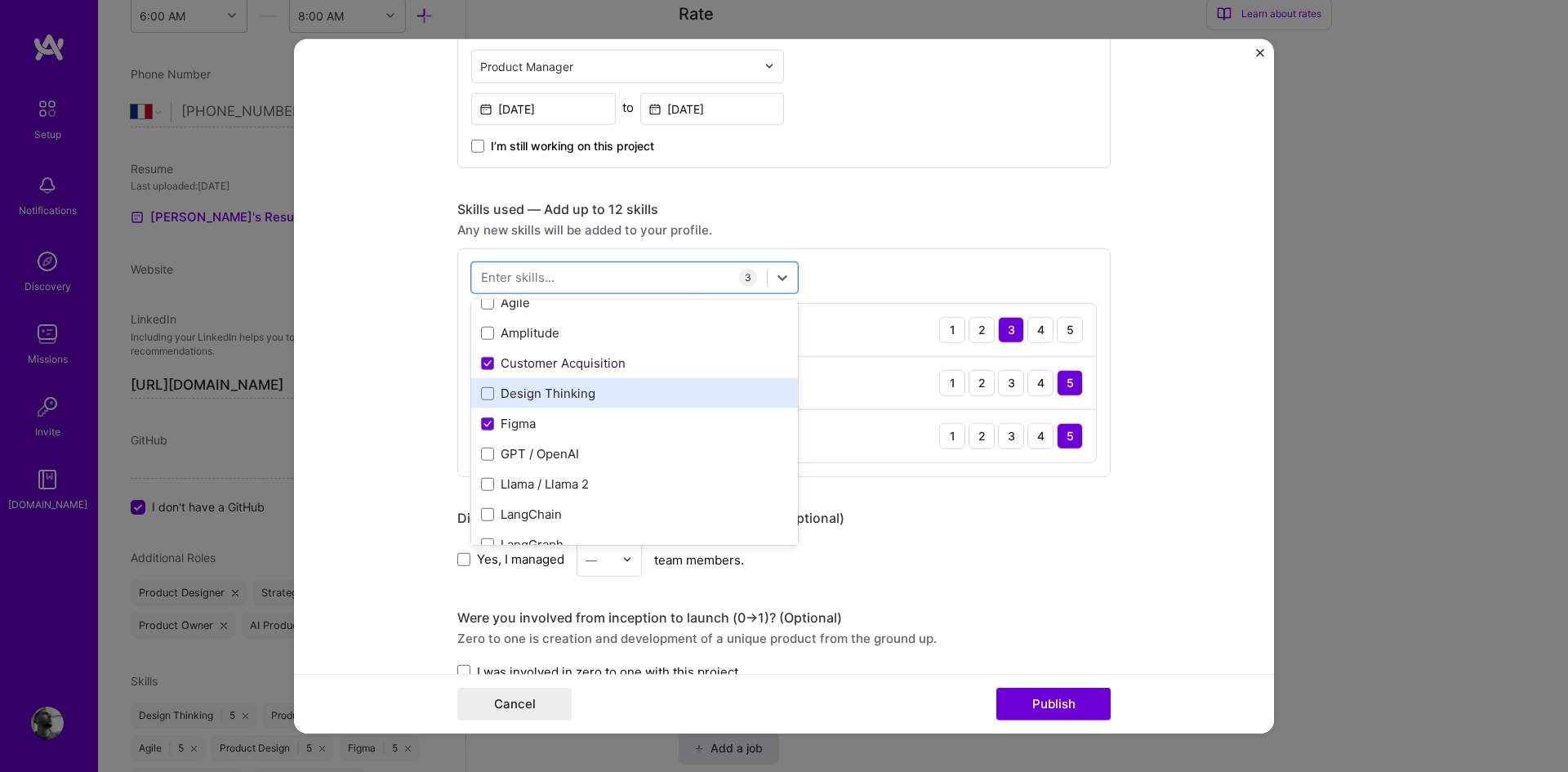
click at [537, 382] on div "Design Thinking" at bounding box center [635, 394] width 326 height 30
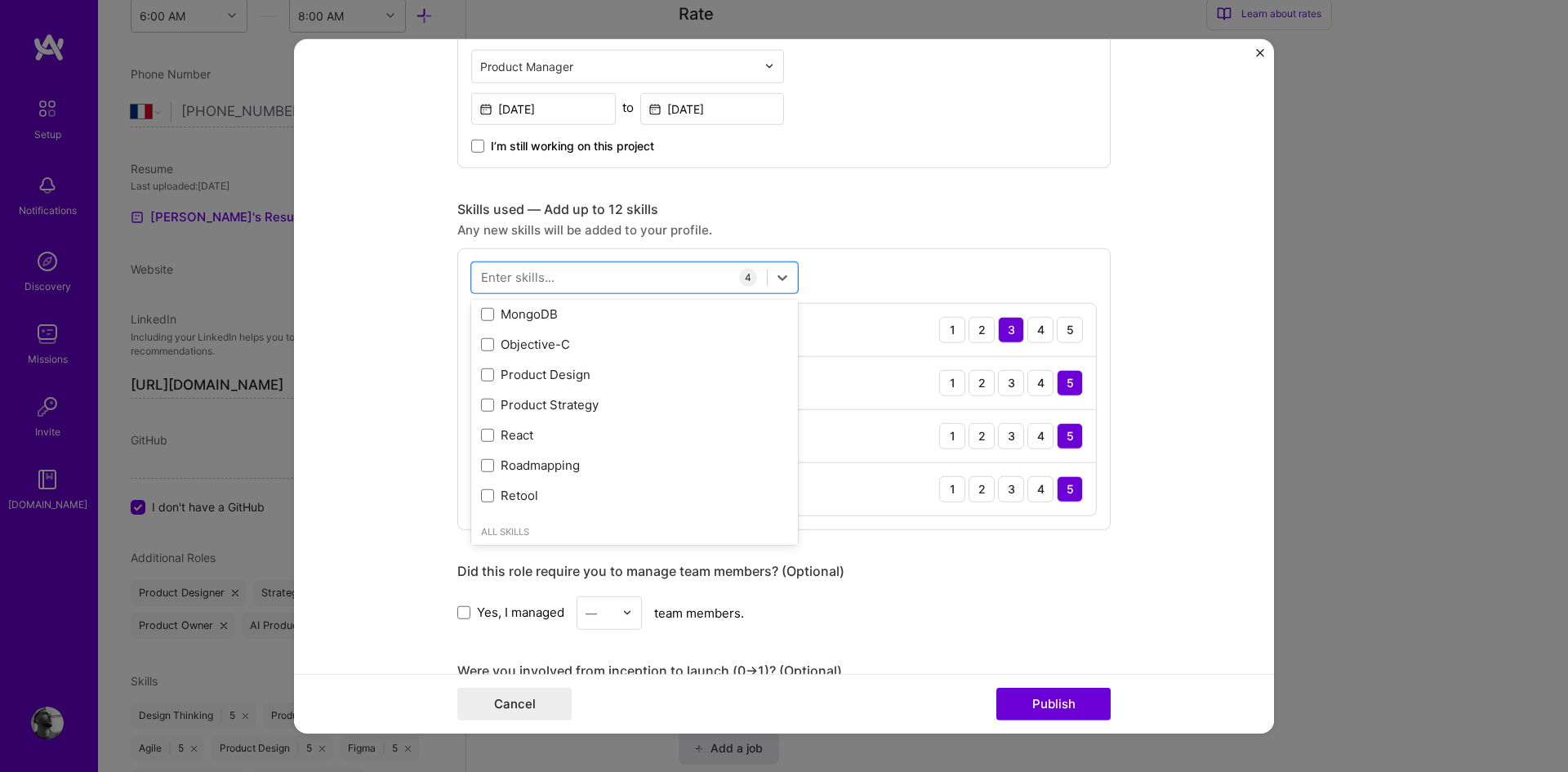
scroll to position [393, 0]
click at [527, 399] on div "Product Strategy" at bounding box center [634, 404] width 307 height 17
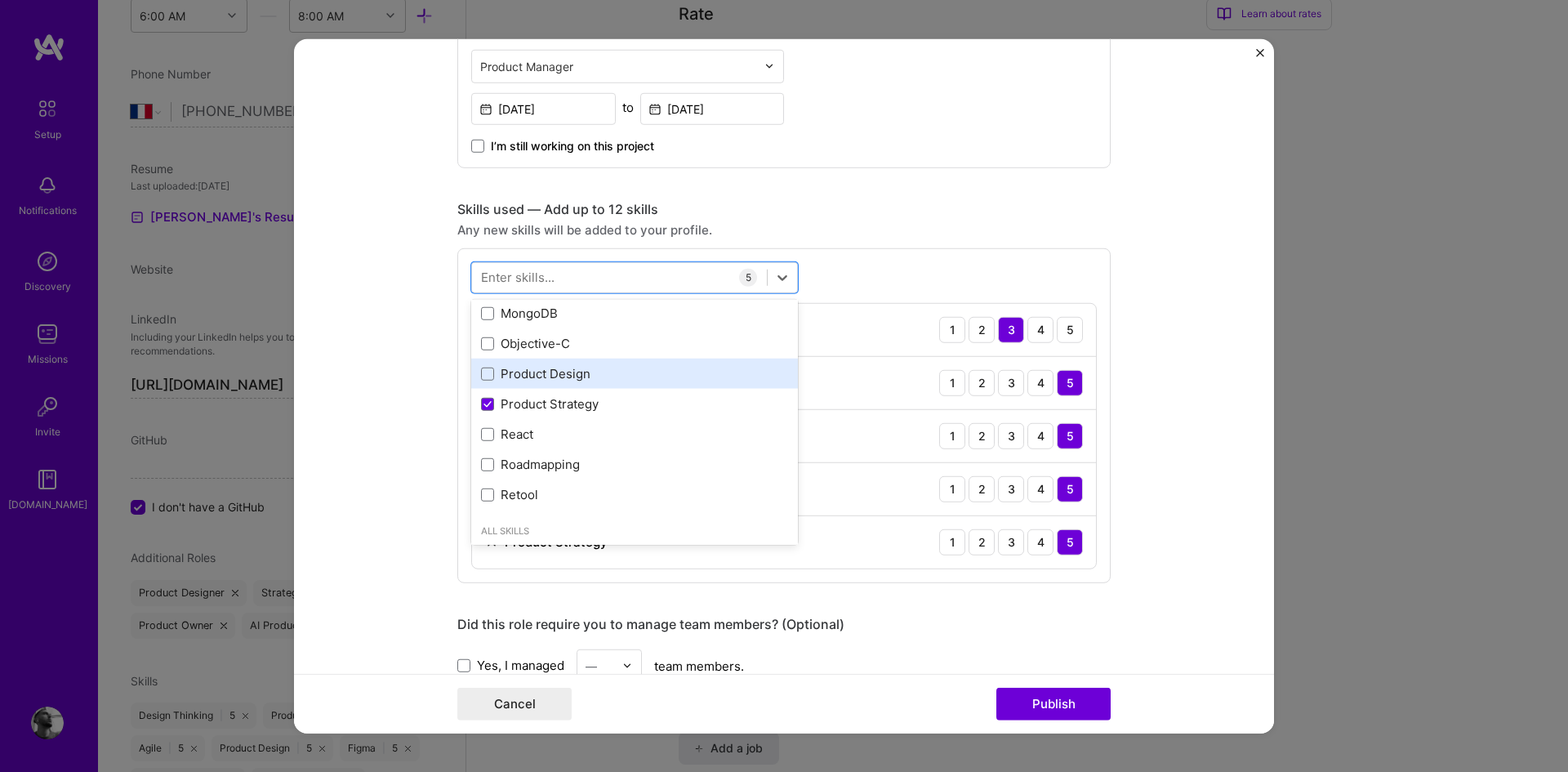
click at [532, 377] on div "Product Design" at bounding box center [634, 373] width 307 height 17
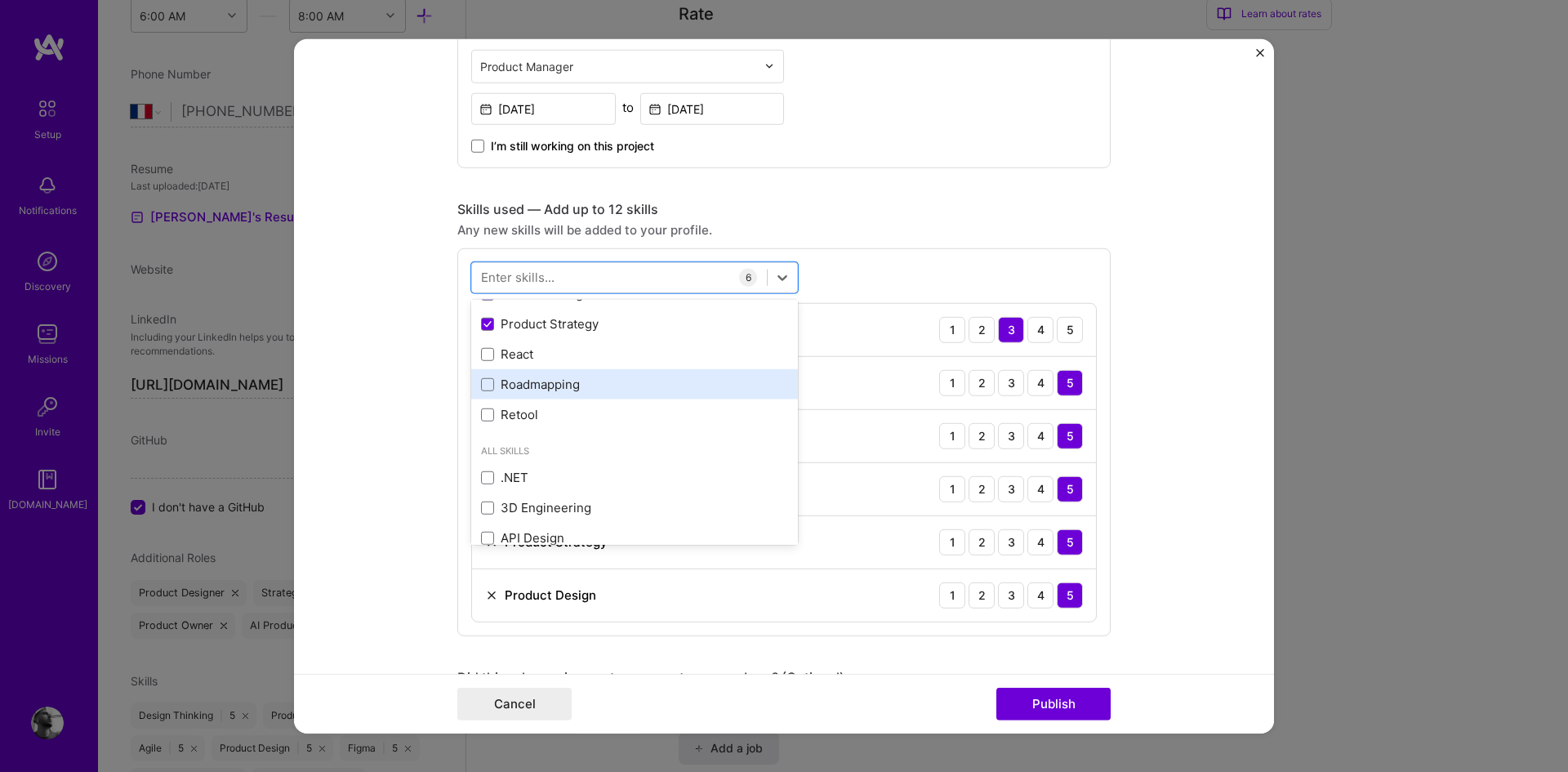
scroll to position [474, 0]
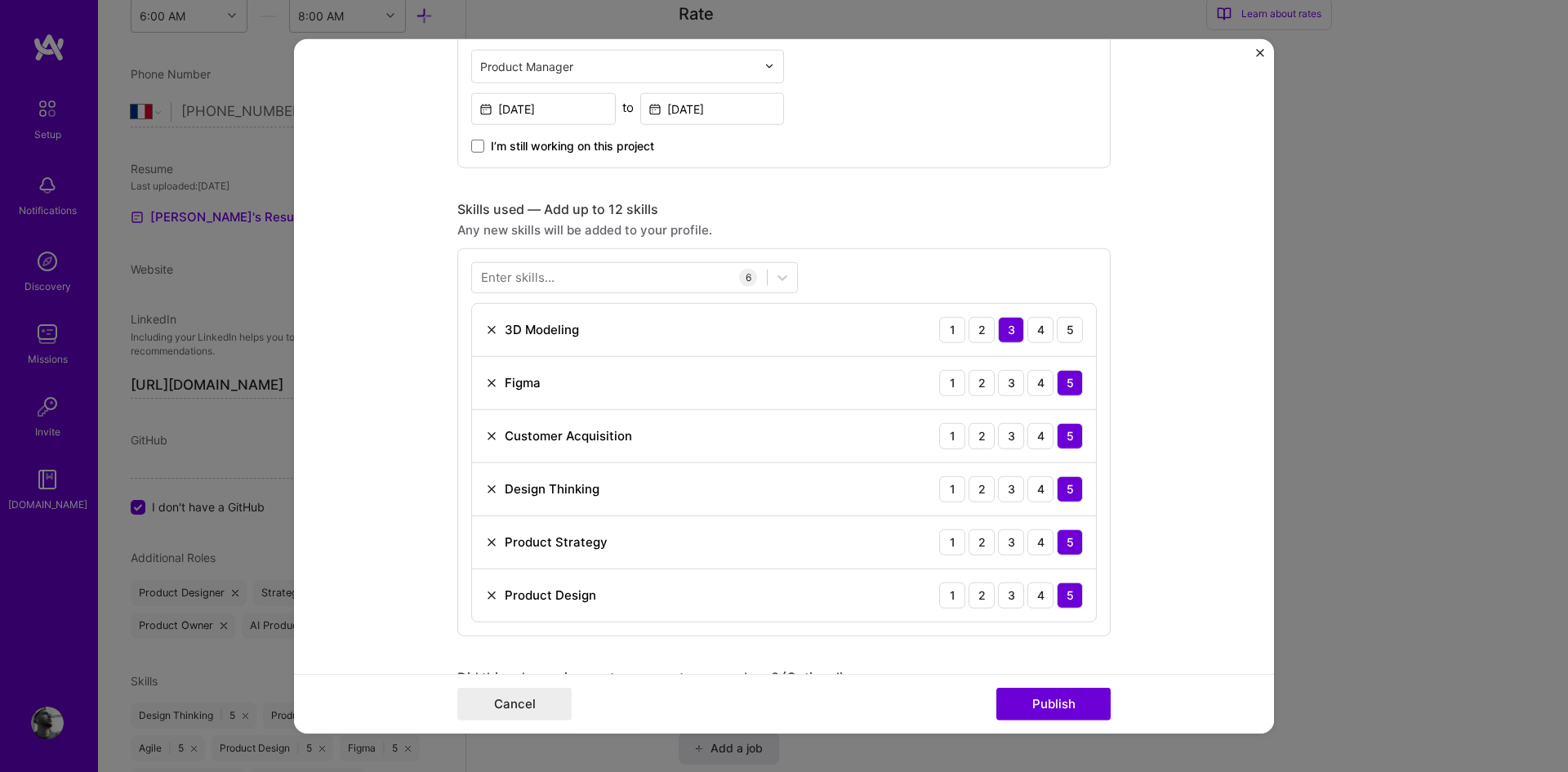
click at [938, 221] on div "Any new skills will be added to your profile." at bounding box center [784, 229] width 653 height 17
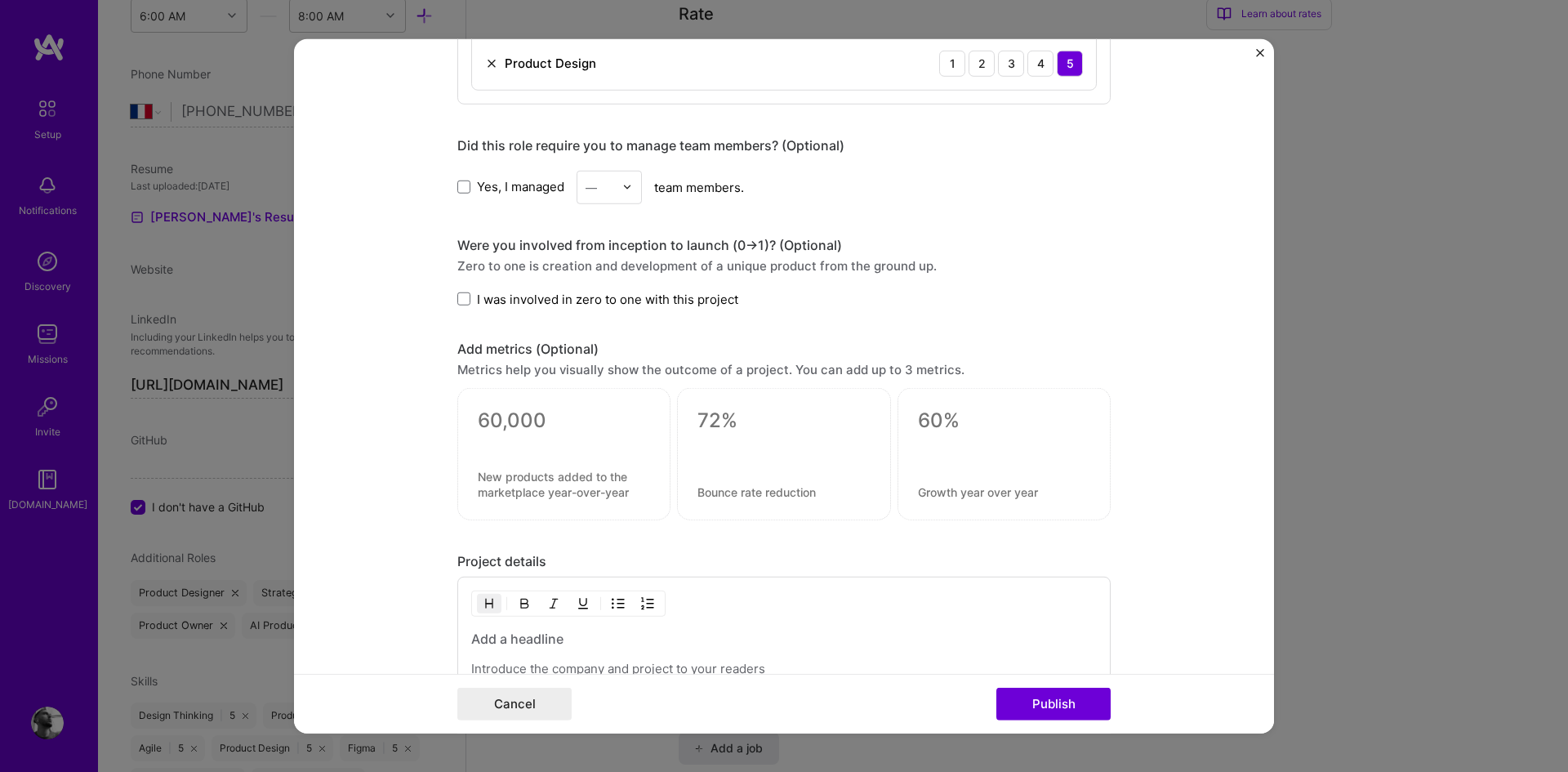
scroll to position [1113, 0]
click at [457, 185] on span at bounding box center [464, 187] width 13 height 13
click at [0, 0] on input "Yes, I managed" at bounding box center [0, 0] width 0 height 0
click at [625, 188] on img at bounding box center [627, 187] width 10 height 10
click at [599, 231] on div "1" at bounding box center [609, 229] width 55 height 30
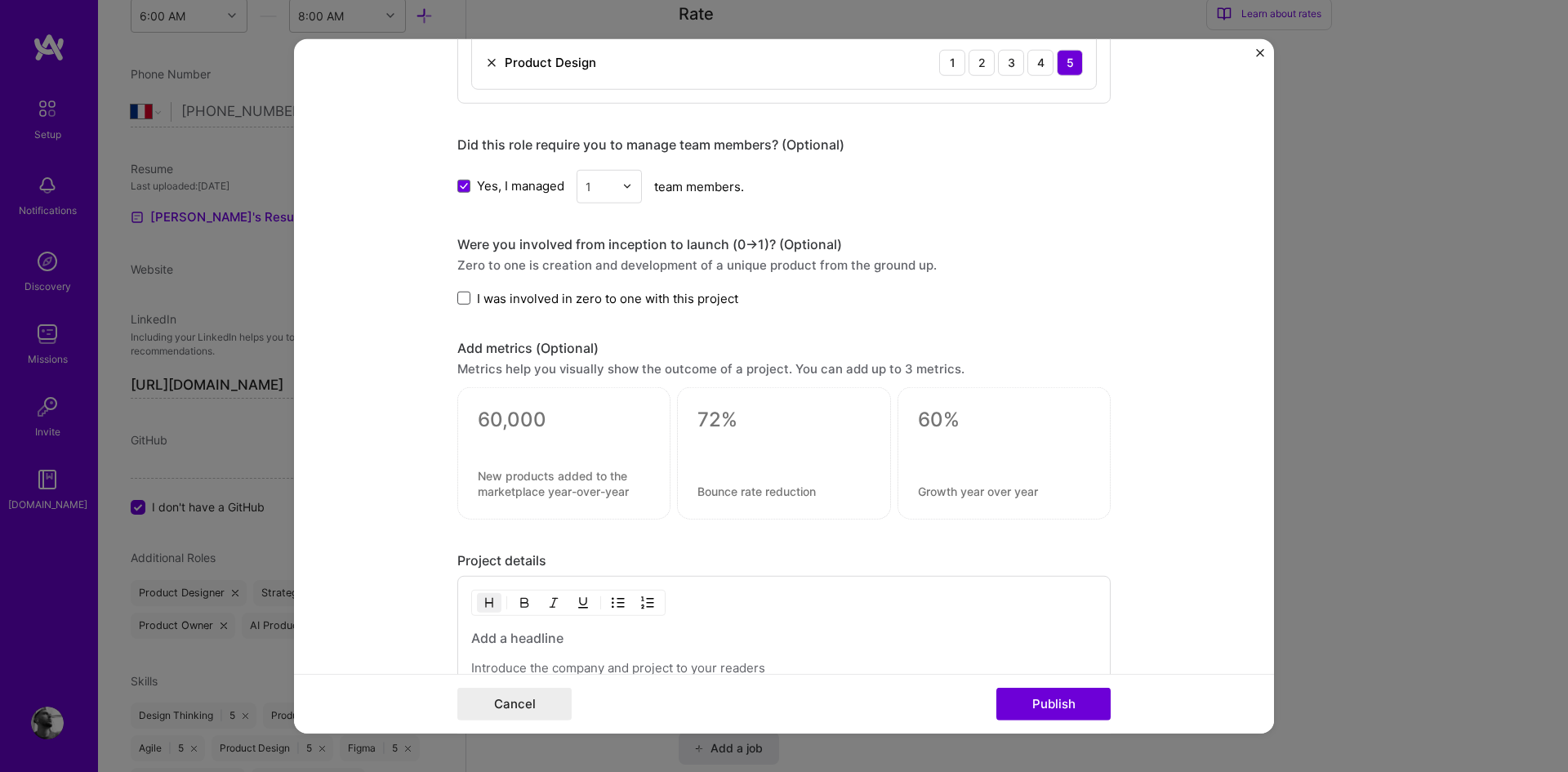
click at [457, 300] on span at bounding box center [464, 298] width 13 height 13
click at [0, 0] on input "I was involved in zero to one with this project" at bounding box center [0, 0] width 0 height 0
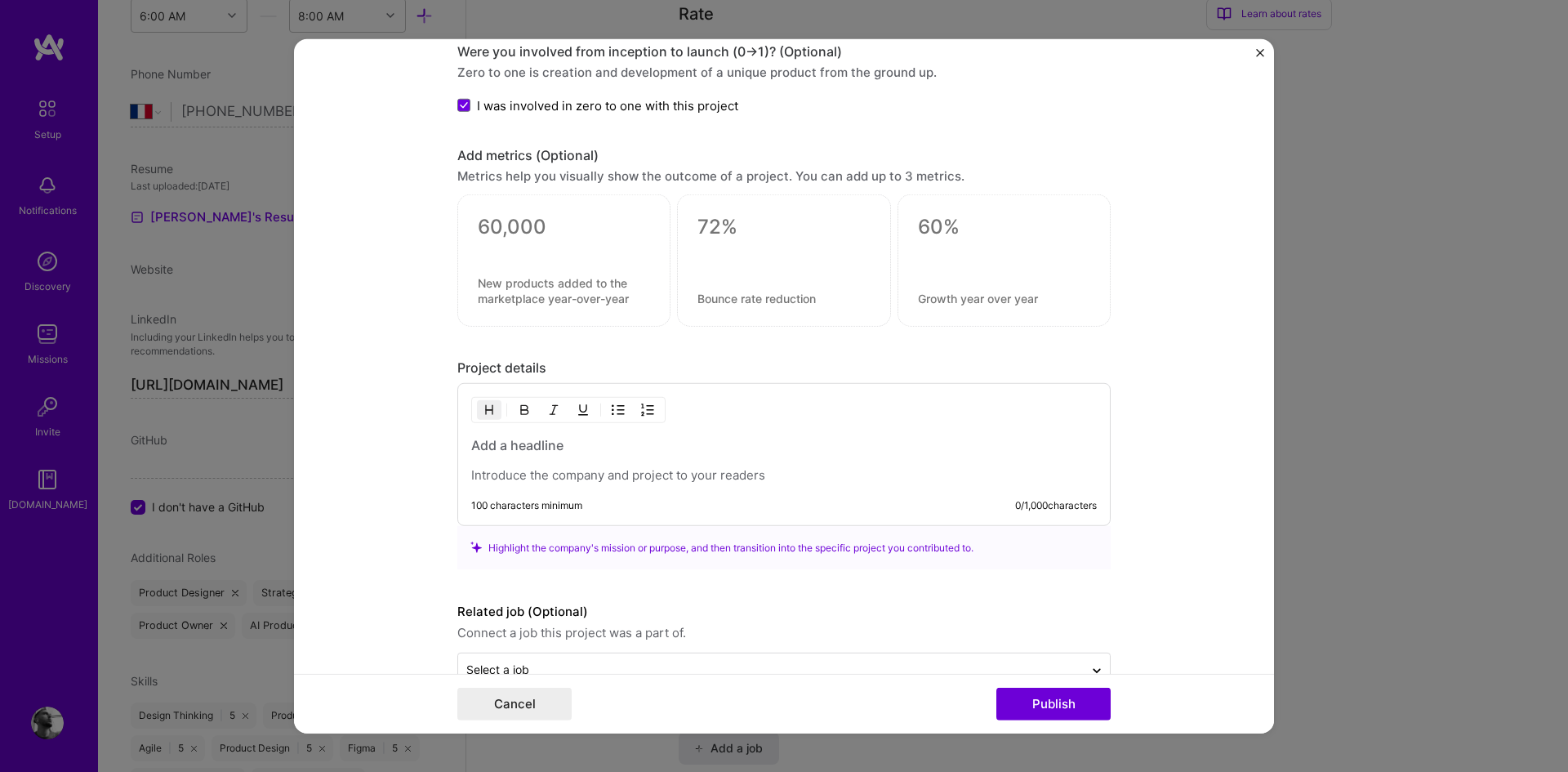
scroll to position [1347, 0]
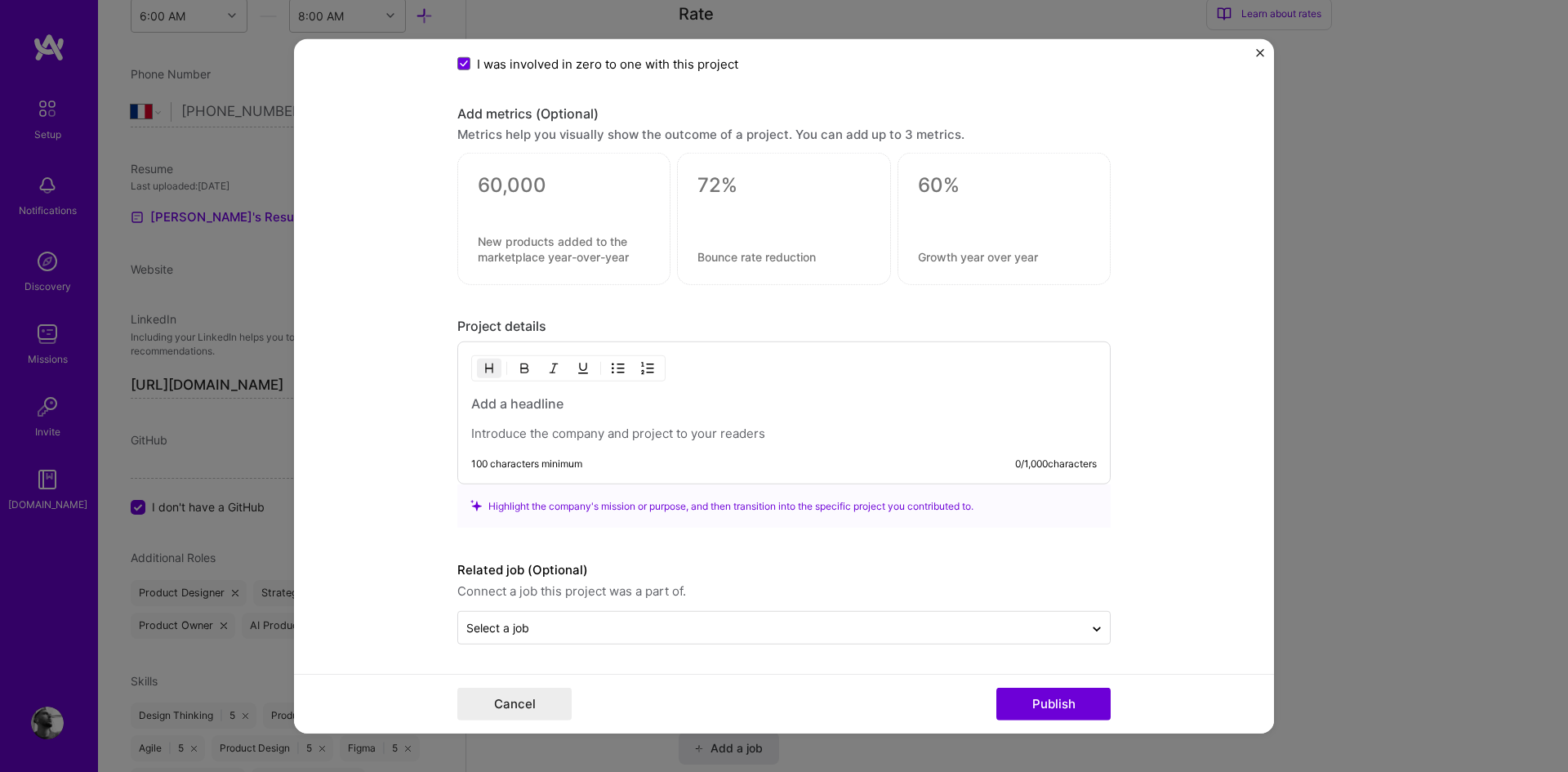
click at [515, 403] on h3 at bounding box center [784, 403] width 625 height 18
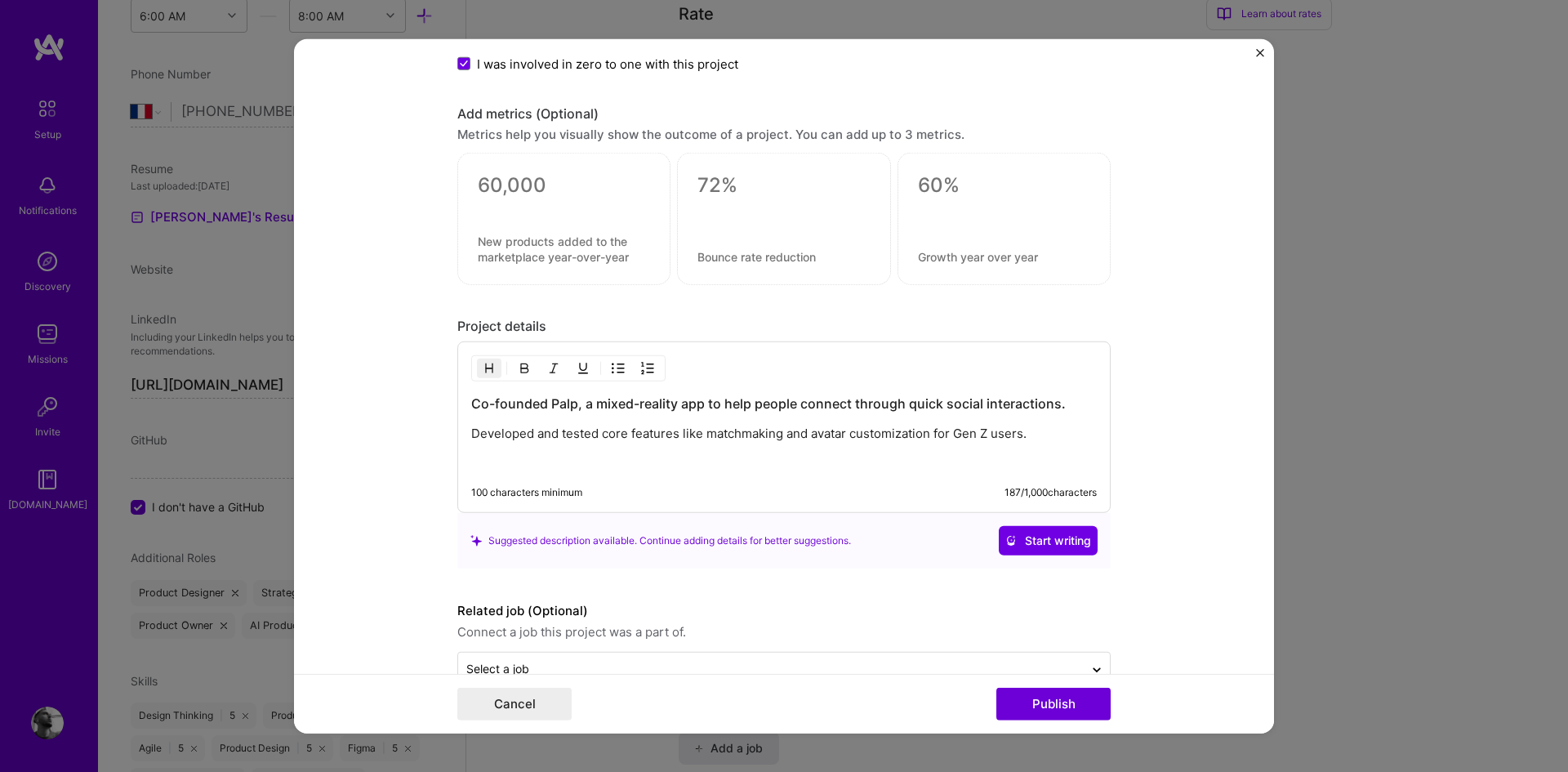
click at [526, 404] on h3 "Co-founded Palp, a mixed-reality app to help people connect through quick socia…" at bounding box center [784, 403] width 625 height 18
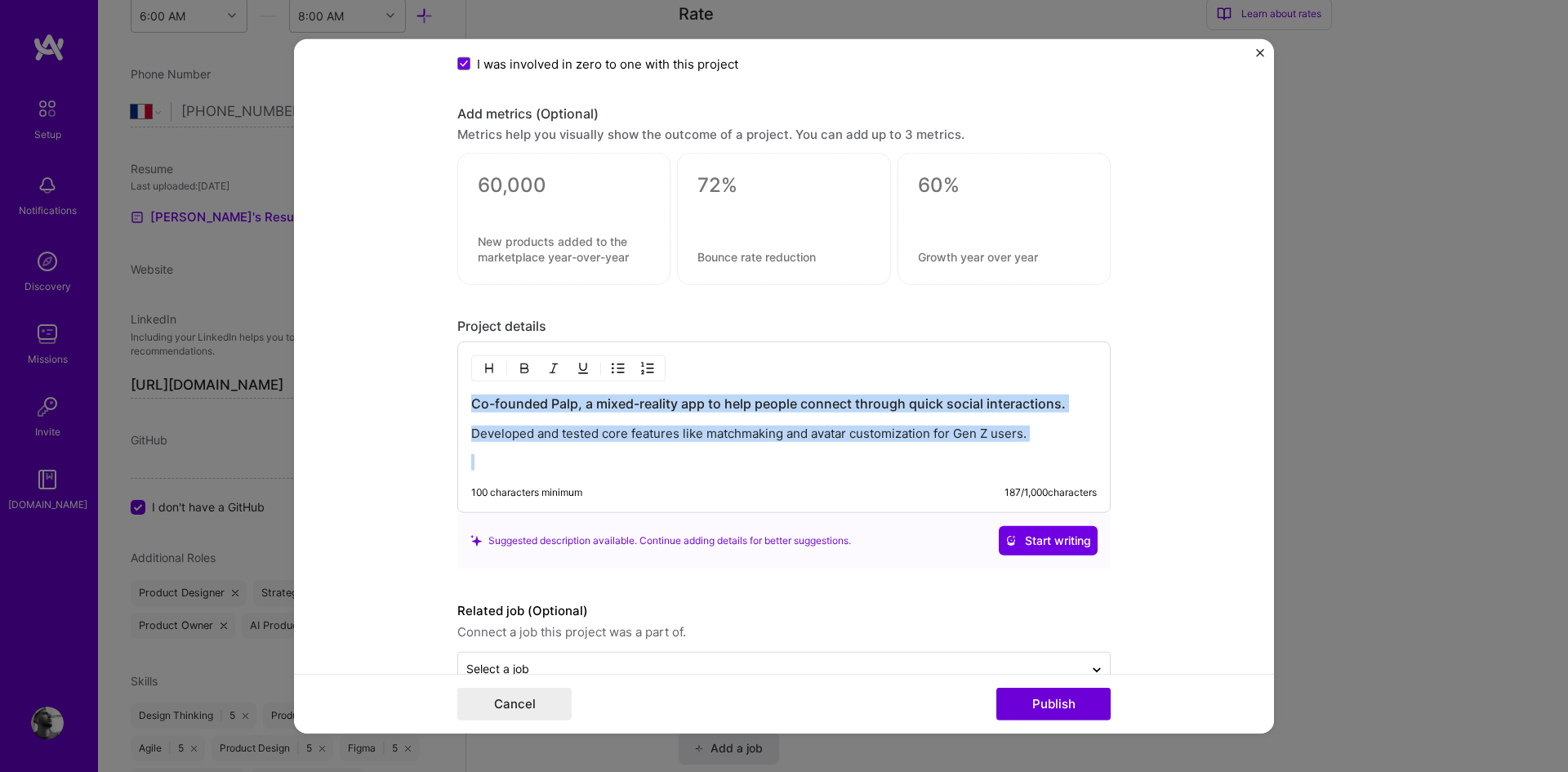
click at [517, 362] on img "button" at bounding box center [524, 368] width 13 height 13
click at [568, 413] on div "Co-founded Palp, a mixed-reality app to help people connect through quick socia…" at bounding box center [784, 432] width 625 height 76
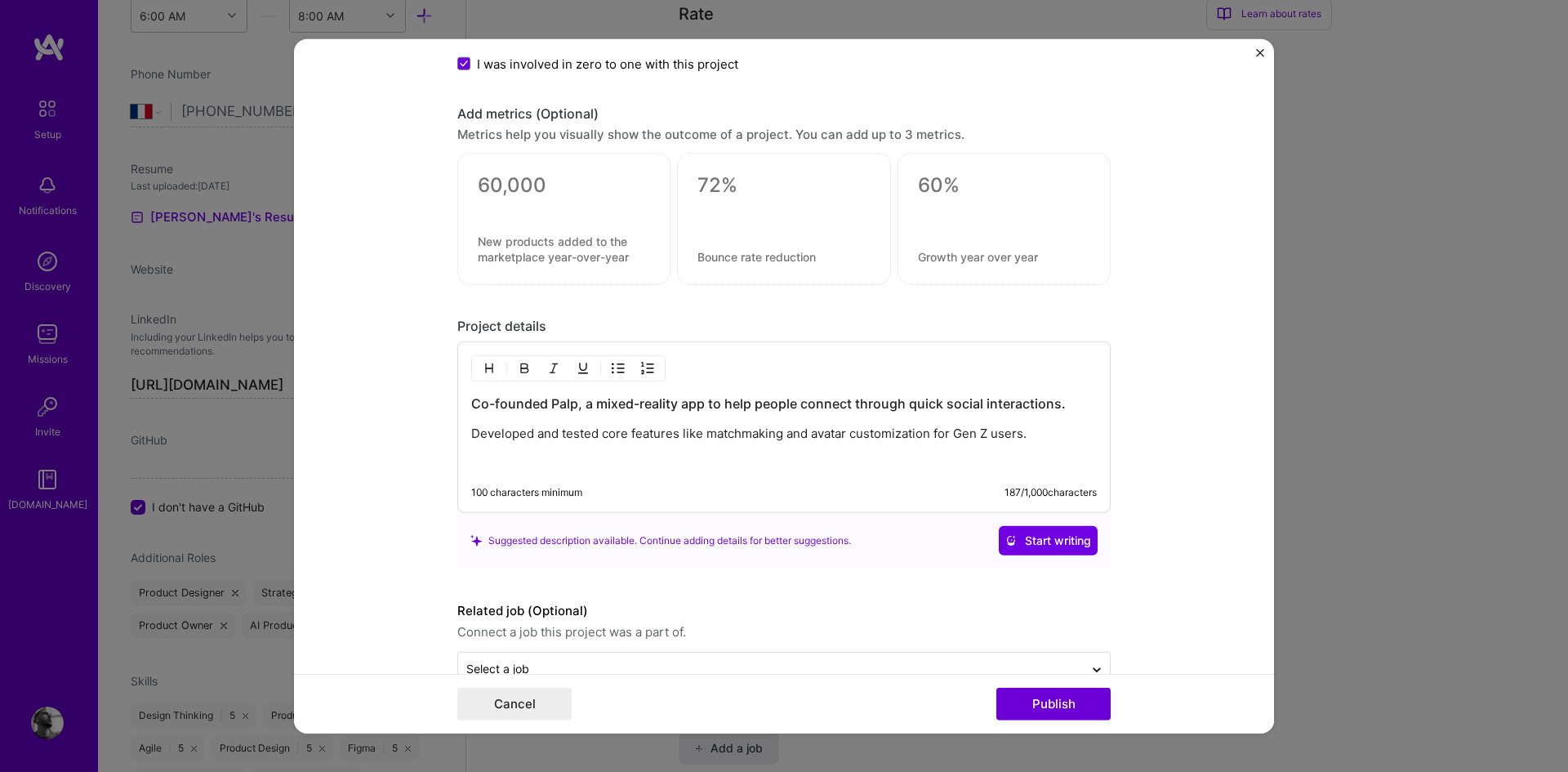
click at [643, 434] on p "Developed and tested core features like matchmaking and avatar customization fo…" at bounding box center [784, 434] width 625 height 17
click at [644, 434] on p "Developed and tested core features like matchmaking and avatar customization fo…" at bounding box center [784, 434] width 625 height 17
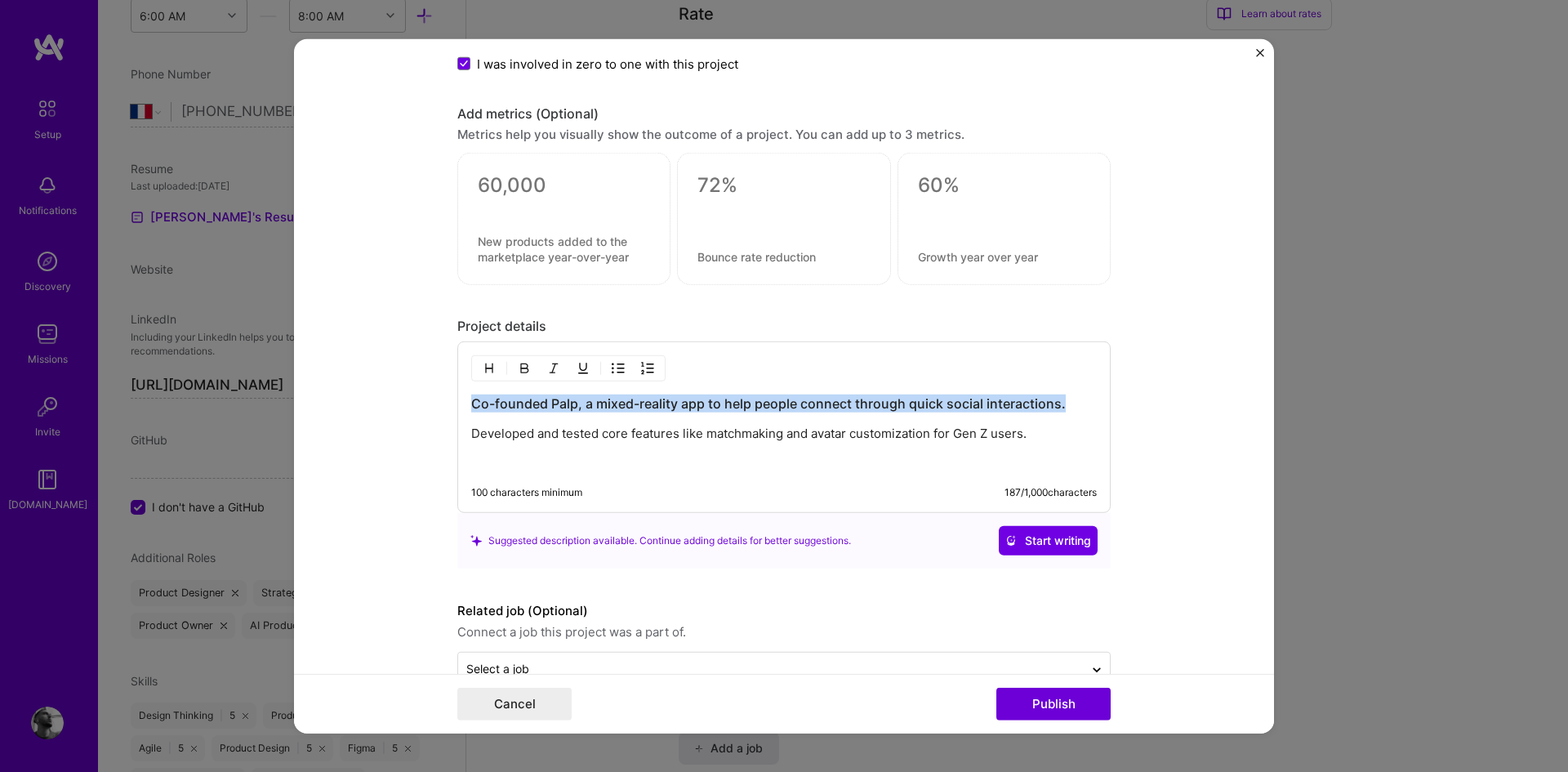
click at [645, 452] on div "Co-founded Palp, a mixed-reality app to help people connect through quick socia…" at bounding box center [784, 432] width 625 height 76
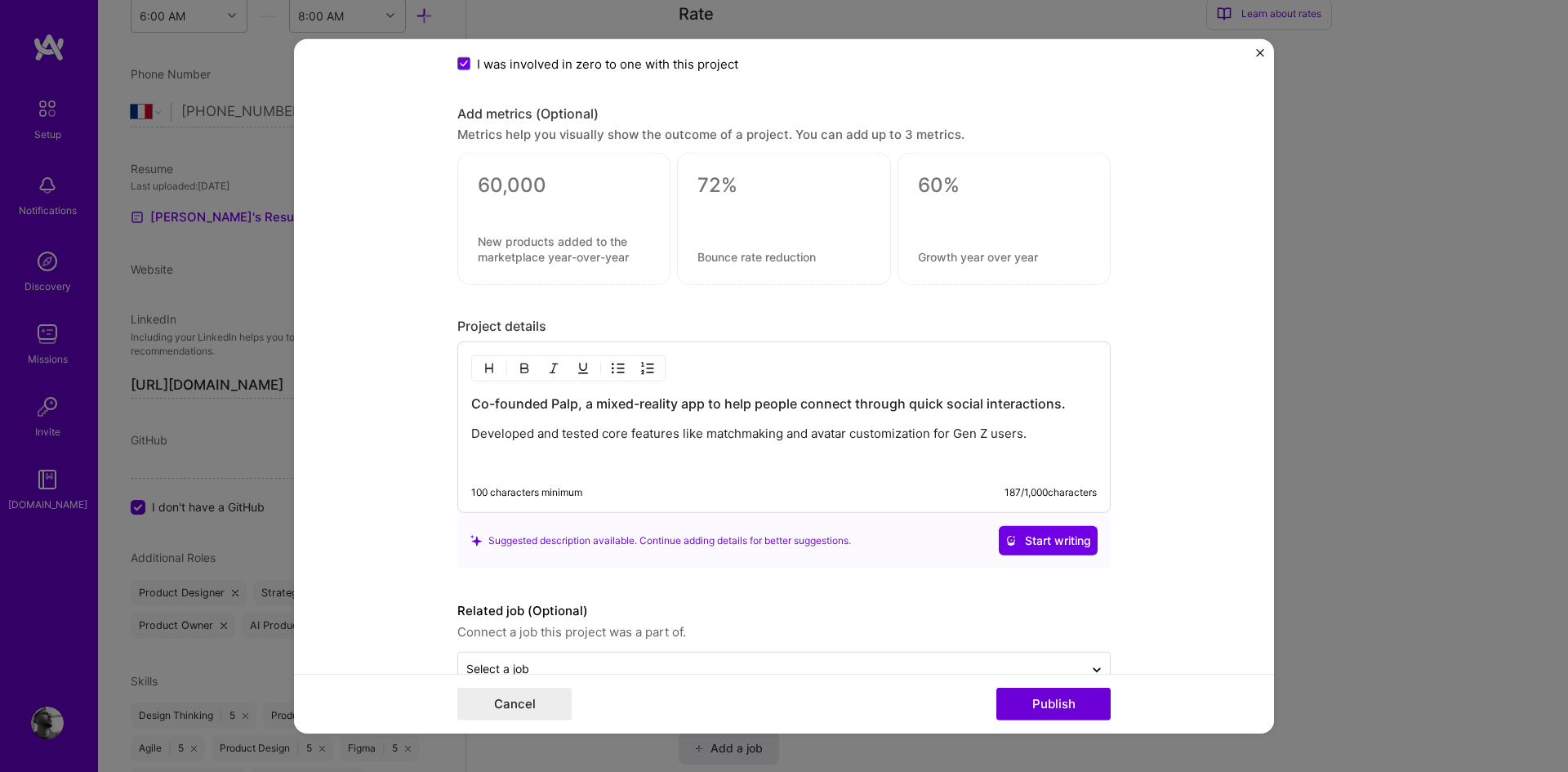
click at [642, 433] on p "Developed and tested core features like matchmaking and avatar customization fo…" at bounding box center [784, 434] width 625 height 17
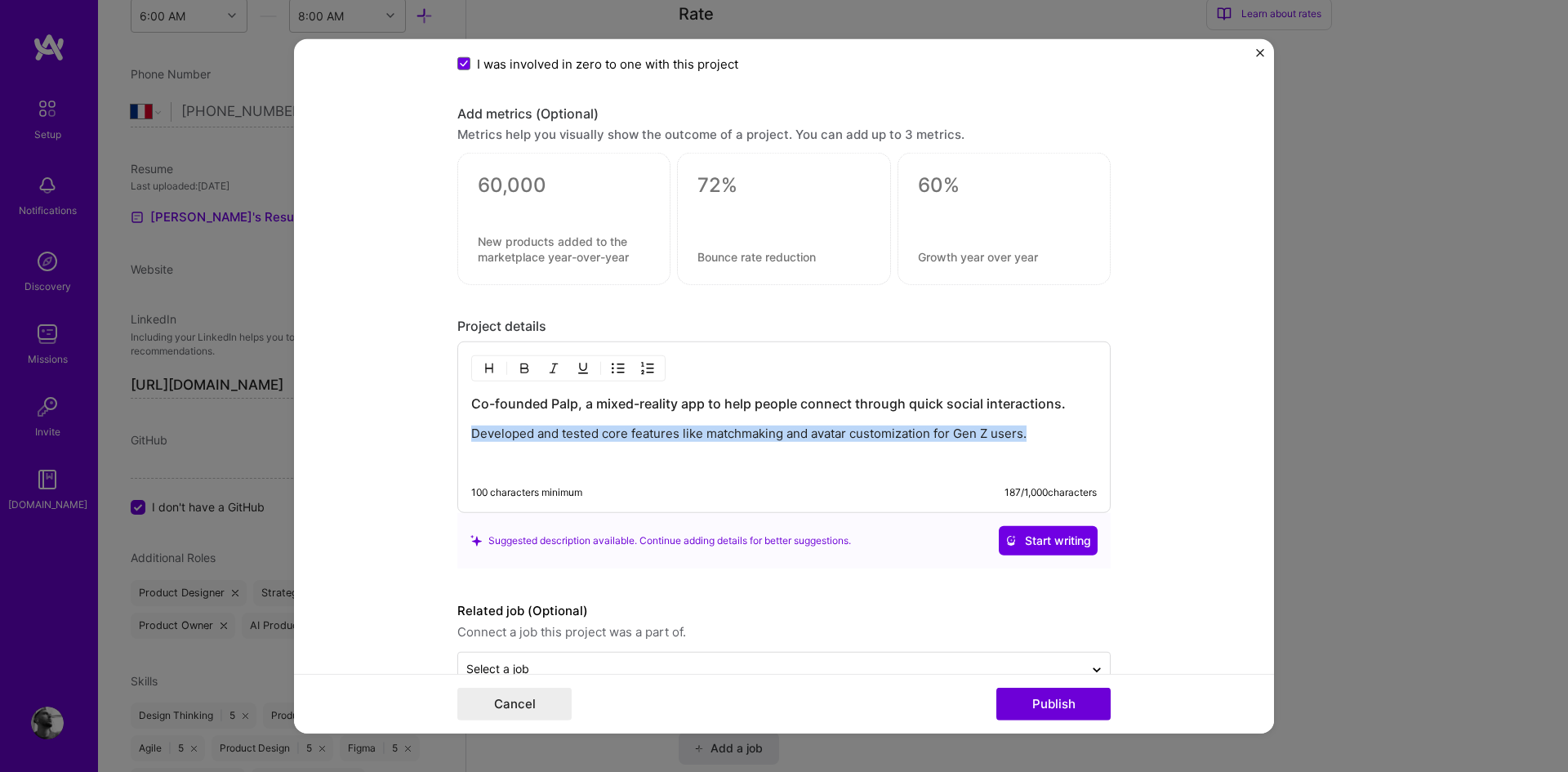
click at [642, 433] on p "Developed and tested core features like matchmaking and avatar customization fo…" at bounding box center [784, 434] width 625 height 17
paste div
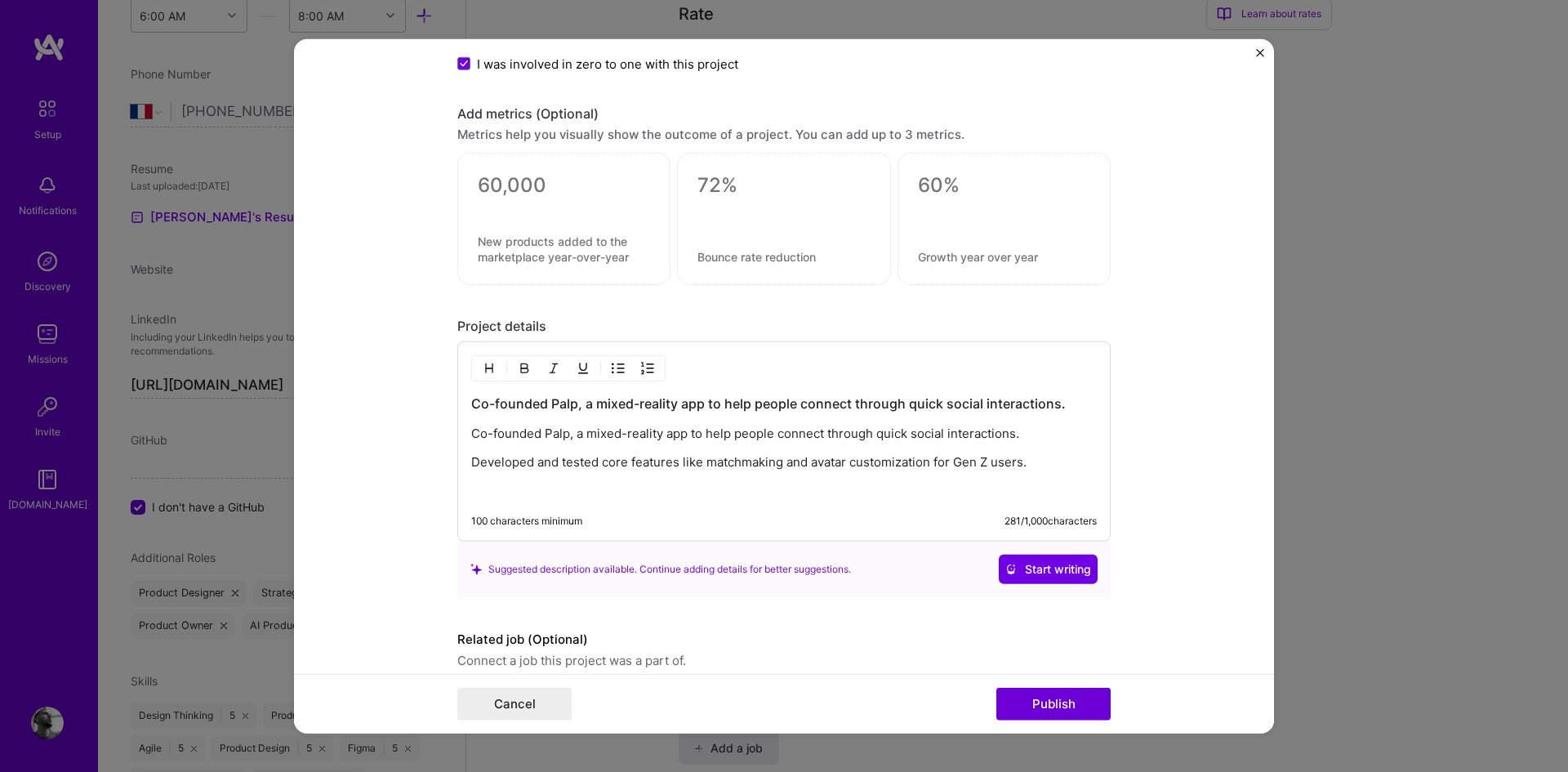
click at [614, 400] on h3 "Co-founded Palp, a mixed-reality app to help people connect through quick socia…" at bounding box center [784, 403] width 625 height 18
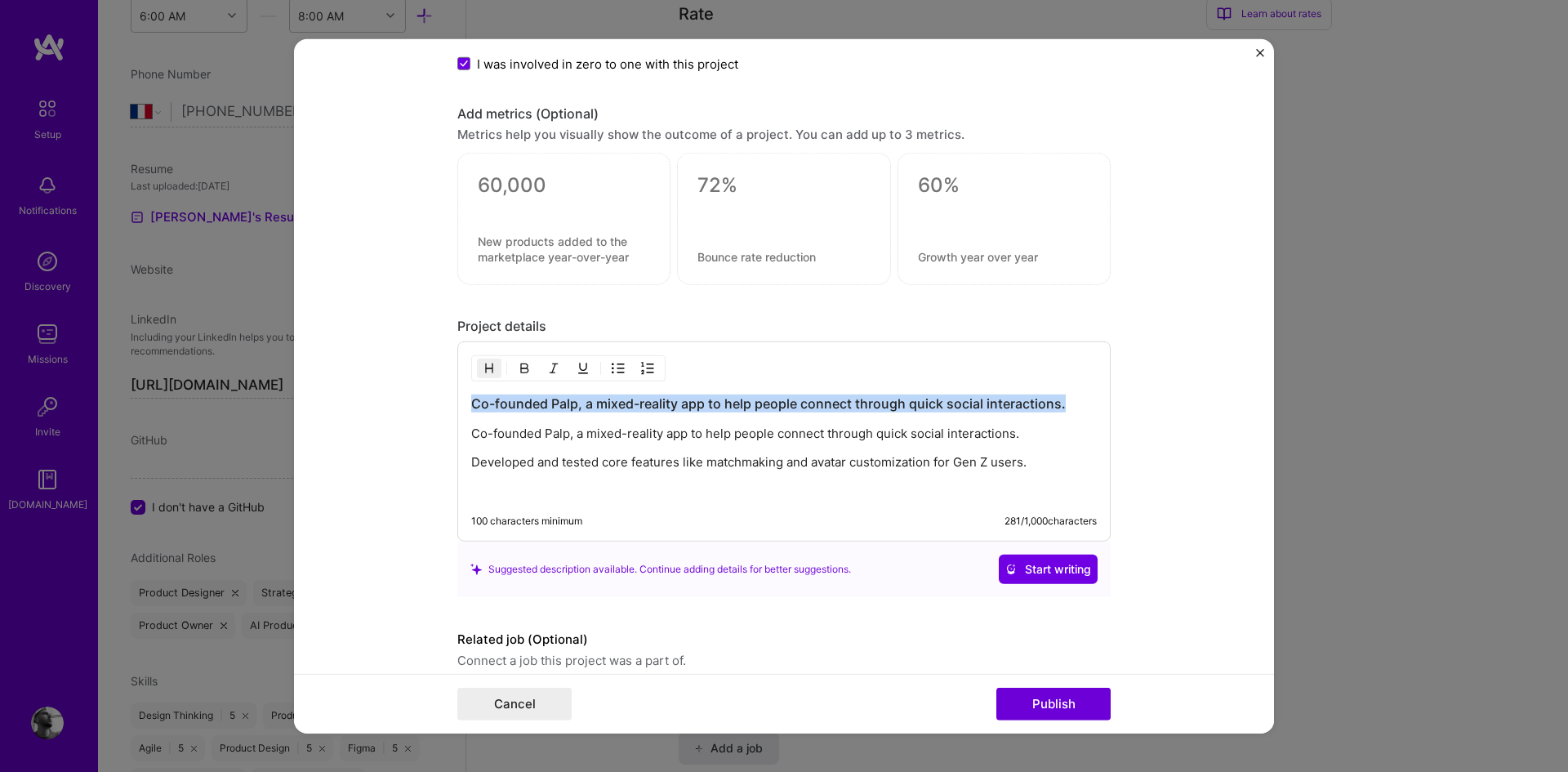
click at [614, 400] on h3 "Co-founded Palp, a mixed-reality app to help people connect through quick socia…" at bounding box center [784, 403] width 625 height 18
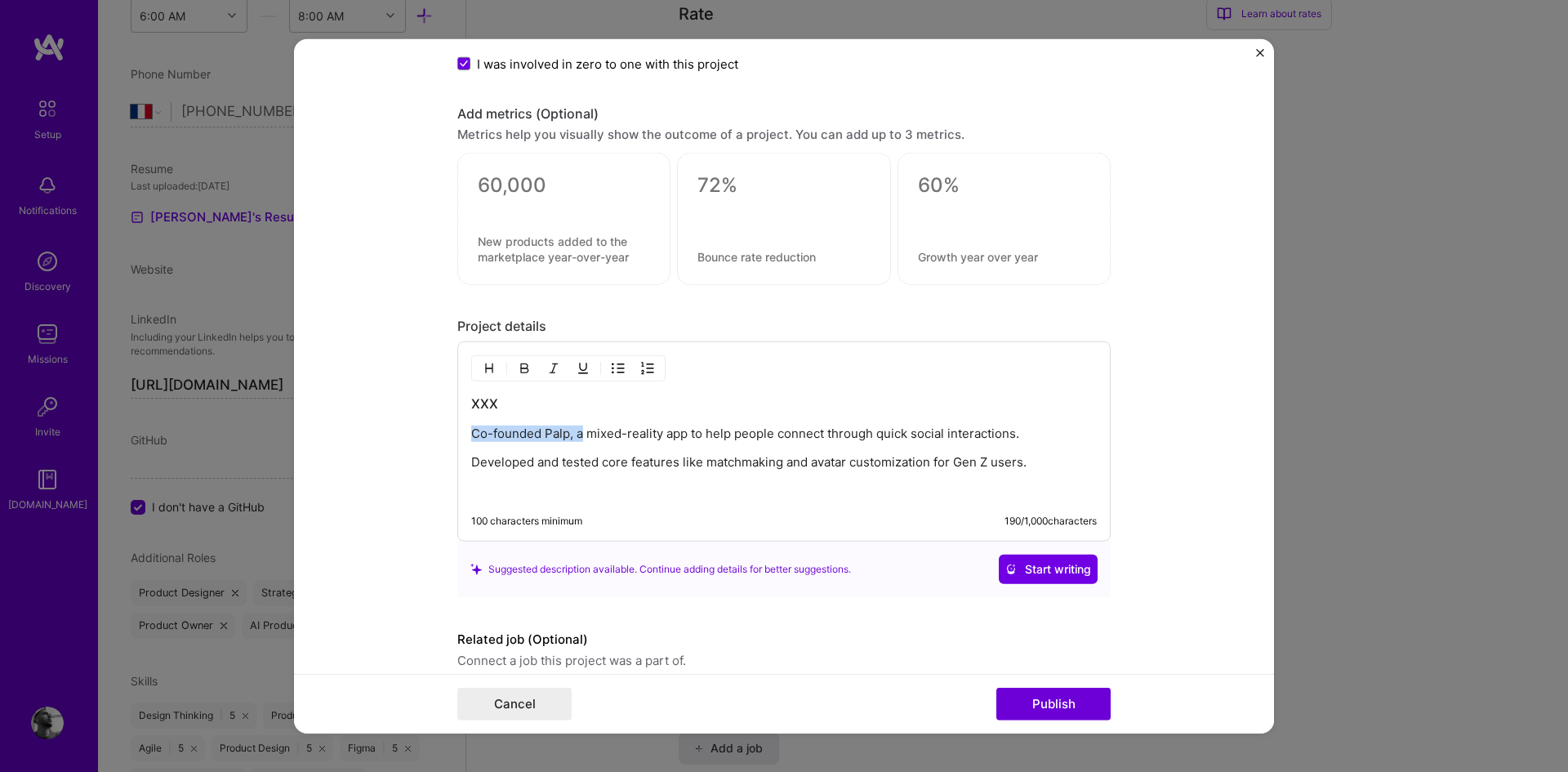
drag, startPoint x: 575, startPoint y: 433, endPoint x: 461, endPoint y: 437, distance: 114.1
click at [461, 437] on div "XXX Co-founded Palp, a mixed-reality app to help people connect through quick s…" at bounding box center [784, 441] width 653 height 200
click at [949, 428] on p "Built a mixed-reality app to help people connect through quick social interacti…" at bounding box center [784, 434] width 625 height 17
click at [1043, 459] on p "Developed and tested core features like matchmaking and avatar customization fo…" at bounding box center [784, 462] width 625 height 17
click at [955, 428] on p "Built a mixed-reality app to help people connect through quick social interacti…" at bounding box center [784, 434] width 625 height 17
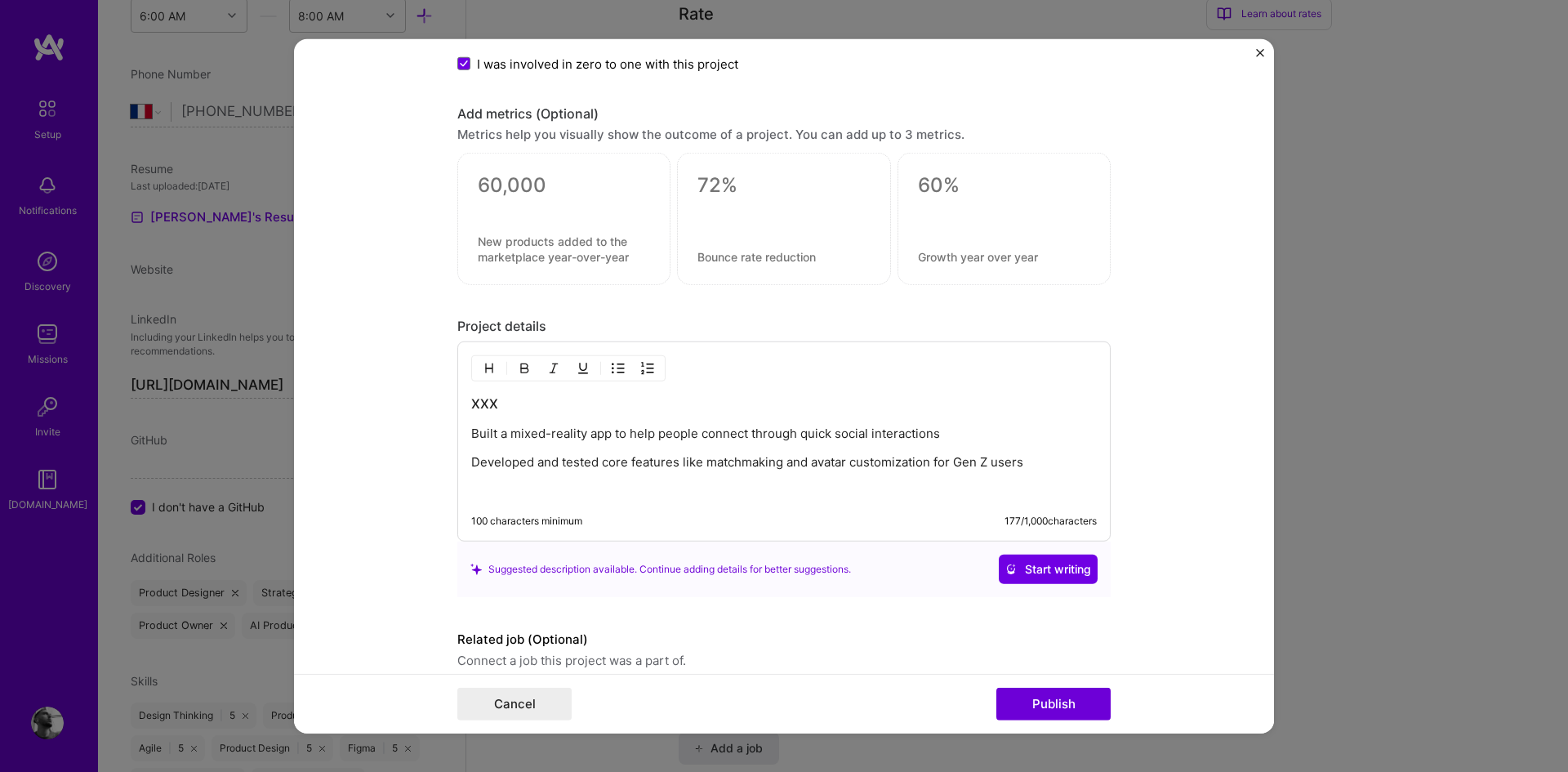
click at [779, 463] on p "Developed and tested core features like matchmaking and avatar customization fo…" at bounding box center [784, 462] width 625 height 17
drag, startPoint x: 1003, startPoint y: 462, endPoint x: 1007, endPoint y: 472, distance: 10.8
click at [1007, 471] on p "Developed and tested core features like matchmaking, tag-system and avatar cust…" at bounding box center [784, 462] width 625 height 17
click at [483, 409] on h3 "XXX" at bounding box center [784, 403] width 625 height 18
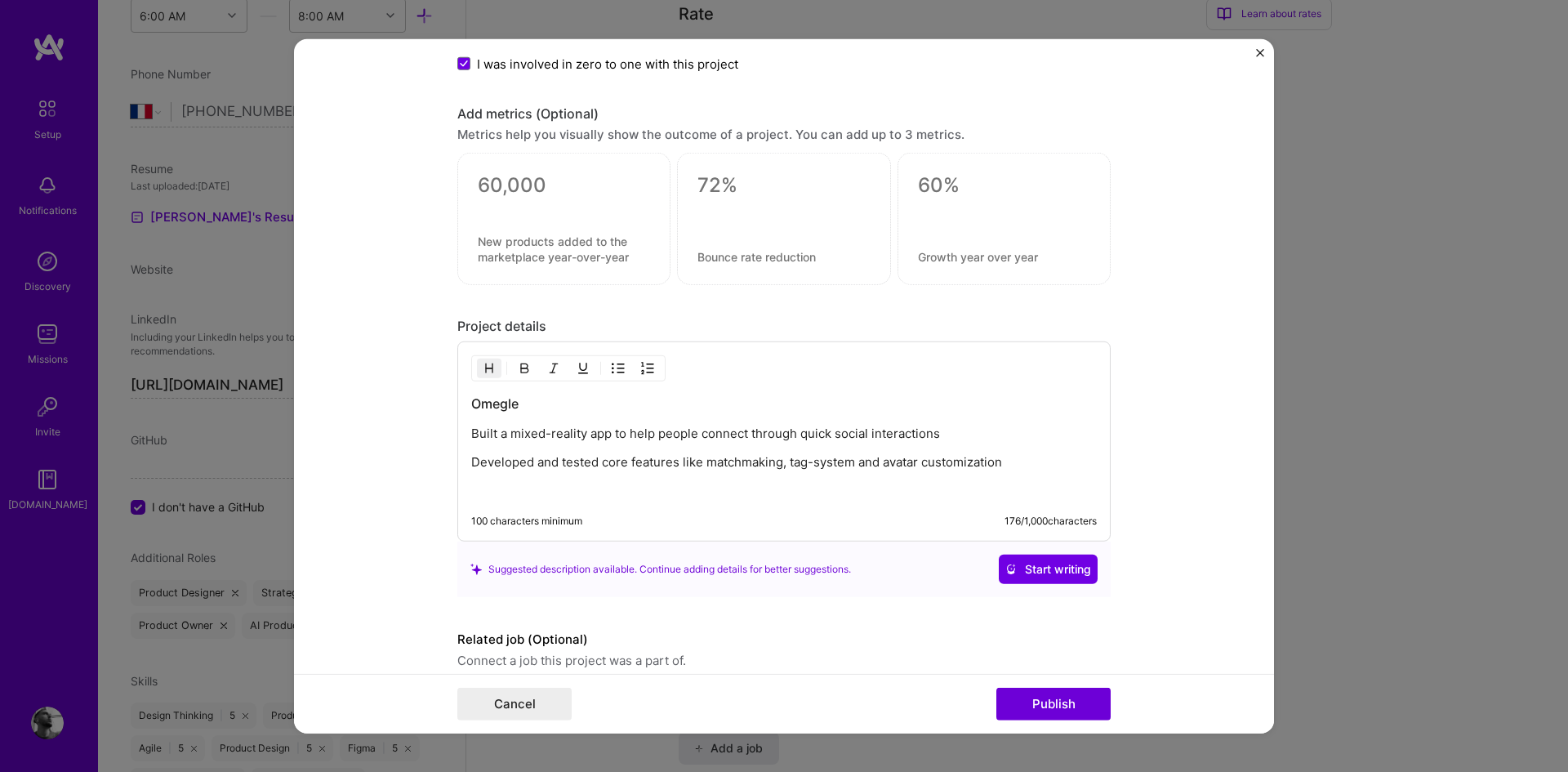
click at [483, 409] on h3 "Omegle" at bounding box center [784, 403] width 625 height 18
click at [480, 404] on h3 "Friendly Omegle in MR" at bounding box center [784, 403] width 625 height 18
drag, startPoint x: 590, startPoint y: 407, endPoint x: 651, endPoint y: 403, distance: 61.1
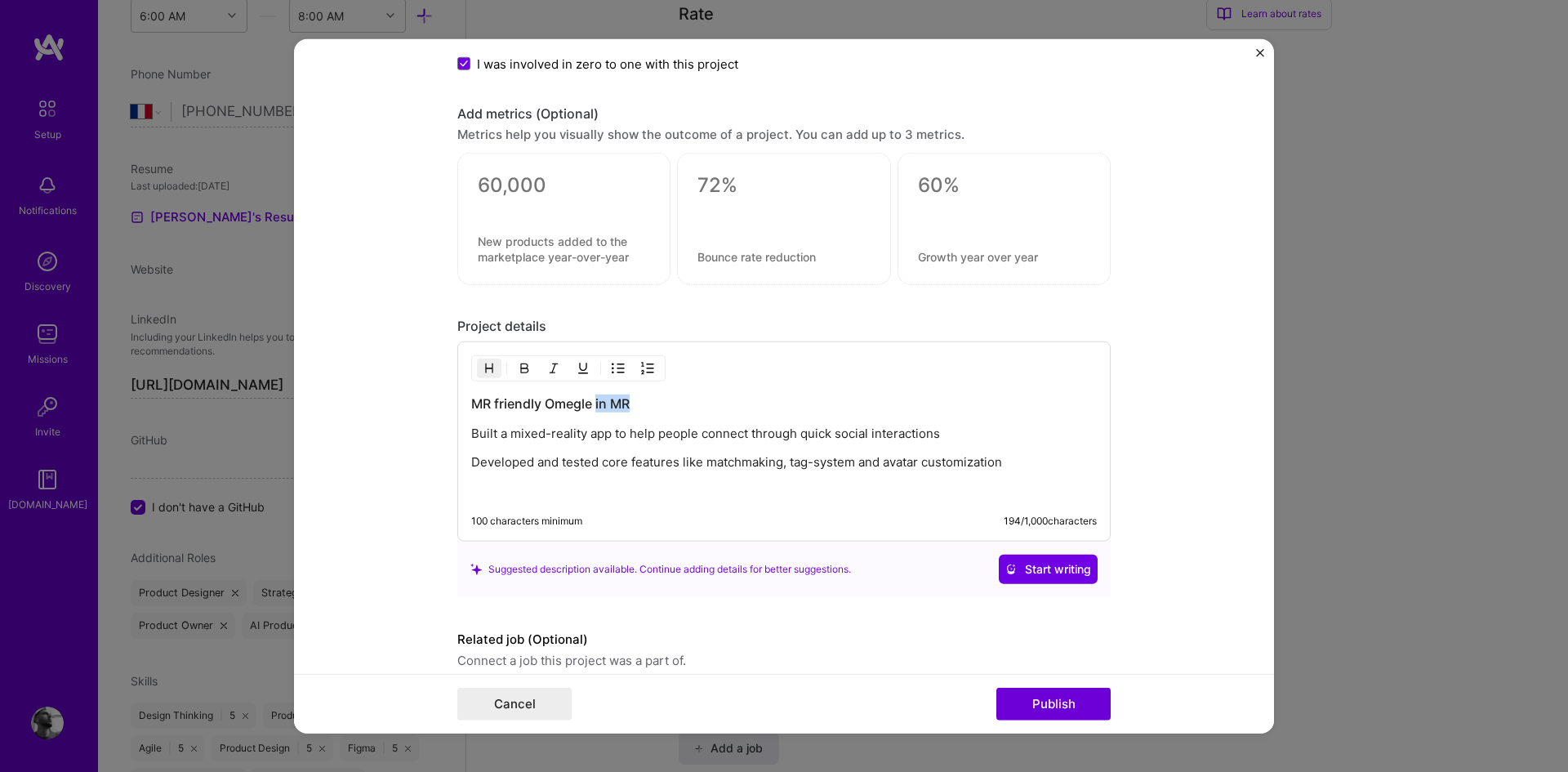
click at [651, 403] on h3 "MR friendly Omegle in MR" at bounding box center [784, 403] width 625 height 18
click at [474, 403] on h3 "MR friendly Omegle" at bounding box center [784, 403] width 625 height 18
click at [508, 405] on h3 "XR friendly Omegle" at bounding box center [784, 403] width 625 height 18
click at [542, 401] on h3 "XR Omegle" at bounding box center [784, 403] width 625 height 18
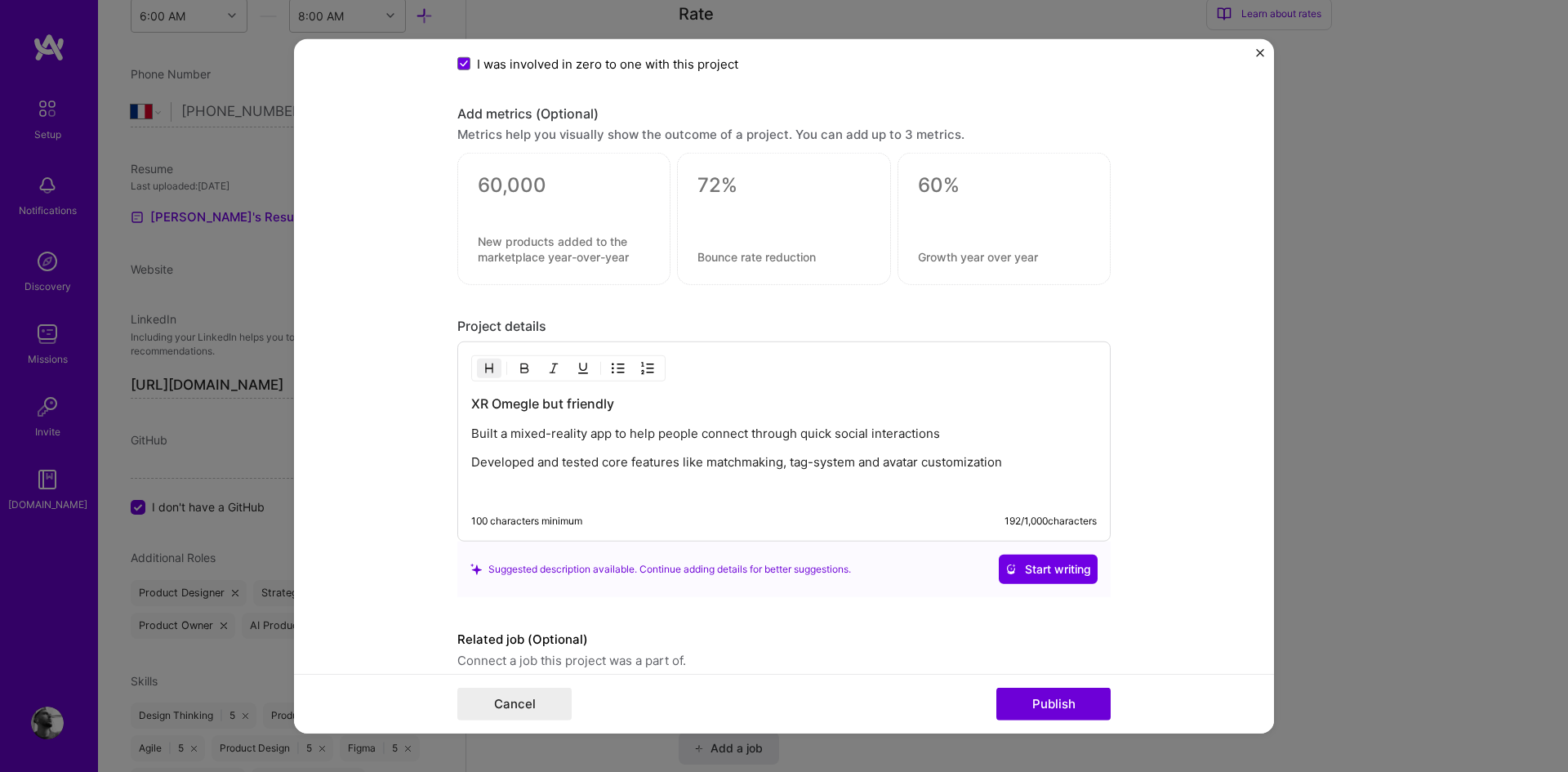
click at [637, 407] on h3 "XR Omegle but friendly" at bounding box center [784, 403] width 625 height 18
click at [389, 451] on form "Project title Palp Company Palp Project industry Industry 2 Project Link (Optio…" at bounding box center [784, 386] width 979 height 695
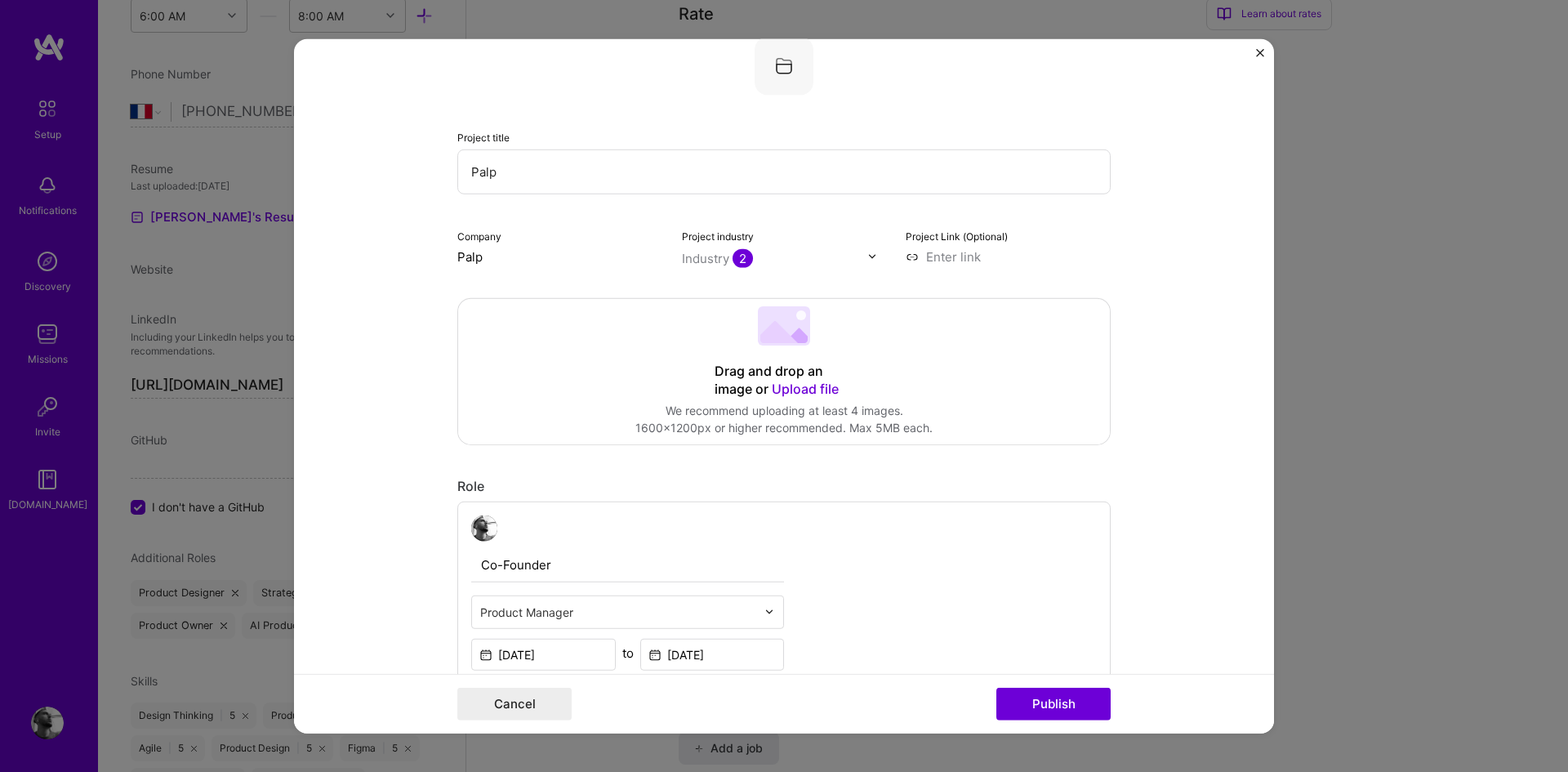
scroll to position [0, 0]
